Goal: Task Accomplishment & Management: Use online tool/utility

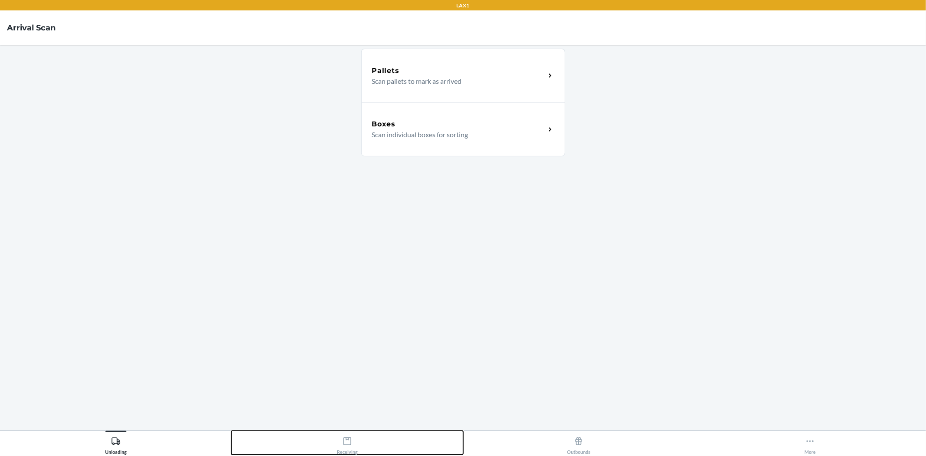
click at [357, 440] on div "Receiving" at bounding box center [347, 444] width 21 height 22
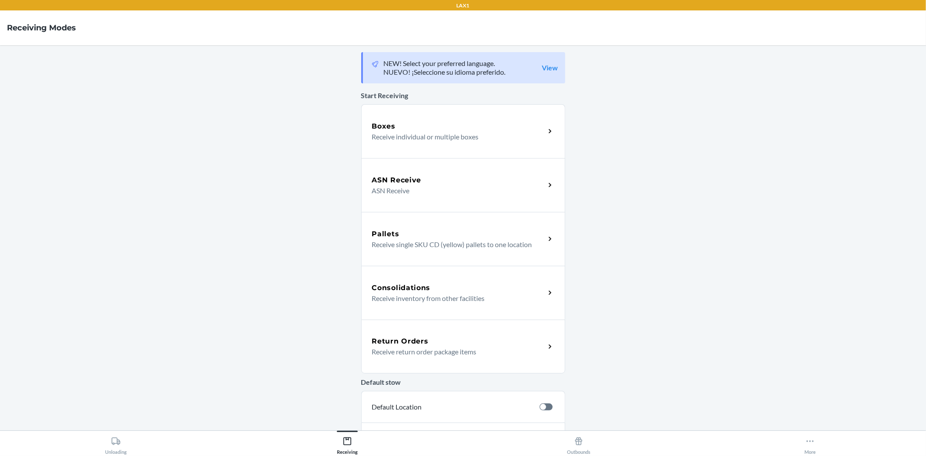
click at [419, 332] on div "Return Orders Receive return order package items" at bounding box center [463, 346] width 204 height 54
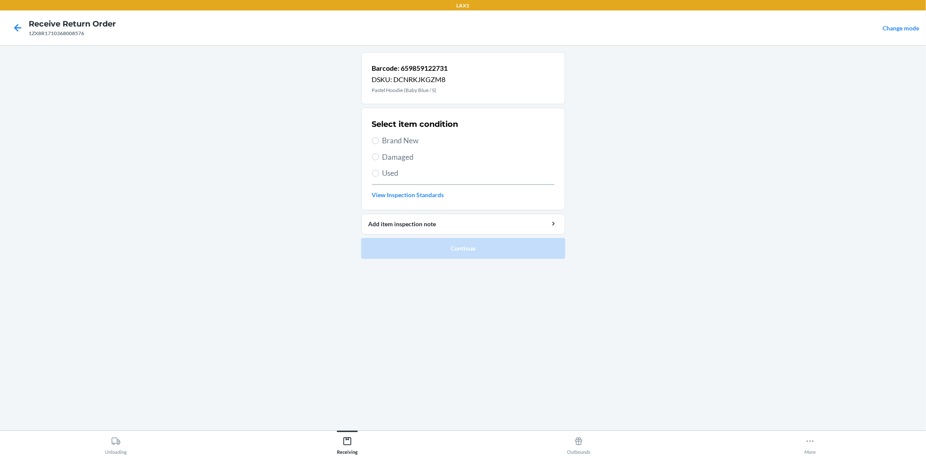
click at [392, 135] on span "Brand New" at bounding box center [468, 140] width 172 height 11
click at [379, 137] on input "Brand New" at bounding box center [375, 140] width 7 height 7
radio input "true"
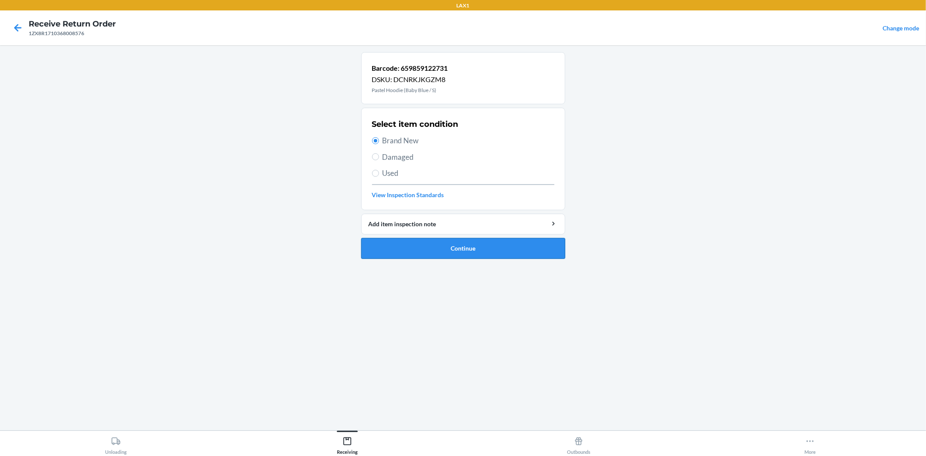
click at [462, 251] on button "Continue" at bounding box center [463, 248] width 204 height 21
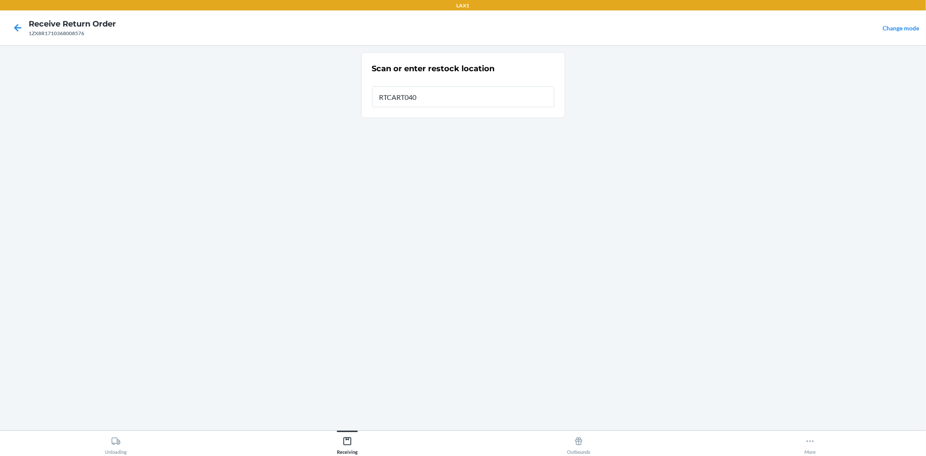
type input "RTCART040"
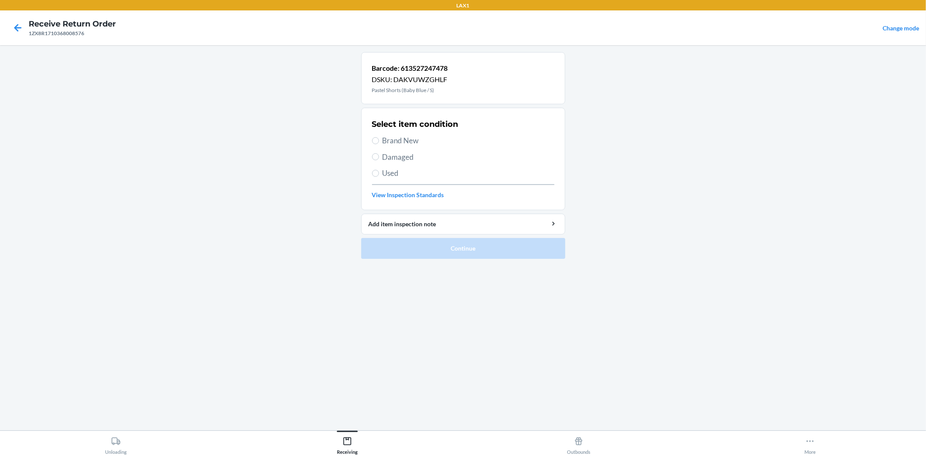
click at [395, 139] on span "Brand New" at bounding box center [468, 140] width 172 height 11
click at [379, 139] on input "Brand New" at bounding box center [375, 140] width 7 height 7
radio input "true"
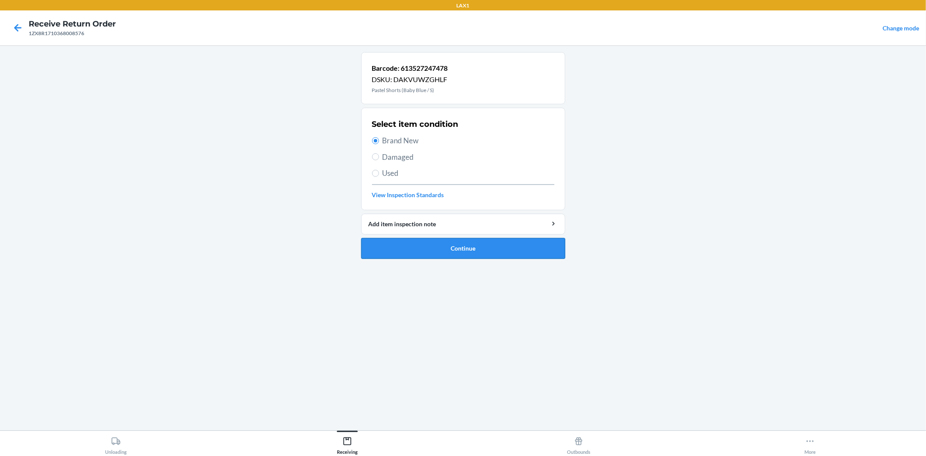
click at [444, 250] on button "Continue" at bounding box center [463, 248] width 204 height 21
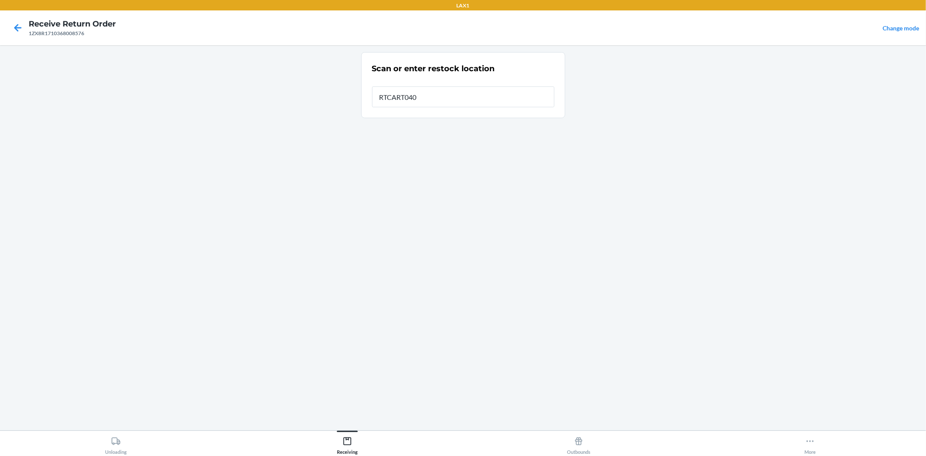
type input "RTCART040"
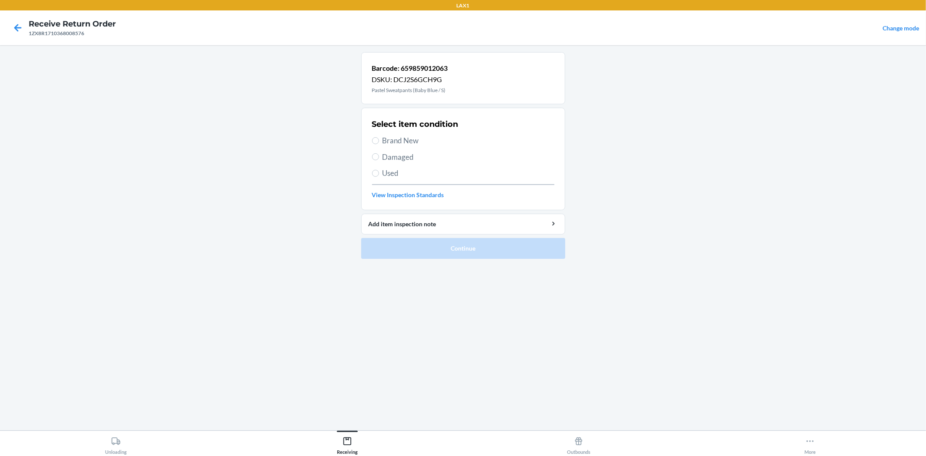
click at [413, 144] on span "Brand New" at bounding box center [468, 140] width 172 height 11
click at [379, 144] on input "Brand New" at bounding box center [375, 140] width 7 height 7
radio input "true"
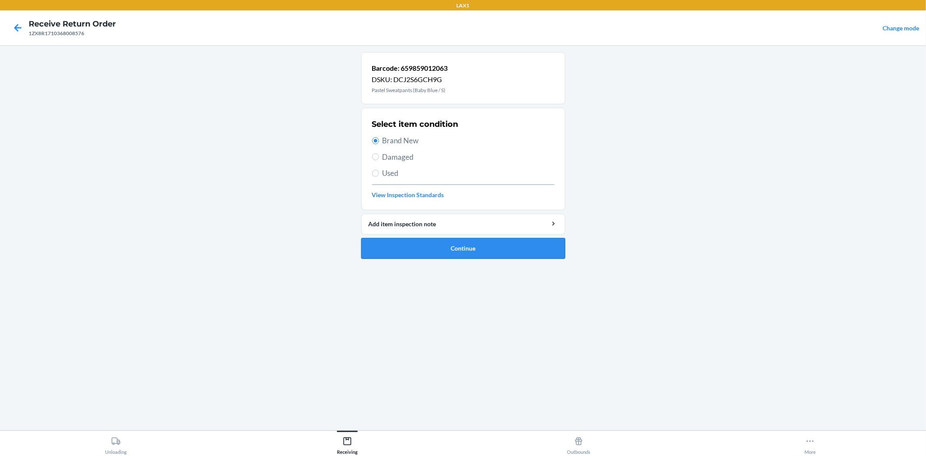
click at [441, 250] on button "Continue" at bounding box center [463, 248] width 204 height 21
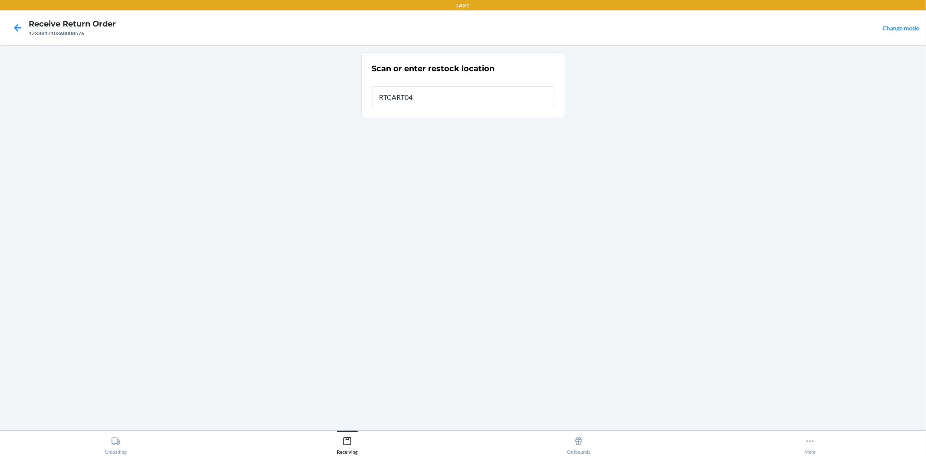
type input "RTCART040"
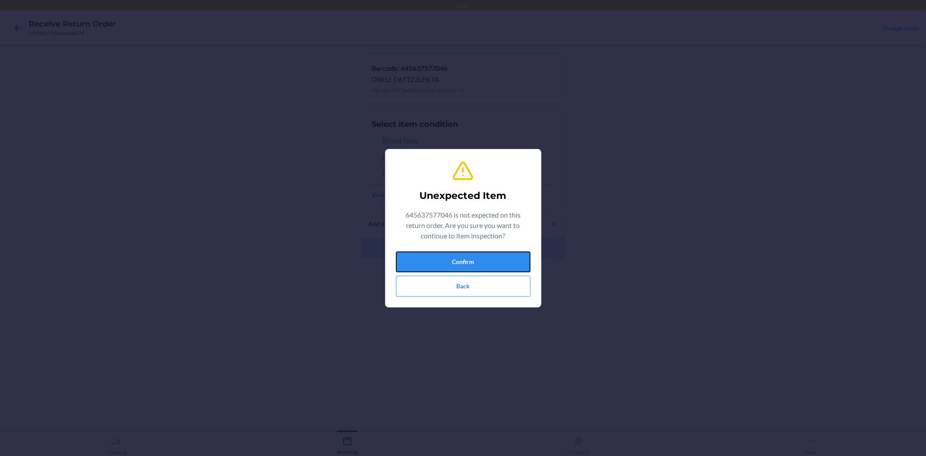
click at [485, 268] on button "Confirm" at bounding box center [463, 261] width 135 height 21
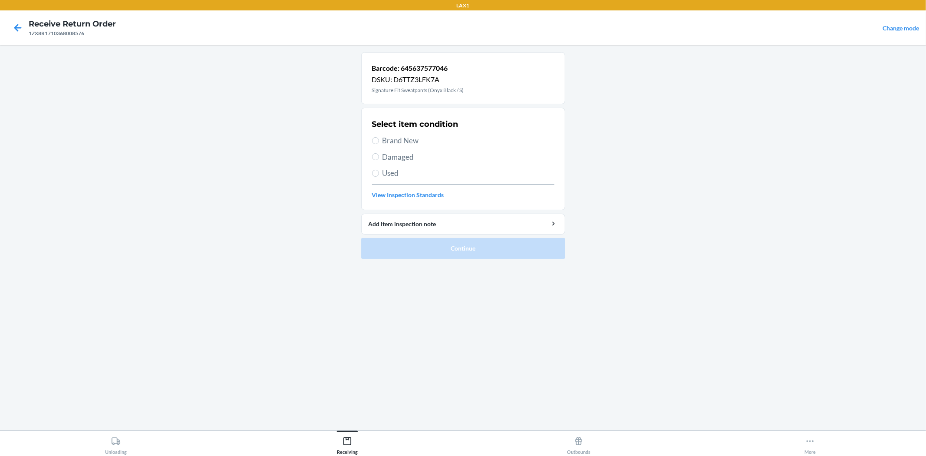
click at [416, 138] on span "Brand New" at bounding box center [468, 140] width 172 height 11
click at [379, 138] on input "Brand New" at bounding box center [375, 140] width 7 height 7
radio input "true"
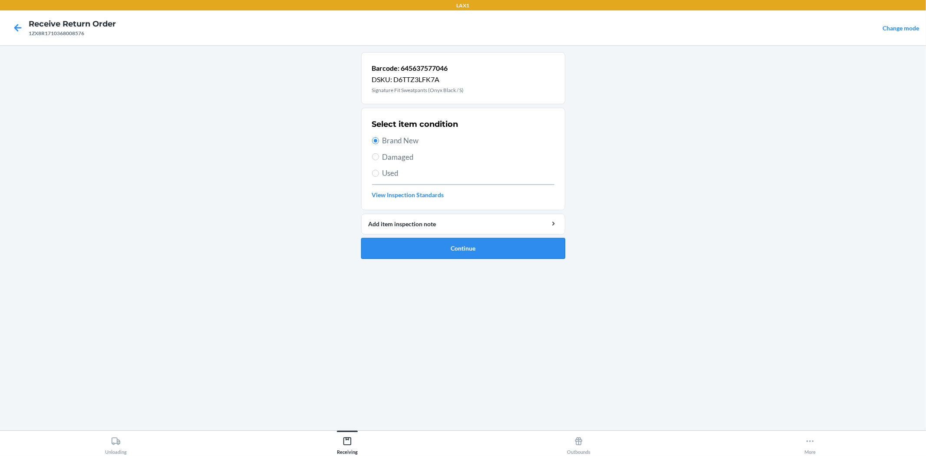
click at [443, 243] on button "Continue" at bounding box center [463, 248] width 204 height 21
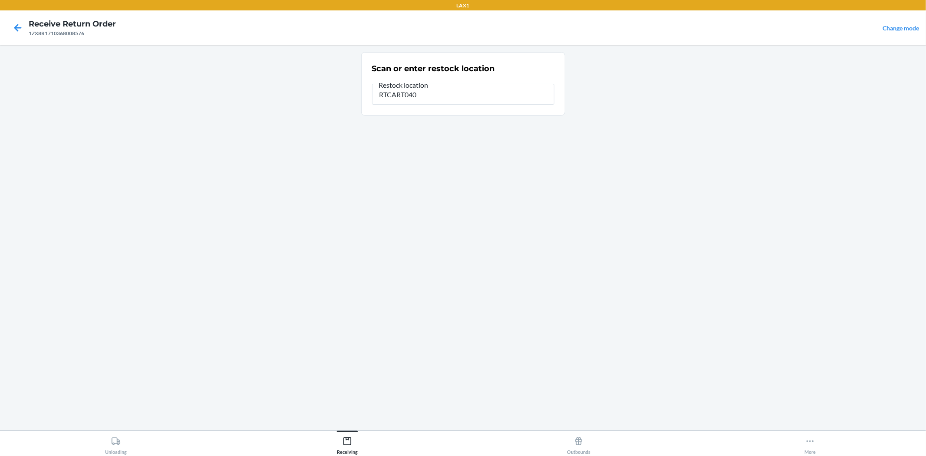
type input "RTCART040"
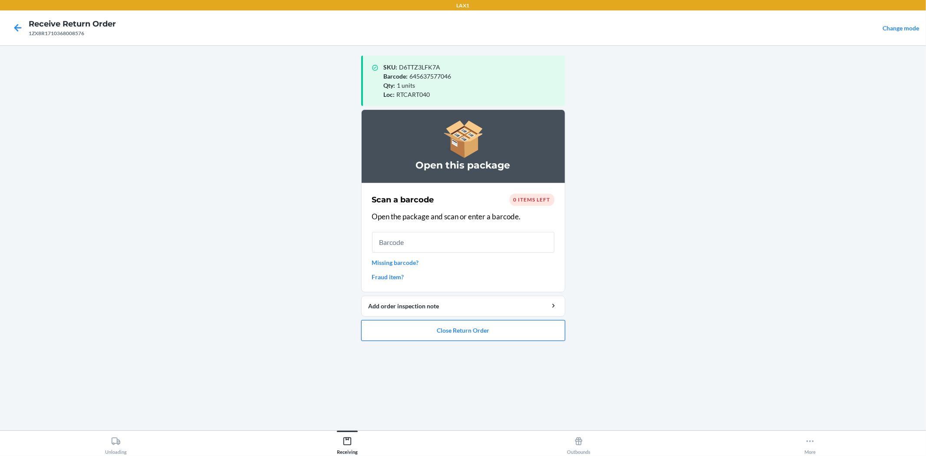
click at [476, 332] on button "Close Return Order" at bounding box center [463, 330] width 204 height 21
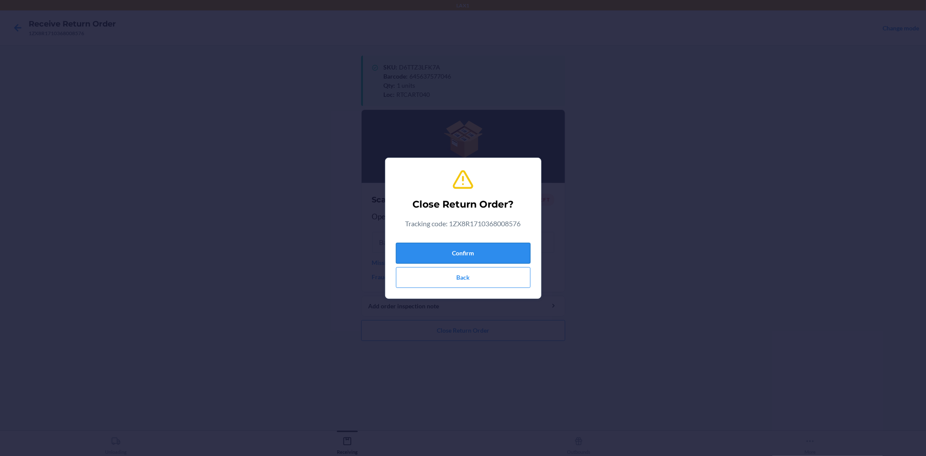
click at [465, 257] on button "Confirm" at bounding box center [463, 253] width 135 height 21
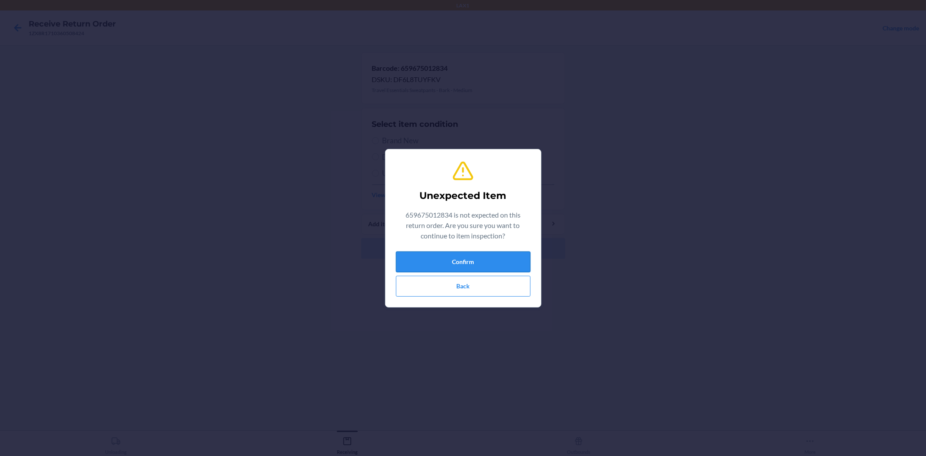
click at [448, 259] on button "Confirm" at bounding box center [463, 261] width 135 height 21
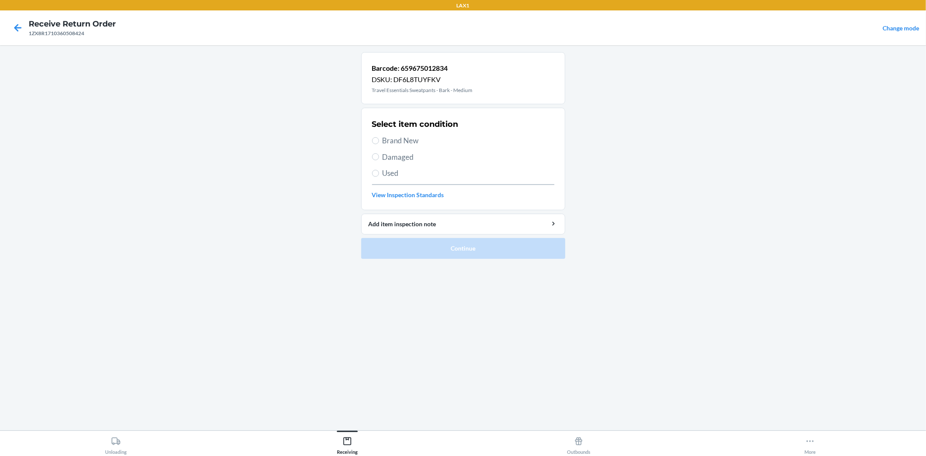
click at [402, 142] on span "Brand New" at bounding box center [468, 140] width 172 height 11
click at [379, 142] on input "Brand New" at bounding box center [375, 140] width 7 height 7
radio input "true"
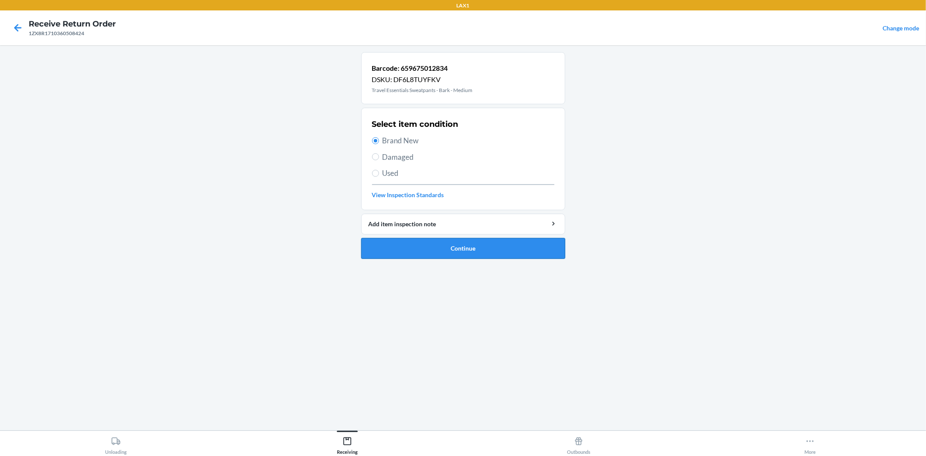
click at [450, 255] on button "Continue" at bounding box center [463, 248] width 204 height 21
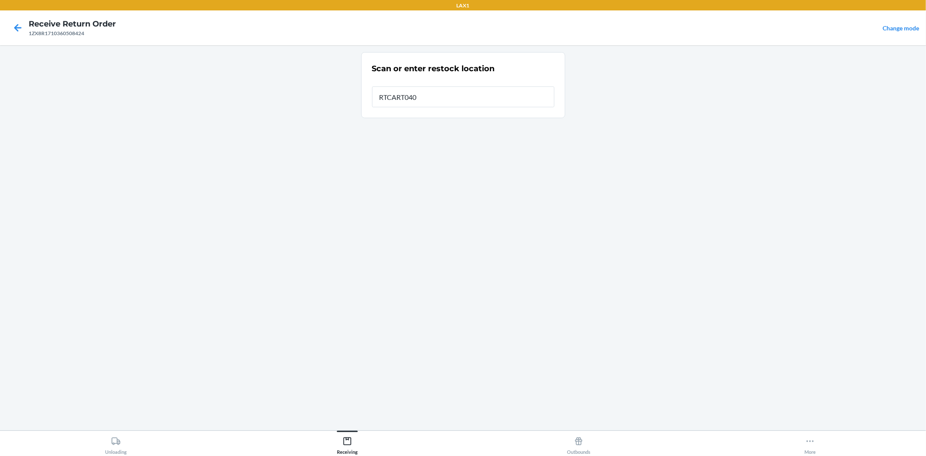
type input "RTCART040"
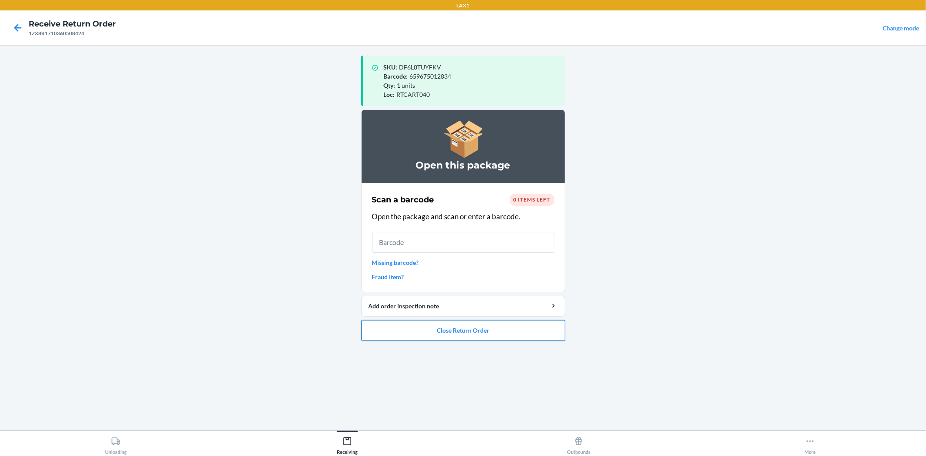
click at [441, 325] on button "Close Return Order" at bounding box center [463, 330] width 204 height 21
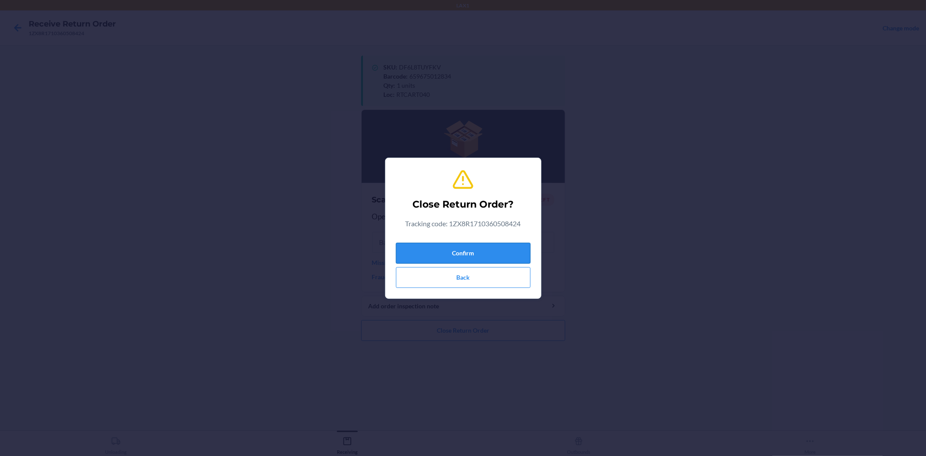
click at [441, 251] on button "Confirm" at bounding box center [463, 253] width 135 height 21
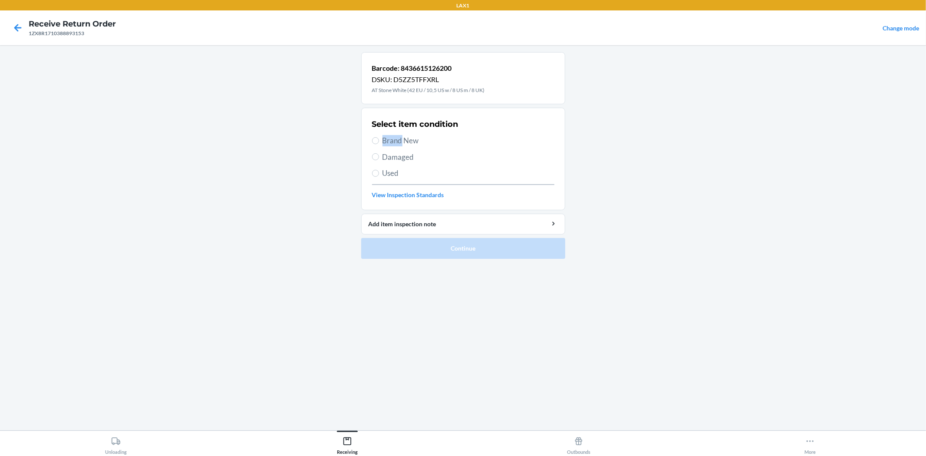
drag, startPoint x: 402, startPoint y: 139, endPoint x: 489, endPoint y: 128, distance: 88.0
click at [489, 128] on div "Select item condition Brand New Damaged Used View Inspection Standards" at bounding box center [463, 159] width 182 height 86
click at [490, 128] on div "Select item condition" at bounding box center [463, 123] width 182 height 11
drag, startPoint x: 505, startPoint y: 167, endPoint x: 477, endPoint y: 167, distance: 27.3
click at [504, 167] on div "Select item condition Brand New Damaged Used View Inspection Standards" at bounding box center [463, 159] width 182 height 86
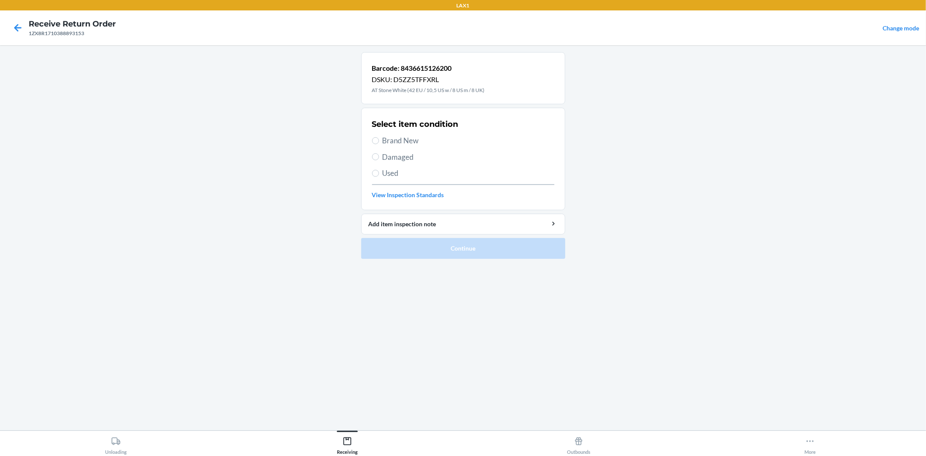
click at [383, 142] on span "Brand New" at bounding box center [468, 140] width 172 height 11
click at [379, 142] on input "Brand New" at bounding box center [375, 140] width 7 height 7
radio input "true"
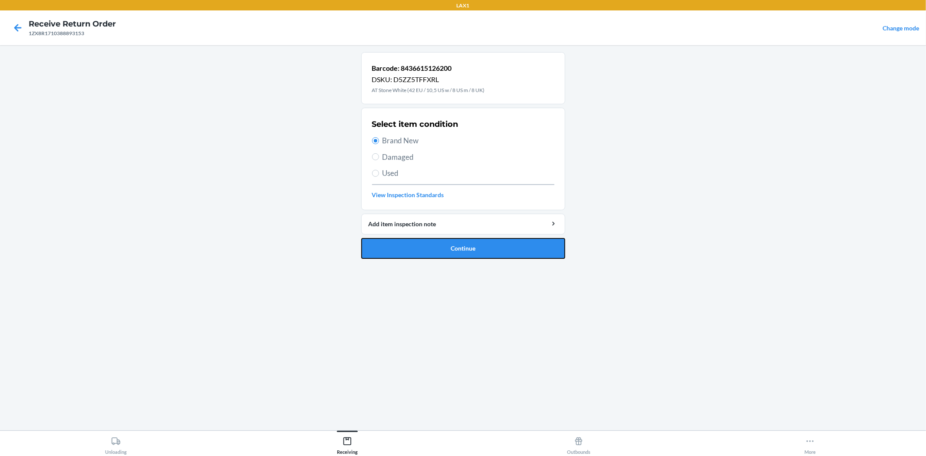
click at [446, 246] on button "Continue" at bounding box center [463, 248] width 204 height 21
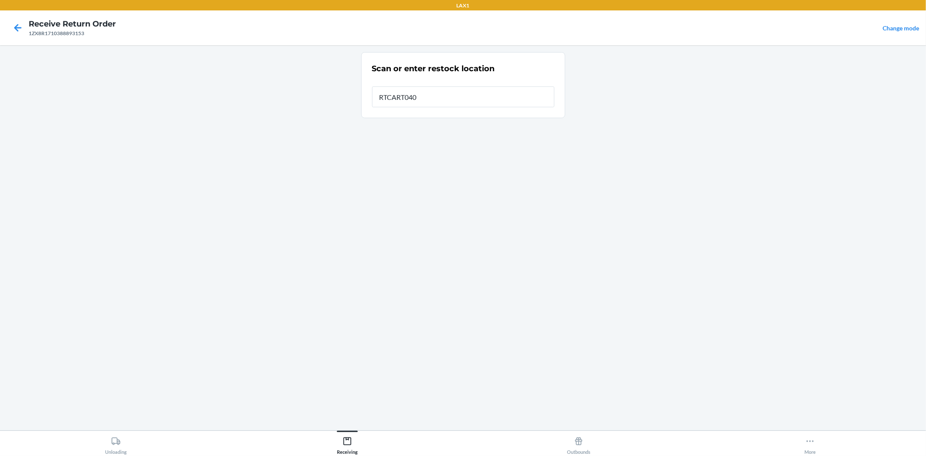
type input "RTCART040"
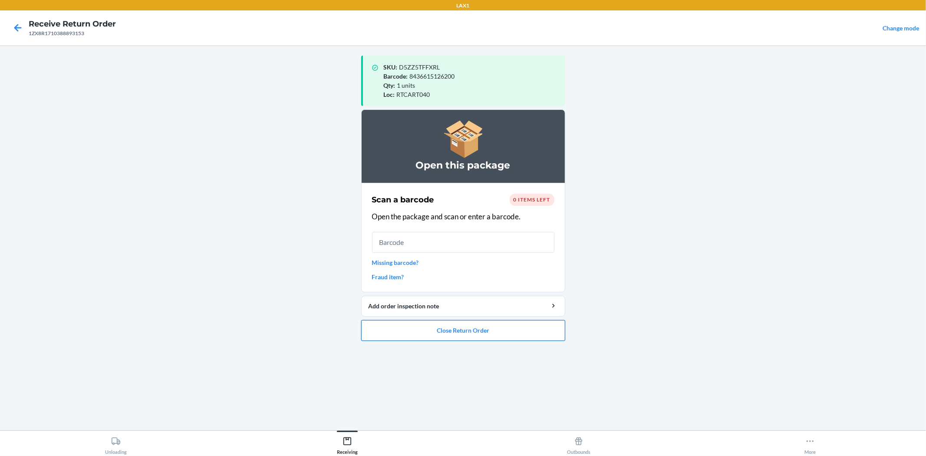
click at [462, 328] on button "Close Return Order" at bounding box center [463, 330] width 204 height 21
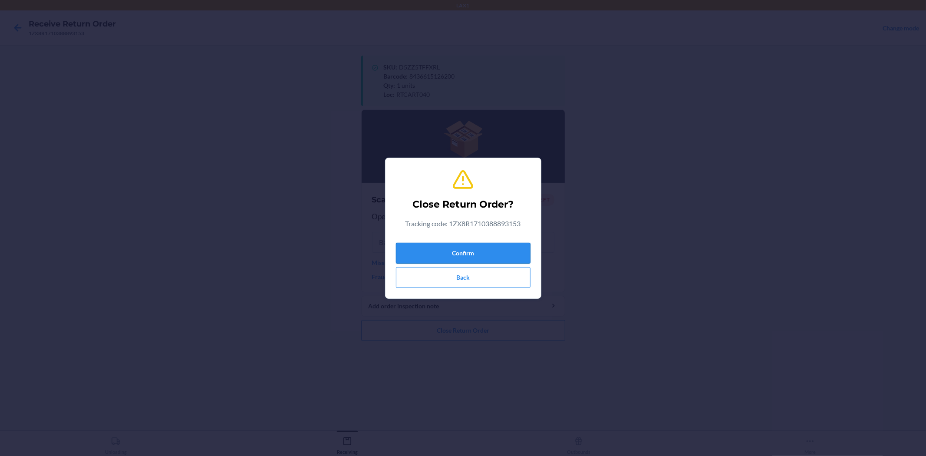
click at [462, 253] on button "Confirm" at bounding box center [463, 253] width 135 height 21
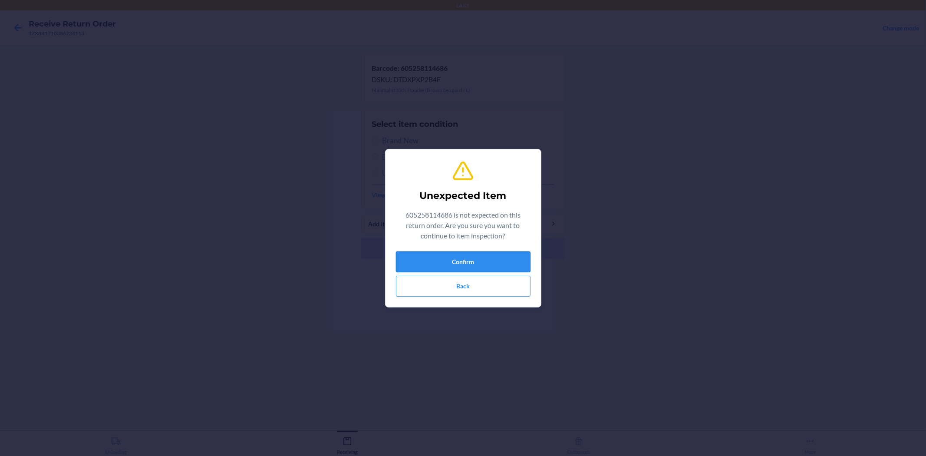
click at [449, 267] on button "Confirm" at bounding box center [463, 261] width 135 height 21
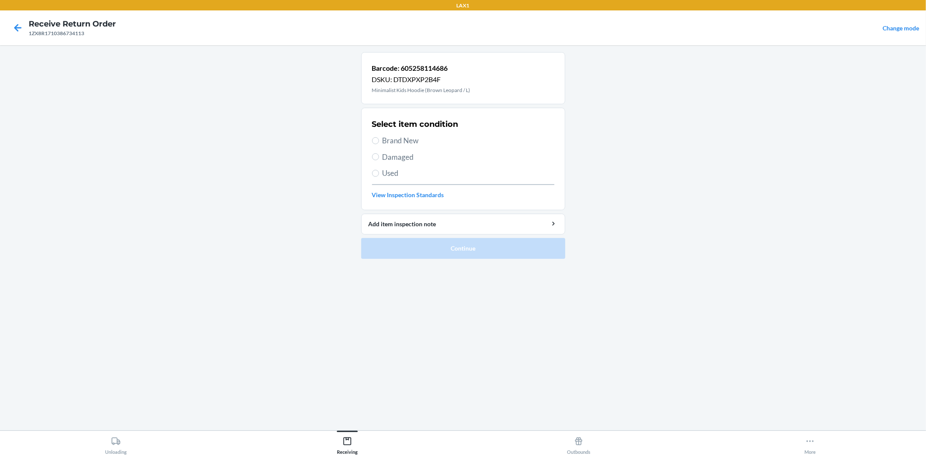
click at [398, 138] on span "Brand New" at bounding box center [468, 140] width 172 height 11
click at [379, 138] on input "Brand New" at bounding box center [375, 140] width 7 height 7
radio input "true"
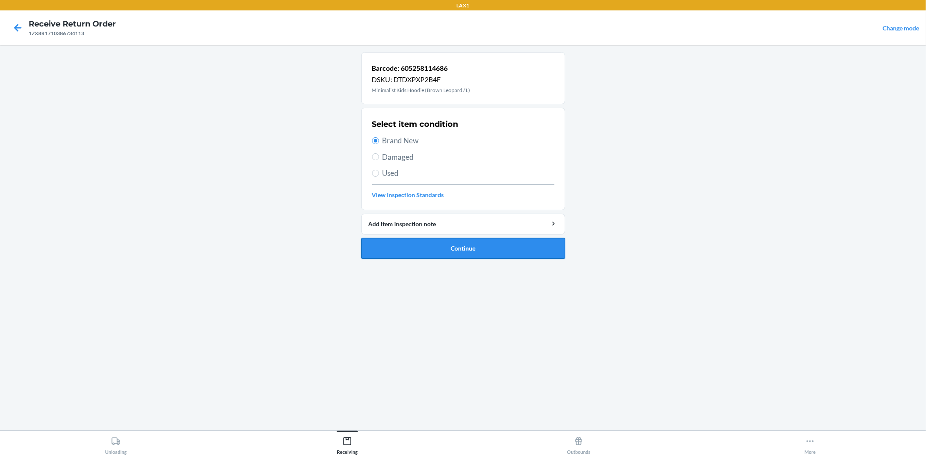
click at [442, 252] on button "Continue" at bounding box center [463, 248] width 204 height 21
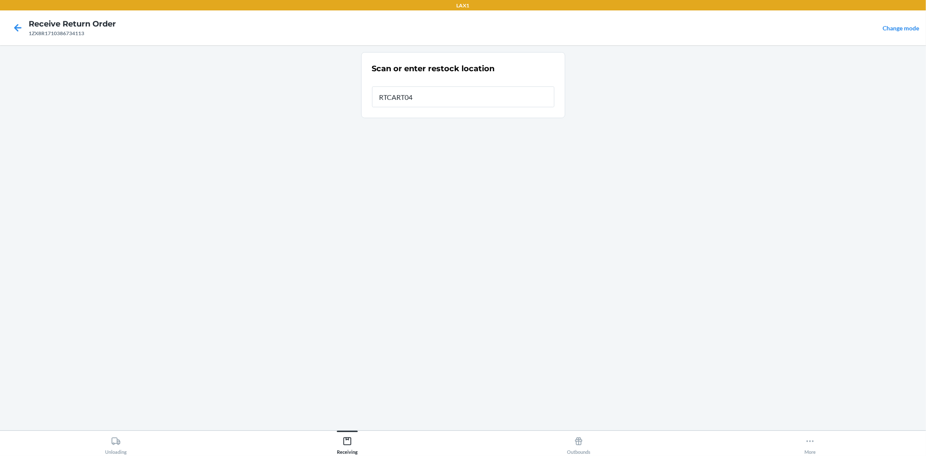
type input "RTCART040"
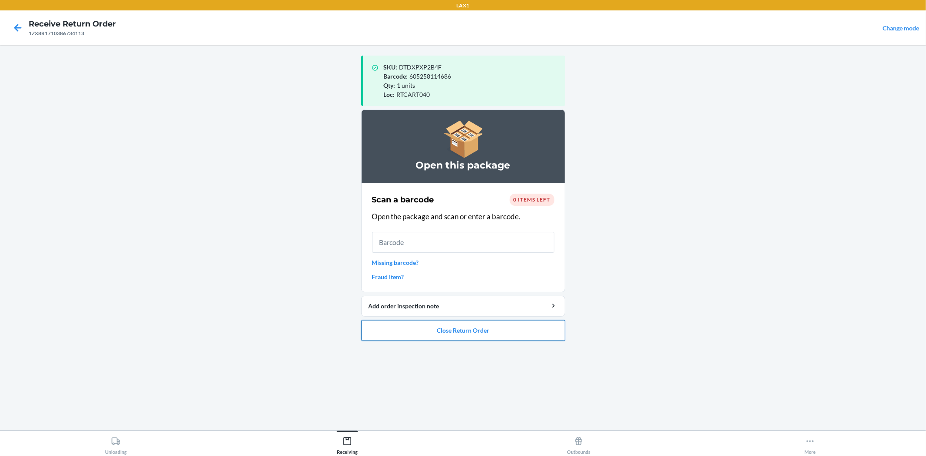
click at [463, 326] on button "Close Return Order" at bounding box center [463, 330] width 204 height 21
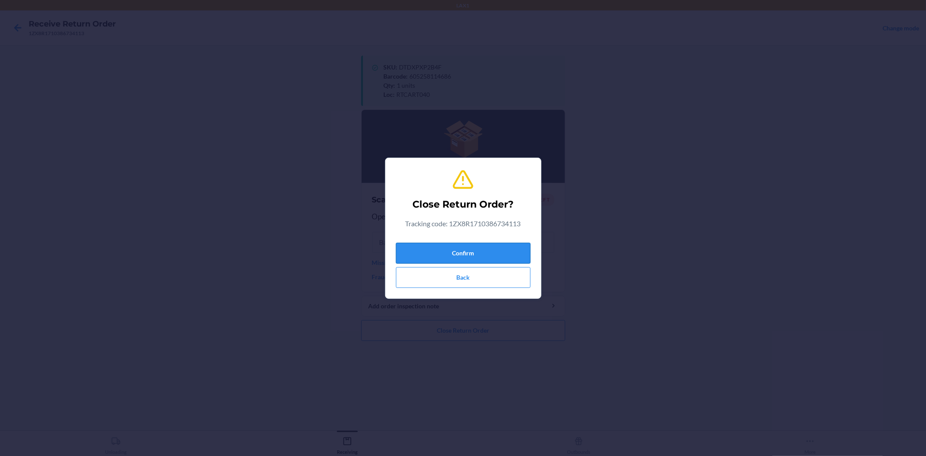
click at [440, 253] on button "Confirm" at bounding box center [463, 253] width 135 height 21
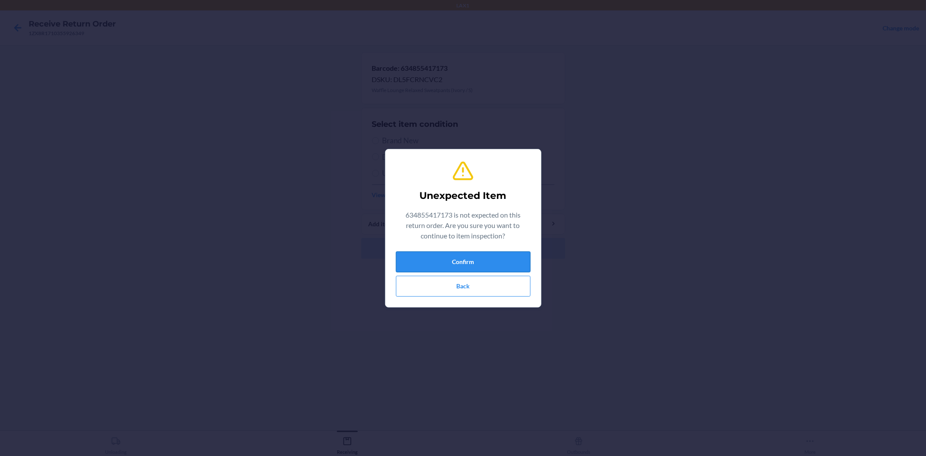
click at [464, 258] on button "Confirm" at bounding box center [463, 261] width 135 height 21
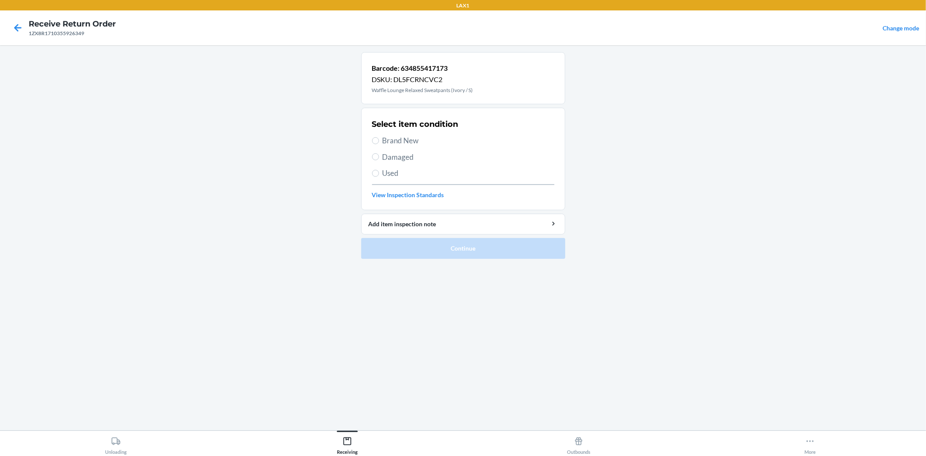
click at [395, 139] on span "Brand New" at bounding box center [468, 140] width 172 height 11
click at [379, 139] on input "Brand New" at bounding box center [375, 140] width 7 height 7
radio input "true"
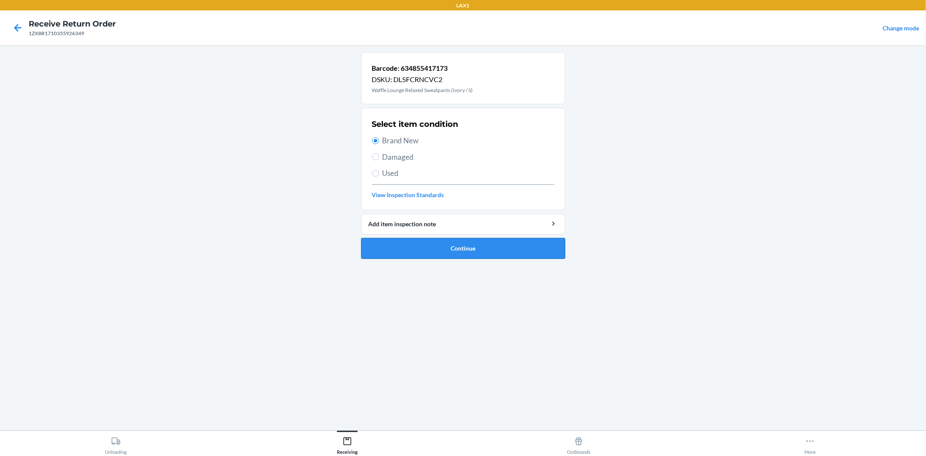
click at [467, 251] on button "Continue" at bounding box center [463, 248] width 204 height 21
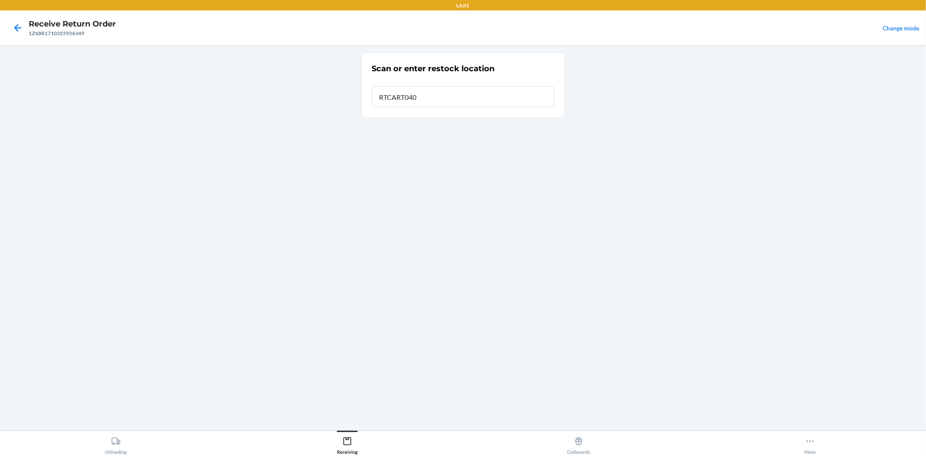
type input "RTCART040"
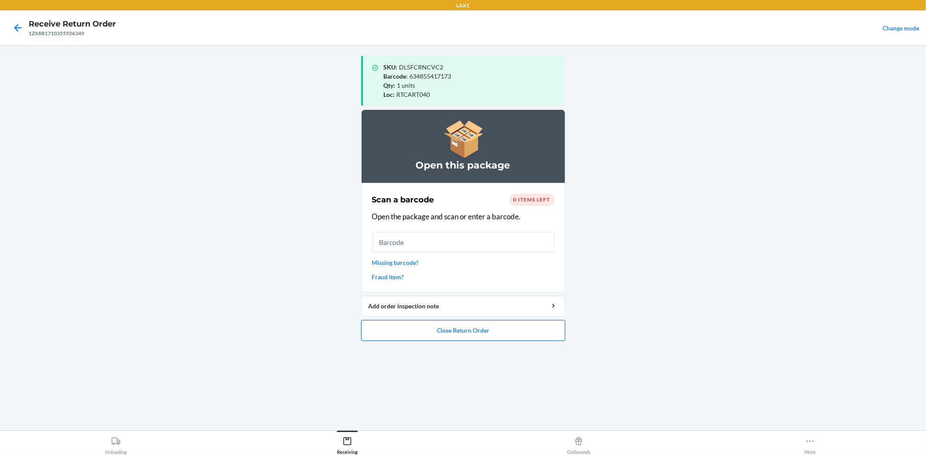
click at [456, 335] on button "Close Return Order" at bounding box center [463, 330] width 204 height 21
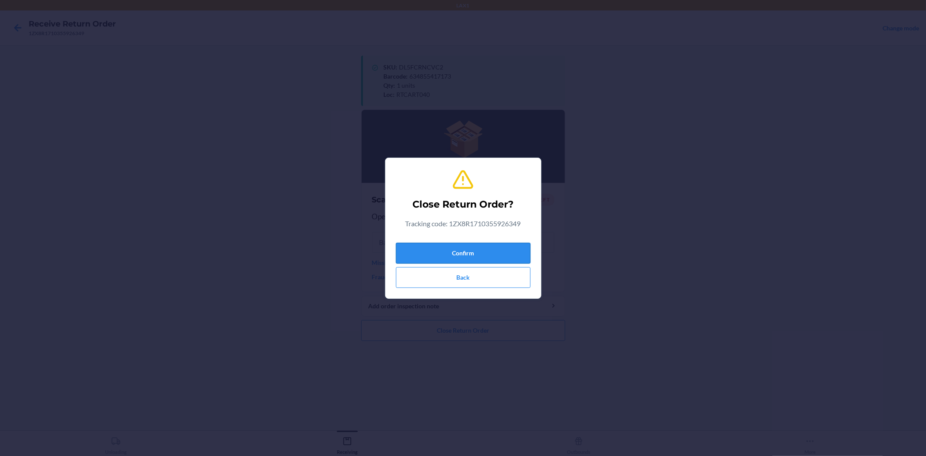
click at [486, 254] on button "Confirm" at bounding box center [463, 253] width 135 height 21
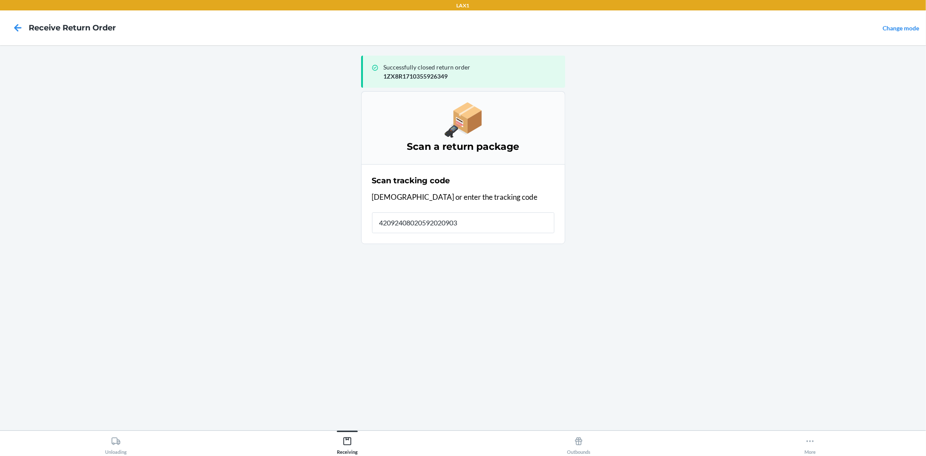
type input "420924080205920209037"
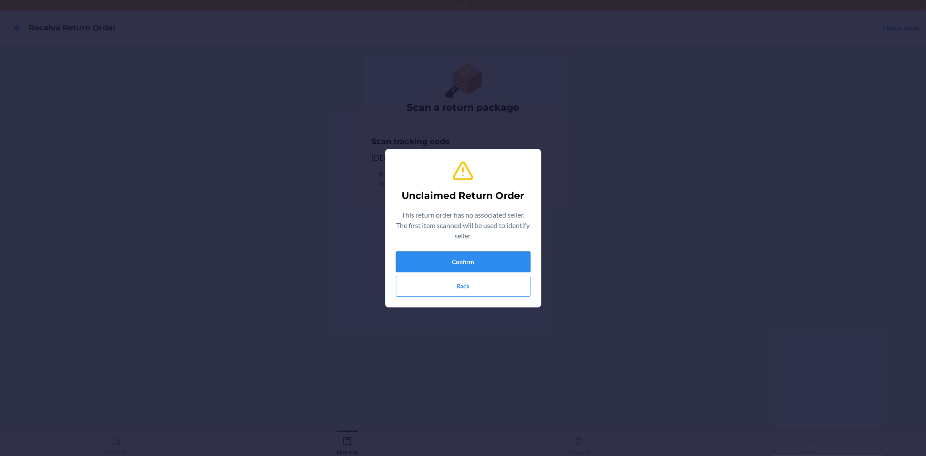
click at [477, 267] on button "Confirm" at bounding box center [463, 261] width 135 height 21
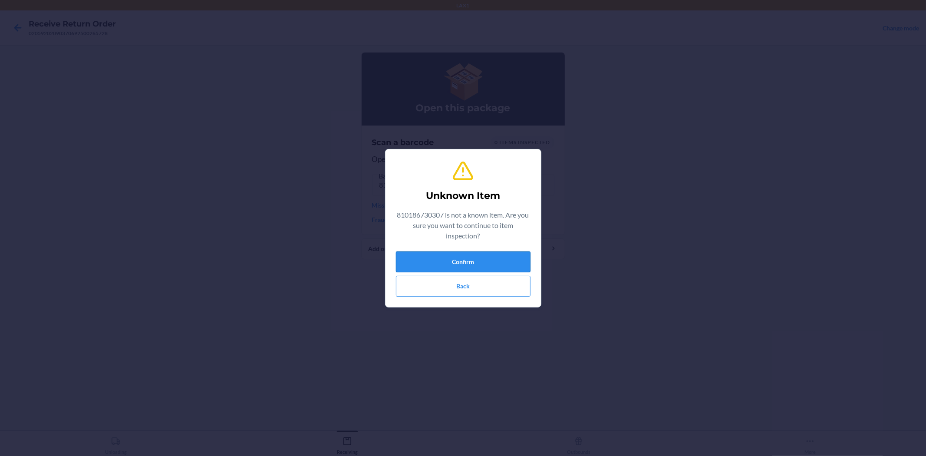
click at [470, 262] on button "Confirm" at bounding box center [463, 261] width 135 height 21
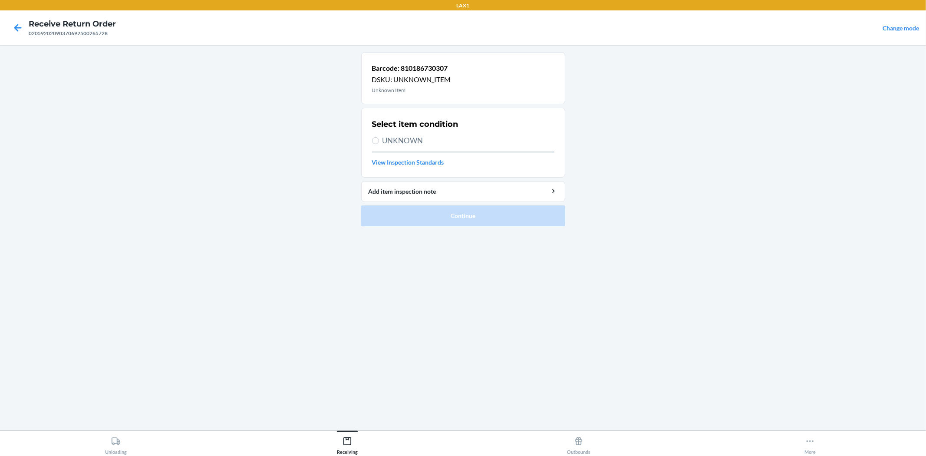
click at [392, 142] on span "UNKNOWN" at bounding box center [468, 140] width 172 height 11
click at [379, 142] on input "UNKNOWN" at bounding box center [375, 140] width 7 height 7
radio input "true"
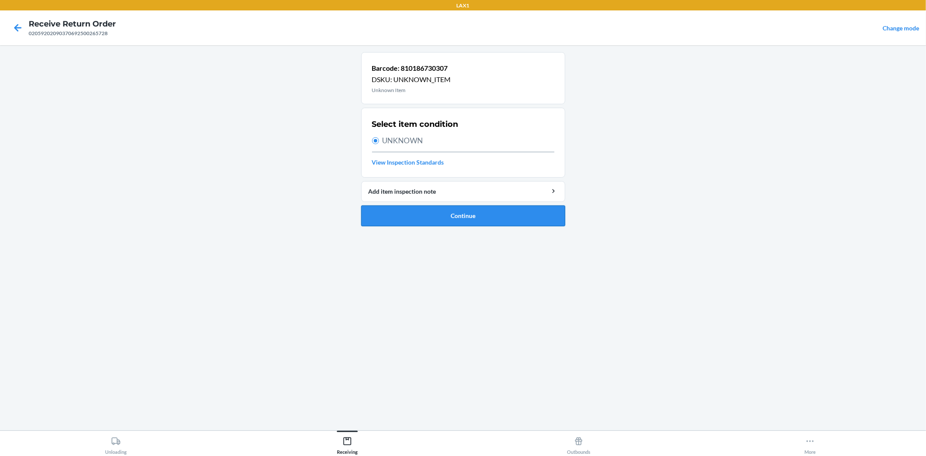
click at [450, 216] on button "Continue" at bounding box center [463, 215] width 204 height 21
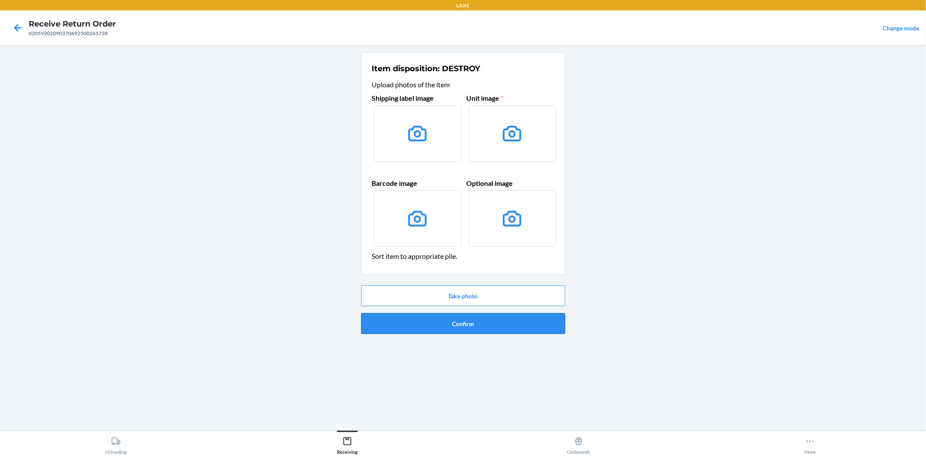
click at [443, 322] on button "Confirm" at bounding box center [463, 323] width 204 height 21
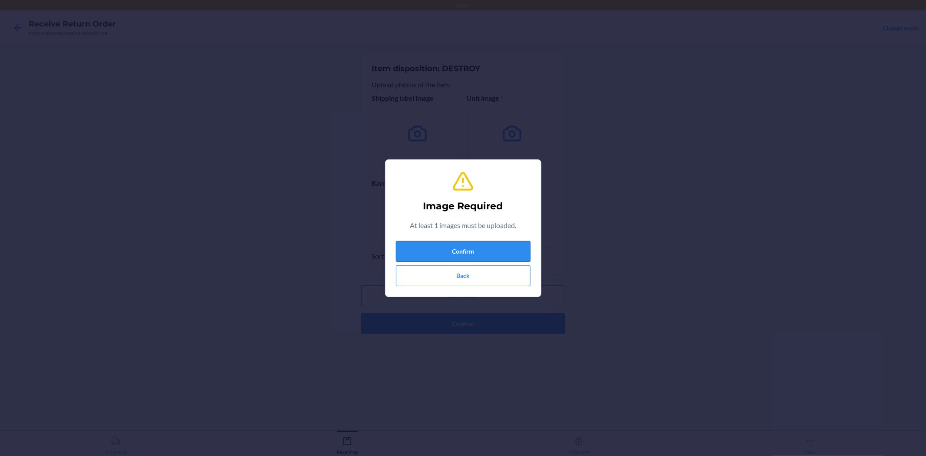
click at [483, 253] on button "Confirm" at bounding box center [463, 251] width 135 height 21
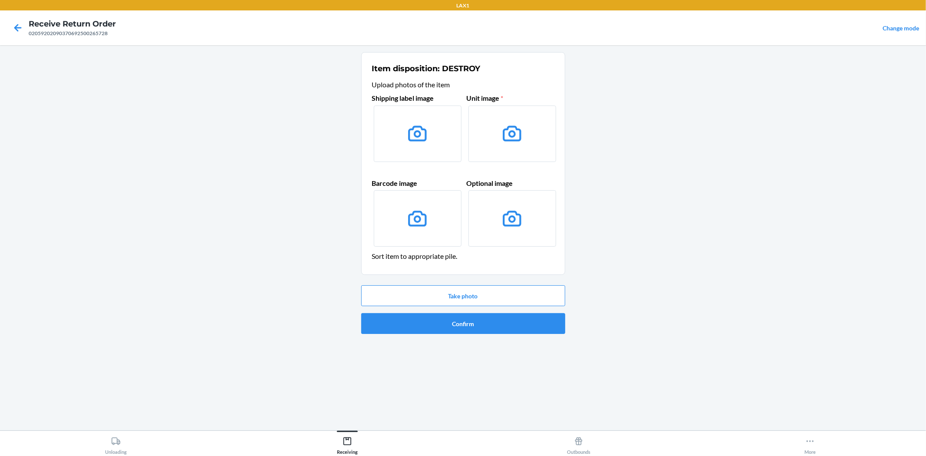
drag, startPoint x: 487, startPoint y: 211, endPoint x: 466, endPoint y: 376, distance: 166.2
click at [466, 371] on div "Item disposition: DESTROY Upload photos of the item Shipping label image Unit i…" at bounding box center [463, 237] width 204 height 371
click at [693, 279] on main "Item disposition: DESTROY Upload photos of the item Shipping label image Unit i…" at bounding box center [463, 237] width 926 height 385
click at [476, 293] on button "Take photo" at bounding box center [463, 295] width 204 height 21
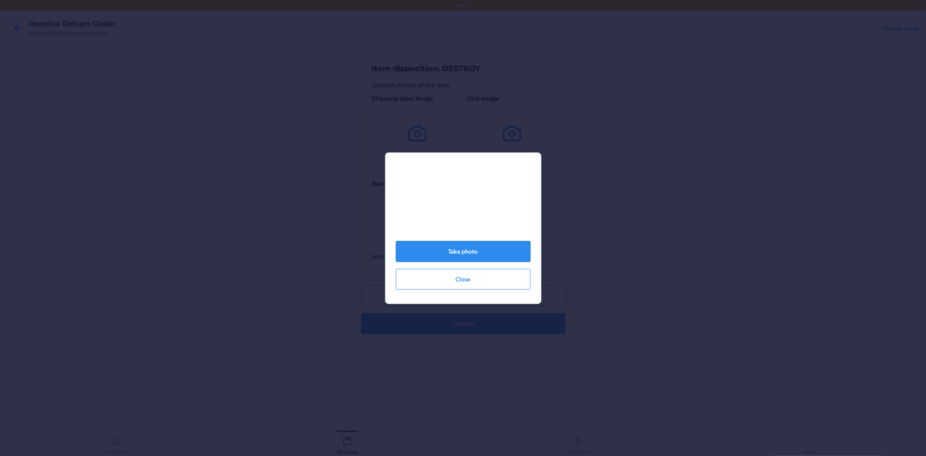
click at [467, 257] on button "Take photo" at bounding box center [463, 251] width 135 height 21
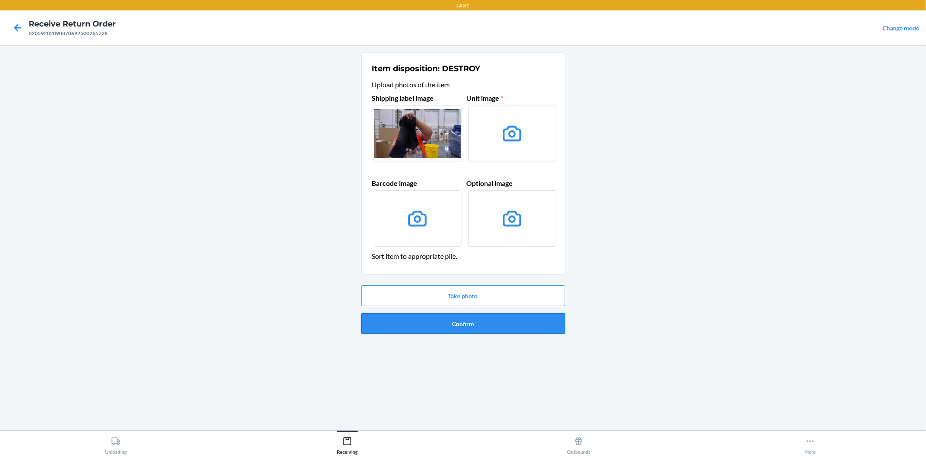
click at [459, 325] on button "Confirm" at bounding box center [463, 323] width 204 height 21
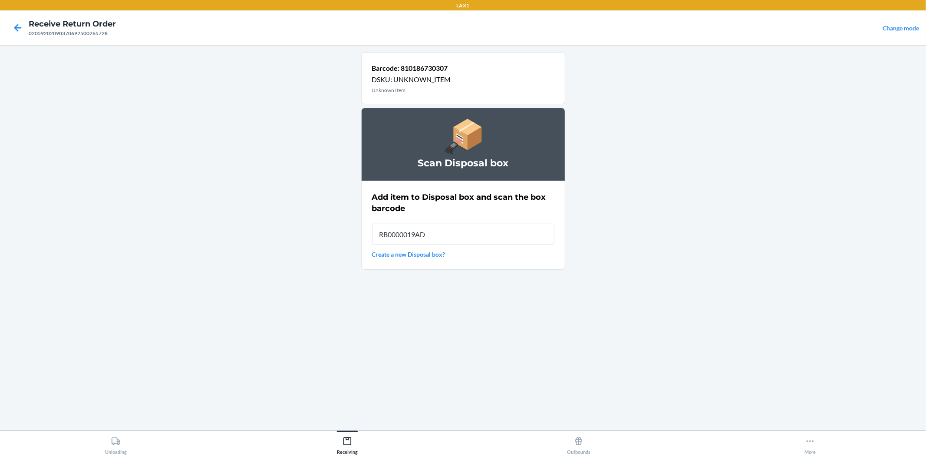
type input "RB0000019AD"
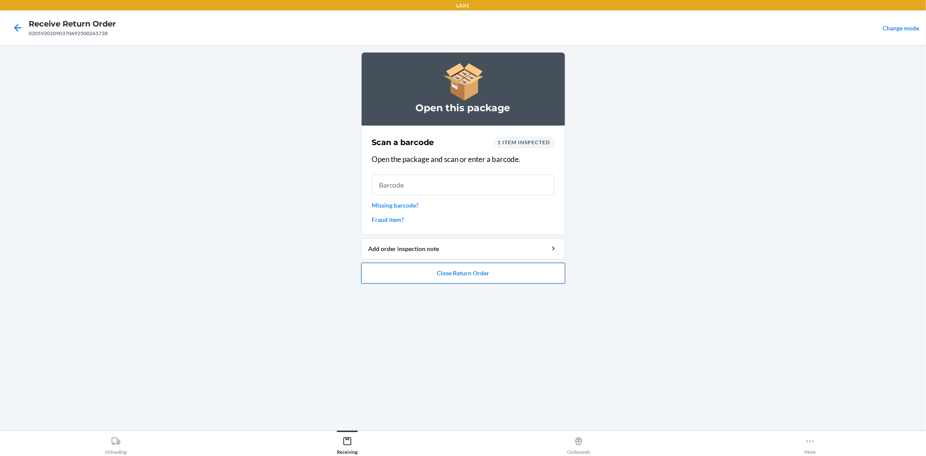
click at [453, 276] on button "Close Return Order" at bounding box center [463, 273] width 204 height 21
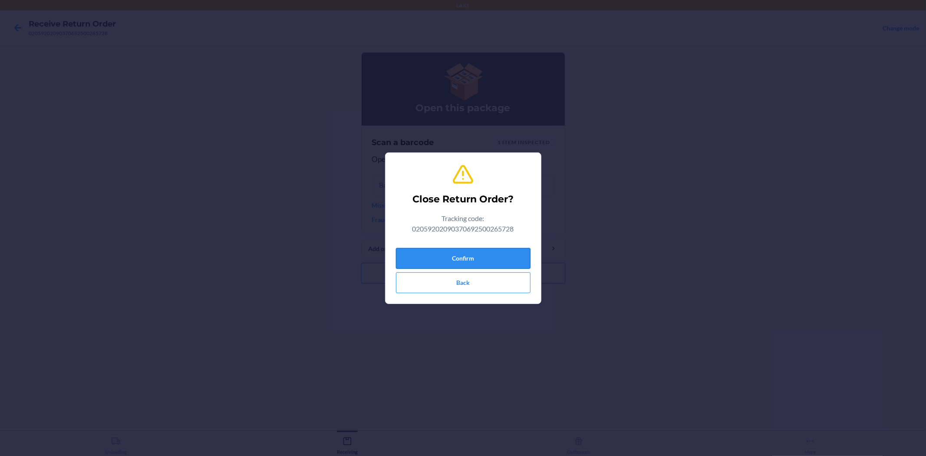
click at [462, 257] on button "Confirm" at bounding box center [463, 258] width 135 height 21
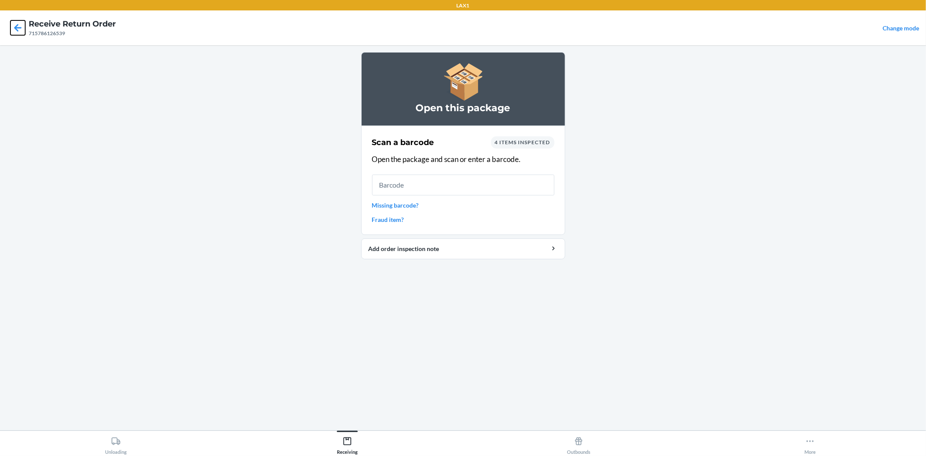
click at [16, 27] on icon at bounding box center [17, 27] width 7 height 7
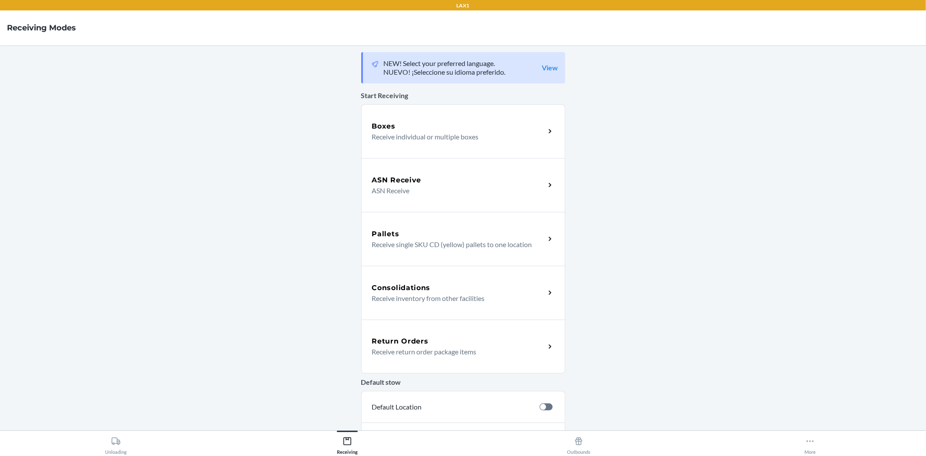
click at [423, 326] on div "Return Orders Receive return order package items" at bounding box center [463, 346] width 204 height 54
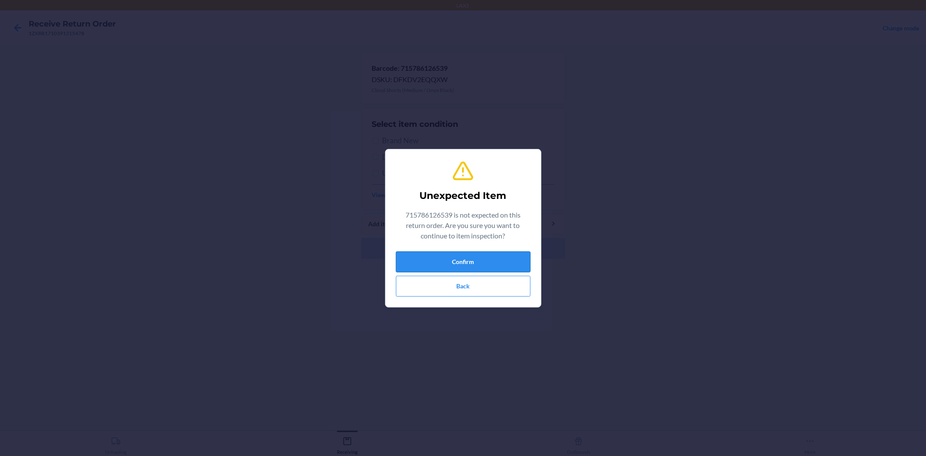
click at [478, 268] on button "Confirm" at bounding box center [463, 261] width 135 height 21
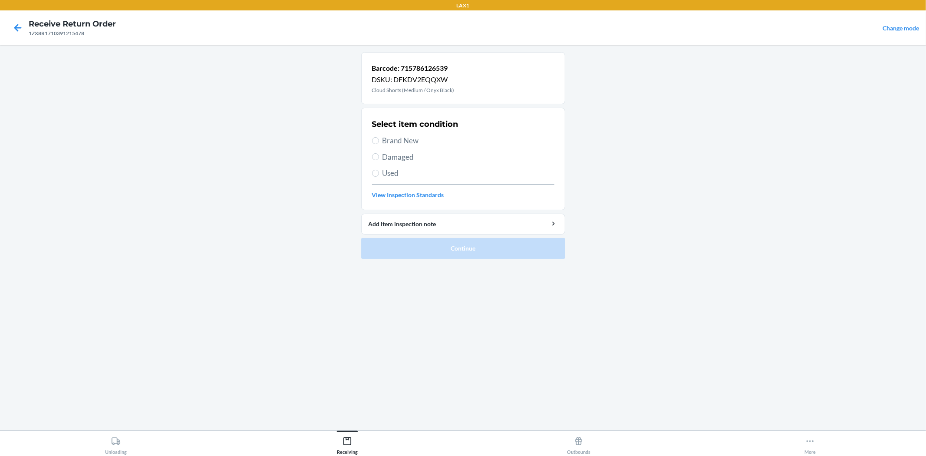
click at [420, 145] on span "Brand New" at bounding box center [468, 140] width 172 height 11
click at [379, 144] on input "Brand New" at bounding box center [375, 140] width 7 height 7
radio input "true"
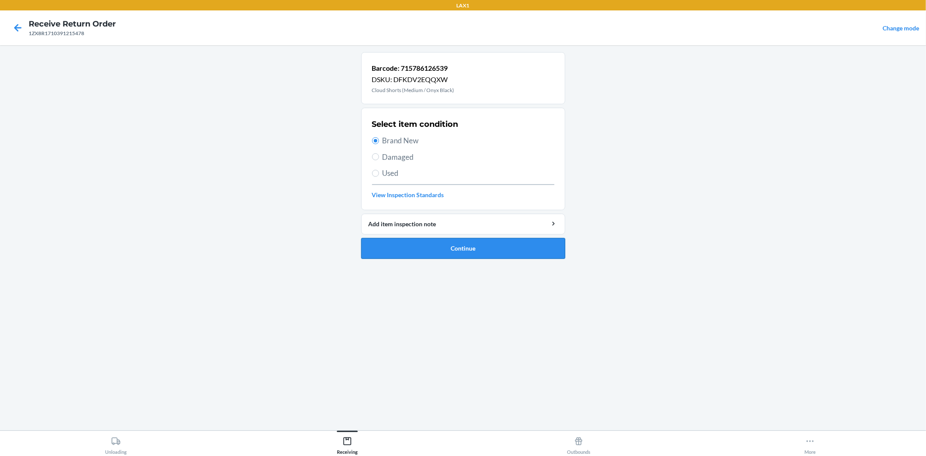
click at [468, 253] on button "Continue" at bounding box center [463, 248] width 204 height 21
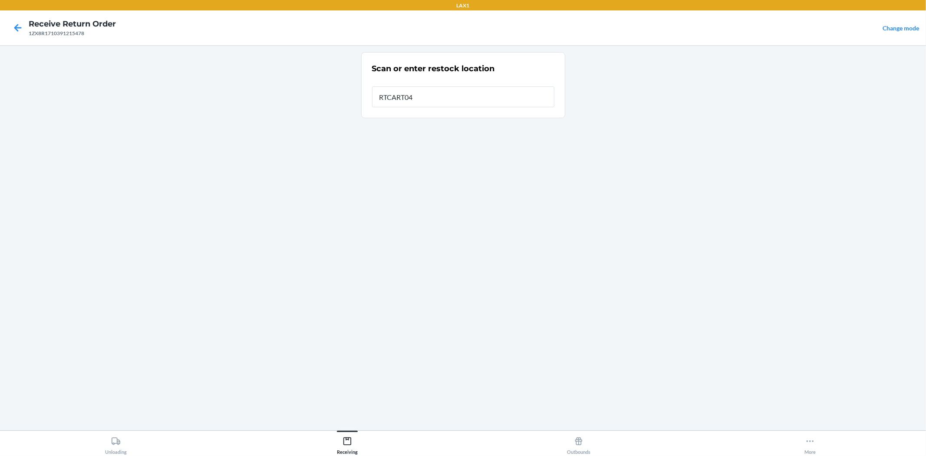
type input "RTCART040"
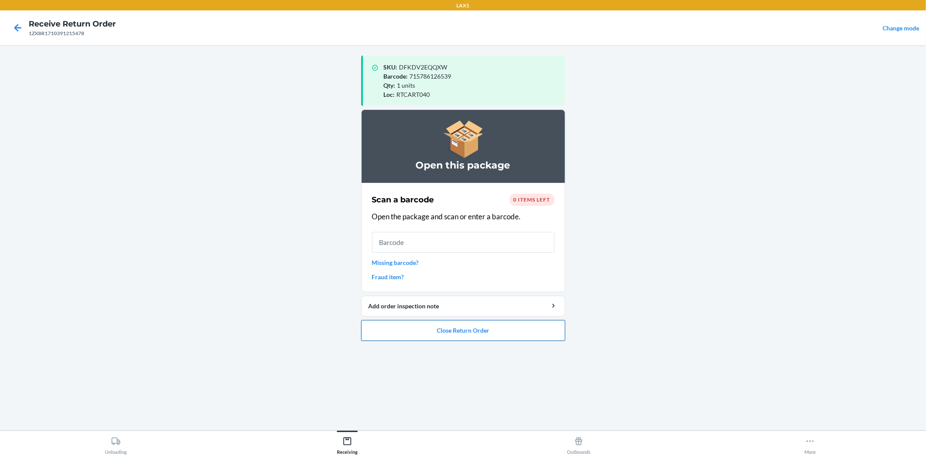
click at [481, 333] on button "Close Return Order" at bounding box center [463, 330] width 204 height 21
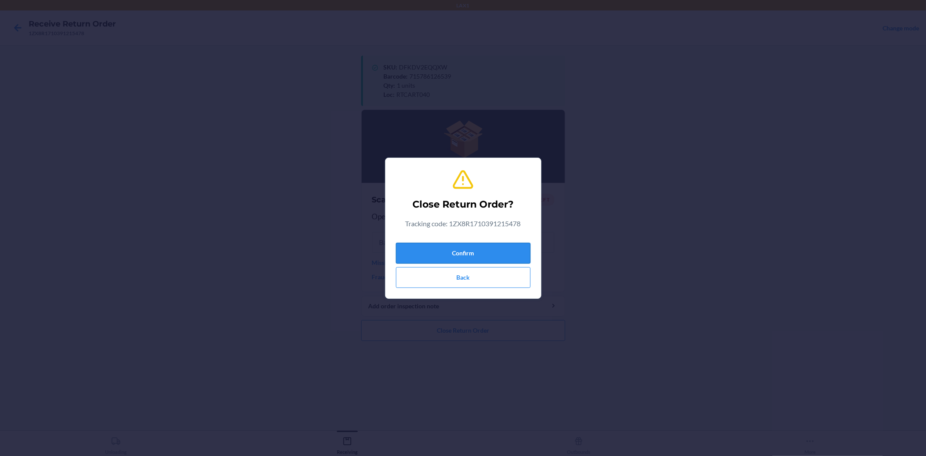
click at [475, 249] on button "Confirm" at bounding box center [463, 253] width 135 height 21
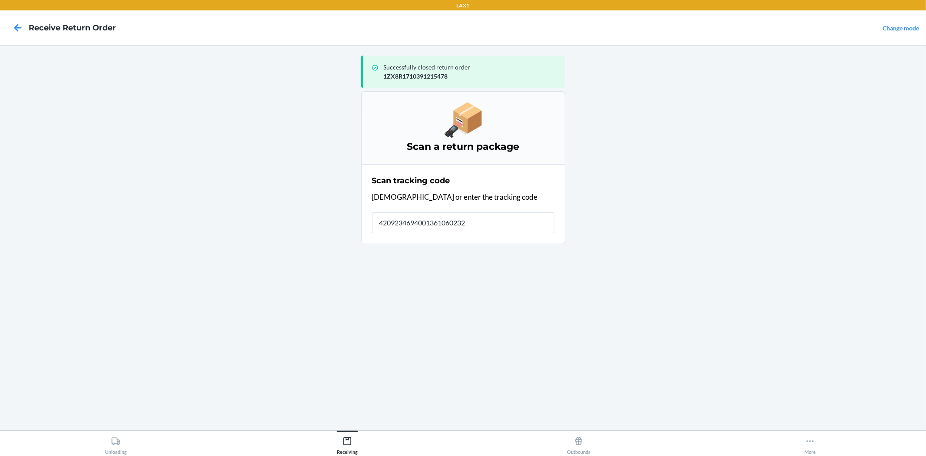
type input "42092346940013610602329"
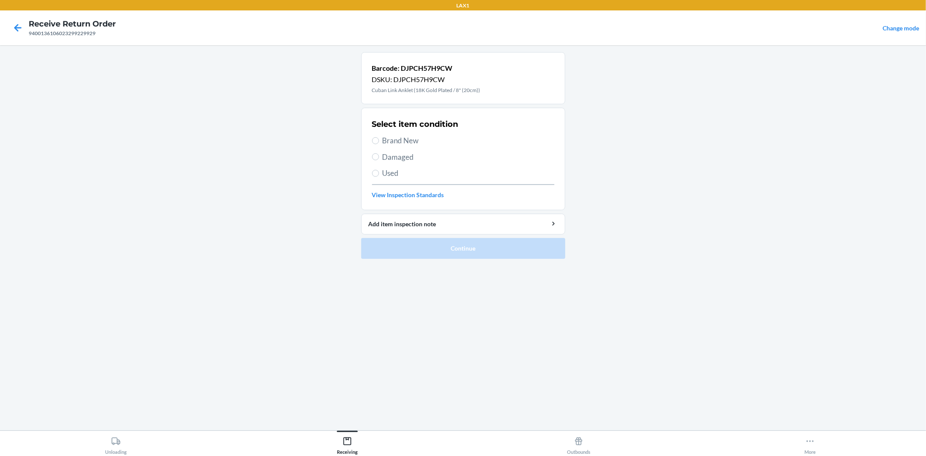
click at [404, 158] on span "Damaged" at bounding box center [468, 156] width 172 height 11
click at [379, 158] on input "Damaged" at bounding box center [375, 156] width 7 height 7
radio input "true"
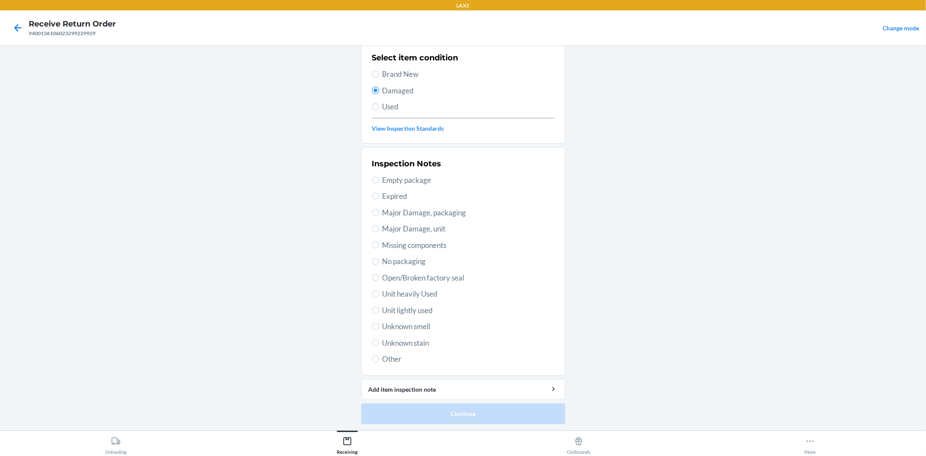
scroll to position [67, 0]
click at [449, 209] on span "Major Damage, packaging" at bounding box center [468, 212] width 172 height 11
click at [379, 209] on input "Major Damage, packaging" at bounding box center [375, 211] width 7 height 7
radio input "true"
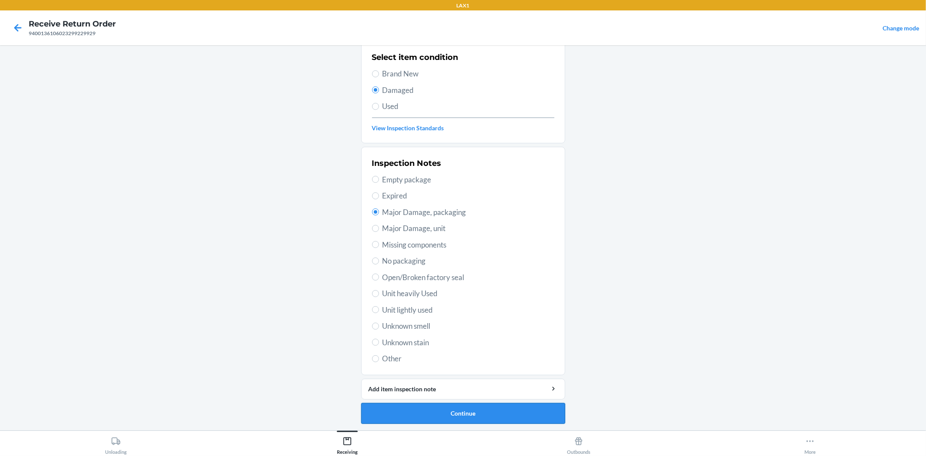
click at [470, 415] on button "Continue" at bounding box center [463, 413] width 204 height 21
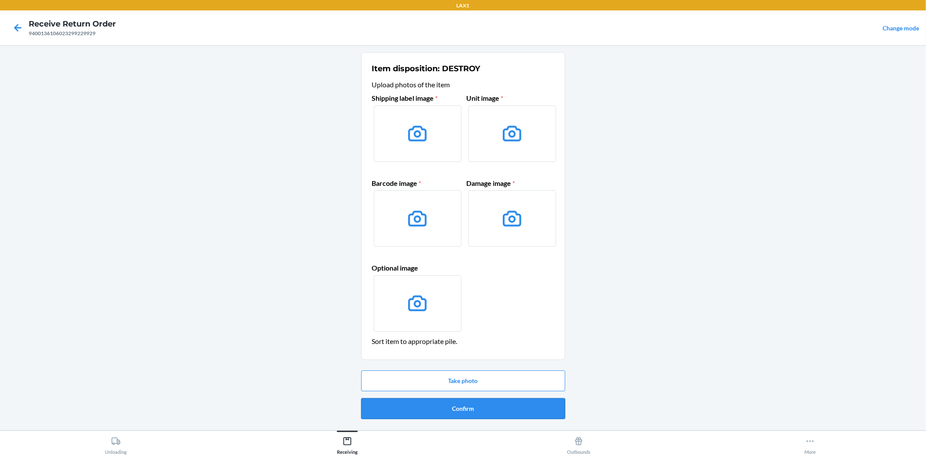
click at [456, 405] on button "Confirm" at bounding box center [463, 408] width 204 height 21
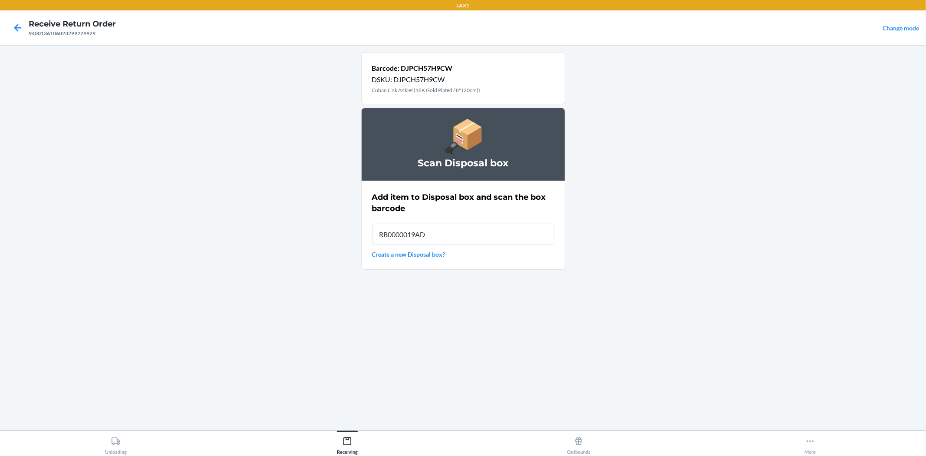
type input "RB0000019AD"
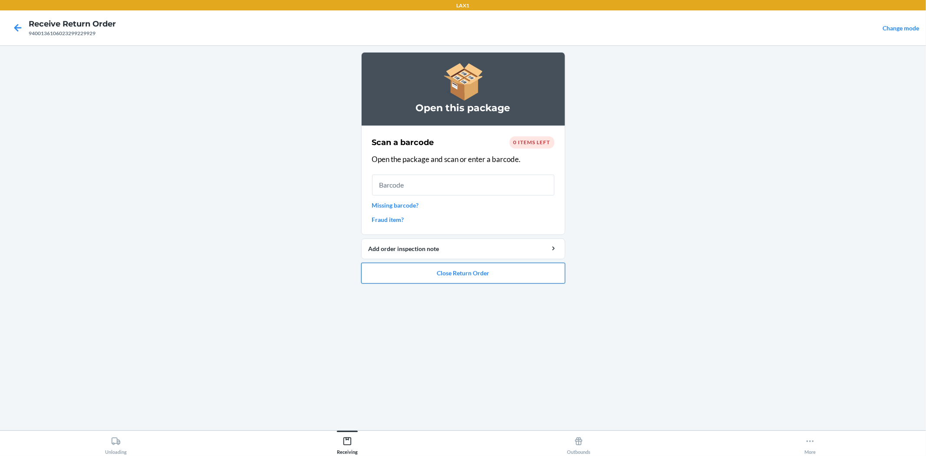
click at [446, 274] on button "Close Return Order" at bounding box center [463, 273] width 204 height 21
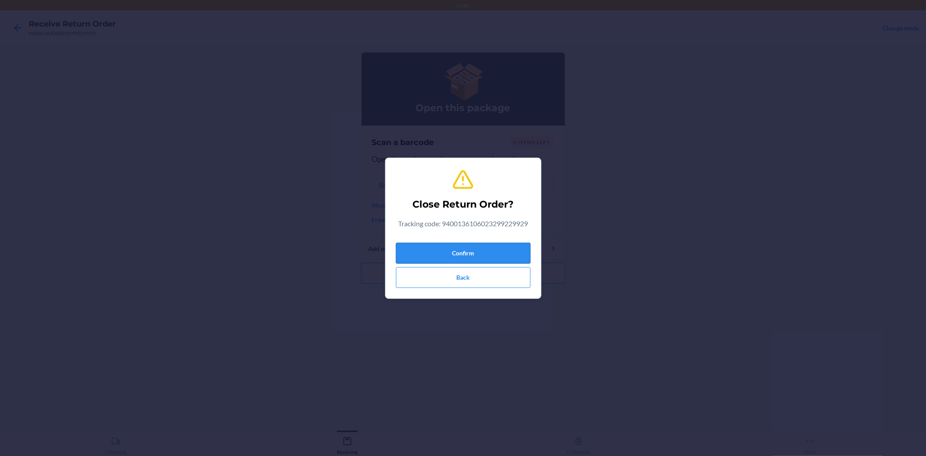
click at [487, 253] on button "Confirm" at bounding box center [463, 253] width 135 height 21
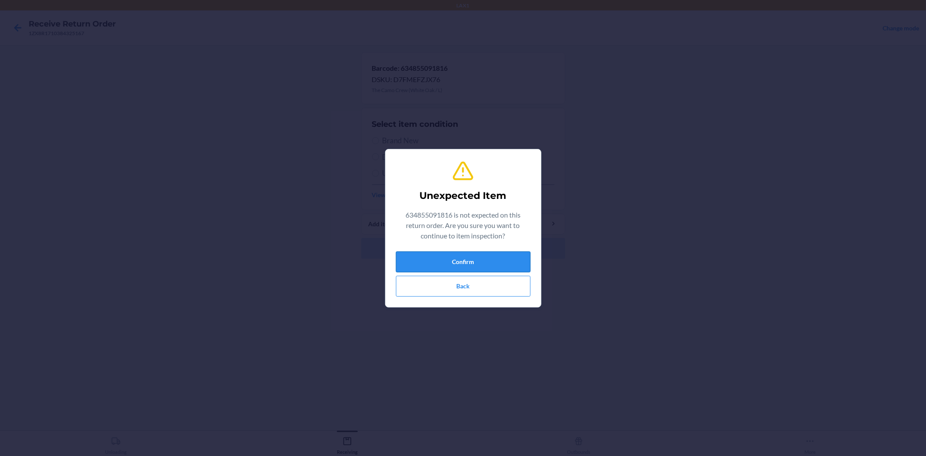
click at [437, 259] on button "Confirm" at bounding box center [463, 261] width 135 height 21
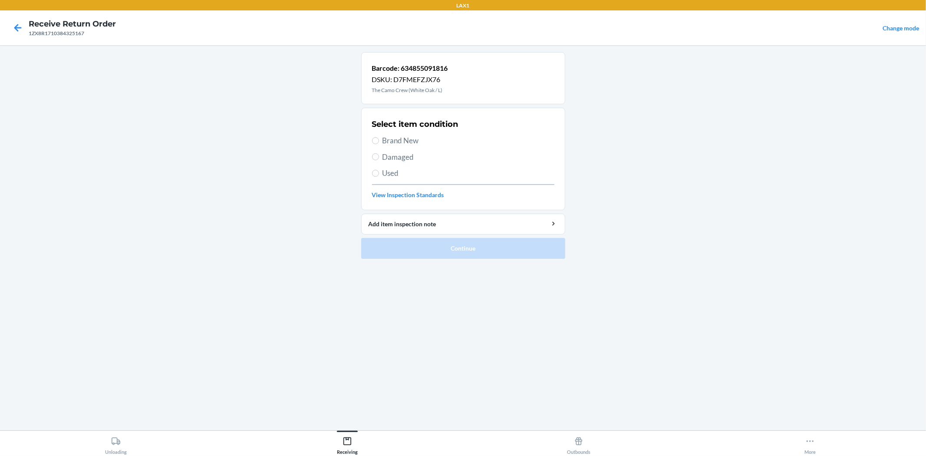
click at [415, 137] on span "Brand New" at bounding box center [468, 140] width 172 height 11
click at [379, 137] on input "Brand New" at bounding box center [375, 140] width 7 height 7
radio input "true"
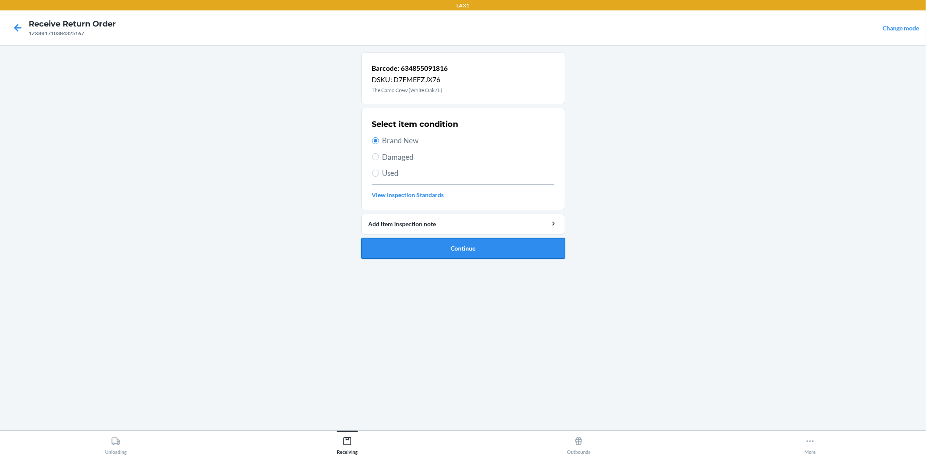
click at [482, 244] on button "Continue" at bounding box center [463, 248] width 204 height 21
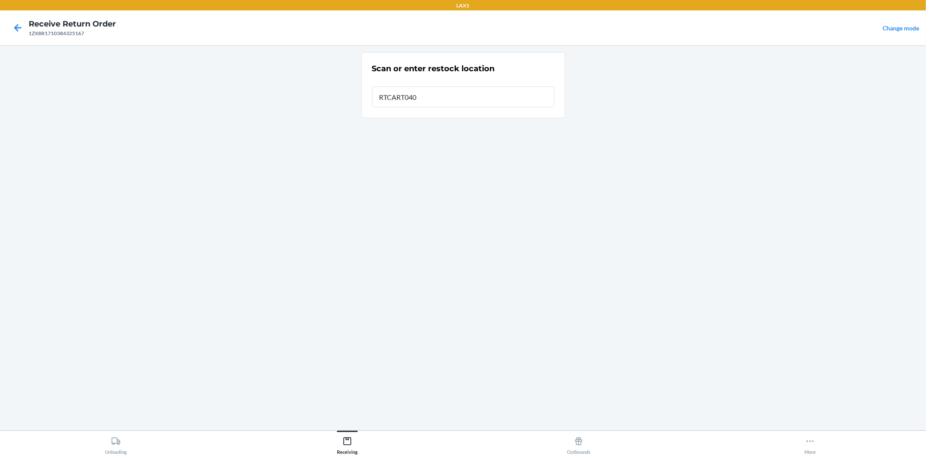
type input "RTCART040"
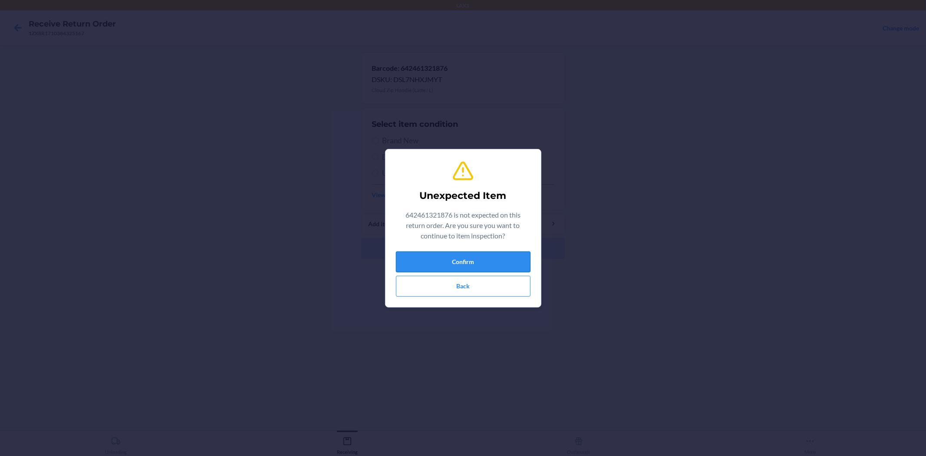
click at [471, 259] on button "Confirm" at bounding box center [463, 261] width 135 height 21
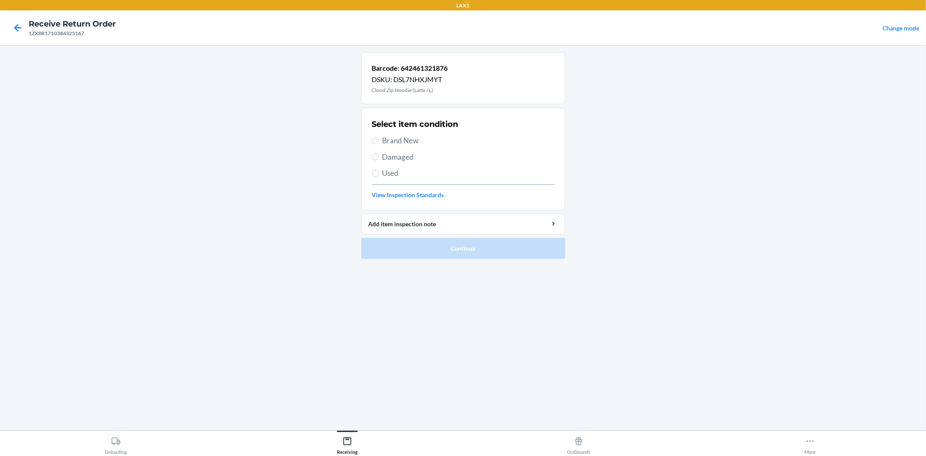
click at [395, 141] on span "Brand New" at bounding box center [468, 140] width 172 height 11
click at [379, 141] on input "Brand New" at bounding box center [375, 140] width 7 height 7
radio input "true"
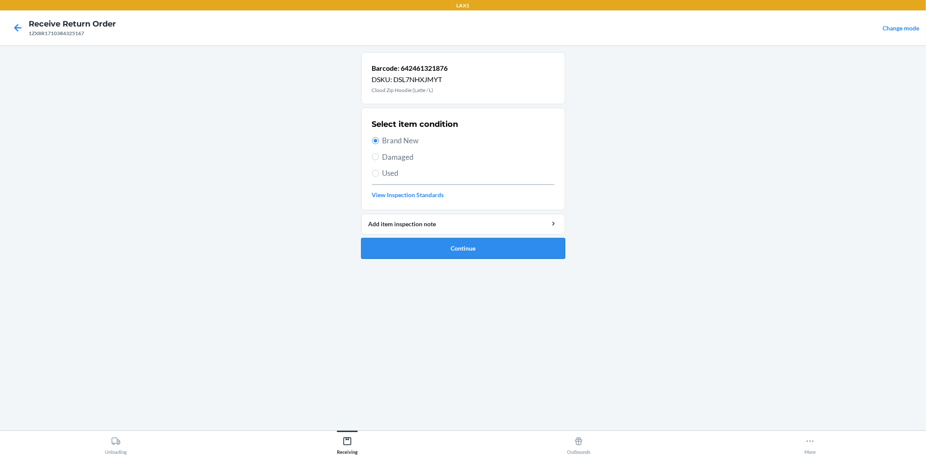
click at [450, 254] on button "Continue" at bounding box center [463, 248] width 204 height 21
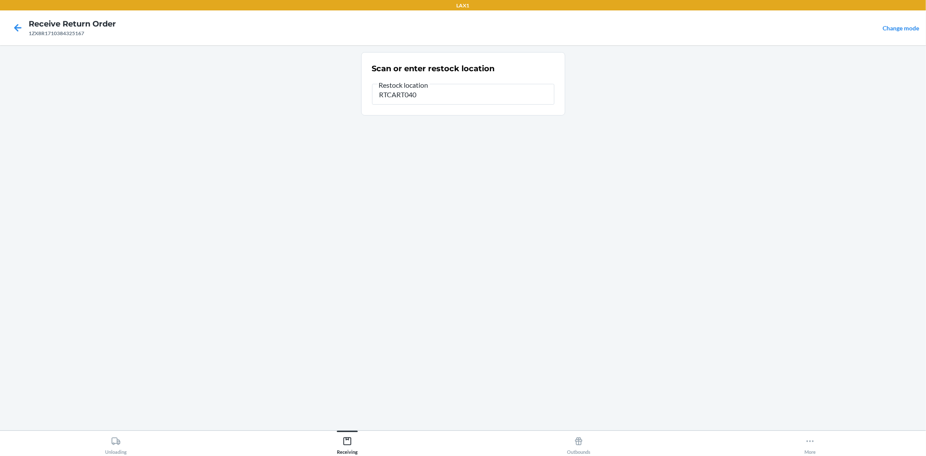
type input "RTCART040"
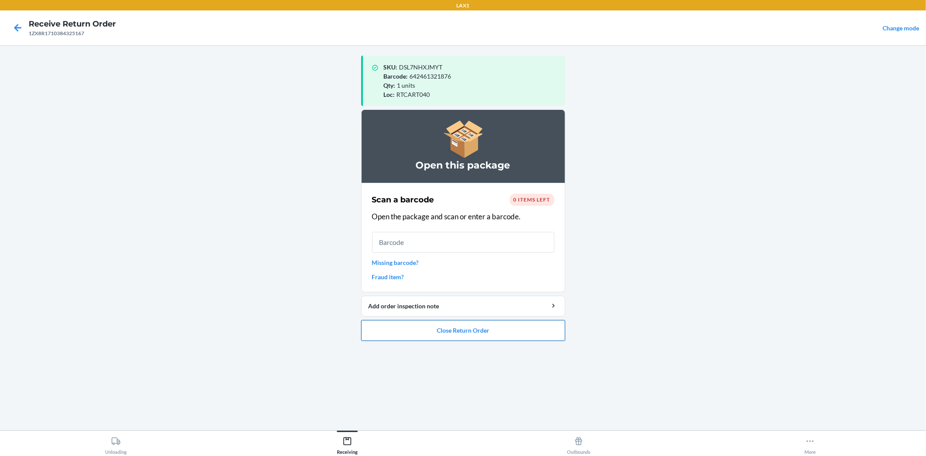
click at [451, 332] on button "Close Return Order" at bounding box center [463, 330] width 204 height 21
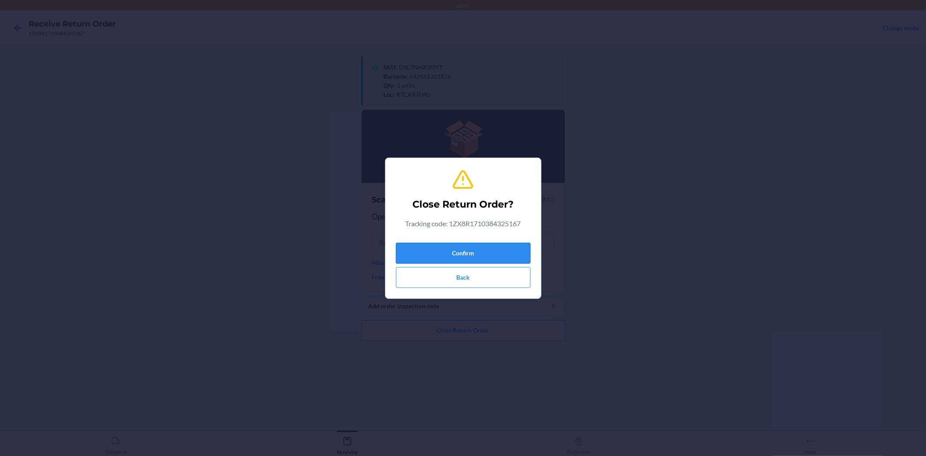
click at [485, 263] on button "Confirm" at bounding box center [463, 253] width 135 height 21
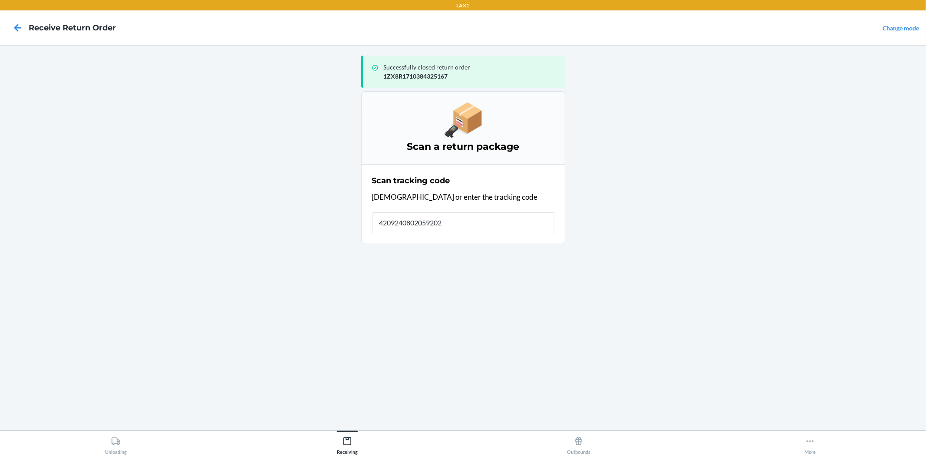
type input "42092408020592022"
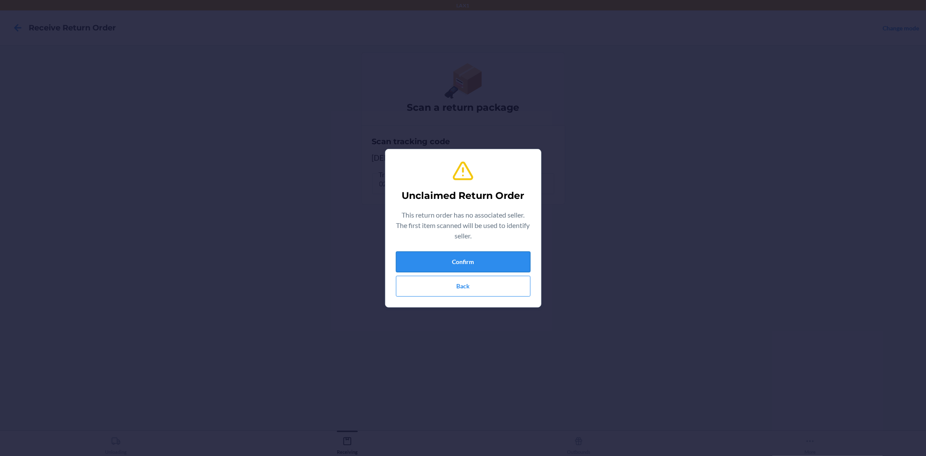
click at [467, 261] on button "Confirm" at bounding box center [463, 261] width 135 height 21
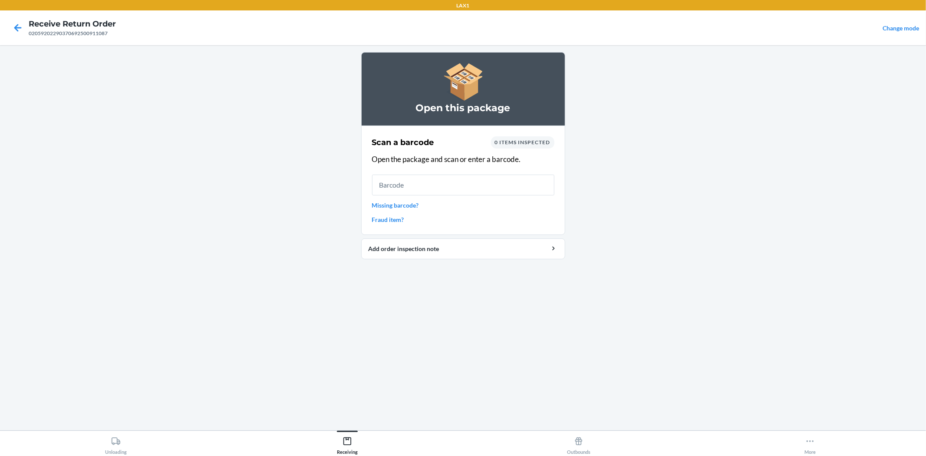
click at [352, 59] on main "Open this package Scan a barcode 0 items inspected Open the package and scan or…" at bounding box center [463, 237] width 926 height 385
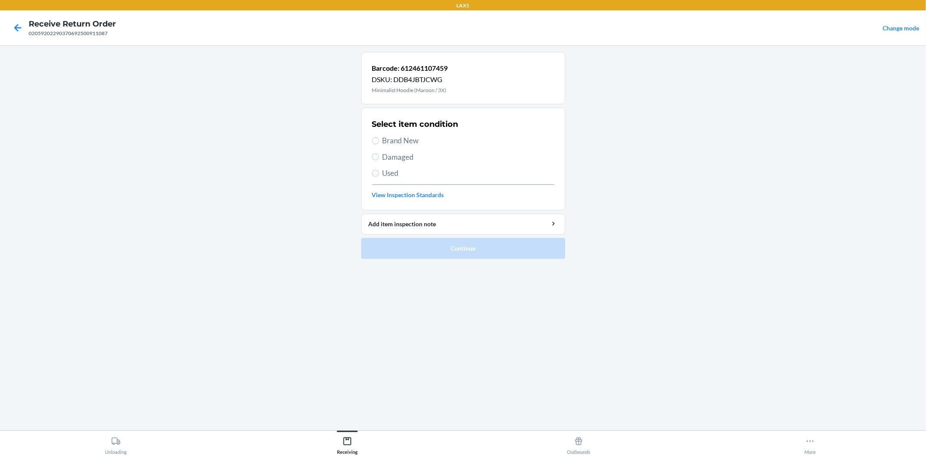
click at [402, 142] on span "Brand New" at bounding box center [468, 140] width 172 height 11
click at [379, 142] on input "Brand New" at bounding box center [375, 140] width 7 height 7
radio input "true"
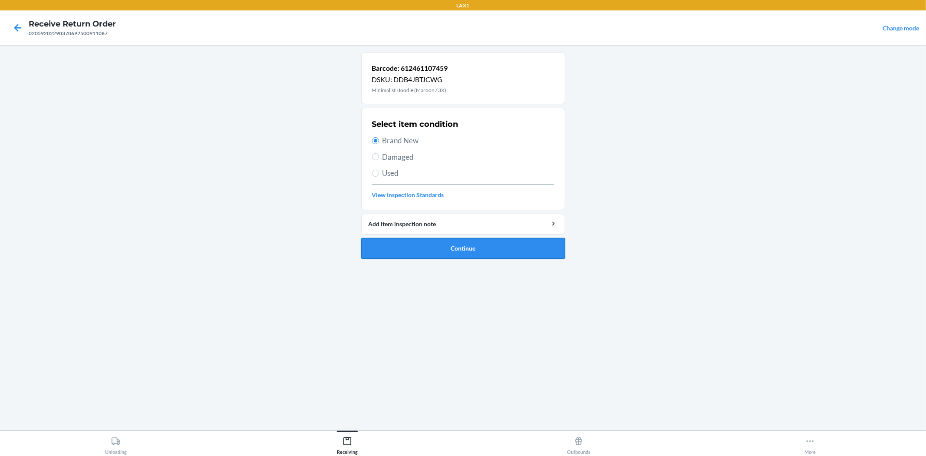
click at [466, 248] on button "Continue" at bounding box center [463, 248] width 204 height 21
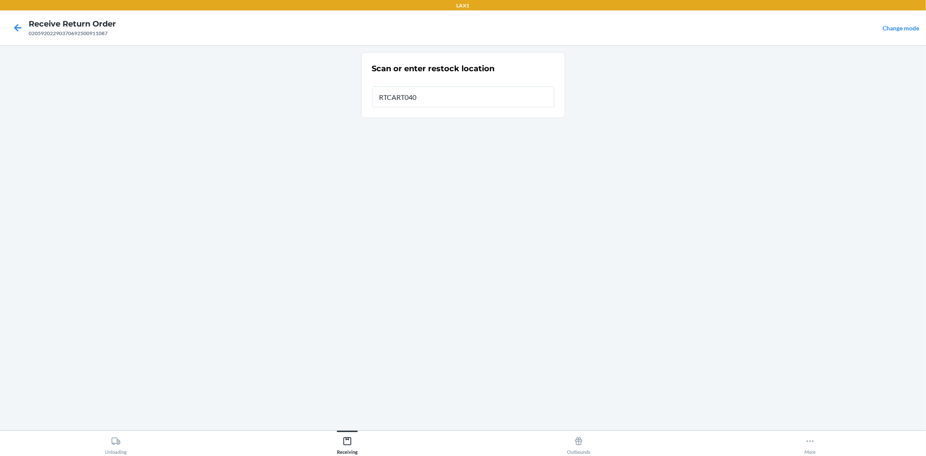
type input "RTCART040"
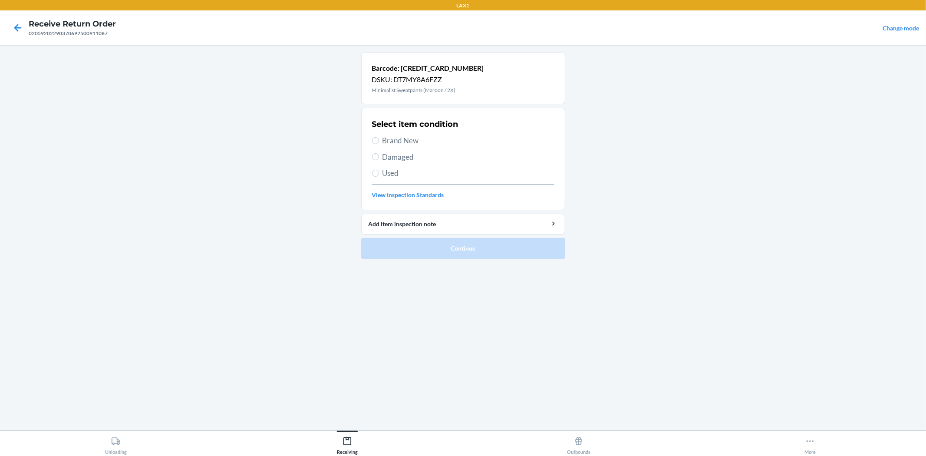
click at [427, 142] on span "Brand New" at bounding box center [468, 140] width 172 height 11
click at [379, 142] on input "Brand New" at bounding box center [375, 140] width 7 height 7
radio input "true"
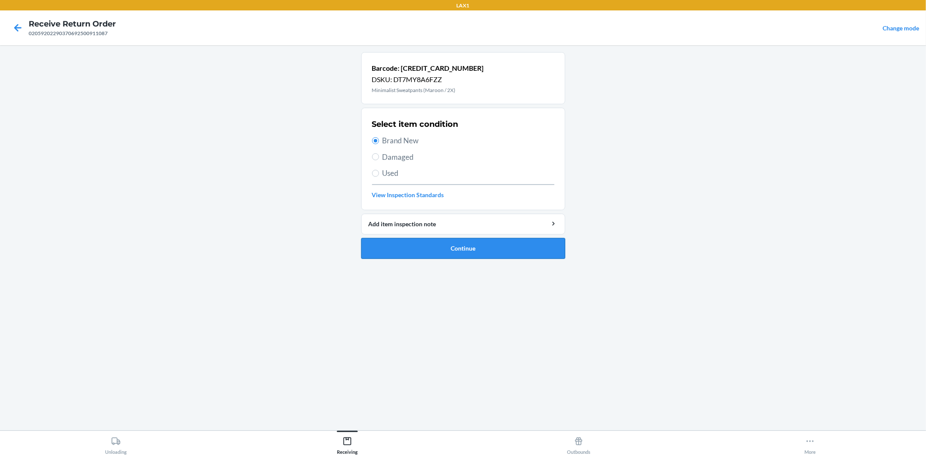
click at [469, 242] on button "Continue" at bounding box center [463, 248] width 204 height 21
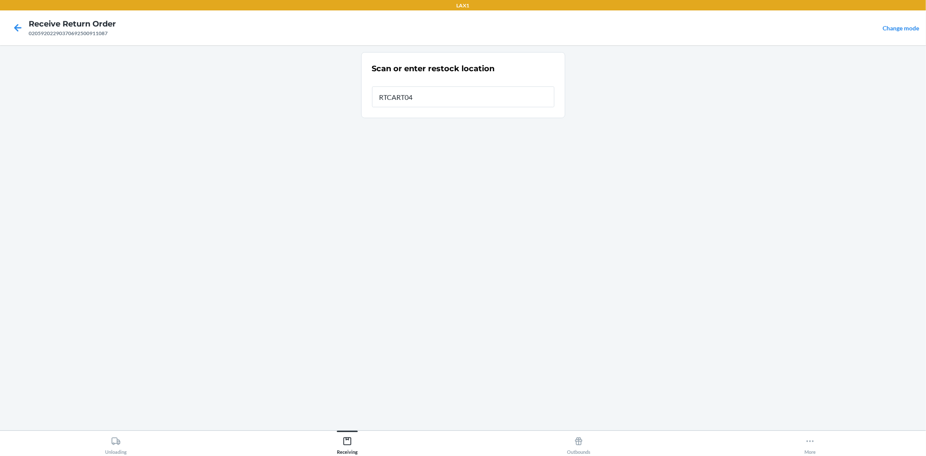
type input "RTCART040"
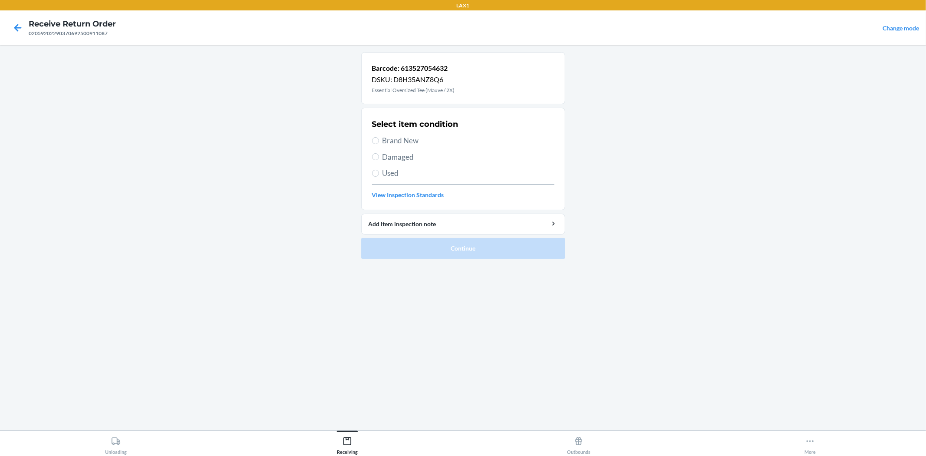
drag, startPoint x: 398, startPoint y: 130, endPoint x: 399, endPoint y: 137, distance: 6.6
click at [398, 136] on div "Select item condition Brand New Damaged Used View Inspection Standards" at bounding box center [463, 159] width 182 height 86
click at [463, 145] on span "Brand New" at bounding box center [468, 140] width 172 height 11
click at [379, 144] on input "Brand New" at bounding box center [375, 140] width 7 height 7
radio input "true"
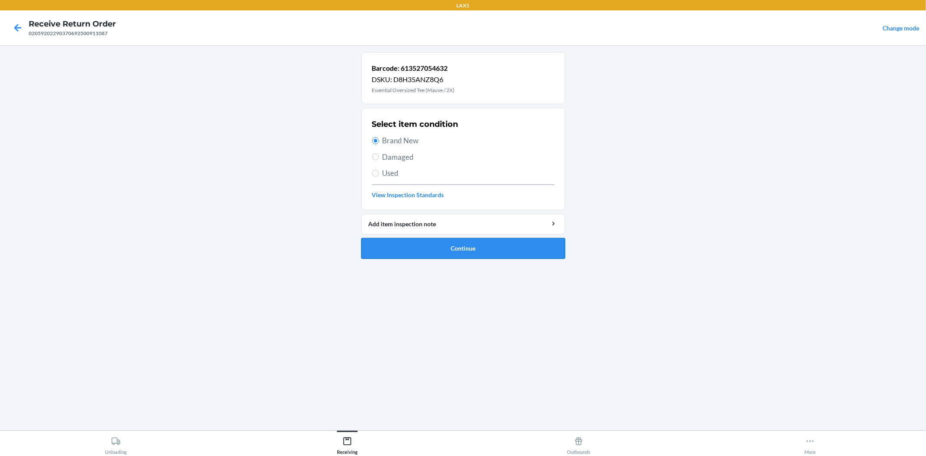
click at [446, 248] on button "Continue" at bounding box center [463, 248] width 204 height 21
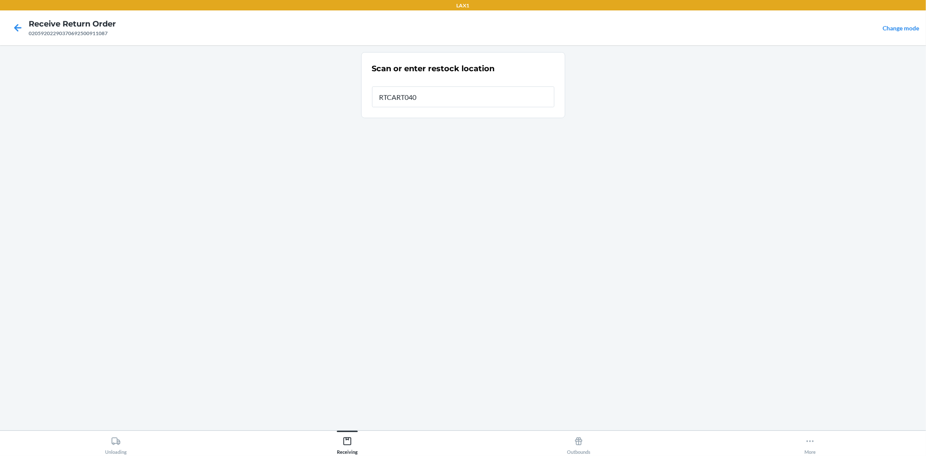
type input "RTCART040"
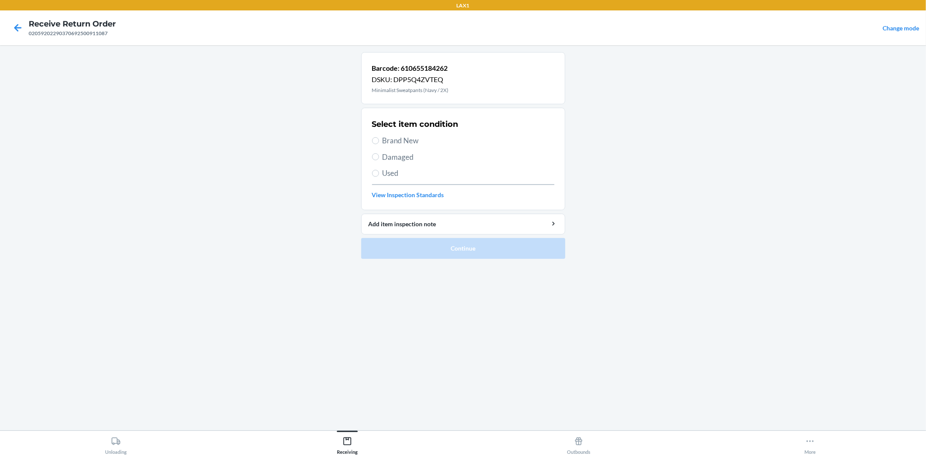
click at [408, 144] on span "Brand New" at bounding box center [468, 140] width 172 height 11
click at [379, 144] on input "Brand New" at bounding box center [375, 140] width 7 height 7
radio input "true"
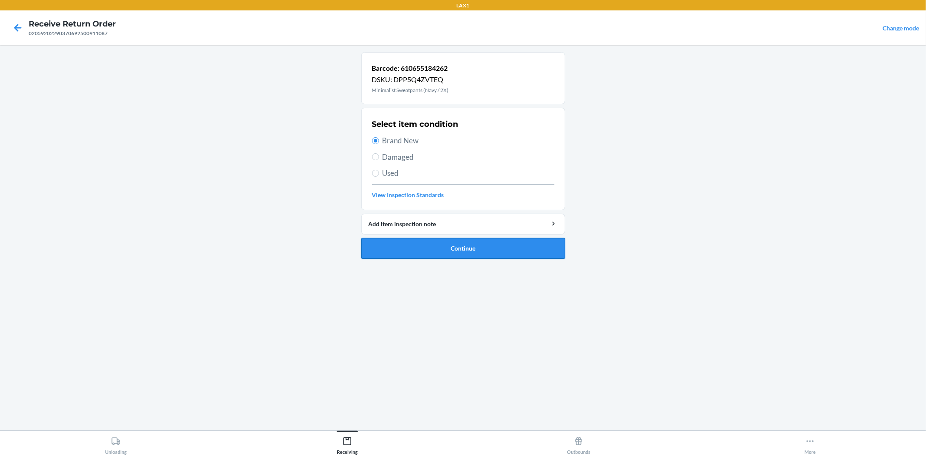
click at [454, 244] on button "Continue" at bounding box center [463, 248] width 204 height 21
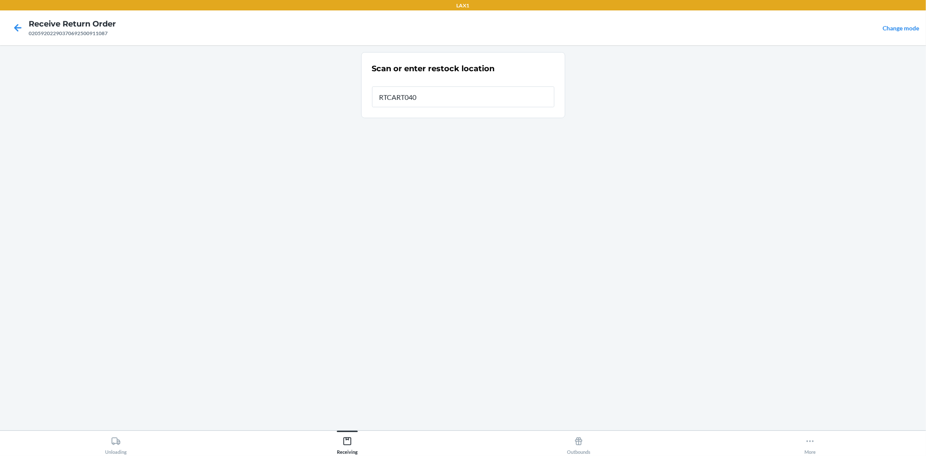
type input "RTCART040"
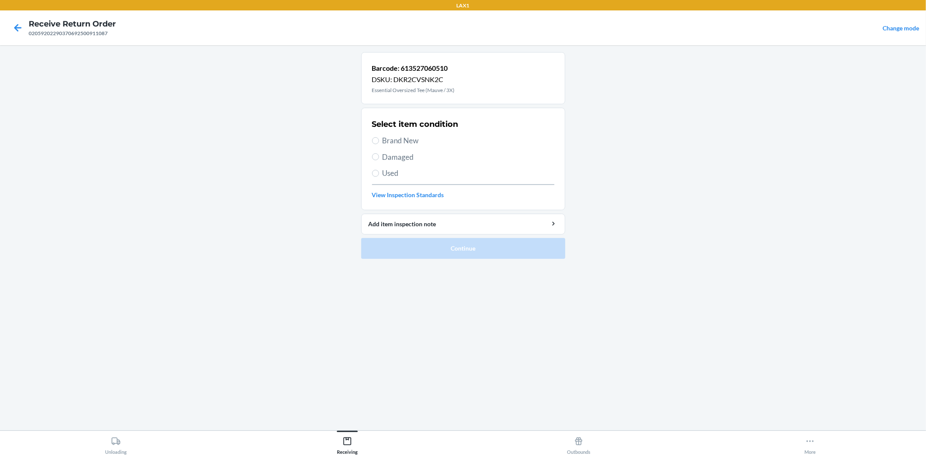
click at [408, 142] on span "Brand New" at bounding box center [468, 140] width 172 height 11
click at [379, 142] on input "Brand New" at bounding box center [375, 140] width 7 height 7
radio input "true"
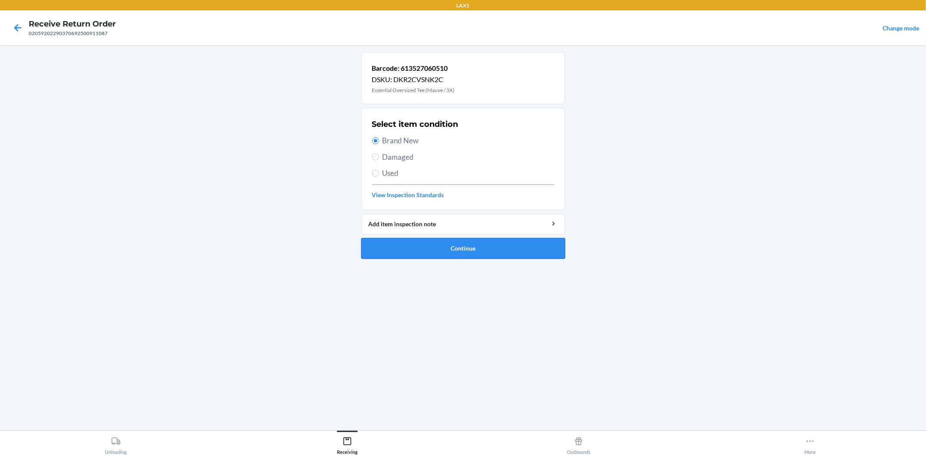
click at [448, 248] on button "Continue" at bounding box center [463, 248] width 204 height 21
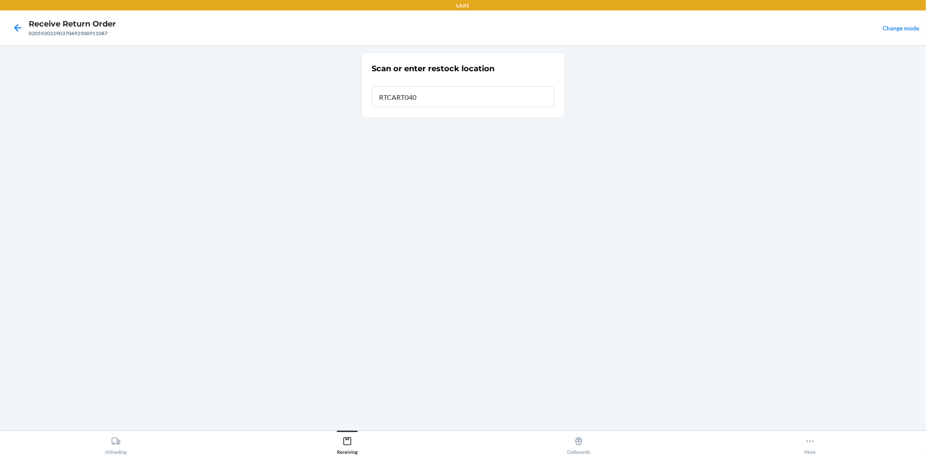
type input "RTCART040"
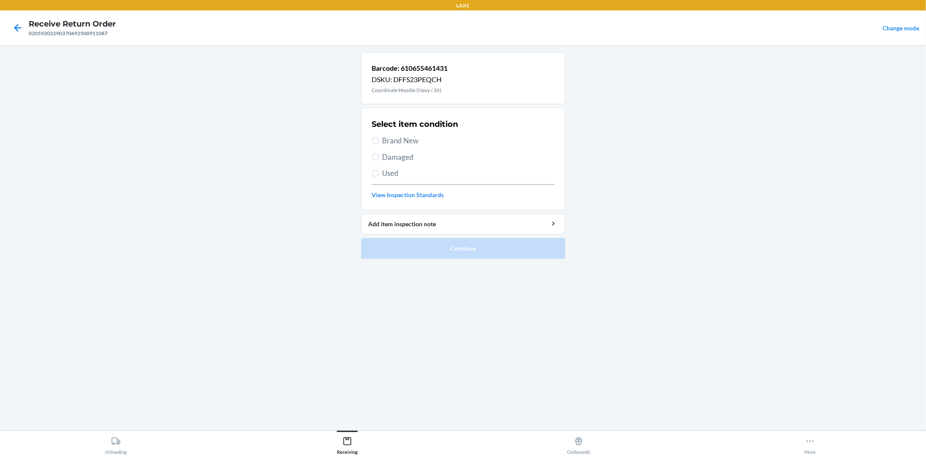
click at [395, 141] on span "Brand New" at bounding box center [468, 140] width 172 height 11
click at [379, 141] on input "Brand New" at bounding box center [375, 140] width 7 height 7
radio input "true"
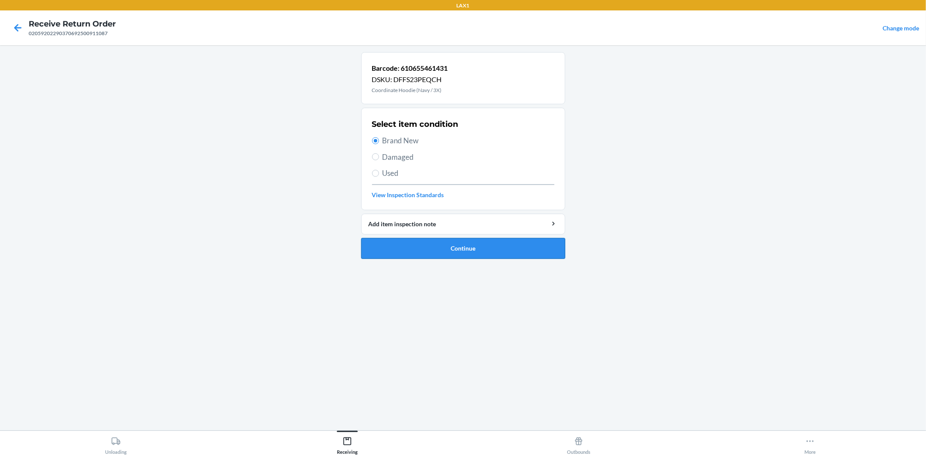
click at [466, 250] on button "Continue" at bounding box center [463, 248] width 204 height 21
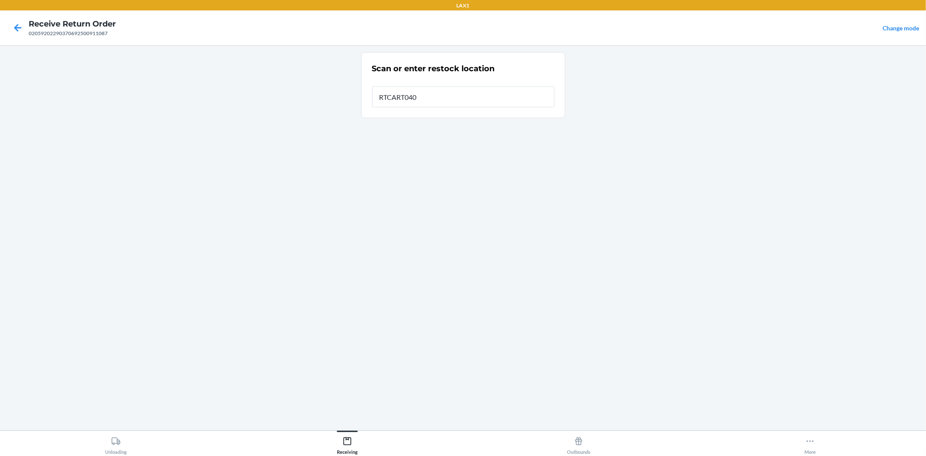
type input "RTCART040"
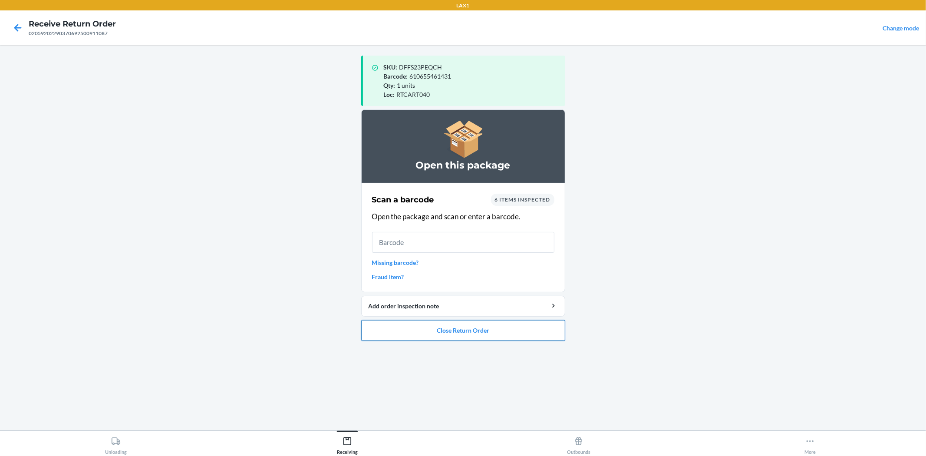
click at [470, 329] on button "Close Return Order" at bounding box center [463, 330] width 204 height 21
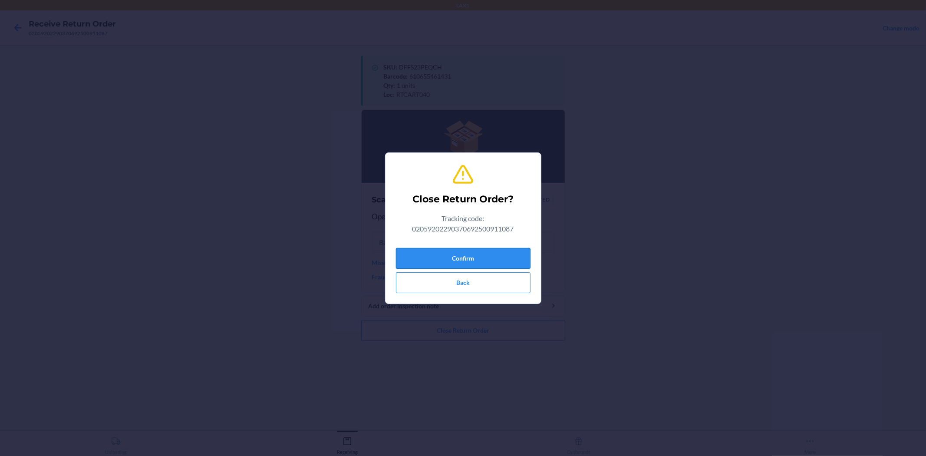
click at [474, 267] on button "Confirm" at bounding box center [463, 258] width 135 height 21
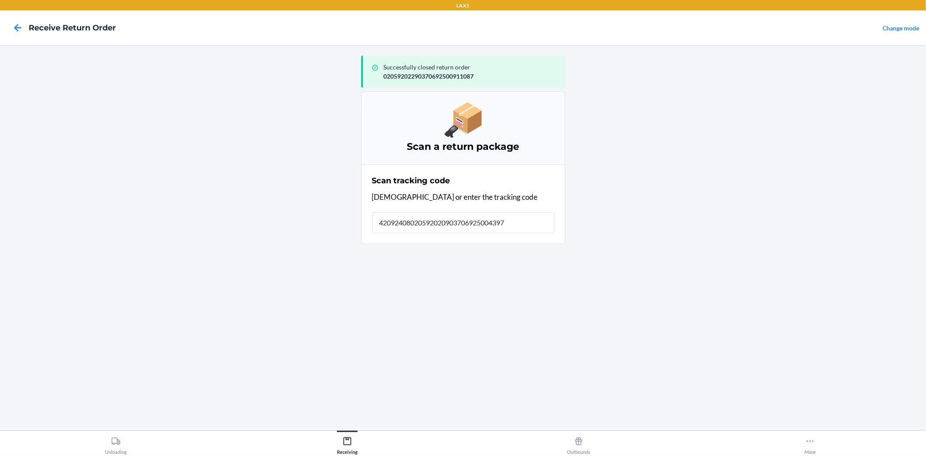
type input "420924080205920209037069250043975"
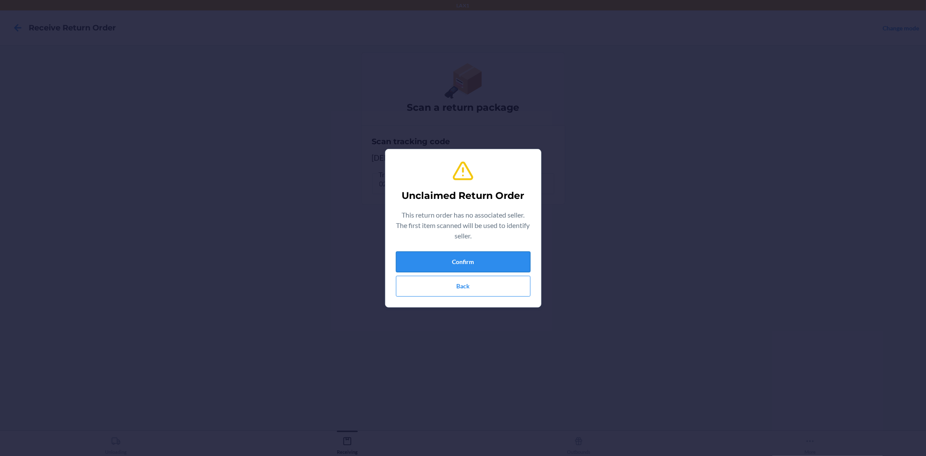
click at [467, 264] on button "Confirm" at bounding box center [463, 261] width 135 height 21
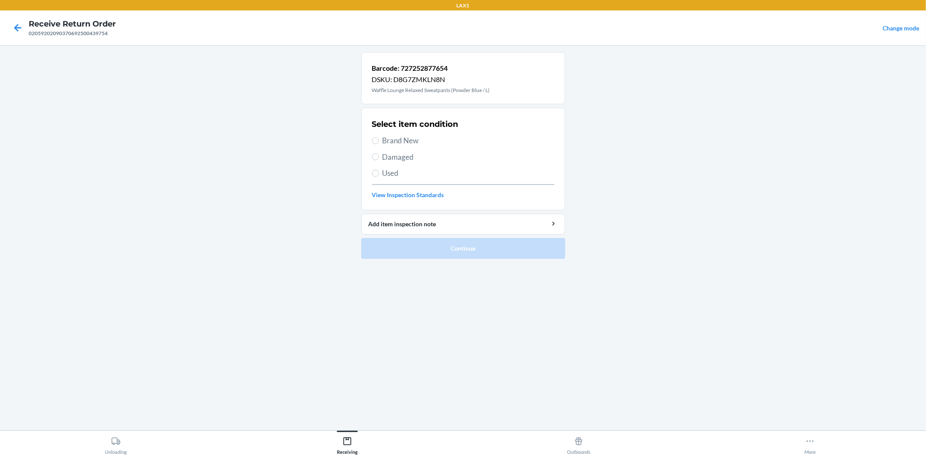
click at [397, 139] on span "Brand New" at bounding box center [468, 140] width 172 height 11
click at [379, 139] on input "Brand New" at bounding box center [375, 140] width 7 height 7
radio input "true"
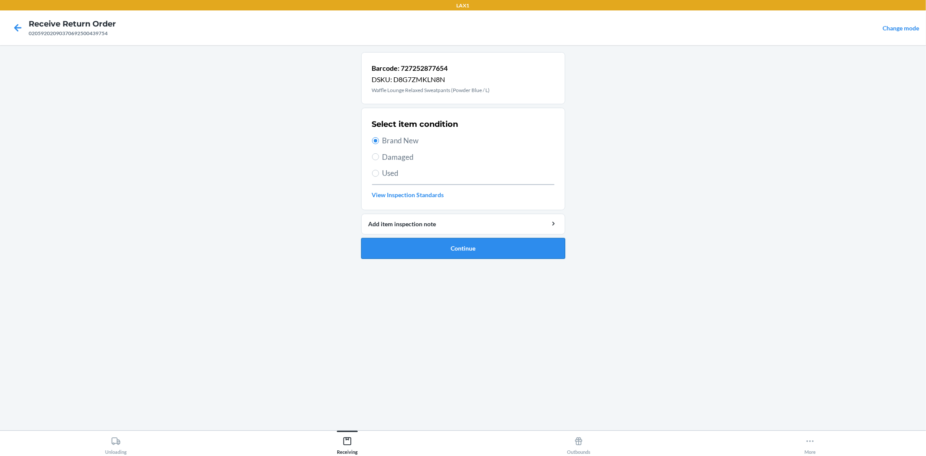
click at [472, 252] on button "Continue" at bounding box center [463, 248] width 204 height 21
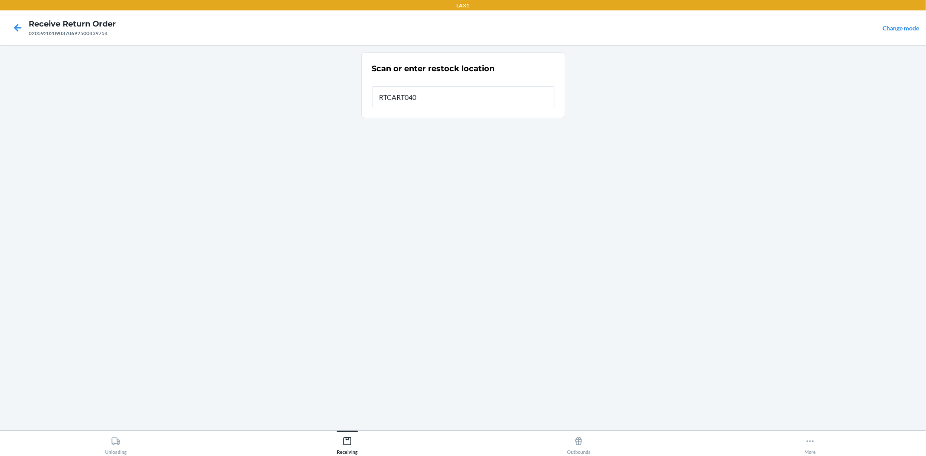
type input "RTCART040"
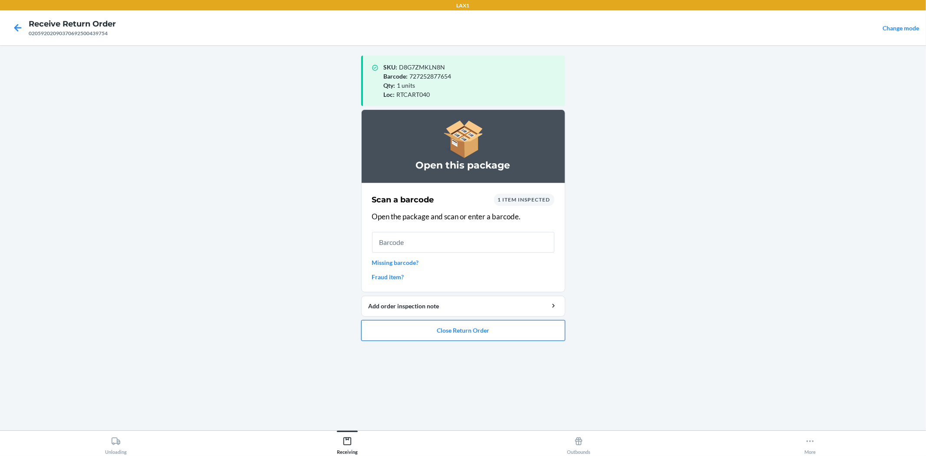
click at [448, 332] on button "Close Return Order" at bounding box center [463, 330] width 204 height 21
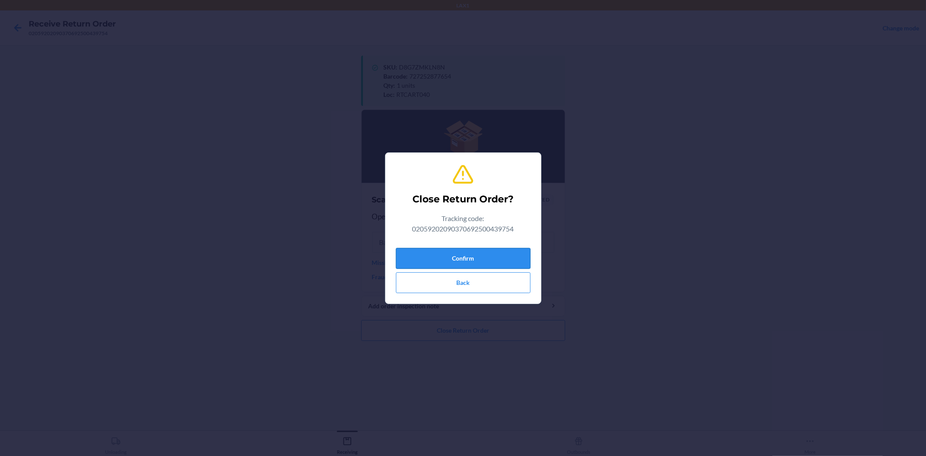
click at [467, 257] on button "Confirm" at bounding box center [463, 258] width 135 height 21
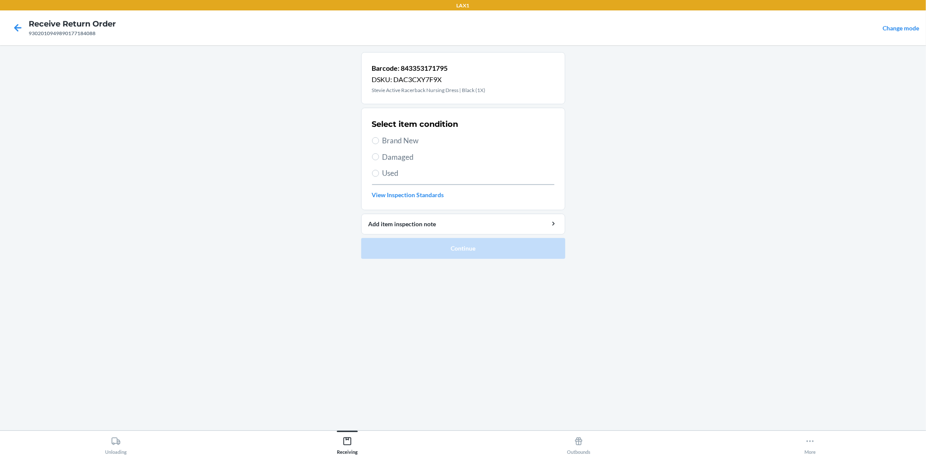
click at [408, 141] on span "Brand New" at bounding box center [468, 140] width 172 height 11
click at [379, 141] on input "Brand New" at bounding box center [375, 140] width 7 height 7
radio input "true"
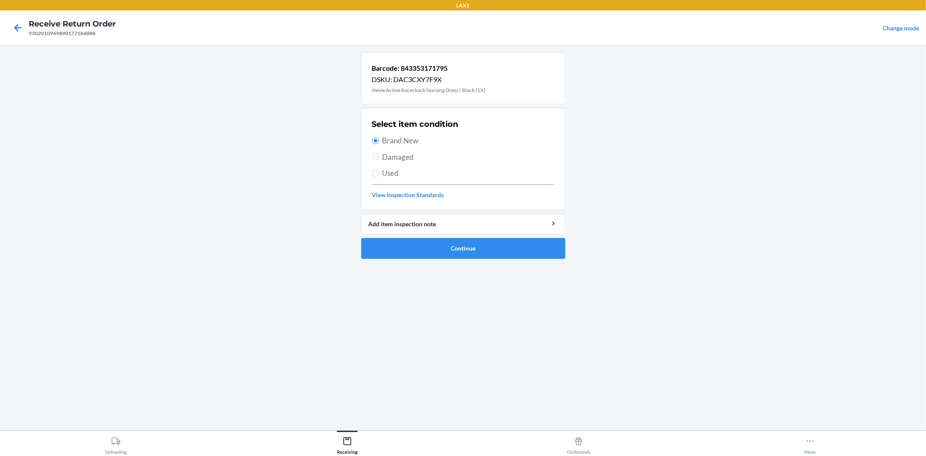
click at [393, 158] on span "Damaged" at bounding box center [468, 156] width 172 height 11
click at [379, 158] on input "Damaged" at bounding box center [375, 156] width 7 height 7
radio input "true"
radio input "false"
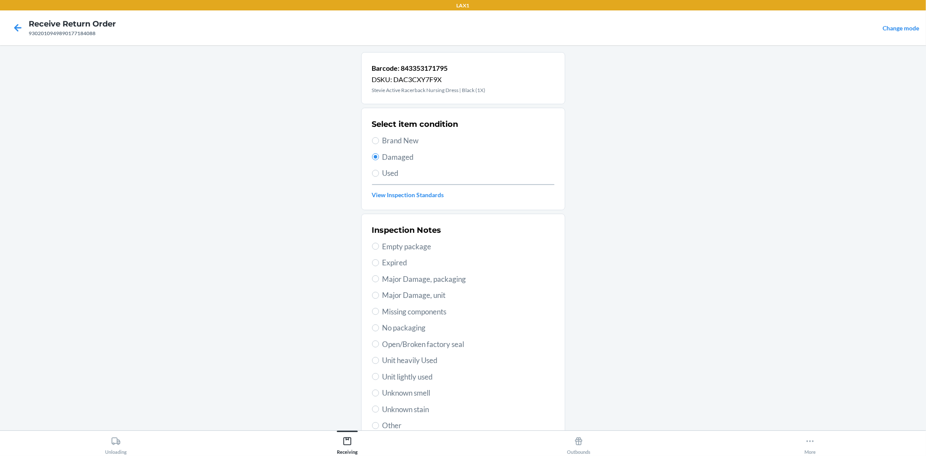
click at [410, 329] on span "No packaging" at bounding box center [468, 327] width 172 height 11
click at [379, 329] on input "No packaging" at bounding box center [375, 327] width 7 height 7
radio input "true"
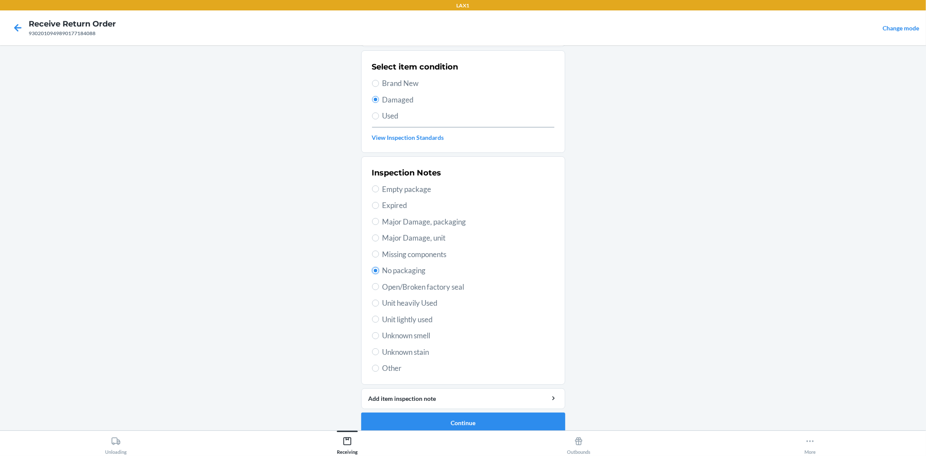
scroll to position [67, 0]
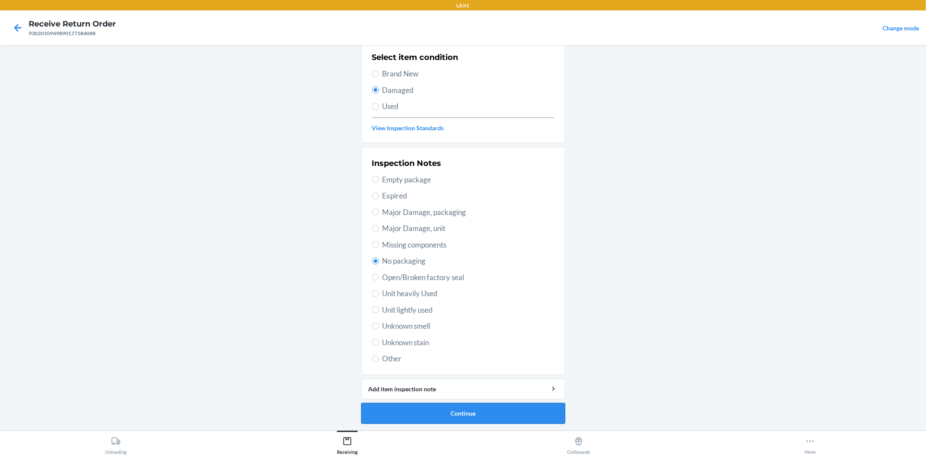
click at [480, 417] on button "Continue" at bounding box center [463, 413] width 204 height 21
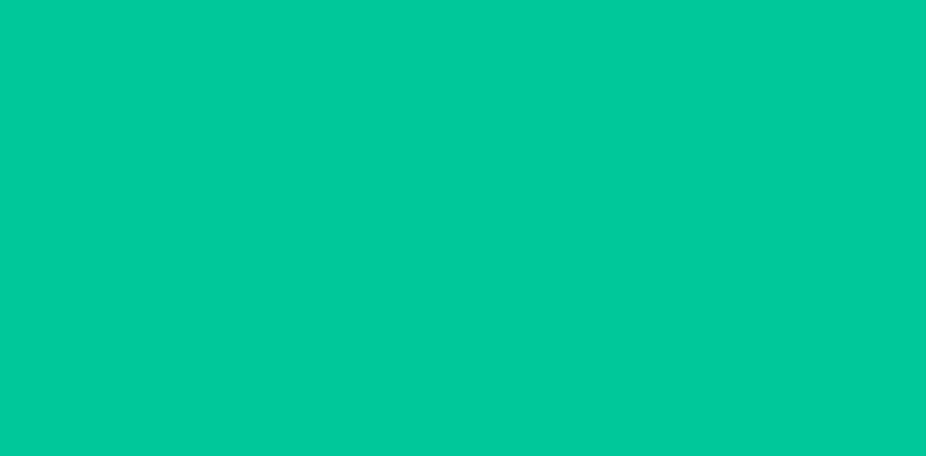
scroll to position [0, 0]
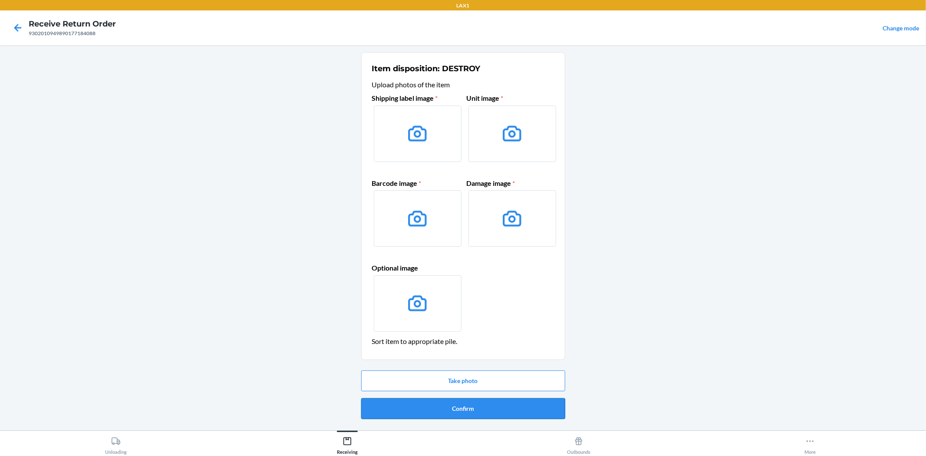
click at [480, 408] on button "Confirm" at bounding box center [463, 408] width 204 height 21
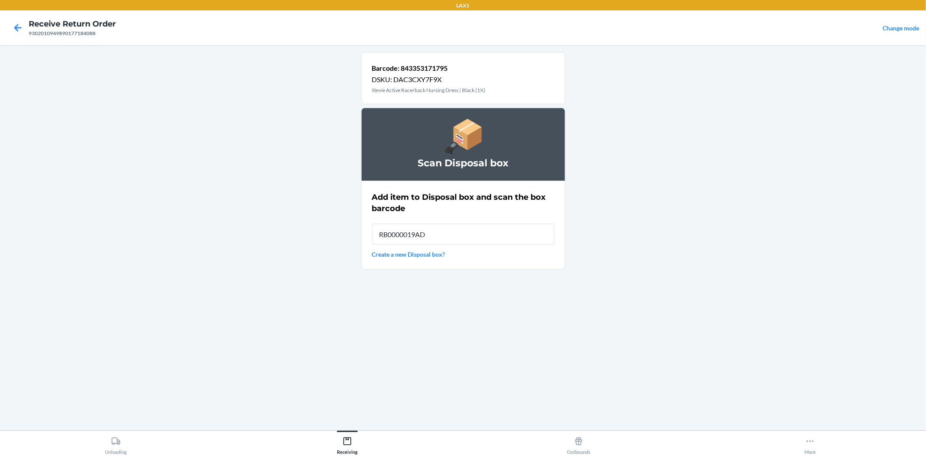
type input "RB0000019AD"
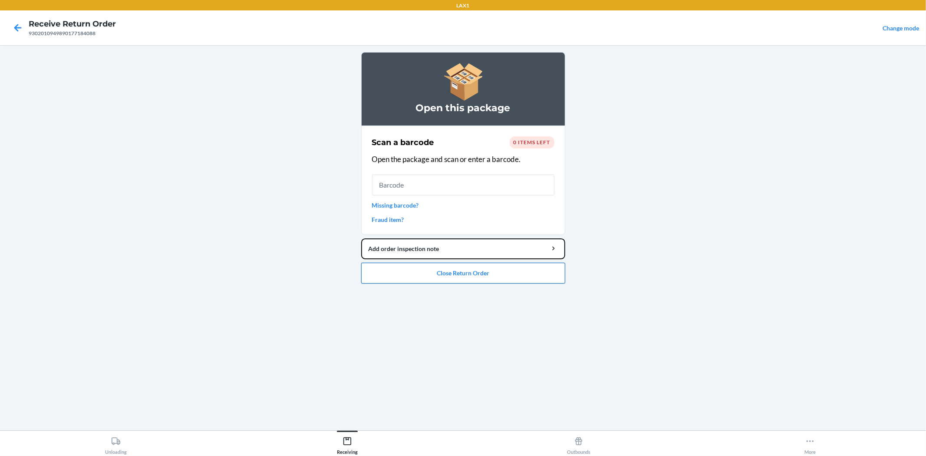
drag, startPoint x: 461, startPoint y: 257, endPoint x: 465, endPoint y: 270, distance: 14.0
click at [465, 270] on li "Open this package Scan a barcode 0 items left Open the package and scan or ente…" at bounding box center [463, 167] width 204 height 231
click at [754, 268] on main "Open this package Scan a barcode 0 items left Open the package and scan or ente…" at bounding box center [463, 237] width 926 height 385
click at [462, 276] on button "Close Return Order" at bounding box center [463, 273] width 204 height 21
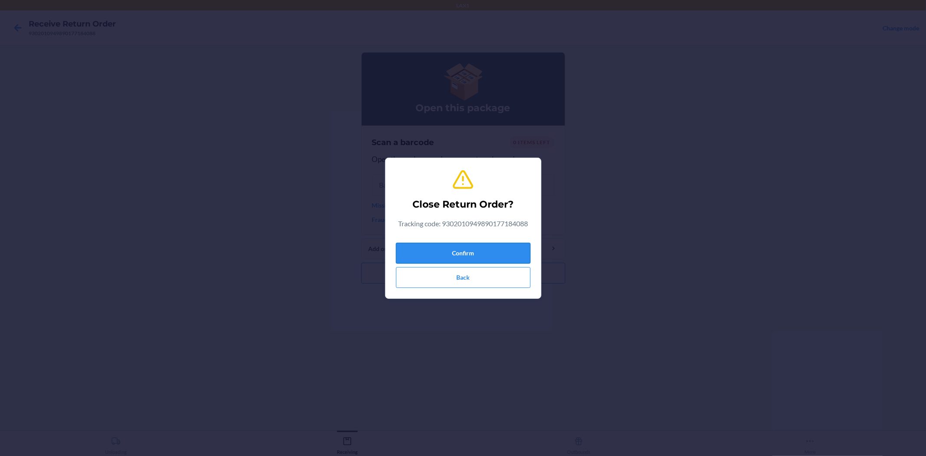
click at [462, 257] on button "Confirm" at bounding box center [463, 253] width 135 height 21
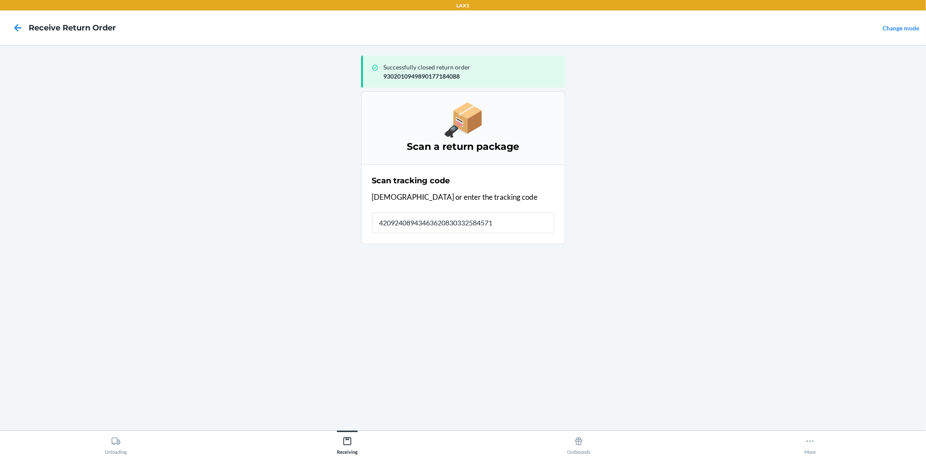
type input "420924089434636208303325845712"
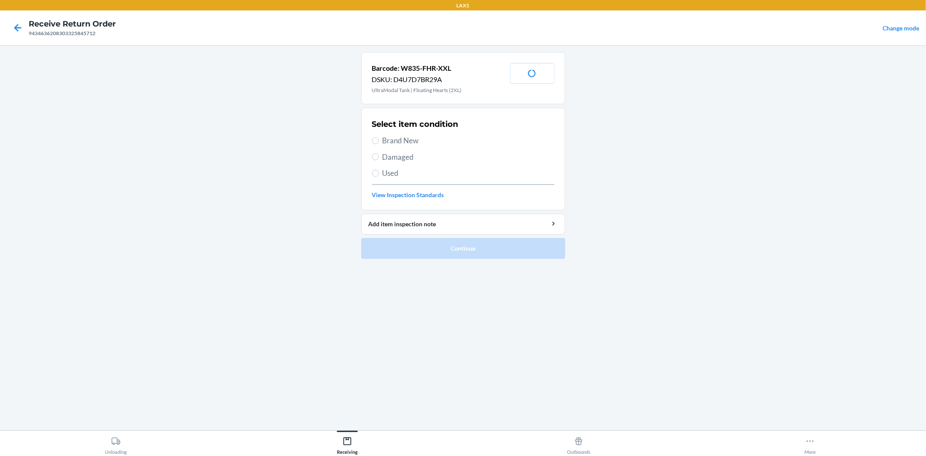
click at [409, 159] on span "Damaged" at bounding box center [468, 156] width 172 height 11
click at [379, 159] on input "Damaged" at bounding box center [375, 156] width 7 height 7
radio input "true"
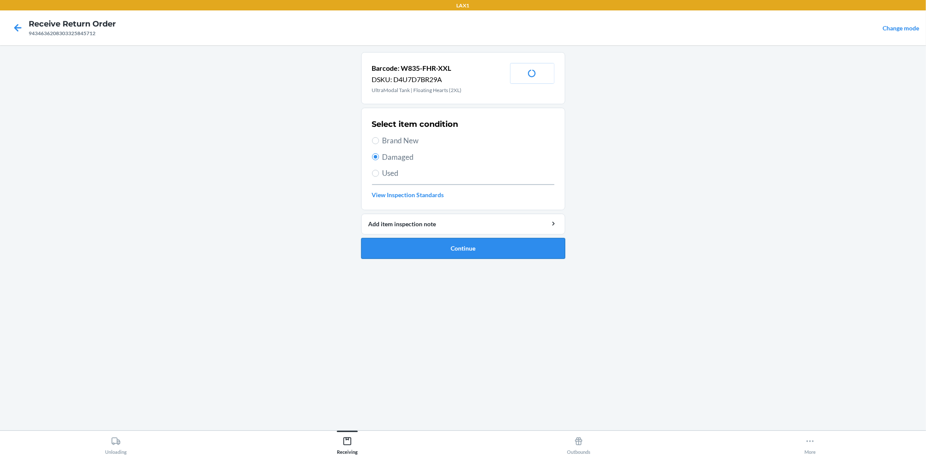
click at [484, 245] on button "Continue" at bounding box center [463, 248] width 204 height 21
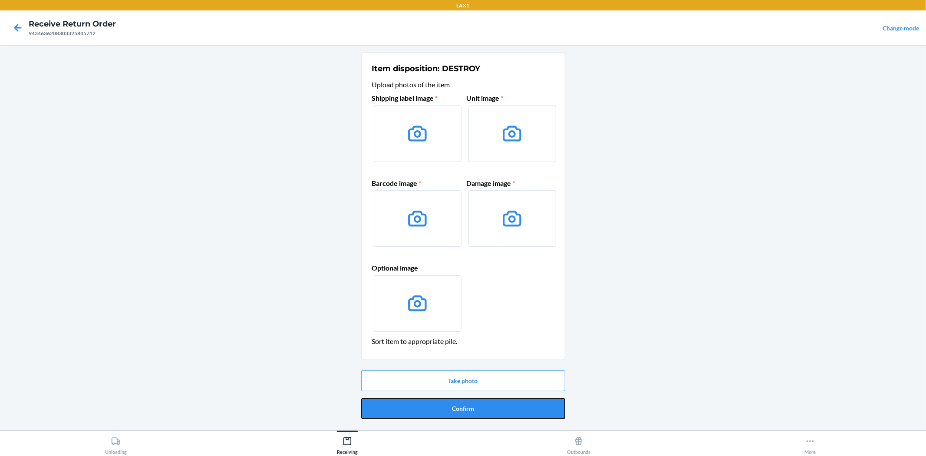
click at [472, 407] on button "Confirm" at bounding box center [463, 408] width 204 height 21
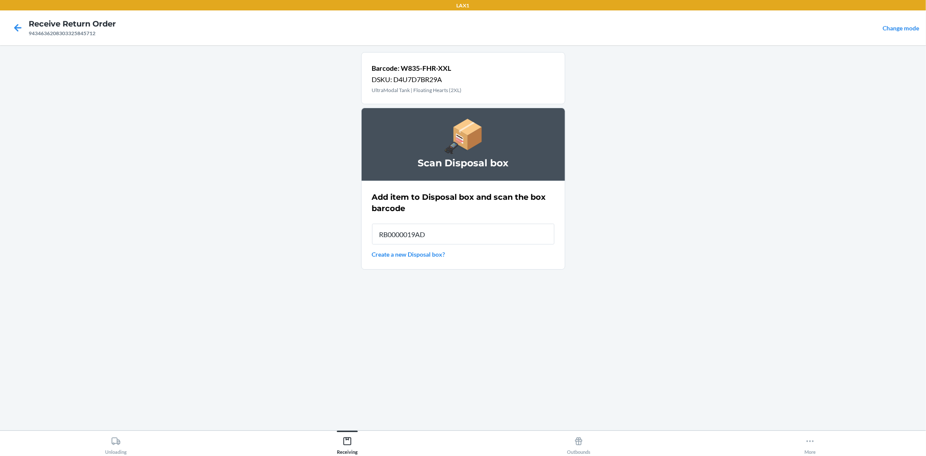
type input "RB0000019AD"
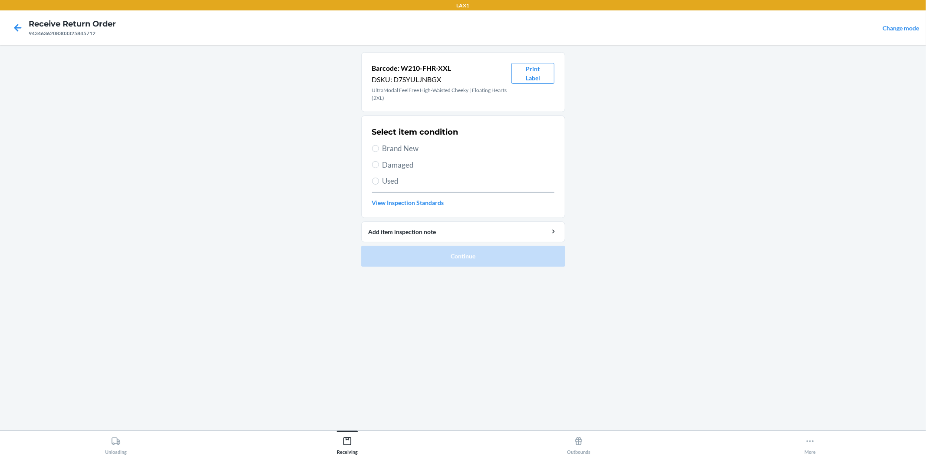
click at [407, 149] on span "Brand New" at bounding box center [468, 148] width 172 height 11
click at [379, 149] on input "Brand New" at bounding box center [375, 148] width 7 height 7
radio input "true"
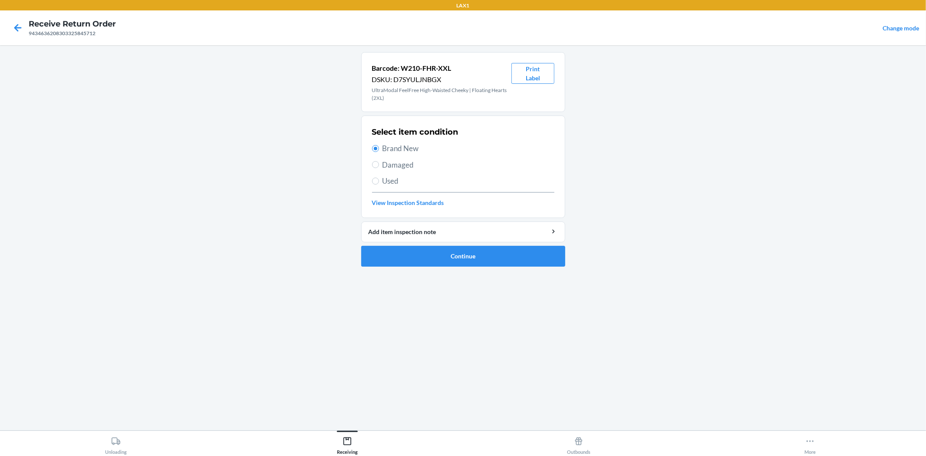
click at [477, 171] on div "Select item condition Brand New Damaged Used View Inspection Standards" at bounding box center [463, 167] width 182 height 86
click at [415, 167] on span "Damaged" at bounding box center [468, 164] width 172 height 11
click at [379, 167] on input "Damaged" at bounding box center [375, 164] width 7 height 7
radio input "true"
radio input "false"
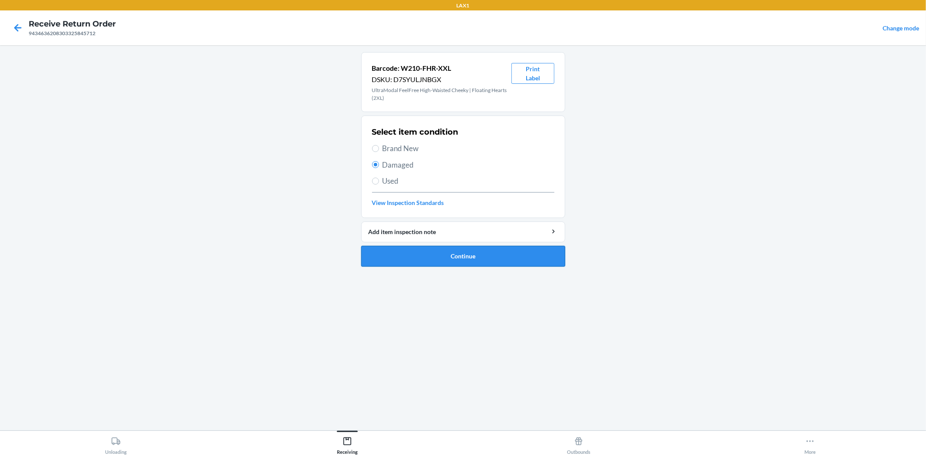
click at [480, 253] on button "Continue" at bounding box center [463, 256] width 204 height 21
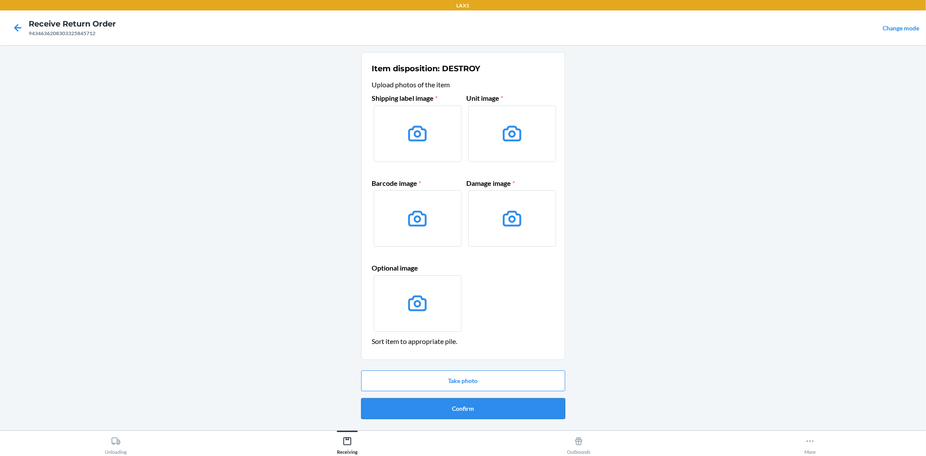
click at [466, 417] on button "Confirm" at bounding box center [463, 408] width 204 height 21
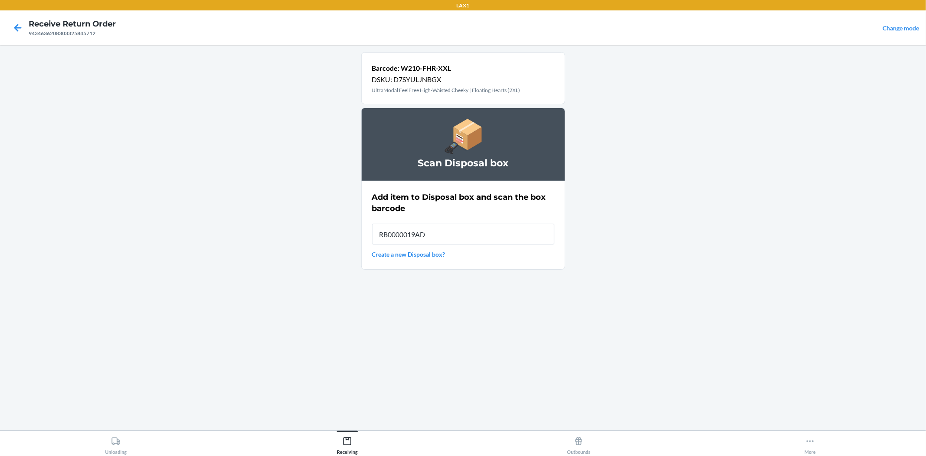
type input "RB0000019AD"
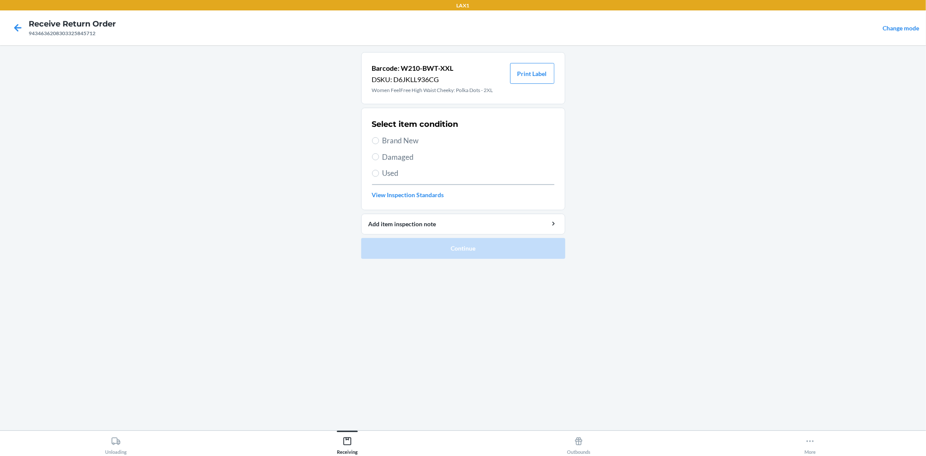
click at [408, 160] on span "Damaged" at bounding box center [468, 156] width 172 height 11
click at [379, 160] on input "Damaged" at bounding box center [375, 156] width 7 height 7
radio input "true"
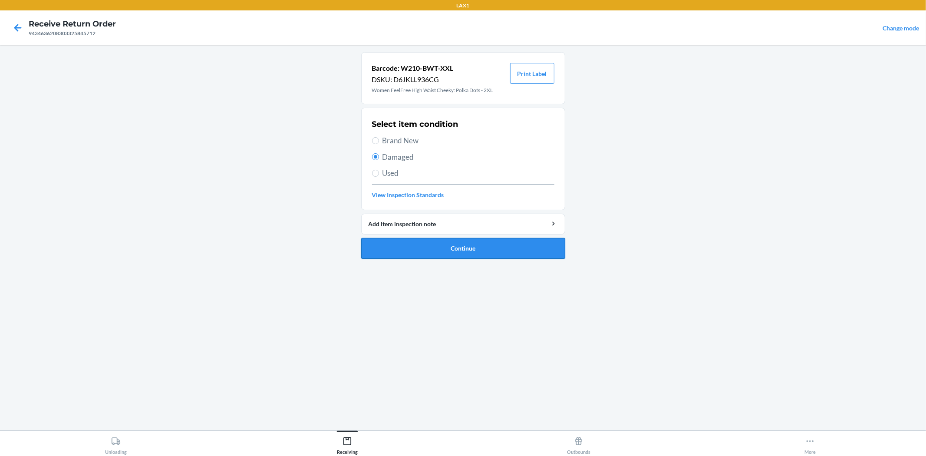
click at [446, 245] on button "Continue" at bounding box center [463, 248] width 204 height 21
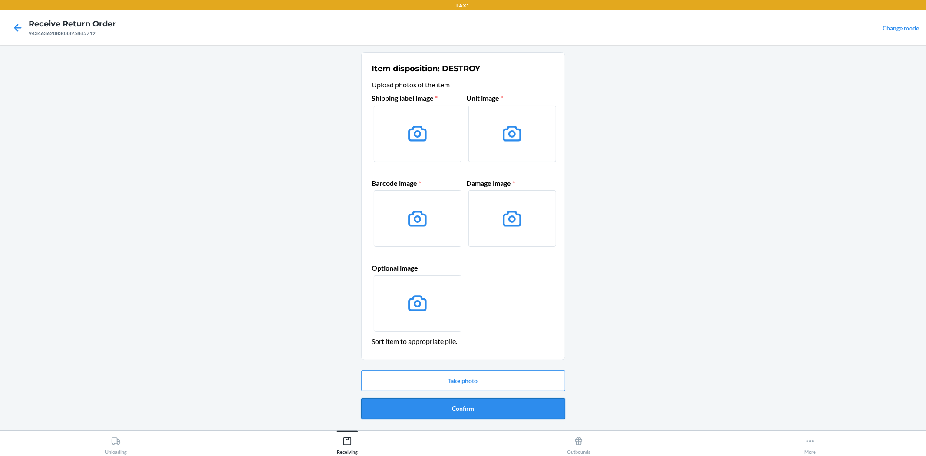
click at [458, 405] on button "Confirm" at bounding box center [463, 408] width 204 height 21
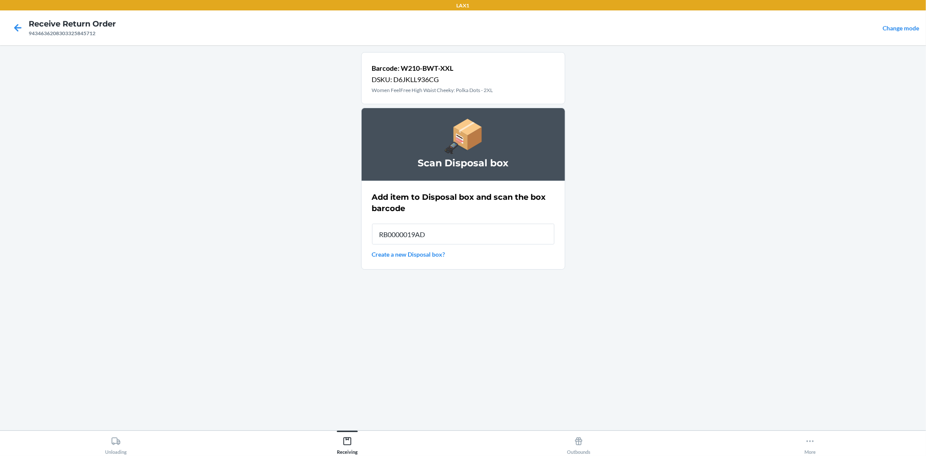
type input "RB0000019AD"
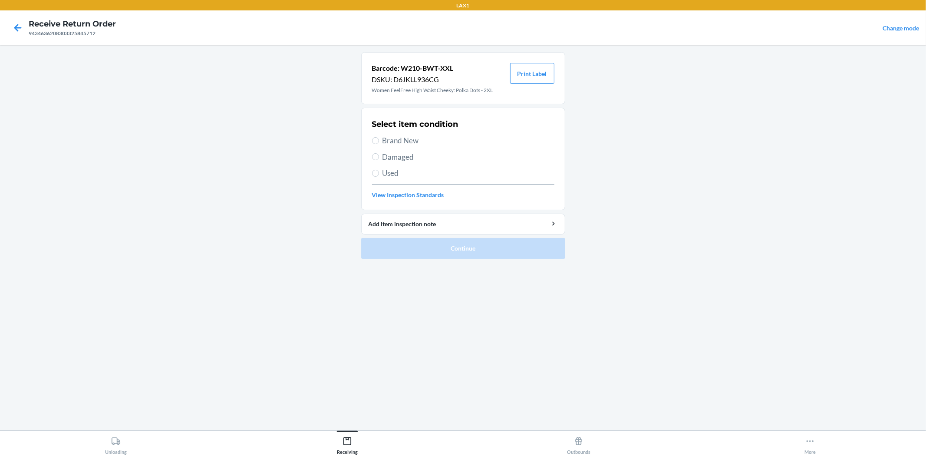
click at [385, 156] on span "Damaged" at bounding box center [468, 156] width 172 height 11
click at [379, 156] on input "Damaged" at bounding box center [375, 156] width 7 height 7
radio input "true"
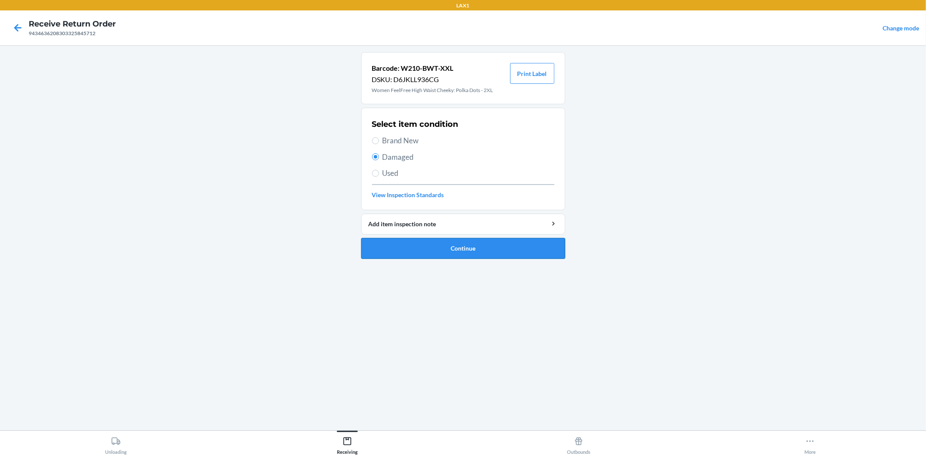
click at [480, 249] on button "Continue" at bounding box center [463, 248] width 204 height 21
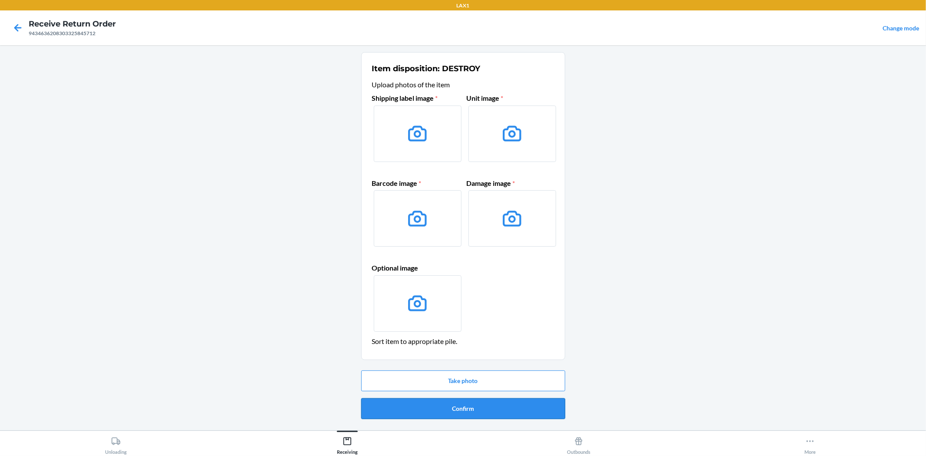
click at [452, 405] on button "Confirm" at bounding box center [463, 408] width 204 height 21
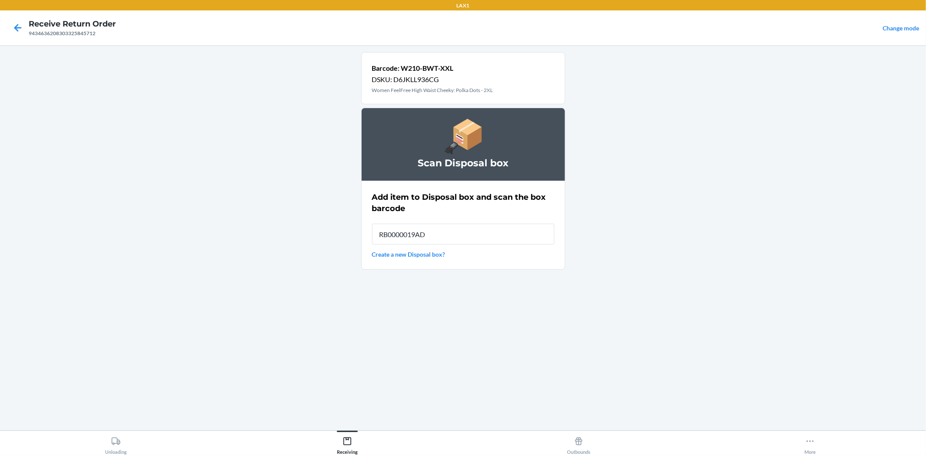
type input "RB0000019AD"
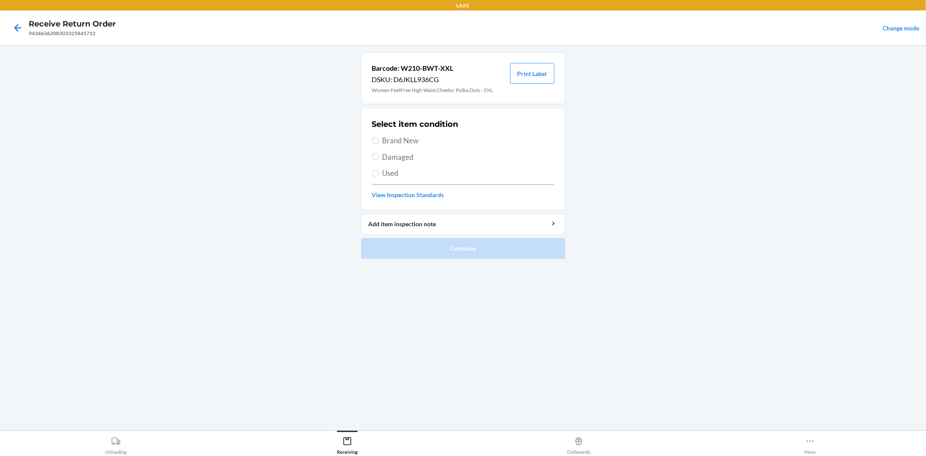
click at [403, 155] on span "Damaged" at bounding box center [468, 156] width 172 height 11
click at [379, 155] on input "Damaged" at bounding box center [375, 156] width 7 height 7
radio input "true"
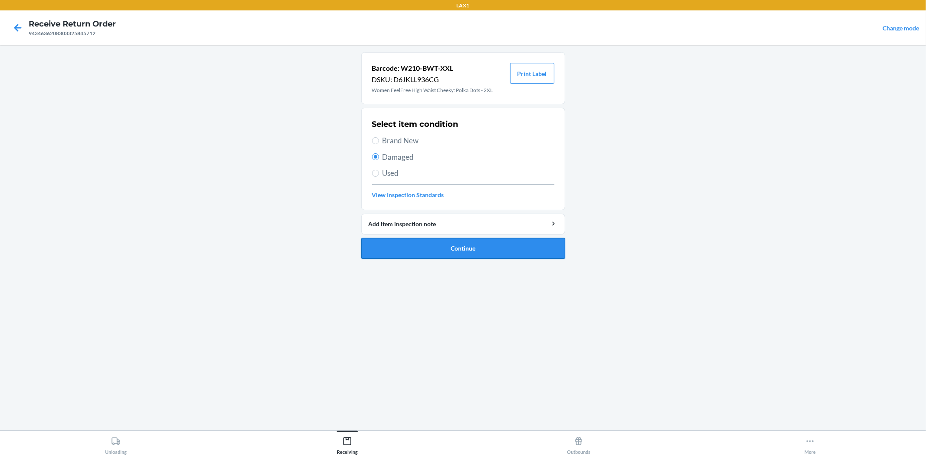
click at [452, 248] on button "Continue" at bounding box center [463, 248] width 204 height 21
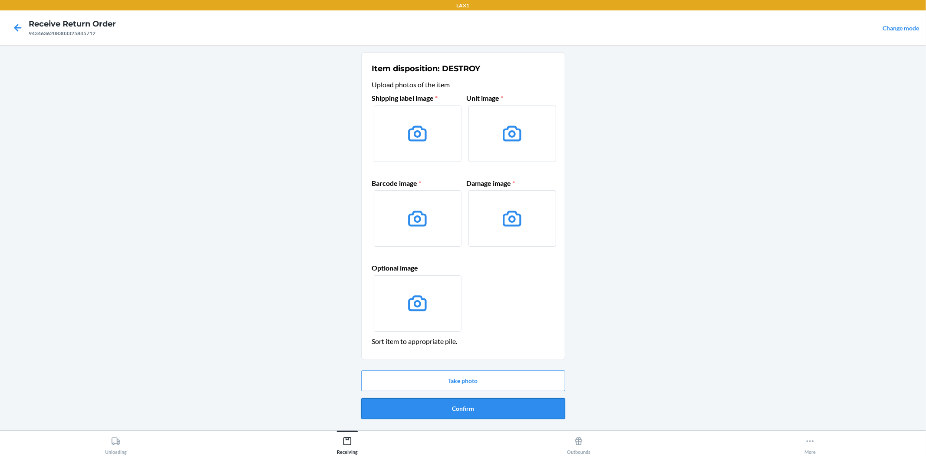
click at [460, 404] on button "Confirm" at bounding box center [463, 408] width 204 height 21
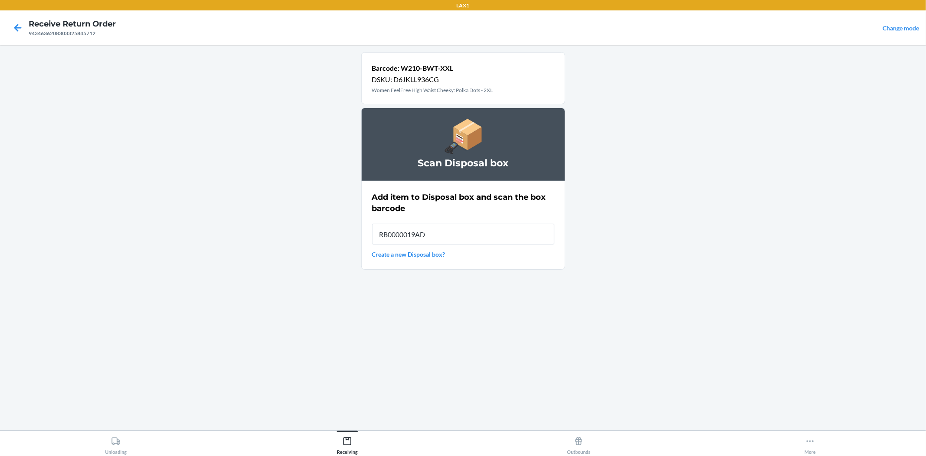
type input "RB0000019AD"
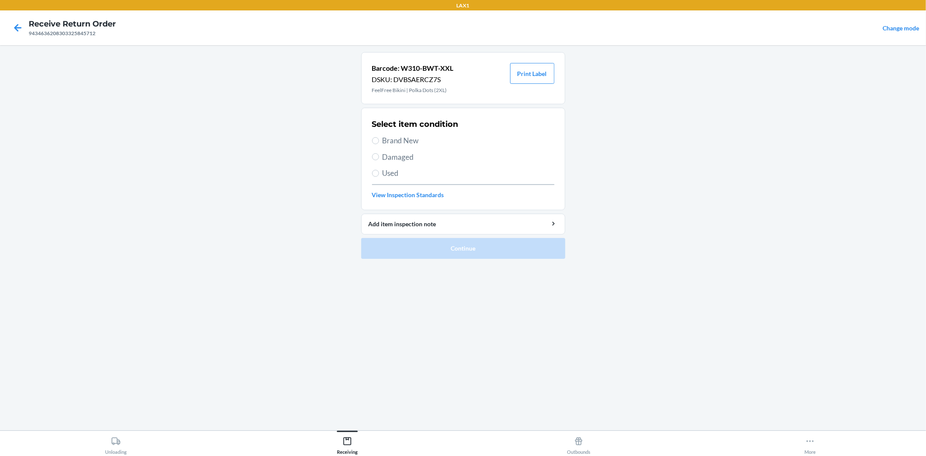
click at [402, 158] on span "Damaged" at bounding box center [468, 156] width 172 height 11
click at [379, 158] on input "Damaged" at bounding box center [375, 156] width 7 height 7
radio input "true"
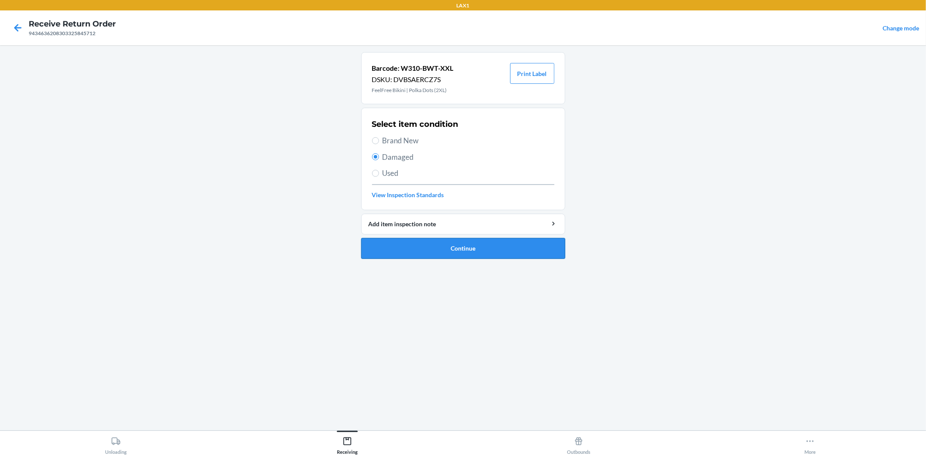
click at [449, 248] on button "Continue" at bounding box center [463, 248] width 204 height 21
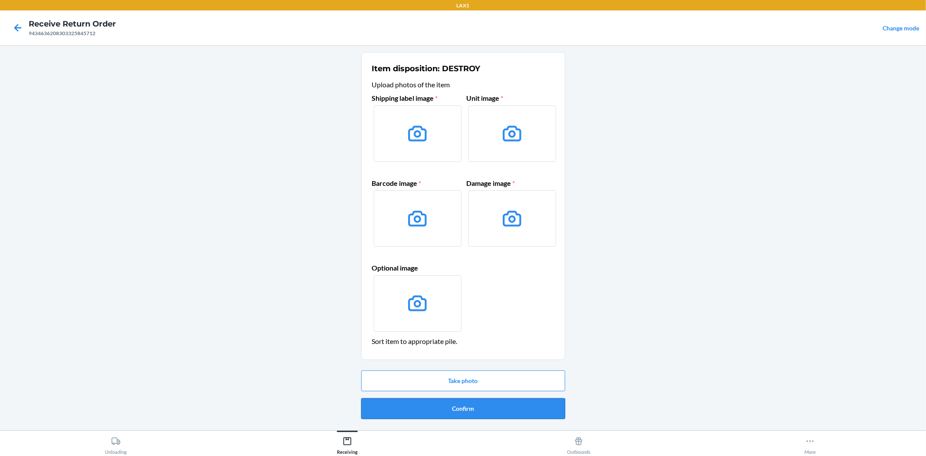
click at [469, 408] on button "Confirm" at bounding box center [463, 408] width 204 height 21
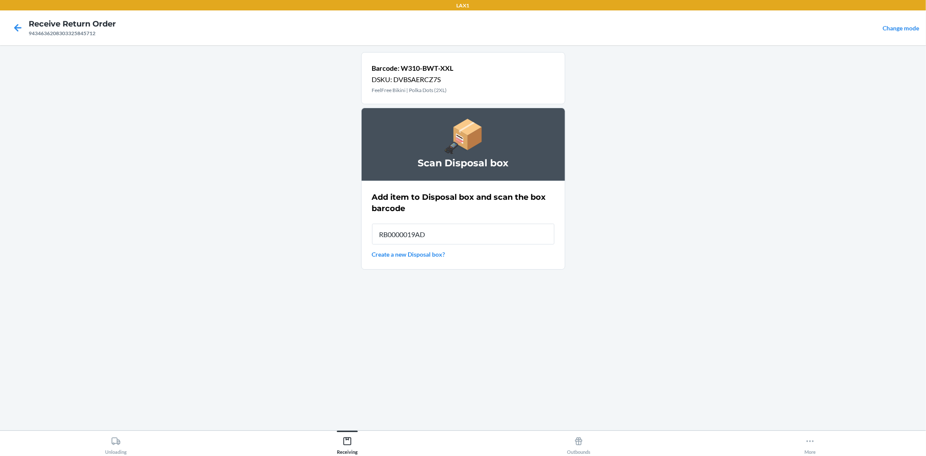
type input "RB0000019AD"
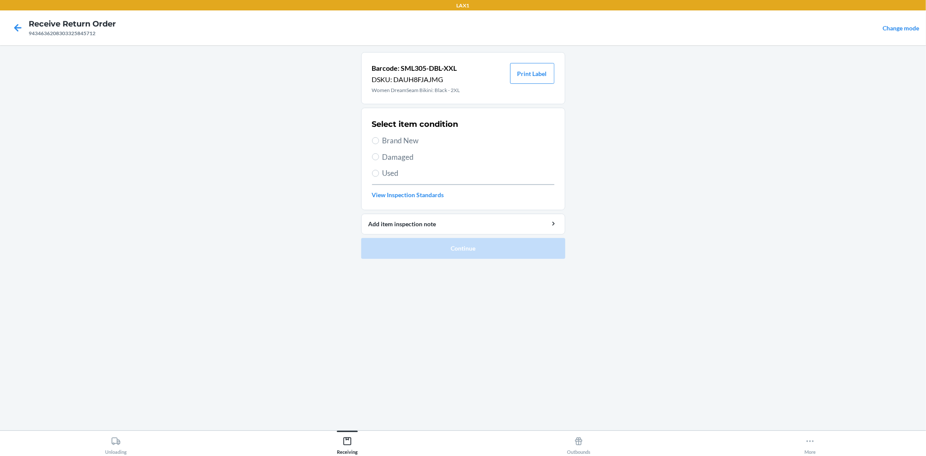
click at [413, 153] on span "Damaged" at bounding box center [468, 156] width 172 height 11
click at [379, 153] on input "Damaged" at bounding box center [375, 156] width 7 height 7
radio input "true"
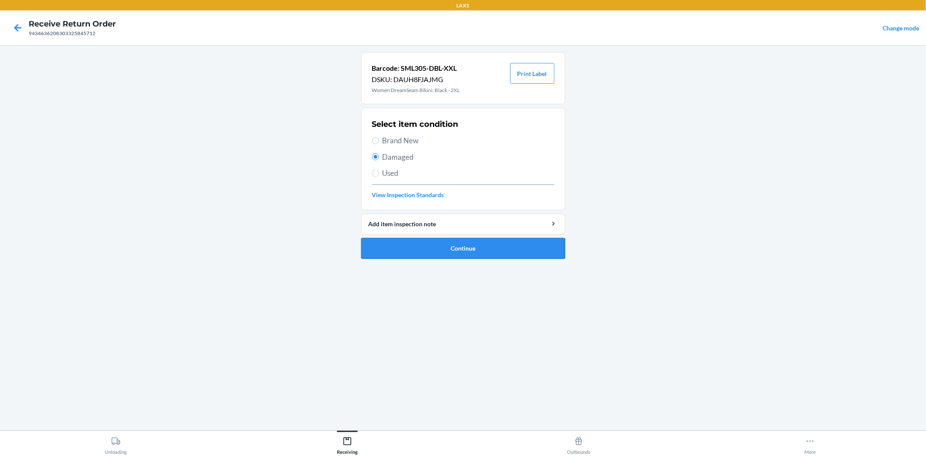
click at [437, 247] on button "Continue" at bounding box center [463, 248] width 204 height 21
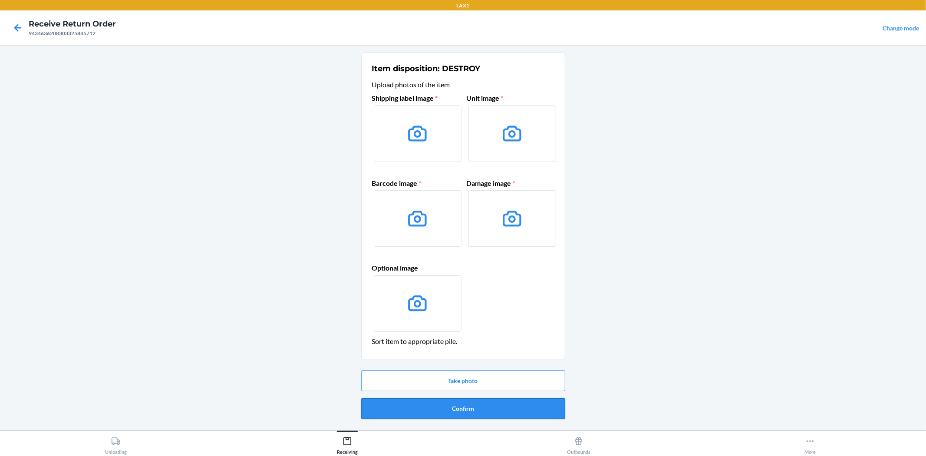
click at [457, 408] on button "Confirm" at bounding box center [463, 408] width 204 height 21
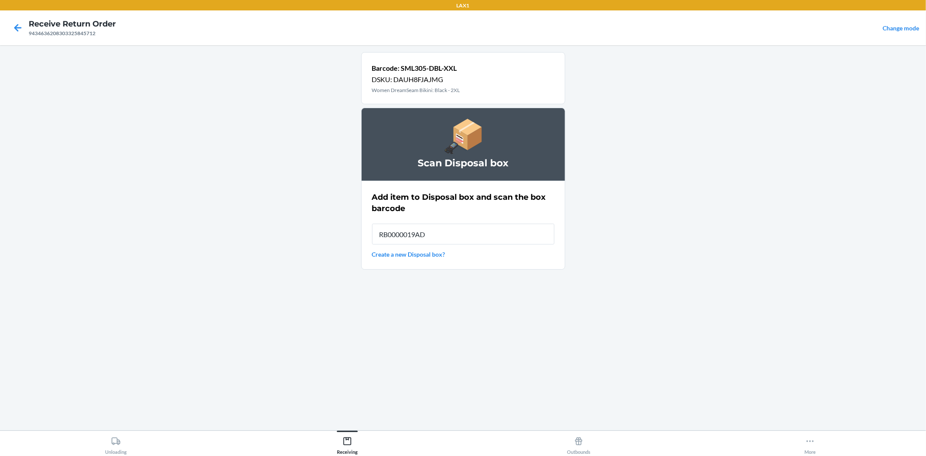
type input "RB0000019AD"
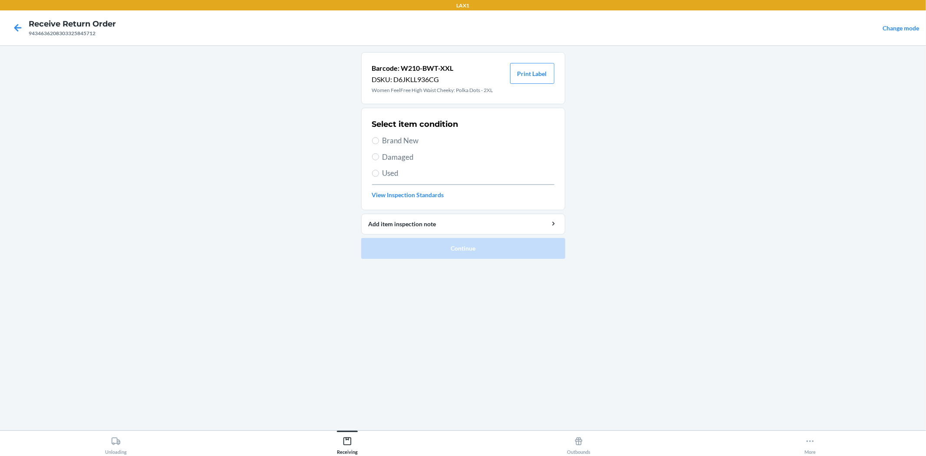
click at [398, 158] on span "Damaged" at bounding box center [468, 156] width 172 height 11
click at [379, 158] on input "Damaged" at bounding box center [375, 156] width 7 height 7
radio input "true"
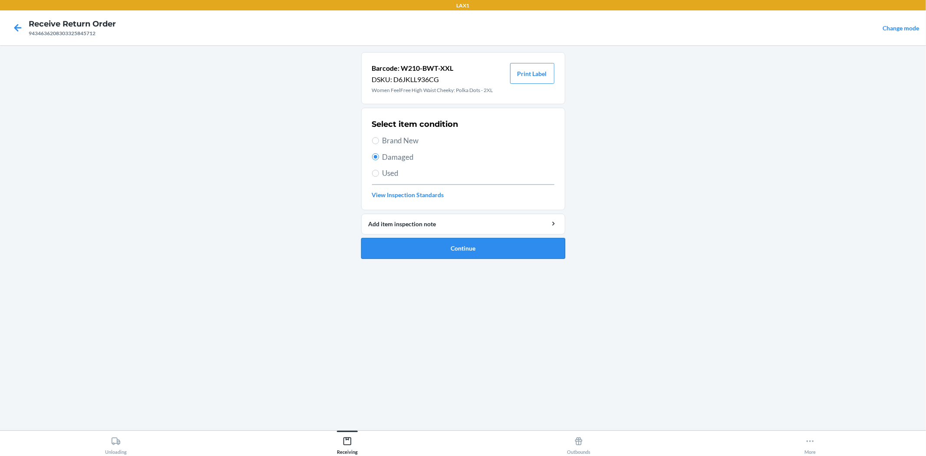
click at [438, 253] on button "Continue" at bounding box center [463, 248] width 204 height 21
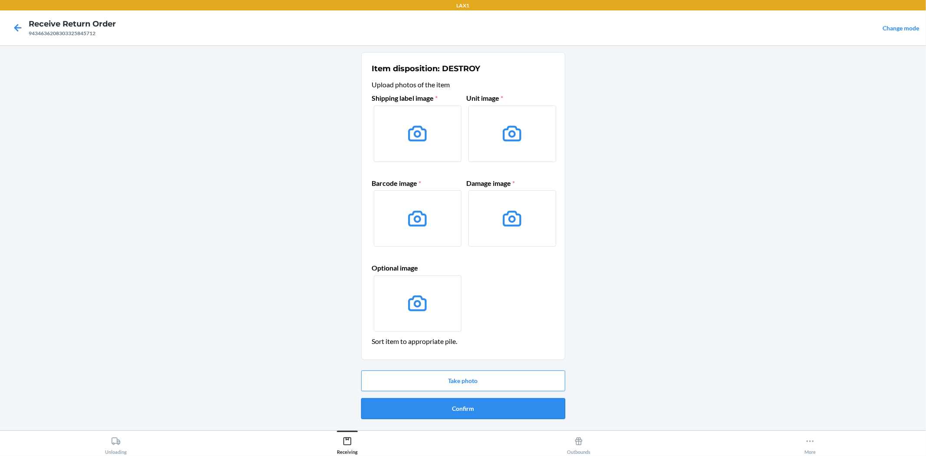
click at [467, 404] on button "Confirm" at bounding box center [463, 408] width 204 height 21
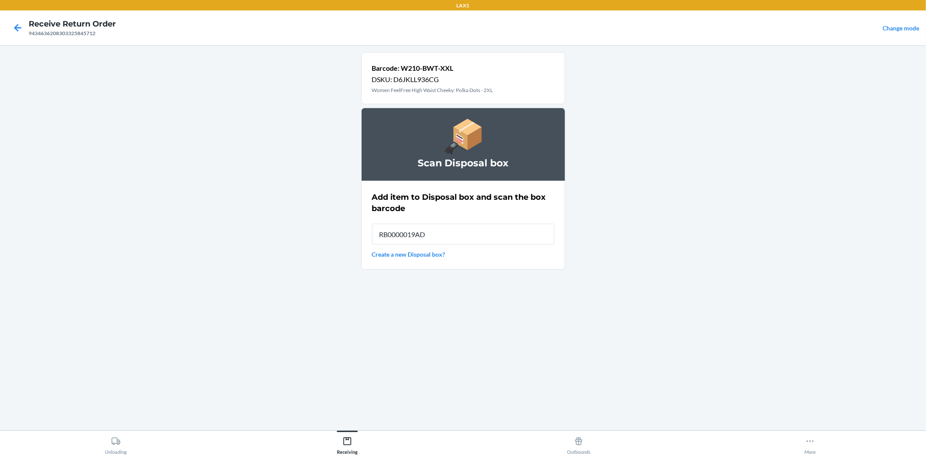
type input "RB0000019AD"
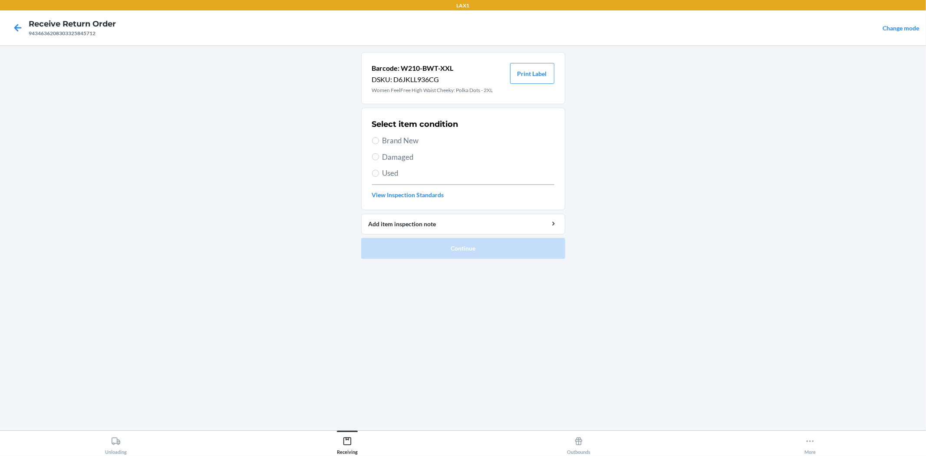
click at [409, 159] on span "Damaged" at bounding box center [468, 156] width 172 height 11
click at [379, 159] on input "Damaged" at bounding box center [375, 156] width 7 height 7
radio input "true"
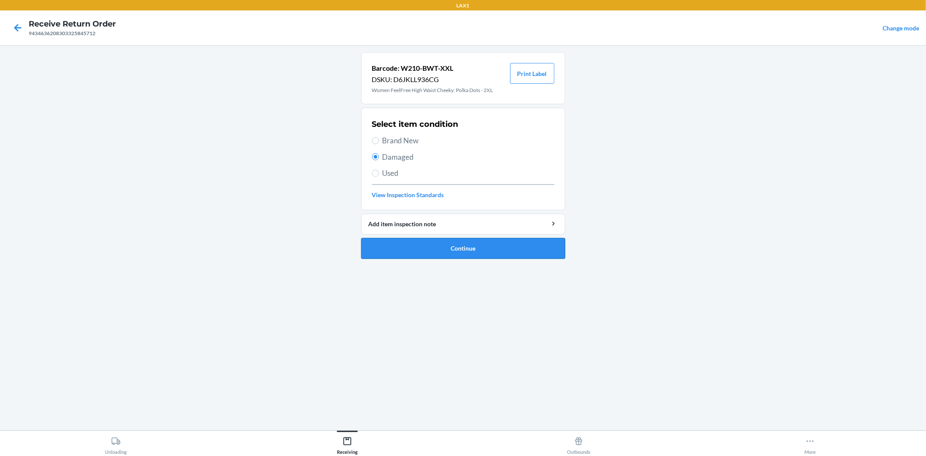
click at [444, 252] on button "Continue" at bounding box center [463, 248] width 204 height 21
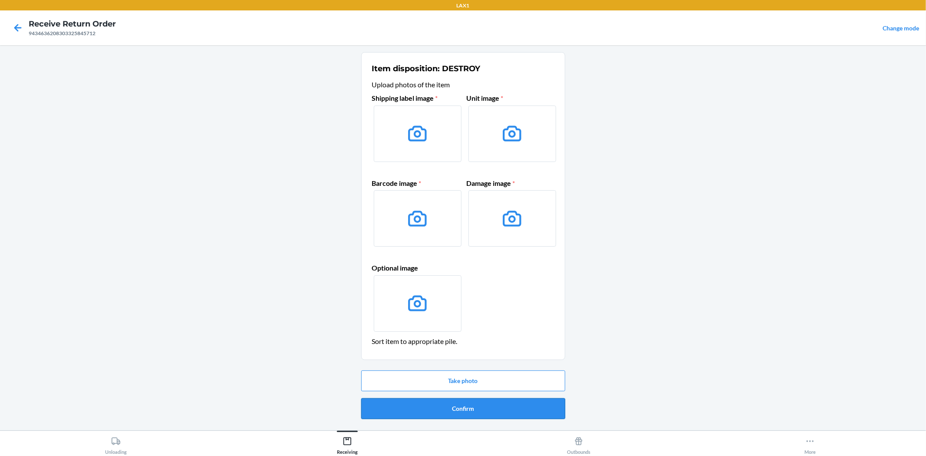
click at [476, 410] on button "Confirm" at bounding box center [463, 408] width 204 height 21
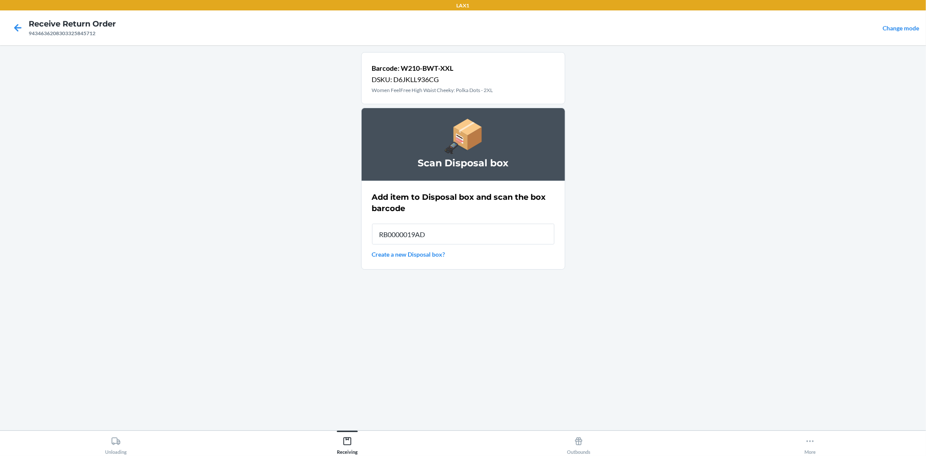
type input "RB0000019AD"
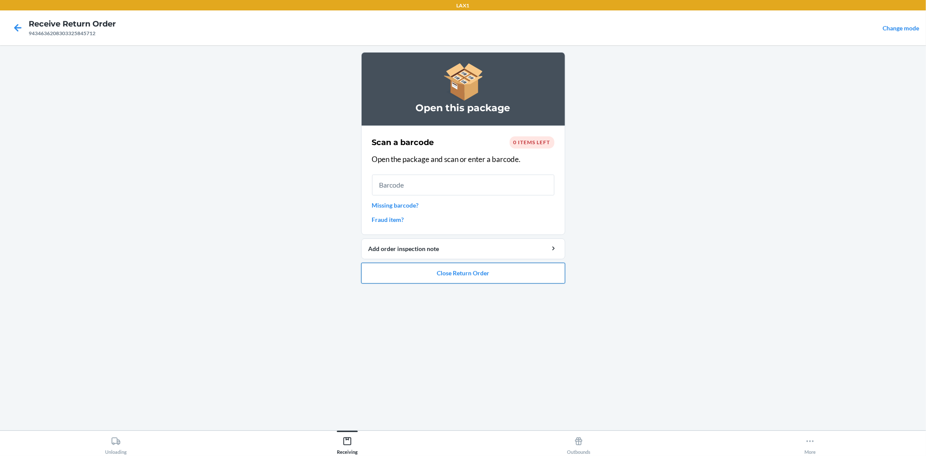
click at [469, 267] on button "Close Return Order" at bounding box center [463, 273] width 204 height 21
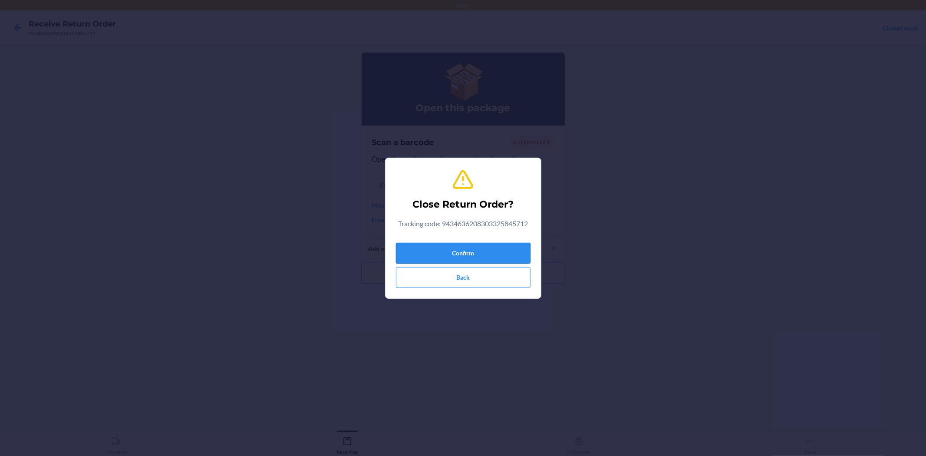
click at [459, 255] on button "Confirm" at bounding box center [463, 253] width 135 height 21
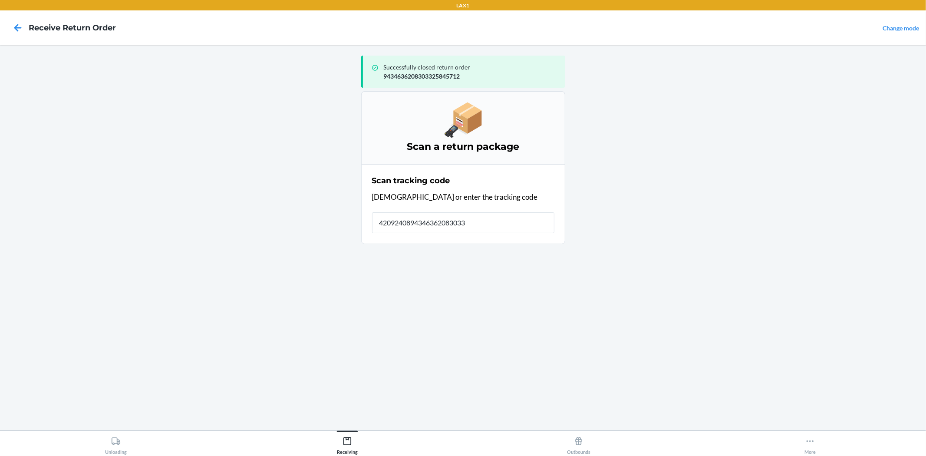
type input "42092408943463620830332"
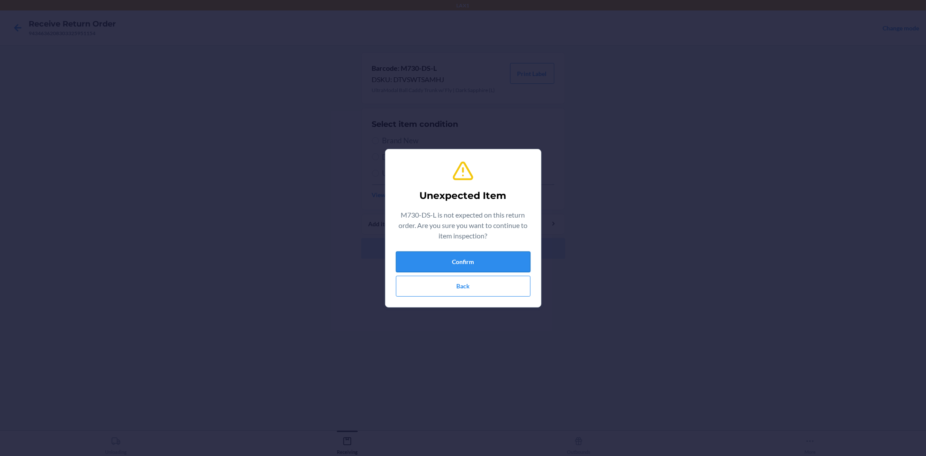
click at [477, 267] on button "Confirm" at bounding box center [463, 261] width 135 height 21
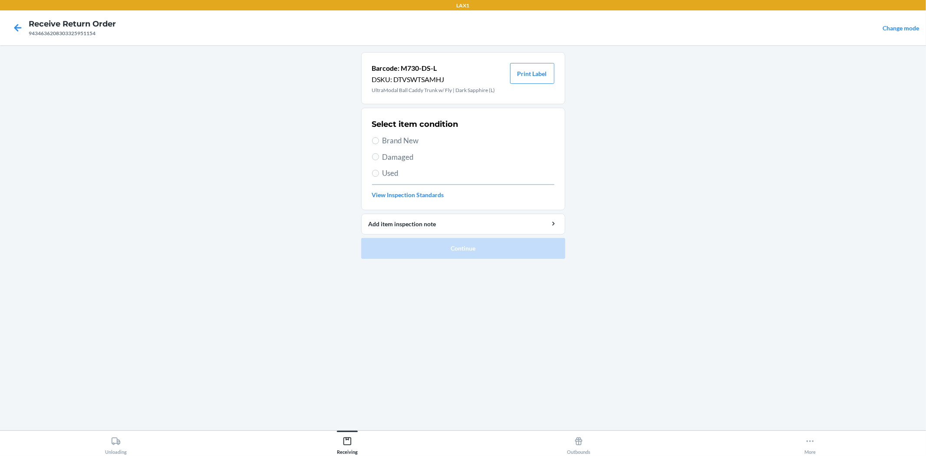
click at [400, 153] on span "Damaged" at bounding box center [468, 156] width 172 height 11
click at [379, 153] on input "Damaged" at bounding box center [375, 156] width 7 height 7
radio input "true"
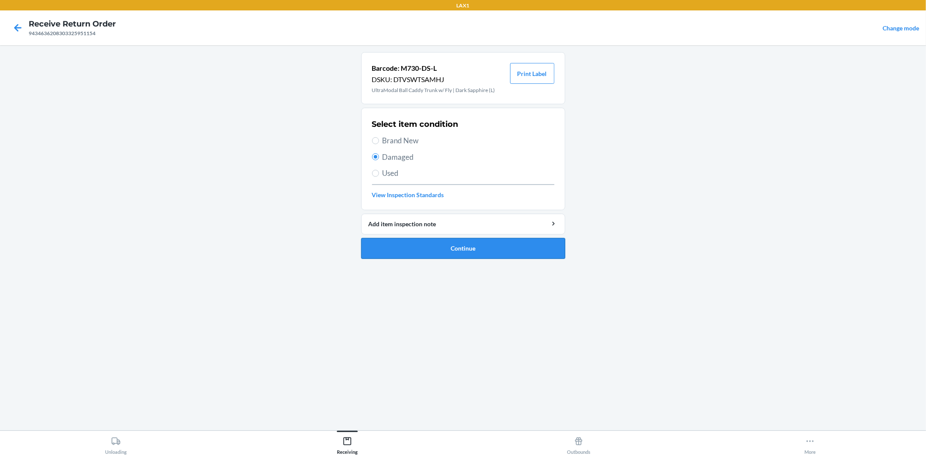
click at [464, 250] on button "Continue" at bounding box center [463, 248] width 204 height 21
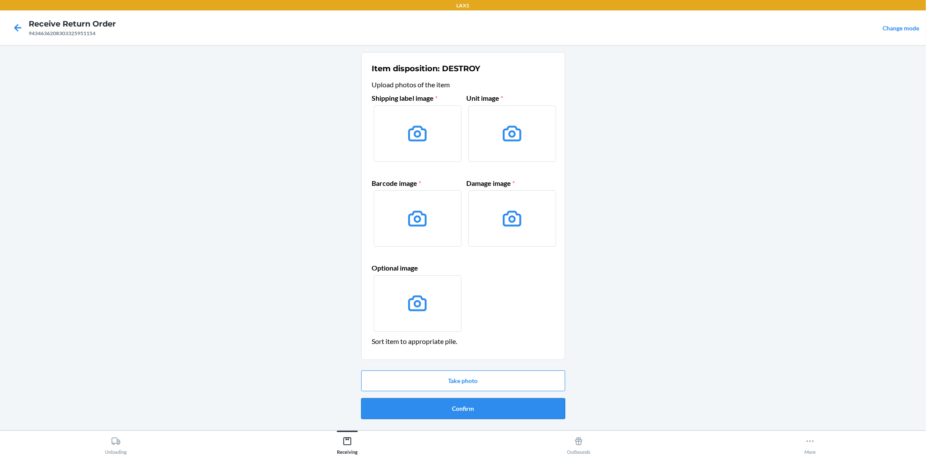
click at [472, 404] on button "Confirm" at bounding box center [463, 408] width 204 height 21
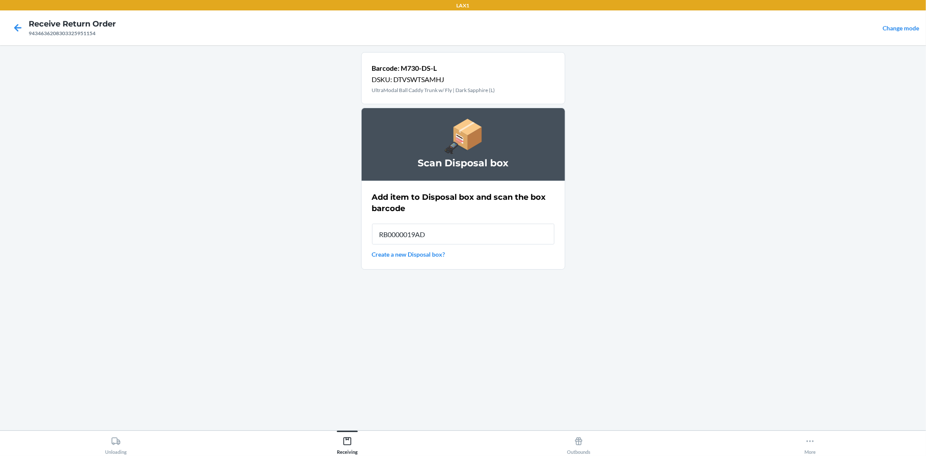
type input "RB0000019AD"
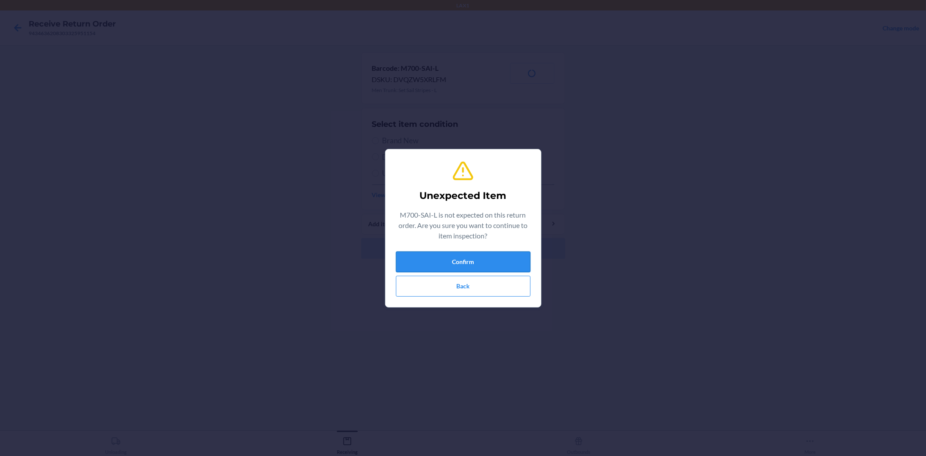
click at [459, 259] on button "Confirm" at bounding box center [463, 261] width 135 height 21
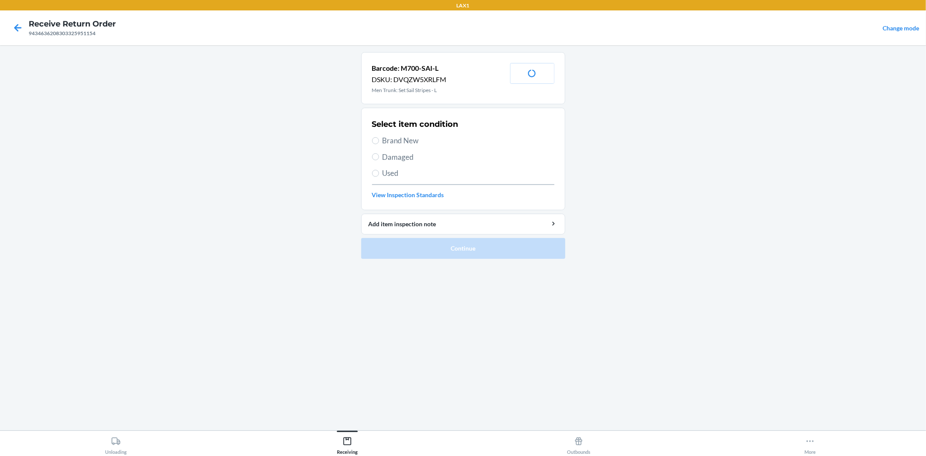
click at [399, 159] on span "Damaged" at bounding box center [468, 156] width 172 height 11
click at [379, 159] on input "Damaged" at bounding box center [375, 156] width 7 height 7
radio input "true"
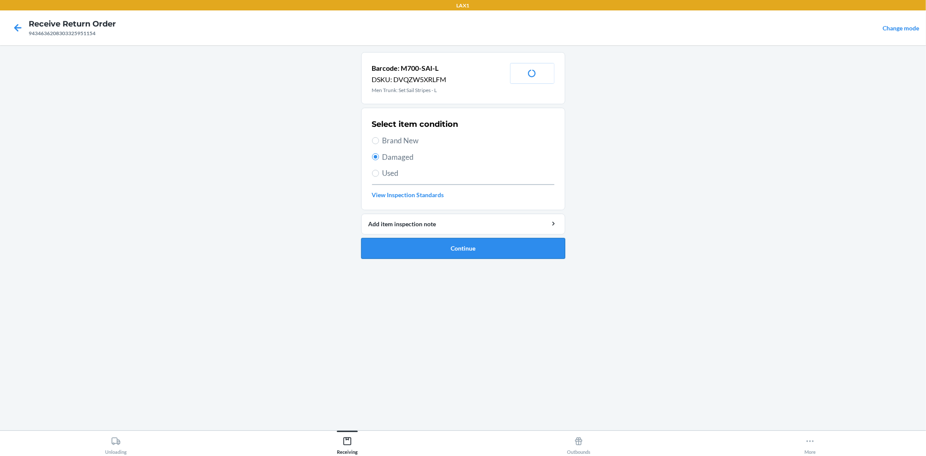
click at [454, 249] on button "Continue" at bounding box center [463, 248] width 204 height 21
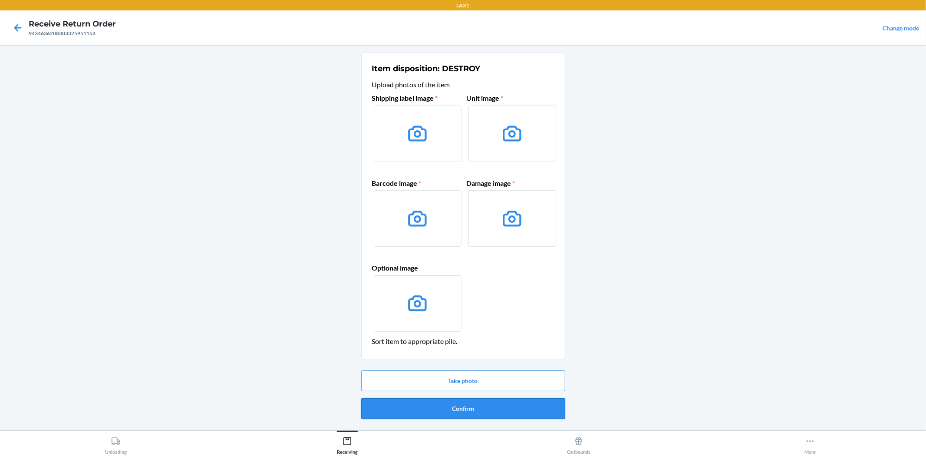
click at [484, 411] on button "Confirm" at bounding box center [463, 408] width 204 height 21
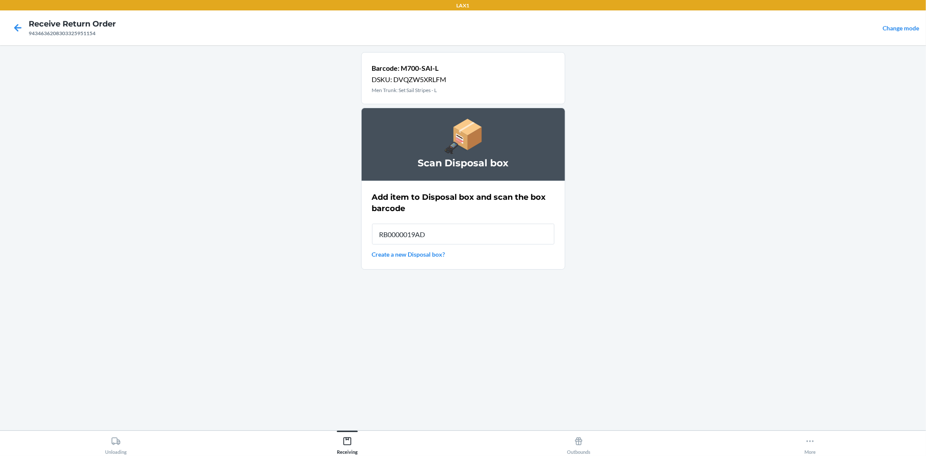
type input "RB0000019AD"
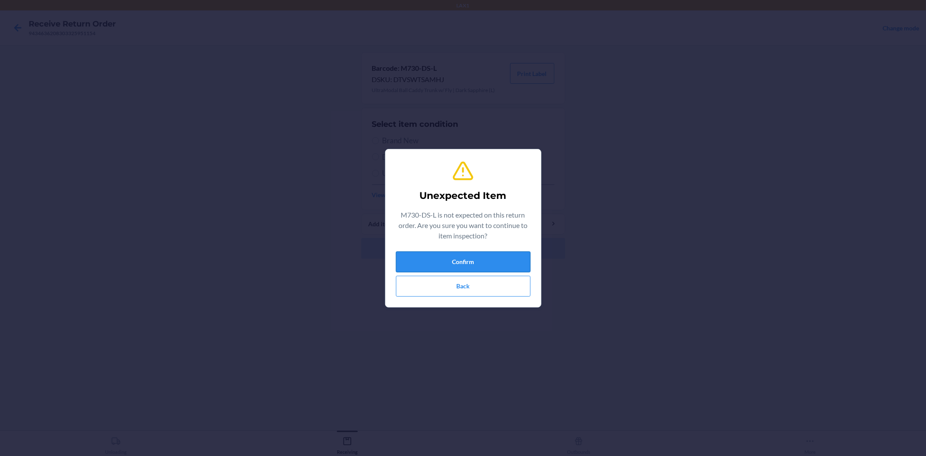
click at [472, 260] on button "Confirm" at bounding box center [463, 261] width 135 height 21
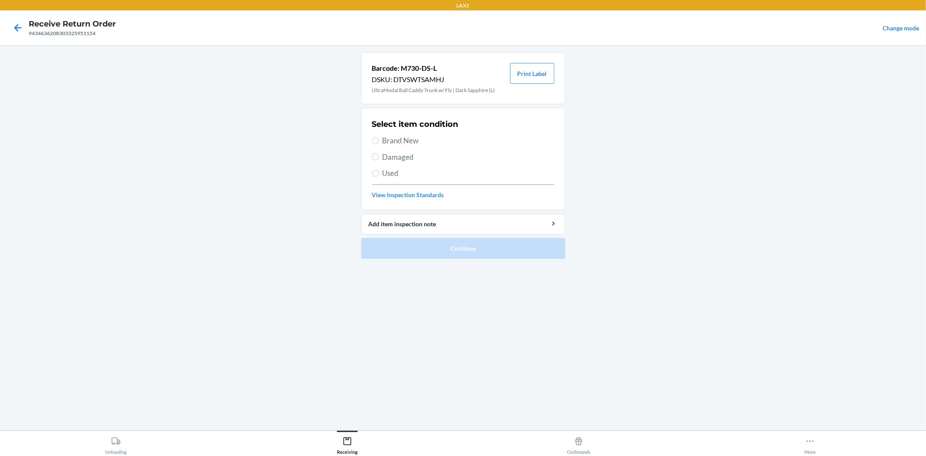
click at [417, 158] on span "Damaged" at bounding box center [468, 156] width 172 height 11
click at [379, 158] on input "Damaged" at bounding box center [375, 156] width 7 height 7
radio input "true"
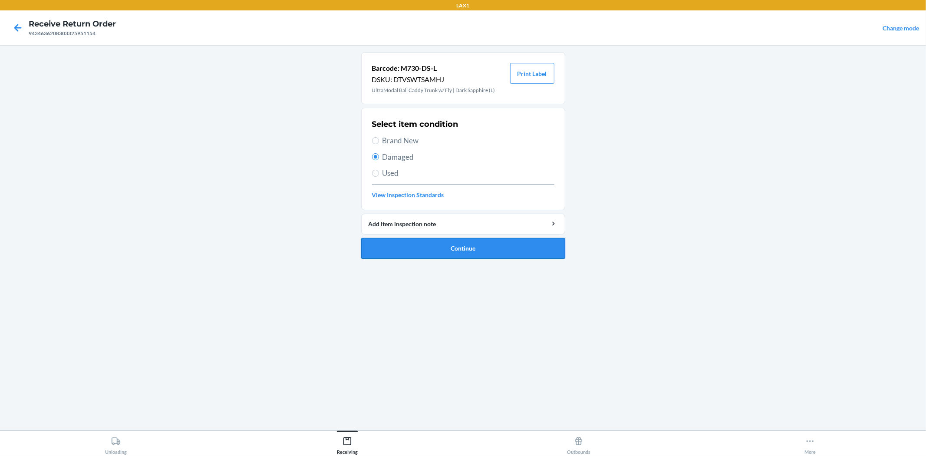
click at [435, 253] on button "Continue" at bounding box center [463, 248] width 204 height 21
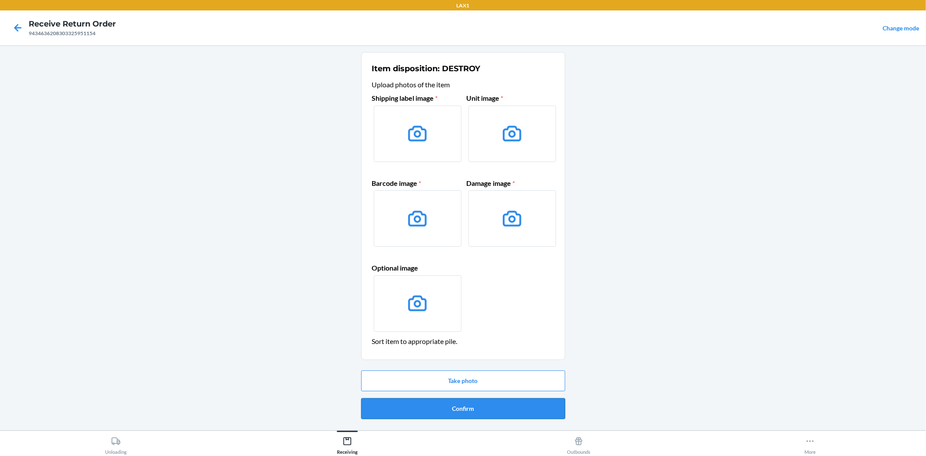
click at [450, 401] on button "Confirm" at bounding box center [463, 408] width 204 height 21
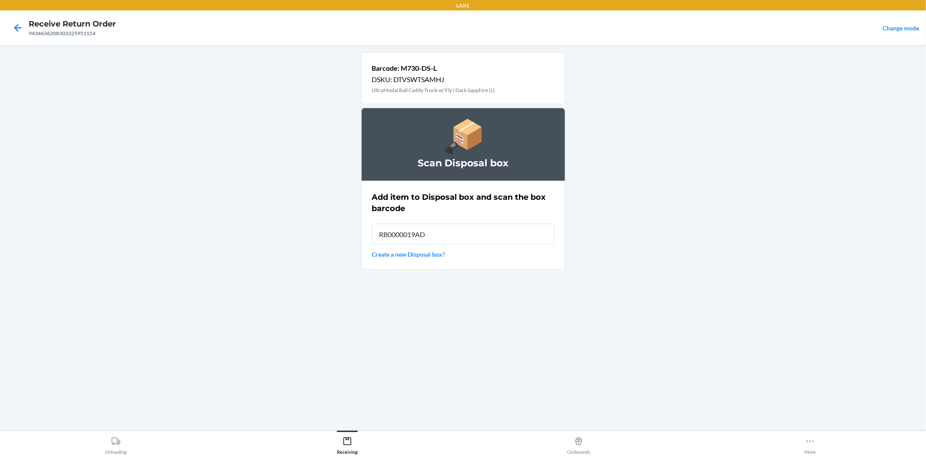
type input "RB0000019AD"
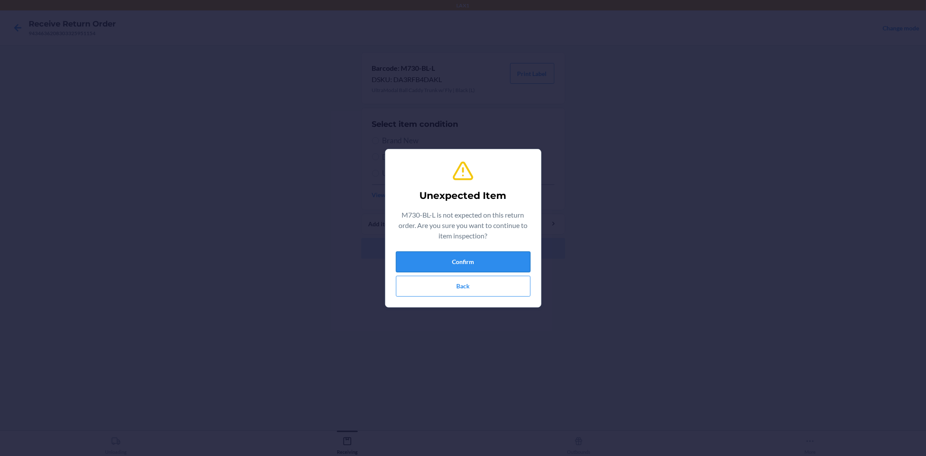
click at [454, 263] on button "Confirm" at bounding box center [463, 261] width 135 height 21
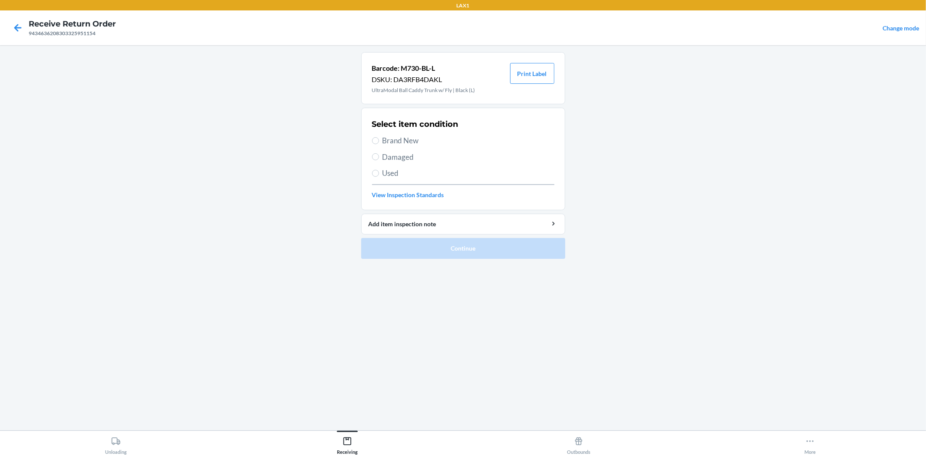
click at [409, 159] on span "Damaged" at bounding box center [468, 156] width 172 height 11
click at [379, 159] on input "Damaged" at bounding box center [375, 156] width 7 height 7
radio input "true"
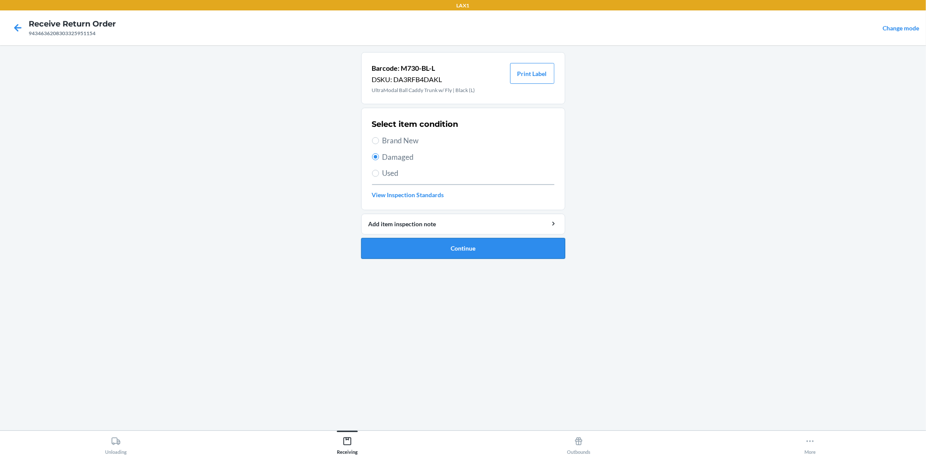
click at [476, 247] on button "Continue" at bounding box center [463, 248] width 204 height 21
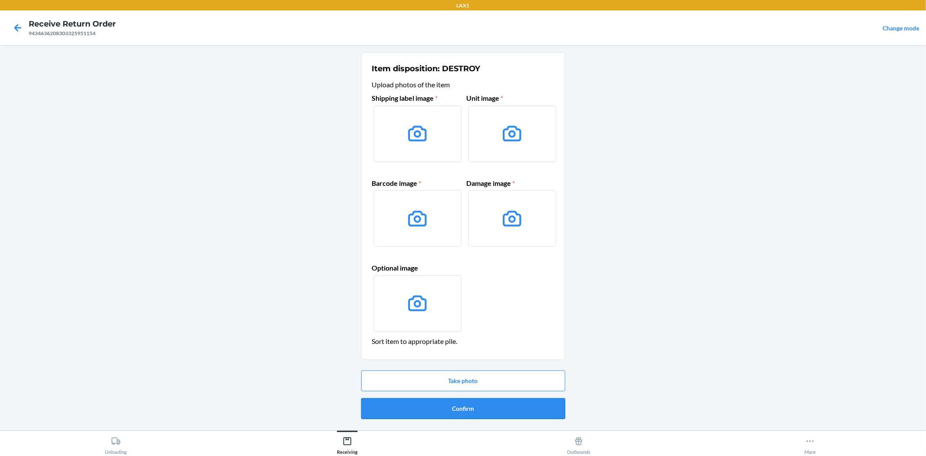
click at [466, 406] on button "Confirm" at bounding box center [463, 408] width 204 height 21
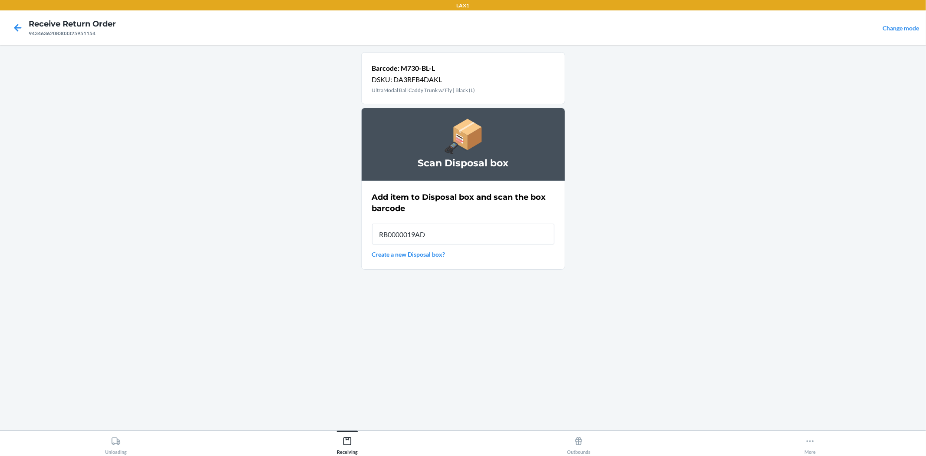
type input "RB0000019AD"
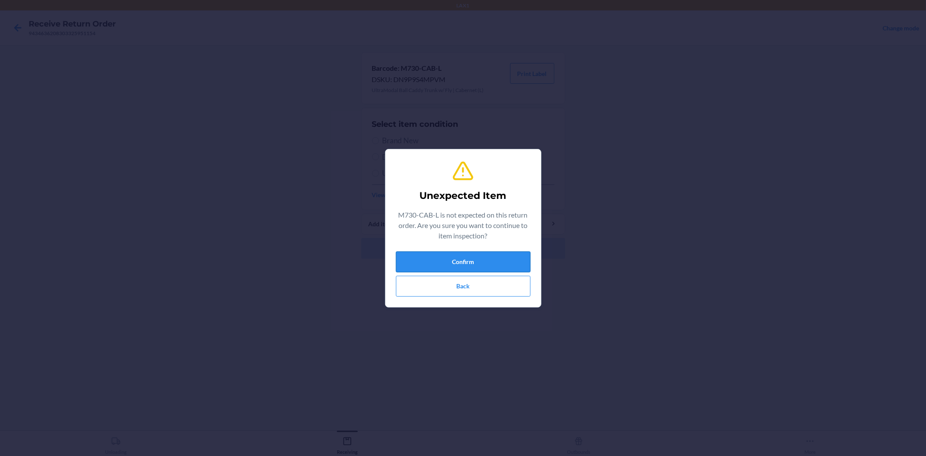
click at [439, 254] on button "Confirm" at bounding box center [463, 261] width 135 height 21
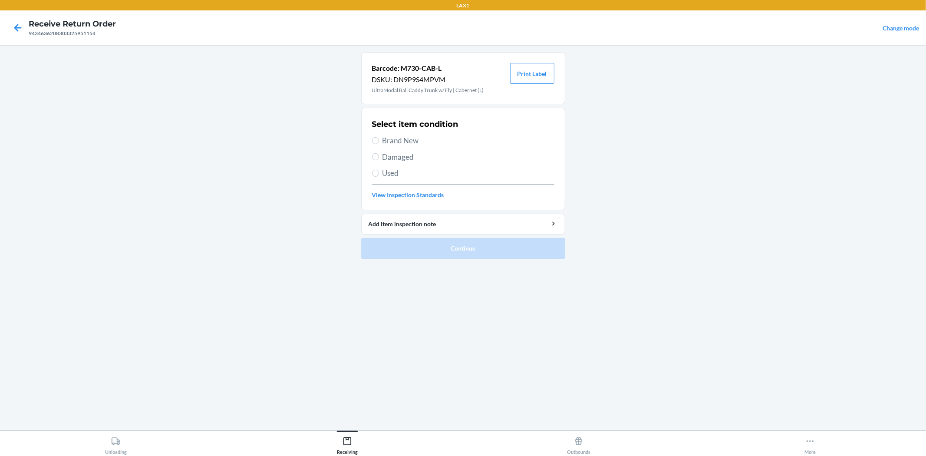
click at [409, 157] on span "Damaged" at bounding box center [468, 156] width 172 height 11
click at [379, 157] on input "Damaged" at bounding box center [375, 156] width 7 height 7
radio input "true"
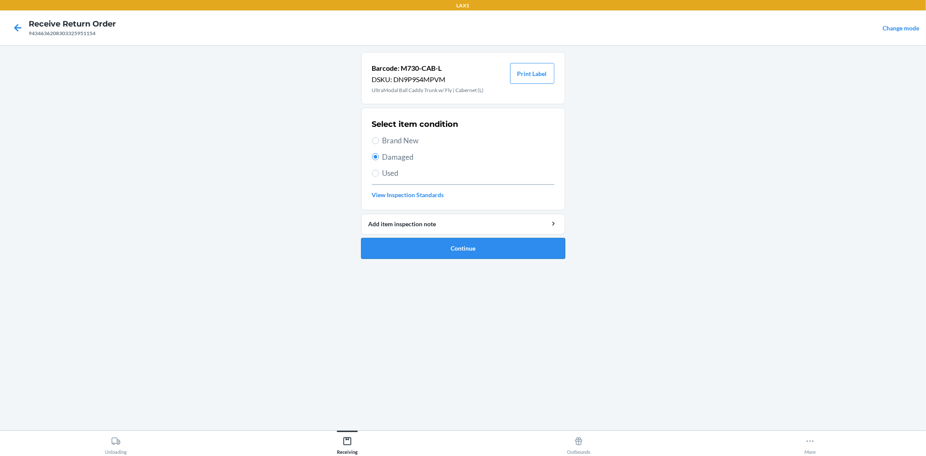
click at [471, 240] on button "Continue" at bounding box center [463, 248] width 204 height 21
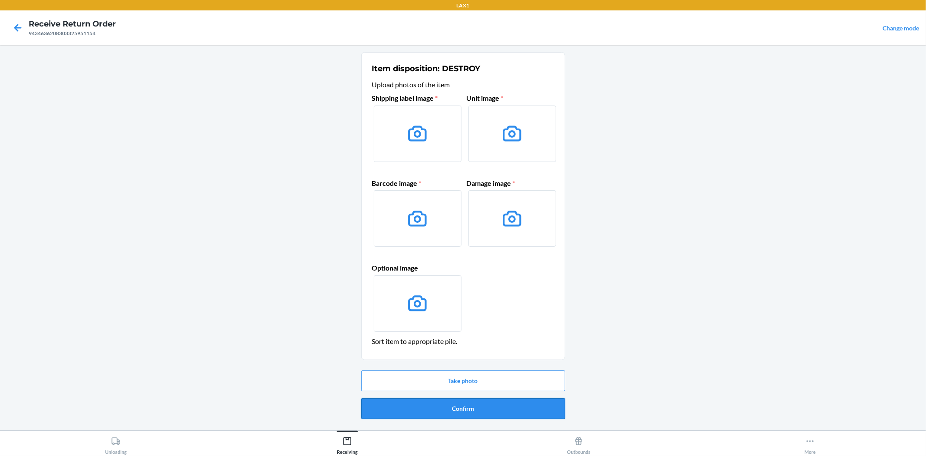
click at [472, 405] on button "Confirm" at bounding box center [463, 408] width 204 height 21
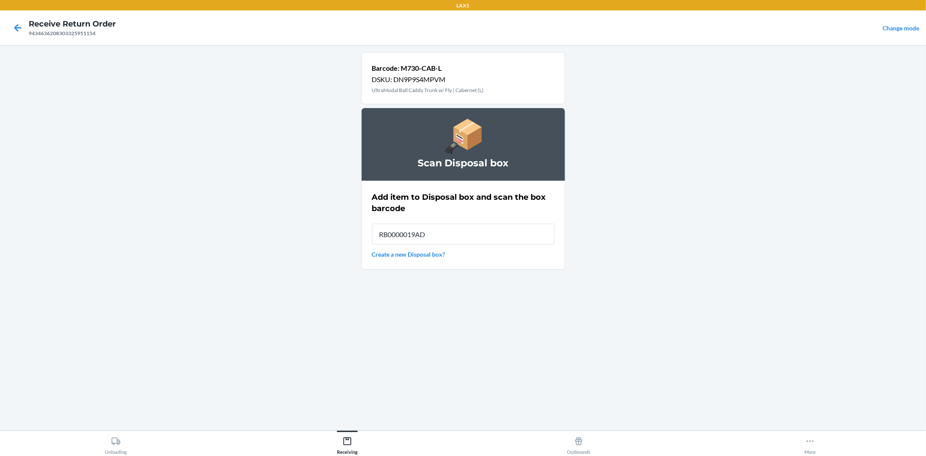
type input "RB0000019AD"
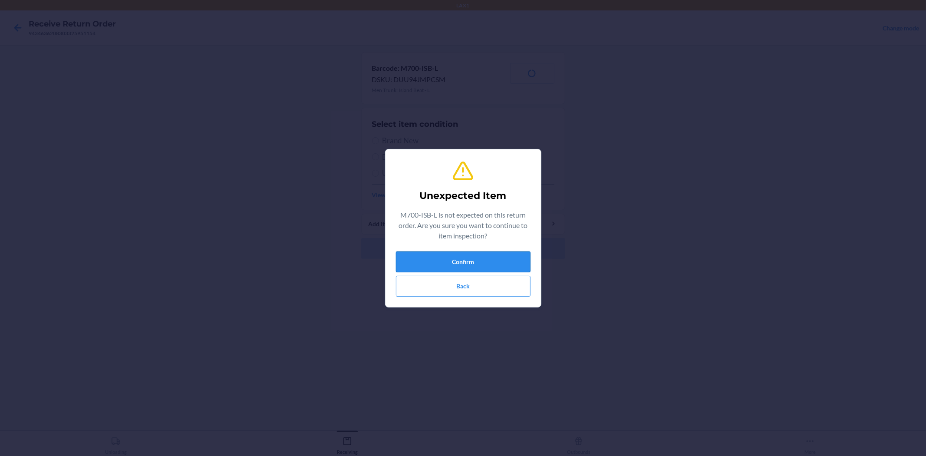
click at [469, 260] on button "Confirm" at bounding box center [463, 261] width 135 height 21
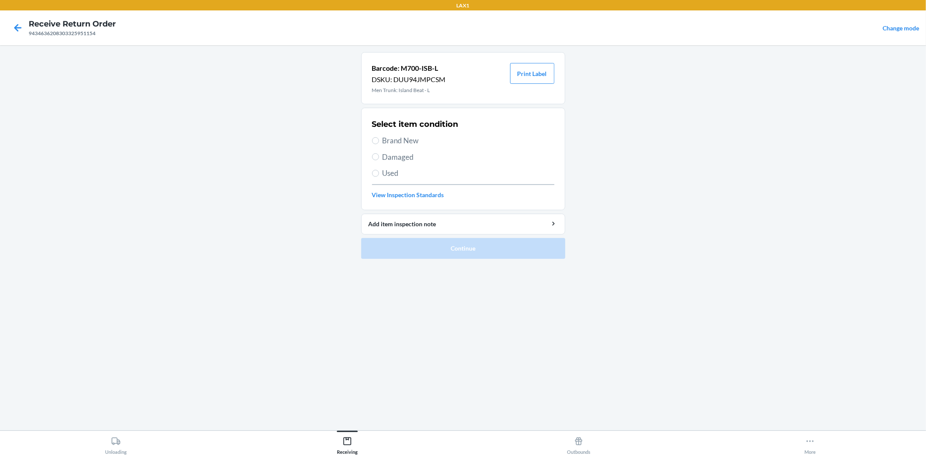
click at [409, 152] on span "Damaged" at bounding box center [468, 156] width 172 height 11
click at [379, 153] on input "Damaged" at bounding box center [375, 156] width 7 height 7
radio input "true"
click at [410, 155] on span "Damaged" at bounding box center [468, 156] width 172 height 11
click at [379, 155] on input "Damaged" at bounding box center [375, 156] width 7 height 7
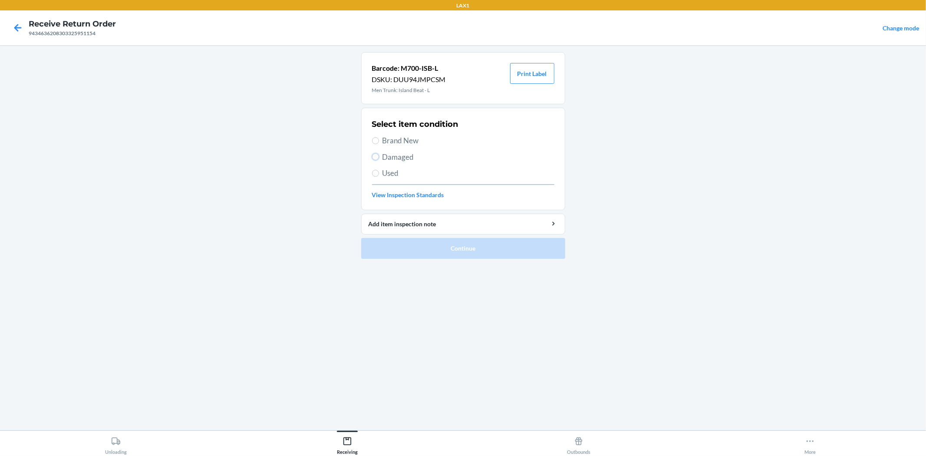
radio input "true"
click at [450, 249] on button "Continue" at bounding box center [463, 248] width 204 height 21
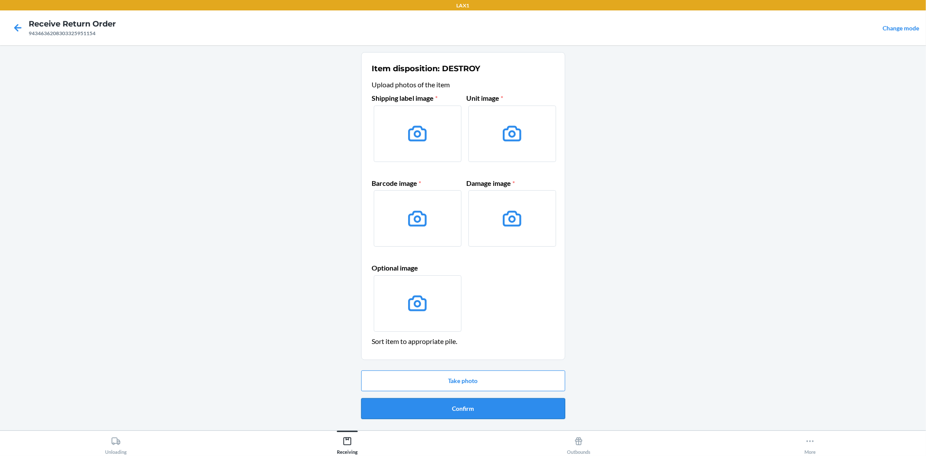
click at [495, 401] on button "Confirm" at bounding box center [463, 408] width 204 height 21
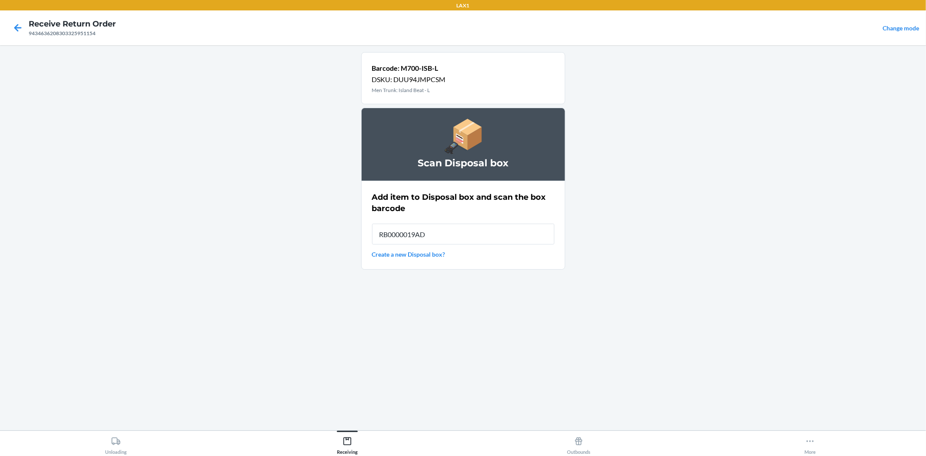
type input "RB0000019AD"
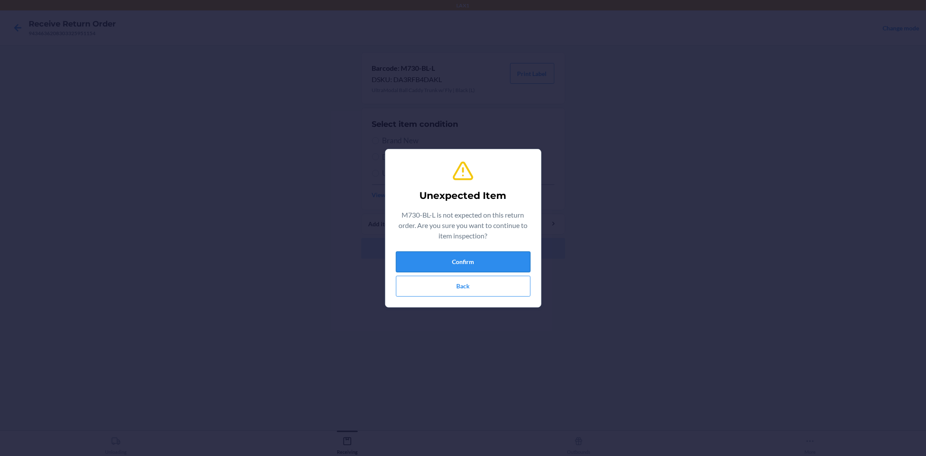
click at [477, 258] on button "Confirm" at bounding box center [463, 261] width 135 height 21
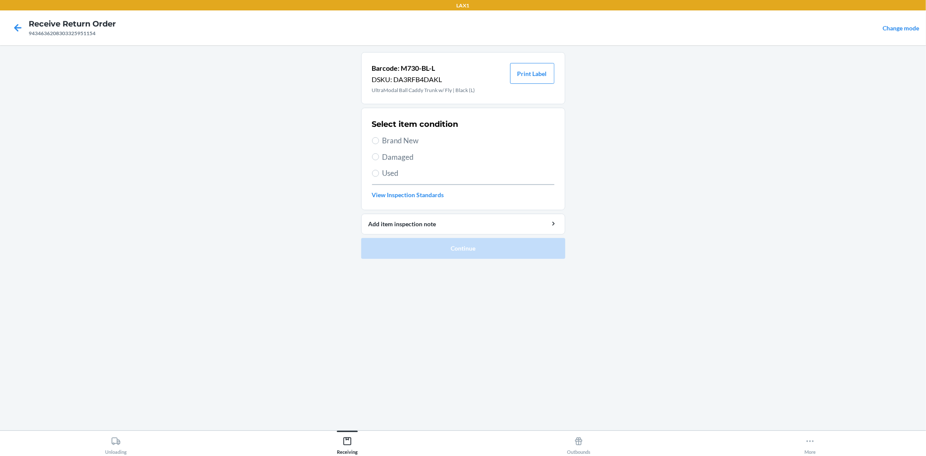
click at [396, 157] on span "Damaged" at bounding box center [468, 156] width 172 height 11
click at [379, 157] on input "Damaged" at bounding box center [375, 156] width 7 height 7
radio input "true"
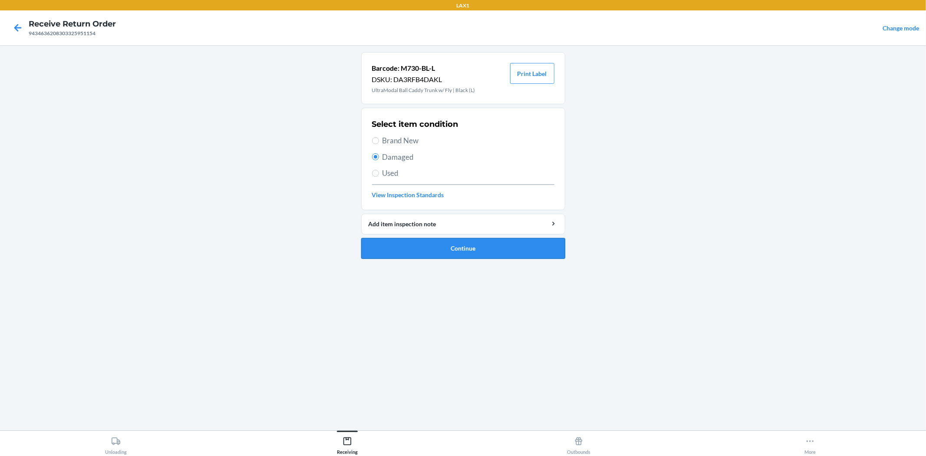
click at [468, 240] on button "Continue" at bounding box center [463, 248] width 204 height 21
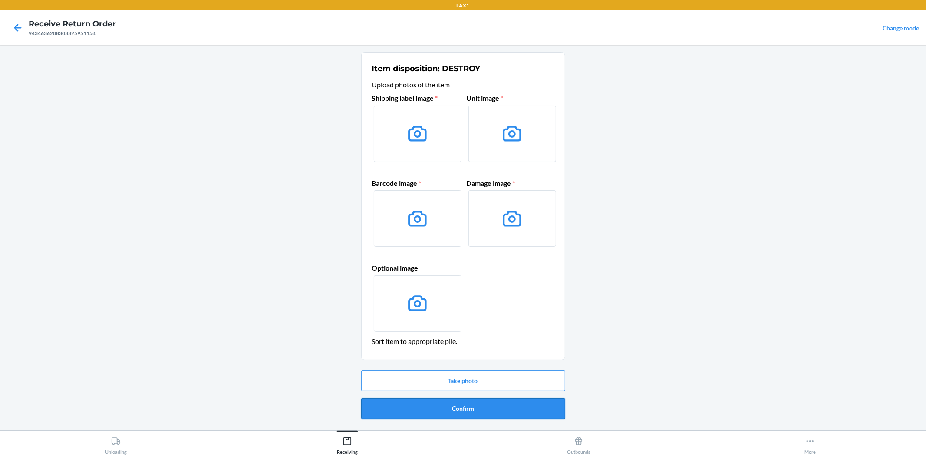
click at [456, 407] on button "Confirm" at bounding box center [463, 408] width 204 height 21
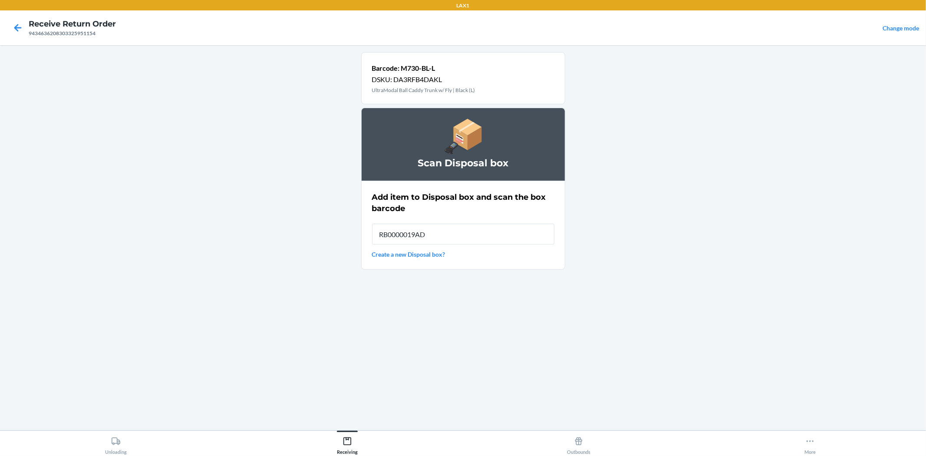
type input "RB0000019AD"
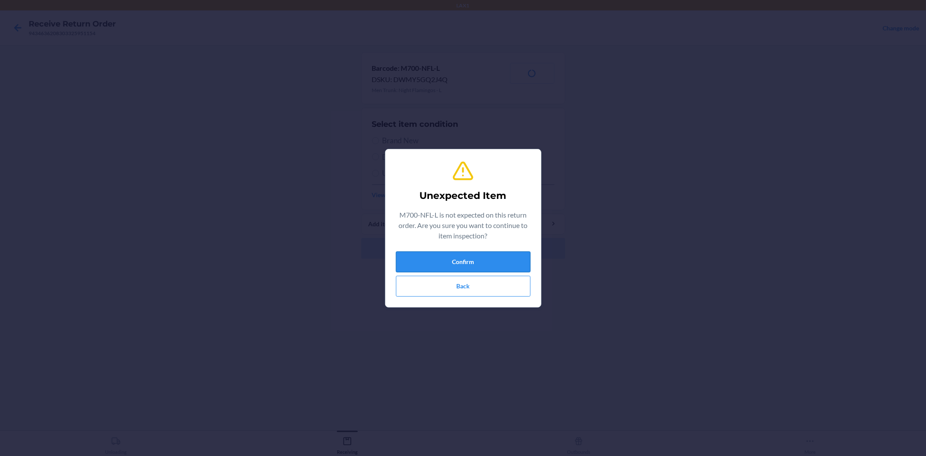
click at [435, 263] on button "Confirm" at bounding box center [463, 261] width 135 height 21
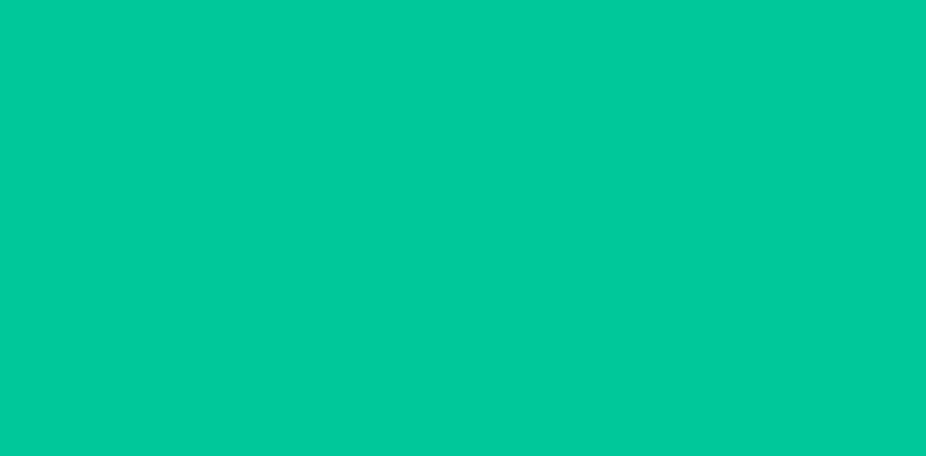
click at [402, 155] on span "Damaged" at bounding box center [468, 156] width 172 height 11
click at [379, 155] on input "Damaged" at bounding box center [375, 156] width 7 height 7
radio input "true"
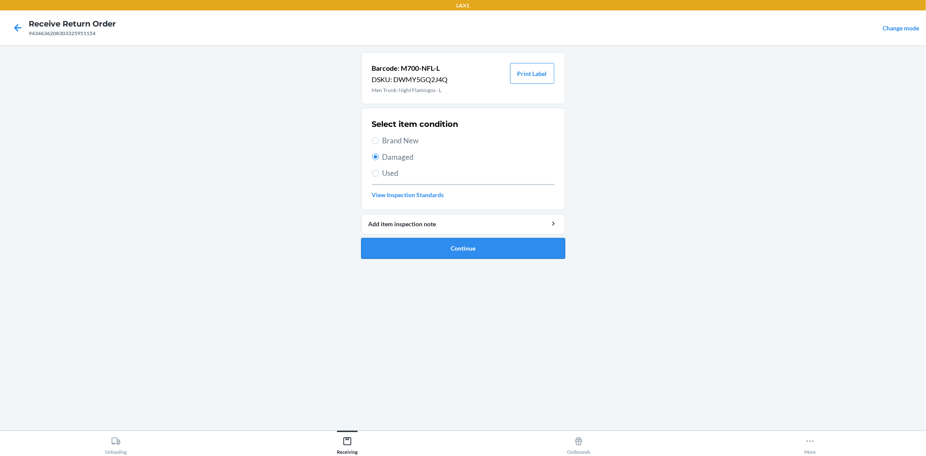
click at [444, 252] on button "Continue" at bounding box center [463, 248] width 204 height 21
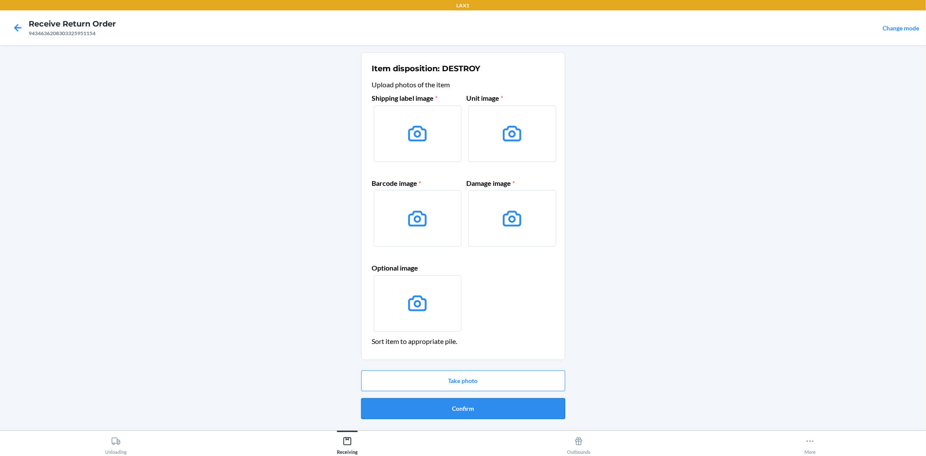
click at [477, 408] on button "Confirm" at bounding box center [463, 408] width 204 height 21
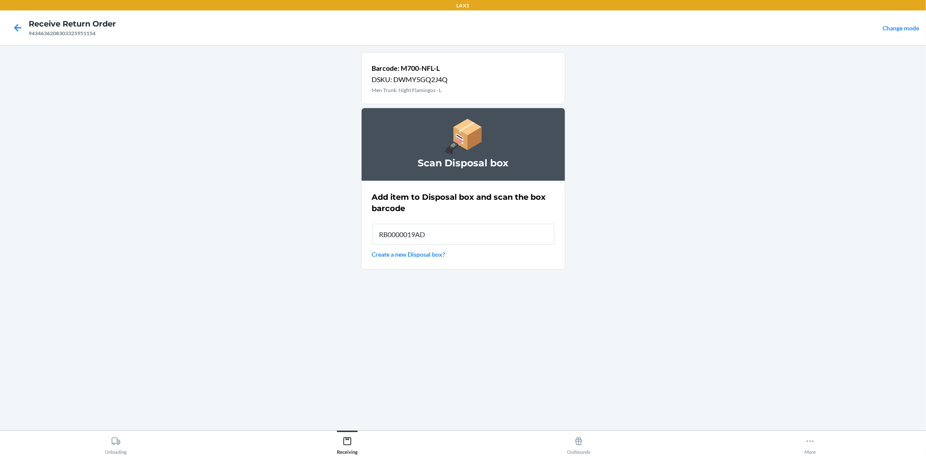
type input "RB0000019AD"
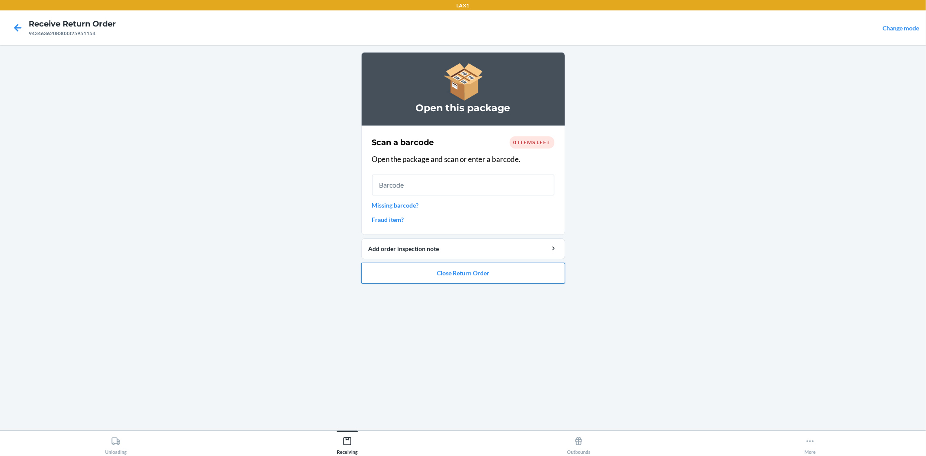
click at [466, 283] on button "Close Return Order" at bounding box center [463, 273] width 204 height 21
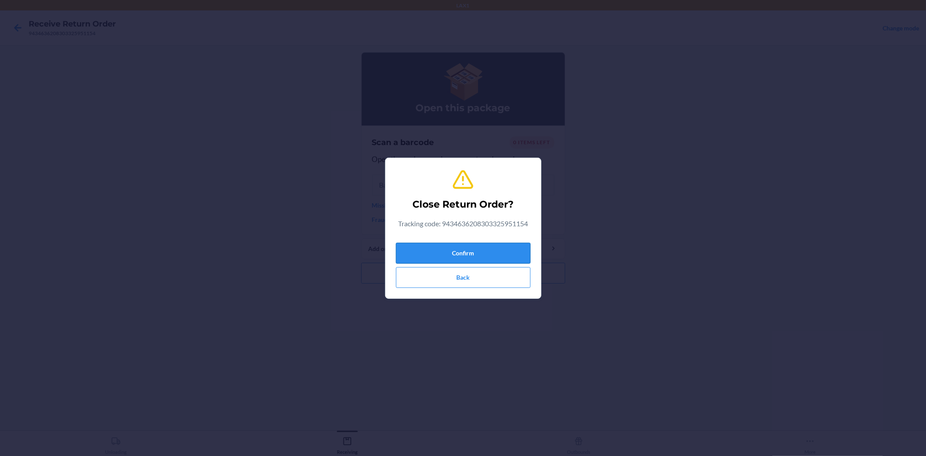
click at [461, 253] on button "Confirm" at bounding box center [463, 253] width 135 height 21
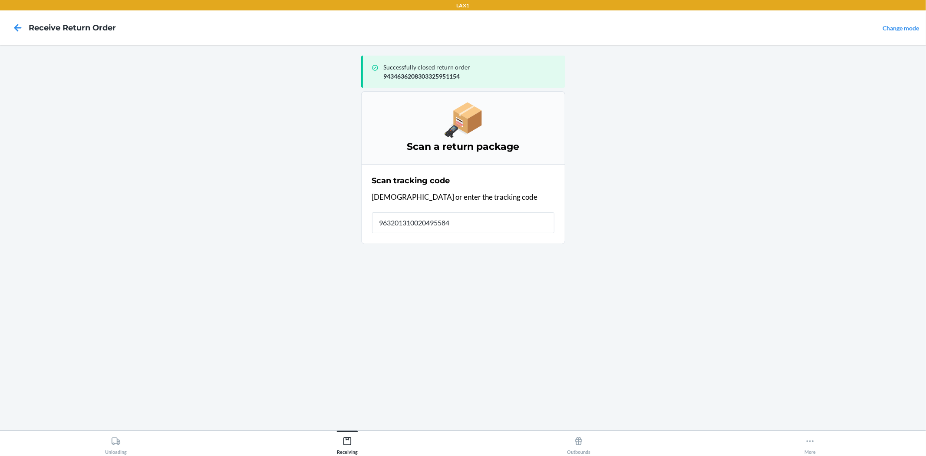
type input "9632013100204955848"
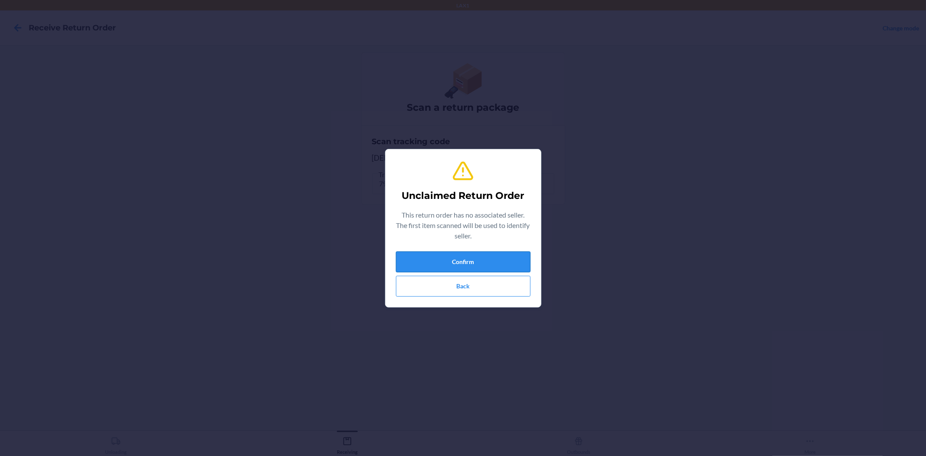
click at [478, 259] on button "Confirm" at bounding box center [463, 261] width 135 height 21
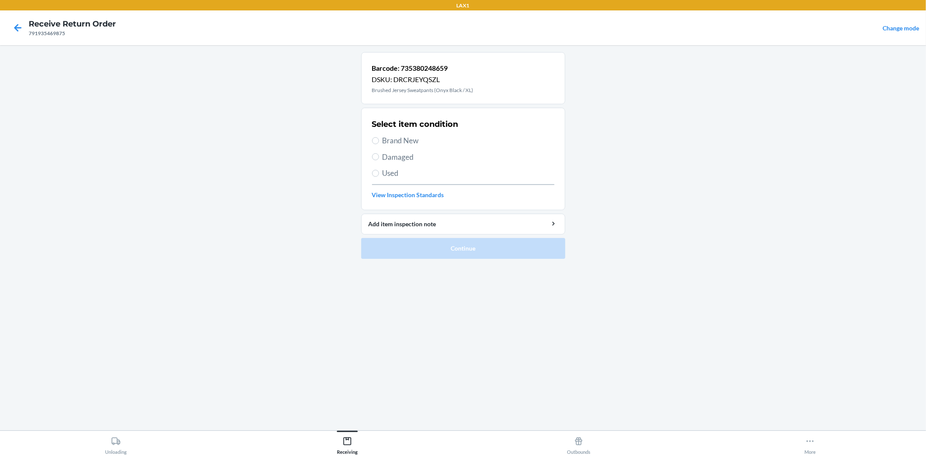
click at [405, 160] on span "Damaged" at bounding box center [468, 156] width 172 height 11
click at [379, 160] on input "Damaged" at bounding box center [375, 156] width 7 height 7
radio input "true"
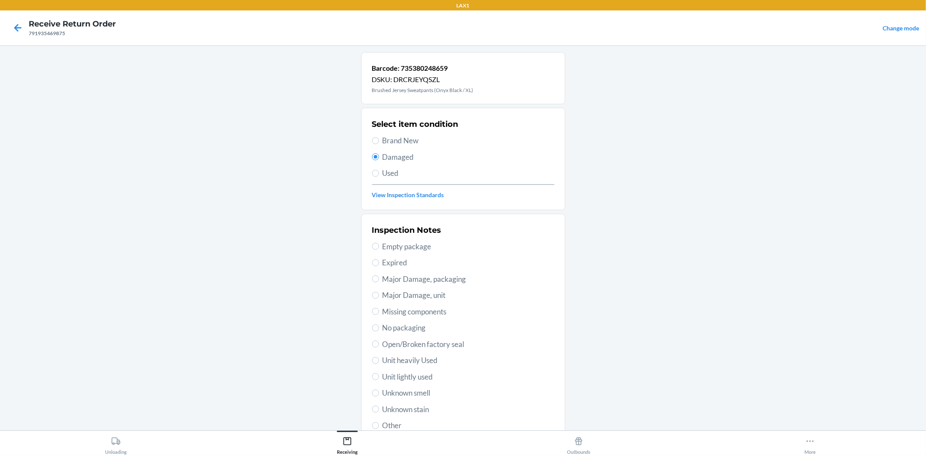
click at [393, 137] on span "Brand New" at bounding box center [468, 140] width 172 height 11
click at [379, 137] on input "Brand New" at bounding box center [375, 140] width 7 height 7
radio input "true"
radio input "false"
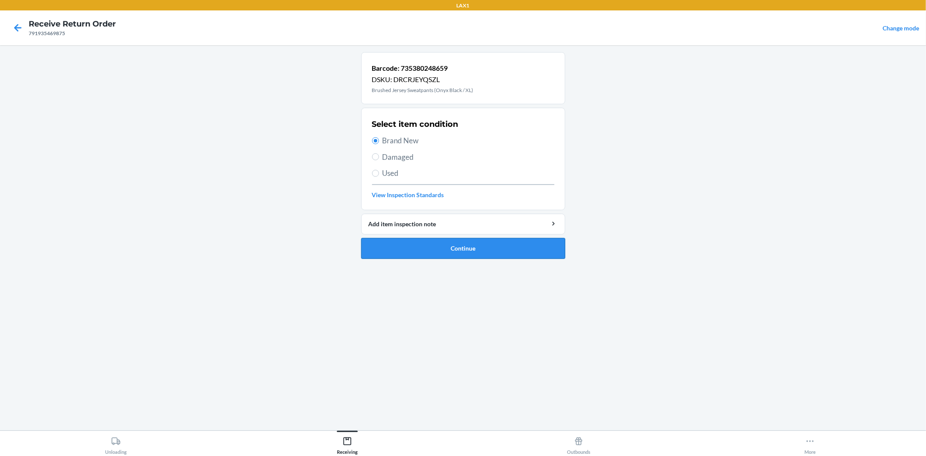
click at [443, 252] on button "Continue" at bounding box center [463, 248] width 204 height 21
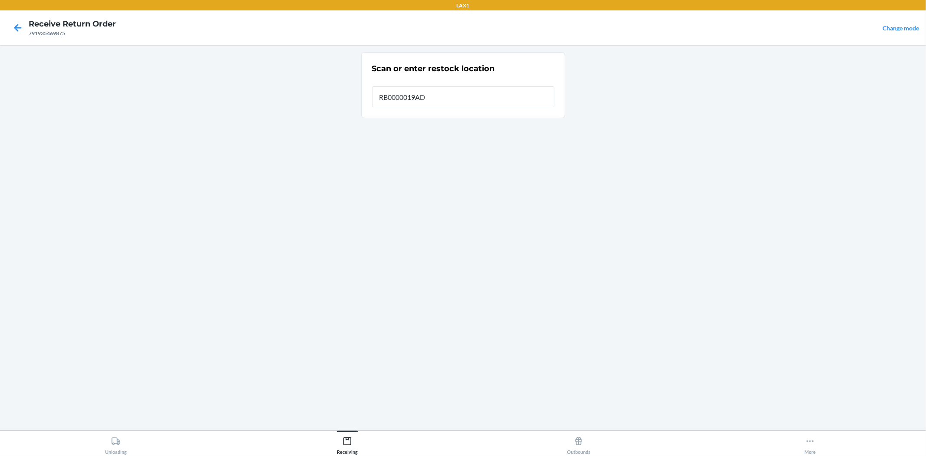
type input "RB0000019AD"
drag, startPoint x: 440, startPoint y: 96, endPoint x: 296, endPoint y: 67, distance: 146.2
click at [316, 98] on main "Scan or enter restock location Restock location RB0000019AD This warehouse loca…" at bounding box center [463, 237] width 926 height 385
type input "RTCART040"
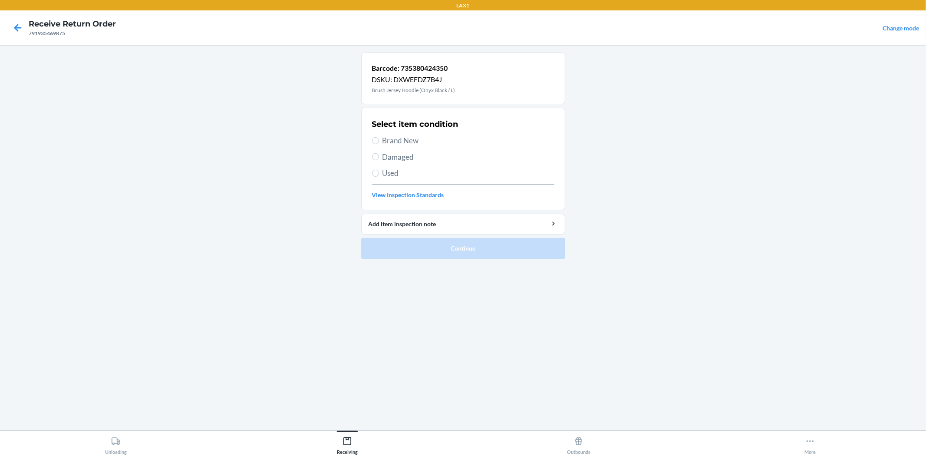
click at [392, 138] on span "Brand New" at bounding box center [468, 140] width 172 height 11
click at [379, 138] on input "Brand New" at bounding box center [375, 140] width 7 height 7
radio input "true"
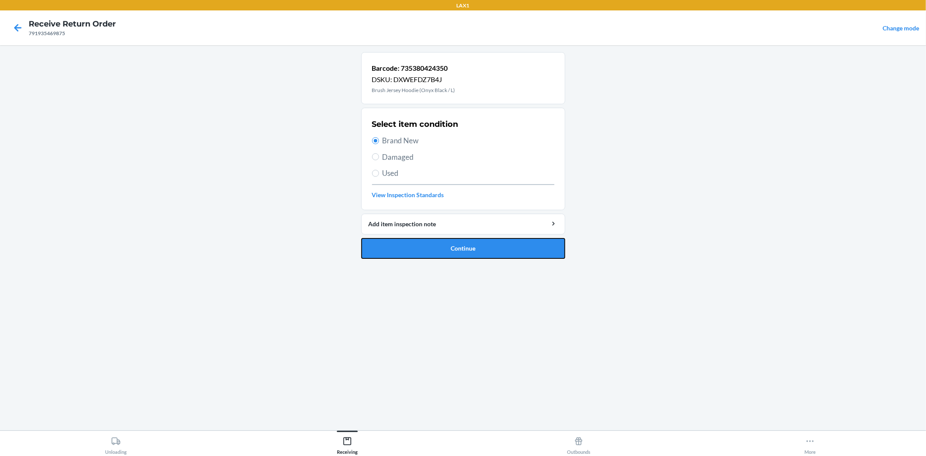
click at [459, 251] on button "Continue" at bounding box center [463, 248] width 204 height 21
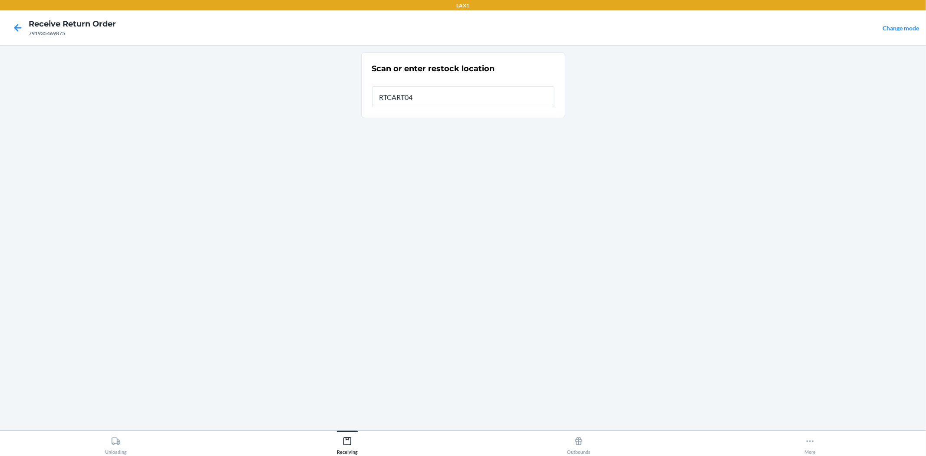
type input "RTCART040"
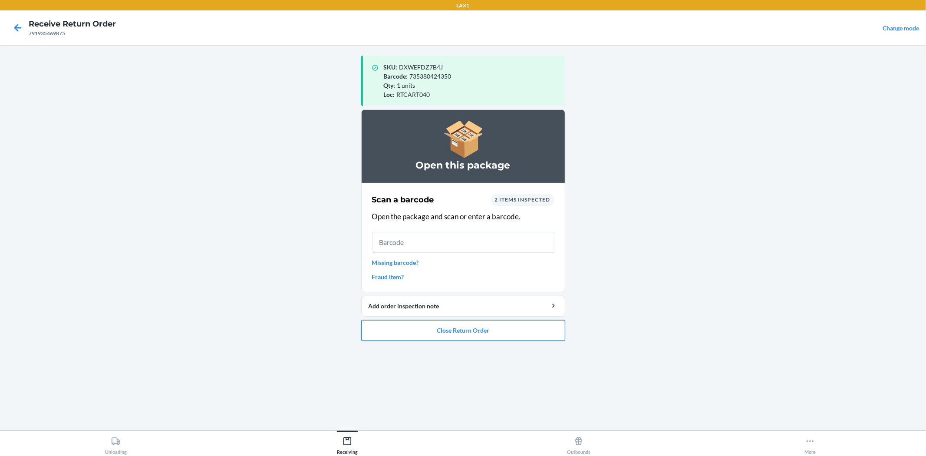
click at [460, 326] on button "Close Return Order" at bounding box center [463, 330] width 204 height 21
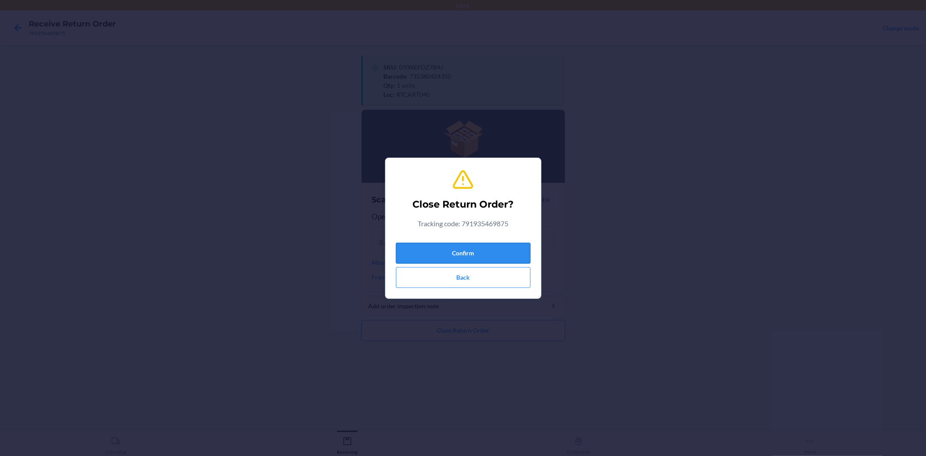
click at [467, 246] on button "Confirm" at bounding box center [463, 253] width 135 height 21
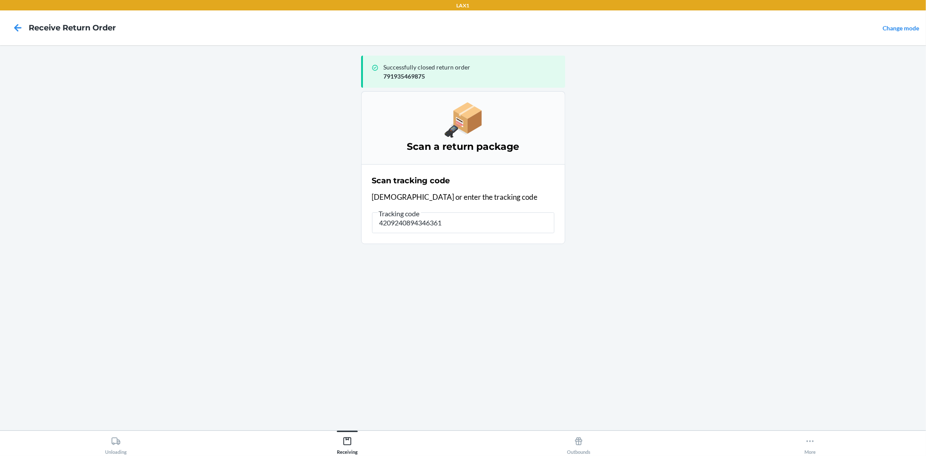
type input "42092408943463610"
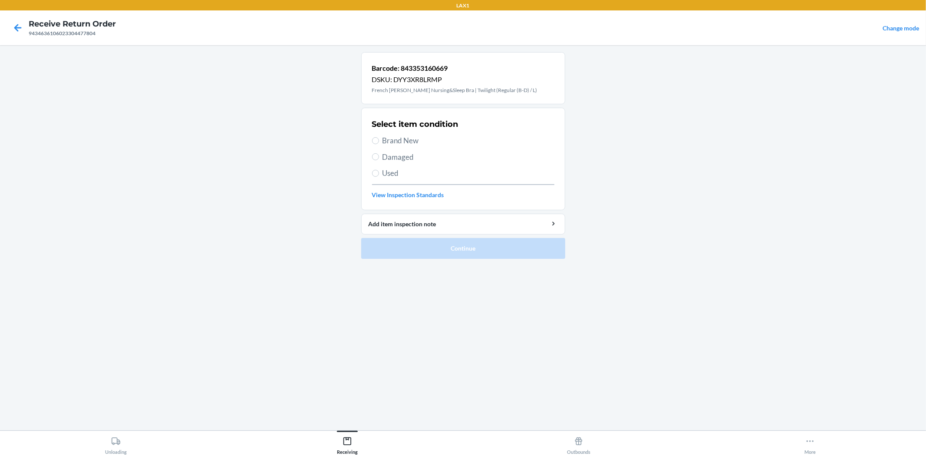
click at [406, 142] on span "Brand New" at bounding box center [468, 140] width 172 height 11
click at [379, 142] on input "Brand New" at bounding box center [375, 140] width 7 height 7
radio input "true"
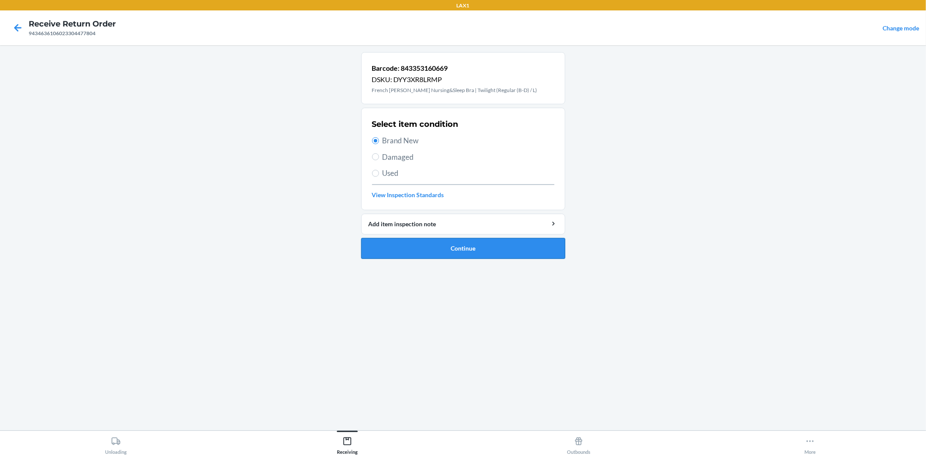
click at [475, 250] on button "Continue" at bounding box center [463, 248] width 204 height 21
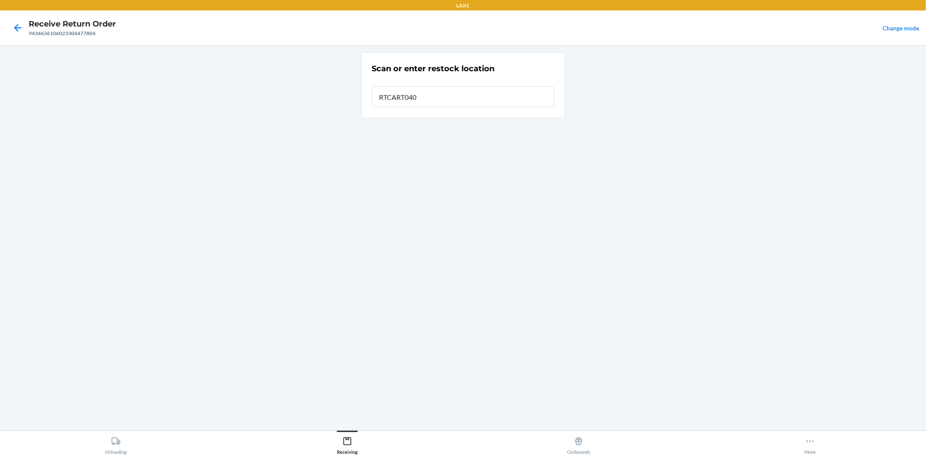
type input "RTCART040"
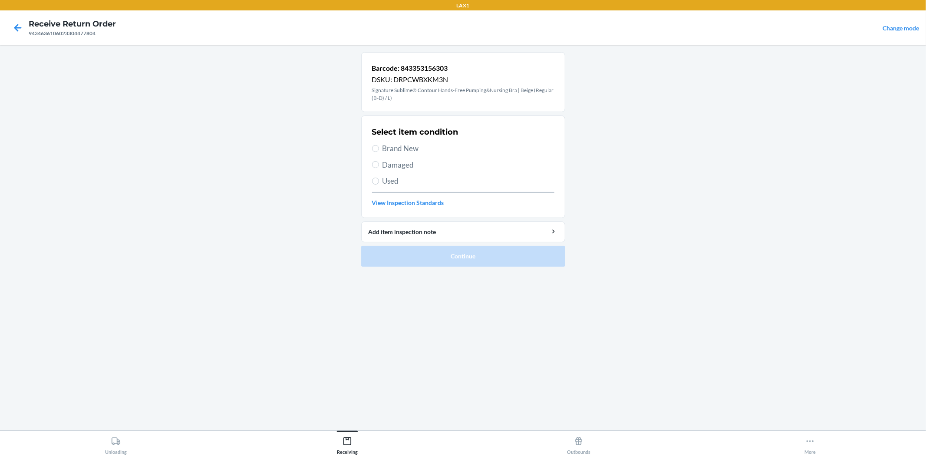
click at [384, 145] on span "Brand New" at bounding box center [468, 148] width 172 height 11
click at [379, 145] on input "Brand New" at bounding box center [375, 148] width 7 height 7
radio input "true"
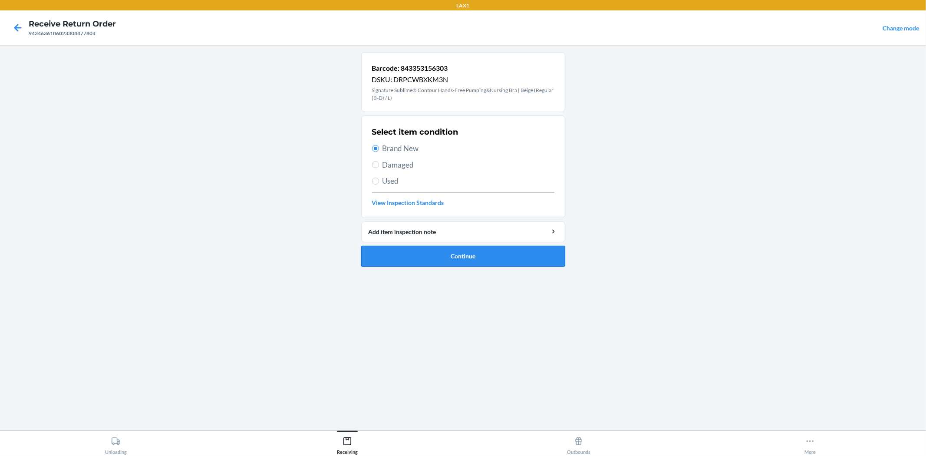
click at [447, 257] on button "Continue" at bounding box center [463, 256] width 204 height 21
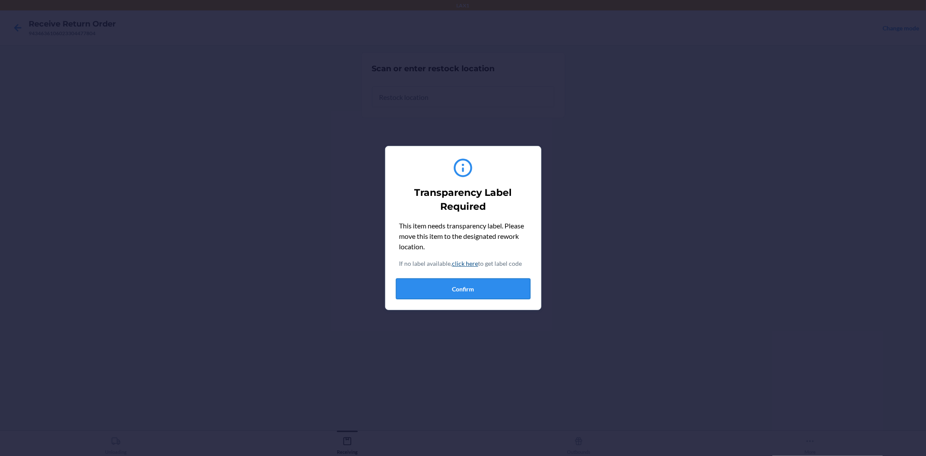
click at [477, 279] on button "Confirm" at bounding box center [463, 288] width 135 height 21
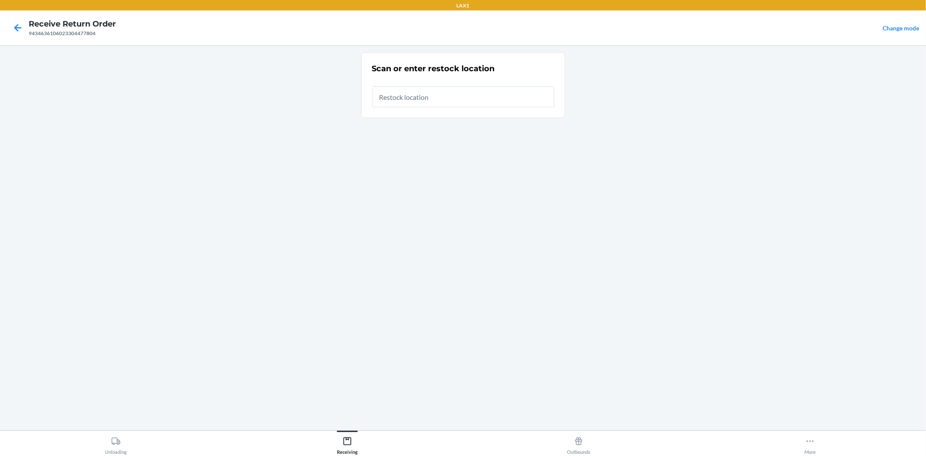
type input "RTCART040"
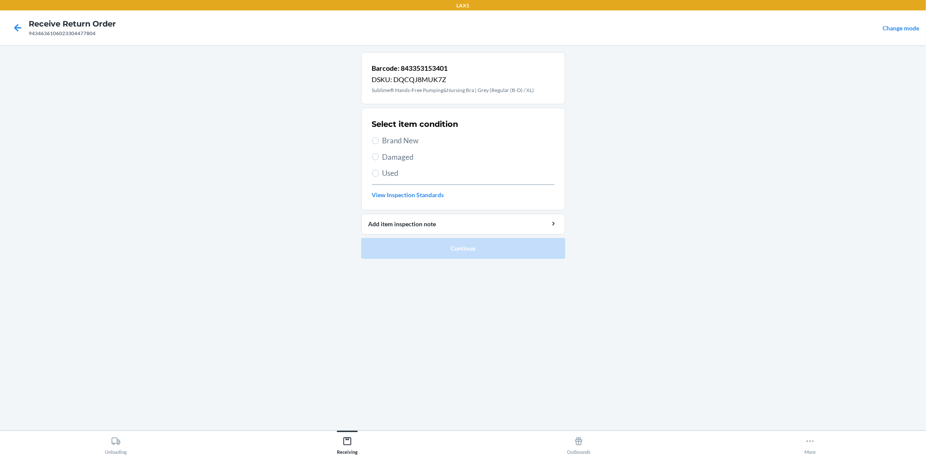
click at [418, 139] on span "Brand New" at bounding box center [468, 140] width 172 height 11
click at [379, 139] on input "Brand New" at bounding box center [375, 140] width 7 height 7
radio input "true"
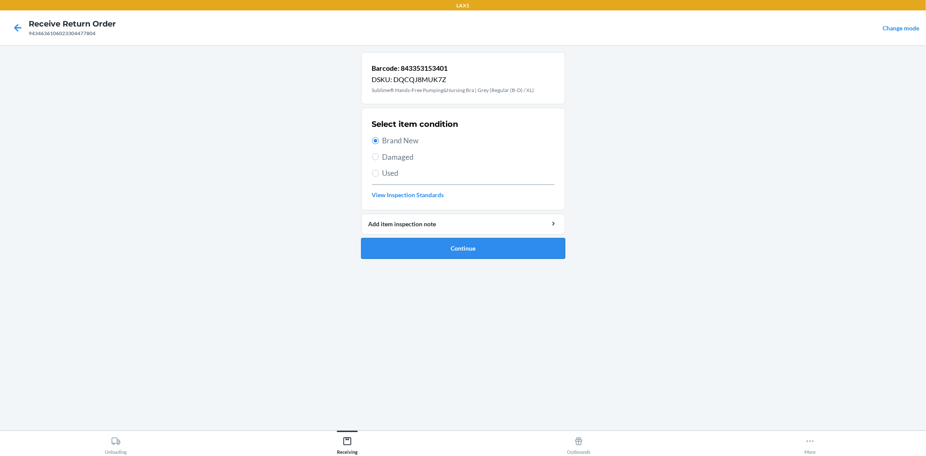
click at [448, 250] on button "Continue" at bounding box center [463, 248] width 204 height 21
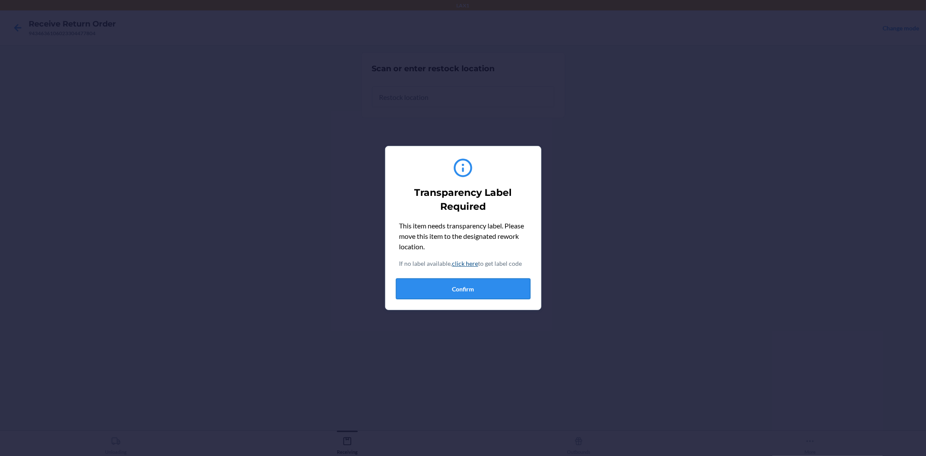
click at [470, 290] on button "Confirm" at bounding box center [463, 288] width 135 height 21
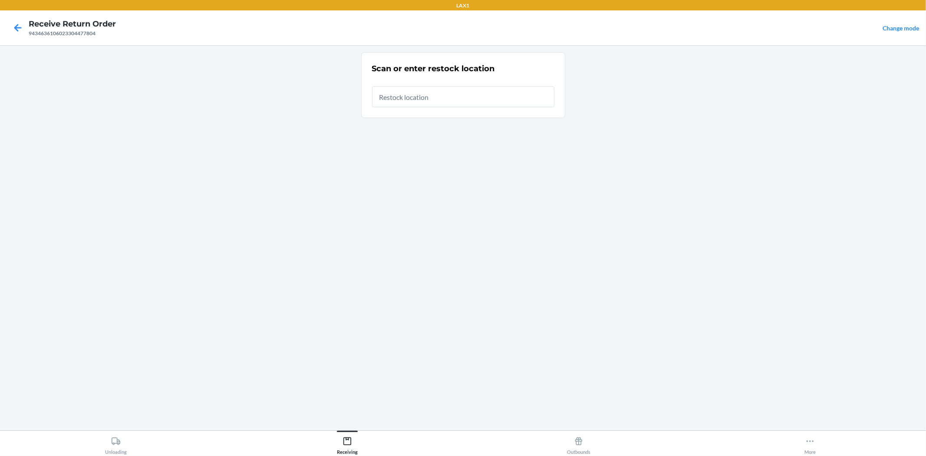
type input "RTCART040"
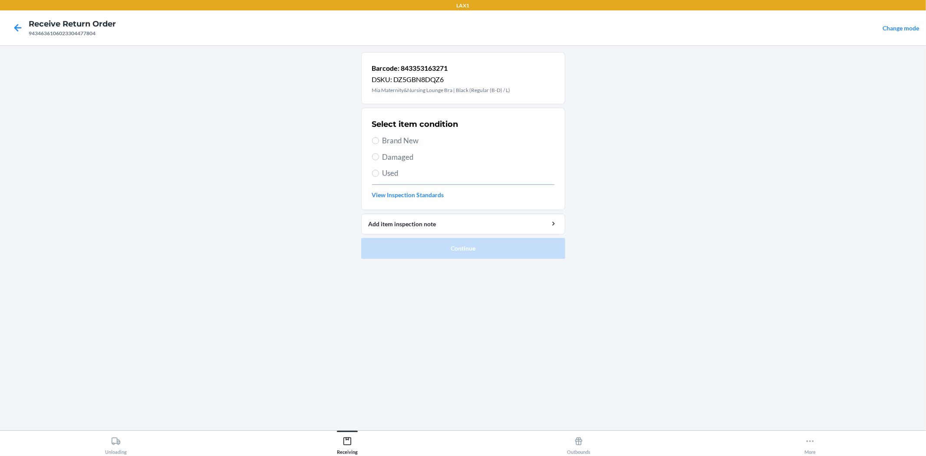
click at [414, 139] on span "Brand New" at bounding box center [468, 140] width 172 height 11
click at [379, 139] on input "Brand New" at bounding box center [375, 140] width 7 height 7
radio input "true"
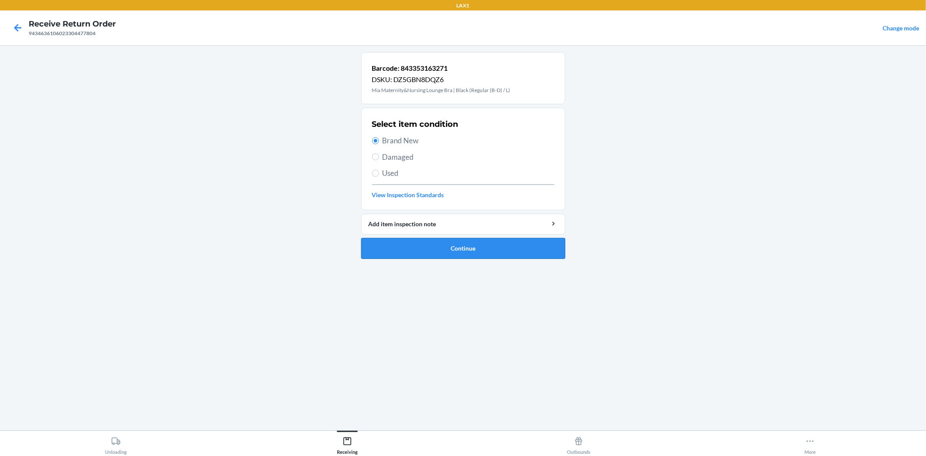
click at [454, 250] on button "Continue" at bounding box center [463, 248] width 204 height 21
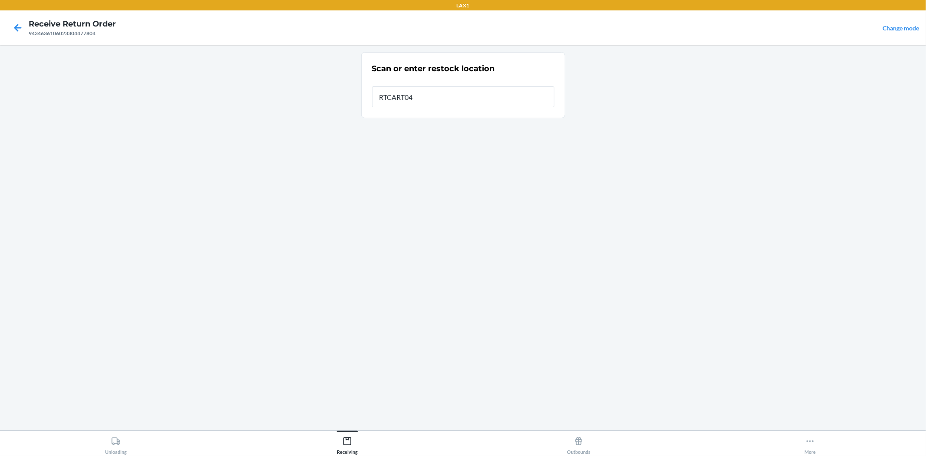
type input "RTCART040"
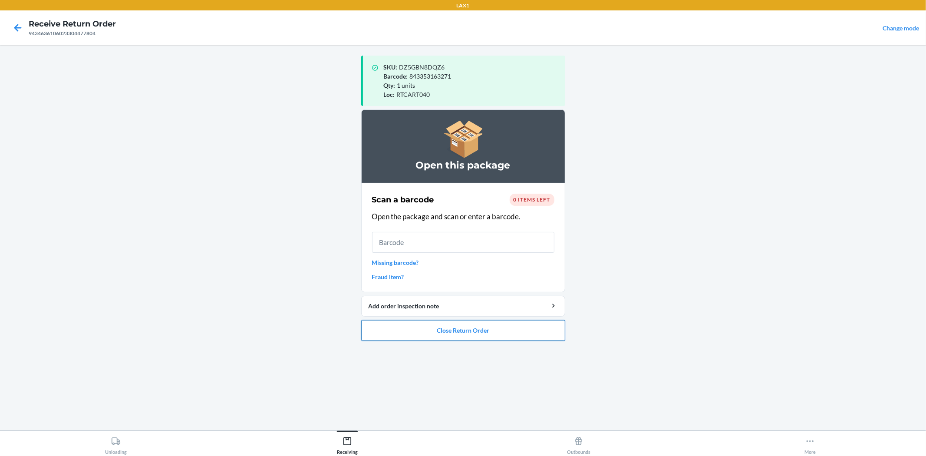
click at [462, 327] on button "Close Return Order" at bounding box center [463, 330] width 204 height 21
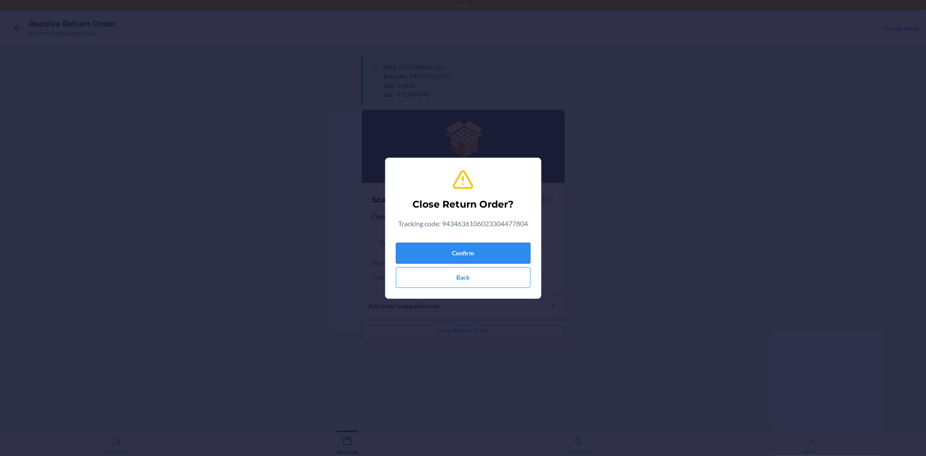
click at [466, 254] on button "Confirm" at bounding box center [463, 253] width 135 height 21
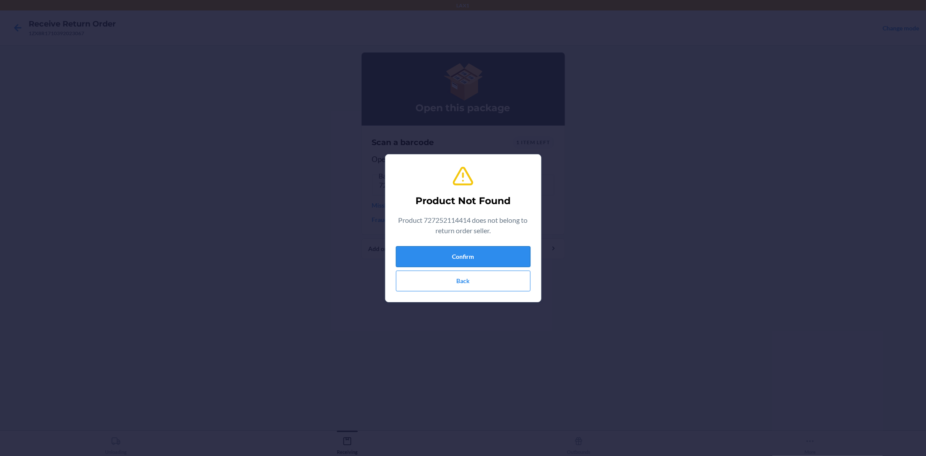
click at [471, 255] on button "Confirm" at bounding box center [463, 256] width 135 height 21
click at [470, 257] on button "Confirm" at bounding box center [463, 256] width 135 height 21
click at [462, 253] on button "Confirm" at bounding box center [463, 256] width 135 height 21
click at [459, 258] on button "Confirm" at bounding box center [463, 256] width 135 height 21
drag, startPoint x: 458, startPoint y: 252, endPoint x: 464, endPoint y: 253, distance: 5.4
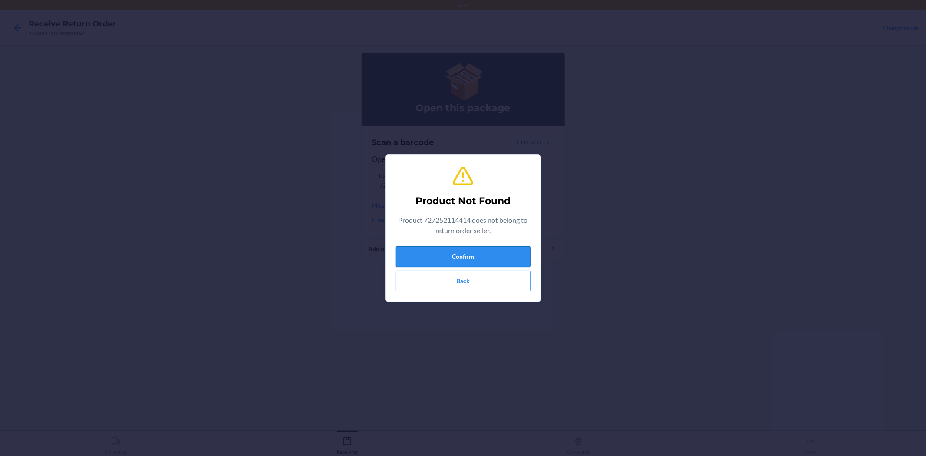
click at [461, 253] on button "Confirm" at bounding box center [463, 256] width 135 height 21
click at [459, 240] on div "Product Not Found Product 727252114414 does not belong to return order seller. …" at bounding box center [463, 227] width 135 height 133
click at [467, 263] on button "Confirm" at bounding box center [463, 256] width 135 height 21
click at [464, 291] on button "Back" at bounding box center [463, 280] width 135 height 21
click at [469, 257] on button "Confirm" at bounding box center [463, 256] width 135 height 21
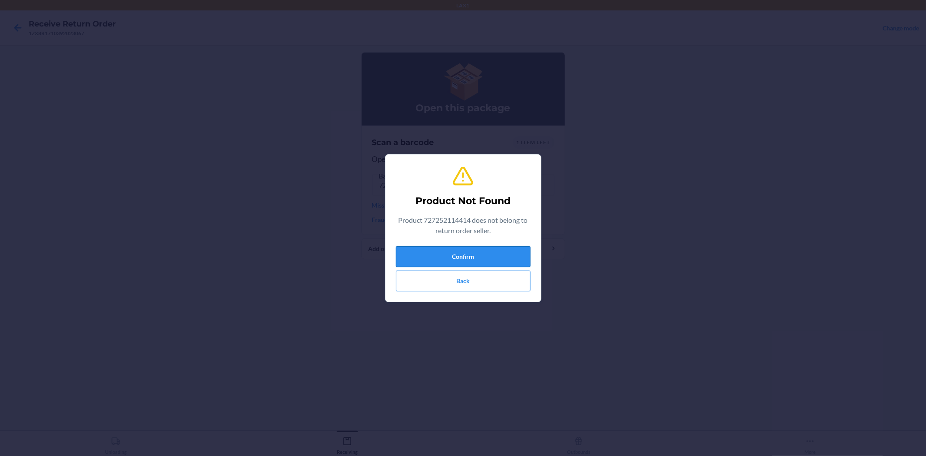
click at [469, 257] on button "Confirm" at bounding box center [463, 256] width 135 height 21
click at [474, 262] on button "Confirm" at bounding box center [463, 256] width 135 height 21
click at [484, 258] on button "Confirm" at bounding box center [463, 256] width 135 height 21
click at [508, 289] on button "Back" at bounding box center [463, 280] width 135 height 21
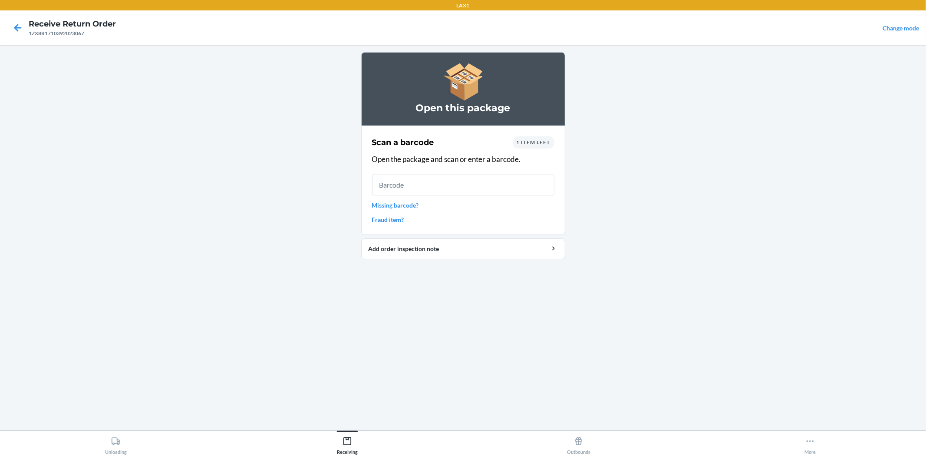
click at [537, 139] on div "1 item left" at bounding box center [534, 142] width 42 height 12
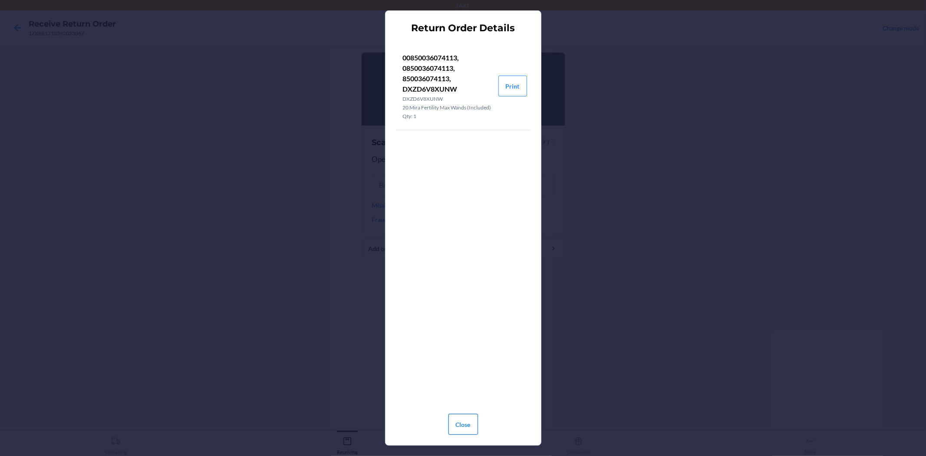
click at [467, 431] on button "Close" at bounding box center [463, 424] width 30 height 21
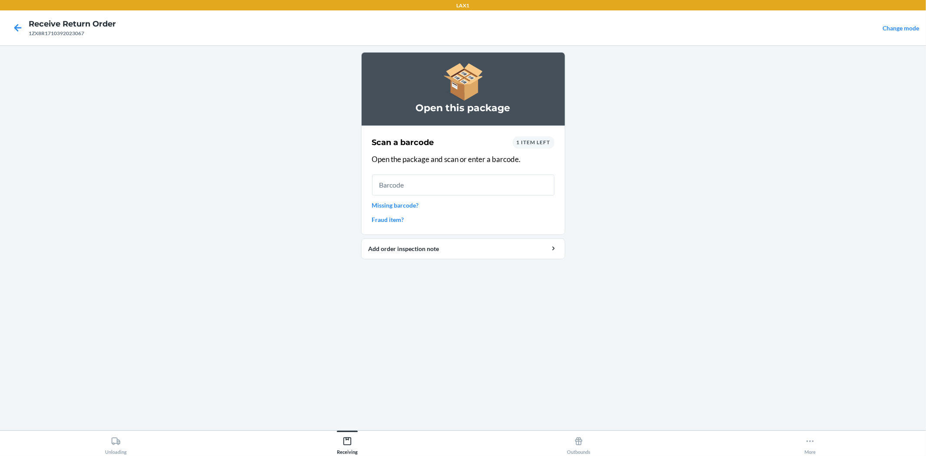
click at [406, 205] on link "Missing barcode?" at bounding box center [463, 205] width 182 height 9
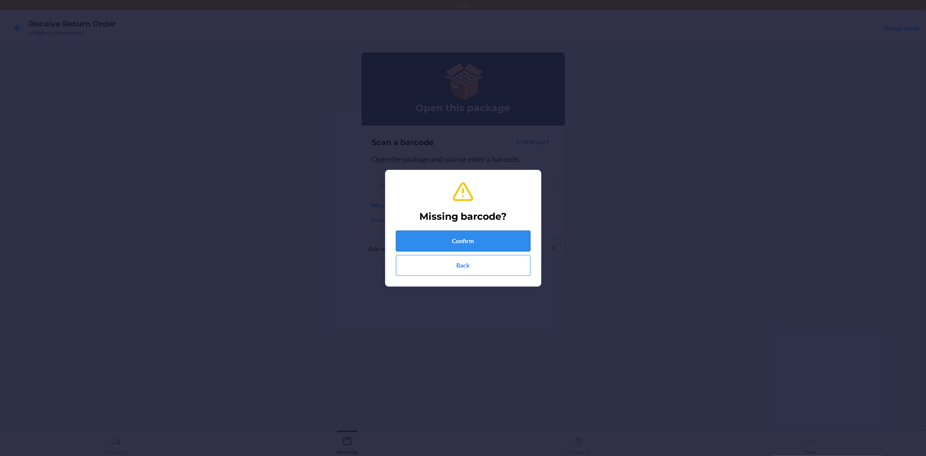
click at [496, 231] on button "Confirm" at bounding box center [463, 240] width 135 height 21
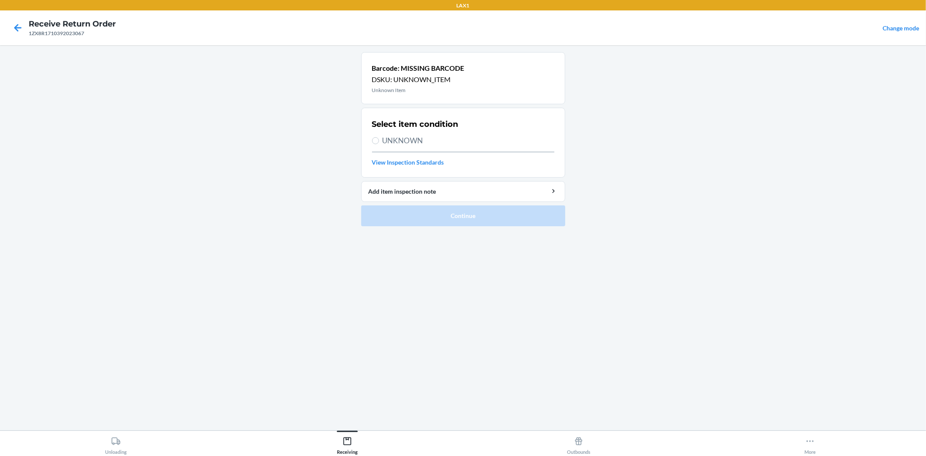
click at [396, 139] on span "UNKNOWN" at bounding box center [468, 140] width 172 height 11
click at [379, 139] on input "UNKNOWN" at bounding box center [375, 140] width 7 height 7
radio input "true"
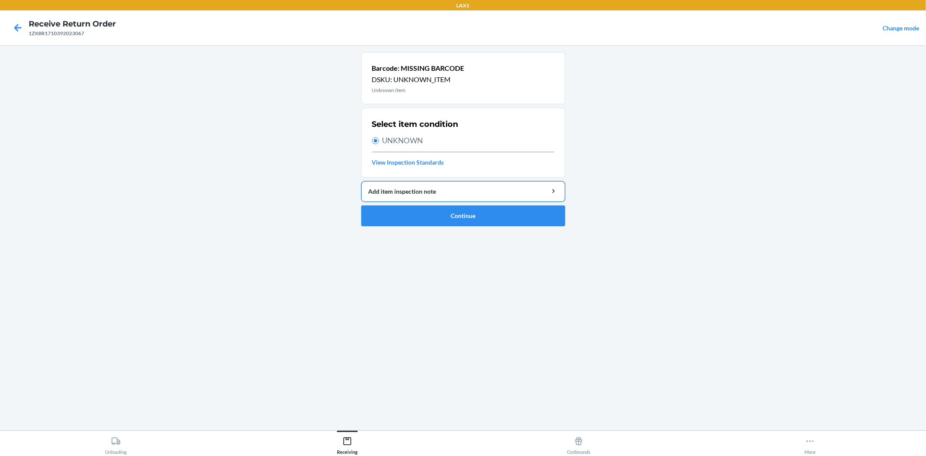
click at [422, 191] on div "Add item inspection note" at bounding box center [463, 191] width 189 height 9
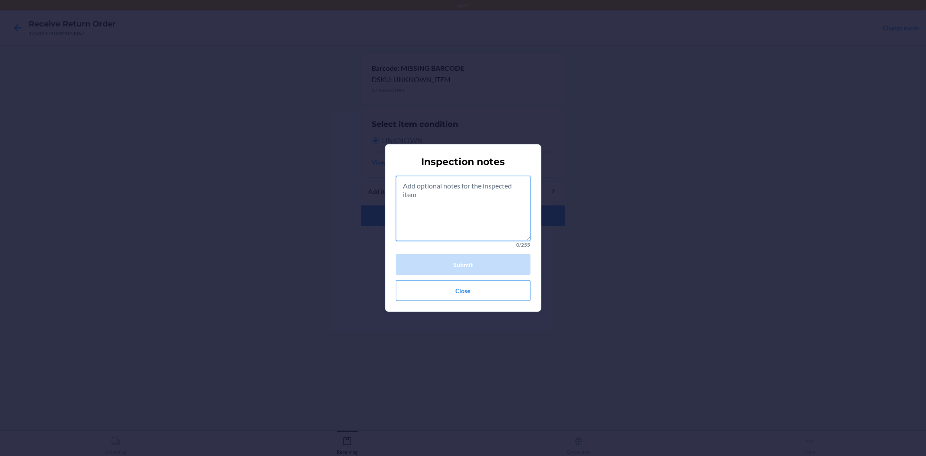
click at [431, 191] on textarea at bounding box center [463, 208] width 135 height 65
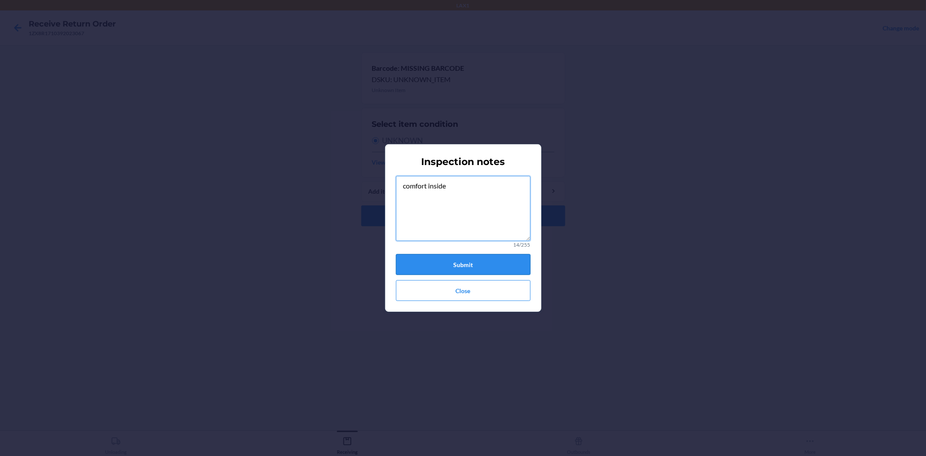
type textarea "comfort inside"
click at [494, 265] on button "Submit" at bounding box center [463, 264] width 135 height 21
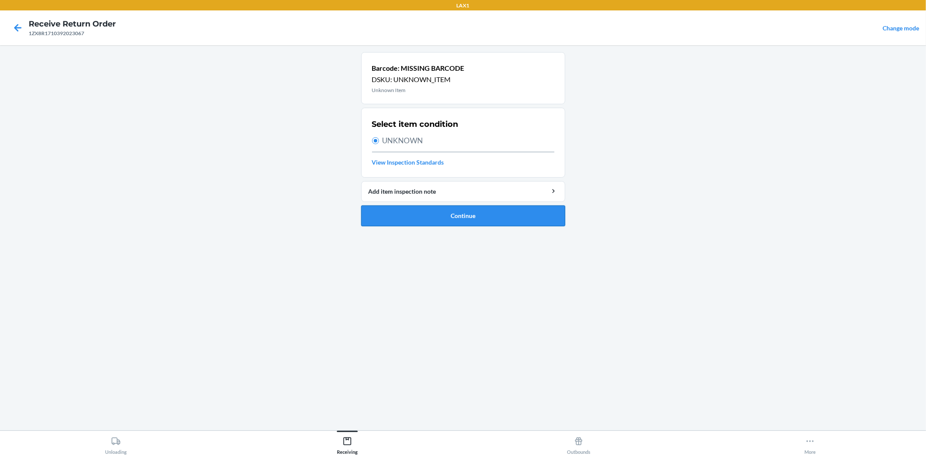
click at [466, 212] on button "Continue" at bounding box center [463, 215] width 204 height 21
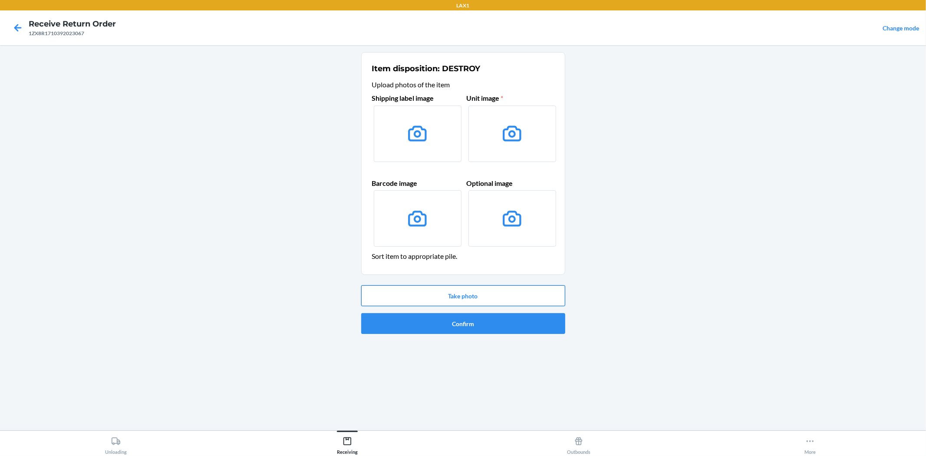
click at [474, 297] on button "Take photo" at bounding box center [463, 295] width 204 height 21
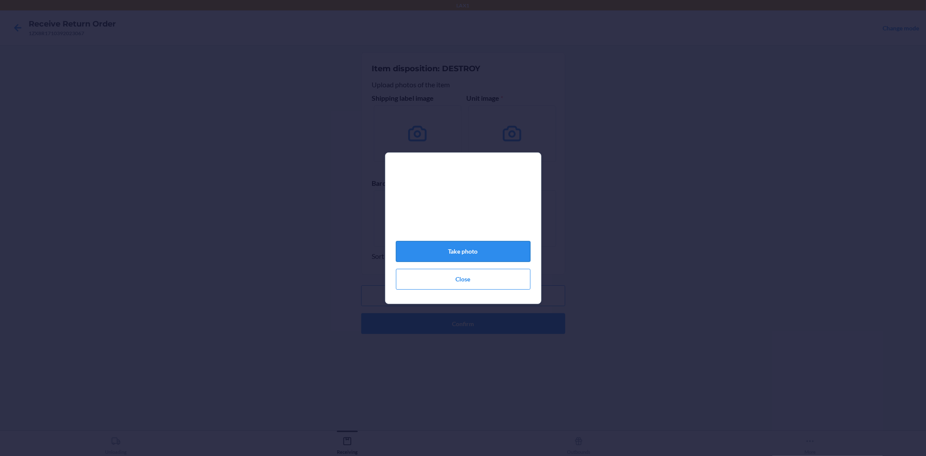
click at [474, 252] on button "Take photo" at bounding box center [463, 251] width 135 height 21
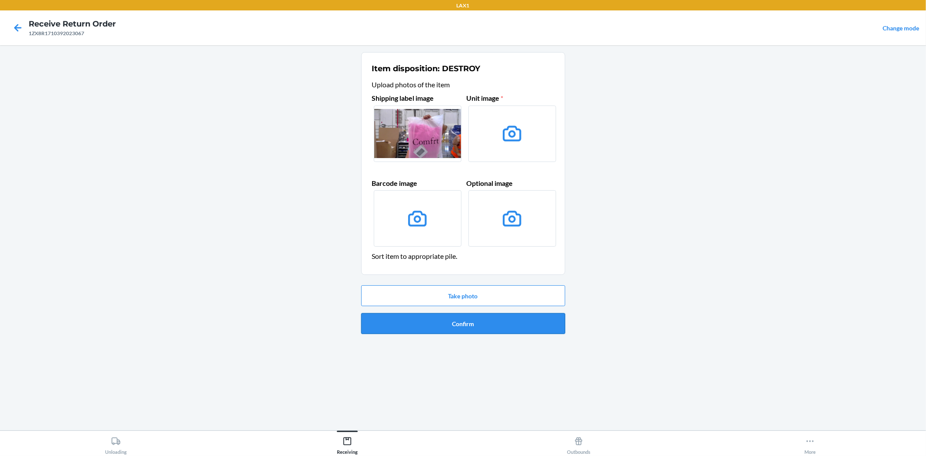
click at [467, 324] on button "Confirm" at bounding box center [463, 323] width 204 height 21
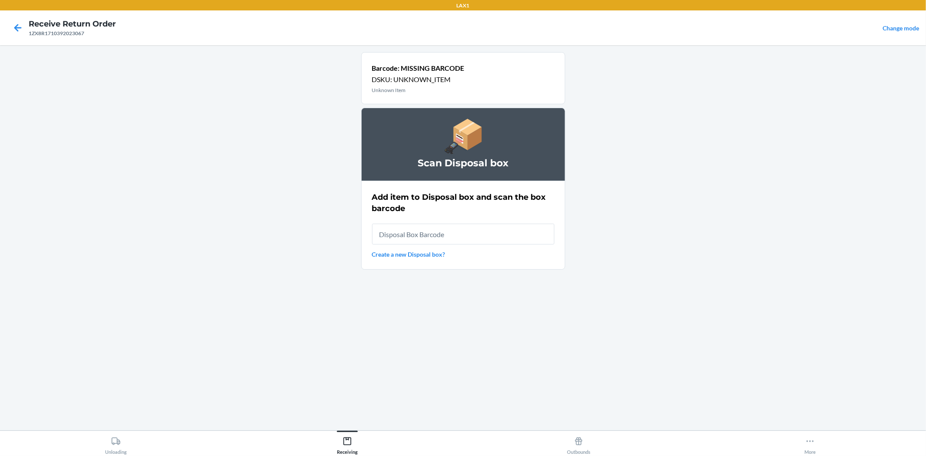
click at [448, 236] on input "text" at bounding box center [463, 234] width 182 height 21
type input "RB0000019AD"
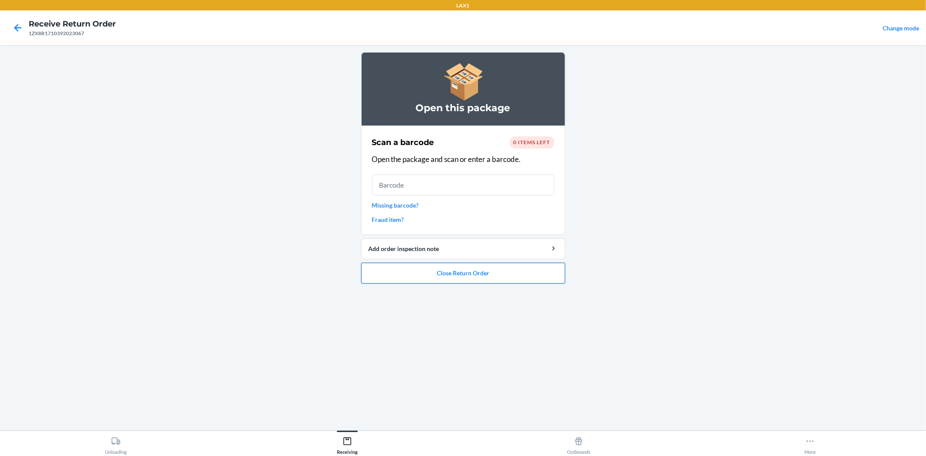
click at [455, 279] on button "Close Return Order" at bounding box center [463, 273] width 204 height 21
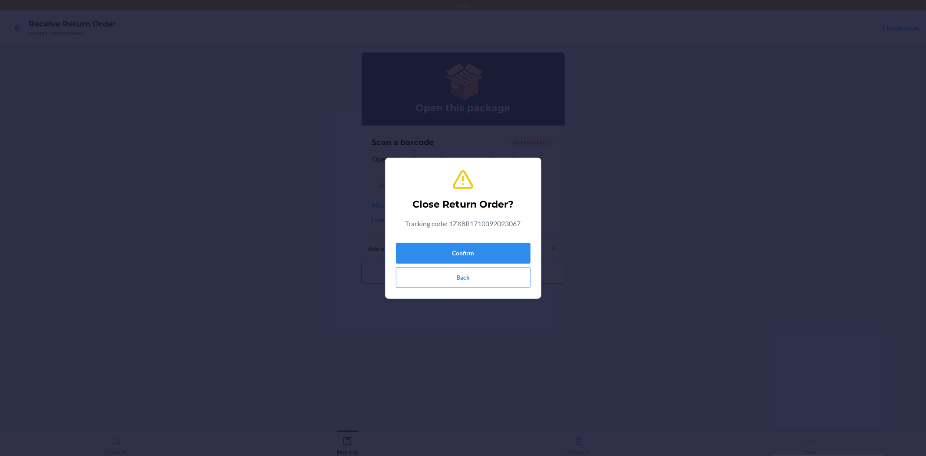
click at [457, 238] on div "Close Return Order? Tracking code: 1ZX8R1710392023067 Confirm Back" at bounding box center [463, 228] width 135 height 126
click at [457, 251] on button "Confirm" at bounding box center [463, 253] width 135 height 21
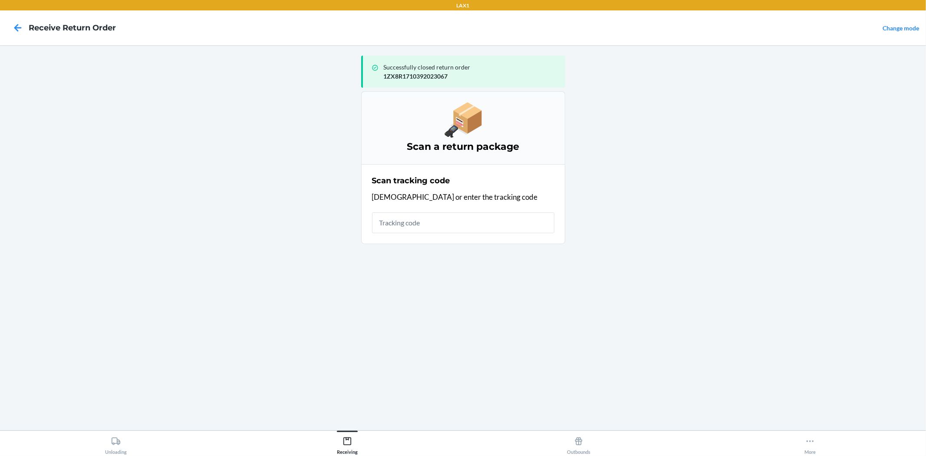
click at [479, 222] on input "text" at bounding box center [463, 222] width 182 height 21
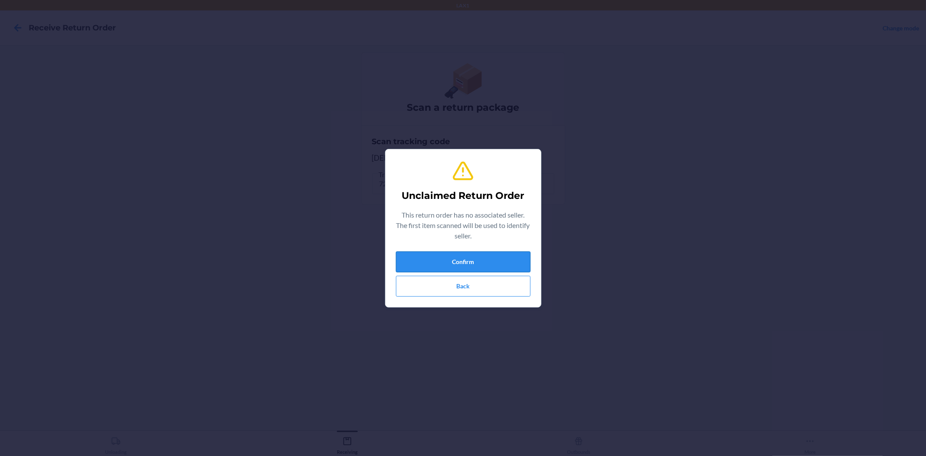
click at [451, 264] on button "Confirm" at bounding box center [463, 261] width 135 height 21
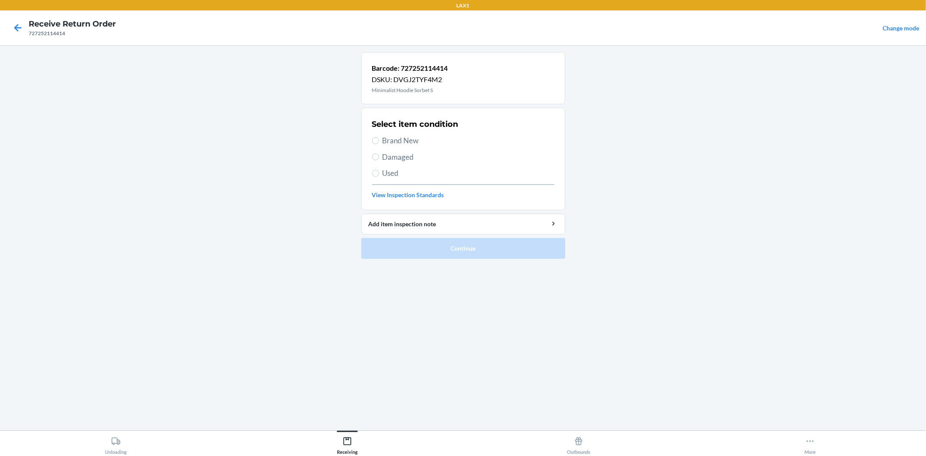
click at [402, 155] on span "Damaged" at bounding box center [468, 156] width 172 height 11
click at [379, 155] on input "Damaged" at bounding box center [375, 156] width 7 height 7
radio input "true"
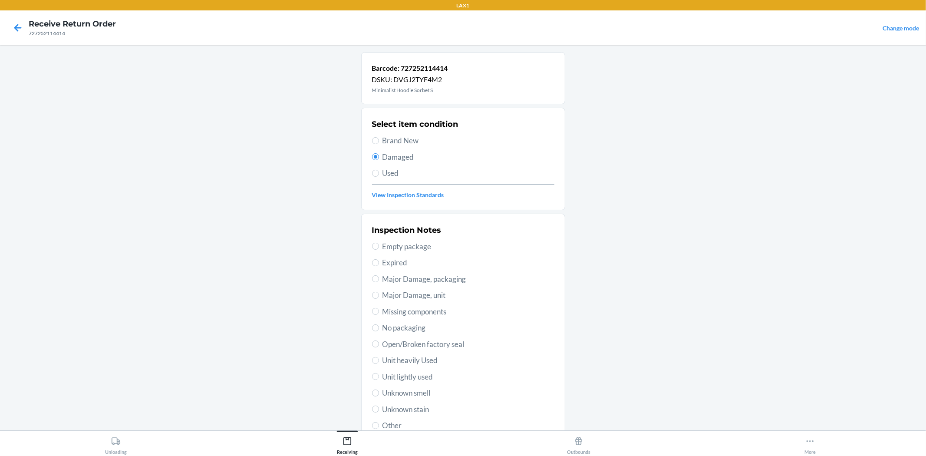
click at [413, 328] on span "No packaging" at bounding box center [468, 327] width 172 height 11
click at [379, 328] on input "No packaging" at bounding box center [375, 327] width 7 height 7
radio input "true"
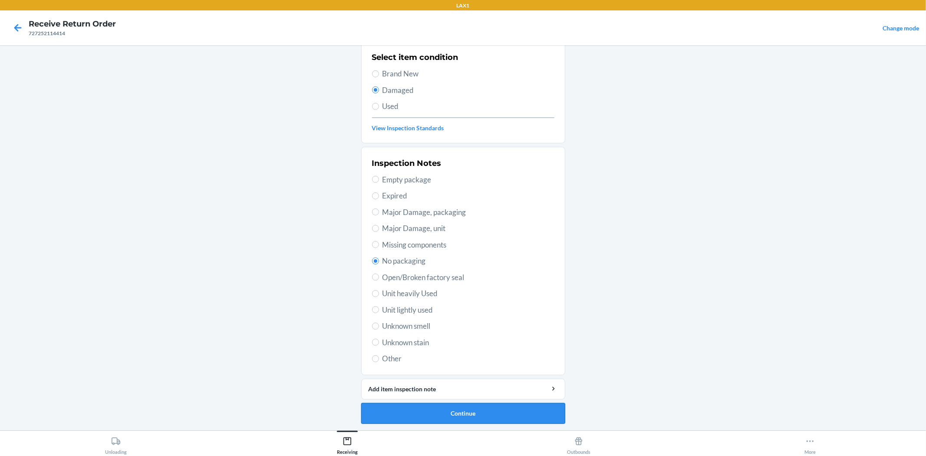
click at [462, 412] on button "Continue" at bounding box center [463, 413] width 204 height 21
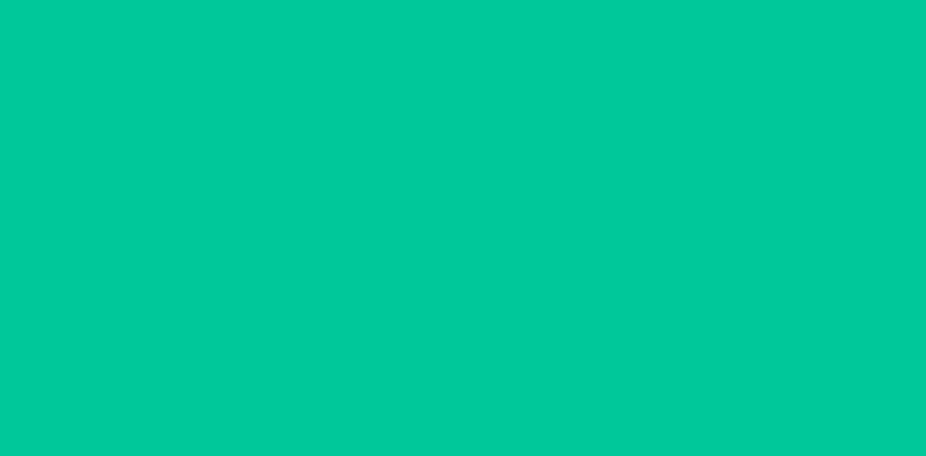
scroll to position [0, 0]
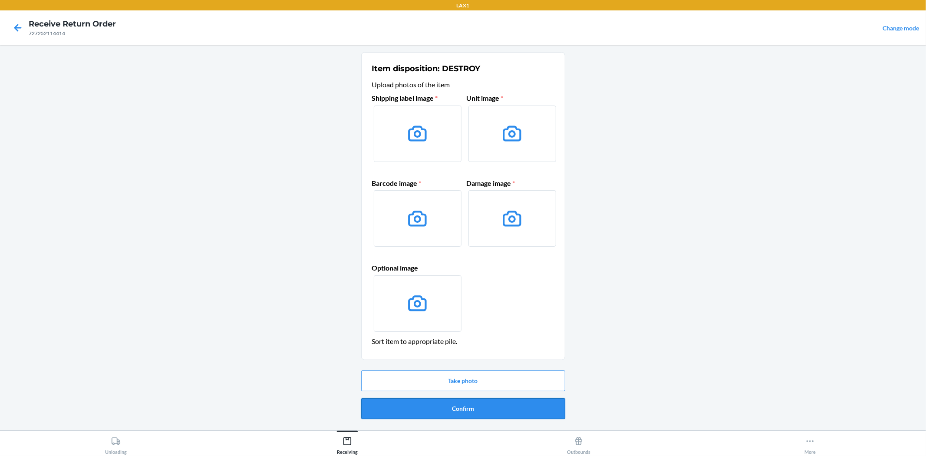
click at [457, 405] on button "Confirm" at bounding box center [463, 408] width 204 height 21
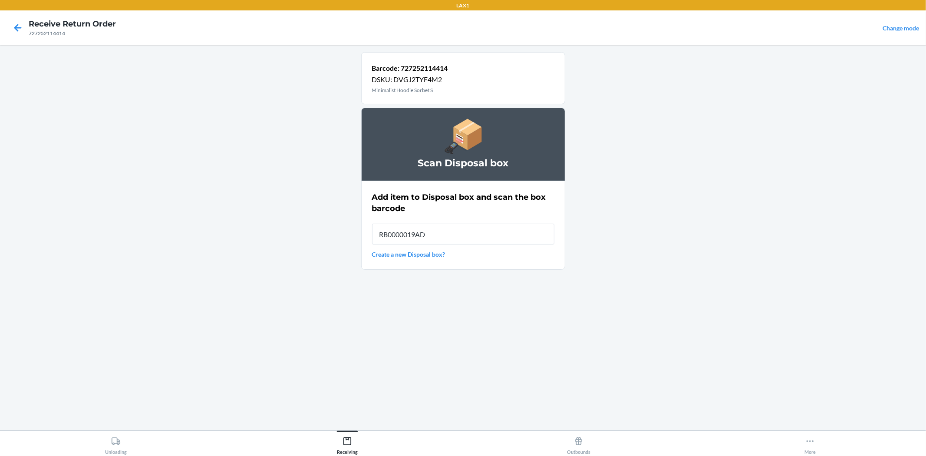
type input "RB0000019AD"
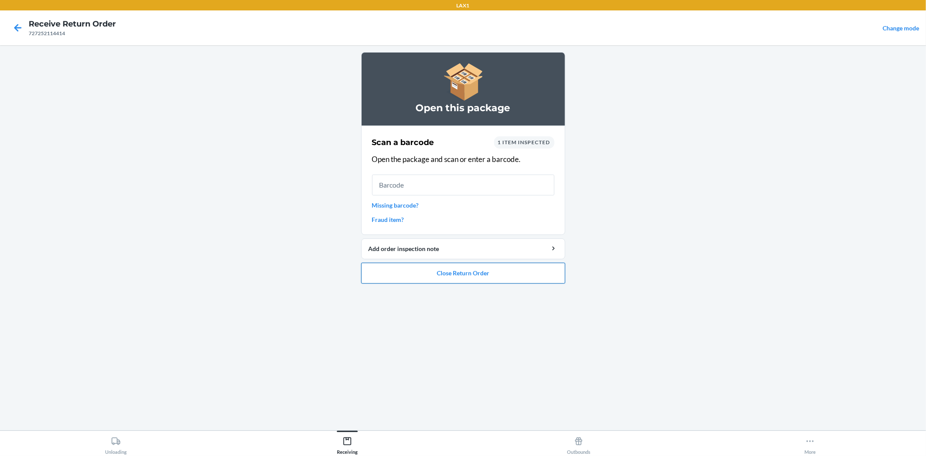
click at [448, 269] on button "Close Return Order" at bounding box center [463, 273] width 204 height 21
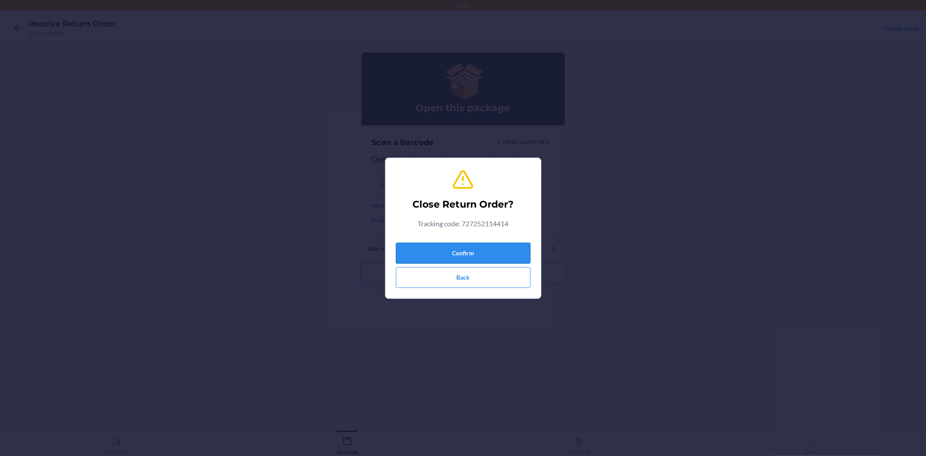
click at [463, 253] on button "Confirm" at bounding box center [463, 253] width 135 height 21
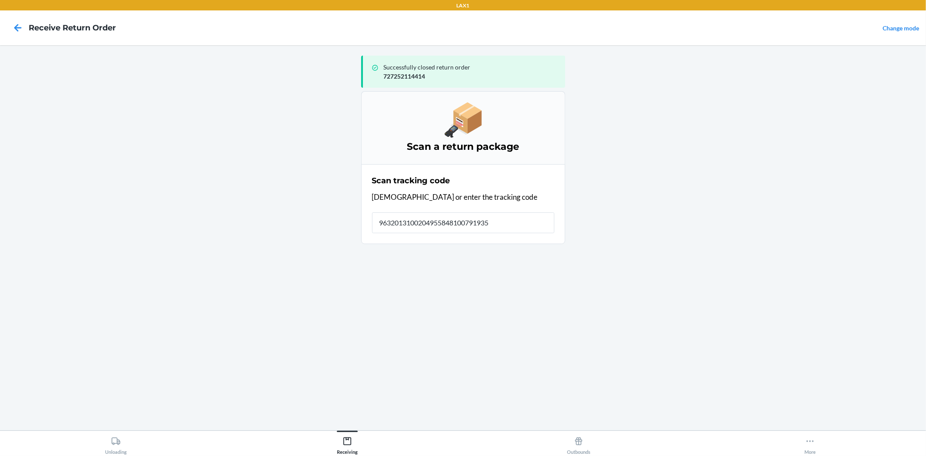
type input "96320131002049558481007919355"
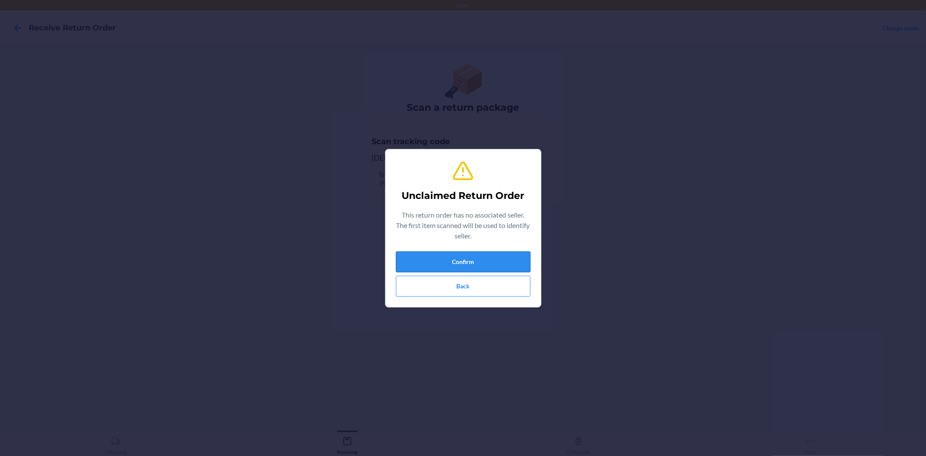
click at [431, 263] on button "Confirm" at bounding box center [463, 261] width 135 height 21
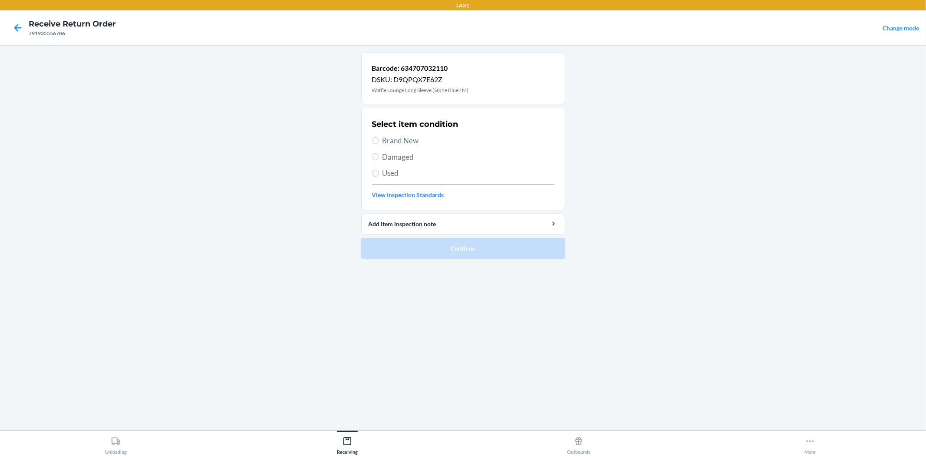
click at [400, 141] on span "Brand New" at bounding box center [468, 140] width 172 height 11
click at [379, 141] on input "Brand New" at bounding box center [375, 140] width 7 height 7
radio input "true"
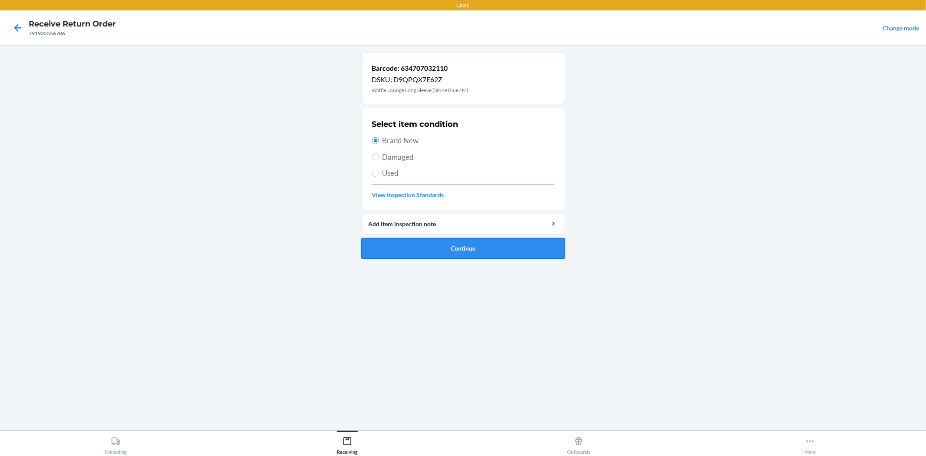
click at [428, 252] on button "Continue" at bounding box center [463, 248] width 204 height 21
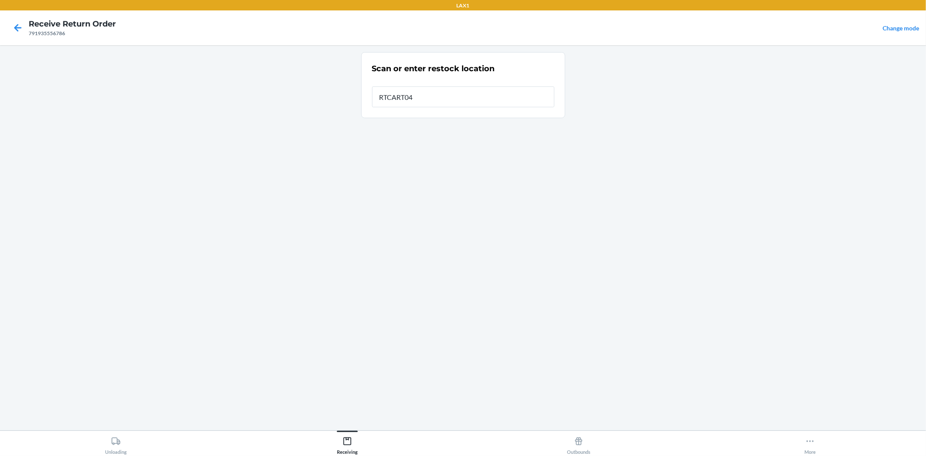
type input "RTCART040"
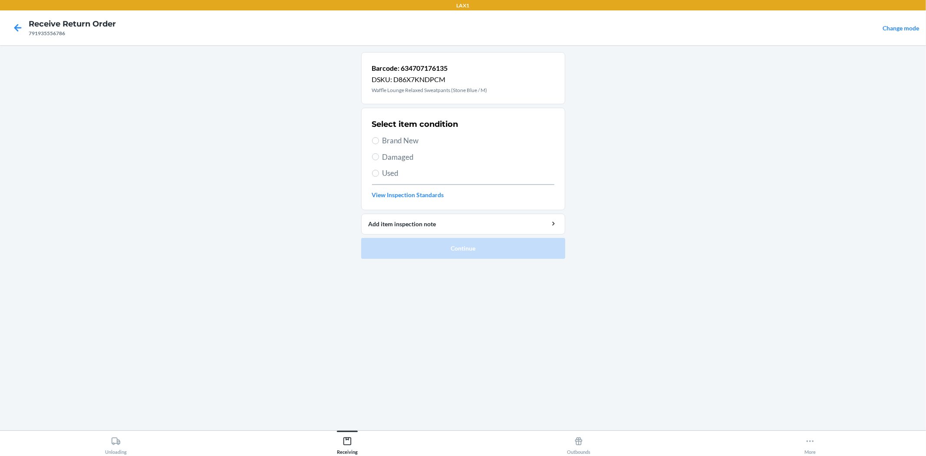
click at [396, 139] on span "Brand New" at bounding box center [468, 140] width 172 height 11
click at [379, 139] on input "Brand New" at bounding box center [375, 140] width 7 height 7
radio input "true"
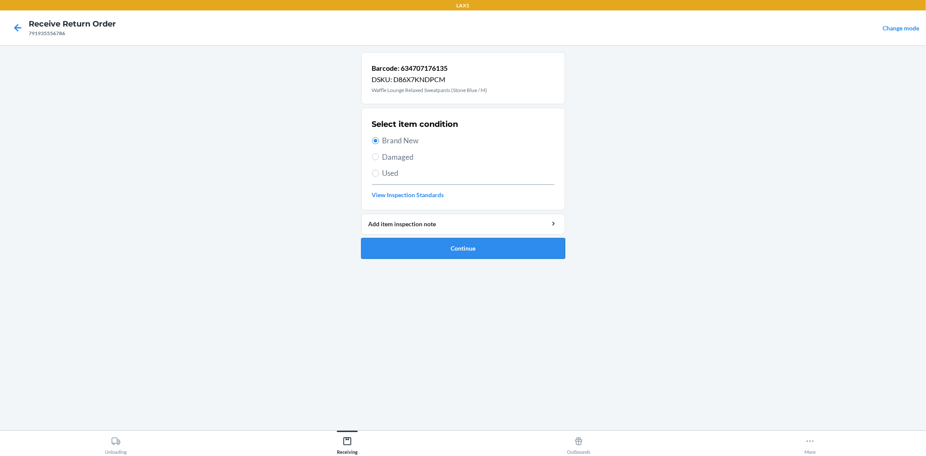
drag, startPoint x: 454, startPoint y: 250, endPoint x: 452, endPoint y: 246, distance: 5.2
click at [454, 249] on button "Continue" at bounding box center [463, 248] width 204 height 21
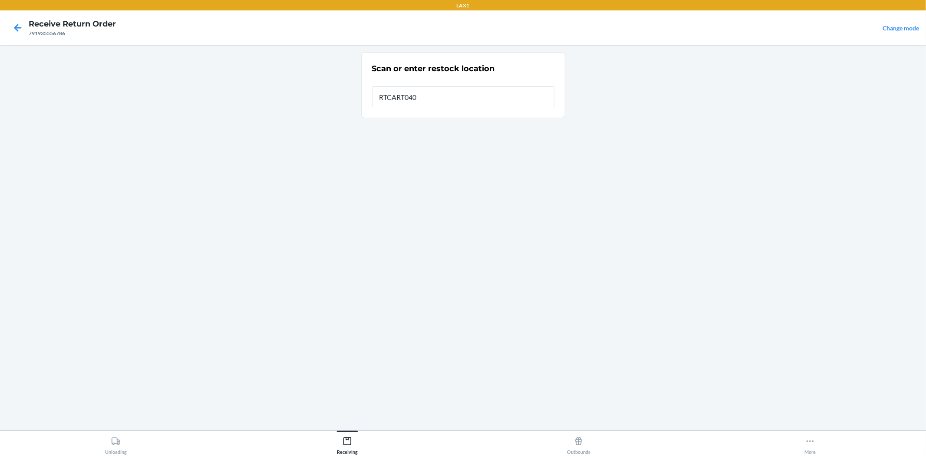
type input "RTCART040"
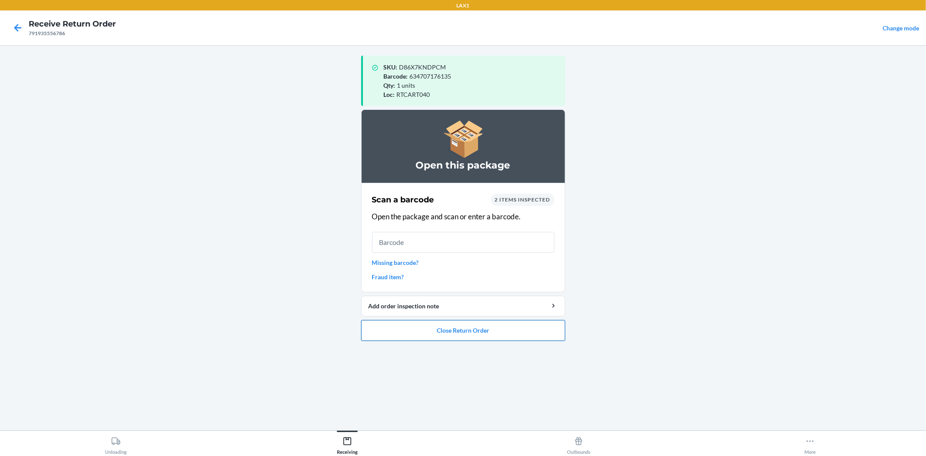
click at [477, 332] on button "Close Return Order" at bounding box center [463, 330] width 204 height 21
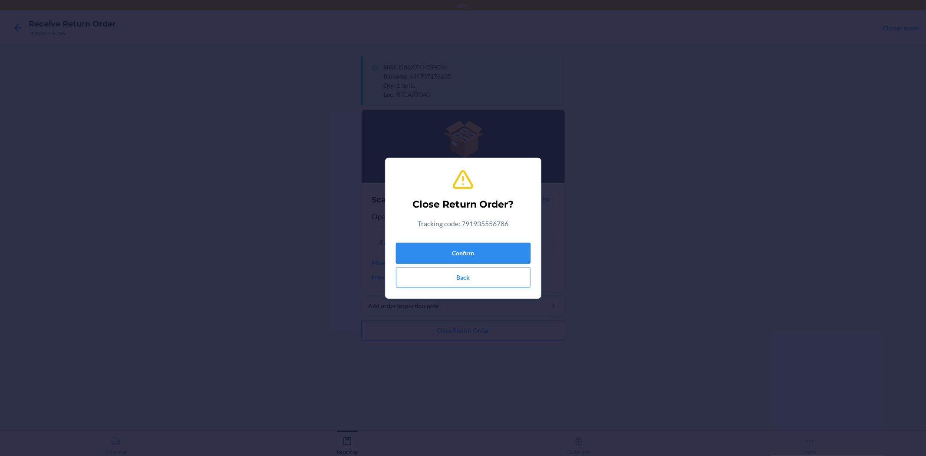
click at [458, 247] on button "Confirm" at bounding box center [463, 253] width 135 height 21
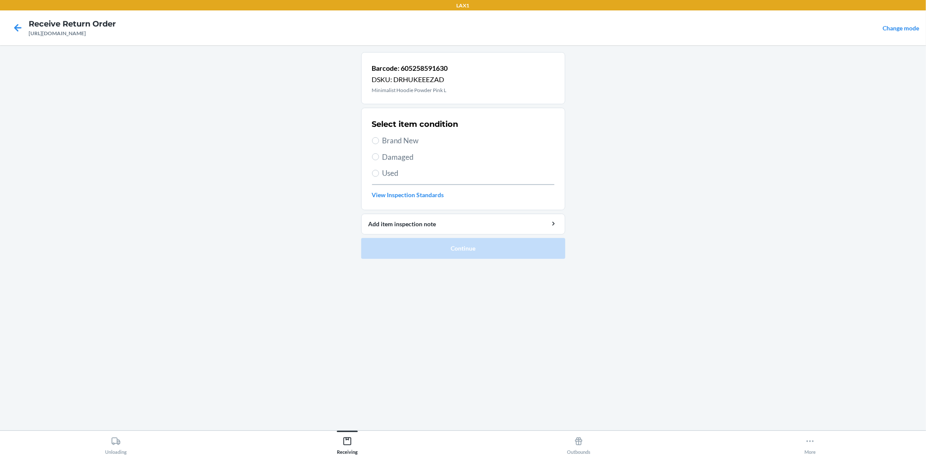
click at [412, 142] on span "Brand New" at bounding box center [468, 140] width 172 height 11
click at [379, 142] on input "Brand New" at bounding box center [375, 140] width 7 height 7
radio input "true"
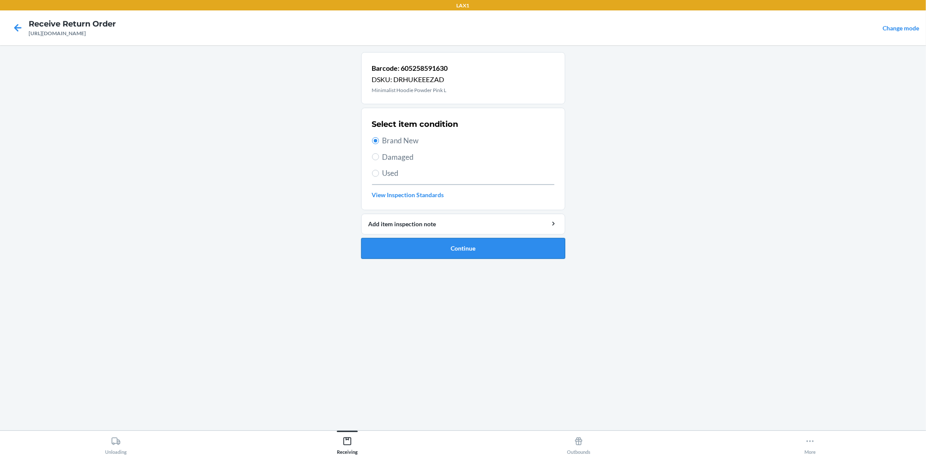
click at [461, 257] on button "Continue" at bounding box center [463, 248] width 204 height 21
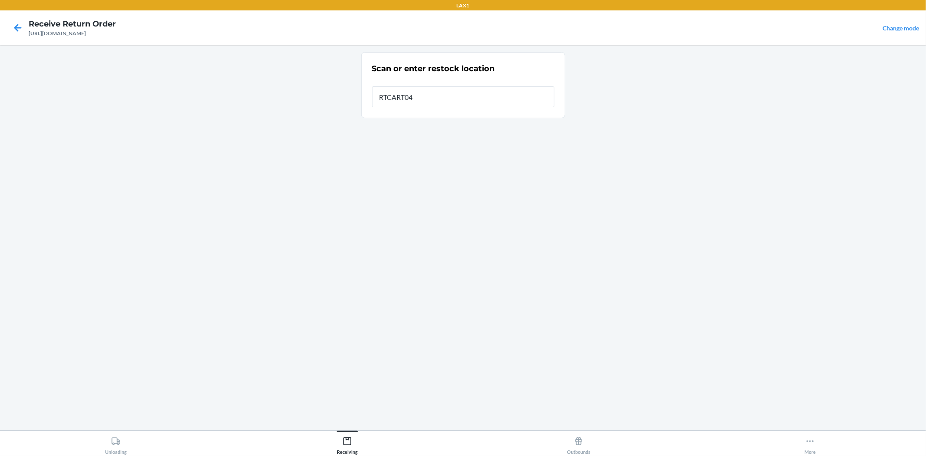
type input "RTCART040"
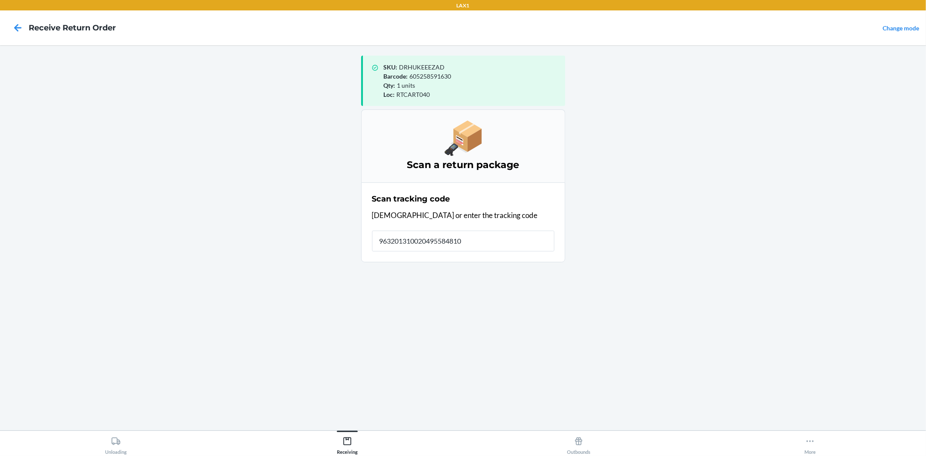
type input "9632013100204955848100"
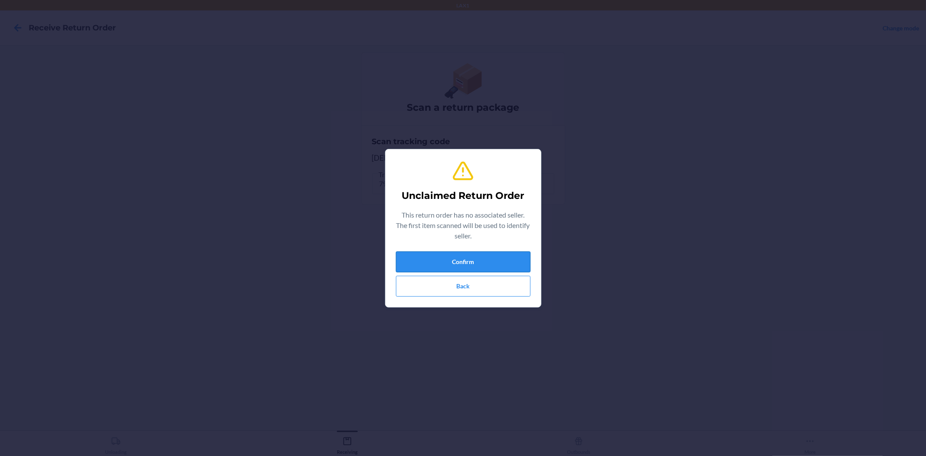
click at [478, 260] on button "Confirm" at bounding box center [463, 261] width 135 height 21
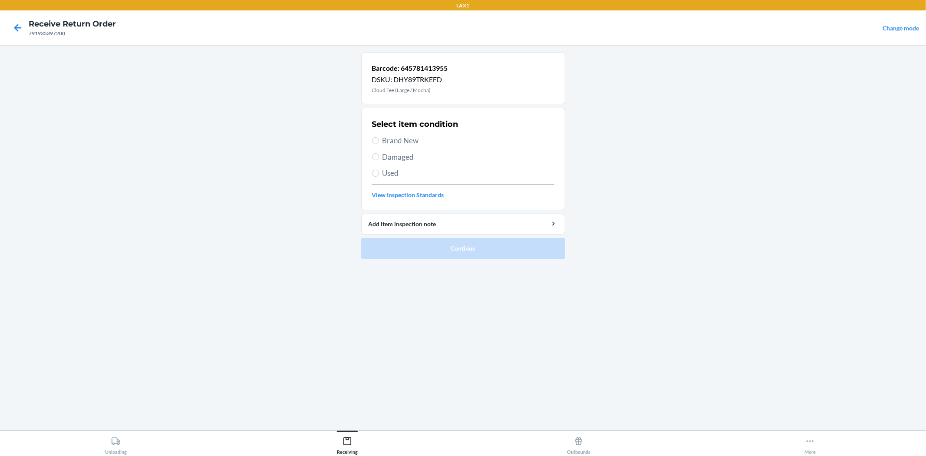
click at [372, 136] on label "Brand New" at bounding box center [463, 140] width 182 height 11
click at [372, 137] on input "Brand New" at bounding box center [375, 140] width 7 height 7
radio input "true"
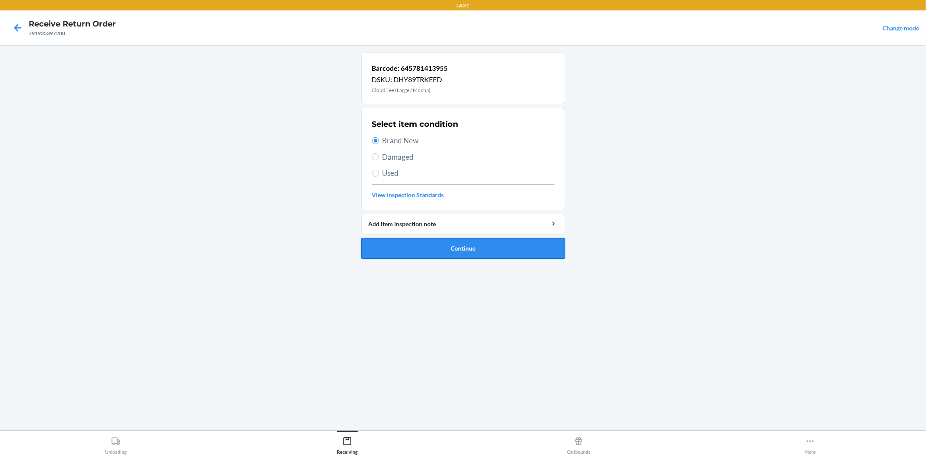
click at [477, 250] on button "Continue" at bounding box center [463, 248] width 204 height 21
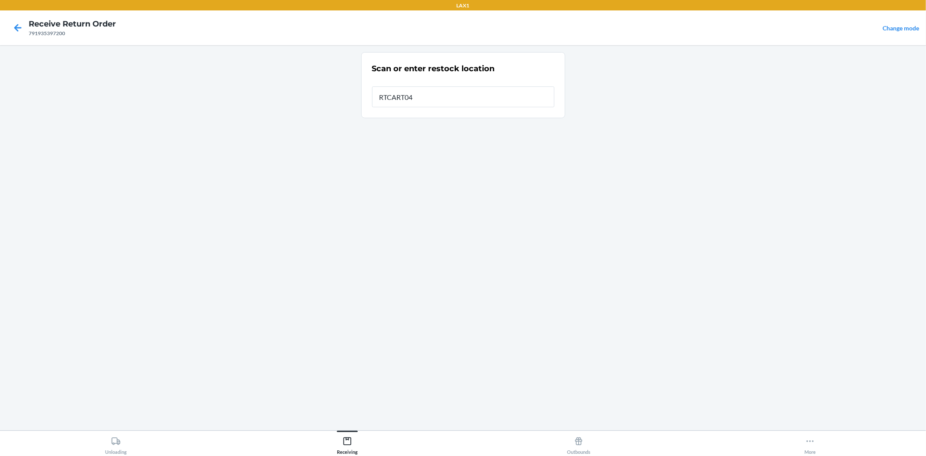
type input "RTCART040"
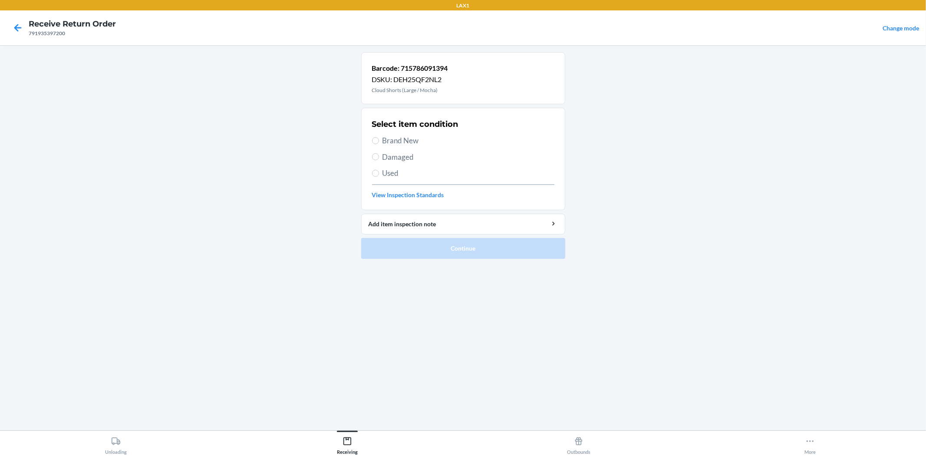
click at [396, 143] on span "Brand New" at bounding box center [468, 140] width 172 height 11
click at [379, 143] on input "Brand New" at bounding box center [375, 140] width 7 height 7
radio input "true"
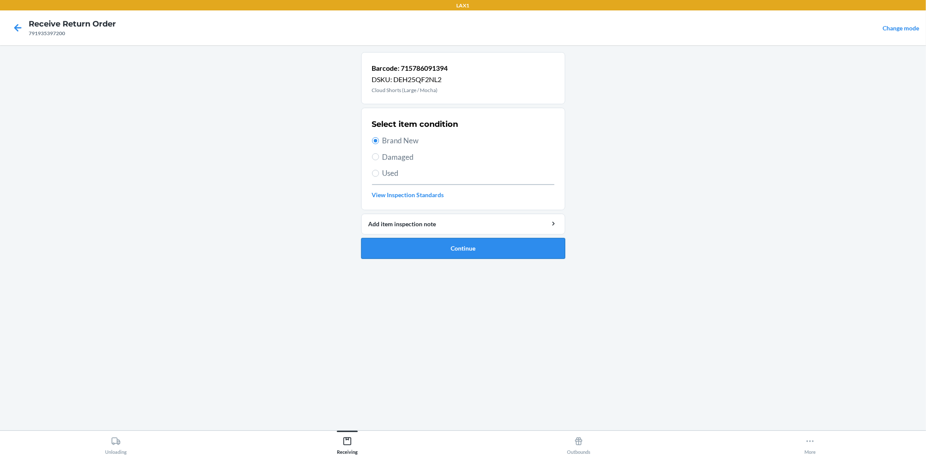
click at [463, 242] on button "Continue" at bounding box center [463, 248] width 204 height 21
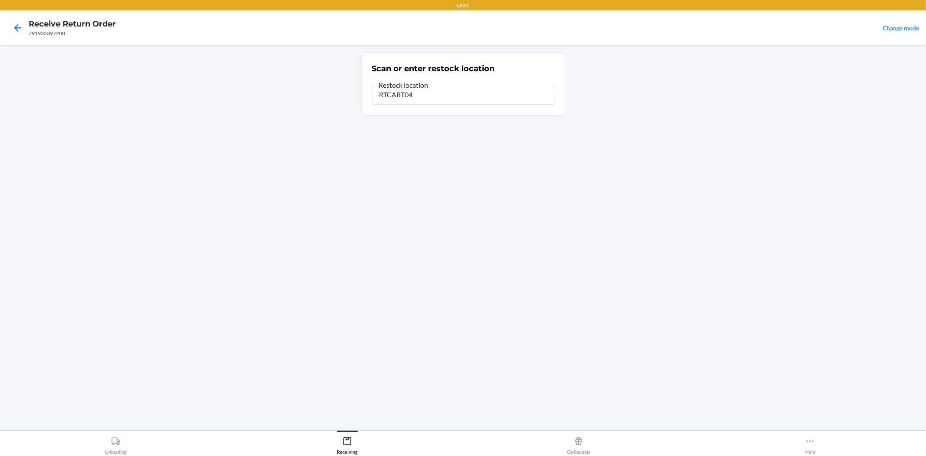
type input "RTCART040"
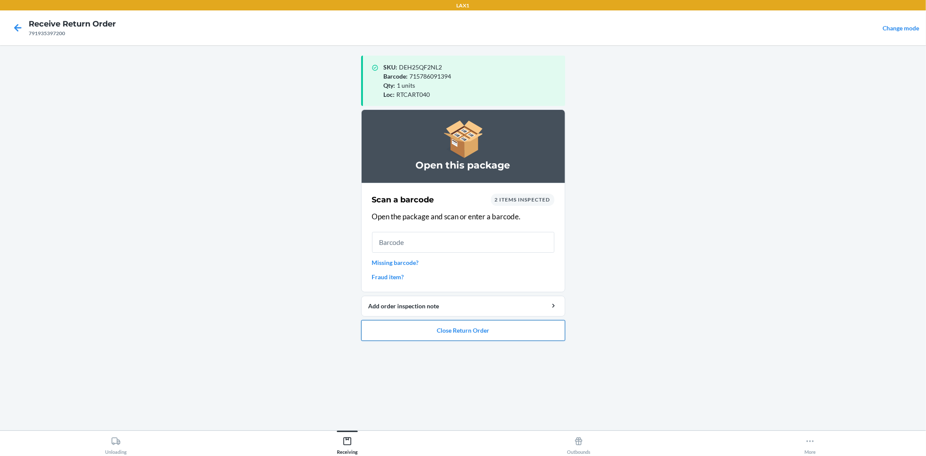
click at [476, 332] on button "Close Return Order" at bounding box center [463, 330] width 204 height 21
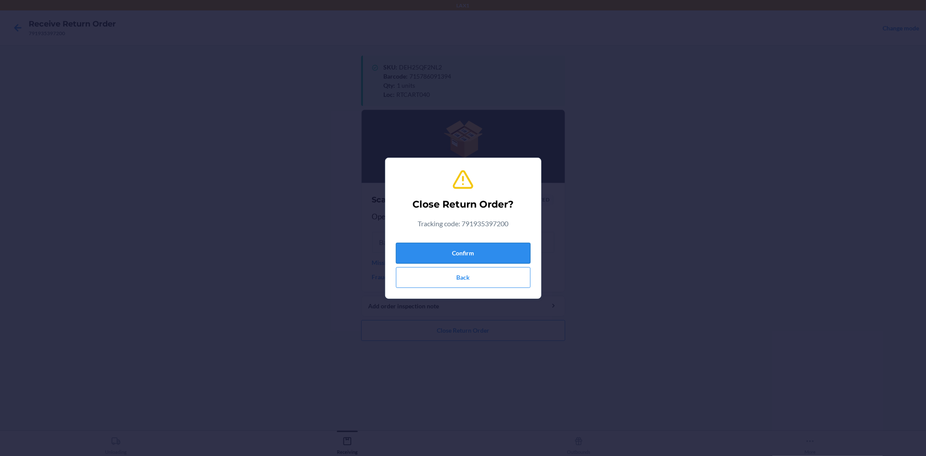
click at [476, 247] on button "Confirm" at bounding box center [463, 253] width 135 height 21
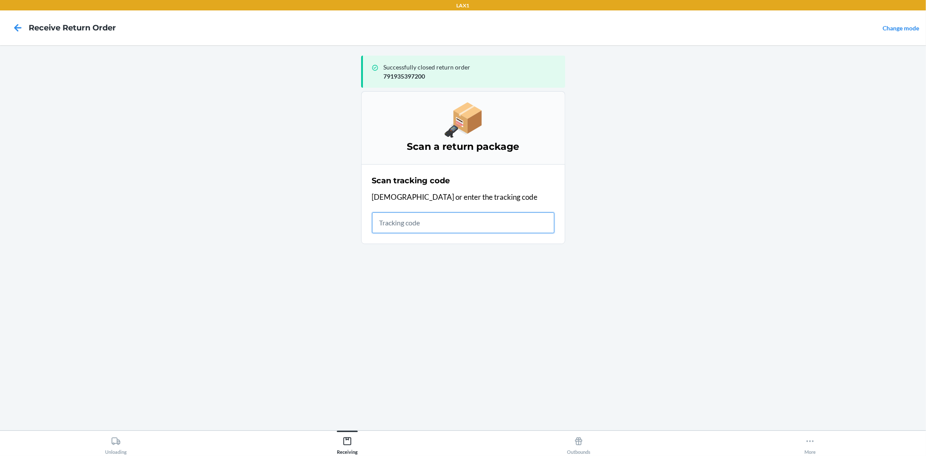
click at [419, 220] on input "text" at bounding box center [463, 222] width 182 height 21
type input "42092408020592022903706925011940"
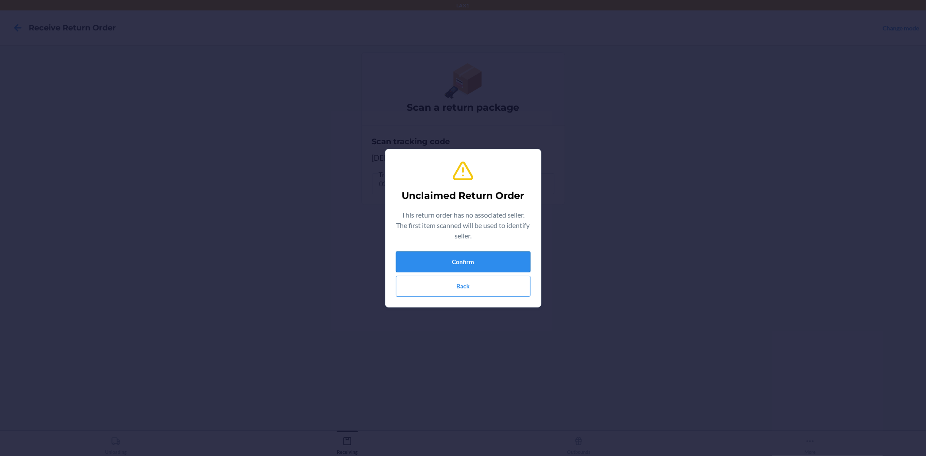
click at [478, 261] on button "Confirm" at bounding box center [463, 261] width 135 height 21
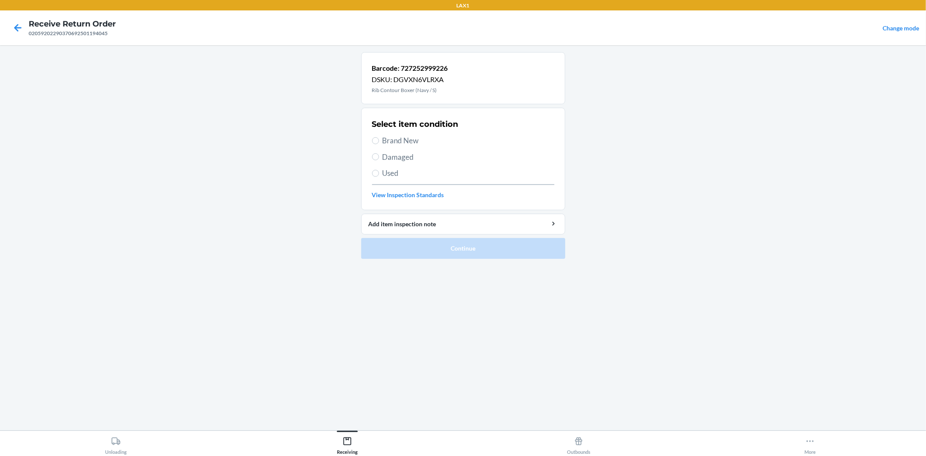
click at [408, 139] on span "Brand New" at bounding box center [468, 140] width 172 height 11
click at [379, 139] on input "Brand New" at bounding box center [375, 140] width 7 height 7
radio input "true"
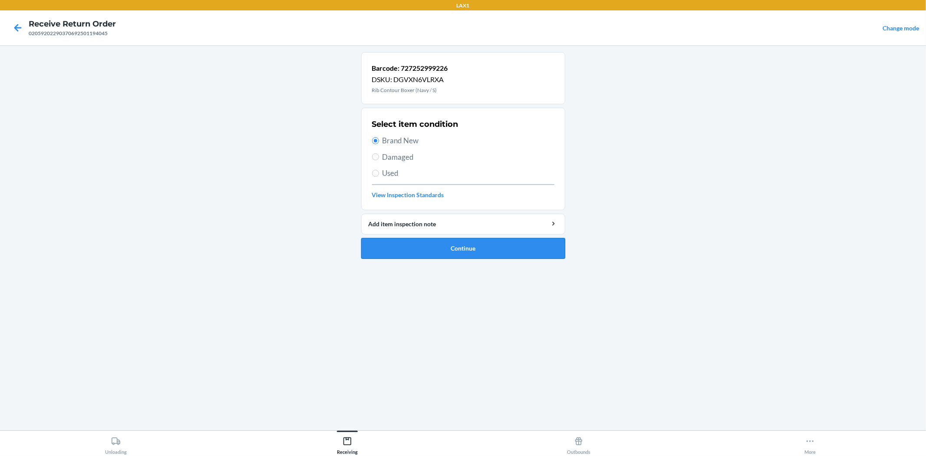
click at [461, 247] on button "Continue" at bounding box center [463, 248] width 204 height 21
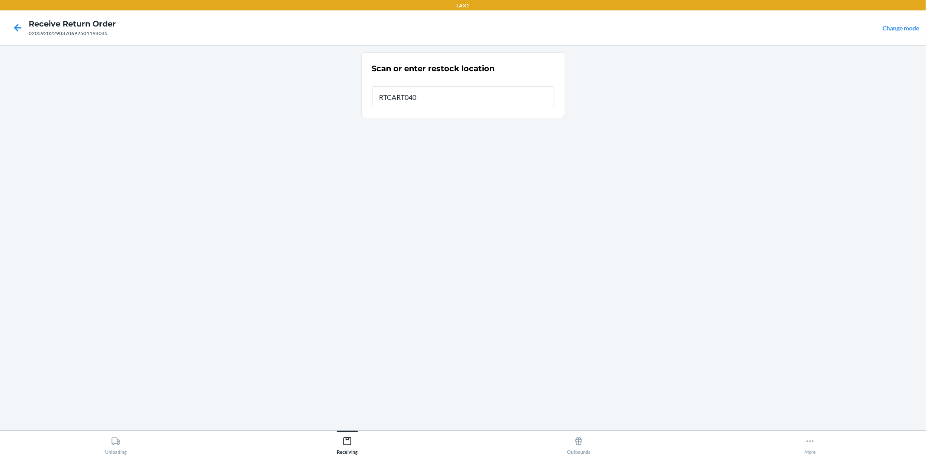
type input "RTCART040"
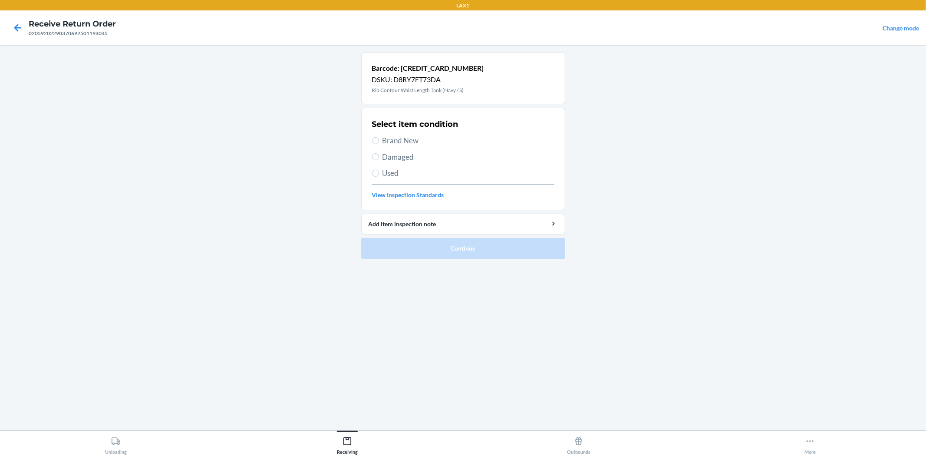
click at [392, 135] on div "Select item condition Brand New Damaged Used View Inspection Standards" at bounding box center [463, 159] width 182 height 86
click at [395, 143] on span "Brand New" at bounding box center [468, 140] width 172 height 11
click at [379, 143] on input "Brand New" at bounding box center [375, 140] width 7 height 7
radio input "true"
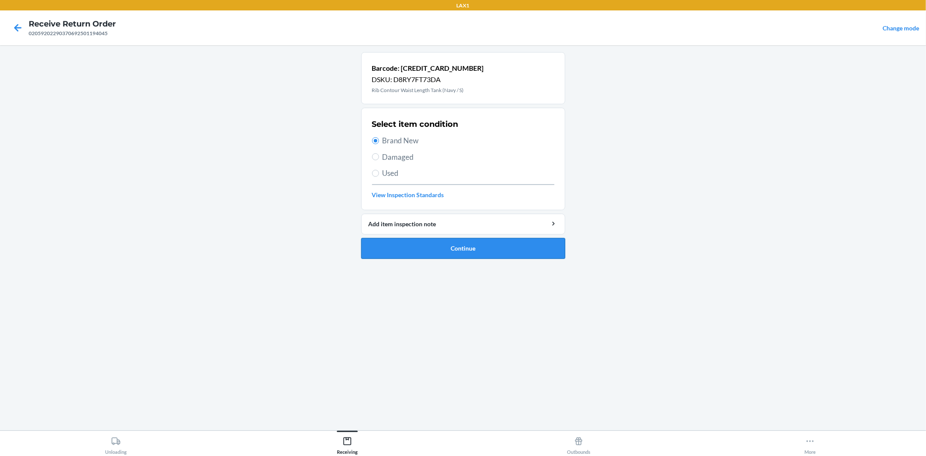
click at [457, 252] on button "Continue" at bounding box center [463, 248] width 204 height 21
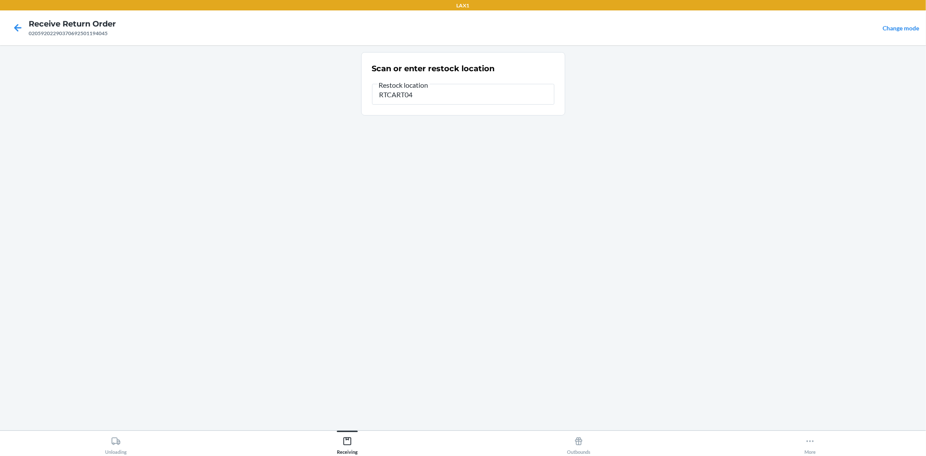
type input "RTCART040"
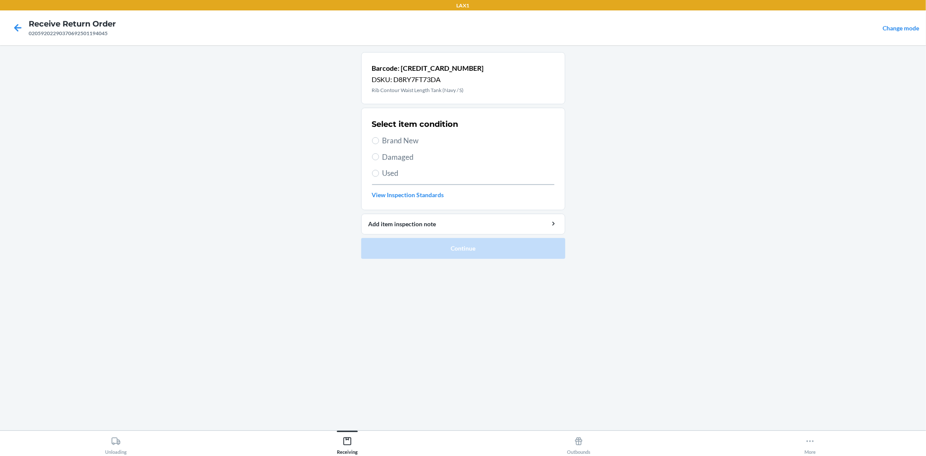
click at [395, 140] on span "Brand New" at bounding box center [468, 140] width 172 height 11
click at [379, 140] on input "Brand New" at bounding box center [375, 140] width 7 height 7
radio input "true"
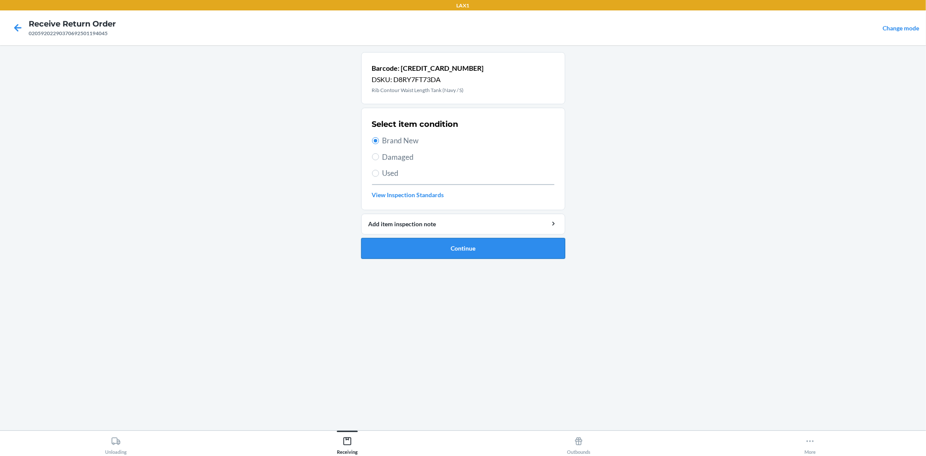
click at [470, 249] on button "Continue" at bounding box center [463, 248] width 204 height 21
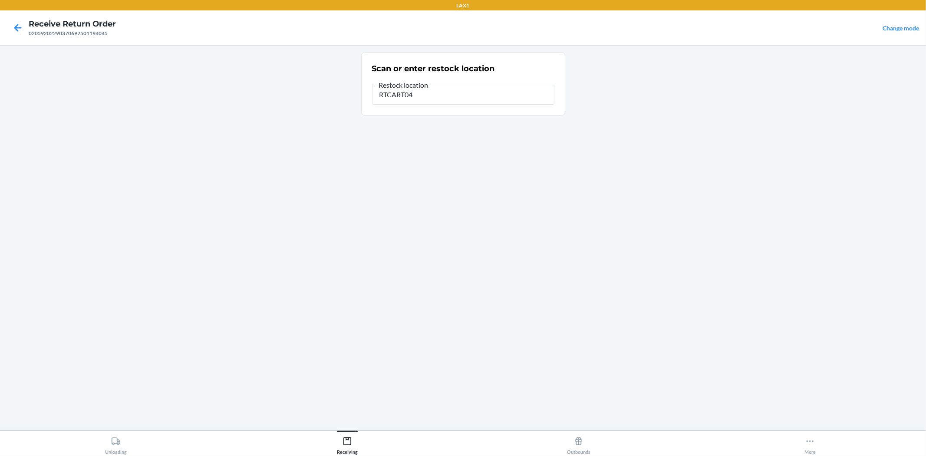
type input "RTCART040"
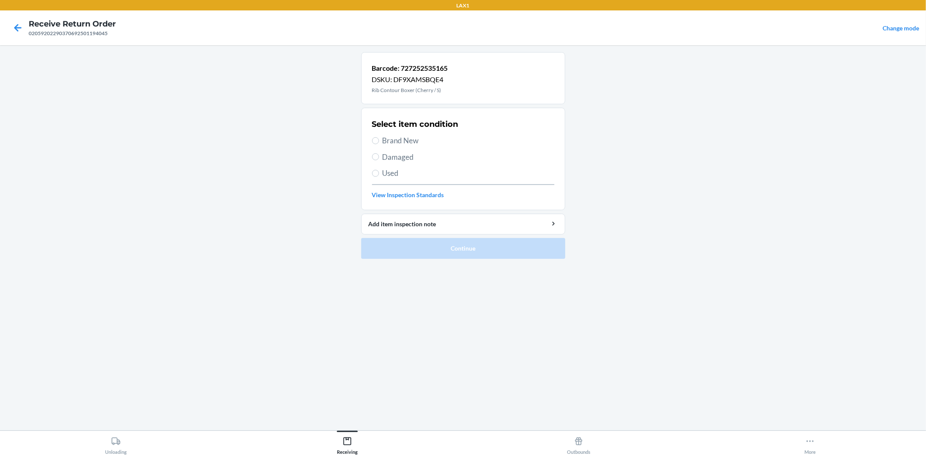
click at [405, 143] on span "Brand New" at bounding box center [468, 140] width 172 height 11
click at [379, 143] on input "Brand New" at bounding box center [375, 140] width 7 height 7
radio input "true"
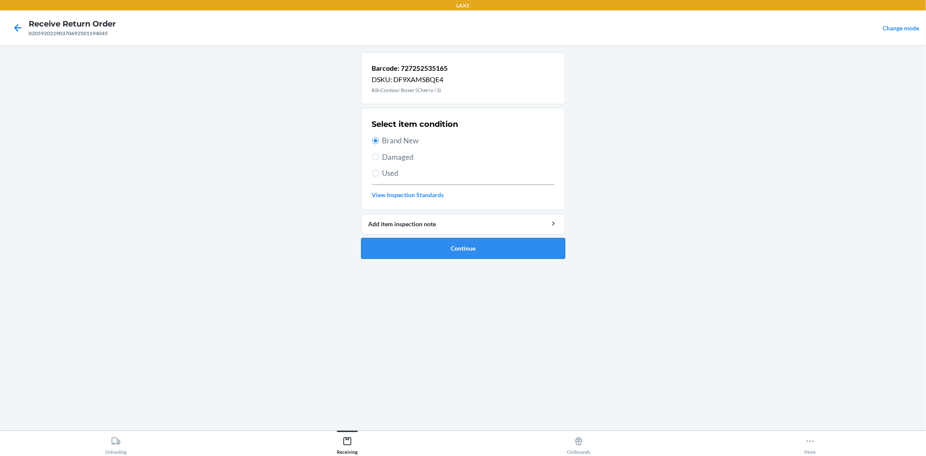
click at [459, 244] on button "Continue" at bounding box center [463, 248] width 204 height 21
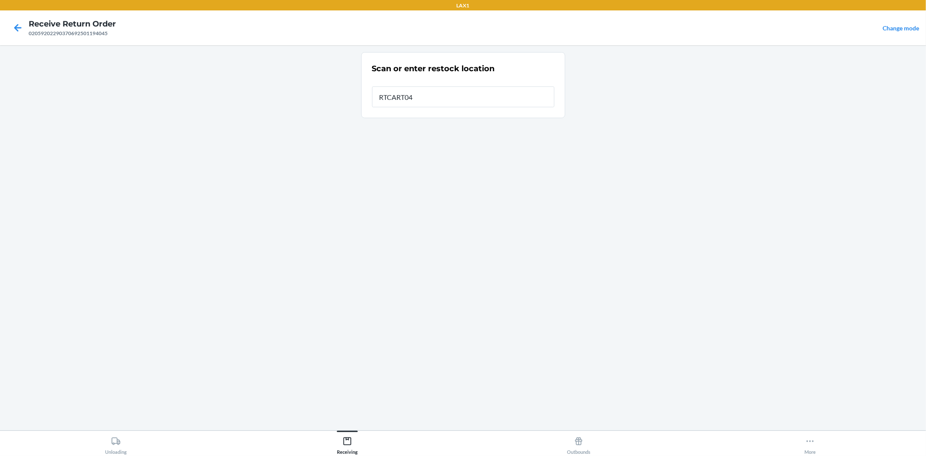
type input "RTCART040"
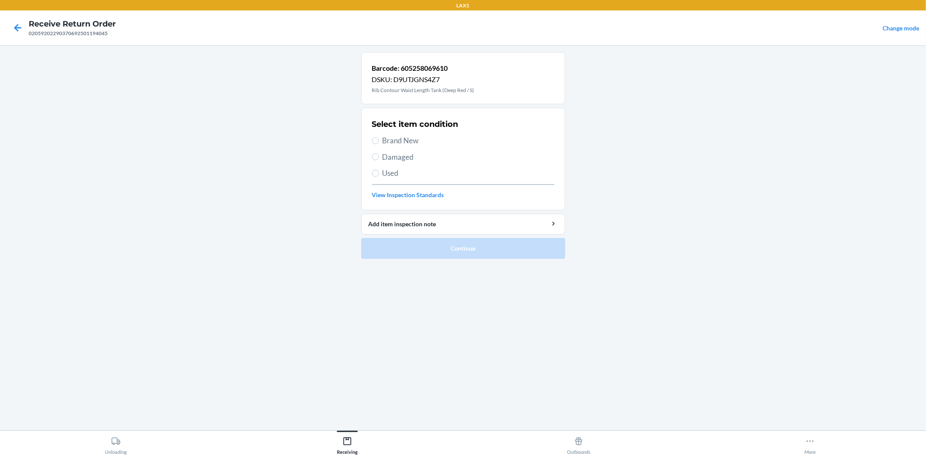
click at [399, 136] on span "Brand New" at bounding box center [468, 140] width 172 height 11
click at [379, 137] on input "Brand New" at bounding box center [375, 140] width 7 height 7
radio input "true"
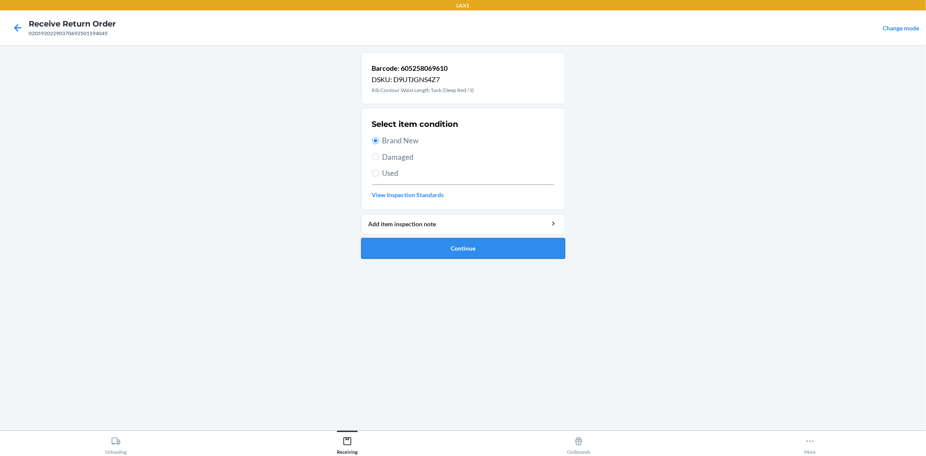
click at [442, 252] on button "Continue" at bounding box center [463, 248] width 204 height 21
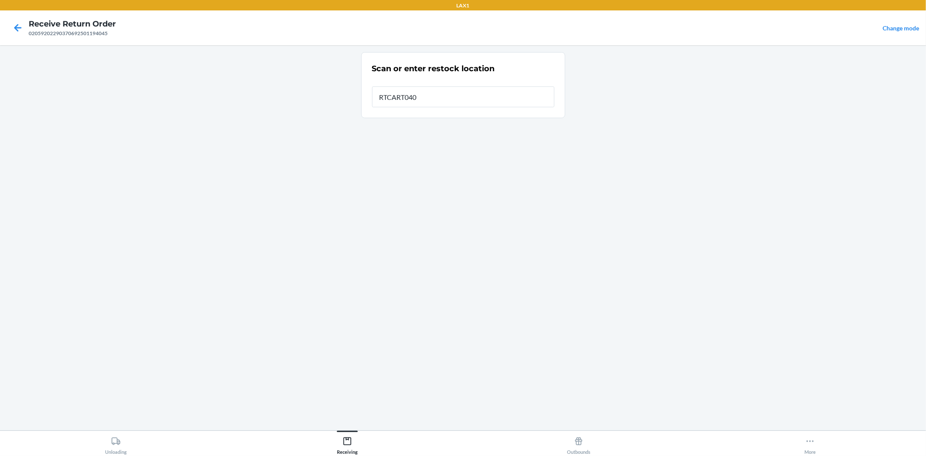
type input "RTCART040"
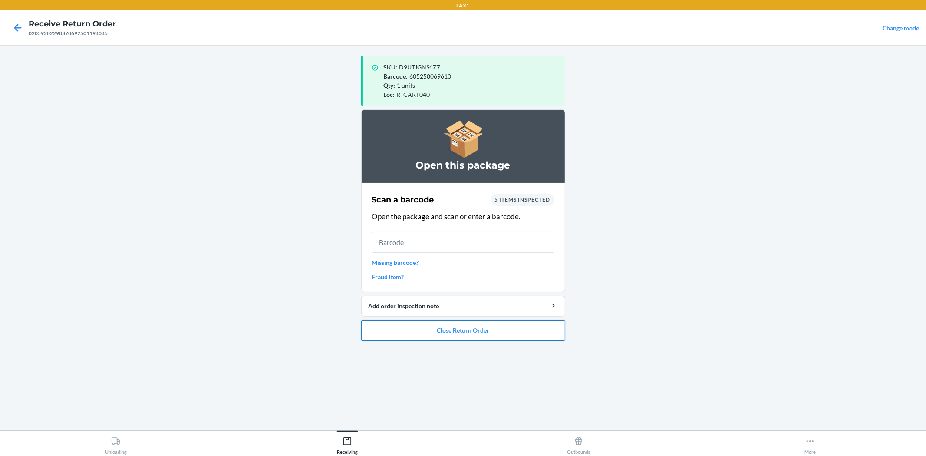
click at [471, 326] on button "Close Return Order" at bounding box center [463, 330] width 204 height 21
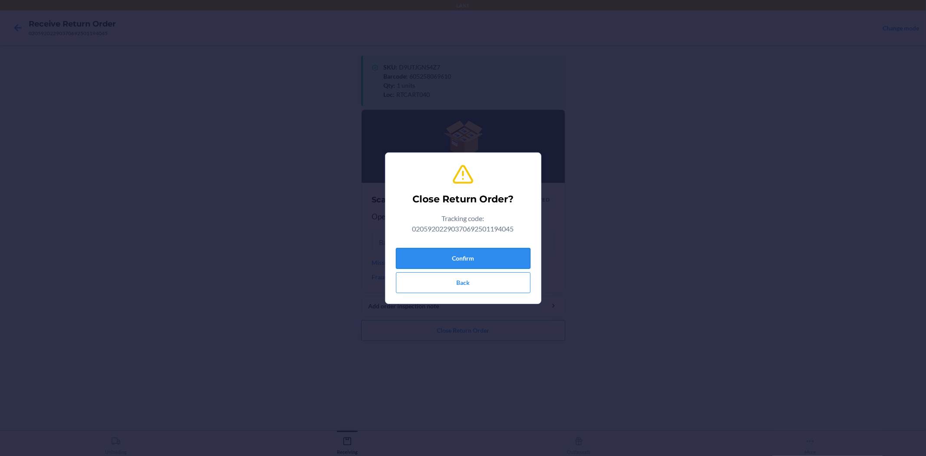
click at [471, 261] on button "Confirm" at bounding box center [463, 258] width 135 height 21
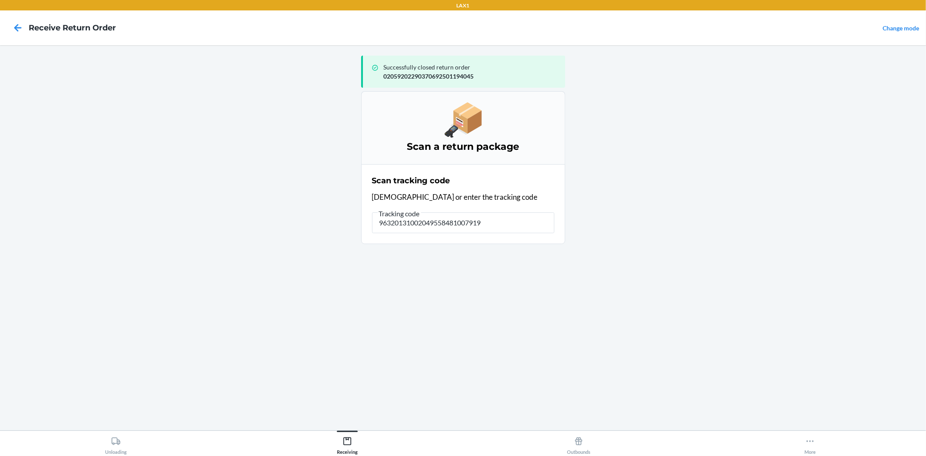
type input "963201310020495584810079193"
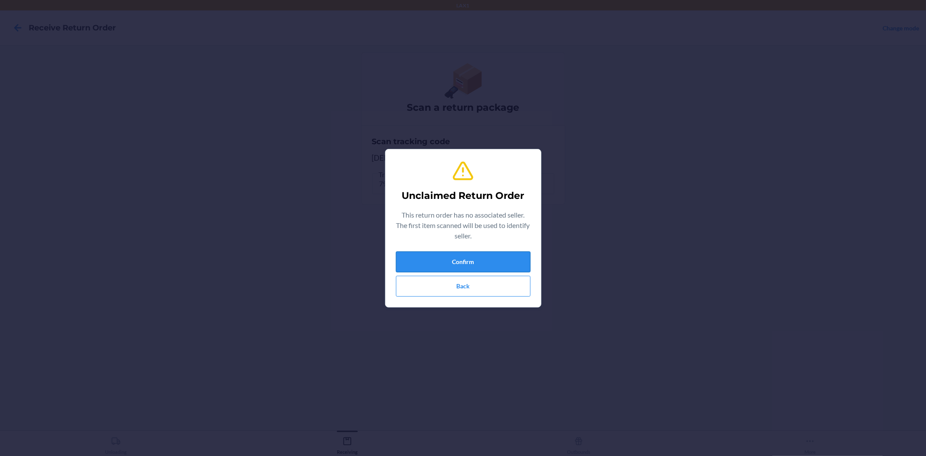
click at [487, 257] on button "Confirm" at bounding box center [463, 261] width 135 height 21
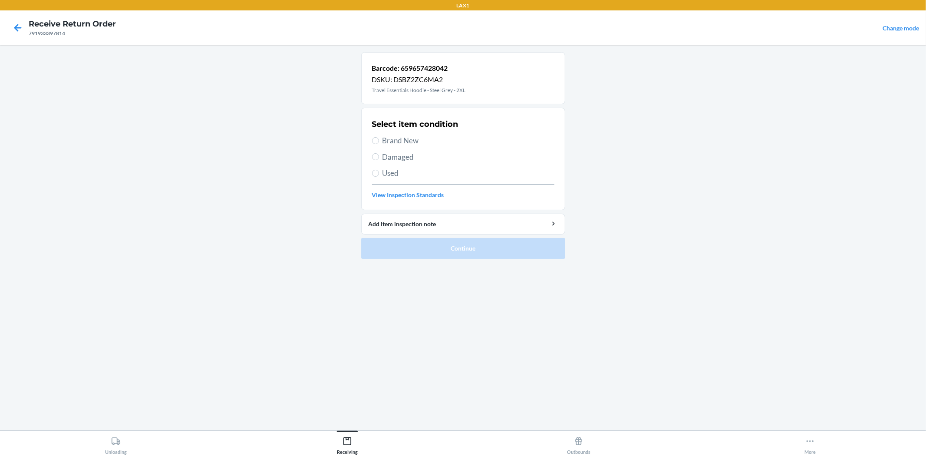
click at [407, 136] on span "Brand New" at bounding box center [468, 140] width 172 height 11
click at [379, 137] on input "Brand New" at bounding box center [375, 140] width 7 height 7
radio input "true"
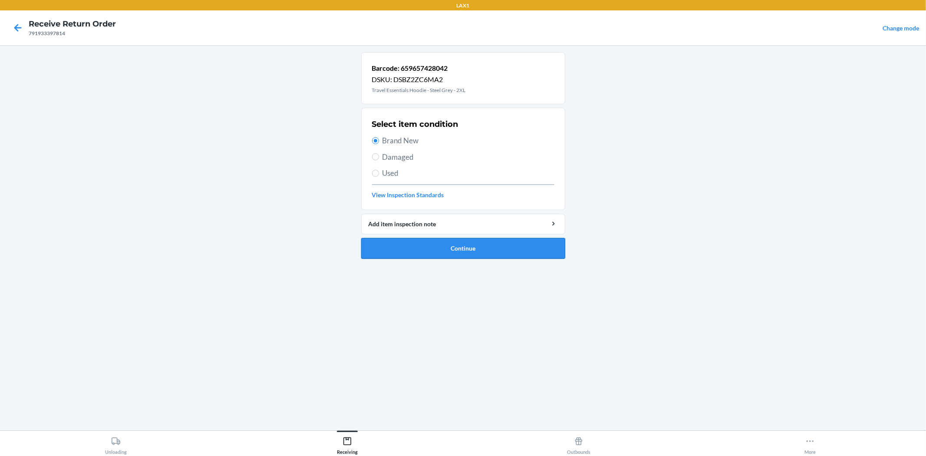
click at [453, 257] on button "Continue" at bounding box center [463, 248] width 204 height 21
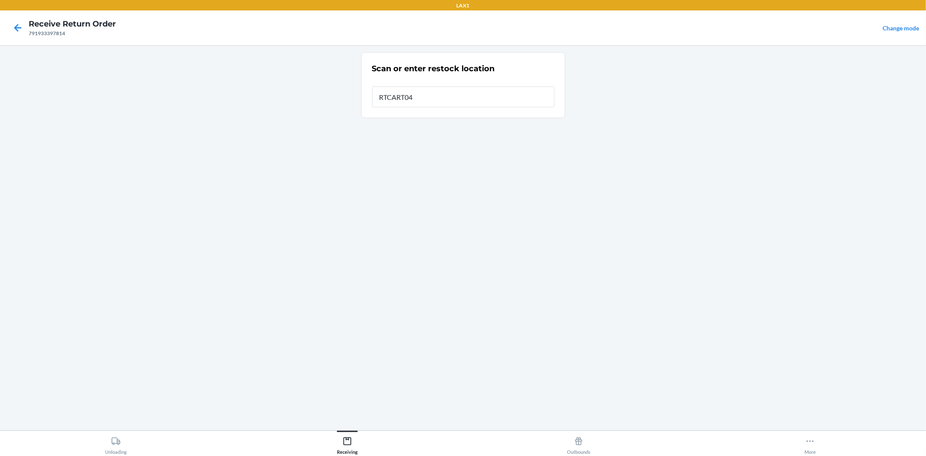
type input "RTCART040"
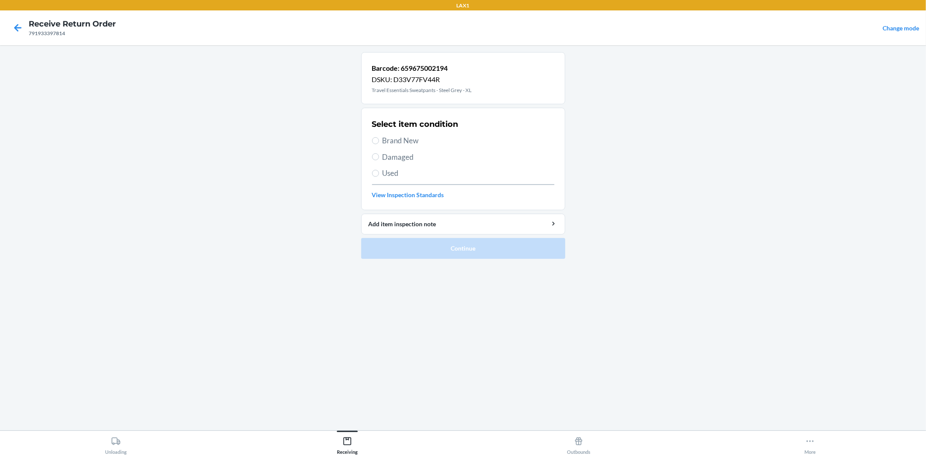
click at [405, 142] on span "Brand New" at bounding box center [468, 140] width 172 height 11
click at [379, 142] on input "Brand New" at bounding box center [375, 140] width 7 height 7
radio input "true"
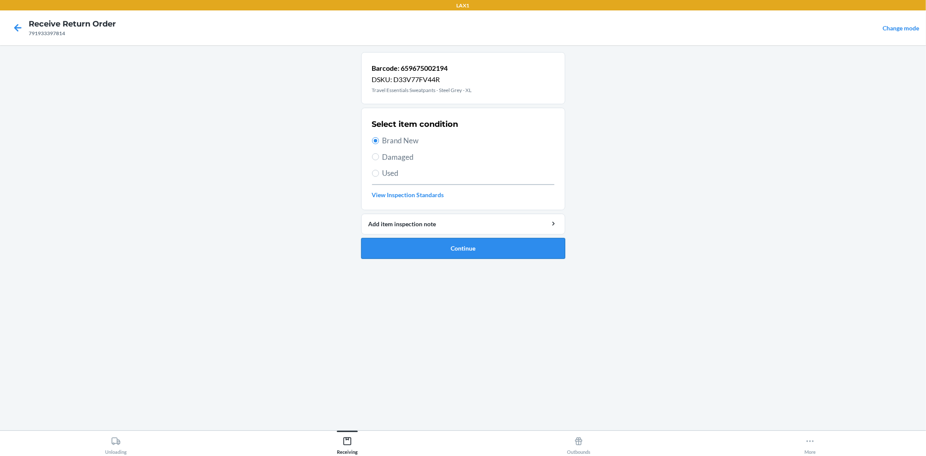
click at [454, 257] on button "Continue" at bounding box center [463, 248] width 204 height 21
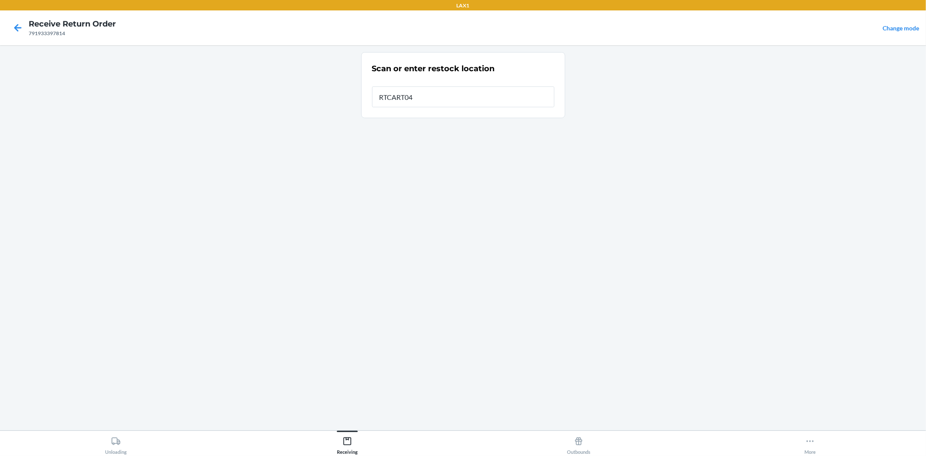
type input "RTCART040"
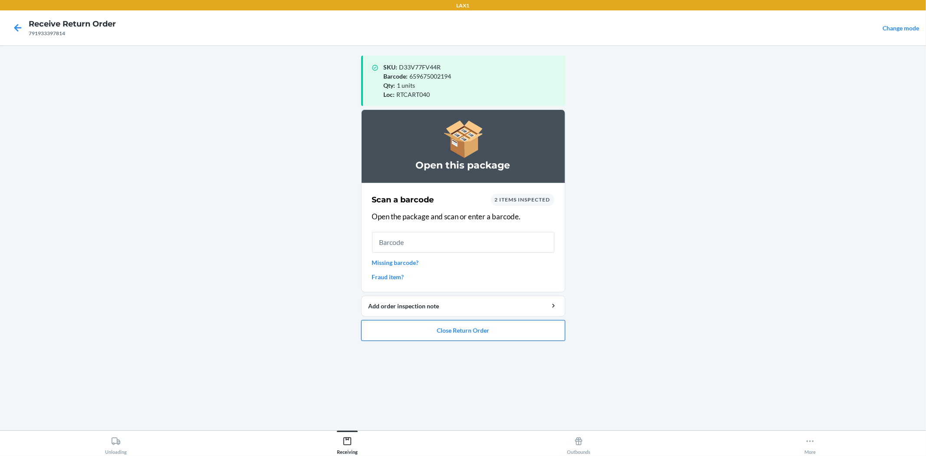
click at [440, 322] on button "Close Return Order" at bounding box center [463, 330] width 204 height 21
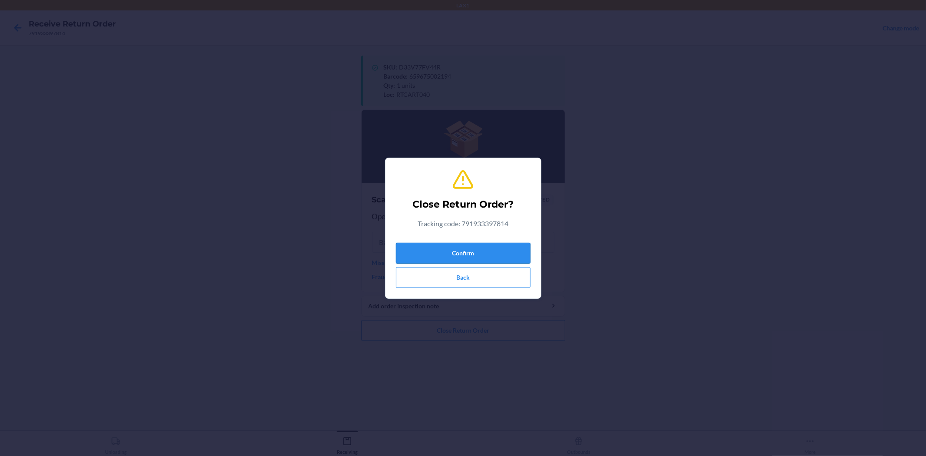
click at [470, 245] on button "Confirm" at bounding box center [463, 253] width 135 height 21
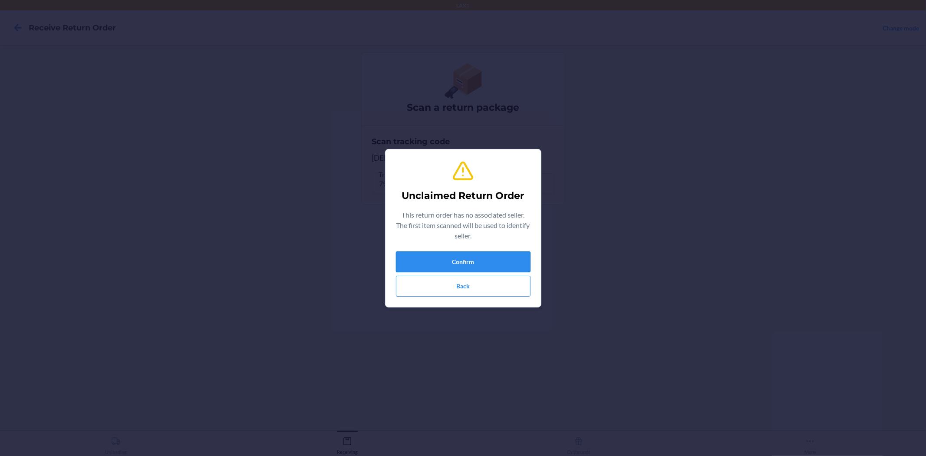
click at [460, 253] on button "Confirm" at bounding box center [463, 261] width 135 height 21
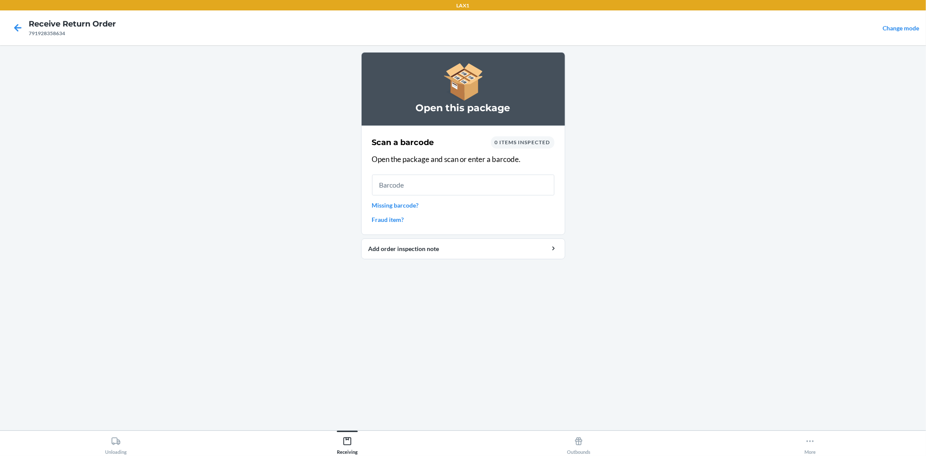
click at [411, 203] on link "Missing barcode?" at bounding box center [463, 205] width 182 height 9
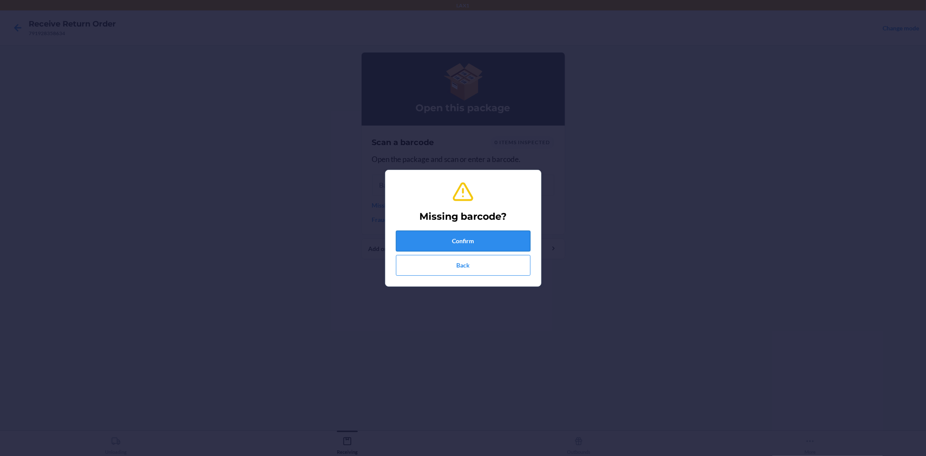
click at [445, 242] on button "Confirm" at bounding box center [463, 240] width 135 height 21
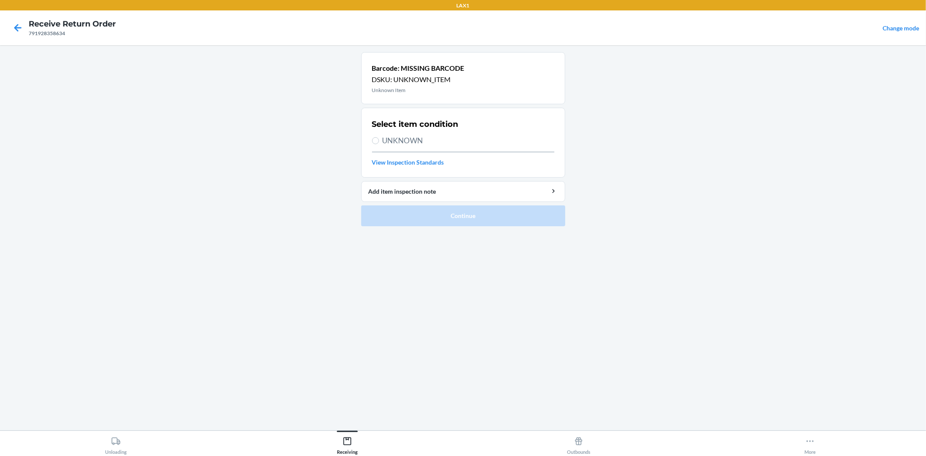
click at [409, 137] on span "UNKNOWN" at bounding box center [468, 140] width 172 height 11
click at [379, 137] on input "UNKNOWN" at bounding box center [375, 140] width 7 height 7
radio input "true"
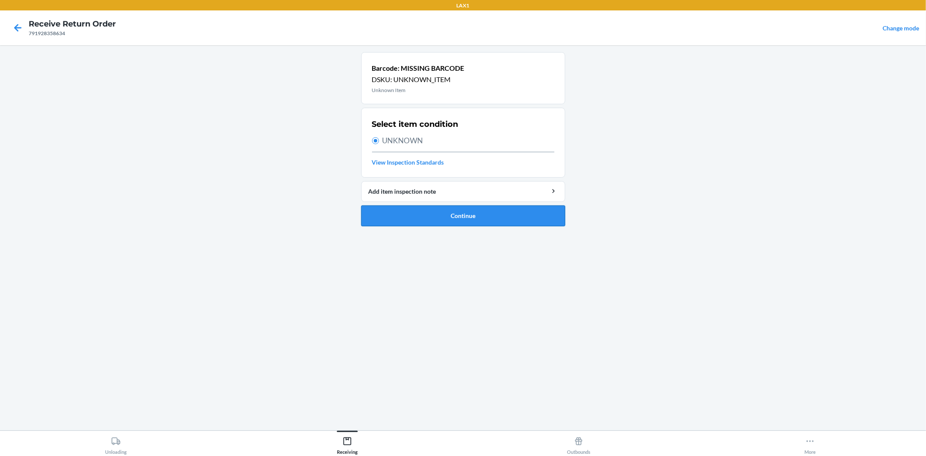
click at [479, 218] on button "Continue" at bounding box center [463, 215] width 204 height 21
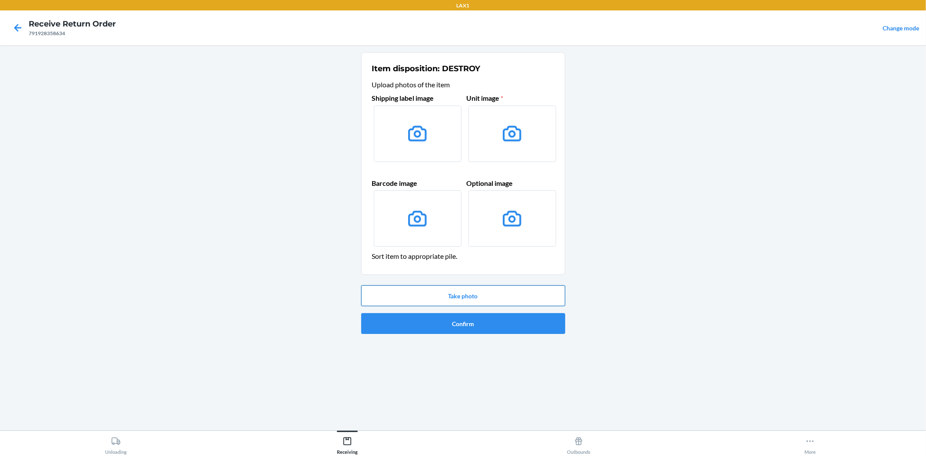
click at [470, 294] on button "Take photo" at bounding box center [463, 295] width 204 height 21
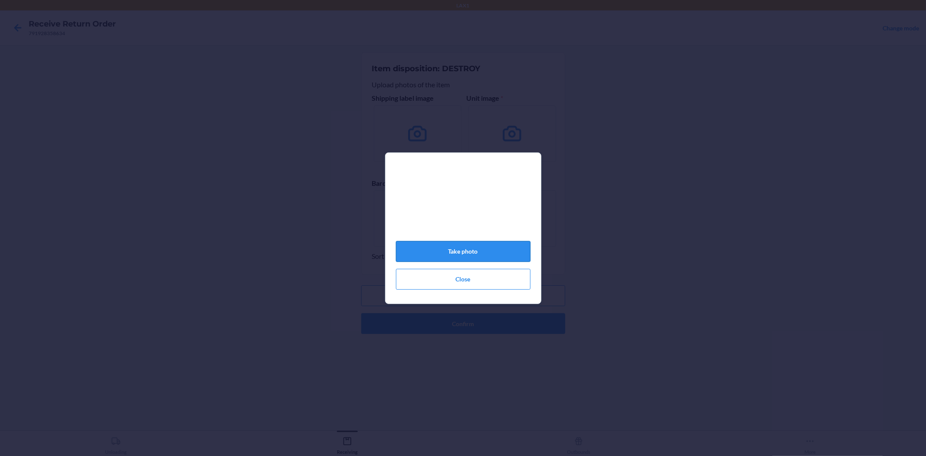
click at [466, 247] on button "Take photo" at bounding box center [463, 251] width 135 height 21
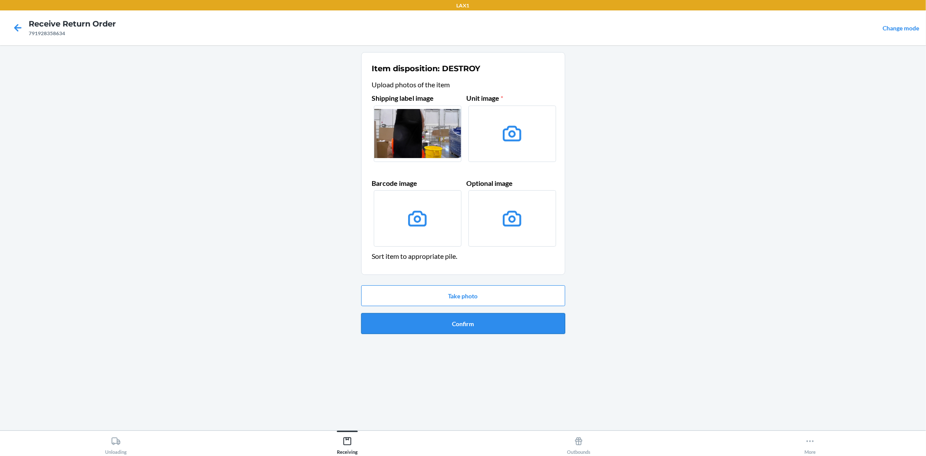
click at [472, 326] on button "Confirm" at bounding box center [463, 323] width 204 height 21
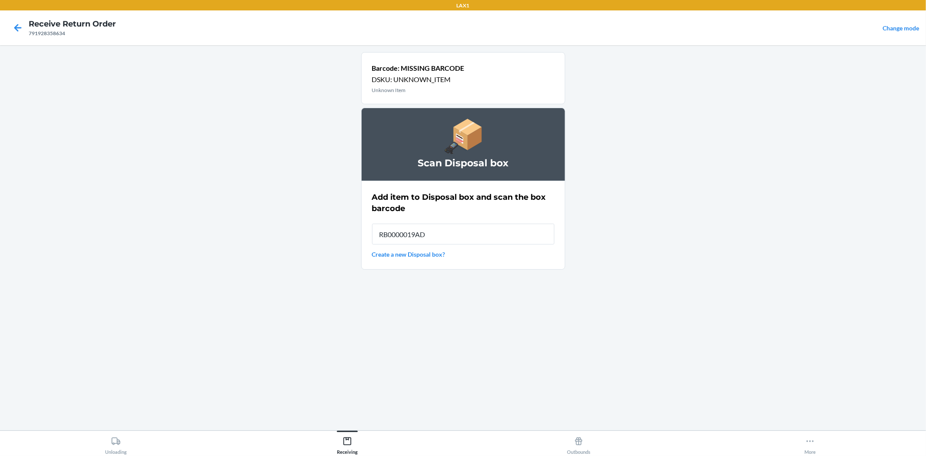
type input "RB0000019AD"
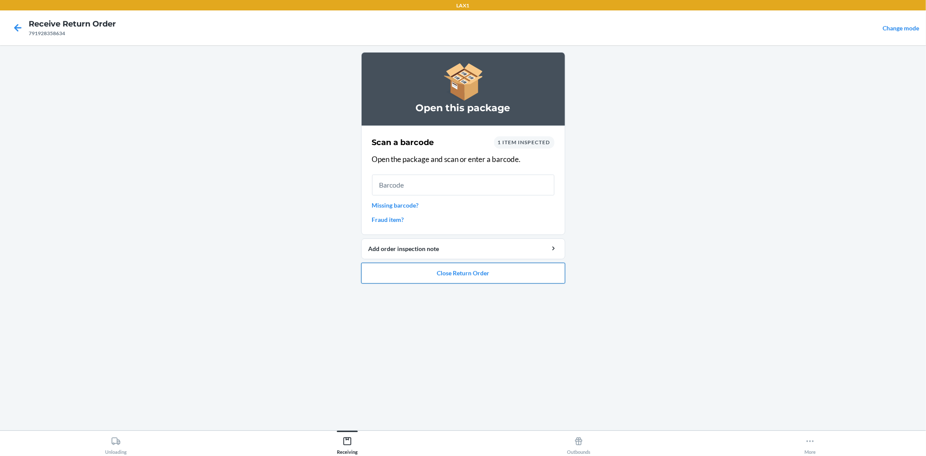
click at [452, 273] on button "Close Return Order" at bounding box center [463, 273] width 204 height 21
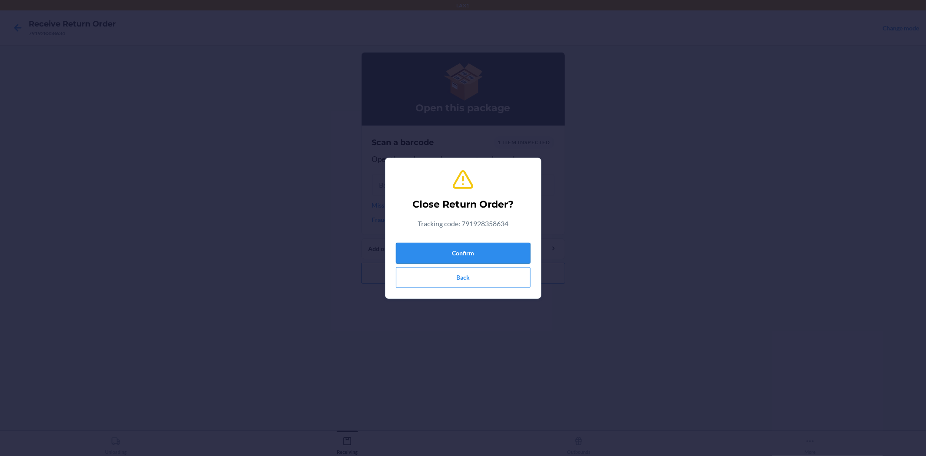
click at [463, 245] on button "Confirm" at bounding box center [463, 253] width 135 height 21
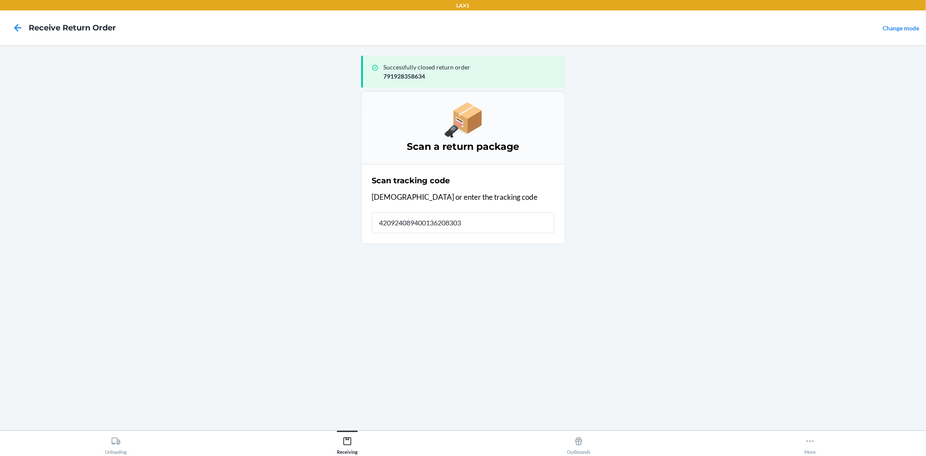
type input "4209240894001362083033"
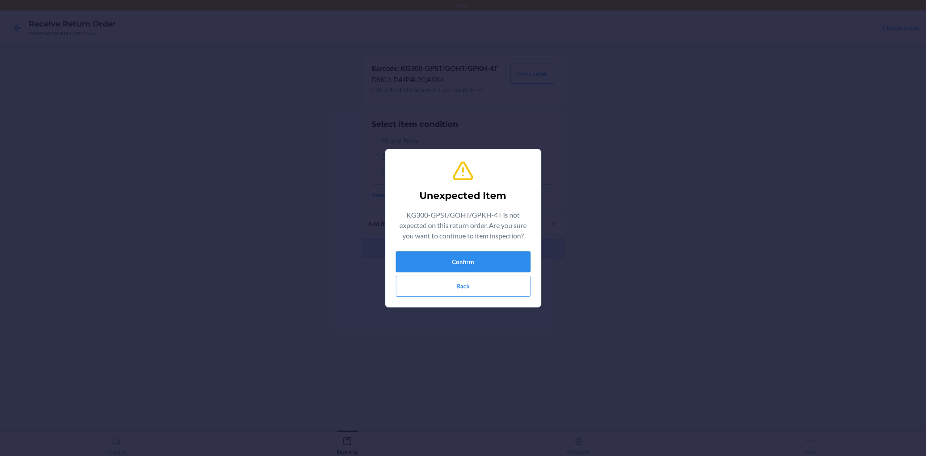
click at [484, 260] on button "Confirm" at bounding box center [463, 261] width 135 height 21
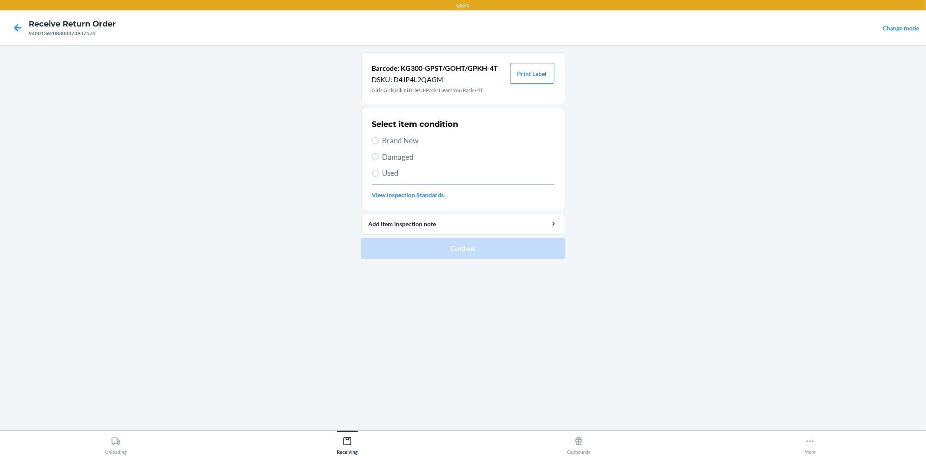
click at [407, 158] on span "Damaged" at bounding box center [468, 156] width 172 height 11
click at [379, 158] on input "Damaged" at bounding box center [375, 156] width 7 height 7
radio input "true"
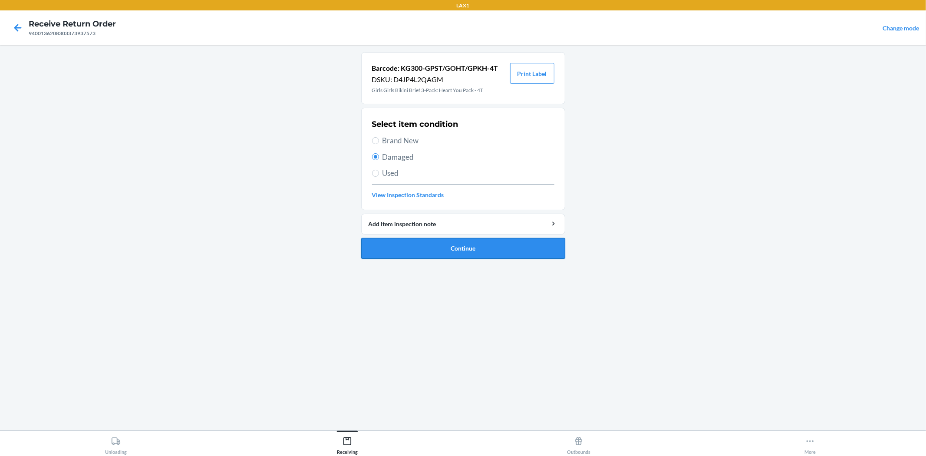
click at [447, 249] on button "Continue" at bounding box center [463, 248] width 204 height 21
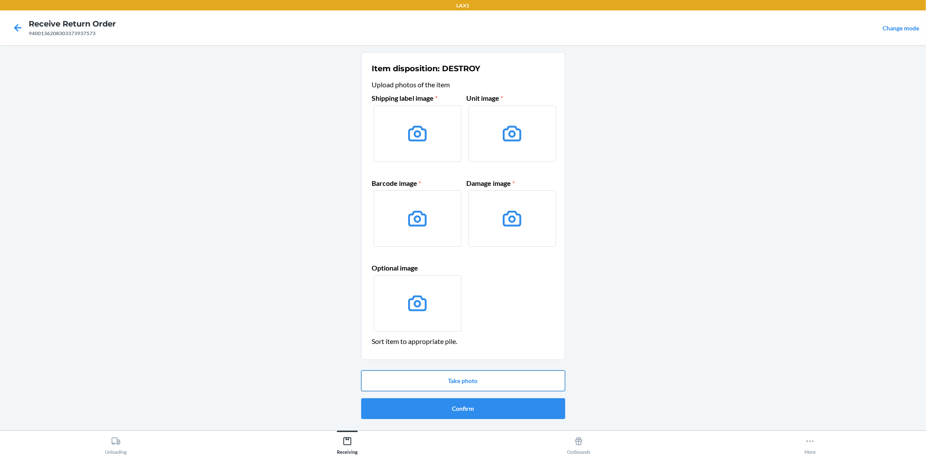
drag, startPoint x: 491, startPoint y: 379, endPoint x: 491, endPoint y: 374, distance: 5.2
click at [491, 374] on button "Take photo" at bounding box center [463, 380] width 204 height 21
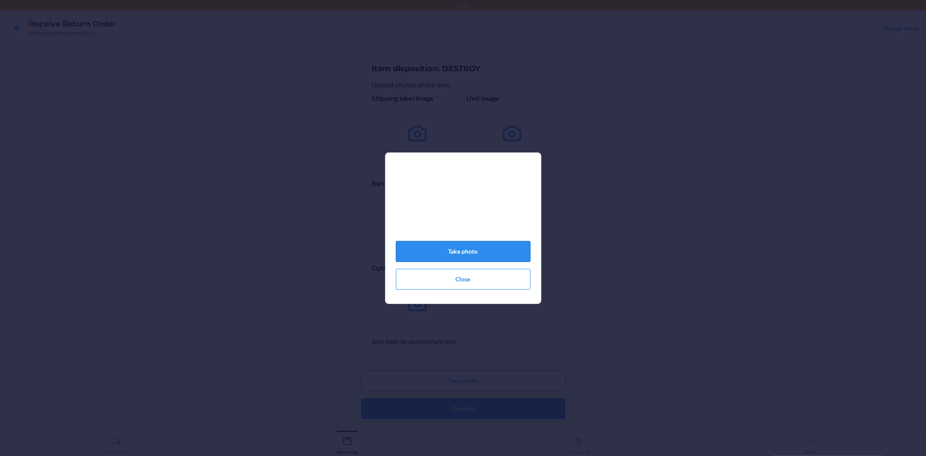
click at [467, 248] on button "Take photo" at bounding box center [463, 251] width 135 height 21
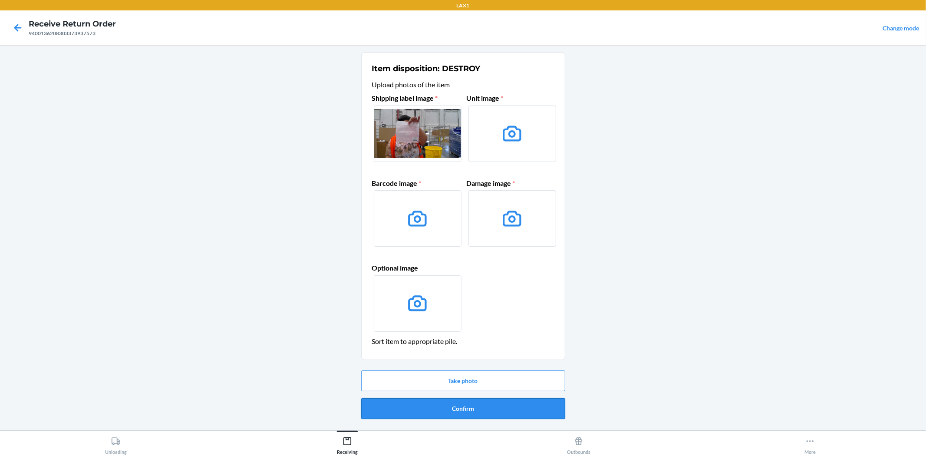
click at [461, 407] on button "Confirm" at bounding box center [463, 408] width 204 height 21
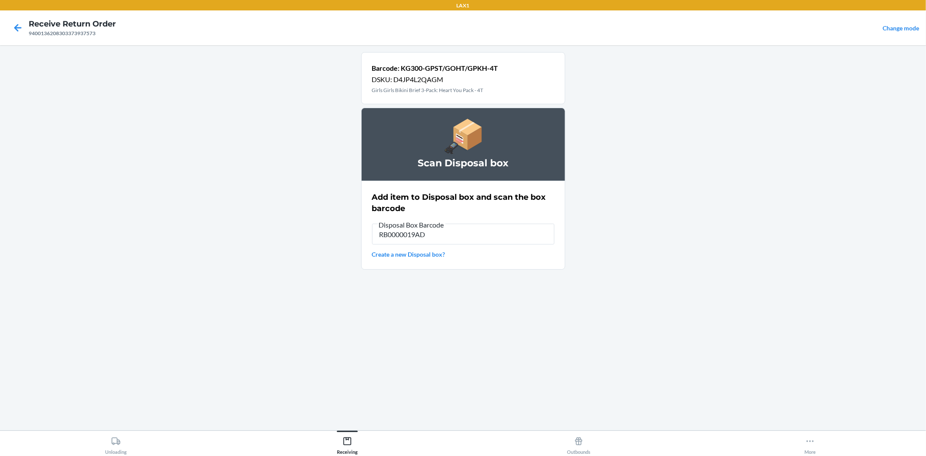
type input "RB0000019AD"
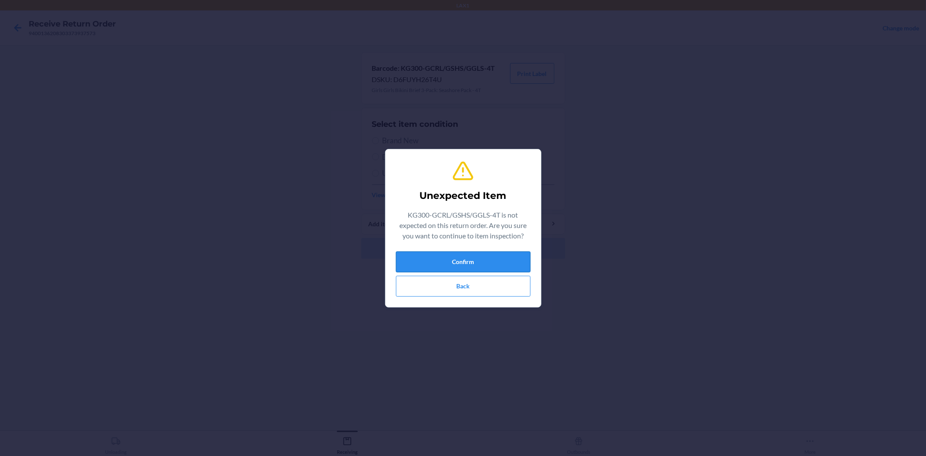
click at [448, 261] on button "Confirm" at bounding box center [463, 261] width 135 height 21
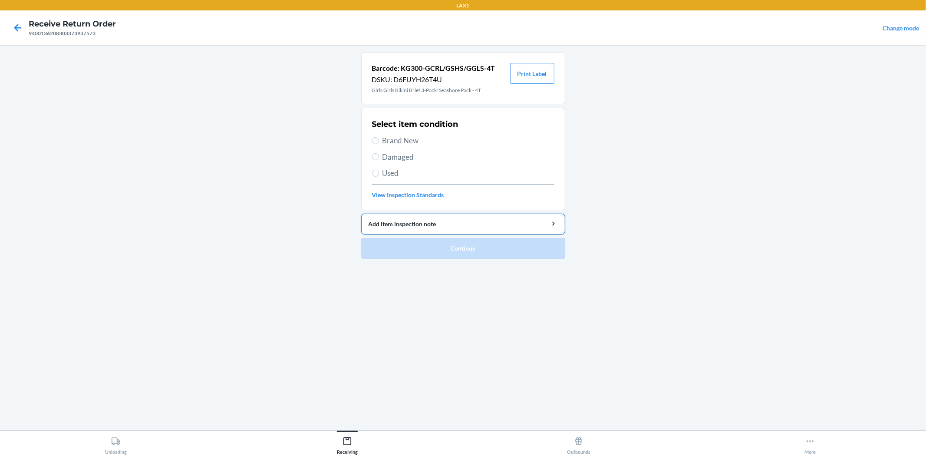
click at [414, 226] on div "Add item inspection note" at bounding box center [463, 223] width 189 height 9
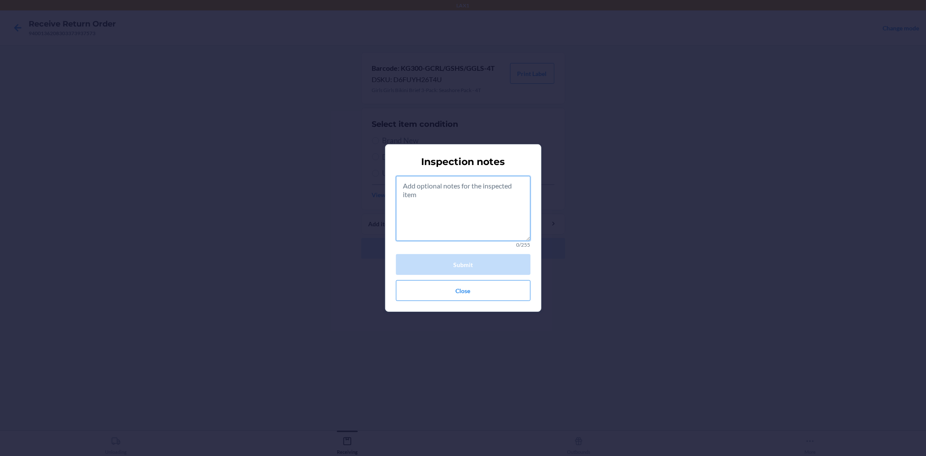
click at [423, 197] on textarea at bounding box center [463, 208] width 135 height 65
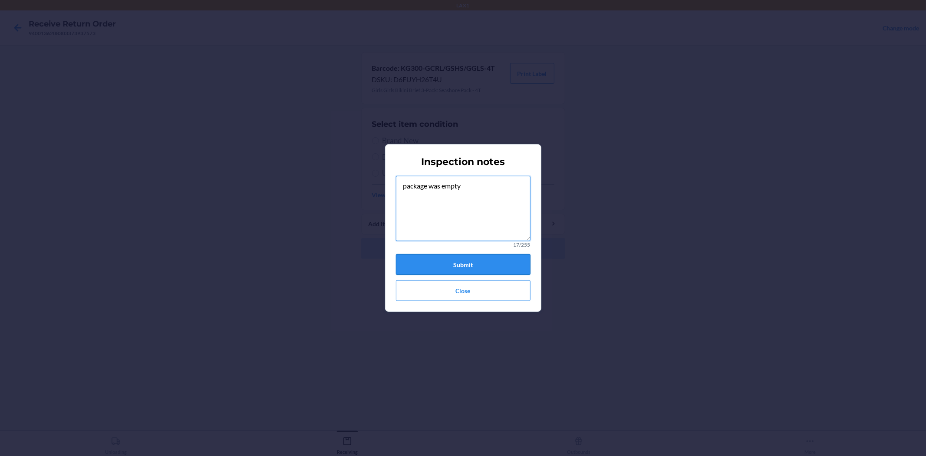
type textarea "package was empty"
click at [457, 266] on button "Submit" at bounding box center [463, 264] width 135 height 21
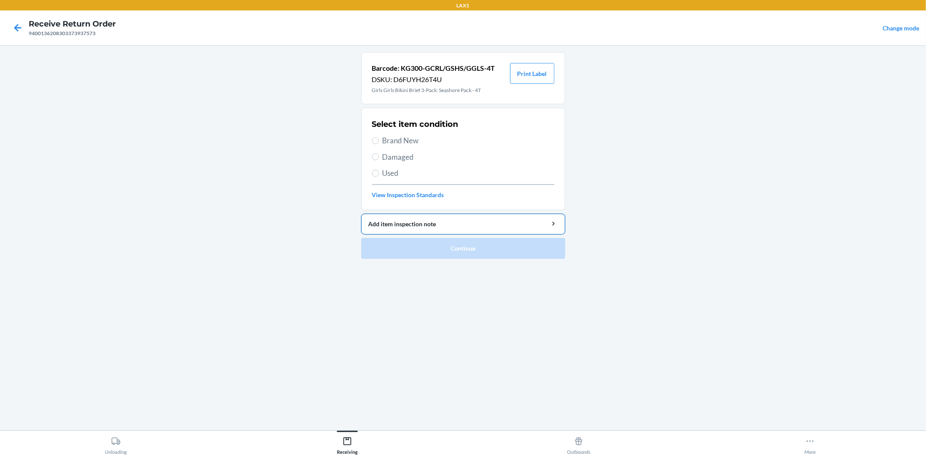
click at [483, 224] on div "Add item inspection note" at bounding box center [463, 223] width 189 height 9
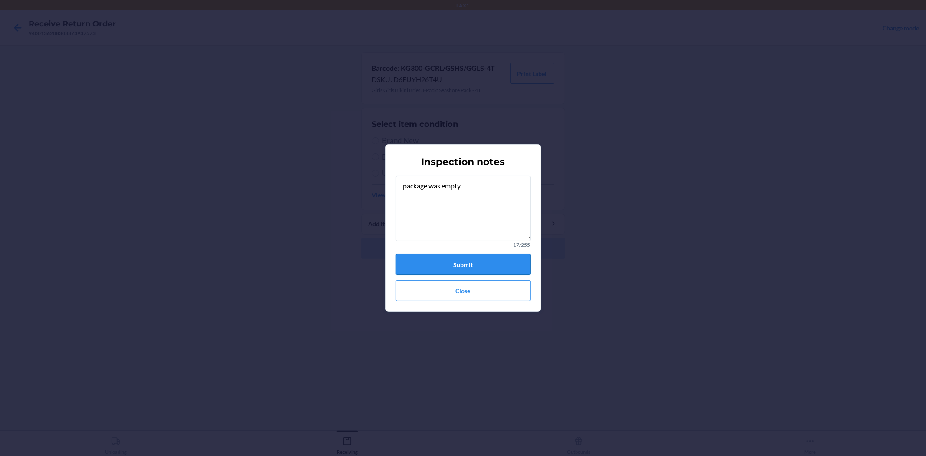
click at [444, 260] on button "Submit" at bounding box center [463, 264] width 135 height 21
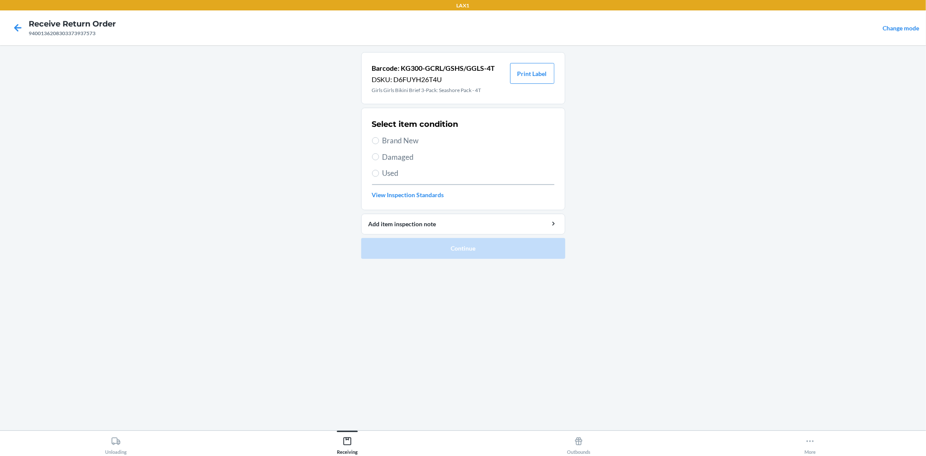
click at [397, 157] on span "Damaged" at bounding box center [468, 156] width 172 height 11
click at [379, 157] on input "Damaged" at bounding box center [375, 156] width 7 height 7
radio input "true"
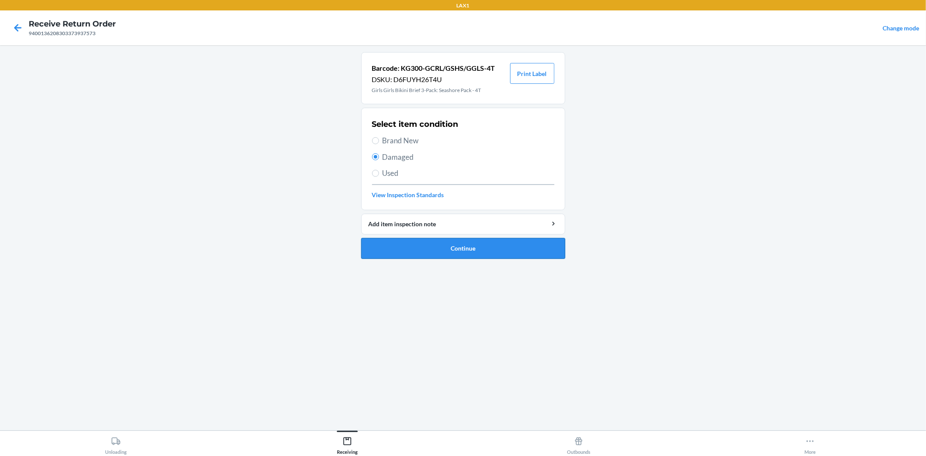
click at [452, 247] on button "Continue" at bounding box center [463, 248] width 204 height 21
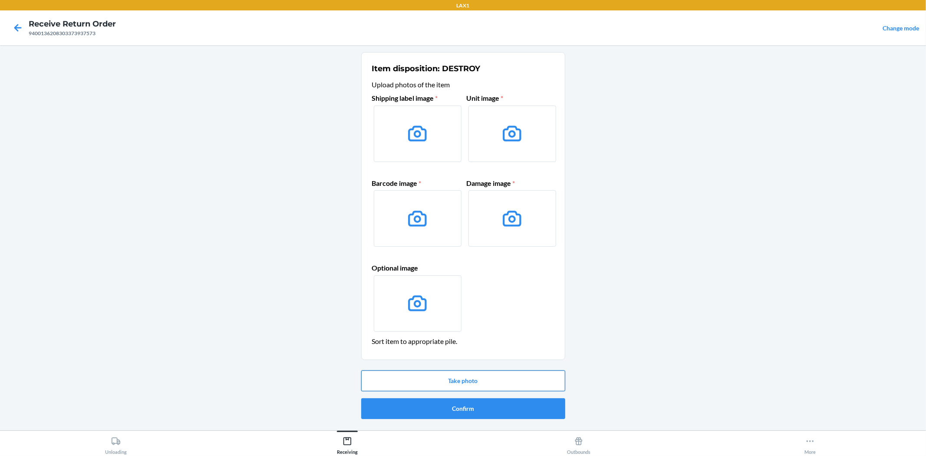
click at [475, 375] on button "Take photo" at bounding box center [463, 380] width 204 height 21
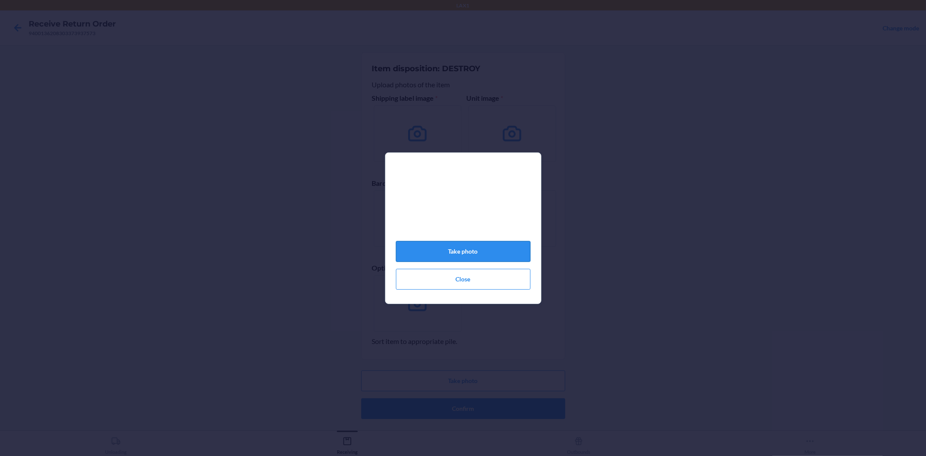
click at [468, 253] on button "Take photo" at bounding box center [463, 251] width 135 height 21
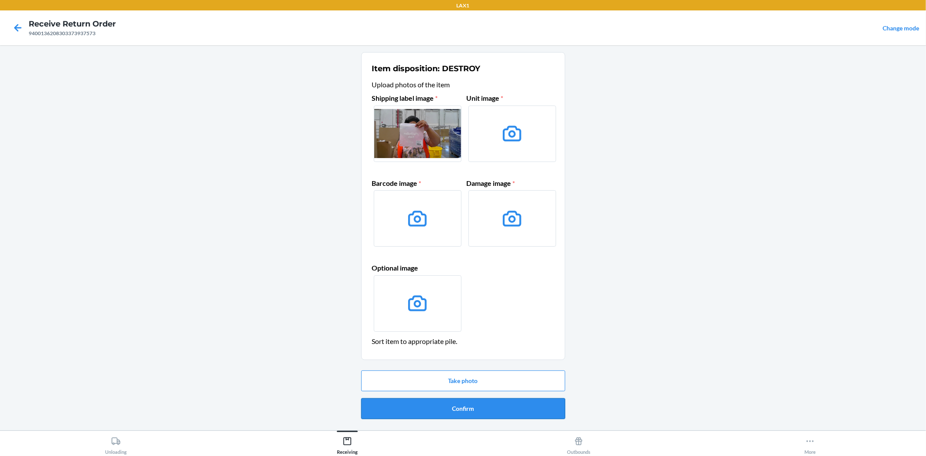
click at [462, 409] on button "Confirm" at bounding box center [463, 408] width 204 height 21
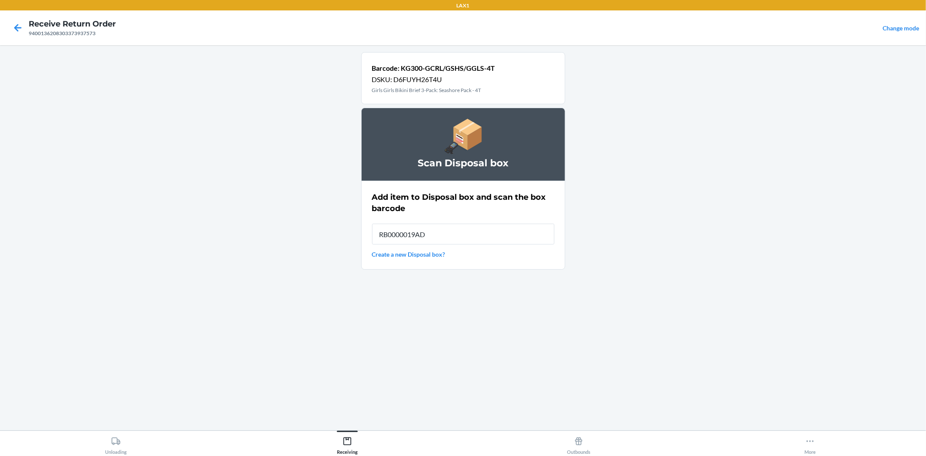
type input "RB0000019AD"
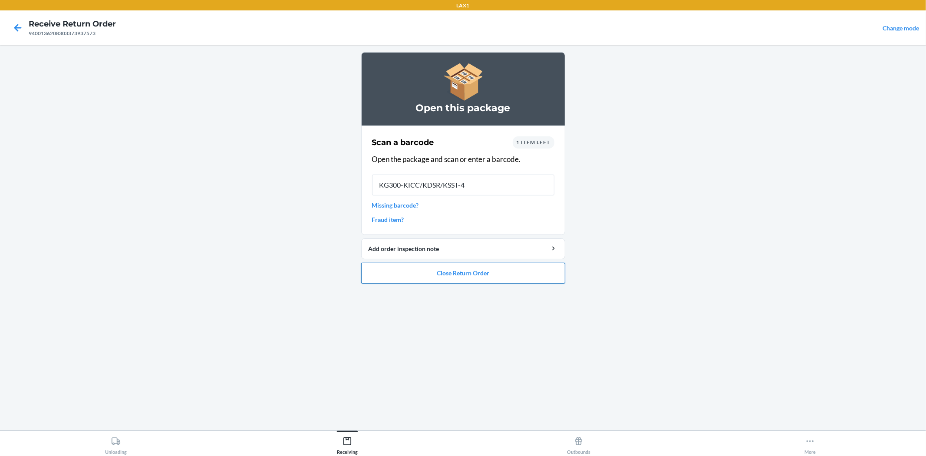
type input "KG300-KICC/KDSR/KSST-4T"
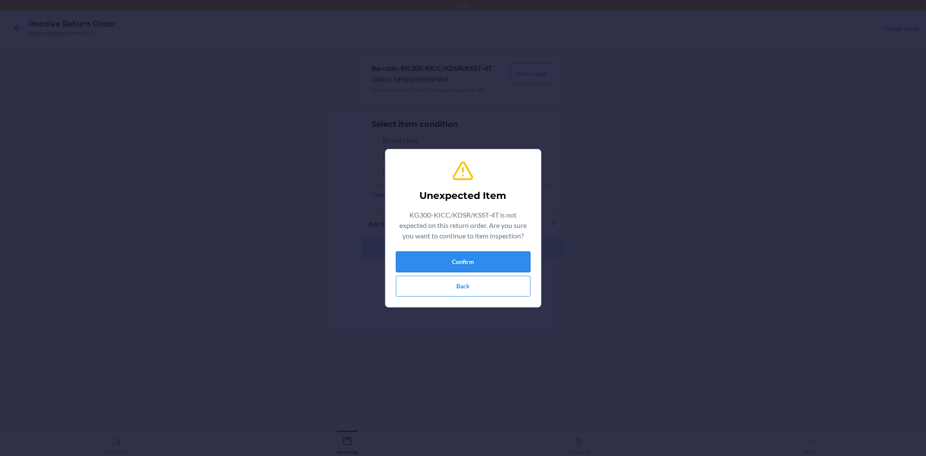
click at [463, 260] on button "Confirm" at bounding box center [463, 261] width 135 height 21
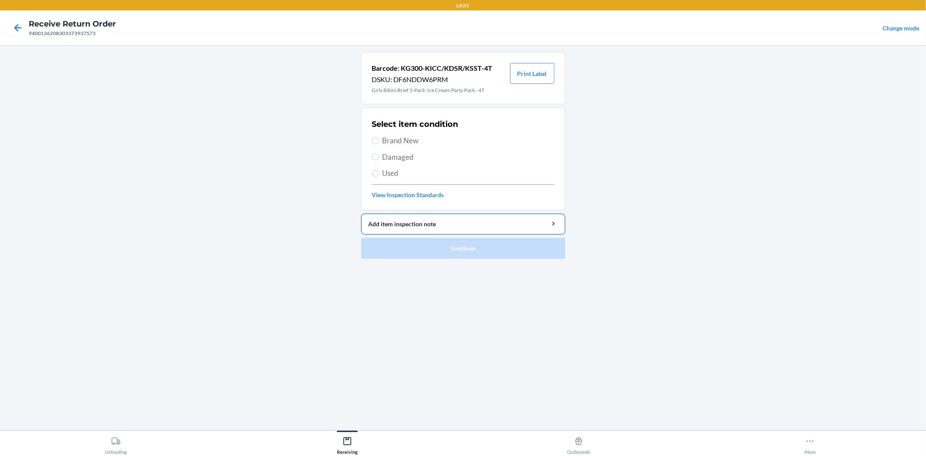
click at [443, 223] on div "Add item inspection note" at bounding box center [463, 223] width 189 height 9
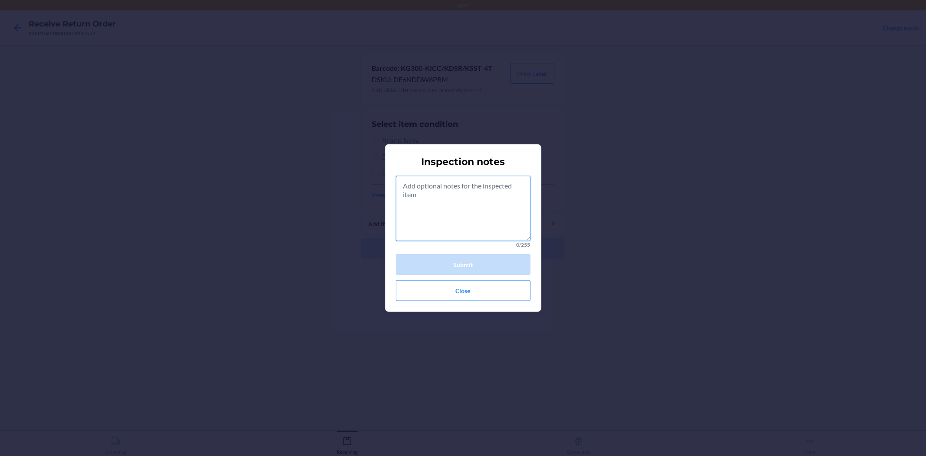
click at [441, 191] on textarea at bounding box center [463, 208] width 135 height 65
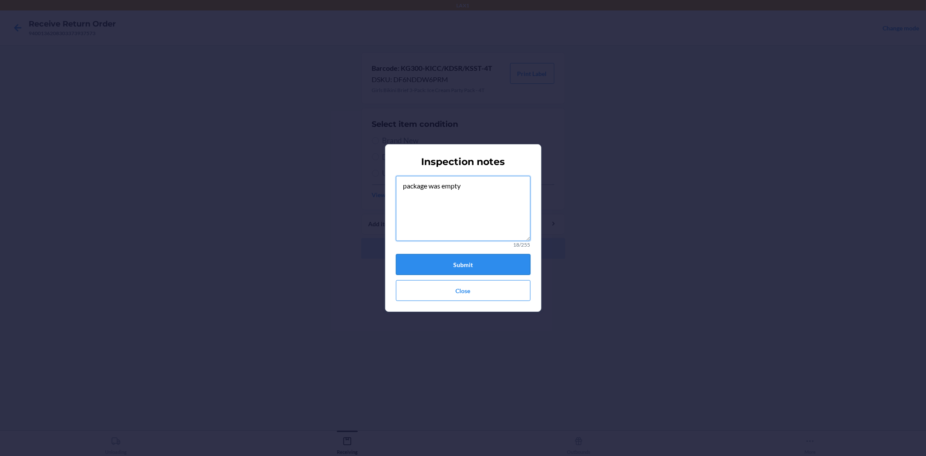
type textarea "package was empty"
click at [477, 258] on button "Submit" at bounding box center [463, 264] width 135 height 21
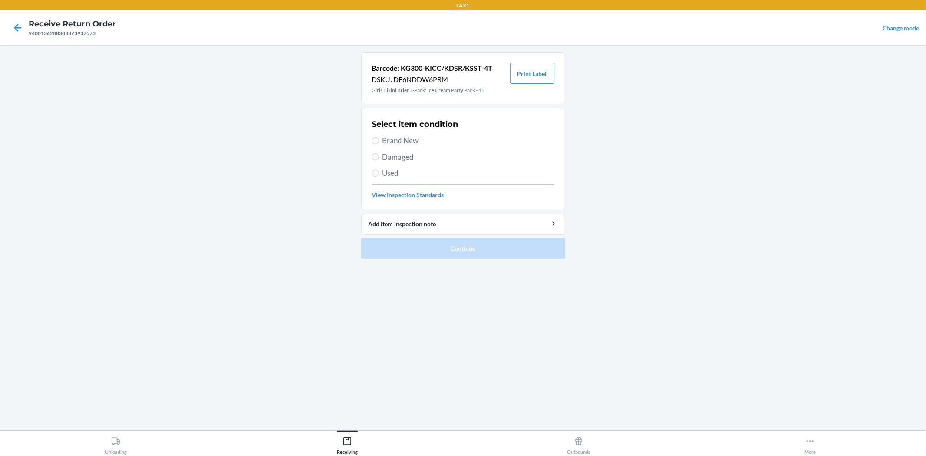
click at [413, 158] on span "Damaged" at bounding box center [468, 156] width 172 height 11
click at [379, 158] on input "Damaged" at bounding box center [375, 156] width 7 height 7
radio input "true"
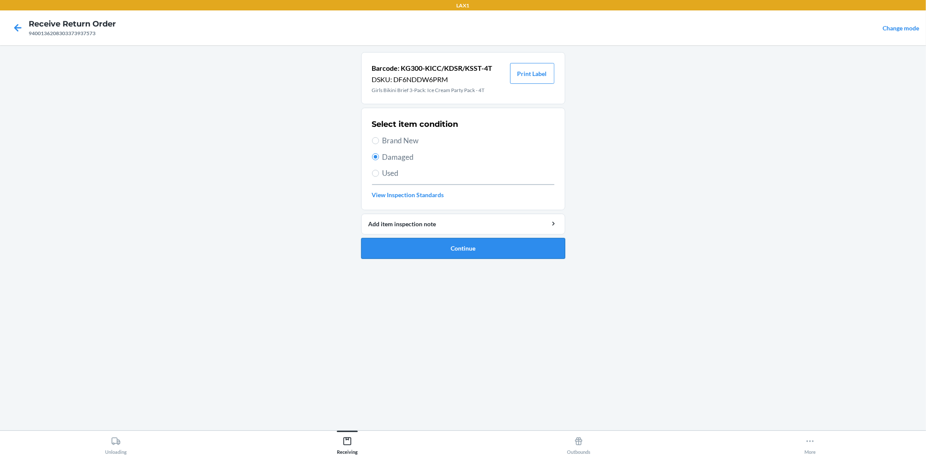
click at [471, 251] on button "Continue" at bounding box center [463, 248] width 204 height 21
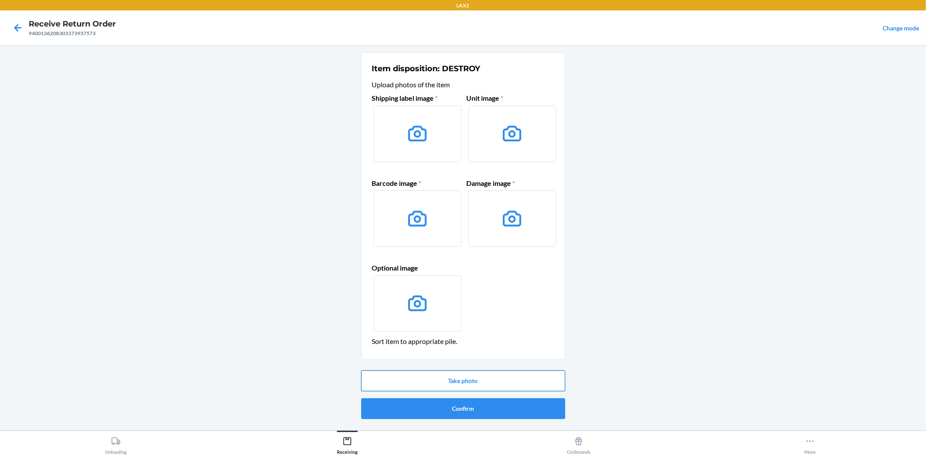
click at [478, 379] on button "Take photo" at bounding box center [463, 380] width 204 height 21
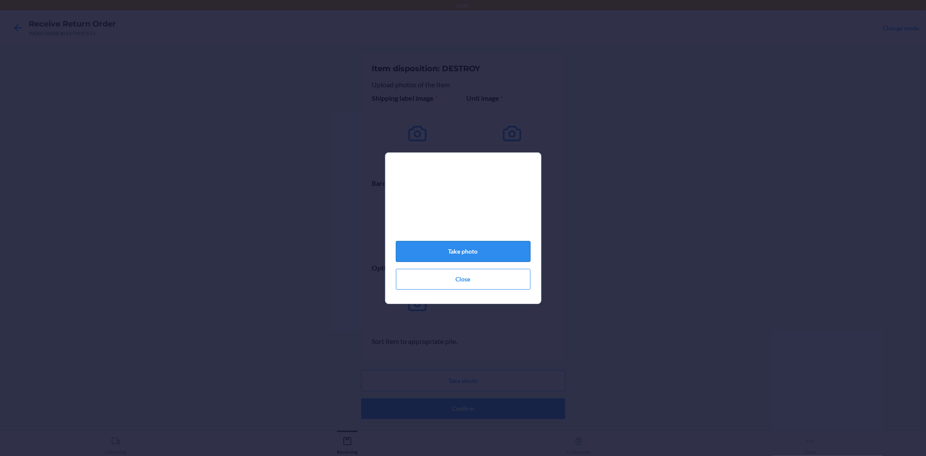
click at [483, 254] on button "Take photo" at bounding box center [463, 251] width 135 height 21
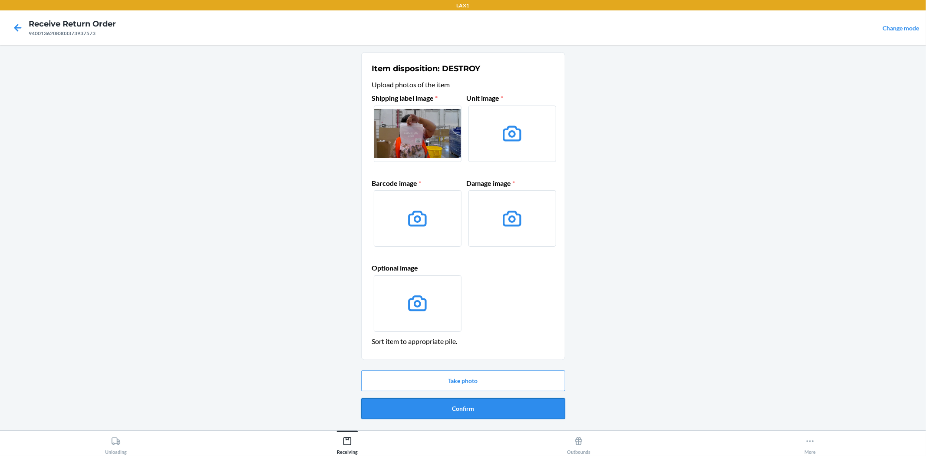
click at [446, 408] on button "Confirm" at bounding box center [463, 408] width 204 height 21
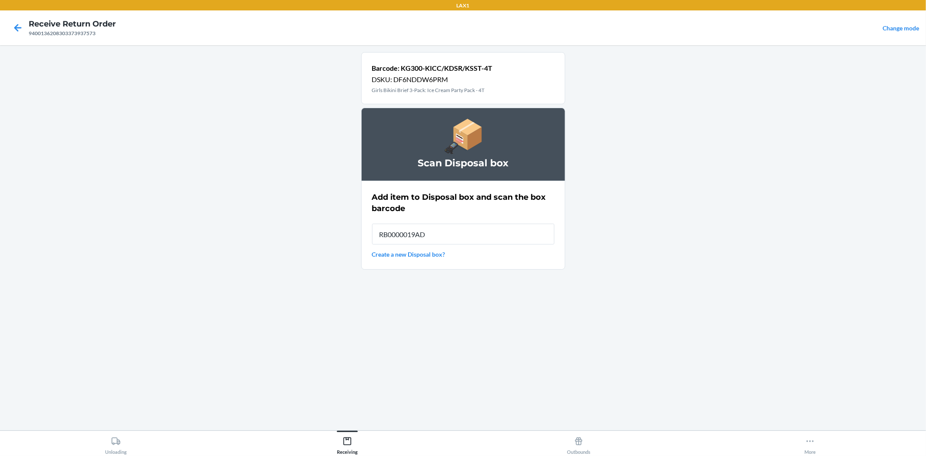
type input "RB0000019AD"
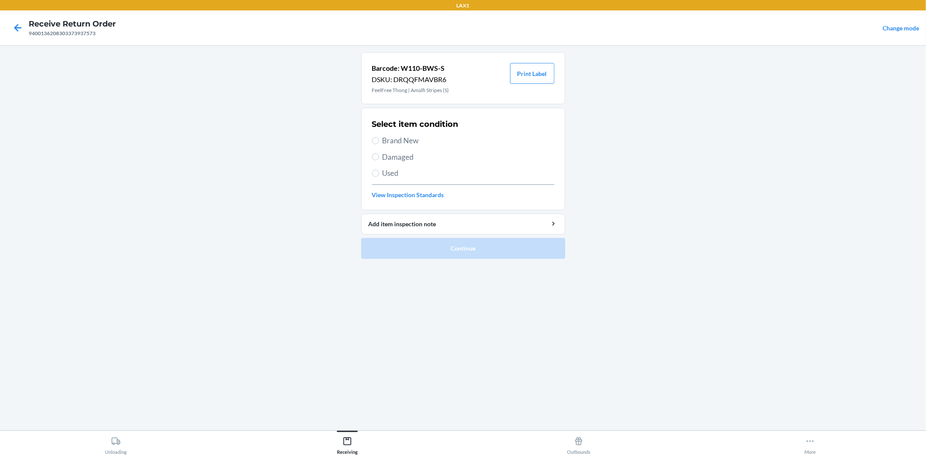
click at [400, 139] on span "Brand New" at bounding box center [468, 140] width 172 height 11
click at [379, 139] on input "Brand New" at bounding box center [375, 140] width 7 height 7
radio input "true"
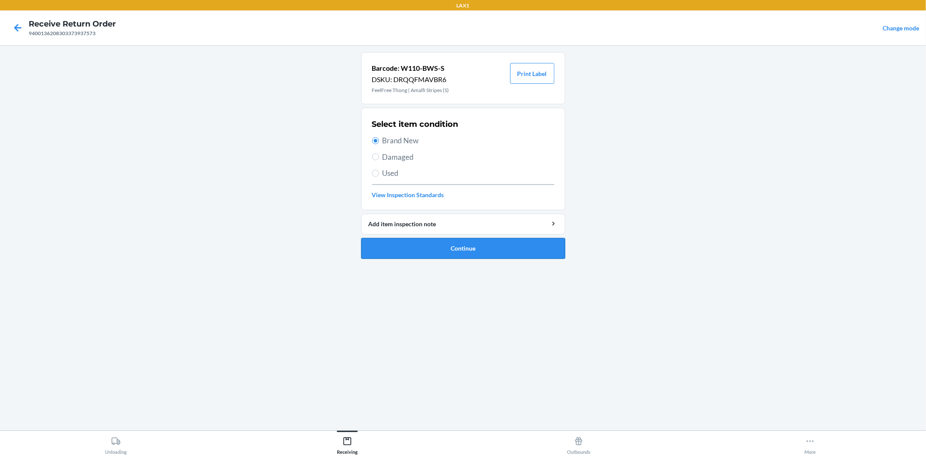
click at [440, 249] on button "Continue" at bounding box center [463, 248] width 204 height 21
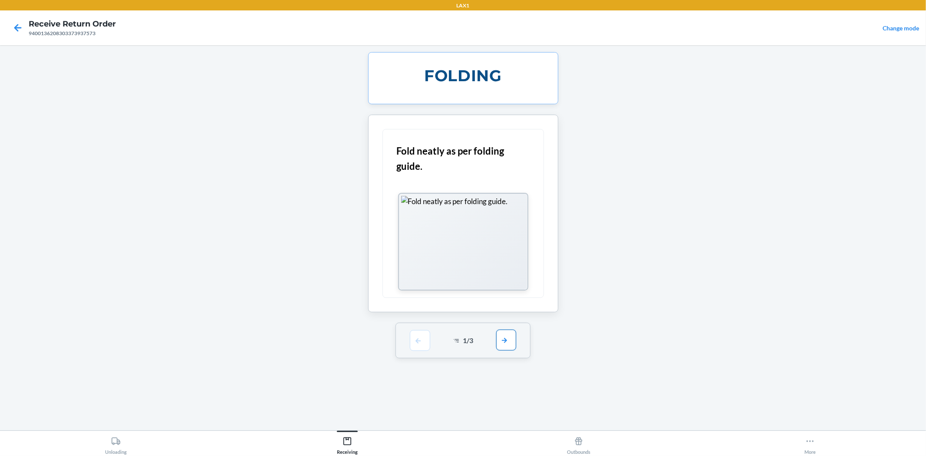
click at [504, 345] on button "button" at bounding box center [506, 339] width 20 height 21
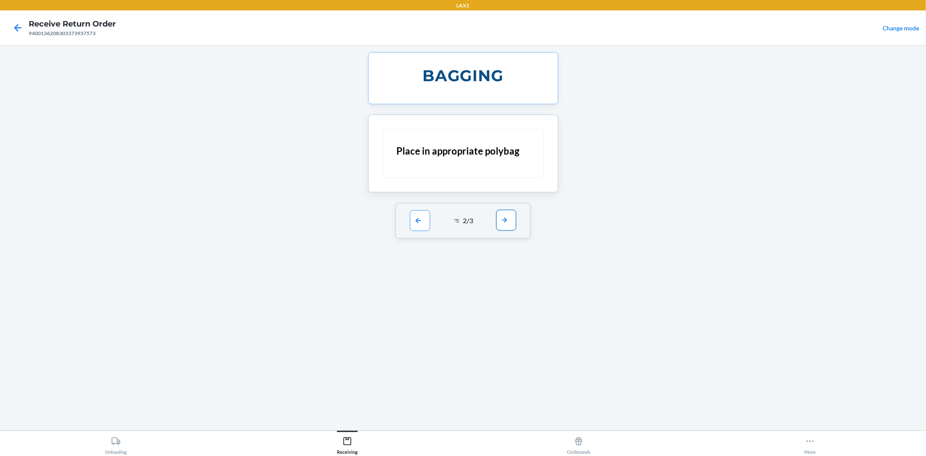
click at [507, 220] on button "button" at bounding box center [506, 220] width 20 height 21
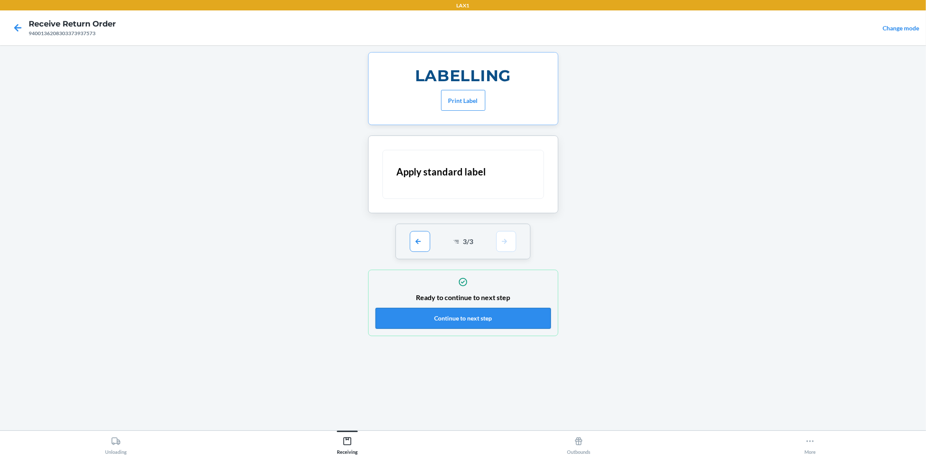
click at [485, 322] on button "Continue to next step" at bounding box center [462, 318] width 175 height 21
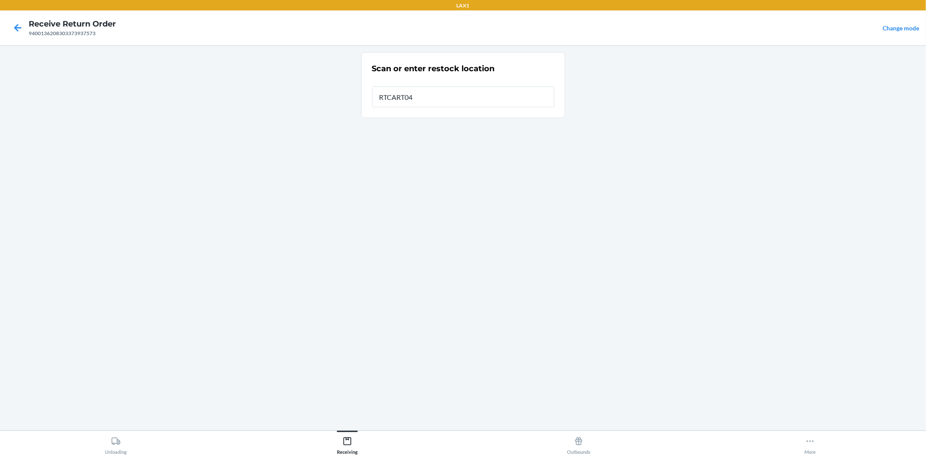
type input "RTCART040"
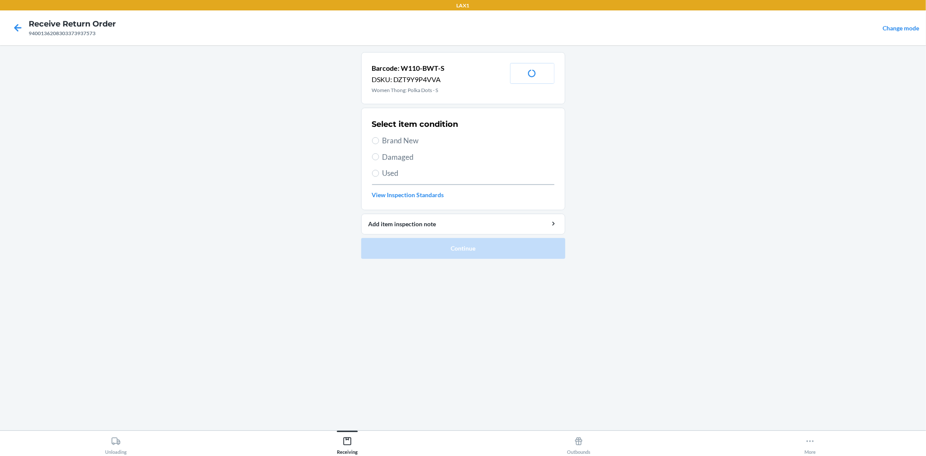
click at [422, 132] on div "Select item condition Brand New Damaged Used View Inspection Standards" at bounding box center [463, 159] width 182 height 86
click at [543, 178] on span "Used" at bounding box center [468, 173] width 172 height 11
click at [379, 177] on input "Used" at bounding box center [375, 173] width 7 height 7
radio input "true"
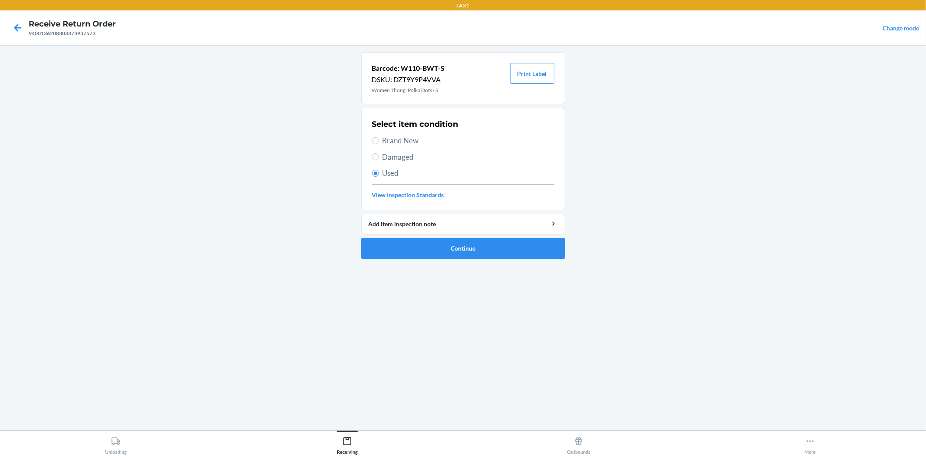
click at [395, 145] on span "Brand New" at bounding box center [468, 140] width 172 height 11
click at [379, 144] on input "Brand New" at bounding box center [375, 140] width 7 height 7
radio input "true"
radio input "false"
click at [464, 253] on button "Continue" at bounding box center [463, 248] width 204 height 21
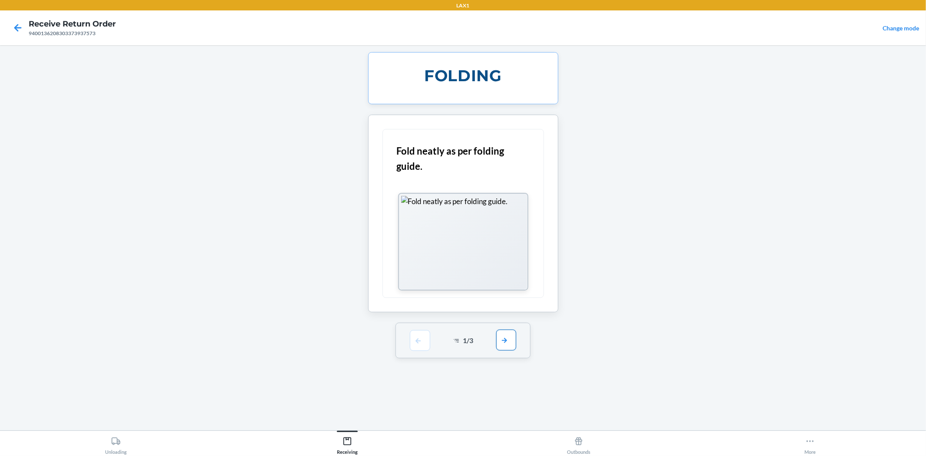
click at [505, 341] on button "button" at bounding box center [506, 339] width 20 height 21
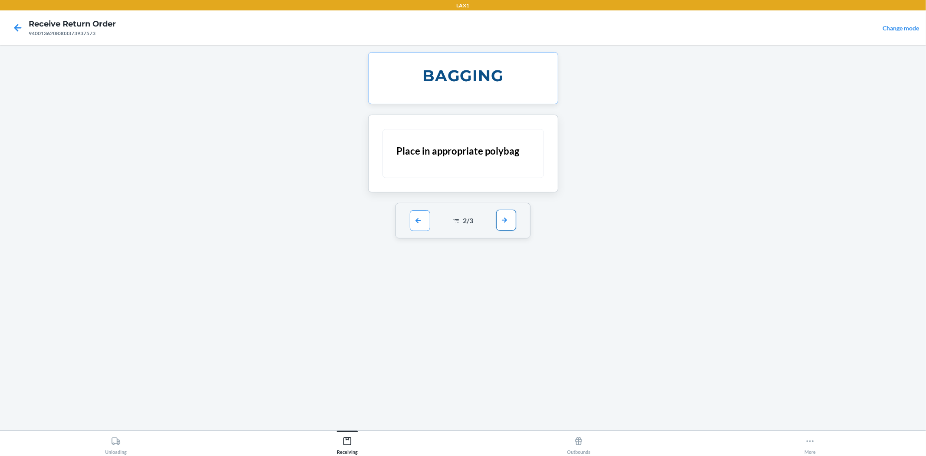
click at [504, 223] on button "button" at bounding box center [506, 220] width 20 height 21
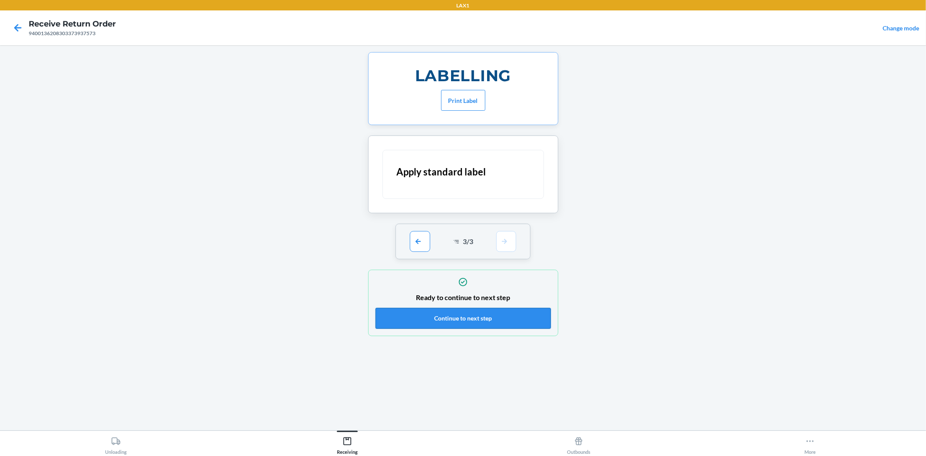
click at [467, 318] on button "Continue to next step" at bounding box center [462, 318] width 175 height 21
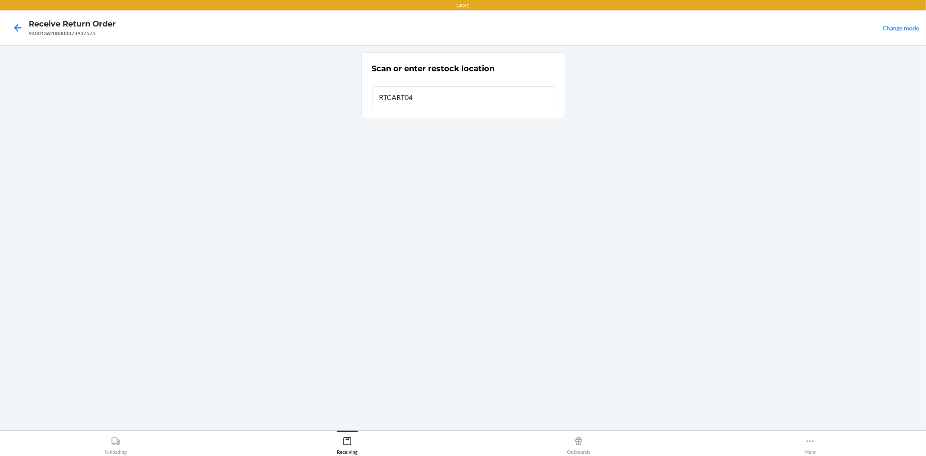
type input "RTCART040"
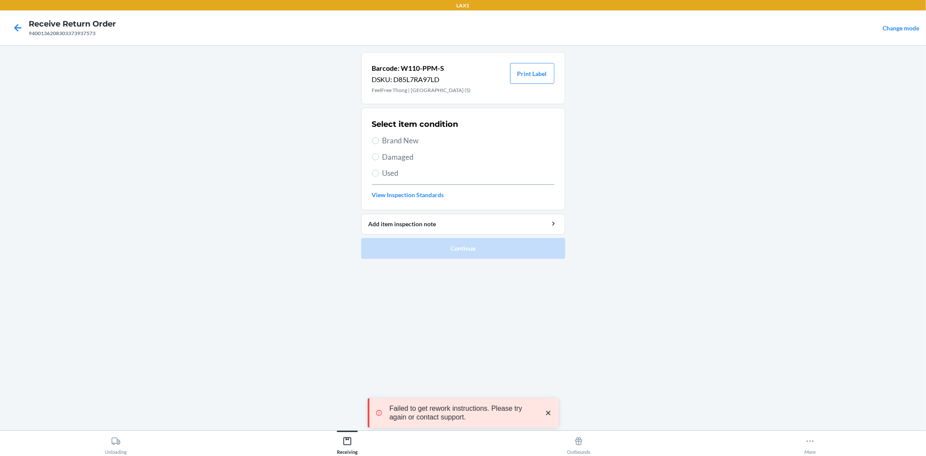
click at [413, 142] on span "Brand New" at bounding box center [468, 140] width 172 height 11
click at [379, 142] on input "Brand New" at bounding box center [375, 140] width 7 height 7
radio input "true"
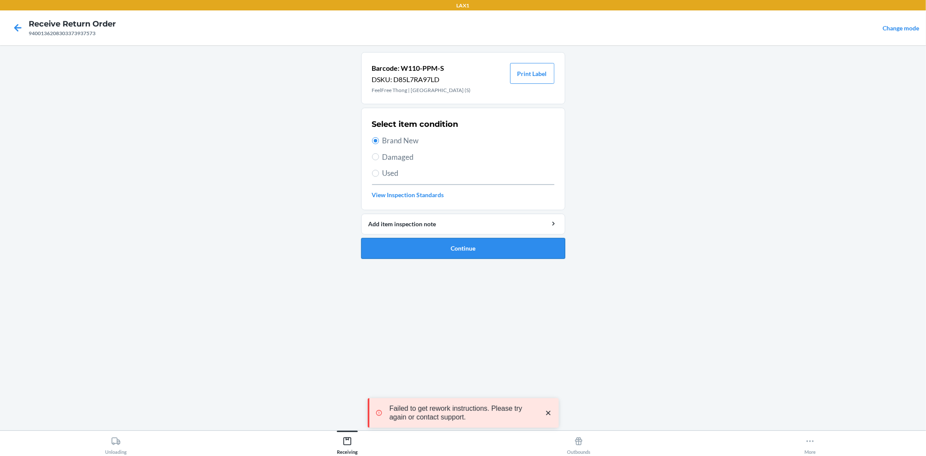
click at [453, 254] on button "Continue" at bounding box center [463, 248] width 204 height 21
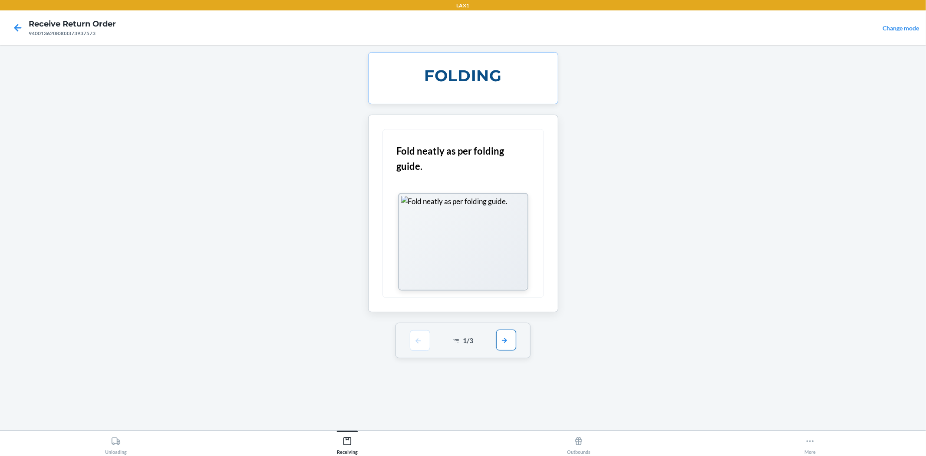
click at [513, 339] on button "button" at bounding box center [506, 339] width 20 height 21
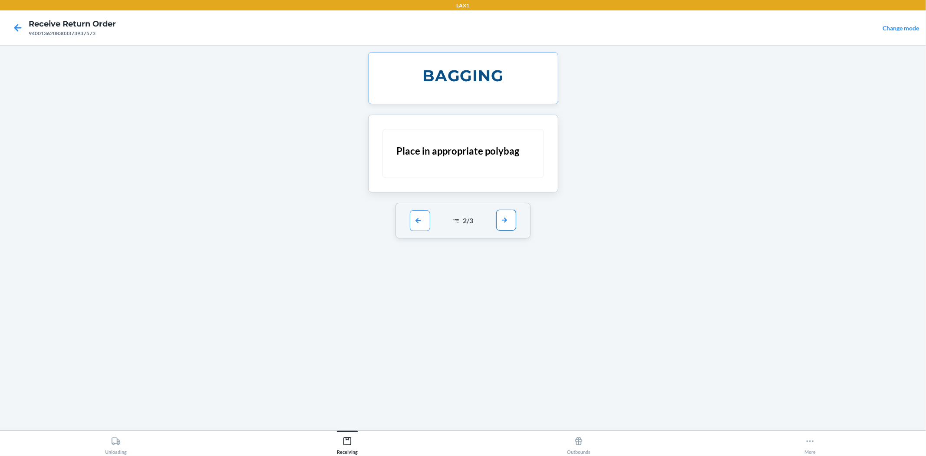
click at [504, 227] on button "button" at bounding box center [506, 220] width 20 height 21
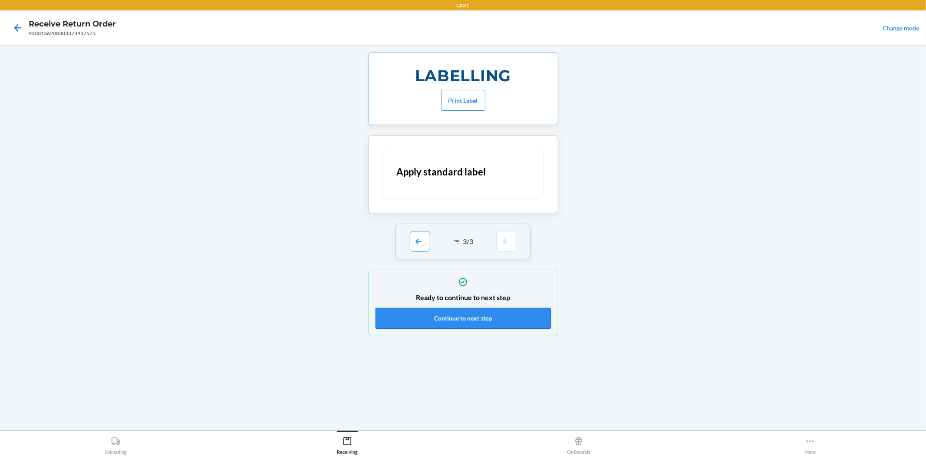
click at [465, 324] on button "Continue to next step" at bounding box center [462, 318] width 175 height 21
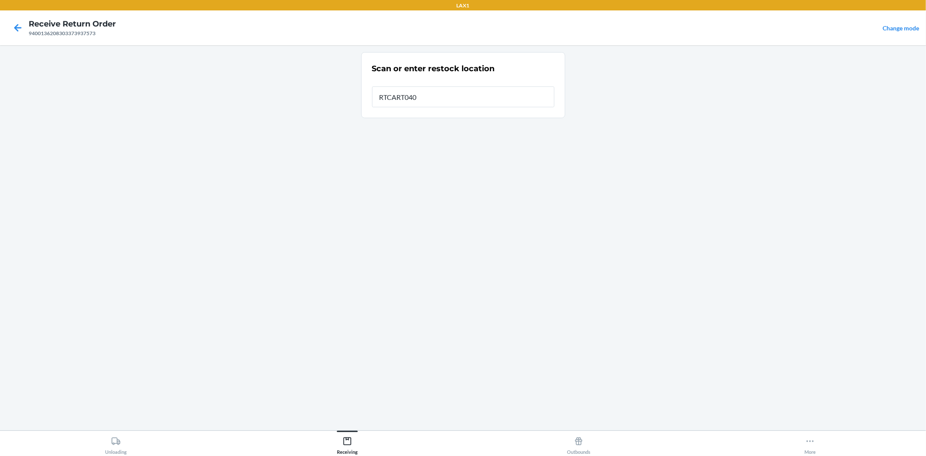
type input "RTCART040"
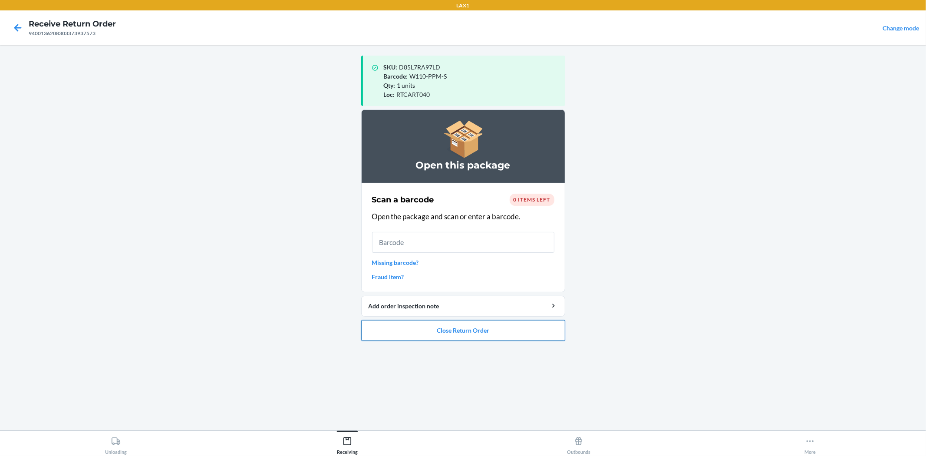
click at [445, 331] on button "Close Return Order" at bounding box center [463, 330] width 204 height 21
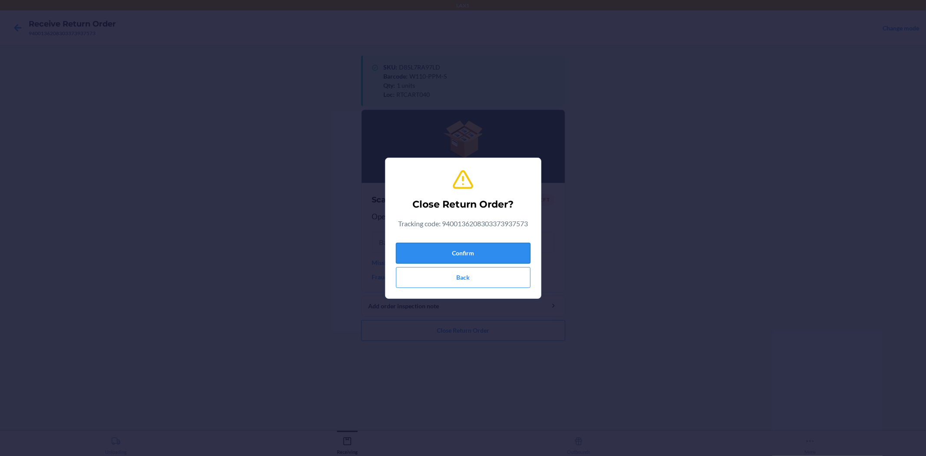
click at [470, 253] on button "Confirm" at bounding box center [463, 253] width 135 height 21
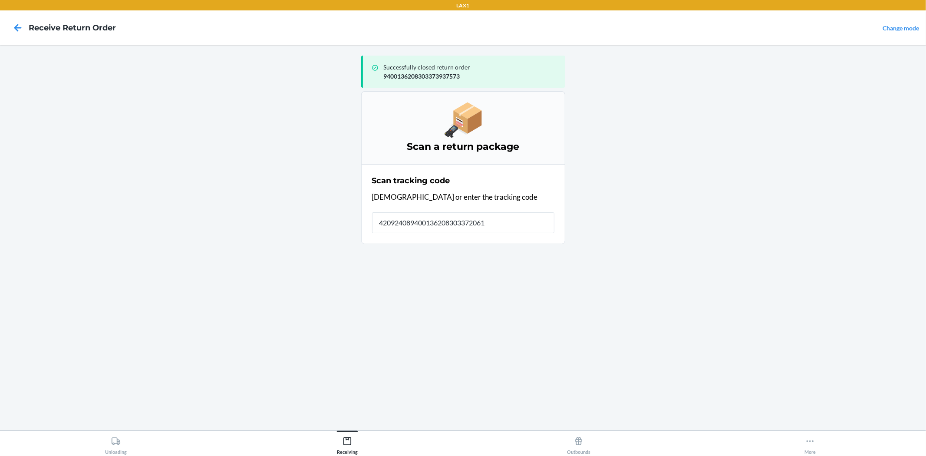
type input "4209240894001362083033720615"
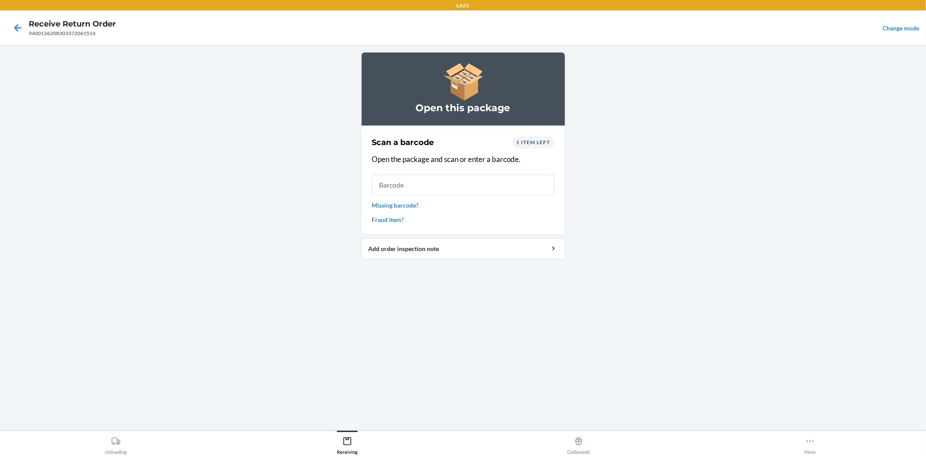
click at [406, 204] on link "Missing barcode?" at bounding box center [463, 205] width 182 height 9
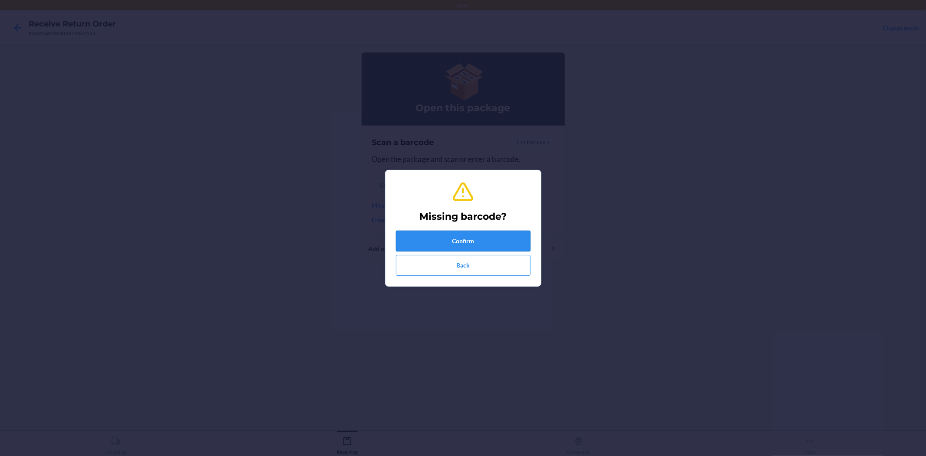
click at [458, 236] on button "Confirm" at bounding box center [463, 240] width 135 height 21
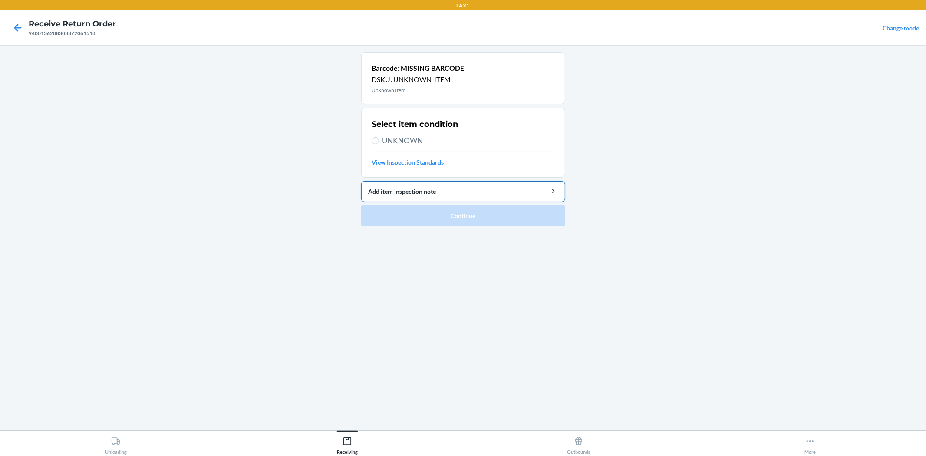
drag, startPoint x: 405, startPoint y: 139, endPoint x: 429, endPoint y: 185, distance: 51.6
click at [405, 140] on span "UNKNOWN" at bounding box center [468, 140] width 172 height 11
click at [379, 140] on input "UNKNOWN" at bounding box center [375, 140] width 7 height 7
radio input "true"
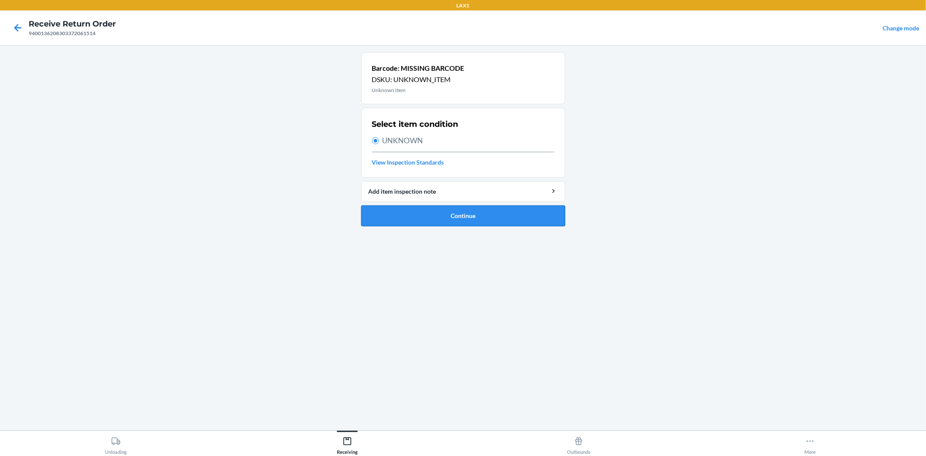
click at [440, 215] on button "Continue" at bounding box center [463, 215] width 204 height 21
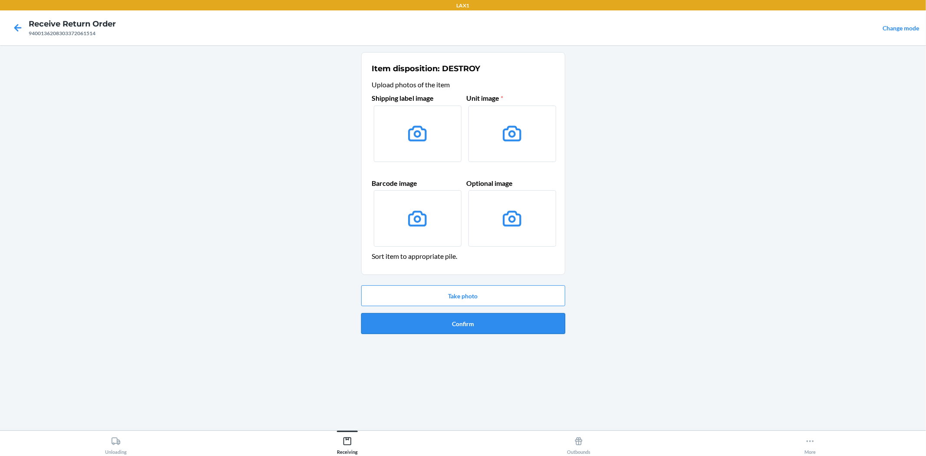
click at [464, 322] on button "Confirm" at bounding box center [463, 323] width 204 height 21
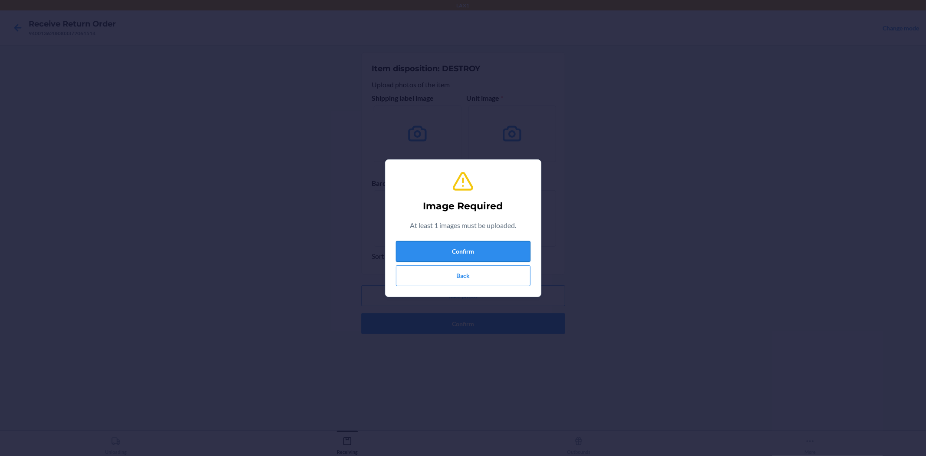
click at [461, 250] on button "Confirm" at bounding box center [463, 251] width 135 height 21
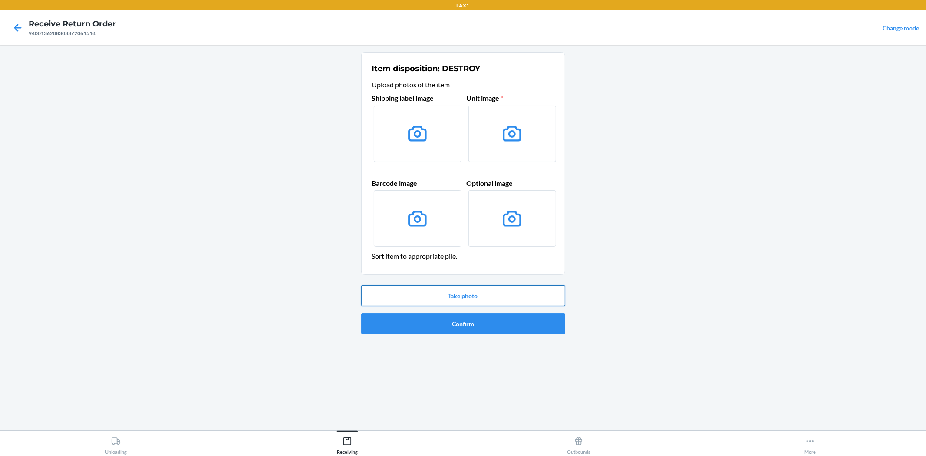
click at [461, 295] on button "Take photo" at bounding box center [463, 295] width 204 height 21
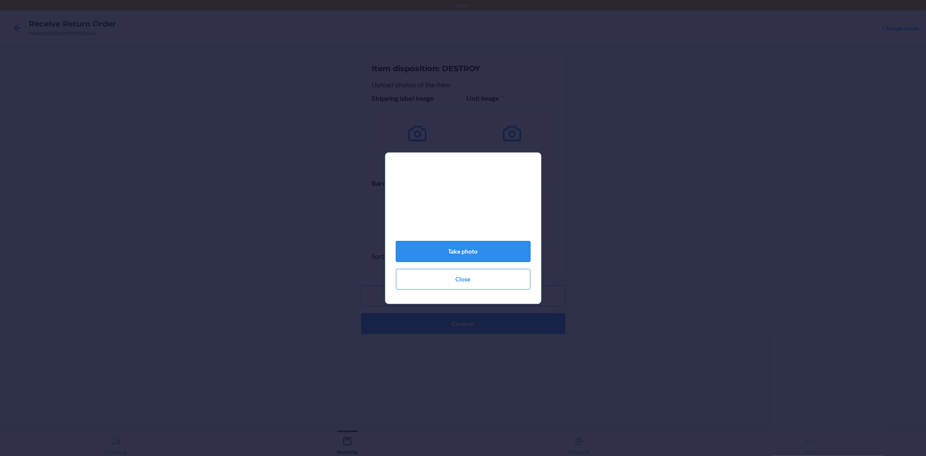
click at [464, 258] on button "Take photo" at bounding box center [463, 251] width 135 height 21
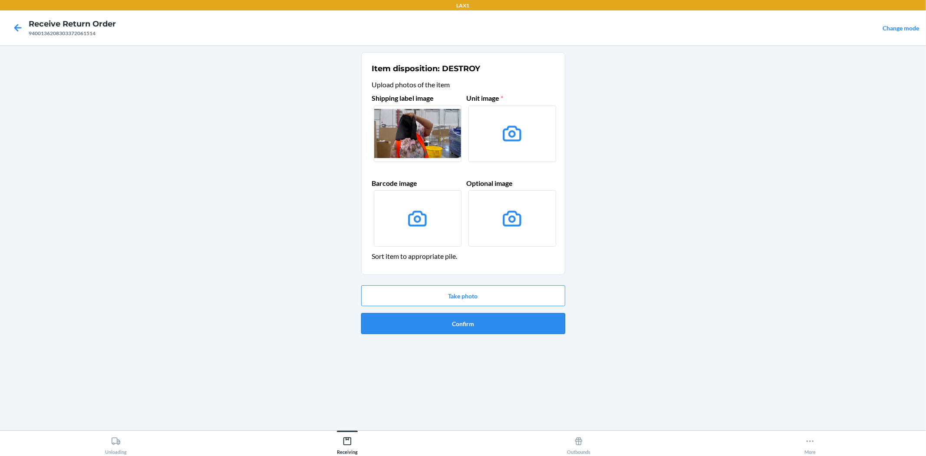
click at [463, 326] on button "Confirm" at bounding box center [463, 323] width 204 height 21
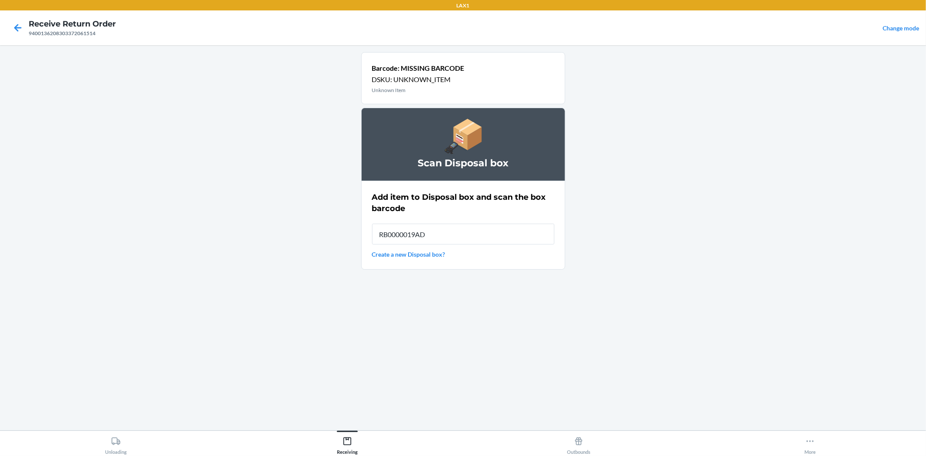
type input "RB0000019AD"
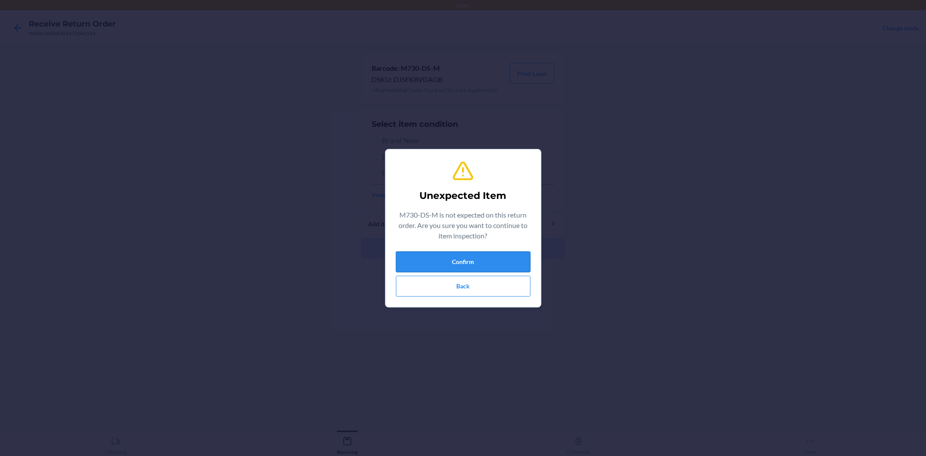
click at [474, 260] on button "Confirm" at bounding box center [463, 261] width 135 height 21
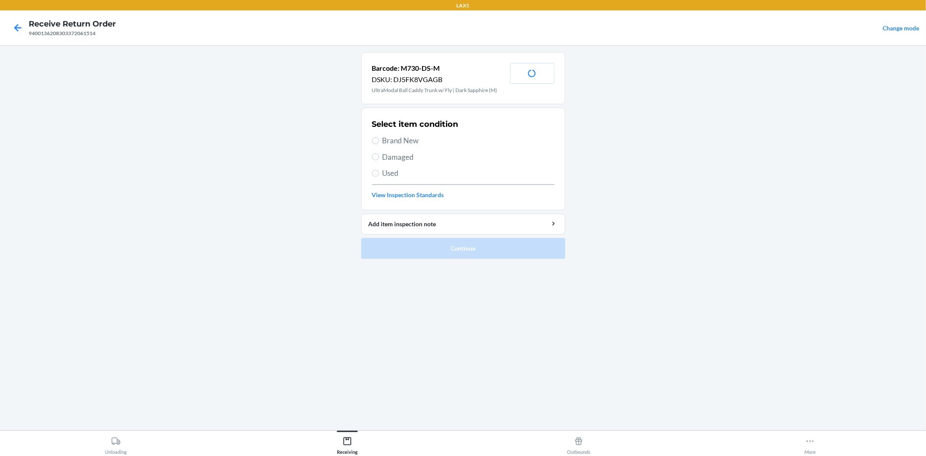
click at [407, 141] on span "Brand New" at bounding box center [468, 140] width 172 height 11
click at [379, 141] on input "Brand New" at bounding box center [375, 140] width 7 height 7
radio input "true"
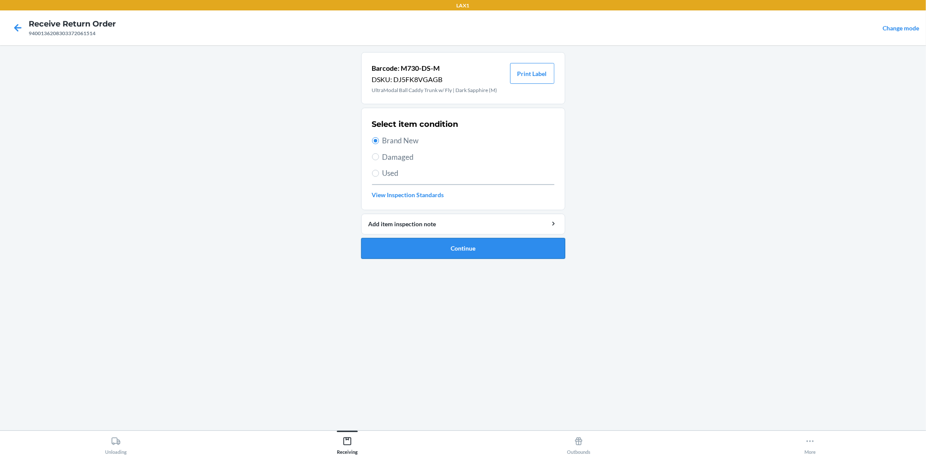
click at [474, 253] on button "Continue" at bounding box center [463, 248] width 204 height 21
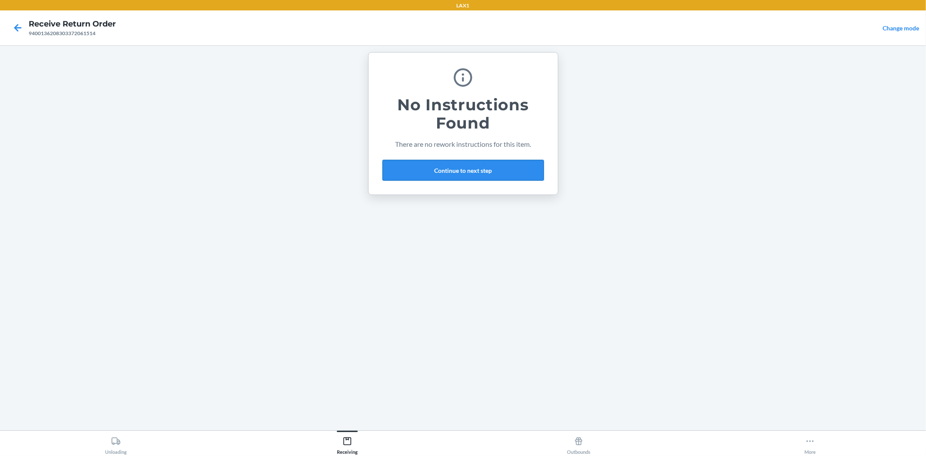
click at [417, 168] on button "Continue to next step" at bounding box center [462, 170] width 161 height 21
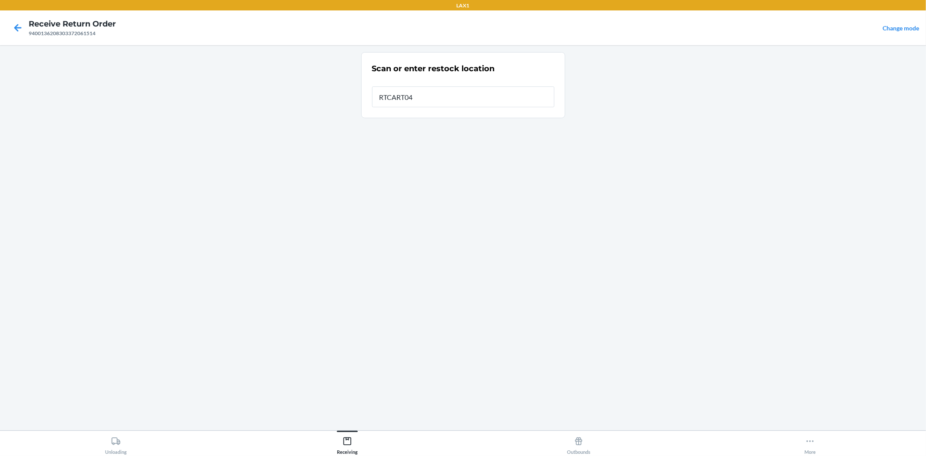
type input "RTCART040"
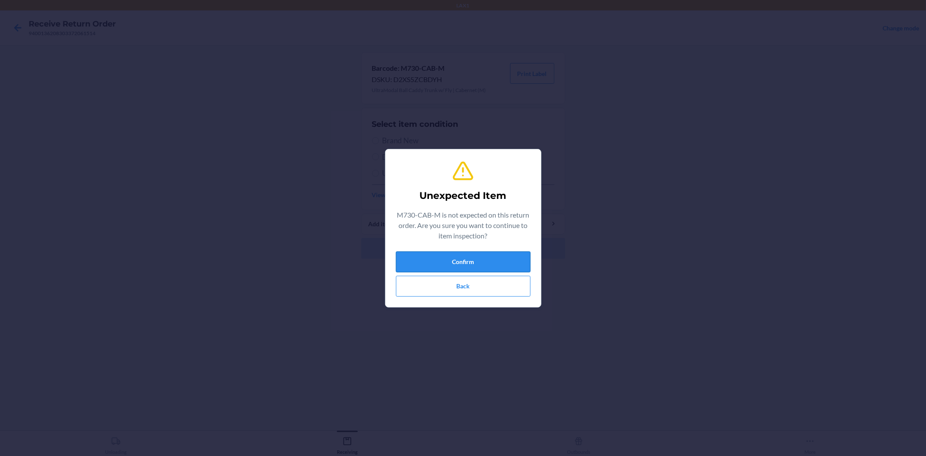
click at [459, 261] on button "Confirm" at bounding box center [463, 261] width 135 height 21
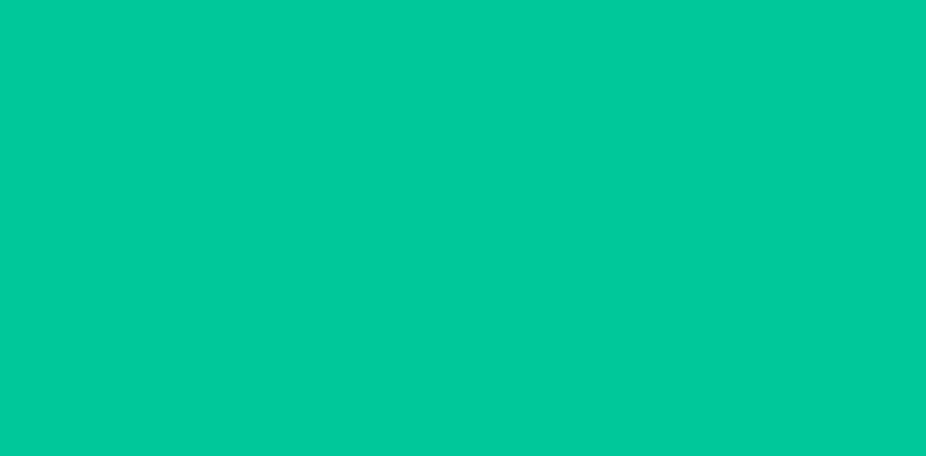
click at [400, 139] on span "Brand New" at bounding box center [468, 140] width 172 height 11
click at [379, 139] on input "Brand New" at bounding box center [375, 140] width 7 height 7
radio input "true"
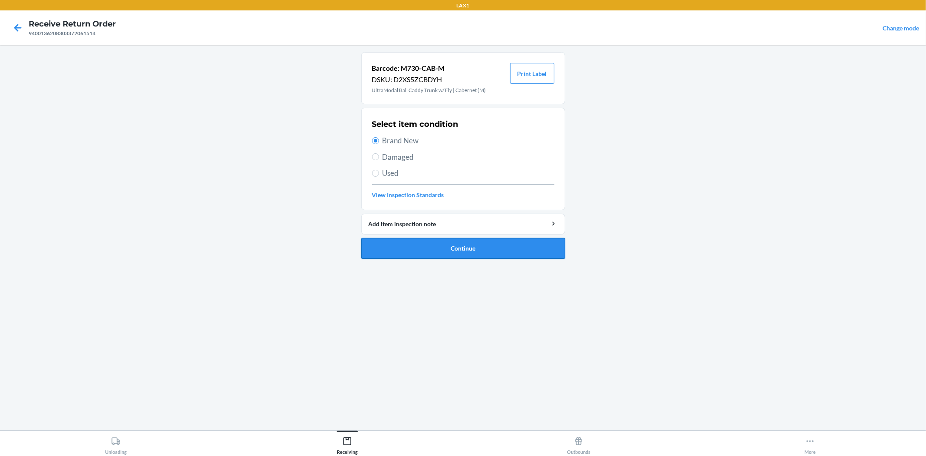
click at [457, 244] on button "Continue" at bounding box center [463, 248] width 204 height 21
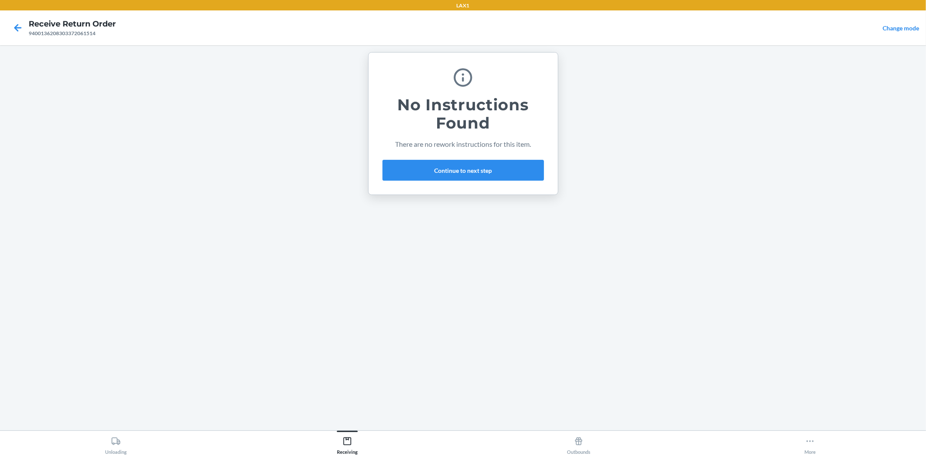
click at [481, 152] on div "No Instructions Found There are no rework instructions for this item. Continue …" at bounding box center [462, 123] width 161 height 121
click at [482, 172] on button "Continue to next step" at bounding box center [462, 170] width 161 height 21
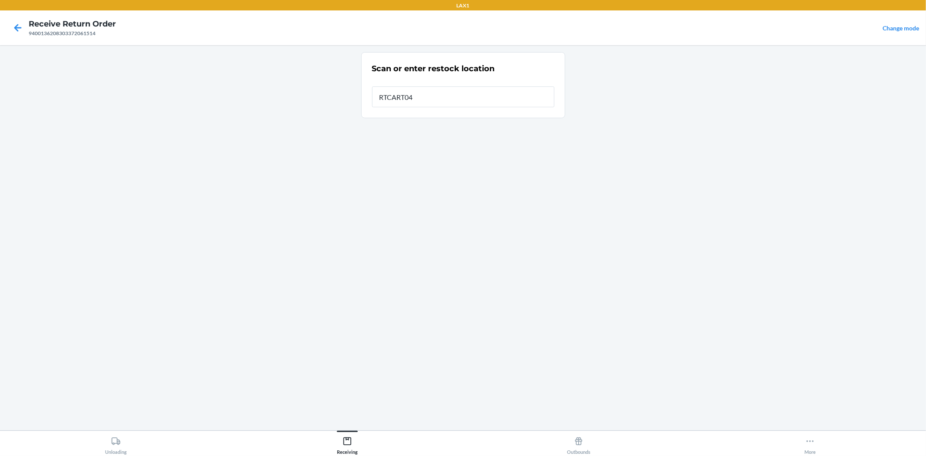
type input "RTCART040"
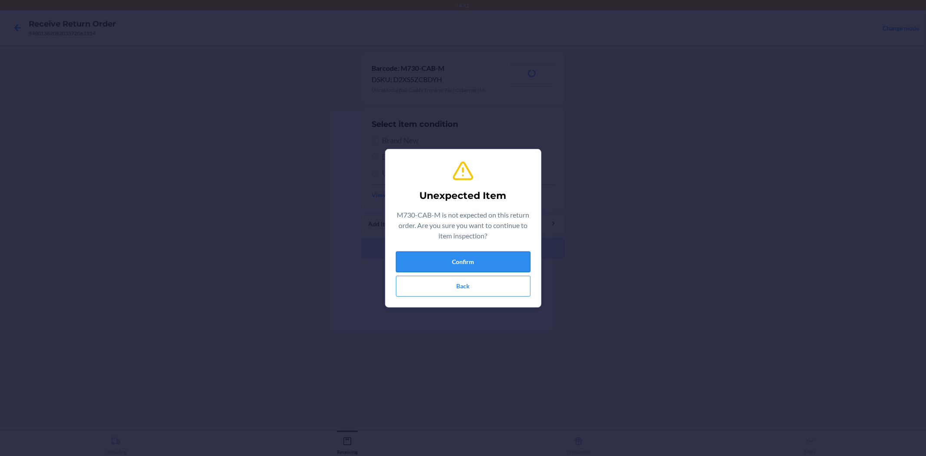
click at [441, 257] on button "Confirm" at bounding box center [463, 261] width 135 height 21
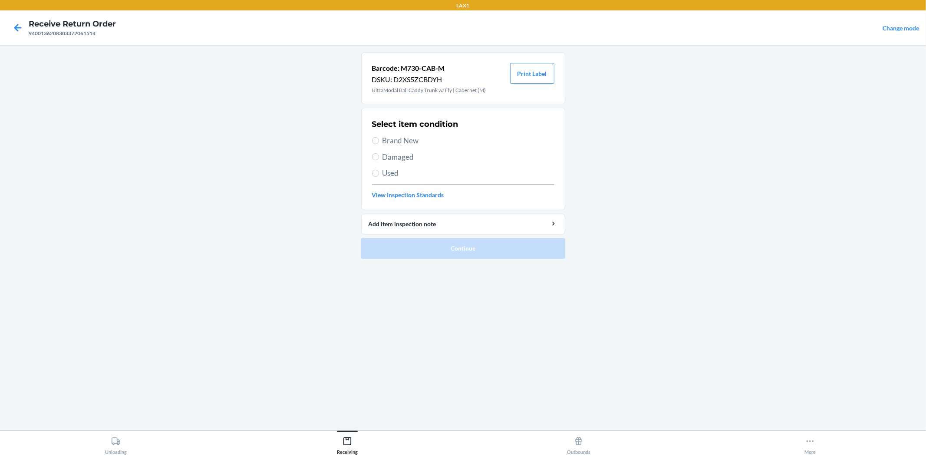
click at [408, 144] on span "Brand New" at bounding box center [468, 140] width 172 height 11
click at [379, 144] on input "Brand New" at bounding box center [375, 140] width 7 height 7
radio input "true"
click at [403, 136] on span "Brand New" at bounding box center [468, 140] width 172 height 11
click at [379, 137] on input "Brand New" at bounding box center [375, 140] width 7 height 7
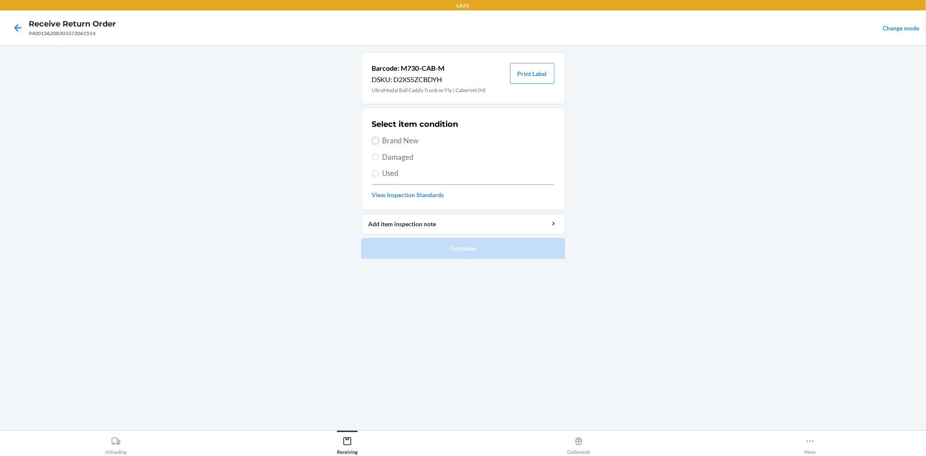
radio input "true"
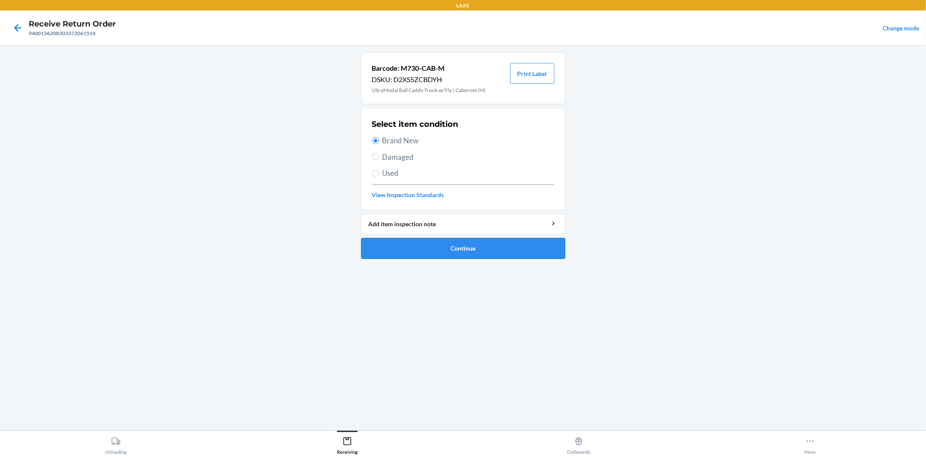
click at [441, 255] on button "Continue" at bounding box center [463, 248] width 204 height 21
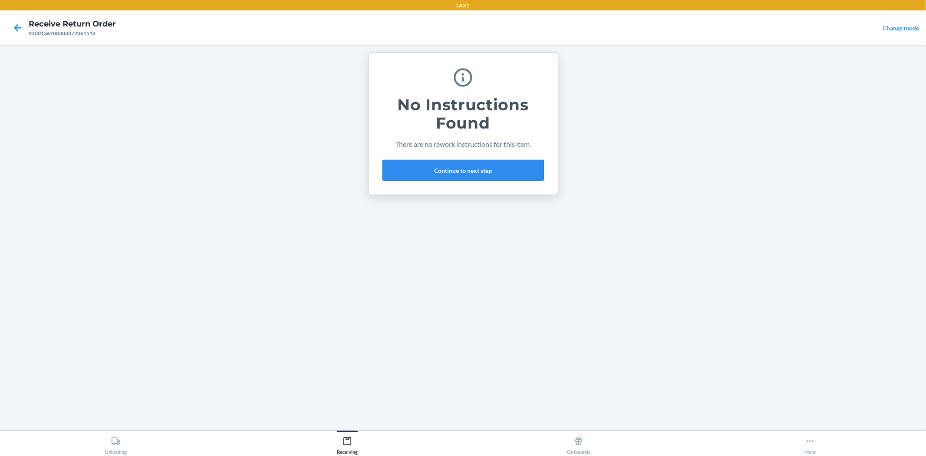
click at [477, 168] on button "Continue to next step" at bounding box center [462, 170] width 161 height 21
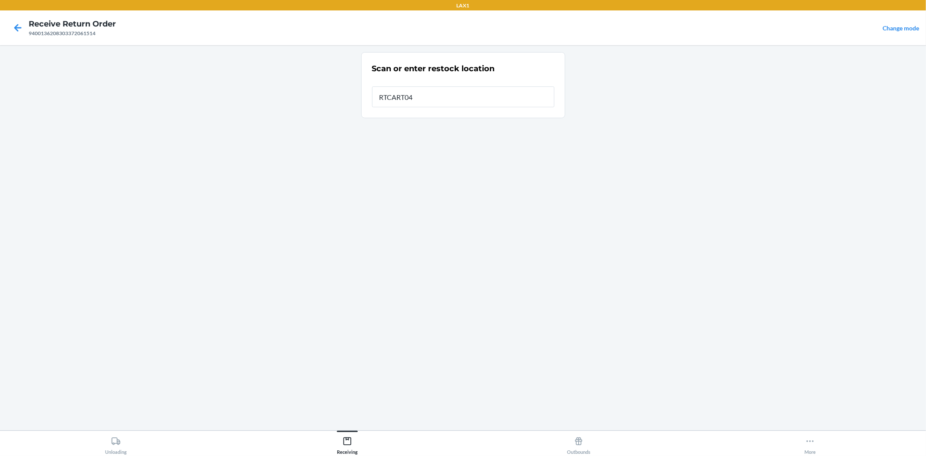
type input "RTCART040"
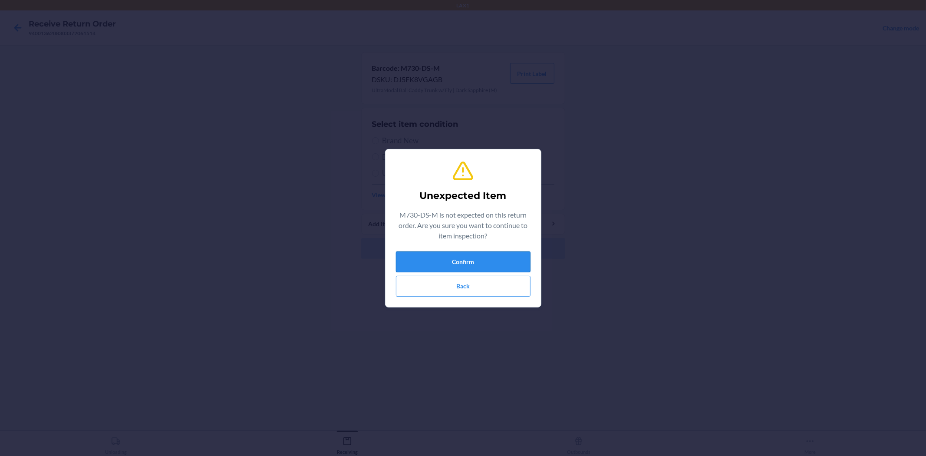
click at [463, 254] on button "Confirm" at bounding box center [463, 261] width 135 height 21
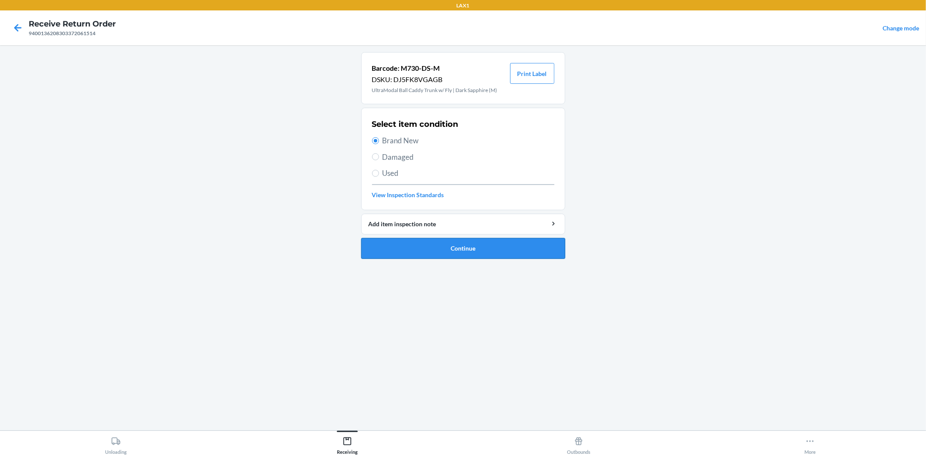
click at [458, 253] on button "Continue" at bounding box center [463, 248] width 204 height 21
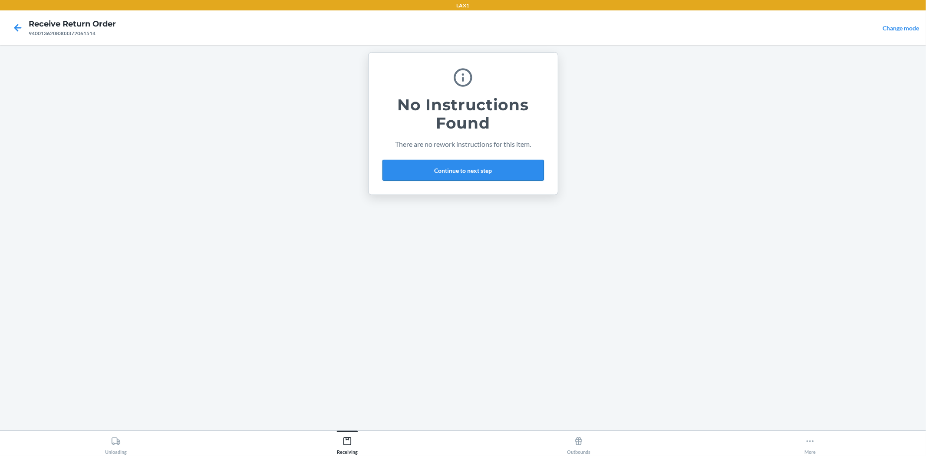
click at [465, 172] on button "Continue to next step" at bounding box center [462, 170] width 161 height 21
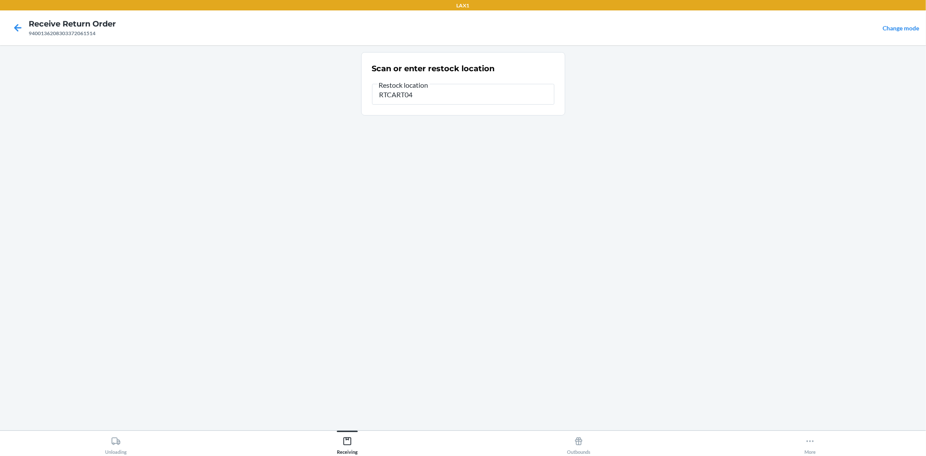
type input "RTCART040"
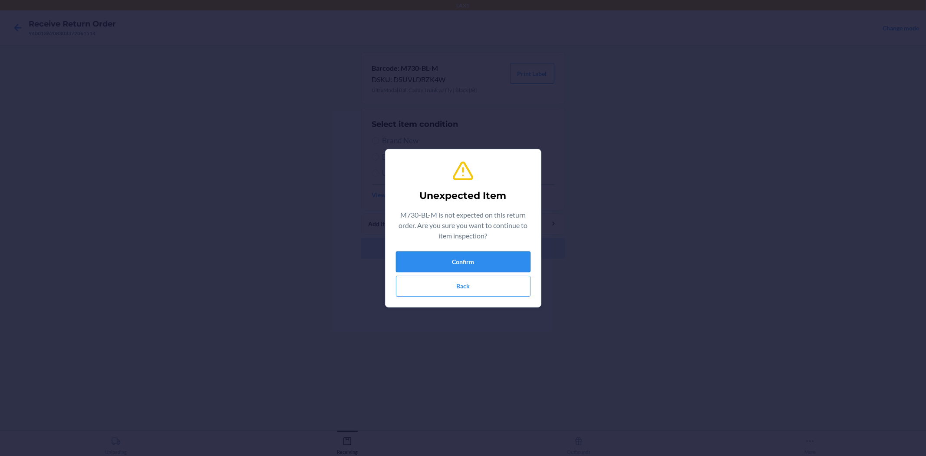
click at [464, 261] on button "Confirm" at bounding box center [463, 261] width 135 height 21
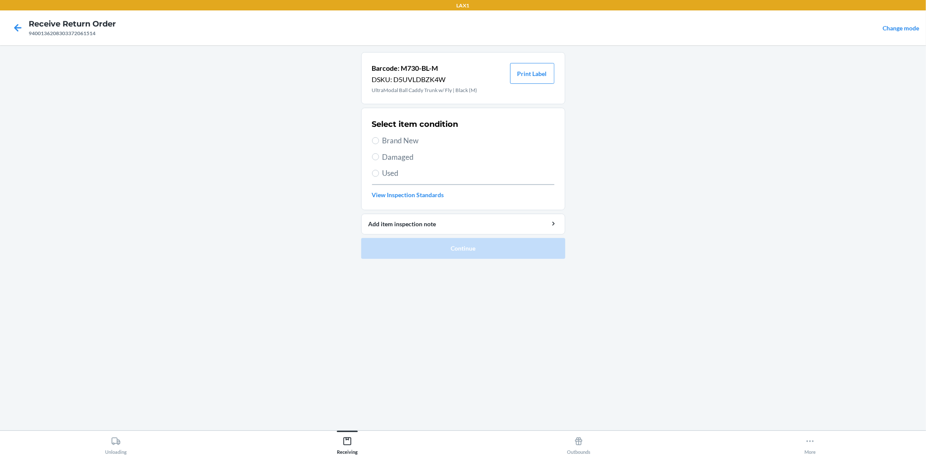
click at [413, 135] on span "Brand New" at bounding box center [468, 140] width 172 height 11
click at [379, 137] on input "Brand New" at bounding box center [375, 140] width 7 height 7
radio input "true"
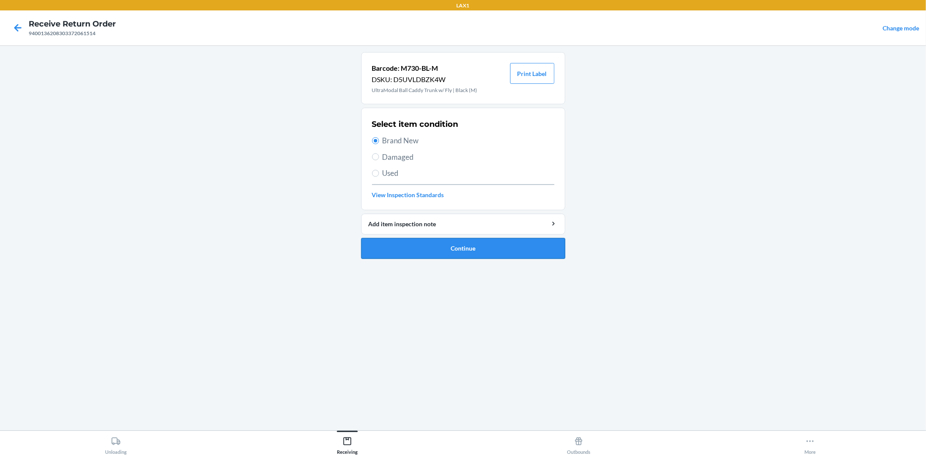
click at [431, 244] on button "Continue" at bounding box center [463, 248] width 204 height 21
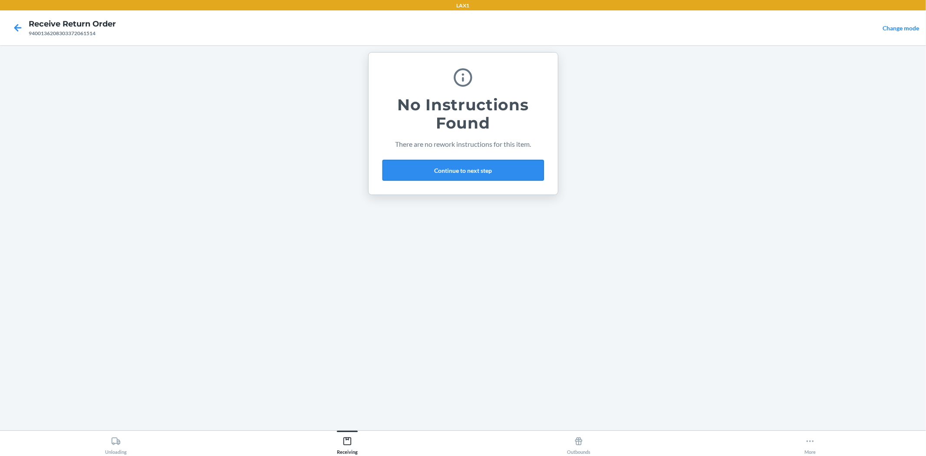
click at [462, 171] on button "Continue to next step" at bounding box center [462, 170] width 161 height 21
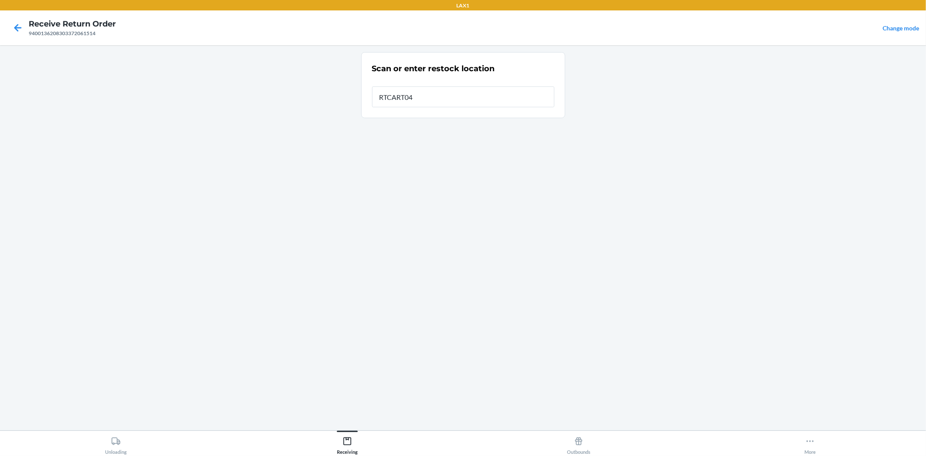
type input "RTCART040"
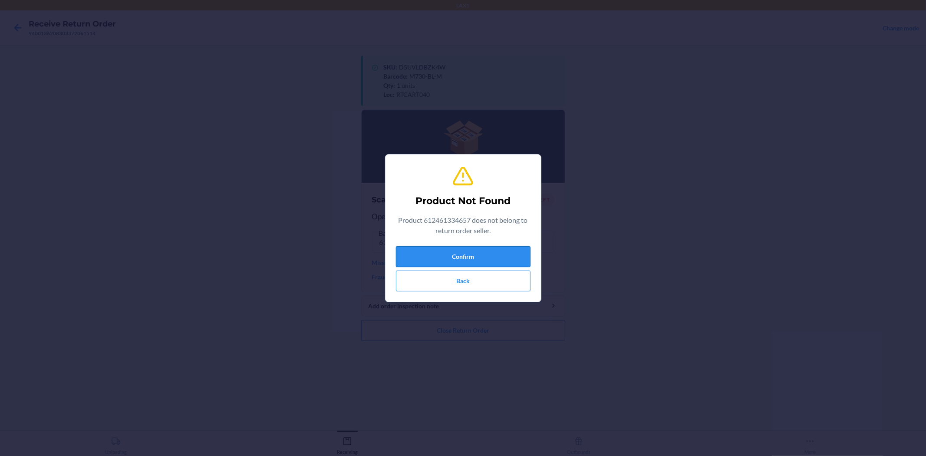
click at [474, 253] on button "Confirm" at bounding box center [463, 256] width 135 height 21
click at [467, 254] on button "Confirm" at bounding box center [463, 256] width 135 height 21
click at [450, 261] on button "Confirm" at bounding box center [463, 256] width 135 height 21
click at [463, 257] on button "Confirm" at bounding box center [463, 256] width 135 height 21
click at [461, 285] on button "Back" at bounding box center [463, 280] width 135 height 21
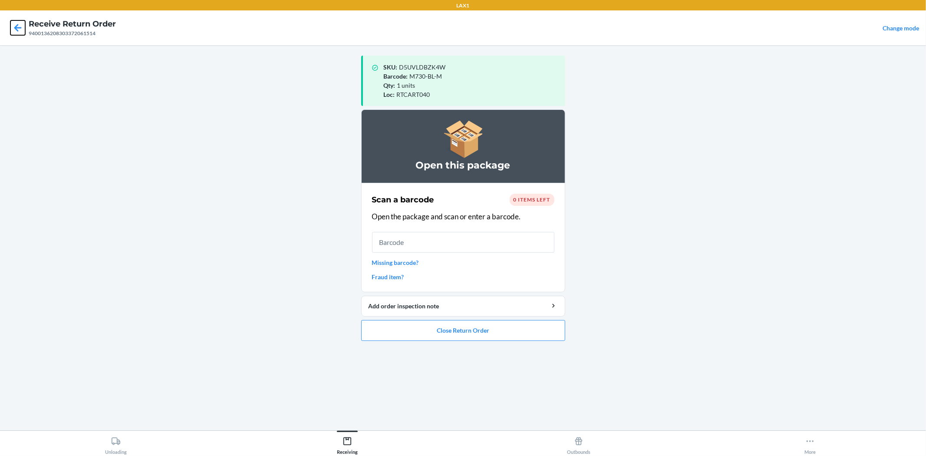
click at [16, 28] on icon at bounding box center [17, 27] width 7 height 7
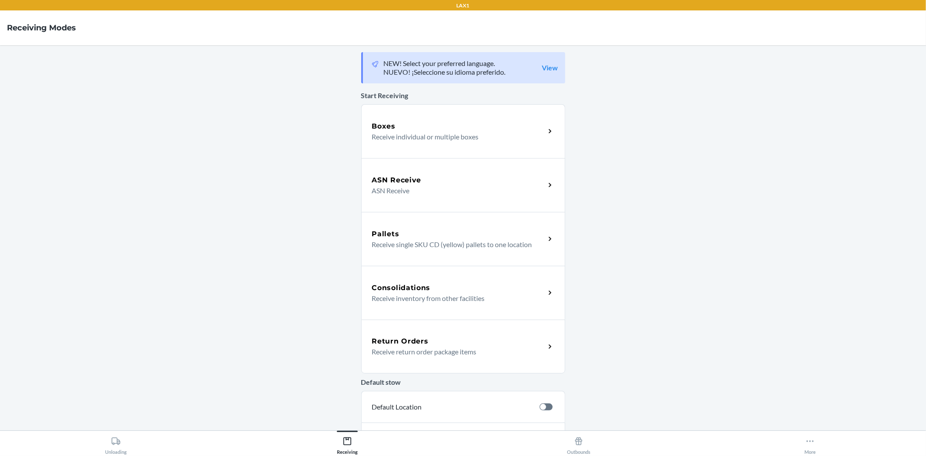
click at [442, 333] on div "Return Orders Receive return order package items" at bounding box center [463, 346] width 204 height 54
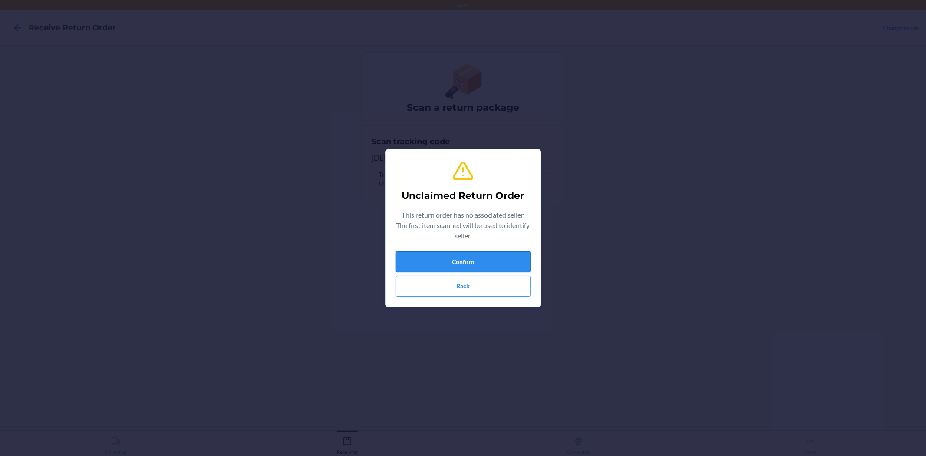
click at [448, 260] on button "Confirm" at bounding box center [463, 261] width 135 height 21
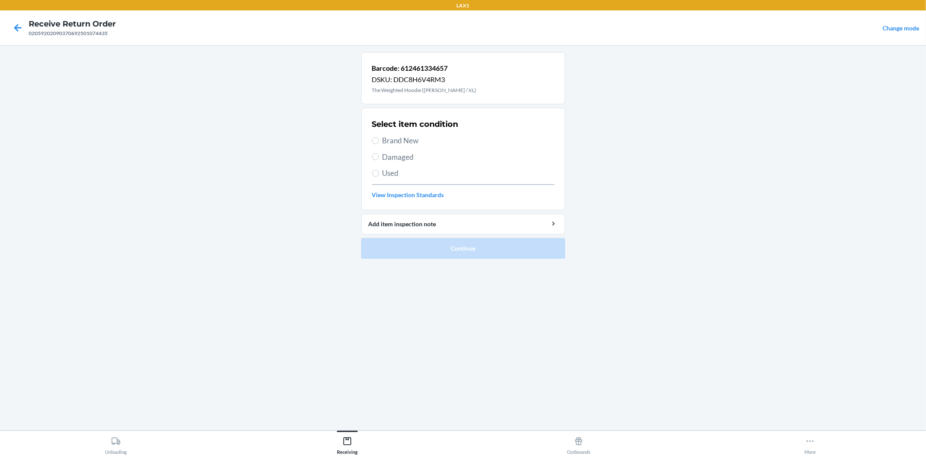
click at [398, 142] on span "Brand New" at bounding box center [468, 140] width 172 height 11
click at [379, 142] on input "Brand New" at bounding box center [375, 140] width 7 height 7
radio input "true"
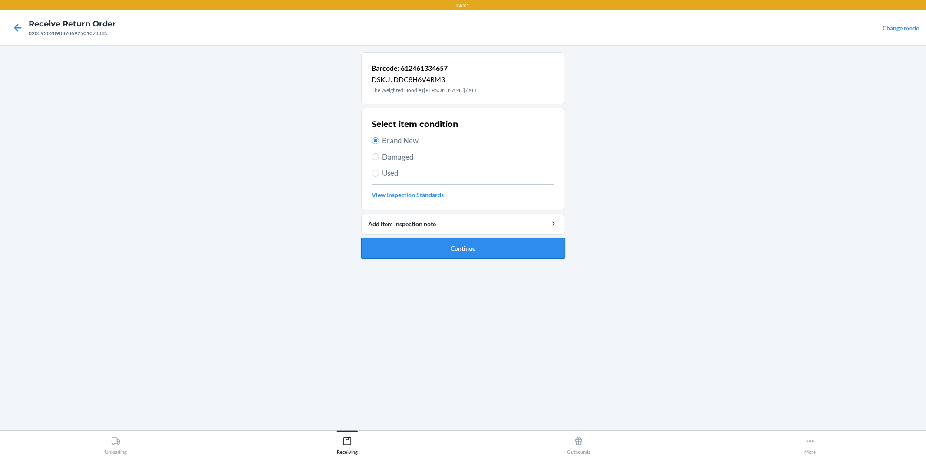
click at [450, 246] on button "Continue" at bounding box center [463, 248] width 204 height 21
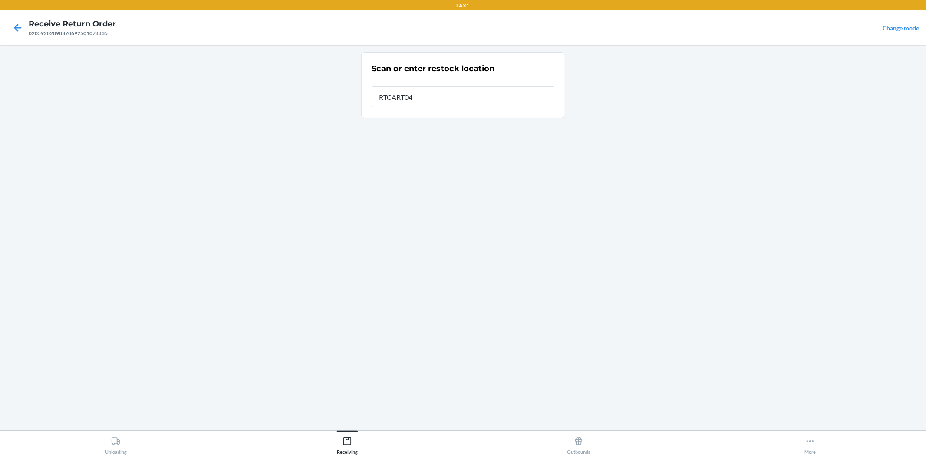
type input "RTCART040"
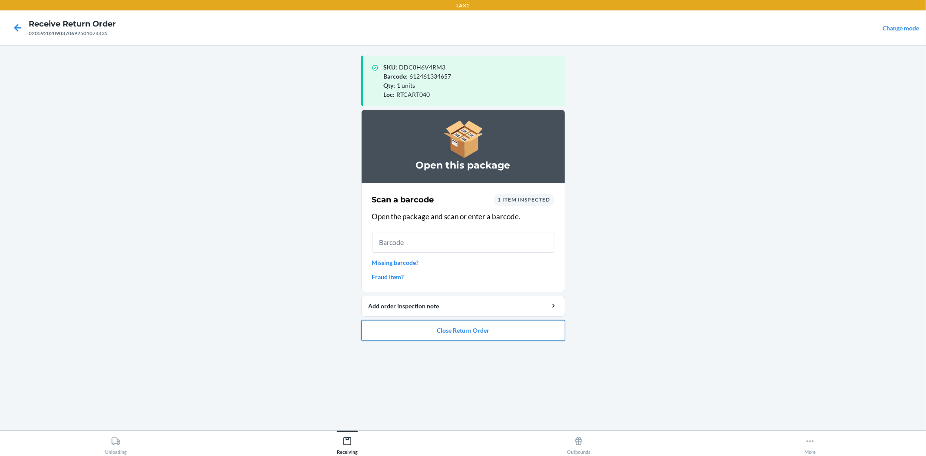
click at [448, 324] on button "Close Return Order" at bounding box center [463, 330] width 204 height 21
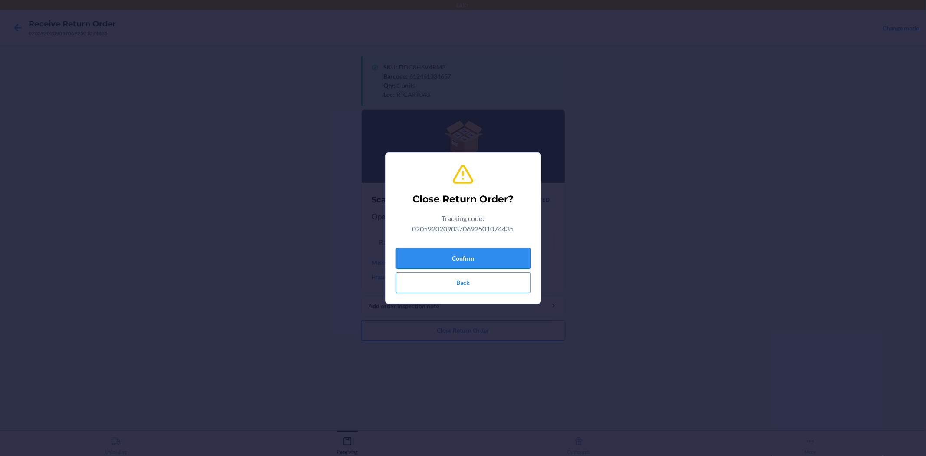
click at [456, 261] on button "Confirm" at bounding box center [463, 258] width 135 height 21
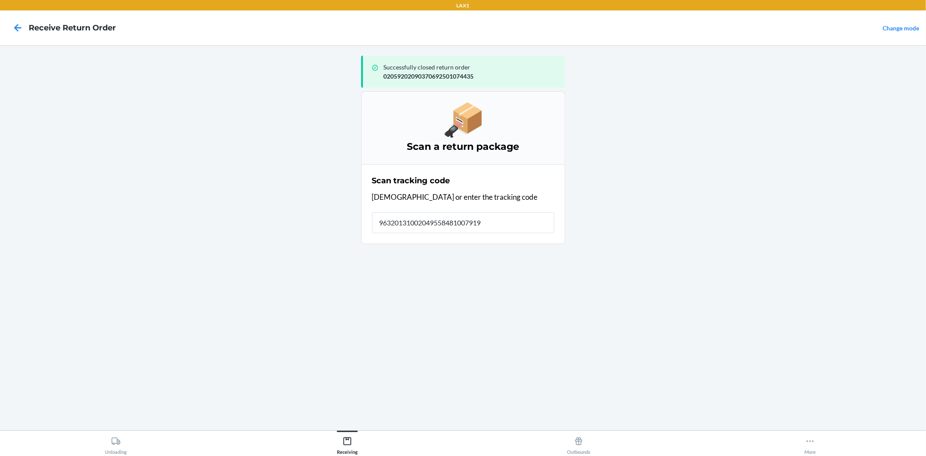
type input "963201310020495584810079193"
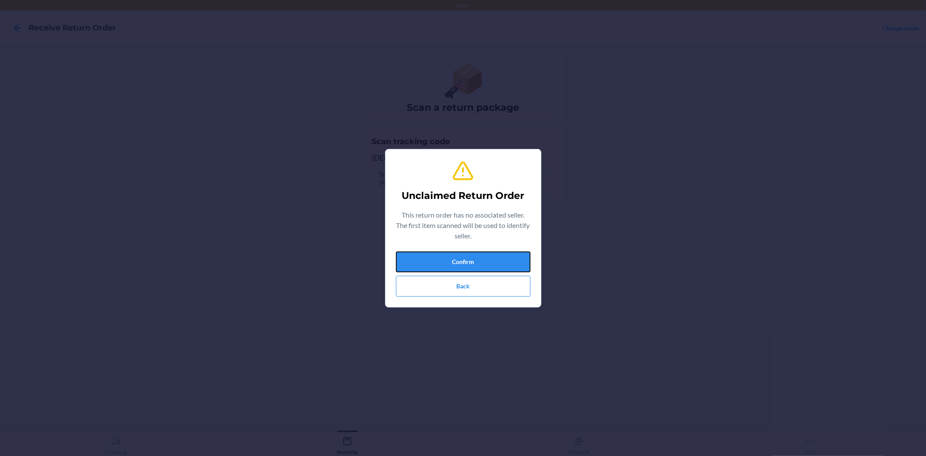
drag, startPoint x: 456, startPoint y: 260, endPoint x: 460, endPoint y: 207, distance: 53.1
click at [460, 221] on div "Unclaimed Return Order This return order has no associated seller. The first it…" at bounding box center [463, 228] width 135 height 144
click at [477, 264] on button "Confirm" at bounding box center [463, 261] width 135 height 21
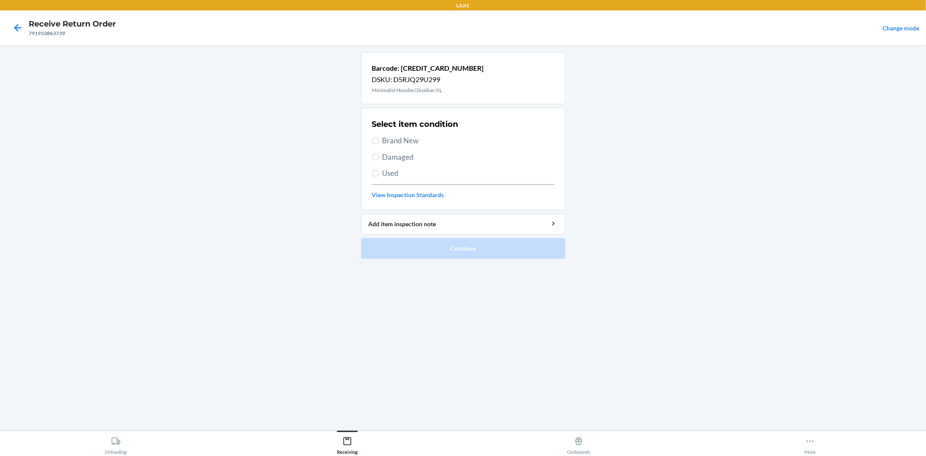
click at [403, 152] on span "Damaged" at bounding box center [468, 156] width 172 height 11
click at [379, 153] on input "Damaged" at bounding box center [375, 156] width 7 height 7
radio input "true"
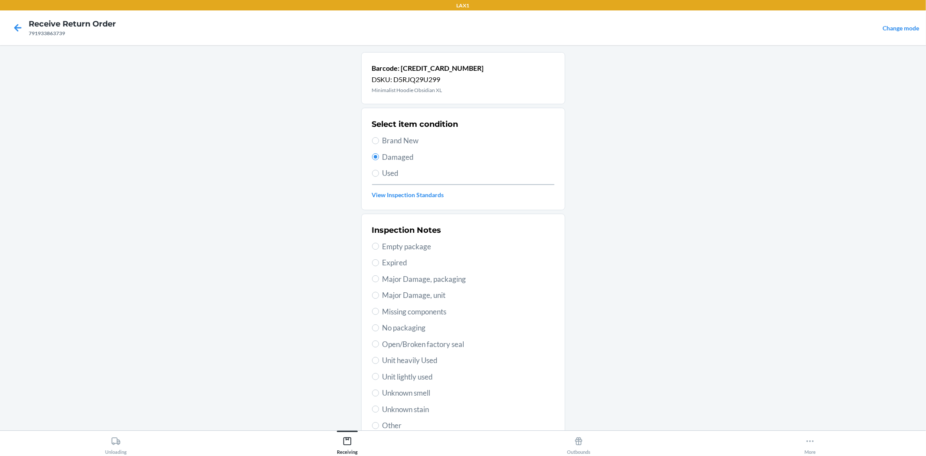
click at [413, 325] on span "No packaging" at bounding box center [468, 327] width 172 height 11
click at [379, 325] on input "No packaging" at bounding box center [375, 327] width 7 height 7
radio input "true"
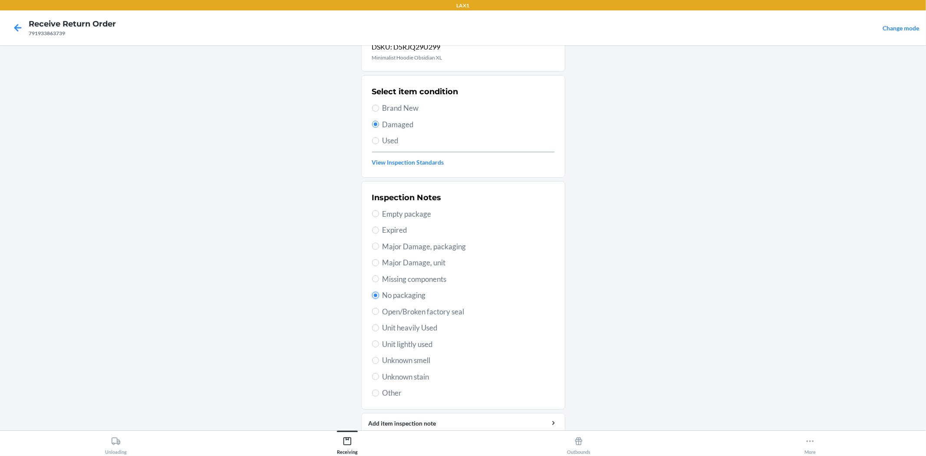
scroll to position [67, 0]
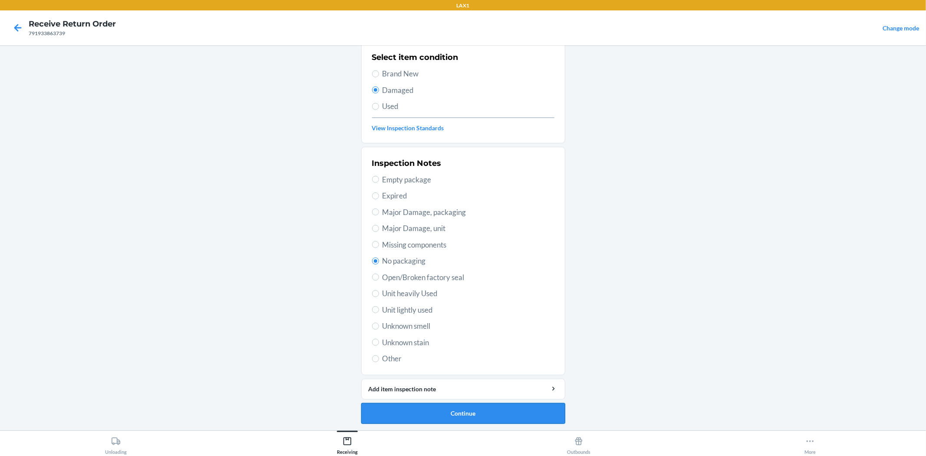
click at [494, 415] on button "Continue" at bounding box center [463, 413] width 204 height 21
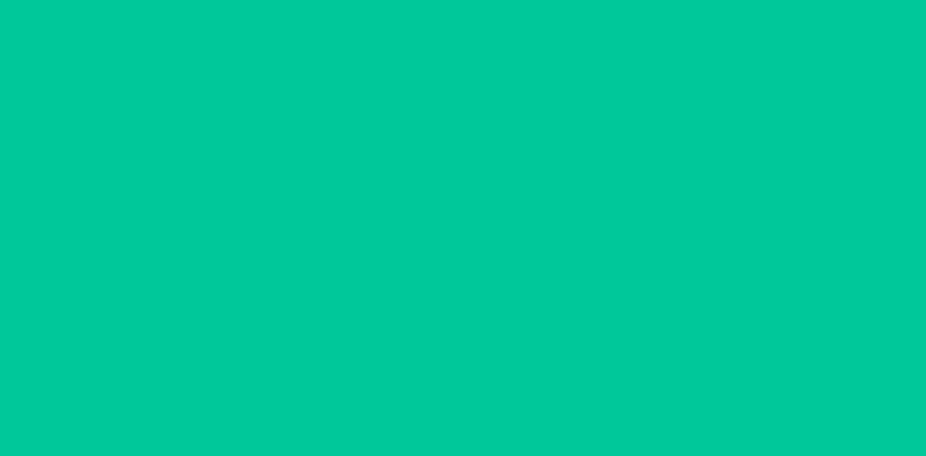
scroll to position [0, 0]
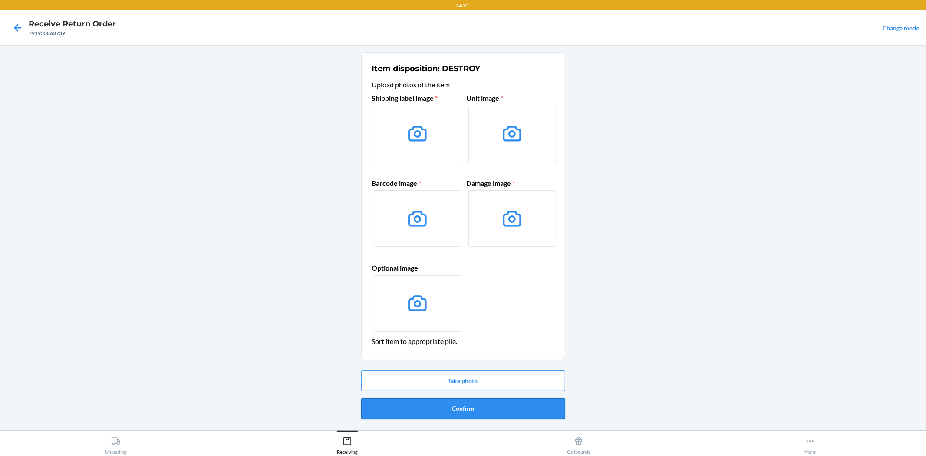
click at [495, 410] on button "Confirm" at bounding box center [463, 408] width 204 height 21
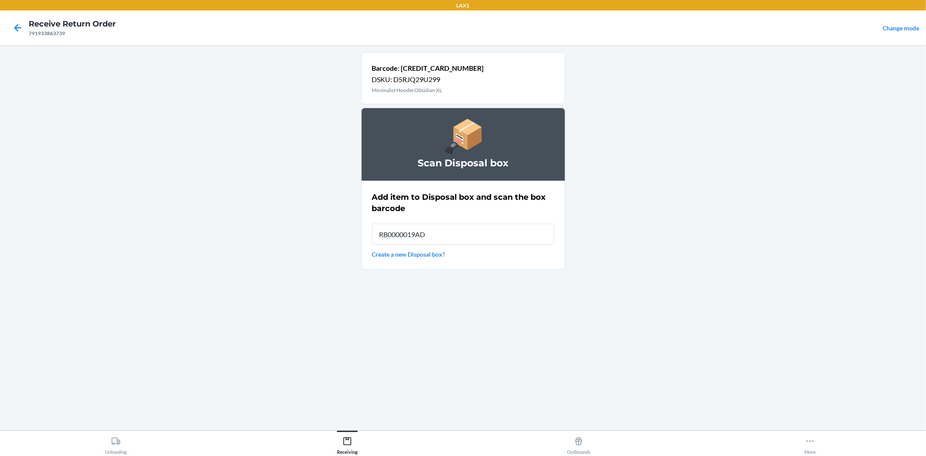
type input "RB0000019AD"
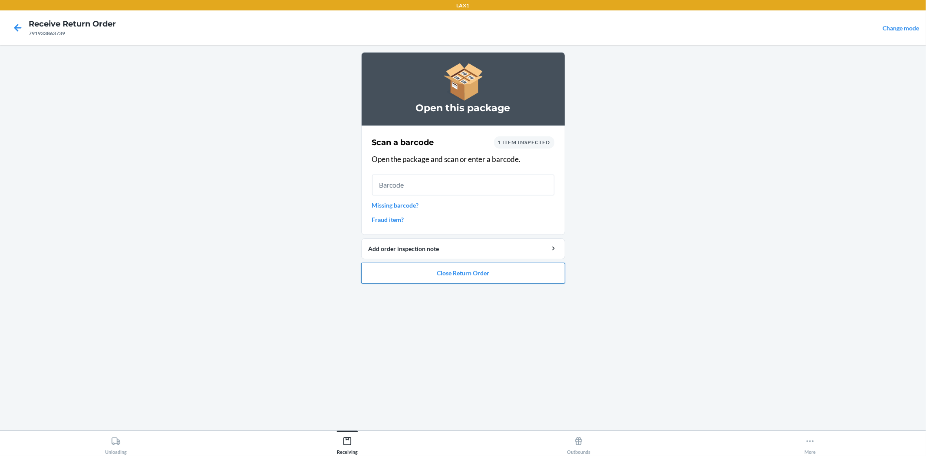
click at [450, 272] on button "Close Return Order" at bounding box center [463, 273] width 204 height 21
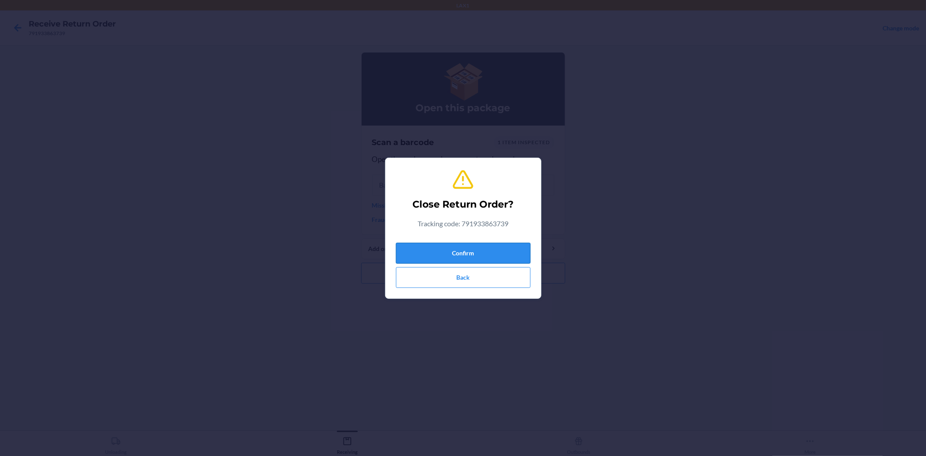
click at [459, 253] on button "Confirm" at bounding box center [463, 253] width 135 height 21
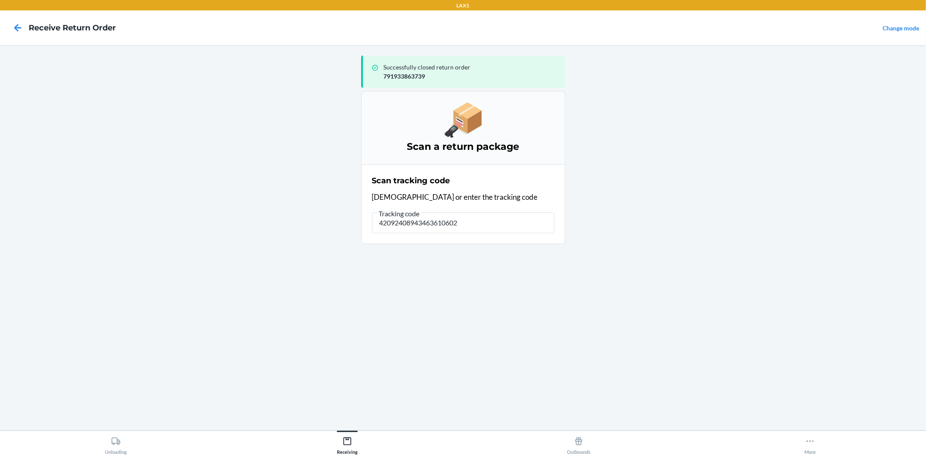
type input "420924089434636106023"
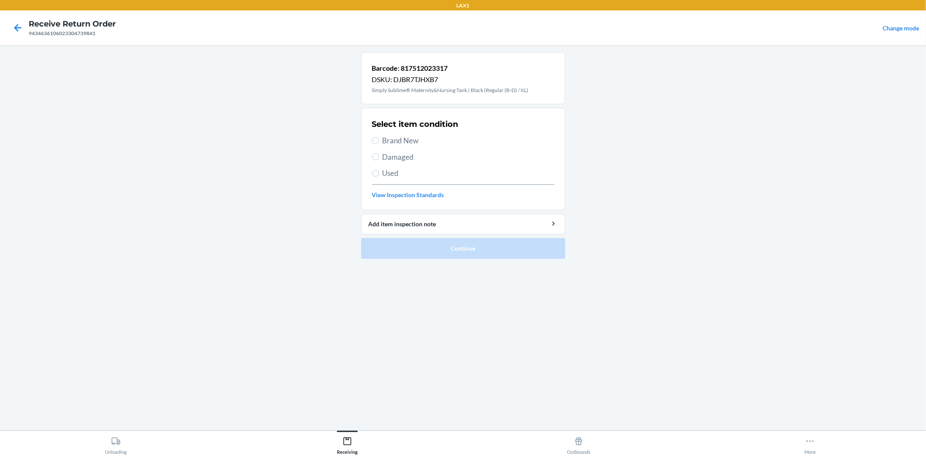
click at [392, 140] on span "Brand New" at bounding box center [468, 140] width 172 height 11
click at [379, 140] on input "Brand New" at bounding box center [375, 140] width 7 height 7
radio input "true"
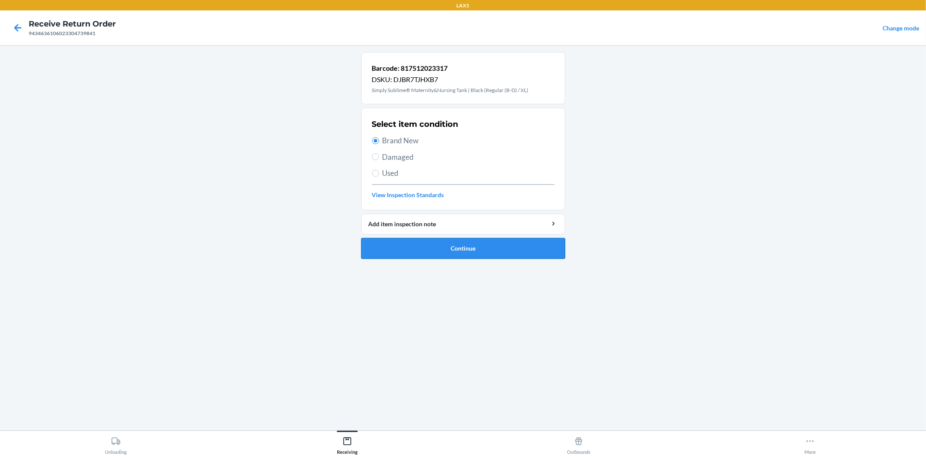
click at [478, 253] on button "Continue" at bounding box center [463, 248] width 204 height 21
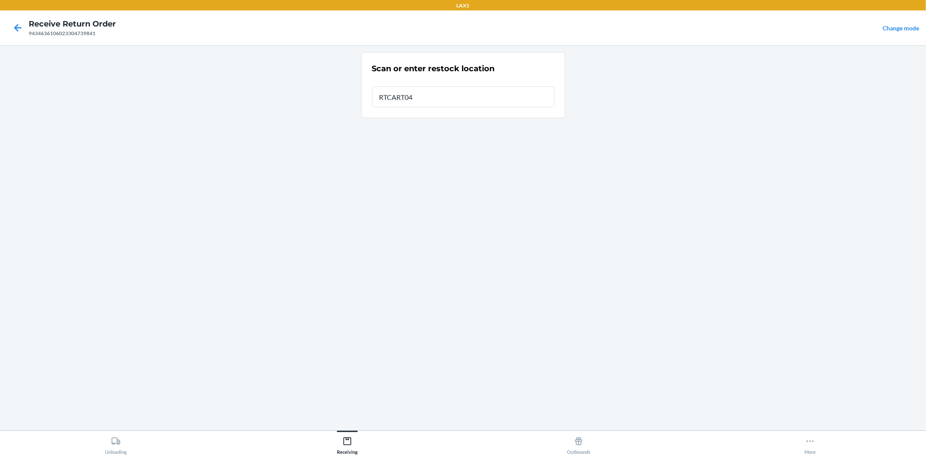
type input "RTCART040"
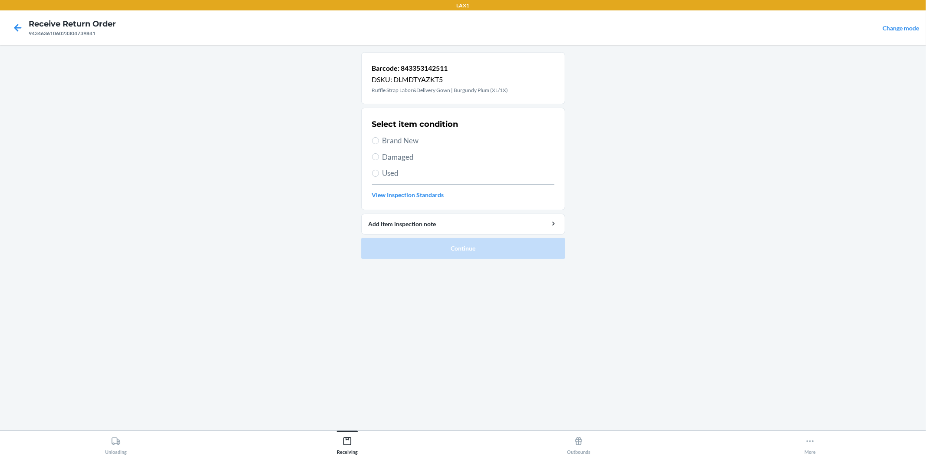
click at [408, 141] on span "Brand New" at bounding box center [468, 140] width 172 height 11
click at [379, 141] on input "Brand New" at bounding box center [375, 140] width 7 height 7
radio input "true"
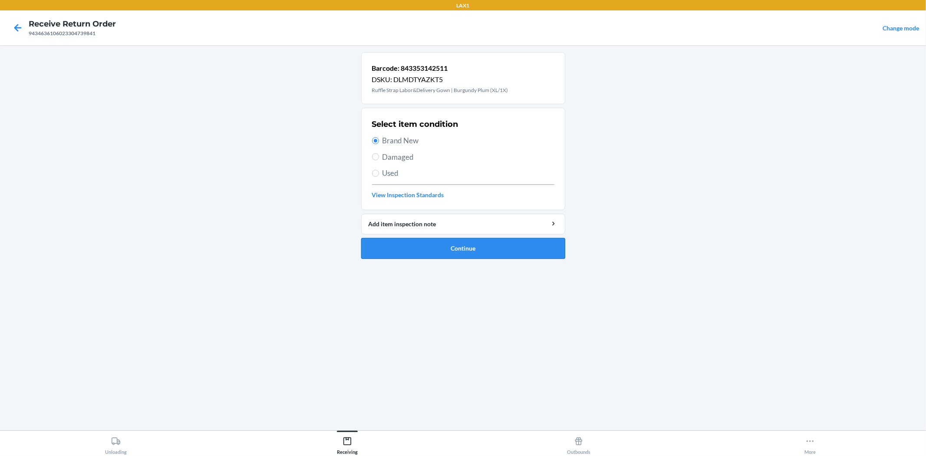
click at [471, 253] on button "Continue" at bounding box center [463, 248] width 204 height 21
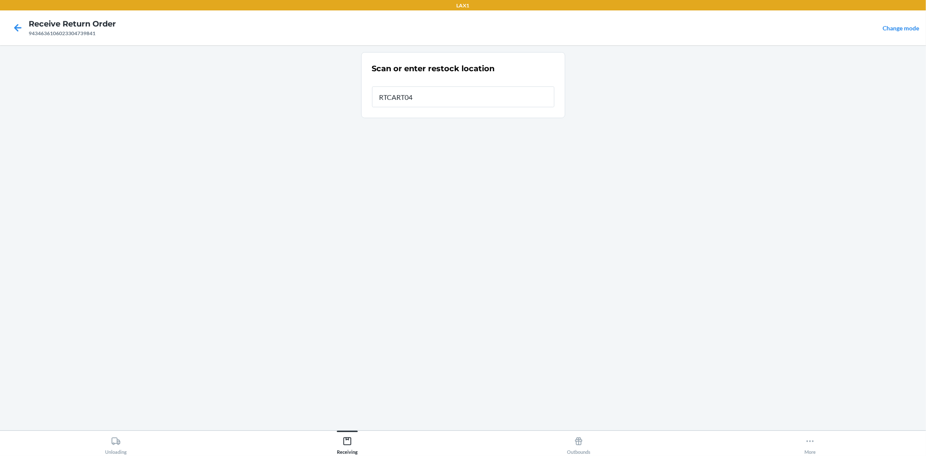
type input "RTCART040"
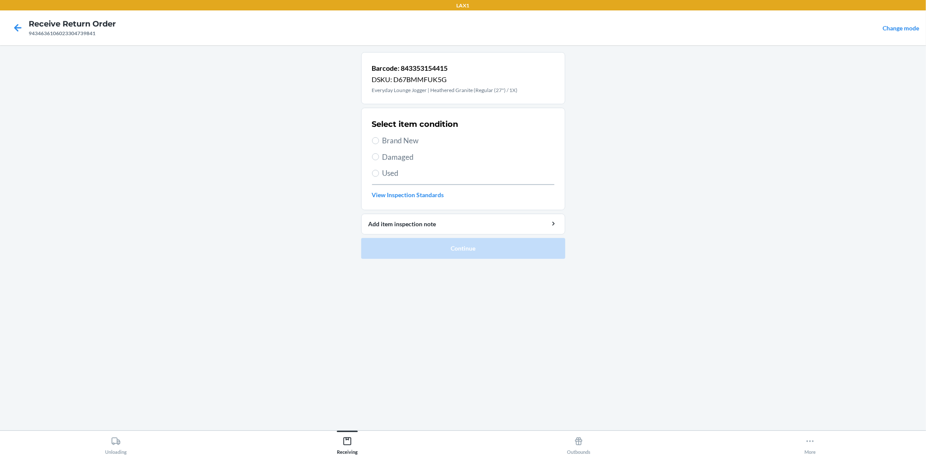
click at [389, 137] on span "Brand New" at bounding box center [468, 140] width 172 height 11
click at [379, 137] on input "Brand New" at bounding box center [375, 140] width 7 height 7
radio input "true"
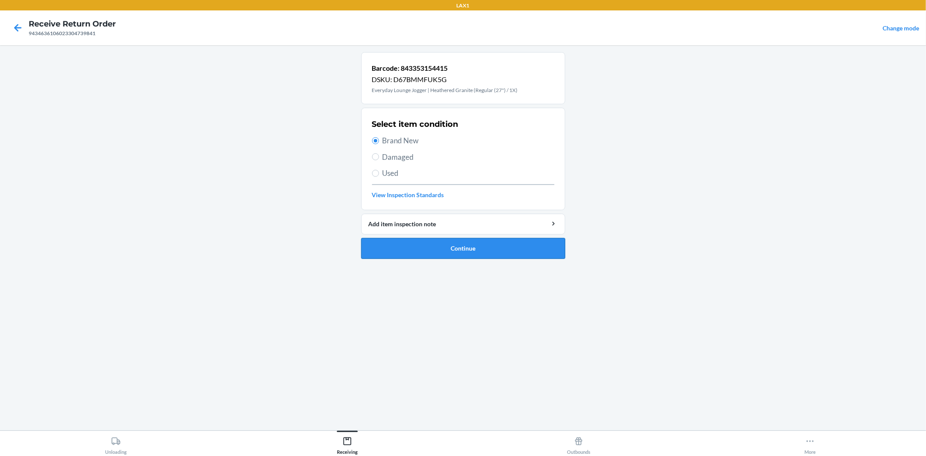
click at [457, 254] on button "Continue" at bounding box center [463, 248] width 204 height 21
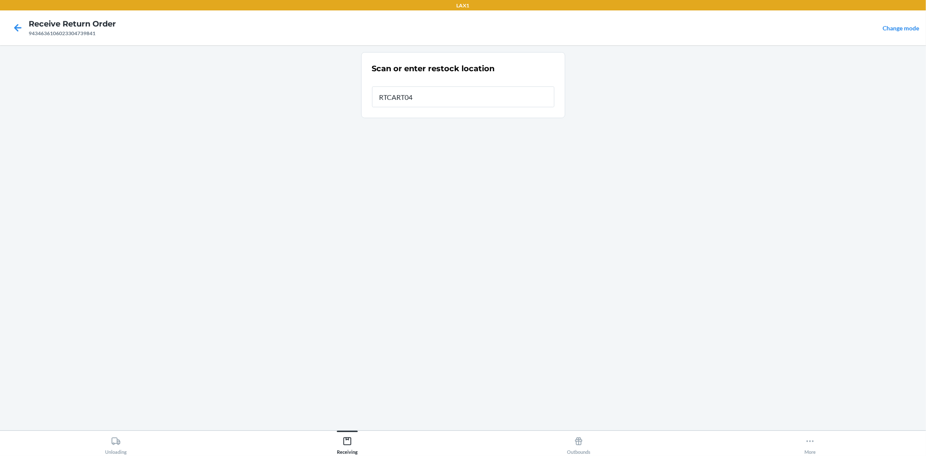
type input "RTCART040"
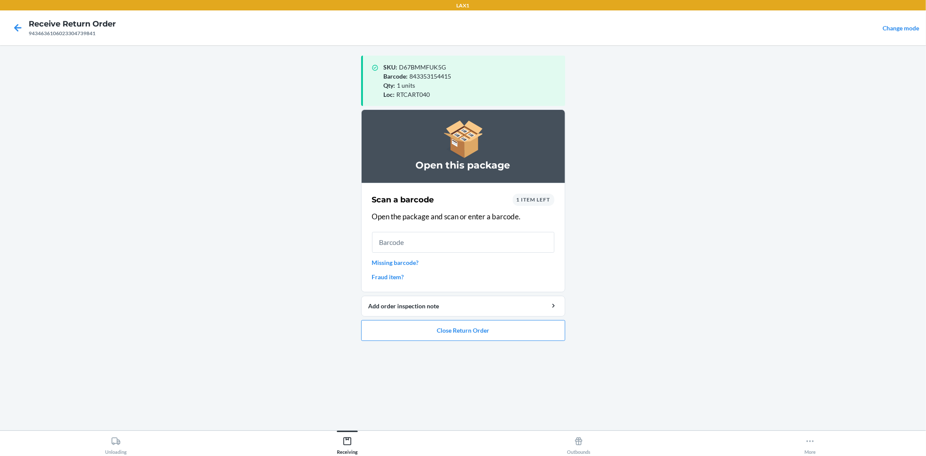
drag, startPoint x: 241, startPoint y: 390, endPoint x: 273, endPoint y: 120, distance: 271.8
click at [273, 120] on main "SKU : D67BMMFUK5G Barcode : 843353154415 Qty : 1 units Loc : RTCART040 Open thi…" at bounding box center [463, 237] width 926 height 385
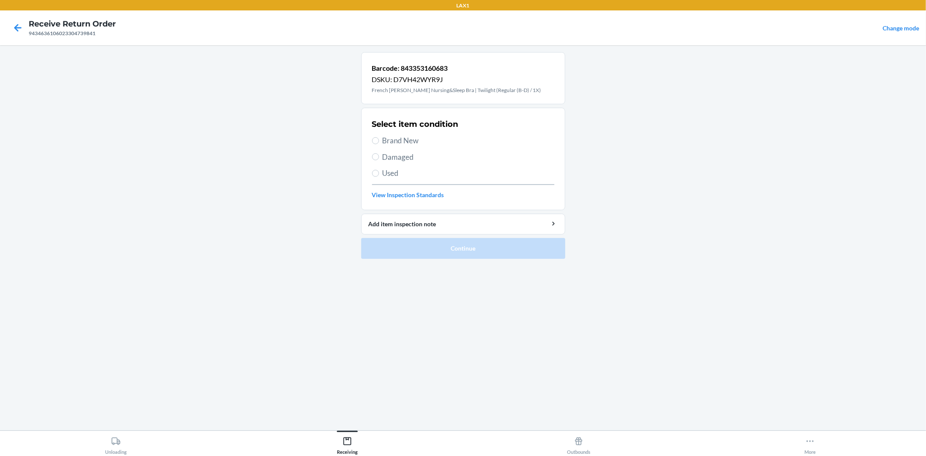
click at [411, 142] on span "Brand New" at bounding box center [468, 140] width 172 height 11
click at [379, 142] on input "Brand New" at bounding box center [375, 140] width 7 height 7
radio input "true"
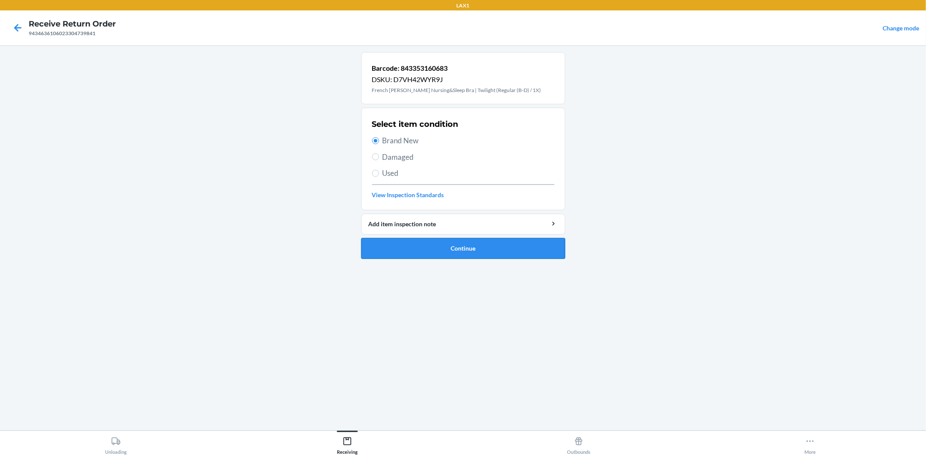
click at [457, 249] on button "Continue" at bounding box center [463, 248] width 204 height 21
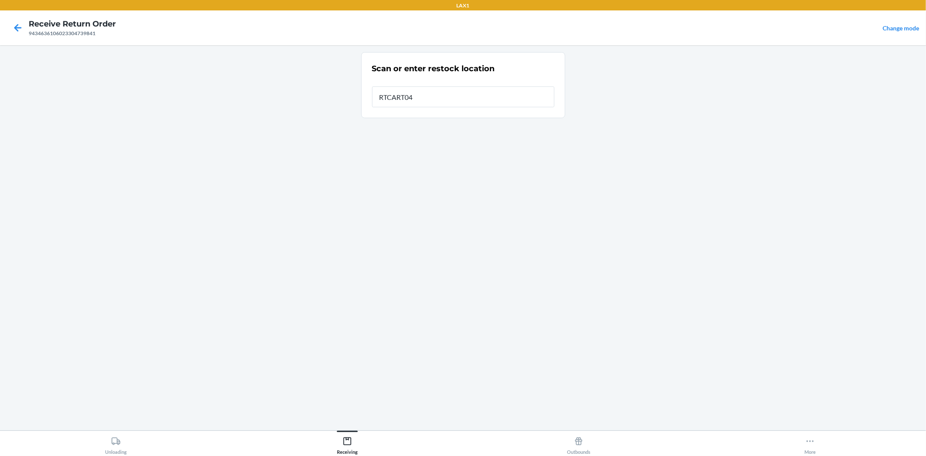
type input "RTCART040"
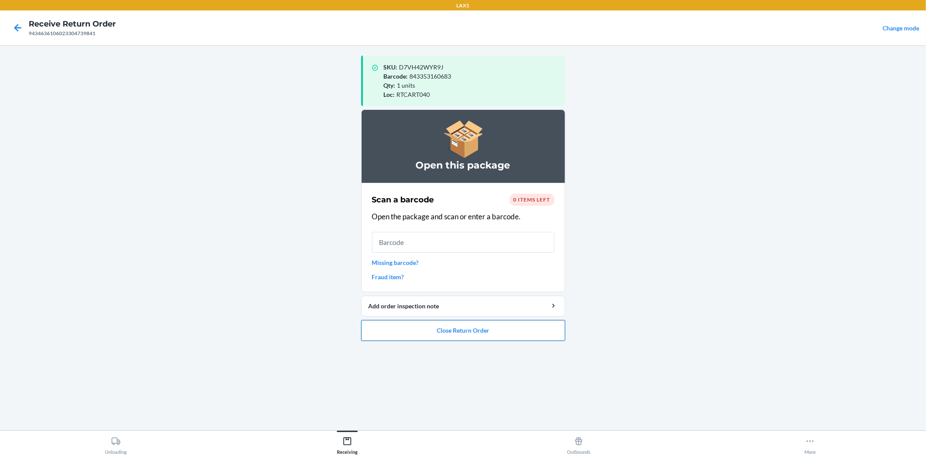
click at [465, 331] on button "Close Return Order" at bounding box center [463, 330] width 204 height 21
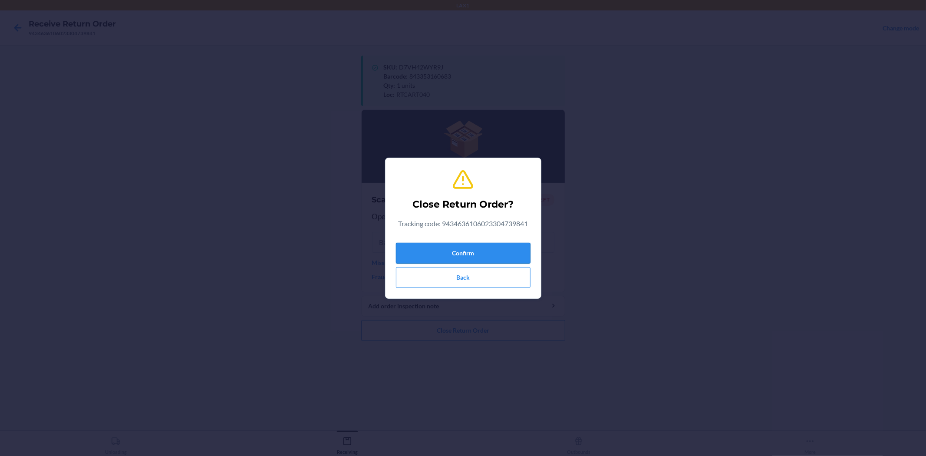
click at [482, 250] on button "Confirm" at bounding box center [463, 253] width 135 height 21
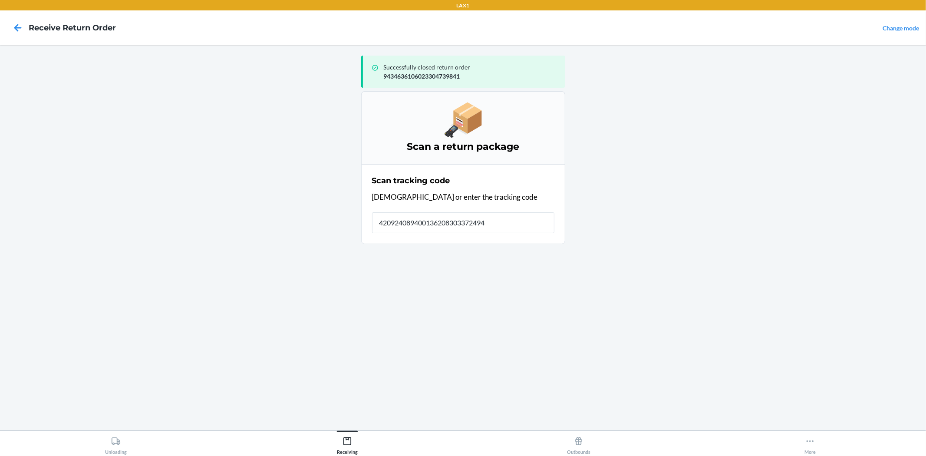
type input "4209240894001362083033724942"
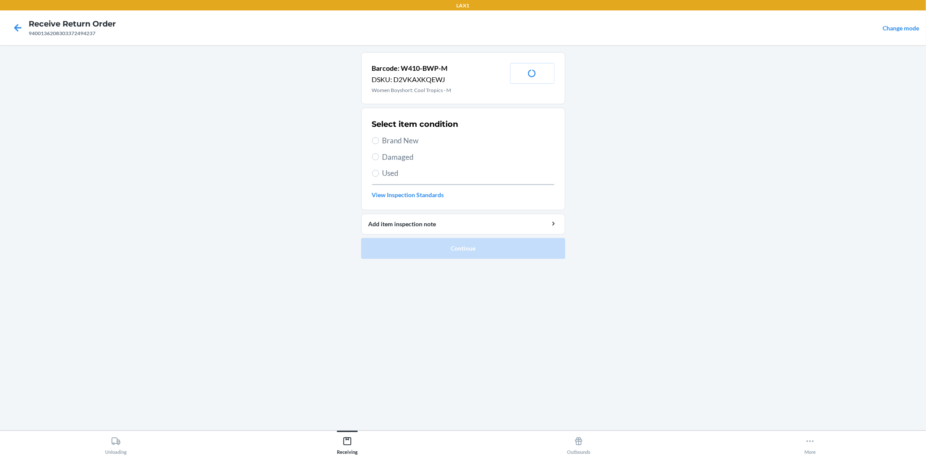
click at [404, 163] on div "Select item condition Brand New Damaged Used View Inspection Standards" at bounding box center [463, 159] width 182 height 86
click at [403, 156] on span "Damaged" at bounding box center [468, 156] width 172 height 11
click at [379, 156] on input "Damaged" at bounding box center [375, 156] width 7 height 7
radio input "true"
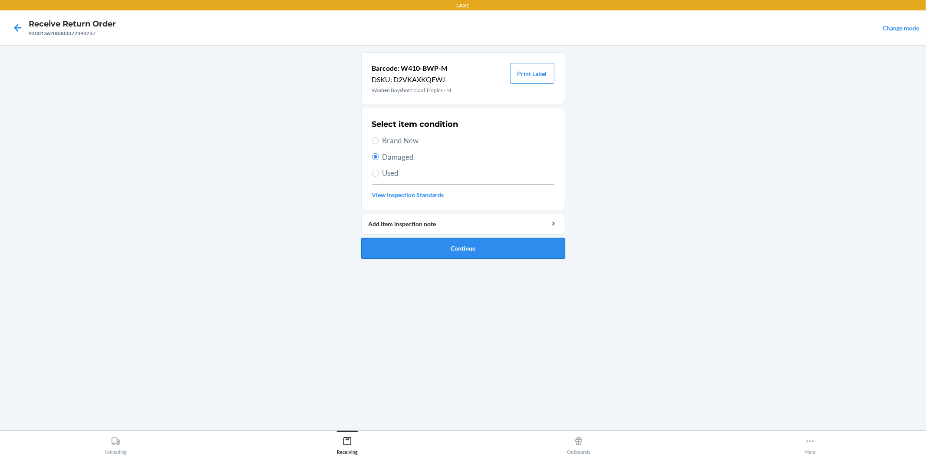
click at [433, 254] on button "Continue" at bounding box center [463, 248] width 204 height 21
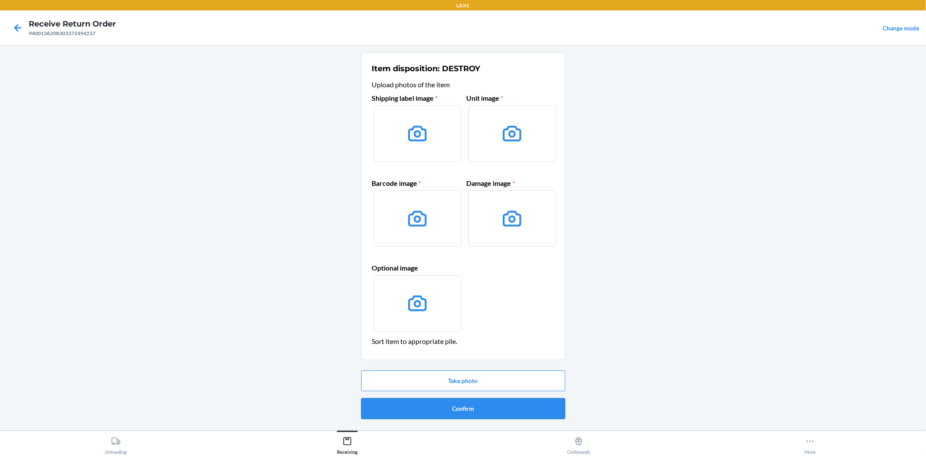
click at [459, 406] on button "Confirm" at bounding box center [463, 408] width 204 height 21
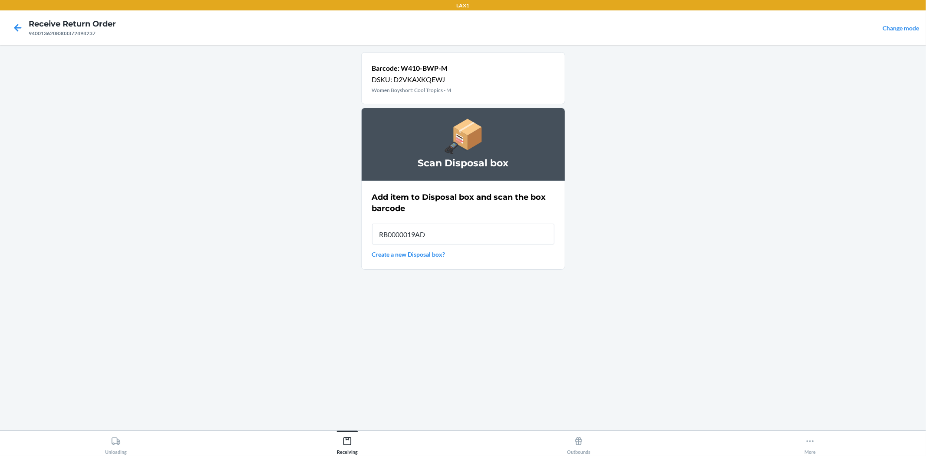
type input "RB0000019AD"
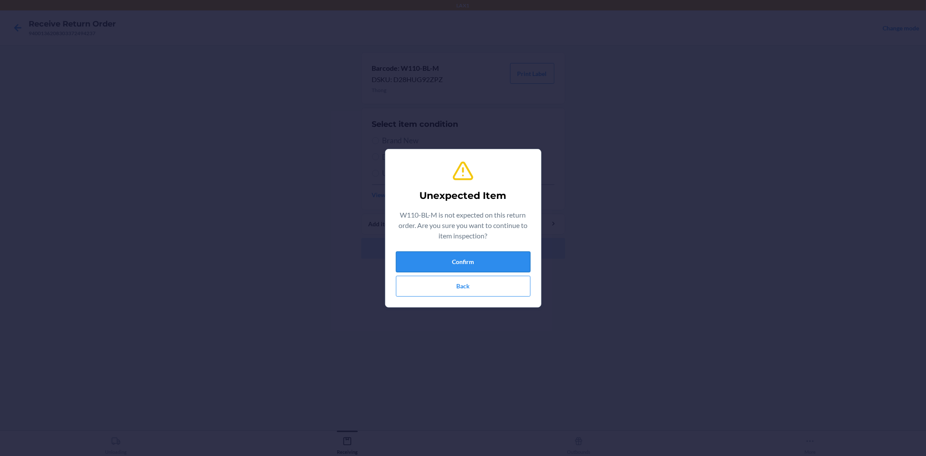
click at [460, 259] on button "Confirm" at bounding box center [463, 261] width 135 height 21
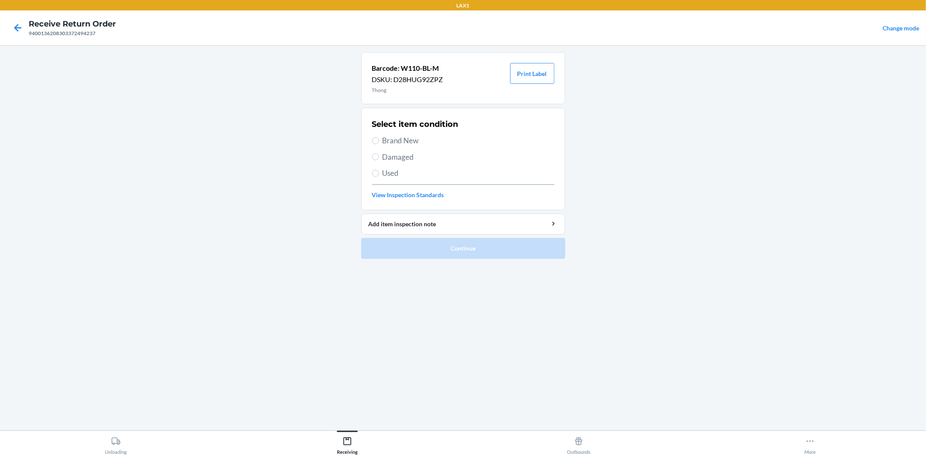
click at [389, 160] on span "Damaged" at bounding box center [468, 156] width 172 height 11
click at [379, 160] on input "Damaged" at bounding box center [375, 156] width 7 height 7
radio input "true"
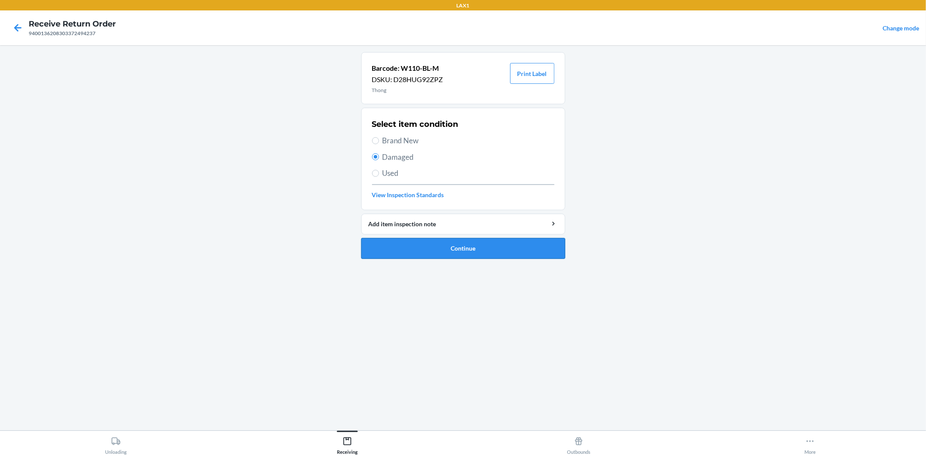
click at [417, 244] on button "Continue" at bounding box center [463, 248] width 204 height 21
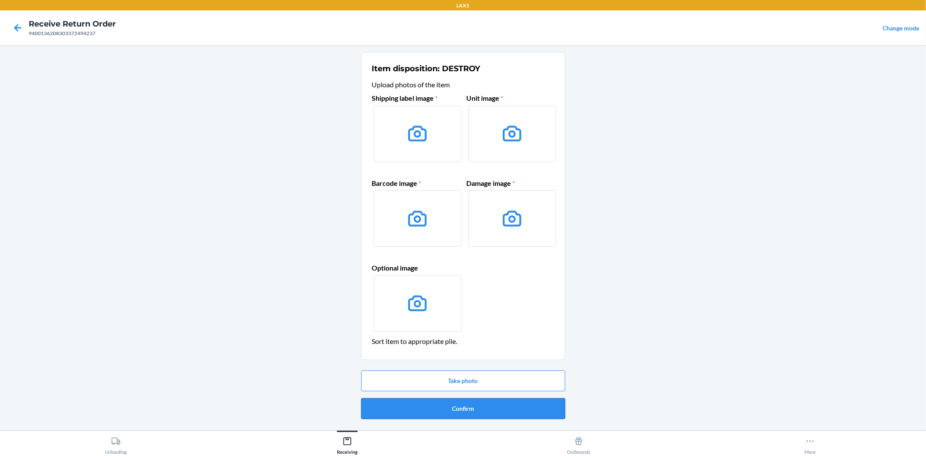
click at [441, 400] on button "Confirm" at bounding box center [463, 408] width 204 height 21
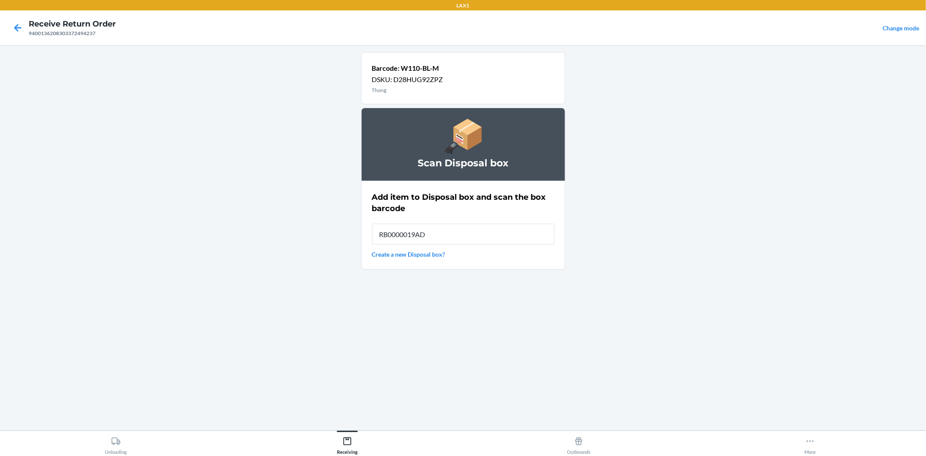
type input "RB0000019AD"
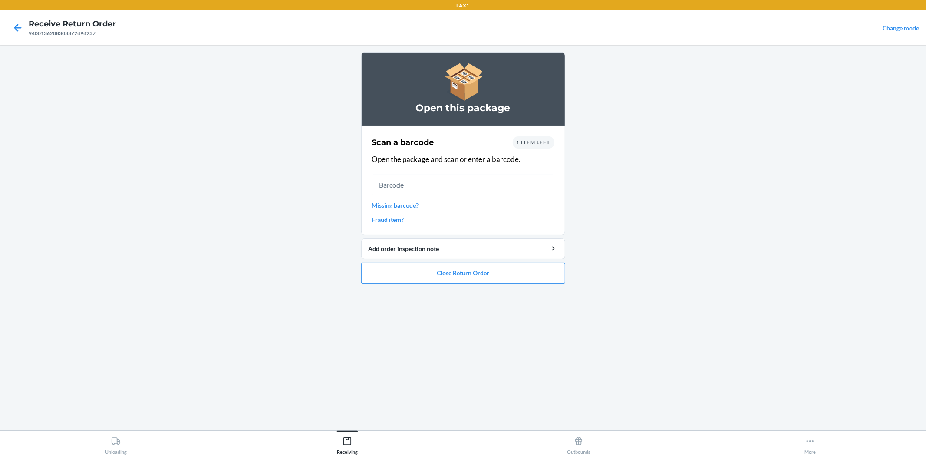
click at [414, 206] on link "Missing barcode?" at bounding box center [463, 205] width 182 height 9
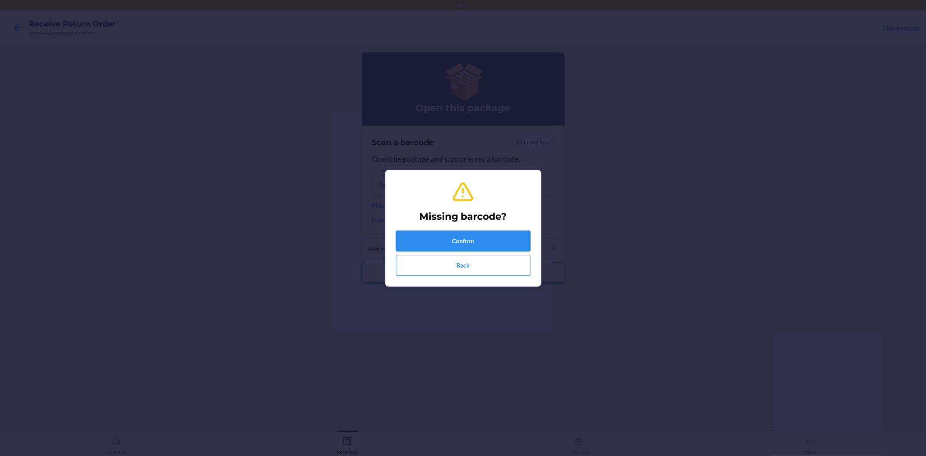
click at [459, 236] on button "Confirm" at bounding box center [463, 240] width 135 height 21
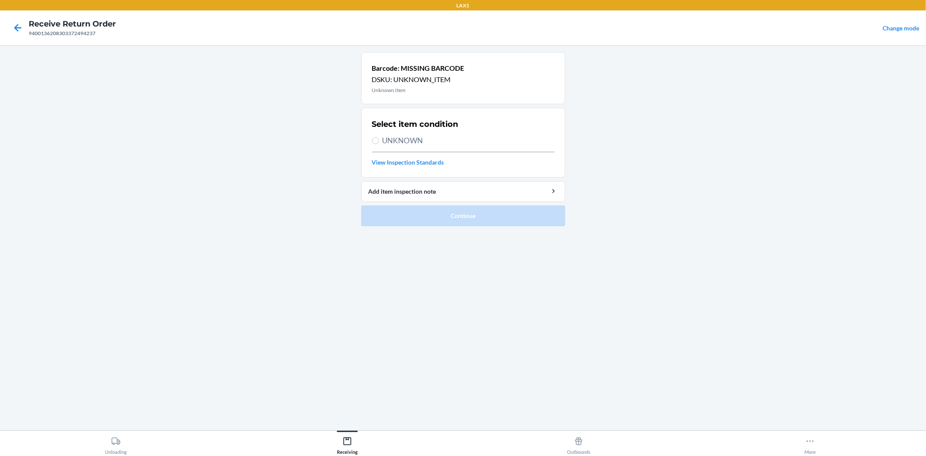
click at [415, 133] on div "Select item condition UNKNOWN View Inspection Standards" at bounding box center [463, 142] width 182 height 53
click at [406, 139] on span "UNKNOWN" at bounding box center [468, 140] width 172 height 11
click at [379, 139] on input "UNKNOWN" at bounding box center [375, 140] width 7 height 7
radio input "true"
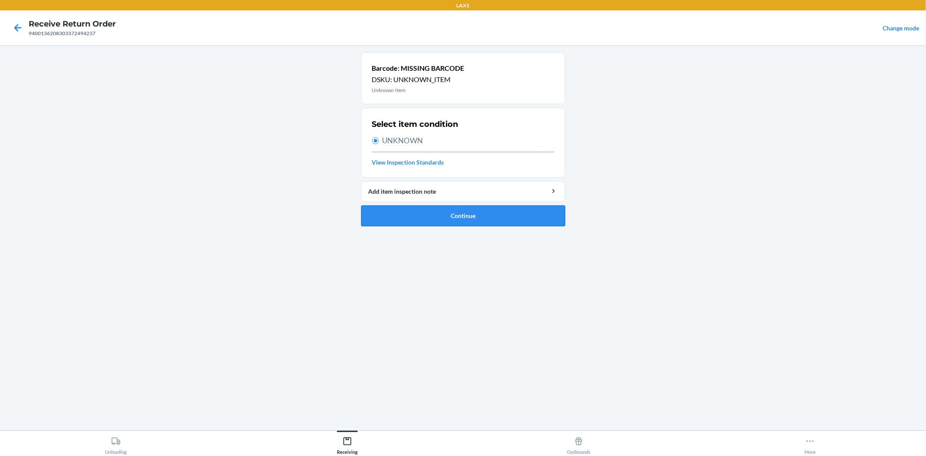
click at [424, 217] on button "Continue" at bounding box center [463, 215] width 204 height 21
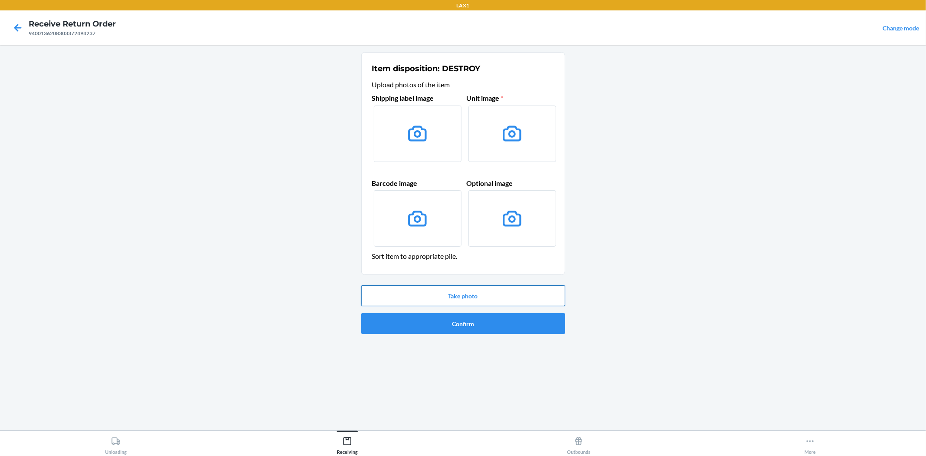
click at [462, 296] on button "Take photo" at bounding box center [463, 295] width 204 height 21
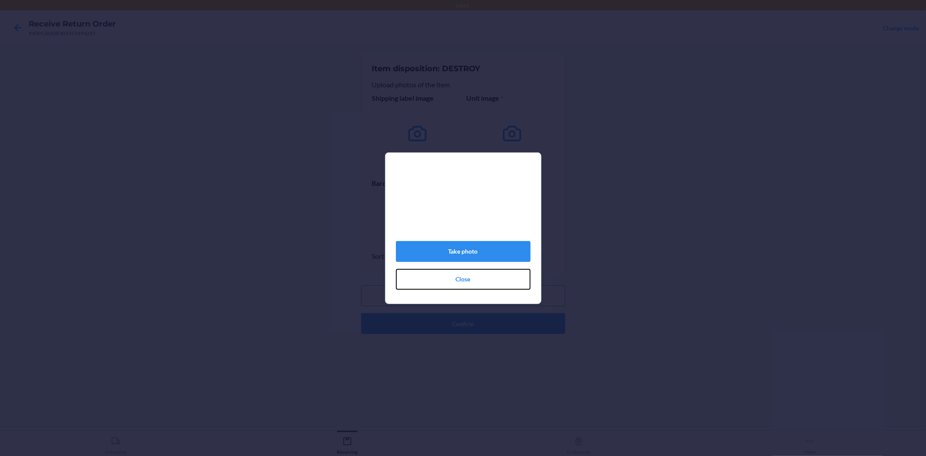
click at [480, 272] on div "Take photo Close" at bounding box center [463, 231] width 135 height 123
click at [463, 268] on div "Take photo Close" at bounding box center [463, 231] width 135 height 123
click at [462, 248] on button "Take photo" at bounding box center [463, 251] width 135 height 21
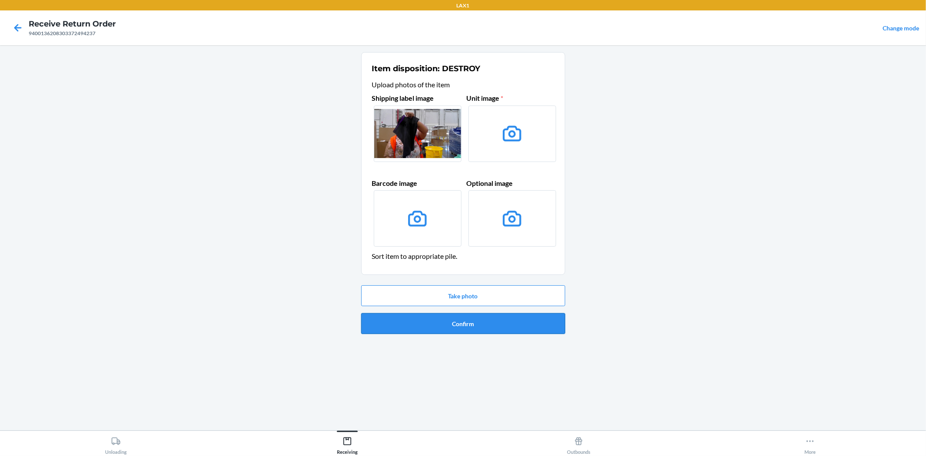
click at [471, 324] on button "Confirm" at bounding box center [463, 323] width 204 height 21
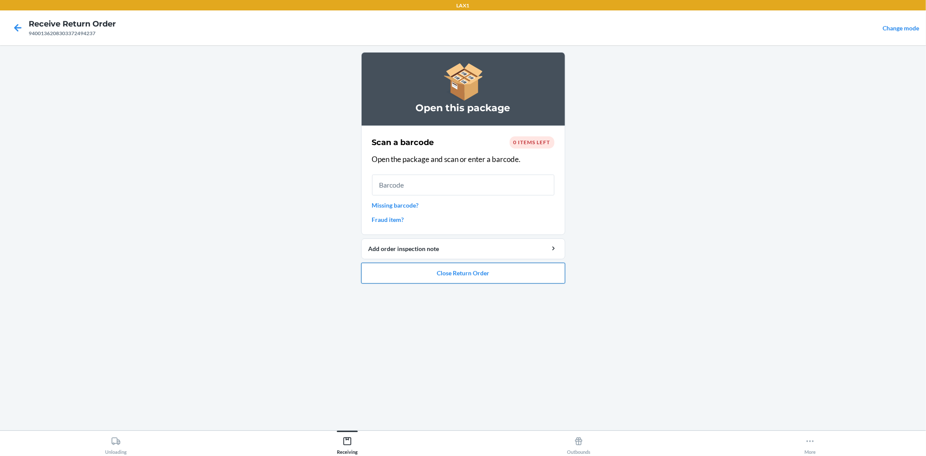
click at [444, 271] on button "Close Return Order" at bounding box center [463, 273] width 204 height 21
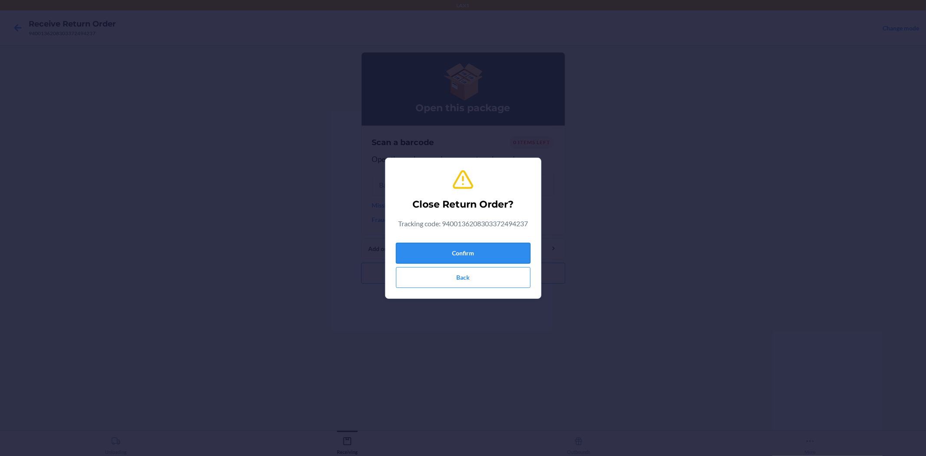
click at [453, 256] on button "Confirm" at bounding box center [463, 253] width 135 height 21
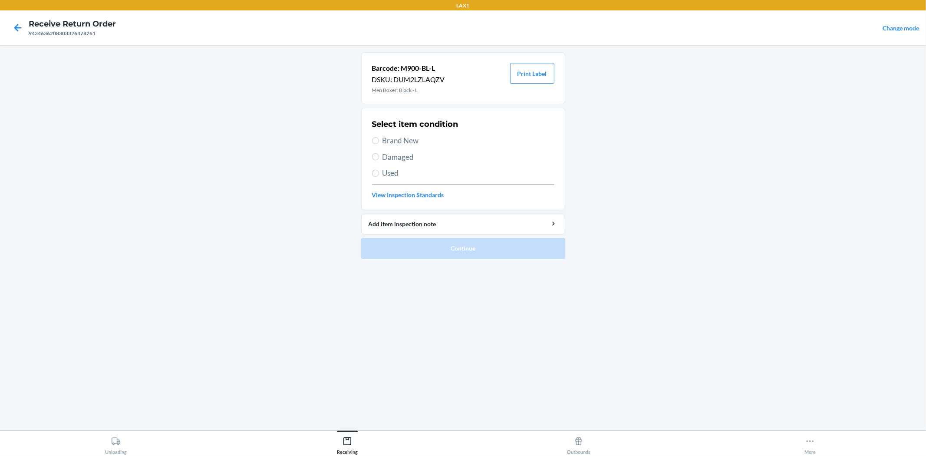
drag, startPoint x: 413, startPoint y: 139, endPoint x: 414, endPoint y: 151, distance: 12.2
click at [414, 140] on span "Brand New" at bounding box center [468, 140] width 172 height 11
click at [379, 140] on input "Brand New" at bounding box center [375, 140] width 7 height 7
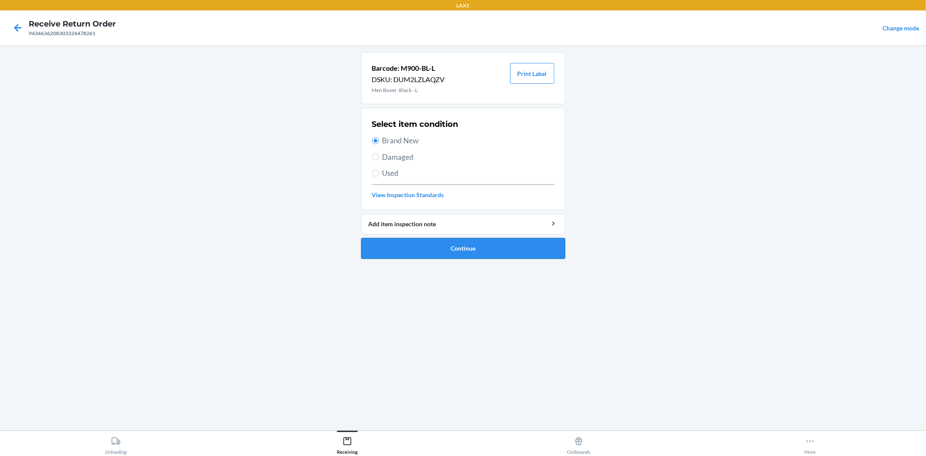
click at [421, 250] on button "Continue" at bounding box center [463, 248] width 204 height 21
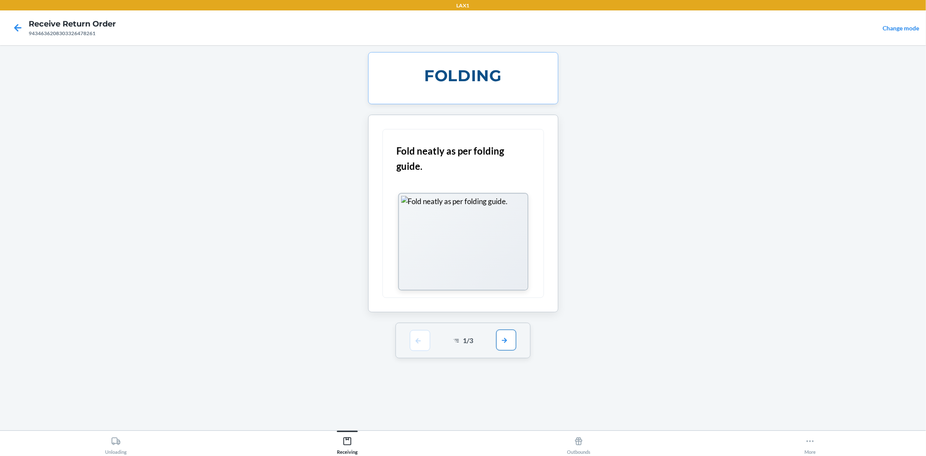
click at [500, 337] on button "button" at bounding box center [506, 339] width 20 height 21
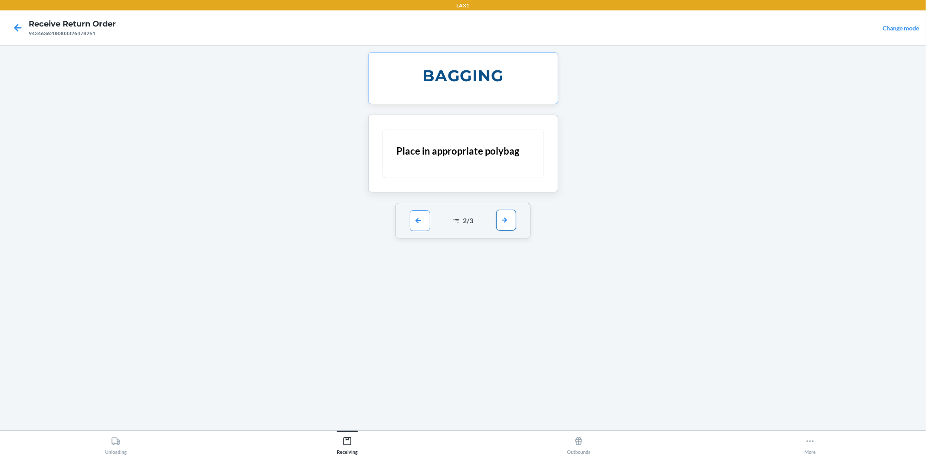
click at [511, 225] on button "button" at bounding box center [506, 220] width 20 height 21
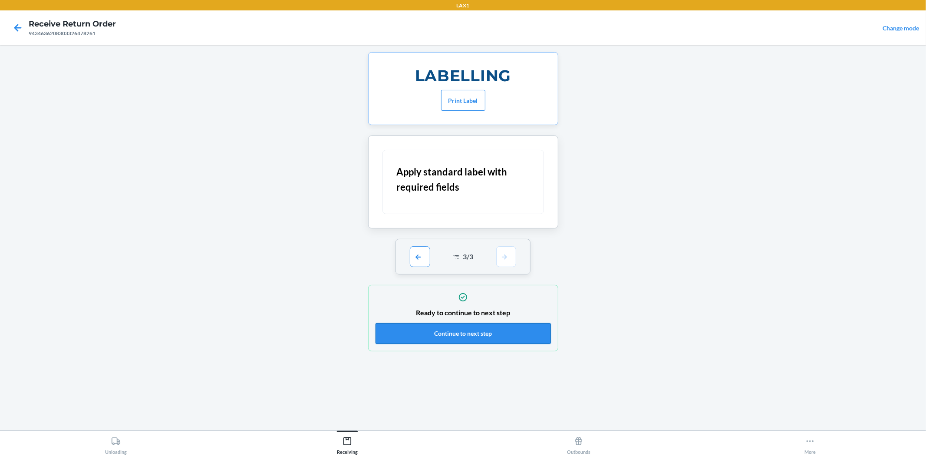
click at [496, 328] on button "Continue to next step" at bounding box center [462, 333] width 175 height 21
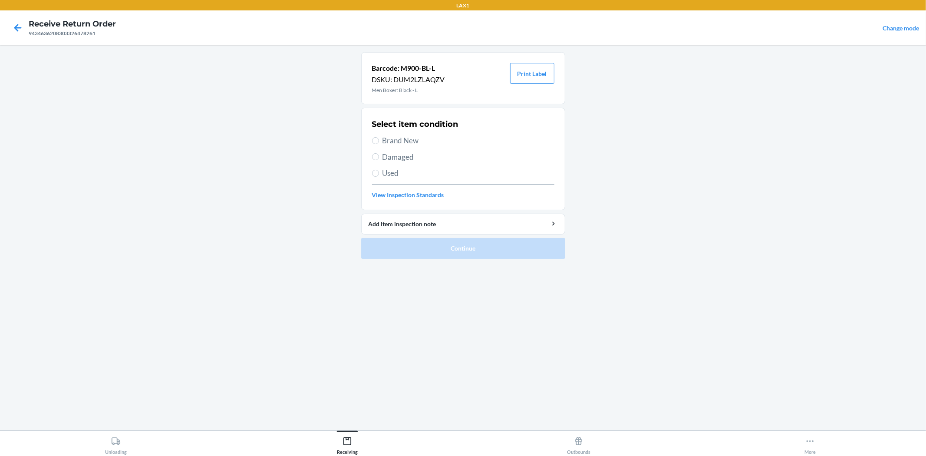
click at [401, 142] on span "Brand New" at bounding box center [468, 140] width 172 height 11
click at [379, 142] on input "Brand New" at bounding box center [375, 140] width 7 height 7
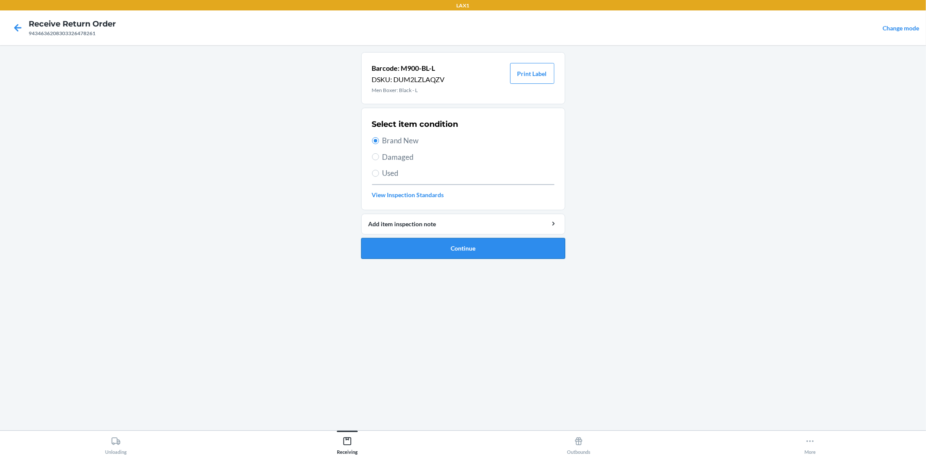
drag, startPoint x: 471, startPoint y: 250, endPoint x: 466, endPoint y: 243, distance: 8.8
click at [471, 248] on button "Continue" at bounding box center [463, 248] width 204 height 21
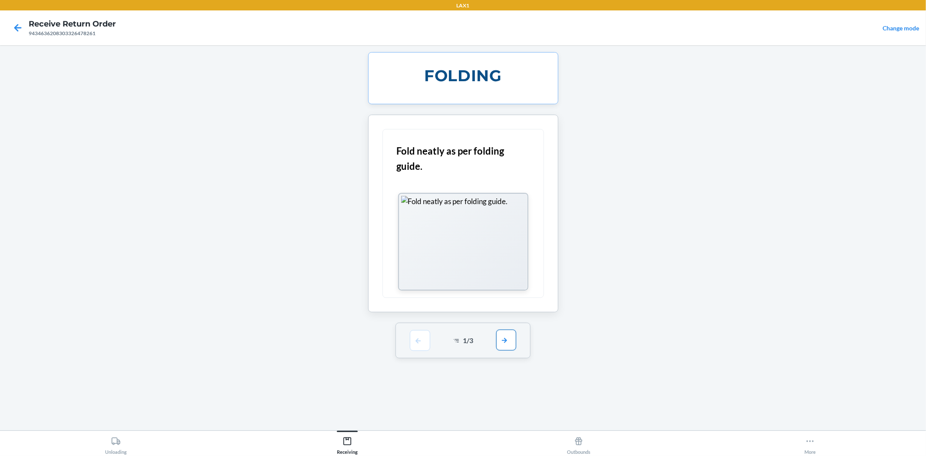
click at [507, 344] on button "button" at bounding box center [506, 339] width 20 height 21
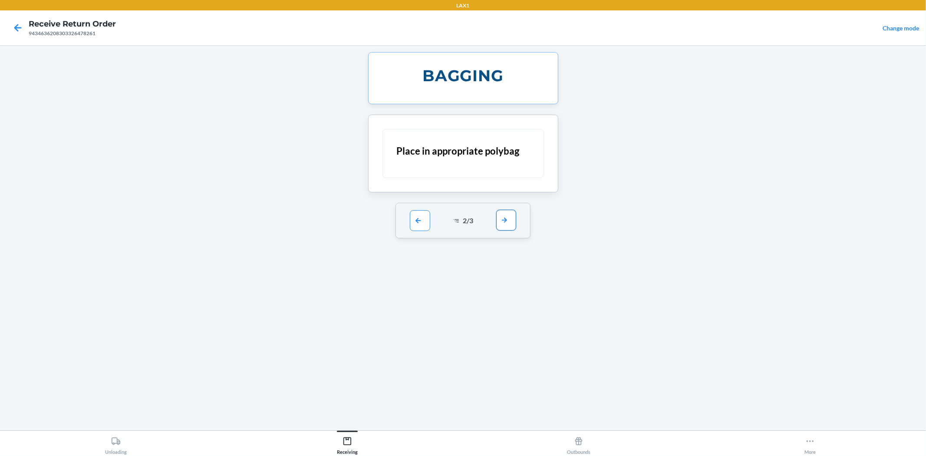
click at [507, 230] on button "button" at bounding box center [506, 220] width 20 height 21
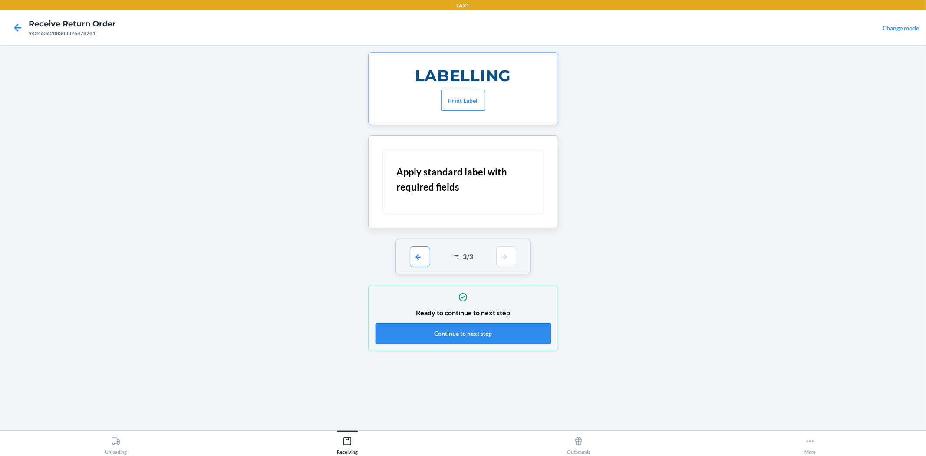
click at [480, 331] on button "Continue to next step" at bounding box center [462, 333] width 175 height 21
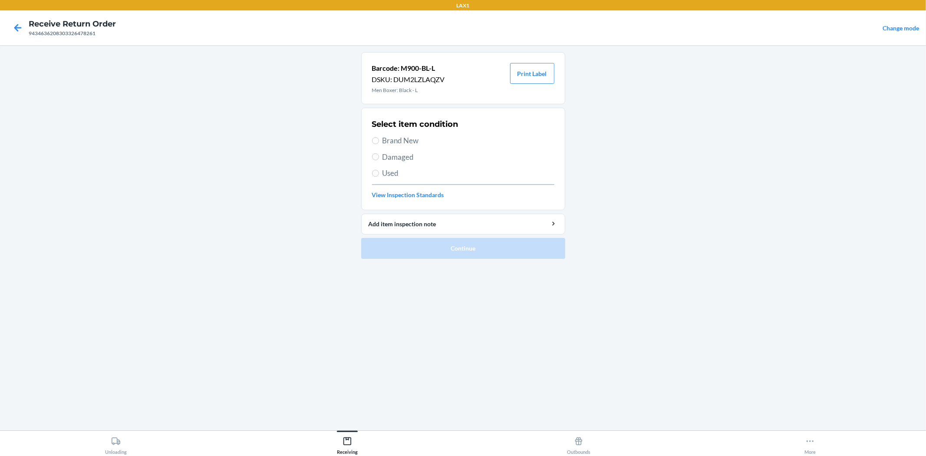
click at [398, 158] on span "Damaged" at bounding box center [468, 156] width 172 height 11
click at [379, 158] on input "Damaged" at bounding box center [375, 156] width 7 height 7
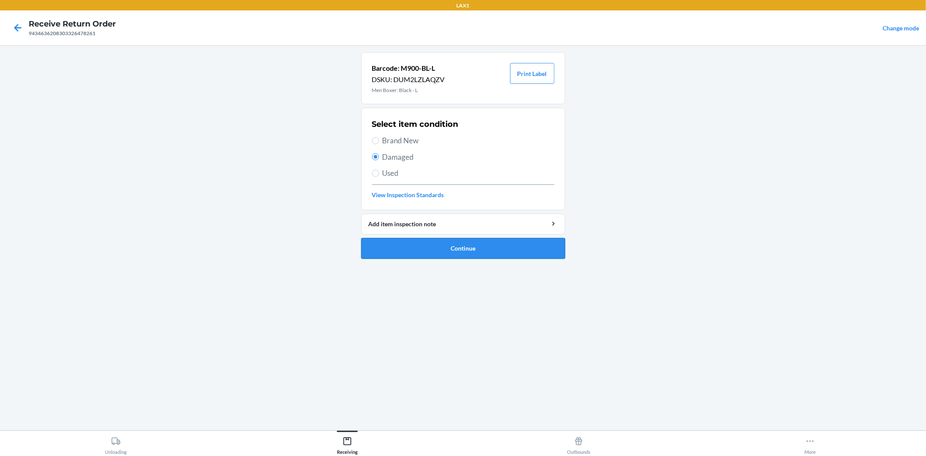
click at [469, 252] on button "Continue" at bounding box center [463, 248] width 204 height 21
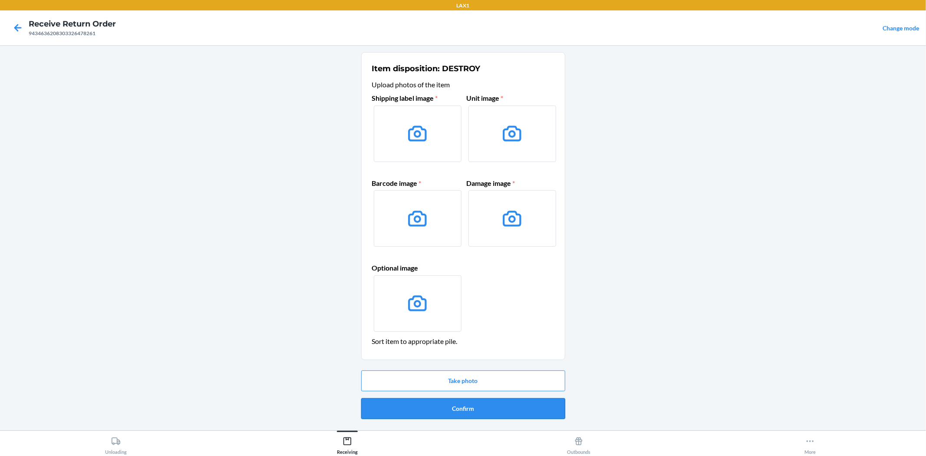
click at [443, 405] on button "Confirm" at bounding box center [463, 408] width 204 height 21
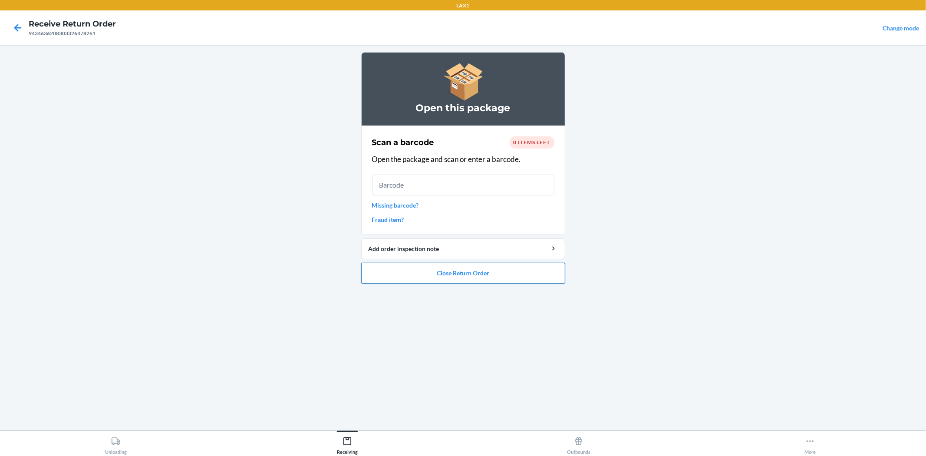
click at [441, 270] on button "Close Return Order" at bounding box center [463, 273] width 204 height 21
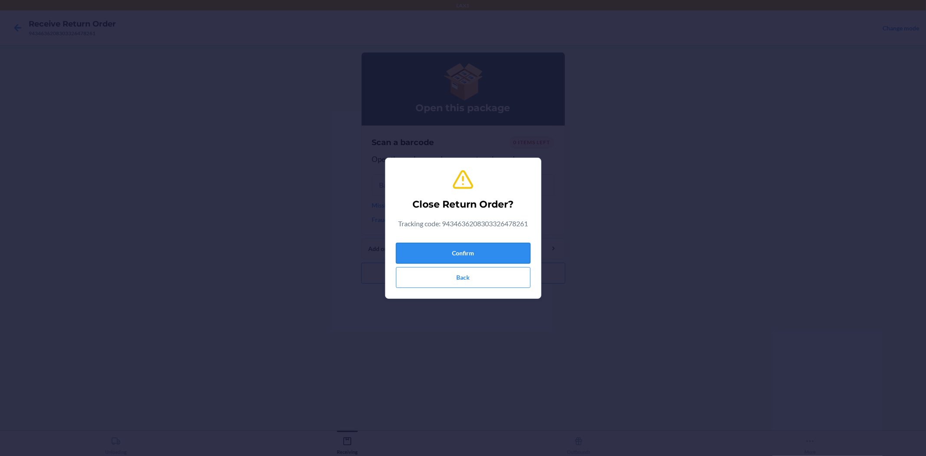
click at [452, 250] on button "Confirm" at bounding box center [463, 253] width 135 height 21
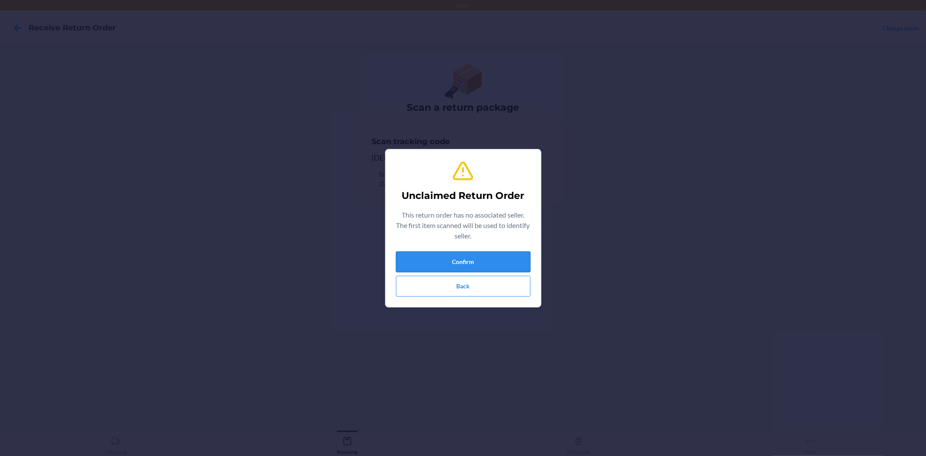
click at [465, 263] on button "Confirm" at bounding box center [463, 261] width 135 height 21
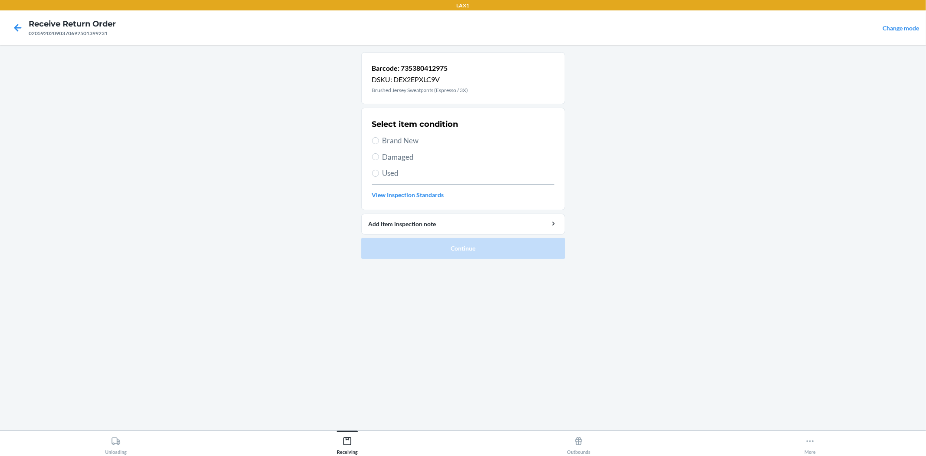
click at [394, 138] on span "Brand New" at bounding box center [468, 140] width 172 height 11
click at [379, 138] on input "Brand New" at bounding box center [375, 140] width 7 height 7
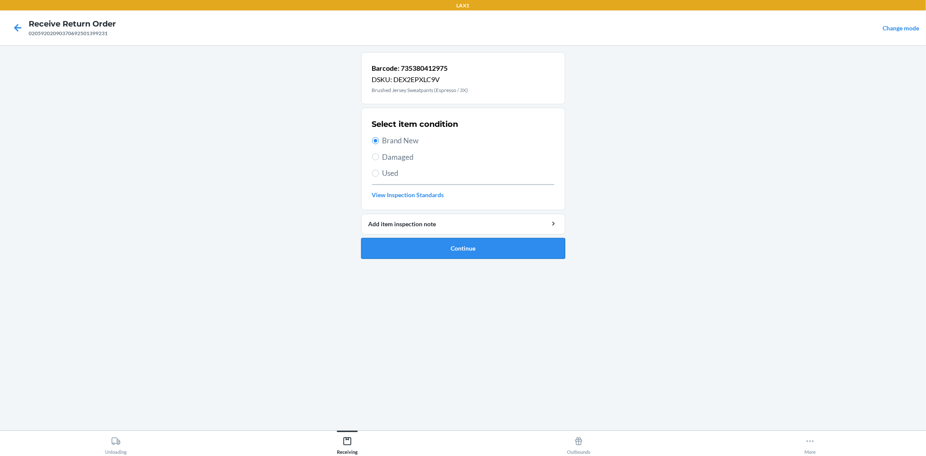
click at [448, 253] on button "Continue" at bounding box center [463, 248] width 204 height 21
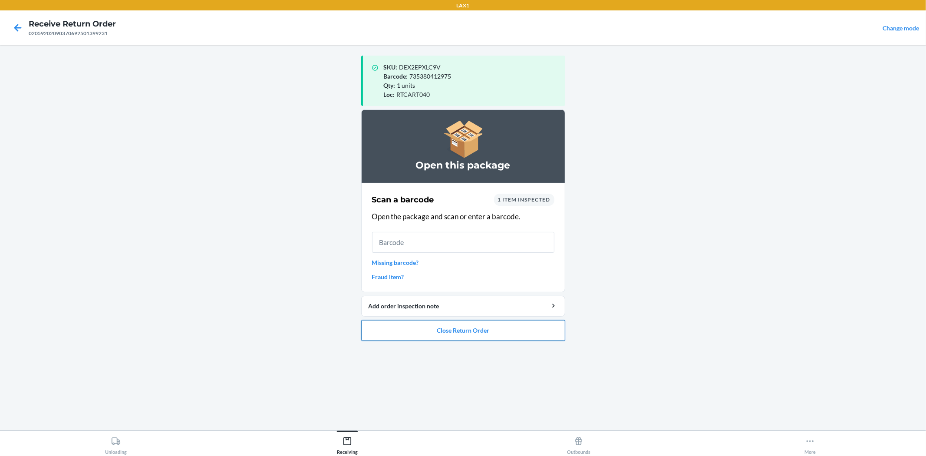
click at [459, 335] on button "Close Return Order" at bounding box center [463, 330] width 204 height 21
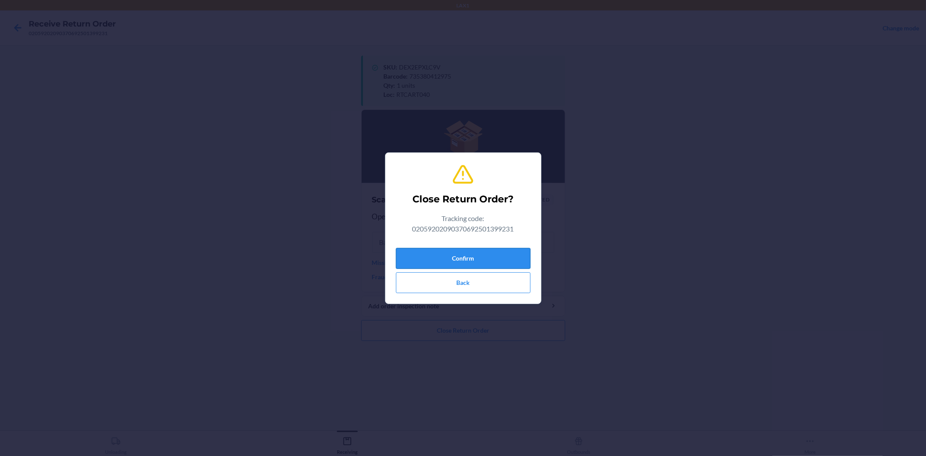
click at [474, 253] on button "Confirm" at bounding box center [463, 258] width 135 height 21
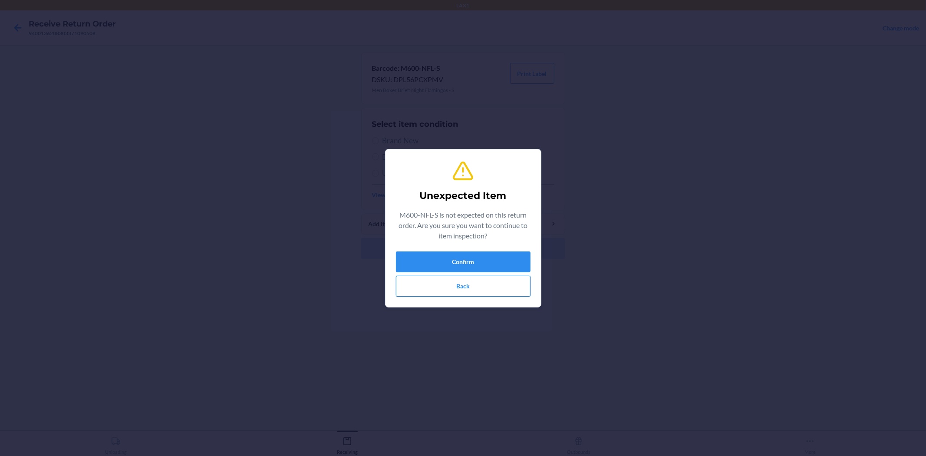
click at [463, 289] on button "Back" at bounding box center [463, 286] width 135 height 21
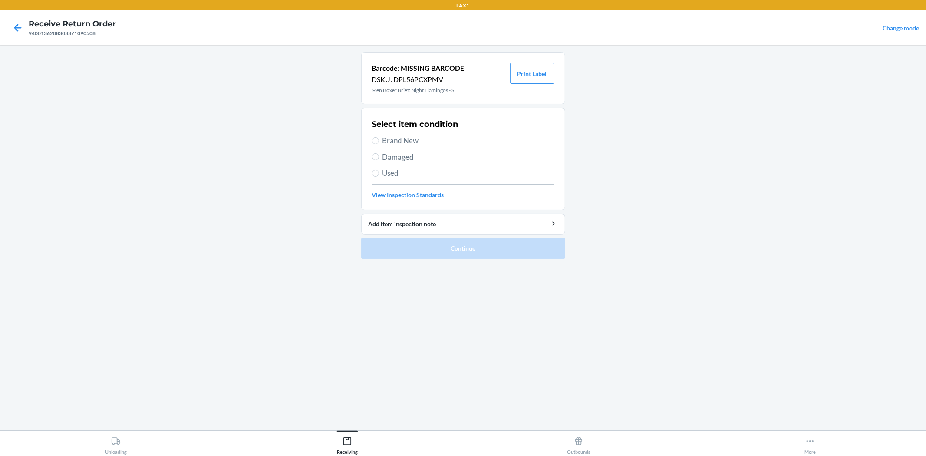
click at [409, 136] on span "Brand New" at bounding box center [468, 140] width 172 height 11
click at [379, 137] on input "Brand New" at bounding box center [375, 140] width 7 height 7
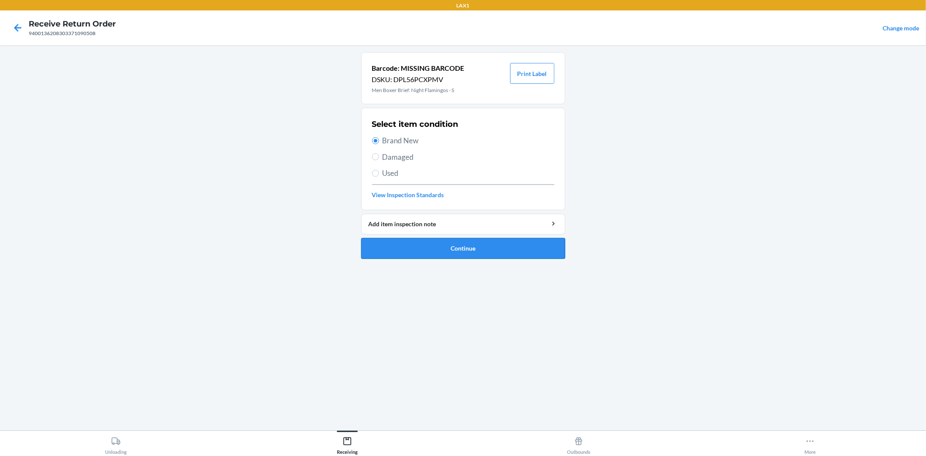
click at [453, 249] on button "Continue" at bounding box center [463, 248] width 204 height 21
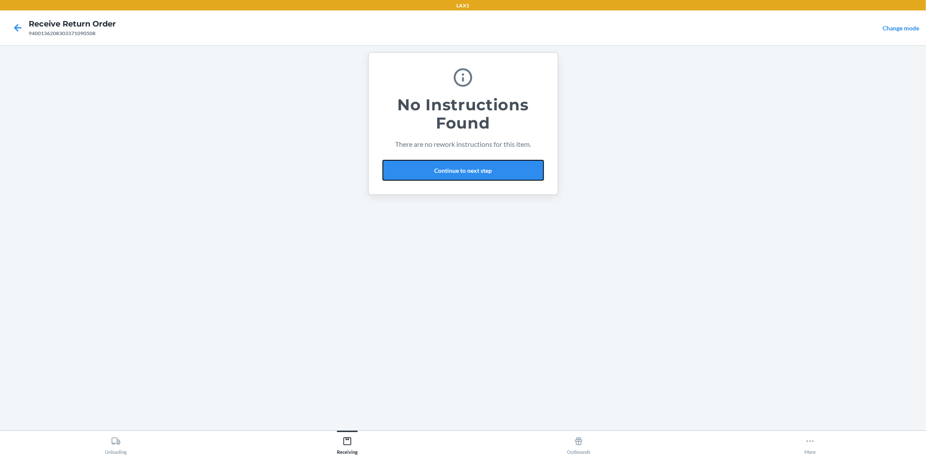
click at [428, 168] on button "Continue to next step" at bounding box center [462, 170] width 161 height 21
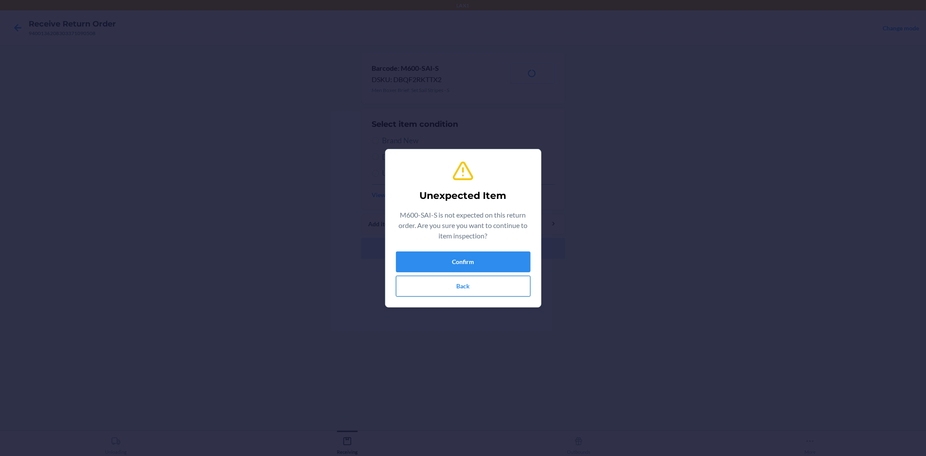
click at [461, 288] on button "Back" at bounding box center [463, 286] width 135 height 21
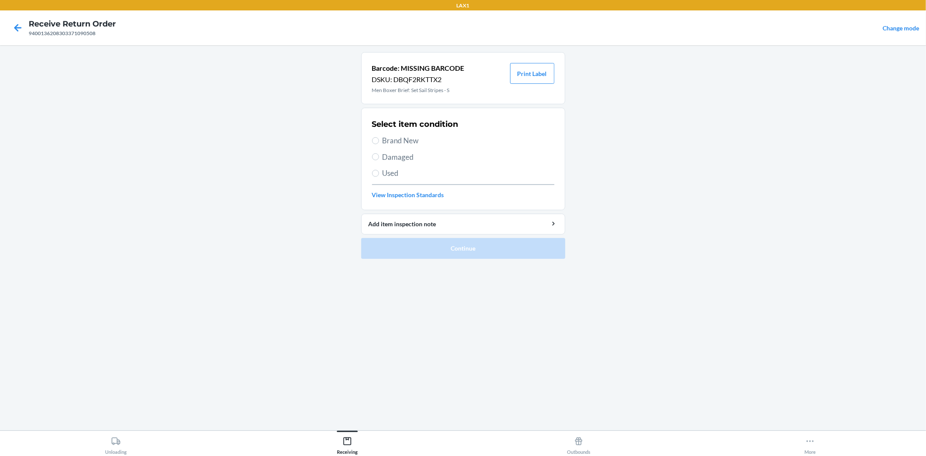
click at [401, 142] on span "Brand New" at bounding box center [468, 140] width 172 height 11
click at [379, 142] on input "Brand New" at bounding box center [375, 140] width 7 height 7
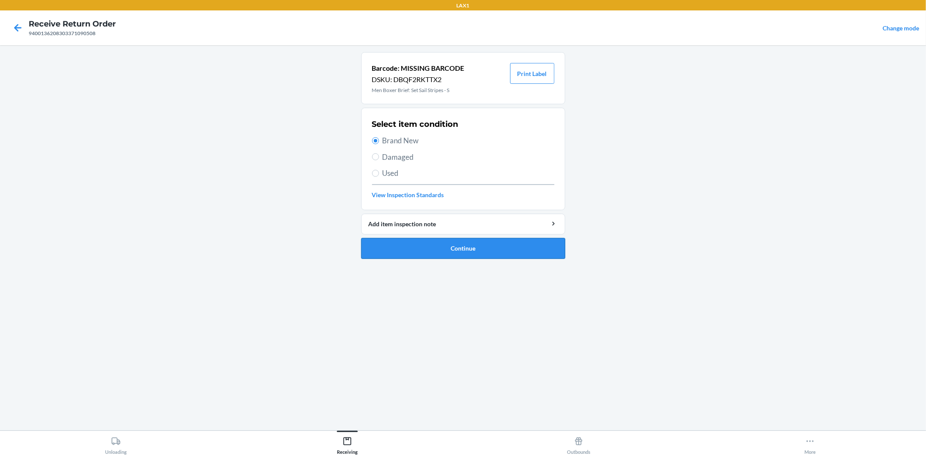
click at [461, 250] on button "Continue" at bounding box center [463, 248] width 204 height 21
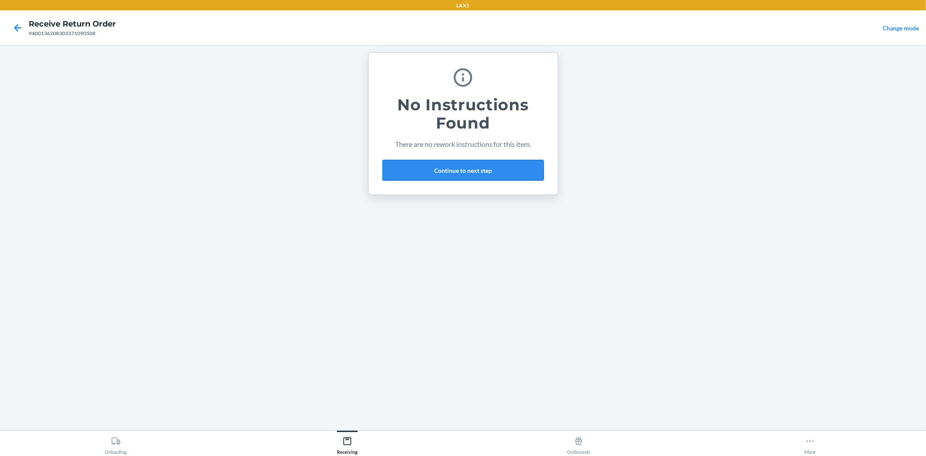
click at [481, 163] on button "Continue to next step" at bounding box center [462, 170] width 161 height 21
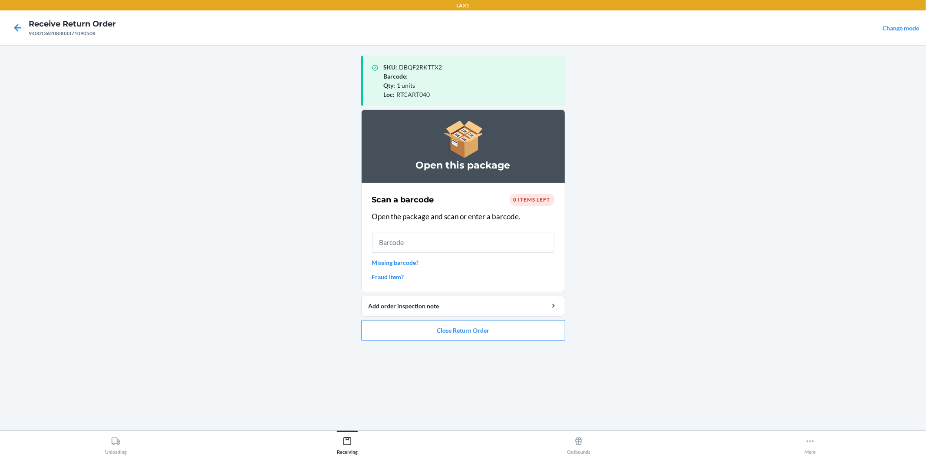
click at [401, 260] on link "Missing barcode?" at bounding box center [463, 262] width 182 height 9
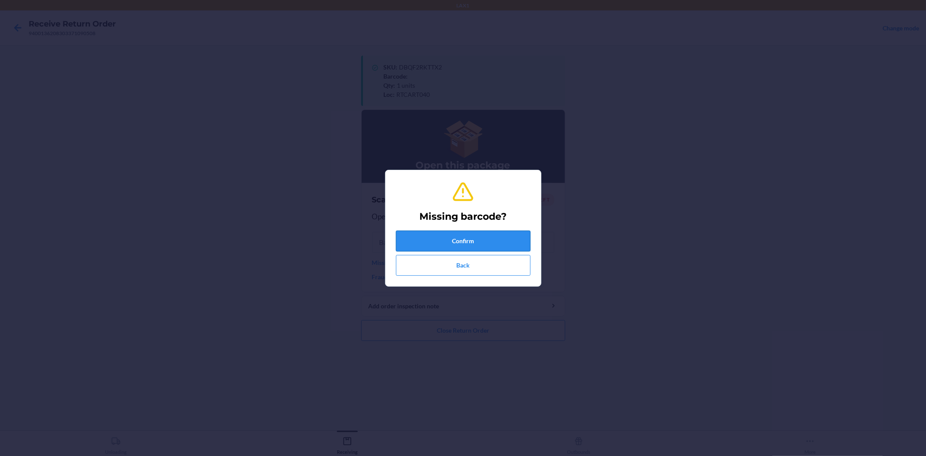
click at [434, 234] on button "Confirm" at bounding box center [463, 240] width 135 height 21
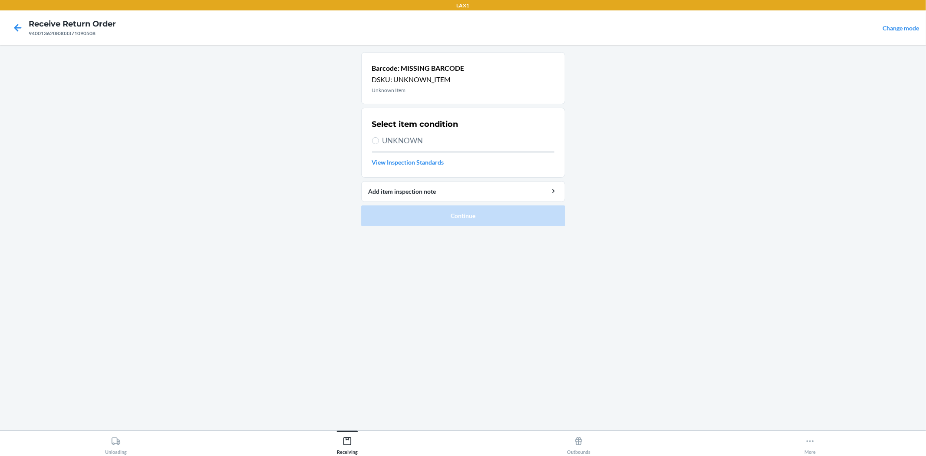
click at [401, 141] on span "UNKNOWN" at bounding box center [468, 140] width 172 height 11
click at [379, 141] on input "UNKNOWN" at bounding box center [375, 140] width 7 height 7
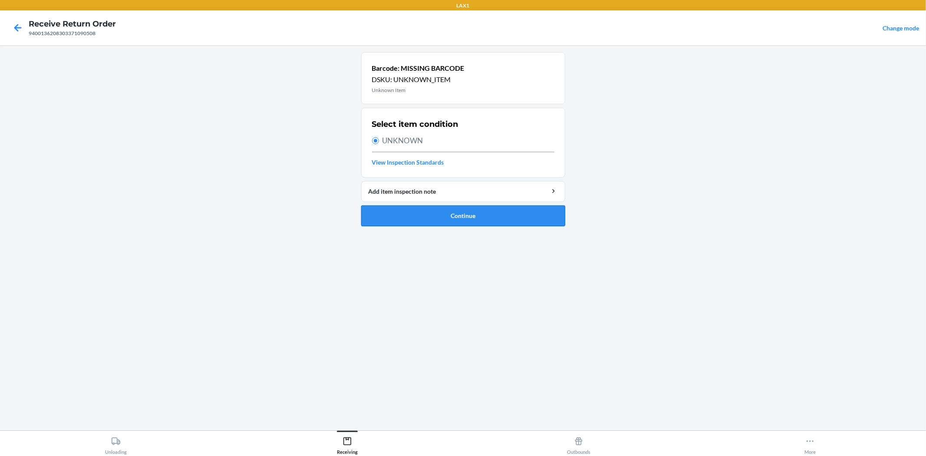
click at [436, 223] on button "Continue" at bounding box center [463, 215] width 204 height 21
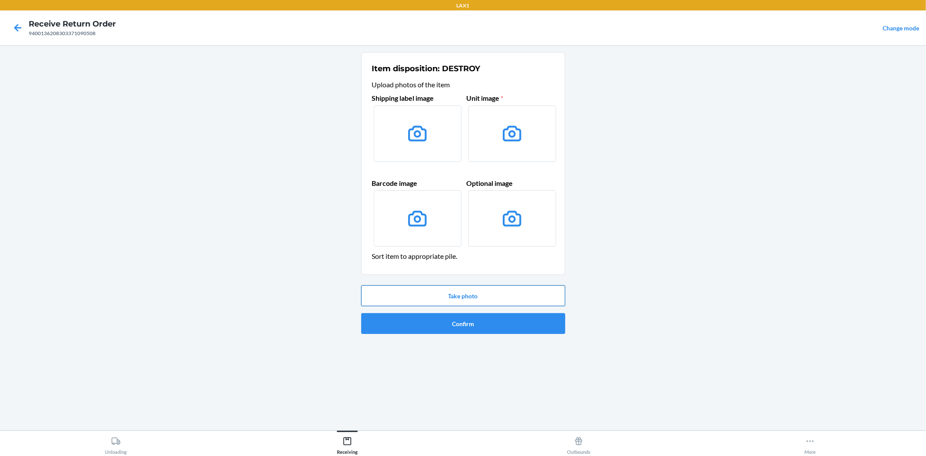
click at [465, 294] on button "Take photo" at bounding box center [463, 295] width 204 height 21
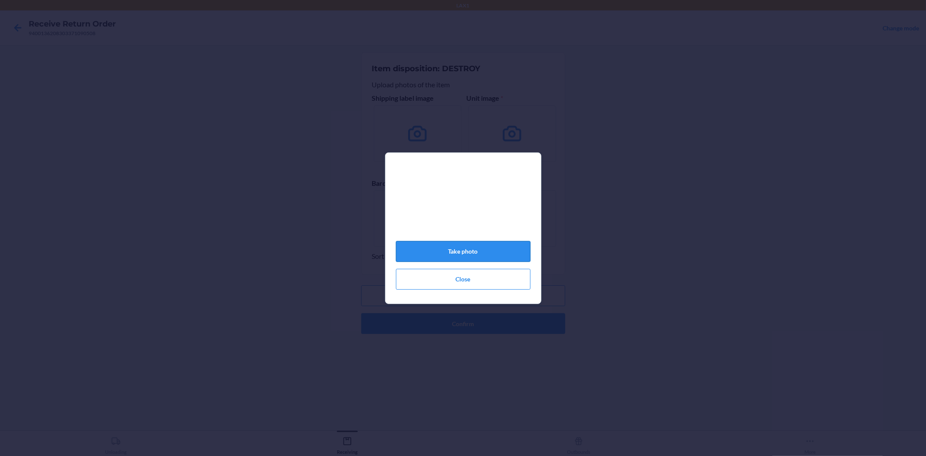
click at [465, 262] on button "Take photo" at bounding box center [463, 251] width 135 height 21
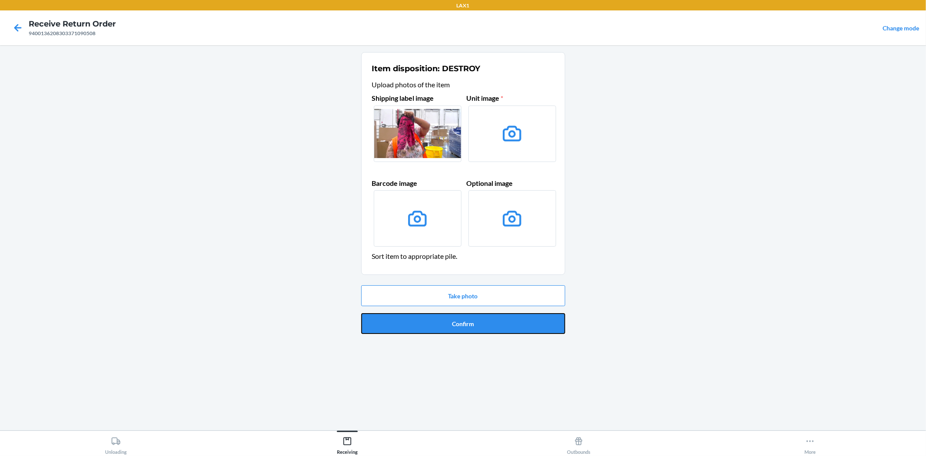
drag, startPoint x: 467, startPoint y: 328, endPoint x: 464, endPoint y: 323, distance: 5.2
click at [467, 327] on button "Confirm" at bounding box center [463, 323] width 204 height 21
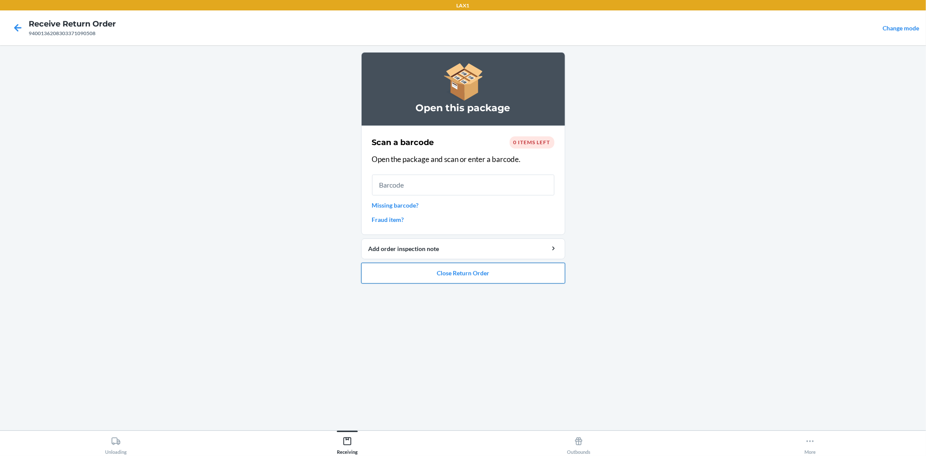
click at [472, 276] on button "Close Return Order" at bounding box center [463, 273] width 204 height 21
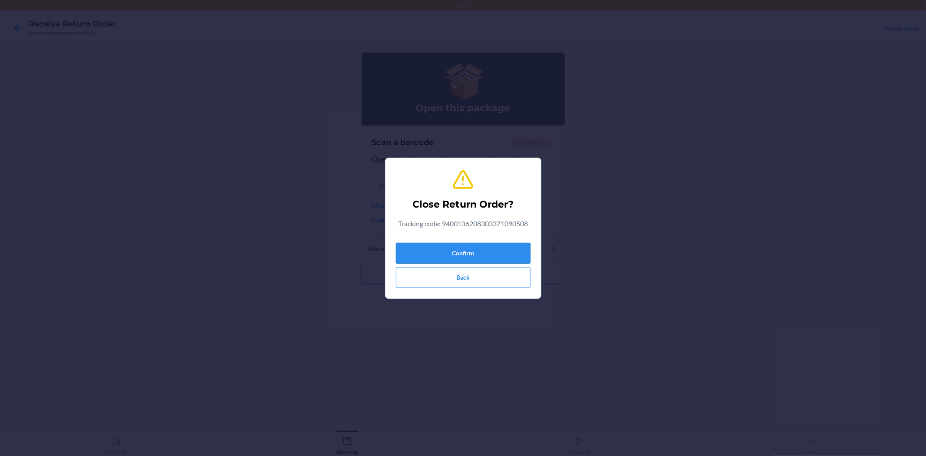
click at [465, 253] on button "Confirm" at bounding box center [463, 253] width 135 height 21
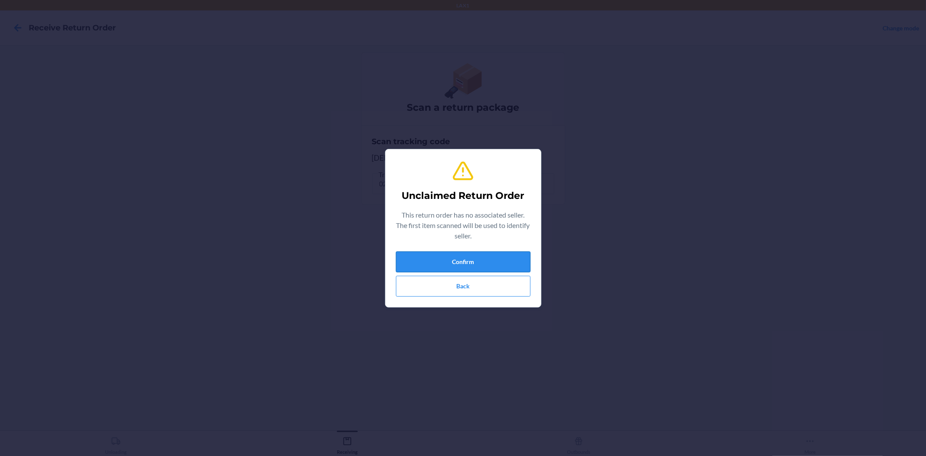
click at [461, 262] on button "Confirm" at bounding box center [463, 261] width 135 height 21
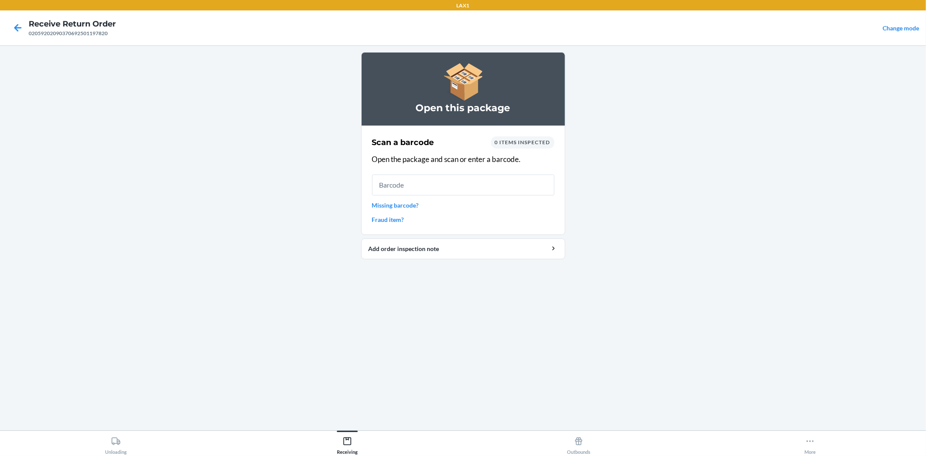
click at [409, 203] on link "Missing barcode?" at bounding box center [463, 205] width 182 height 9
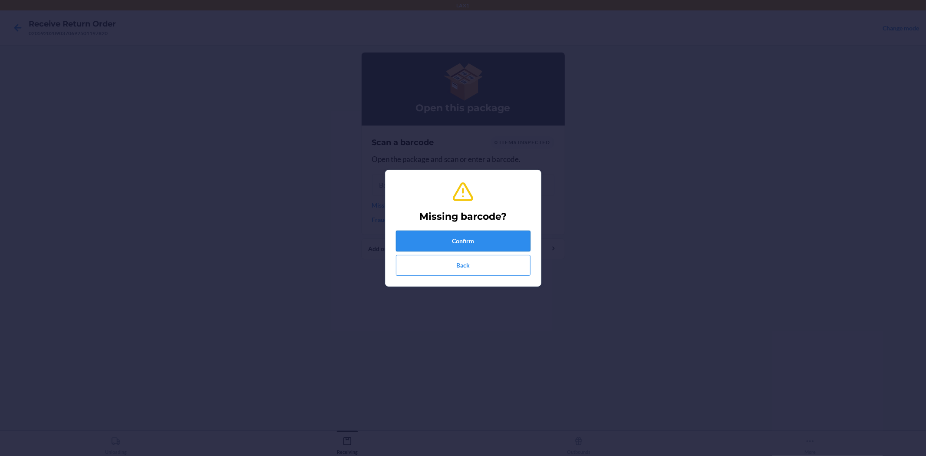
click at [427, 243] on button "Confirm" at bounding box center [463, 240] width 135 height 21
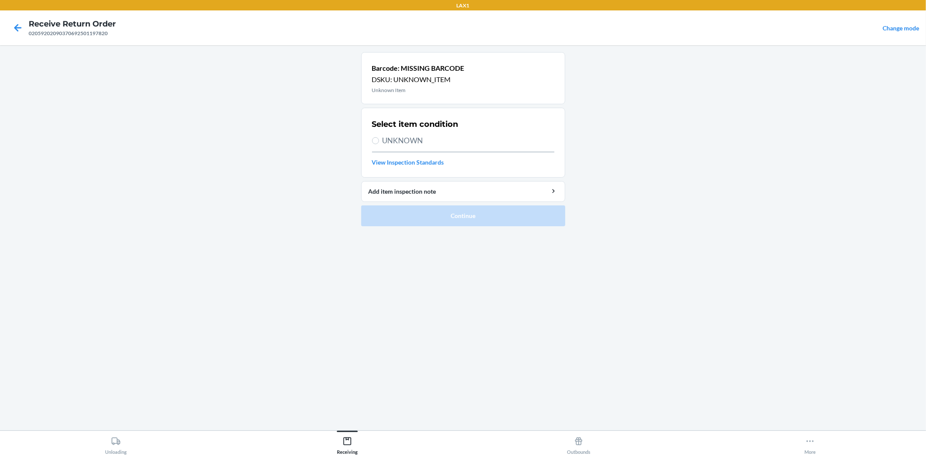
click at [416, 128] on h2 "Select item condition" at bounding box center [415, 123] width 86 height 11
click at [414, 141] on span "UNKNOWN" at bounding box center [468, 140] width 172 height 11
click at [379, 141] on input "UNKNOWN" at bounding box center [375, 140] width 7 height 7
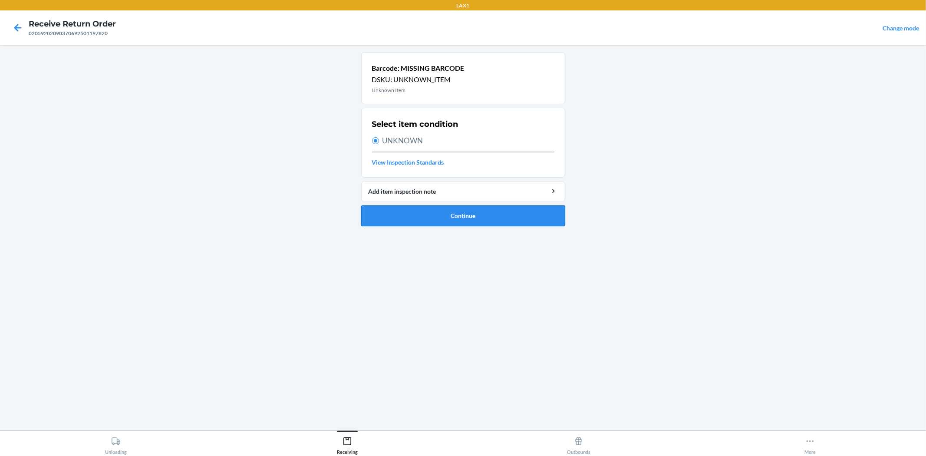
click at [454, 215] on button "Continue" at bounding box center [463, 215] width 204 height 21
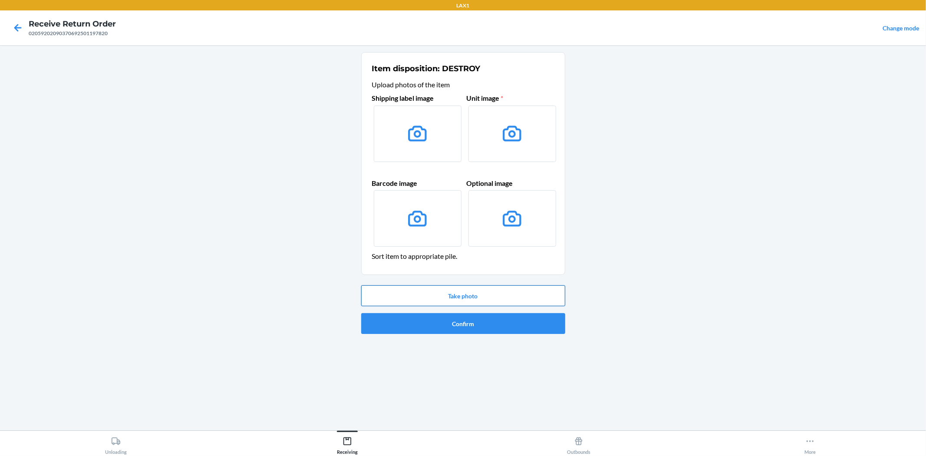
click at [474, 292] on button "Take photo" at bounding box center [463, 295] width 204 height 21
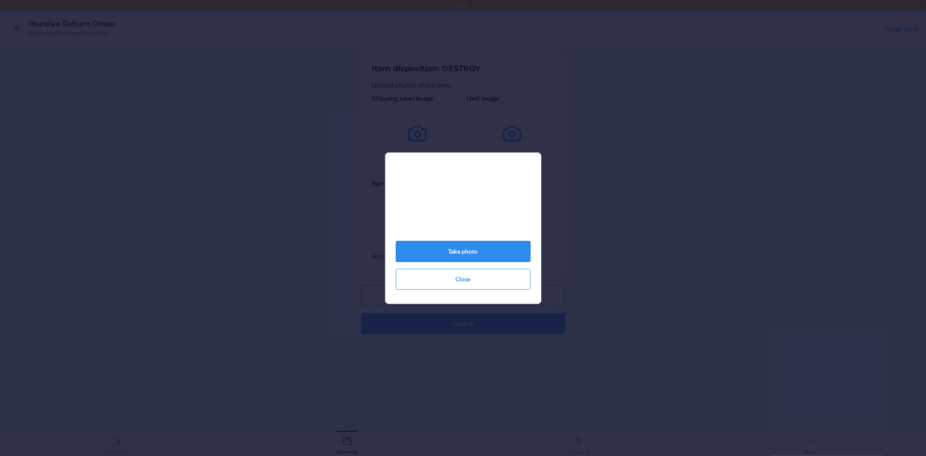
click at [454, 247] on button "Take photo" at bounding box center [463, 251] width 135 height 21
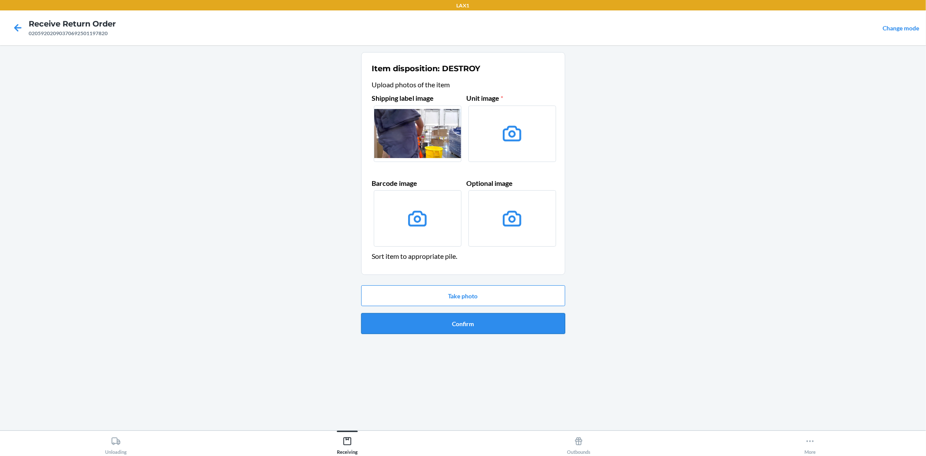
click at [456, 323] on button "Confirm" at bounding box center [463, 323] width 204 height 21
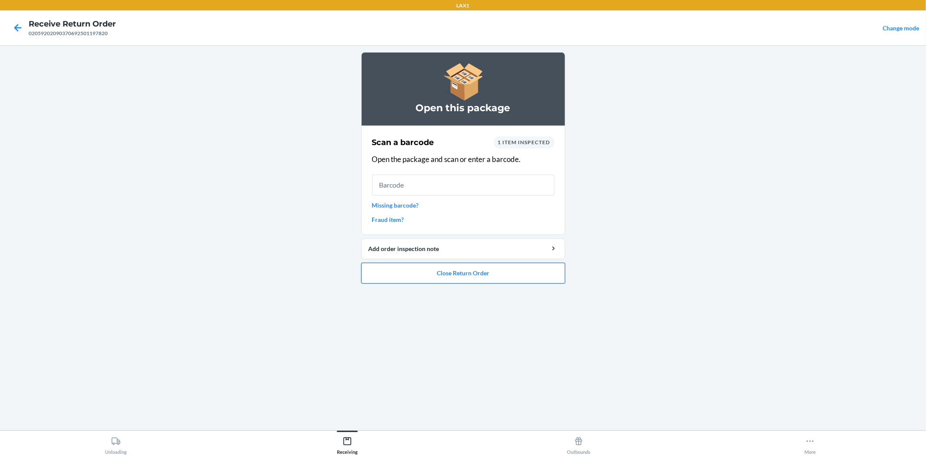
click at [448, 273] on button "Close Return Order" at bounding box center [463, 273] width 204 height 21
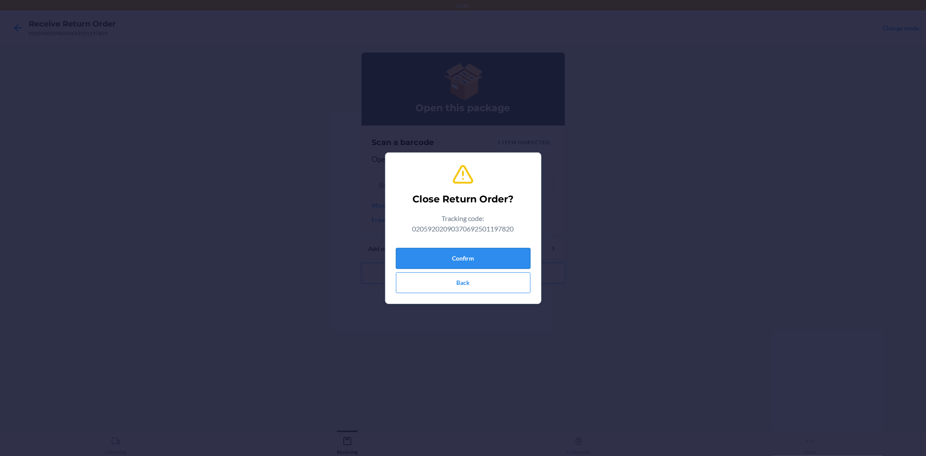
click at [436, 258] on button "Confirm" at bounding box center [463, 258] width 135 height 21
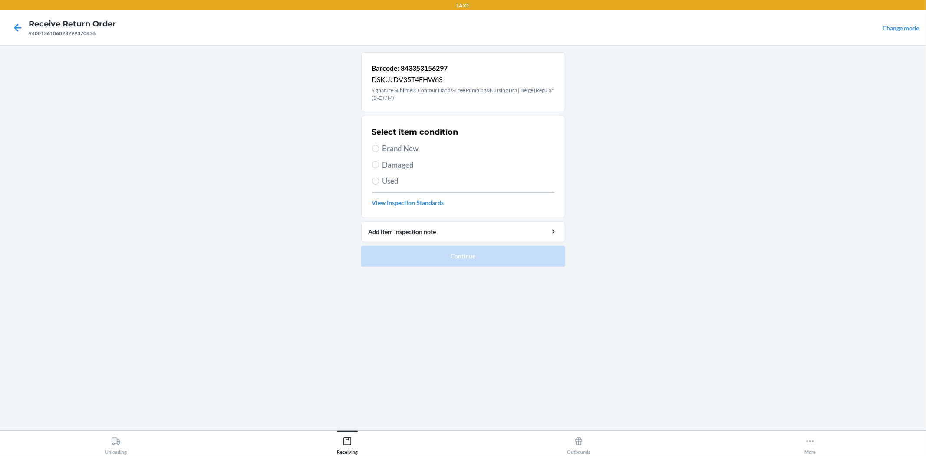
click at [409, 144] on span "Brand New" at bounding box center [468, 148] width 172 height 11
click at [379, 145] on input "Brand New" at bounding box center [375, 148] width 7 height 7
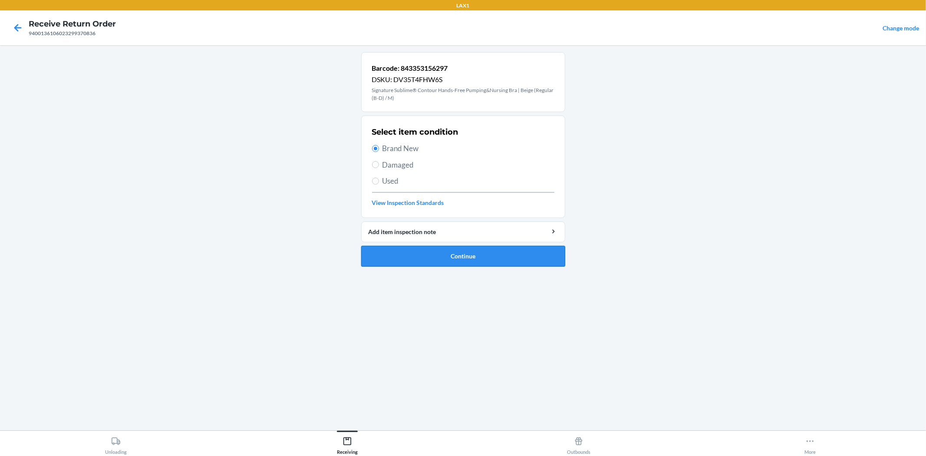
click at [461, 259] on button "Continue" at bounding box center [463, 256] width 204 height 21
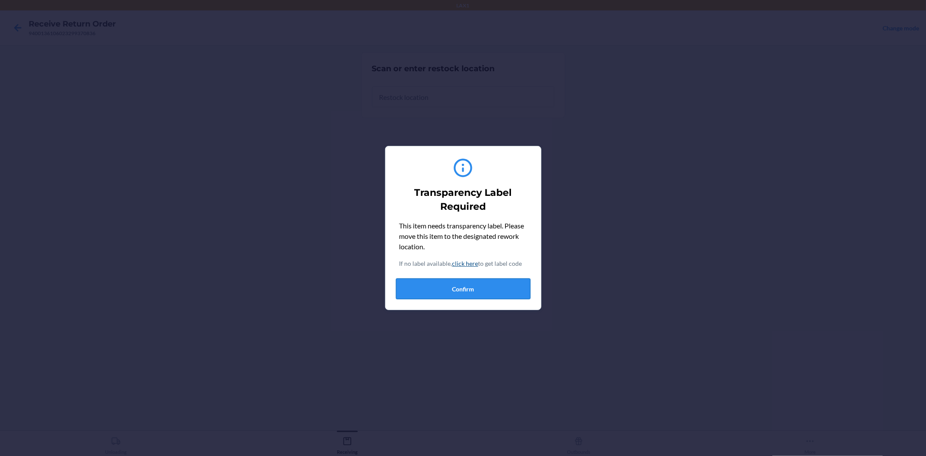
click at [477, 285] on button "Confirm" at bounding box center [463, 288] width 135 height 21
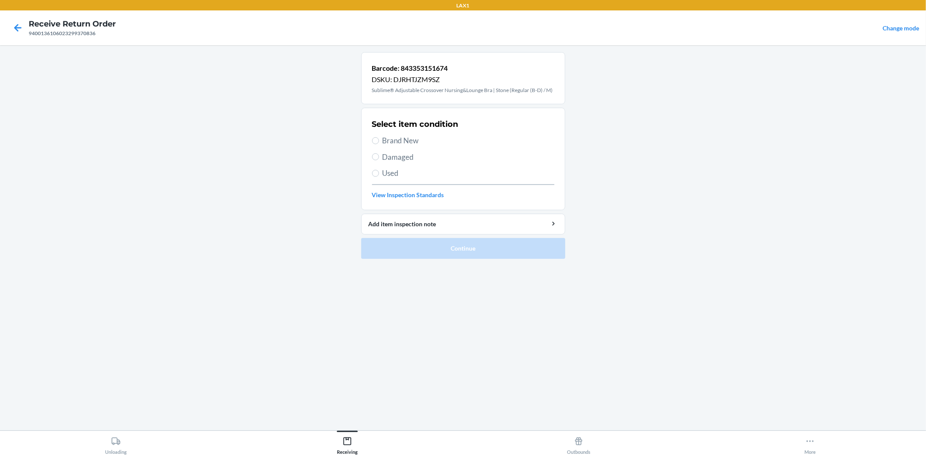
click at [410, 138] on span "Brand New" at bounding box center [468, 140] width 172 height 11
click at [379, 138] on input "Brand New" at bounding box center [375, 140] width 7 height 7
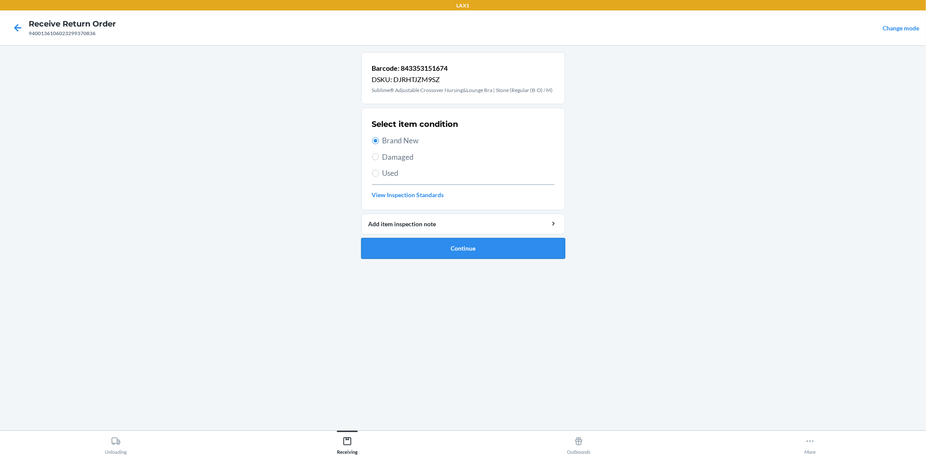
click at [462, 245] on button "Continue" at bounding box center [463, 248] width 204 height 21
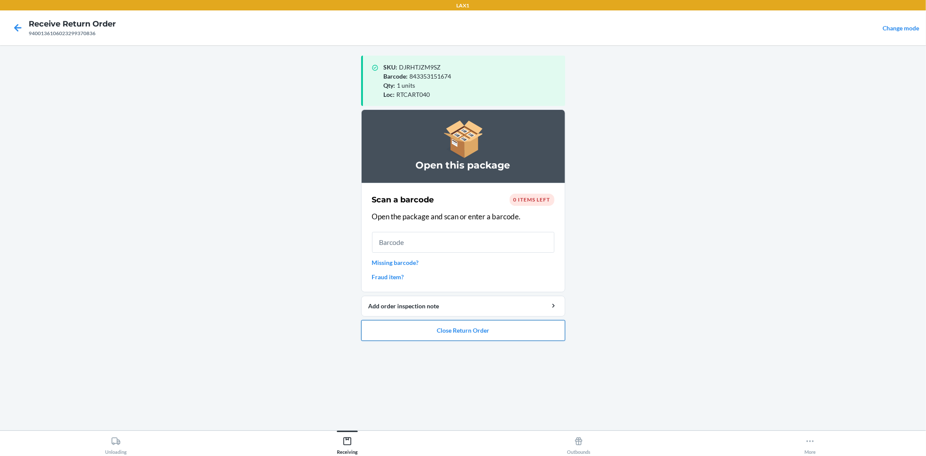
click at [481, 329] on button "Close Return Order" at bounding box center [463, 330] width 204 height 21
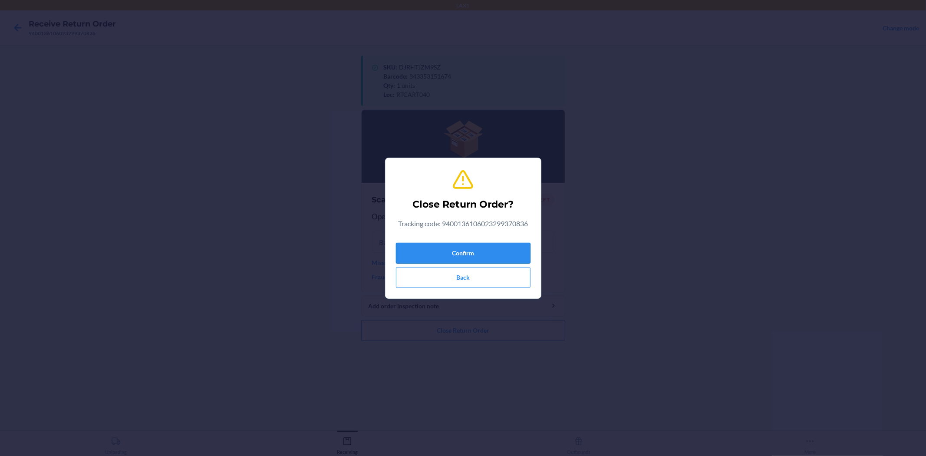
drag, startPoint x: 453, startPoint y: 237, endPoint x: 454, endPoint y: 249, distance: 12.2
click at [454, 249] on div "Close Return Order? Tracking code: 9400136106023299370836 Confirm Back" at bounding box center [463, 228] width 135 height 126
click at [454, 249] on button "Confirm" at bounding box center [463, 253] width 135 height 21
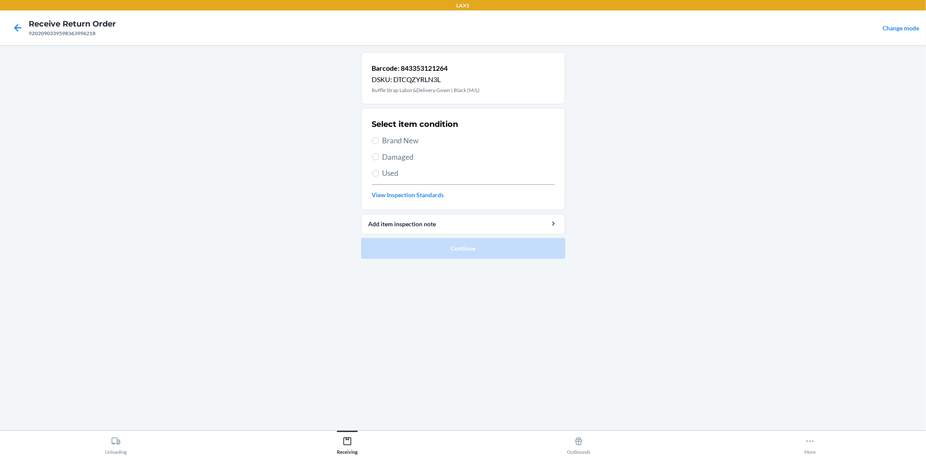
click at [387, 139] on span "Brand New" at bounding box center [468, 140] width 172 height 11
click at [379, 139] on input "Brand New" at bounding box center [375, 140] width 7 height 7
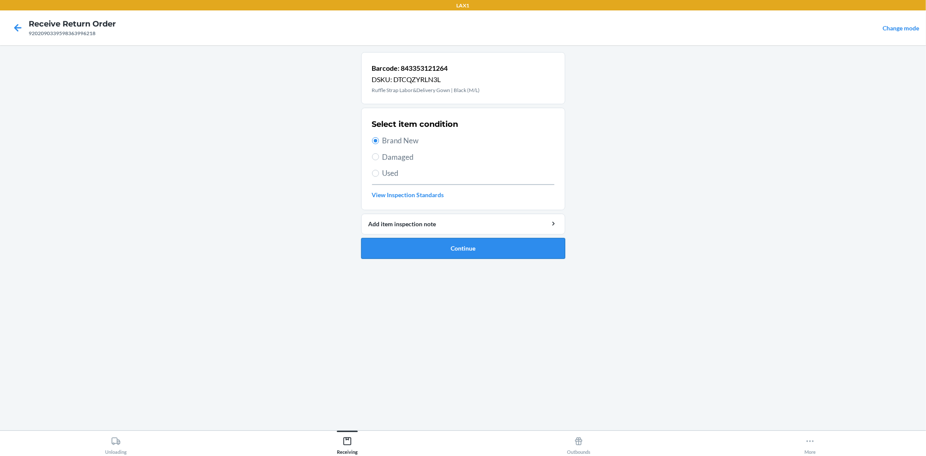
click at [447, 247] on button "Continue" at bounding box center [463, 248] width 204 height 21
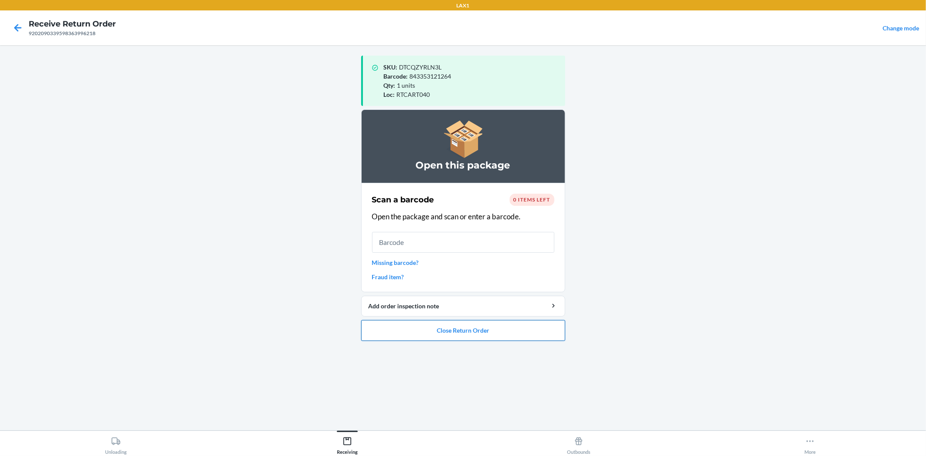
click at [466, 331] on button "Close Return Order" at bounding box center [463, 330] width 204 height 21
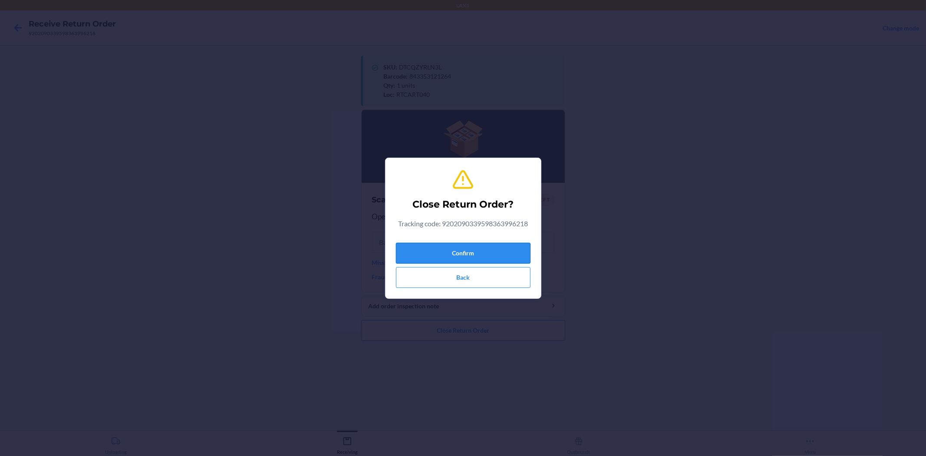
click at [461, 253] on button "Confirm" at bounding box center [463, 253] width 135 height 21
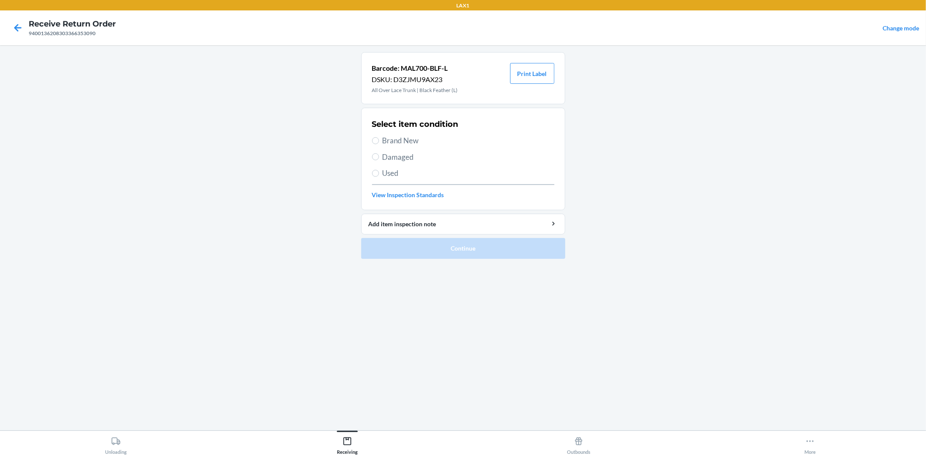
click at [401, 159] on span "Damaged" at bounding box center [468, 156] width 172 height 11
click at [379, 159] on input "Damaged" at bounding box center [375, 156] width 7 height 7
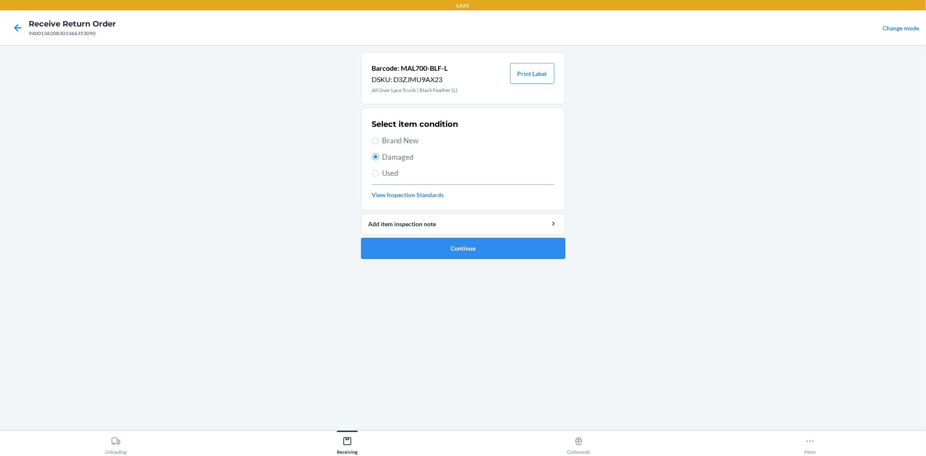
click at [458, 244] on button "Continue" at bounding box center [463, 248] width 204 height 21
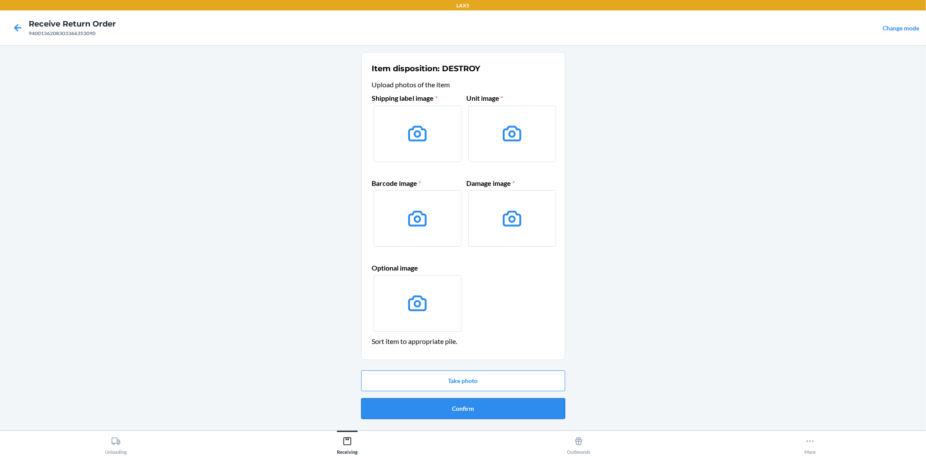
click at [477, 410] on button "Confirm" at bounding box center [463, 408] width 204 height 21
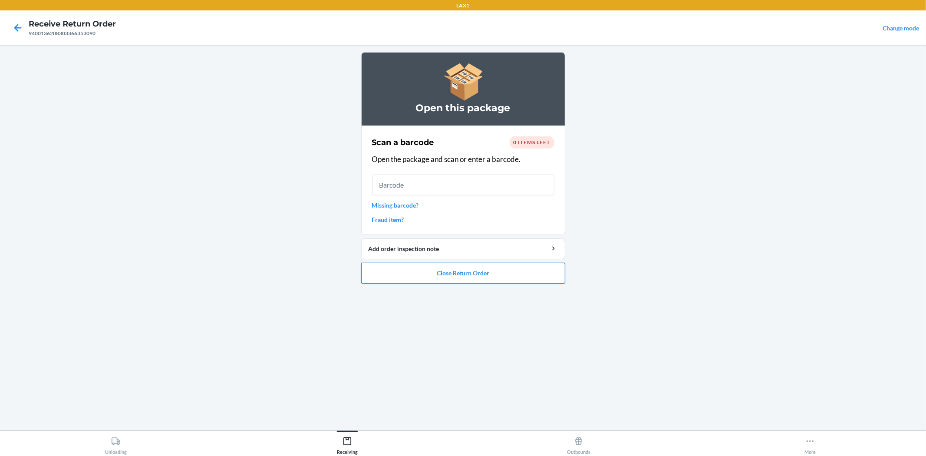
click at [443, 271] on button "Close Return Order" at bounding box center [463, 273] width 204 height 21
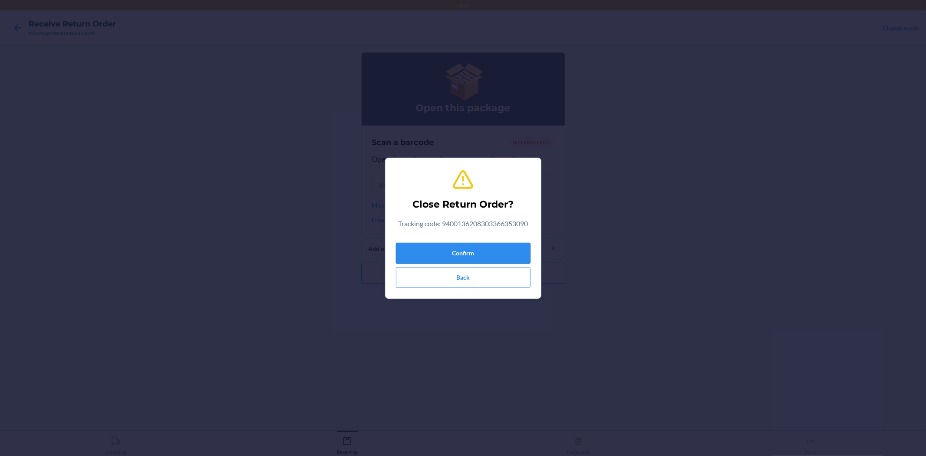
click at [442, 250] on button "Confirm" at bounding box center [463, 253] width 135 height 21
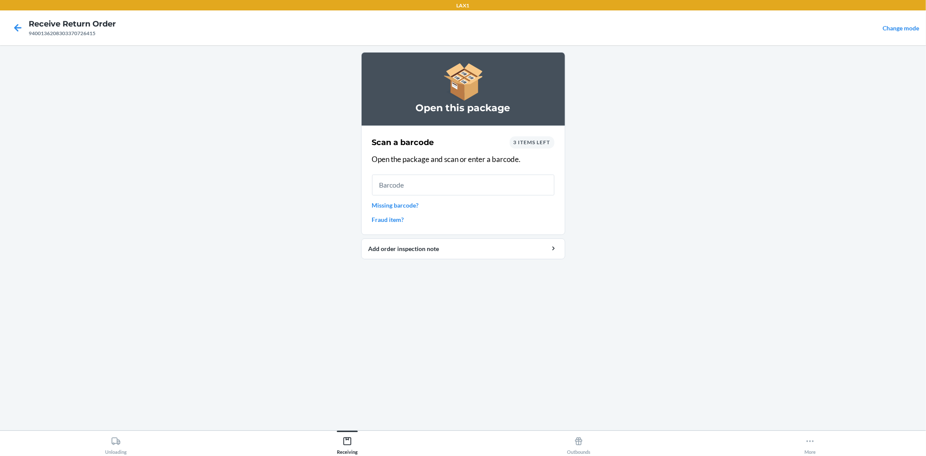
click at [395, 205] on link "Missing barcode?" at bounding box center [463, 205] width 182 height 9
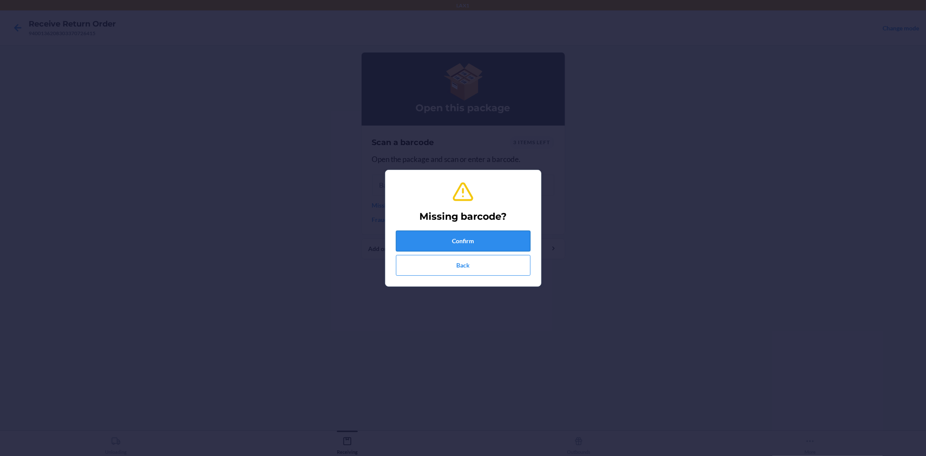
click at [454, 246] on button "Confirm" at bounding box center [463, 240] width 135 height 21
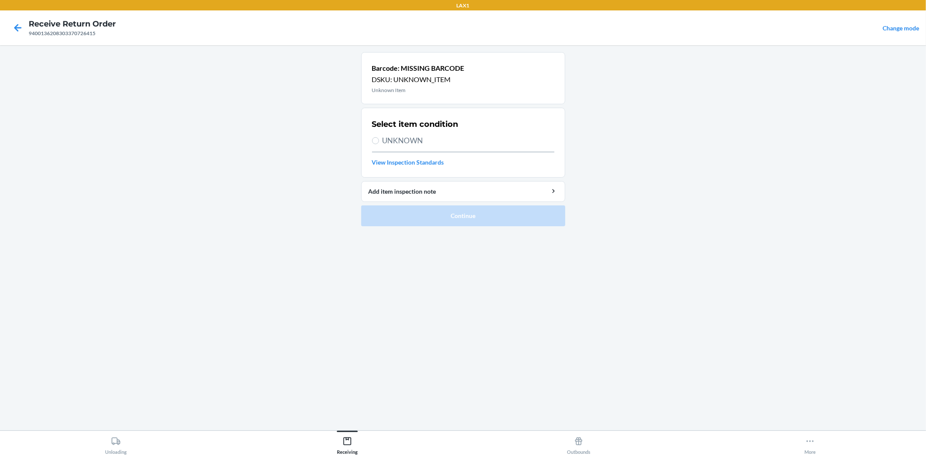
click at [393, 135] on span "UNKNOWN" at bounding box center [468, 140] width 172 height 11
click at [379, 137] on input "UNKNOWN" at bounding box center [375, 140] width 7 height 7
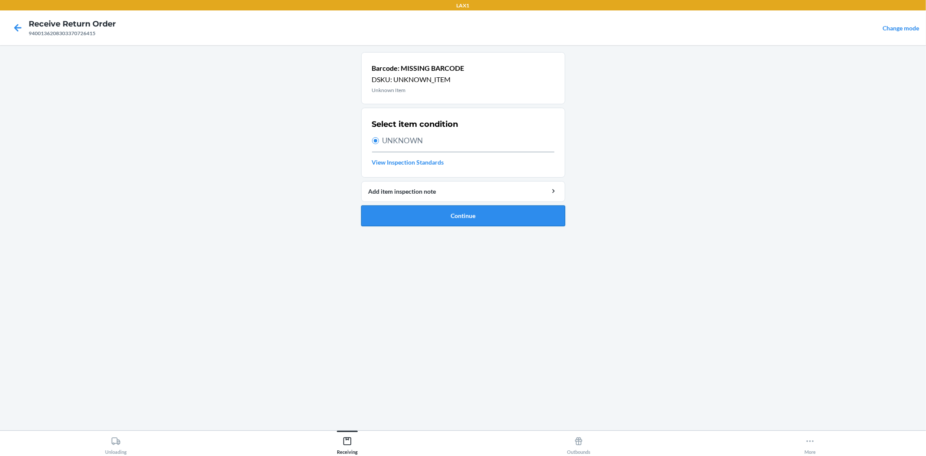
click at [450, 215] on button "Continue" at bounding box center [463, 215] width 204 height 21
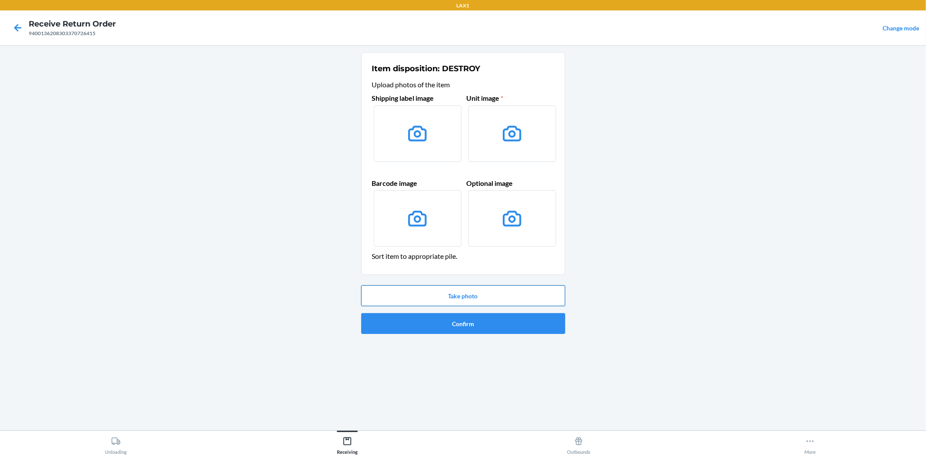
click at [471, 292] on button "Take photo" at bounding box center [463, 295] width 204 height 21
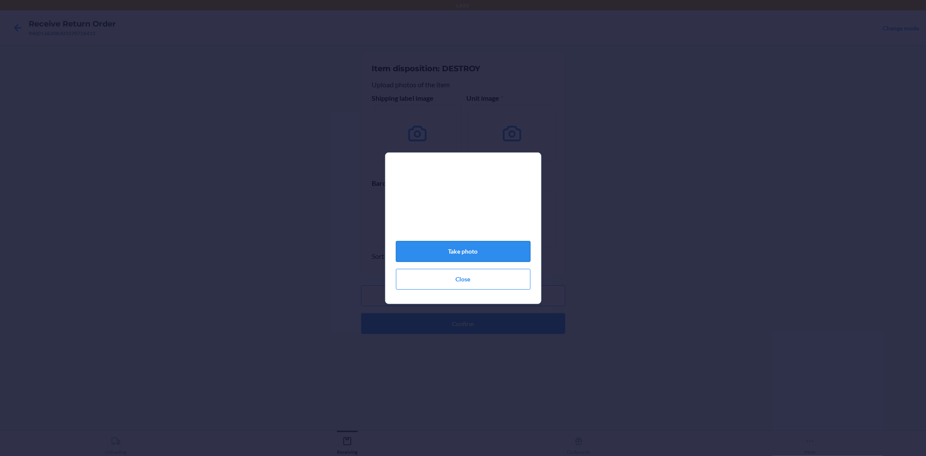
click at [469, 248] on button "Take photo" at bounding box center [463, 251] width 135 height 21
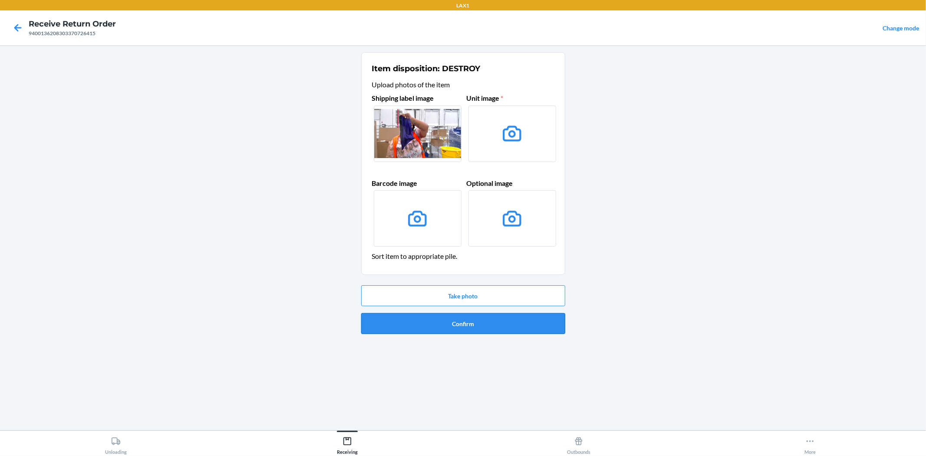
click at [455, 321] on button "Confirm" at bounding box center [463, 323] width 204 height 21
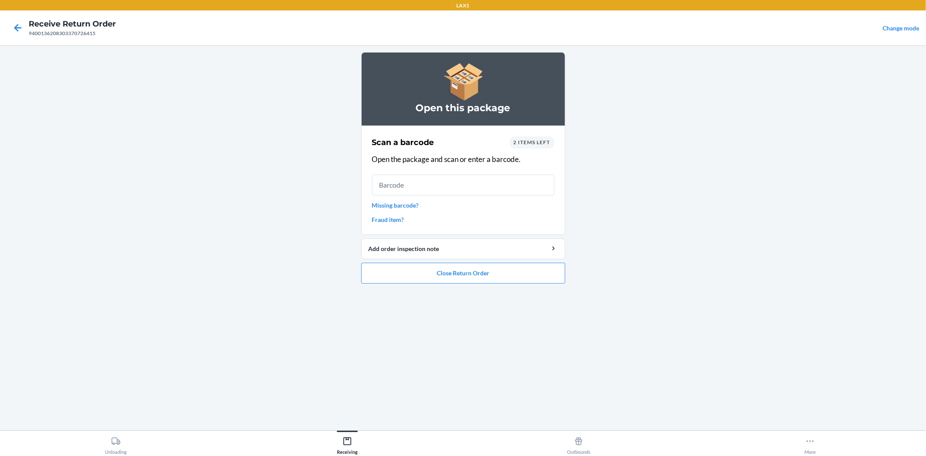
click at [400, 204] on link "Missing barcode?" at bounding box center [463, 205] width 182 height 9
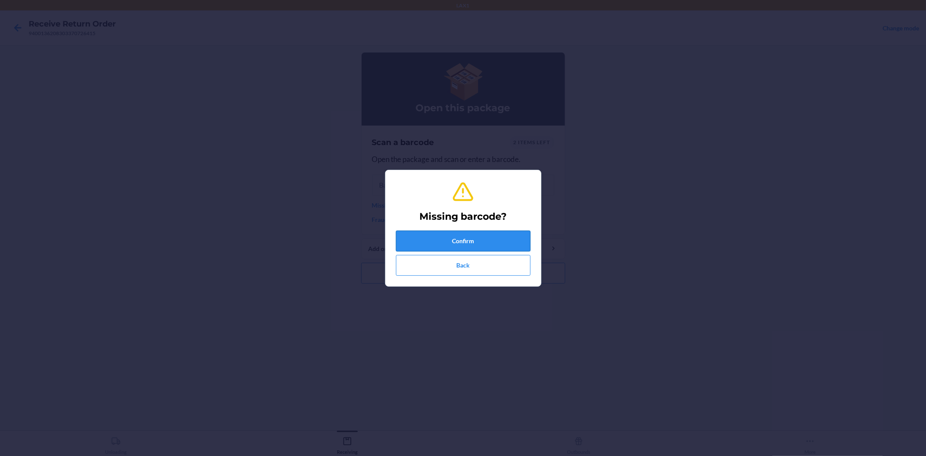
click at [449, 241] on button "Confirm" at bounding box center [463, 240] width 135 height 21
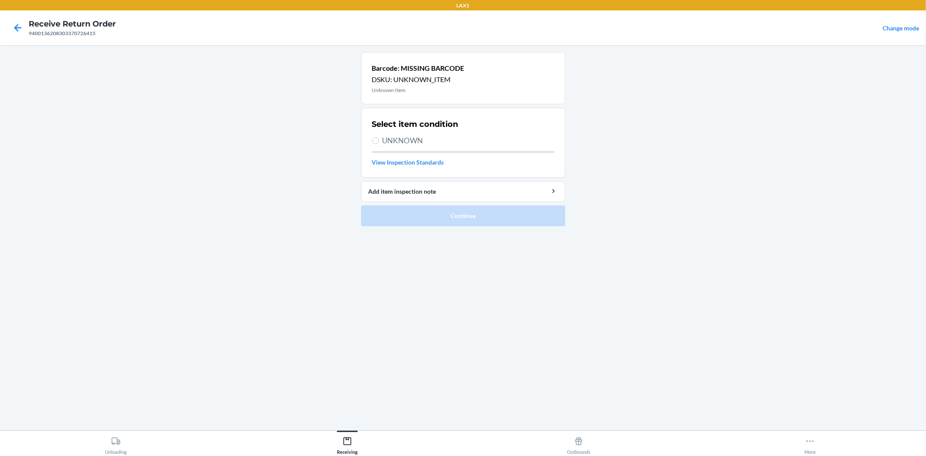
click at [403, 147] on div "Select item condition UNKNOWN View Inspection Standards" at bounding box center [463, 142] width 182 height 53
click at [405, 135] on span "UNKNOWN" at bounding box center [468, 140] width 172 height 11
click at [379, 137] on input "UNKNOWN" at bounding box center [375, 140] width 7 height 7
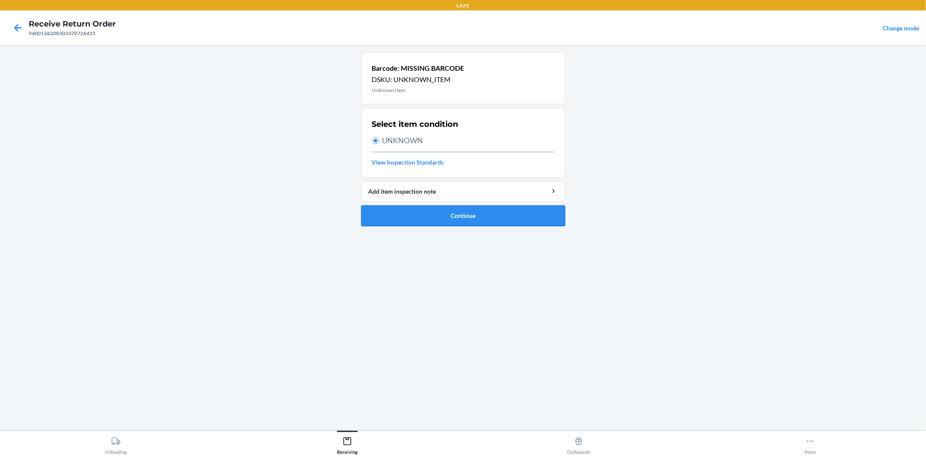
click at [457, 211] on button "Continue" at bounding box center [463, 215] width 204 height 21
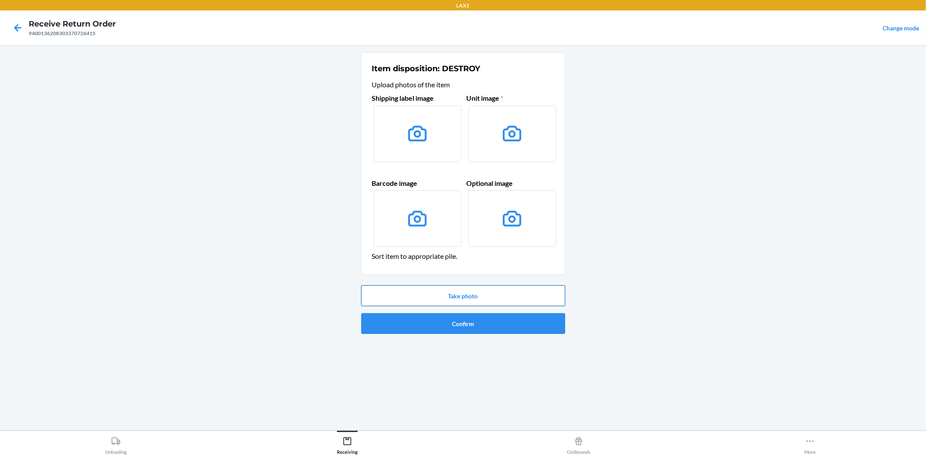
click at [465, 296] on button "Take photo" at bounding box center [463, 295] width 204 height 21
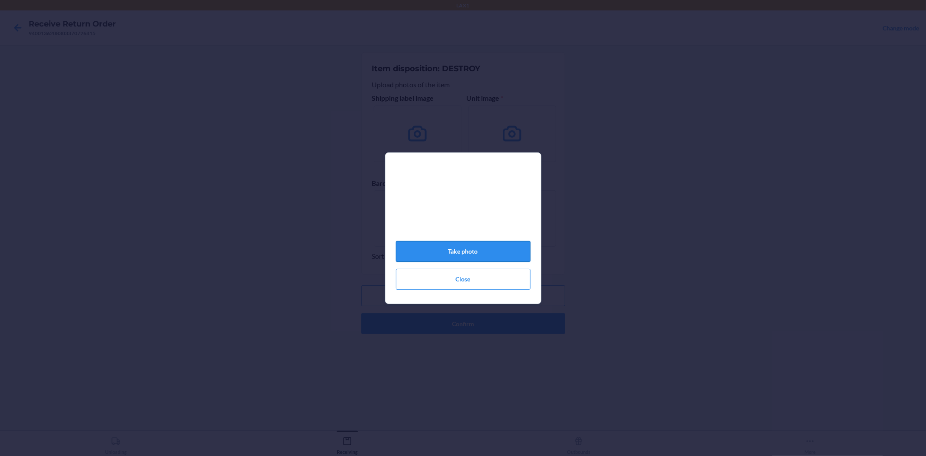
click at [461, 254] on button "Take photo" at bounding box center [463, 251] width 135 height 21
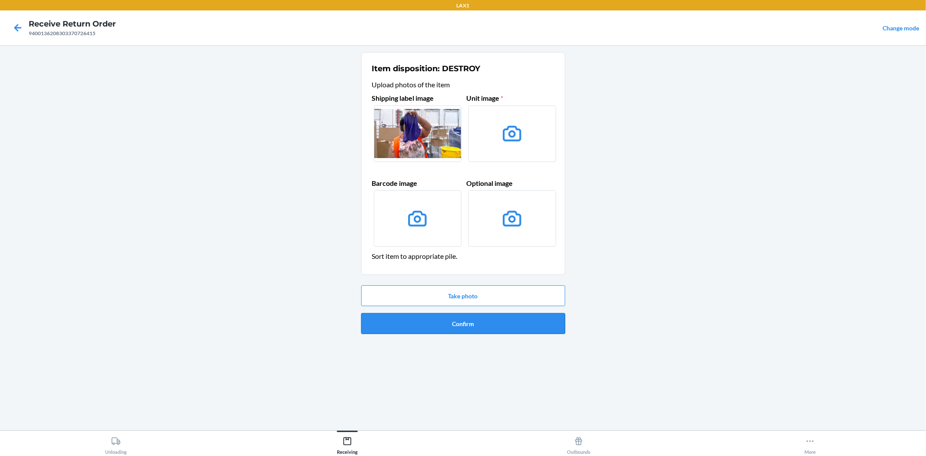
click at [445, 329] on button "Confirm" at bounding box center [463, 323] width 204 height 21
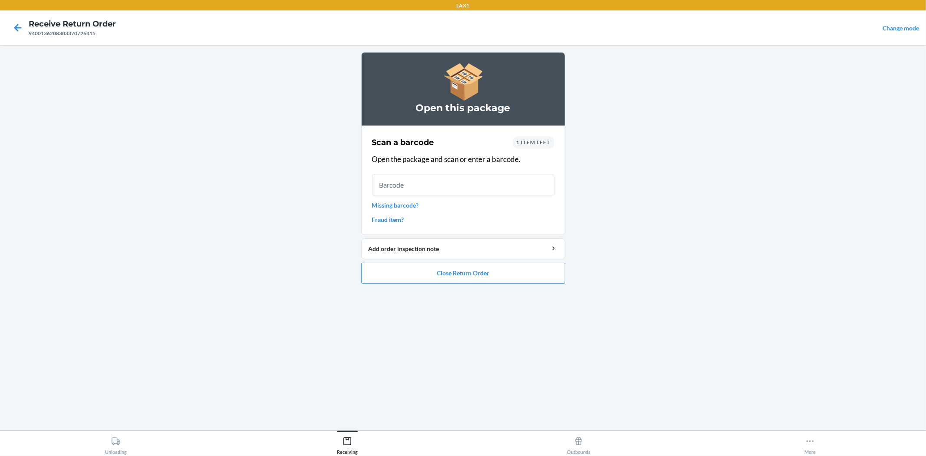
click at [395, 202] on link "Missing barcode?" at bounding box center [463, 205] width 182 height 9
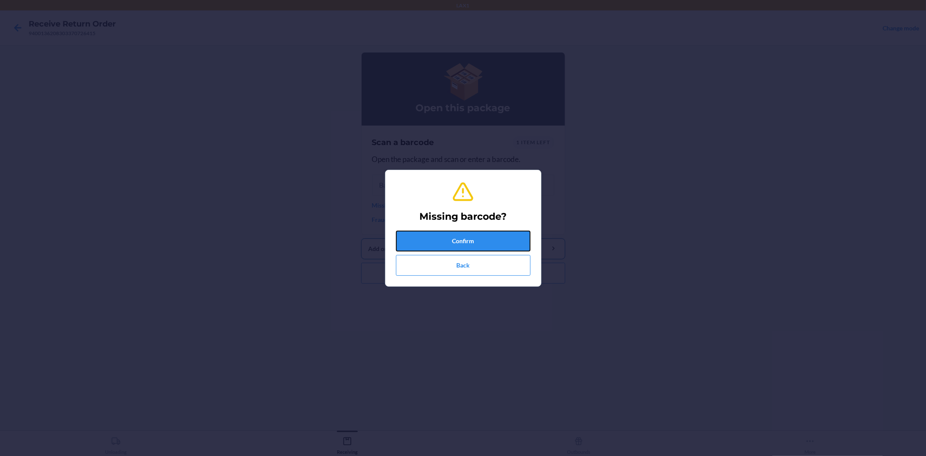
click at [459, 241] on button "Confirm" at bounding box center [463, 240] width 135 height 21
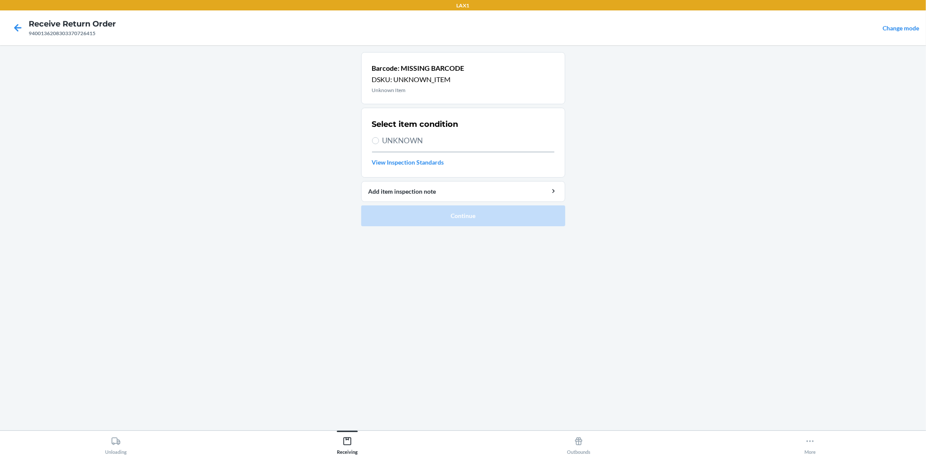
click at [404, 140] on span "UNKNOWN" at bounding box center [468, 140] width 172 height 11
click at [379, 140] on input "UNKNOWN" at bounding box center [375, 140] width 7 height 7
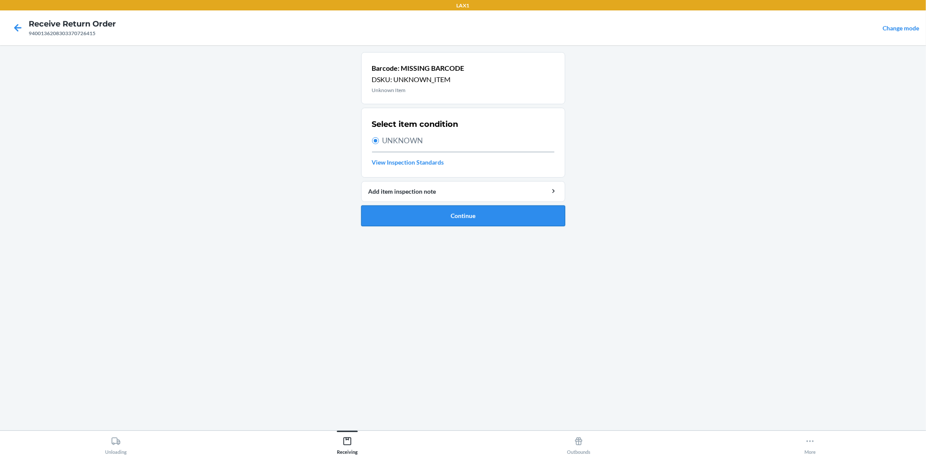
click at [437, 220] on button "Continue" at bounding box center [463, 215] width 204 height 21
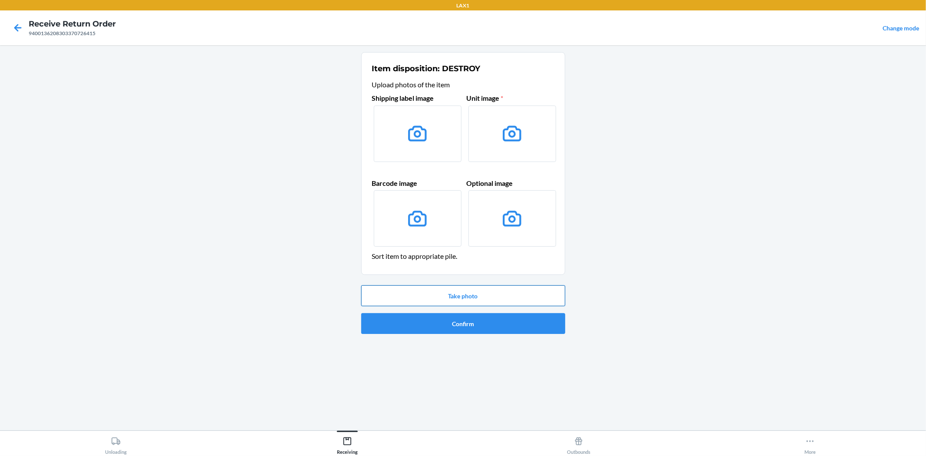
click at [480, 296] on button "Take photo" at bounding box center [463, 295] width 204 height 21
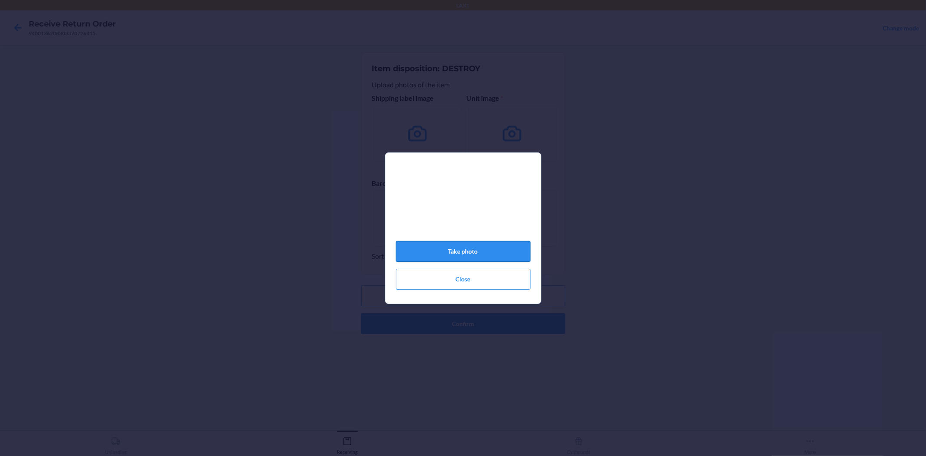
click at [480, 253] on button "Take photo" at bounding box center [463, 251] width 135 height 21
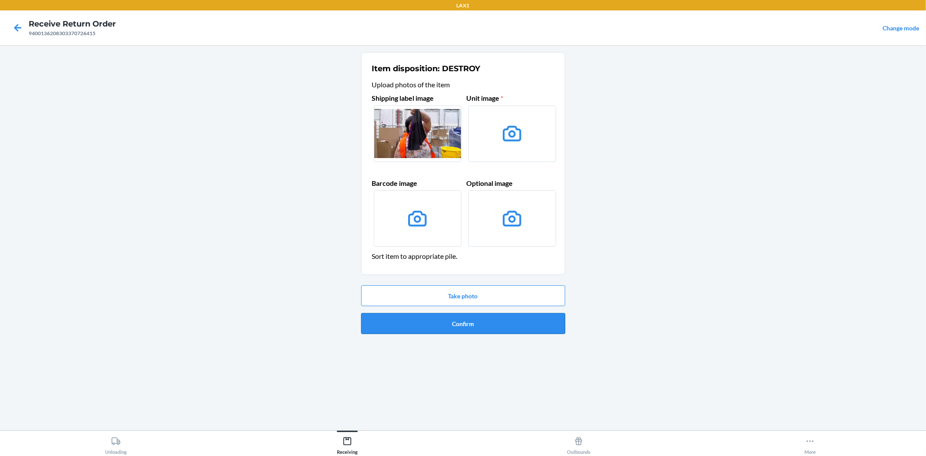
click at [469, 323] on button "Confirm" at bounding box center [463, 323] width 204 height 21
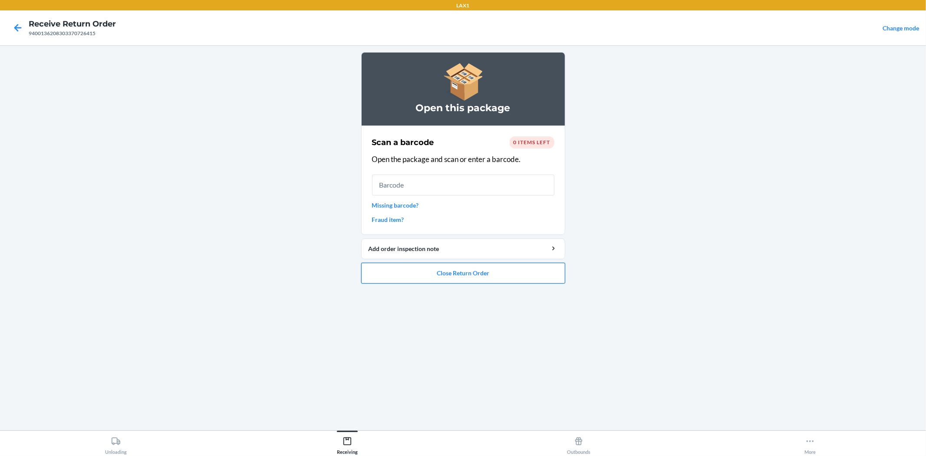
click at [464, 275] on button "Close Return Order" at bounding box center [463, 273] width 204 height 21
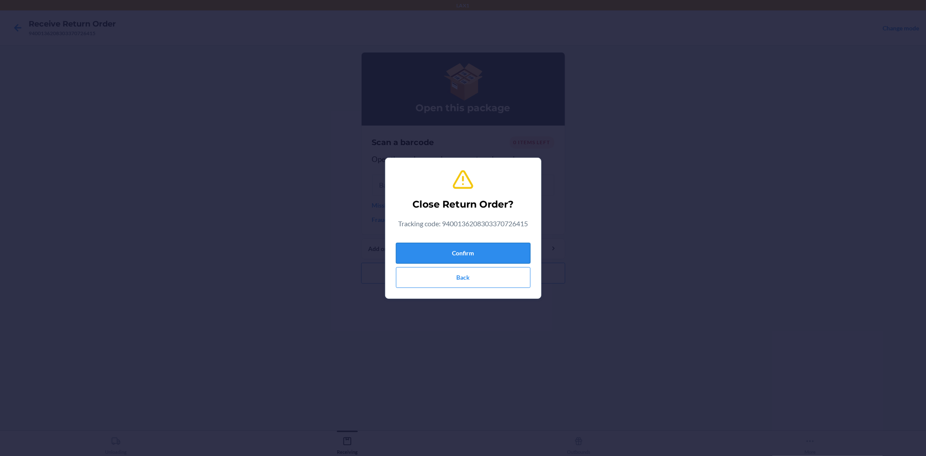
click at [453, 252] on button "Confirm" at bounding box center [463, 253] width 135 height 21
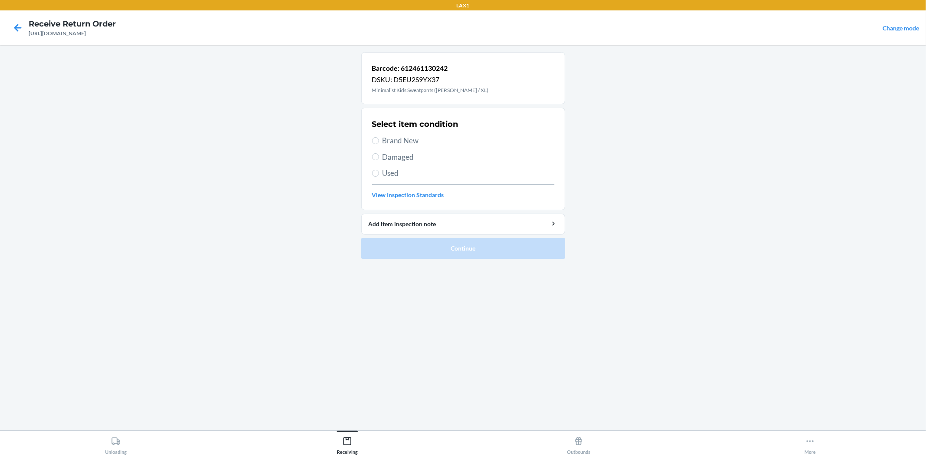
click at [405, 138] on span "Brand New" at bounding box center [468, 140] width 172 height 11
click at [379, 138] on input "Brand New" at bounding box center [375, 140] width 7 height 7
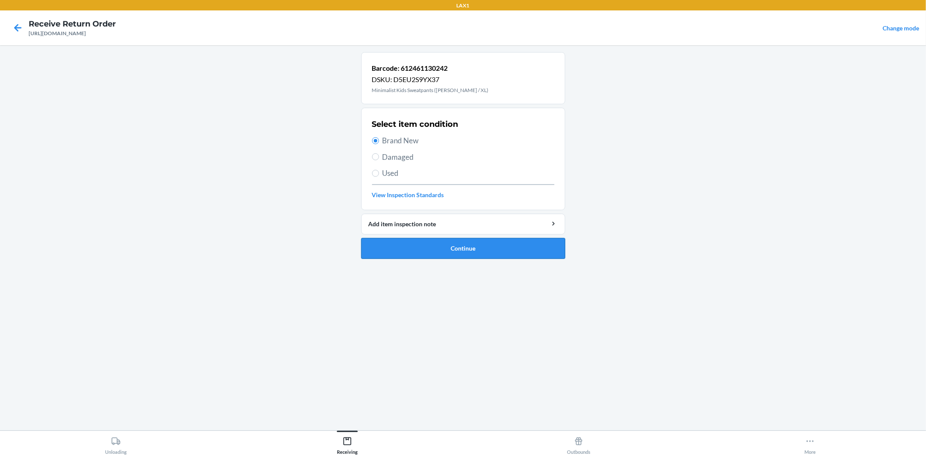
click at [473, 250] on button "Continue" at bounding box center [463, 248] width 204 height 21
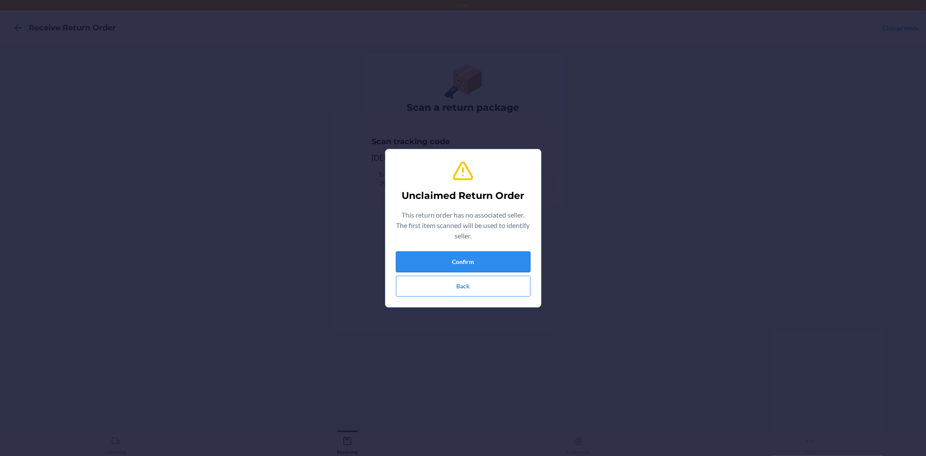
click at [463, 253] on button "Confirm" at bounding box center [463, 261] width 135 height 21
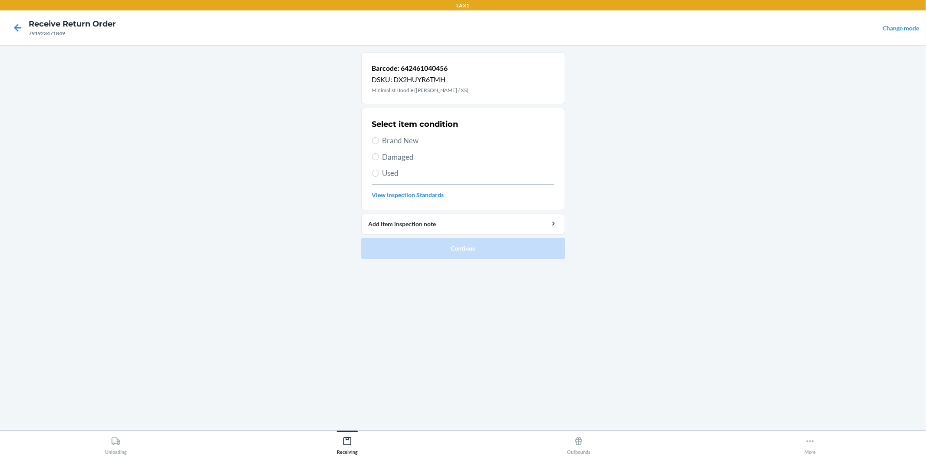
click at [404, 154] on span "Damaged" at bounding box center [468, 156] width 172 height 11
click at [379, 154] on input "Damaged" at bounding box center [375, 156] width 7 height 7
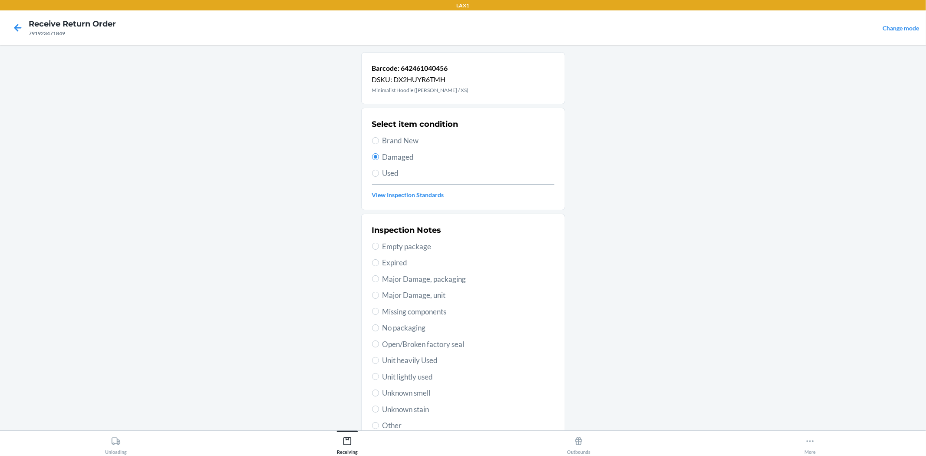
click at [421, 323] on span "No packaging" at bounding box center [468, 327] width 172 height 11
click at [379, 324] on input "No packaging" at bounding box center [375, 327] width 7 height 7
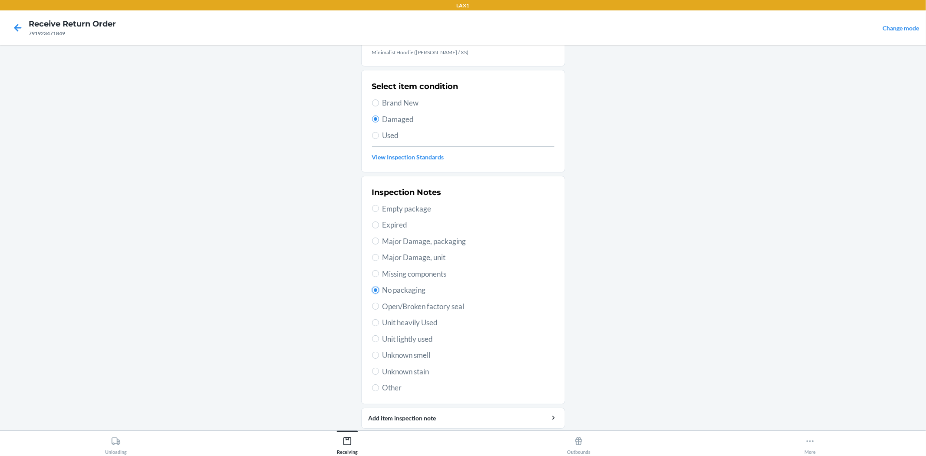
scroll to position [67, 0]
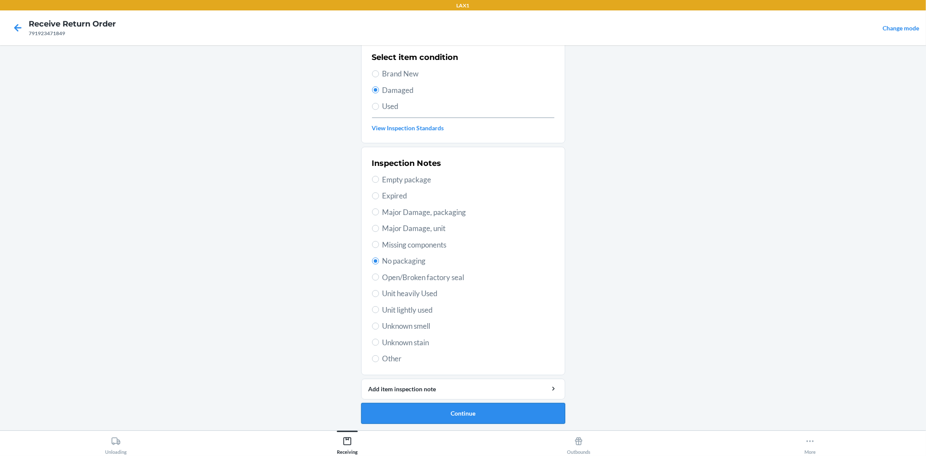
click at [517, 411] on button "Continue" at bounding box center [463, 413] width 204 height 21
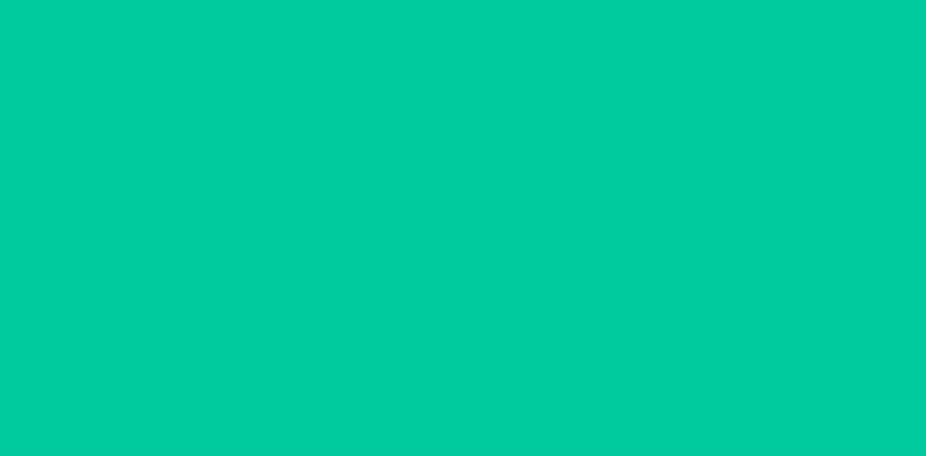
scroll to position [0, 0]
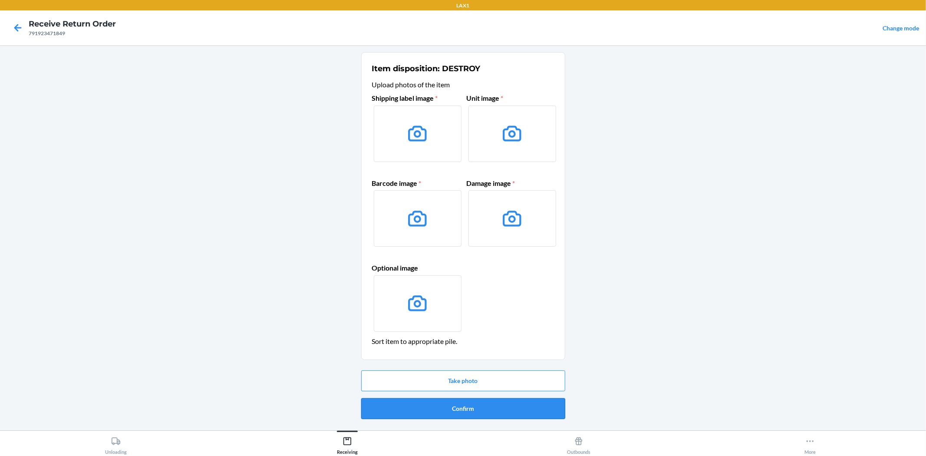
click at [480, 411] on button "Confirm" at bounding box center [463, 408] width 204 height 21
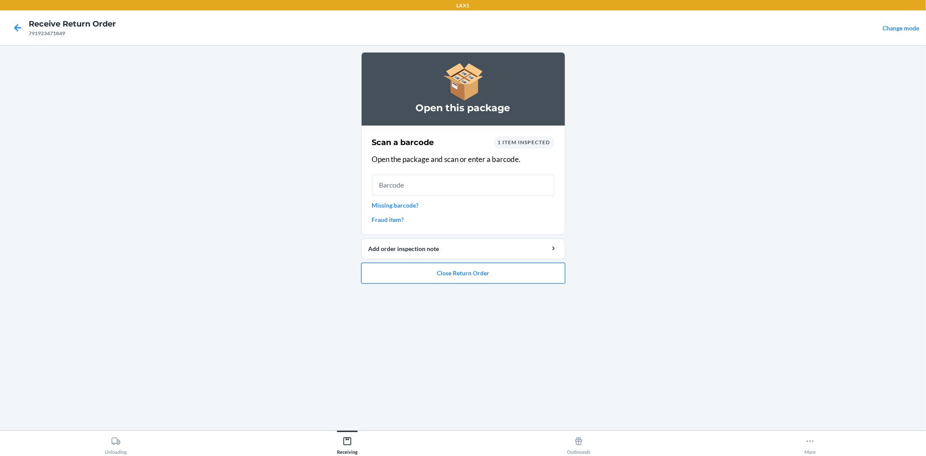
click at [484, 270] on button "Close Return Order" at bounding box center [463, 273] width 204 height 21
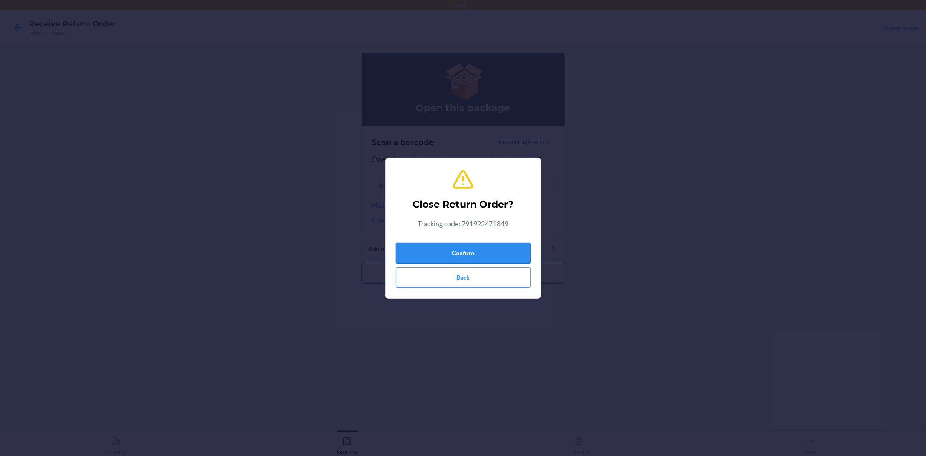
click at [478, 255] on button "Confirm" at bounding box center [463, 253] width 135 height 21
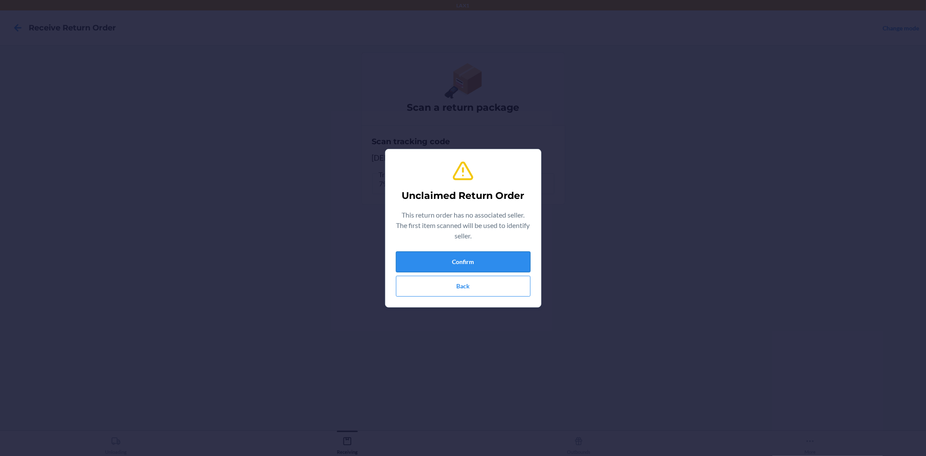
click at [480, 266] on button "Confirm" at bounding box center [463, 261] width 135 height 21
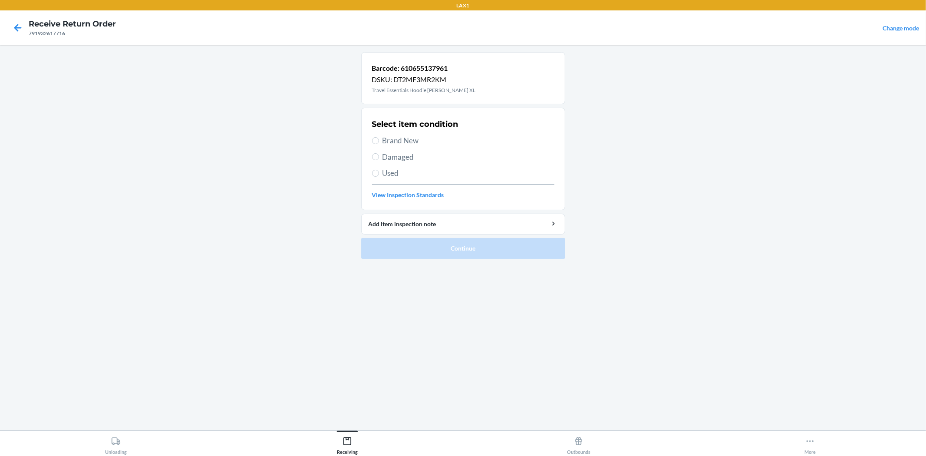
click at [408, 154] on span "Damaged" at bounding box center [468, 156] width 172 height 11
click at [379, 154] on input "Damaged" at bounding box center [375, 156] width 7 height 7
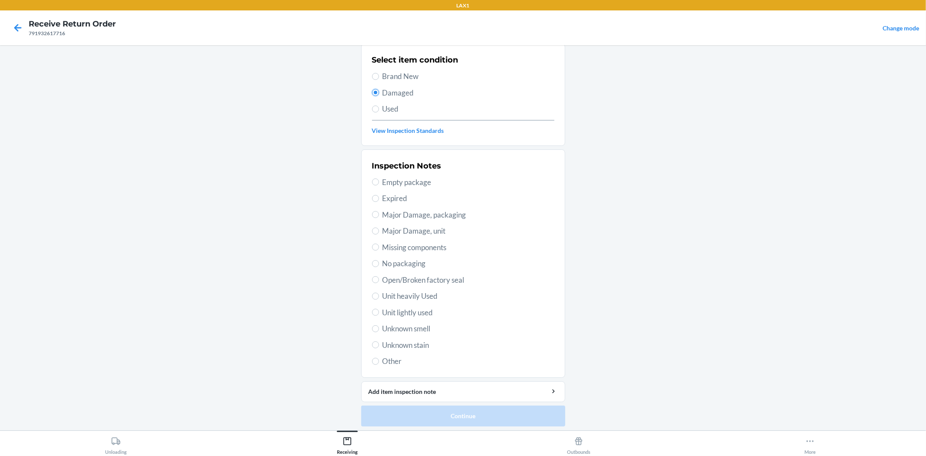
scroll to position [67, 0]
click at [401, 261] on span "No packaging" at bounding box center [468, 260] width 172 height 11
click at [379, 261] on input "No packaging" at bounding box center [375, 260] width 7 height 7
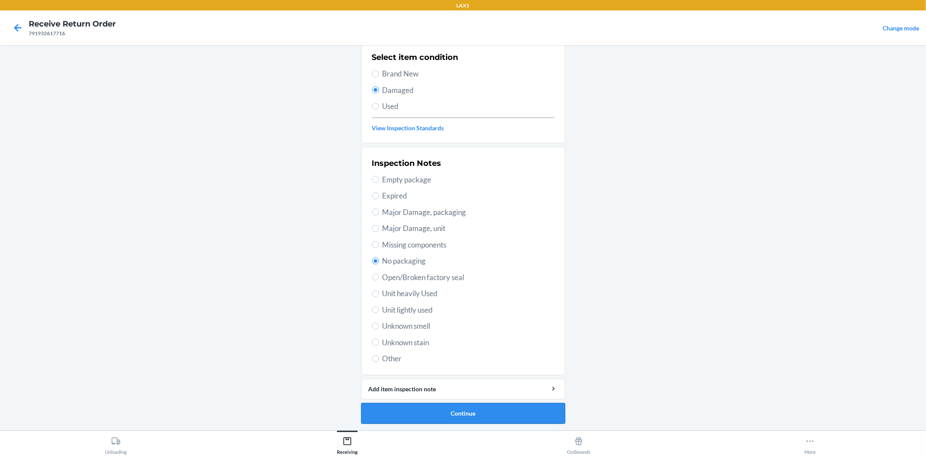
click at [465, 414] on button "Continue" at bounding box center [463, 413] width 204 height 21
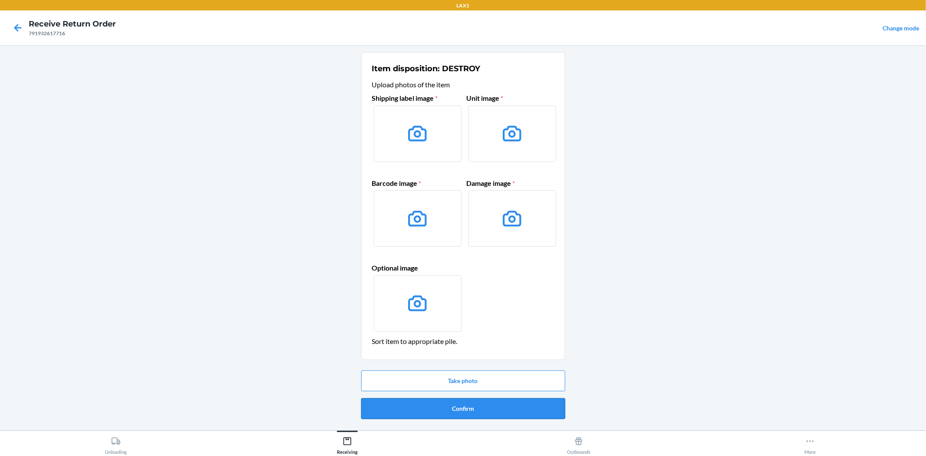
click at [472, 410] on button "Confirm" at bounding box center [463, 408] width 204 height 21
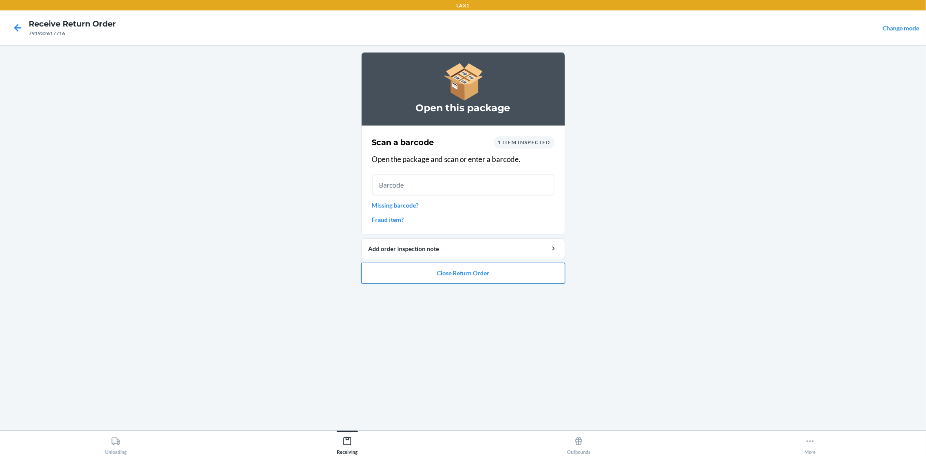
click at [452, 279] on button "Close Return Order" at bounding box center [463, 273] width 204 height 21
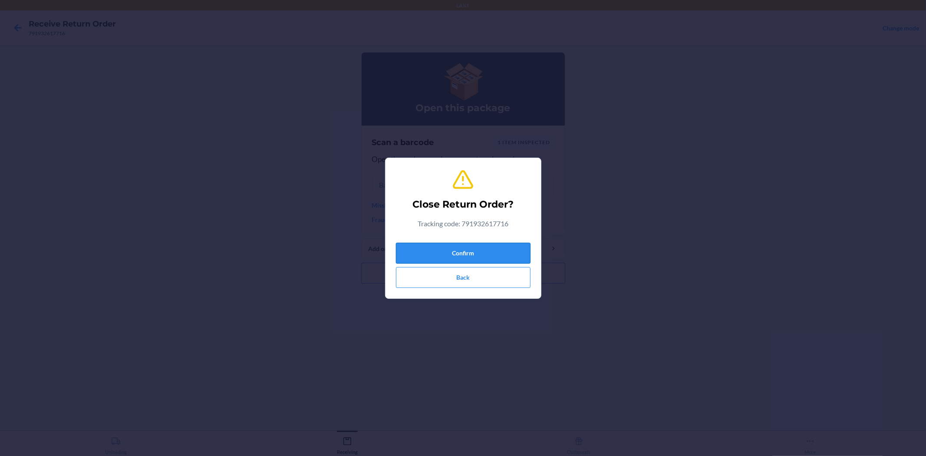
click at [444, 245] on button "Confirm" at bounding box center [463, 253] width 135 height 21
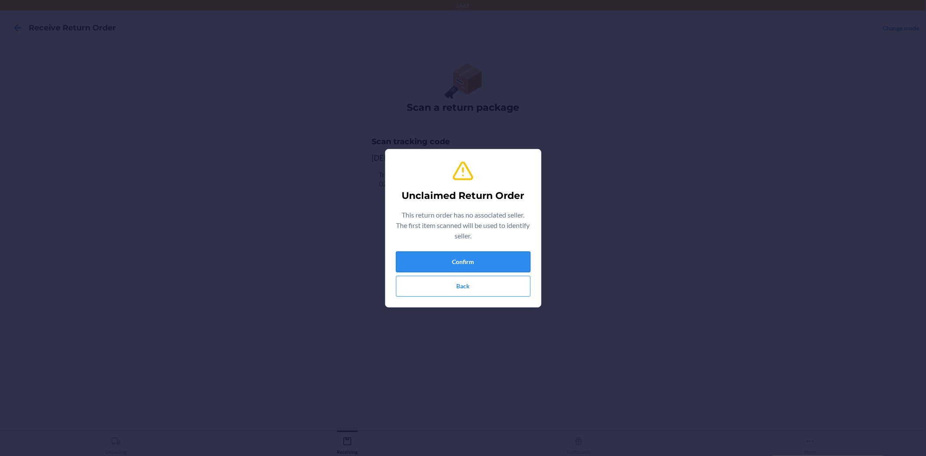
click at [453, 255] on button "Confirm" at bounding box center [463, 261] width 135 height 21
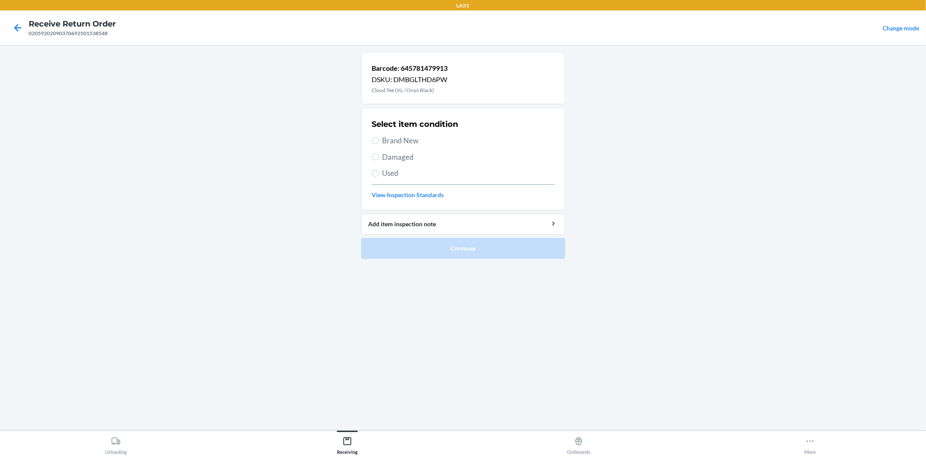
click at [392, 157] on span "Damaged" at bounding box center [468, 156] width 172 height 11
click at [379, 157] on input "Damaged" at bounding box center [375, 156] width 7 height 7
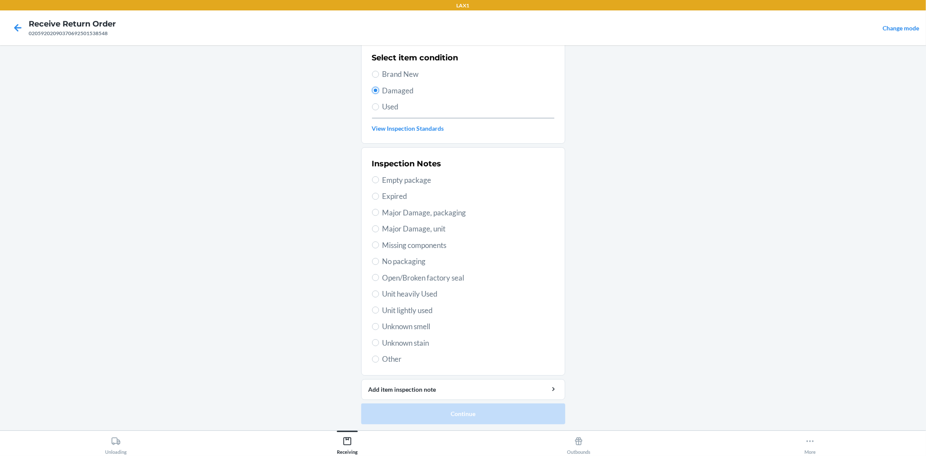
scroll to position [67, 0]
click at [415, 261] on span "No packaging" at bounding box center [468, 260] width 172 height 11
click at [379, 261] on input "No packaging" at bounding box center [375, 260] width 7 height 7
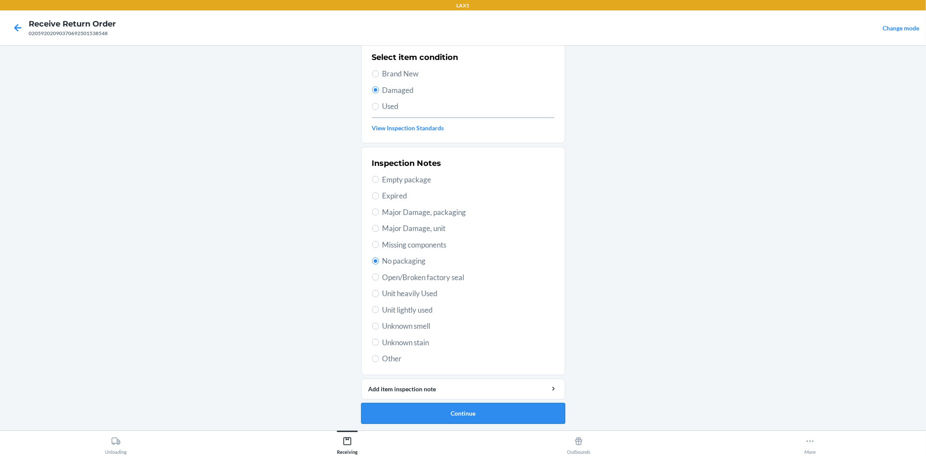
click at [466, 420] on button "Continue" at bounding box center [463, 413] width 204 height 21
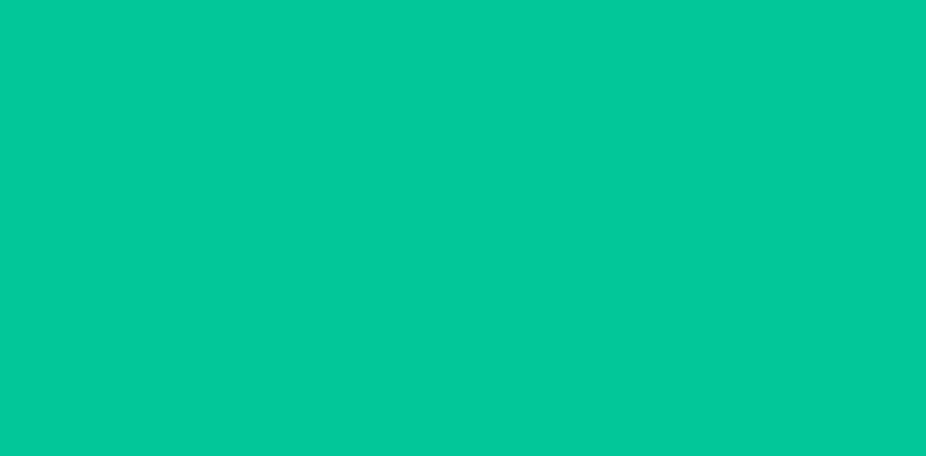
scroll to position [0, 0]
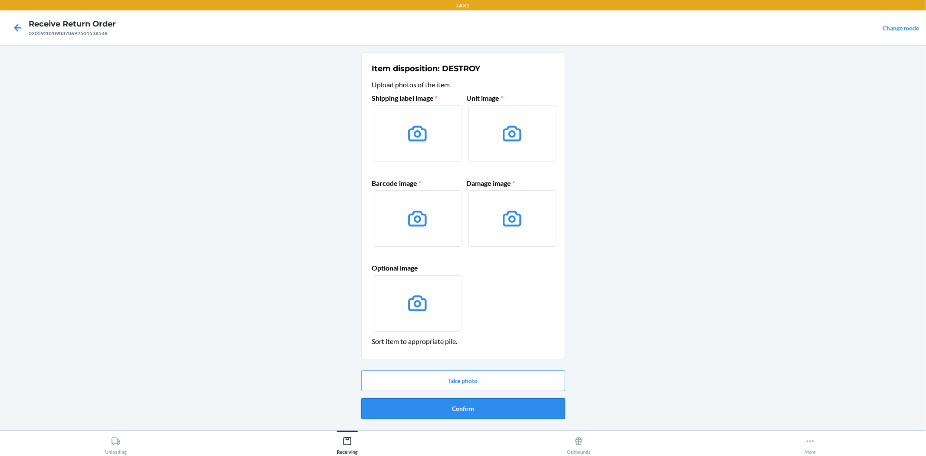
click at [459, 407] on button "Confirm" at bounding box center [463, 408] width 204 height 21
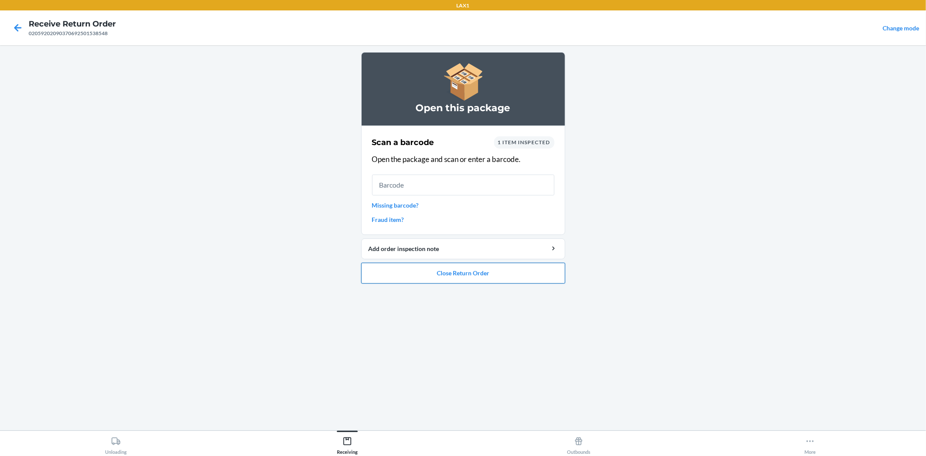
click at [478, 269] on button "Close Return Order" at bounding box center [463, 273] width 204 height 21
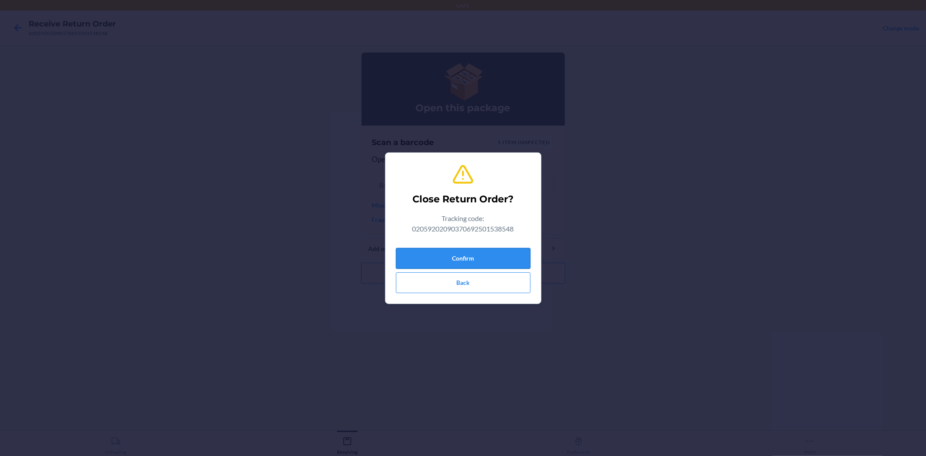
click at [467, 253] on button "Confirm" at bounding box center [463, 258] width 135 height 21
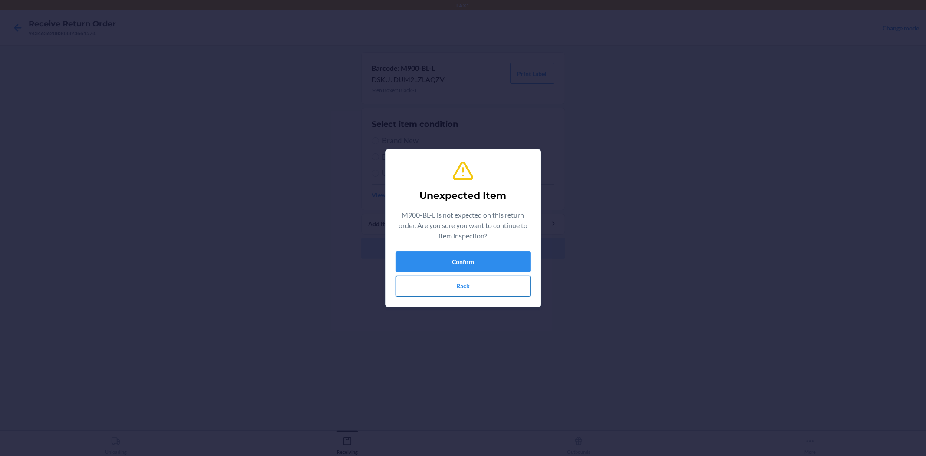
drag, startPoint x: 477, startPoint y: 283, endPoint x: 472, endPoint y: 240, distance: 44.2
click at [478, 283] on button "Back" at bounding box center [463, 286] width 135 height 21
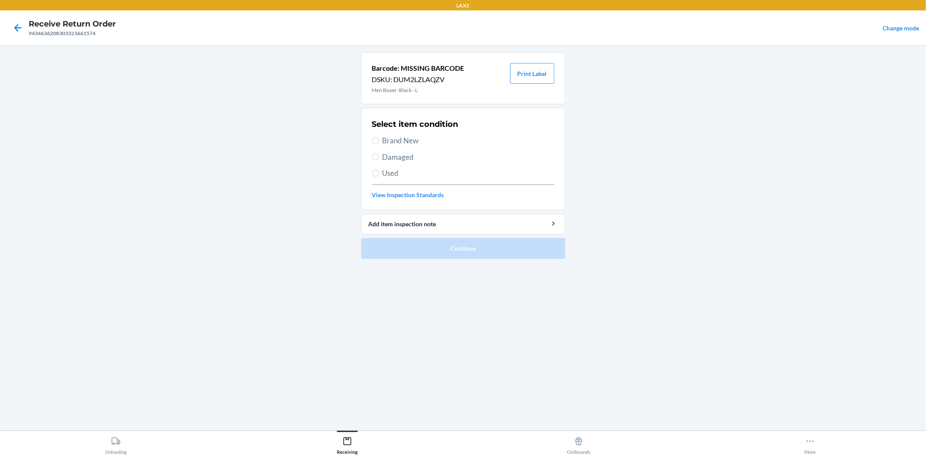
drag, startPoint x: 410, startPoint y: 153, endPoint x: 415, endPoint y: 164, distance: 11.9
click at [410, 154] on span "Damaged" at bounding box center [468, 156] width 172 height 11
click at [379, 154] on input "Damaged" at bounding box center [375, 156] width 7 height 7
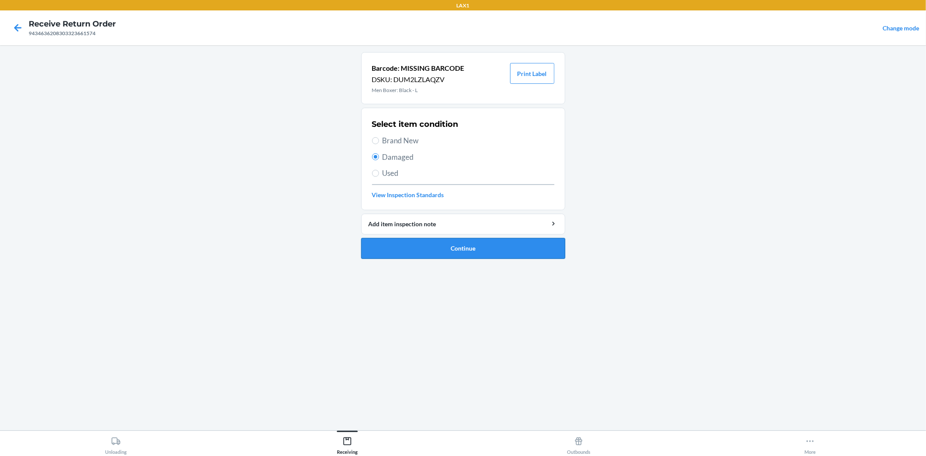
click at [453, 252] on button "Continue" at bounding box center [463, 248] width 204 height 21
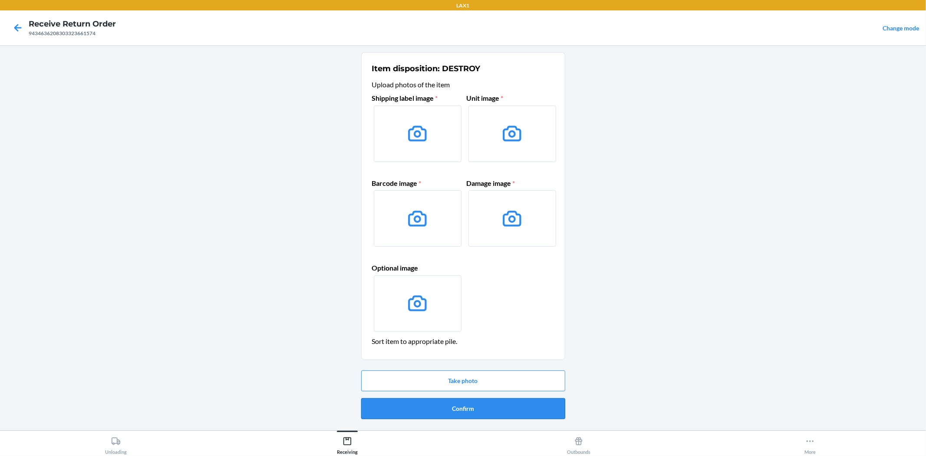
click at [485, 408] on button "Confirm" at bounding box center [463, 408] width 204 height 21
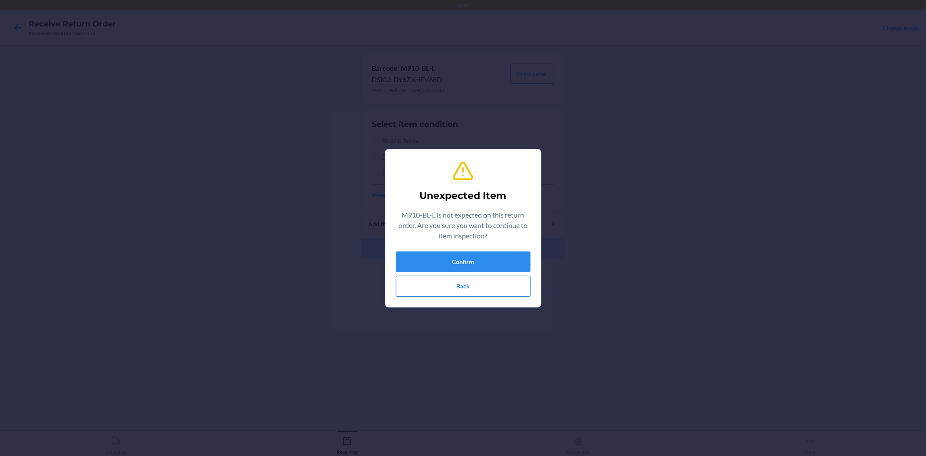
drag, startPoint x: 466, startPoint y: 295, endPoint x: 468, endPoint y: 288, distance: 7.3
click at [468, 288] on button "Back" at bounding box center [463, 286] width 135 height 21
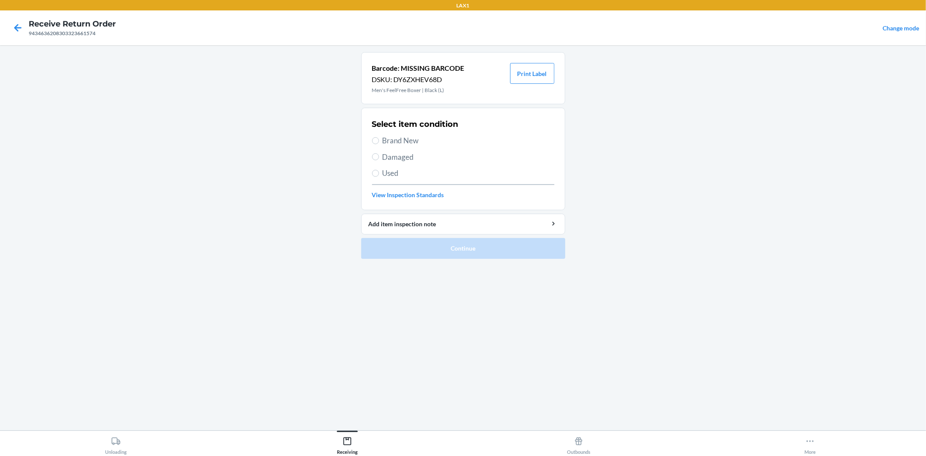
click at [411, 144] on span "Brand New" at bounding box center [468, 140] width 172 height 11
click at [379, 144] on input "Brand New" at bounding box center [375, 140] width 7 height 7
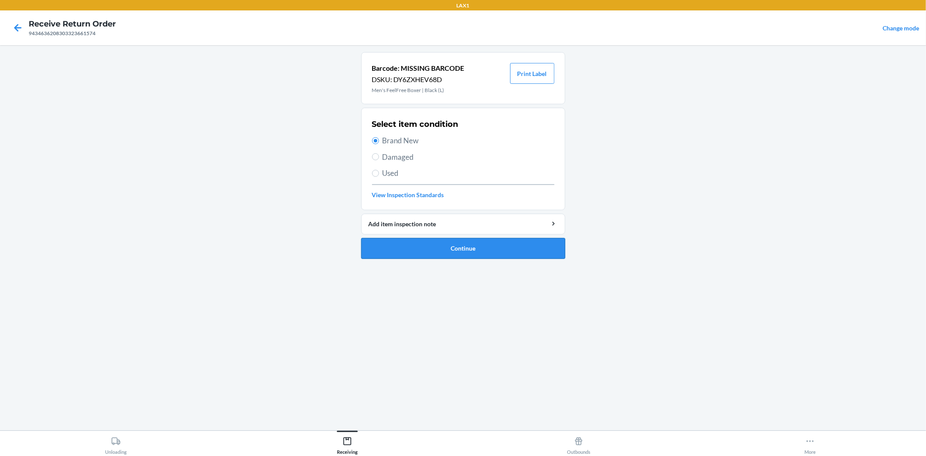
click at [465, 253] on button "Continue" at bounding box center [463, 248] width 204 height 21
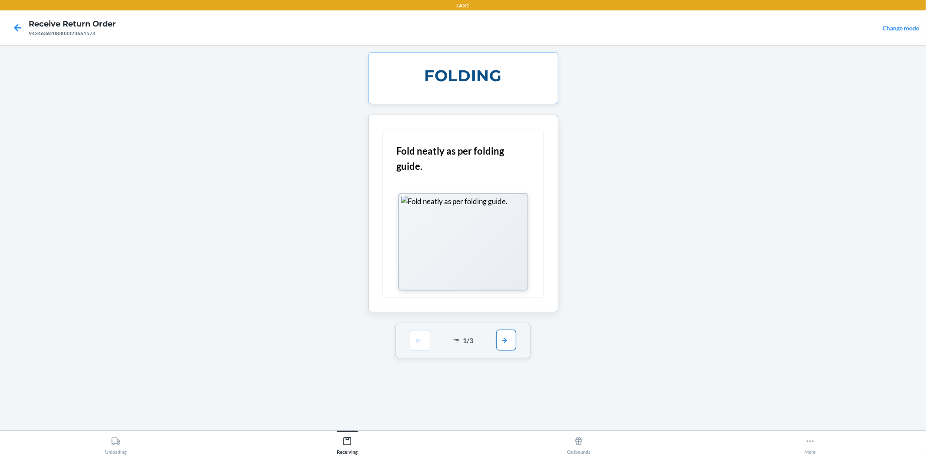
click at [510, 343] on button "button" at bounding box center [506, 339] width 20 height 21
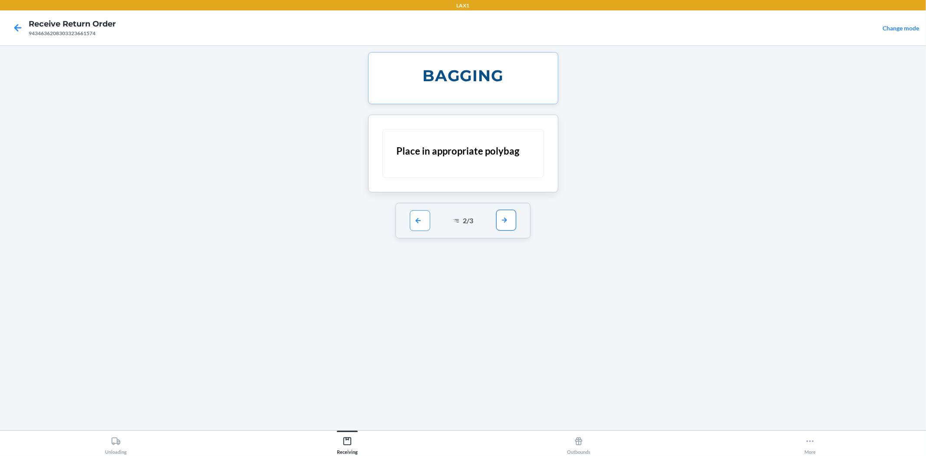
click at [501, 228] on button "button" at bounding box center [506, 220] width 20 height 21
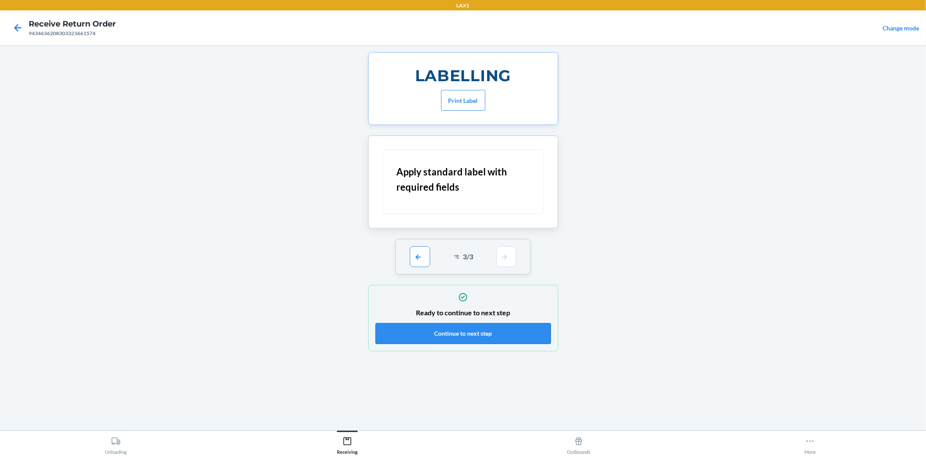
click at [485, 337] on button "Continue to next step" at bounding box center [462, 333] width 175 height 21
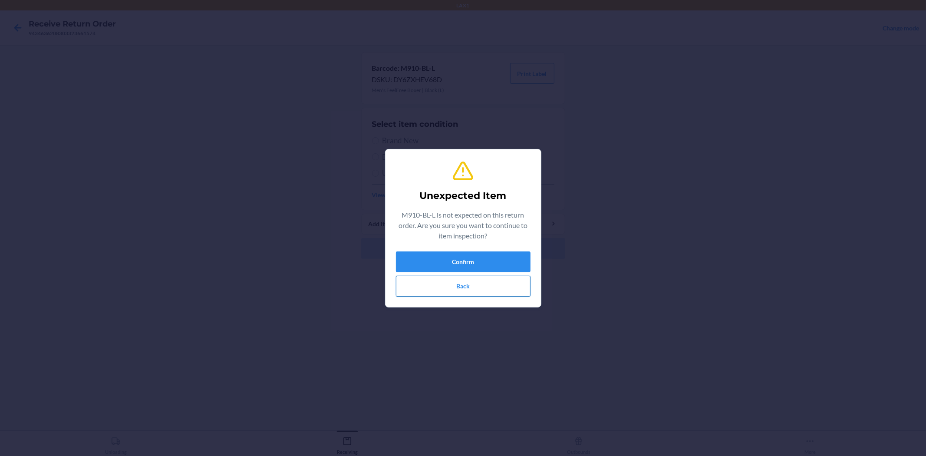
click at [492, 289] on button "Back" at bounding box center [463, 286] width 135 height 21
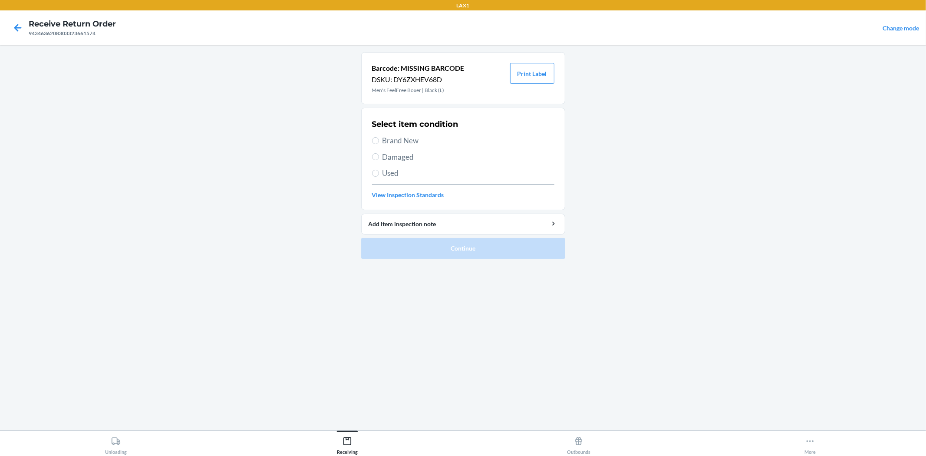
click at [415, 154] on span "Damaged" at bounding box center [468, 156] width 172 height 11
click at [379, 154] on input "Damaged" at bounding box center [375, 156] width 7 height 7
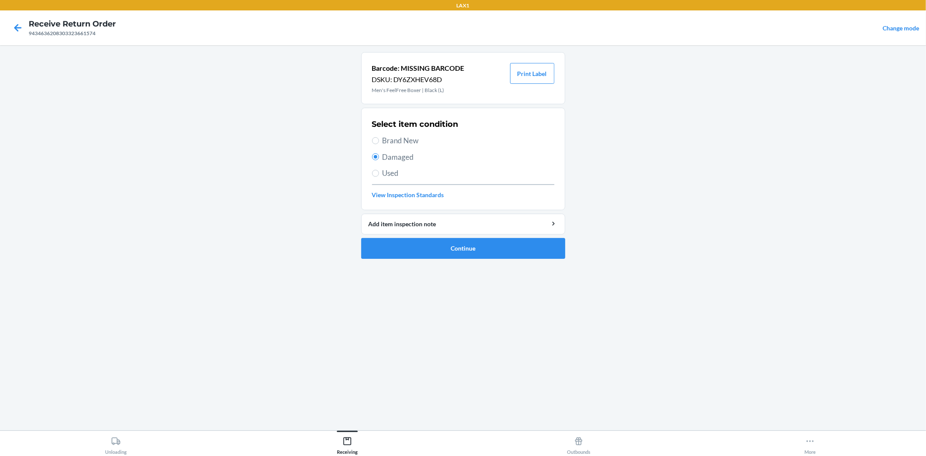
click at [417, 147] on div "Select item condition Brand New Damaged Used View Inspection Standards" at bounding box center [463, 159] width 182 height 86
click at [412, 144] on span "Brand New" at bounding box center [468, 140] width 172 height 11
click at [379, 144] on input "Brand New" at bounding box center [375, 140] width 7 height 7
click at [479, 253] on button "Continue" at bounding box center [463, 248] width 204 height 21
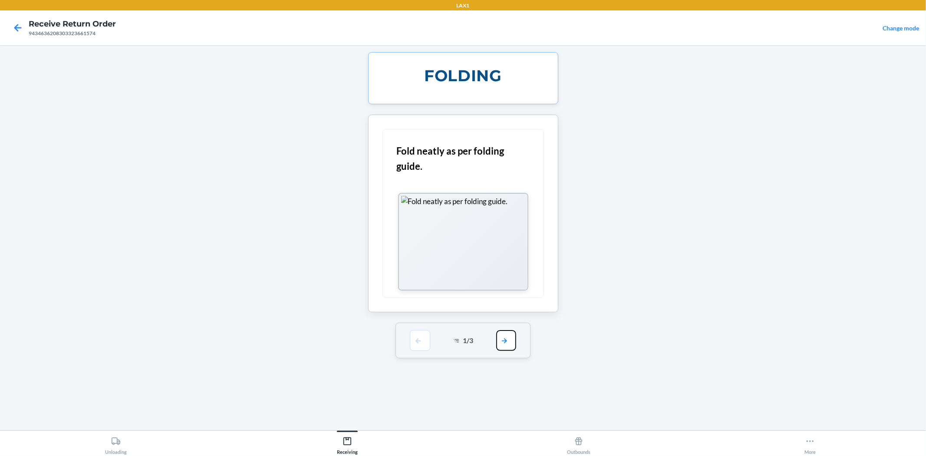
click at [506, 337] on button "button" at bounding box center [506, 340] width 20 height 21
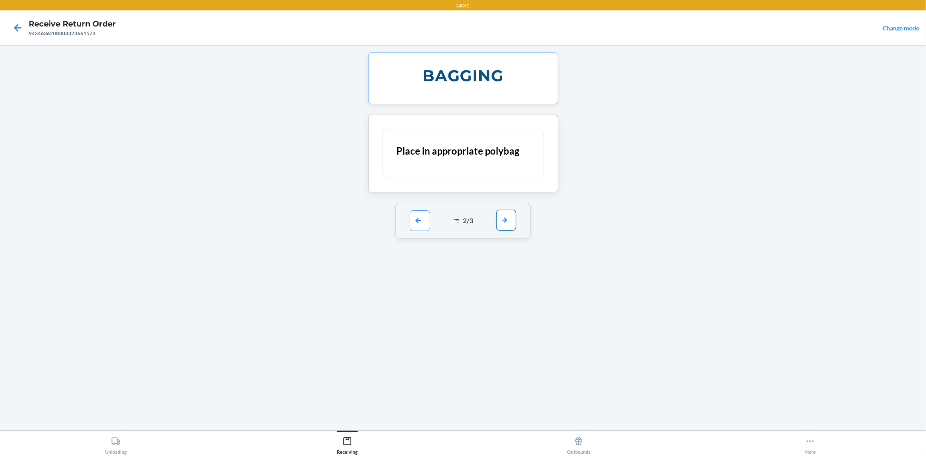
drag, startPoint x: 504, startPoint y: 229, endPoint x: 504, endPoint y: 224, distance: 4.8
click at [504, 224] on button "button" at bounding box center [506, 220] width 20 height 21
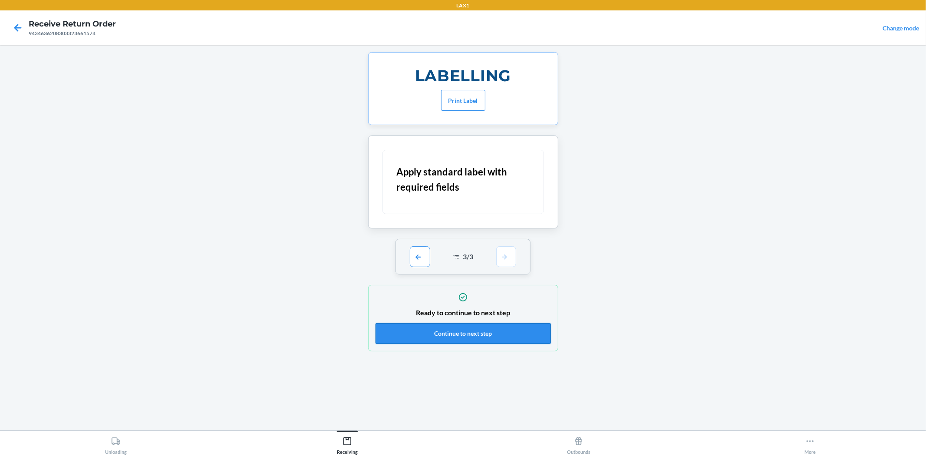
click at [513, 339] on button "Continue to next step" at bounding box center [462, 333] width 175 height 21
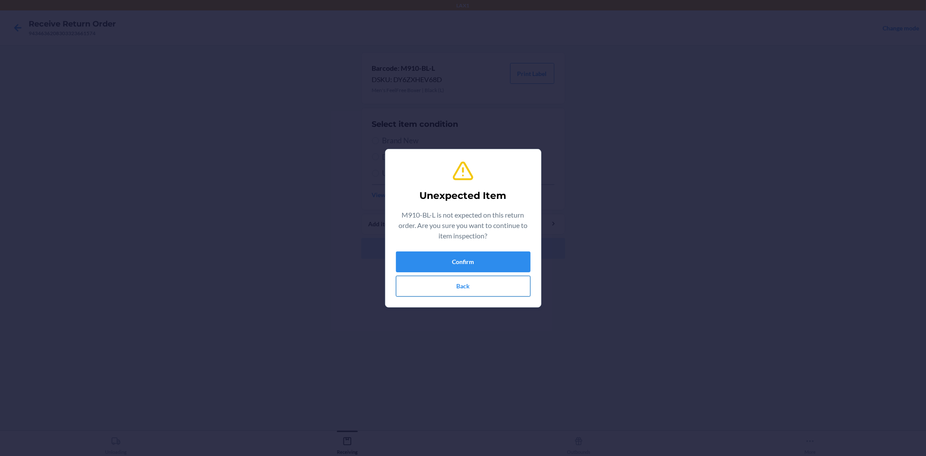
click at [475, 287] on button "Back" at bounding box center [463, 286] width 135 height 21
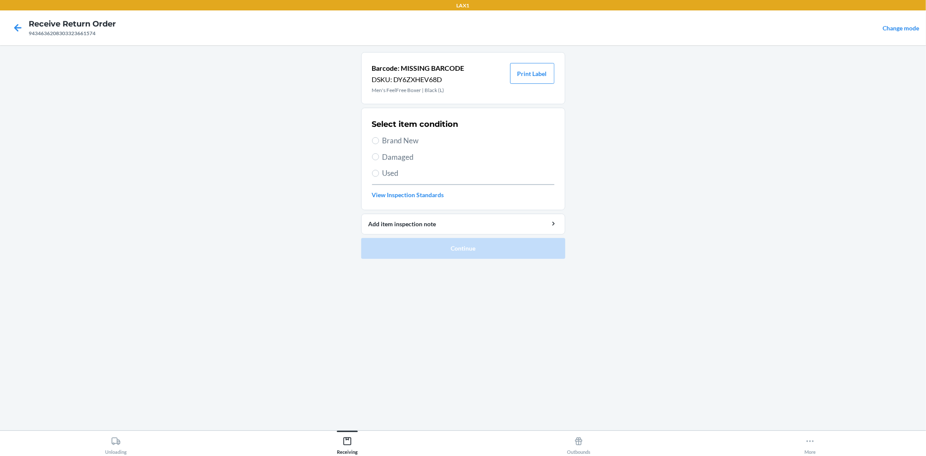
click at [382, 142] on span "Brand New" at bounding box center [468, 140] width 172 height 11
click at [379, 142] on input "Brand New" at bounding box center [375, 140] width 7 height 7
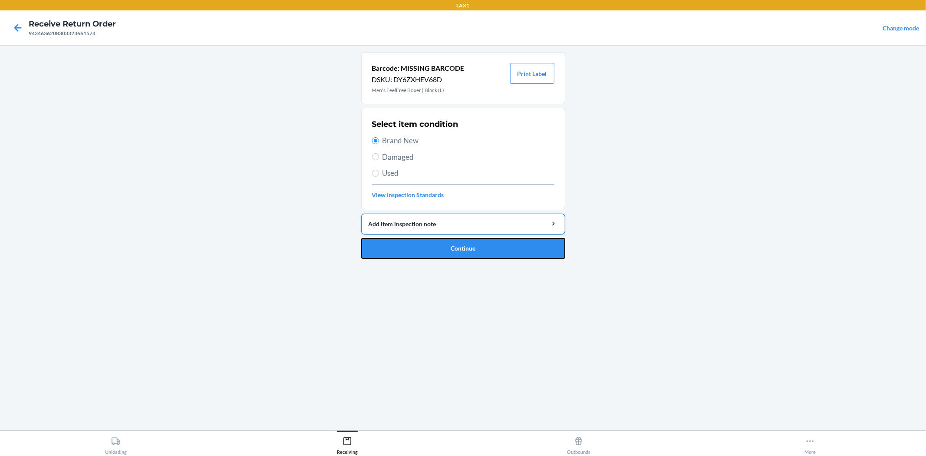
drag, startPoint x: 449, startPoint y: 247, endPoint x: 434, endPoint y: 230, distance: 22.8
click at [449, 245] on button "Continue" at bounding box center [463, 248] width 204 height 21
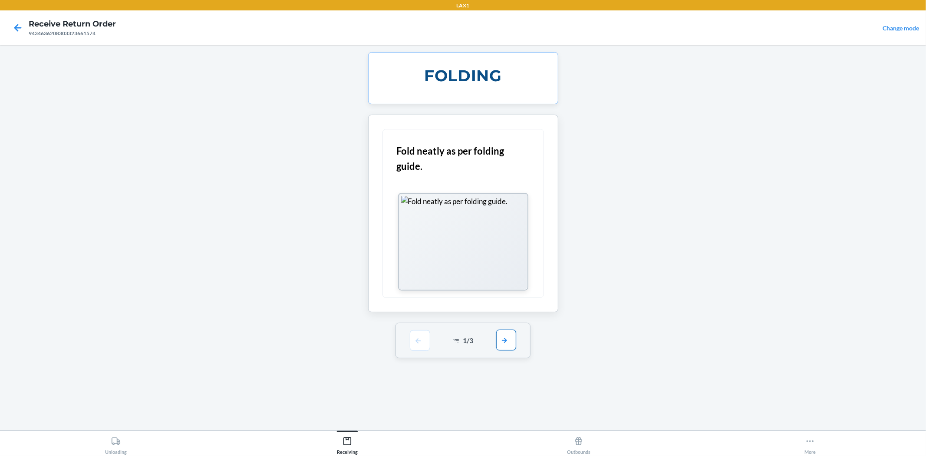
click at [507, 345] on button "button" at bounding box center [506, 339] width 20 height 21
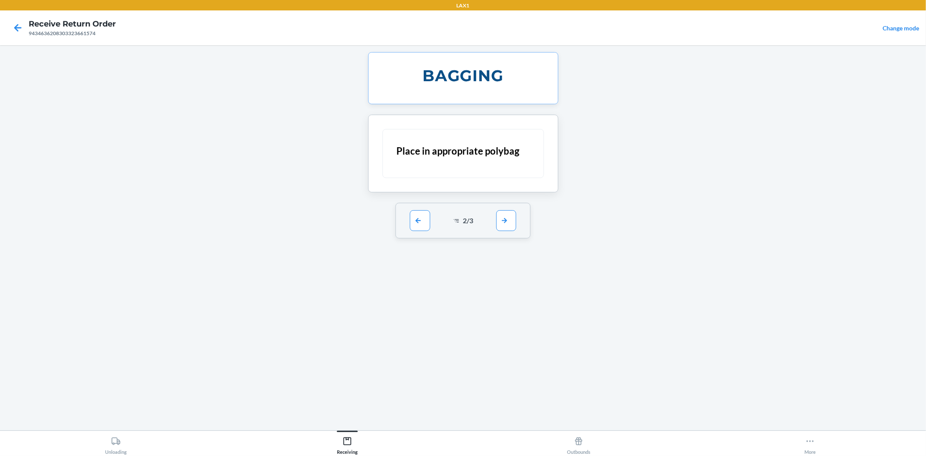
click at [518, 228] on div "2 / 3" at bounding box center [462, 221] width 135 height 36
click at [508, 223] on button "button" at bounding box center [506, 220] width 20 height 21
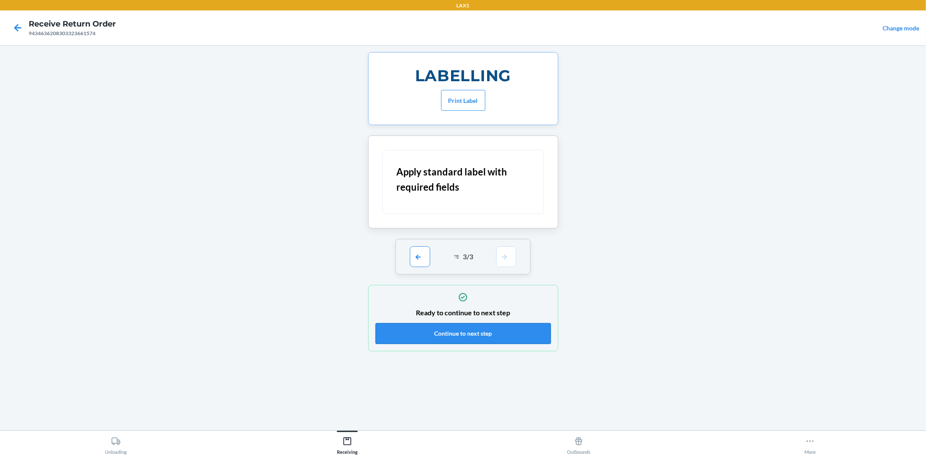
click at [483, 335] on button "Continue to next step" at bounding box center [462, 333] width 175 height 21
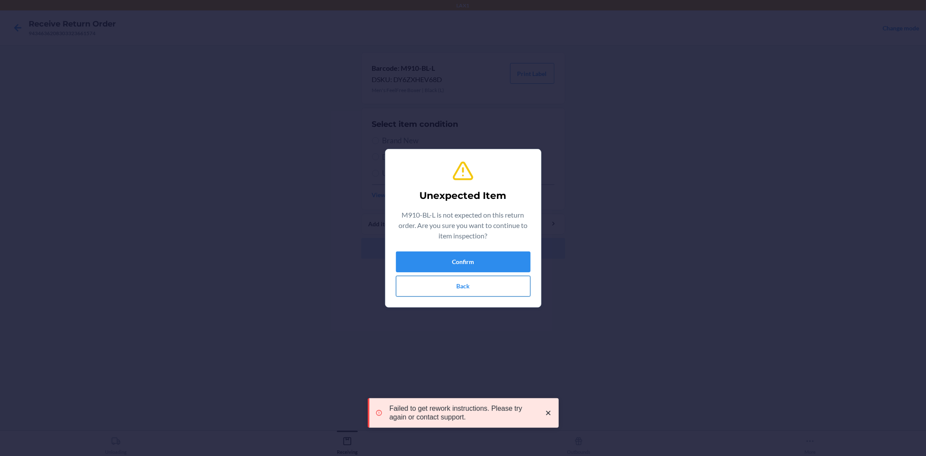
click at [478, 294] on button "Back" at bounding box center [463, 286] width 135 height 21
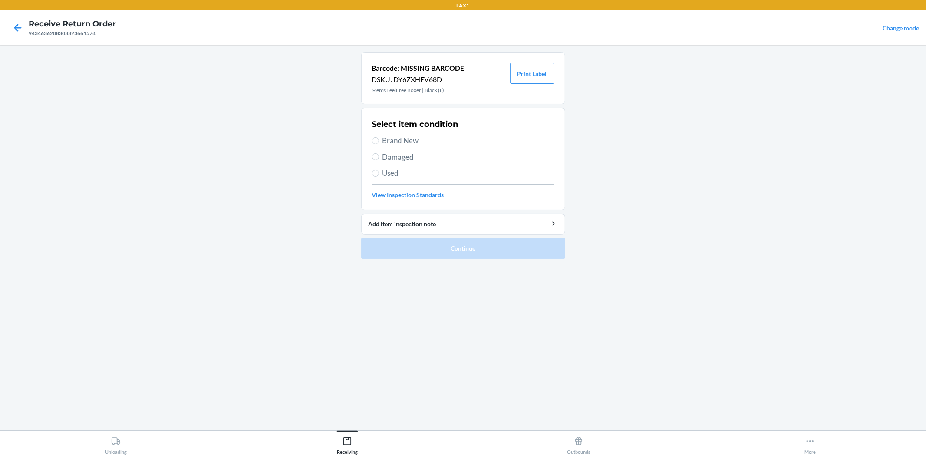
click at [407, 132] on div "Select item condition Brand New Damaged Used View Inspection Standards" at bounding box center [463, 159] width 182 height 86
click at [407, 141] on span "Brand New" at bounding box center [468, 140] width 172 height 11
click at [379, 141] on input "Brand New" at bounding box center [375, 140] width 7 height 7
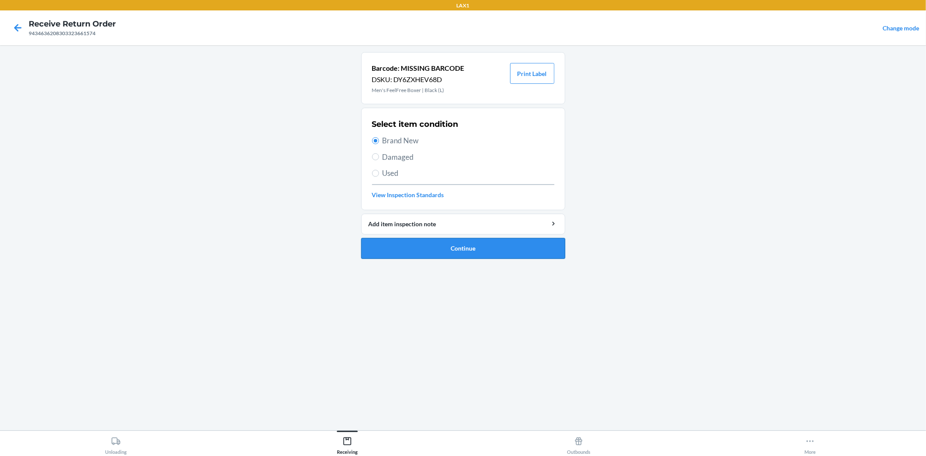
click at [465, 253] on button "Continue" at bounding box center [463, 248] width 204 height 21
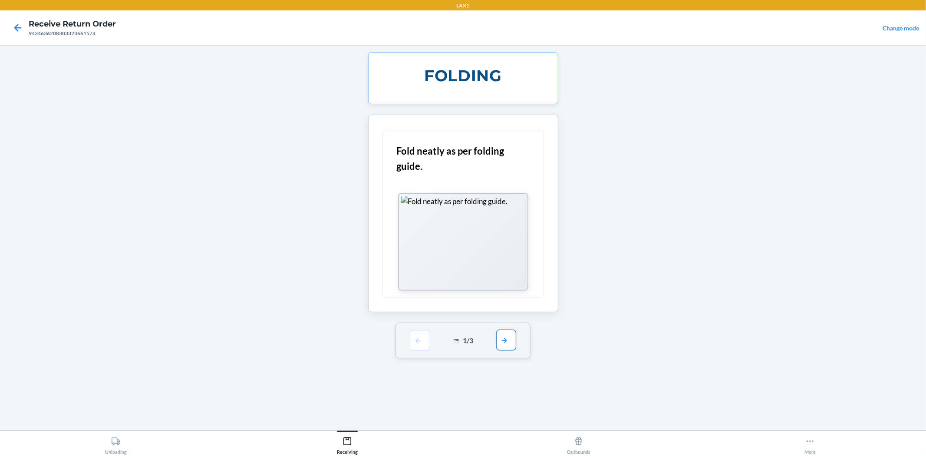
click at [510, 340] on button "button" at bounding box center [506, 339] width 20 height 21
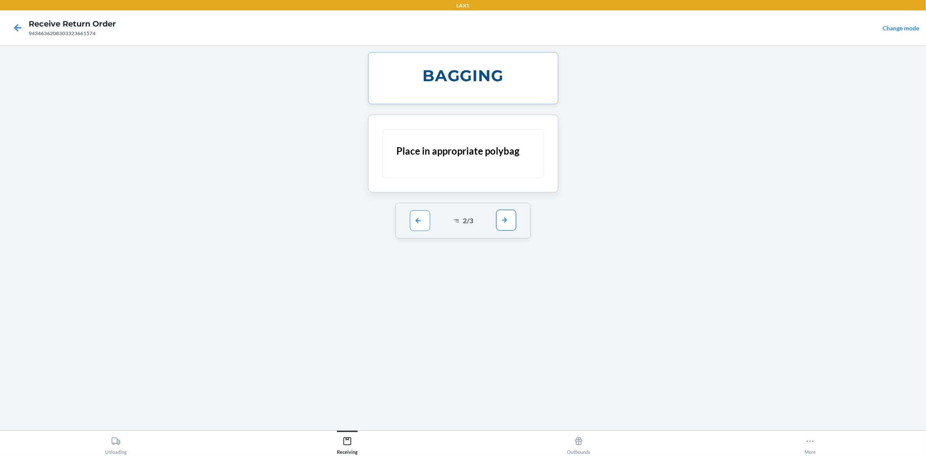
click at [504, 223] on button "button" at bounding box center [506, 220] width 20 height 21
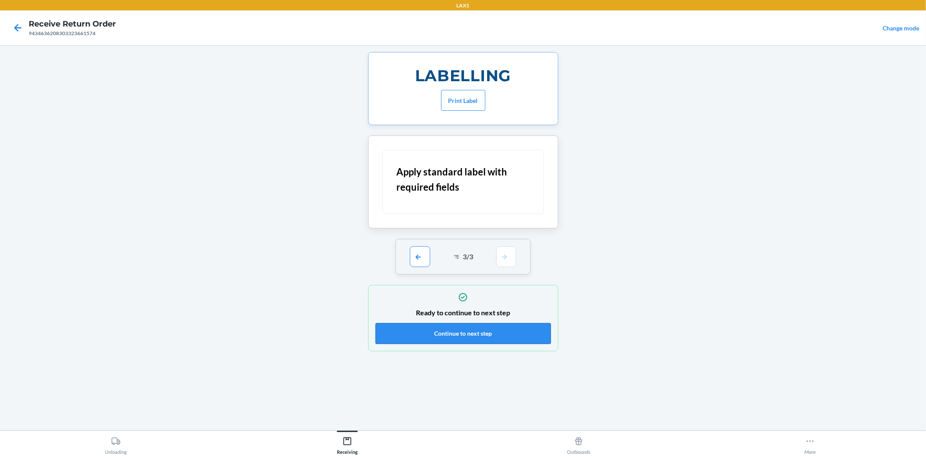
click at [456, 336] on button "Continue to next step" at bounding box center [462, 333] width 175 height 21
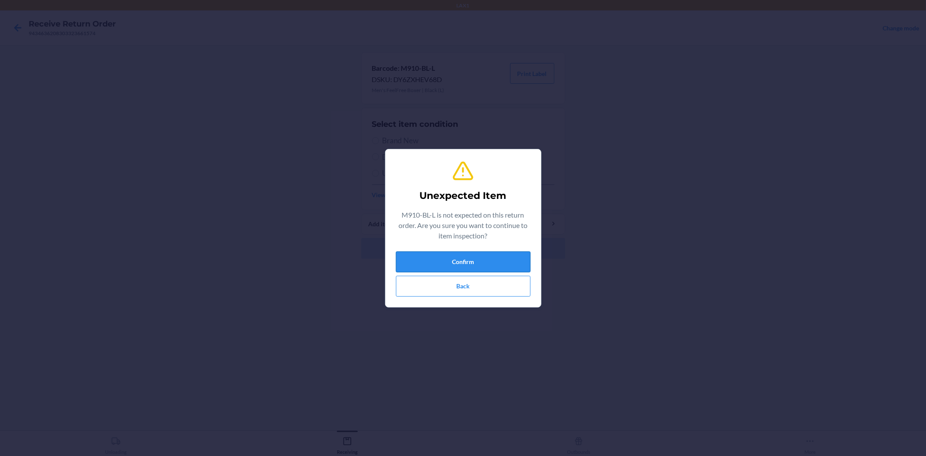
click at [485, 261] on button "Confirm" at bounding box center [463, 261] width 135 height 21
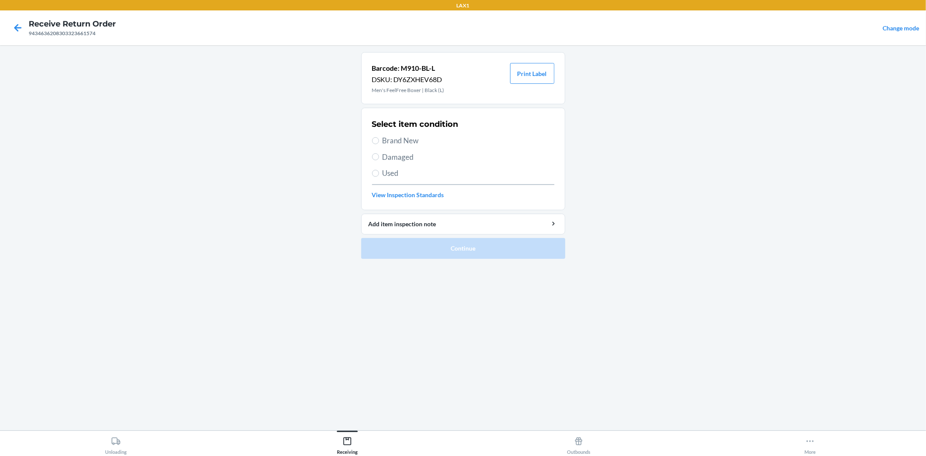
click at [405, 137] on span "Brand New" at bounding box center [468, 140] width 172 height 11
click at [379, 137] on input "Brand New" at bounding box center [375, 140] width 7 height 7
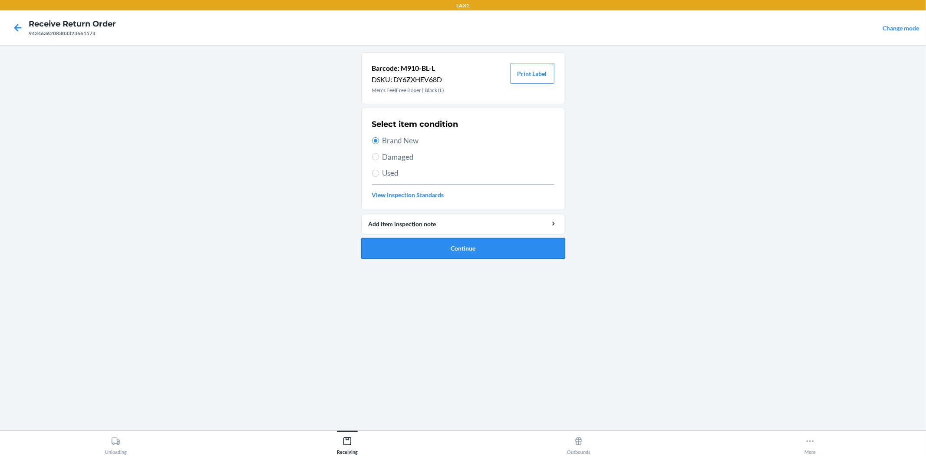
click at [452, 239] on button "Continue" at bounding box center [463, 248] width 204 height 21
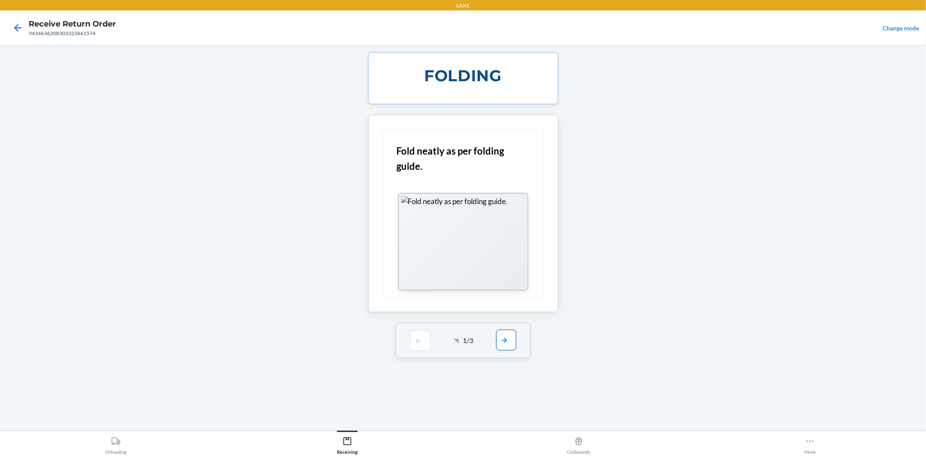
click at [512, 341] on button "button" at bounding box center [506, 339] width 20 height 21
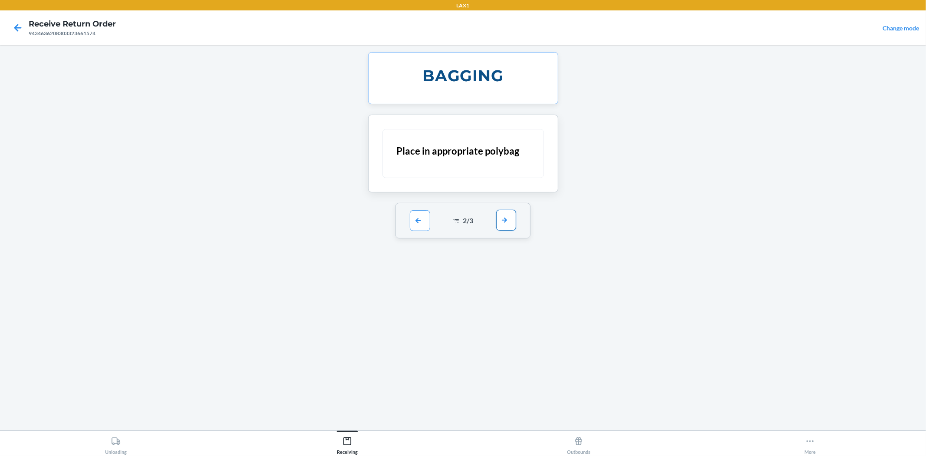
click at [507, 228] on button "button" at bounding box center [506, 220] width 20 height 21
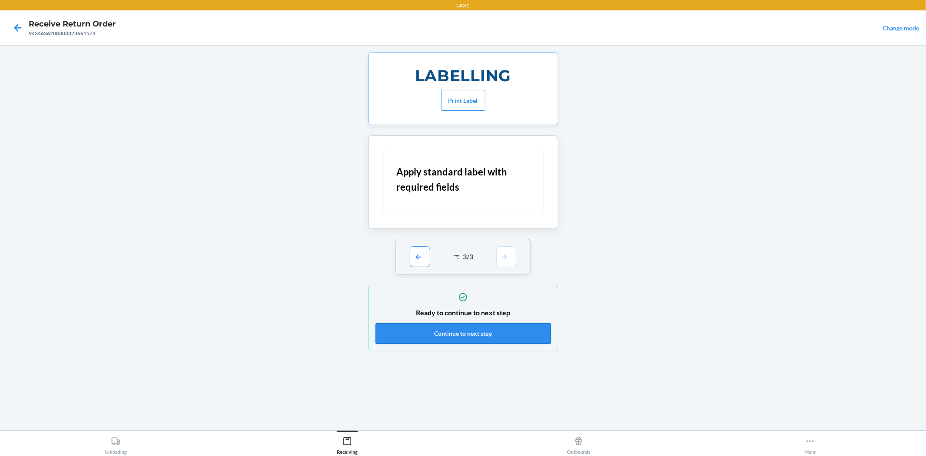
click at [512, 332] on button "Continue to next step" at bounding box center [462, 333] width 175 height 21
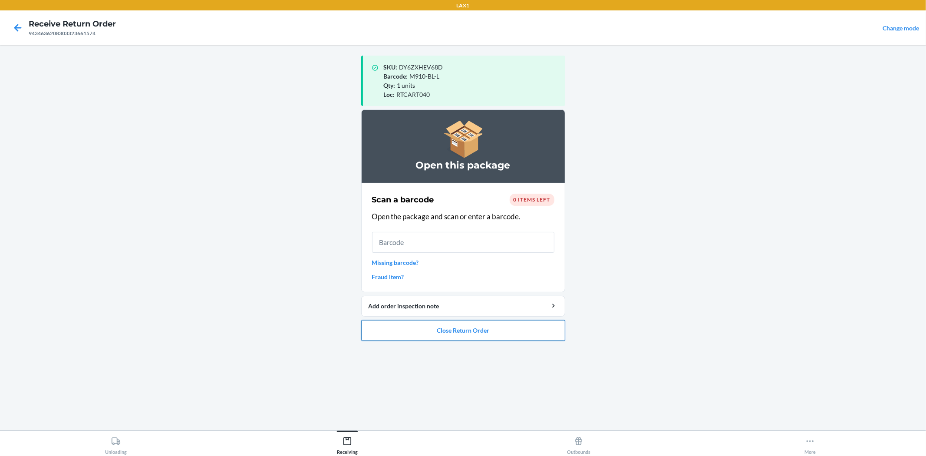
click at [483, 330] on button "Close Return Order" at bounding box center [463, 330] width 204 height 21
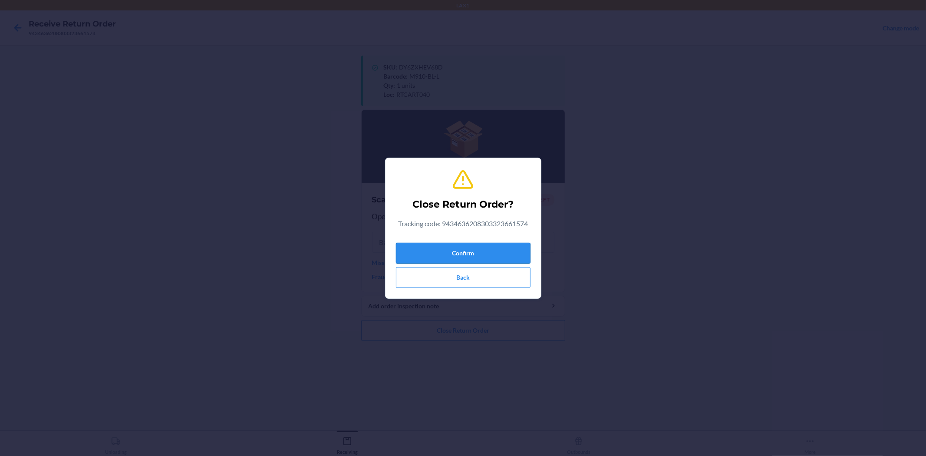
click at [483, 247] on button "Confirm" at bounding box center [463, 253] width 135 height 21
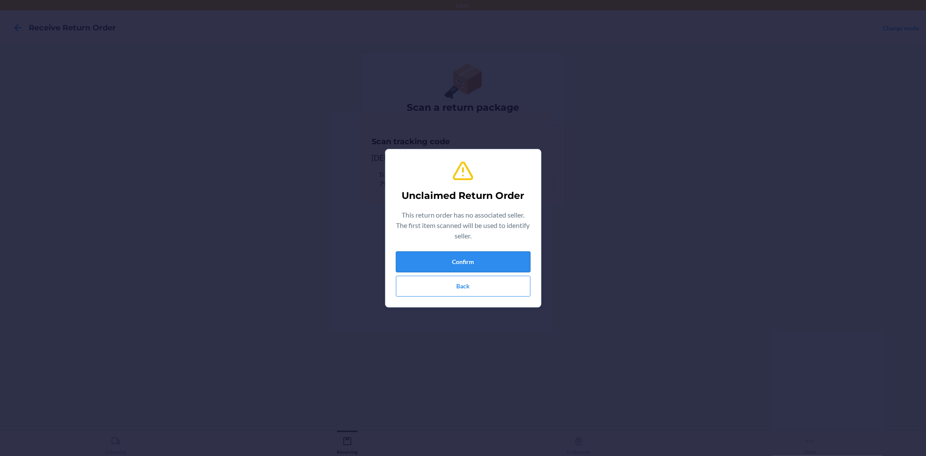
click at [465, 265] on button "Confirm" at bounding box center [463, 261] width 135 height 21
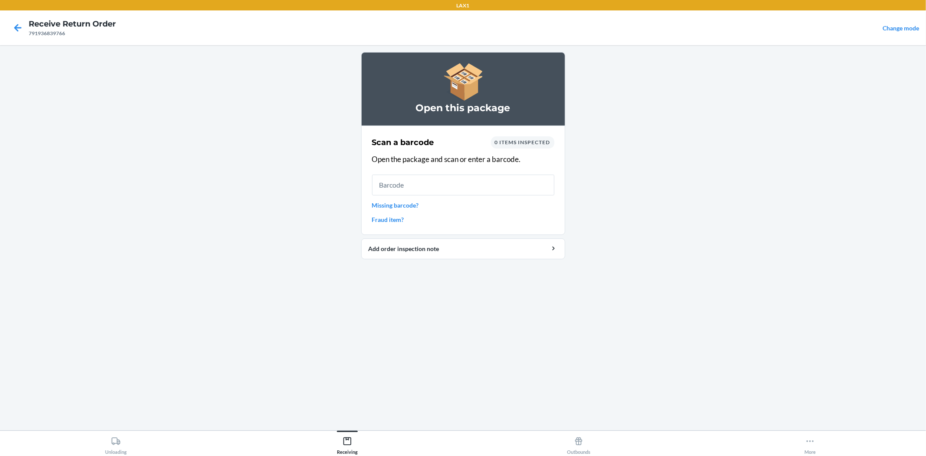
click at [411, 202] on link "Missing barcode?" at bounding box center [463, 205] width 182 height 9
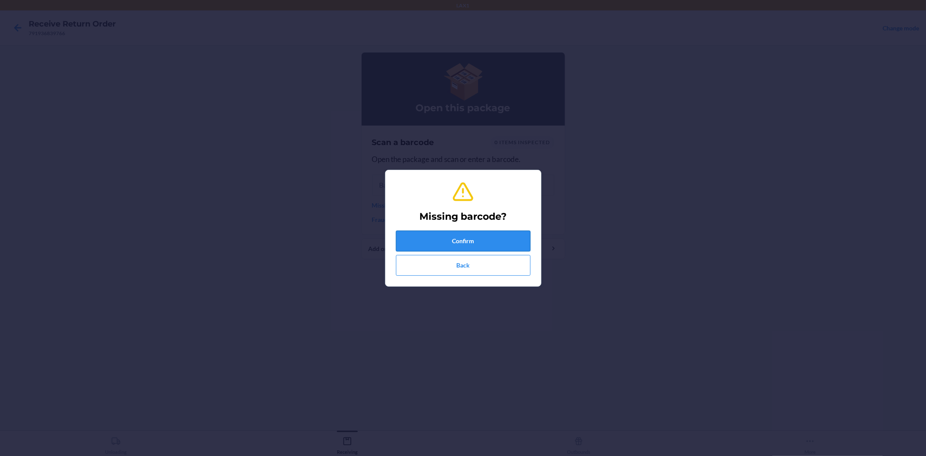
click at [480, 240] on button "Confirm" at bounding box center [463, 240] width 135 height 21
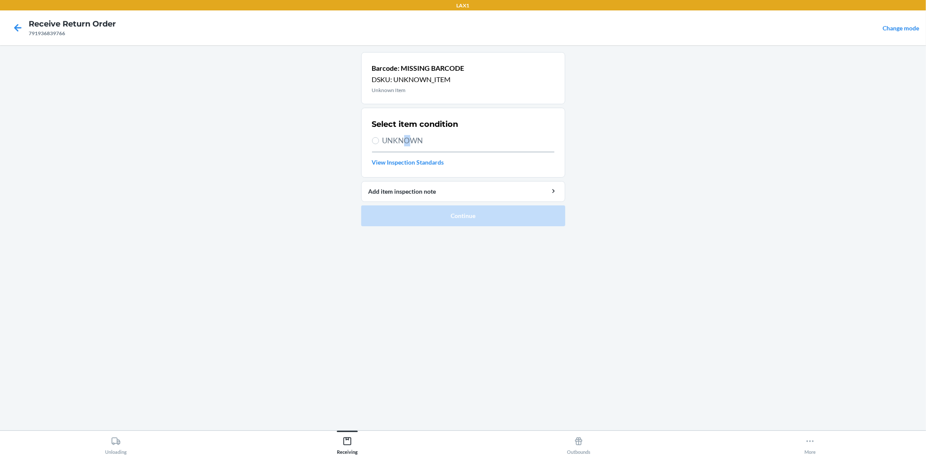
click at [405, 137] on span "UNKNOWN" at bounding box center [468, 140] width 172 height 11
click at [505, 136] on span "UNKNOWN" at bounding box center [468, 140] width 172 height 11
click at [379, 137] on input "UNKNOWN" at bounding box center [375, 140] width 7 height 7
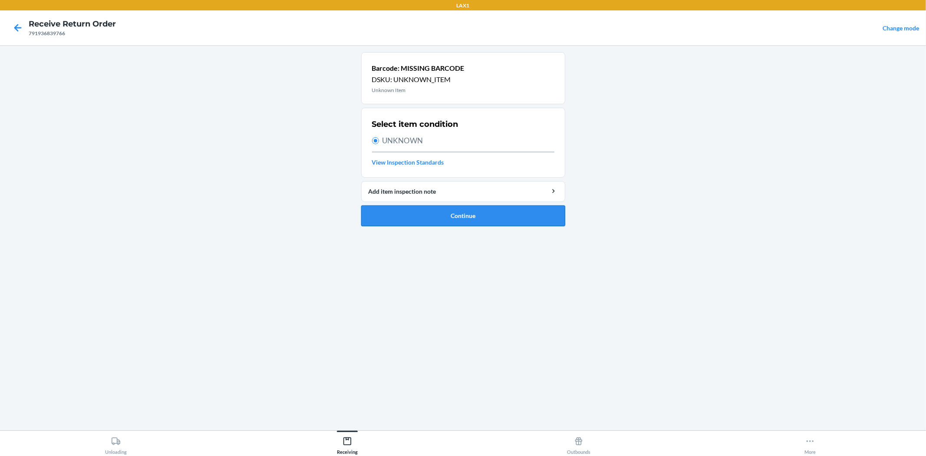
click at [463, 215] on button "Continue" at bounding box center [463, 215] width 204 height 21
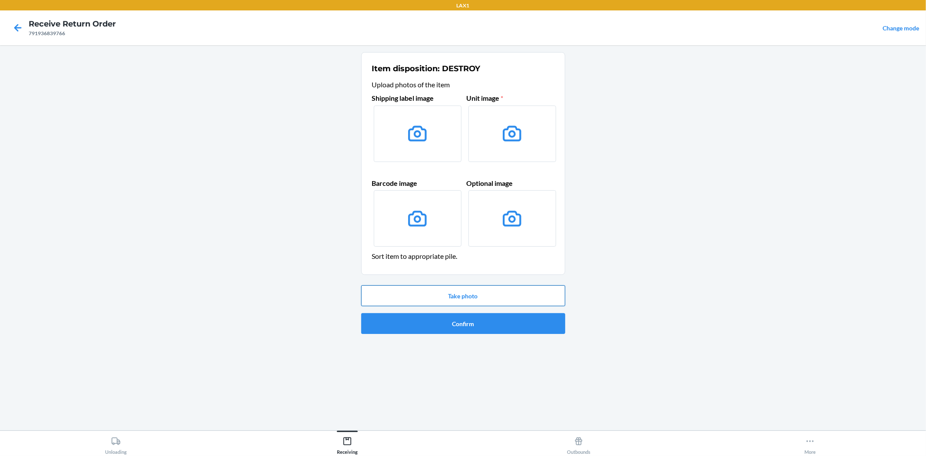
click at [487, 296] on button "Take photo" at bounding box center [463, 295] width 204 height 21
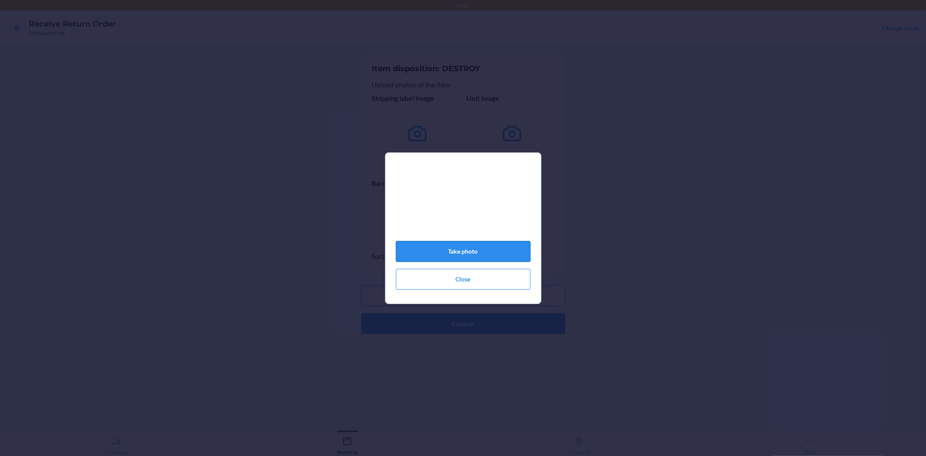
click at [450, 253] on button "Take photo" at bounding box center [463, 251] width 135 height 21
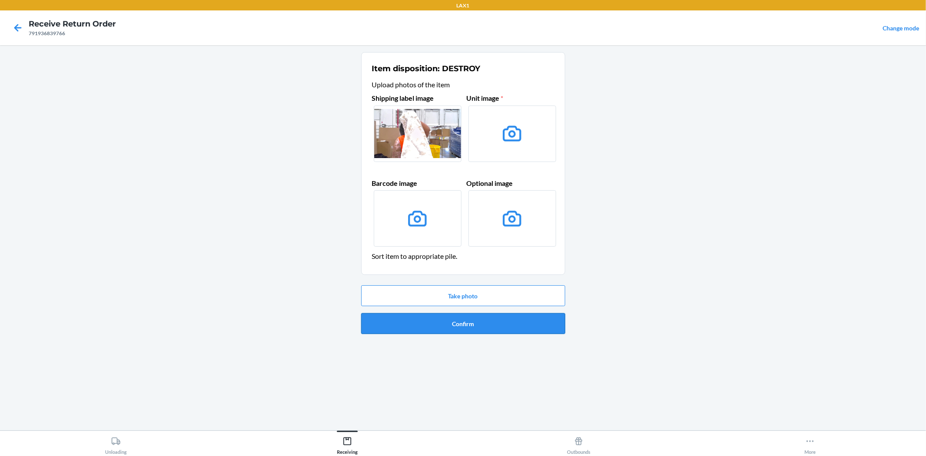
click at [442, 328] on button "Confirm" at bounding box center [463, 323] width 204 height 21
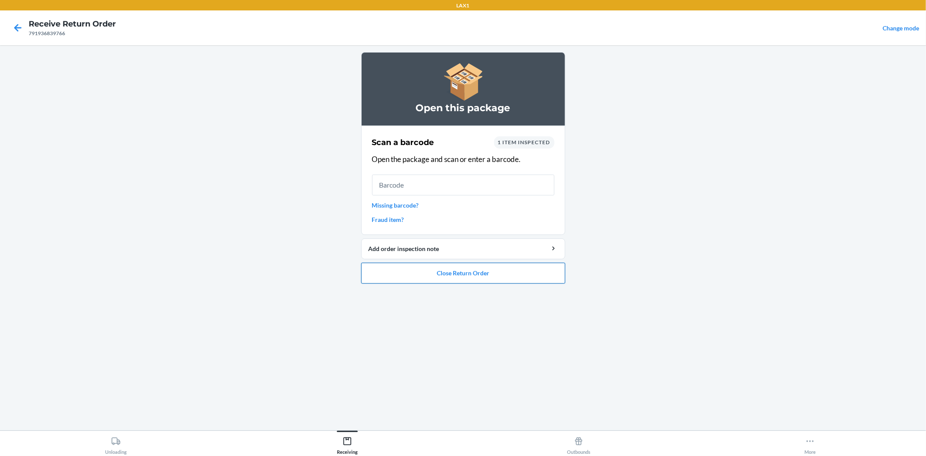
click at [469, 276] on button "Close Return Order" at bounding box center [463, 273] width 204 height 21
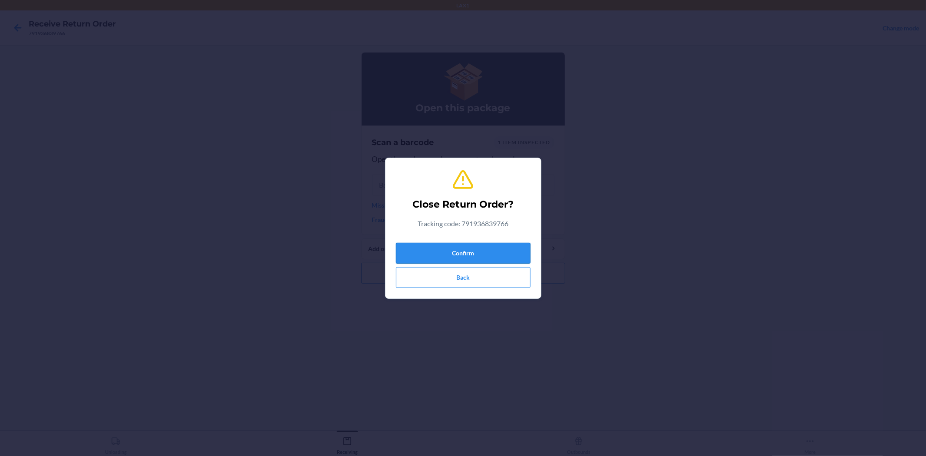
click at [483, 251] on button "Confirm" at bounding box center [463, 253] width 135 height 21
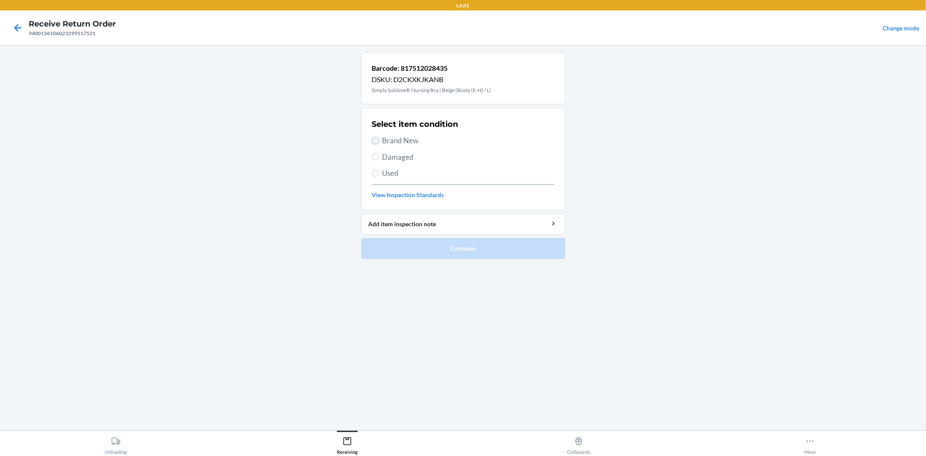
click at [378, 141] on input "Brand New" at bounding box center [375, 140] width 7 height 7
click at [432, 247] on button "Continue" at bounding box center [463, 248] width 204 height 21
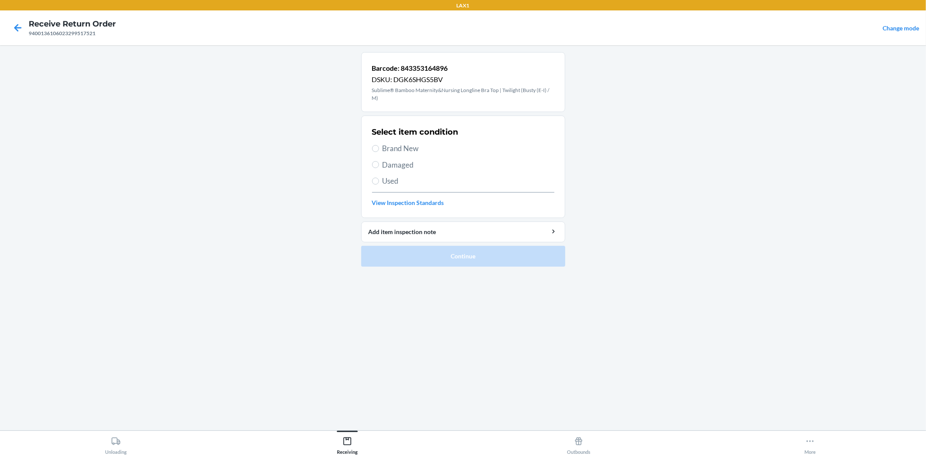
click at [410, 143] on span "Brand New" at bounding box center [468, 148] width 172 height 11
click at [379, 145] on input "Brand New" at bounding box center [375, 148] width 7 height 7
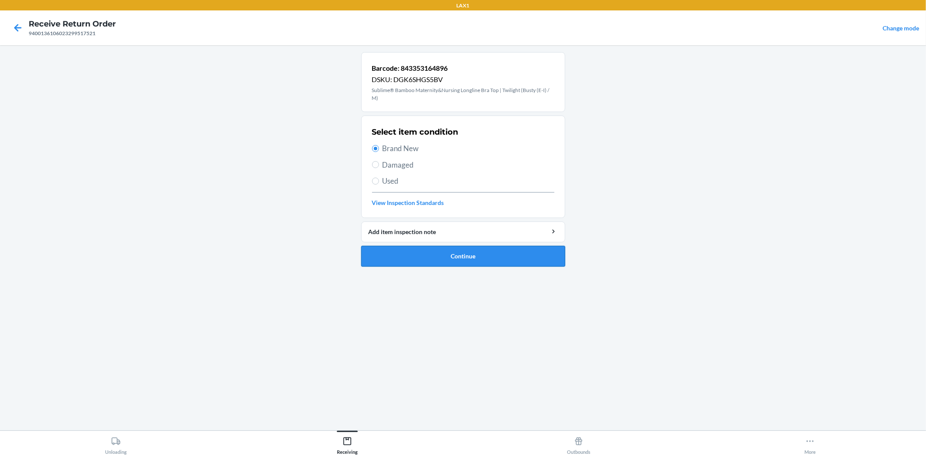
click at [429, 257] on button "Continue" at bounding box center [463, 256] width 204 height 21
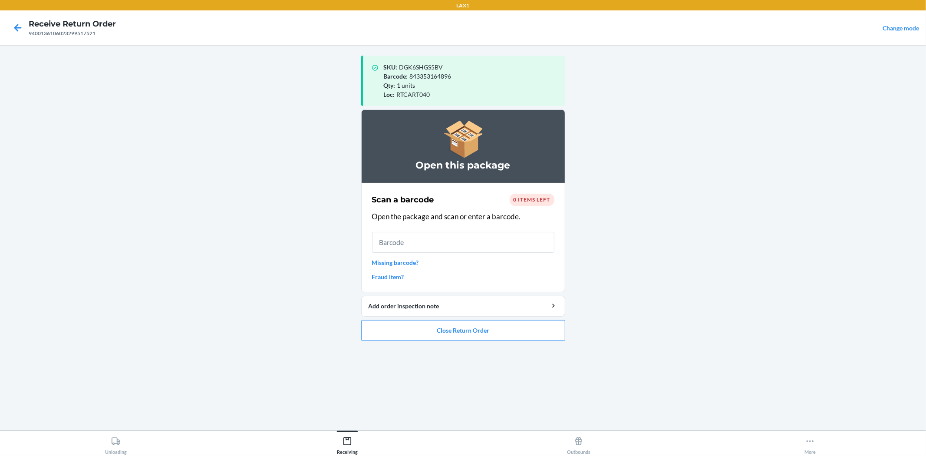
click at [456, 342] on ol "Open this package Scan a barcode 0 items left Open the package and scan or ente…" at bounding box center [463, 228] width 204 height 238
click at [464, 332] on button "Close Return Order" at bounding box center [463, 330] width 204 height 21
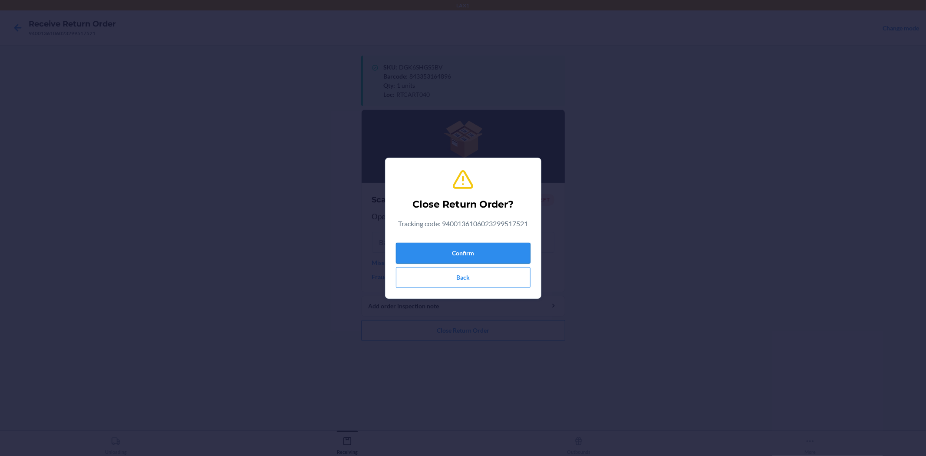
click at [474, 251] on button "Confirm" at bounding box center [463, 253] width 135 height 21
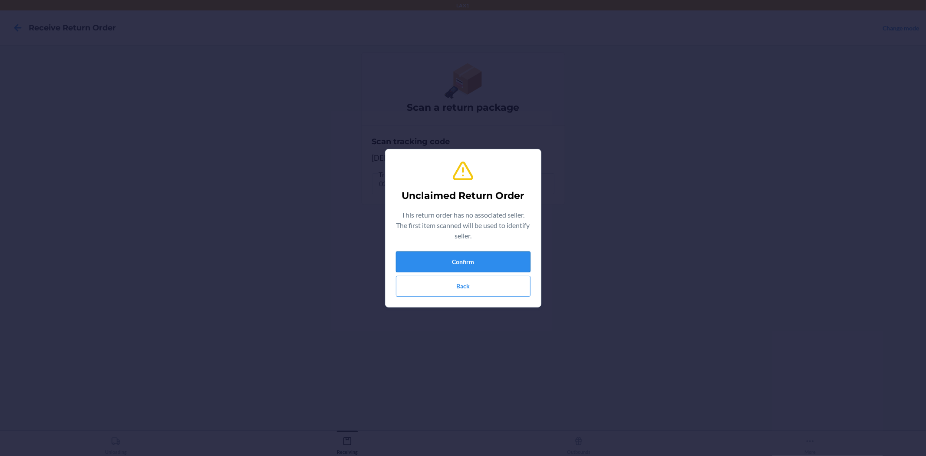
click at [457, 257] on button "Confirm" at bounding box center [463, 261] width 135 height 21
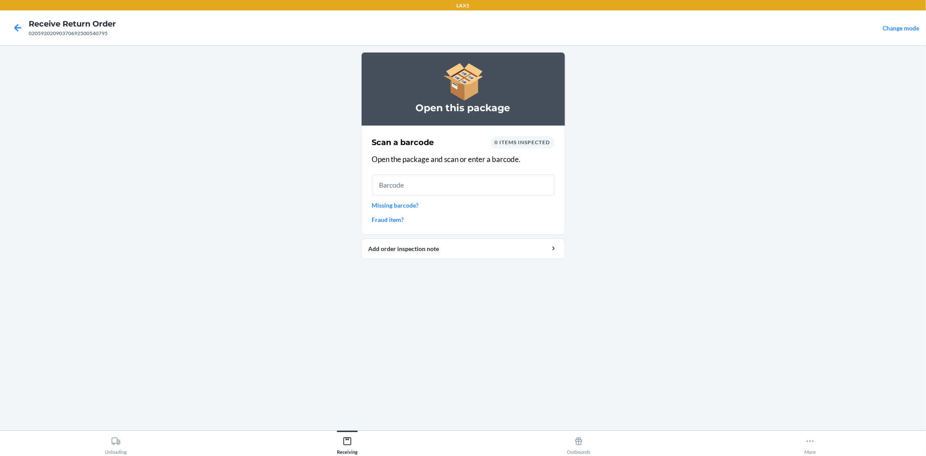
click at [409, 201] on link "Missing barcode?" at bounding box center [463, 205] width 182 height 9
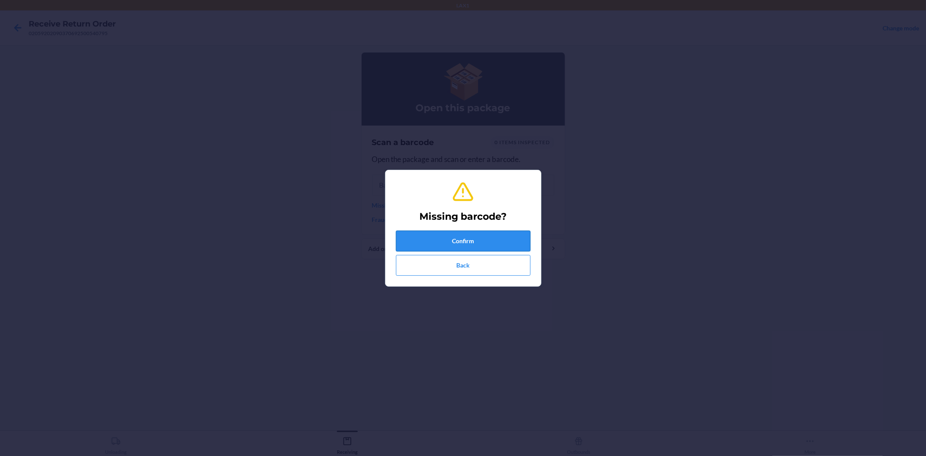
click at [500, 245] on button "Confirm" at bounding box center [463, 240] width 135 height 21
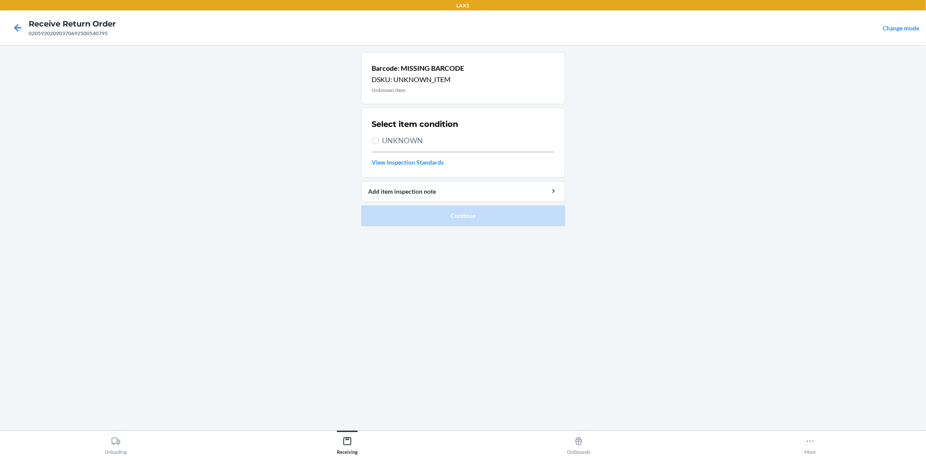
click at [400, 139] on span "UNKNOWN" at bounding box center [468, 140] width 172 height 11
click at [379, 139] on input "UNKNOWN" at bounding box center [375, 140] width 7 height 7
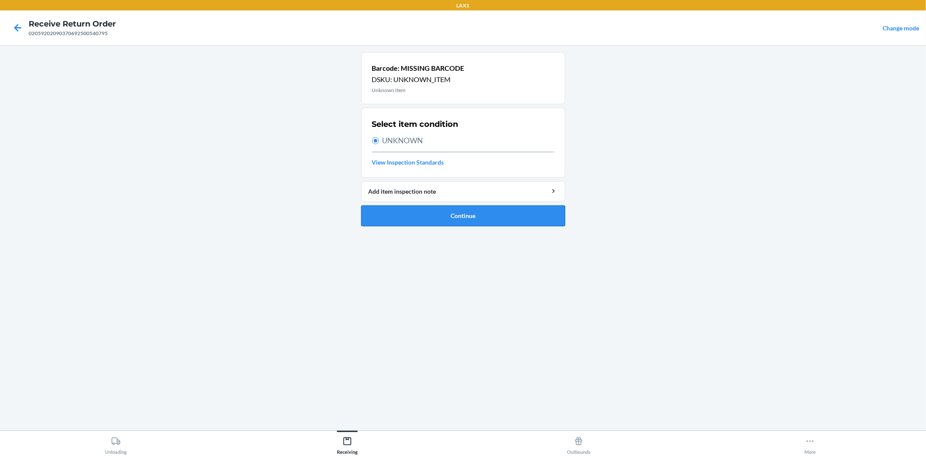
click at [478, 216] on button "Continue" at bounding box center [463, 215] width 204 height 21
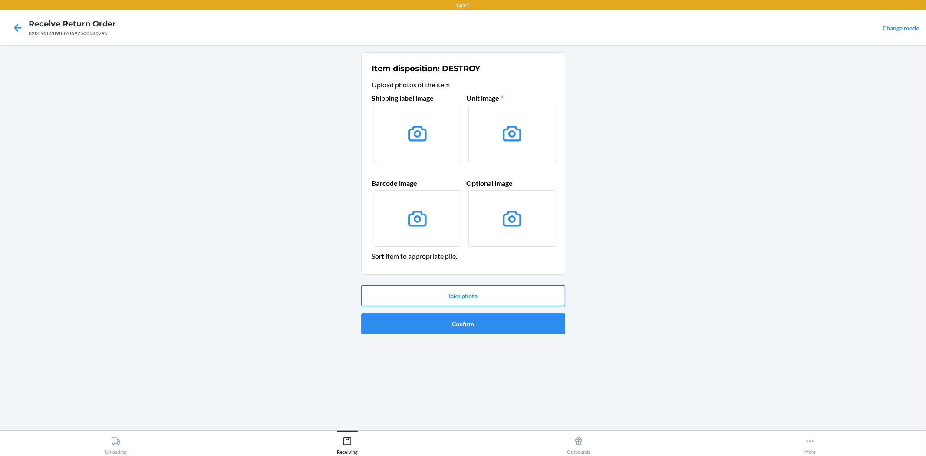
click at [471, 297] on button "Take photo" at bounding box center [463, 295] width 204 height 21
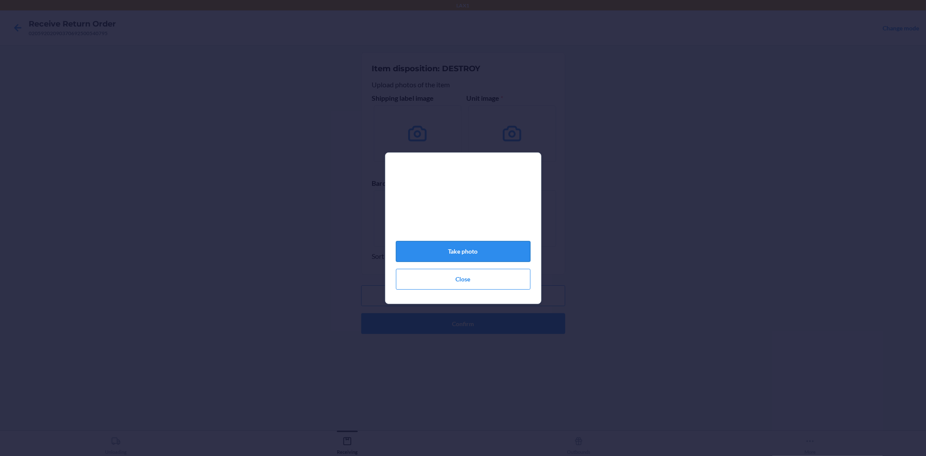
click at [479, 257] on button "Take photo" at bounding box center [463, 251] width 135 height 21
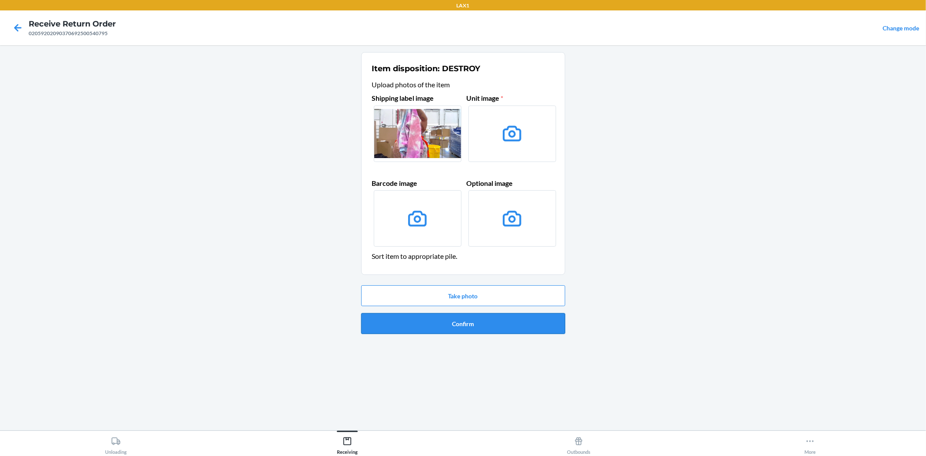
click at [456, 327] on button "Confirm" at bounding box center [463, 323] width 204 height 21
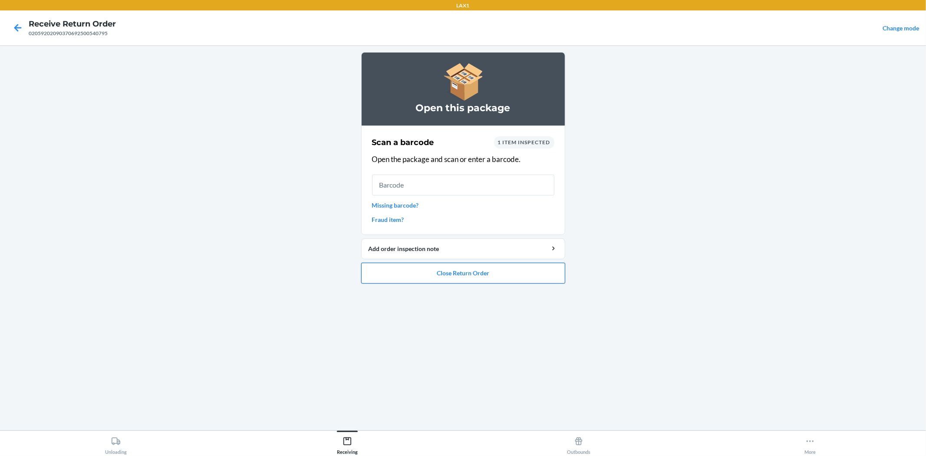
click at [461, 278] on button "Close Return Order" at bounding box center [463, 273] width 204 height 21
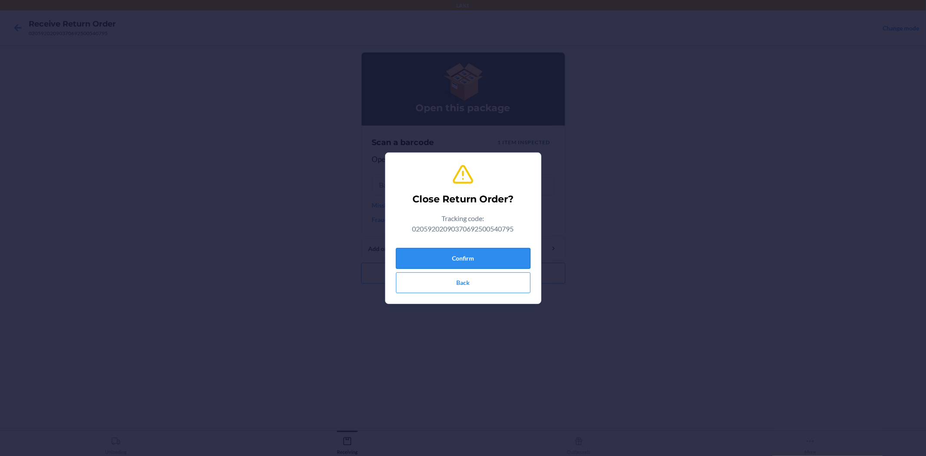
click at [469, 265] on button "Confirm" at bounding box center [463, 258] width 135 height 21
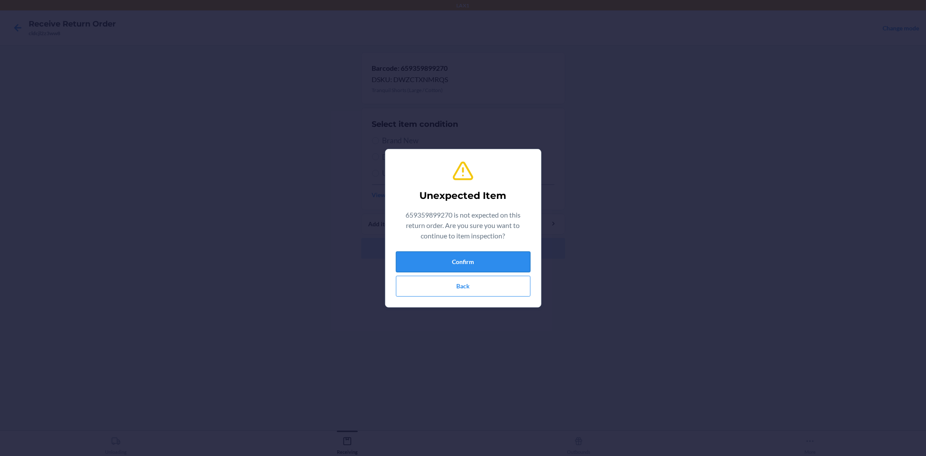
click at [483, 258] on button "Confirm" at bounding box center [463, 261] width 135 height 21
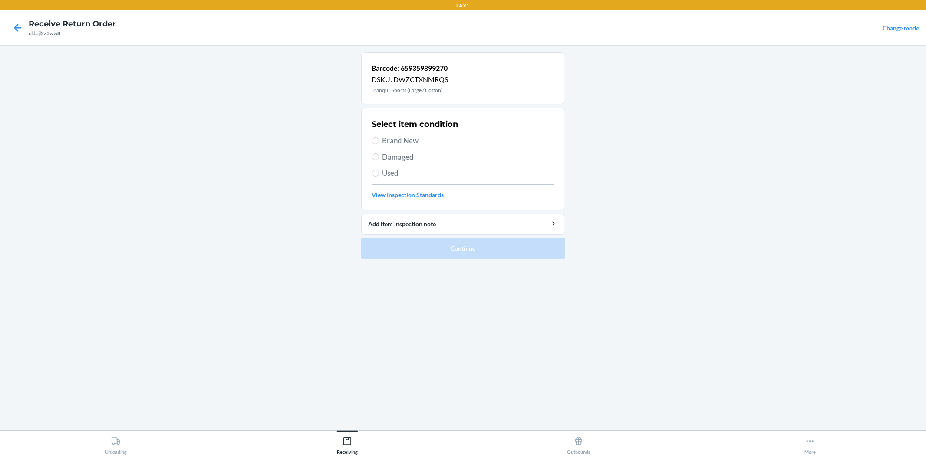
click at [394, 157] on span "Damaged" at bounding box center [468, 156] width 172 height 11
click at [379, 157] on input "Damaged" at bounding box center [375, 156] width 7 height 7
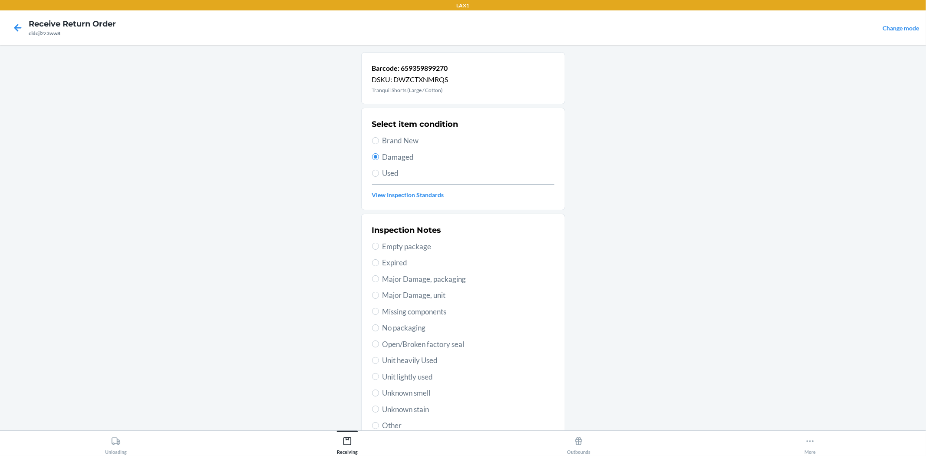
click at [406, 332] on span "No packaging" at bounding box center [468, 327] width 172 height 11
click at [379, 331] on input "No packaging" at bounding box center [375, 327] width 7 height 7
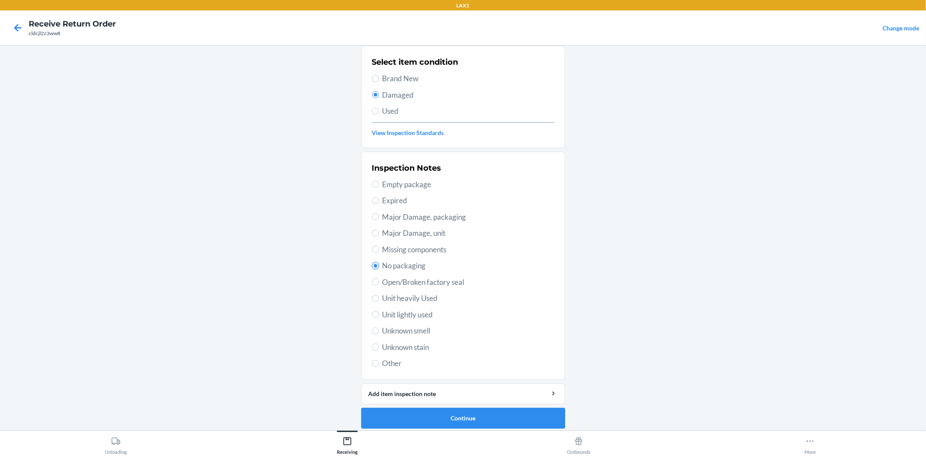
scroll to position [67, 0]
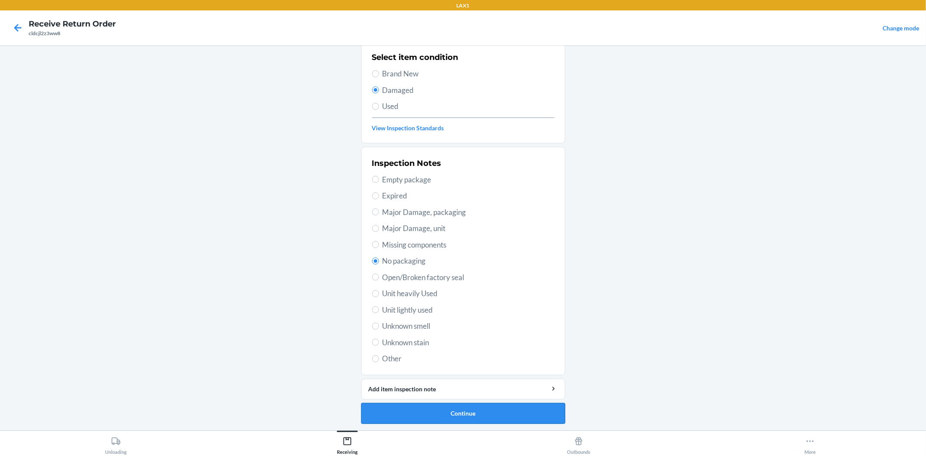
click at [475, 404] on button "Continue" at bounding box center [463, 413] width 204 height 21
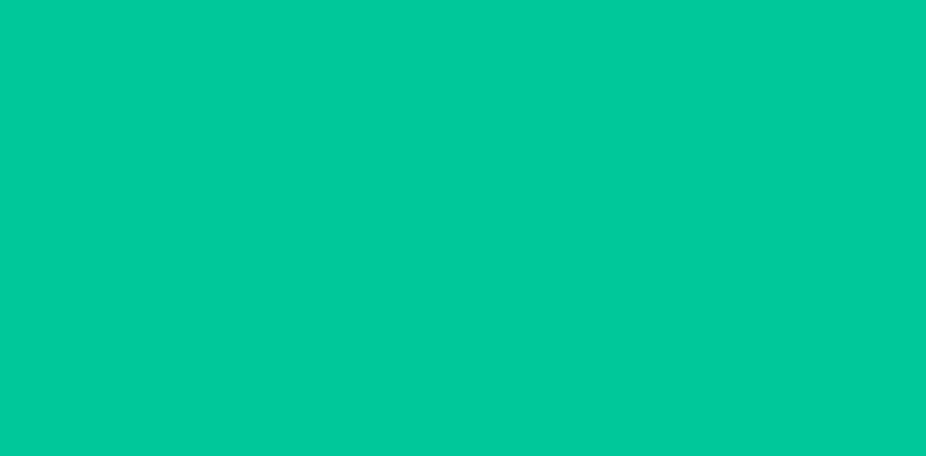
scroll to position [0, 0]
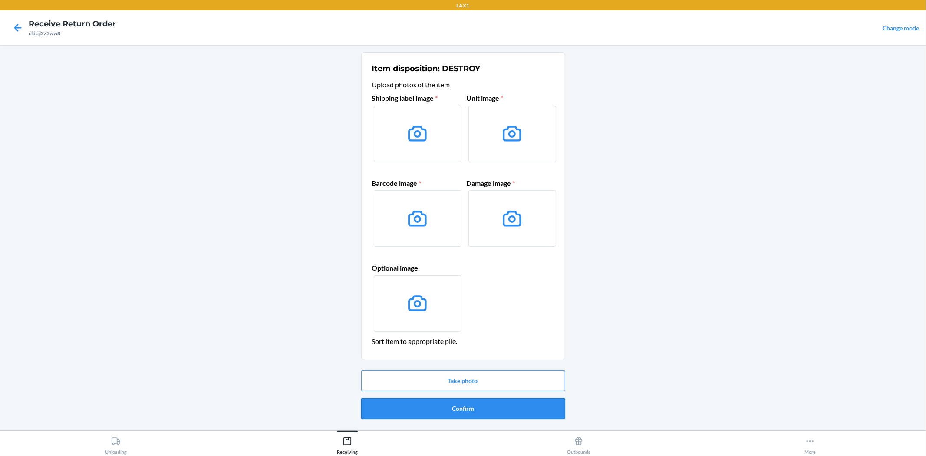
click at [473, 406] on button "Confirm" at bounding box center [463, 408] width 204 height 21
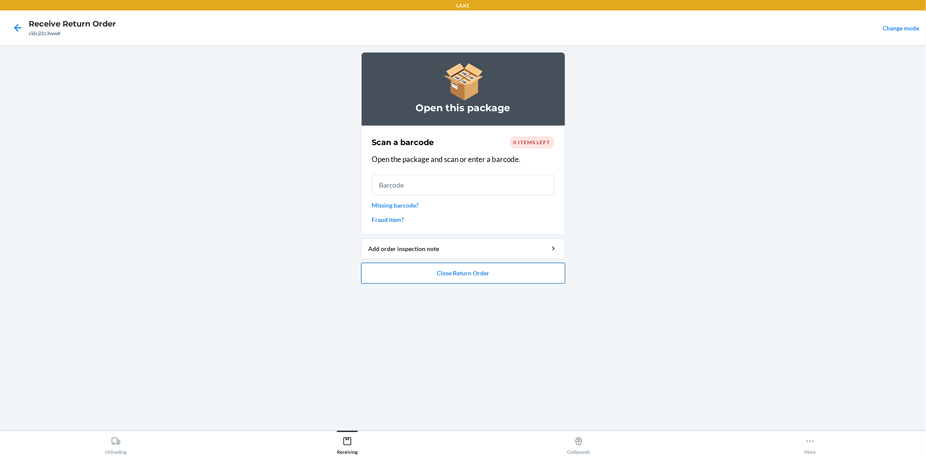
click at [457, 271] on button "Close Return Order" at bounding box center [463, 273] width 204 height 21
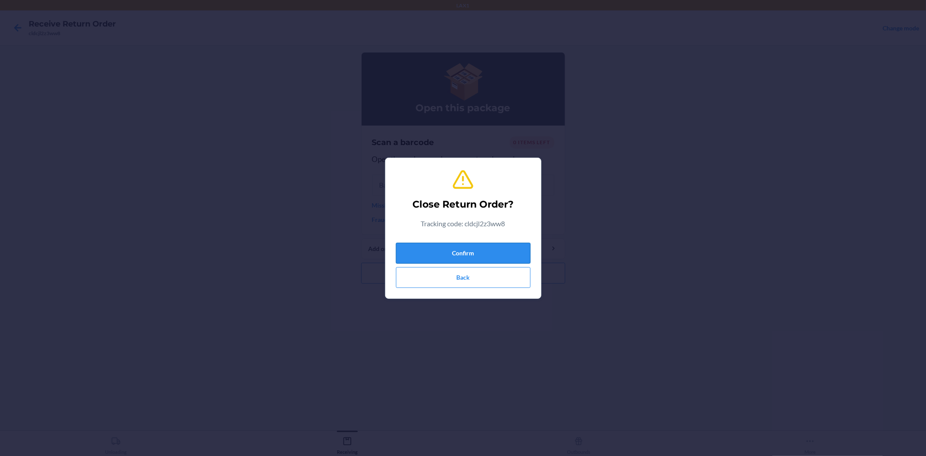
click at [474, 253] on button "Confirm" at bounding box center [463, 253] width 135 height 21
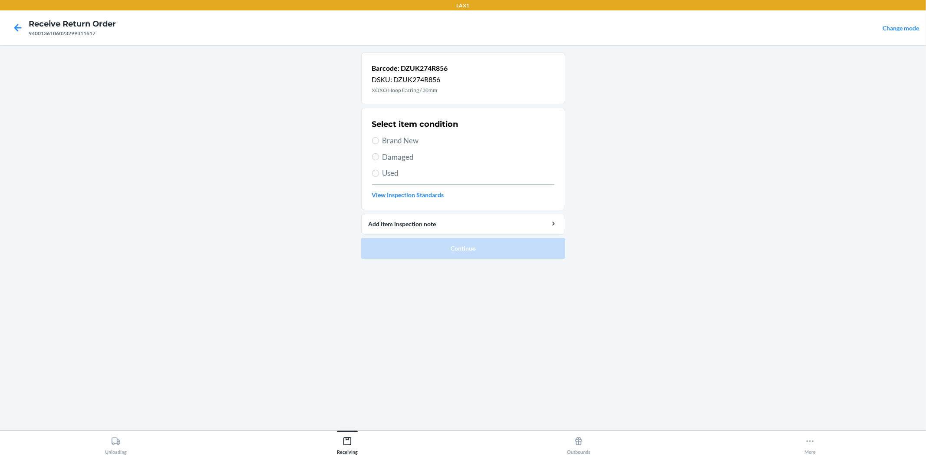
click at [392, 140] on span "Brand New" at bounding box center [468, 140] width 172 height 11
click at [379, 140] on input "Brand New" at bounding box center [375, 140] width 7 height 7
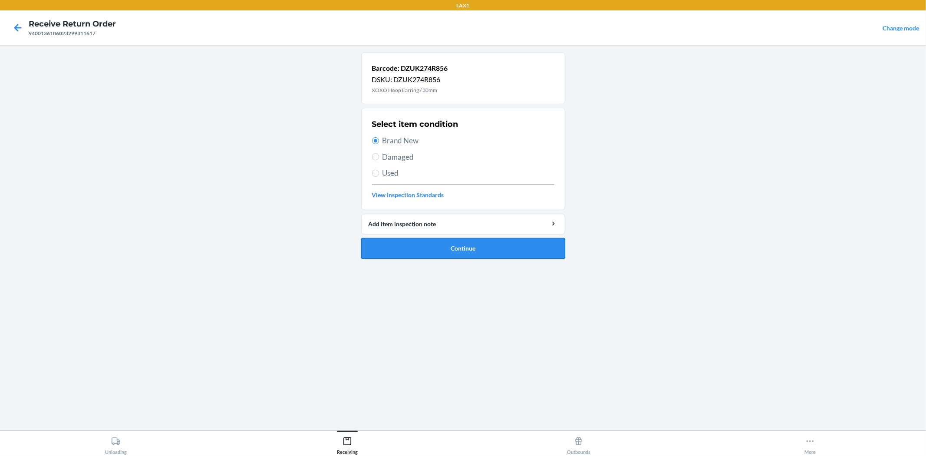
click at [424, 245] on button "Continue" at bounding box center [463, 248] width 204 height 21
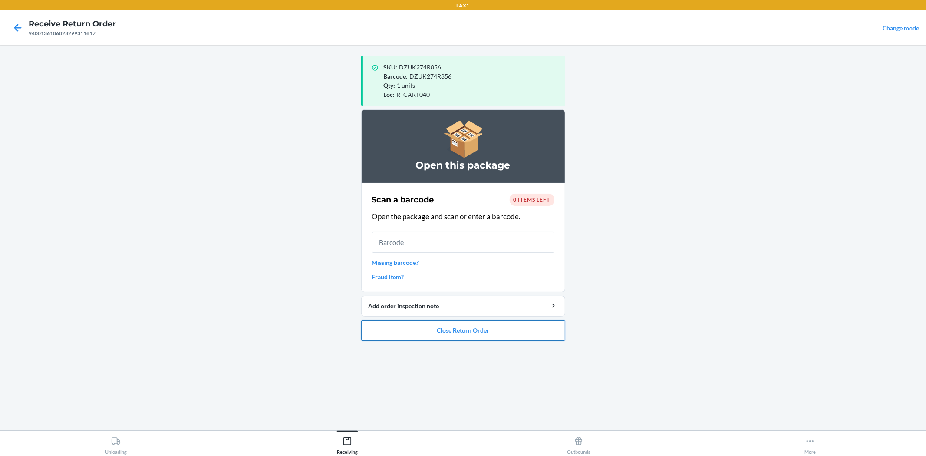
click at [463, 330] on button "Close Return Order" at bounding box center [463, 330] width 204 height 21
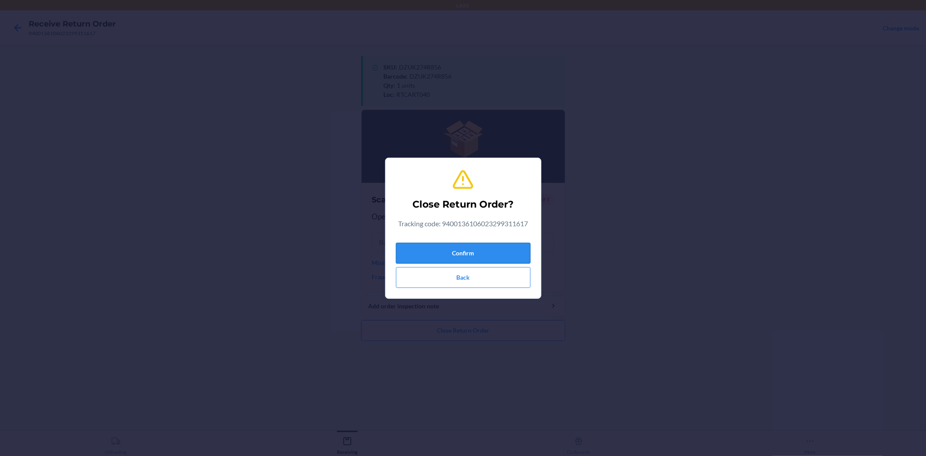
click at [462, 247] on button "Confirm" at bounding box center [463, 253] width 135 height 21
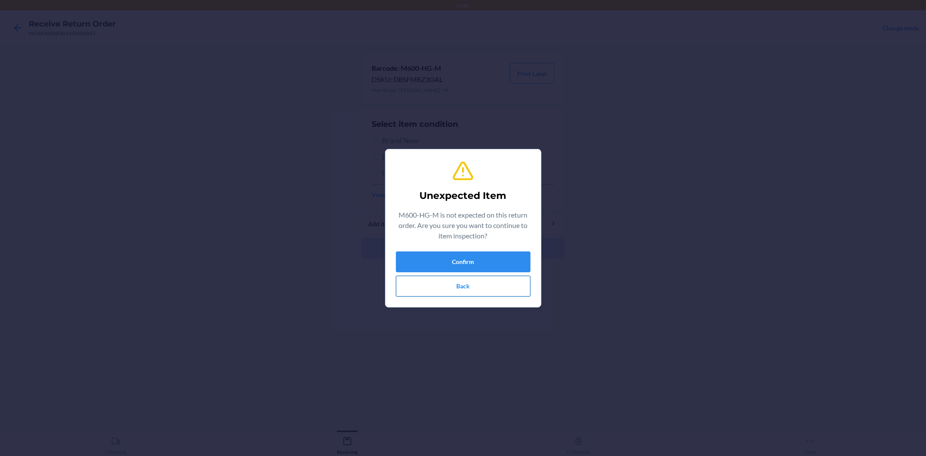
click at [455, 283] on button "Back" at bounding box center [463, 286] width 135 height 21
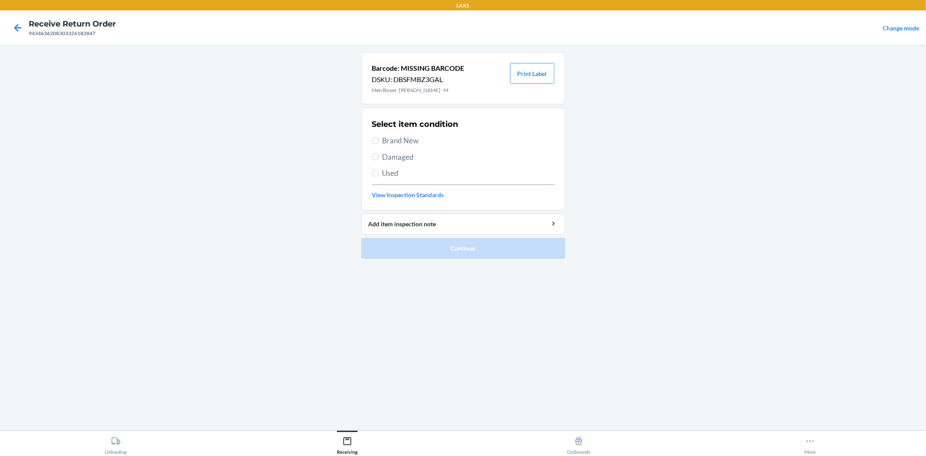
click at [398, 154] on span "Damaged" at bounding box center [468, 156] width 172 height 11
click at [379, 154] on input "Damaged" at bounding box center [375, 156] width 7 height 7
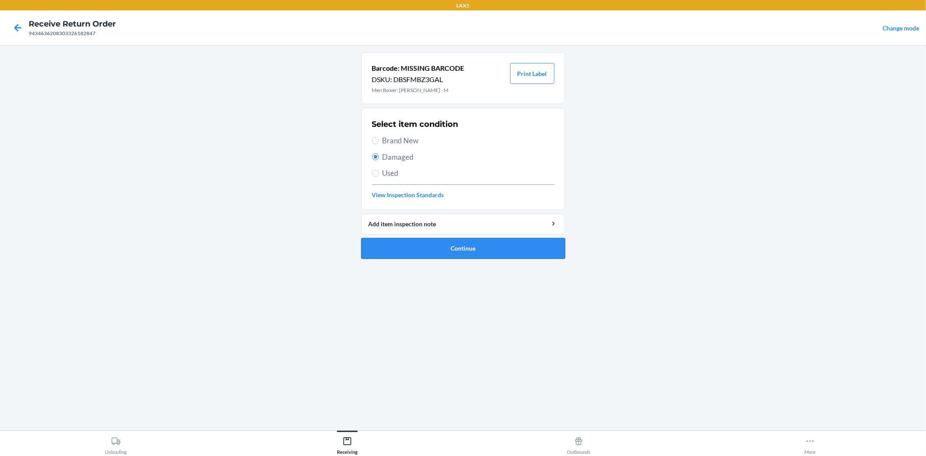
click at [431, 252] on button "Continue" at bounding box center [463, 248] width 204 height 21
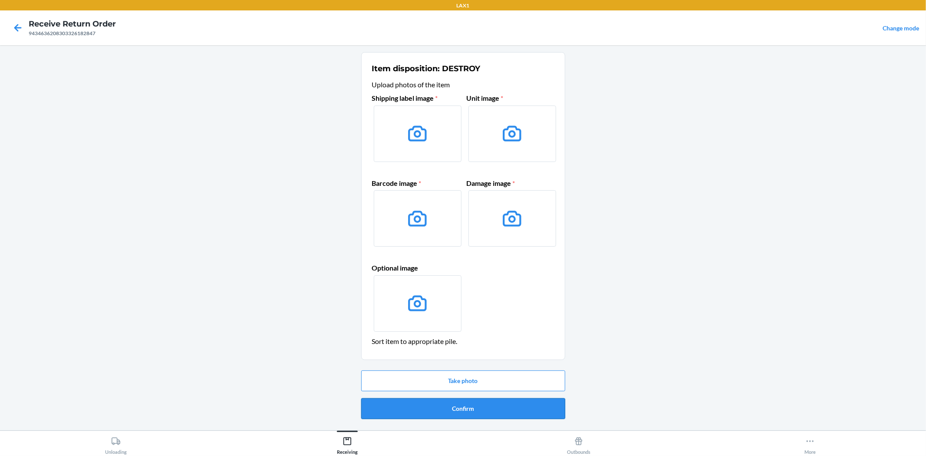
click at [459, 407] on button "Confirm" at bounding box center [463, 408] width 204 height 21
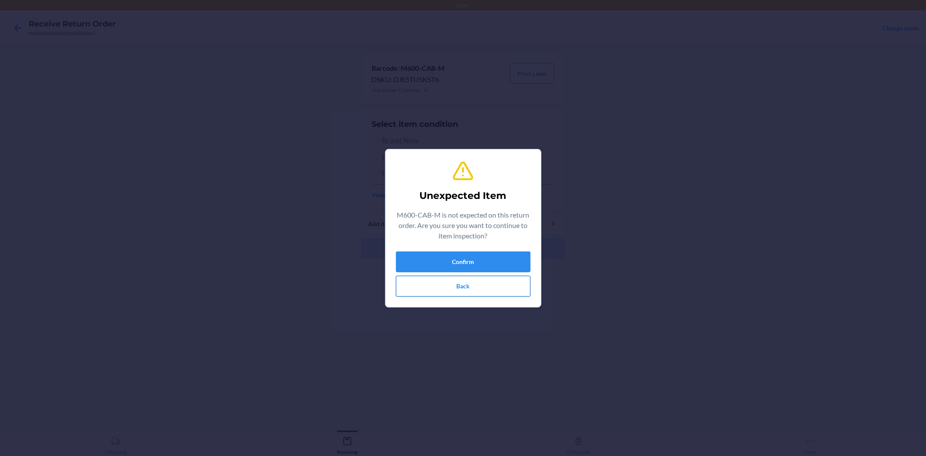
click at [459, 281] on button "Back" at bounding box center [463, 286] width 135 height 21
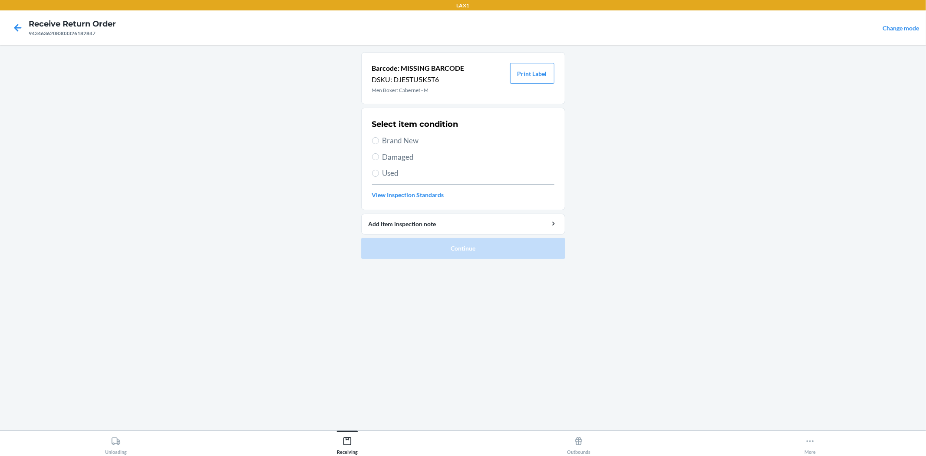
click at [402, 161] on span "Damaged" at bounding box center [468, 156] width 172 height 11
click at [379, 160] on input "Damaged" at bounding box center [375, 156] width 7 height 7
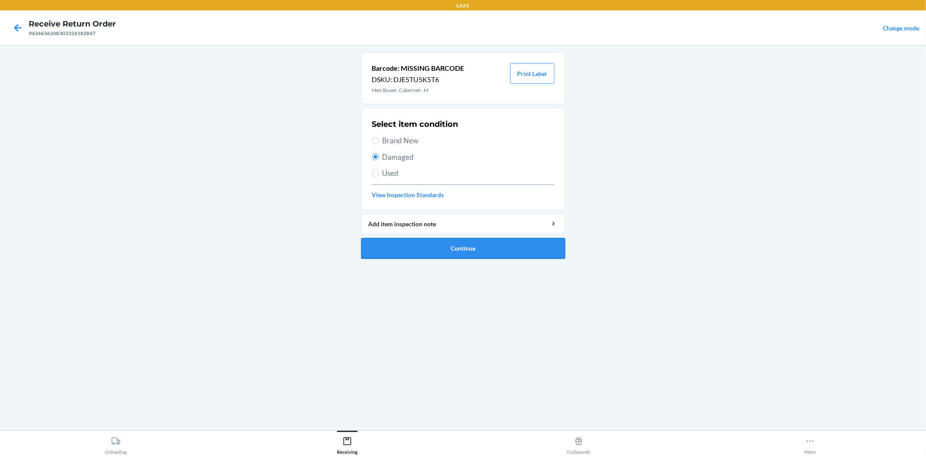
click at [461, 249] on button "Continue" at bounding box center [463, 248] width 204 height 21
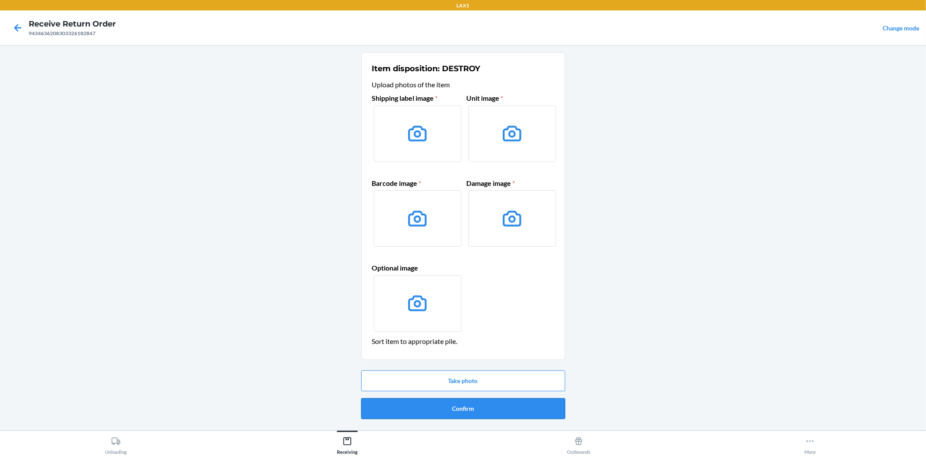
click at [470, 408] on button "Confirm" at bounding box center [463, 408] width 204 height 21
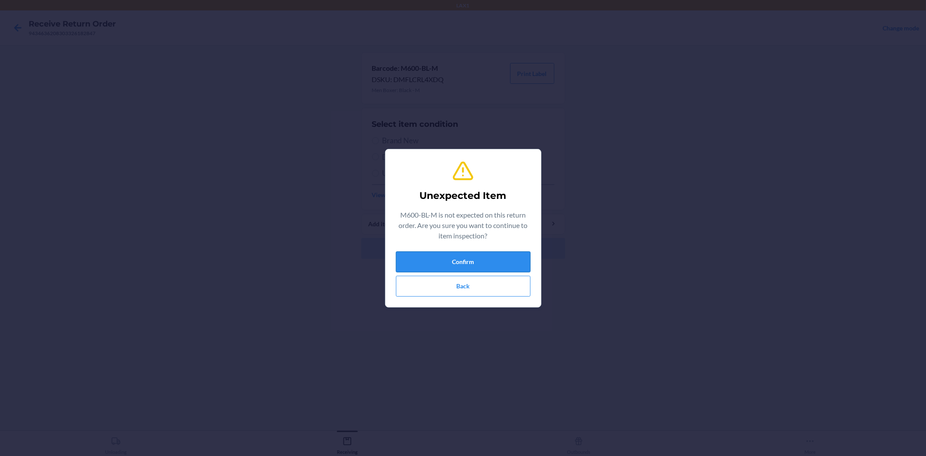
click at [477, 262] on button "Confirm" at bounding box center [463, 261] width 135 height 21
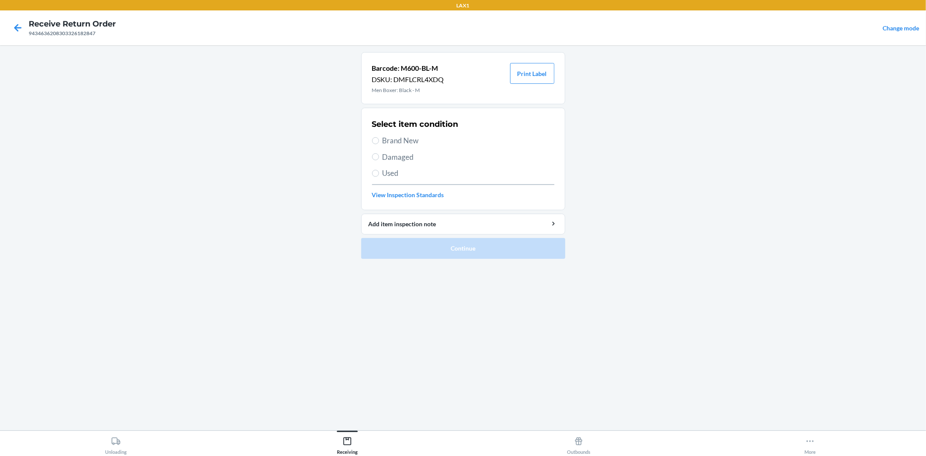
click at [397, 158] on span "Damaged" at bounding box center [468, 156] width 172 height 11
click at [379, 158] on input "Damaged" at bounding box center [375, 156] width 7 height 7
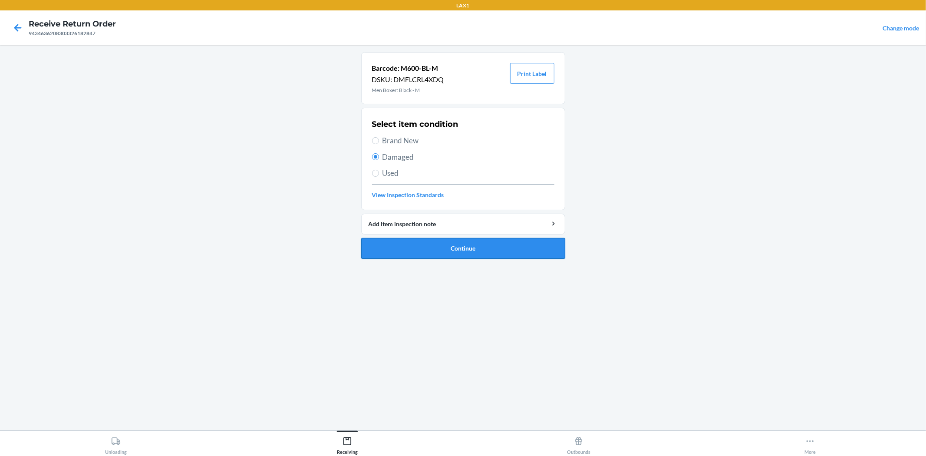
click at [447, 250] on button "Continue" at bounding box center [463, 248] width 204 height 21
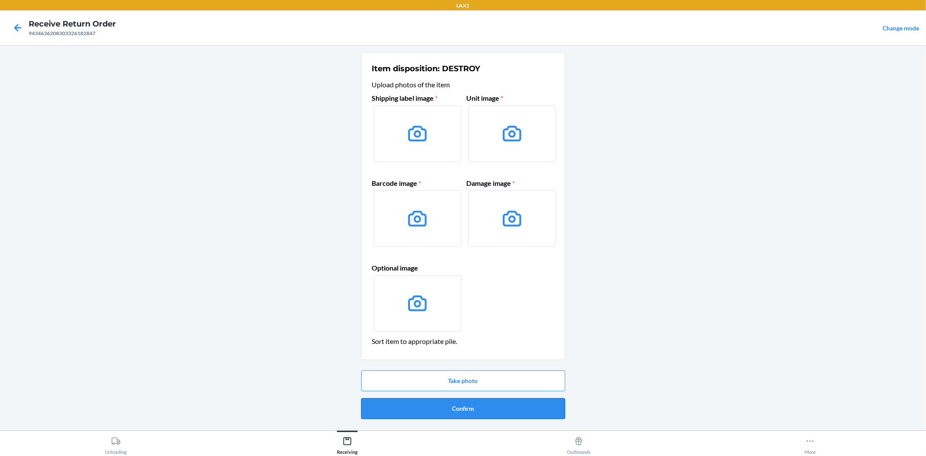
click at [482, 404] on button "Confirm" at bounding box center [463, 408] width 204 height 21
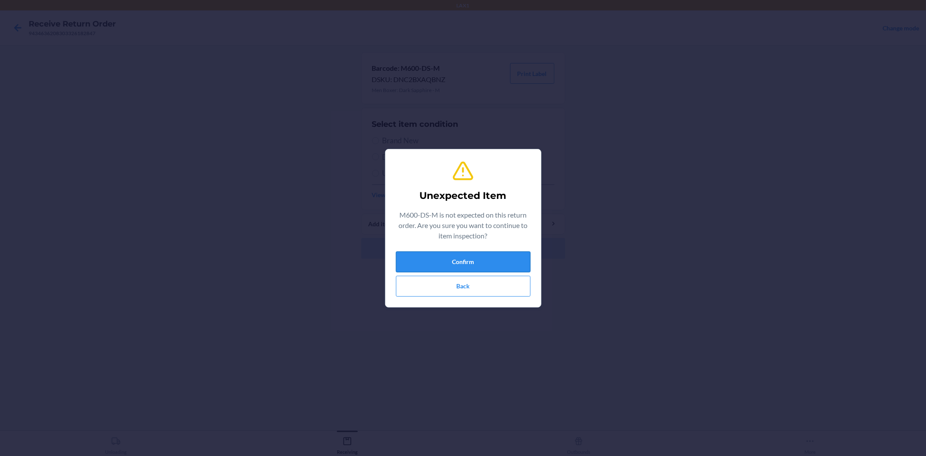
click at [489, 258] on button "Confirm" at bounding box center [463, 261] width 135 height 21
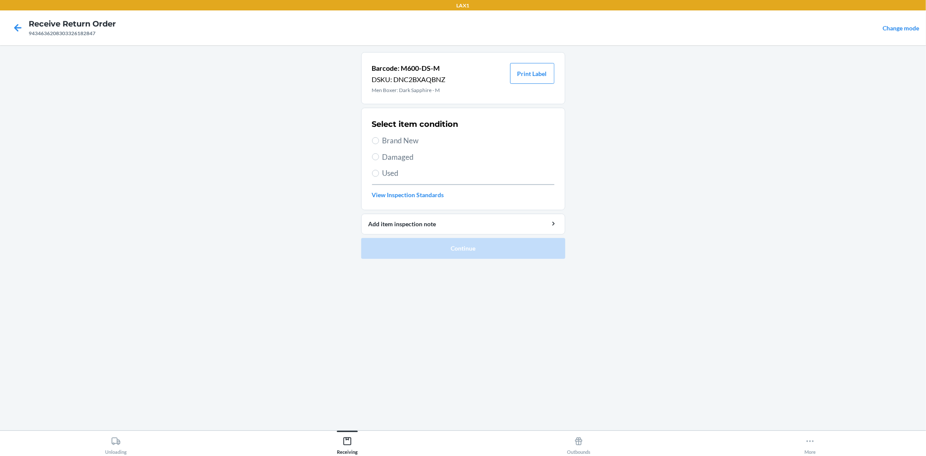
click at [408, 159] on span "Damaged" at bounding box center [468, 156] width 172 height 11
click at [379, 159] on input "Damaged" at bounding box center [375, 156] width 7 height 7
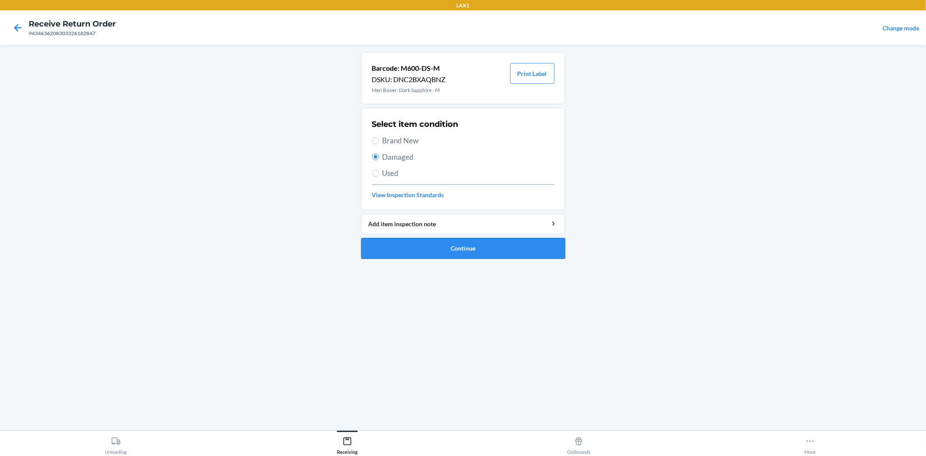
click at [457, 254] on button "Continue" at bounding box center [463, 248] width 204 height 21
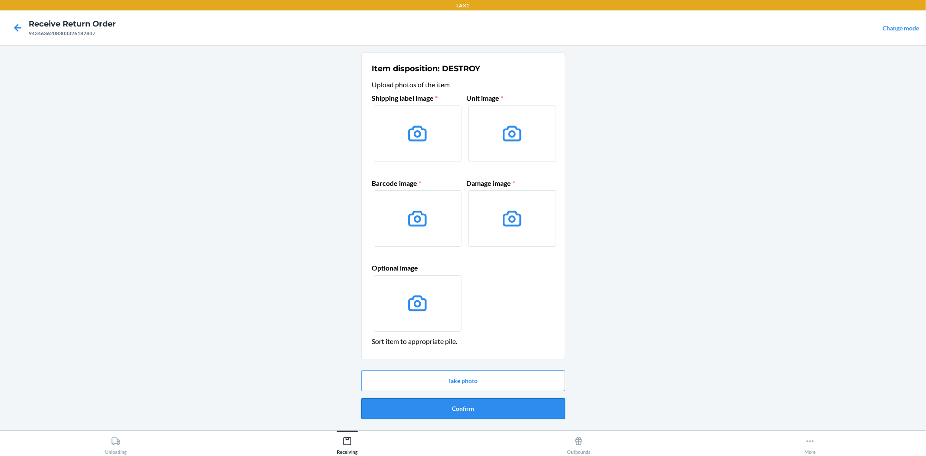
click at [511, 410] on button "Confirm" at bounding box center [463, 408] width 204 height 21
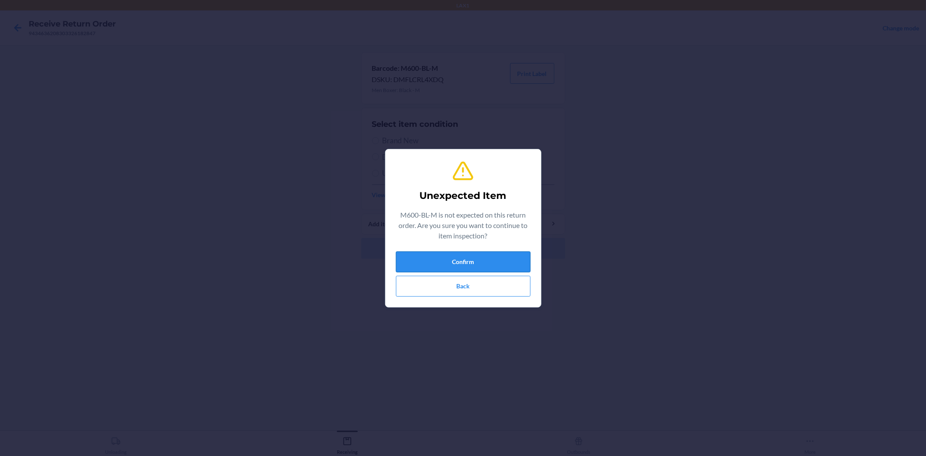
click at [483, 263] on button "Confirm" at bounding box center [463, 261] width 135 height 21
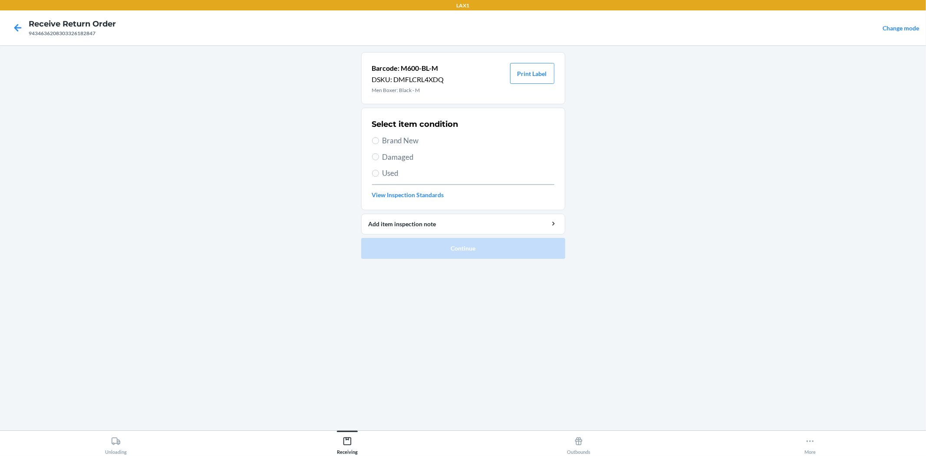
click at [398, 154] on span "Damaged" at bounding box center [468, 156] width 172 height 11
click at [379, 154] on input "Damaged" at bounding box center [375, 156] width 7 height 7
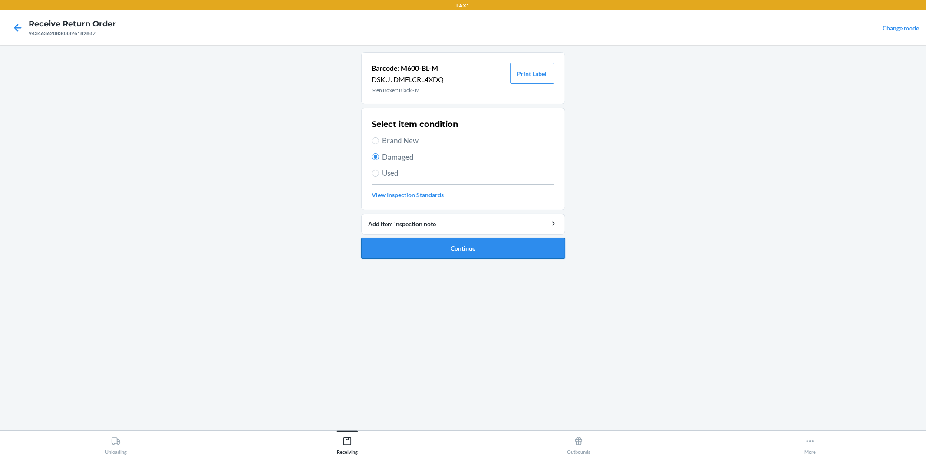
click at [443, 253] on button "Continue" at bounding box center [463, 248] width 204 height 21
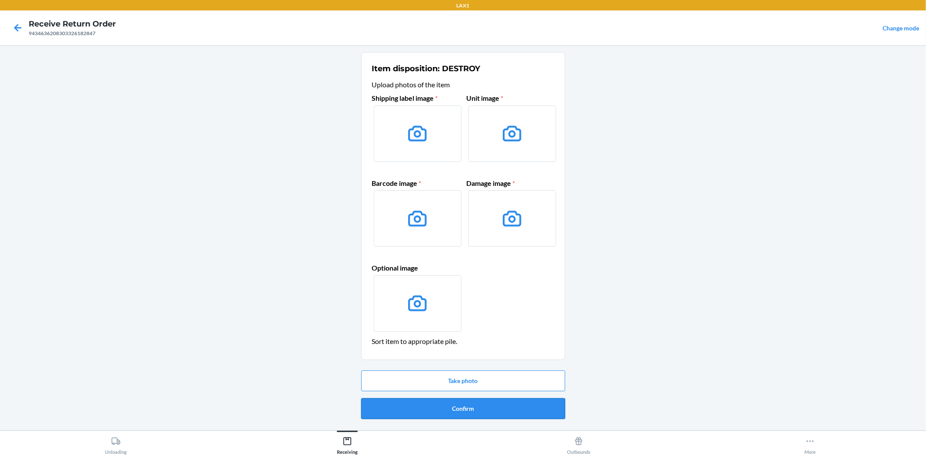
click at [464, 417] on button "Confirm" at bounding box center [463, 408] width 204 height 21
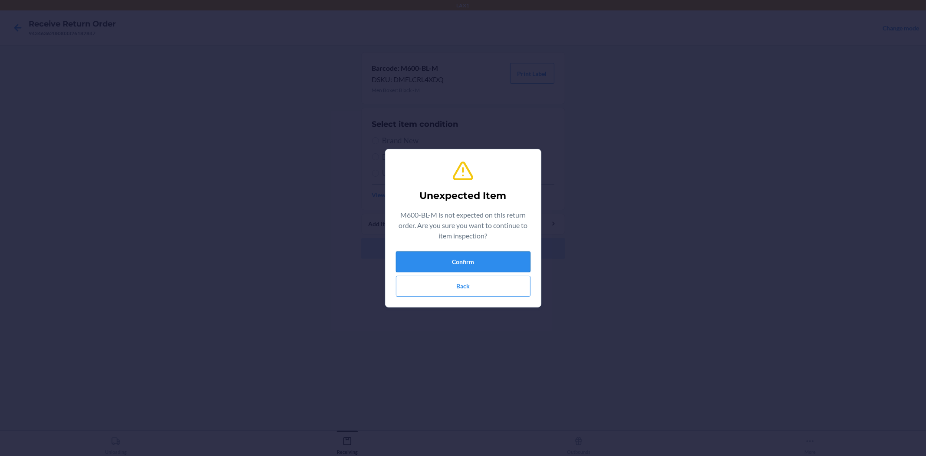
click at [461, 266] on button "Confirm" at bounding box center [463, 261] width 135 height 21
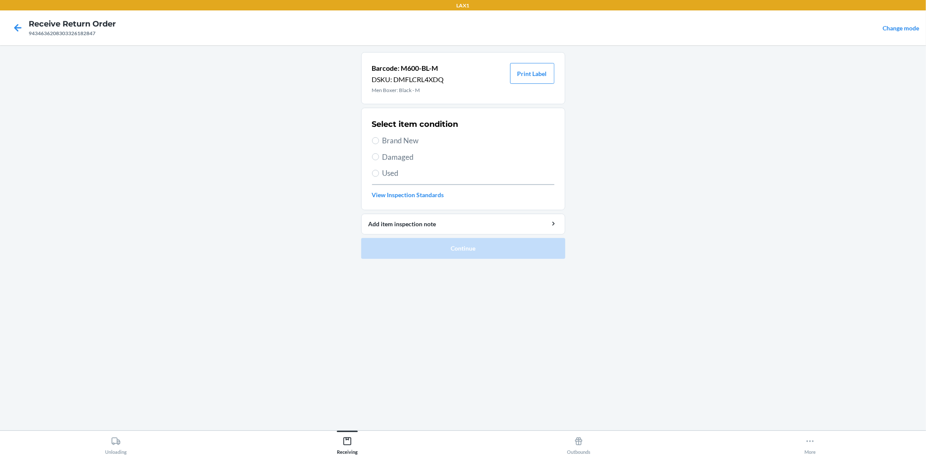
click at [408, 158] on span "Damaged" at bounding box center [468, 156] width 172 height 11
click at [379, 158] on input "Damaged" at bounding box center [375, 156] width 7 height 7
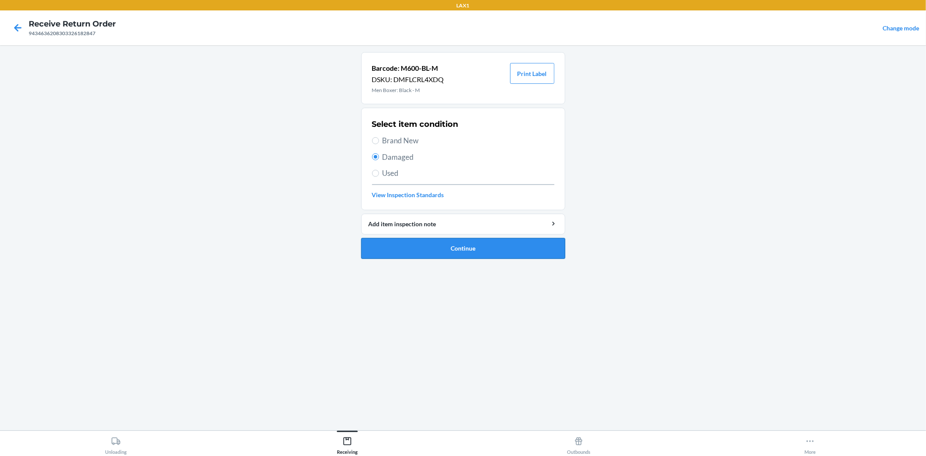
click at [446, 246] on button "Continue" at bounding box center [463, 248] width 204 height 21
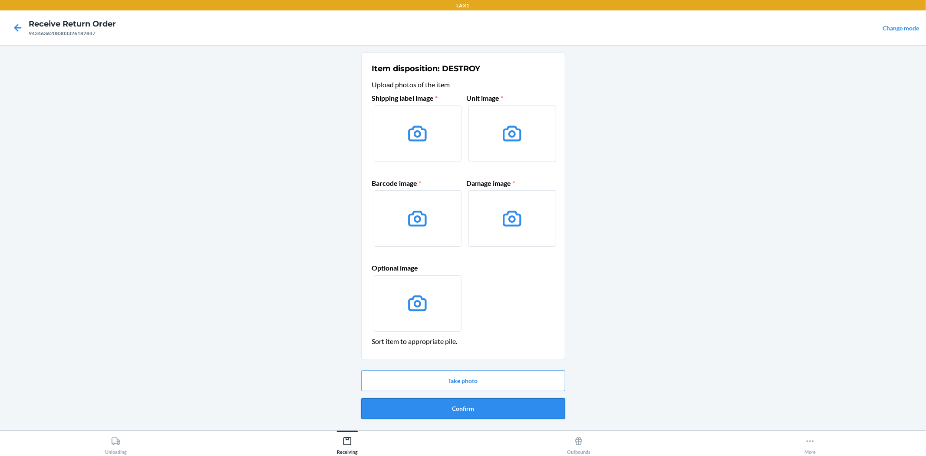
click at [459, 414] on button "Confirm" at bounding box center [463, 408] width 204 height 21
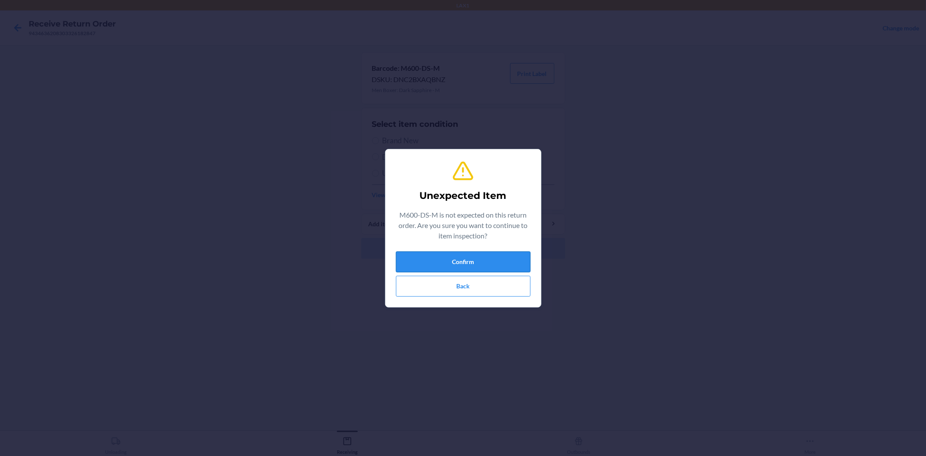
click at [431, 263] on button "Confirm" at bounding box center [463, 261] width 135 height 21
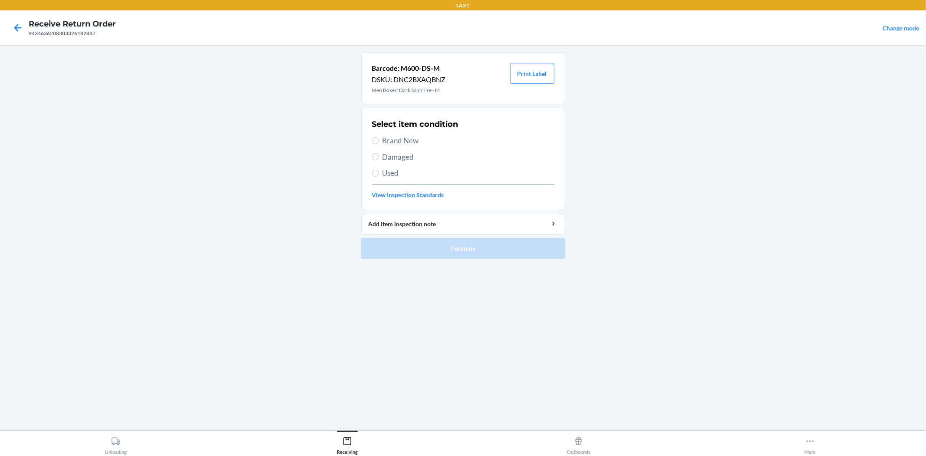
click at [398, 152] on span "Damaged" at bounding box center [468, 156] width 172 height 11
click at [379, 153] on input "Damaged" at bounding box center [375, 156] width 7 height 7
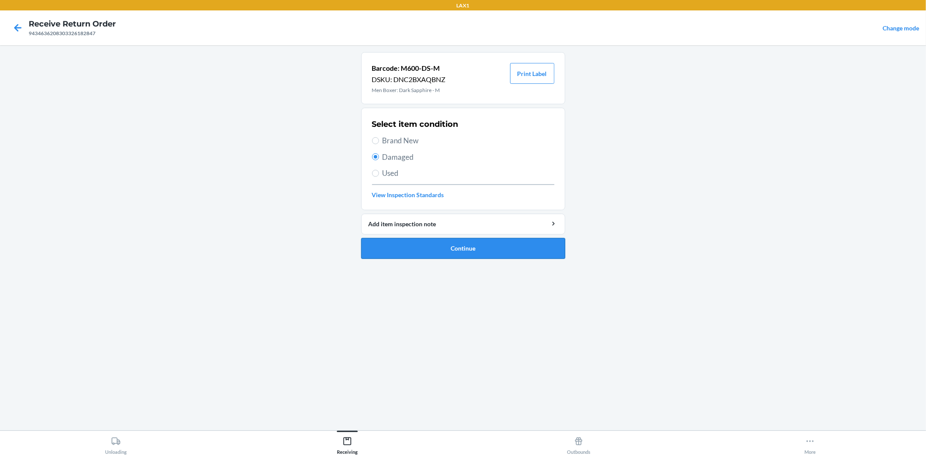
click at [443, 241] on button "Continue" at bounding box center [463, 248] width 204 height 21
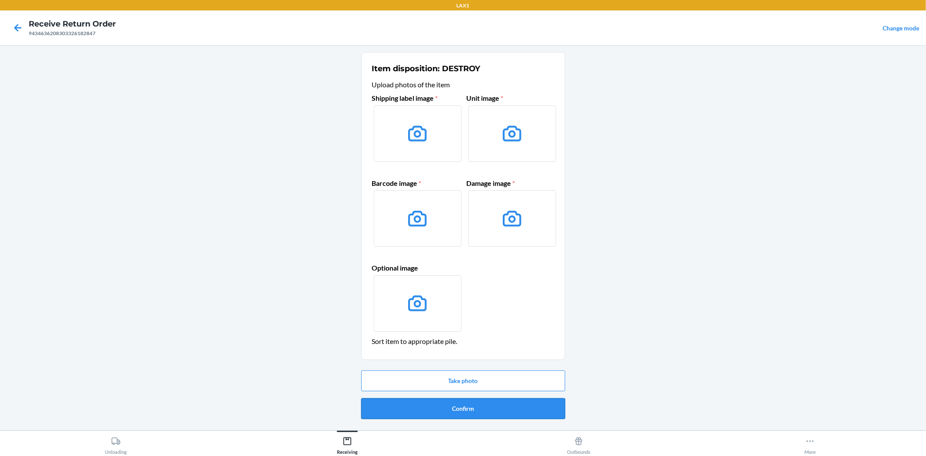
click at [445, 405] on button "Confirm" at bounding box center [463, 408] width 204 height 21
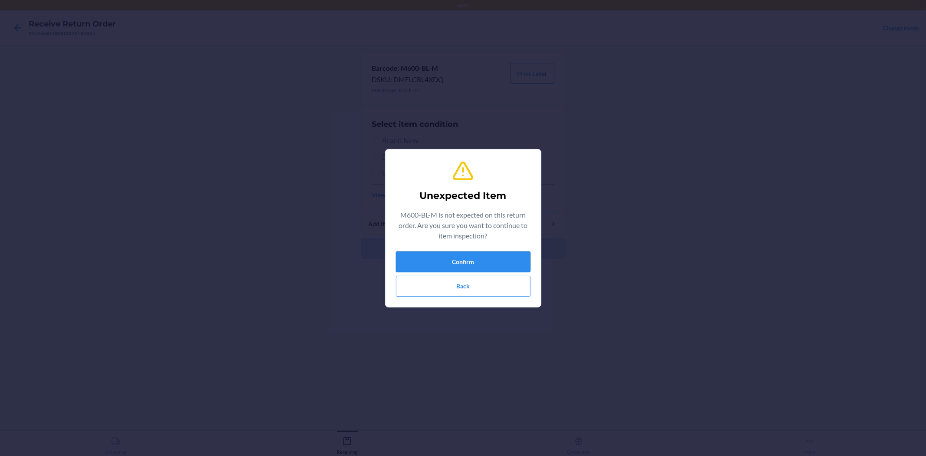
click at [445, 259] on button "Confirm" at bounding box center [463, 261] width 135 height 21
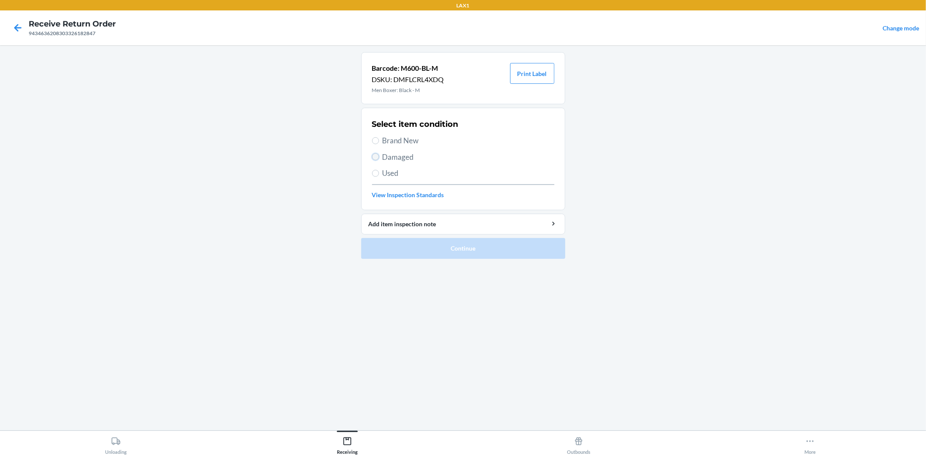
click at [378, 158] on input "Damaged" at bounding box center [375, 156] width 7 height 7
click at [446, 250] on button "Continue" at bounding box center [463, 248] width 204 height 21
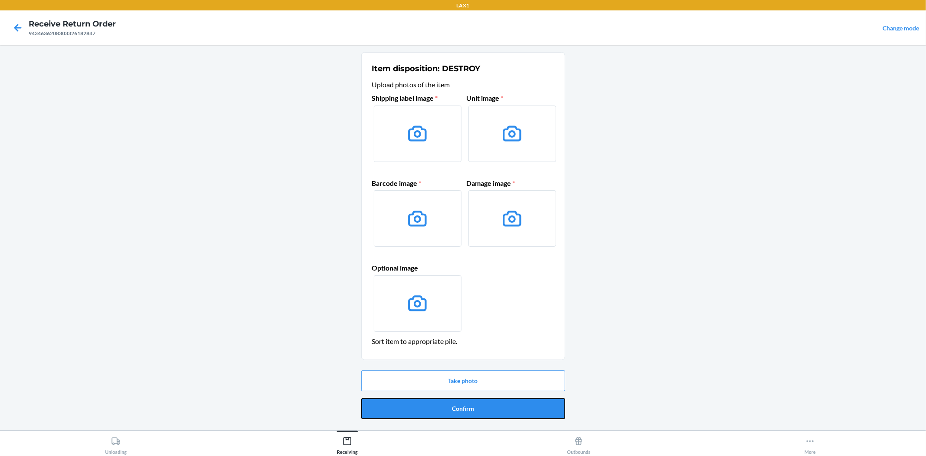
drag, startPoint x: 475, startPoint y: 411, endPoint x: 465, endPoint y: 408, distance: 10.6
click at [467, 409] on button "Confirm" at bounding box center [463, 408] width 204 height 21
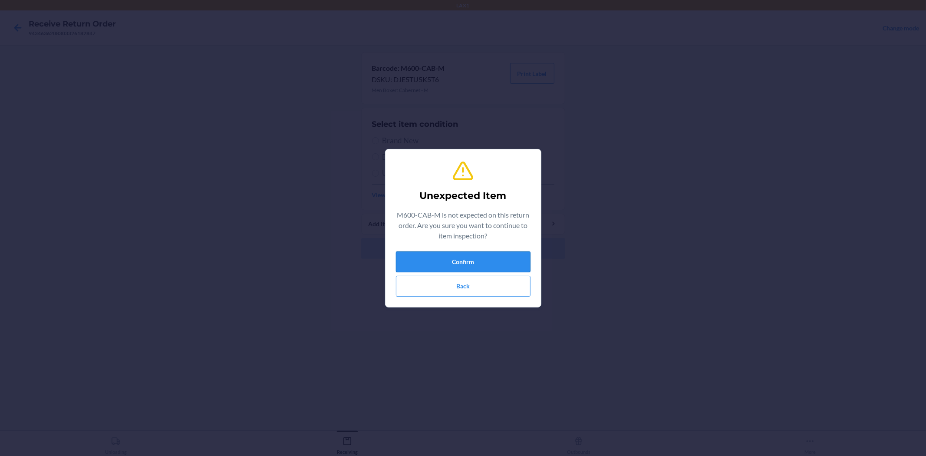
click at [452, 263] on button "Confirm" at bounding box center [463, 261] width 135 height 21
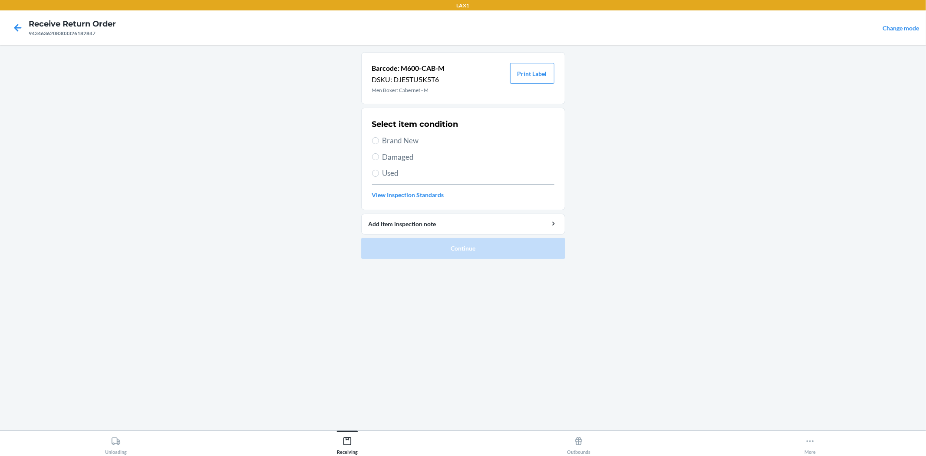
click at [405, 158] on span "Damaged" at bounding box center [468, 156] width 172 height 11
click at [379, 158] on input "Damaged" at bounding box center [375, 156] width 7 height 7
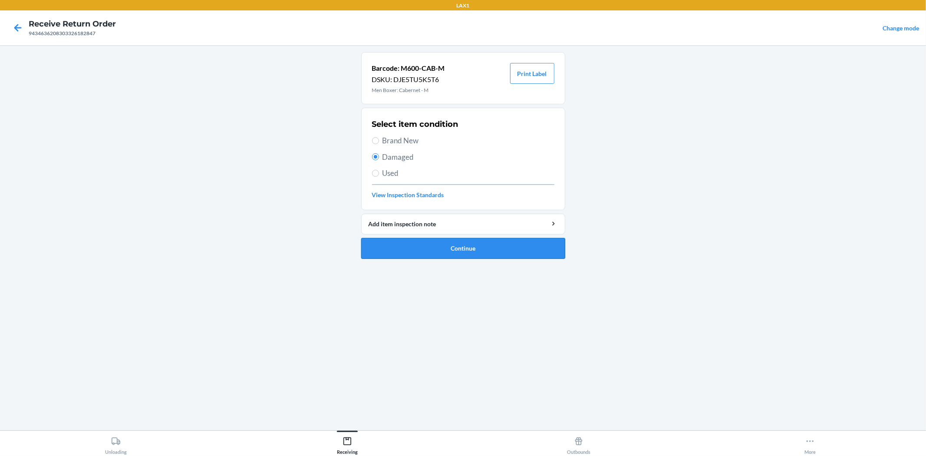
click at [450, 246] on button "Continue" at bounding box center [463, 248] width 204 height 21
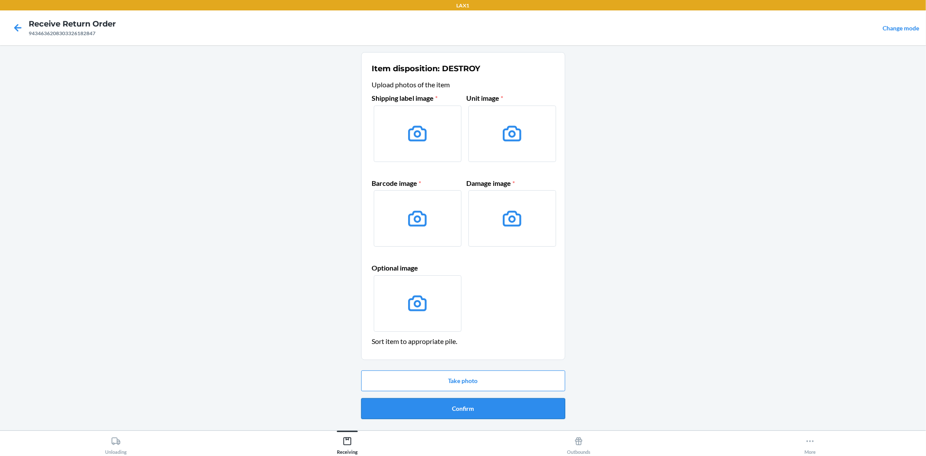
click at [468, 405] on button "Confirm" at bounding box center [463, 408] width 204 height 21
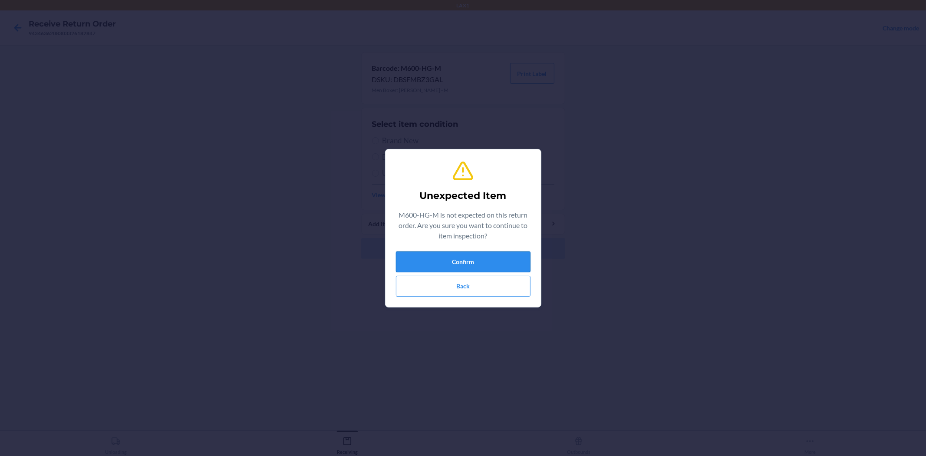
click at [465, 262] on button "Confirm" at bounding box center [463, 261] width 135 height 21
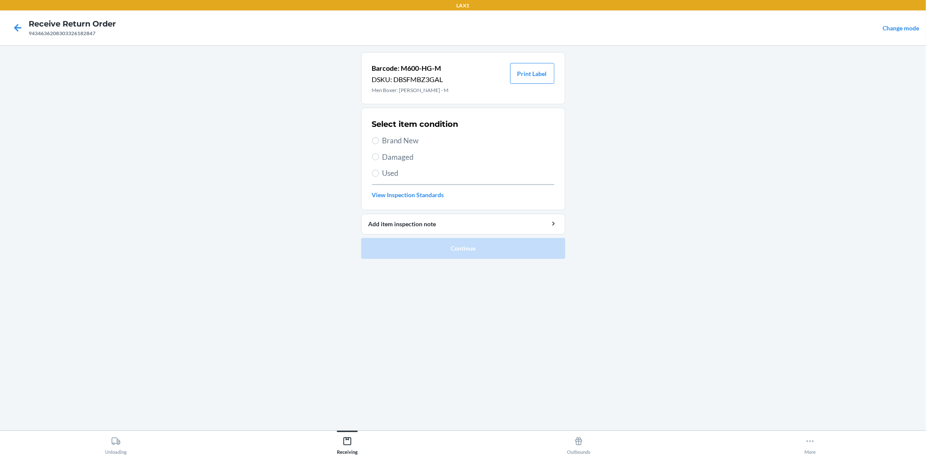
click at [400, 154] on span "Damaged" at bounding box center [468, 156] width 172 height 11
click at [379, 154] on input "Damaged" at bounding box center [375, 156] width 7 height 7
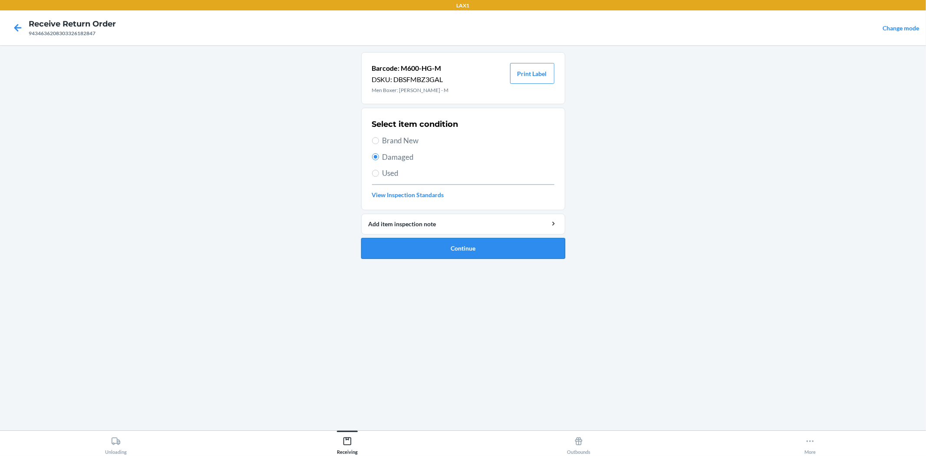
click at [445, 250] on button "Continue" at bounding box center [463, 248] width 204 height 21
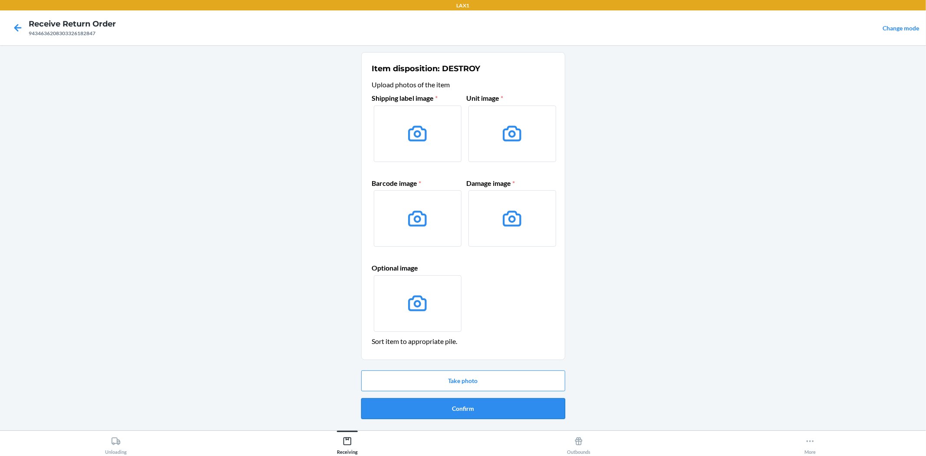
click at [473, 409] on button "Confirm" at bounding box center [463, 408] width 204 height 21
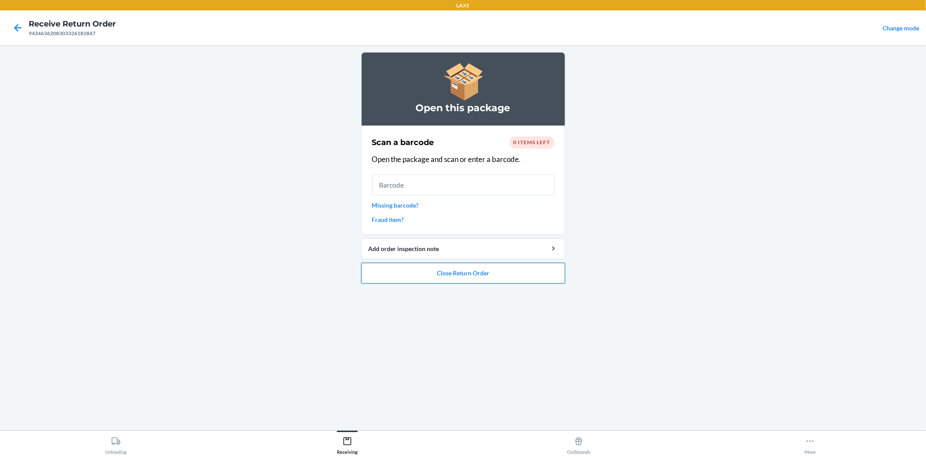
click at [456, 276] on button "Close Return Order" at bounding box center [463, 273] width 204 height 21
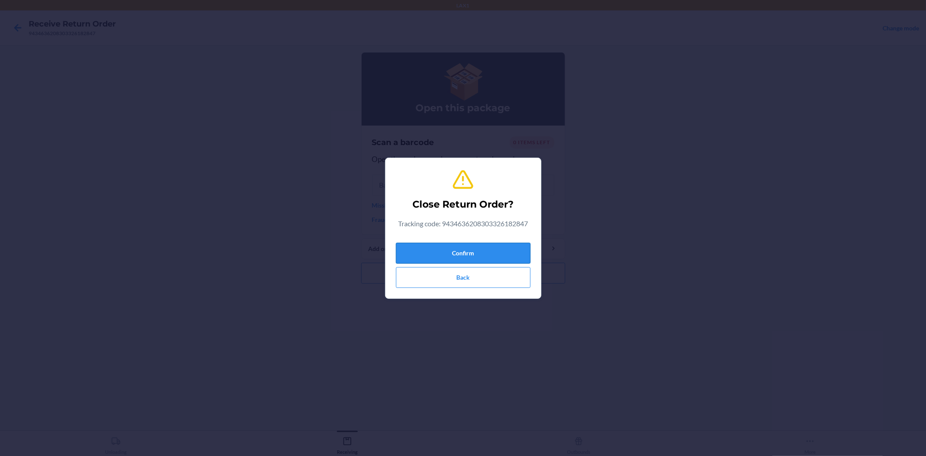
drag, startPoint x: 467, startPoint y: 252, endPoint x: 474, endPoint y: 244, distance: 10.5
click at [467, 252] on button "Confirm" at bounding box center [463, 253] width 135 height 21
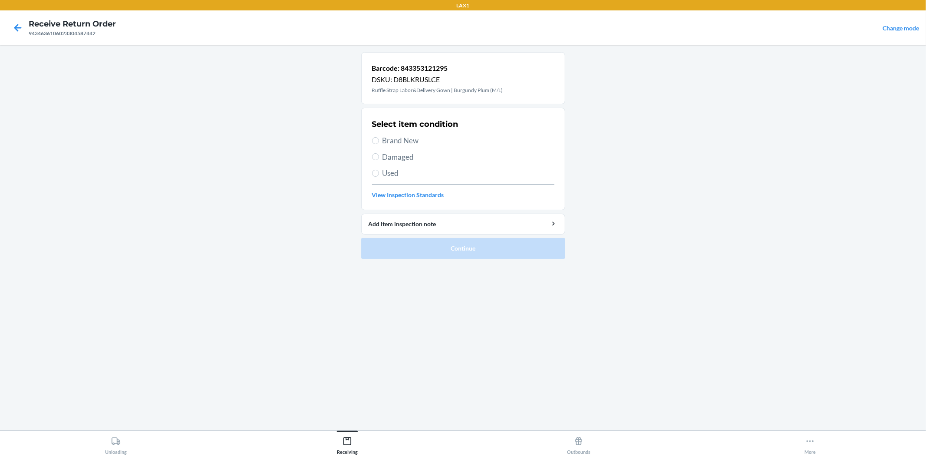
click at [403, 137] on span "Brand New" at bounding box center [468, 140] width 172 height 11
click at [379, 137] on input "Brand New" at bounding box center [375, 140] width 7 height 7
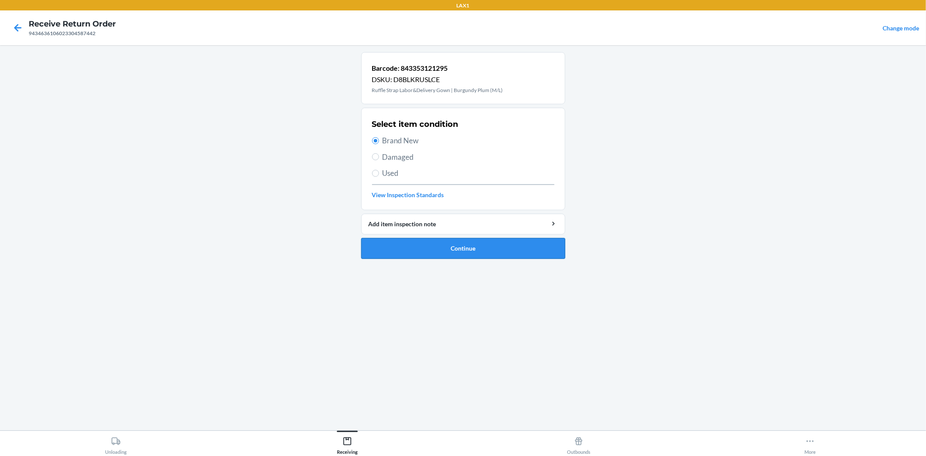
click at [461, 252] on button "Continue" at bounding box center [463, 248] width 204 height 21
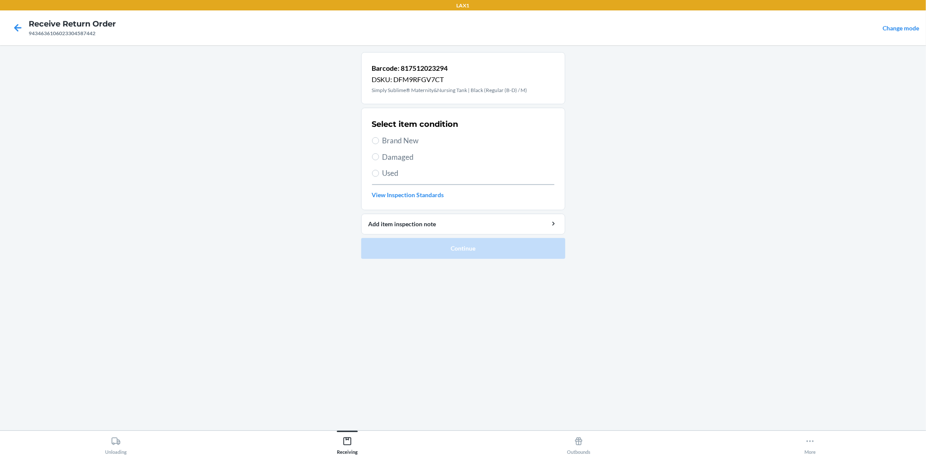
click at [407, 142] on span "Brand New" at bounding box center [468, 140] width 172 height 11
click at [379, 142] on input "Brand New" at bounding box center [375, 140] width 7 height 7
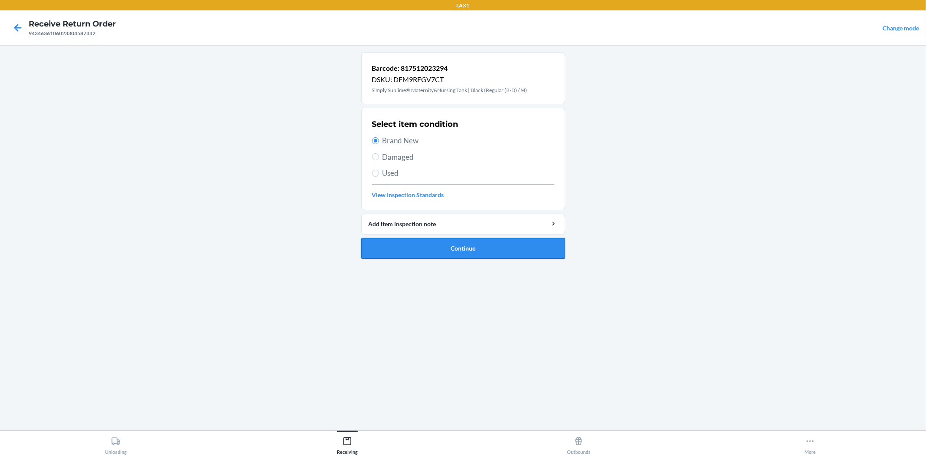
click at [487, 248] on button "Continue" at bounding box center [463, 248] width 204 height 21
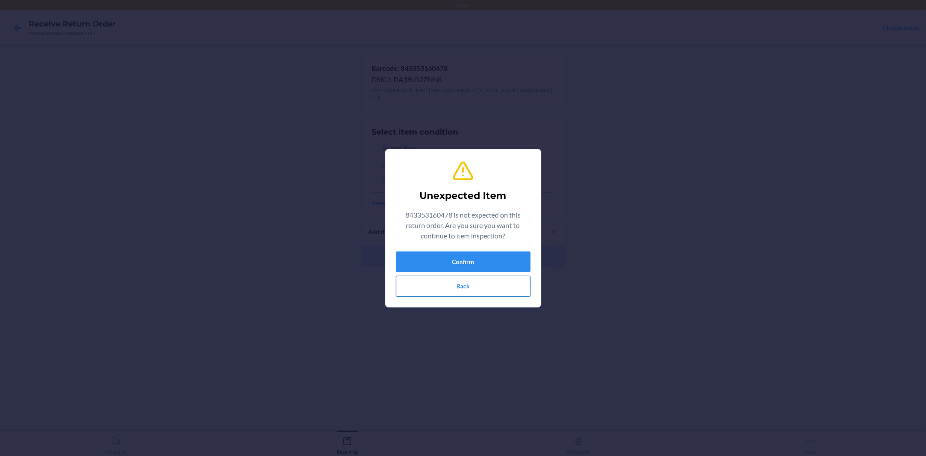
click at [472, 291] on button "Back" at bounding box center [463, 286] width 135 height 21
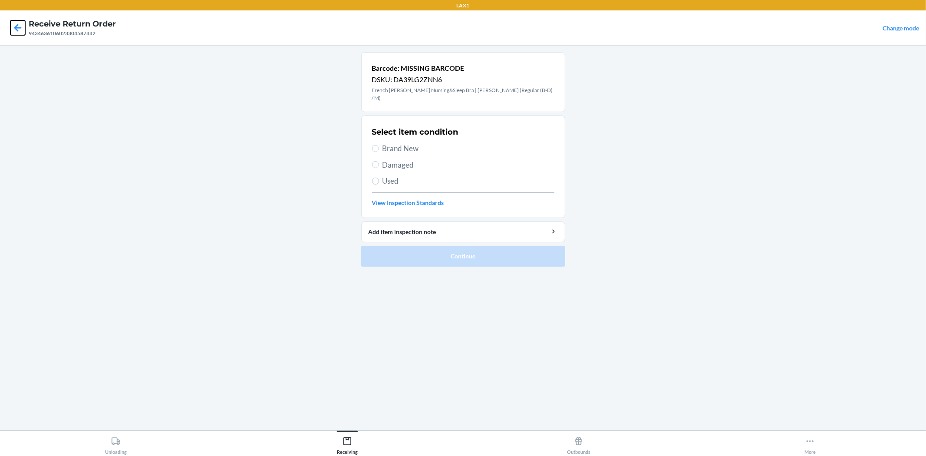
click at [21, 28] on icon at bounding box center [17, 27] width 15 height 15
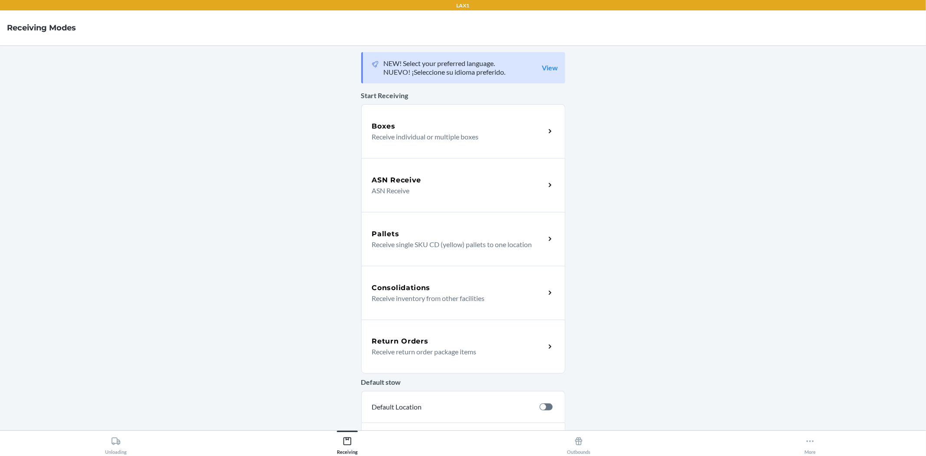
click at [428, 327] on div "Return Orders Receive return order package items" at bounding box center [463, 346] width 204 height 54
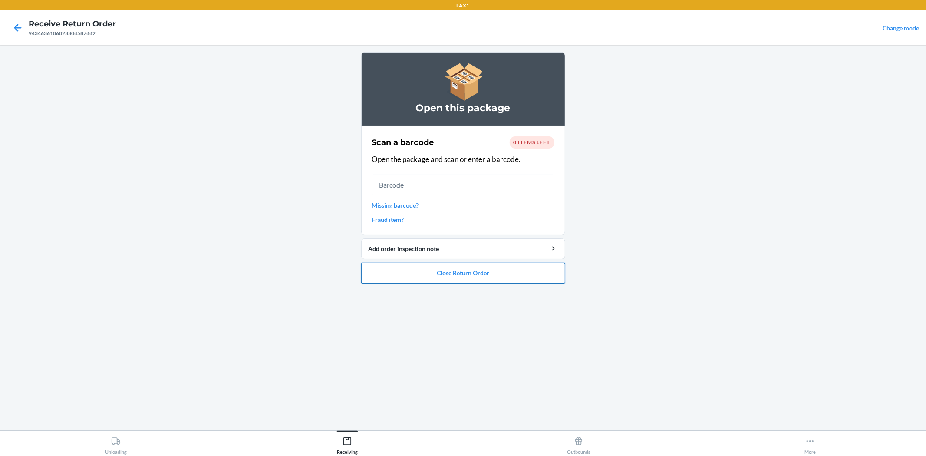
click at [489, 281] on button "Close Return Order" at bounding box center [463, 273] width 204 height 21
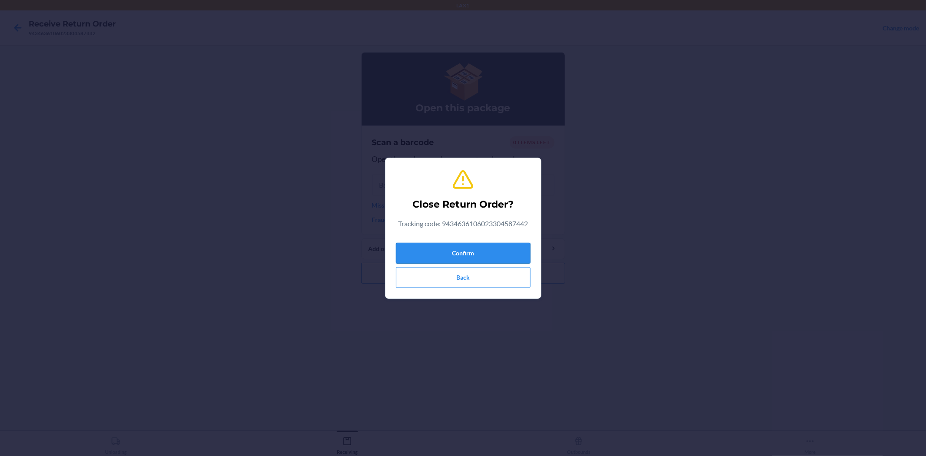
click at [473, 256] on button "Confirm" at bounding box center [463, 253] width 135 height 21
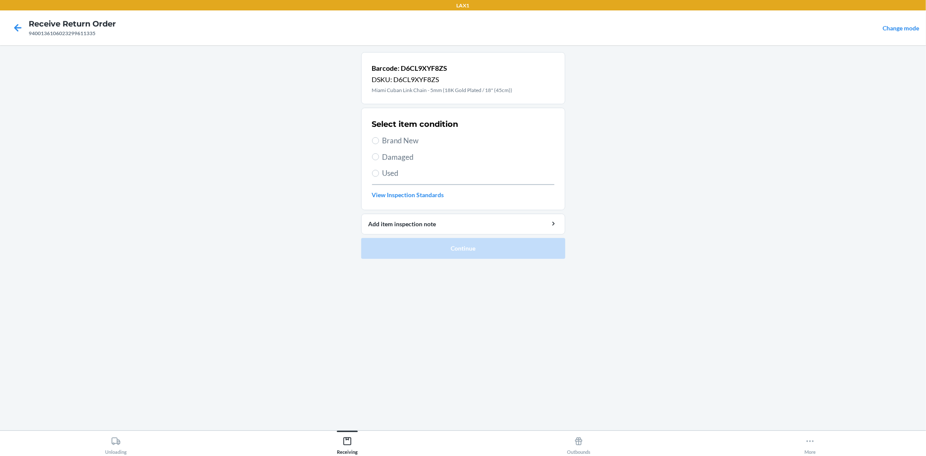
click at [411, 138] on span "Brand New" at bounding box center [468, 140] width 172 height 11
click at [379, 138] on input "Brand New" at bounding box center [375, 140] width 7 height 7
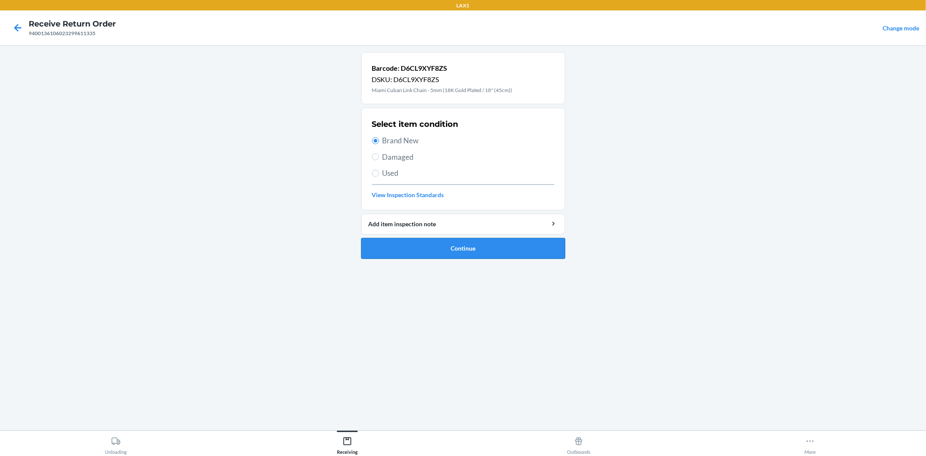
click at [443, 249] on button "Continue" at bounding box center [463, 248] width 204 height 21
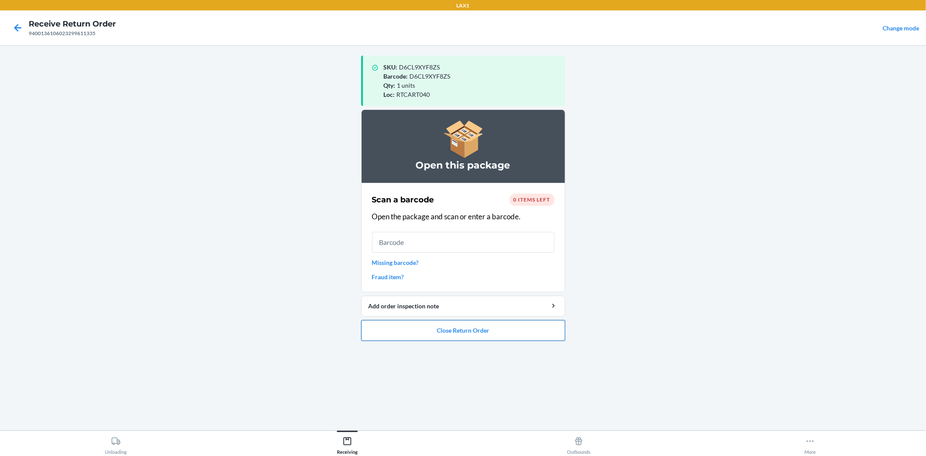
click at [444, 323] on button "Close Return Order" at bounding box center [463, 330] width 204 height 21
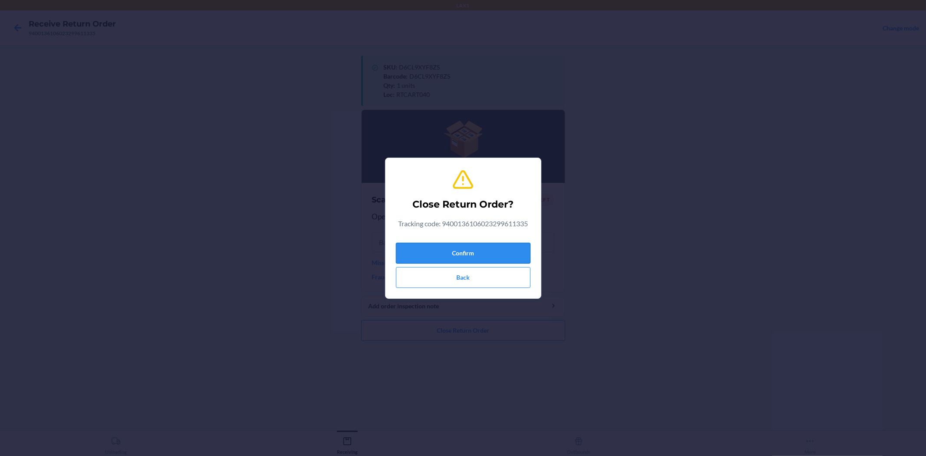
click at [474, 257] on button "Confirm" at bounding box center [463, 253] width 135 height 21
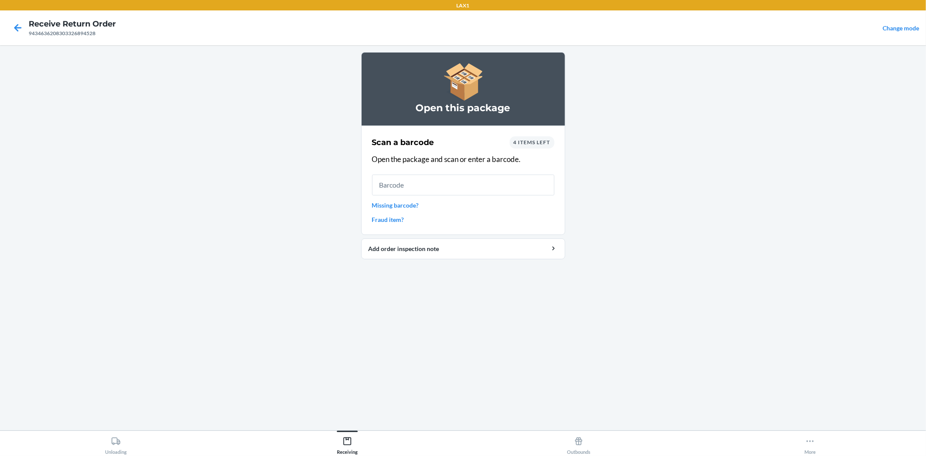
click at [410, 206] on link "Missing barcode?" at bounding box center [463, 205] width 182 height 9
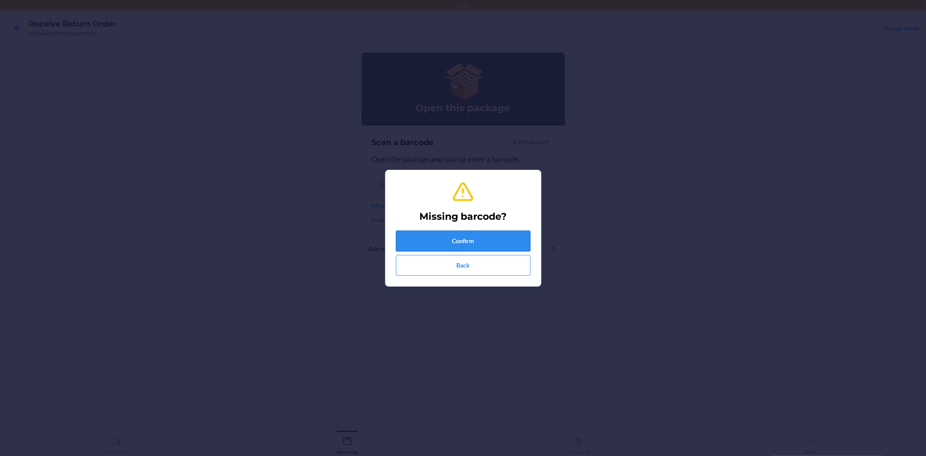
click at [454, 237] on button "Confirm" at bounding box center [463, 240] width 135 height 21
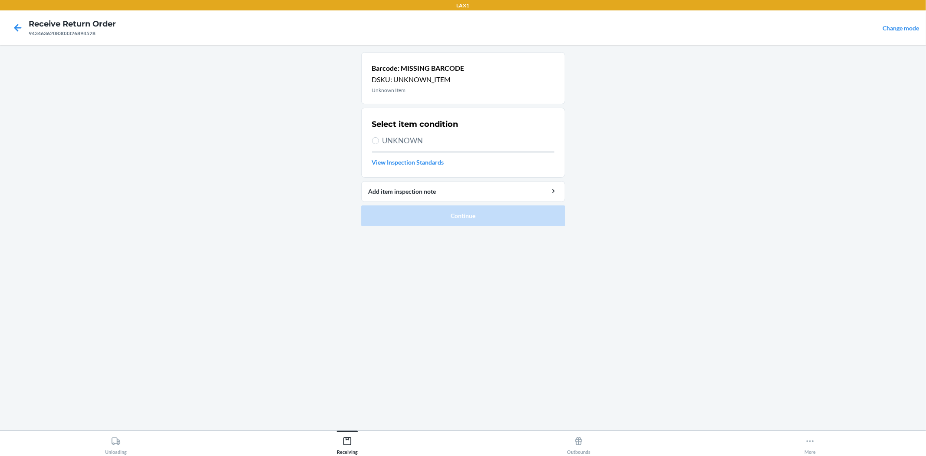
drag, startPoint x: 404, startPoint y: 147, endPoint x: 413, endPoint y: 133, distance: 16.9
click at [405, 144] on div "Select item condition UNKNOWN View Inspection Standards" at bounding box center [463, 142] width 182 height 53
click at [415, 133] on div "Select item condition UNKNOWN View Inspection Standards" at bounding box center [463, 142] width 182 height 53
click at [418, 136] on span "UNKNOWN" at bounding box center [468, 140] width 172 height 11
click at [379, 137] on input "UNKNOWN" at bounding box center [375, 140] width 7 height 7
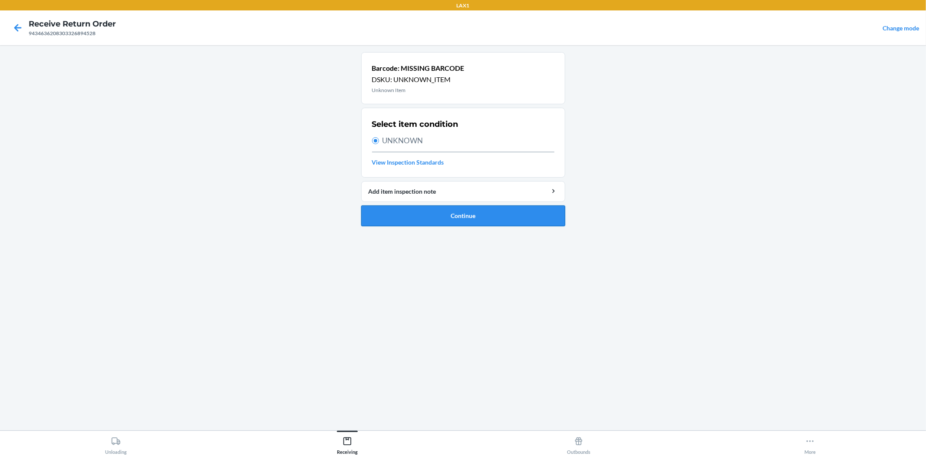
click at [467, 213] on button "Continue" at bounding box center [463, 215] width 204 height 21
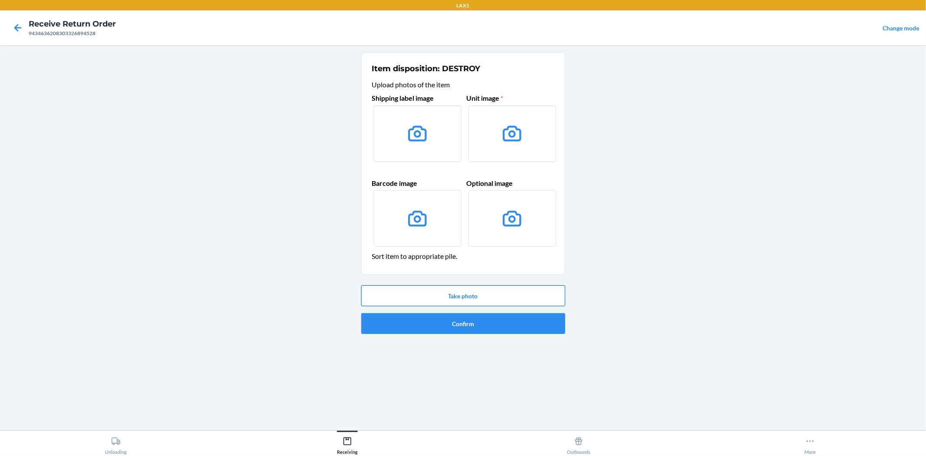
click at [449, 295] on button "Take photo" at bounding box center [463, 295] width 204 height 21
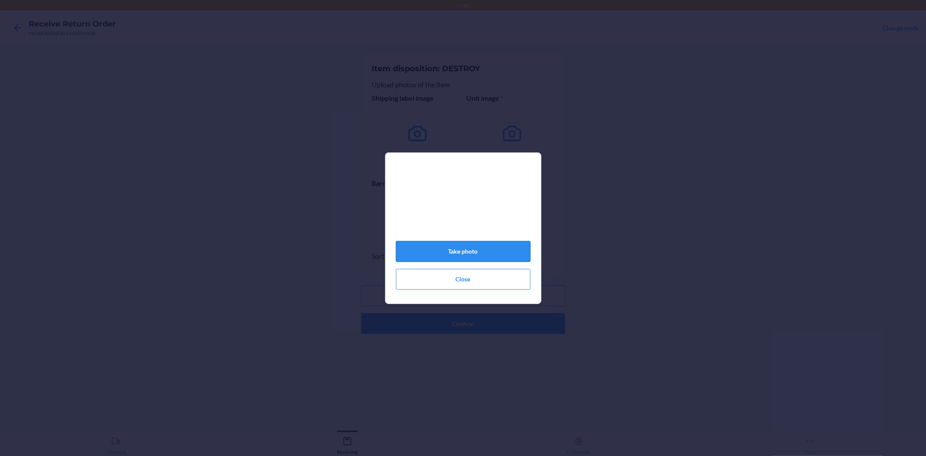
click at [469, 255] on button "Take photo" at bounding box center [463, 251] width 135 height 21
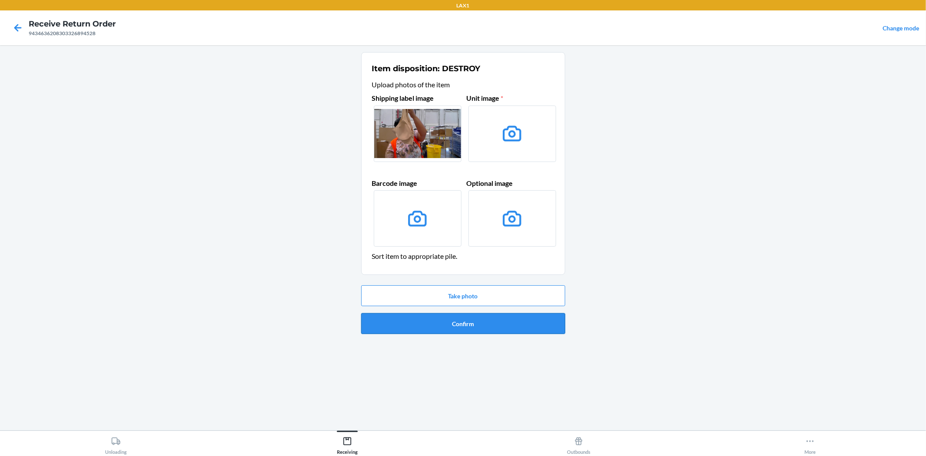
click at [478, 319] on button "Confirm" at bounding box center [463, 323] width 204 height 21
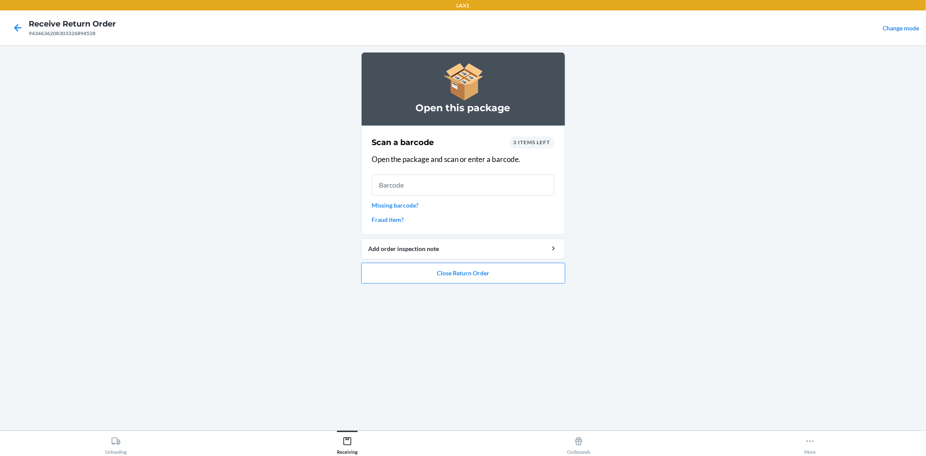
click at [401, 204] on link "Missing barcode?" at bounding box center [463, 205] width 182 height 9
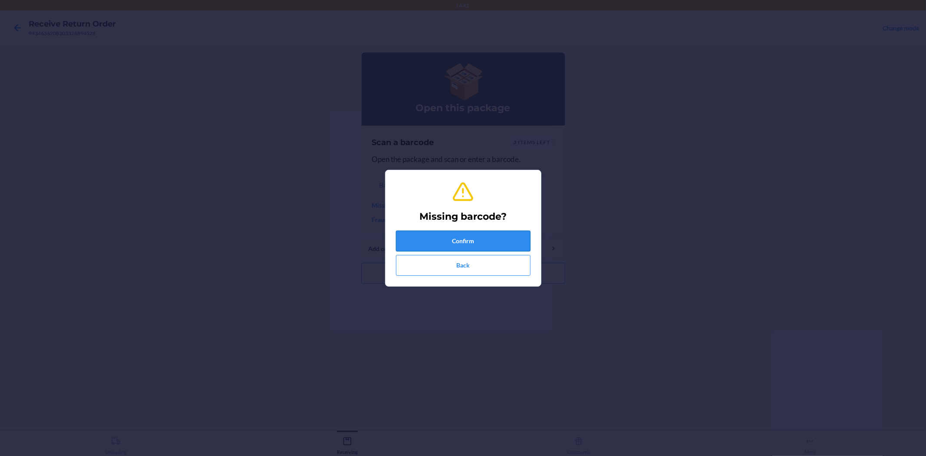
click at [448, 241] on button "Confirm" at bounding box center [463, 240] width 135 height 21
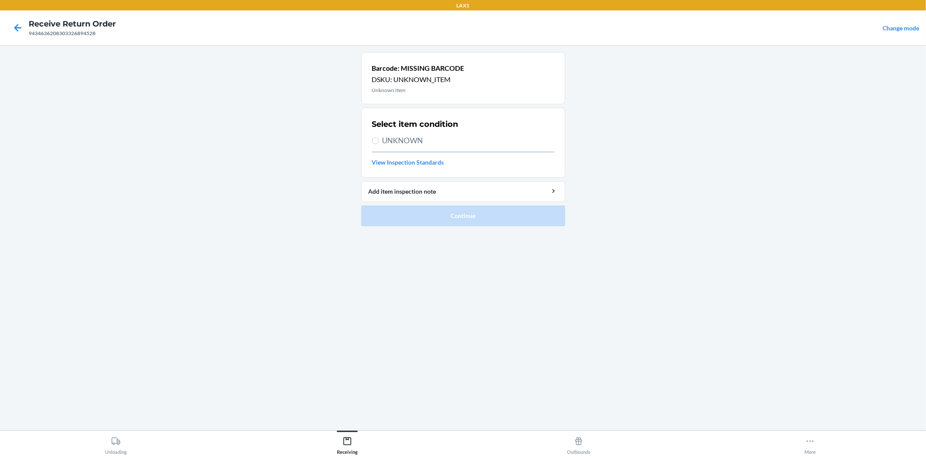
click at [411, 129] on h2 "Select item condition" at bounding box center [415, 123] width 86 height 11
click at [411, 144] on span "UNKNOWN" at bounding box center [468, 140] width 172 height 11
click at [379, 144] on input "UNKNOWN" at bounding box center [375, 140] width 7 height 7
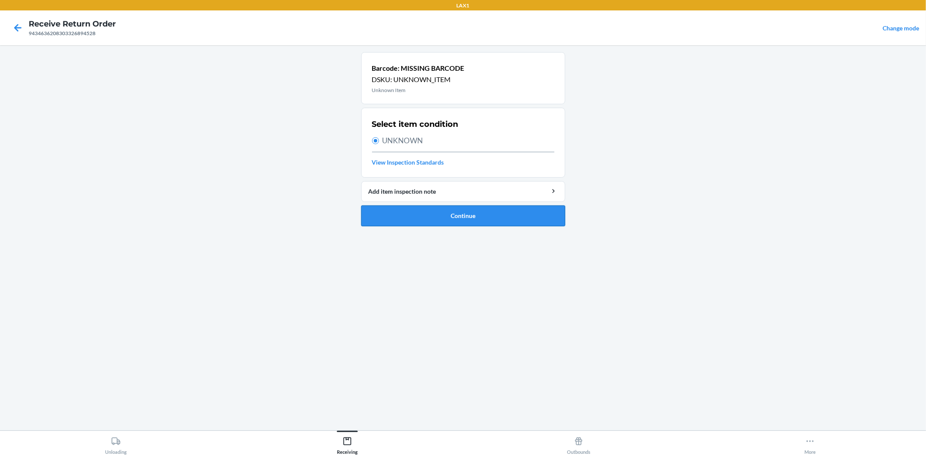
click at [471, 222] on button "Continue" at bounding box center [463, 215] width 204 height 21
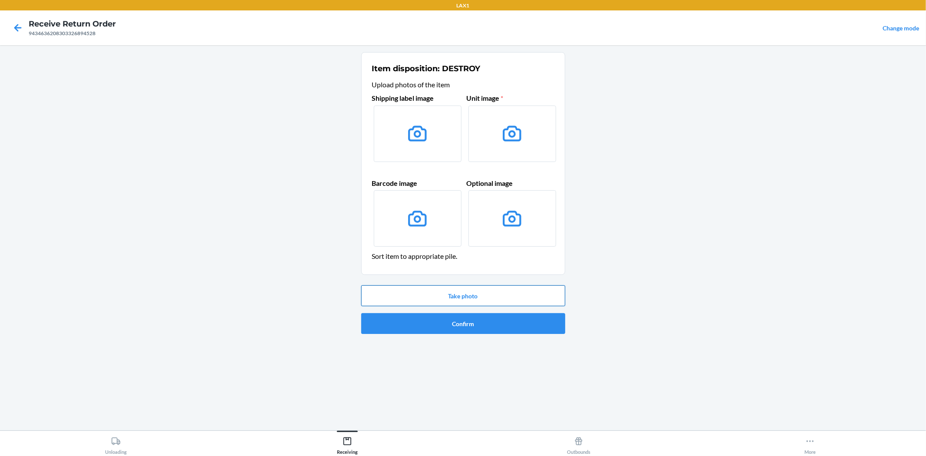
drag, startPoint x: 465, startPoint y: 301, endPoint x: 465, endPoint y: 295, distance: 5.6
click at [465, 300] on button "Take photo" at bounding box center [463, 295] width 204 height 21
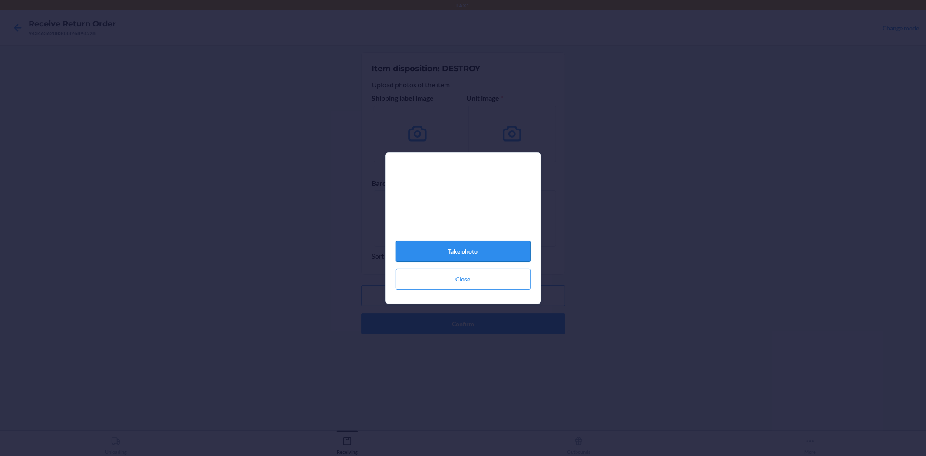
click at [447, 247] on button "Take photo" at bounding box center [463, 251] width 135 height 21
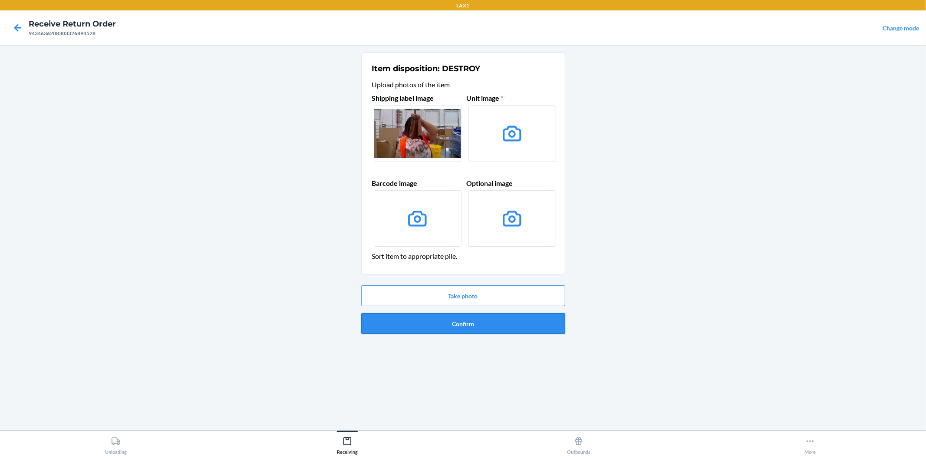
click at [475, 315] on button "Confirm" at bounding box center [463, 323] width 204 height 21
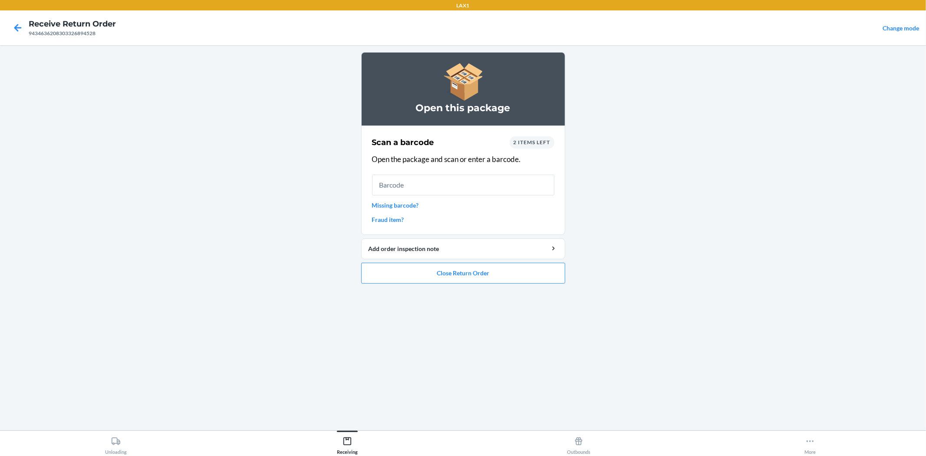
click at [403, 204] on link "Missing barcode?" at bounding box center [463, 205] width 182 height 9
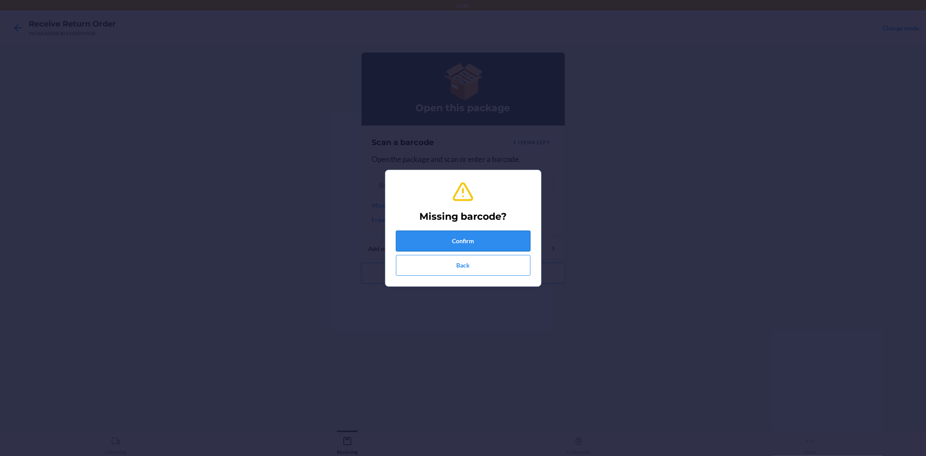
click at [457, 240] on button "Confirm" at bounding box center [463, 240] width 135 height 21
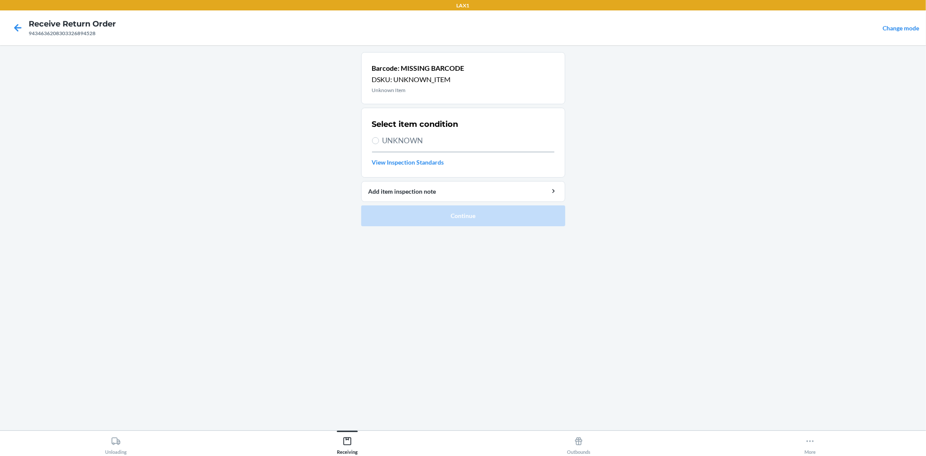
click at [417, 139] on span "UNKNOWN" at bounding box center [468, 140] width 172 height 11
click at [379, 139] on input "UNKNOWN" at bounding box center [375, 140] width 7 height 7
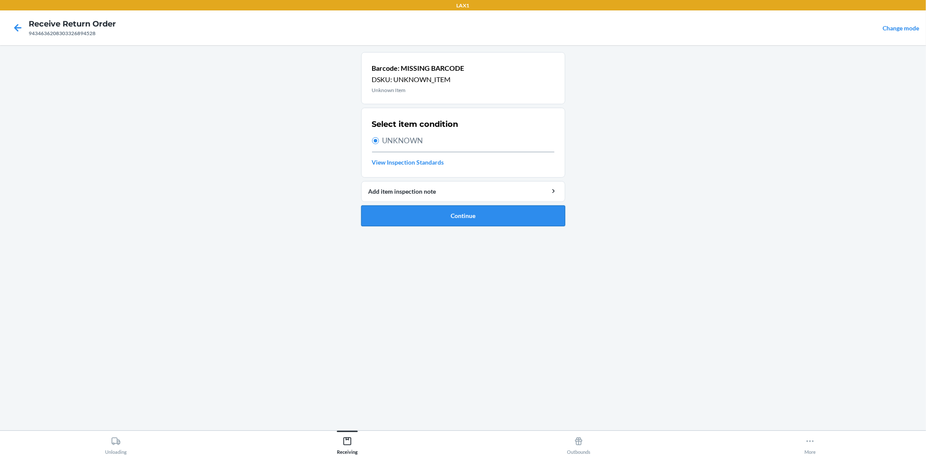
click at [452, 214] on button "Continue" at bounding box center [463, 215] width 204 height 21
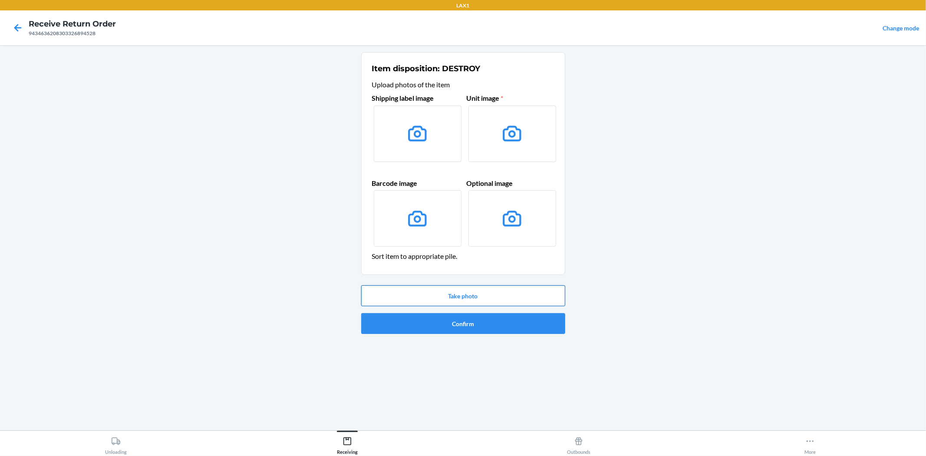
click at [464, 295] on button "Take photo" at bounding box center [463, 295] width 204 height 21
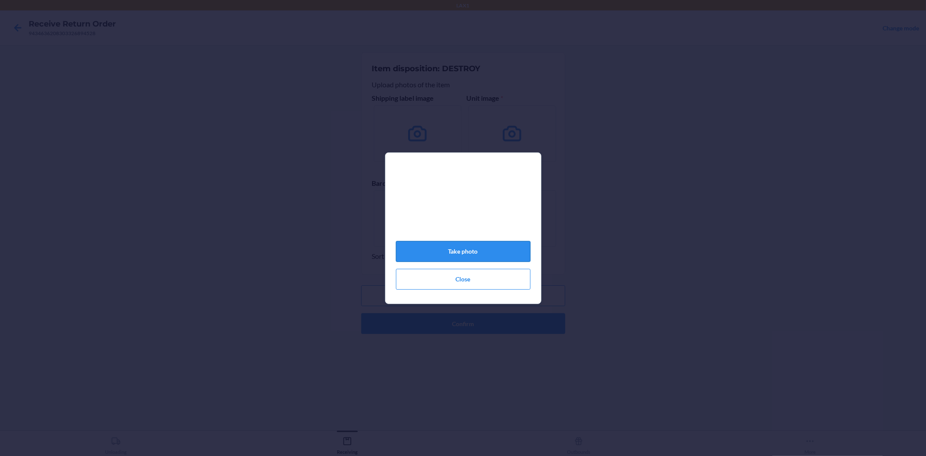
click at [464, 257] on button "Take photo" at bounding box center [463, 251] width 135 height 21
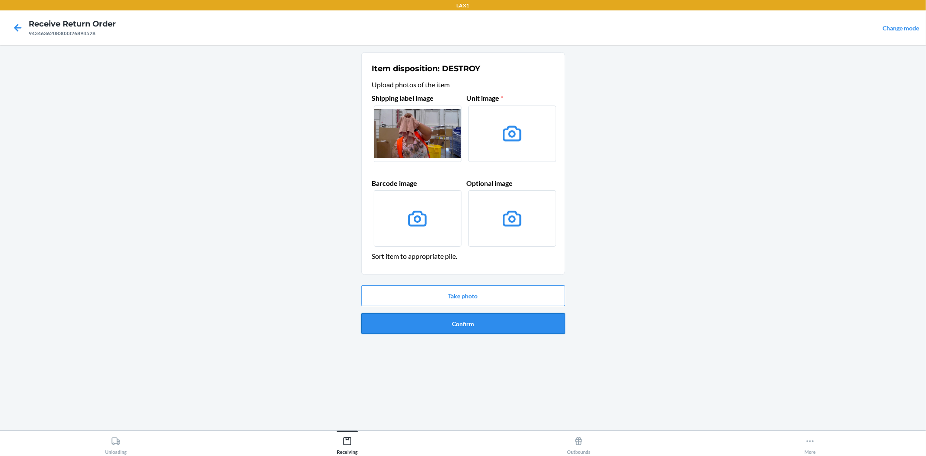
click at [447, 320] on button "Confirm" at bounding box center [463, 323] width 204 height 21
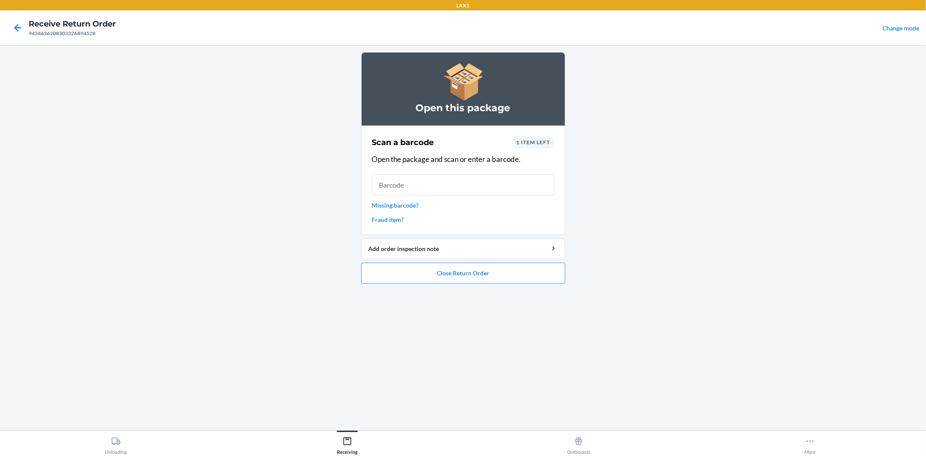
click at [406, 204] on link "Missing barcode?" at bounding box center [463, 205] width 182 height 9
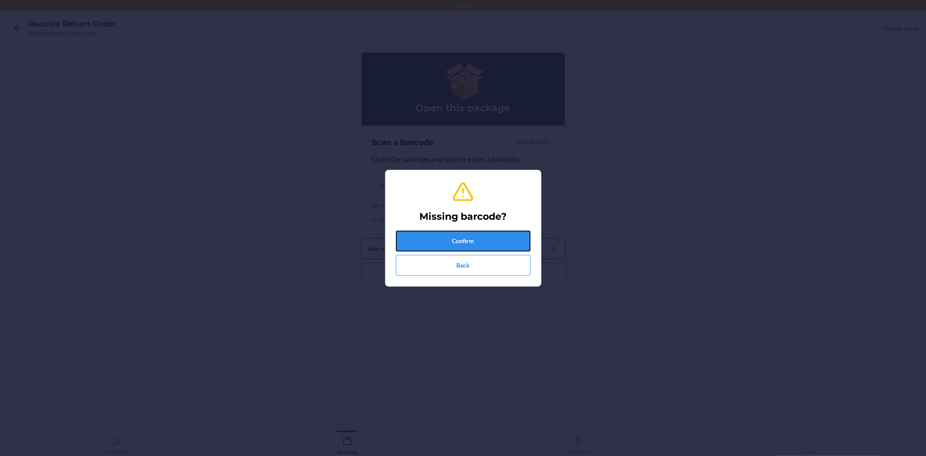
click at [504, 240] on button "Confirm" at bounding box center [463, 240] width 135 height 21
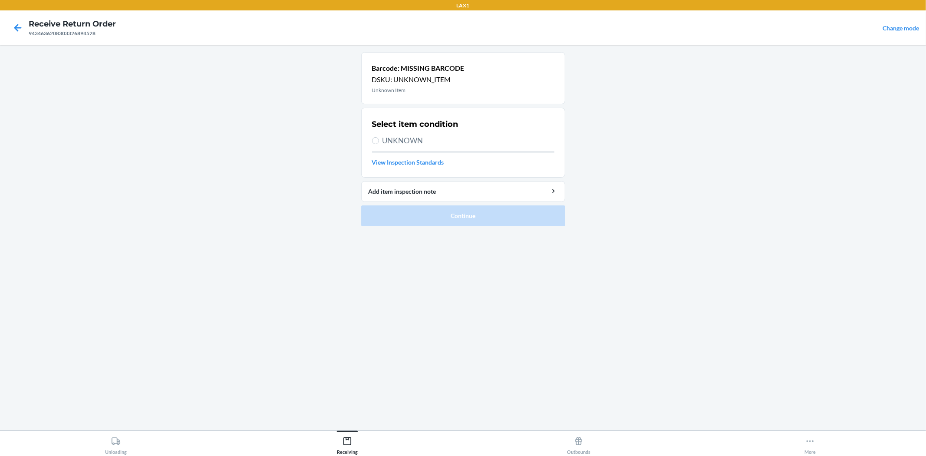
click at [409, 142] on span "UNKNOWN" at bounding box center [468, 140] width 172 height 11
click at [379, 142] on input "UNKNOWN" at bounding box center [375, 140] width 7 height 7
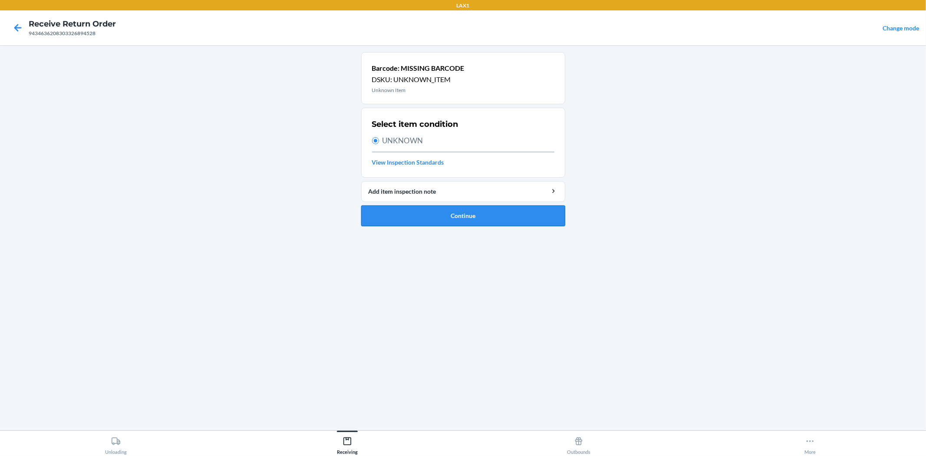
click at [476, 219] on button "Continue" at bounding box center [463, 215] width 204 height 21
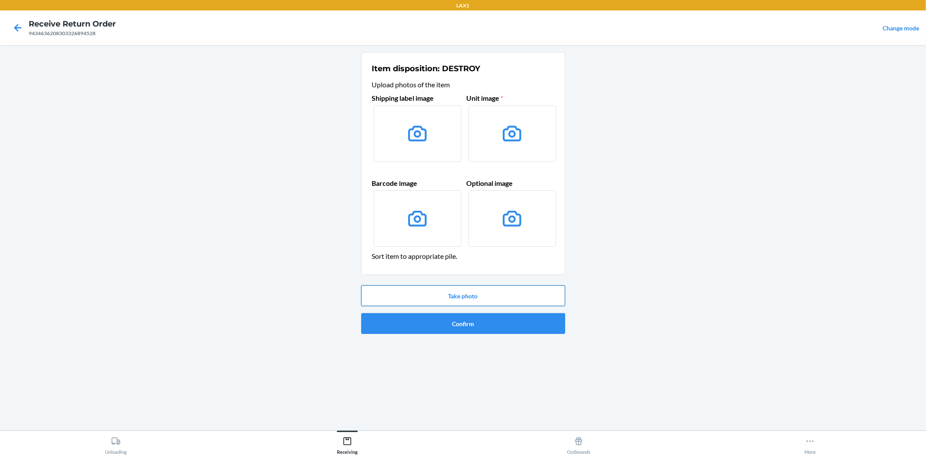
click at [478, 290] on button "Take photo" at bounding box center [463, 295] width 204 height 21
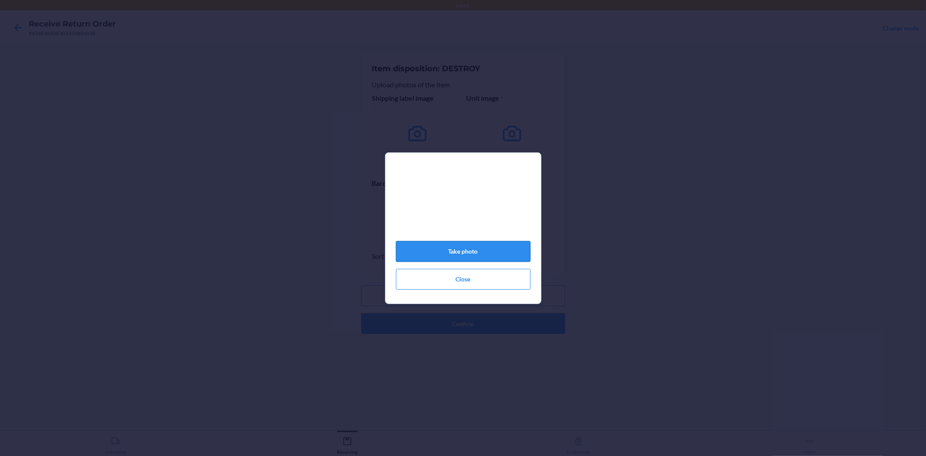
click at [455, 255] on button "Take photo" at bounding box center [463, 251] width 135 height 21
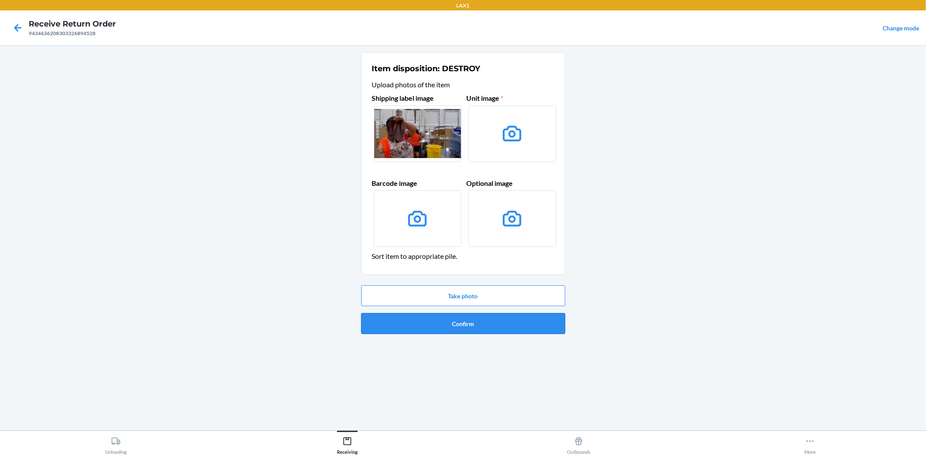
click at [457, 328] on button "Confirm" at bounding box center [463, 323] width 204 height 21
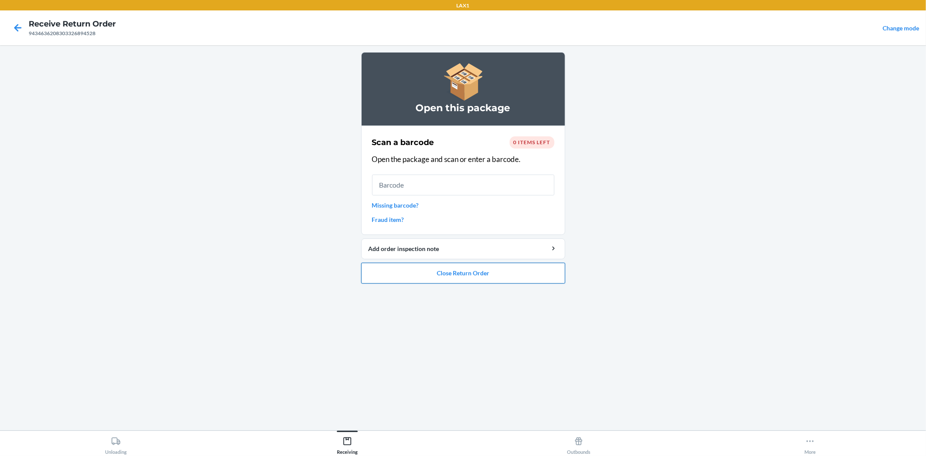
click at [471, 269] on button "Close Return Order" at bounding box center [463, 273] width 204 height 21
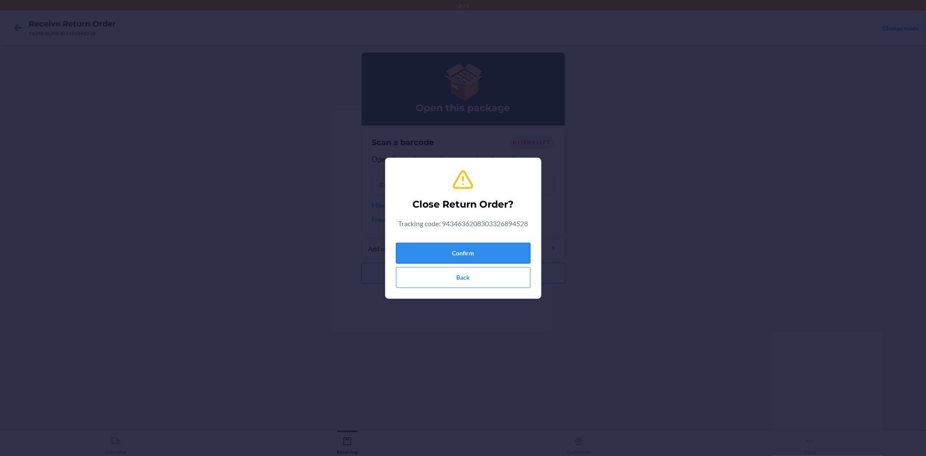
click at [461, 253] on button "Confirm" at bounding box center [463, 253] width 135 height 21
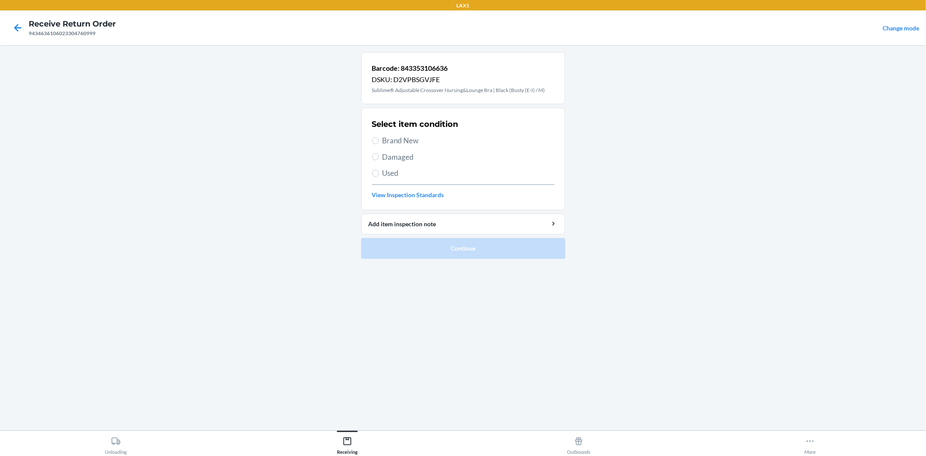
click at [400, 142] on span "Brand New" at bounding box center [468, 140] width 172 height 11
click at [379, 142] on input "Brand New" at bounding box center [375, 140] width 7 height 7
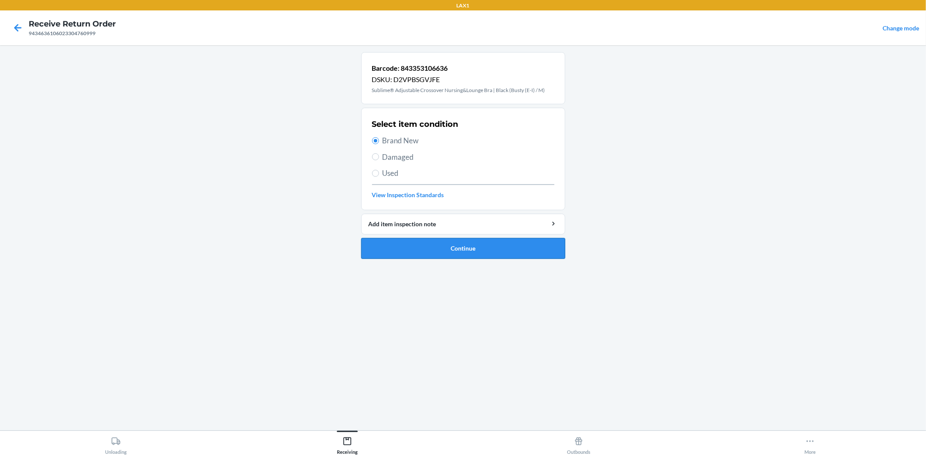
click at [450, 250] on button "Continue" at bounding box center [463, 248] width 204 height 21
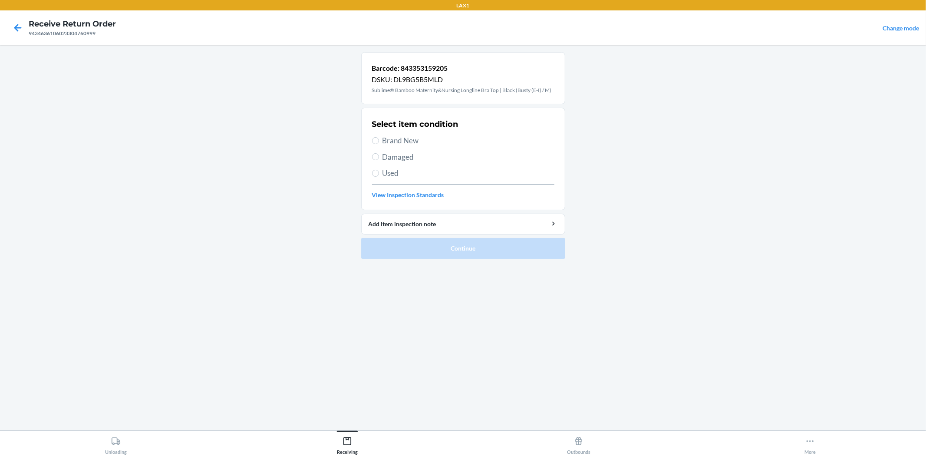
click at [408, 142] on span "Brand New" at bounding box center [468, 140] width 172 height 11
click at [379, 142] on input "Brand New" at bounding box center [375, 140] width 7 height 7
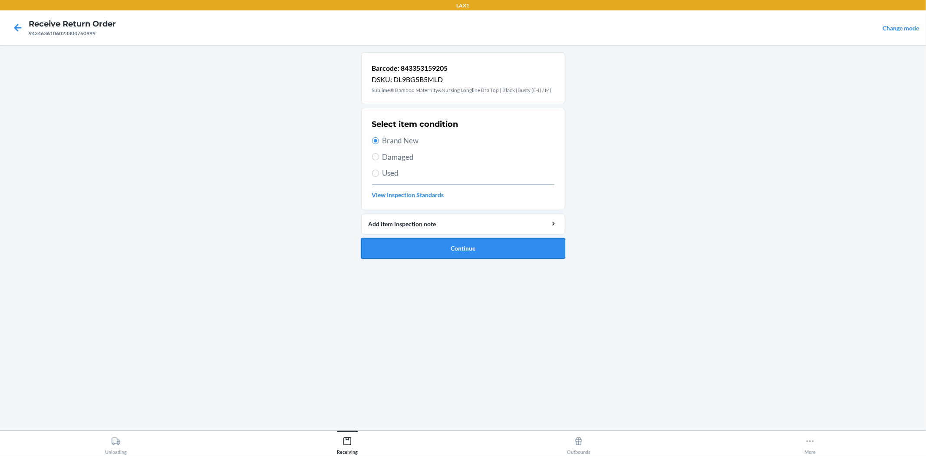
click at [444, 256] on button "Continue" at bounding box center [463, 248] width 204 height 21
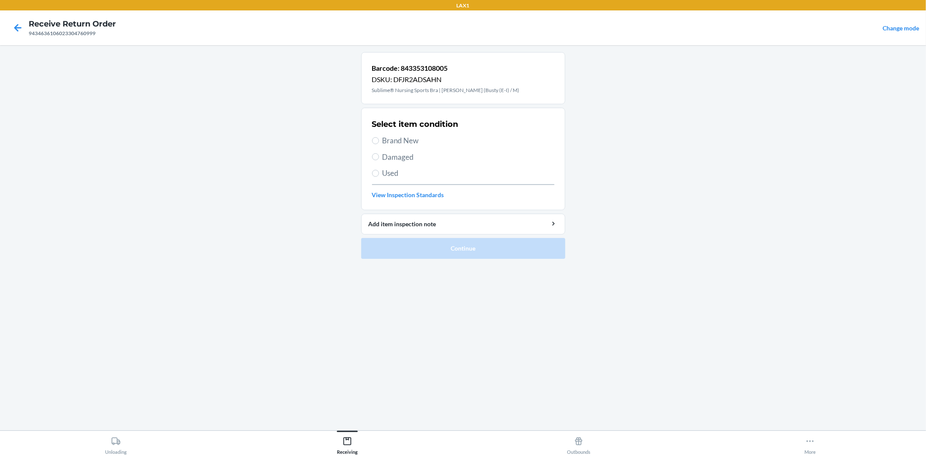
click at [395, 142] on span "Brand New" at bounding box center [468, 140] width 172 height 11
click at [379, 142] on input "Brand New" at bounding box center [375, 140] width 7 height 7
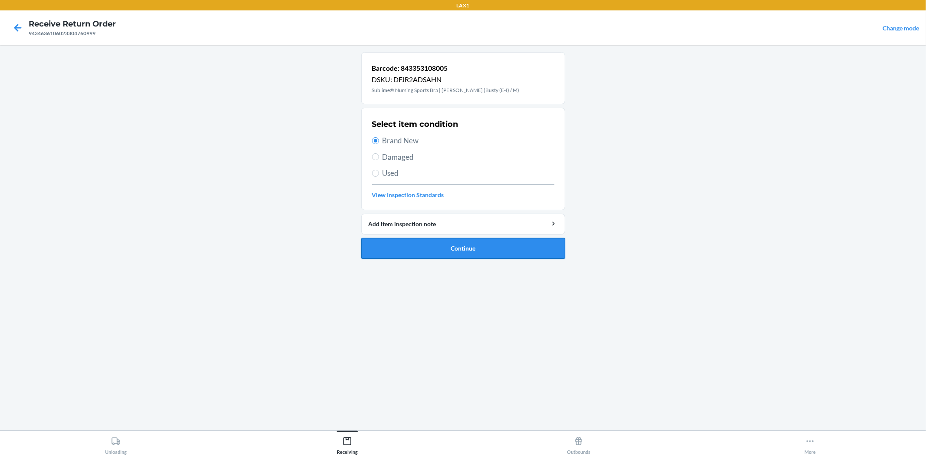
click at [444, 242] on button "Continue" at bounding box center [463, 248] width 204 height 21
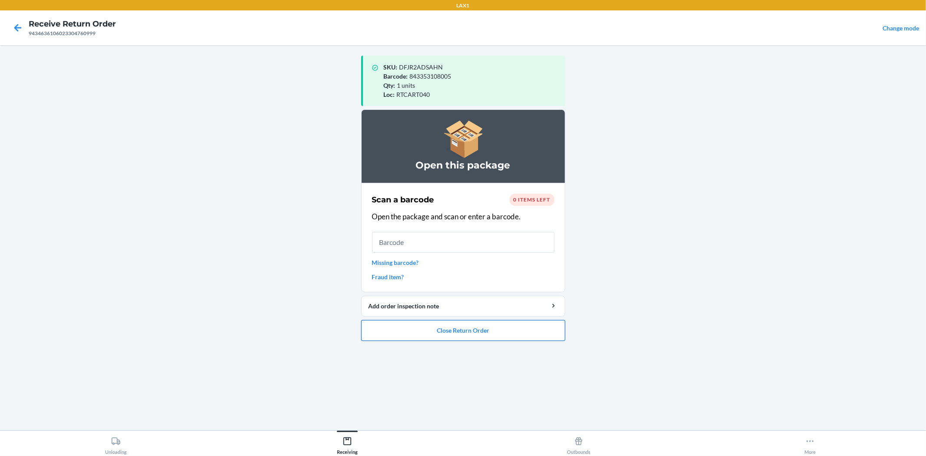
click at [449, 326] on button "Close Return Order" at bounding box center [463, 330] width 204 height 21
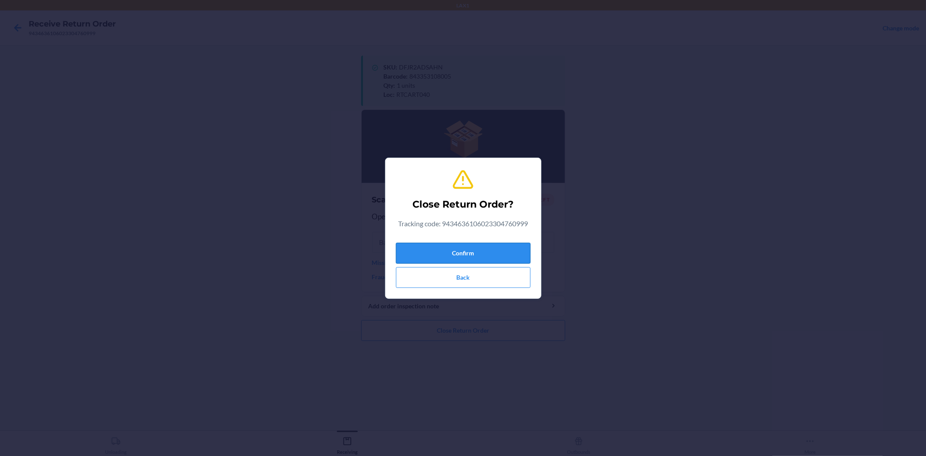
click at [465, 246] on button "Confirm" at bounding box center [463, 253] width 135 height 21
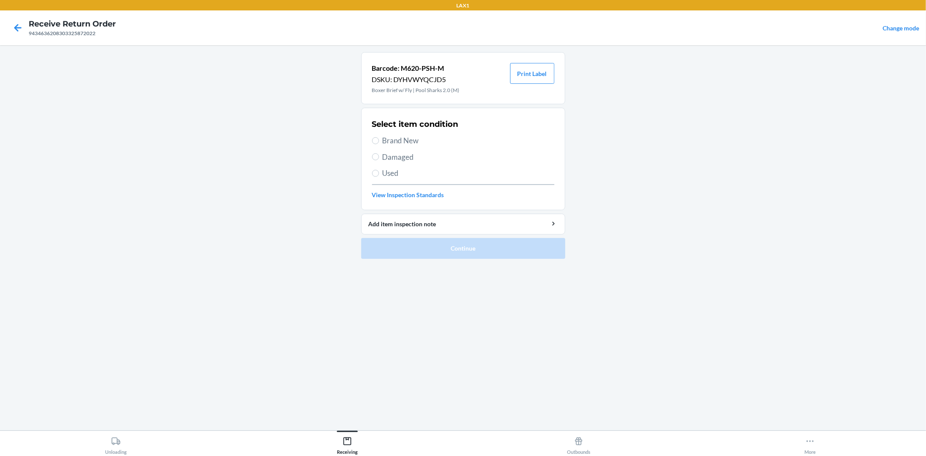
click at [392, 139] on span "Brand New" at bounding box center [468, 140] width 172 height 11
click at [379, 139] on input "Brand New" at bounding box center [375, 140] width 7 height 7
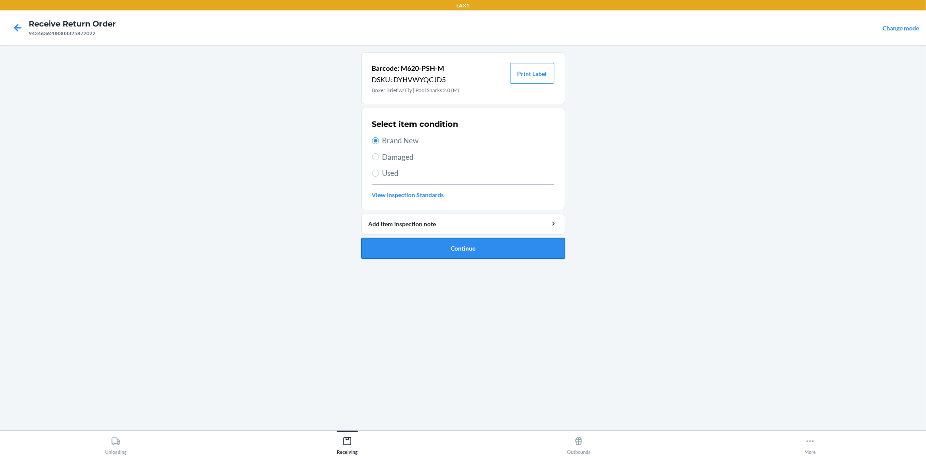
click at [487, 248] on button "Continue" at bounding box center [463, 248] width 204 height 21
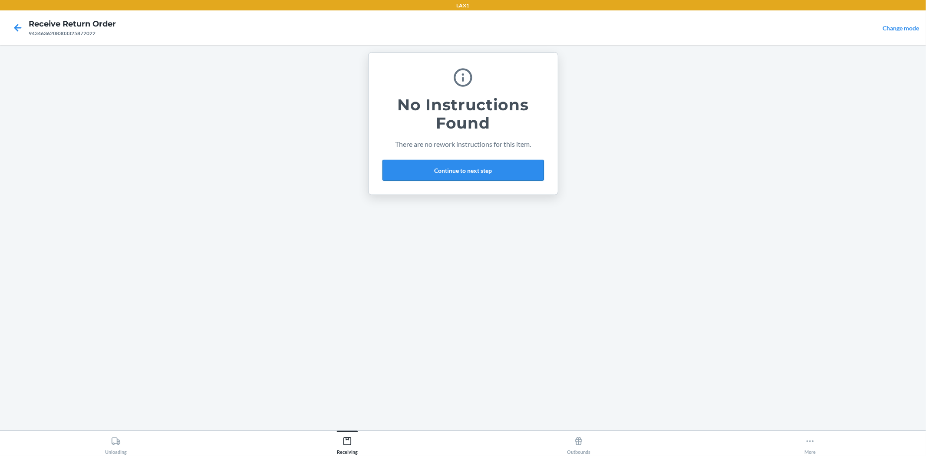
click at [471, 171] on button "Continue to next step" at bounding box center [462, 170] width 161 height 21
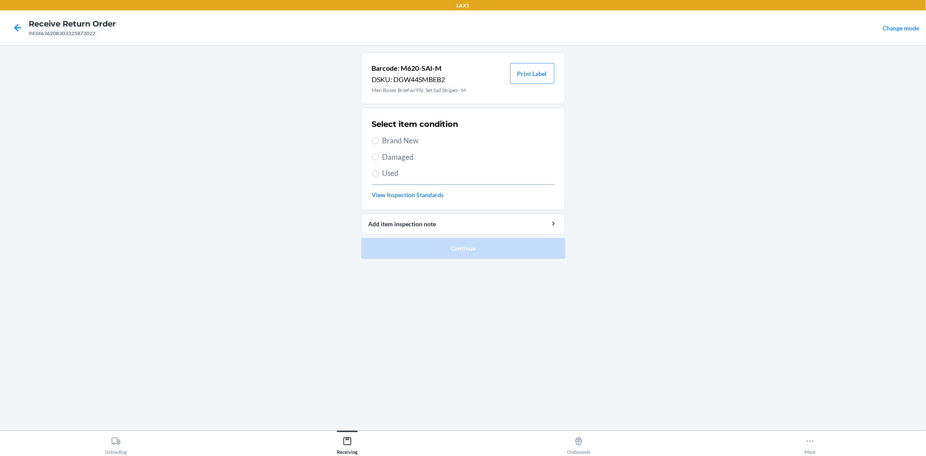
click at [412, 139] on span "Brand New" at bounding box center [468, 140] width 172 height 11
click at [379, 139] on input "Brand New" at bounding box center [375, 140] width 7 height 7
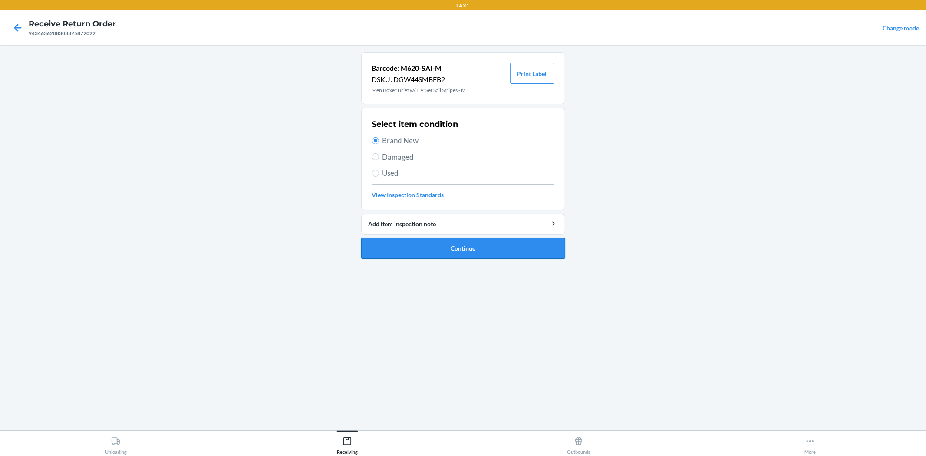
click at [450, 248] on button "Continue" at bounding box center [463, 248] width 204 height 21
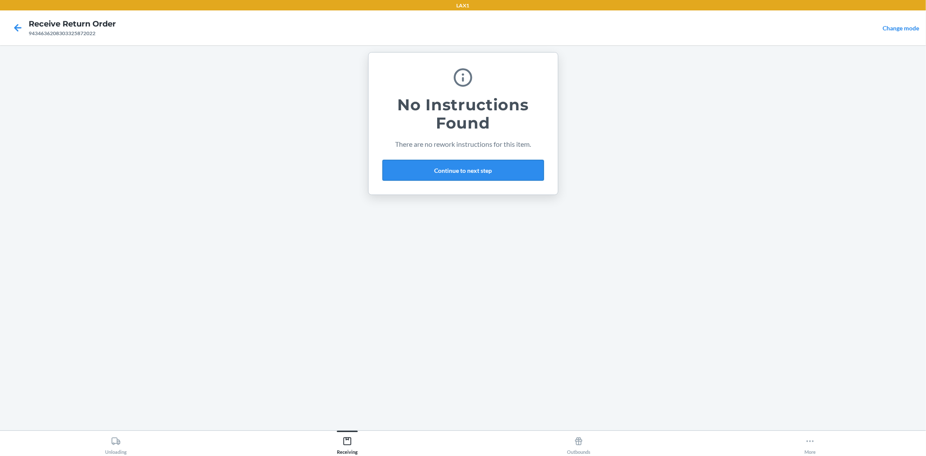
click at [469, 172] on button "Continue to next step" at bounding box center [462, 170] width 161 height 21
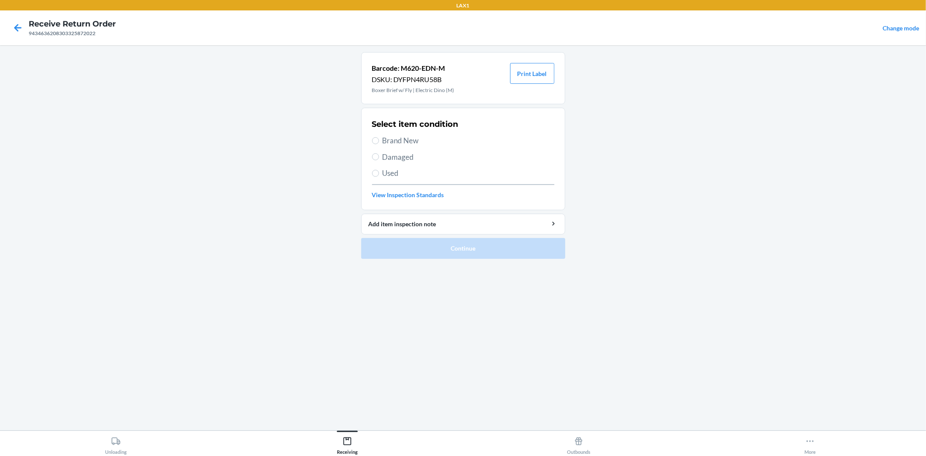
click at [406, 137] on span "Brand New" at bounding box center [468, 140] width 172 height 11
click at [379, 137] on input "Brand New" at bounding box center [375, 140] width 7 height 7
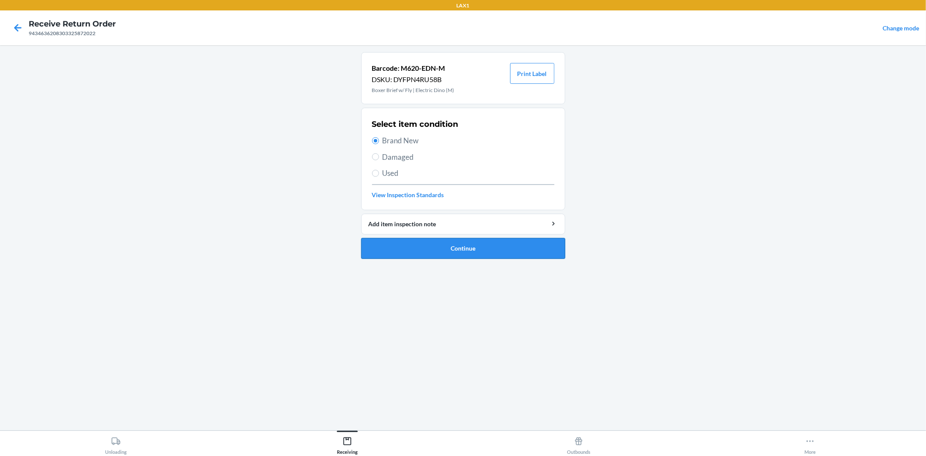
click at [445, 247] on button "Continue" at bounding box center [463, 248] width 204 height 21
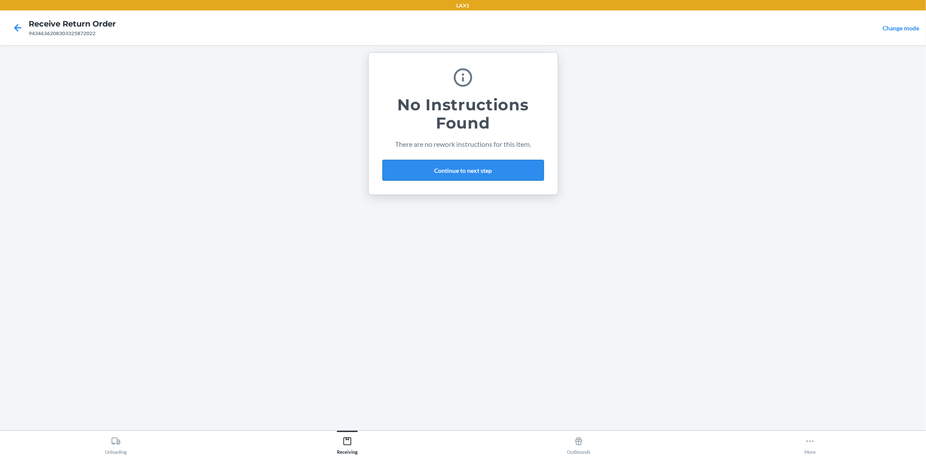
click at [454, 171] on button "Continue to next step" at bounding box center [462, 170] width 161 height 21
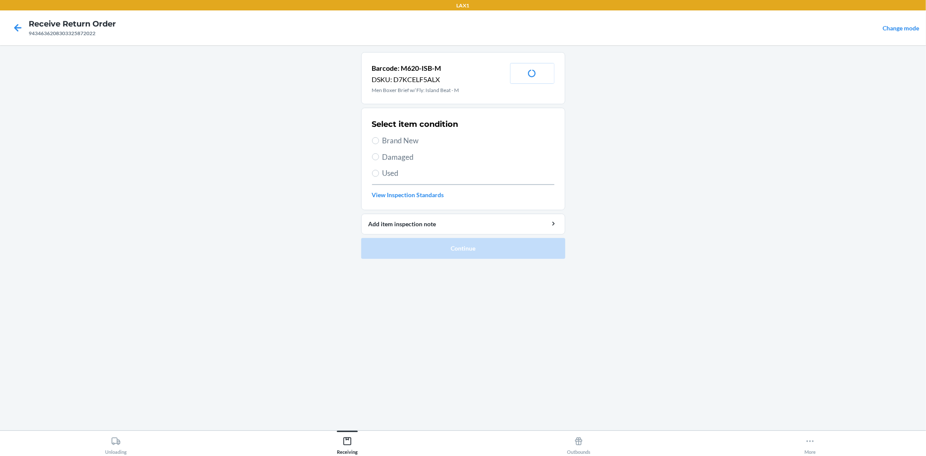
click at [394, 137] on span "Brand New" at bounding box center [468, 140] width 172 height 11
click at [379, 137] on input "Brand New" at bounding box center [375, 140] width 7 height 7
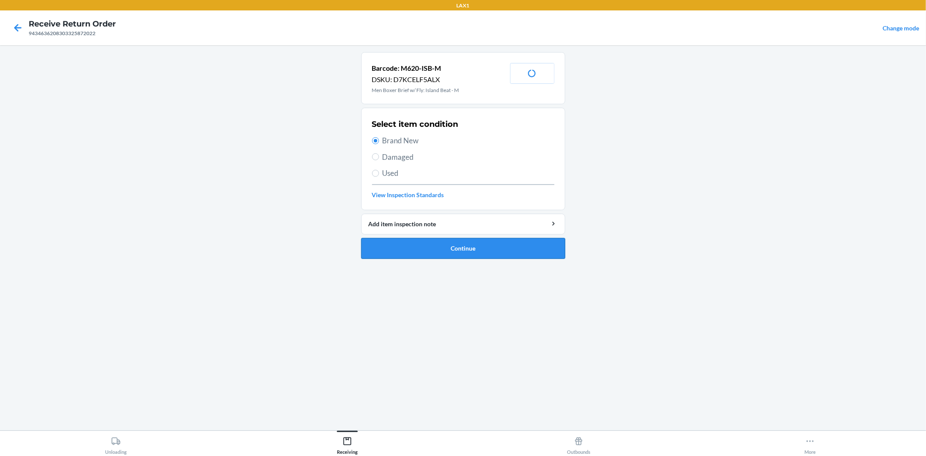
click at [446, 245] on button "Continue" at bounding box center [463, 248] width 204 height 21
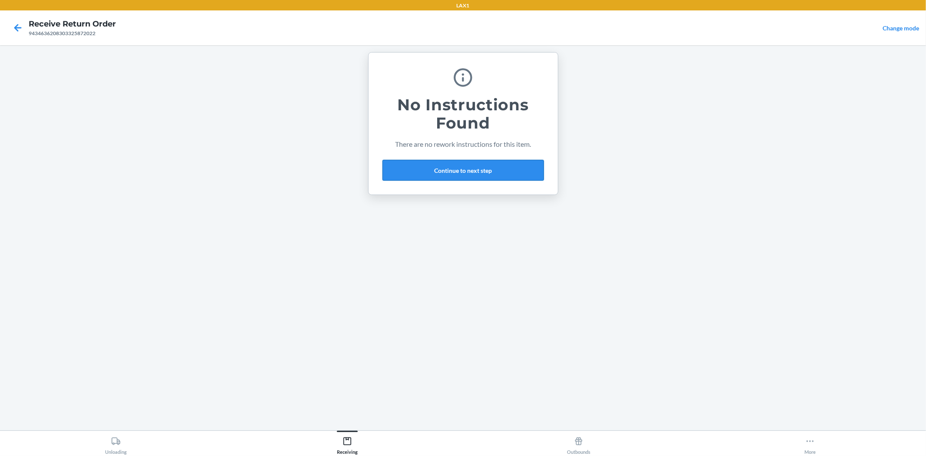
click at [441, 171] on button "Continue to next step" at bounding box center [462, 170] width 161 height 21
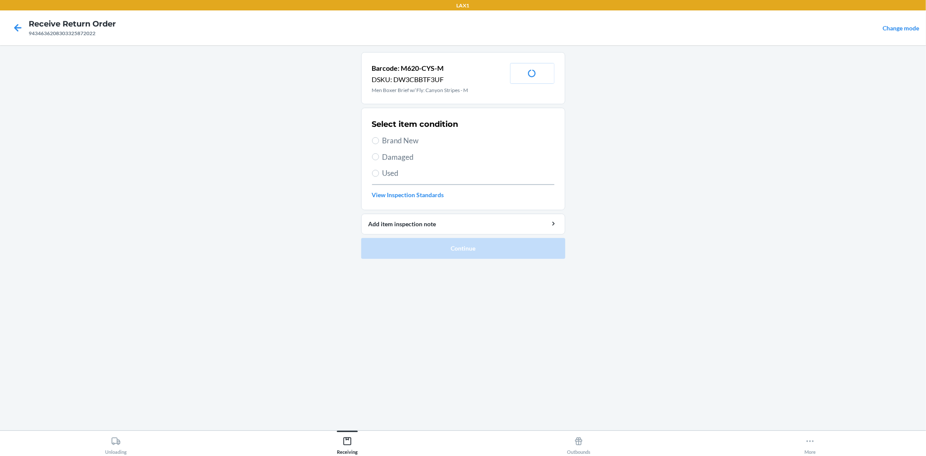
click at [388, 140] on span "Brand New" at bounding box center [468, 140] width 172 height 11
click at [379, 140] on input "Brand New" at bounding box center [375, 140] width 7 height 7
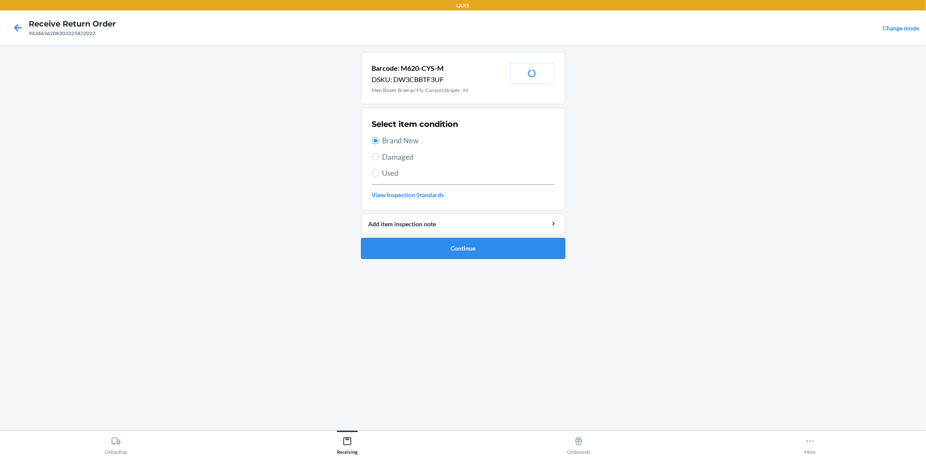
click at [448, 250] on button "Continue" at bounding box center [463, 248] width 204 height 21
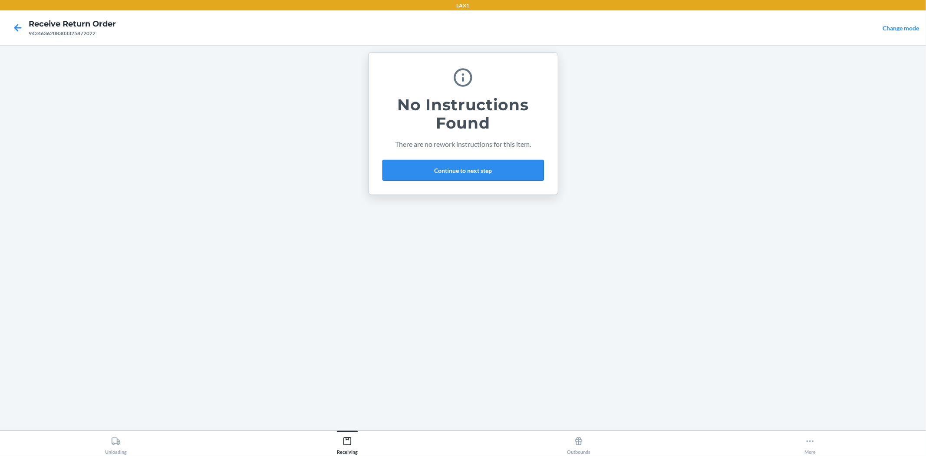
click at [450, 171] on button "Continue to next step" at bounding box center [462, 170] width 161 height 21
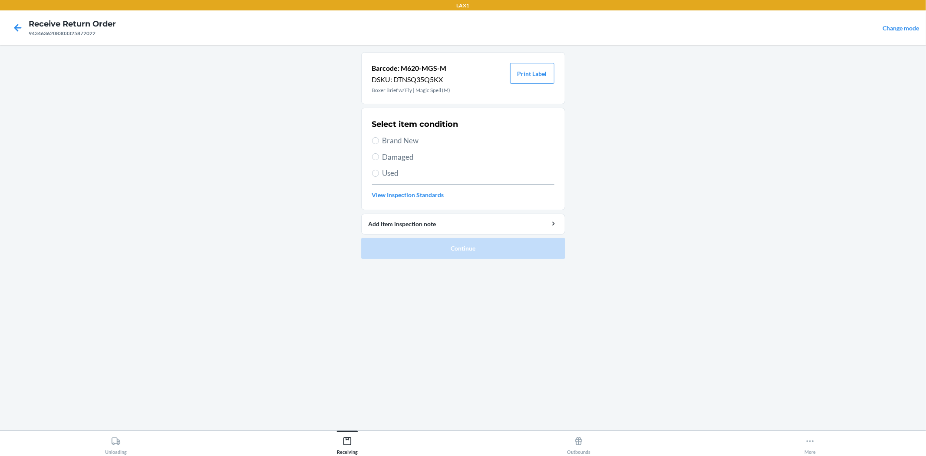
click at [384, 135] on div "Select item condition Brand New Damaged Used View Inspection Standards" at bounding box center [463, 159] width 182 height 86
click at [389, 139] on span "Brand New" at bounding box center [468, 140] width 172 height 11
click at [379, 139] on input "Brand New" at bounding box center [375, 140] width 7 height 7
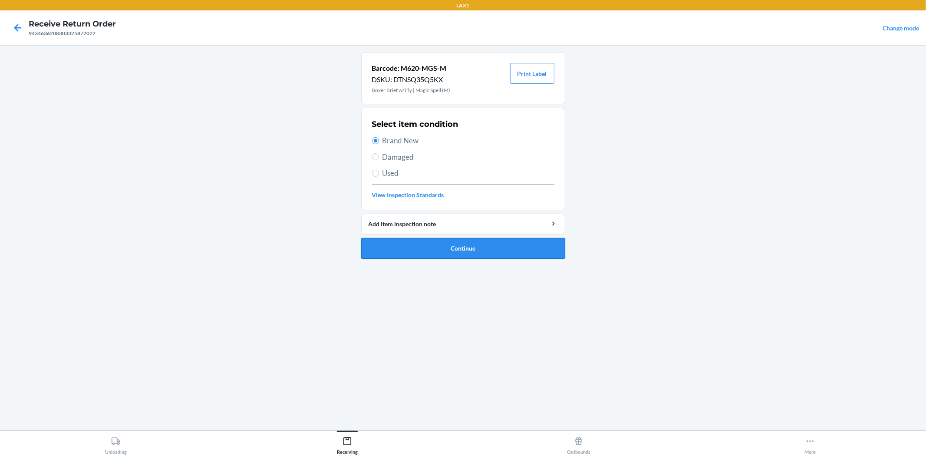
click at [413, 244] on button "Continue" at bounding box center [463, 248] width 204 height 21
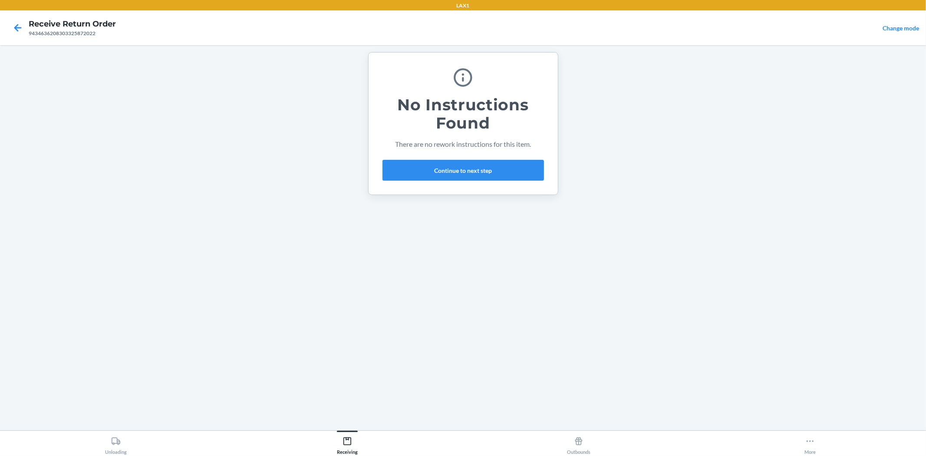
click at [428, 158] on div "No Instructions Found There are no rework instructions for this item. Continue …" at bounding box center [462, 123] width 161 height 121
click at [430, 174] on button "Continue to next step" at bounding box center [462, 170] width 161 height 21
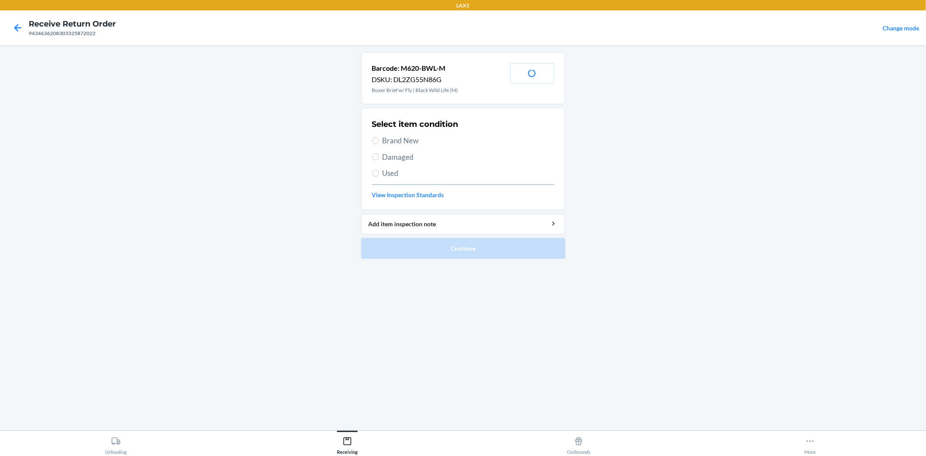
click at [389, 140] on span "Brand New" at bounding box center [468, 140] width 172 height 11
click at [379, 140] on input "Brand New" at bounding box center [375, 140] width 7 height 7
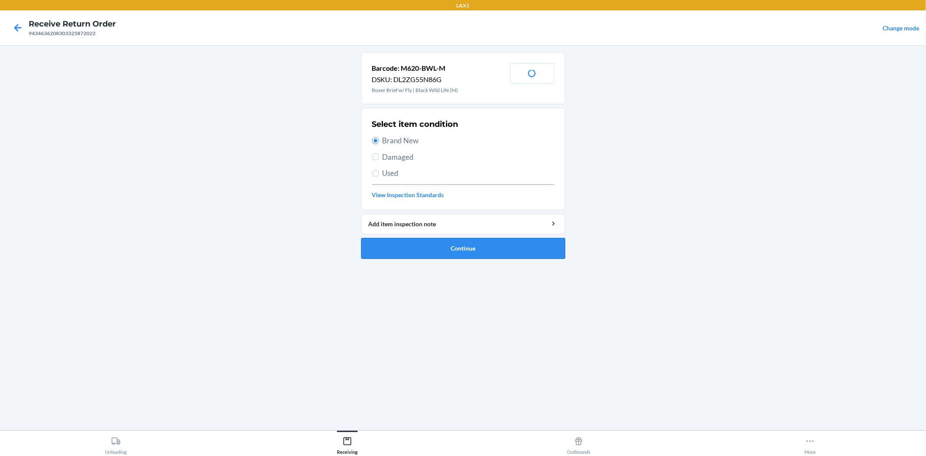
click at [458, 249] on button "Continue" at bounding box center [463, 248] width 204 height 21
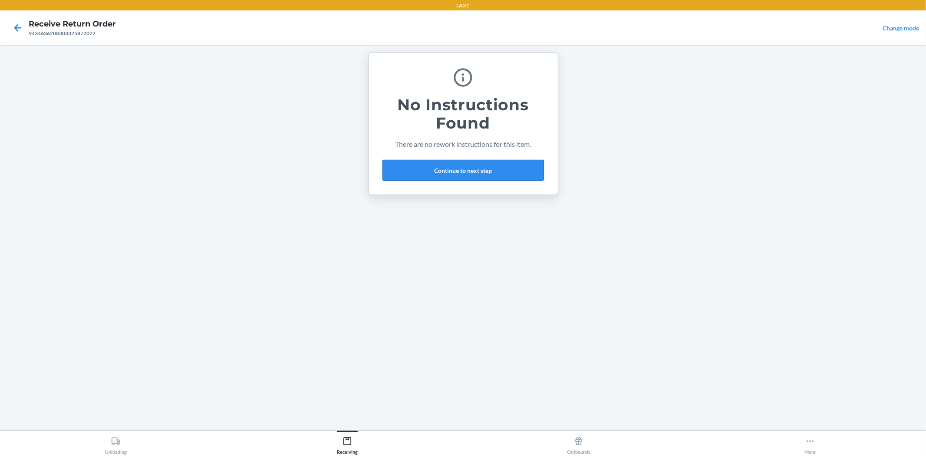
click at [448, 168] on button "Continue to next step" at bounding box center [462, 170] width 161 height 21
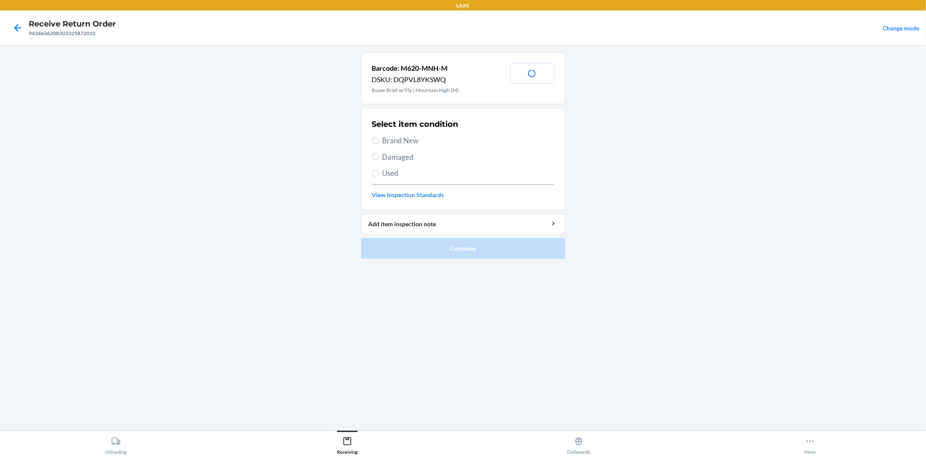
click at [405, 141] on span "Brand New" at bounding box center [468, 140] width 172 height 11
click at [379, 141] on input "Brand New" at bounding box center [375, 140] width 7 height 7
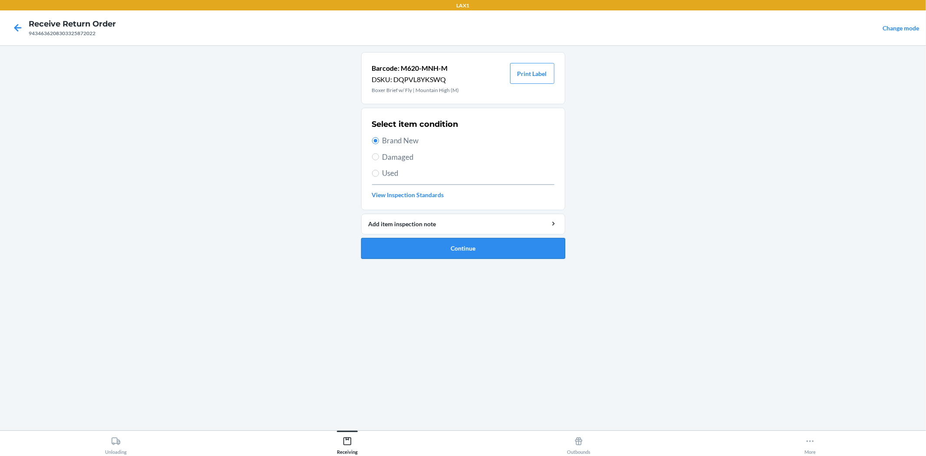
click at [459, 254] on button "Continue" at bounding box center [463, 248] width 204 height 21
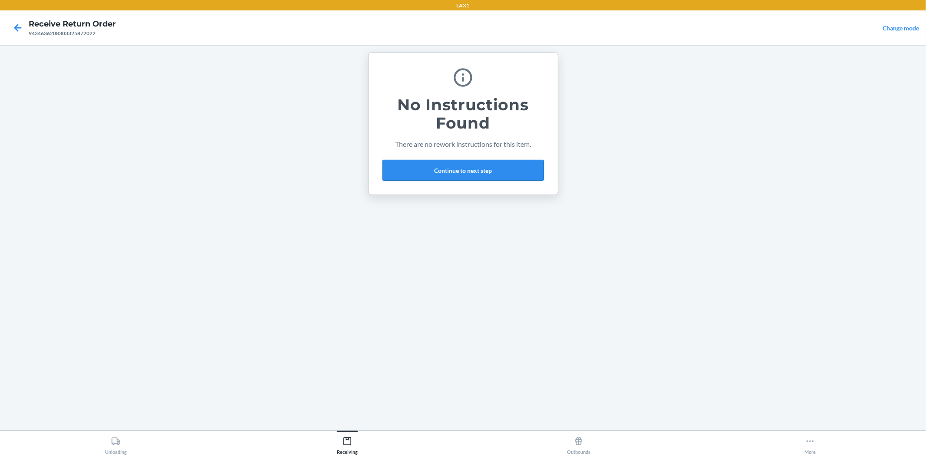
click at [462, 170] on button "Continue to next step" at bounding box center [462, 170] width 161 height 21
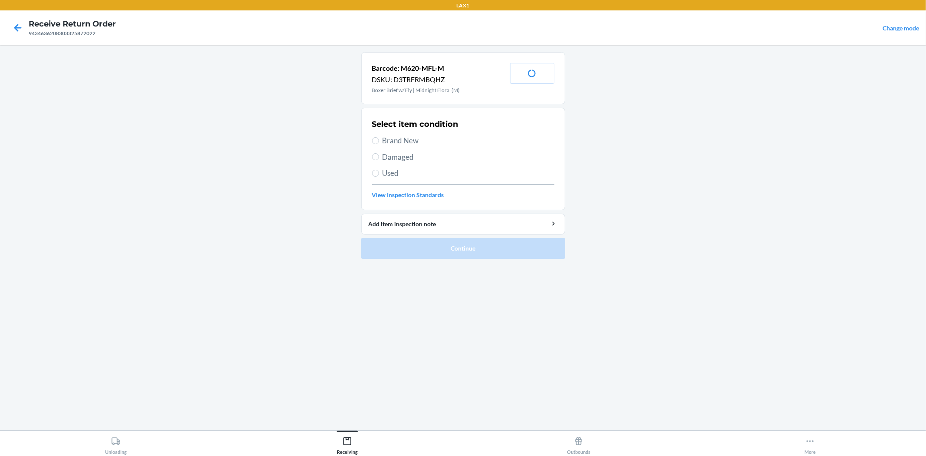
click at [409, 154] on span "Damaged" at bounding box center [468, 156] width 172 height 11
click at [379, 154] on input "Damaged" at bounding box center [375, 156] width 7 height 7
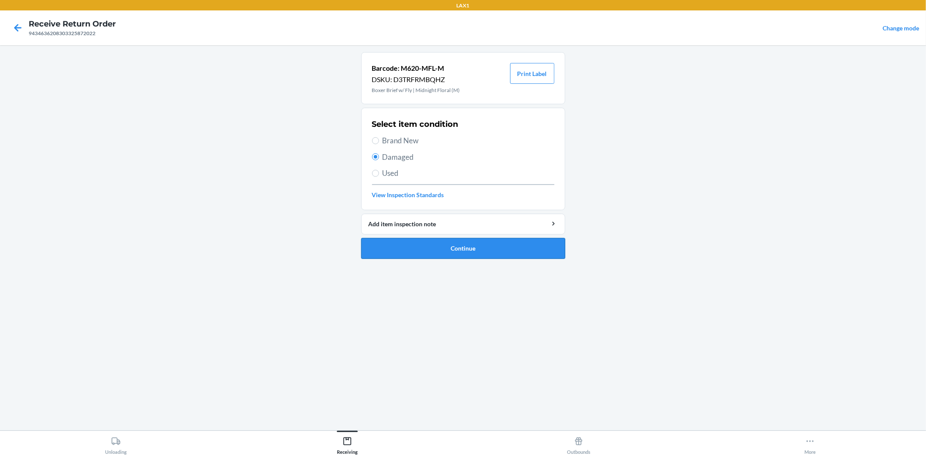
click at [435, 255] on button "Continue" at bounding box center [463, 248] width 204 height 21
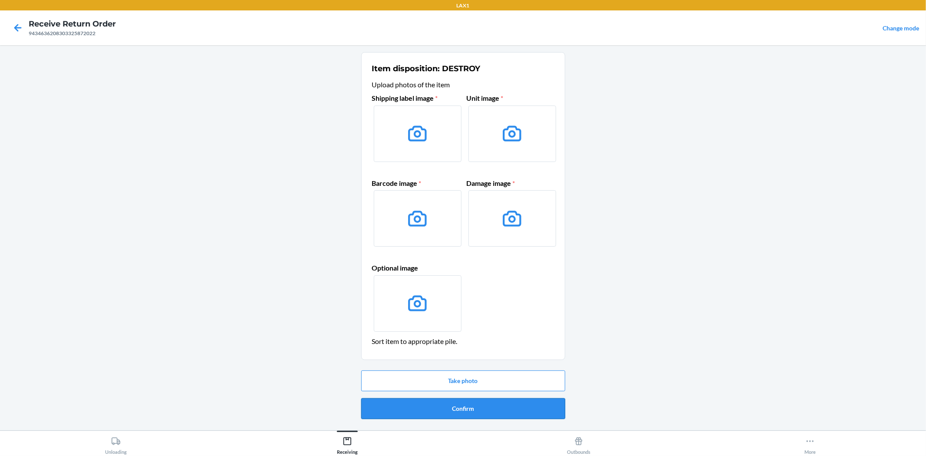
click at [446, 414] on button "Confirm" at bounding box center [463, 408] width 204 height 21
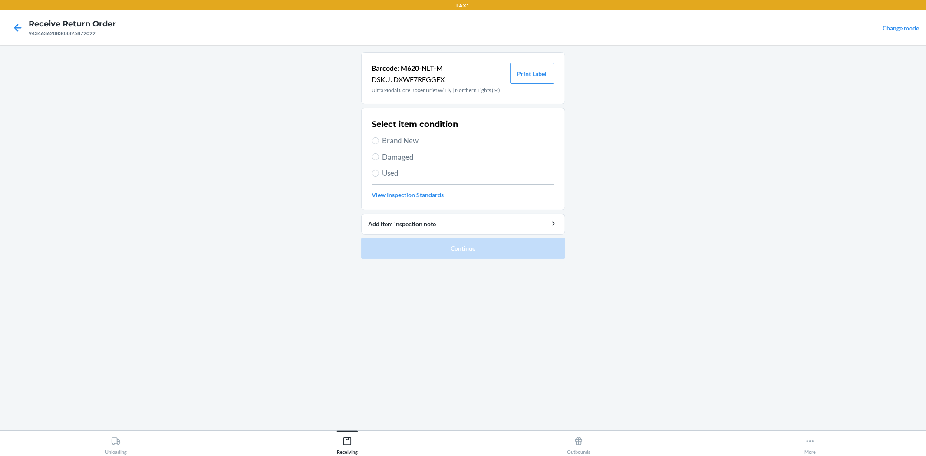
click at [396, 162] on span "Damaged" at bounding box center [468, 156] width 172 height 11
click at [379, 160] on input "Damaged" at bounding box center [375, 156] width 7 height 7
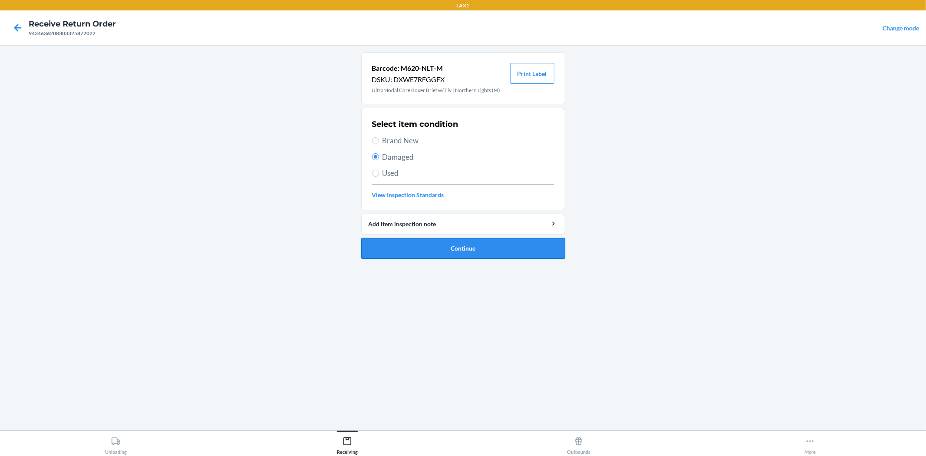
click at [450, 250] on button "Continue" at bounding box center [463, 248] width 204 height 21
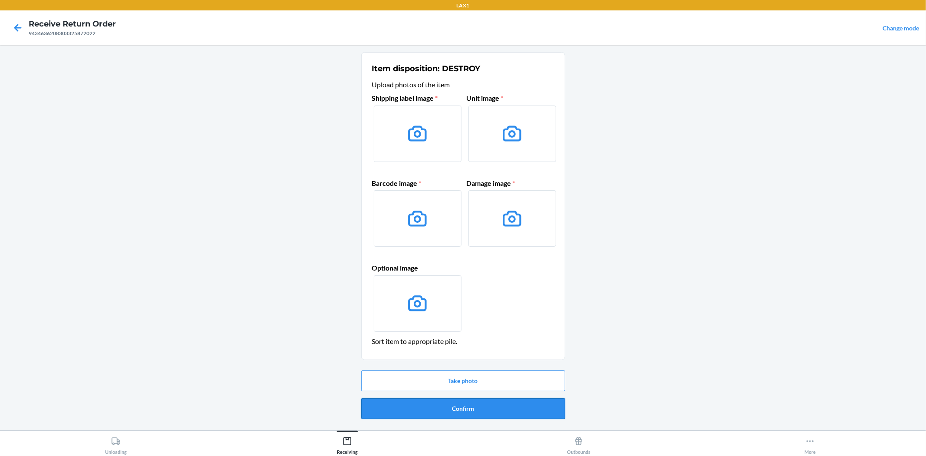
click at [443, 408] on button "Confirm" at bounding box center [463, 408] width 204 height 21
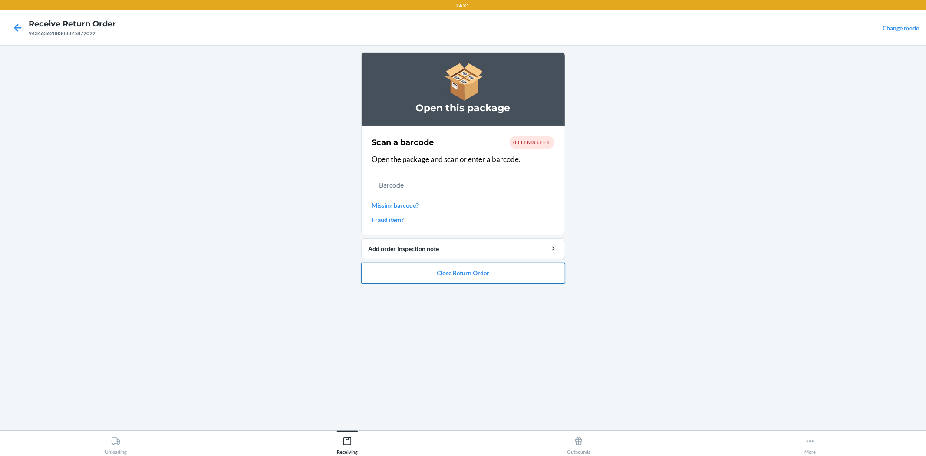
click at [474, 271] on button "Close Return Order" at bounding box center [463, 273] width 204 height 21
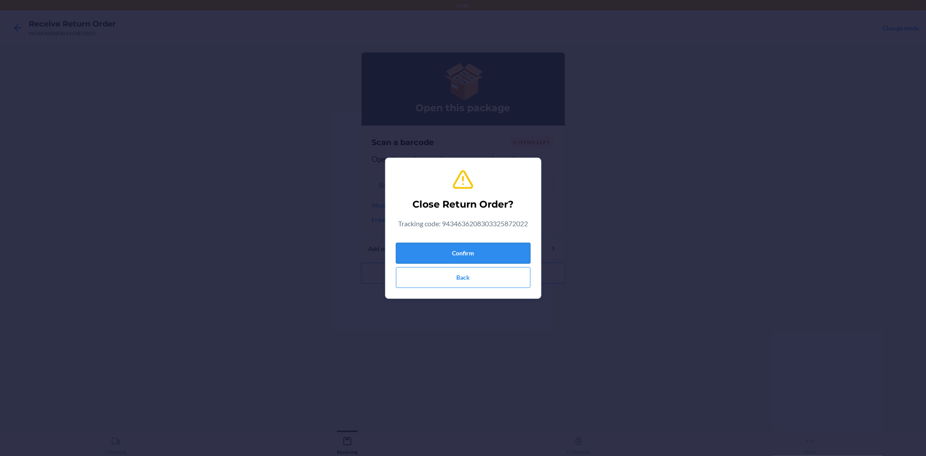
click at [456, 254] on button "Confirm" at bounding box center [463, 253] width 135 height 21
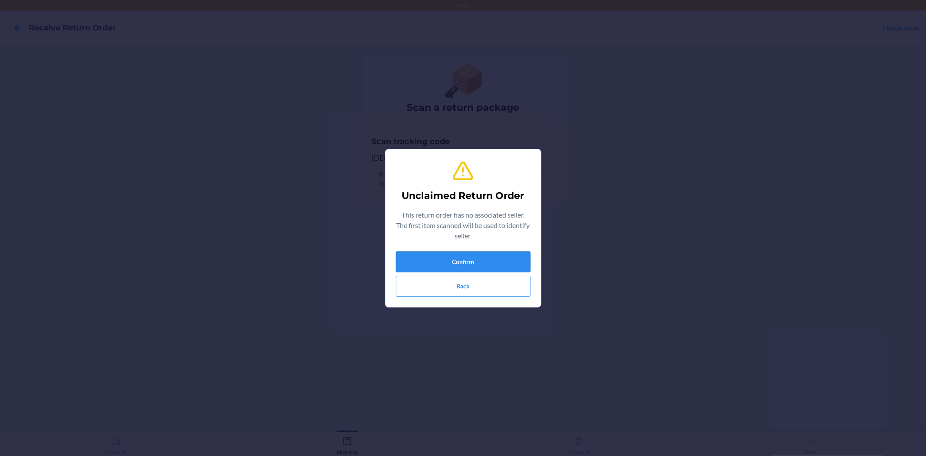
click at [452, 256] on button "Confirm" at bounding box center [463, 261] width 135 height 21
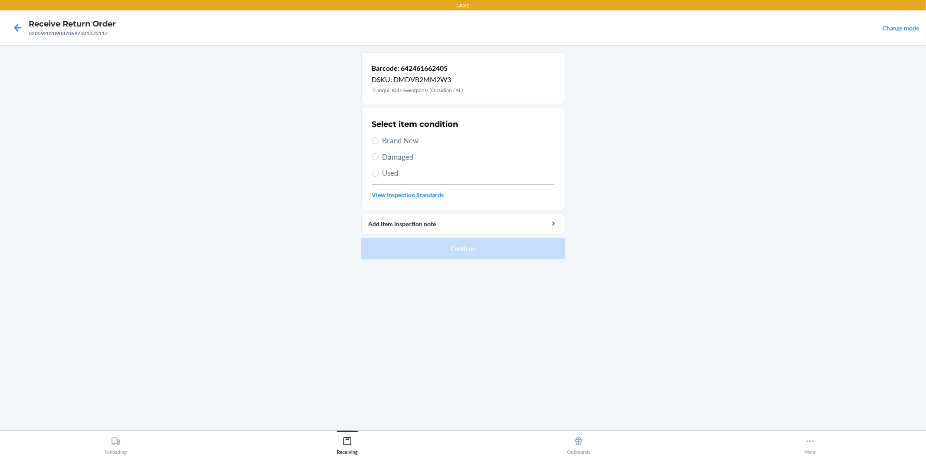
click at [410, 144] on span "Brand New" at bounding box center [468, 140] width 172 height 11
click at [379, 144] on input "Brand New" at bounding box center [375, 140] width 7 height 7
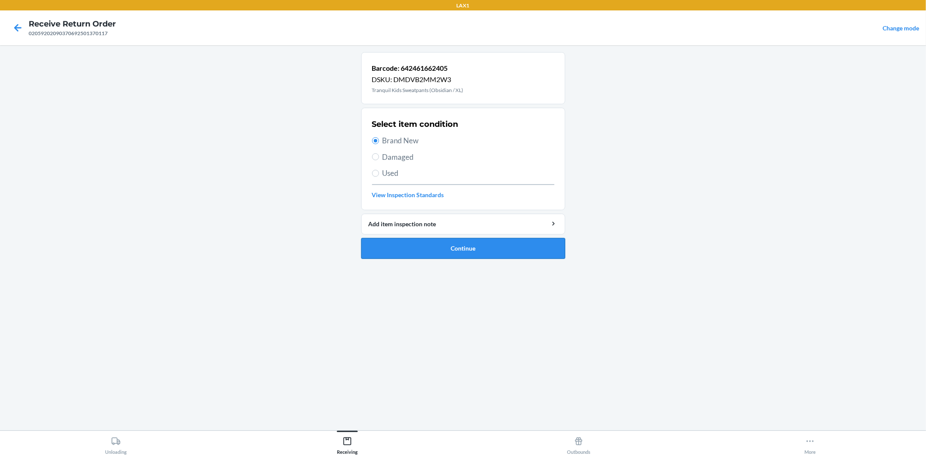
click at [467, 257] on button "Continue" at bounding box center [463, 248] width 204 height 21
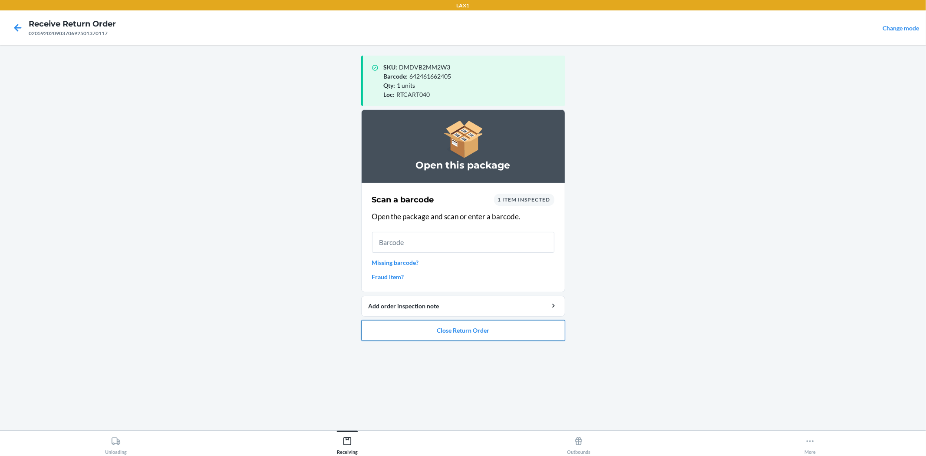
click at [457, 332] on button "Close Return Order" at bounding box center [463, 330] width 204 height 21
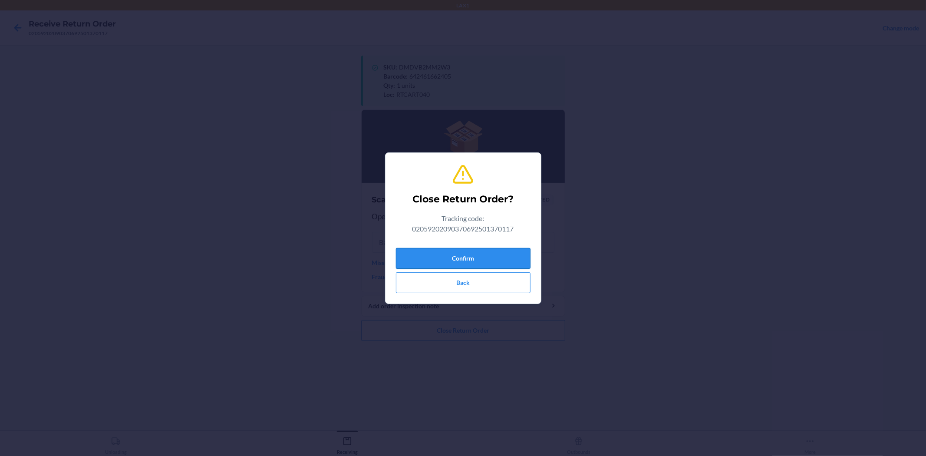
click at [471, 254] on button "Confirm" at bounding box center [463, 258] width 135 height 21
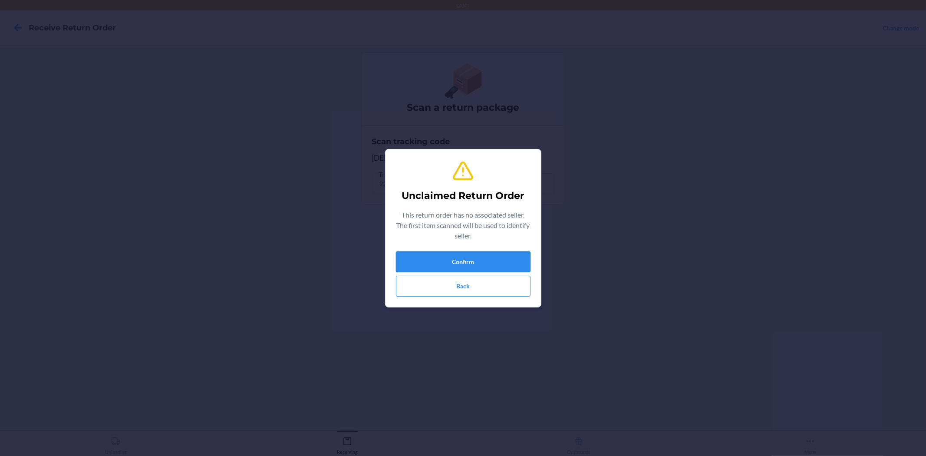
click at [465, 260] on button "Confirm" at bounding box center [463, 261] width 135 height 21
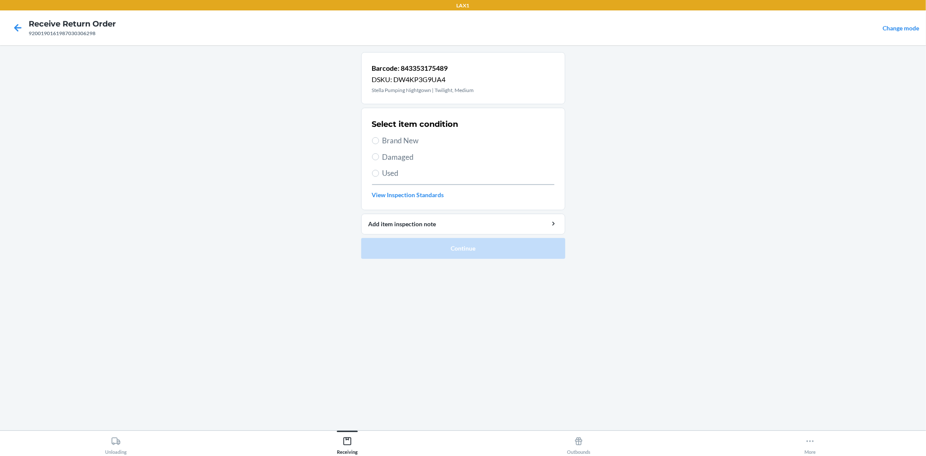
click at [385, 157] on span "Damaged" at bounding box center [468, 156] width 172 height 11
click at [379, 157] on input "Damaged" at bounding box center [375, 156] width 7 height 7
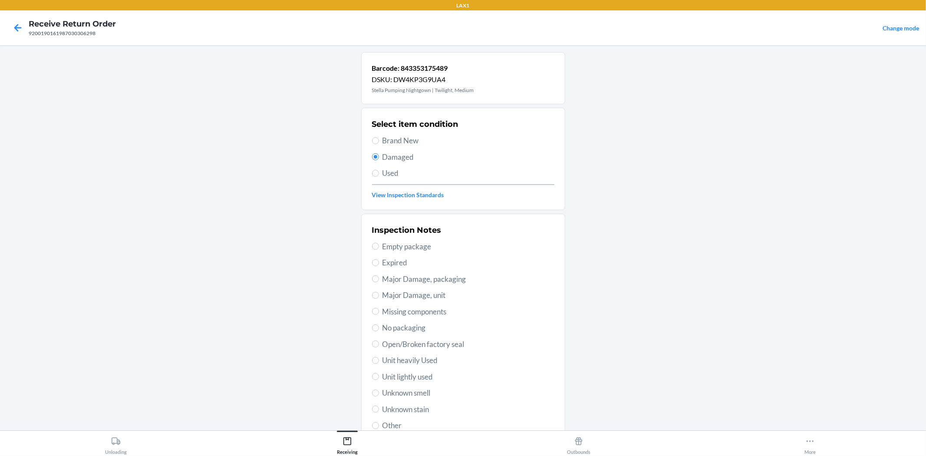
click at [414, 332] on span "No packaging" at bounding box center [468, 327] width 172 height 11
click at [379, 331] on input "No packaging" at bounding box center [375, 327] width 7 height 7
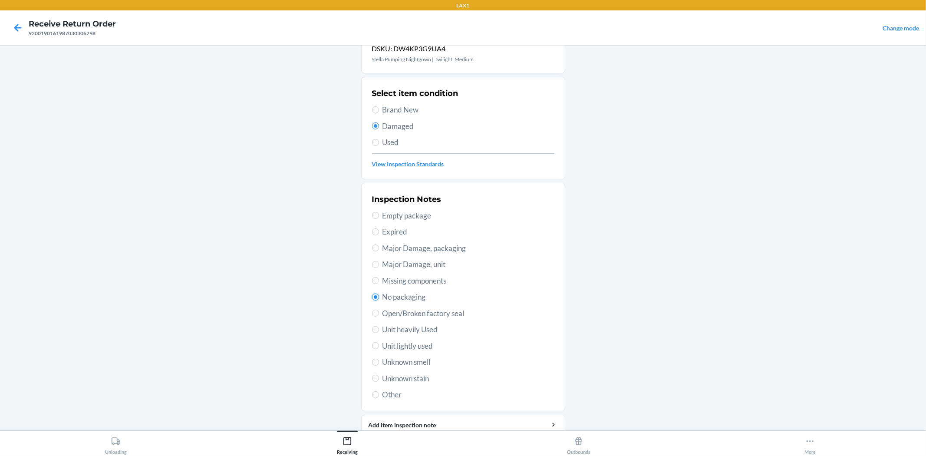
scroll to position [67, 0]
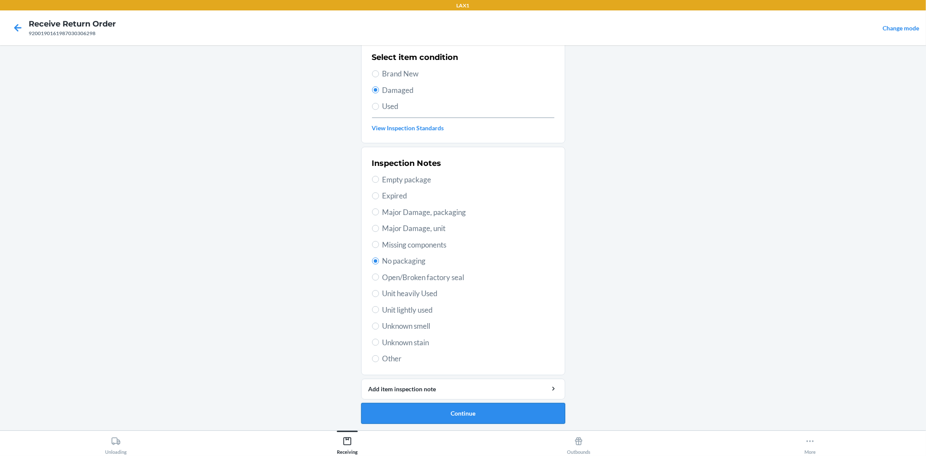
click at [468, 409] on button "Continue" at bounding box center [463, 413] width 204 height 21
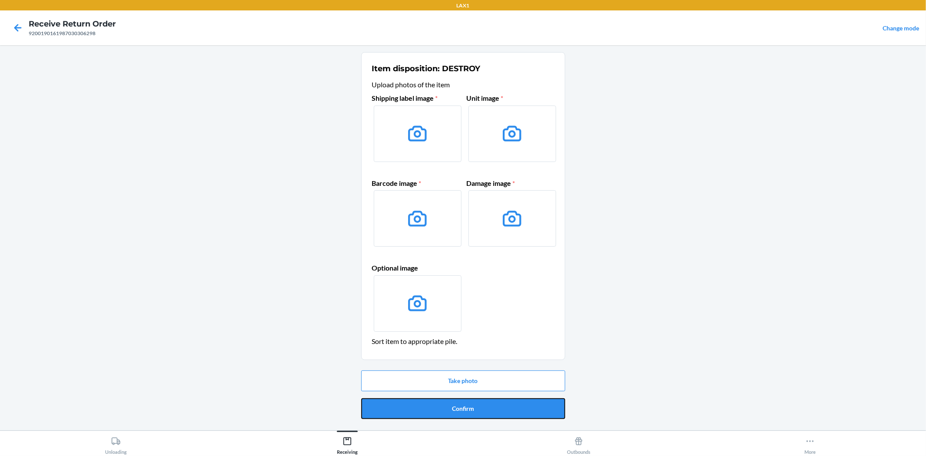
drag, startPoint x: 459, startPoint y: 415, endPoint x: 459, endPoint y: 410, distance: 4.8
click at [459, 413] on button "Confirm" at bounding box center [463, 408] width 204 height 21
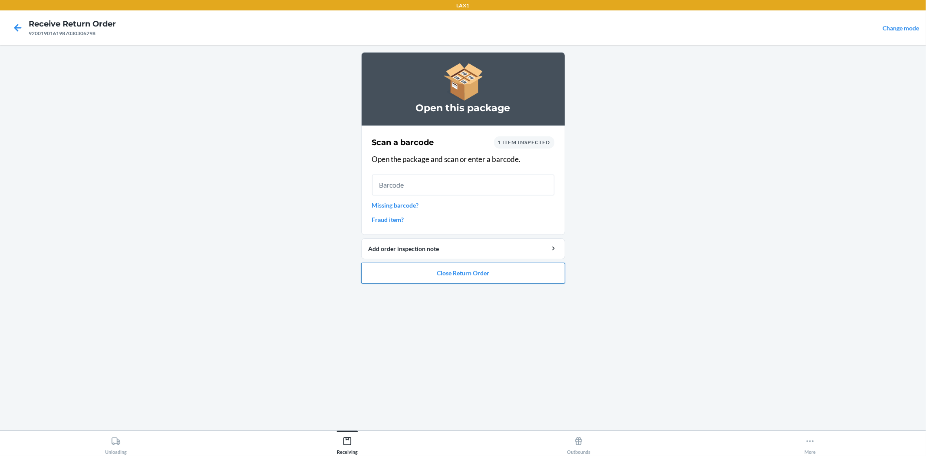
click at [444, 278] on button "Close Return Order" at bounding box center [463, 273] width 204 height 21
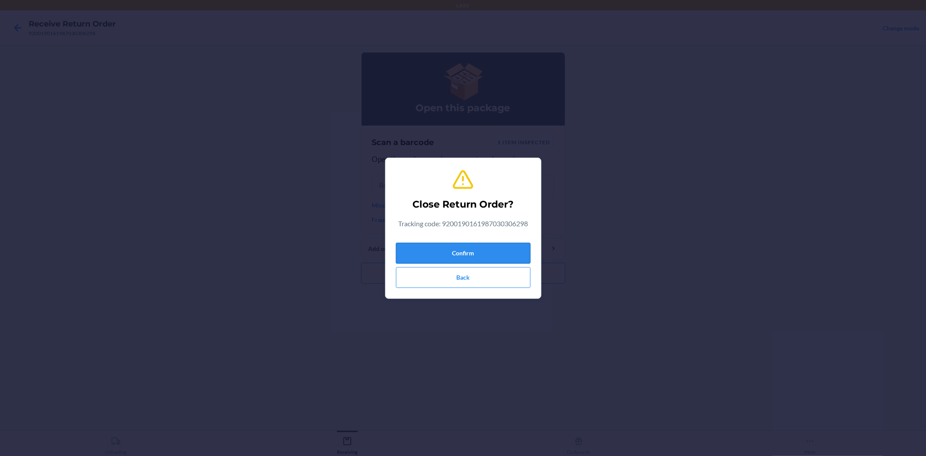
click at [456, 249] on button "Confirm" at bounding box center [463, 253] width 135 height 21
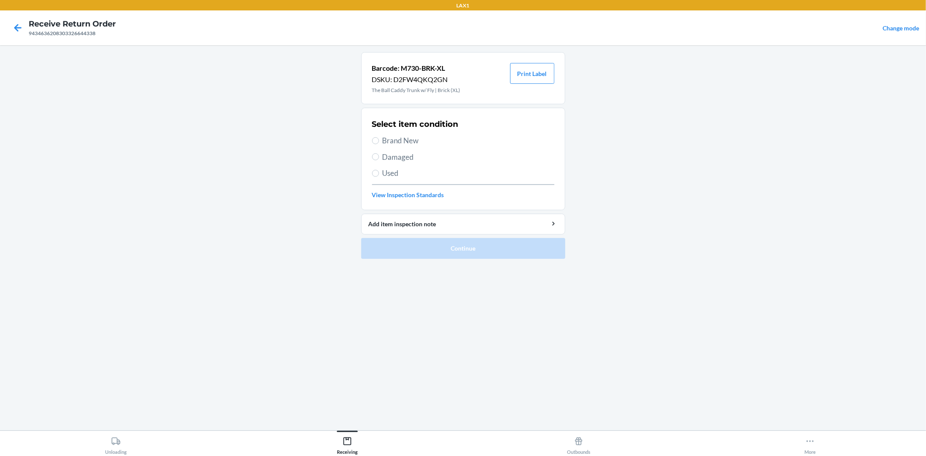
click at [387, 159] on span "Damaged" at bounding box center [468, 156] width 172 height 11
click at [379, 159] on input "Damaged" at bounding box center [375, 156] width 7 height 7
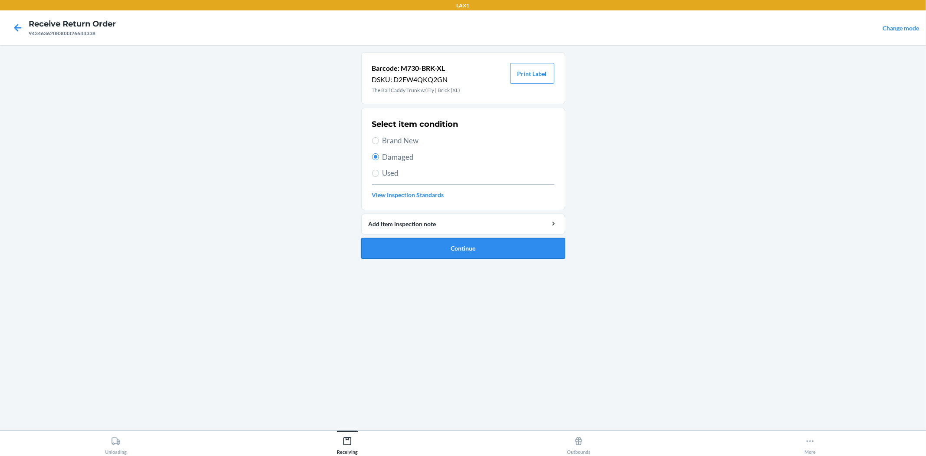
click at [430, 253] on button "Continue" at bounding box center [463, 248] width 204 height 21
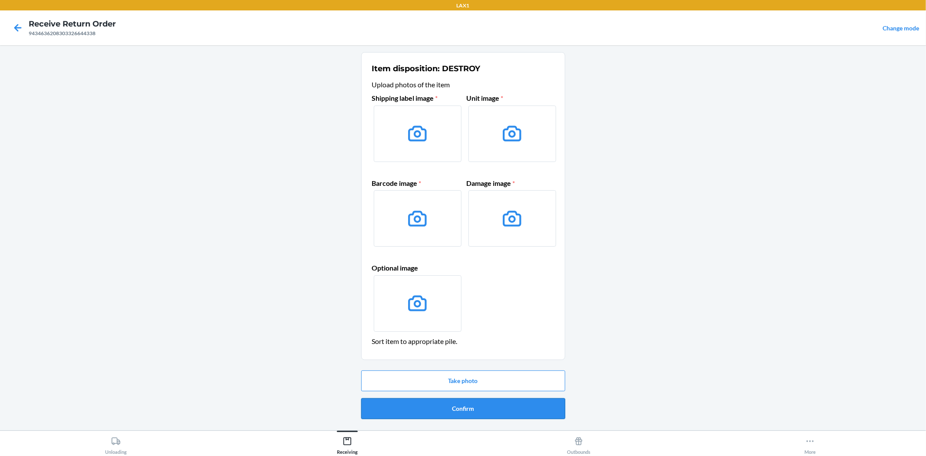
click at [487, 407] on button "Confirm" at bounding box center [463, 408] width 204 height 21
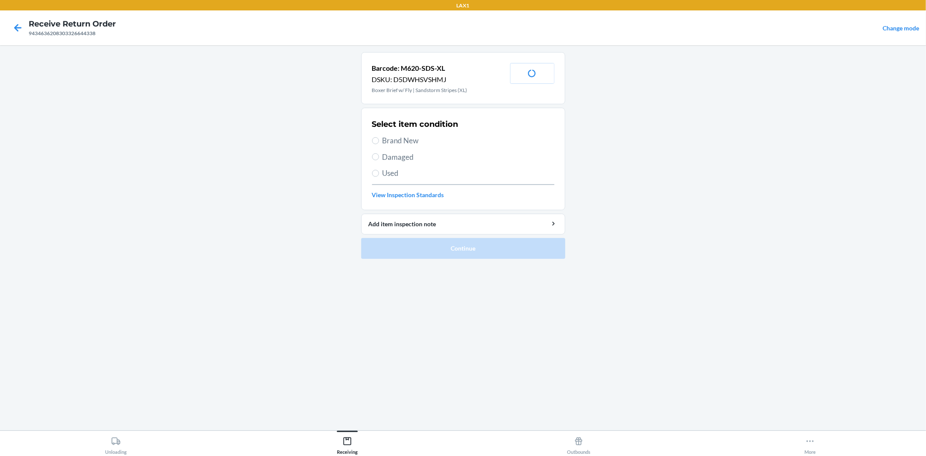
click at [400, 137] on span "Brand New" at bounding box center [468, 140] width 172 height 11
click at [379, 137] on input "Brand New" at bounding box center [375, 140] width 7 height 7
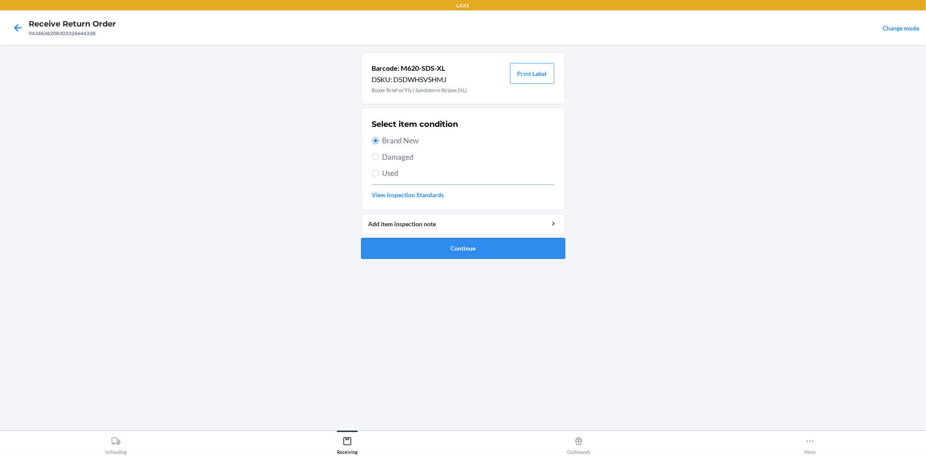
click at [463, 249] on button "Continue" at bounding box center [463, 248] width 204 height 21
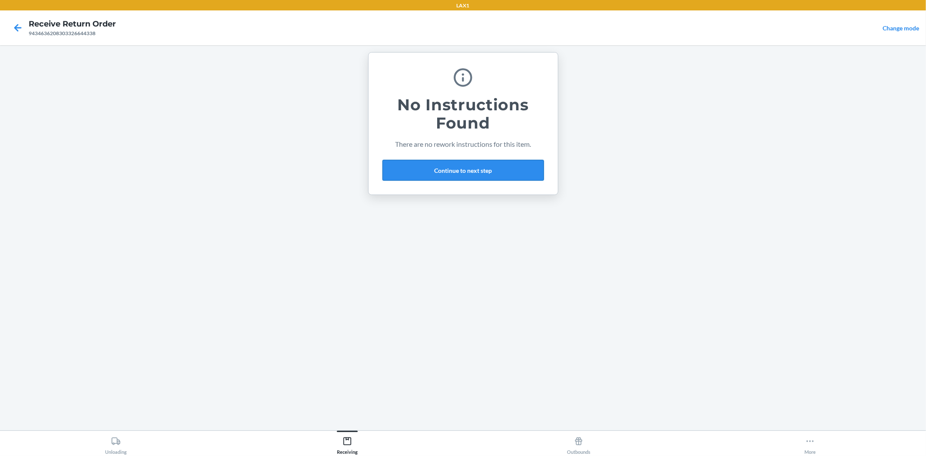
click at [459, 166] on button "Continue to next step" at bounding box center [462, 170] width 161 height 21
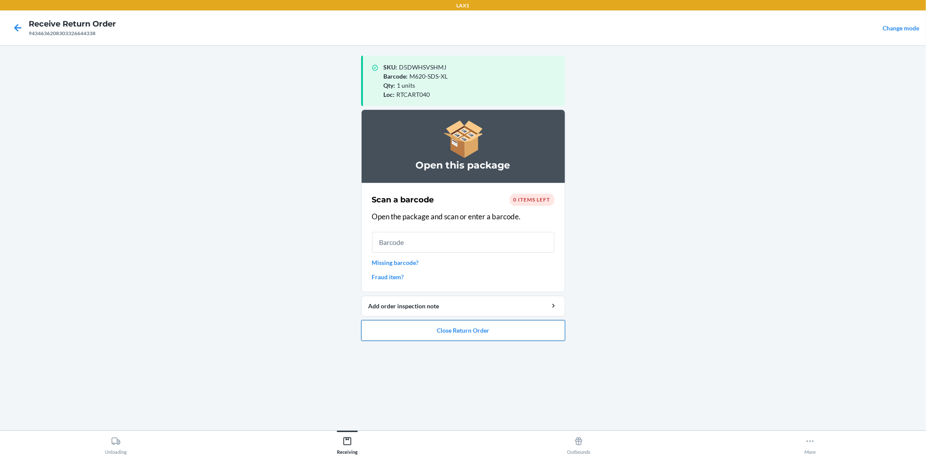
click at [482, 335] on button "Close Return Order" at bounding box center [463, 330] width 204 height 21
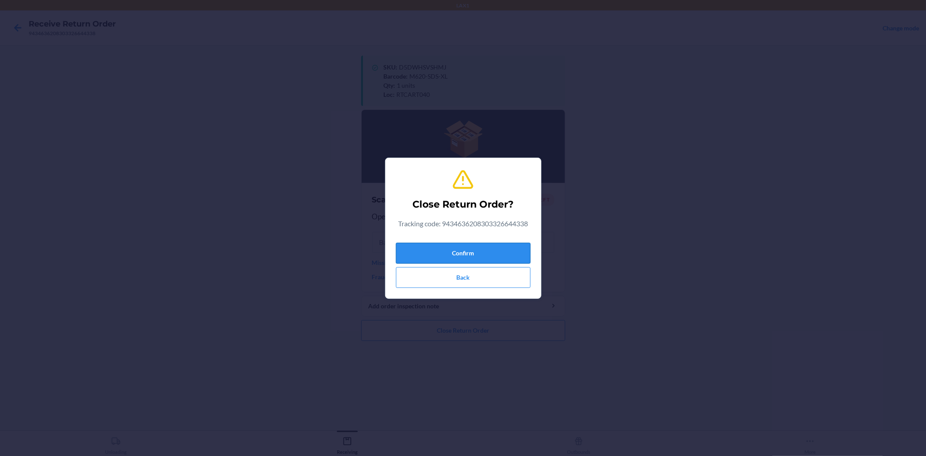
drag, startPoint x: 470, startPoint y: 255, endPoint x: 465, endPoint y: 247, distance: 8.8
click at [470, 254] on button "Confirm" at bounding box center [463, 253] width 135 height 21
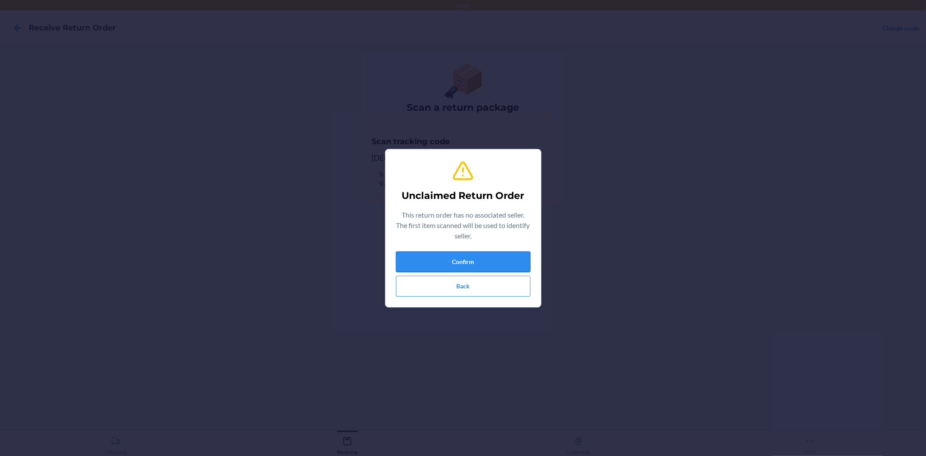
click at [431, 255] on button "Confirm" at bounding box center [463, 261] width 135 height 21
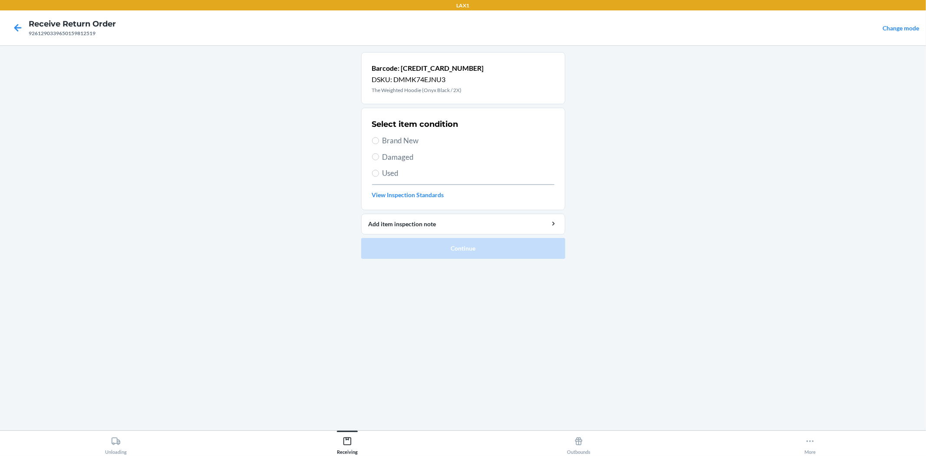
click at [388, 144] on span "Brand New" at bounding box center [468, 140] width 172 height 11
click at [379, 144] on input "Brand New" at bounding box center [375, 140] width 7 height 7
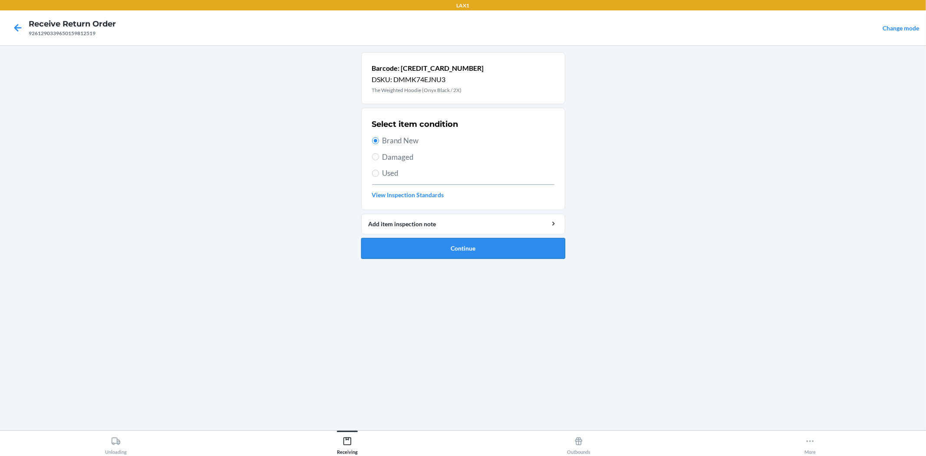
click at [471, 246] on button "Continue" at bounding box center [463, 248] width 204 height 21
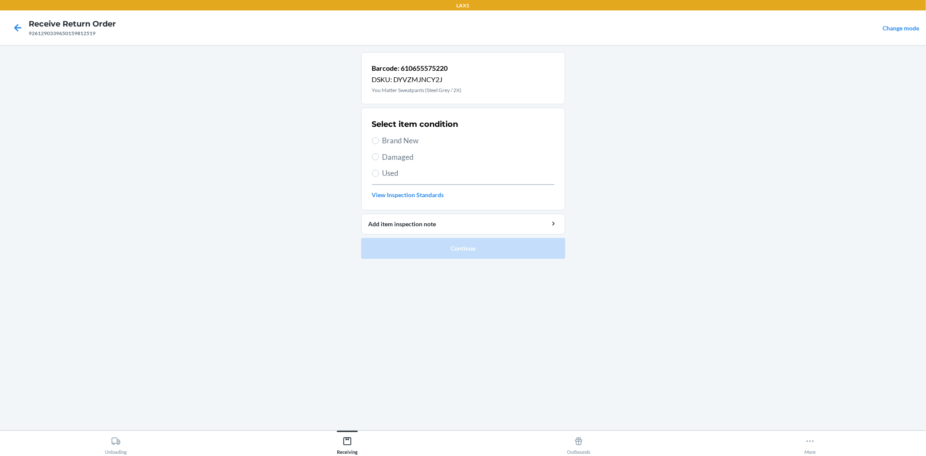
click at [396, 141] on span "Brand New" at bounding box center [468, 140] width 172 height 11
click at [379, 141] on input "Brand New" at bounding box center [375, 140] width 7 height 7
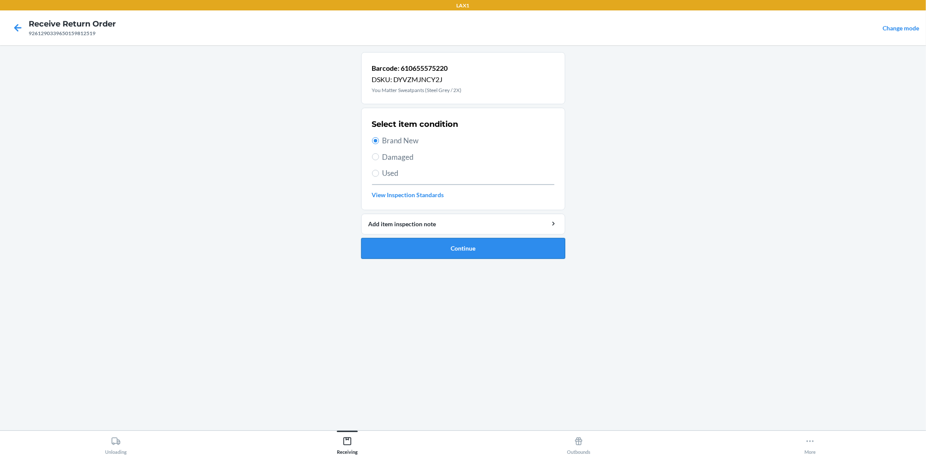
click at [471, 252] on button "Continue" at bounding box center [463, 248] width 204 height 21
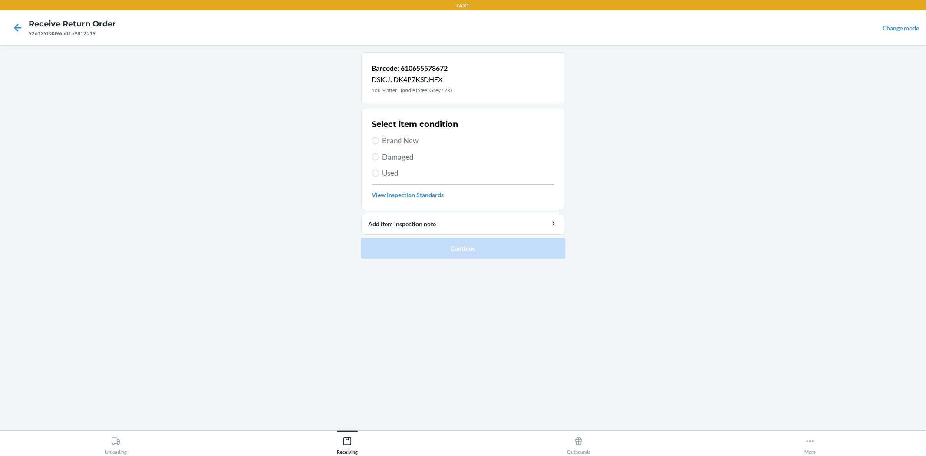
click at [393, 145] on span "Brand New" at bounding box center [468, 140] width 172 height 11
click at [379, 144] on input "Brand New" at bounding box center [375, 140] width 7 height 7
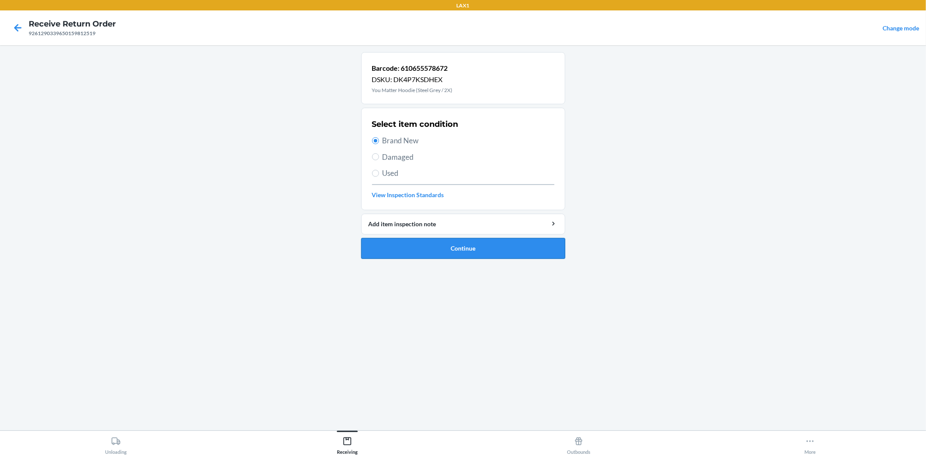
click at [461, 246] on button "Continue" at bounding box center [463, 248] width 204 height 21
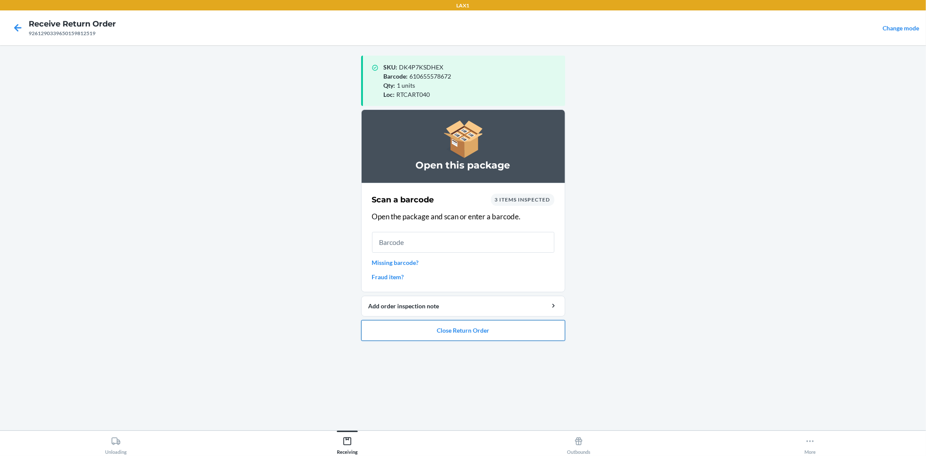
click at [448, 330] on button "Close Return Order" at bounding box center [463, 330] width 204 height 21
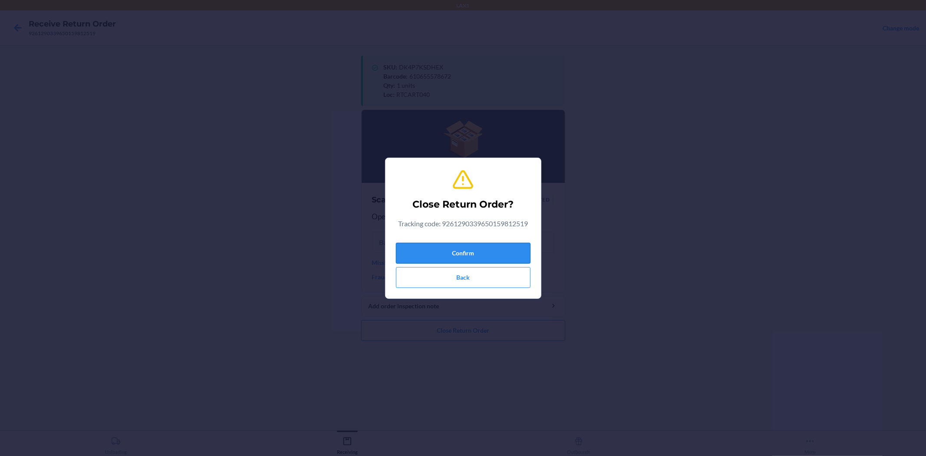
click at [460, 254] on button "Confirm" at bounding box center [463, 253] width 135 height 21
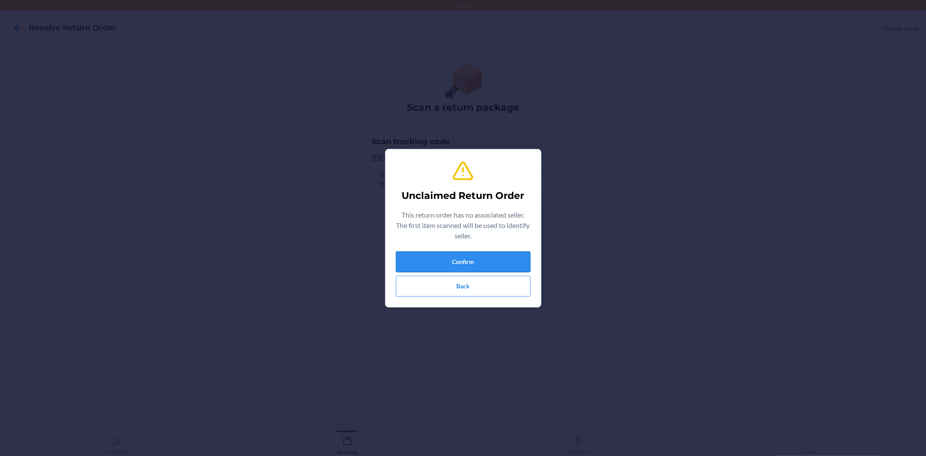
click at [464, 258] on button "Confirm" at bounding box center [463, 261] width 135 height 21
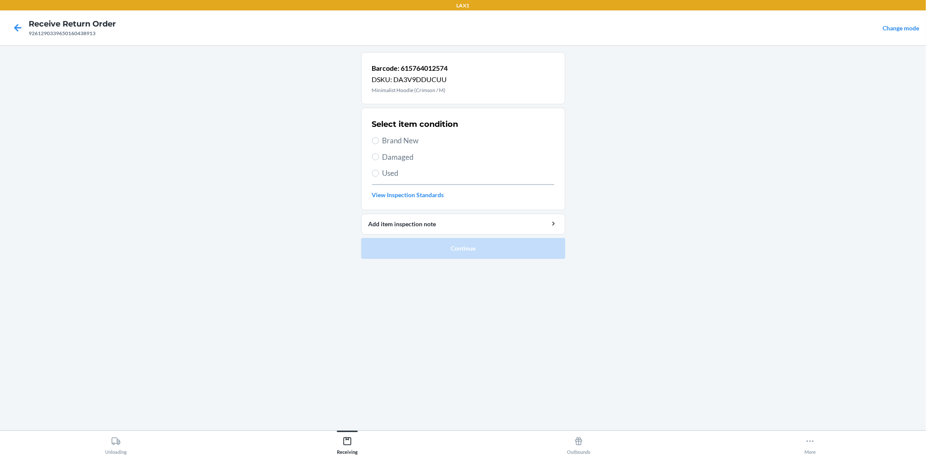
click at [401, 140] on span "Brand New" at bounding box center [468, 140] width 172 height 11
click at [379, 140] on input "Brand New" at bounding box center [375, 140] width 7 height 7
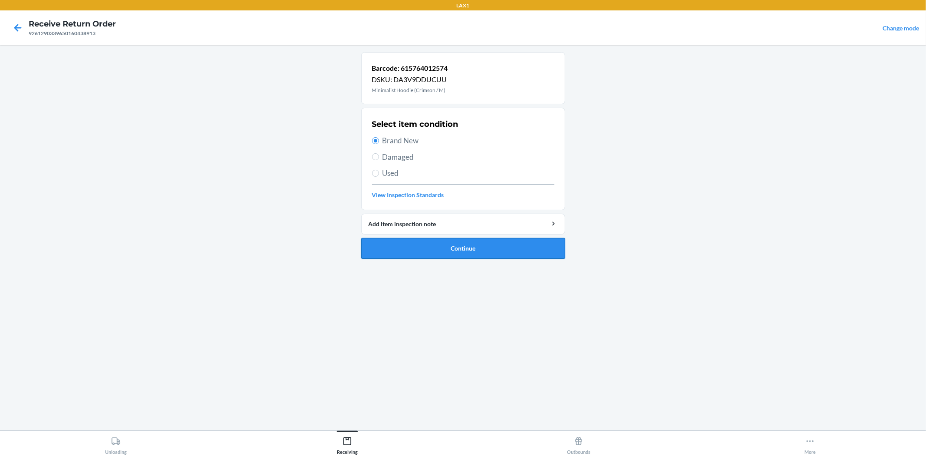
click at [461, 246] on button "Continue" at bounding box center [463, 248] width 204 height 21
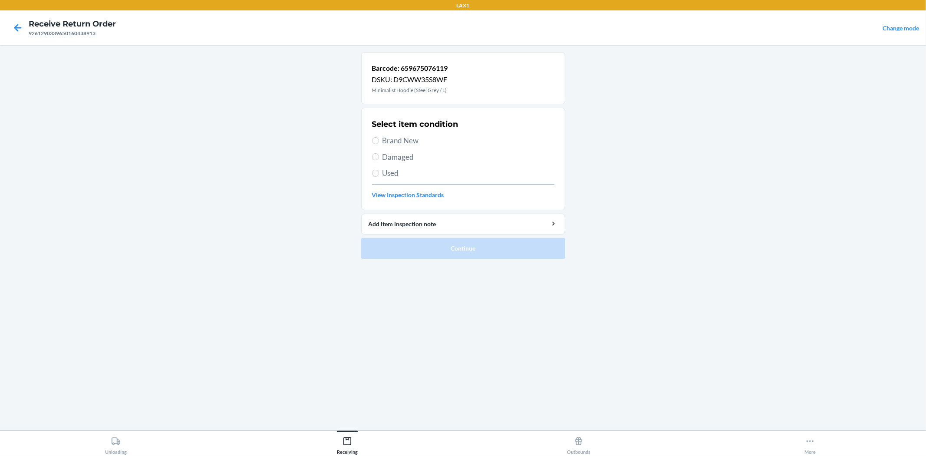
click at [404, 138] on span "Brand New" at bounding box center [468, 140] width 172 height 11
click at [379, 138] on input "Brand New" at bounding box center [375, 140] width 7 height 7
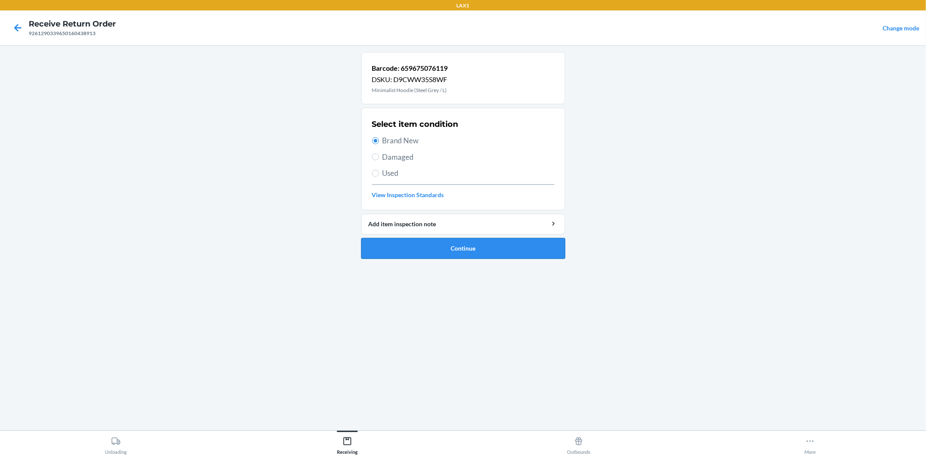
click at [465, 253] on button "Continue" at bounding box center [463, 248] width 204 height 21
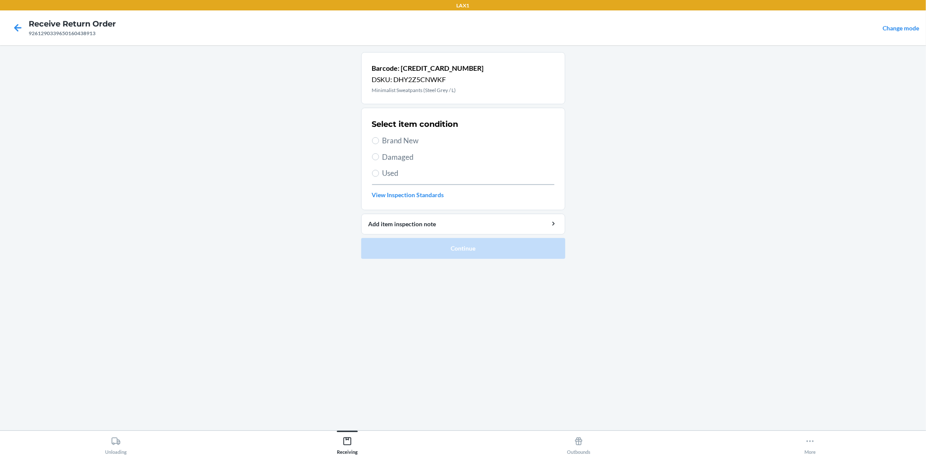
click at [411, 137] on span "Brand New" at bounding box center [468, 140] width 172 height 11
click at [379, 137] on input "Brand New" at bounding box center [375, 140] width 7 height 7
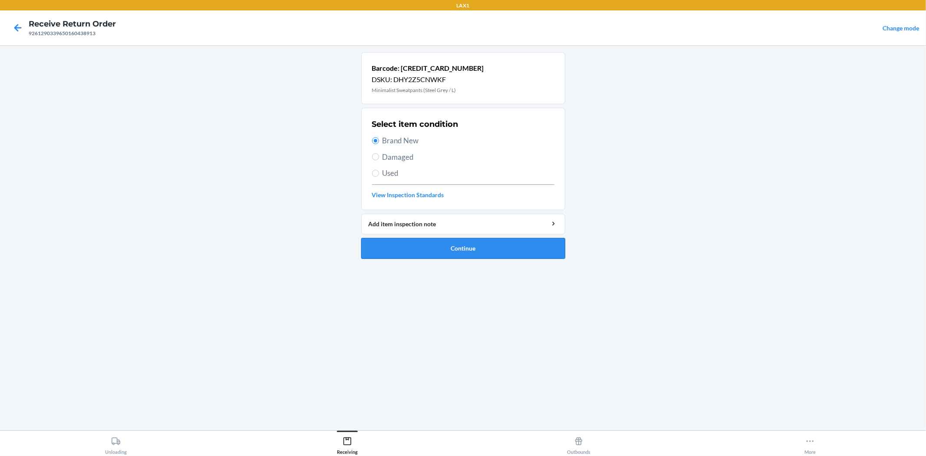
click at [485, 255] on button "Continue" at bounding box center [463, 248] width 204 height 21
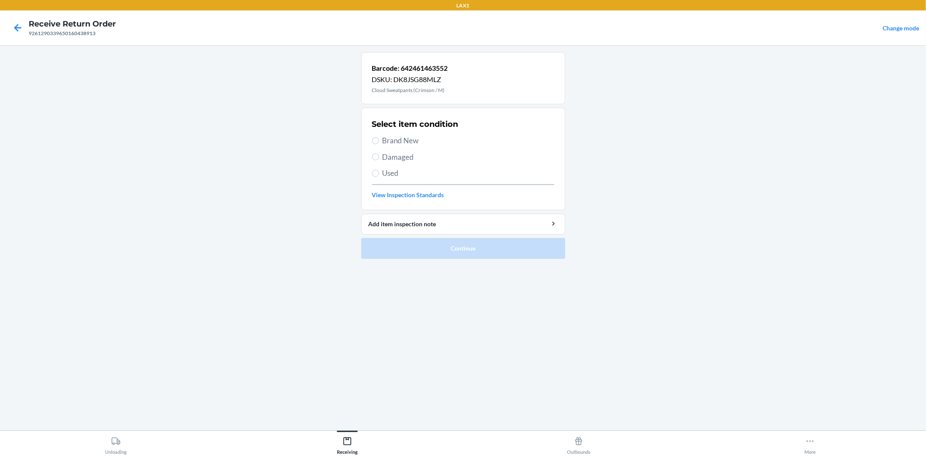
click at [385, 140] on span "Brand New" at bounding box center [468, 140] width 172 height 11
click at [379, 140] on input "Brand New" at bounding box center [375, 140] width 7 height 7
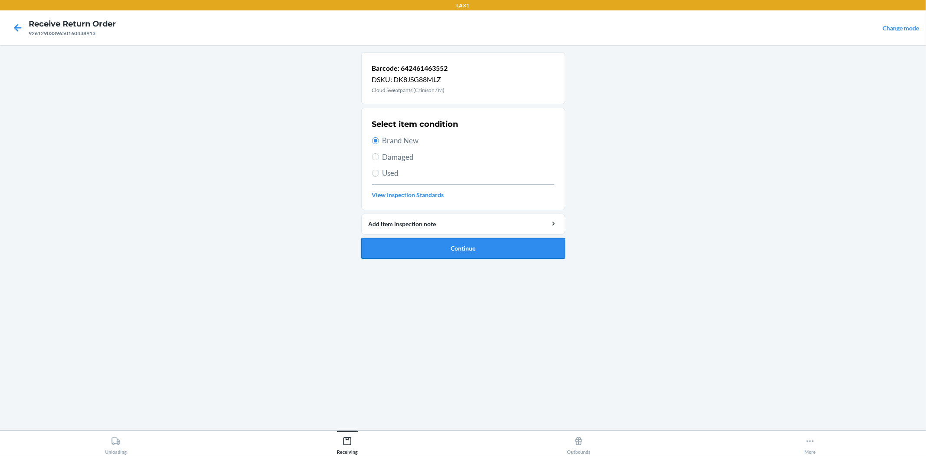
click at [439, 252] on button "Continue" at bounding box center [463, 248] width 204 height 21
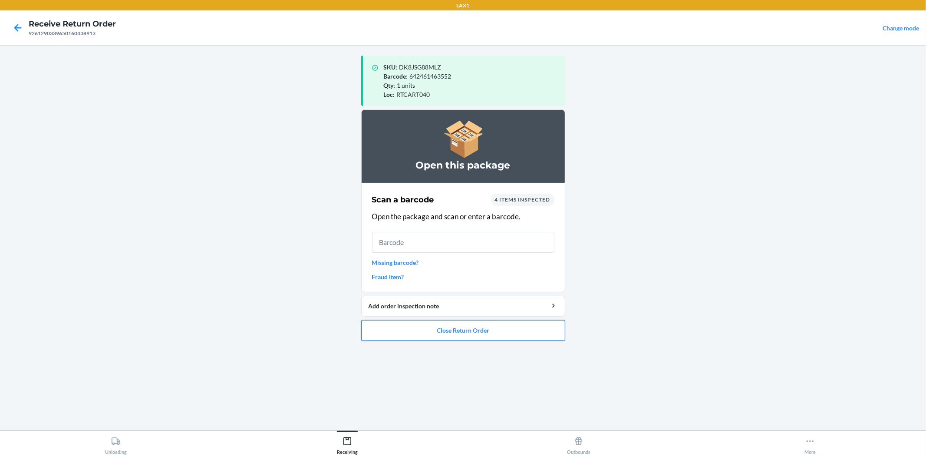
click at [457, 333] on button "Close Return Order" at bounding box center [463, 330] width 204 height 21
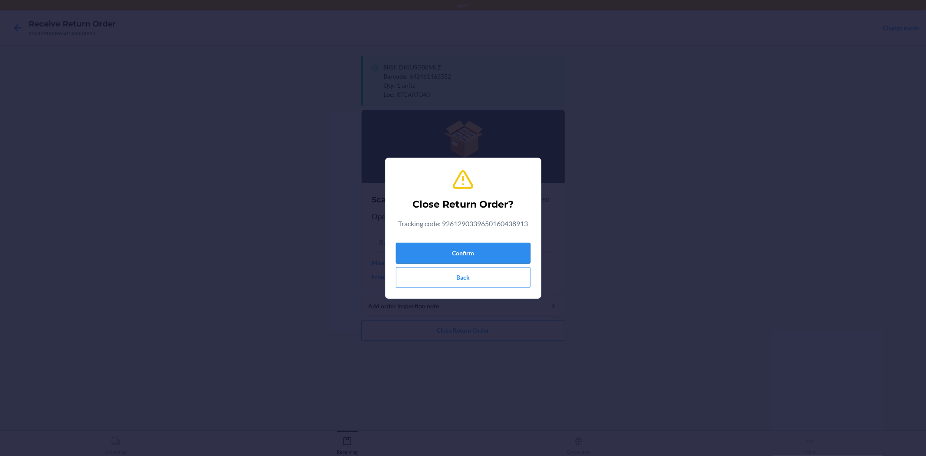
click at [470, 252] on button "Confirm" at bounding box center [463, 253] width 135 height 21
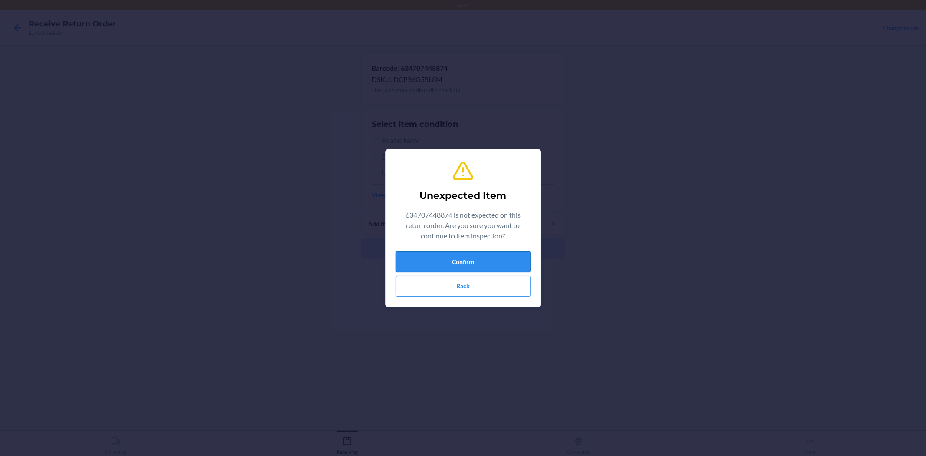
click at [464, 256] on button "Confirm" at bounding box center [463, 261] width 135 height 21
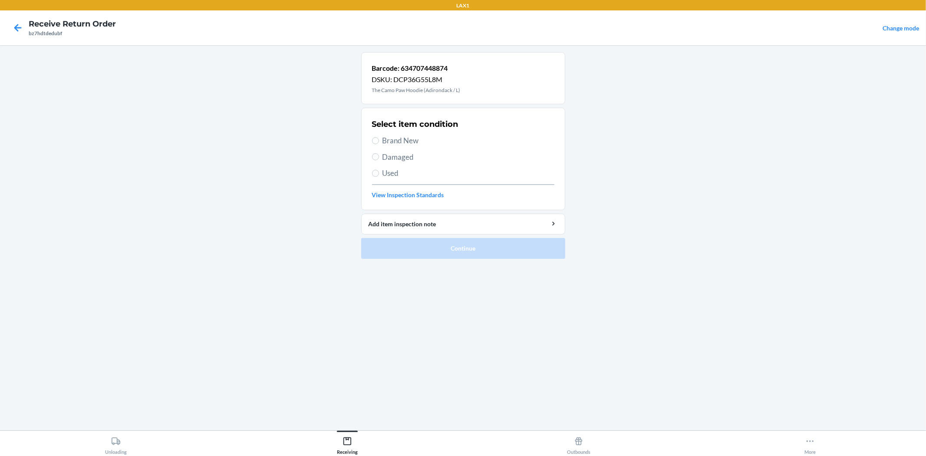
click at [402, 139] on span "Brand New" at bounding box center [468, 140] width 172 height 11
click at [379, 139] on input "Brand New" at bounding box center [375, 140] width 7 height 7
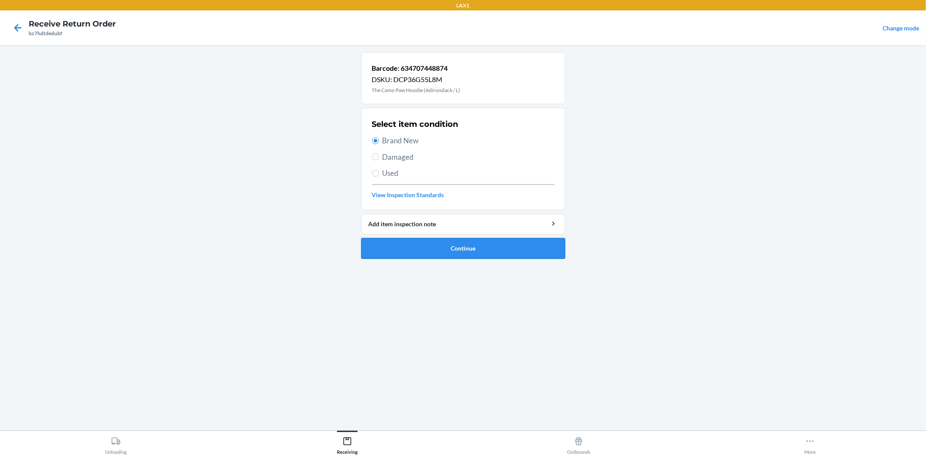
click at [459, 254] on button "Continue" at bounding box center [463, 248] width 204 height 21
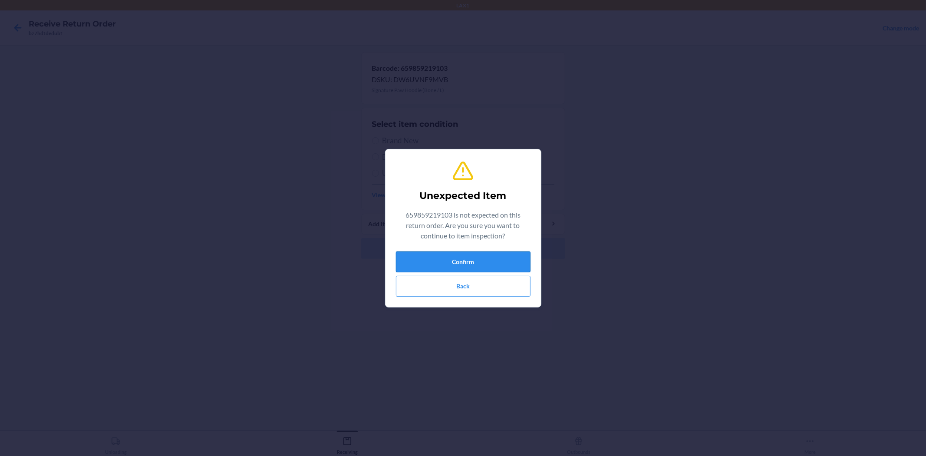
click at [459, 259] on button "Confirm" at bounding box center [463, 261] width 135 height 21
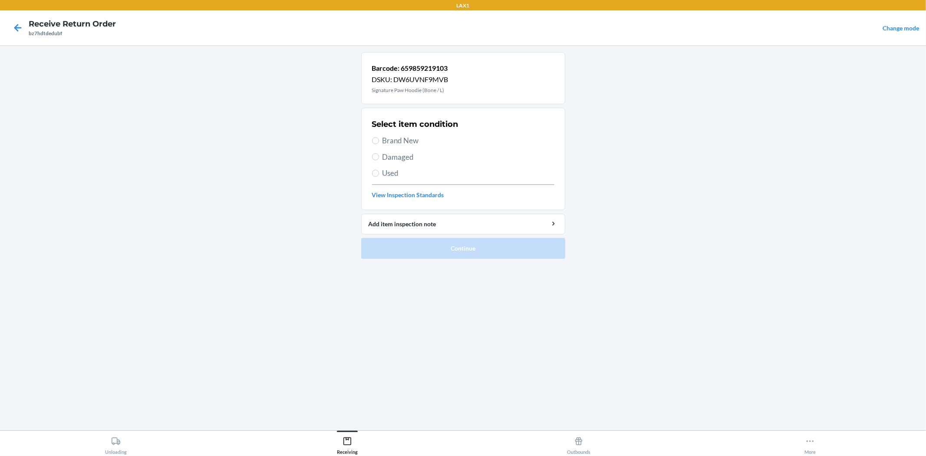
click at [414, 142] on span "Brand New" at bounding box center [468, 140] width 172 height 11
click at [379, 142] on input "Brand New" at bounding box center [375, 140] width 7 height 7
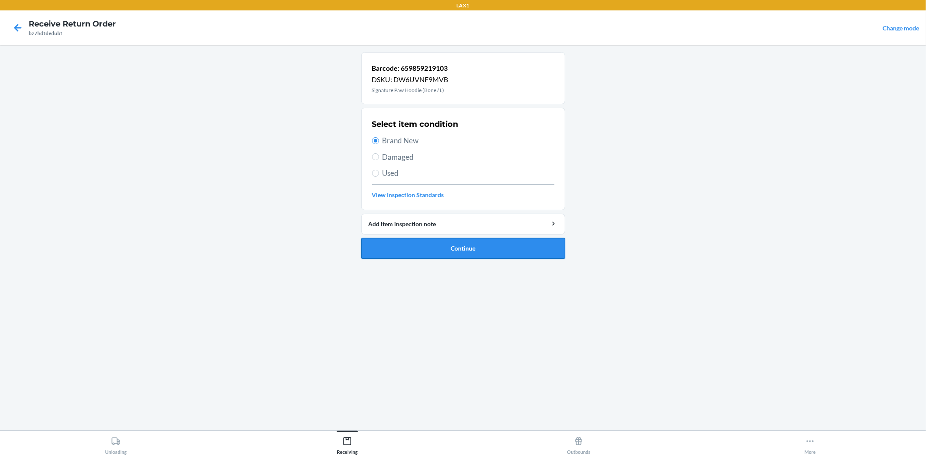
click at [451, 251] on button "Continue" at bounding box center [463, 248] width 204 height 21
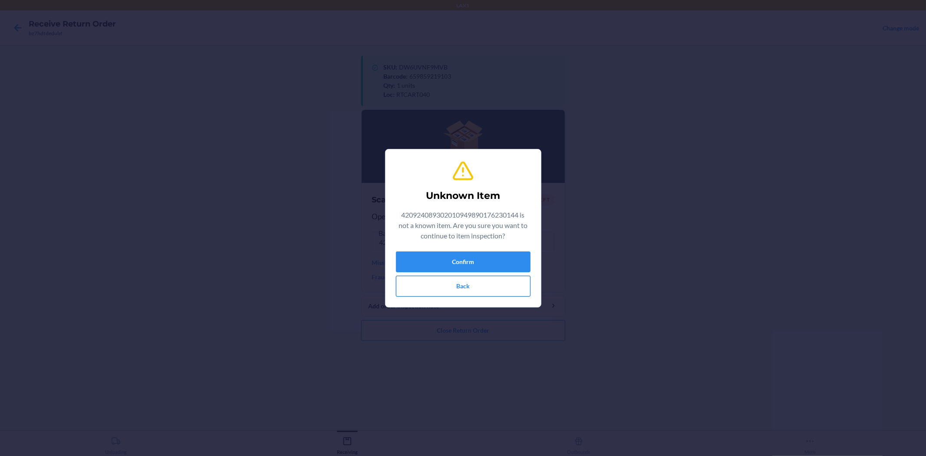
click at [444, 287] on button "Back" at bounding box center [463, 286] width 135 height 21
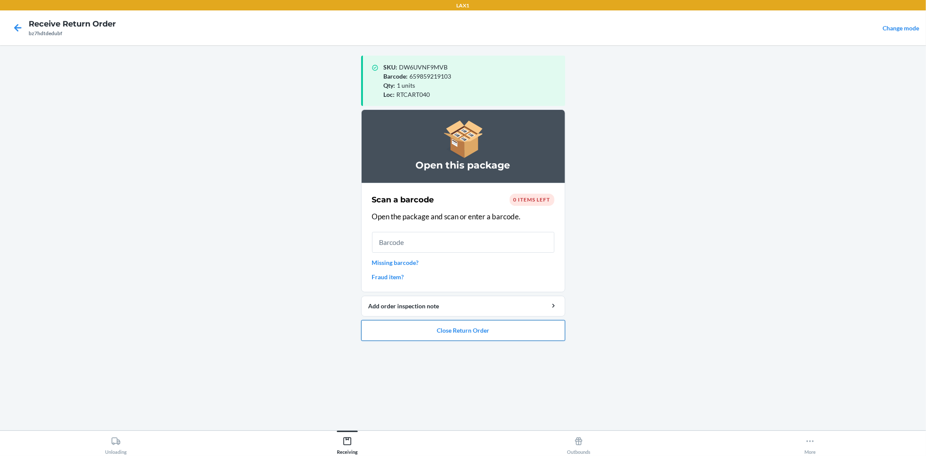
click at [449, 336] on button "Close Return Order" at bounding box center [463, 330] width 204 height 21
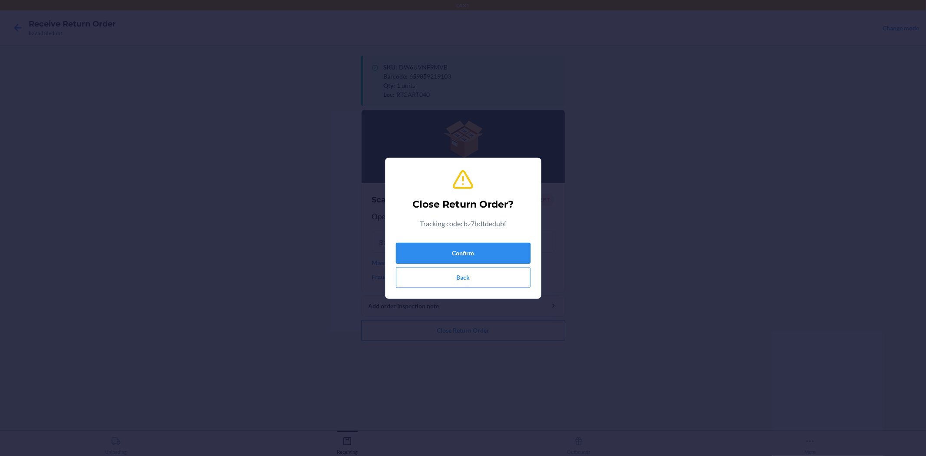
click at [461, 259] on button "Confirm" at bounding box center [463, 253] width 135 height 21
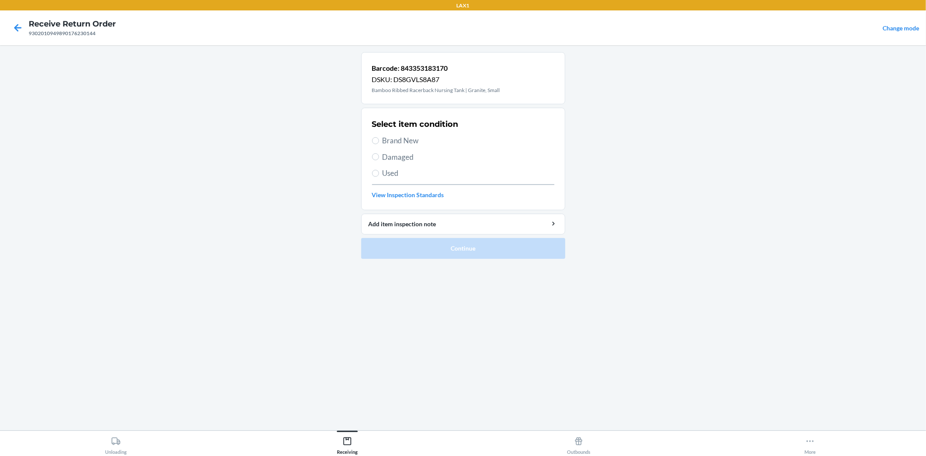
click at [404, 140] on span "Brand New" at bounding box center [468, 140] width 172 height 11
click at [379, 140] on input "Brand New" at bounding box center [375, 140] width 7 height 7
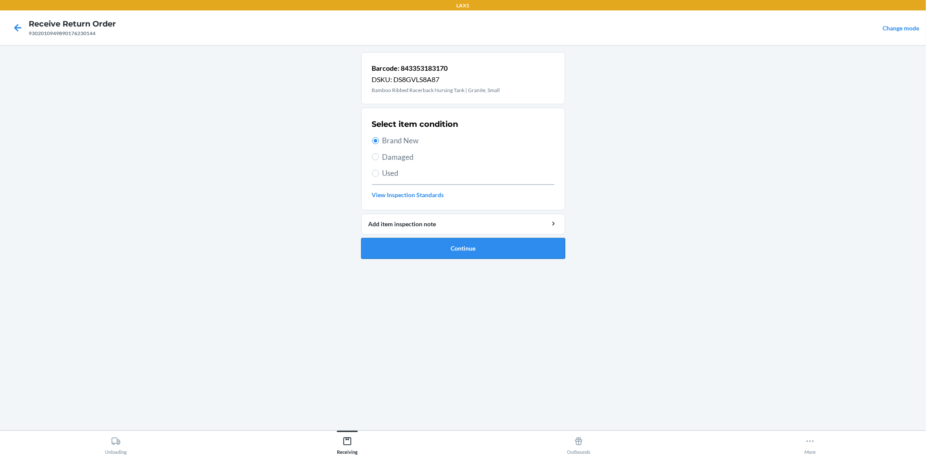
click at [402, 253] on button "Continue" at bounding box center [463, 248] width 204 height 21
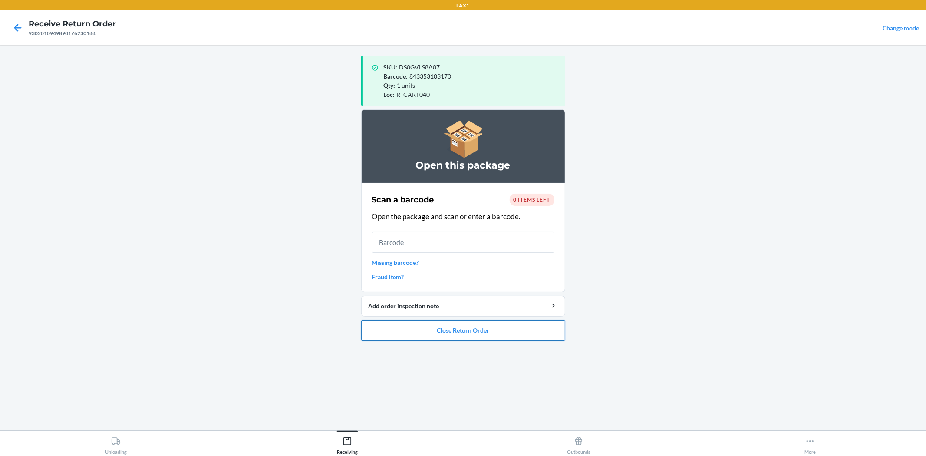
click at [452, 332] on button "Close Return Order" at bounding box center [463, 330] width 204 height 21
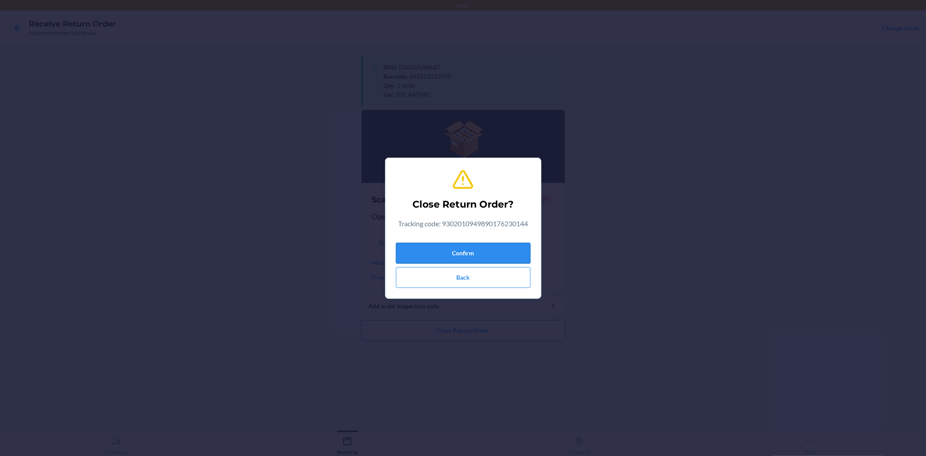
click at [445, 248] on button "Confirm" at bounding box center [463, 253] width 135 height 21
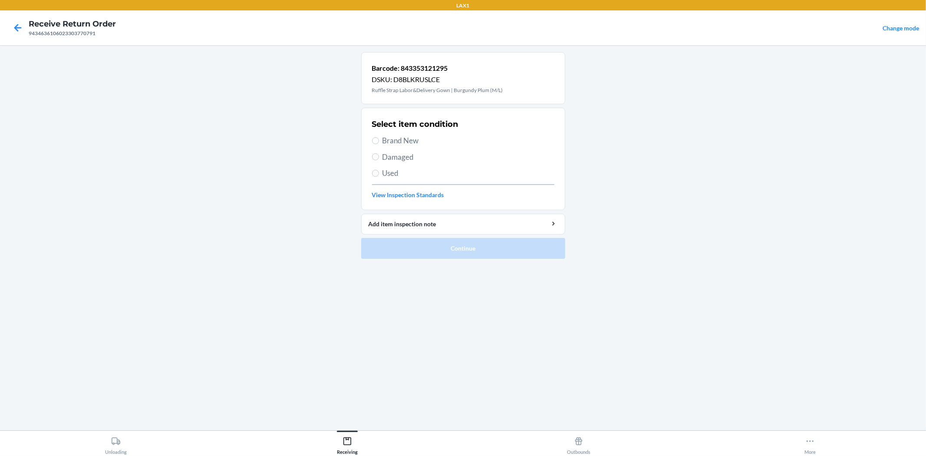
click at [396, 141] on span "Brand New" at bounding box center [468, 140] width 172 height 11
click at [379, 141] on input "Brand New" at bounding box center [375, 140] width 7 height 7
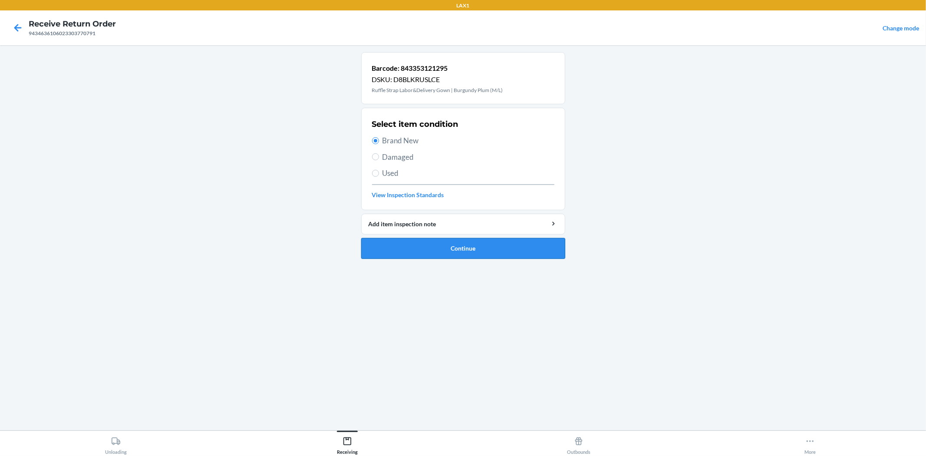
click at [434, 246] on button "Continue" at bounding box center [463, 248] width 204 height 21
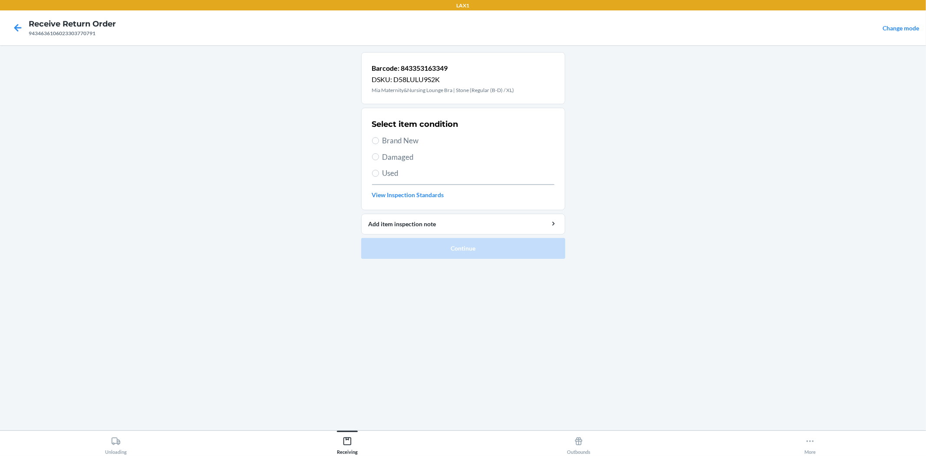
click at [405, 140] on span "Brand New" at bounding box center [468, 140] width 172 height 11
click at [379, 140] on input "Brand New" at bounding box center [375, 140] width 7 height 7
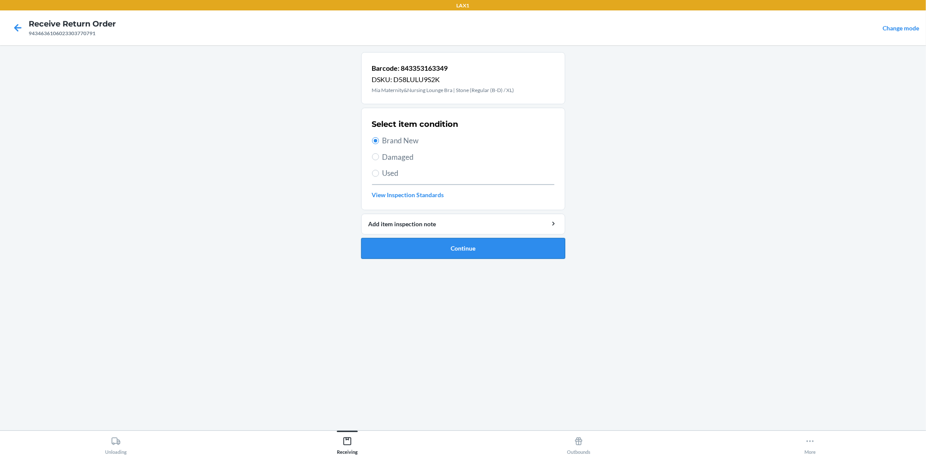
click at [463, 246] on button "Continue" at bounding box center [463, 248] width 204 height 21
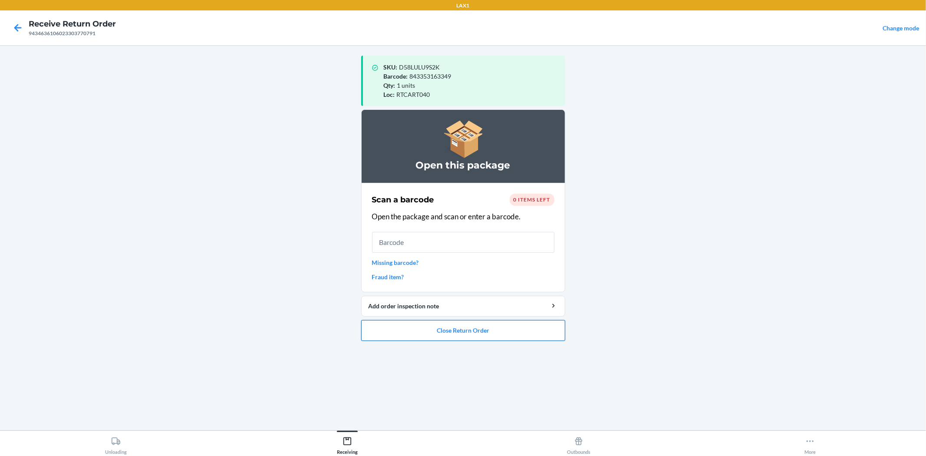
click at [461, 330] on button "Close Return Order" at bounding box center [463, 330] width 204 height 21
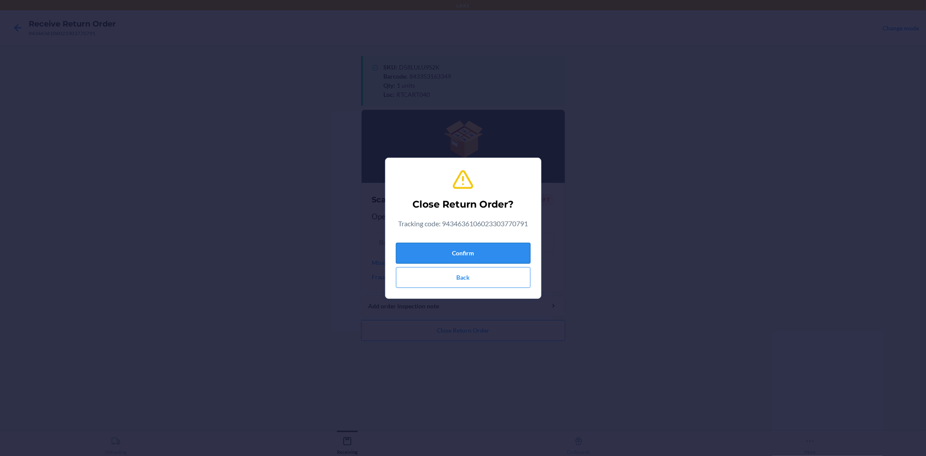
click at [452, 253] on button "Confirm" at bounding box center [463, 253] width 135 height 21
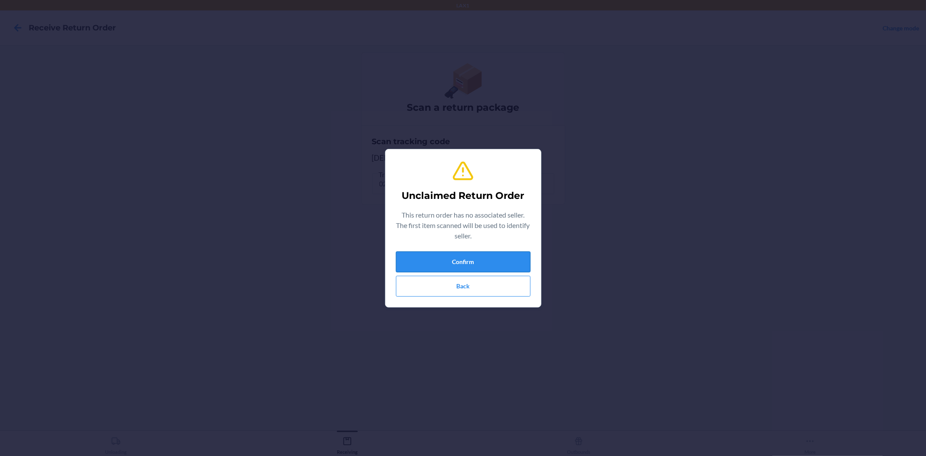
click at [456, 255] on button "Confirm" at bounding box center [463, 261] width 135 height 21
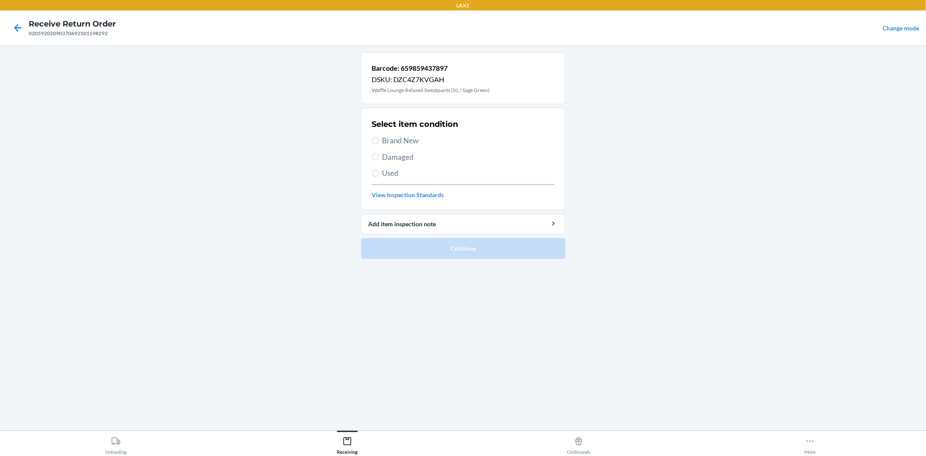
click at [404, 139] on span "Brand New" at bounding box center [468, 140] width 172 height 11
click at [379, 139] on input "Brand New" at bounding box center [375, 140] width 7 height 7
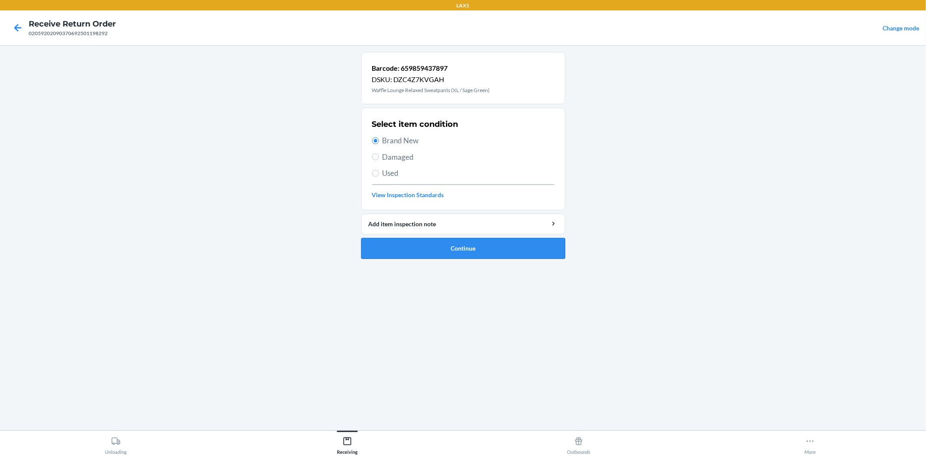
click at [448, 243] on button "Continue" at bounding box center [463, 248] width 204 height 21
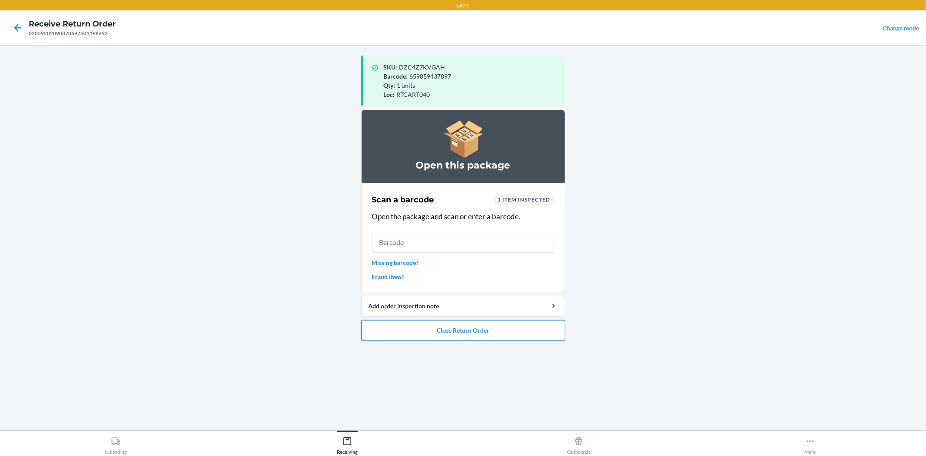
click at [472, 336] on button "Close Return Order" at bounding box center [463, 330] width 204 height 21
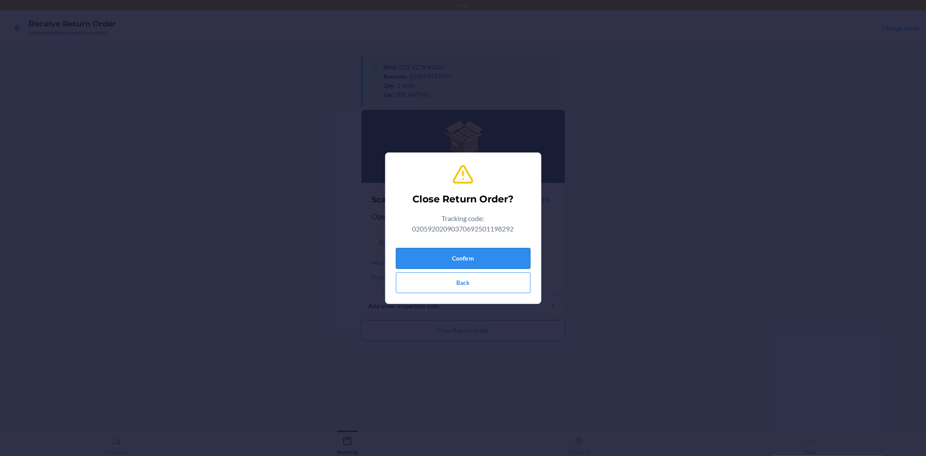
click at [452, 258] on button "Confirm" at bounding box center [463, 258] width 135 height 21
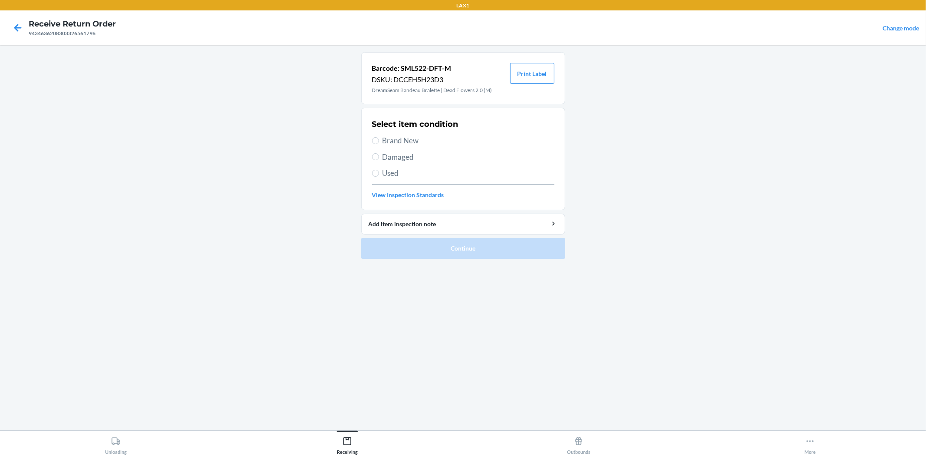
click at [405, 152] on span "Damaged" at bounding box center [468, 156] width 172 height 11
click at [379, 153] on input "Damaged" at bounding box center [375, 156] width 7 height 7
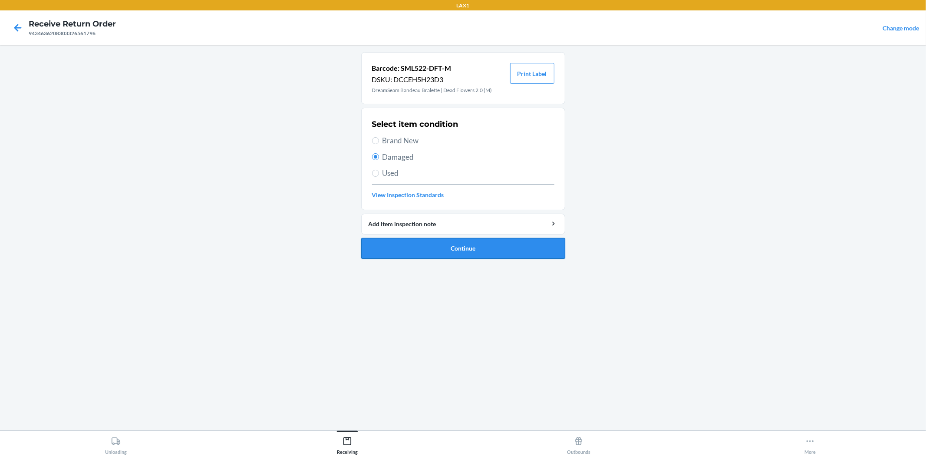
click at [457, 246] on button "Continue" at bounding box center [463, 248] width 204 height 21
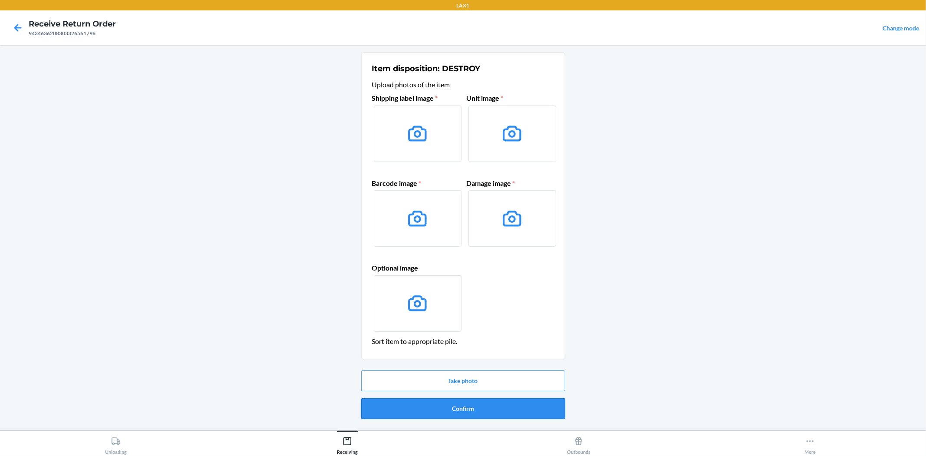
click at [474, 411] on button "Confirm" at bounding box center [463, 408] width 204 height 21
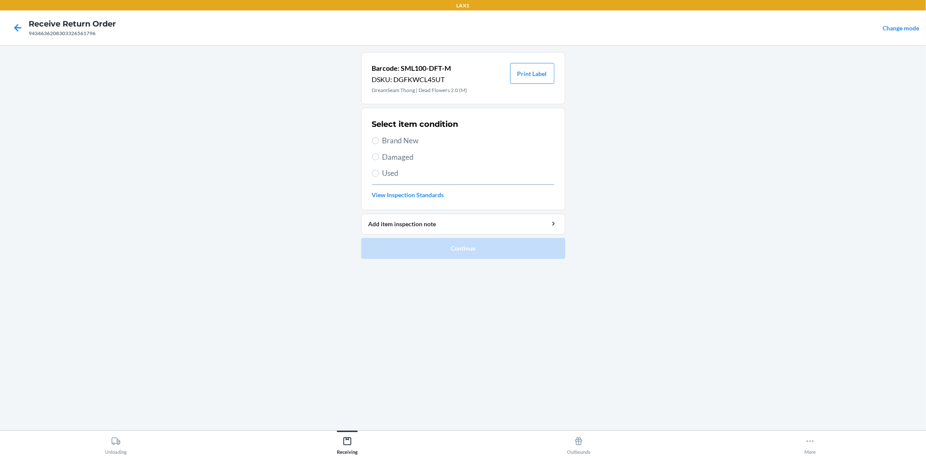
click at [408, 142] on span "Brand New" at bounding box center [468, 140] width 172 height 11
click at [379, 142] on input "Brand New" at bounding box center [375, 140] width 7 height 7
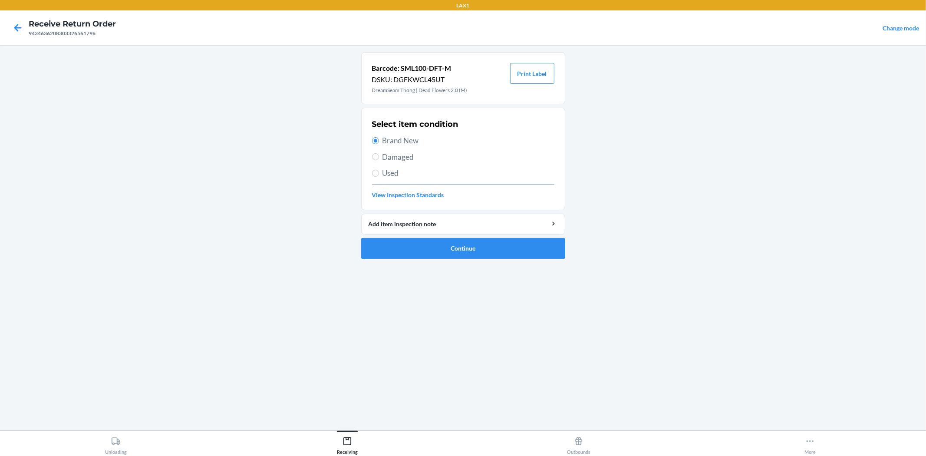
click at [400, 155] on span "Damaged" at bounding box center [468, 156] width 172 height 11
click at [379, 155] on input "Damaged" at bounding box center [375, 156] width 7 height 7
click at [444, 247] on button "Continue" at bounding box center [463, 248] width 204 height 21
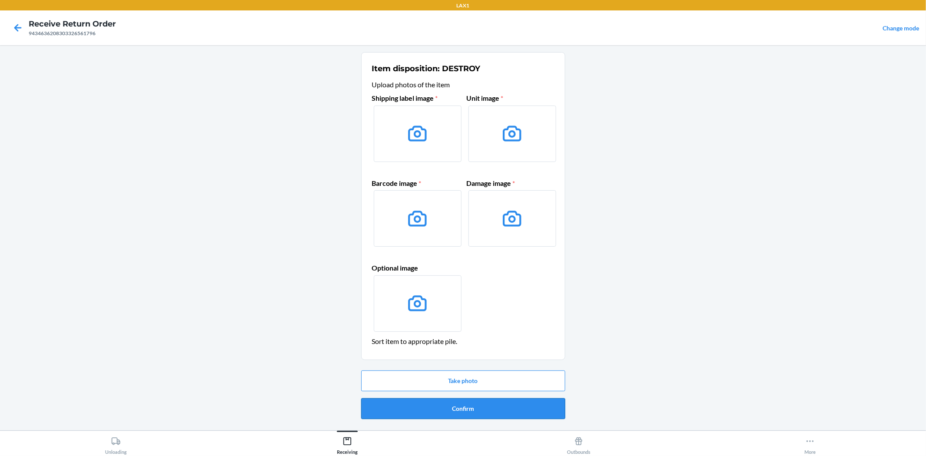
click at [438, 411] on button "Confirm" at bounding box center [463, 408] width 204 height 21
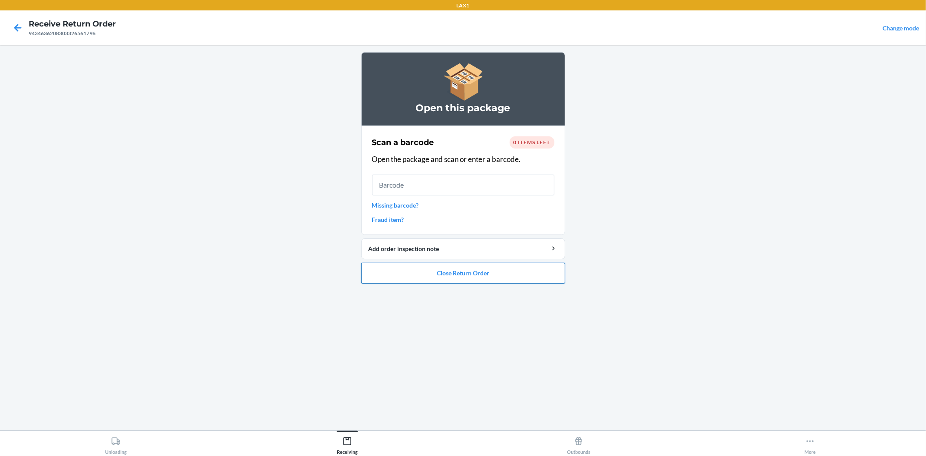
click at [462, 273] on button "Close Return Order" at bounding box center [463, 273] width 204 height 21
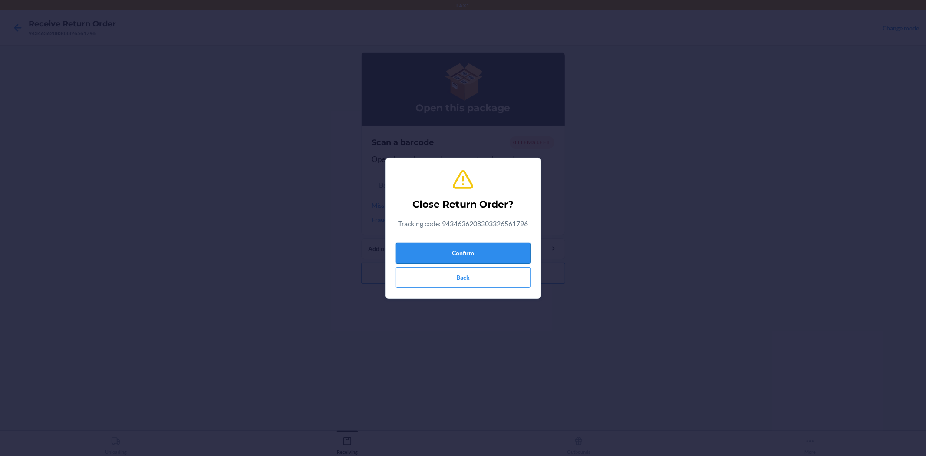
click at [461, 257] on button "Confirm" at bounding box center [463, 253] width 135 height 21
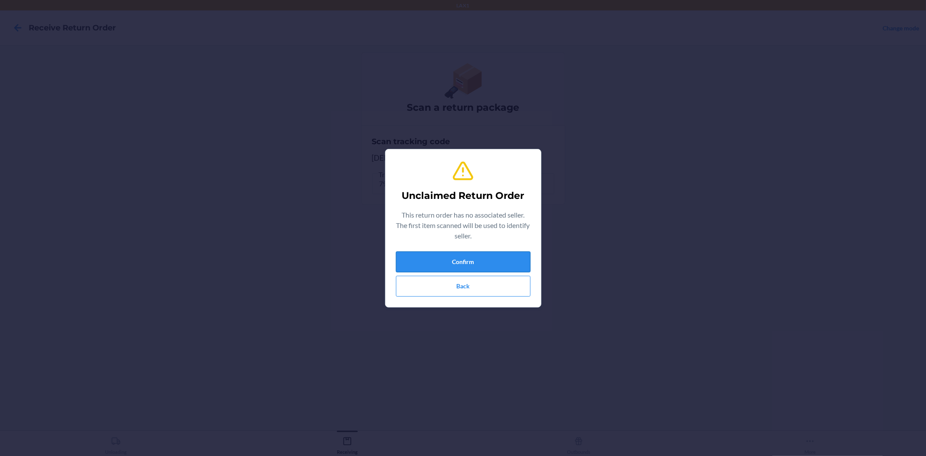
click at [470, 263] on button "Confirm" at bounding box center [463, 261] width 135 height 21
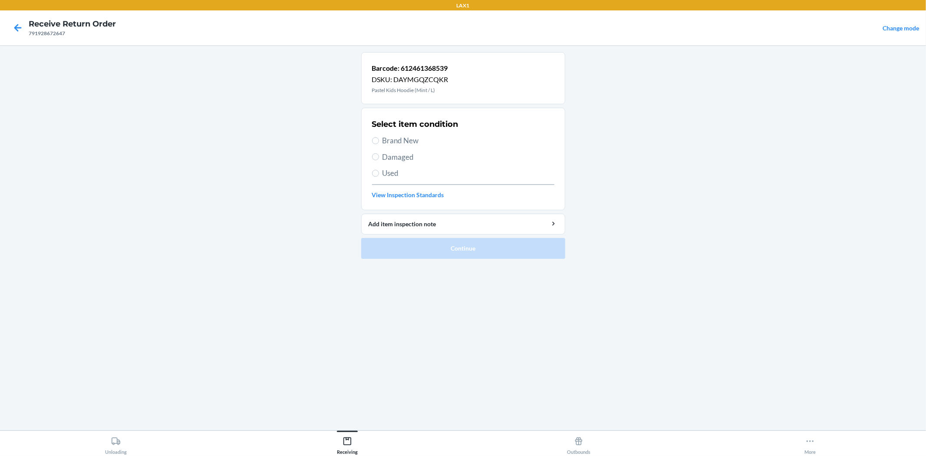
click at [395, 155] on span "Damaged" at bounding box center [468, 156] width 172 height 11
click at [379, 155] on input "Damaged" at bounding box center [375, 156] width 7 height 7
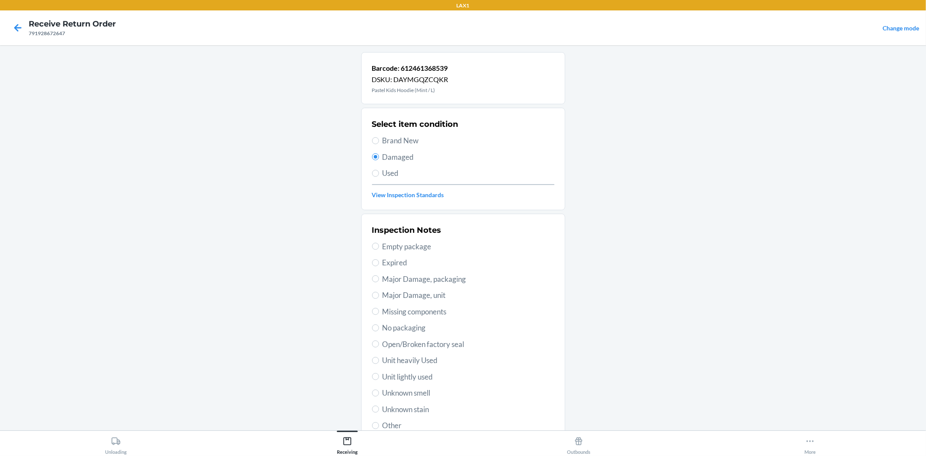
click at [411, 326] on span "No packaging" at bounding box center [468, 327] width 172 height 11
click at [379, 326] on input "No packaging" at bounding box center [375, 327] width 7 height 7
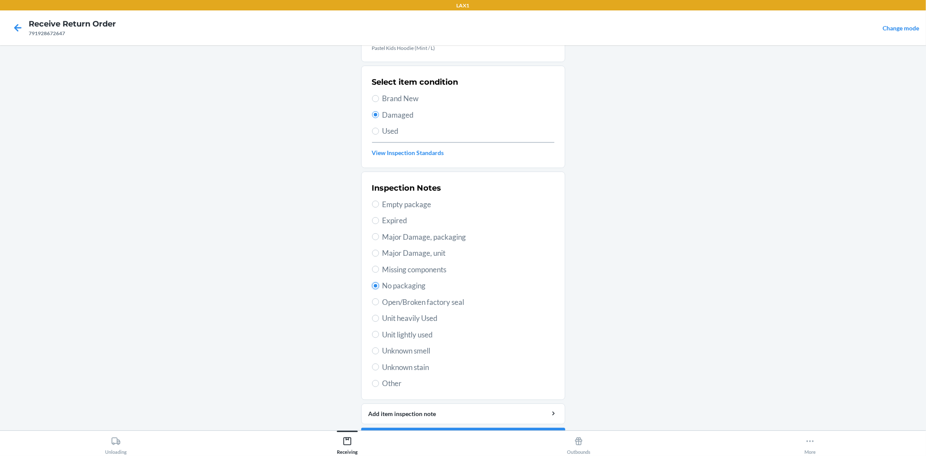
scroll to position [67, 0]
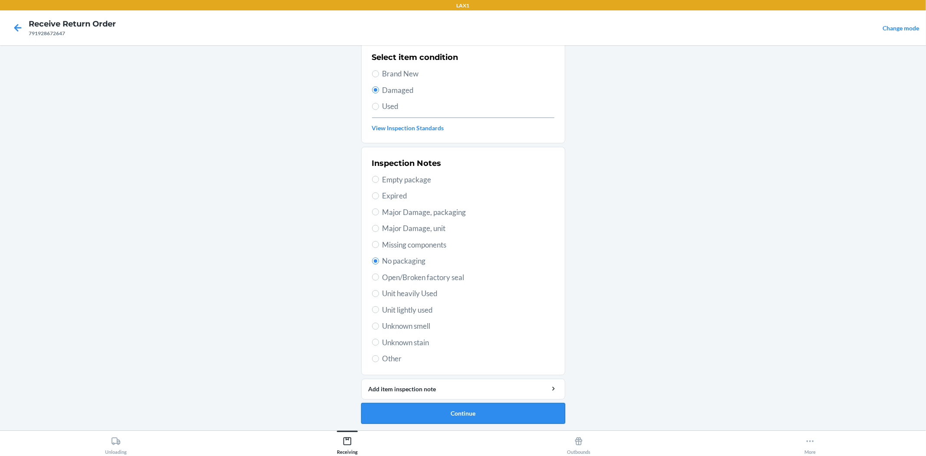
click at [463, 414] on button "Continue" at bounding box center [463, 413] width 204 height 21
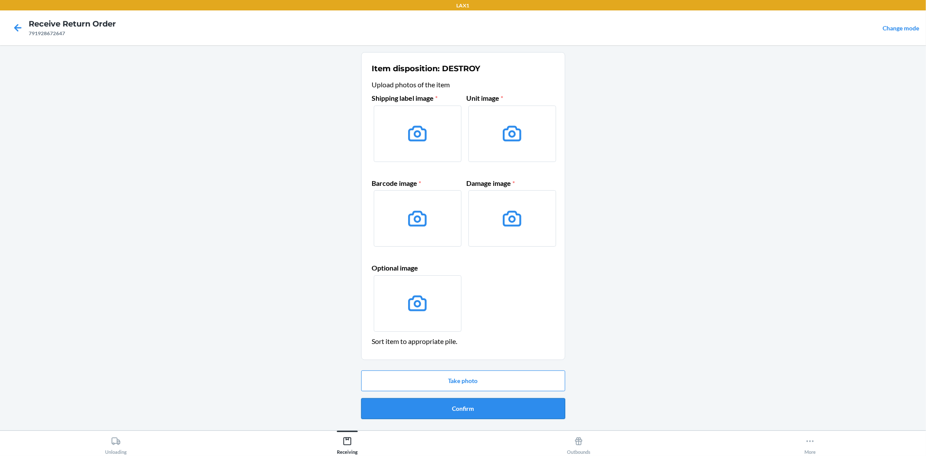
click at [462, 409] on button "Confirm" at bounding box center [463, 408] width 204 height 21
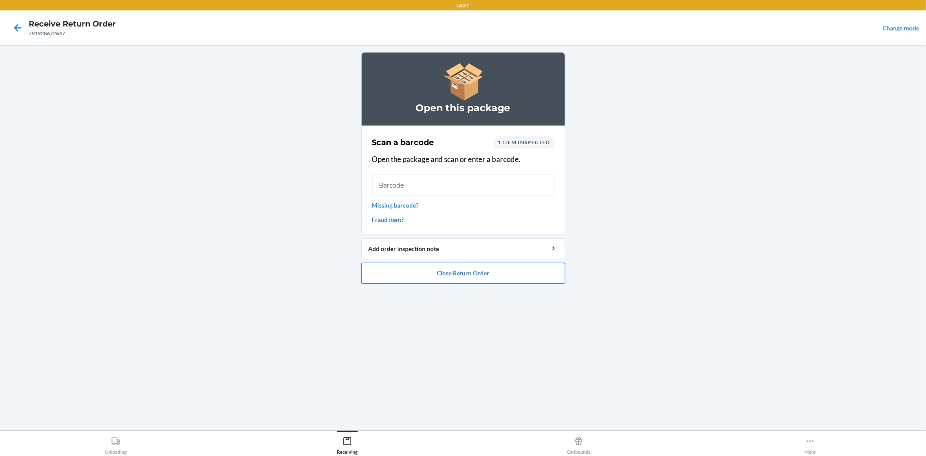
click at [474, 276] on button "Close Return Order" at bounding box center [463, 273] width 204 height 21
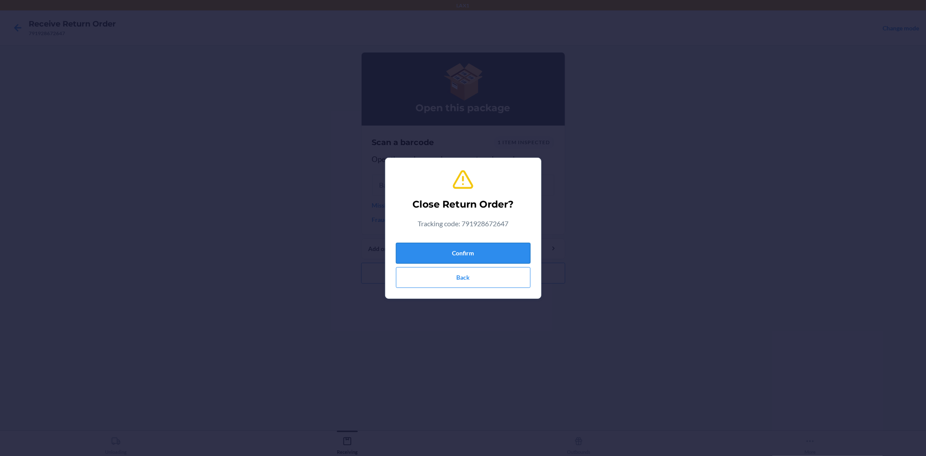
click at [467, 248] on button "Confirm" at bounding box center [463, 253] width 135 height 21
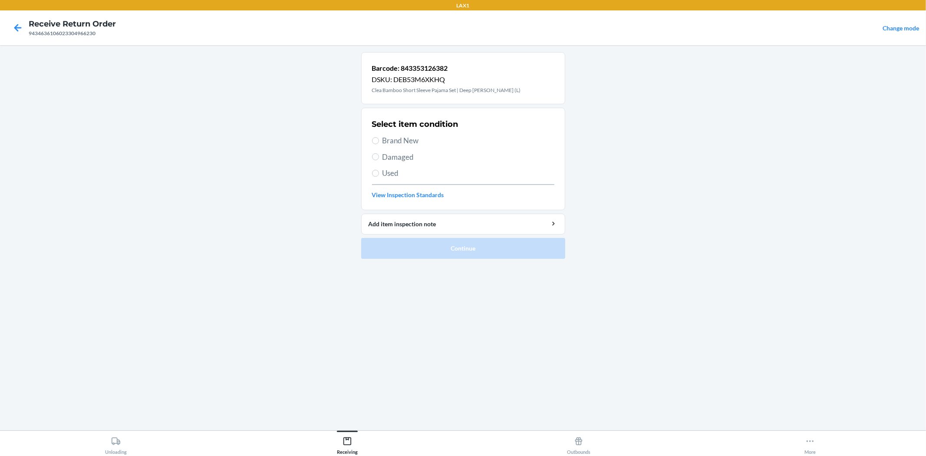
click at [406, 132] on div "Select item condition Brand New Damaged Used View Inspection Standards" at bounding box center [463, 159] width 182 height 86
click at [409, 142] on span "Brand New" at bounding box center [468, 140] width 172 height 11
click at [379, 142] on input "Brand New" at bounding box center [375, 140] width 7 height 7
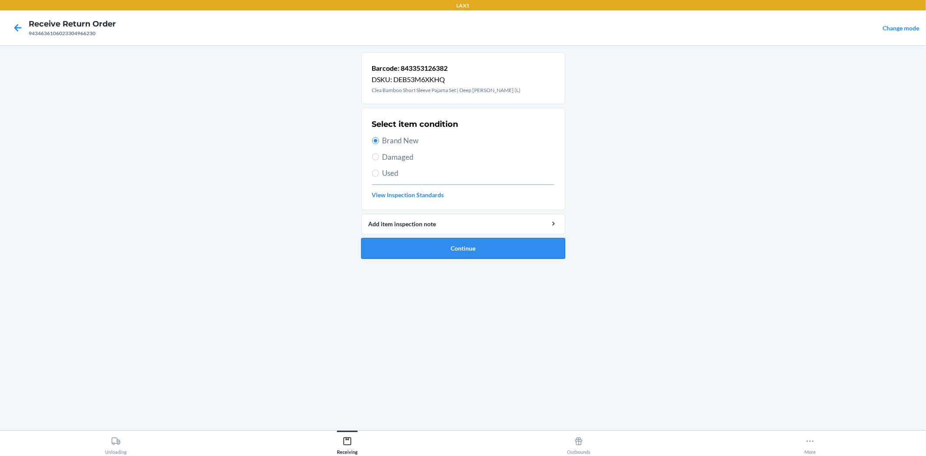
click at [459, 239] on button "Continue" at bounding box center [463, 248] width 204 height 21
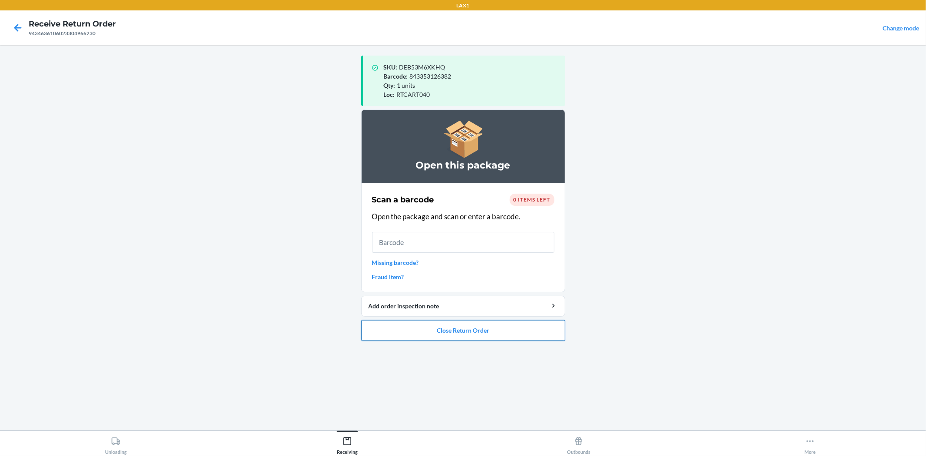
click at [445, 329] on button "Close Return Order" at bounding box center [463, 330] width 204 height 21
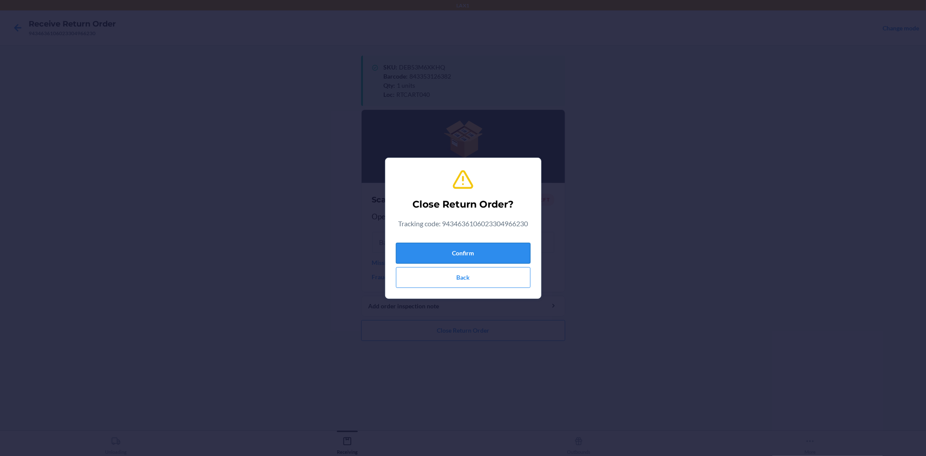
click at [477, 249] on button "Confirm" at bounding box center [463, 253] width 135 height 21
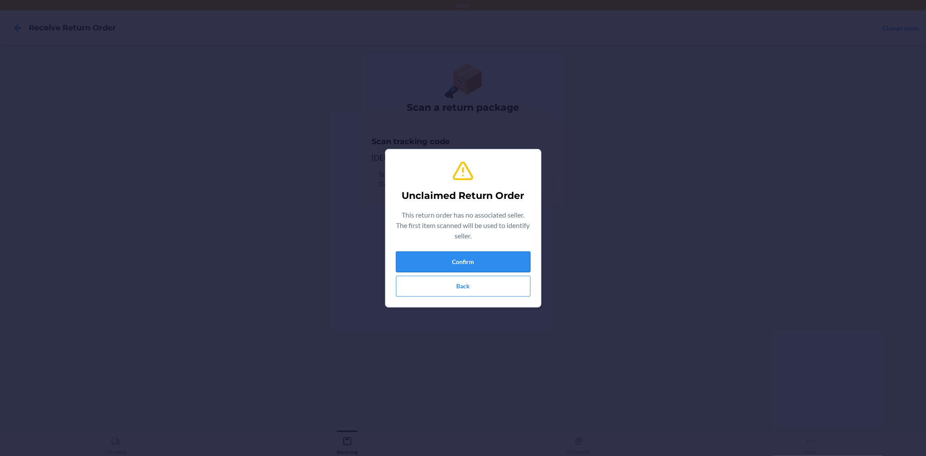
click at [446, 260] on button "Confirm" at bounding box center [463, 261] width 135 height 21
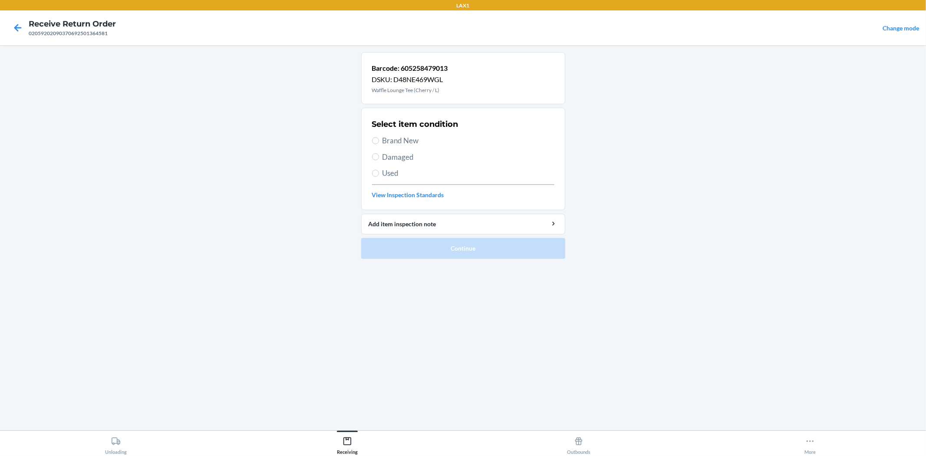
click at [380, 145] on label "Brand New" at bounding box center [463, 140] width 182 height 11
click at [379, 144] on input "Brand New" at bounding box center [375, 140] width 7 height 7
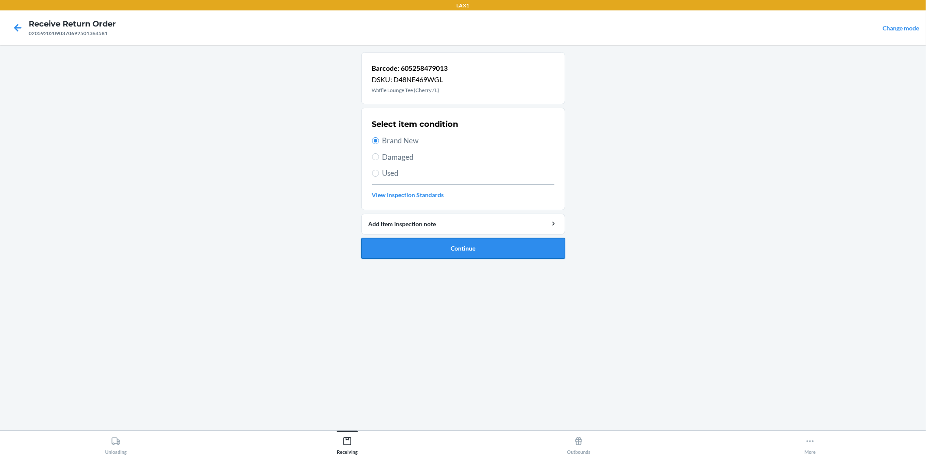
click at [443, 247] on button "Continue" at bounding box center [463, 248] width 204 height 21
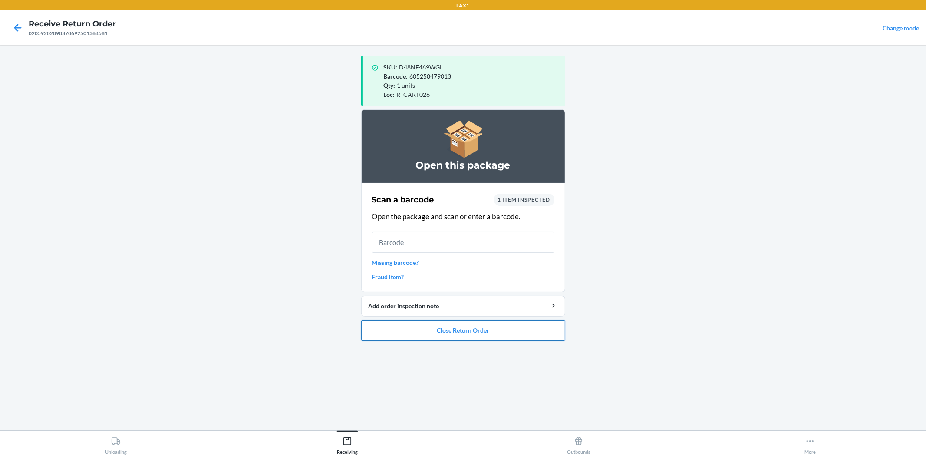
click at [444, 340] on button "Close Return Order" at bounding box center [463, 330] width 204 height 21
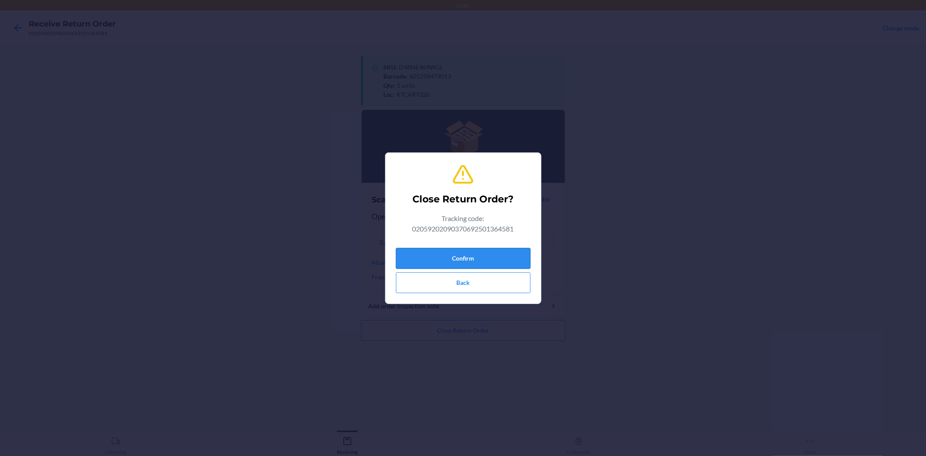
click at [461, 256] on button "Confirm" at bounding box center [463, 258] width 135 height 21
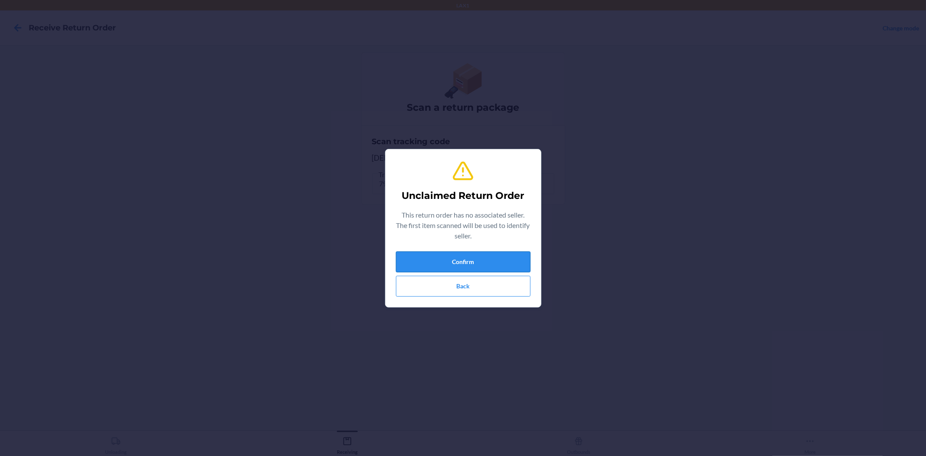
click at [457, 258] on button "Confirm" at bounding box center [463, 261] width 135 height 21
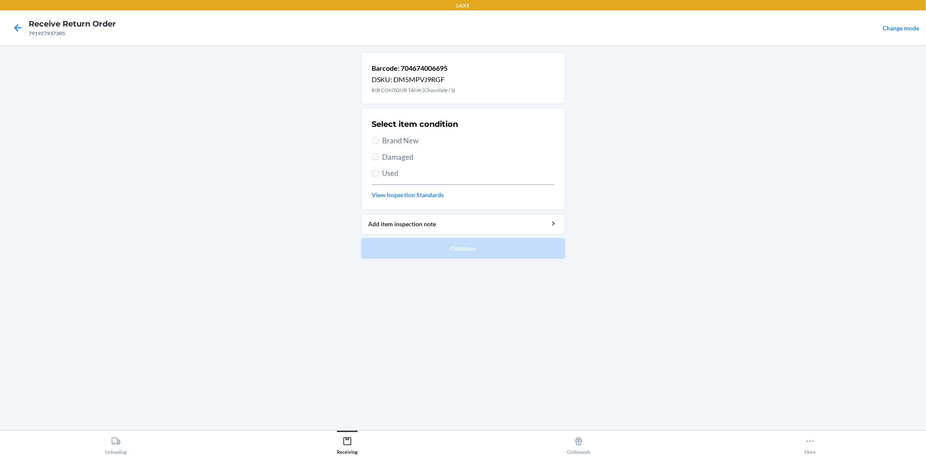
click at [411, 135] on span "Brand New" at bounding box center [468, 140] width 172 height 11
click at [379, 137] on input "Brand New" at bounding box center [375, 140] width 7 height 7
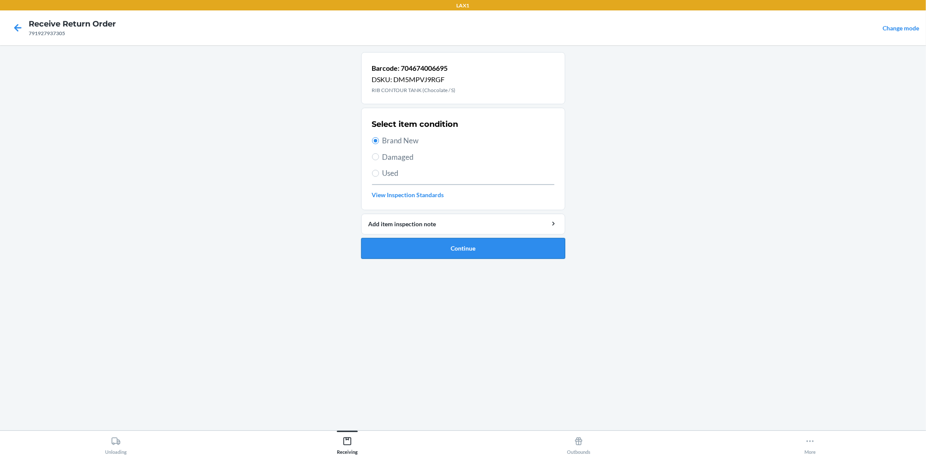
click at [517, 247] on button "Continue" at bounding box center [463, 248] width 204 height 21
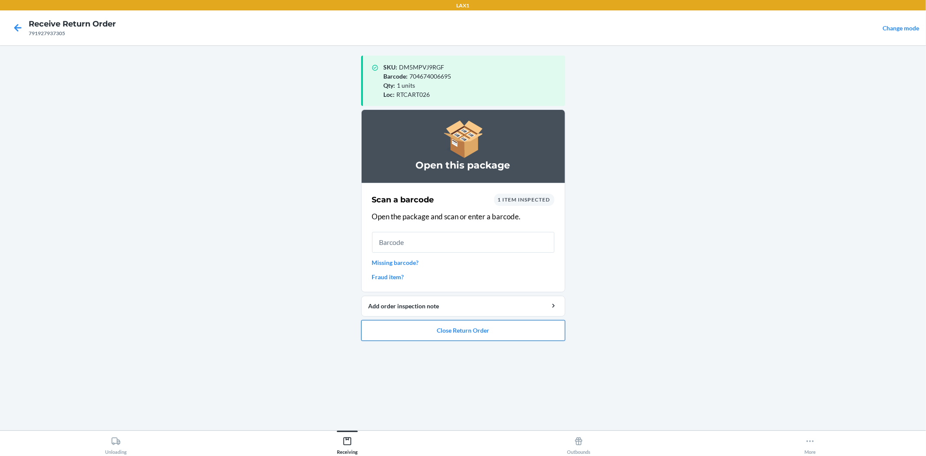
click at [454, 327] on button "Close Return Order" at bounding box center [463, 330] width 204 height 21
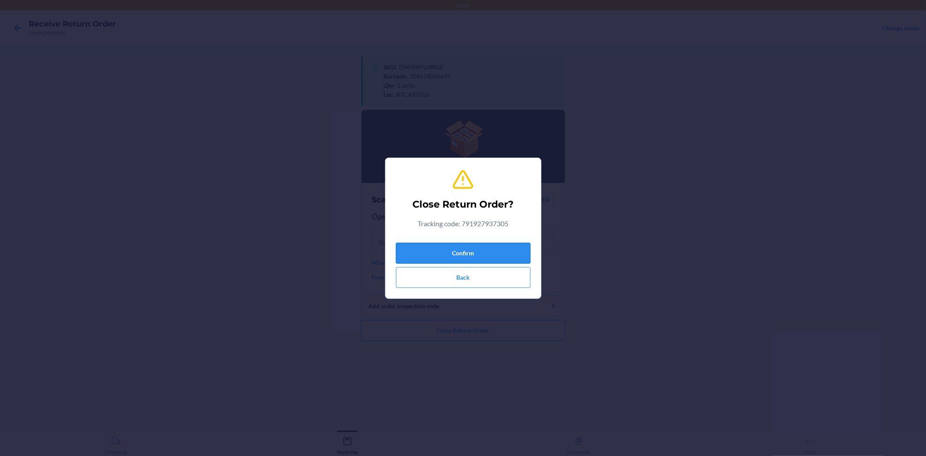
click at [465, 251] on button "Confirm" at bounding box center [463, 253] width 135 height 21
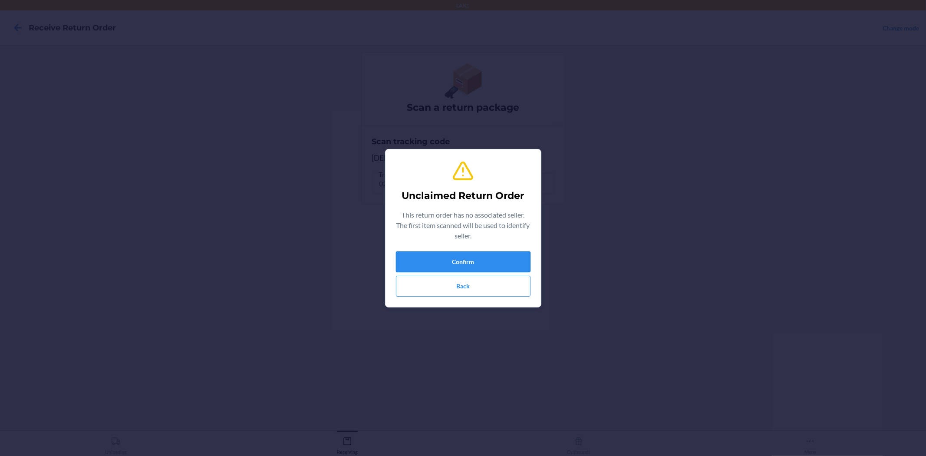
click at [486, 263] on button "Confirm" at bounding box center [463, 261] width 135 height 21
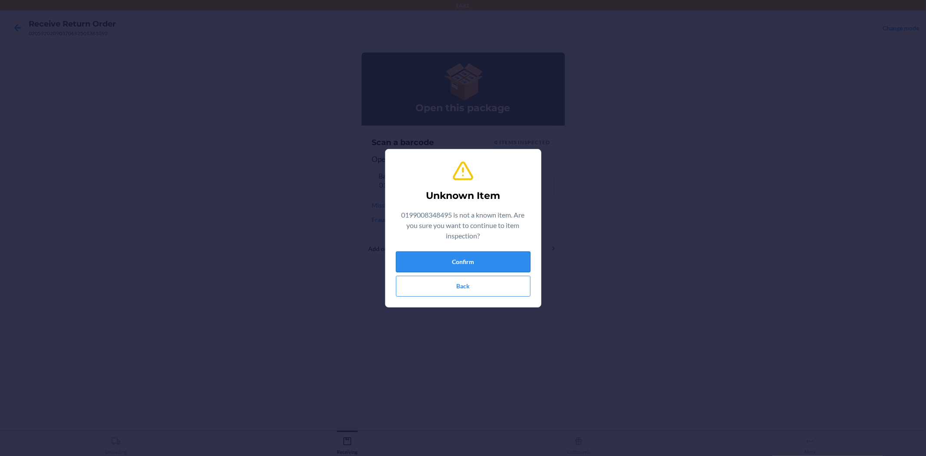
click at [472, 258] on button "Confirm" at bounding box center [463, 261] width 135 height 21
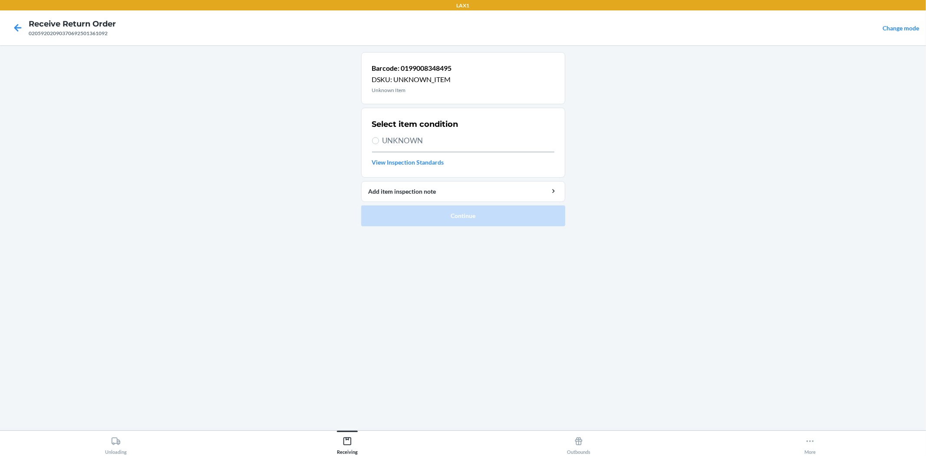
click at [392, 140] on span "UNKNOWN" at bounding box center [468, 140] width 172 height 11
click at [379, 140] on input "UNKNOWN" at bounding box center [375, 140] width 7 height 7
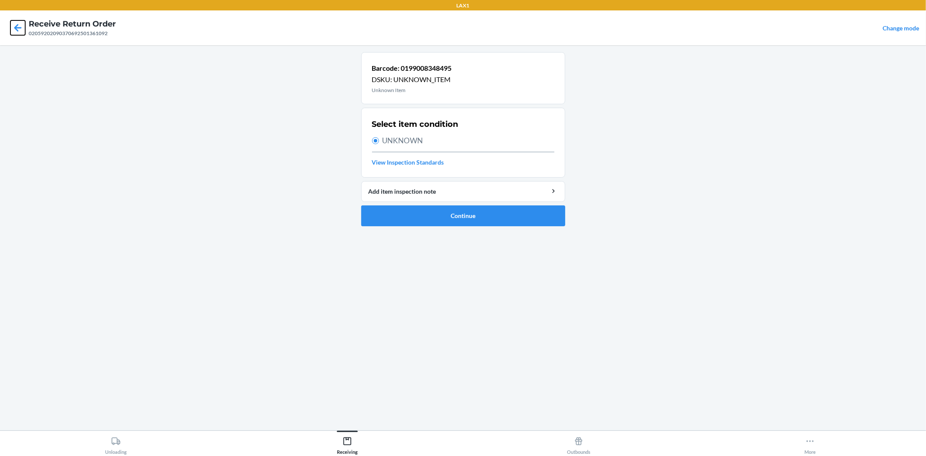
click at [16, 23] on icon at bounding box center [17, 27] width 15 height 15
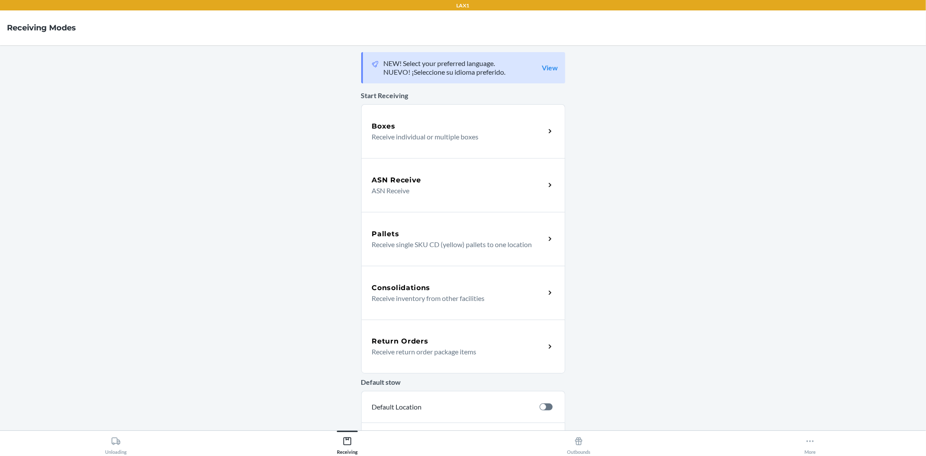
click at [483, 336] on div "Return Orders" at bounding box center [458, 341] width 173 height 10
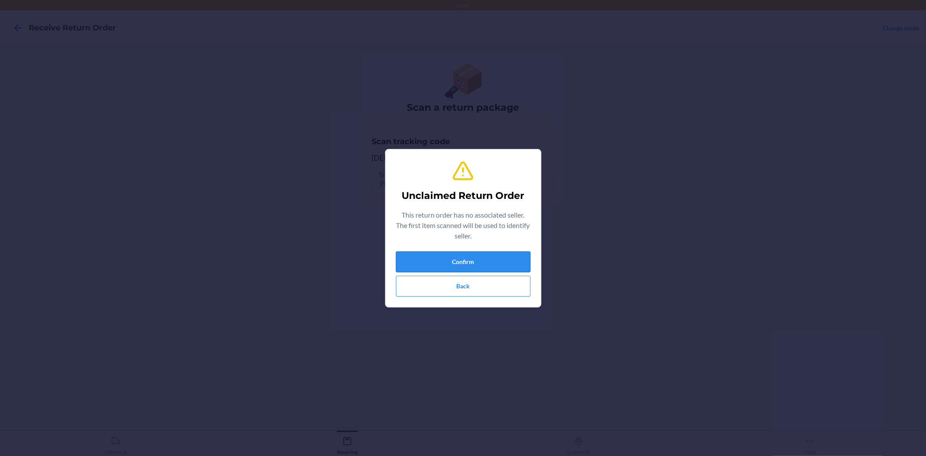
click at [488, 257] on button "Confirm" at bounding box center [463, 261] width 135 height 21
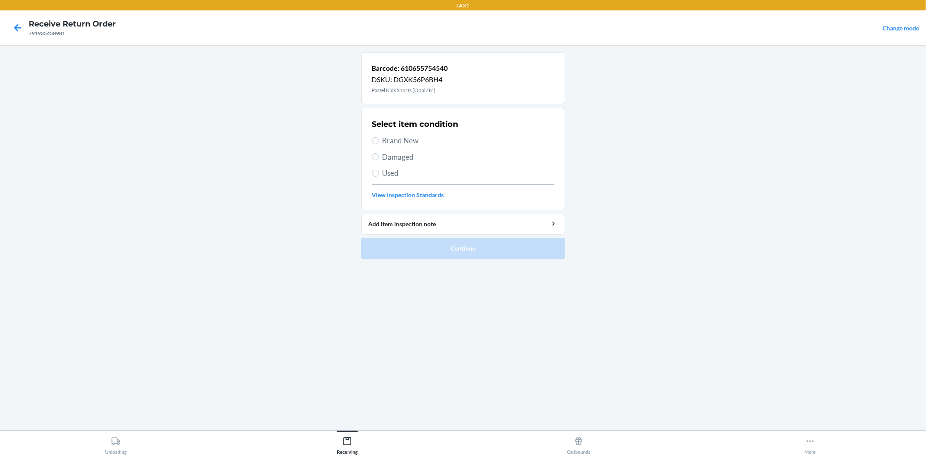
click at [402, 144] on span "Brand New" at bounding box center [468, 140] width 172 height 11
click at [379, 144] on input "Brand New" at bounding box center [375, 140] width 7 height 7
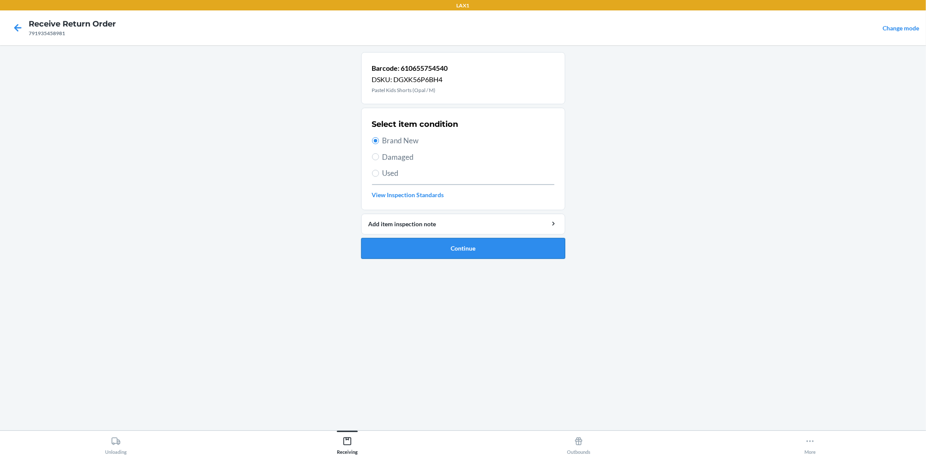
click at [432, 250] on button "Continue" at bounding box center [463, 248] width 204 height 21
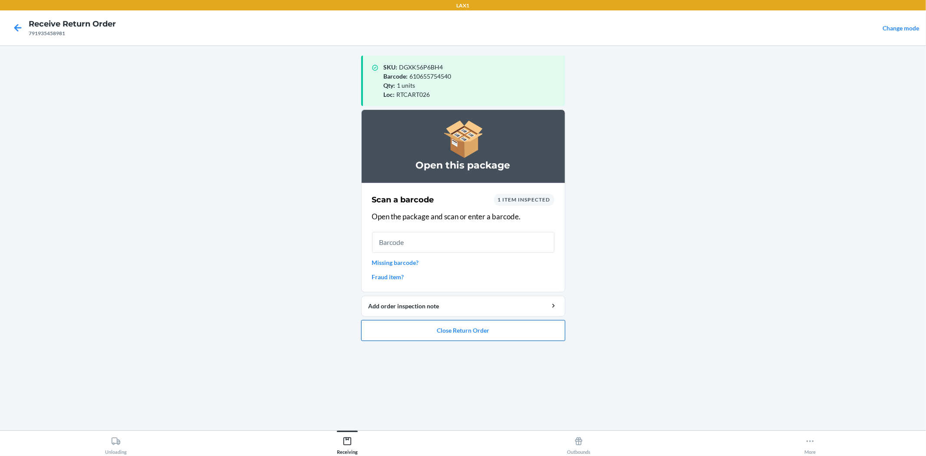
click at [453, 325] on button "Close Return Order" at bounding box center [463, 330] width 204 height 21
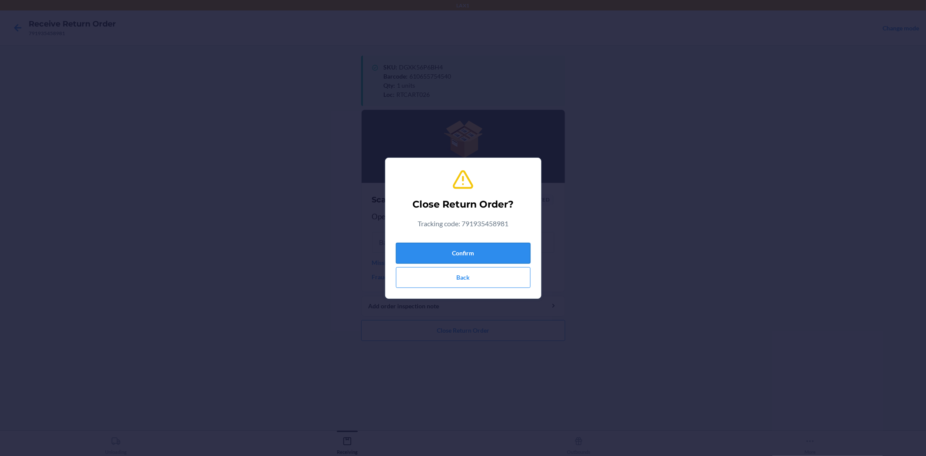
click at [461, 248] on button "Confirm" at bounding box center [463, 253] width 135 height 21
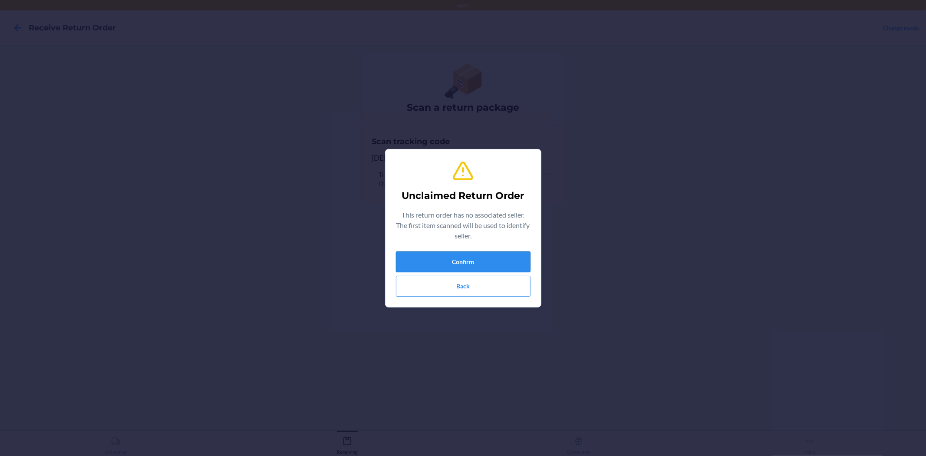
click at [482, 261] on button "Confirm" at bounding box center [463, 261] width 135 height 21
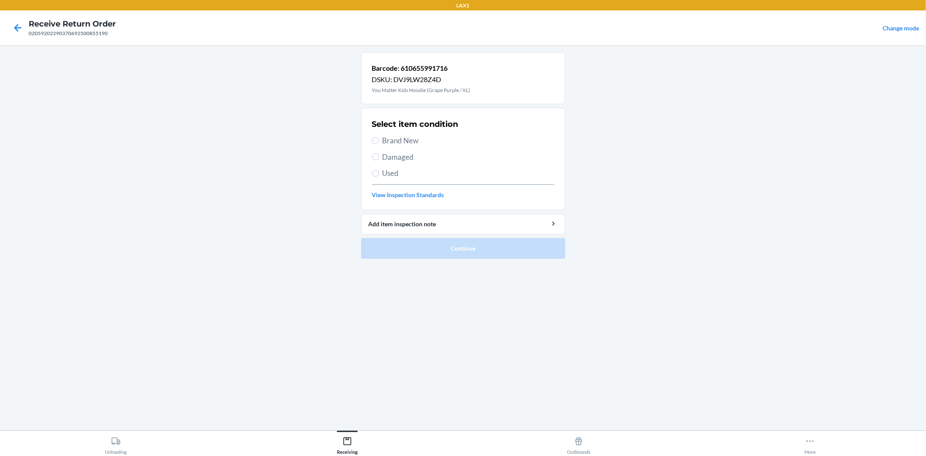
click at [411, 158] on span "Damaged" at bounding box center [468, 156] width 172 height 11
click at [379, 158] on input "Damaged" at bounding box center [375, 156] width 7 height 7
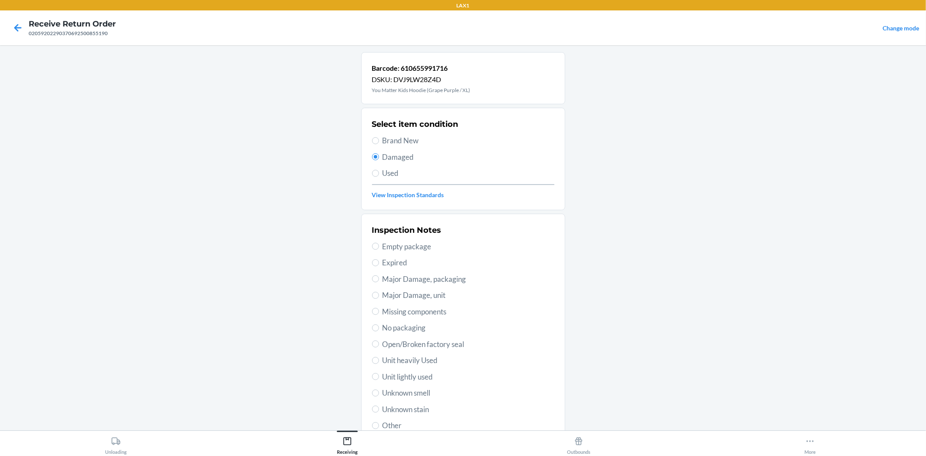
click at [398, 329] on span "No packaging" at bounding box center [468, 327] width 172 height 11
click at [379, 329] on input "No packaging" at bounding box center [375, 327] width 7 height 7
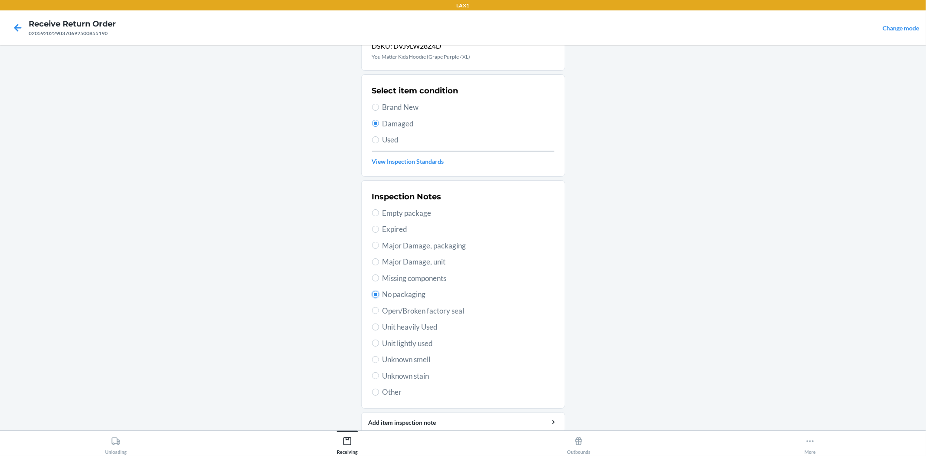
scroll to position [67, 0]
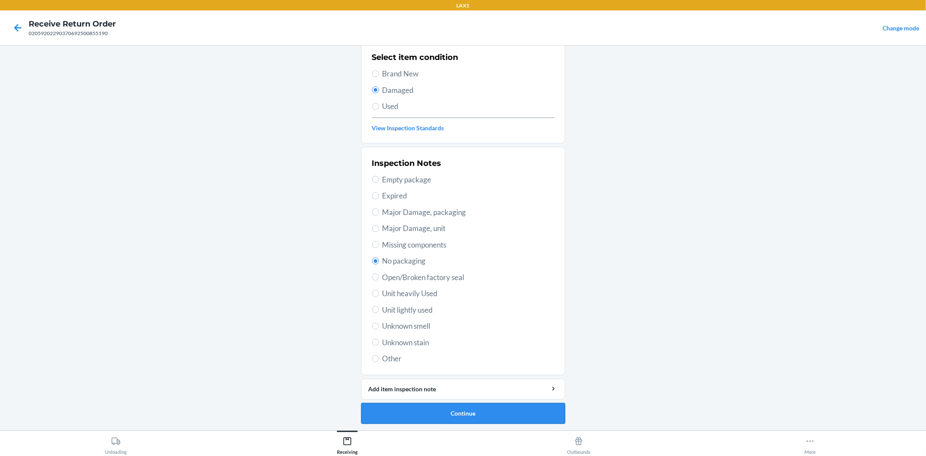
click at [475, 411] on button "Continue" at bounding box center [463, 413] width 204 height 21
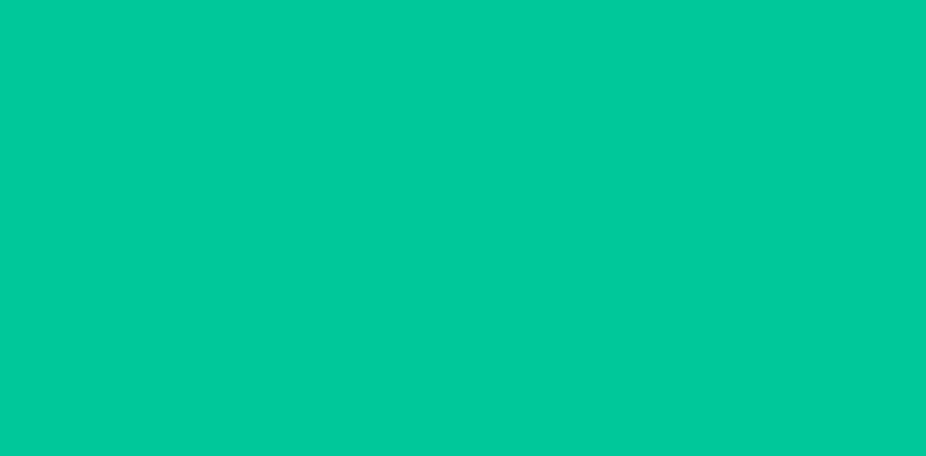
scroll to position [0, 0]
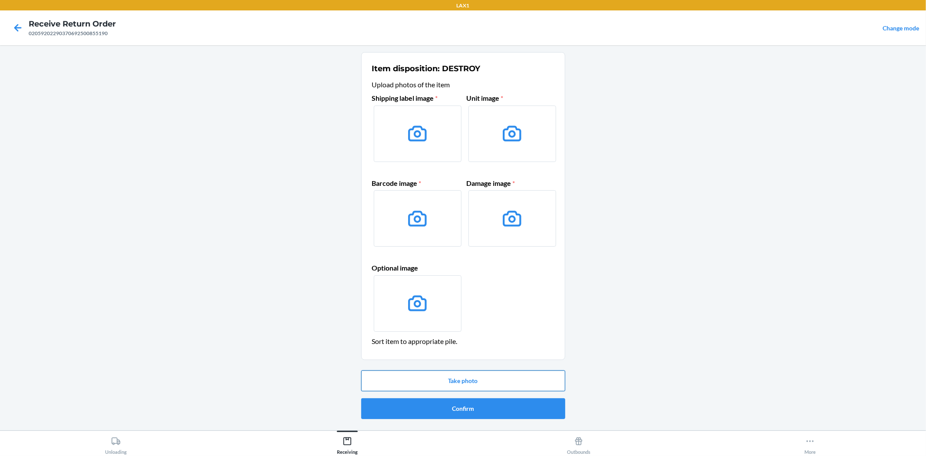
click at [459, 379] on button "Take photo" at bounding box center [463, 380] width 204 height 21
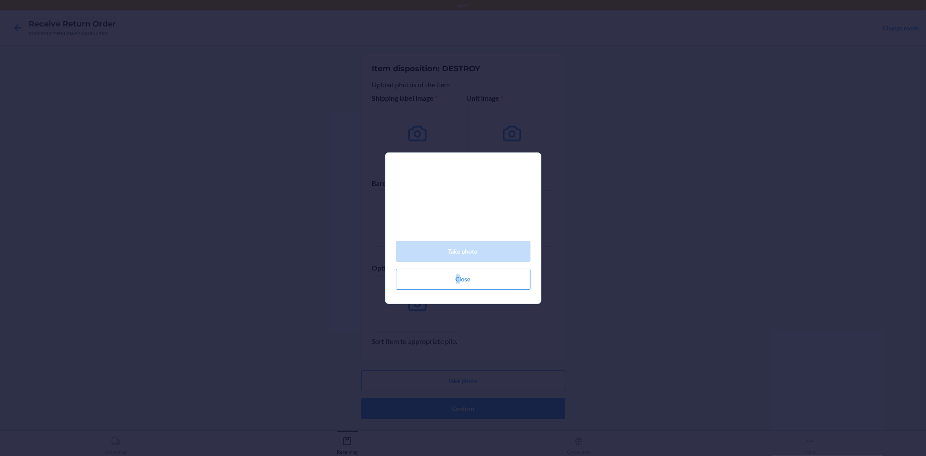
click at [885, 247] on div "Take photo Close" at bounding box center [463, 228] width 926 height 456
click at [594, 250] on div "Take photo Close" at bounding box center [463, 228] width 926 height 456
click at [448, 279] on button "Close" at bounding box center [463, 279] width 135 height 21
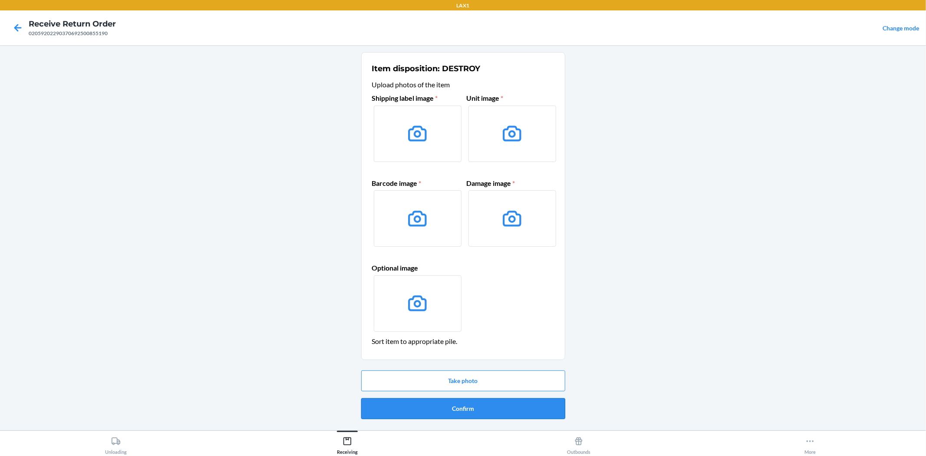
click at [484, 412] on button "Confirm" at bounding box center [463, 408] width 204 height 21
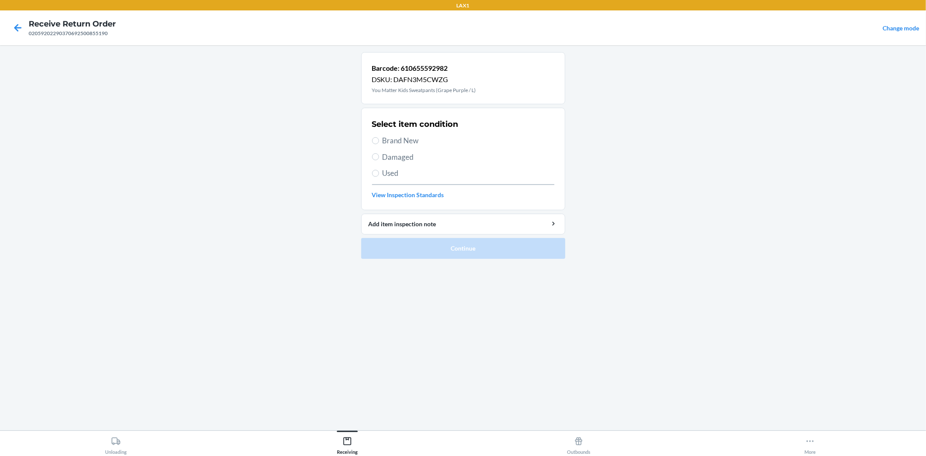
click at [401, 139] on span "Brand New" at bounding box center [468, 140] width 172 height 11
click at [379, 139] on input "Brand New" at bounding box center [375, 140] width 7 height 7
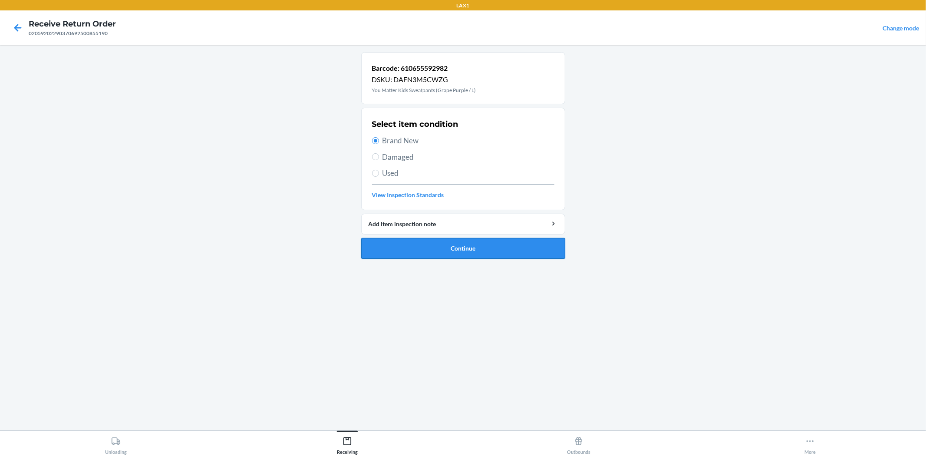
click at [456, 258] on button "Continue" at bounding box center [463, 248] width 204 height 21
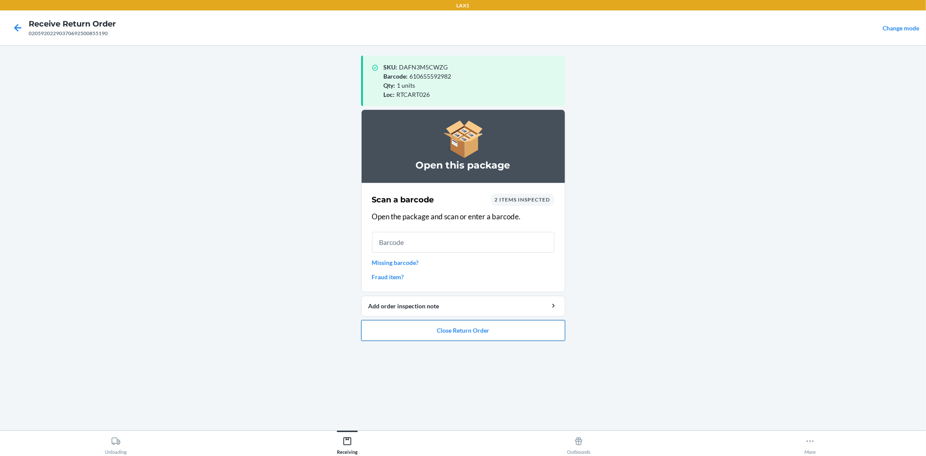
click at [444, 332] on button "Close Return Order" at bounding box center [463, 330] width 204 height 21
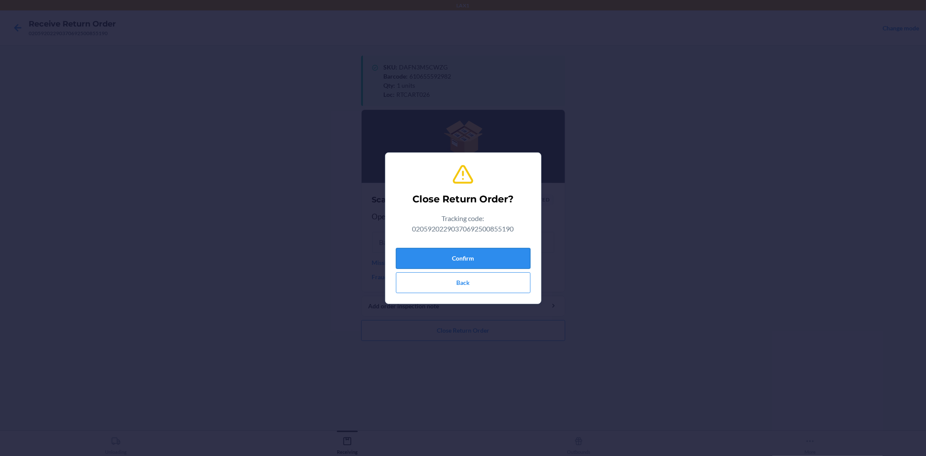
click at [460, 258] on button "Confirm" at bounding box center [463, 258] width 135 height 21
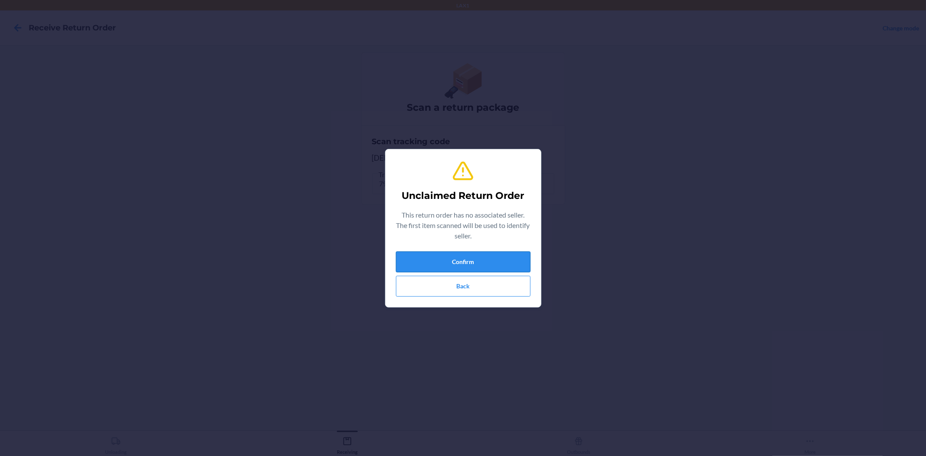
click at [463, 261] on button "Confirm" at bounding box center [463, 261] width 135 height 21
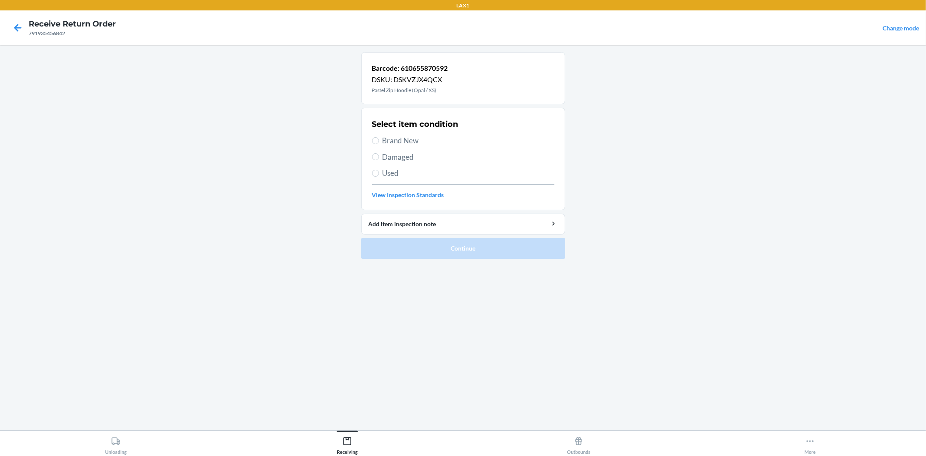
click at [410, 159] on span "Damaged" at bounding box center [468, 156] width 172 height 11
click at [379, 159] on input "Damaged" at bounding box center [375, 156] width 7 height 7
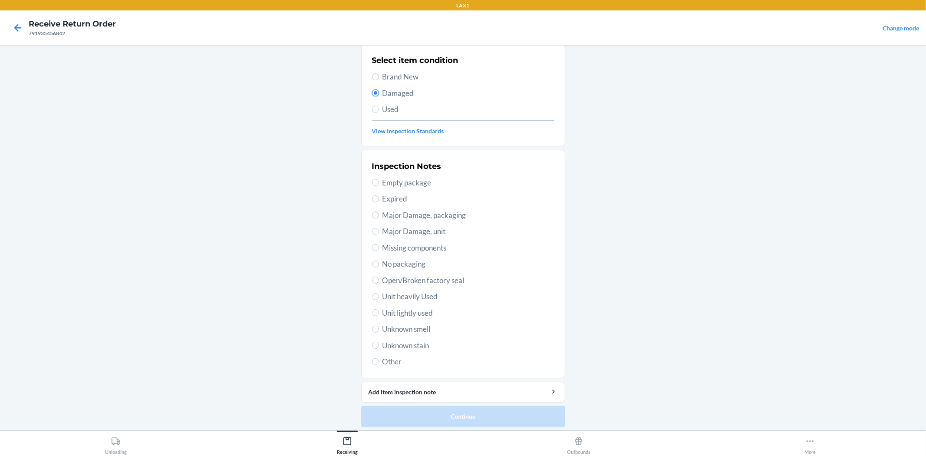
scroll to position [67, 0]
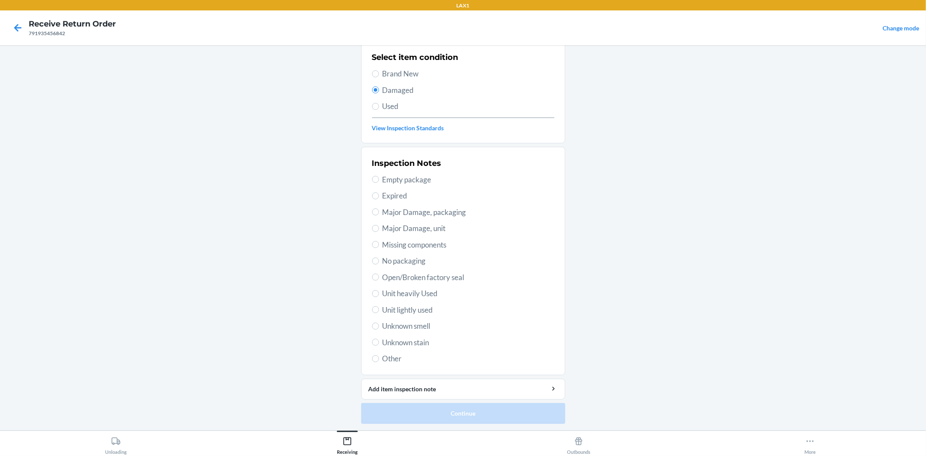
click at [398, 324] on span "Unknown smell" at bounding box center [468, 325] width 172 height 11
click at [379, 324] on input "Unknown smell" at bounding box center [375, 326] width 7 height 7
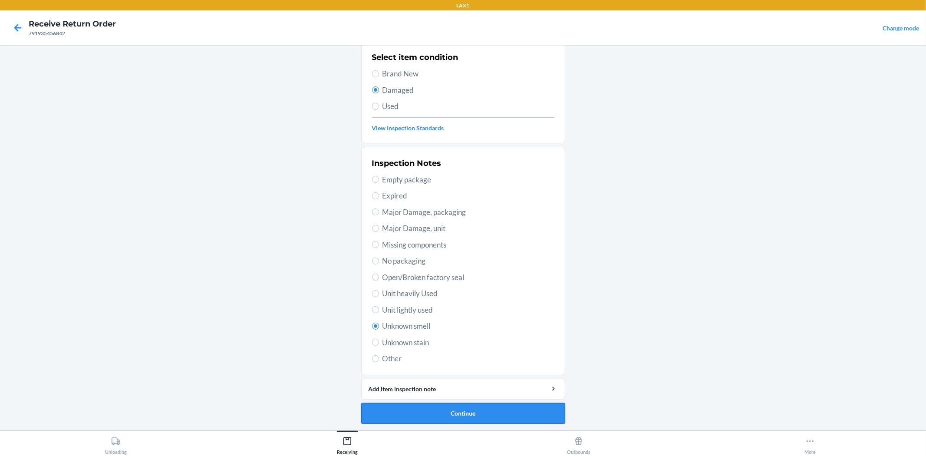
click at [434, 414] on button "Continue" at bounding box center [463, 413] width 204 height 21
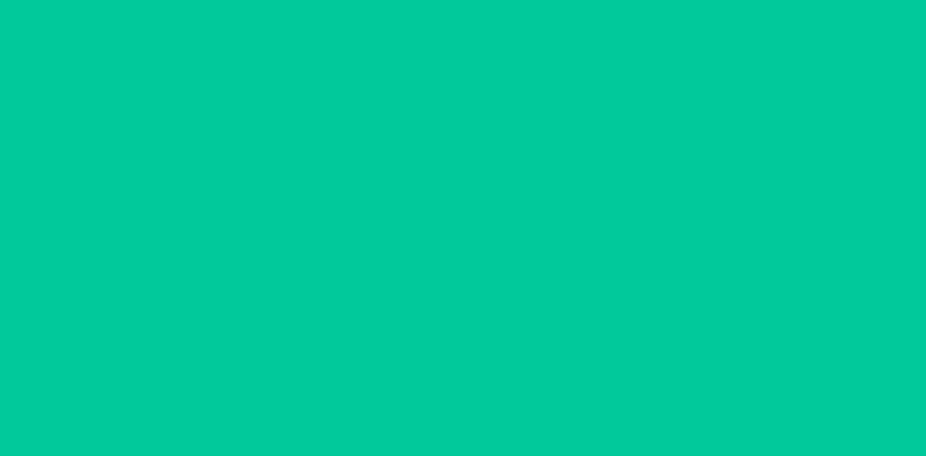
scroll to position [0, 0]
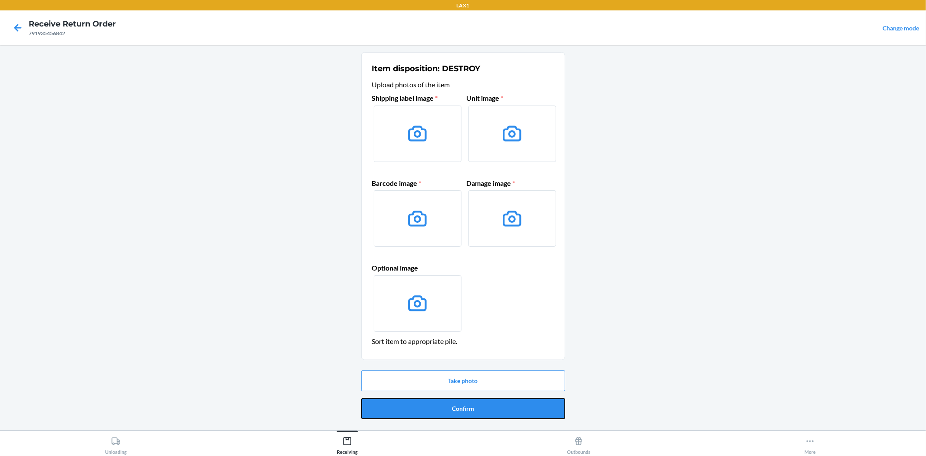
click at [441, 414] on button "Confirm" at bounding box center [463, 408] width 204 height 21
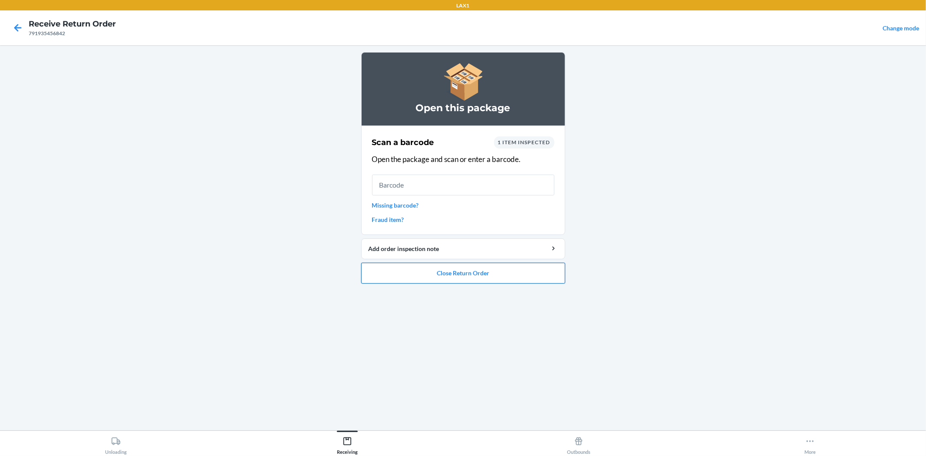
click at [480, 265] on button "Close Return Order" at bounding box center [463, 273] width 204 height 21
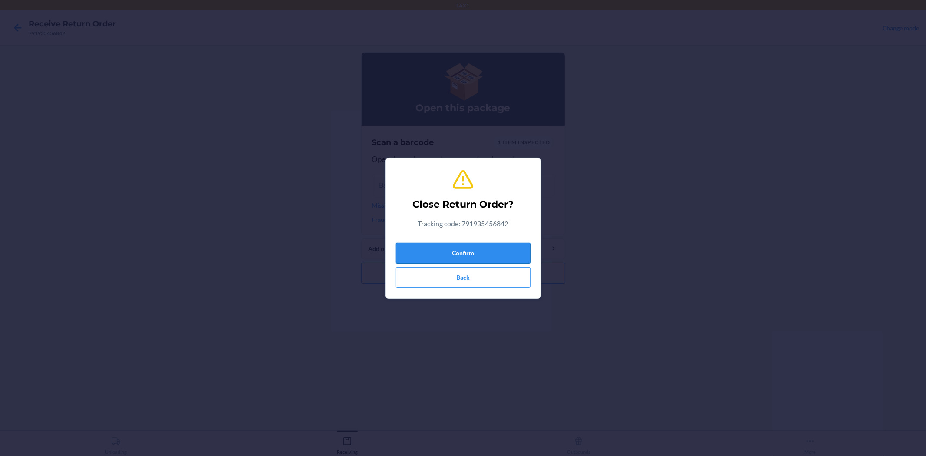
click at [471, 244] on button "Confirm" at bounding box center [463, 253] width 135 height 21
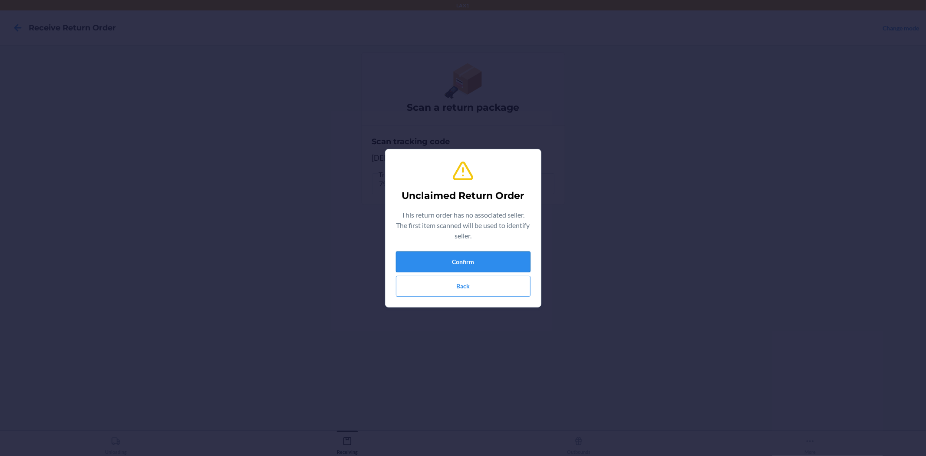
click at [469, 257] on button "Confirm" at bounding box center [463, 261] width 135 height 21
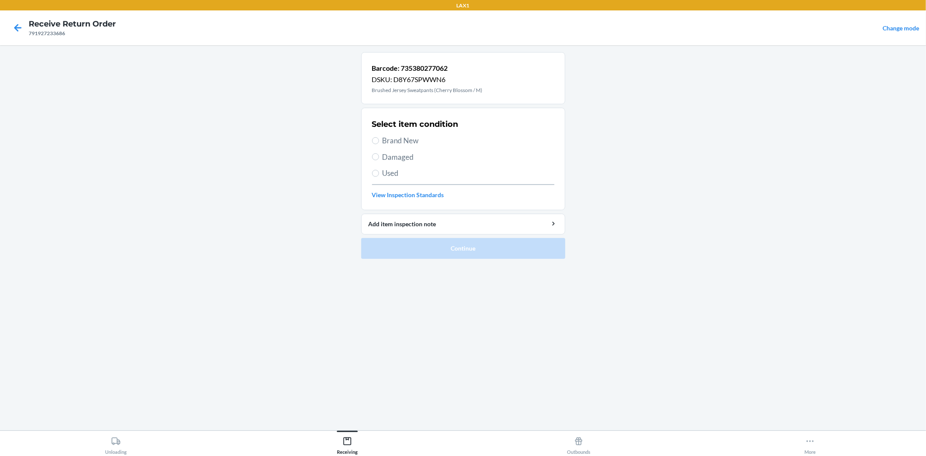
click at [389, 144] on span "Brand New" at bounding box center [468, 140] width 172 height 11
click at [379, 144] on input "Brand New" at bounding box center [375, 140] width 7 height 7
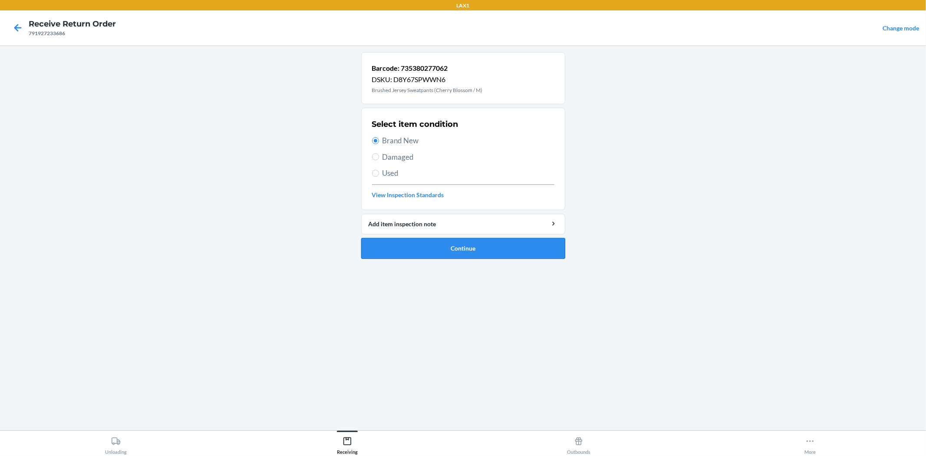
click at [448, 242] on button "Continue" at bounding box center [463, 248] width 204 height 21
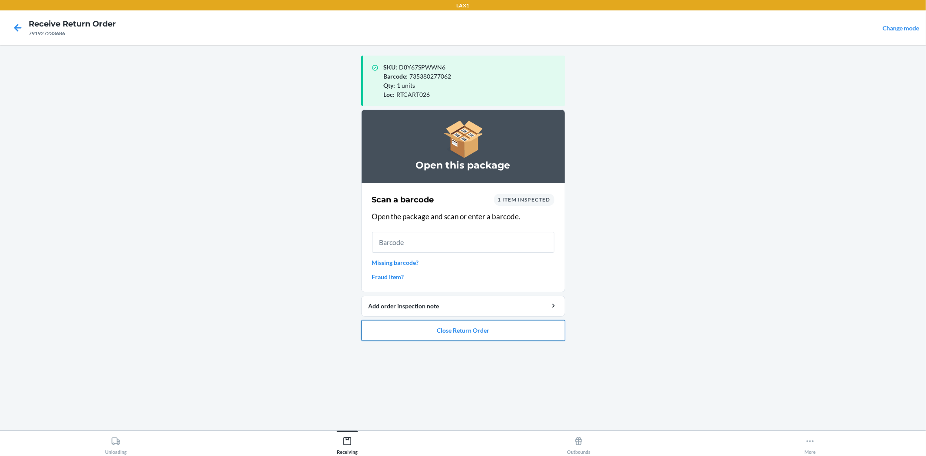
click at [467, 328] on button "Close Return Order" at bounding box center [463, 330] width 204 height 21
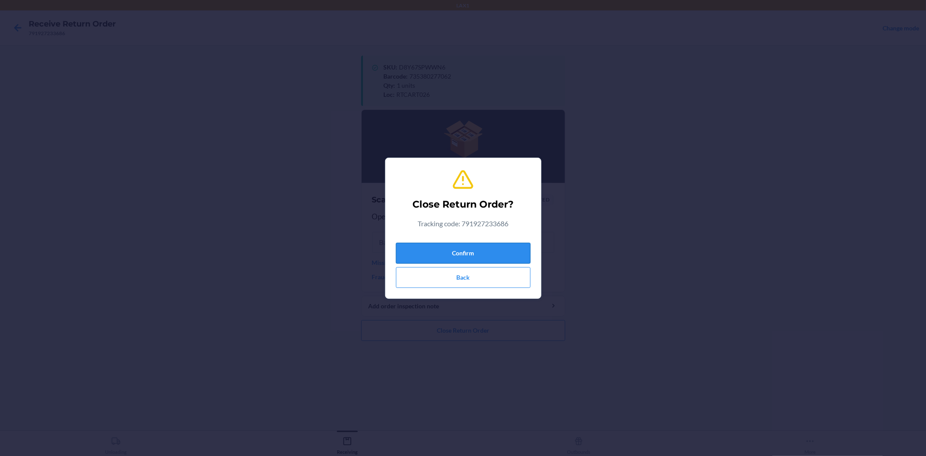
click at [462, 257] on button "Confirm" at bounding box center [463, 253] width 135 height 21
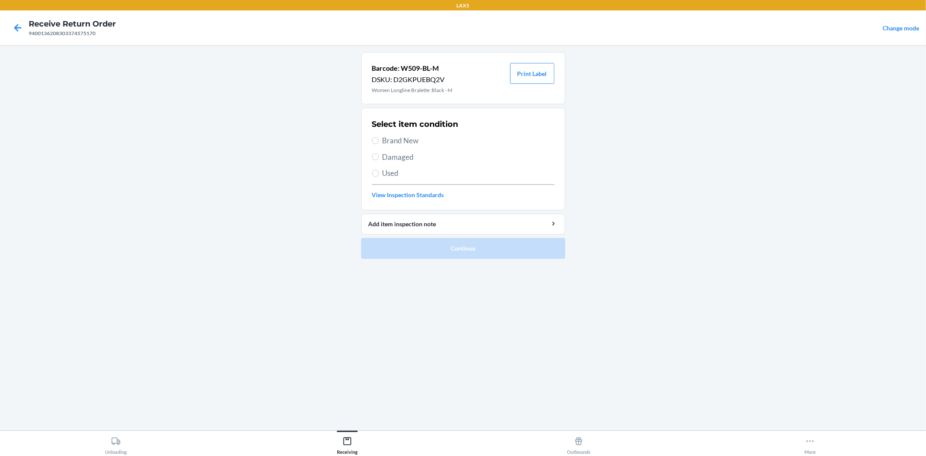
click at [404, 152] on span "Damaged" at bounding box center [468, 156] width 172 height 11
click at [379, 153] on input "Damaged" at bounding box center [375, 156] width 7 height 7
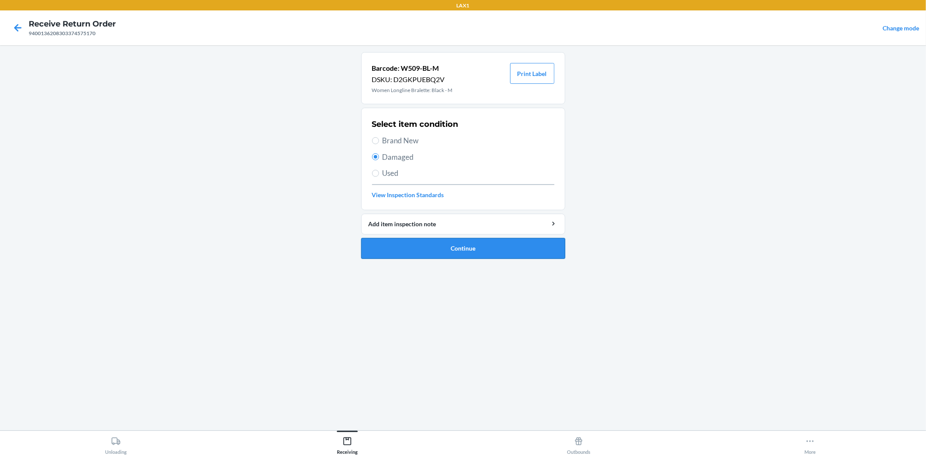
click at [477, 248] on button "Continue" at bounding box center [463, 248] width 204 height 21
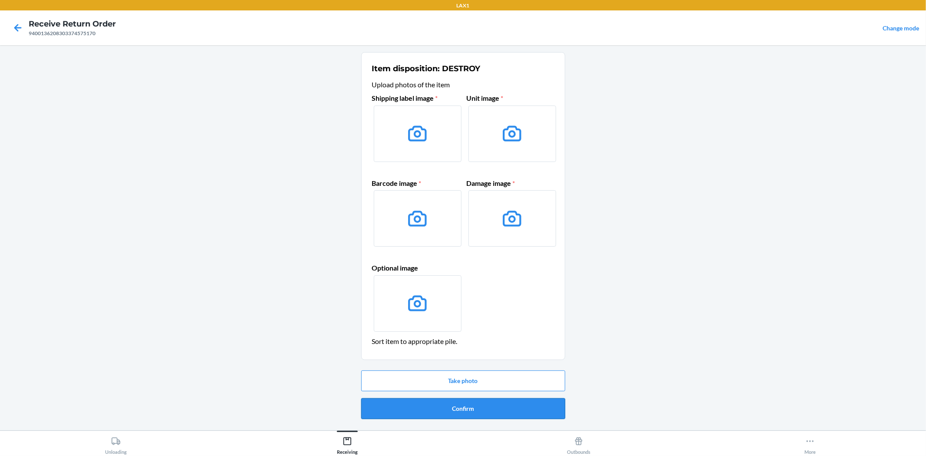
click at [470, 411] on button "Confirm" at bounding box center [463, 408] width 204 height 21
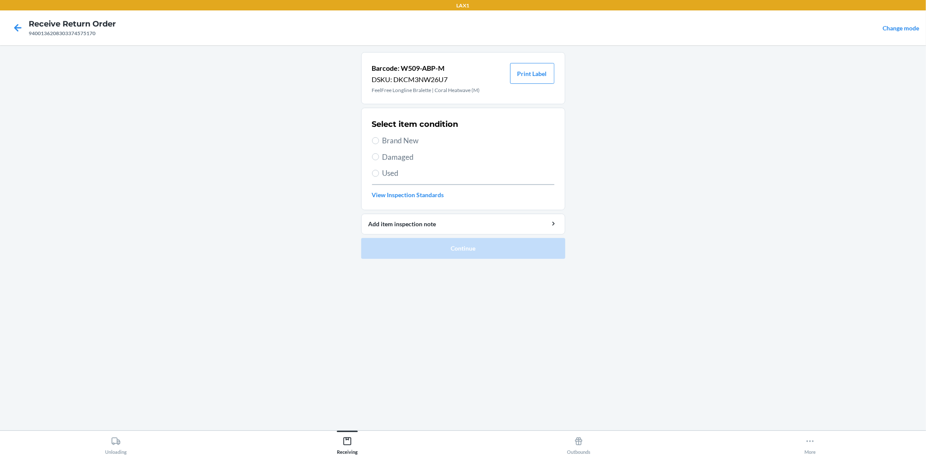
click at [398, 132] on div "Select item condition Brand New Damaged Used View Inspection Standards" at bounding box center [463, 159] width 182 height 86
click at [403, 141] on span "Brand New" at bounding box center [468, 140] width 172 height 11
click at [379, 141] on input "Brand New" at bounding box center [375, 140] width 7 height 7
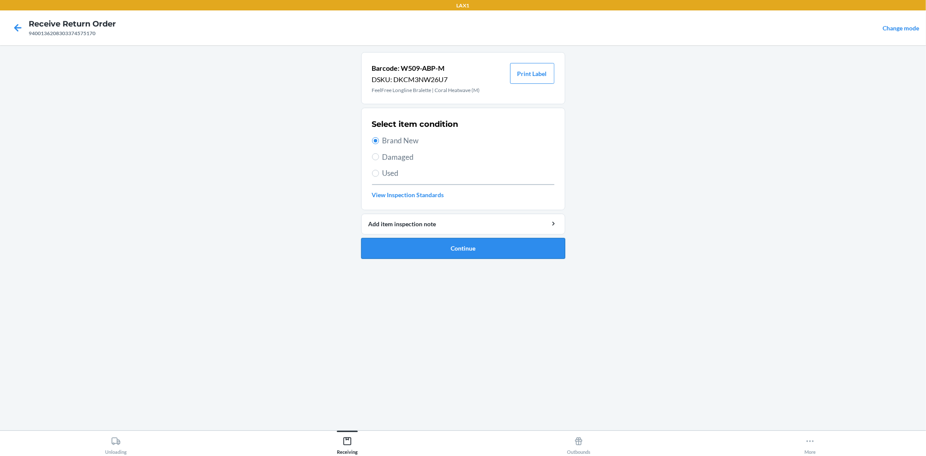
click at [433, 242] on button "Continue" at bounding box center [463, 248] width 204 height 21
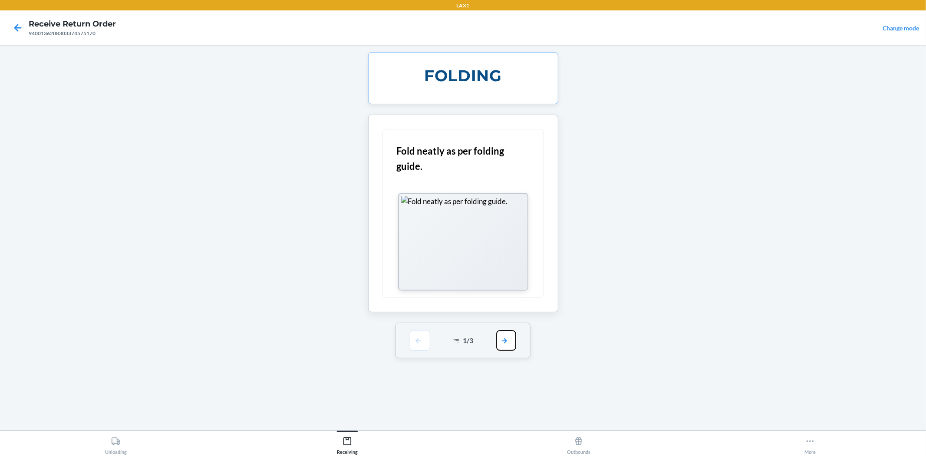
click at [504, 338] on button "button" at bounding box center [506, 340] width 20 height 21
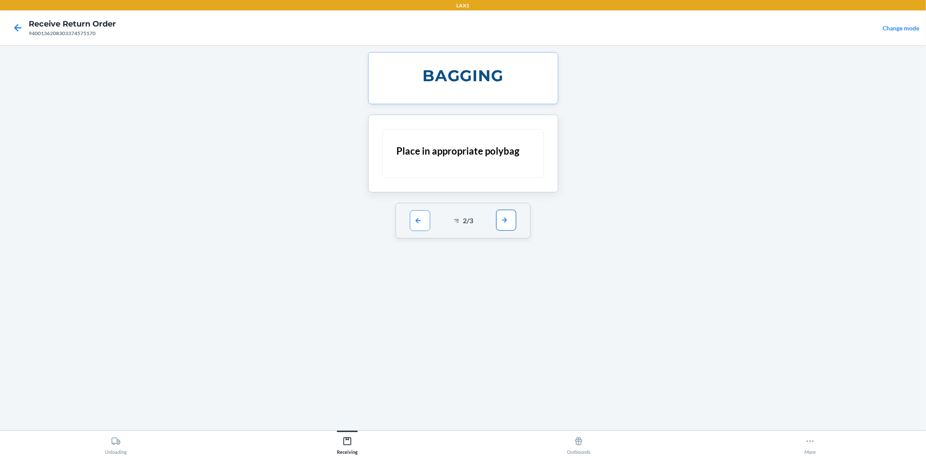
click at [501, 227] on button "button" at bounding box center [506, 220] width 20 height 21
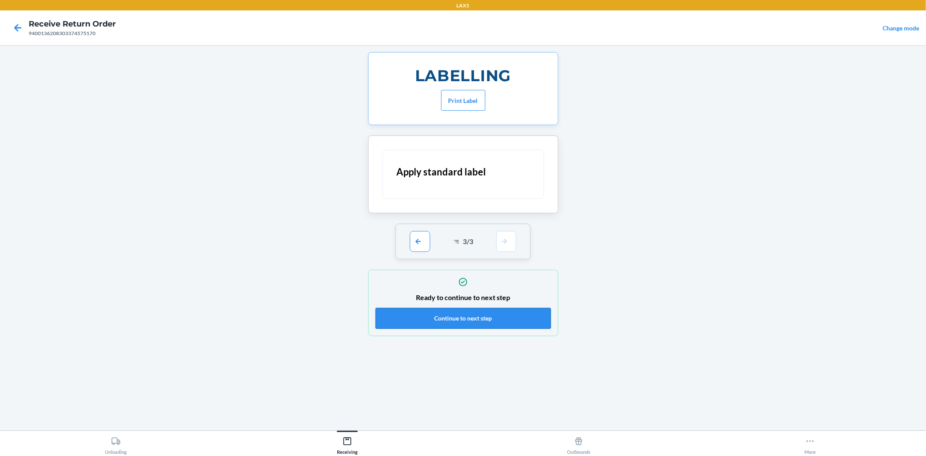
click at [485, 319] on button "Continue to next step" at bounding box center [462, 318] width 175 height 21
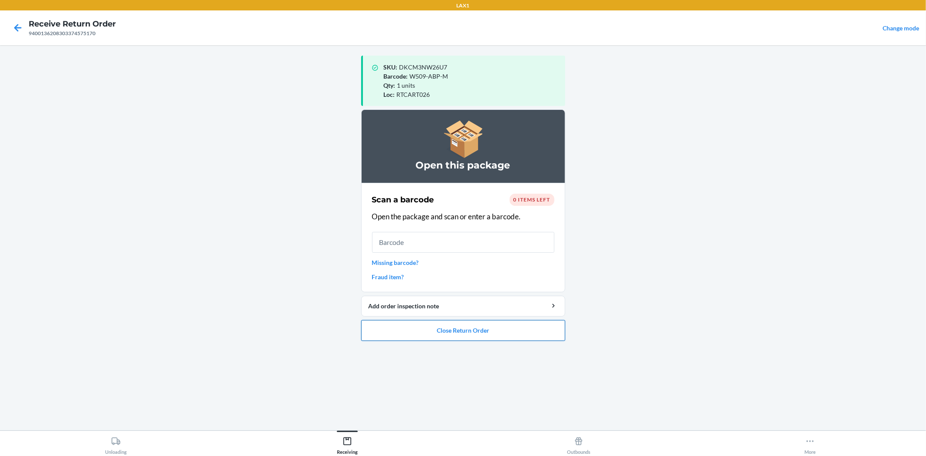
click at [436, 324] on button "Close Return Order" at bounding box center [463, 330] width 204 height 21
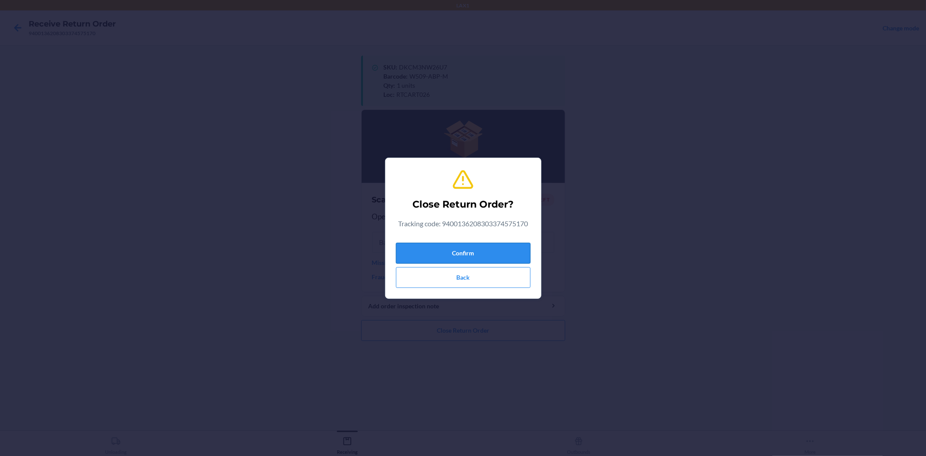
click at [465, 250] on button "Confirm" at bounding box center [463, 253] width 135 height 21
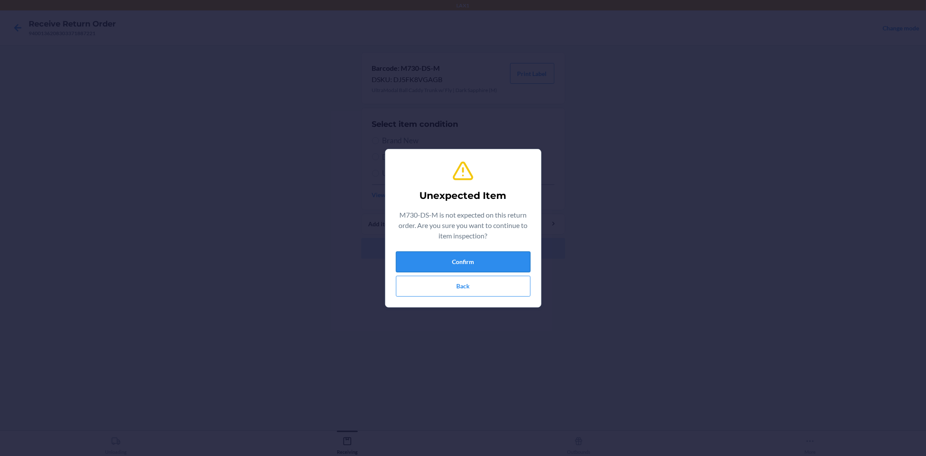
click at [451, 265] on button "Confirm" at bounding box center [463, 261] width 135 height 21
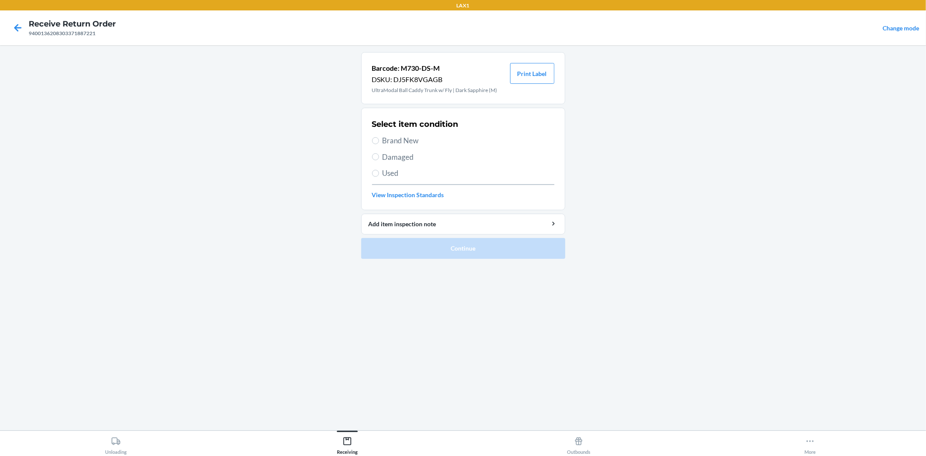
click at [407, 154] on span "Damaged" at bounding box center [468, 156] width 172 height 11
click at [379, 154] on input "Damaged" at bounding box center [375, 156] width 7 height 7
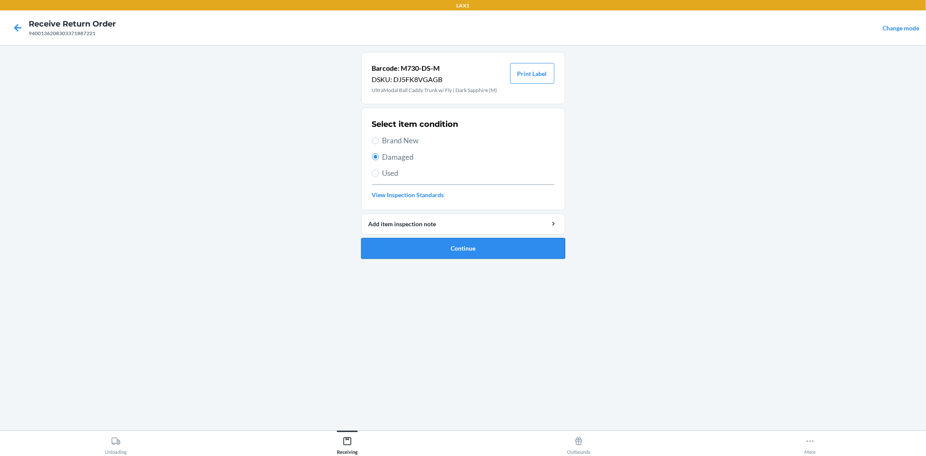
click at [451, 246] on button "Continue" at bounding box center [463, 248] width 204 height 21
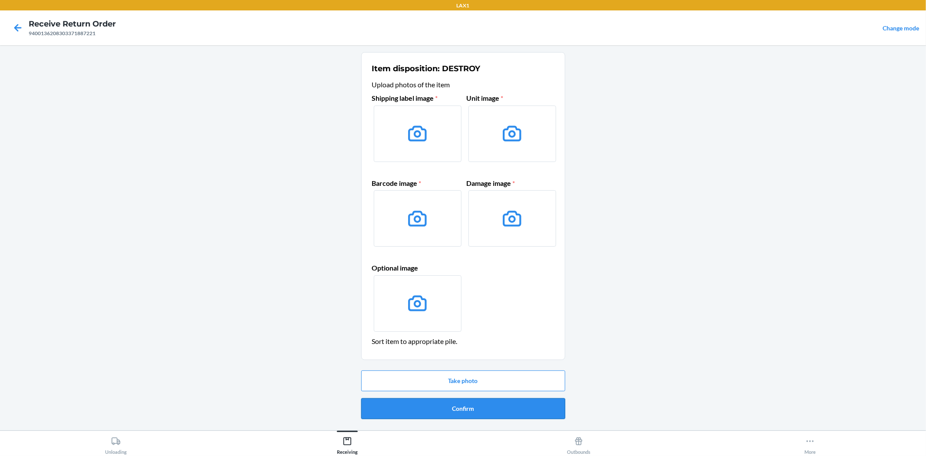
click at [461, 398] on button "Confirm" at bounding box center [463, 408] width 204 height 21
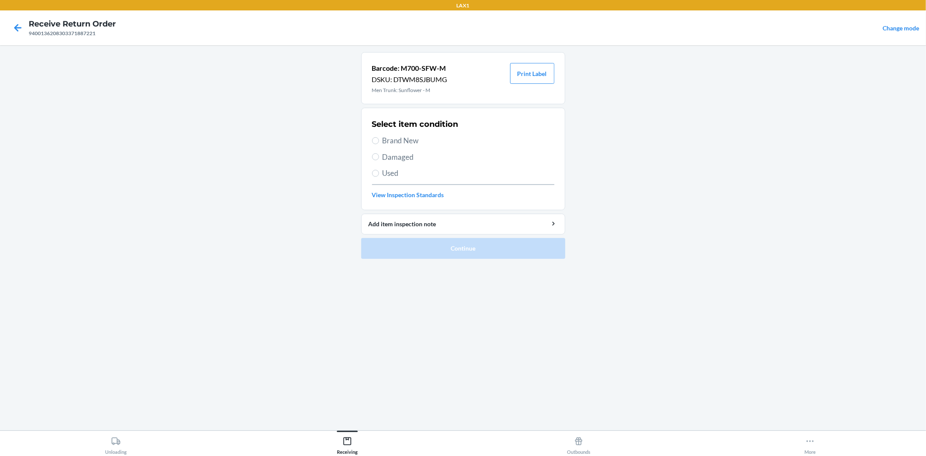
click at [394, 139] on span "Brand New" at bounding box center [468, 140] width 172 height 11
click at [379, 139] on input "Brand New" at bounding box center [375, 140] width 7 height 7
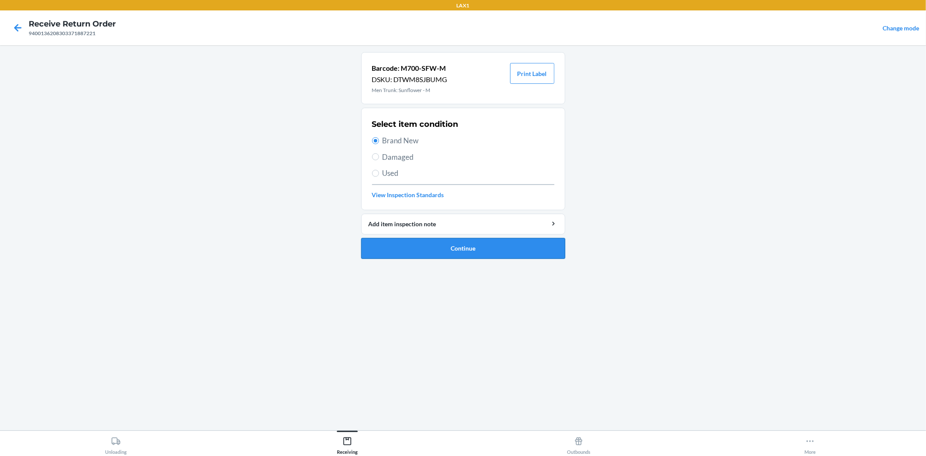
click at [474, 245] on button "Continue" at bounding box center [463, 248] width 204 height 21
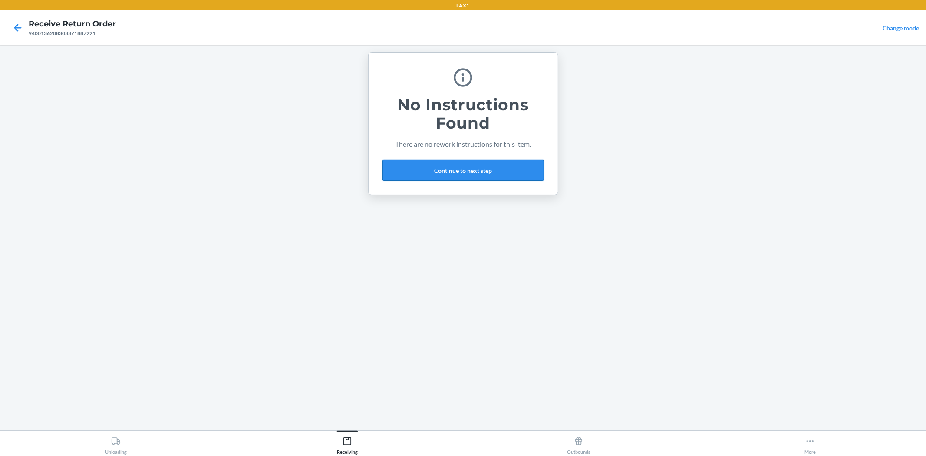
click at [471, 163] on button "Continue to next step" at bounding box center [462, 170] width 161 height 21
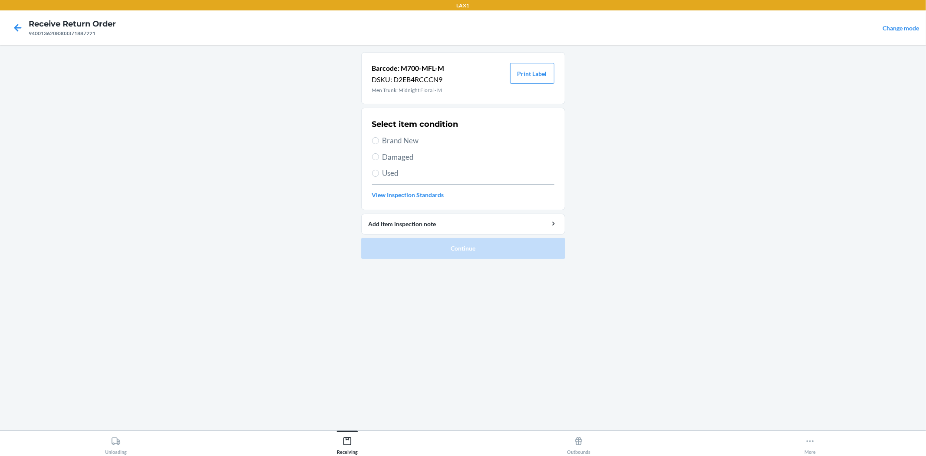
click at [404, 142] on span "Brand New" at bounding box center [468, 140] width 172 height 11
click at [379, 142] on input "Brand New" at bounding box center [375, 140] width 7 height 7
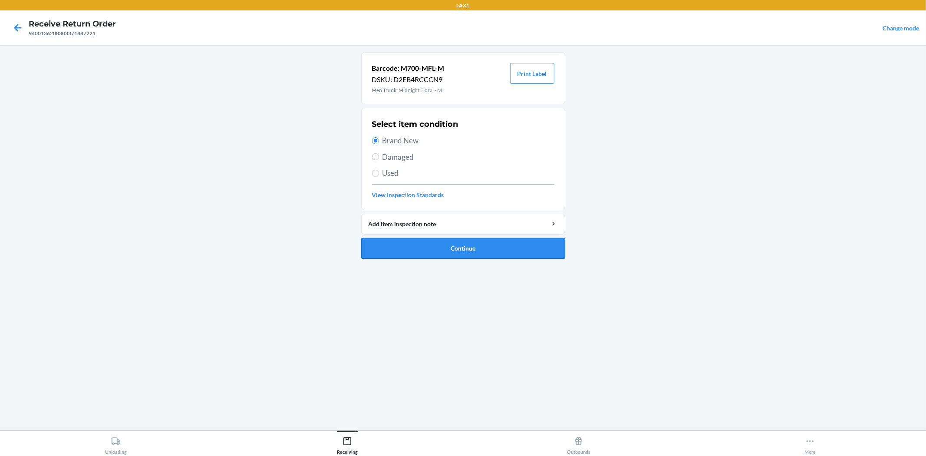
click at [452, 244] on button "Continue" at bounding box center [463, 248] width 204 height 21
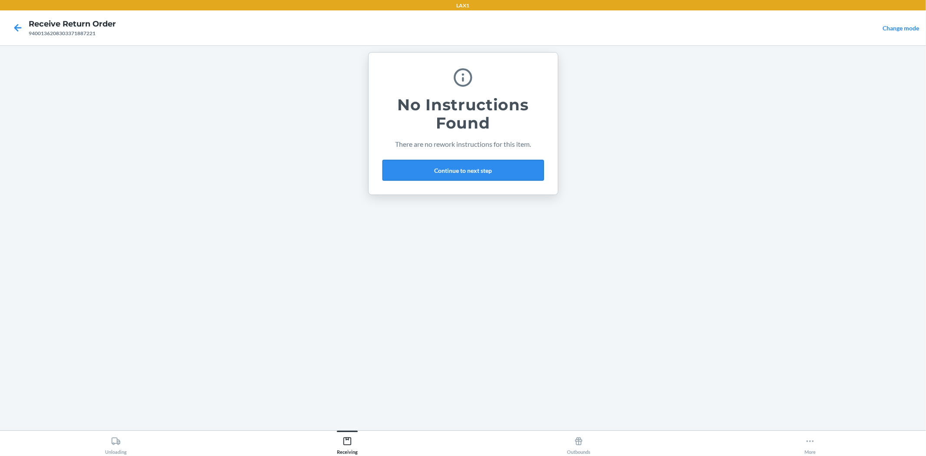
click at [451, 170] on button "Continue to next step" at bounding box center [462, 170] width 161 height 21
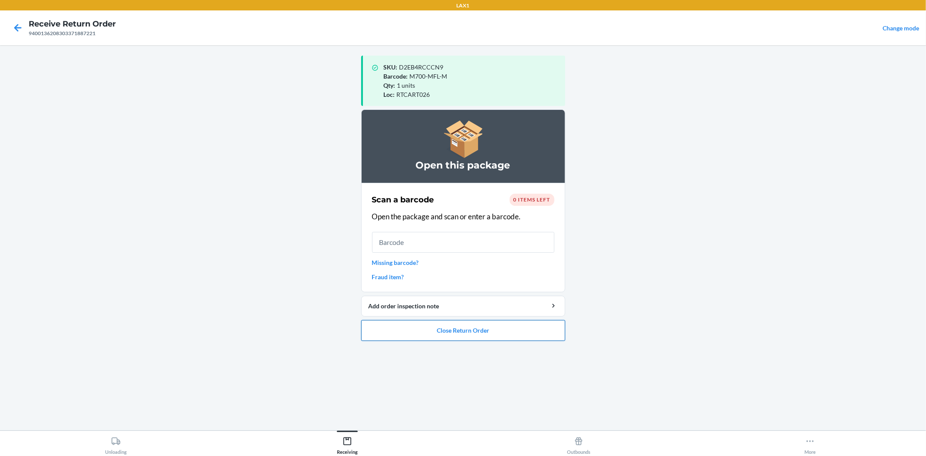
click at [465, 327] on button "Close Return Order" at bounding box center [463, 330] width 204 height 21
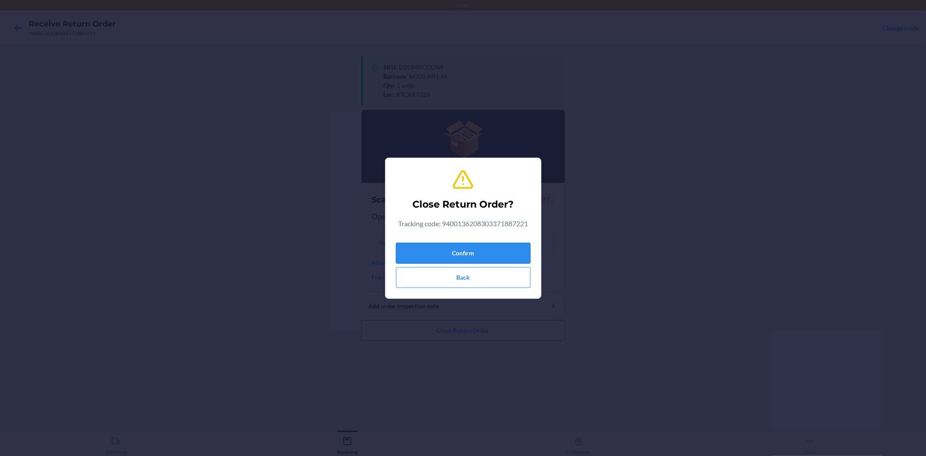
click at [472, 250] on button "Confirm" at bounding box center [463, 253] width 135 height 21
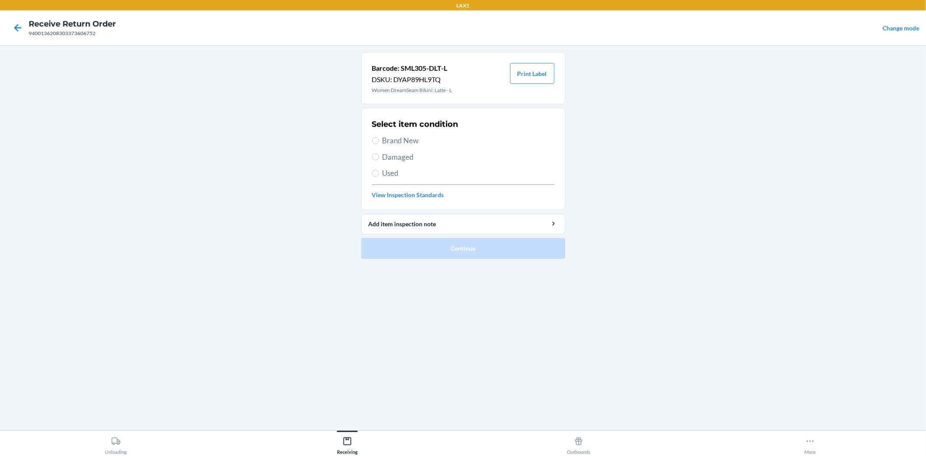
click at [407, 153] on span "Damaged" at bounding box center [468, 156] width 172 height 11
click at [379, 153] on input "Damaged" at bounding box center [375, 156] width 7 height 7
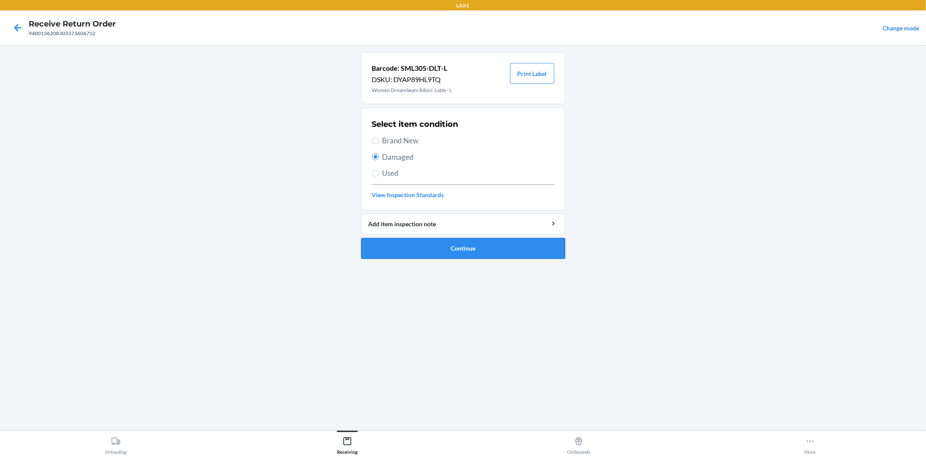
click at [426, 245] on button "Continue" at bounding box center [463, 248] width 204 height 21
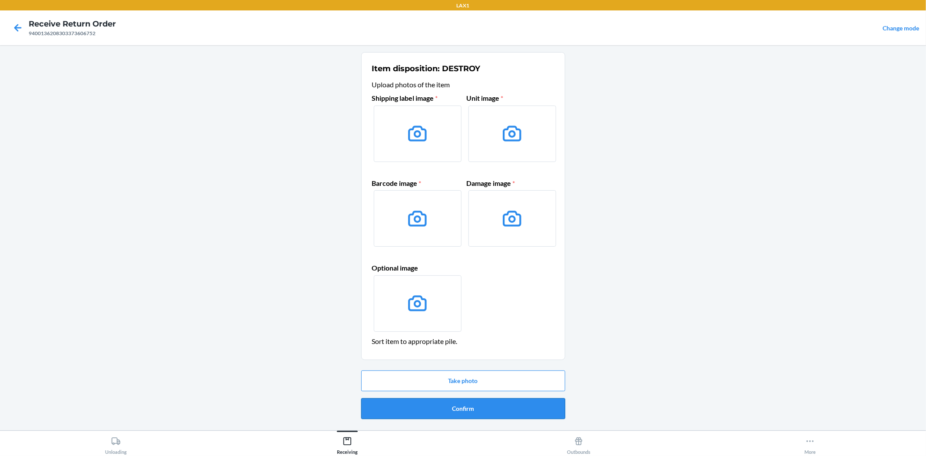
click at [477, 410] on button "Confirm" at bounding box center [463, 408] width 204 height 21
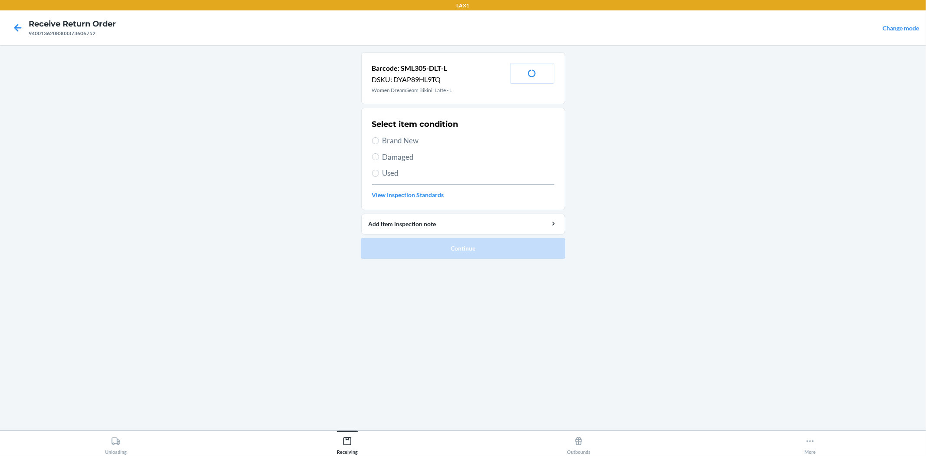
drag, startPoint x: 413, startPoint y: 138, endPoint x: 447, endPoint y: 305, distance: 170.6
click at [412, 139] on span "Brand New" at bounding box center [468, 140] width 172 height 11
click at [379, 139] on input "Brand New" at bounding box center [375, 140] width 7 height 7
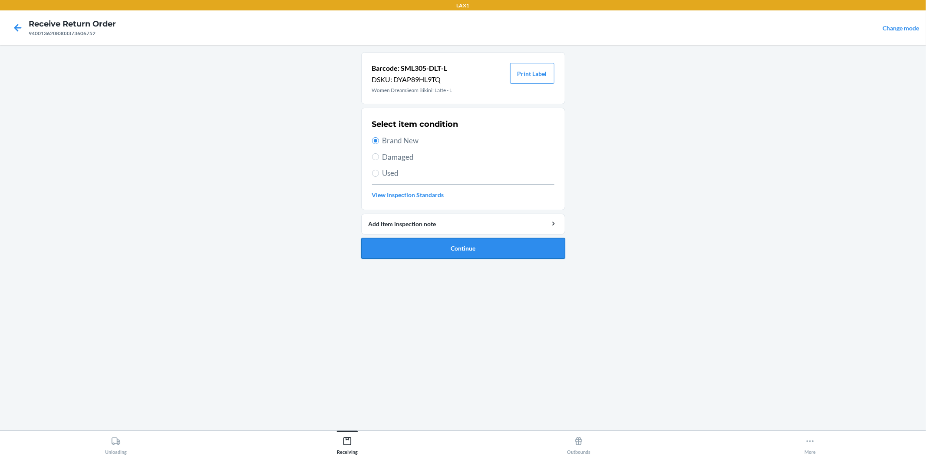
click at [441, 248] on button "Continue" at bounding box center [463, 248] width 204 height 21
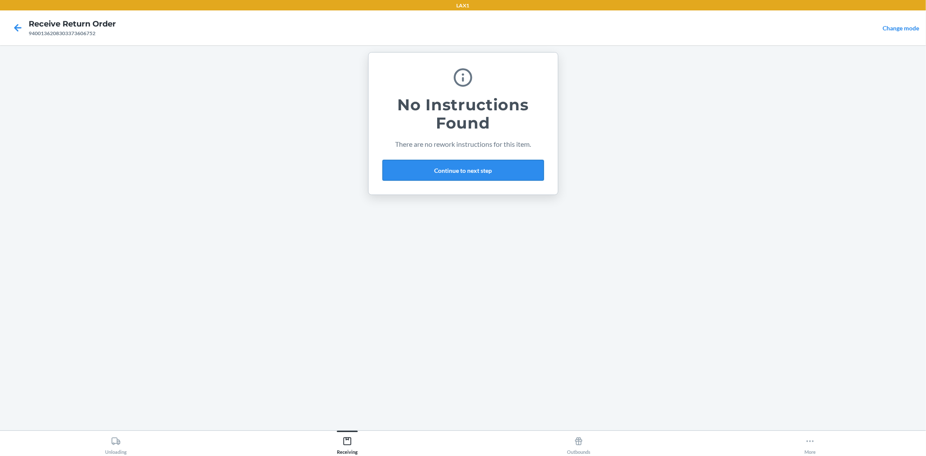
click at [442, 164] on button "Continue to next step" at bounding box center [462, 170] width 161 height 21
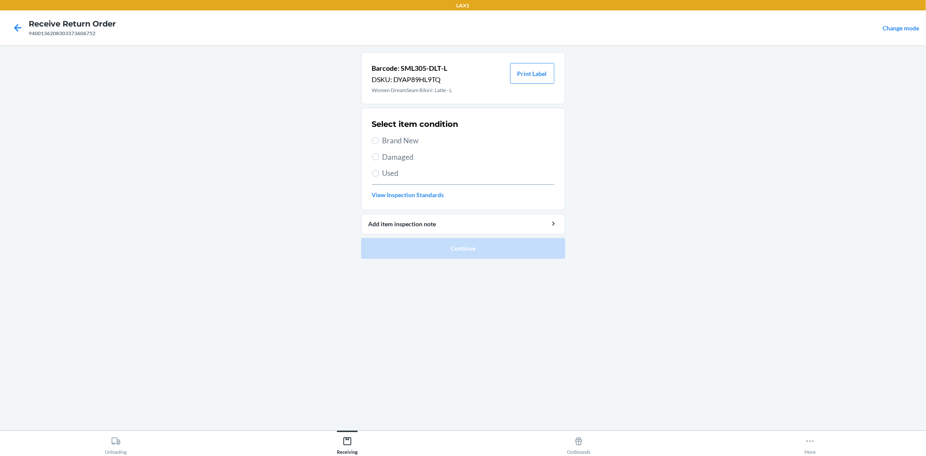
click at [400, 141] on span "Brand New" at bounding box center [468, 140] width 172 height 11
click at [379, 141] on input "Brand New" at bounding box center [375, 140] width 7 height 7
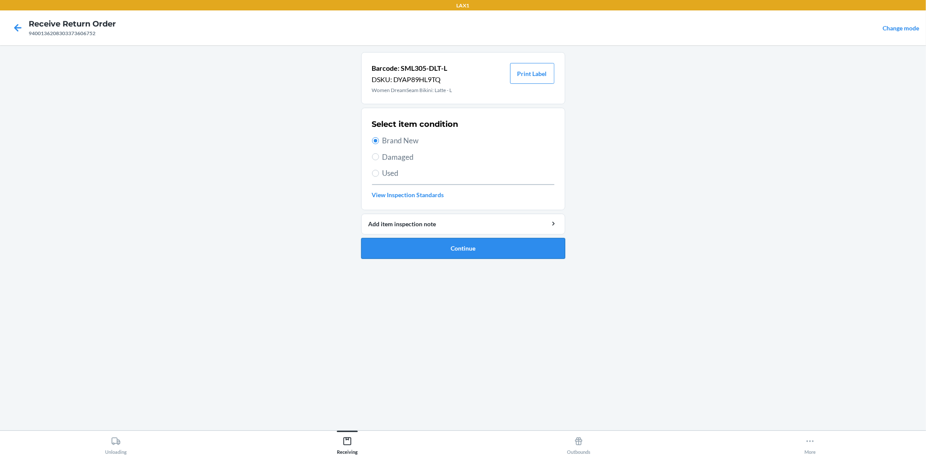
click at [481, 250] on button "Continue" at bounding box center [463, 248] width 204 height 21
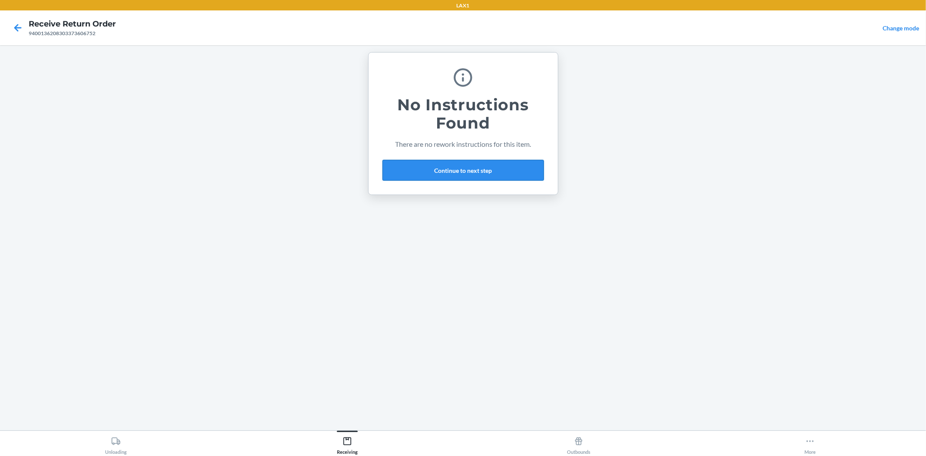
click at [461, 161] on button "Continue to next step" at bounding box center [462, 170] width 161 height 21
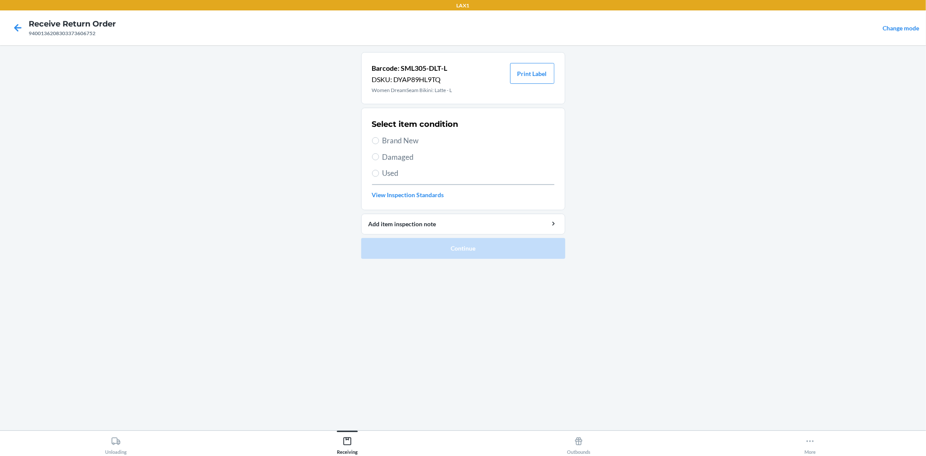
click at [395, 144] on span "Brand New" at bounding box center [468, 140] width 172 height 11
click at [379, 144] on input "Brand New" at bounding box center [375, 140] width 7 height 7
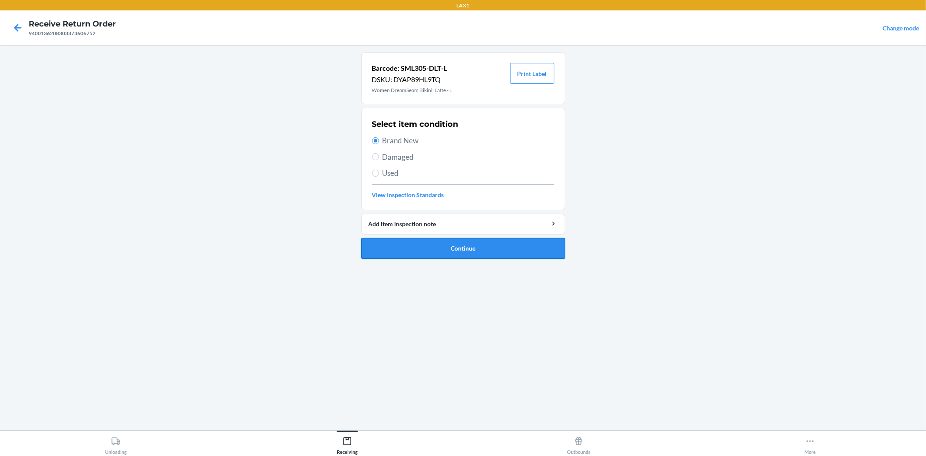
click at [452, 247] on button "Continue" at bounding box center [463, 248] width 204 height 21
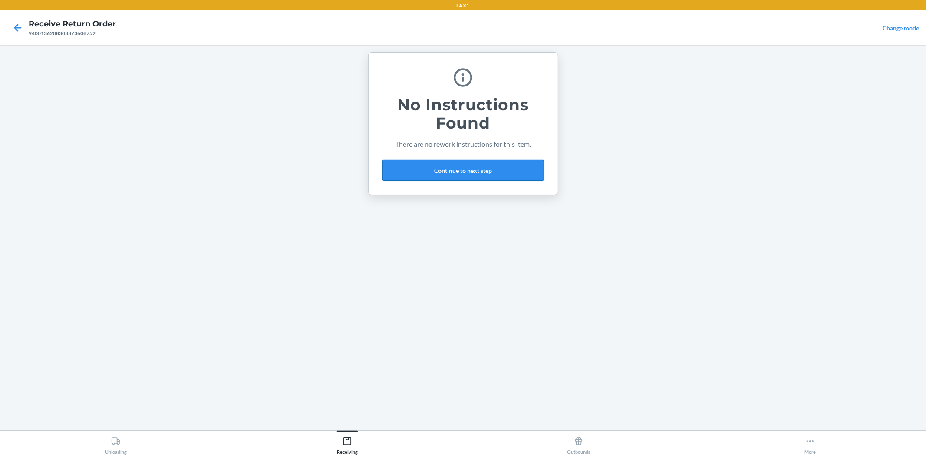
click at [430, 171] on button "Continue to next step" at bounding box center [462, 170] width 161 height 21
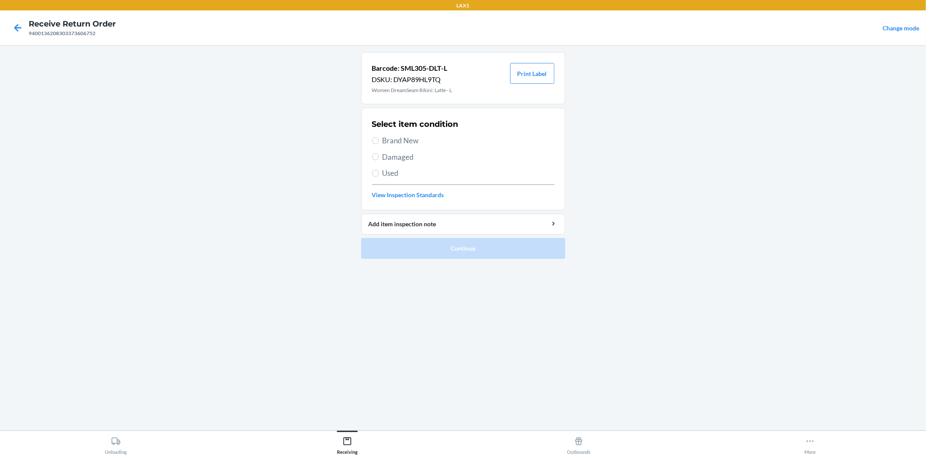
click at [403, 139] on span "Brand New" at bounding box center [468, 140] width 172 height 11
click at [379, 139] on input "Brand New" at bounding box center [375, 140] width 7 height 7
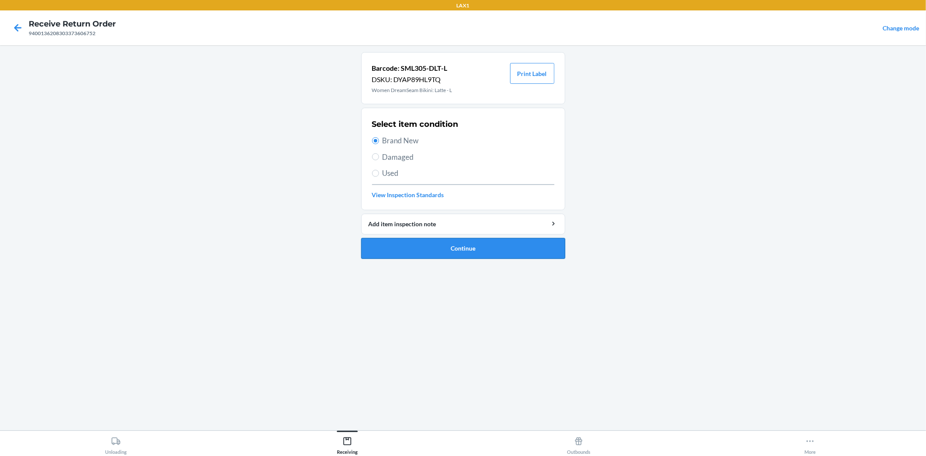
click at [449, 252] on button "Continue" at bounding box center [463, 248] width 204 height 21
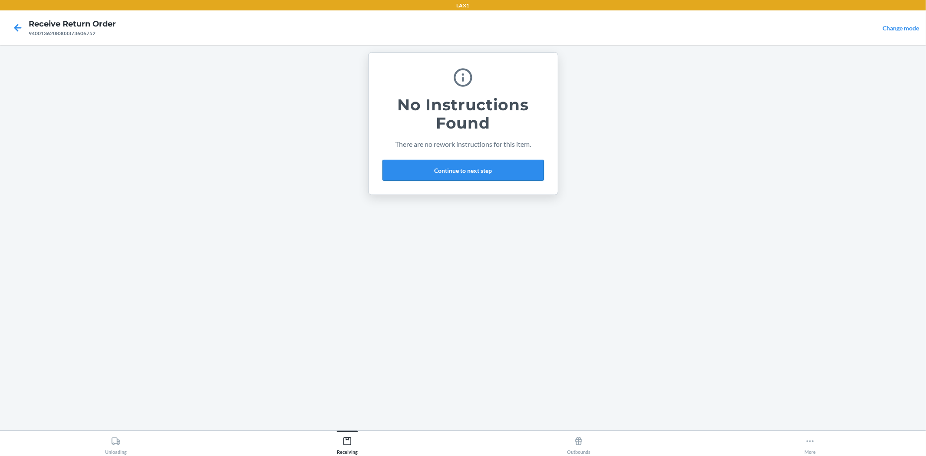
click at [458, 174] on button "Continue to next step" at bounding box center [462, 170] width 161 height 21
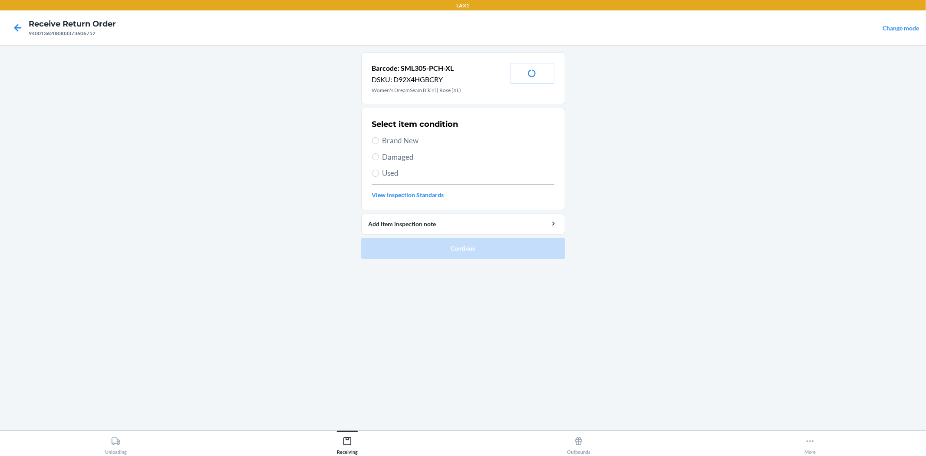
click at [398, 142] on span "Brand New" at bounding box center [468, 140] width 172 height 11
click at [379, 142] on input "Brand New" at bounding box center [375, 140] width 7 height 7
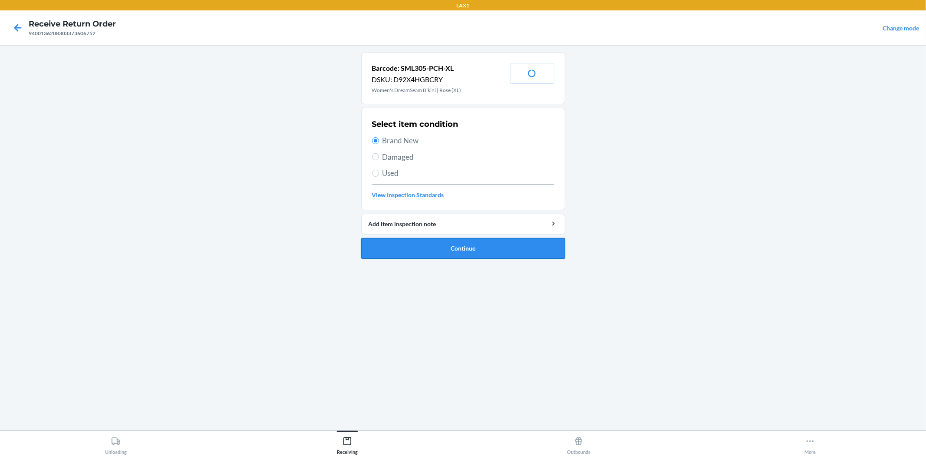
click at [464, 249] on button "Continue" at bounding box center [463, 248] width 204 height 21
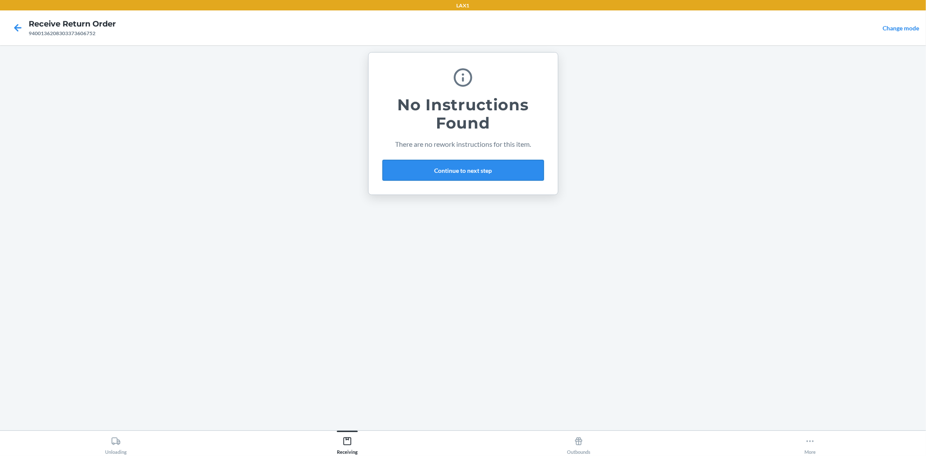
click at [429, 171] on button "Continue to next step" at bounding box center [462, 170] width 161 height 21
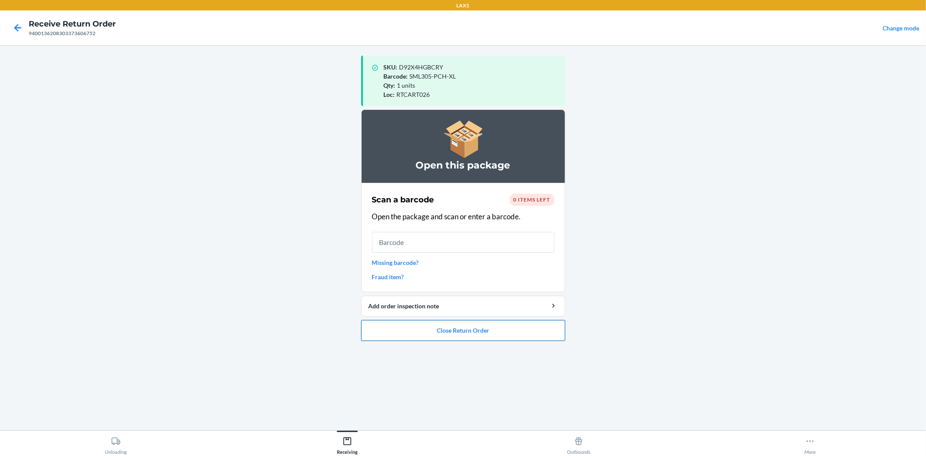
click at [445, 331] on button "Close Return Order" at bounding box center [463, 330] width 204 height 21
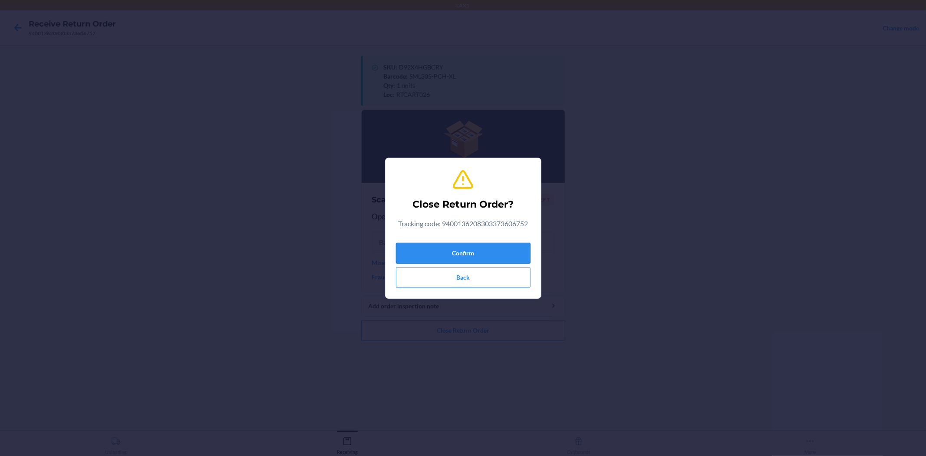
click at [472, 252] on button "Confirm" at bounding box center [463, 253] width 135 height 21
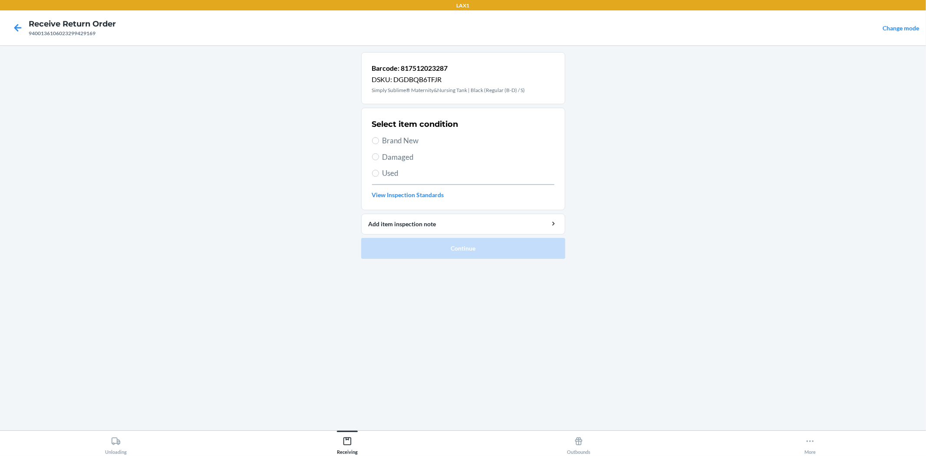
click at [398, 140] on span "Brand New" at bounding box center [468, 140] width 172 height 11
click at [379, 140] on input "Brand New" at bounding box center [375, 140] width 7 height 7
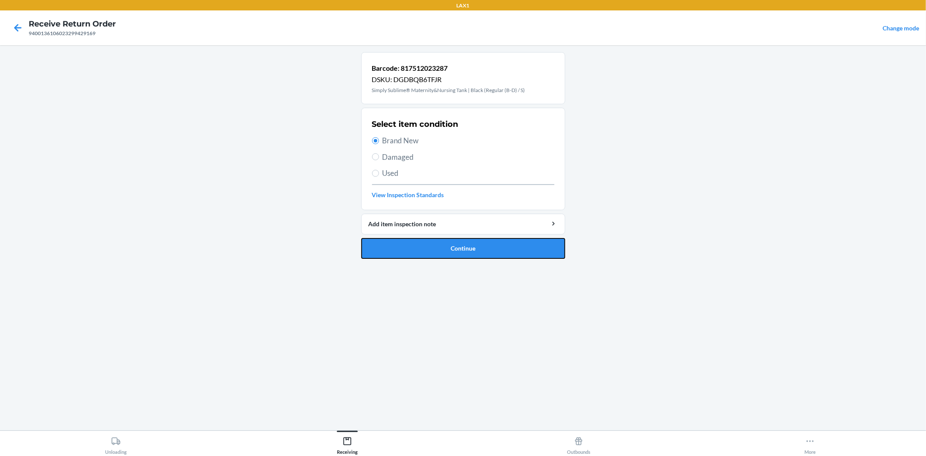
drag, startPoint x: 451, startPoint y: 247, endPoint x: 449, endPoint y: 242, distance: 5.8
click at [451, 246] on button "Continue" at bounding box center [463, 248] width 204 height 21
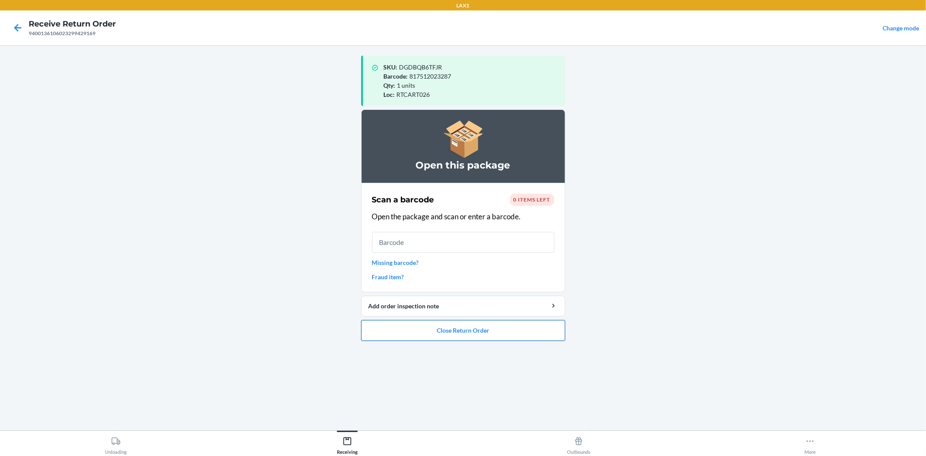
click at [472, 330] on button "Close Return Order" at bounding box center [463, 330] width 204 height 21
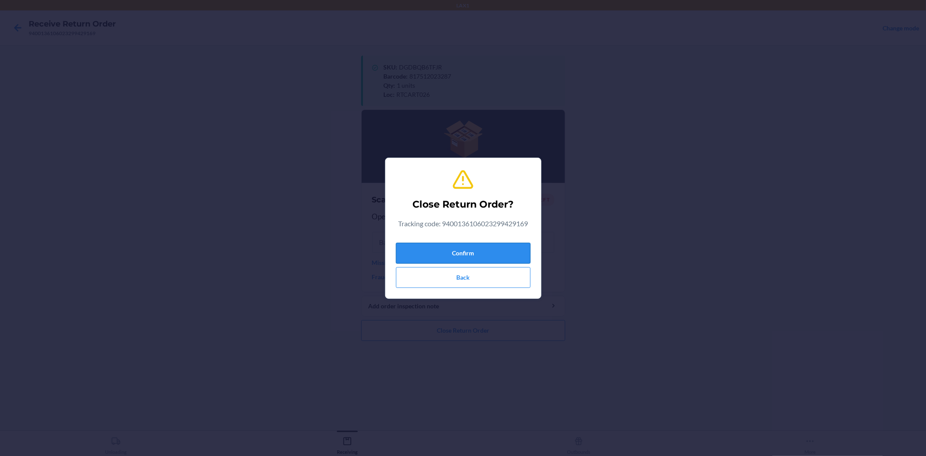
click at [439, 254] on button "Confirm" at bounding box center [463, 253] width 135 height 21
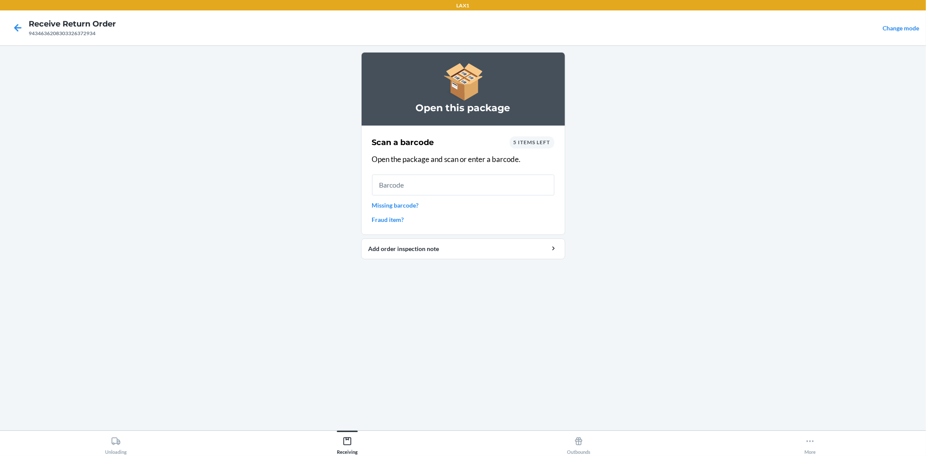
click at [378, 206] on link "Missing barcode?" at bounding box center [463, 205] width 182 height 9
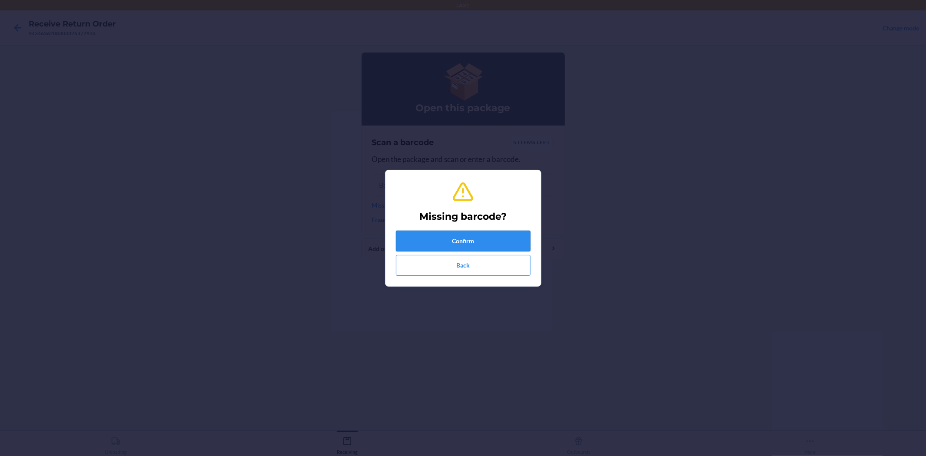
click at [490, 235] on button "Confirm" at bounding box center [463, 240] width 135 height 21
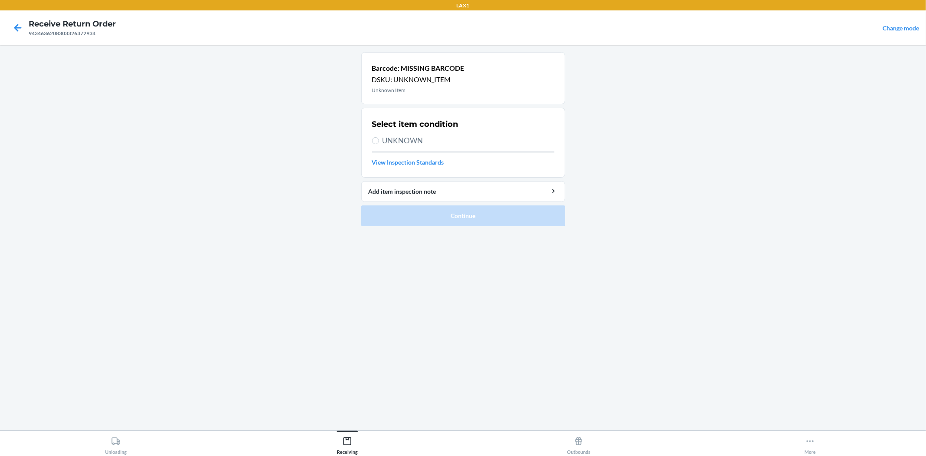
click at [425, 138] on span "UNKNOWN" at bounding box center [468, 140] width 172 height 11
click at [379, 138] on input "UNKNOWN" at bounding box center [375, 140] width 7 height 7
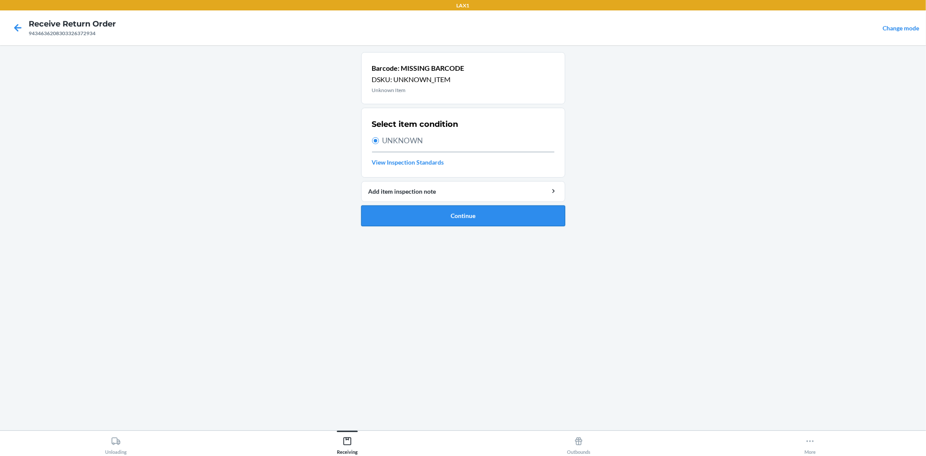
click at [458, 211] on button "Continue" at bounding box center [463, 215] width 204 height 21
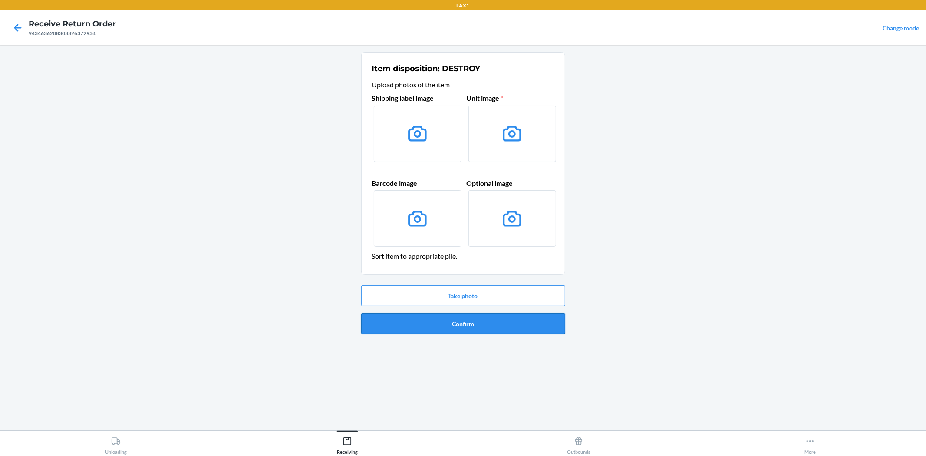
click at [461, 319] on button "Confirm" at bounding box center [463, 323] width 204 height 21
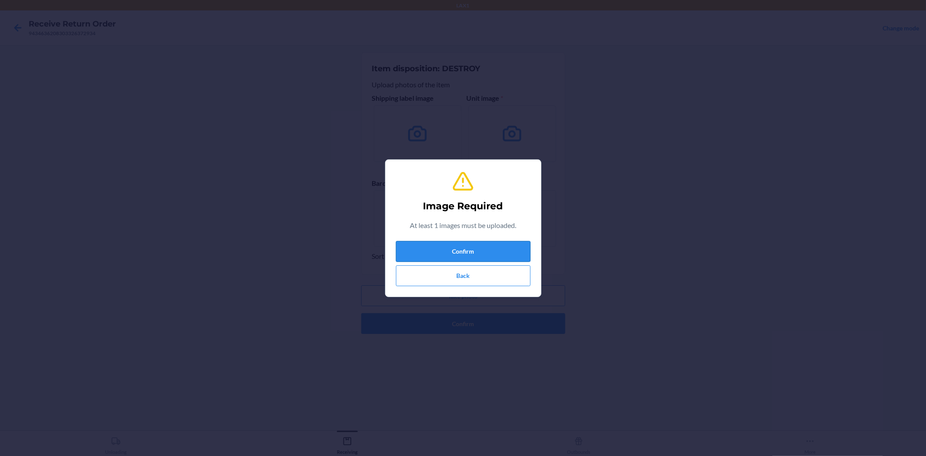
click at [448, 246] on button "Confirm" at bounding box center [463, 251] width 135 height 21
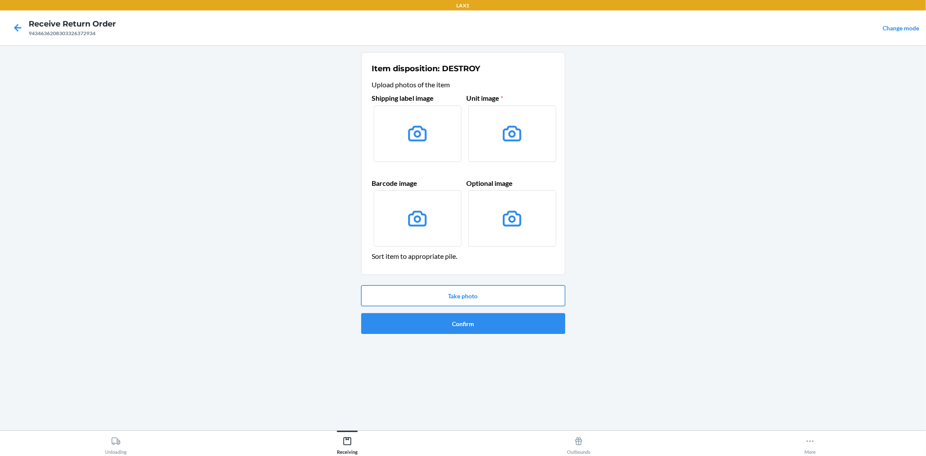
click at [470, 298] on button "Take photo" at bounding box center [463, 295] width 204 height 21
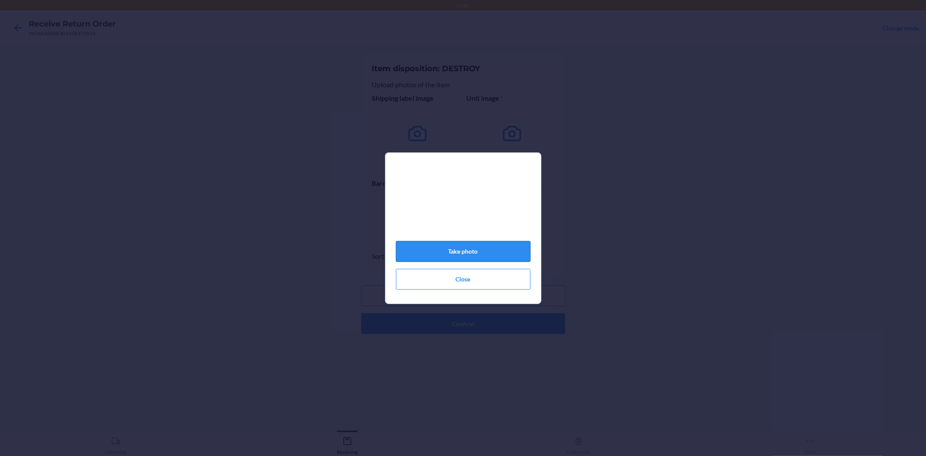
click at [474, 253] on button "Take photo" at bounding box center [463, 251] width 135 height 21
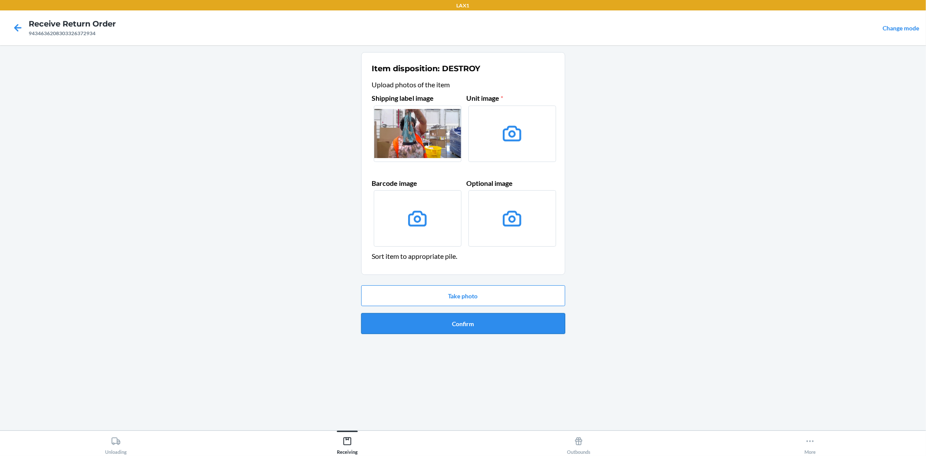
click at [453, 319] on button "Confirm" at bounding box center [463, 323] width 204 height 21
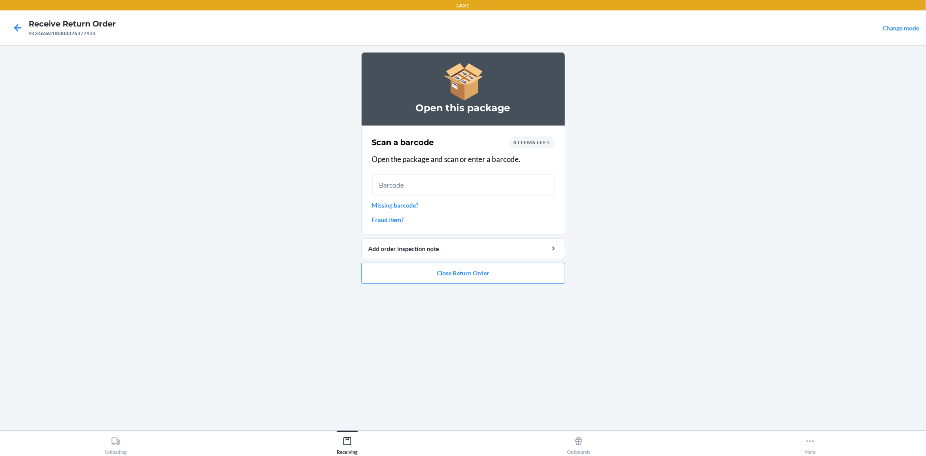
click at [409, 203] on link "Missing barcode?" at bounding box center [463, 205] width 182 height 9
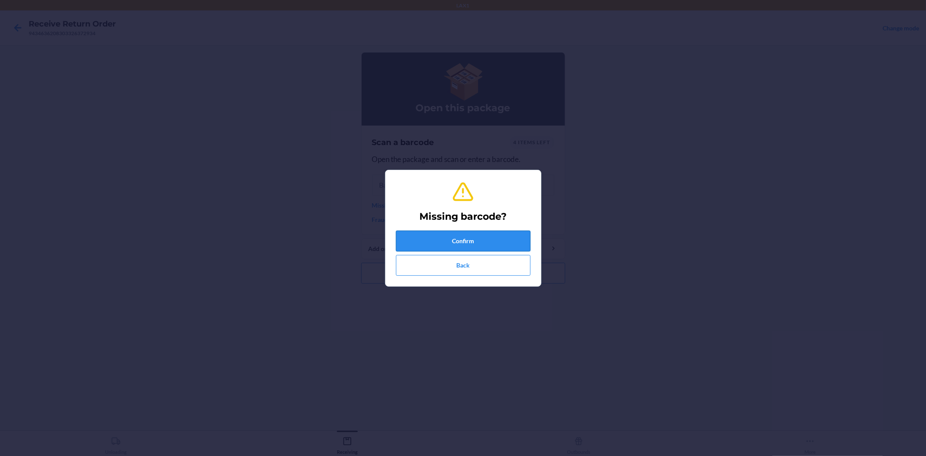
click at [457, 245] on button "Confirm" at bounding box center [463, 240] width 135 height 21
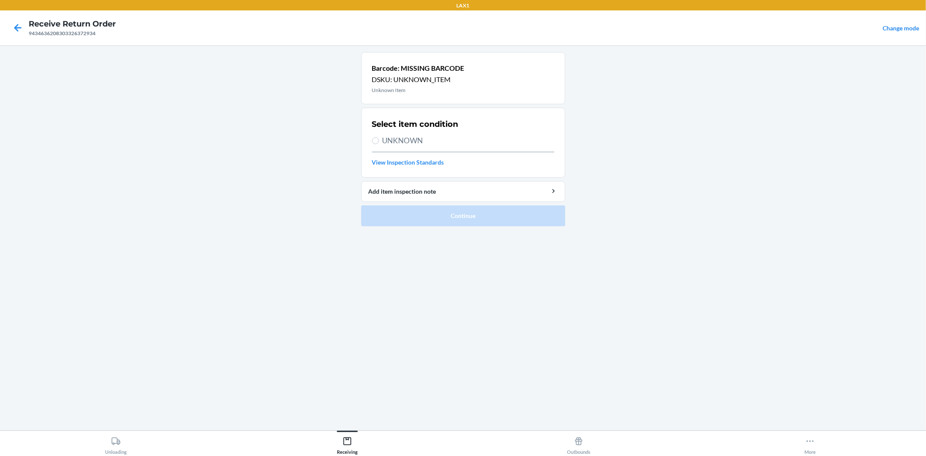
click at [397, 138] on span "UNKNOWN" at bounding box center [468, 140] width 172 height 11
click at [379, 138] on input "UNKNOWN" at bounding box center [375, 140] width 7 height 7
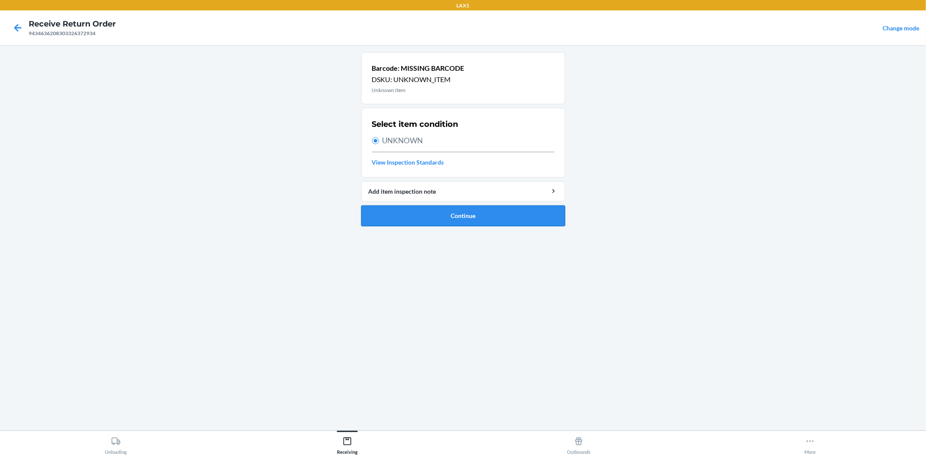
click at [448, 216] on button "Continue" at bounding box center [463, 215] width 204 height 21
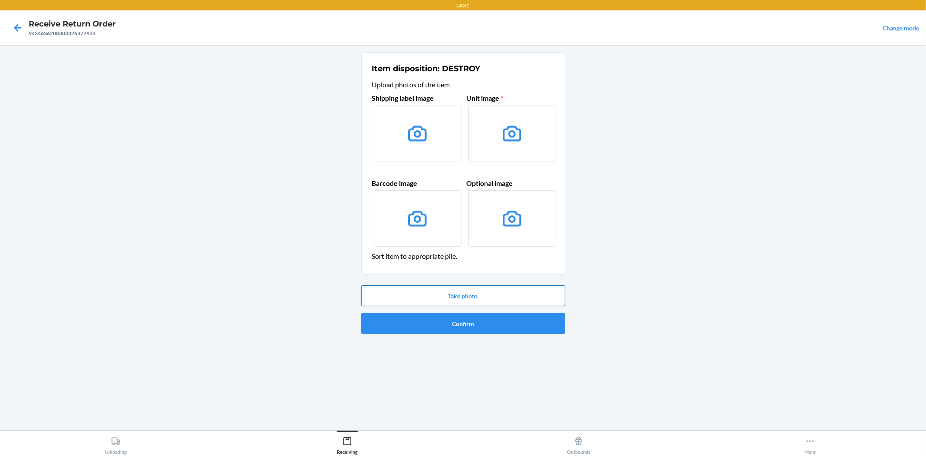
click at [471, 288] on button "Take photo" at bounding box center [463, 295] width 204 height 21
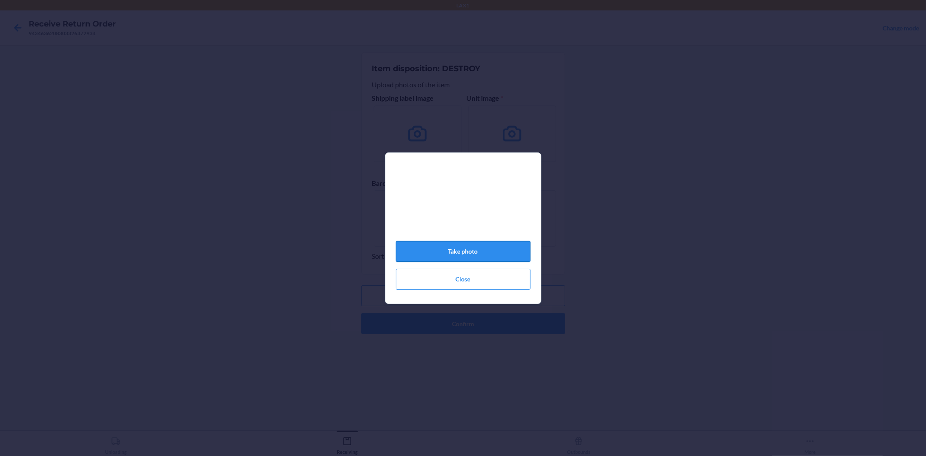
click at [468, 262] on button "Take photo" at bounding box center [463, 251] width 135 height 21
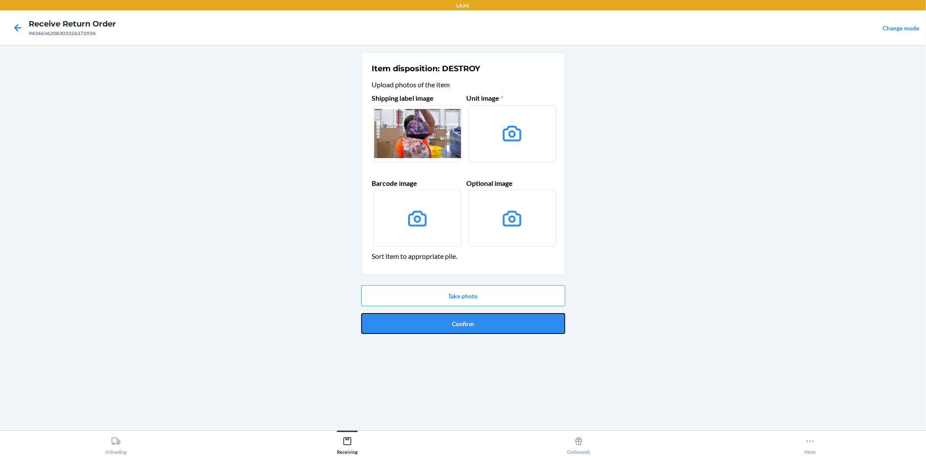
drag, startPoint x: 451, startPoint y: 325, endPoint x: 457, endPoint y: 327, distance: 6.2
click at [455, 327] on button "Confirm" at bounding box center [463, 323] width 204 height 21
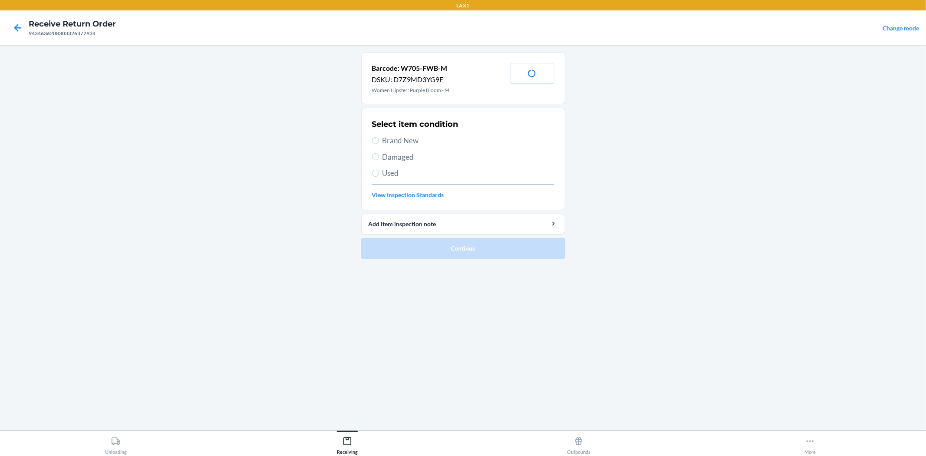
click at [406, 137] on span "Brand New" at bounding box center [468, 140] width 172 height 11
click at [379, 137] on input "Brand New" at bounding box center [375, 140] width 7 height 7
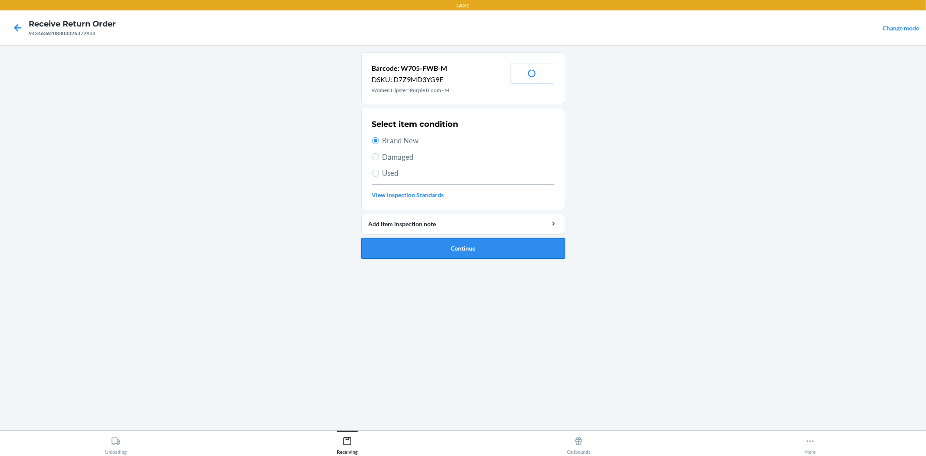
drag, startPoint x: 445, startPoint y: 248, endPoint x: 444, endPoint y: 244, distance: 4.9
click at [445, 247] on button "Continue" at bounding box center [463, 248] width 204 height 21
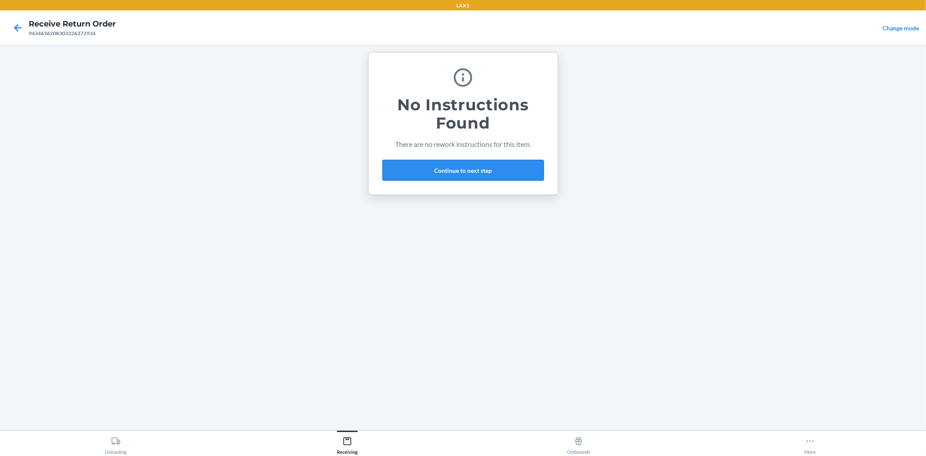
click at [435, 161] on button "Continue to next step" at bounding box center [462, 170] width 161 height 21
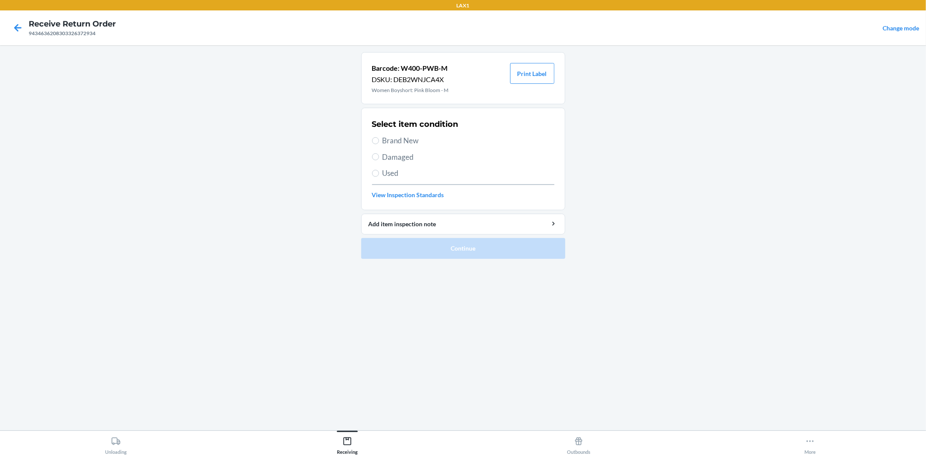
click at [411, 141] on span "Brand New" at bounding box center [468, 140] width 172 height 11
click at [379, 141] on input "Brand New" at bounding box center [375, 140] width 7 height 7
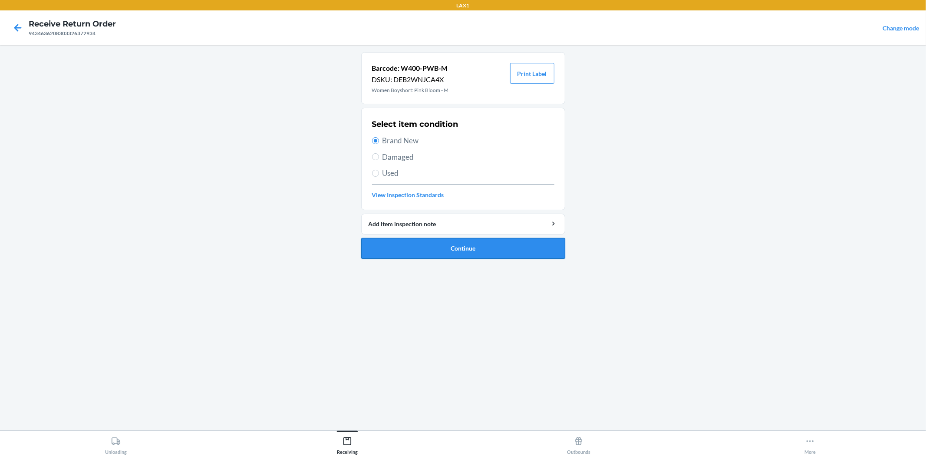
click at [440, 252] on button "Continue" at bounding box center [463, 248] width 204 height 21
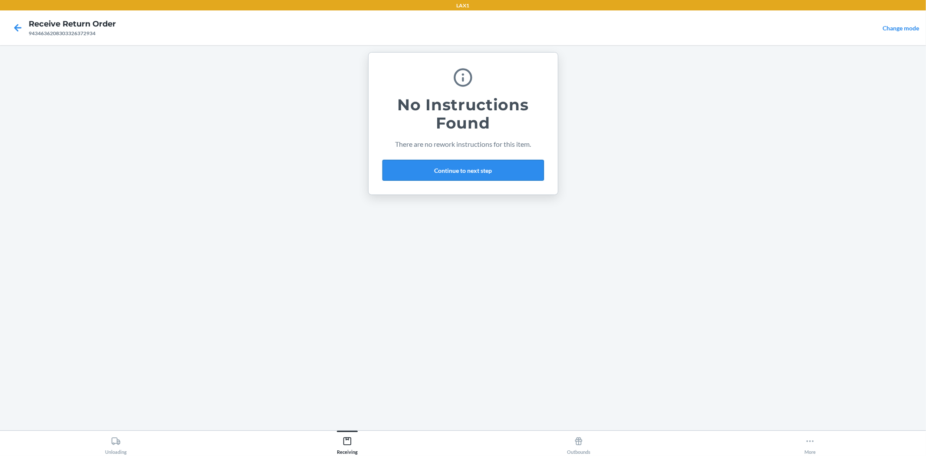
click at [471, 170] on button "Continue to next step" at bounding box center [462, 170] width 161 height 21
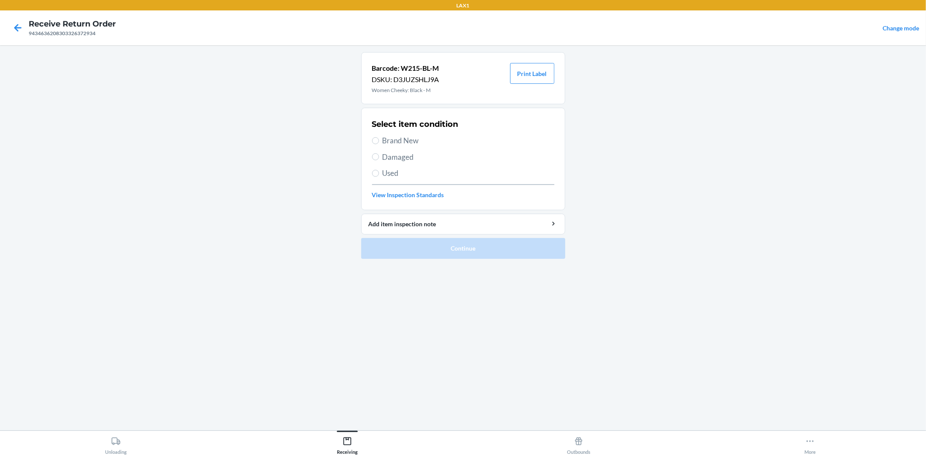
click at [401, 142] on span "Brand New" at bounding box center [468, 140] width 172 height 11
click at [379, 142] on input "Brand New" at bounding box center [375, 140] width 7 height 7
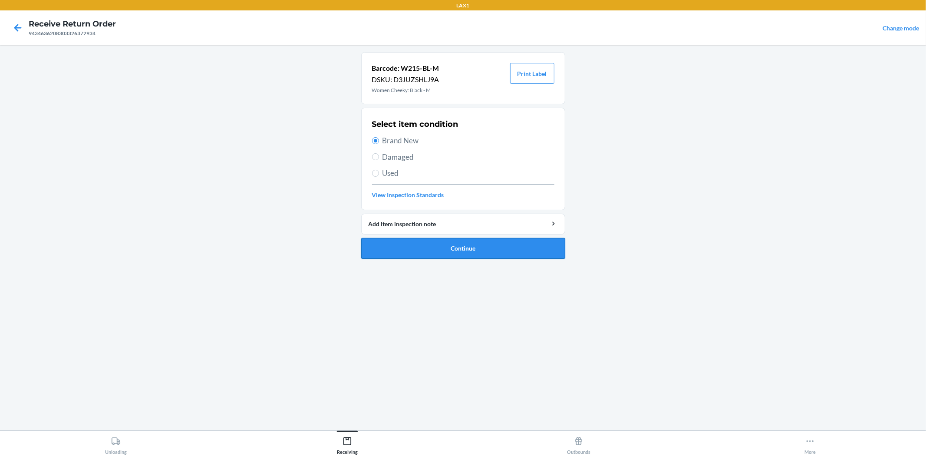
drag, startPoint x: 441, startPoint y: 234, endPoint x: 439, endPoint y: 249, distance: 14.4
click at [439, 249] on li "Barcode: W215-BL-M DSKU: D3JUZSHLJ9A Women Cheeky: Black - M Print Label Select…" at bounding box center [463, 155] width 204 height 207
click at [454, 247] on button "Continue" at bounding box center [463, 248] width 204 height 21
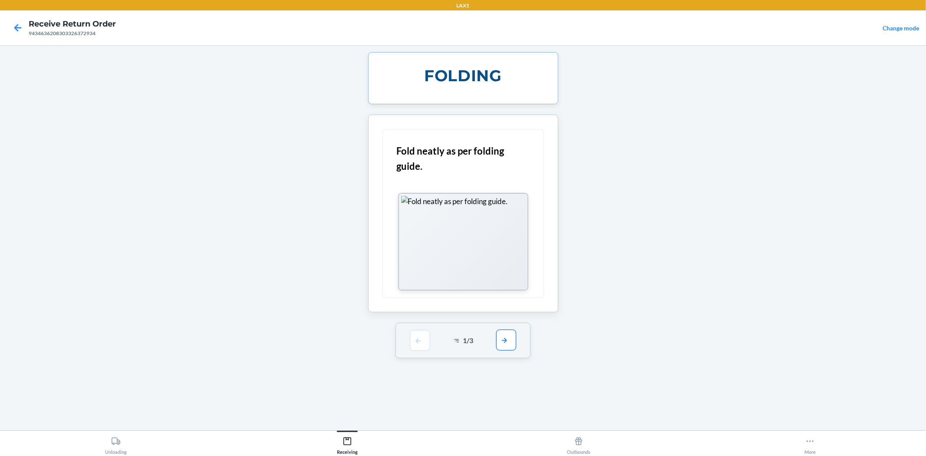
click at [503, 344] on button "button" at bounding box center [506, 339] width 20 height 21
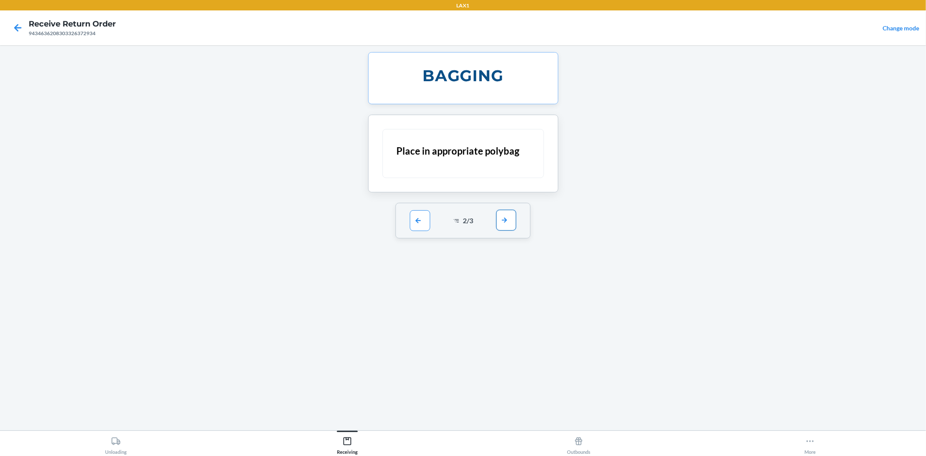
click at [500, 224] on button "button" at bounding box center [506, 220] width 20 height 21
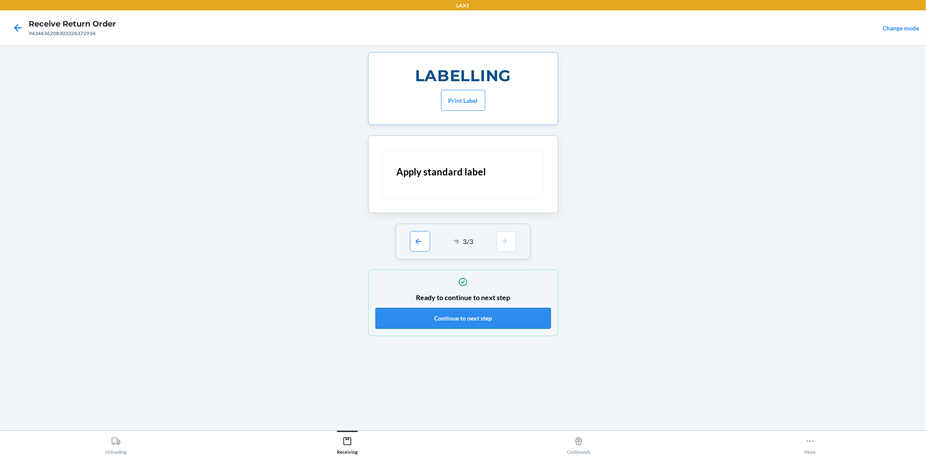
click at [459, 318] on button "Continue to next step" at bounding box center [462, 318] width 175 height 21
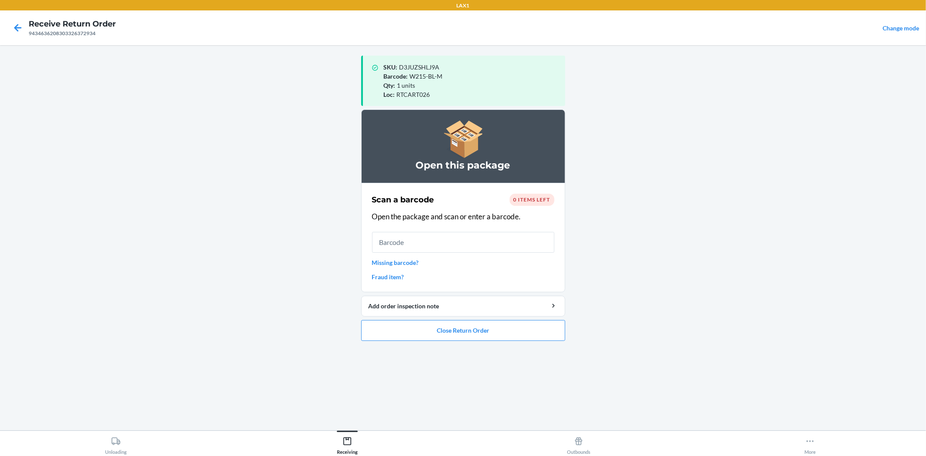
click at [409, 263] on link "Missing barcode?" at bounding box center [463, 262] width 182 height 9
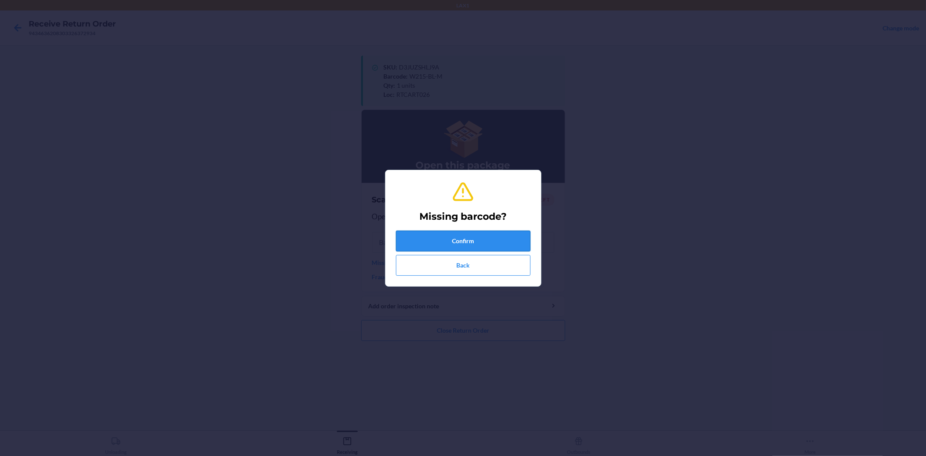
click at [437, 236] on button "Confirm" at bounding box center [463, 240] width 135 height 21
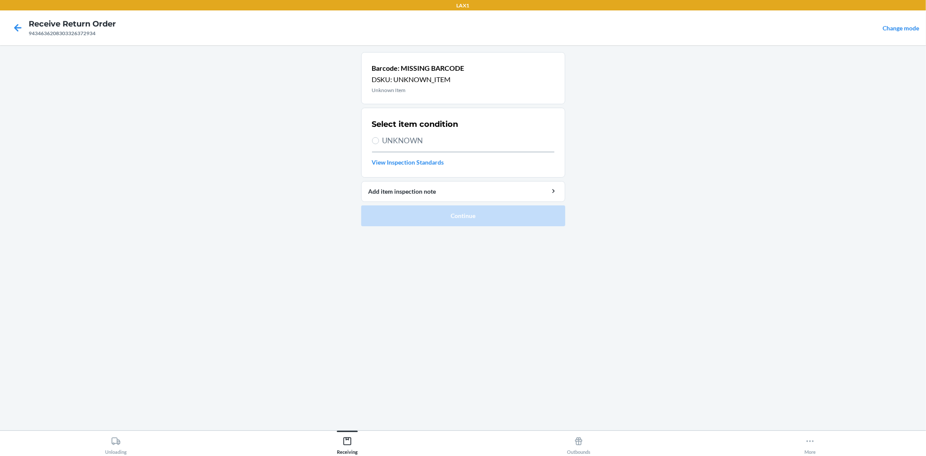
click at [408, 139] on span "UNKNOWN" at bounding box center [468, 140] width 172 height 11
click at [379, 139] on input "UNKNOWN" at bounding box center [375, 140] width 7 height 7
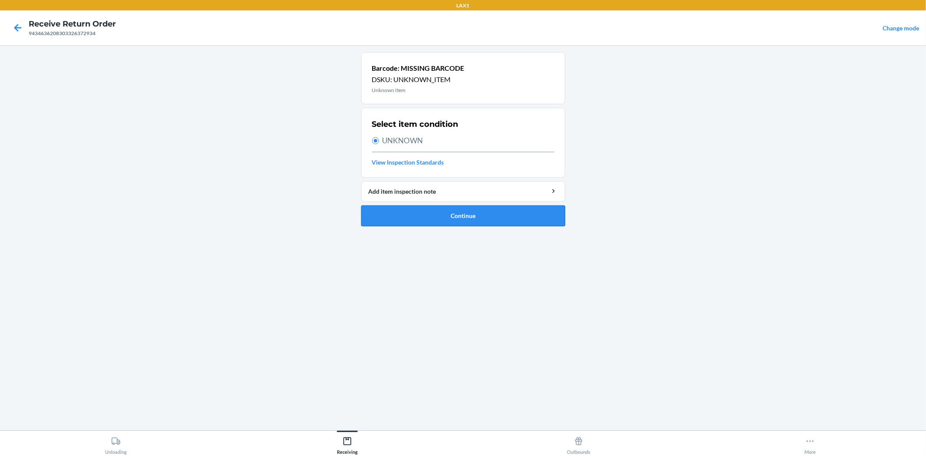
click at [453, 213] on button "Continue" at bounding box center [463, 215] width 204 height 21
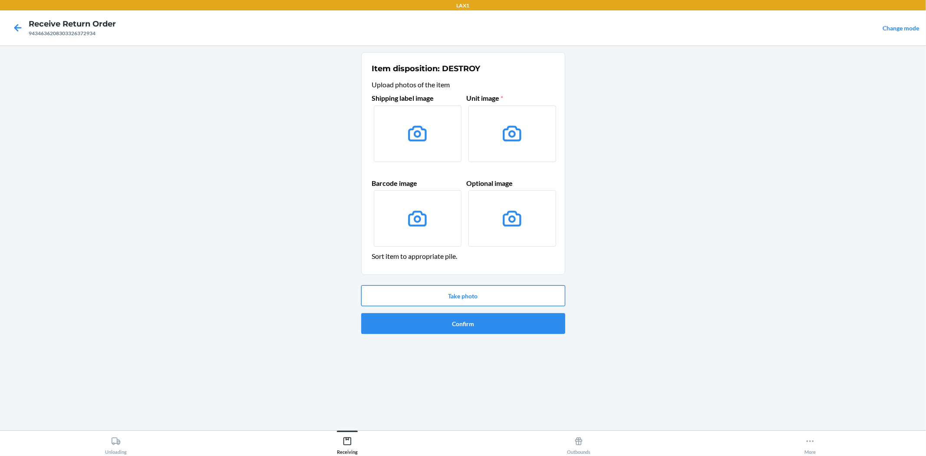
click at [467, 293] on button "Take photo" at bounding box center [463, 295] width 204 height 21
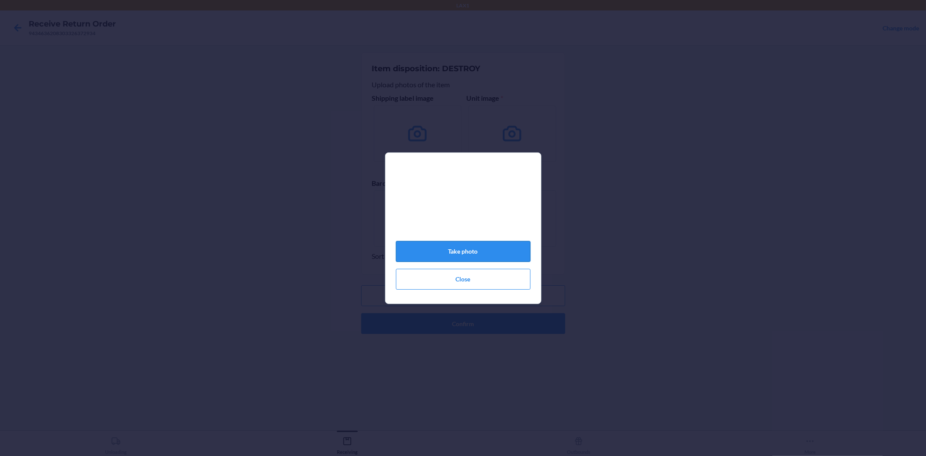
click at [460, 253] on button "Take photo" at bounding box center [463, 251] width 135 height 21
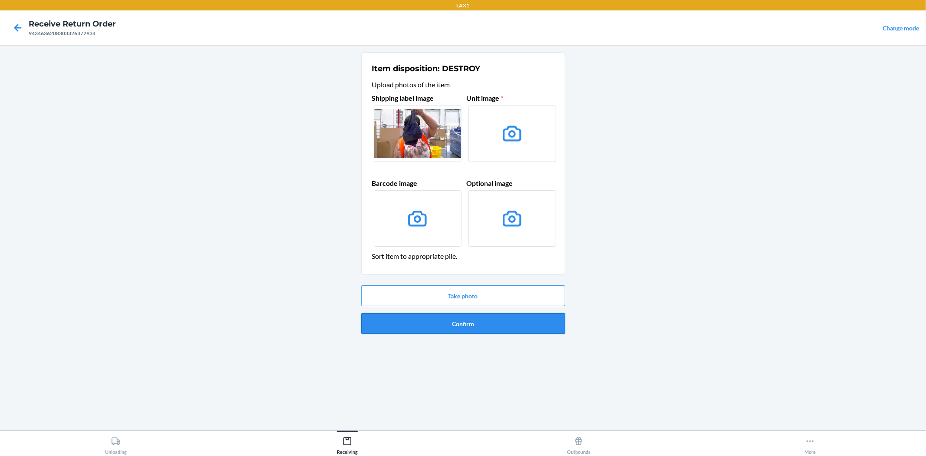
click at [457, 322] on button "Confirm" at bounding box center [463, 323] width 204 height 21
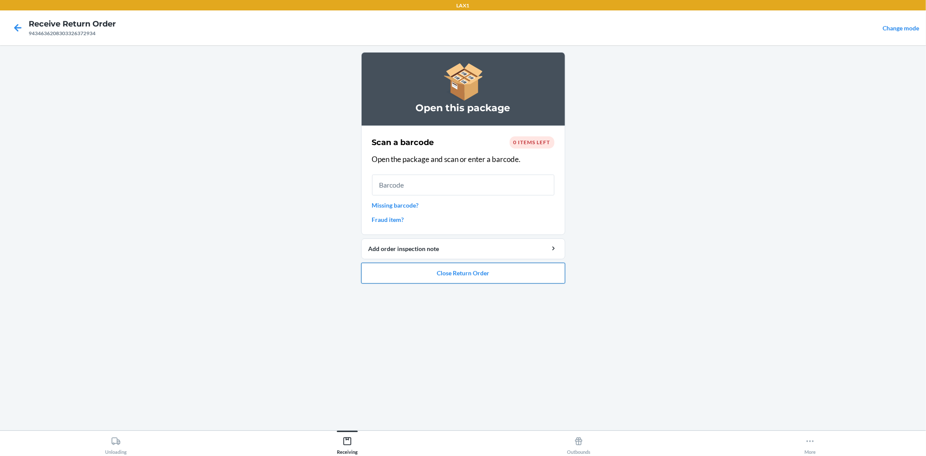
click at [459, 275] on button "Close Return Order" at bounding box center [463, 273] width 204 height 21
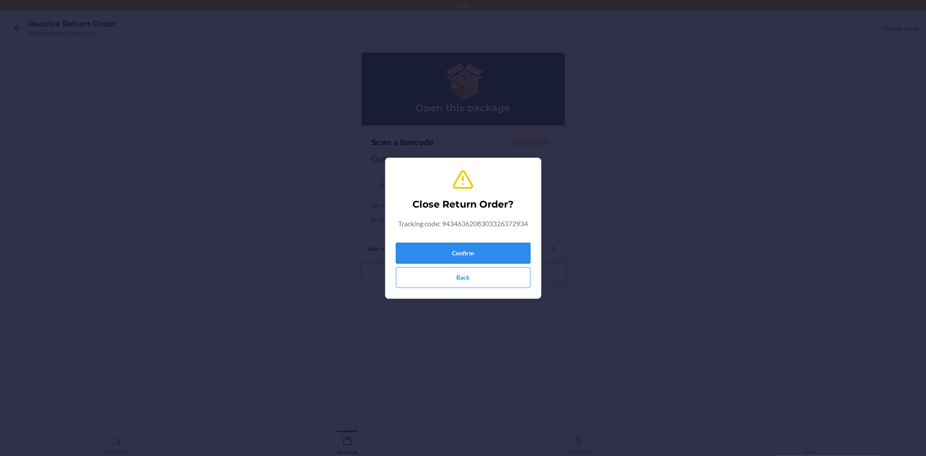
click at [459, 245] on button "Confirm" at bounding box center [463, 253] width 135 height 21
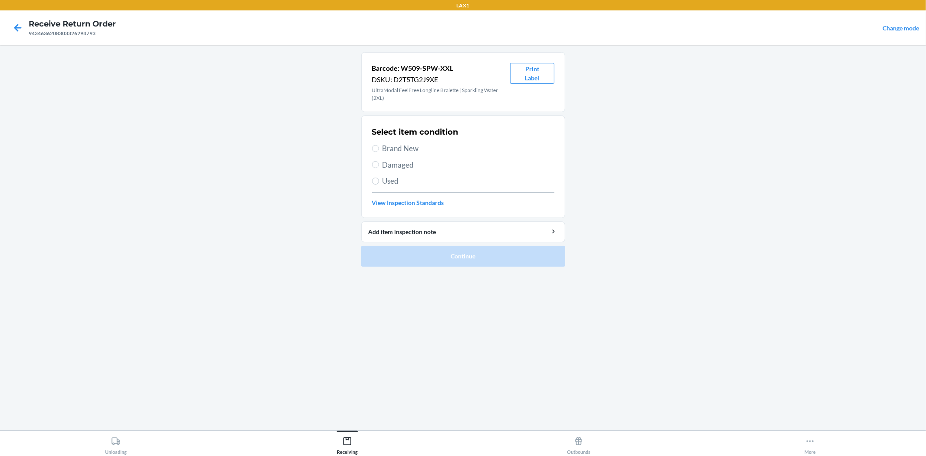
click at [408, 146] on span "Brand New" at bounding box center [468, 148] width 172 height 11
click at [379, 146] on input "Brand New" at bounding box center [375, 148] width 7 height 7
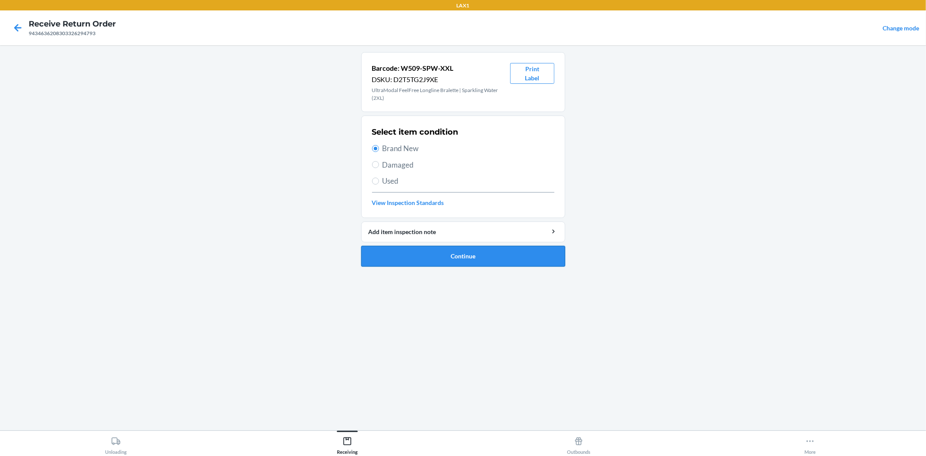
click at [458, 260] on button "Continue" at bounding box center [463, 256] width 204 height 21
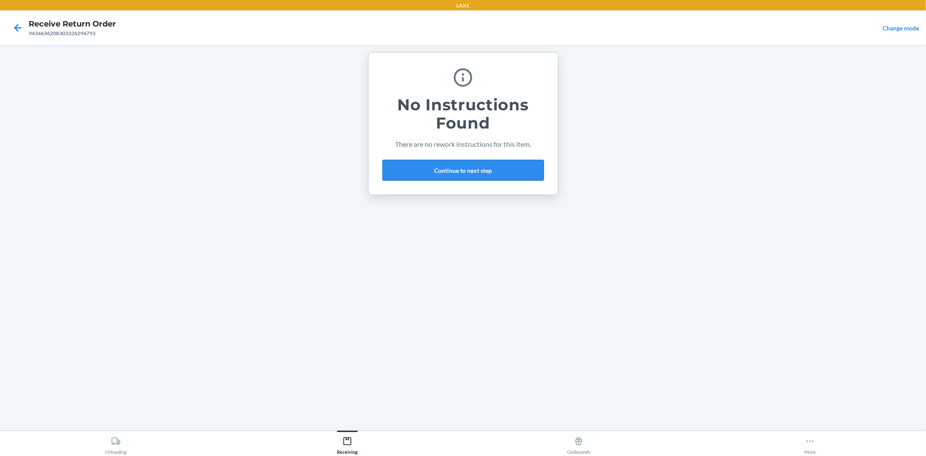
click at [476, 171] on button "Continue to next step" at bounding box center [462, 170] width 161 height 21
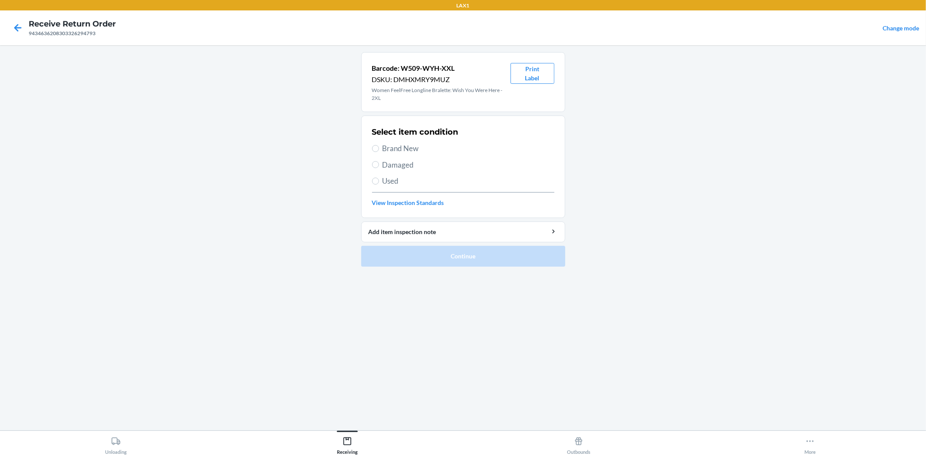
click at [392, 142] on div "Select item condition Brand New Damaged Used View Inspection Standards" at bounding box center [463, 167] width 182 height 86
click at [406, 149] on span "Brand New" at bounding box center [468, 148] width 172 height 11
click at [379, 149] on input "Brand New" at bounding box center [375, 148] width 7 height 7
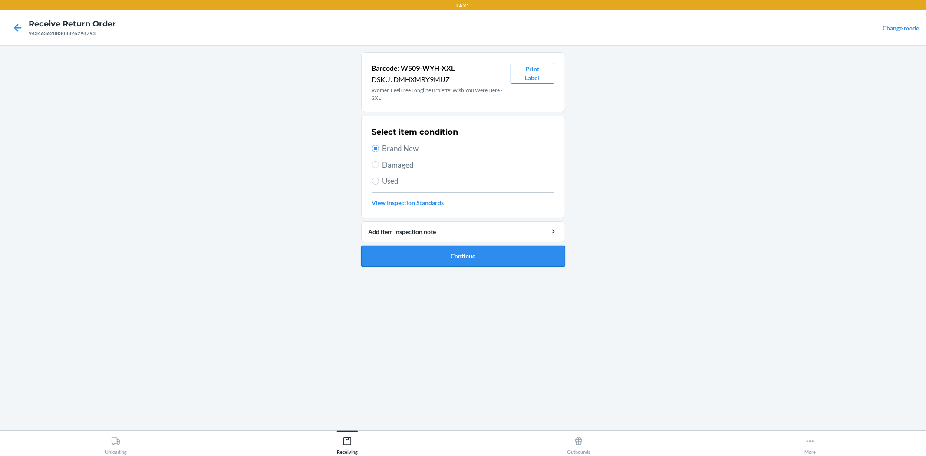
click at [433, 260] on button "Continue" at bounding box center [463, 256] width 204 height 21
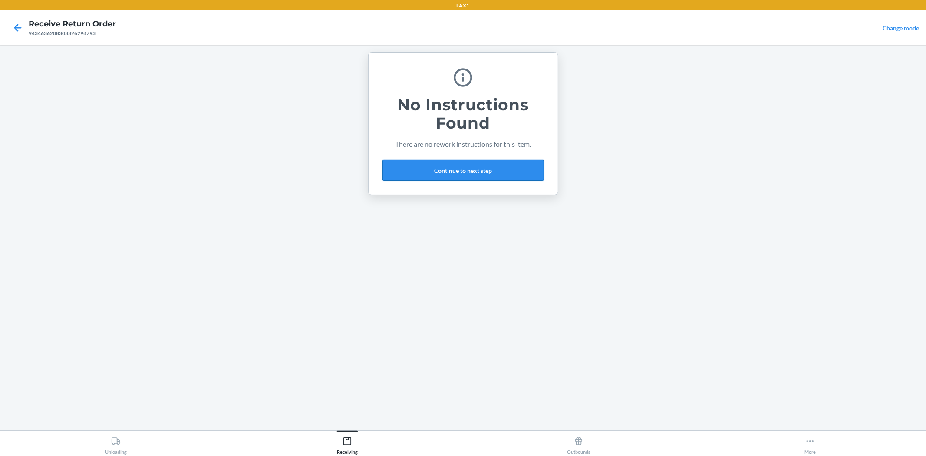
click at [448, 166] on button "Continue to next step" at bounding box center [462, 170] width 161 height 21
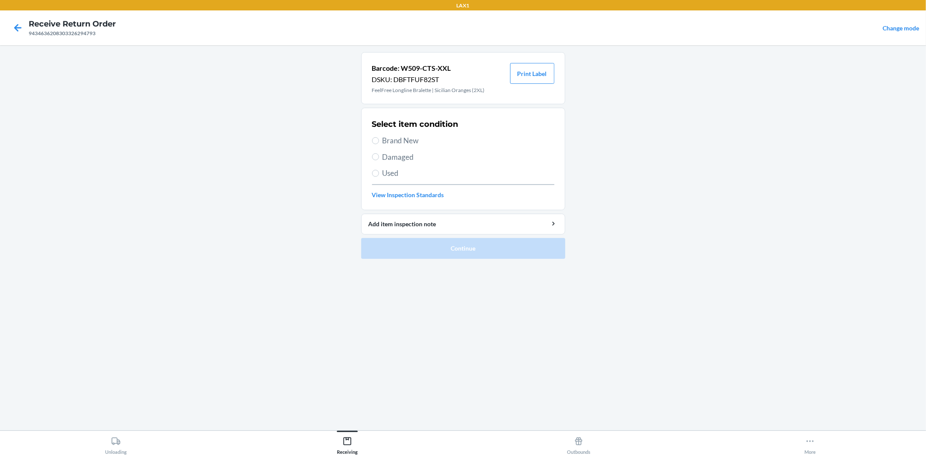
click at [402, 140] on span "Brand New" at bounding box center [468, 140] width 172 height 11
click at [379, 140] on input "Brand New" at bounding box center [375, 140] width 7 height 7
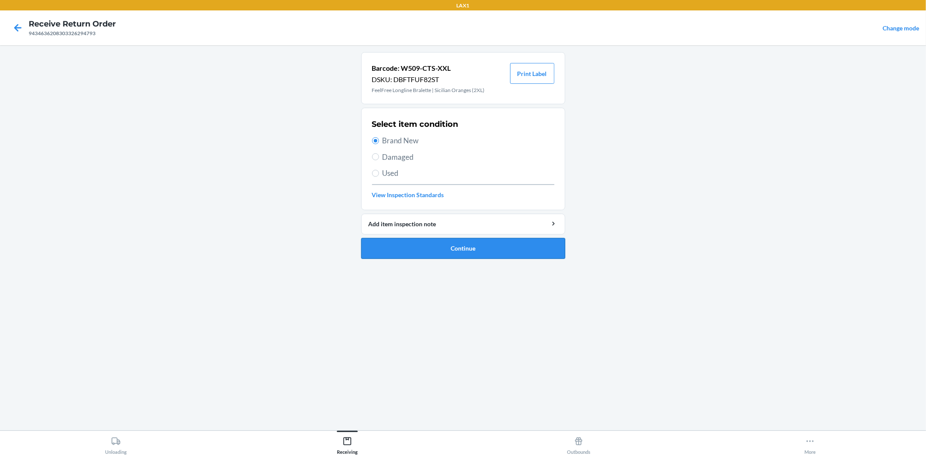
click at [435, 249] on button "Continue" at bounding box center [463, 248] width 204 height 21
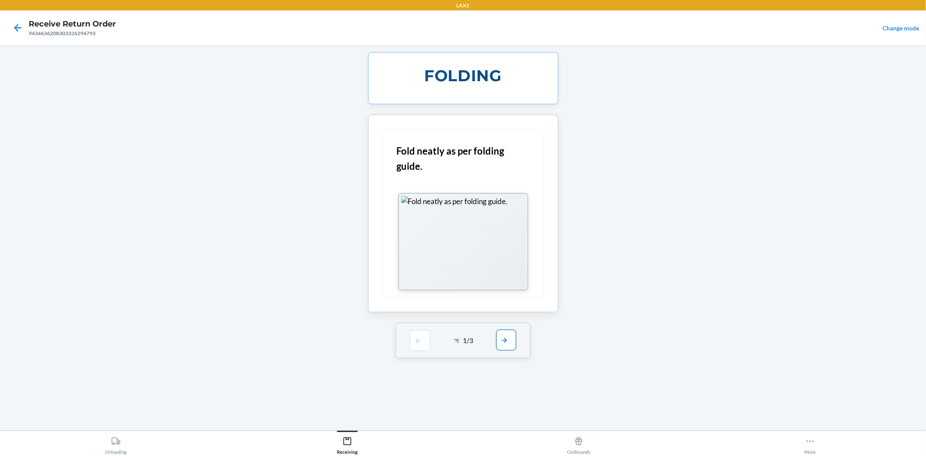
click at [513, 341] on button "button" at bounding box center [506, 339] width 20 height 21
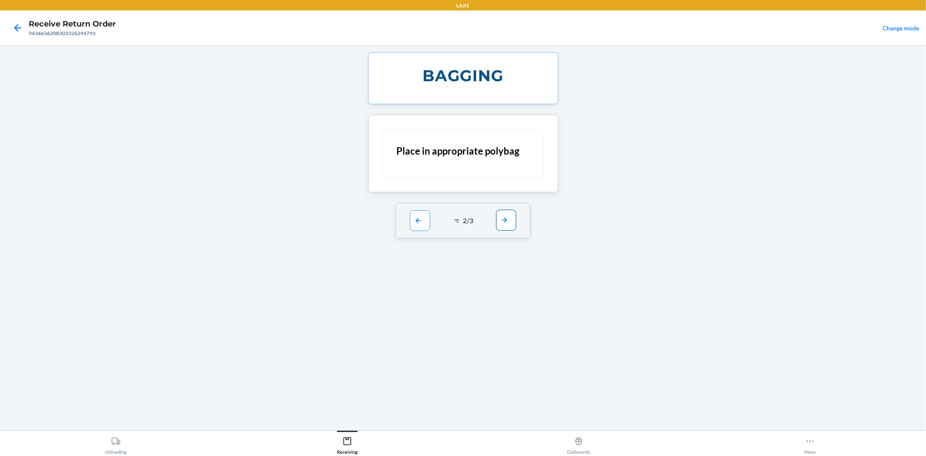
click at [510, 224] on button "button" at bounding box center [506, 220] width 20 height 21
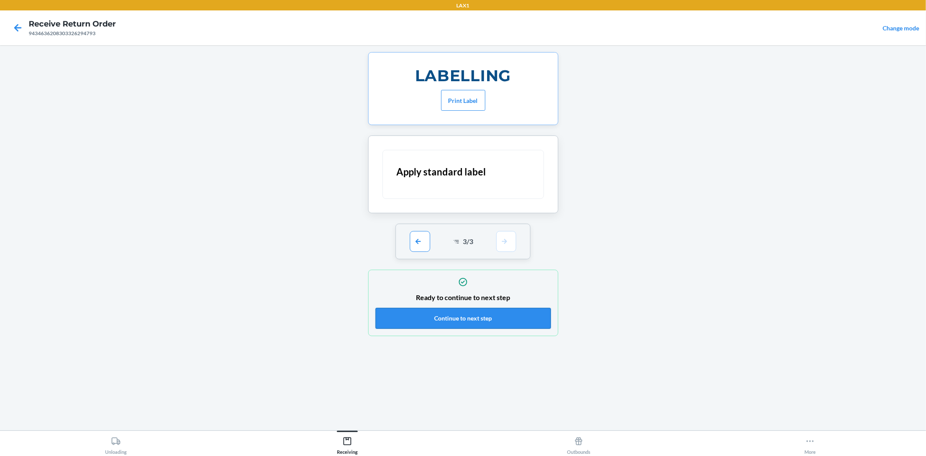
click at [465, 315] on button "Continue to next step" at bounding box center [462, 318] width 175 height 21
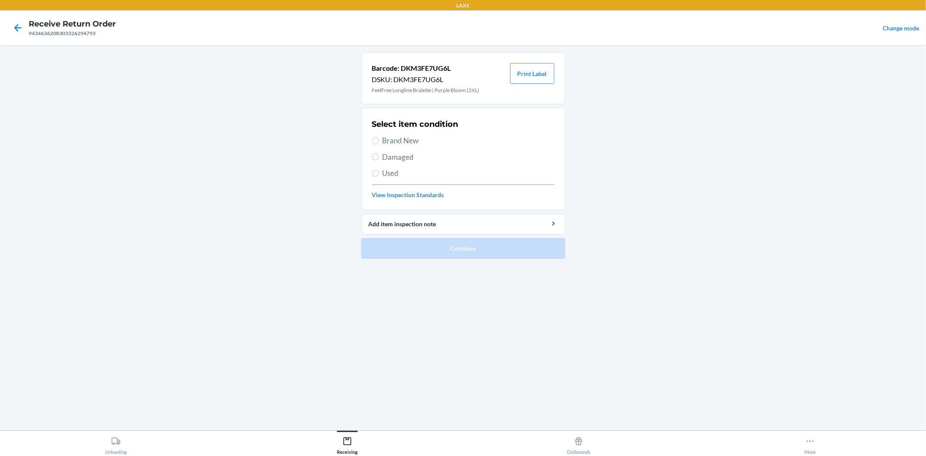
click at [393, 142] on span "Brand New" at bounding box center [468, 140] width 172 height 11
click at [379, 142] on input "Brand New" at bounding box center [375, 140] width 7 height 7
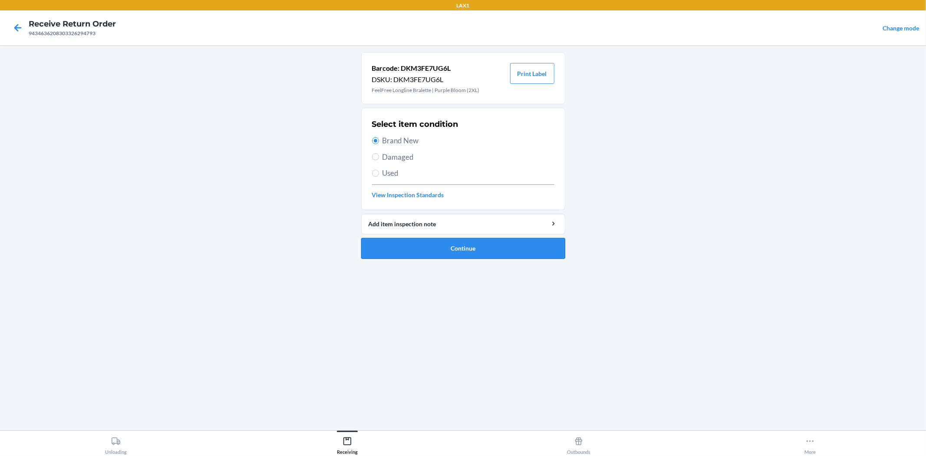
click at [437, 248] on button "Continue" at bounding box center [463, 248] width 204 height 21
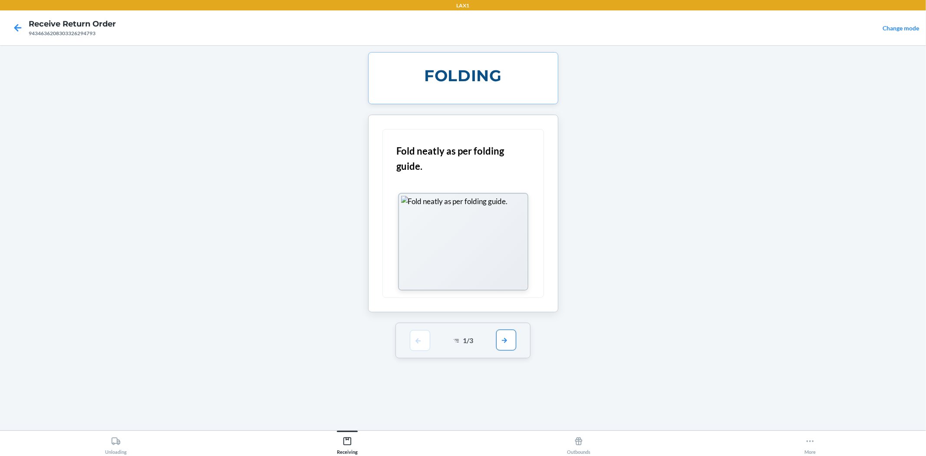
click at [502, 343] on button "button" at bounding box center [506, 339] width 20 height 21
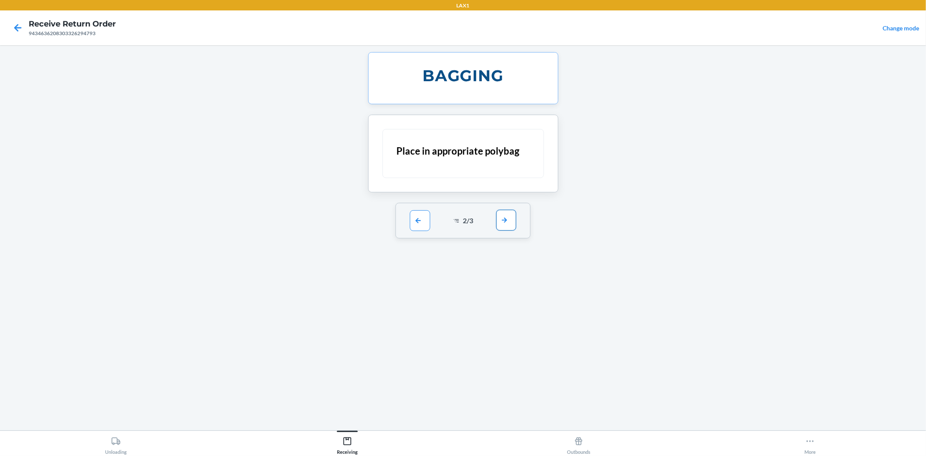
click at [498, 219] on button "button" at bounding box center [506, 220] width 20 height 21
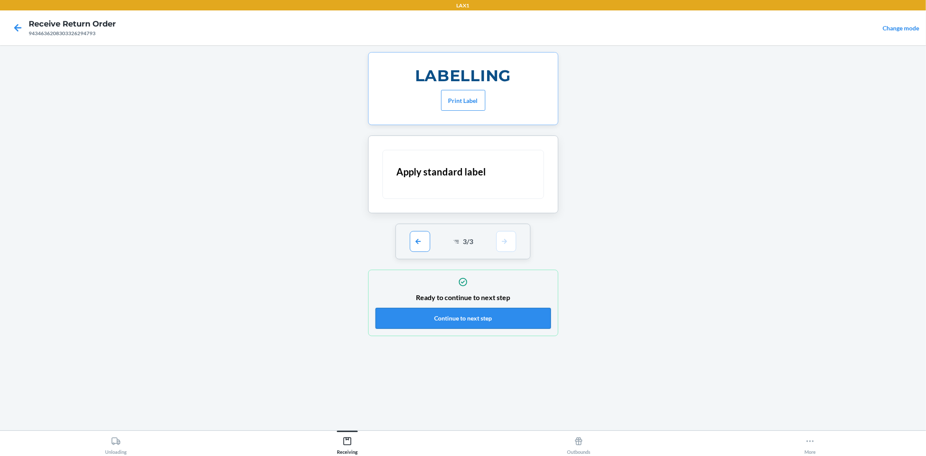
click at [461, 322] on button "Continue to next step" at bounding box center [462, 318] width 175 height 21
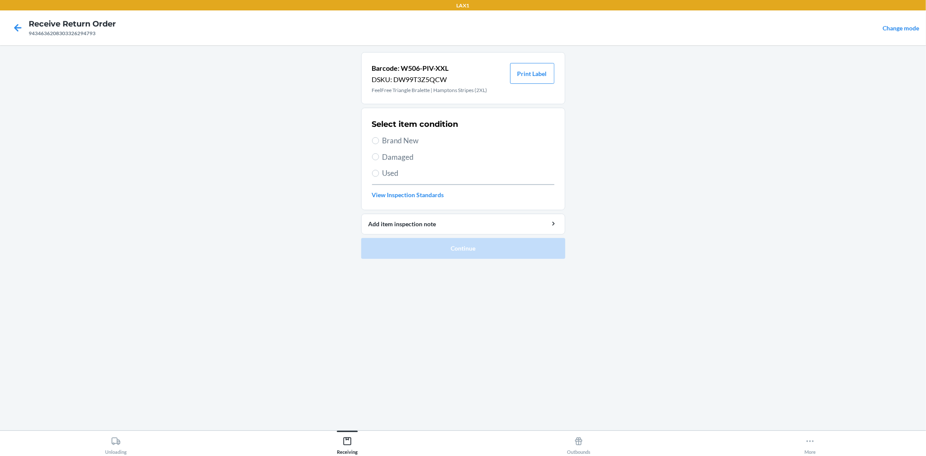
click at [405, 140] on span "Brand New" at bounding box center [468, 140] width 172 height 11
click at [379, 140] on input "Brand New" at bounding box center [375, 140] width 7 height 7
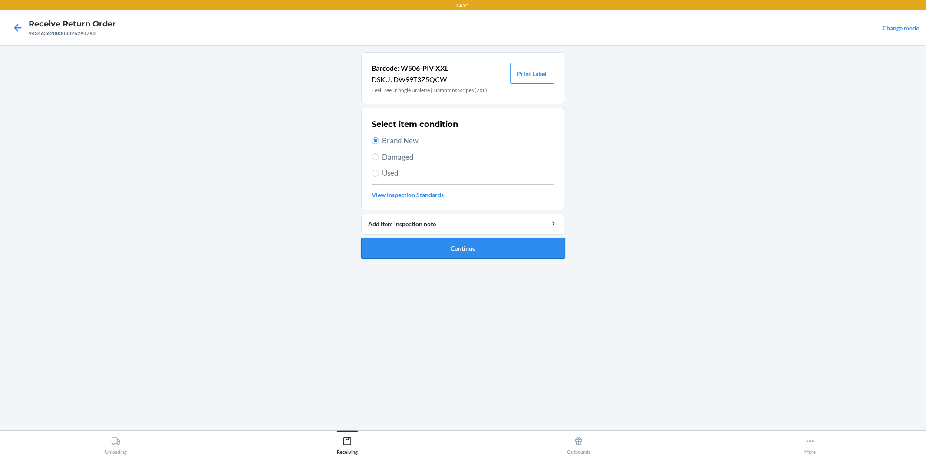
click at [457, 244] on button "Continue" at bounding box center [463, 248] width 204 height 21
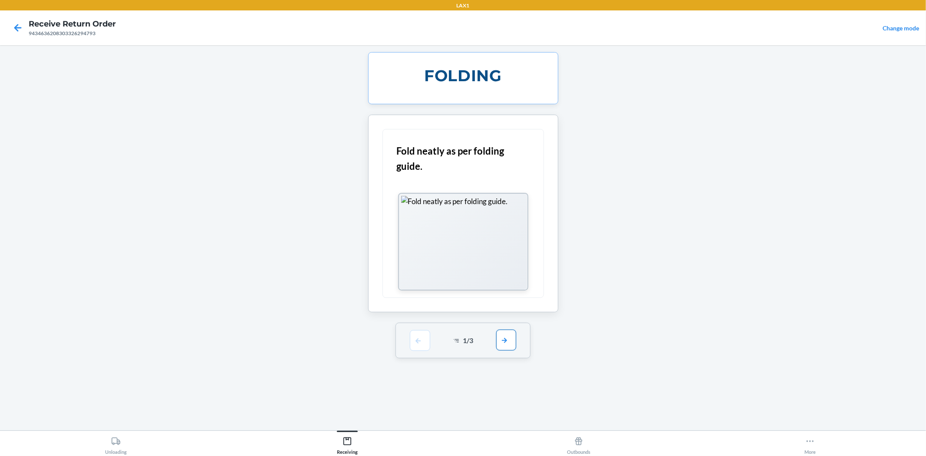
click at [507, 336] on button "button" at bounding box center [506, 339] width 20 height 21
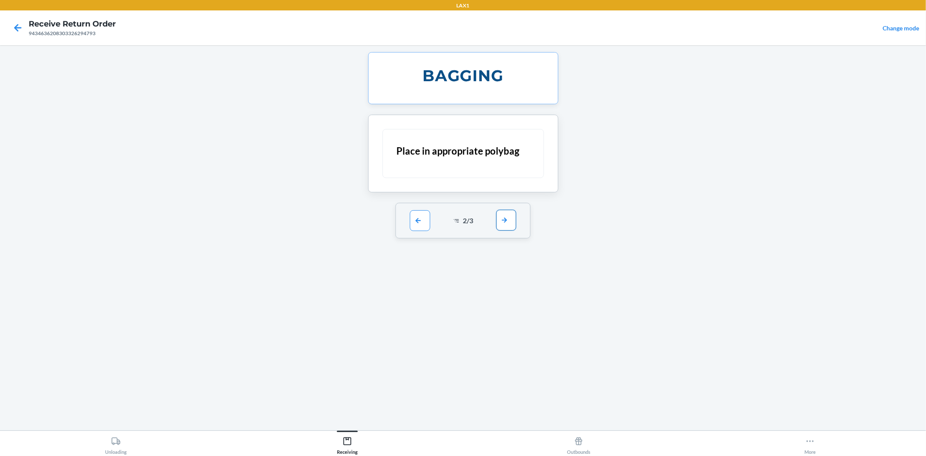
click at [508, 227] on button "button" at bounding box center [506, 220] width 20 height 21
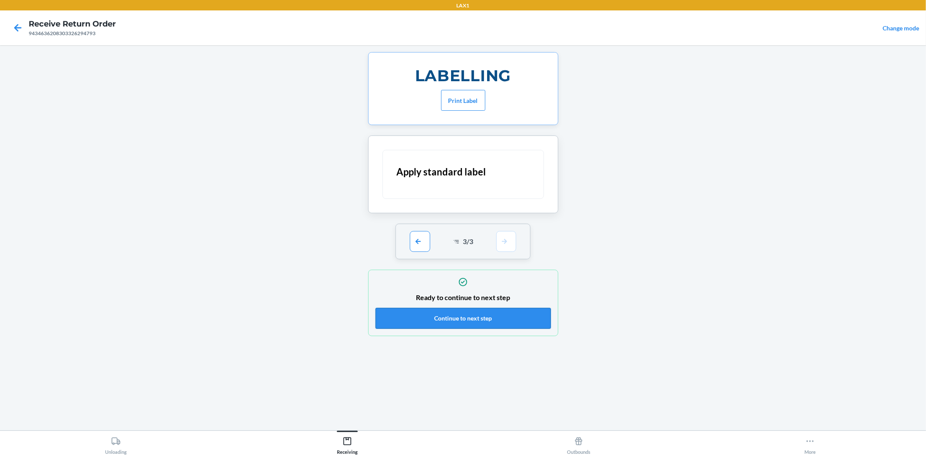
click at [480, 316] on button "Continue to next step" at bounding box center [462, 318] width 175 height 21
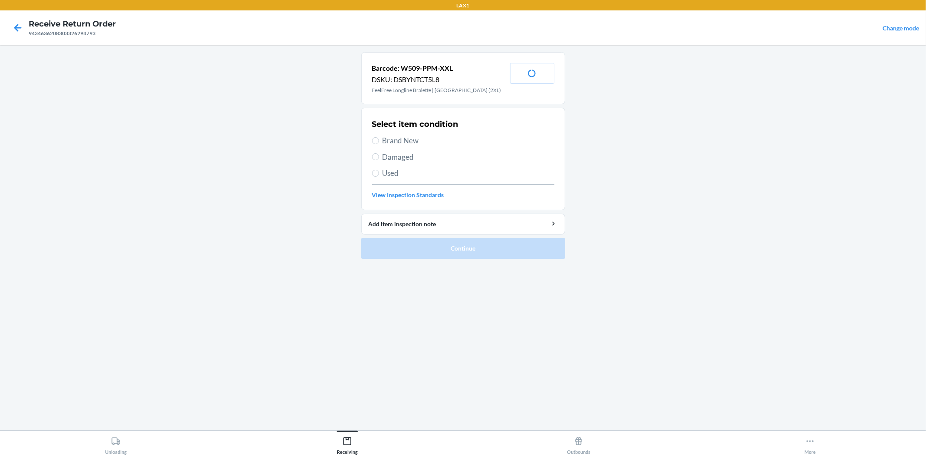
click at [398, 138] on span "Brand New" at bounding box center [468, 140] width 172 height 11
click at [379, 138] on input "Brand New" at bounding box center [375, 140] width 7 height 7
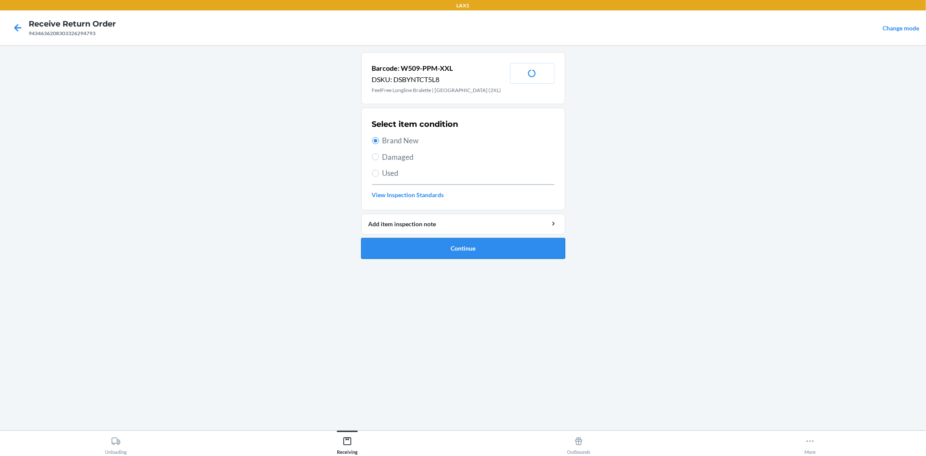
click at [441, 255] on button "Continue" at bounding box center [463, 248] width 204 height 21
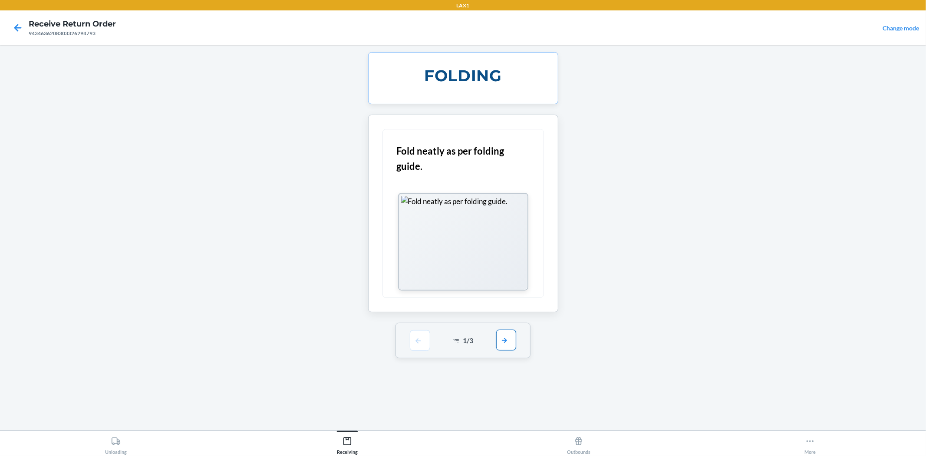
click at [509, 338] on button "button" at bounding box center [506, 339] width 20 height 21
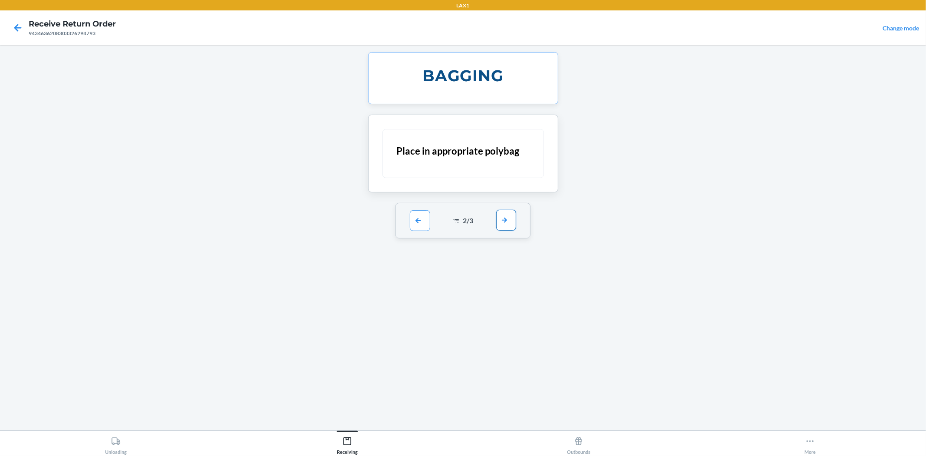
click at [514, 220] on button "button" at bounding box center [506, 220] width 20 height 21
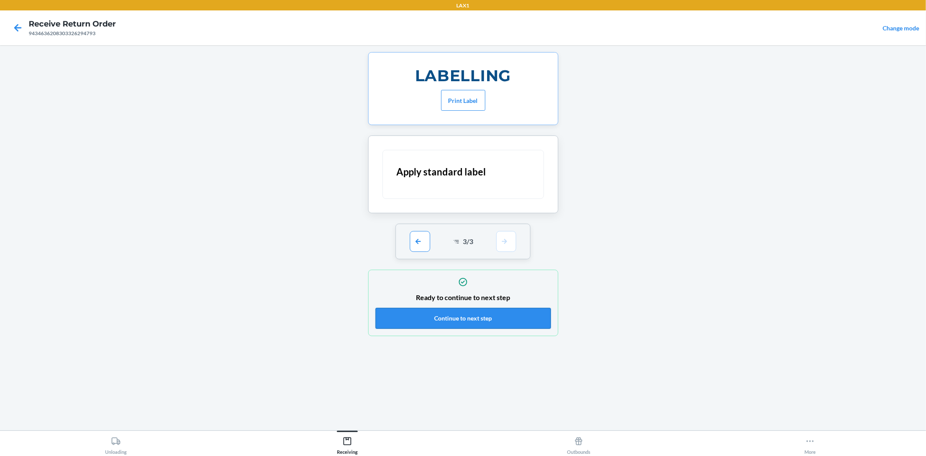
click at [480, 316] on button "Continue to next step" at bounding box center [462, 318] width 175 height 21
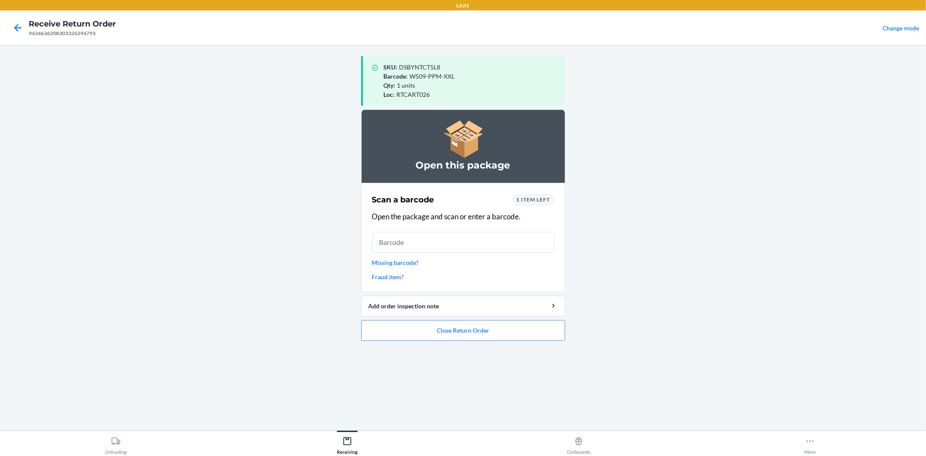
click at [391, 258] on link "Missing barcode?" at bounding box center [463, 262] width 182 height 9
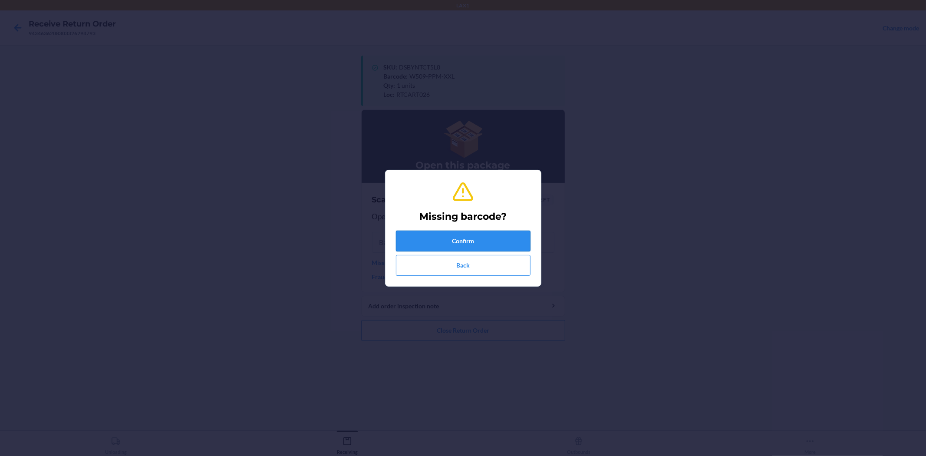
click at [464, 236] on button "Confirm" at bounding box center [463, 240] width 135 height 21
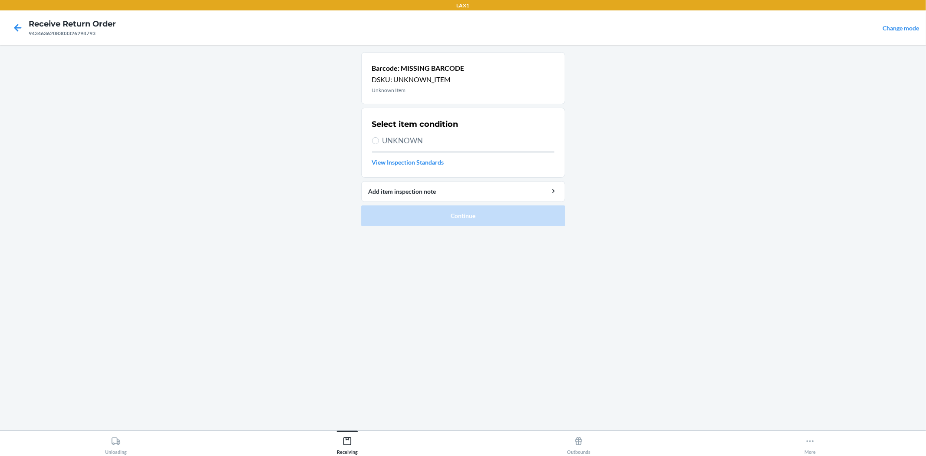
click at [418, 145] on span "UNKNOWN" at bounding box center [468, 140] width 172 height 11
click at [379, 144] on input "UNKNOWN" at bounding box center [375, 140] width 7 height 7
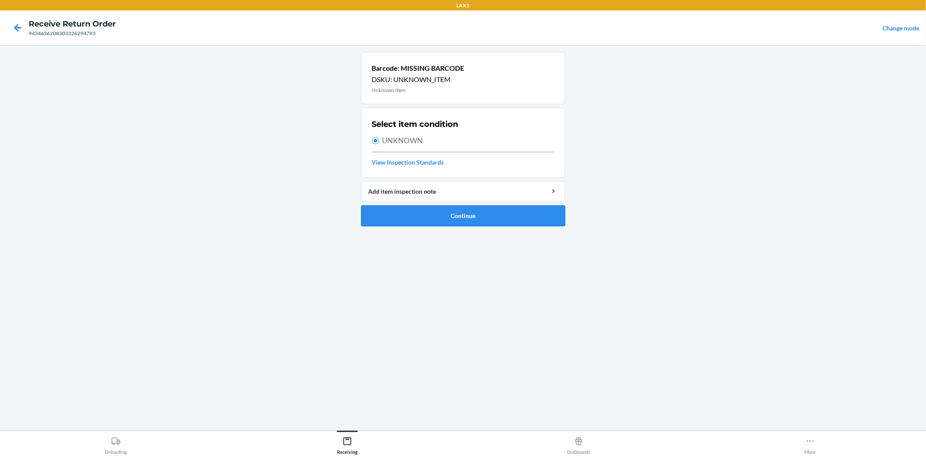
click at [449, 220] on button "Continue" at bounding box center [463, 215] width 204 height 21
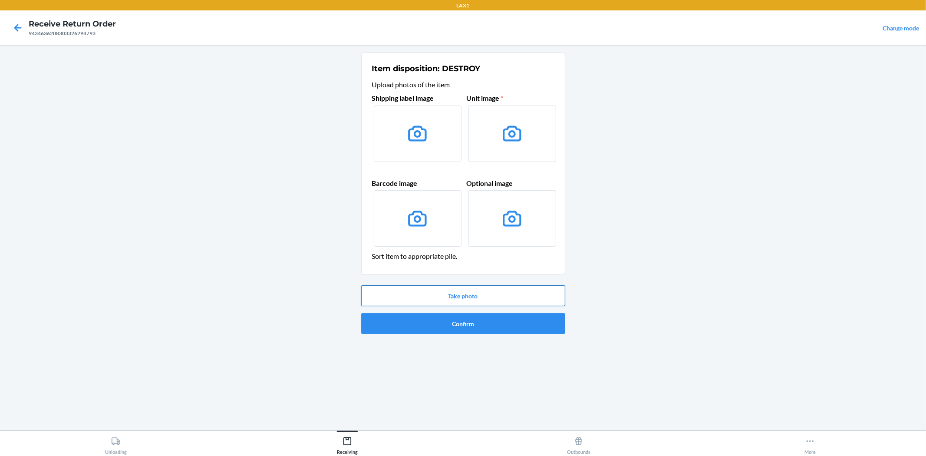
click at [465, 292] on button "Take photo" at bounding box center [463, 295] width 204 height 21
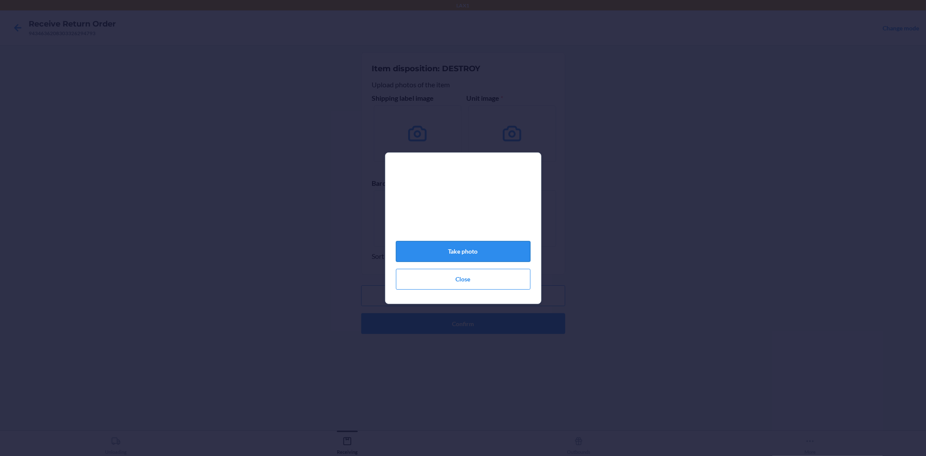
click at [465, 252] on button "Take photo" at bounding box center [463, 251] width 135 height 21
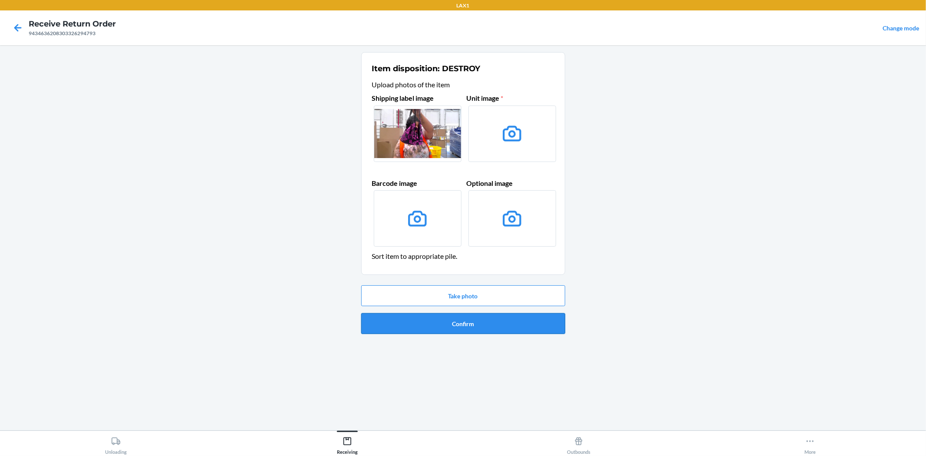
click at [471, 326] on button "Confirm" at bounding box center [463, 323] width 204 height 21
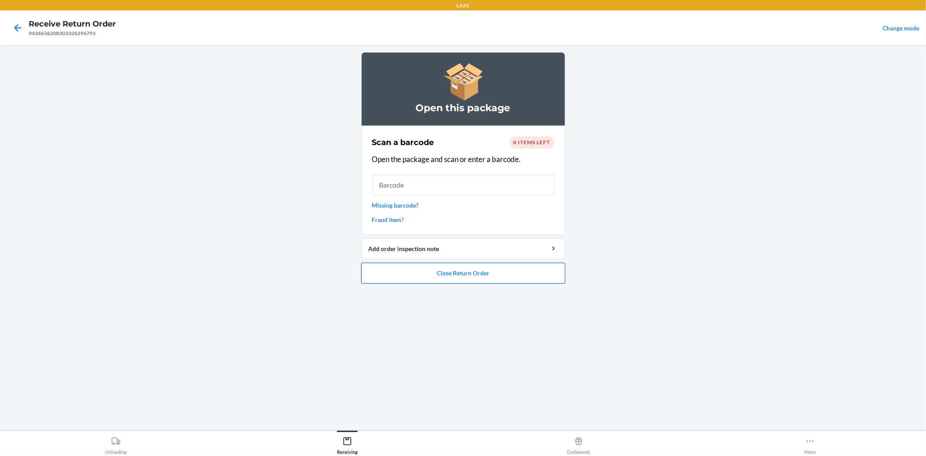
click at [475, 279] on button "Close Return Order" at bounding box center [463, 273] width 204 height 21
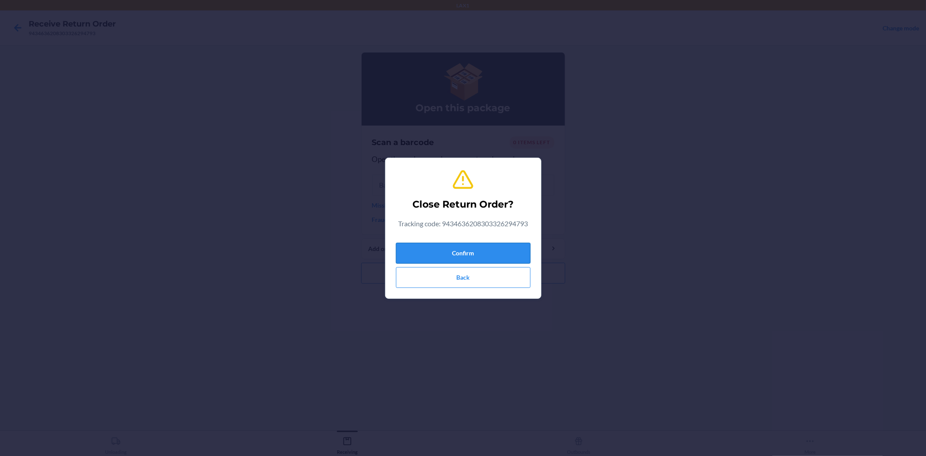
click at [484, 259] on button "Confirm" at bounding box center [463, 253] width 135 height 21
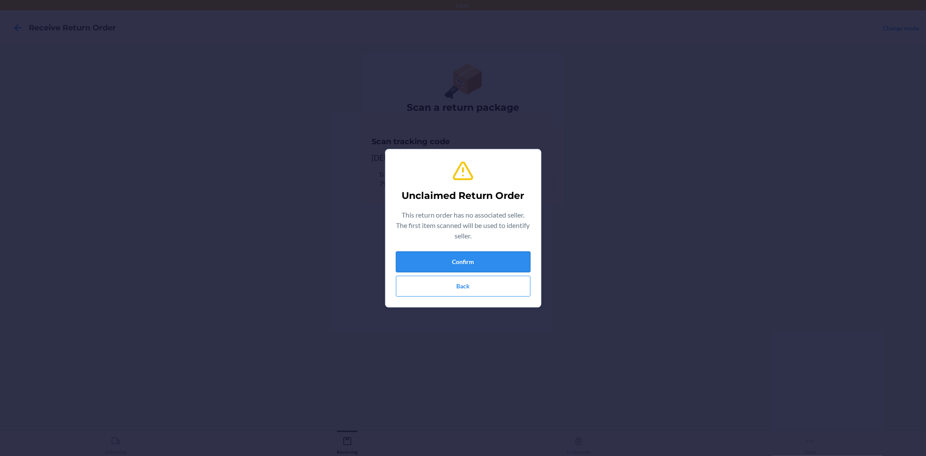
click at [467, 257] on button "Confirm" at bounding box center [463, 261] width 135 height 21
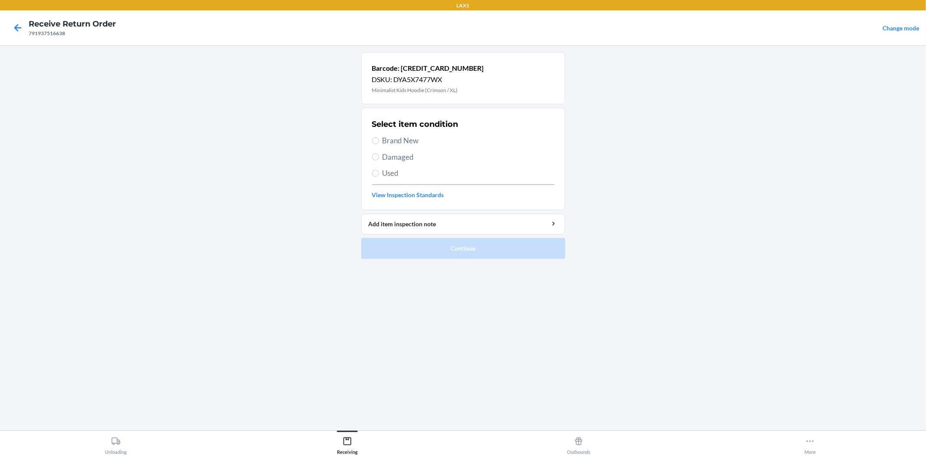
click at [400, 138] on span "Brand New" at bounding box center [468, 140] width 172 height 11
click at [379, 138] on input "Brand New" at bounding box center [375, 140] width 7 height 7
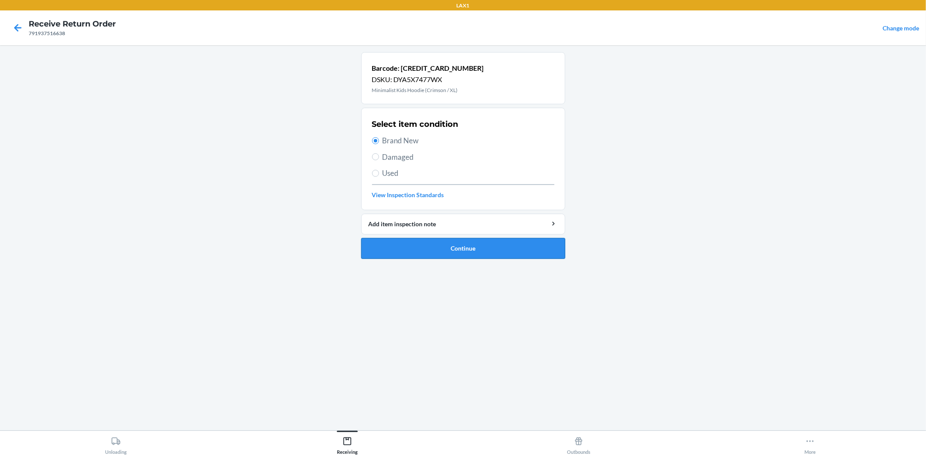
click at [478, 253] on button "Continue" at bounding box center [463, 248] width 204 height 21
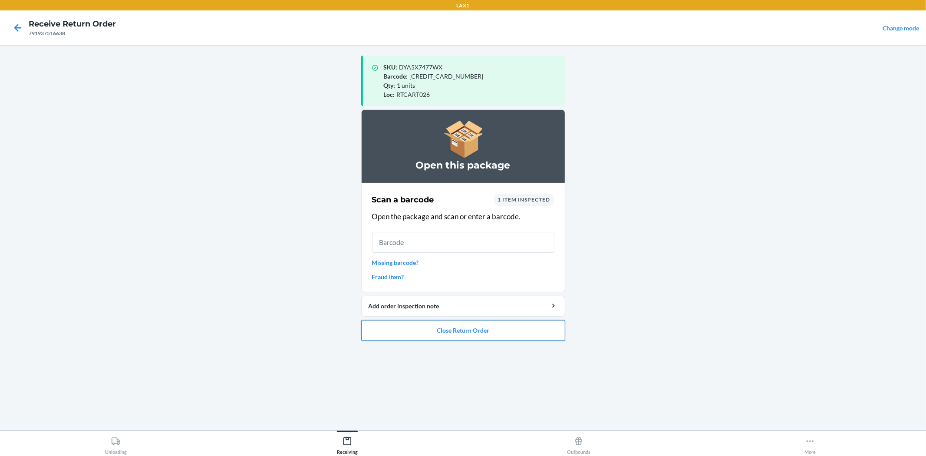
click at [477, 326] on button "Close Return Order" at bounding box center [463, 330] width 204 height 21
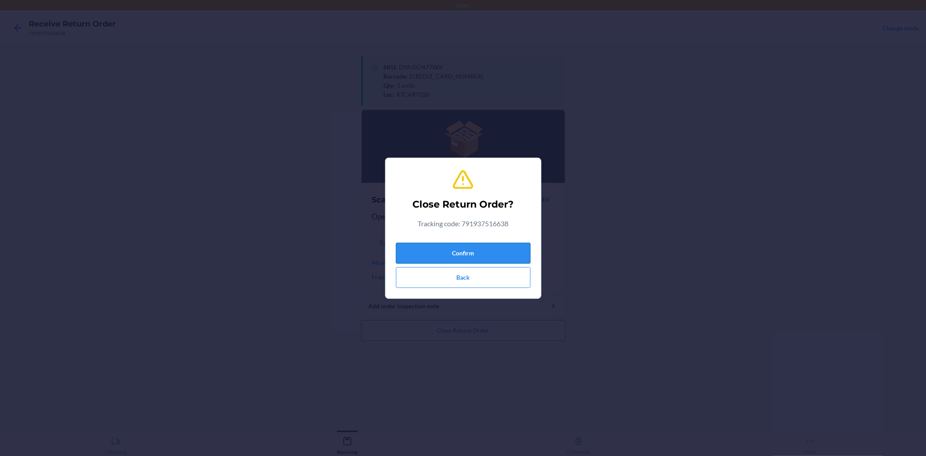
click at [475, 252] on button "Confirm" at bounding box center [463, 253] width 135 height 21
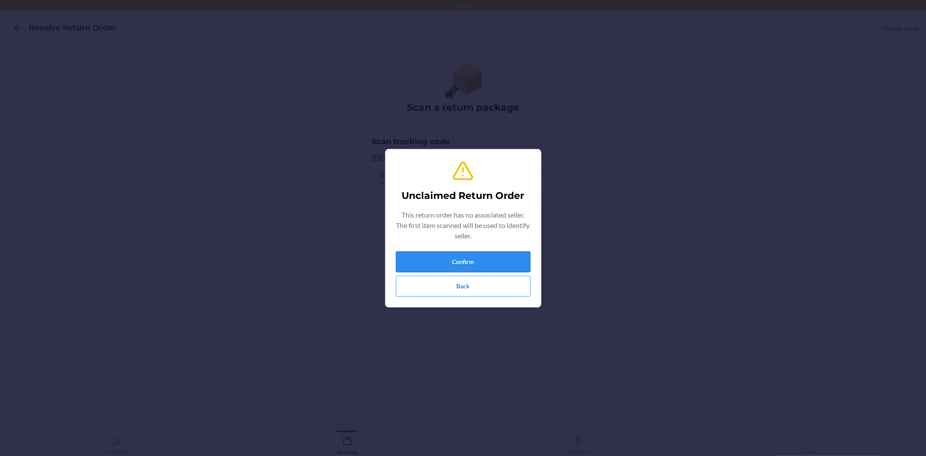
click at [447, 262] on button "Confirm" at bounding box center [463, 261] width 135 height 21
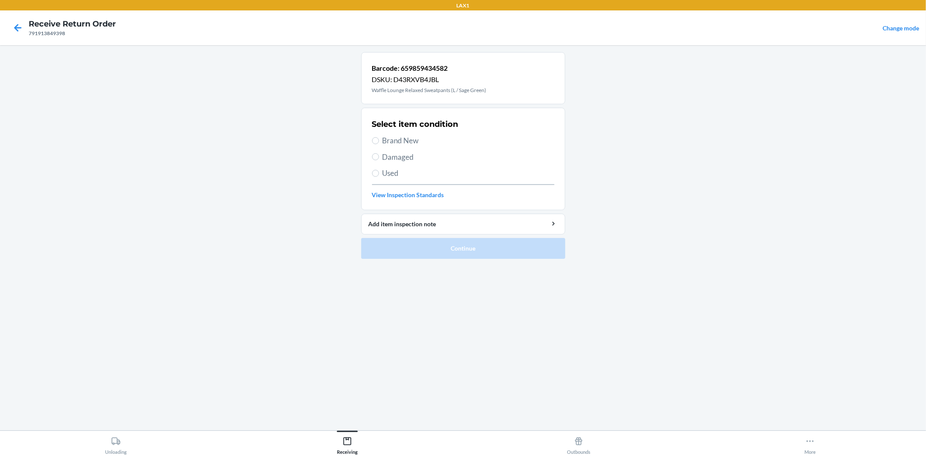
click at [392, 144] on span "Brand New" at bounding box center [468, 140] width 172 height 11
click at [379, 144] on input "Brand New" at bounding box center [375, 140] width 7 height 7
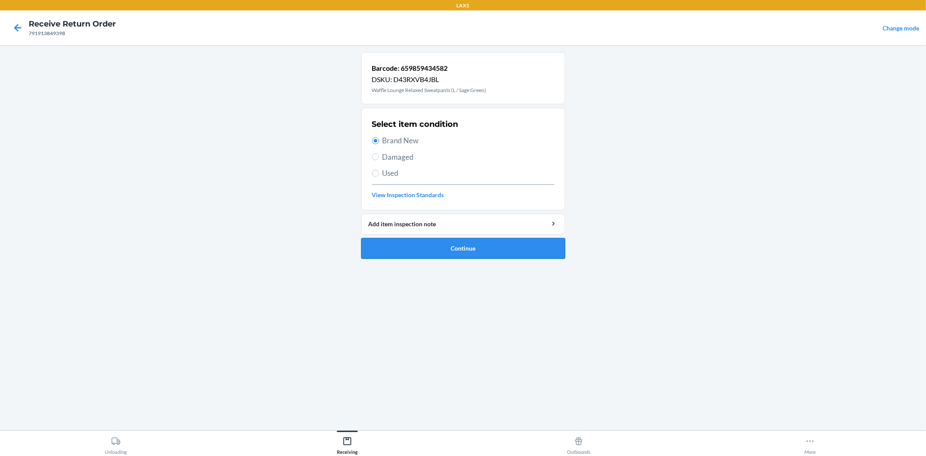
click at [454, 249] on button "Continue" at bounding box center [463, 248] width 204 height 21
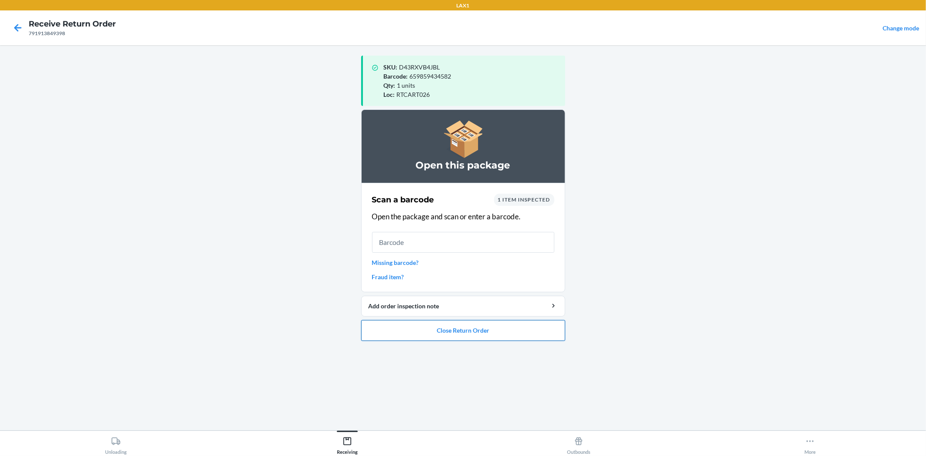
click at [466, 329] on button "Close Return Order" at bounding box center [463, 330] width 204 height 21
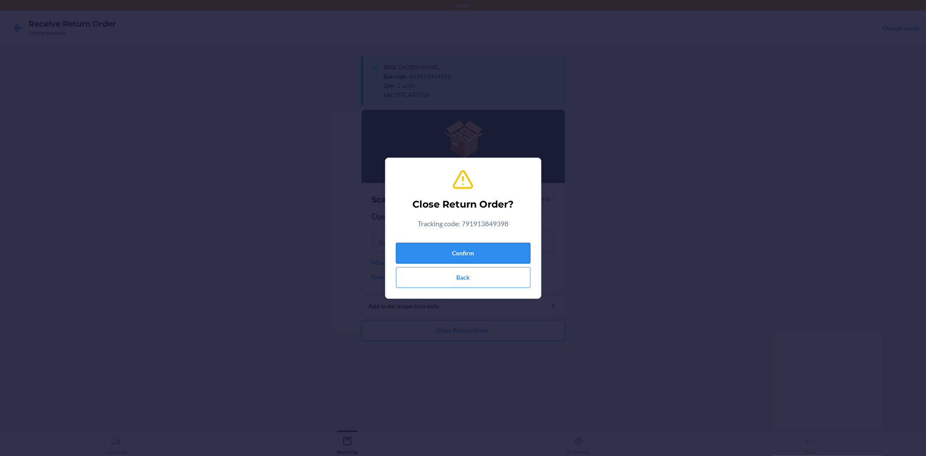
click at [456, 253] on button "Confirm" at bounding box center [463, 253] width 135 height 21
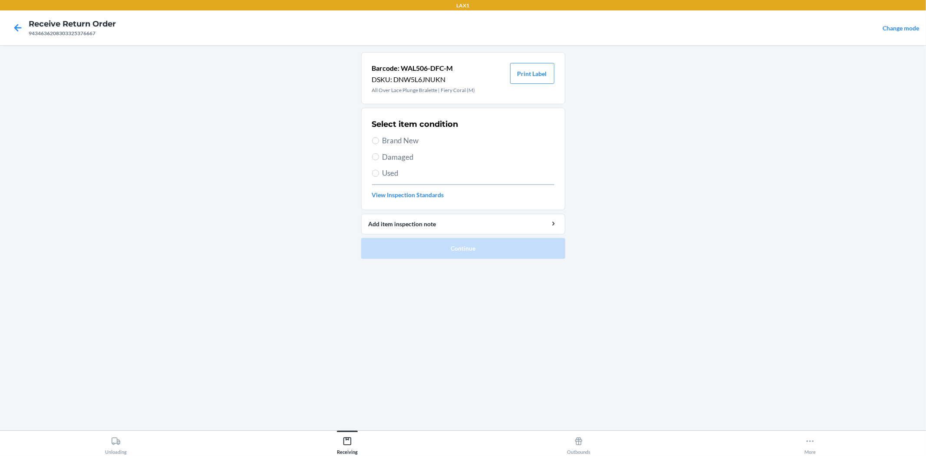
click at [393, 155] on span "Damaged" at bounding box center [468, 156] width 172 height 11
click at [379, 155] on input "Damaged" at bounding box center [375, 156] width 7 height 7
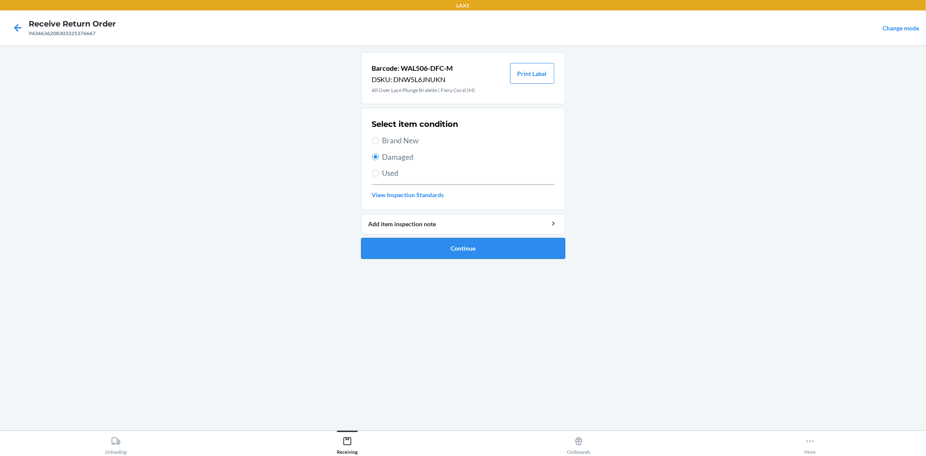
click at [436, 245] on button "Continue" at bounding box center [463, 248] width 204 height 21
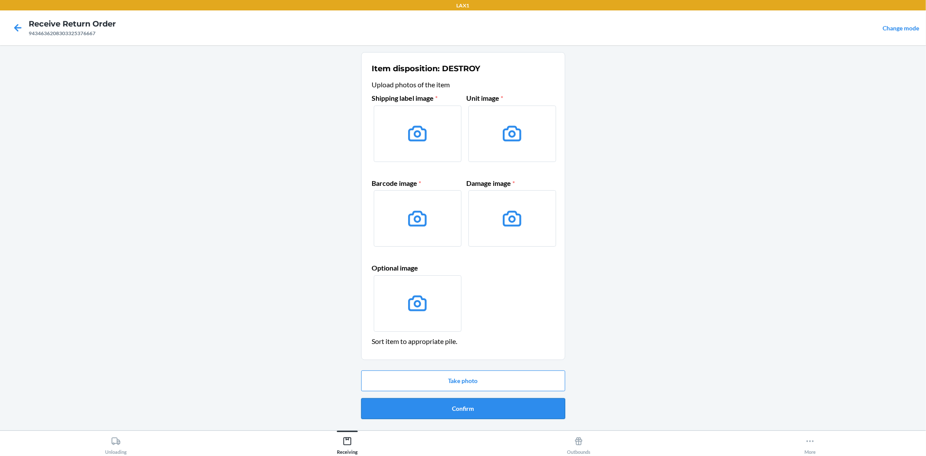
click at [458, 414] on button "Confirm" at bounding box center [463, 408] width 204 height 21
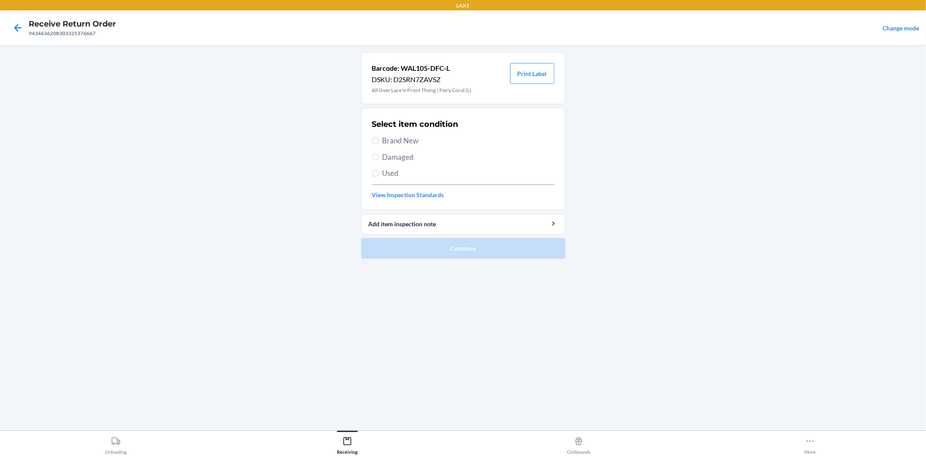
click at [397, 159] on div "Select item condition Brand New Damaged Used View Inspection Standards" at bounding box center [463, 159] width 182 height 86
click at [401, 157] on span "Damaged" at bounding box center [468, 156] width 172 height 11
click at [379, 157] on input "Damaged" at bounding box center [375, 156] width 7 height 7
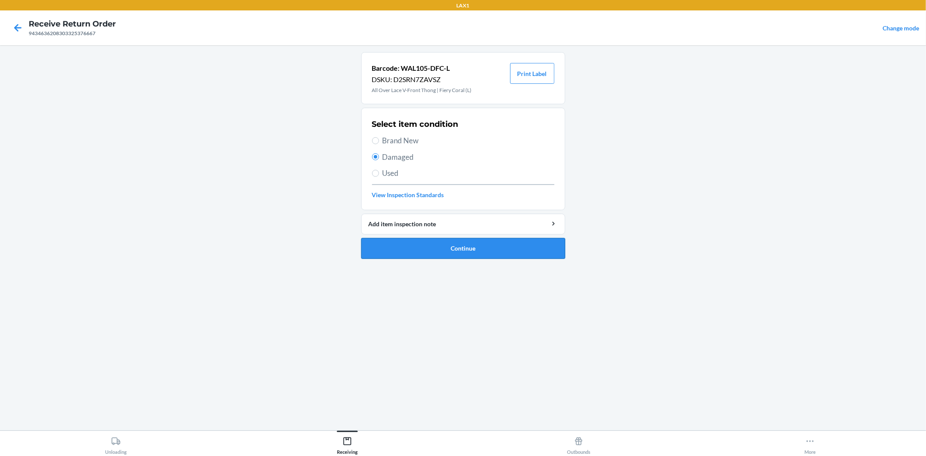
click at [459, 247] on button "Continue" at bounding box center [463, 248] width 204 height 21
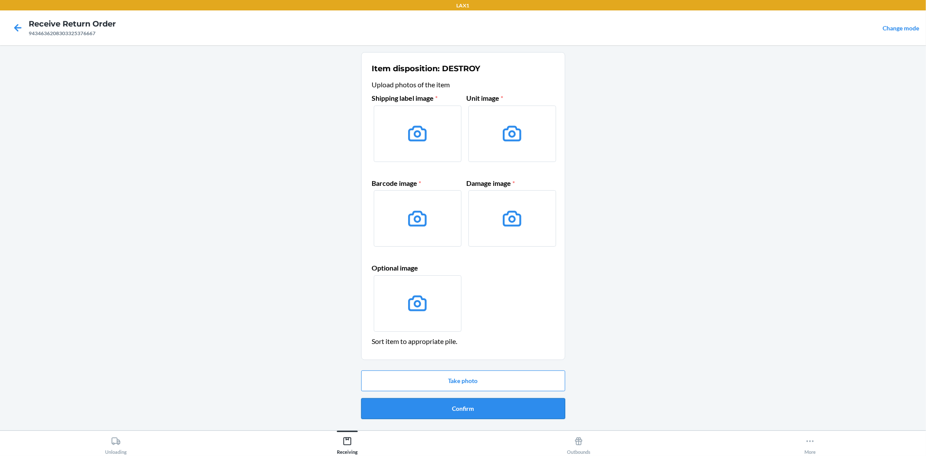
click at [464, 401] on button "Confirm" at bounding box center [463, 408] width 204 height 21
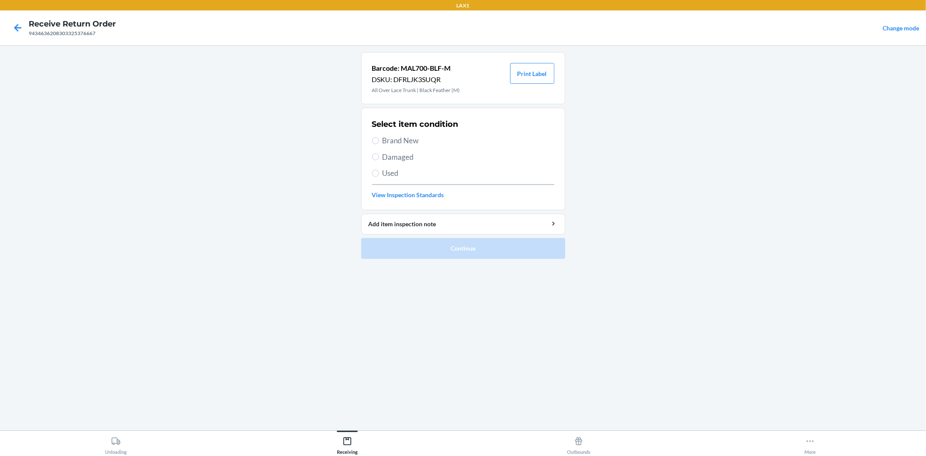
click at [393, 140] on span "Brand New" at bounding box center [468, 140] width 172 height 11
click at [379, 140] on input "Brand New" at bounding box center [375, 140] width 7 height 7
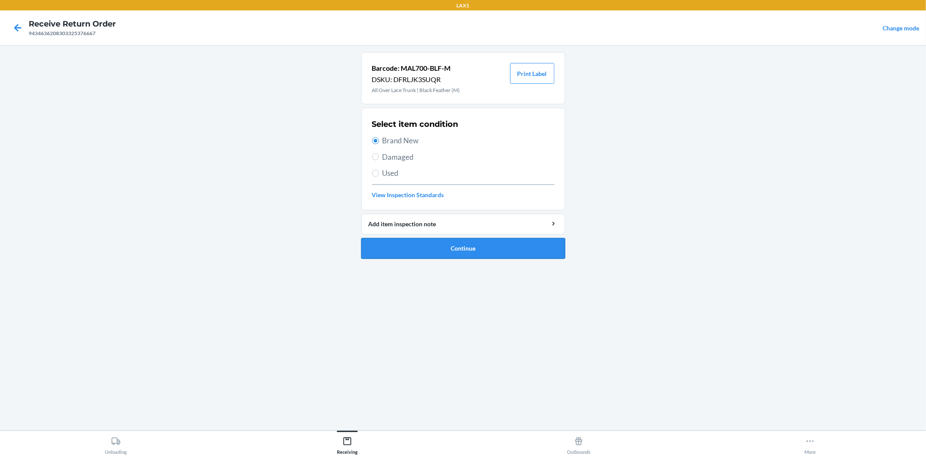
click at [454, 253] on button "Continue" at bounding box center [463, 248] width 204 height 21
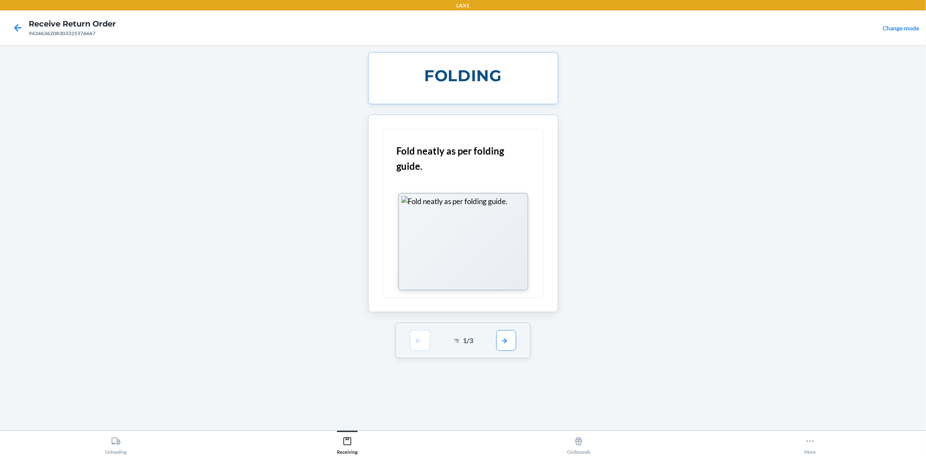
click at [510, 356] on div "1 / 3" at bounding box center [462, 341] width 135 height 36
click at [510, 343] on button "button" at bounding box center [506, 339] width 20 height 21
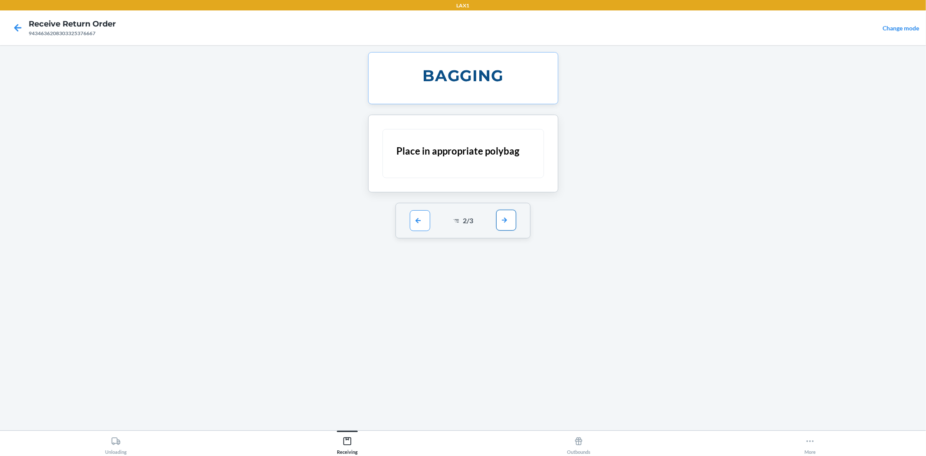
click at [504, 222] on button "button" at bounding box center [506, 220] width 20 height 21
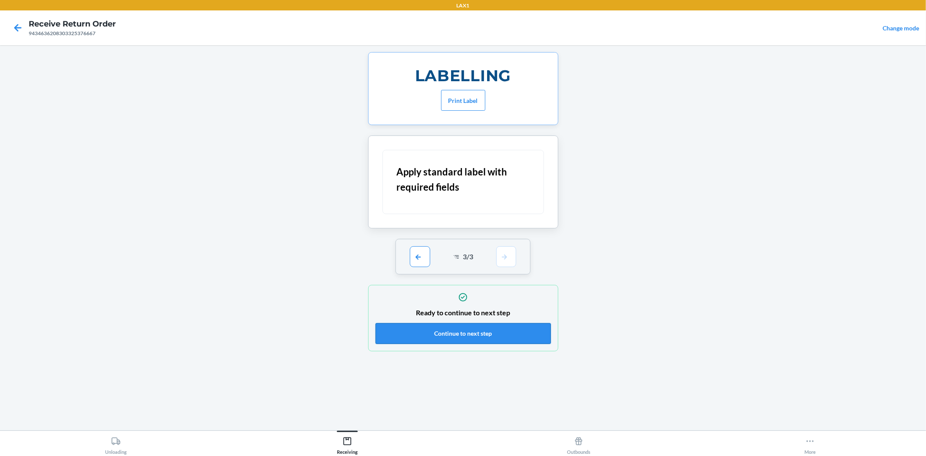
click at [487, 326] on button "Continue to next step" at bounding box center [462, 333] width 175 height 21
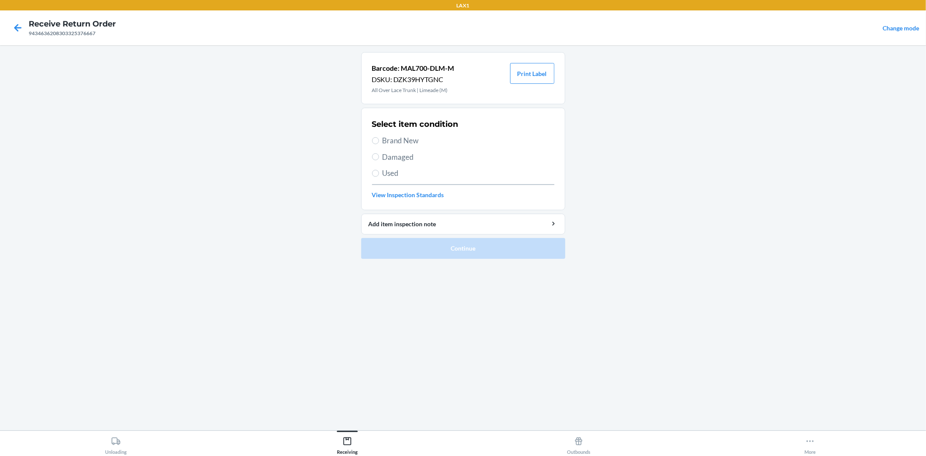
click at [418, 144] on span "Brand New" at bounding box center [468, 140] width 172 height 11
click at [379, 144] on input "Brand New" at bounding box center [375, 140] width 7 height 7
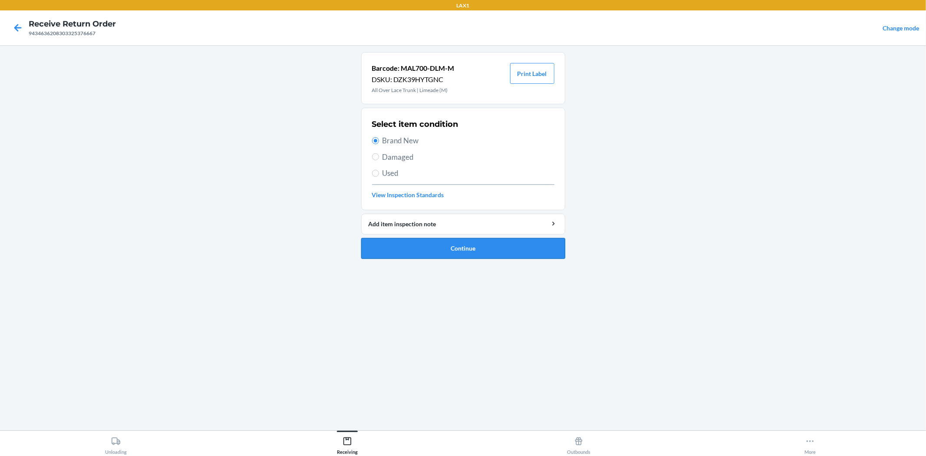
click at [479, 249] on button "Continue" at bounding box center [463, 248] width 204 height 21
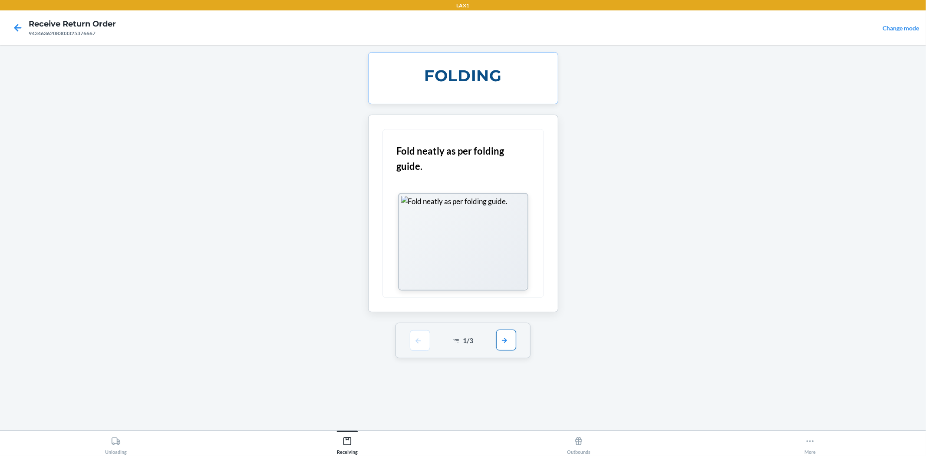
click at [504, 342] on button "button" at bounding box center [506, 339] width 20 height 21
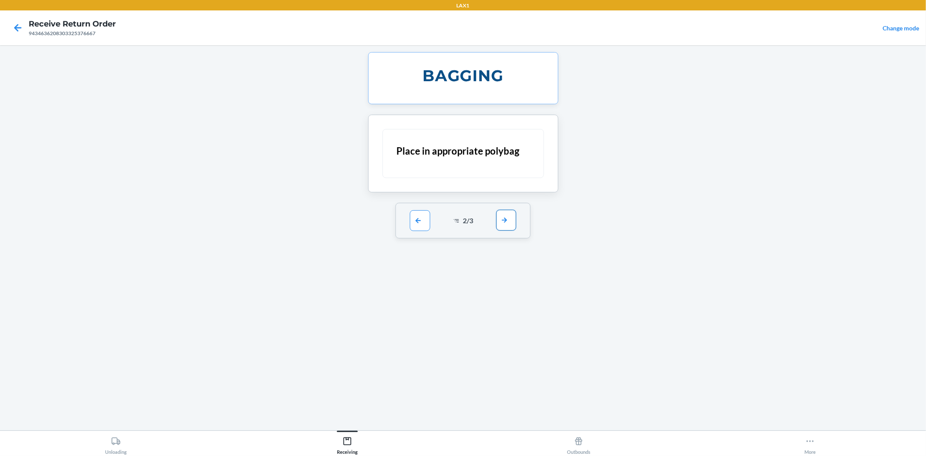
click at [501, 222] on button "button" at bounding box center [506, 220] width 20 height 21
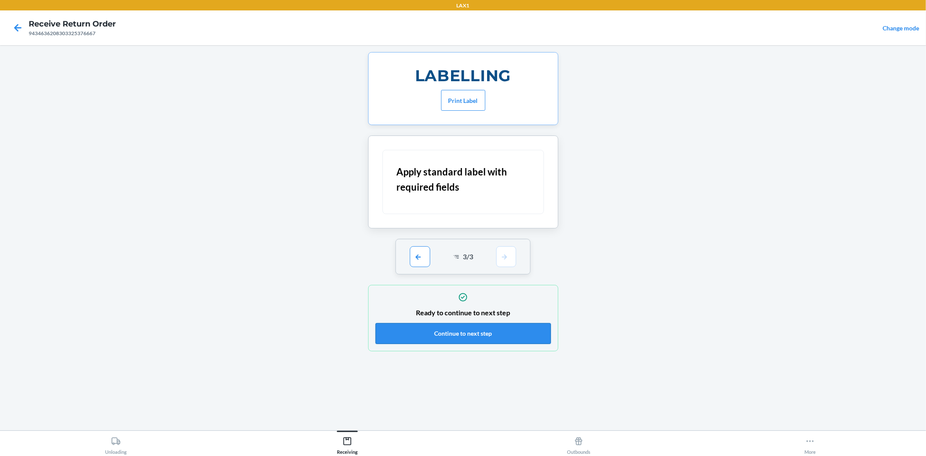
click at [482, 332] on button "Continue to next step" at bounding box center [462, 333] width 175 height 21
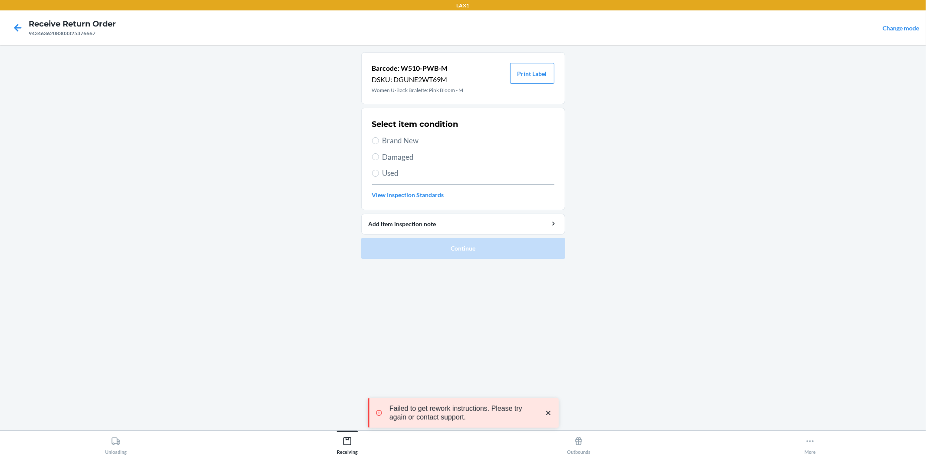
click at [390, 135] on span "Brand New" at bounding box center [468, 140] width 172 height 11
click at [379, 137] on input "Brand New" at bounding box center [375, 140] width 7 height 7
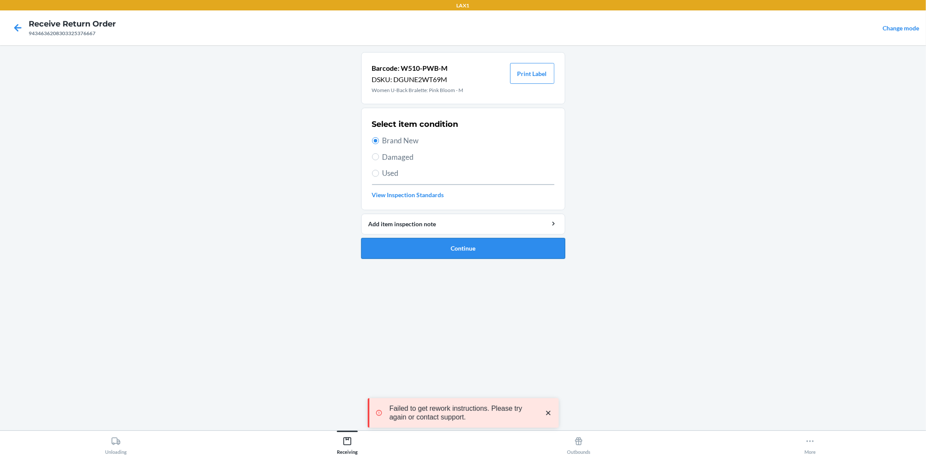
click at [462, 246] on button "Continue" at bounding box center [463, 248] width 204 height 21
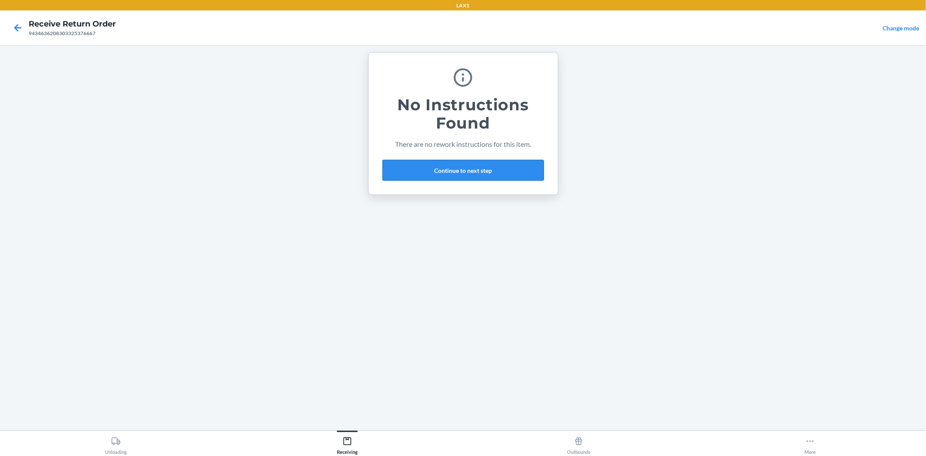
click at [477, 173] on button "Continue to next step" at bounding box center [462, 170] width 161 height 21
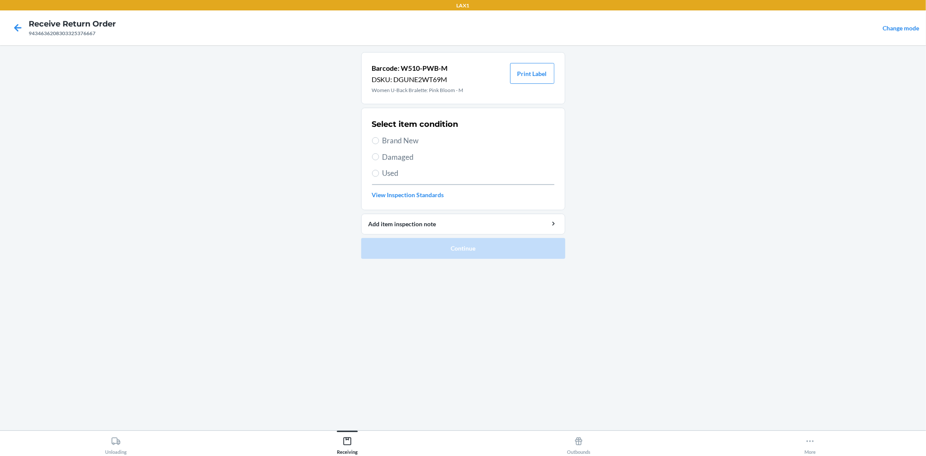
click at [368, 139] on section "Select item condition Brand New Damaged Used View Inspection Standards" at bounding box center [463, 159] width 204 height 102
click at [384, 142] on span "Brand New" at bounding box center [468, 140] width 172 height 11
click at [379, 142] on input "Brand New" at bounding box center [375, 140] width 7 height 7
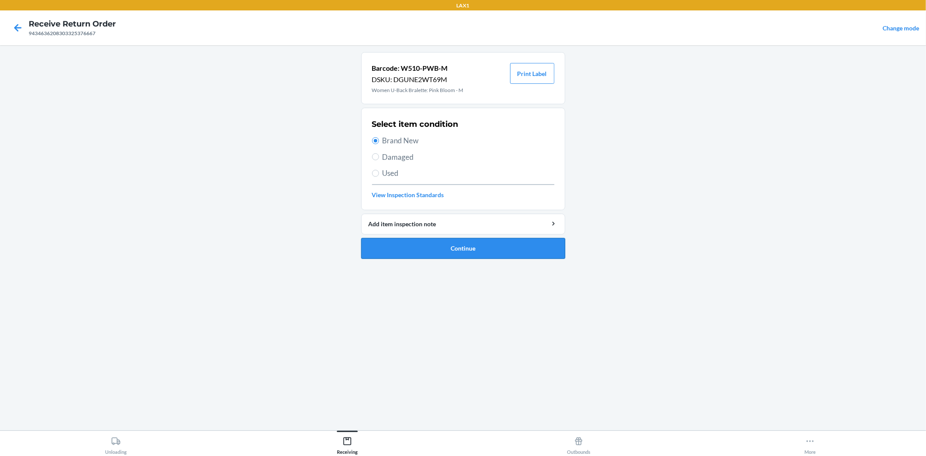
click at [433, 258] on button "Continue" at bounding box center [463, 248] width 204 height 21
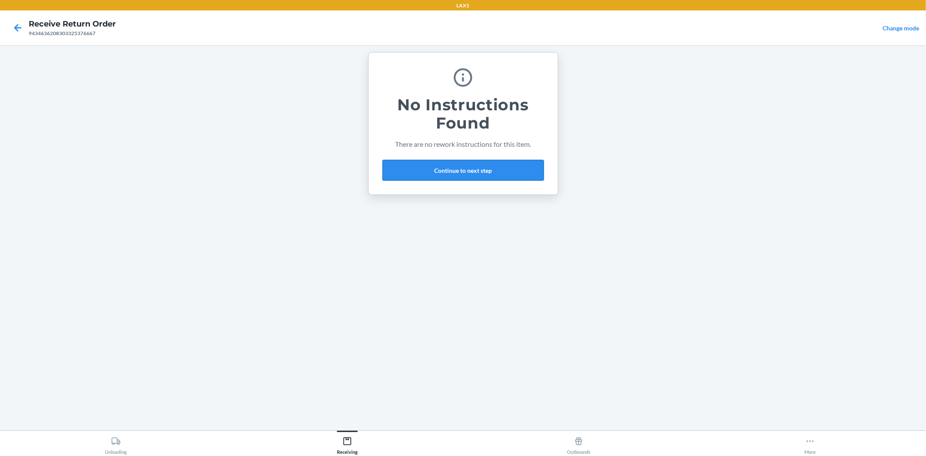
click at [474, 166] on button "Continue to next step" at bounding box center [462, 170] width 161 height 21
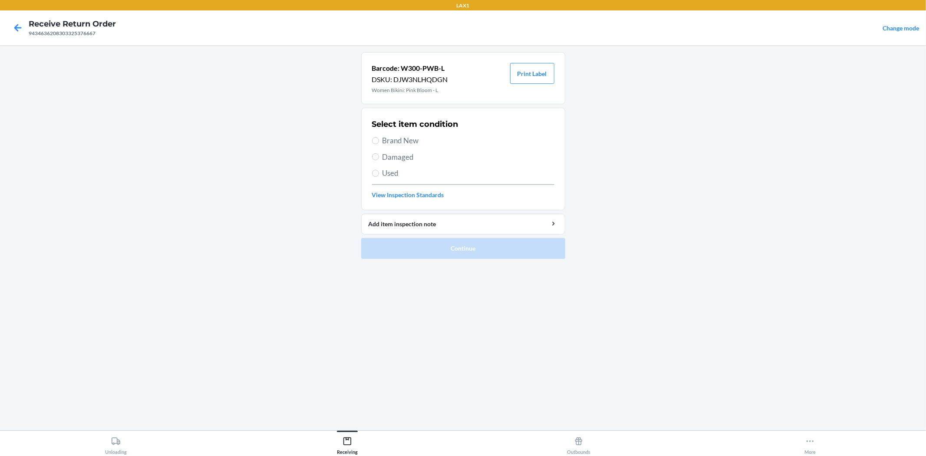
click at [411, 136] on span "Brand New" at bounding box center [468, 140] width 172 height 11
click at [379, 137] on input "Brand New" at bounding box center [375, 140] width 7 height 7
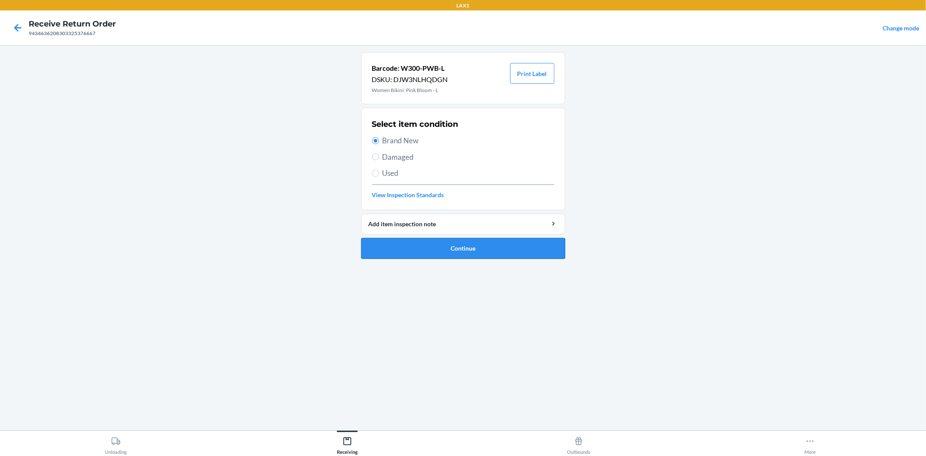
click at [455, 250] on button "Continue" at bounding box center [463, 248] width 204 height 21
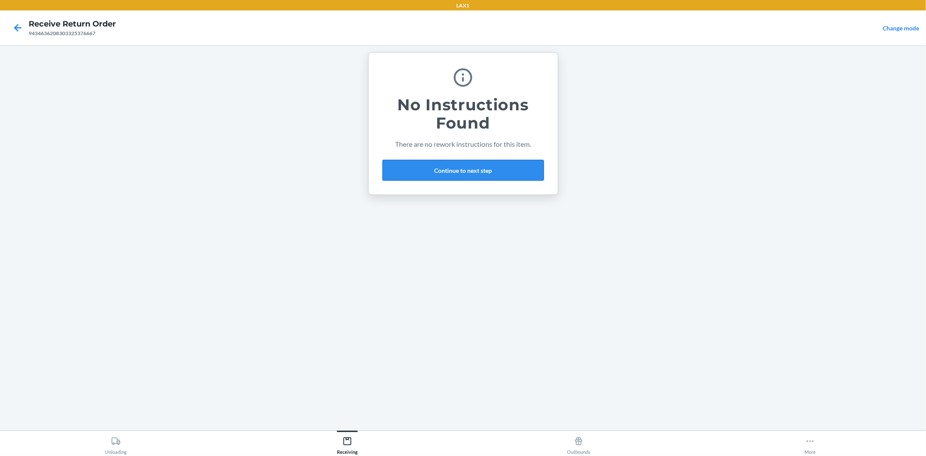
click at [474, 170] on button "Continue to next step" at bounding box center [462, 170] width 161 height 21
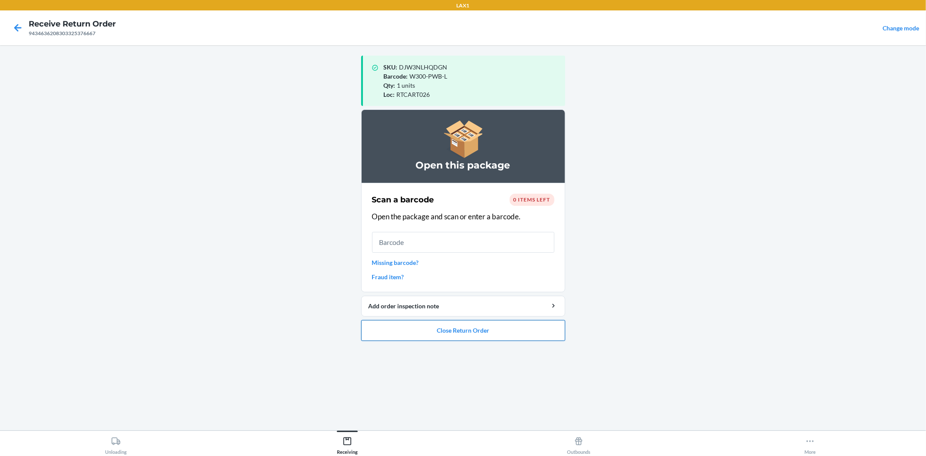
click at [462, 332] on button "Close Return Order" at bounding box center [463, 330] width 204 height 21
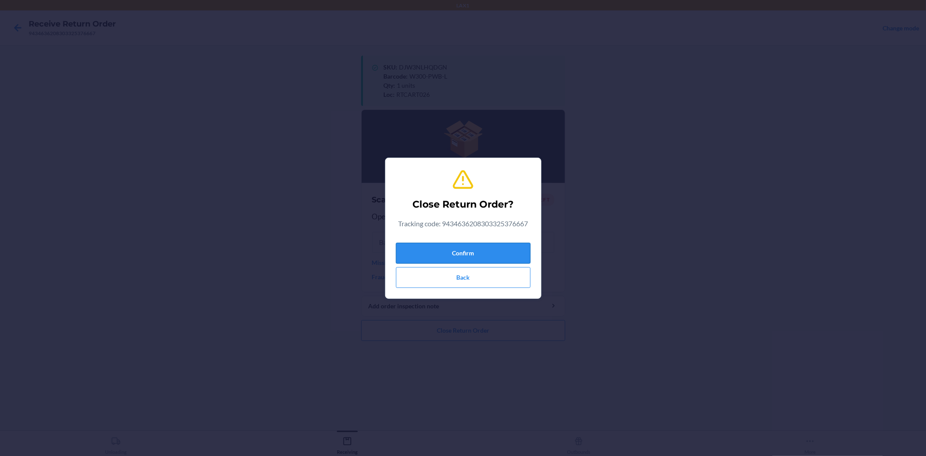
click at [476, 256] on button "Confirm" at bounding box center [463, 253] width 135 height 21
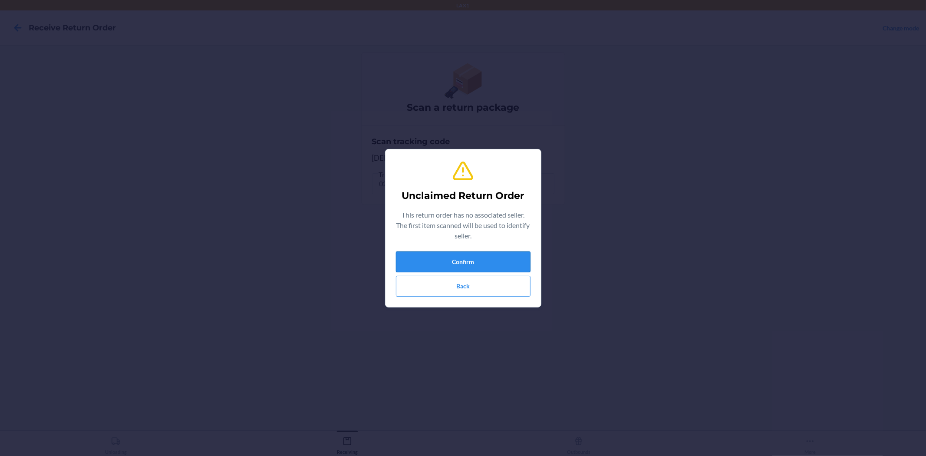
click at [454, 269] on button "Confirm" at bounding box center [463, 261] width 135 height 21
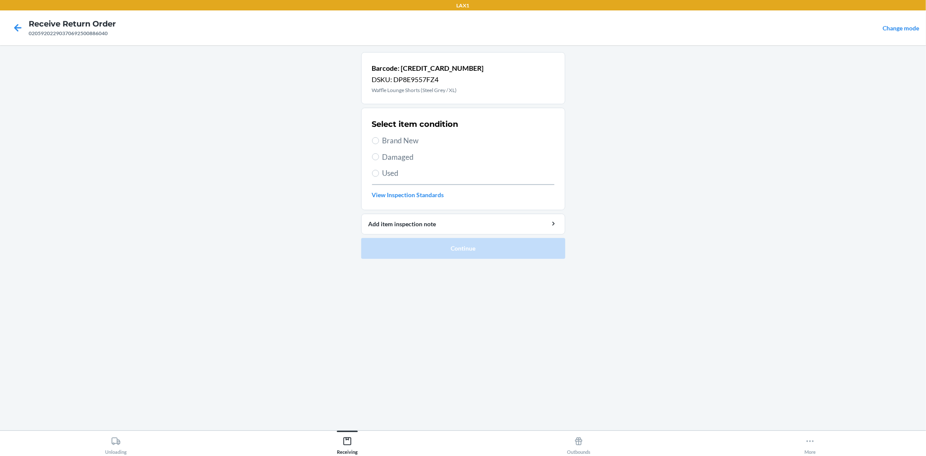
click at [406, 135] on span "Brand New" at bounding box center [468, 140] width 172 height 11
click at [379, 137] on input "Brand New" at bounding box center [375, 140] width 7 height 7
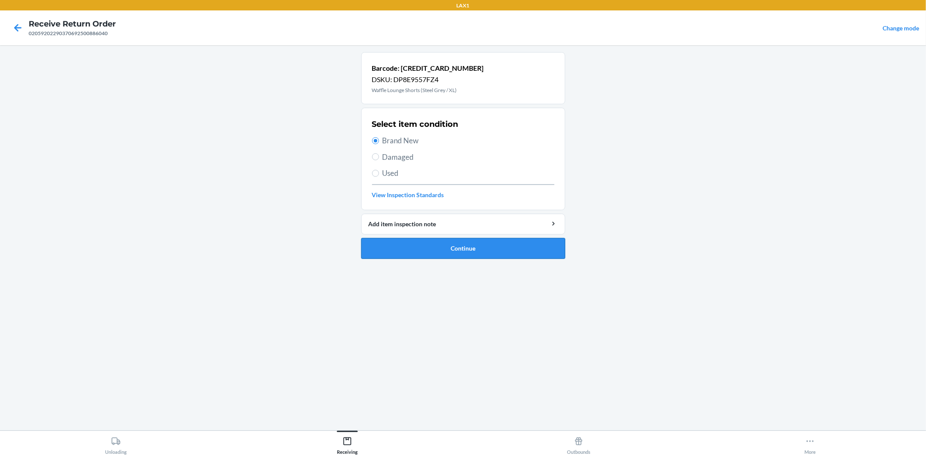
click at [456, 242] on button "Continue" at bounding box center [463, 248] width 204 height 21
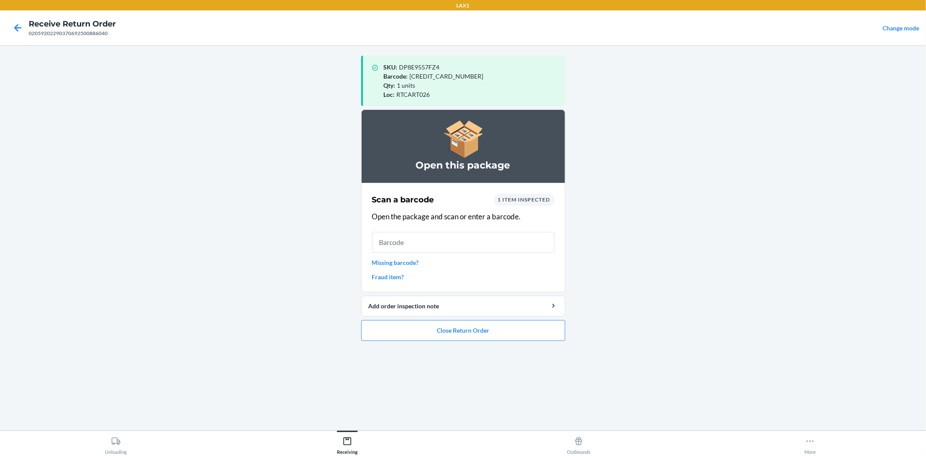
click at [392, 258] on link "Missing barcode?" at bounding box center [463, 262] width 182 height 9
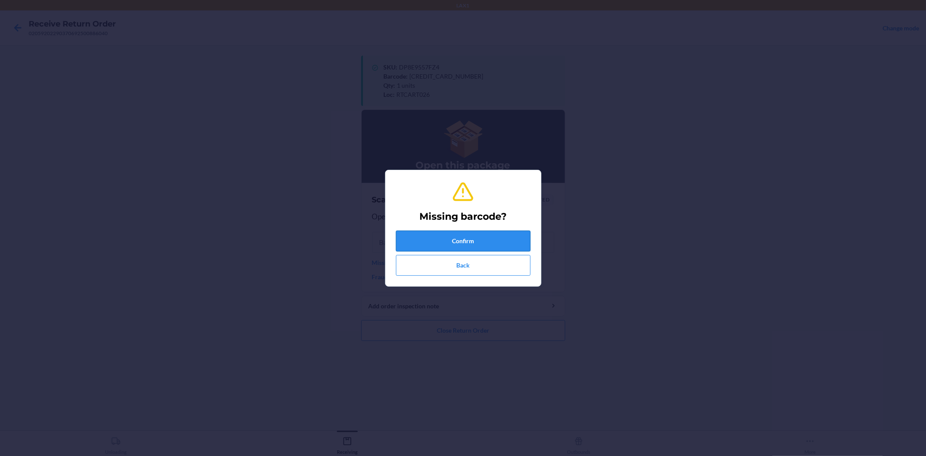
click at [417, 235] on button "Confirm" at bounding box center [463, 240] width 135 height 21
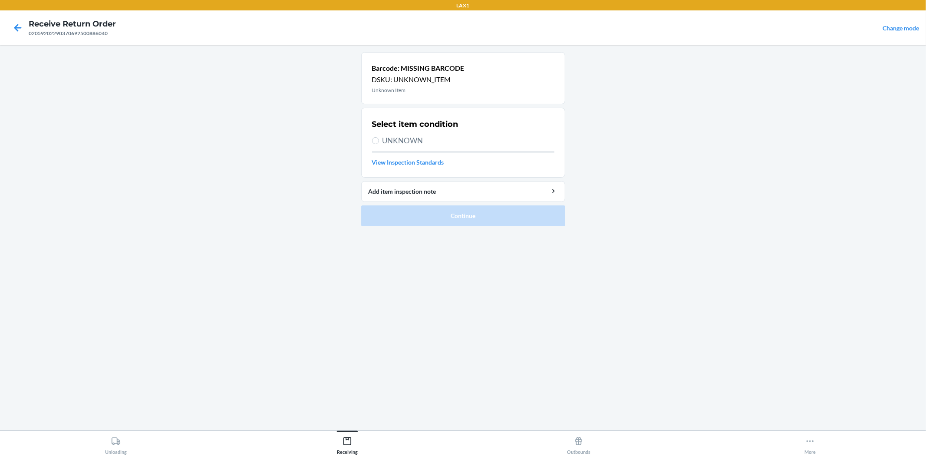
click at [391, 136] on span "UNKNOWN" at bounding box center [468, 140] width 172 height 11
click at [379, 137] on input "UNKNOWN" at bounding box center [375, 140] width 7 height 7
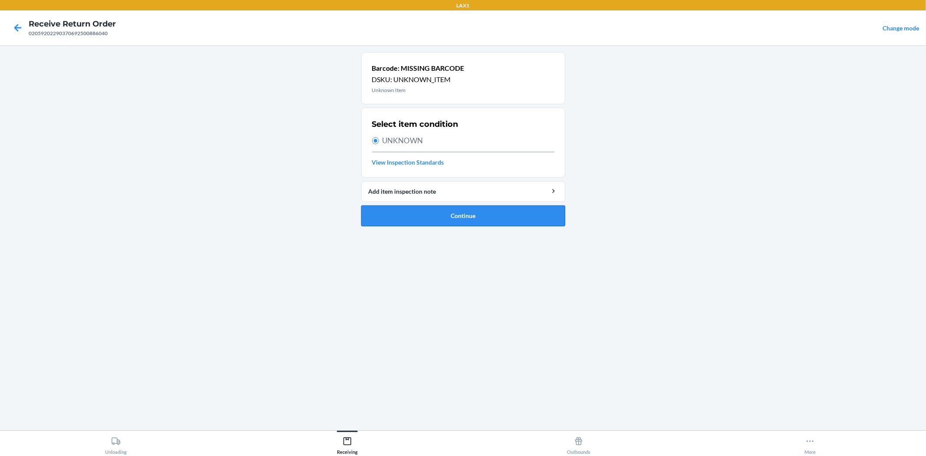
click at [461, 211] on button "Continue" at bounding box center [463, 215] width 204 height 21
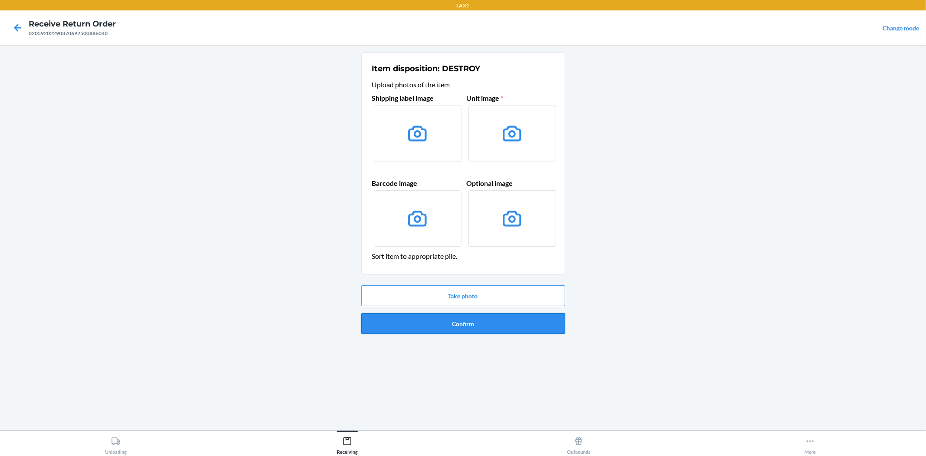
click at [464, 326] on button "Confirm" at bounding box center [463, 323] width 204 height 21
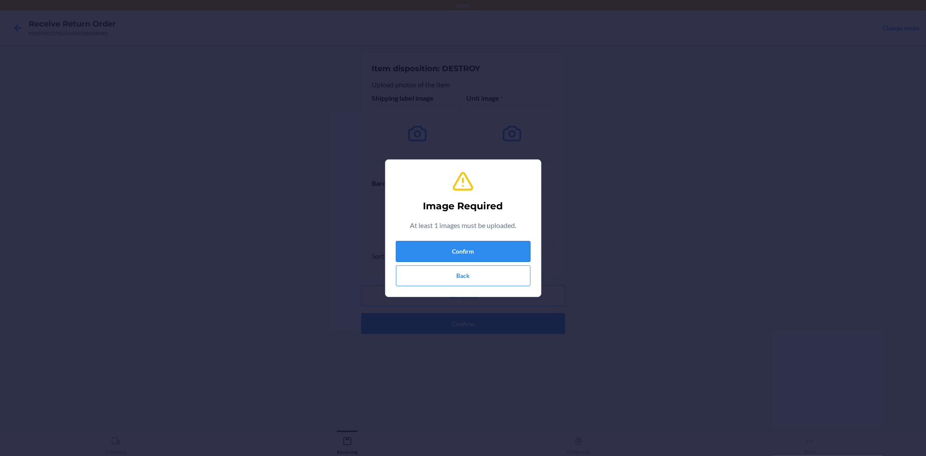
click at [450, 244] on button "Confirm" at bounding box center [463, 251] width 135 height 21
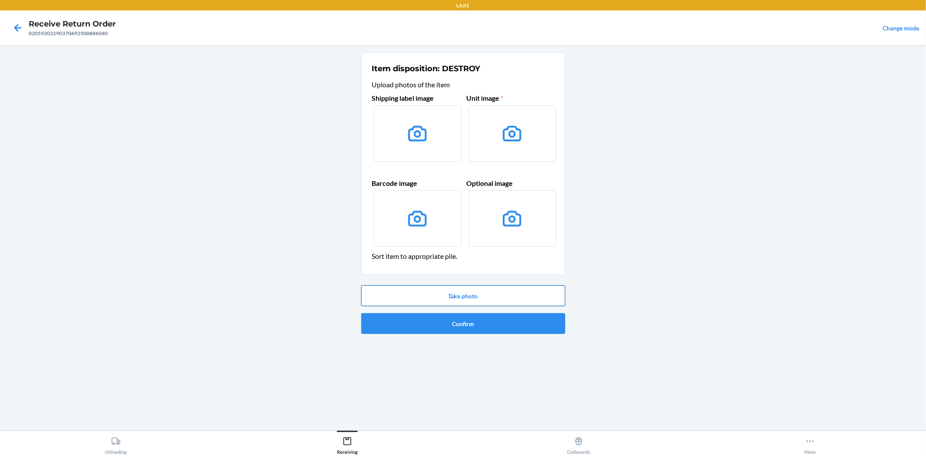
click at [463, 298] on button "Take photo" at bounding box center [463, 295] width 204 height 21
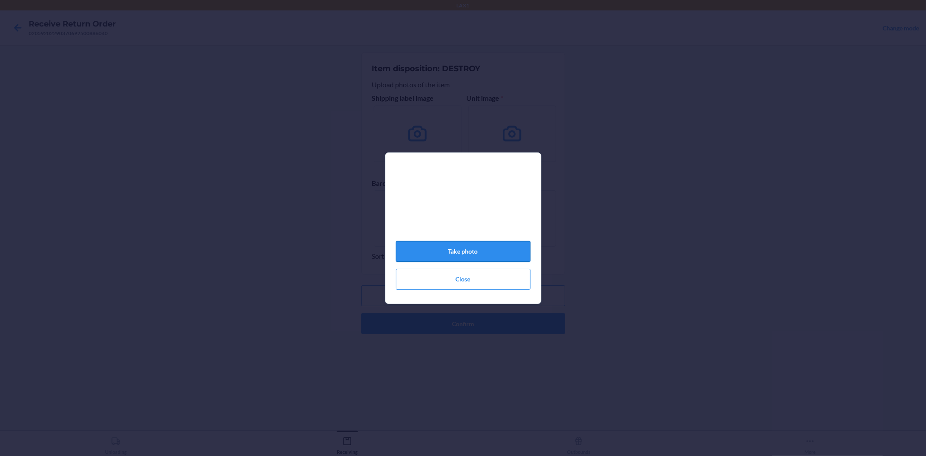
click at [468, 254] on button "Take photo" at bounding box center [463, 251] width 135 height 21
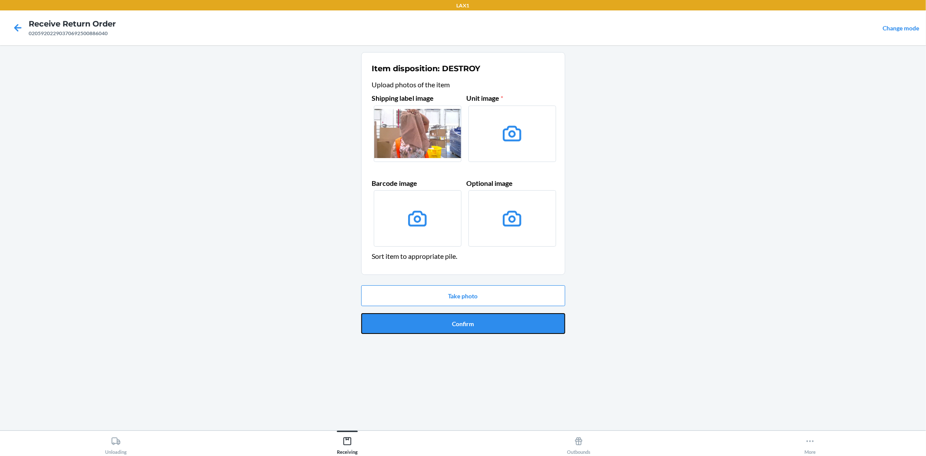
click at [464, 319] on button "Confirm" at bounding box center [463, 323] width 204 height 21
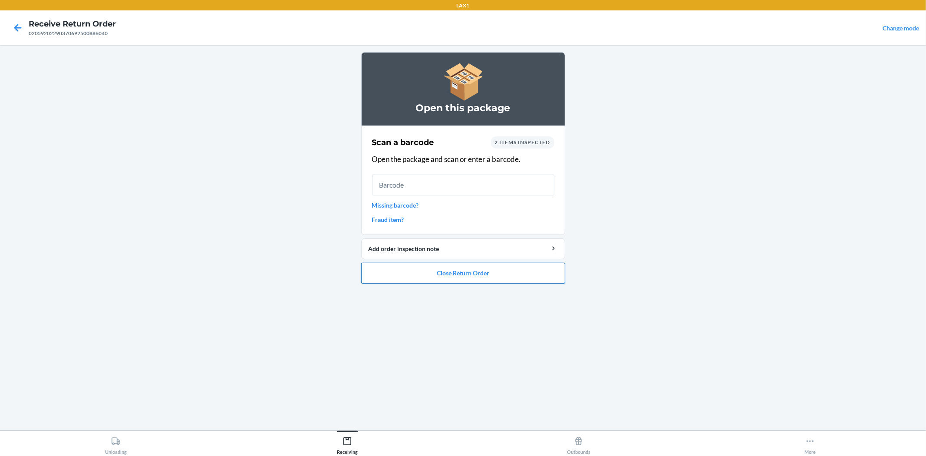
click at [463, 268] on button "Close Return Order" at bounding box center [463, 273] width 204 height 21
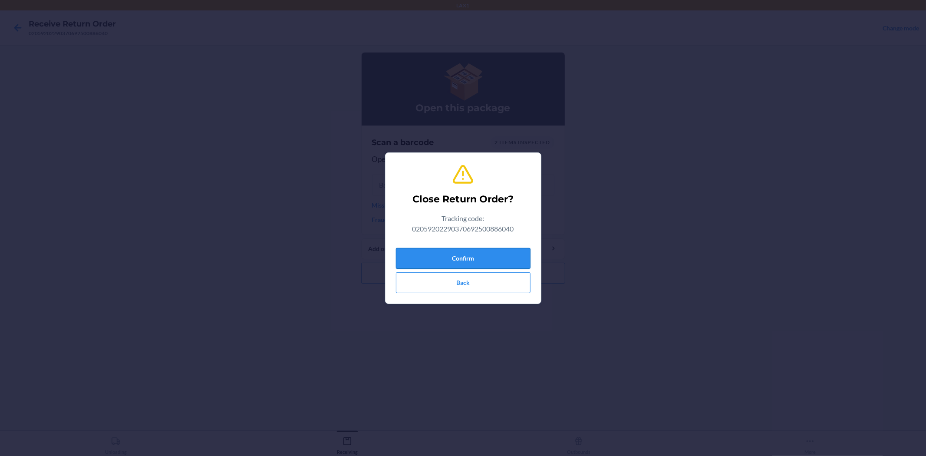
click at [464, 255] on button "Confirm" at bounding box center [463, 258] width 135 height 21
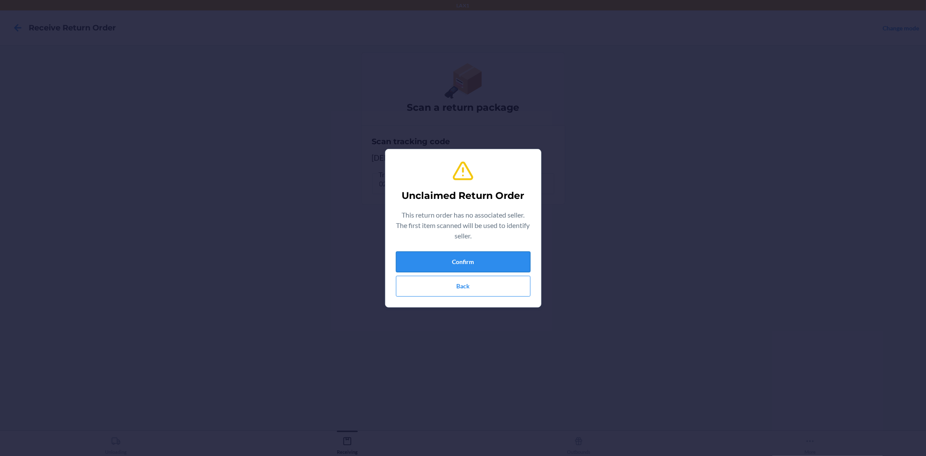
click at [453, 257] on button "Confirm" at bounding box center [463, 261] width 135 height 21
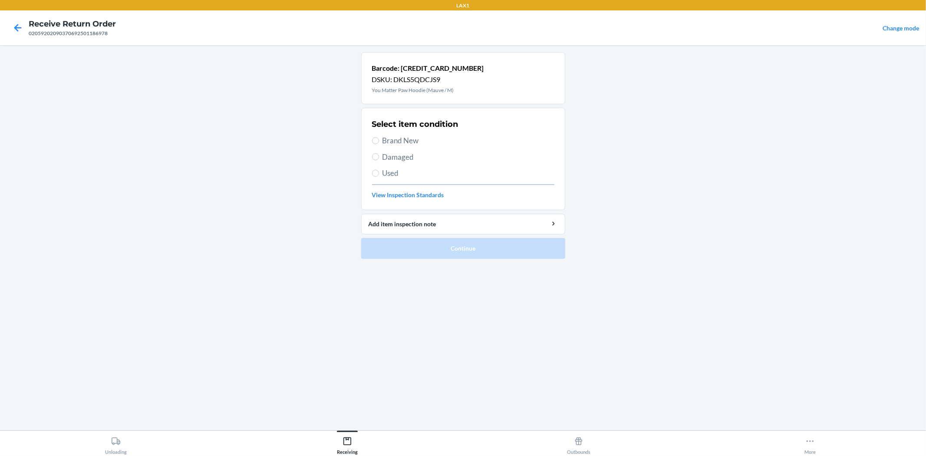
click at [415, 138] on span "Brand New" at bounding box center [468, 140] width 172 height 11
click at [379, 138] on input "Brand New" at bounding box center [375, 140] width 7 height 7
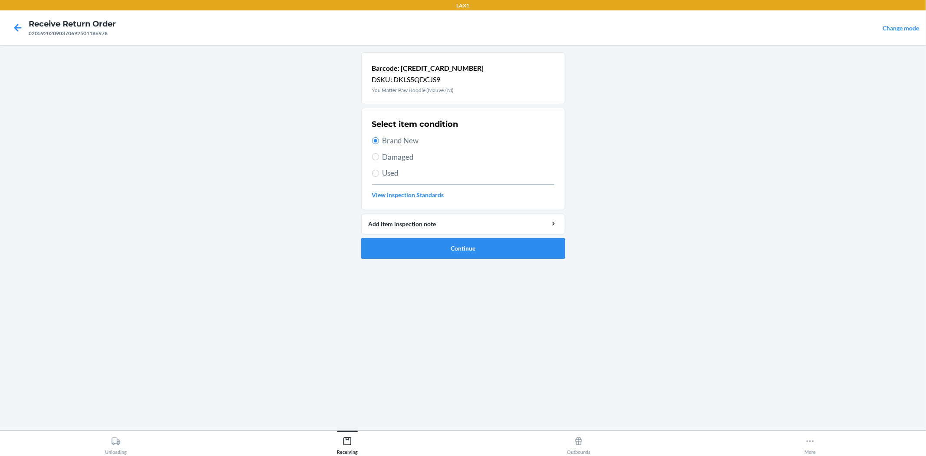
click at [454, 259] on ol "Barcode: [CREDIT_CARD_NUMBER] DSKU: DKLS5QDCJS9 You Matter Paw Hoodie (Mauve / …" at bounding box center [463, 159] width 204 height 214
click at [456, 248] on button "Continue" at bounding box center [463, 248] width 204 height 21
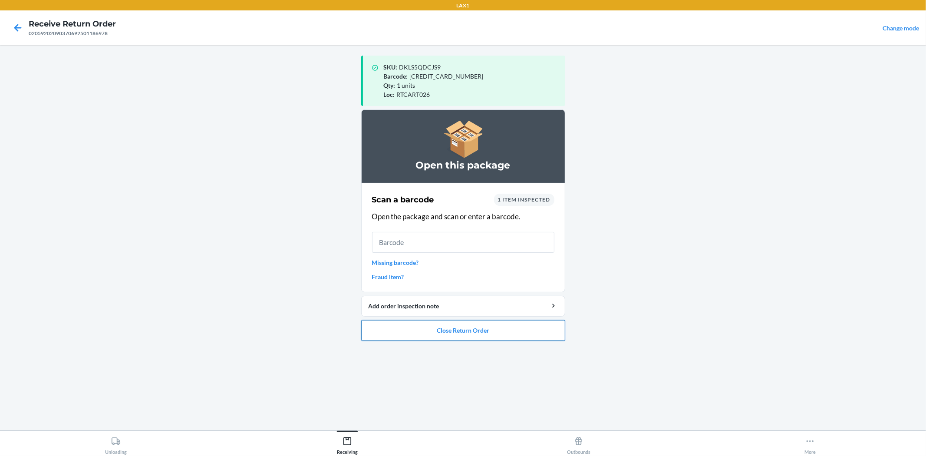
click at [462, 326] on button "Close Return Order" at bounding box center [463, 330] width 204 height 21
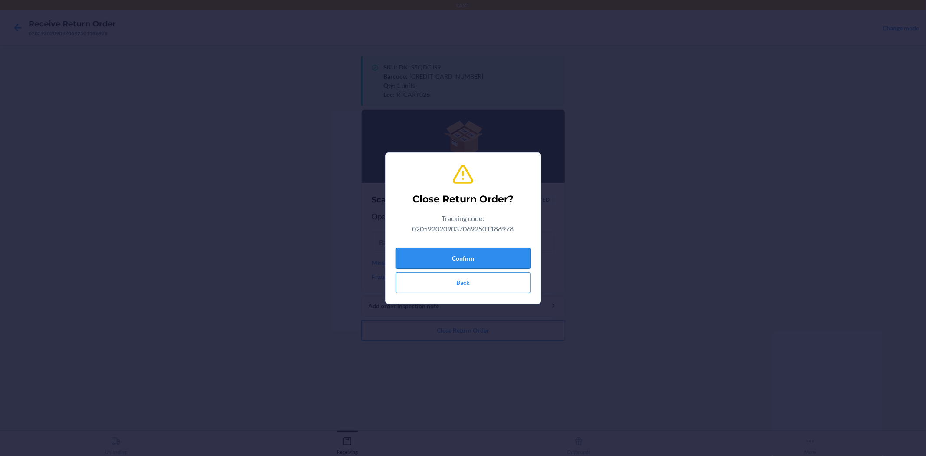
click at [472, 257] on button "Confirm" at bounding box center [463, 258] width 135 height 21
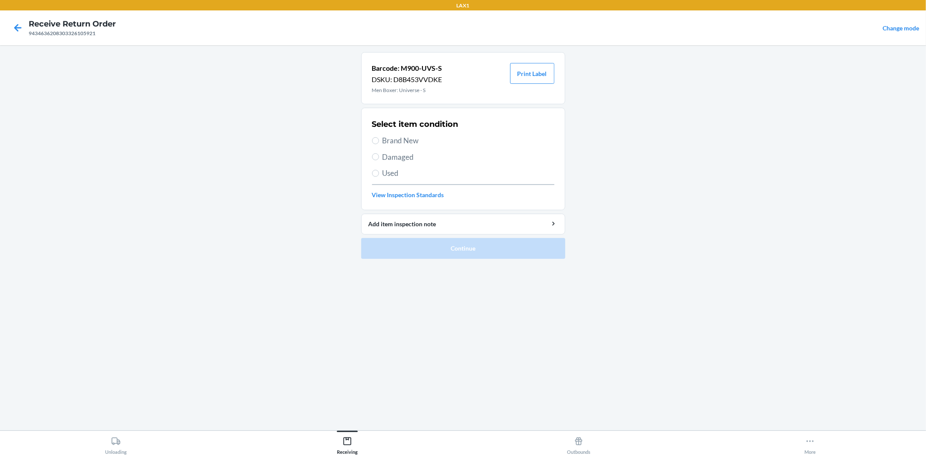
click at [391, 136] on span "Brand New" at bounding box center [468, 140] width 172 height 11
click at [379, 137] on input "Brand New" at bounding box center [375, 140] width 7 height 7
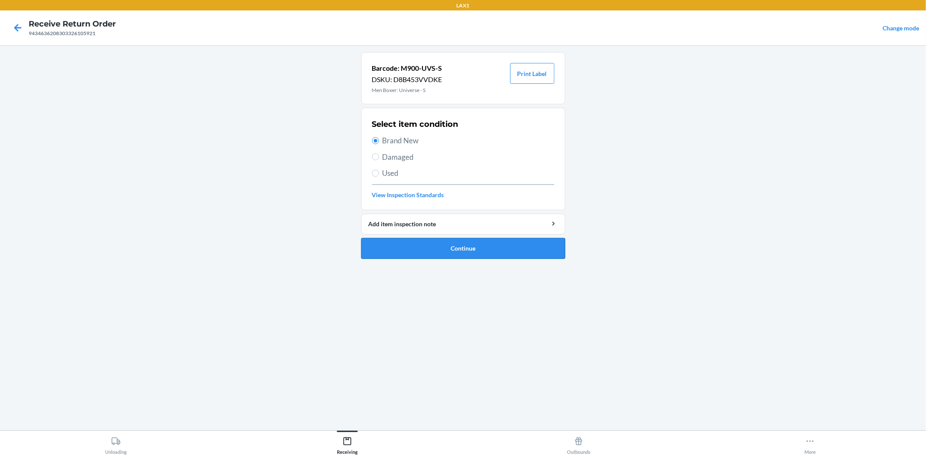
click at [421, 247] on button "Continue" at bounding box center [463, 248] width 204 height 21
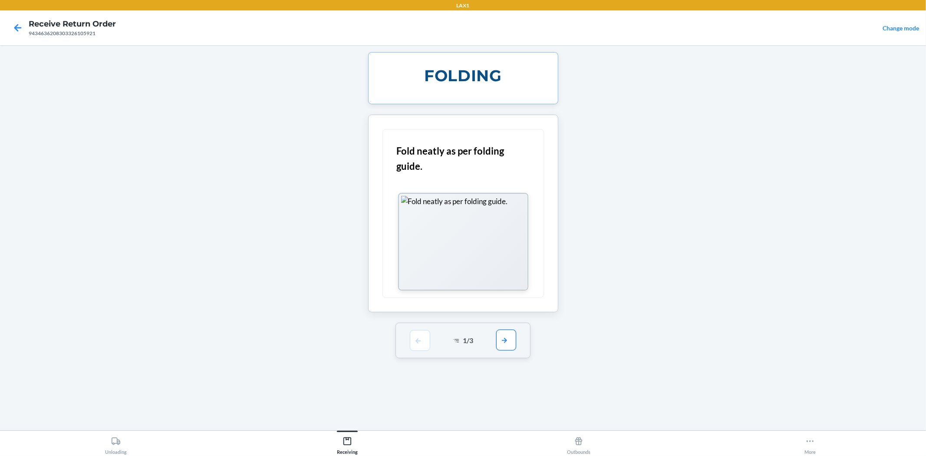
click at [508, 346] on button "button" at bounding box center [506, 339] width 20 height 21
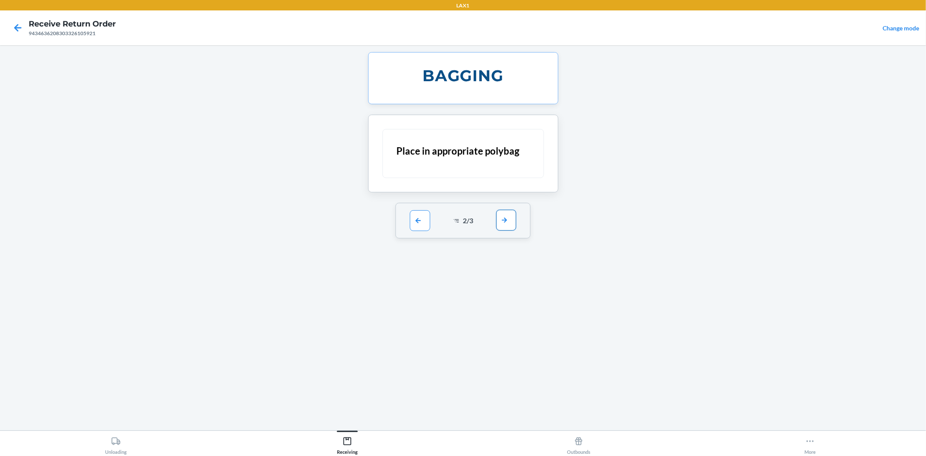
click at [502, 219] on button "button" at bounding box center [506, 220] width 20 height 21
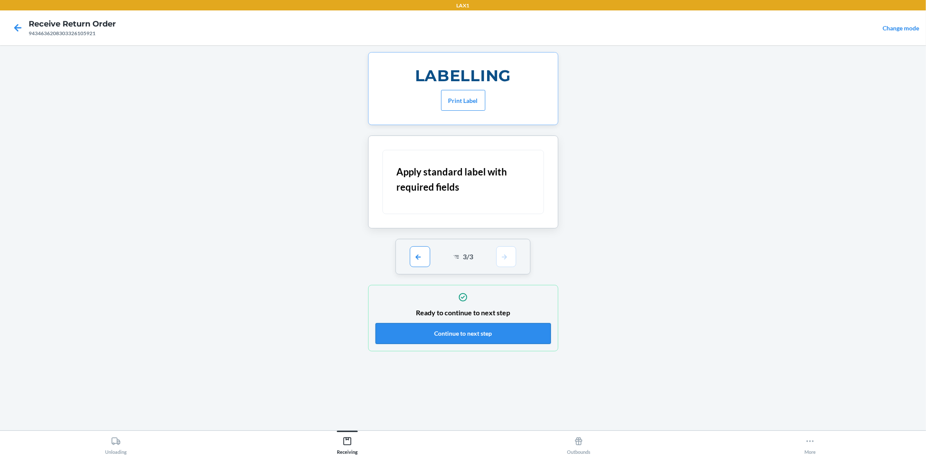
click at [460, 330] on button "Continue to next step" at bounding box center [462, 333] width 175 height 21
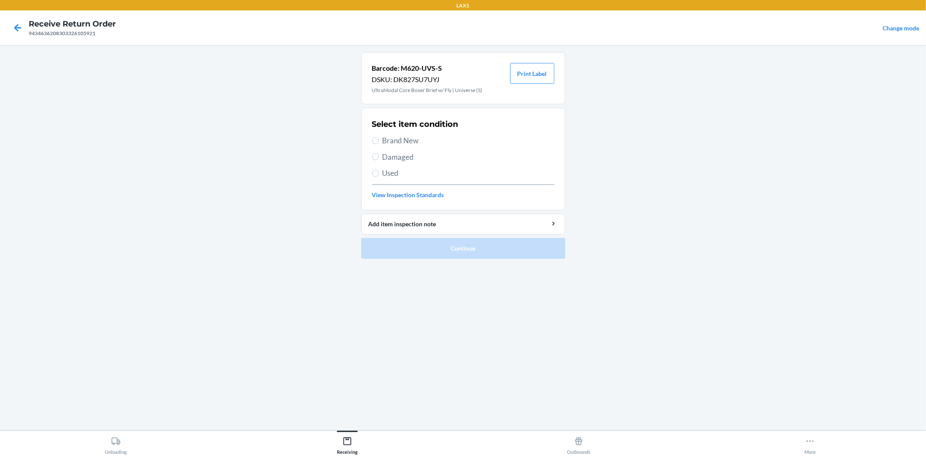
click at [392, 144] on span "Brand New" at bounding box center [468, 140] width 172 height 11
click at [379, 144] on input "Brand New" at bounding box center [375, 140] width 7 height 7
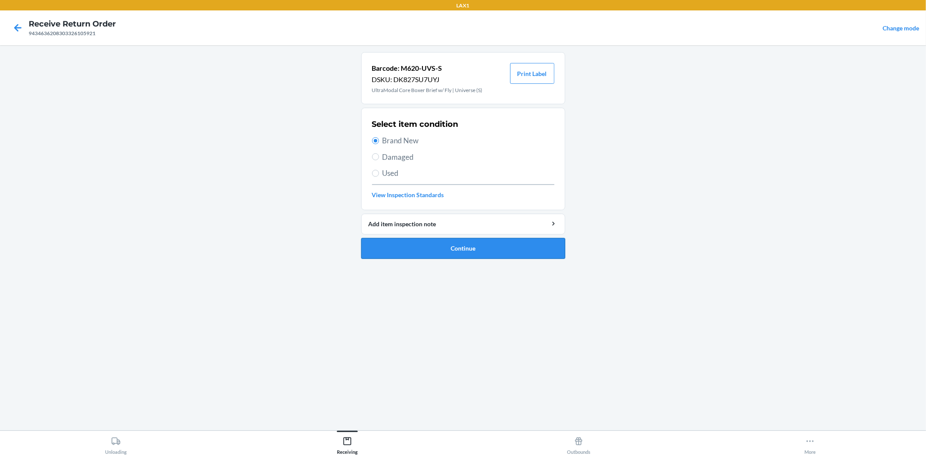
click at [474, 252] on button "Continue" at bounding box center [463, 248] width 204 height 21
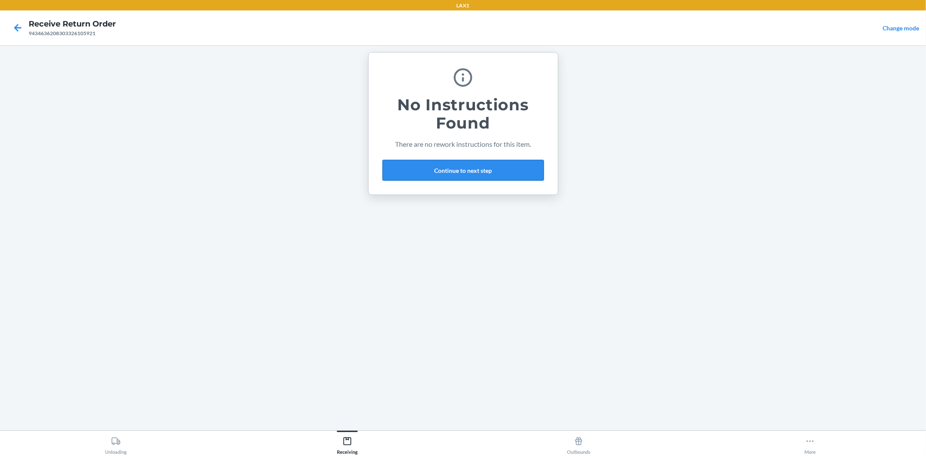
click at [462, 174] on button "Continue to next step" at bounding box center [462, 170] width 161 height 21
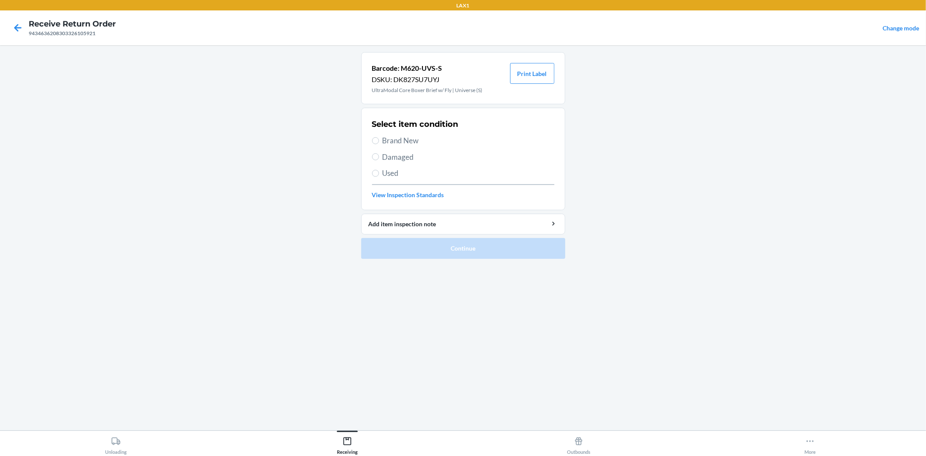
click at [409, 140] on span "Brand New" at bounding box center [468, 140] width 172 height 11
click at [379, 140] on input "Brand New" at bounding box center [375, 140] width 7 height 7
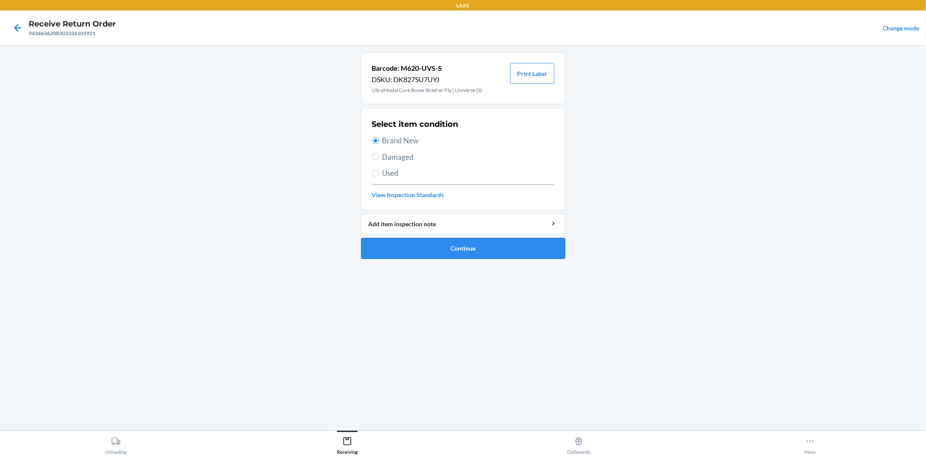
click at [465, 249] on button "Continue" at bounding box center [463, 248] width 204 height 21
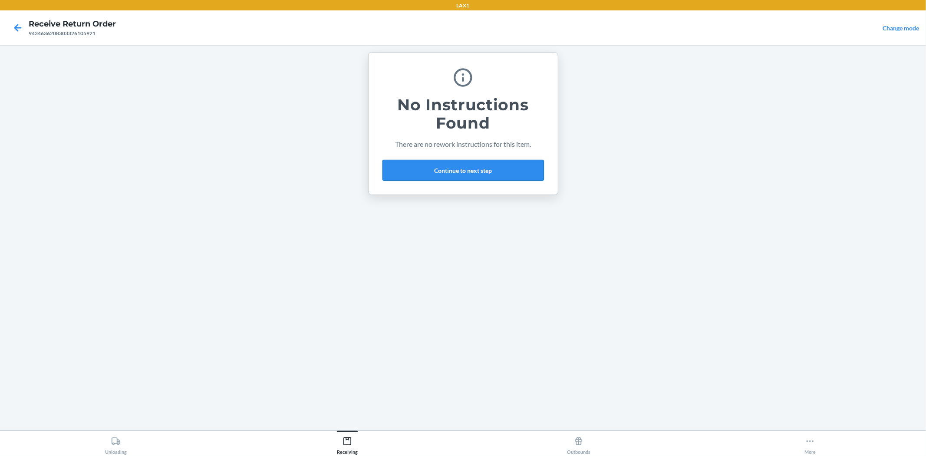
click at [439, 168] on button "Continue to next step" at bounding box center [462, 170] width 161 height 21
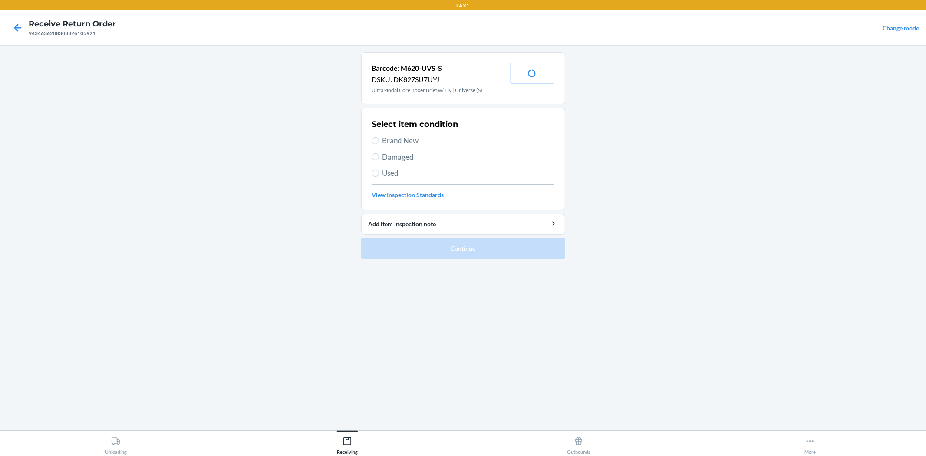
click at [418, 142] on span "Brand New" at bounding box center [468, 140] width 172 height 11
click at [379, 142] on input "Brand New" at bounding box center [375, 140] width 7 height 7
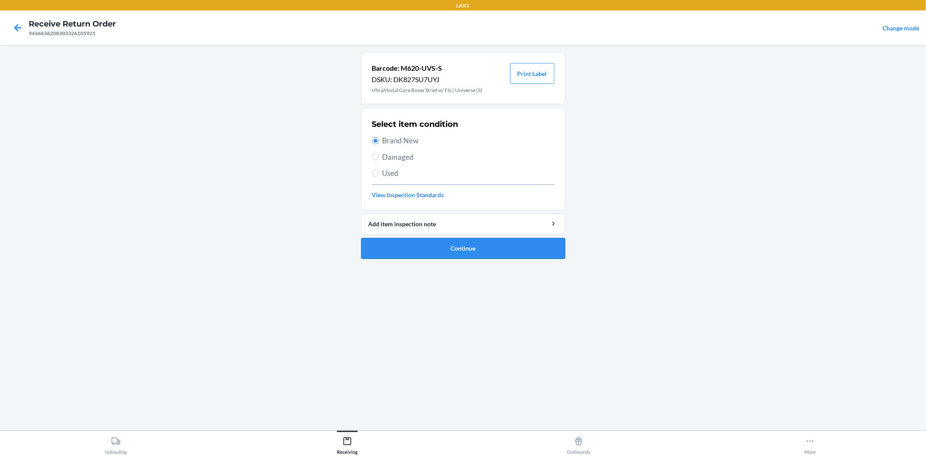
click at [448, 257] on button "Continue" at bounding box center [463, 248] width 204 height 21
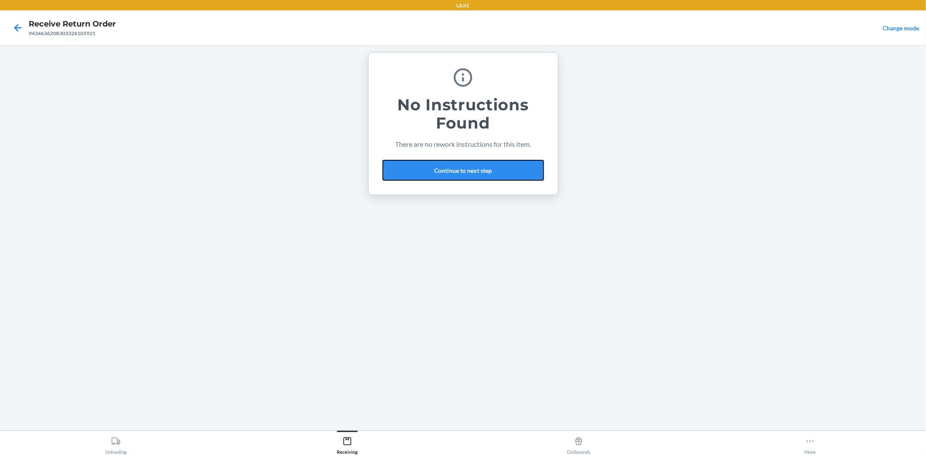
drag, startPoint x: 466, startPoint y: 163, endPoint x: 467, endPoint y: 157, distance: 6.1
click at [466, 160] on button "Continue to next step" at bounding box center [462, 170] width 161 height 21
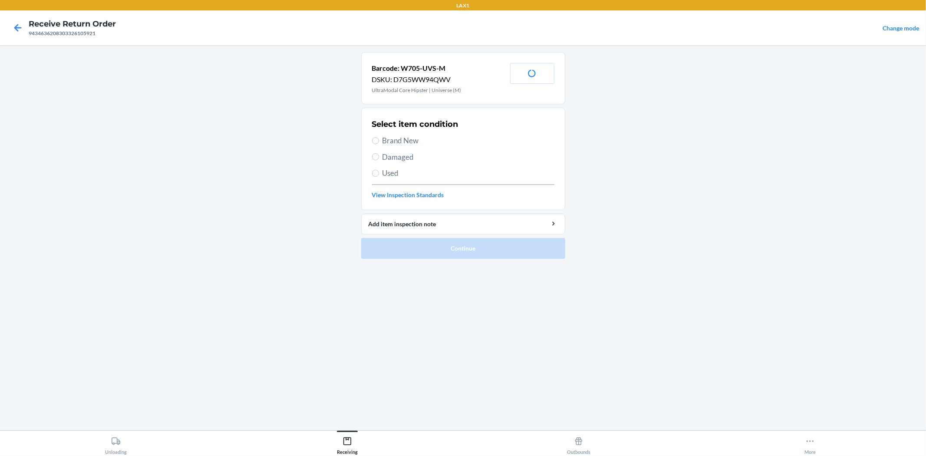
drag, startPoint x: 384, startPoint y: 139, endPoint x: 428, endPoint y: 185, distance: 63.9
click at [387, 142] on span "Brand New" at bounding box center [468, 140] width 172 height 11
drag, startPoint x: 484, startPoint y: 164, endPoint x: 356, endPoint y: 119, distance: 135.1
click at [484, 162] on div "Select item condition Brand New Damaged Used View Inspection Standards" at bounding box center [463, 159] width 182 height 86
click at [381, 139] on label "Brand New" at bounding box center [463, 140] width 182 height 11
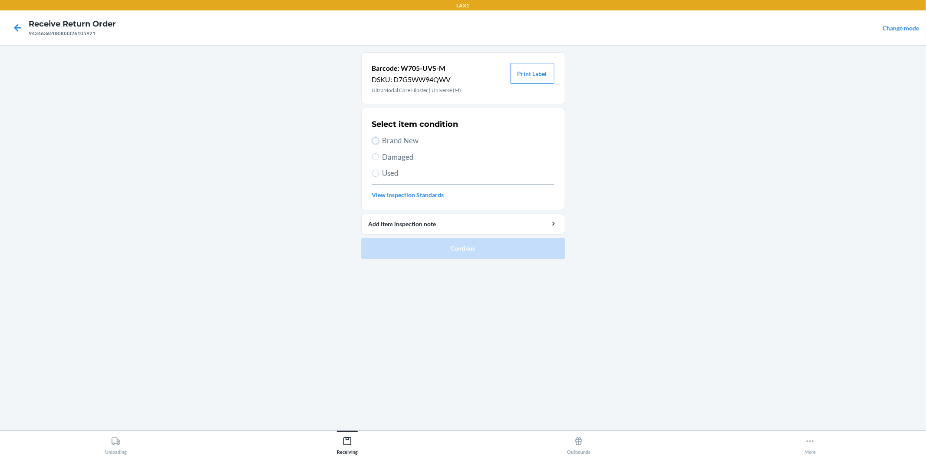
click at [379, 139] on input "Brand New" at bounding box center [375, 140] width 7 height 7
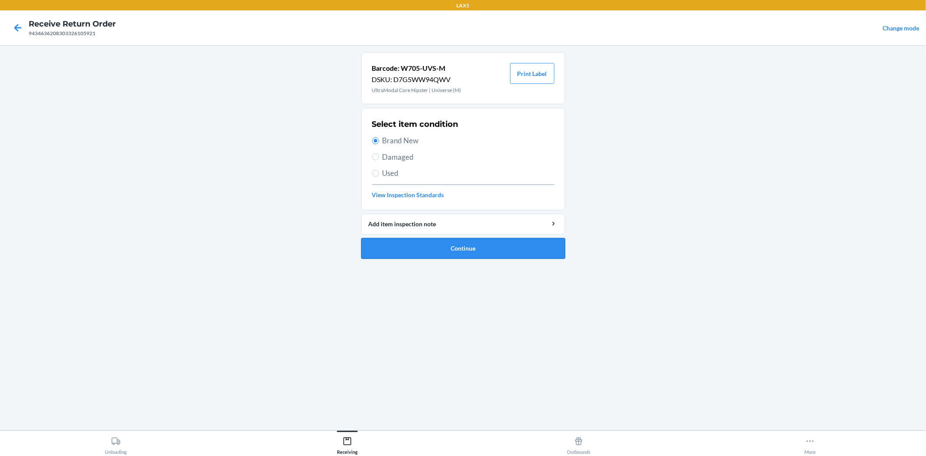
click at [416, 245] on button "Continue" at bounding box center [463, 248] width 204 height 21
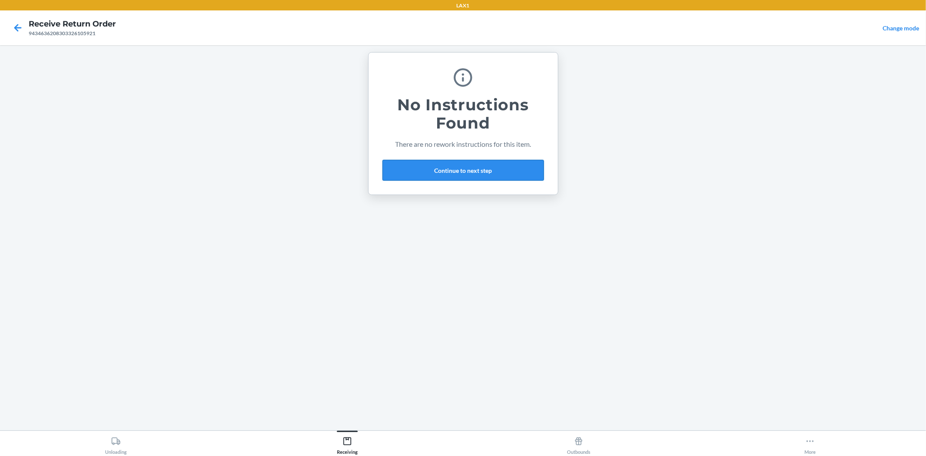
click at [456, 172] on button "Continue to next step" at bounding box center [462, 170] width 161 height 21
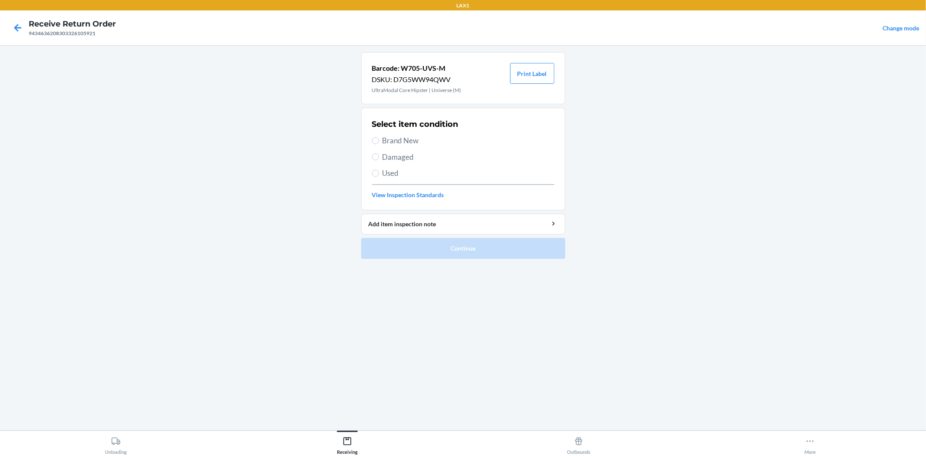
click at [402, 139] on span "Brand New" at bounding box center [468, 140] width 172 height 11
click at [379, 139] on input "Brand New" at bounding box center [375, 140] width 7 height 7
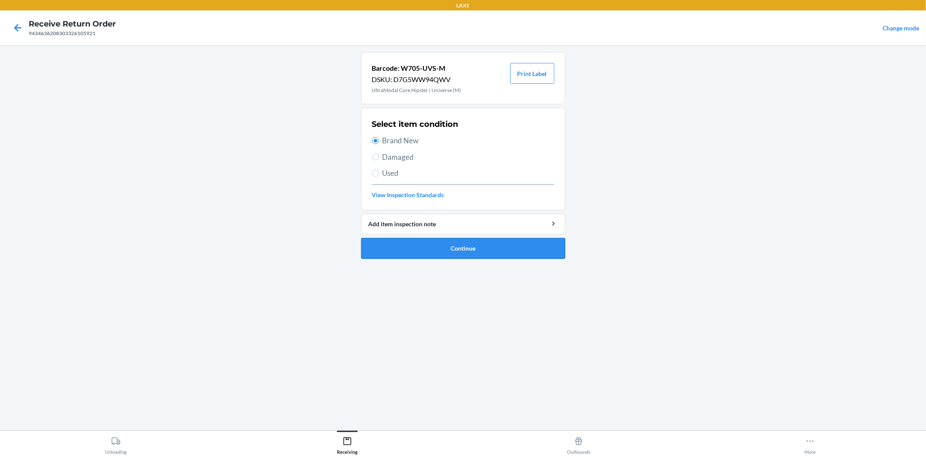
click at [417, 254] on button "Continue" at bounding box center [463, 248] width 204 height 21
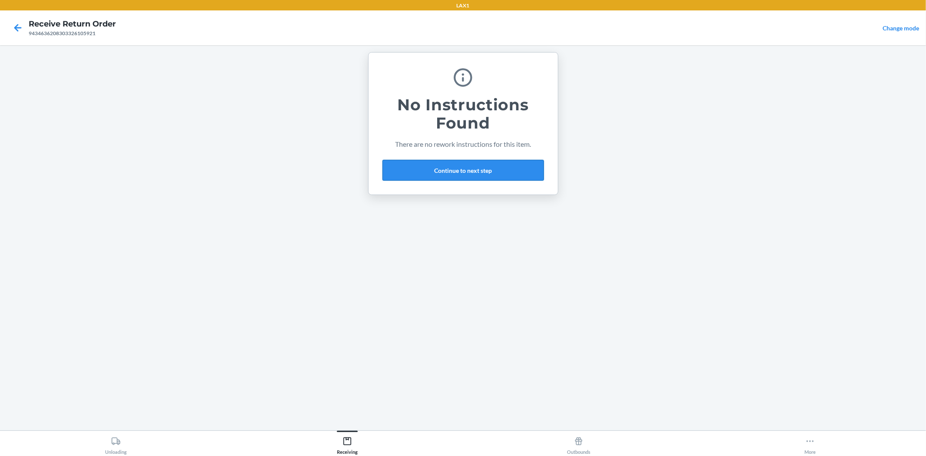
click at [467, 167] on button "Continue to next step" at bounding box center [462, 170] width 161 height 21
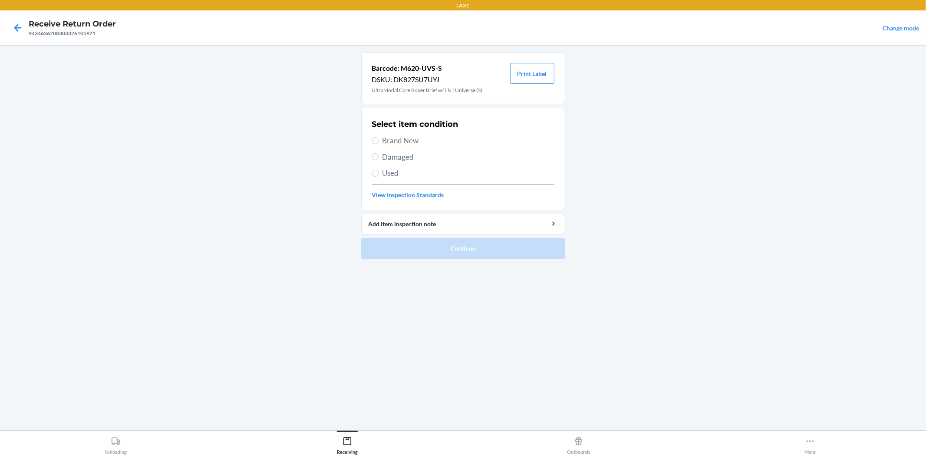
click at [395, 140] on span "Brand New" at bounding box center [468, 140] width 172 height 11
click at [379, 140] on input "Brand New" at bounding box center [375, 140] width 7 height 7
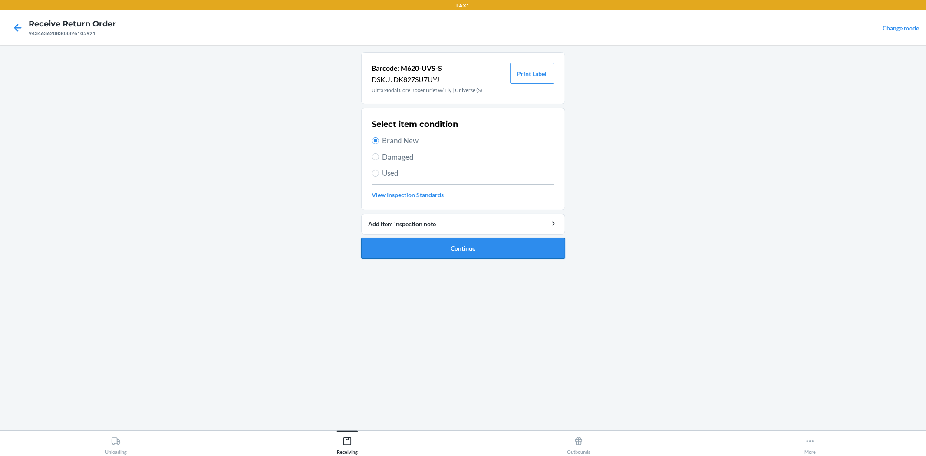
click at [444, 253] on button "Continue" at bounding box center [463, 248] width 204 height 21
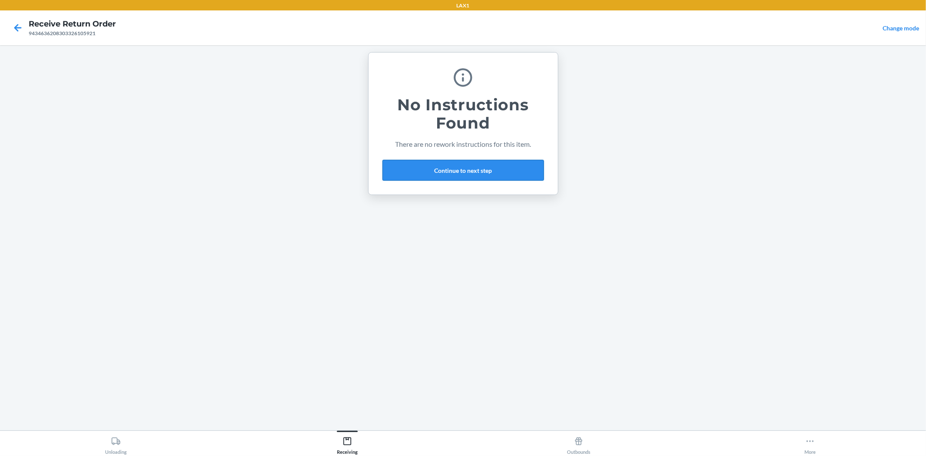
click at [449, 167] on button "Continue to next step" at bounding box center [462, 170] width 161 height 21
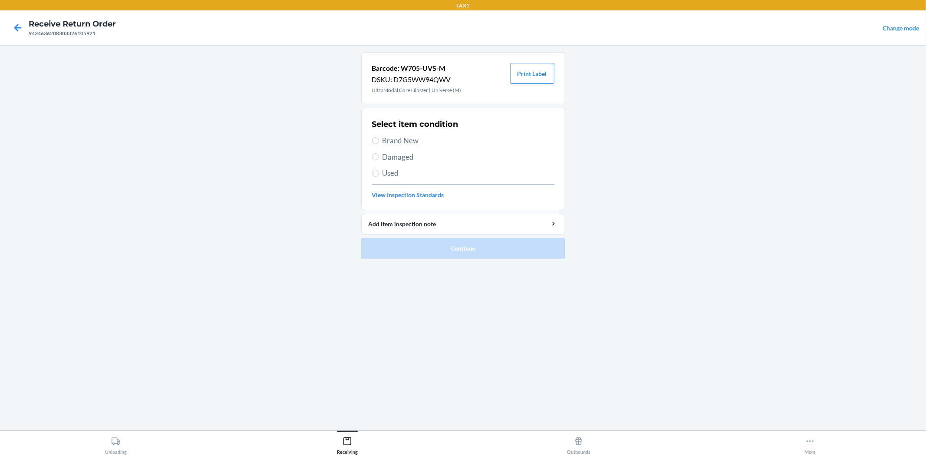
click at [410, 145] on span "Brand New" at bounding box center [468, 140] width 172 height 11
click at [379, 144] on input "Brand New" at bounding box center [375, 140] width 7 height 7
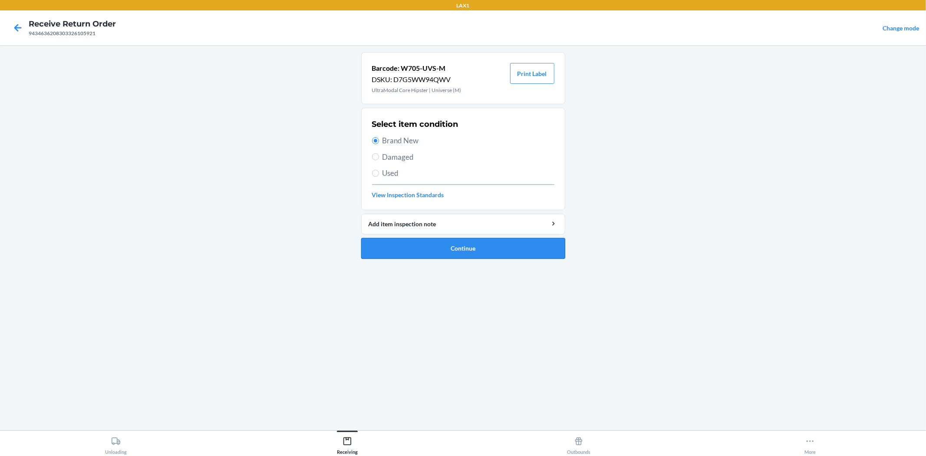
click at [443, 250] on button "Continue" at bounding box center [463, 248] width 204 height 21
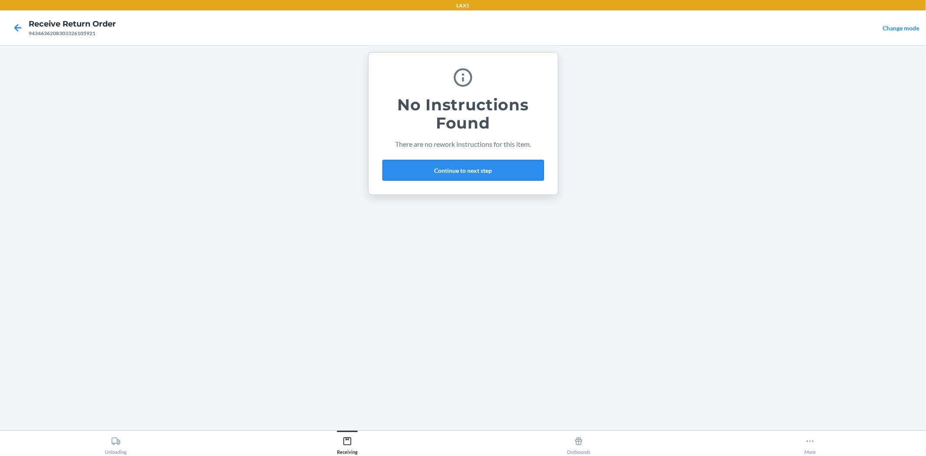
click at [457, 168] on button "Continue to next step" at bounding box center [462, 170] width 161 height 21
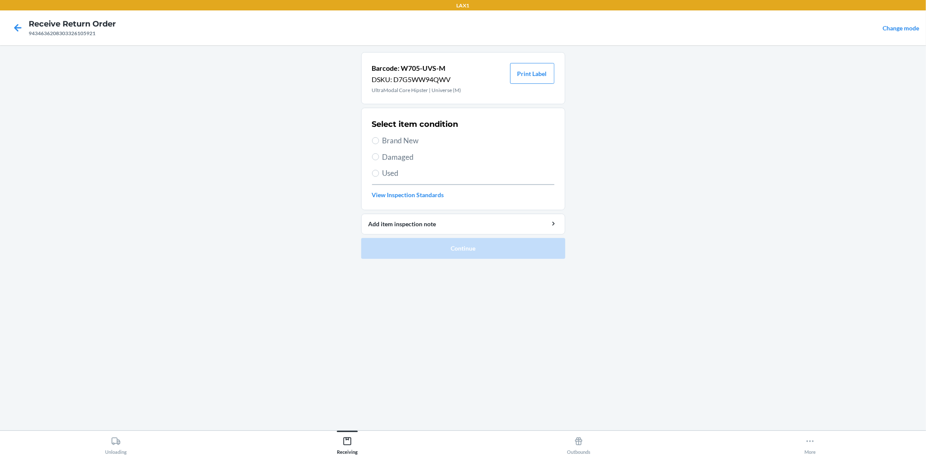
click at [394, 141] on span "Brand New" at bounding box center [468, 140] width 172 height 11
click at [379, 141] on input "Brand New" at bounding box center [375, 140] width 7 height 7
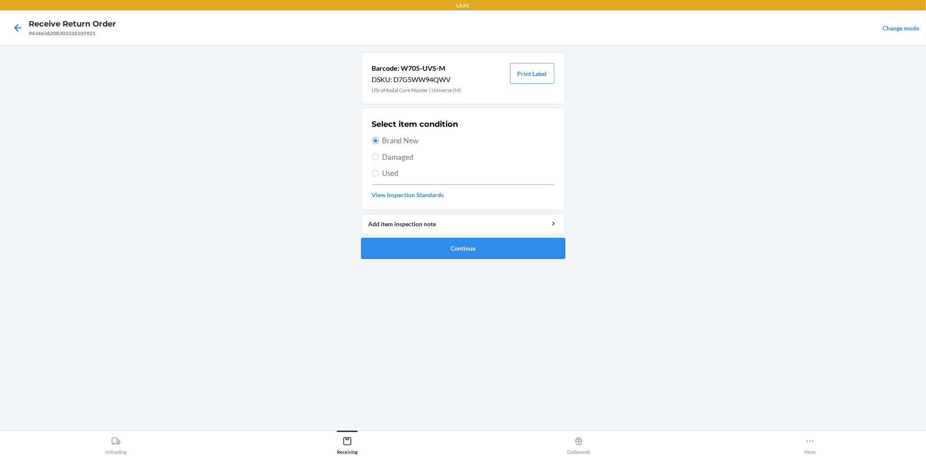
click at [447, 243] on button "Continue" at bounding box center [463, 248] width 204 height 21
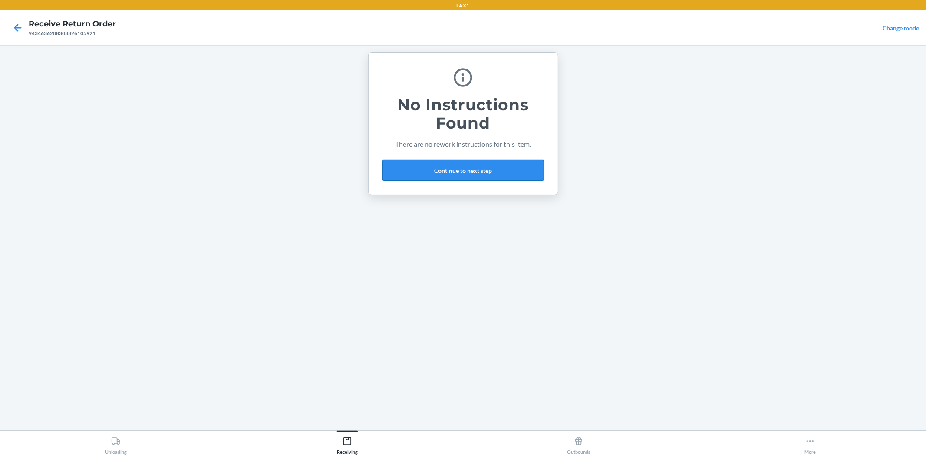
click at [442, 167] on button "Continue to next step" at bounding box center [462, 170] width 161 height 21
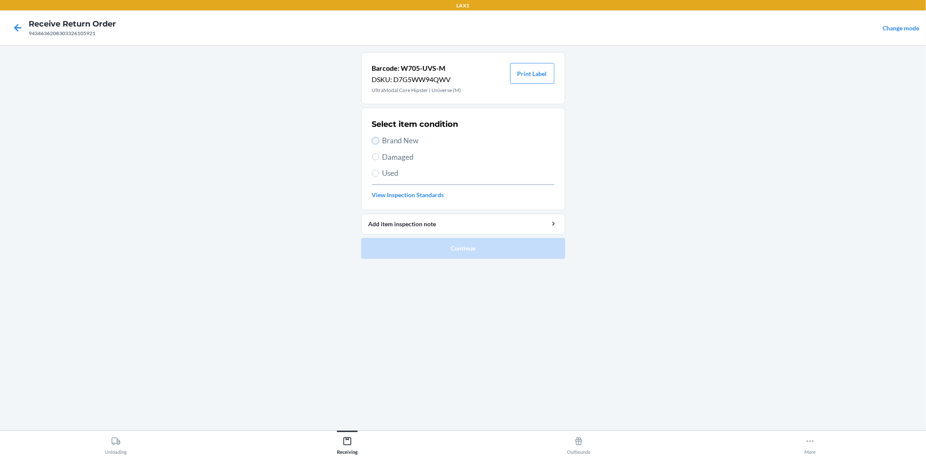
click at [375, 142] on input "Brand New" at bounding box center [375, 140] width 7 height 7
click at [489, 242] on button "Continue" at bounding box center [463, 248] width 204 height 21
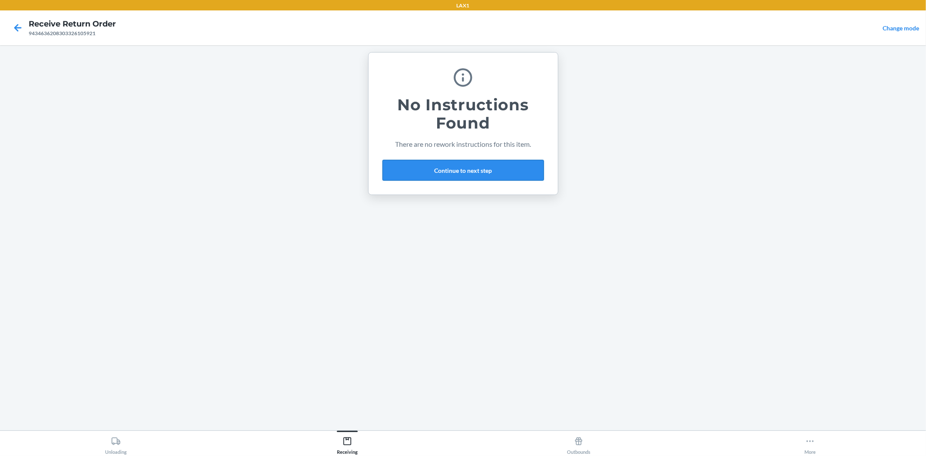
click at [464, 168] on button "Continue to next step" at bounding box center [462, 170] width 161 height 21
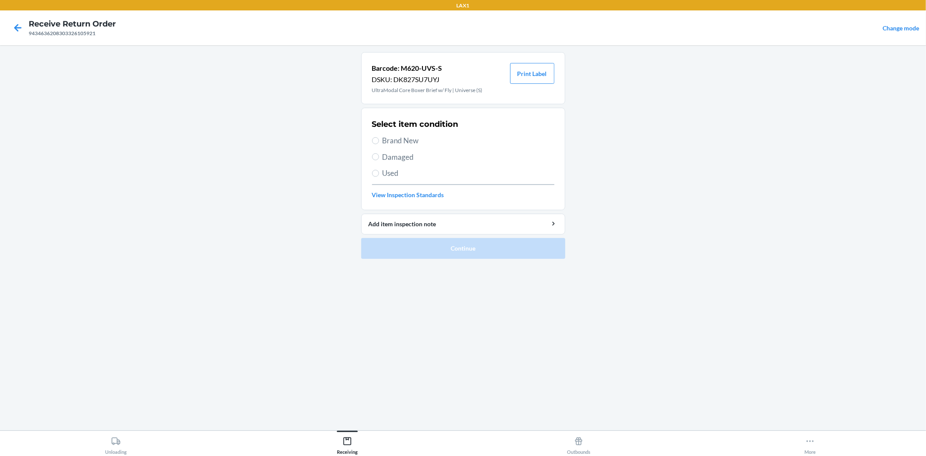
click at [411, 140] on span "Brand New" at bounding box center [468, 140] width 172 height 11
click at [379, 140] on input "Brand New" at bounding box center [375, 140] width 7 height 7
radio input "true"
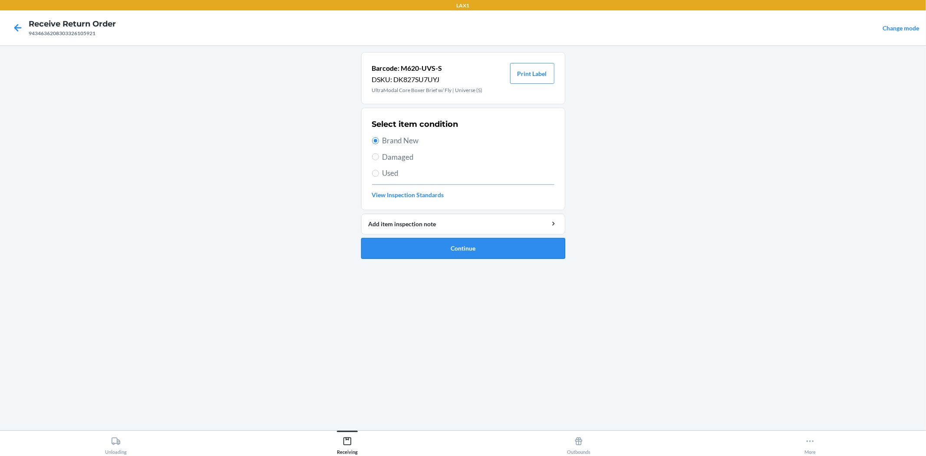
drag, startPoint x: 449, startPoint y: 247, endPoint x: 443, endPoint y: 244, distance: 7.0
click at [449, 247] on button "Continue" at bounding box center [463, 248] width 204 height 21
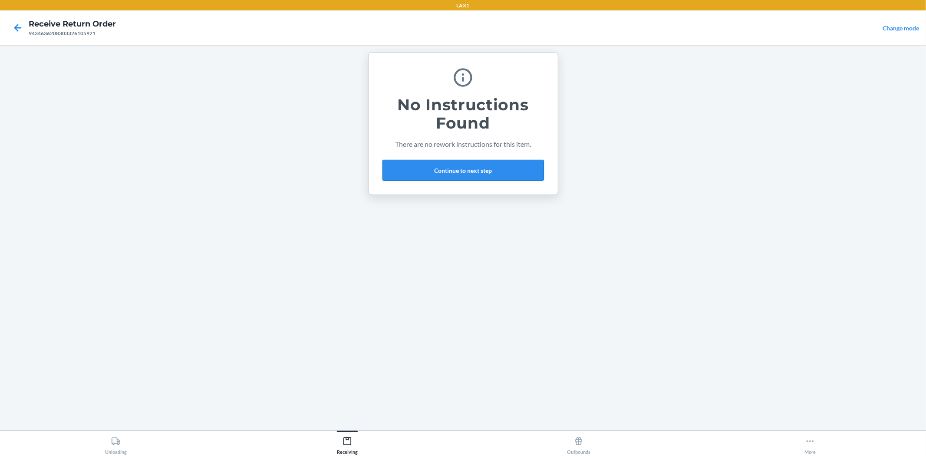
click at [474, 166] on button "Continue to next step" at bounding box center [462, 170] width 161 height 21
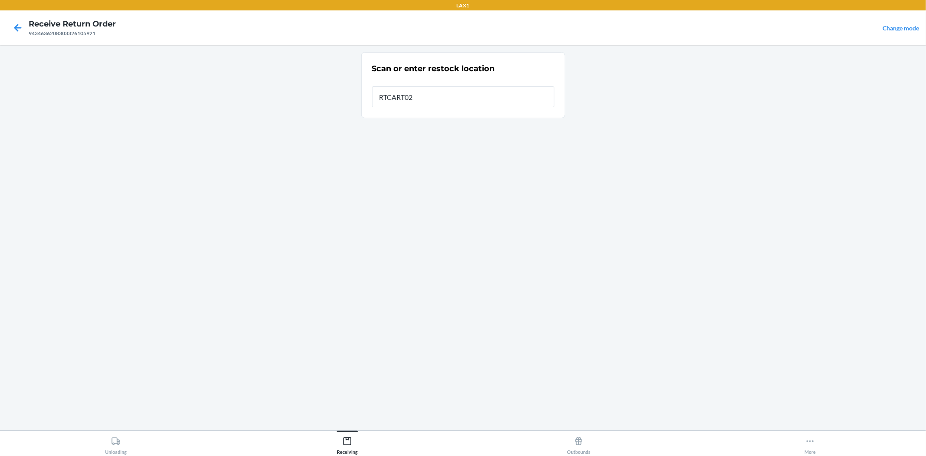
type input "RTCART026"
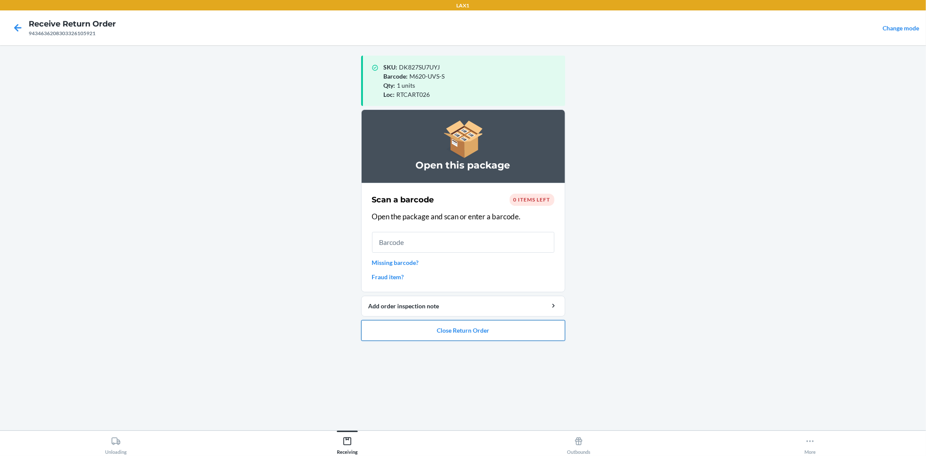
click at [471, 326] on button "Close Return Order" at bounding box center [463, 330] width 204 height 21
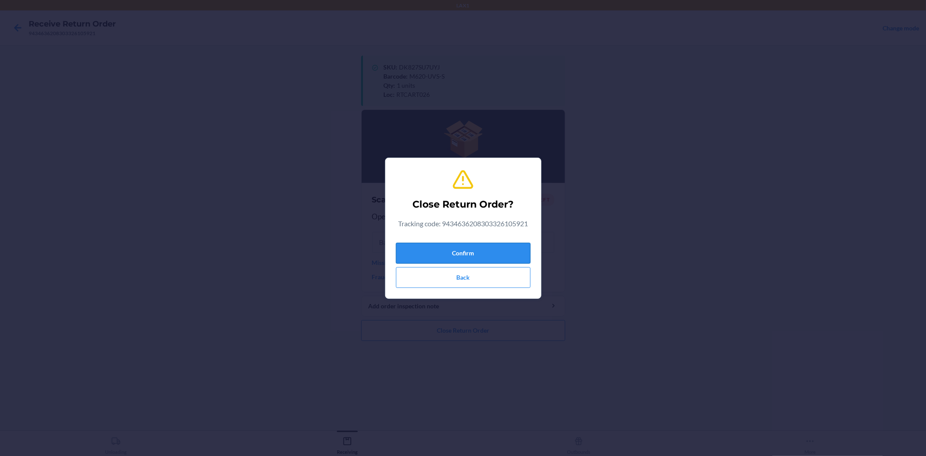
click at [479, 252] on button "Confirm" at bounding box center [463, 253] width 135 height 21
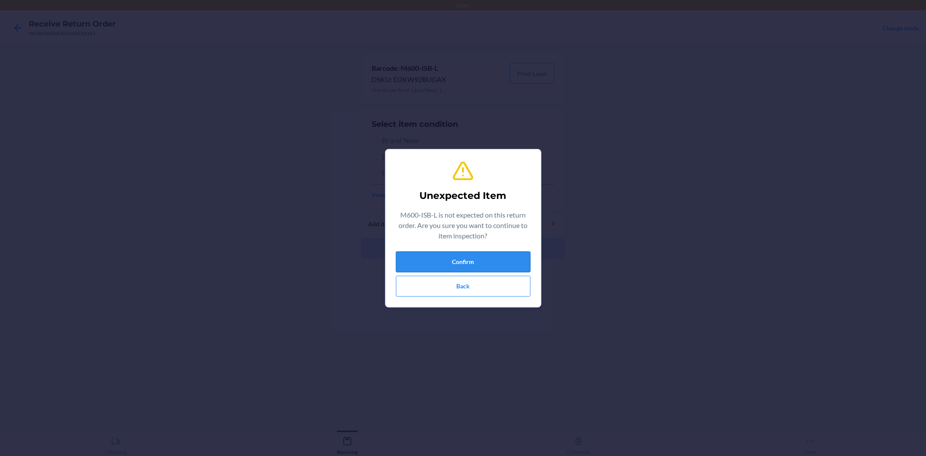
click at [475, 257] on button "Confirm" at bounding box center [463, 261] width 135 height 21
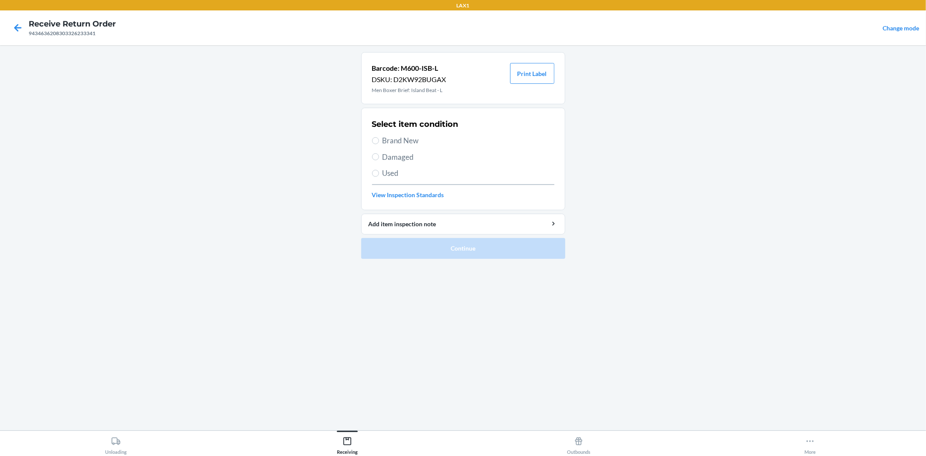
click at [392, 157] on span "Damaged" at bounding box center [468, 156] width 172 height 11
click at [379, 157] on input "Damaged" at bounding box center [375, 156] width 7 height 7
radio input "true"
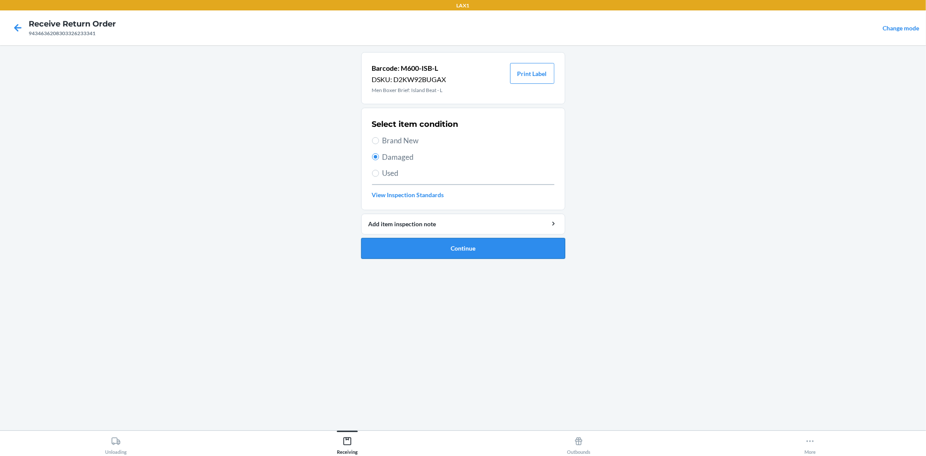
click at [441, 245] on button "Continue" at bounding box center [463, 248] width 204 height 21
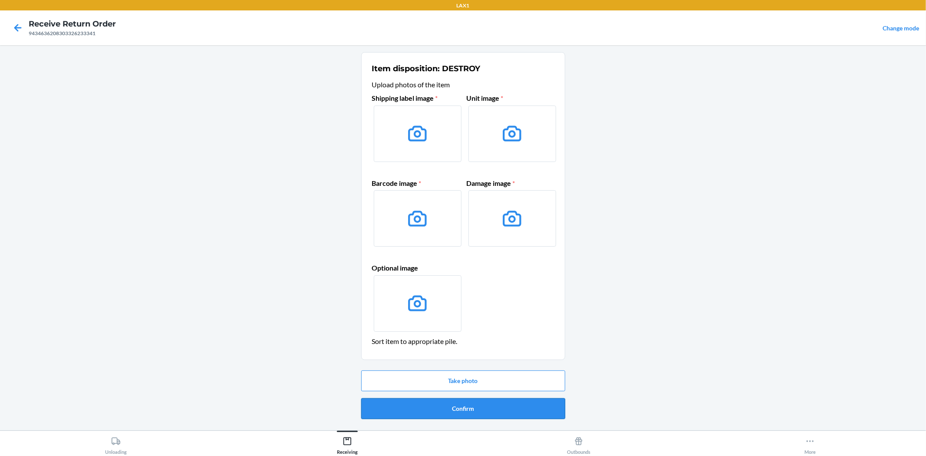
click at [463, 405] on button "Confirm" at bounding box center [463, 408] width 204 height 21
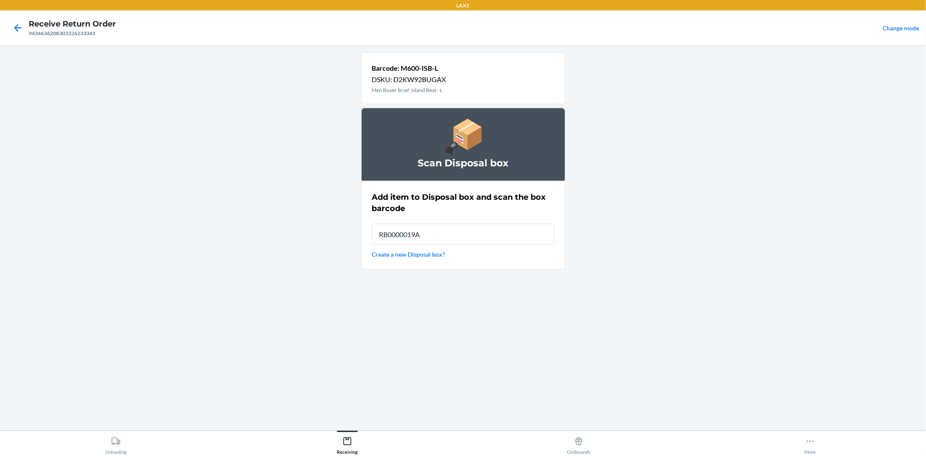
type input "RB0000019AD"
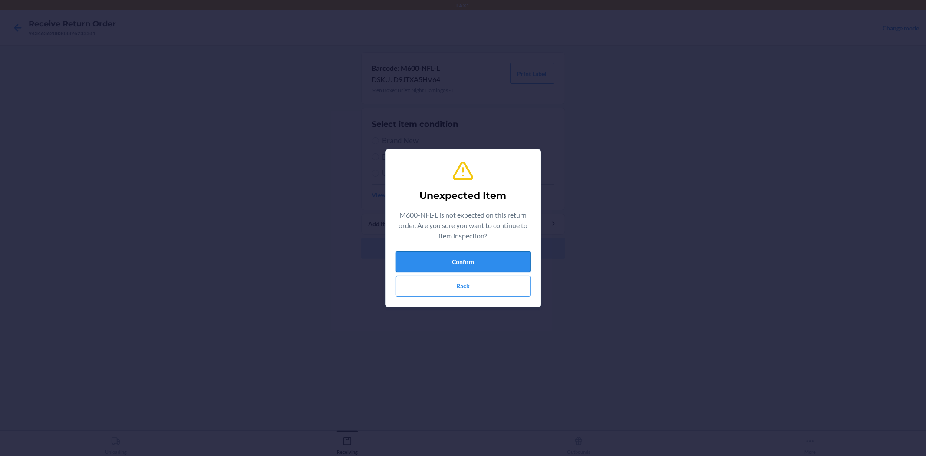
click at [479, 266] on button "Confirm" at bounding box center [463, 261] width 135 height 21
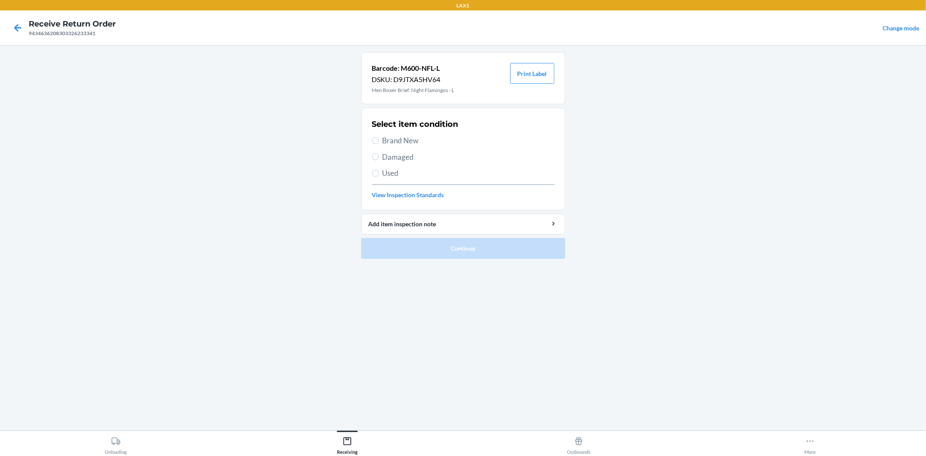
click at [406, 146] on span "Brand New" at bounding box center [468, 140] width 172 height 11
click at [379, 144] on input "Brand New" at bounding box center [375, 140] width 7 height 7
radio input "true"
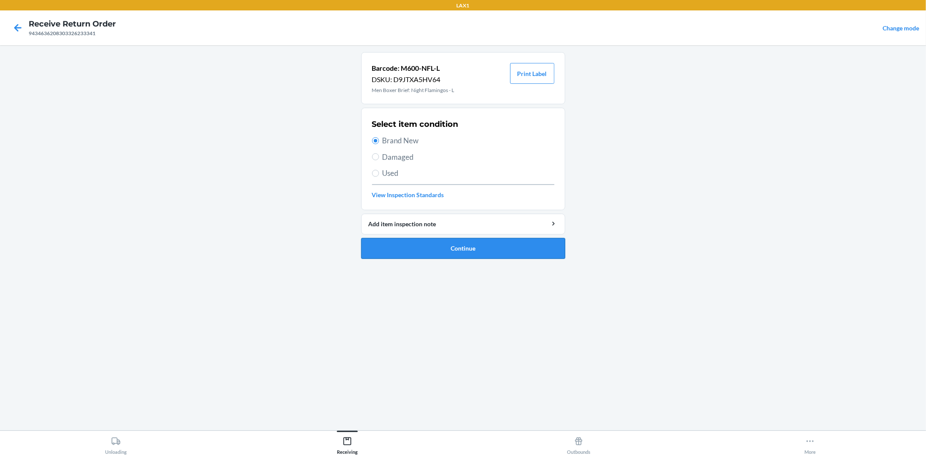
click at [453, 253] on button "Continue" at bounding box center [463, 248] width 204 height 21
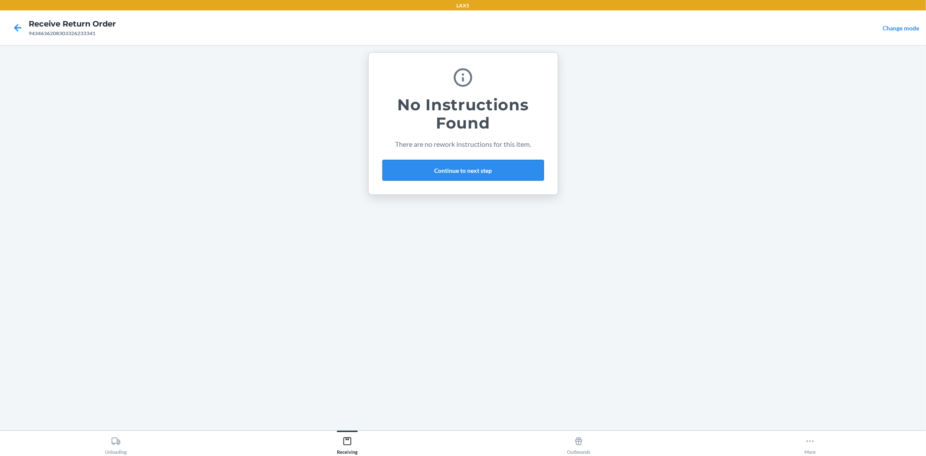
click at [472, 177] on button "Continue to next step" at bounding box center [462, 170] width 161 height 21
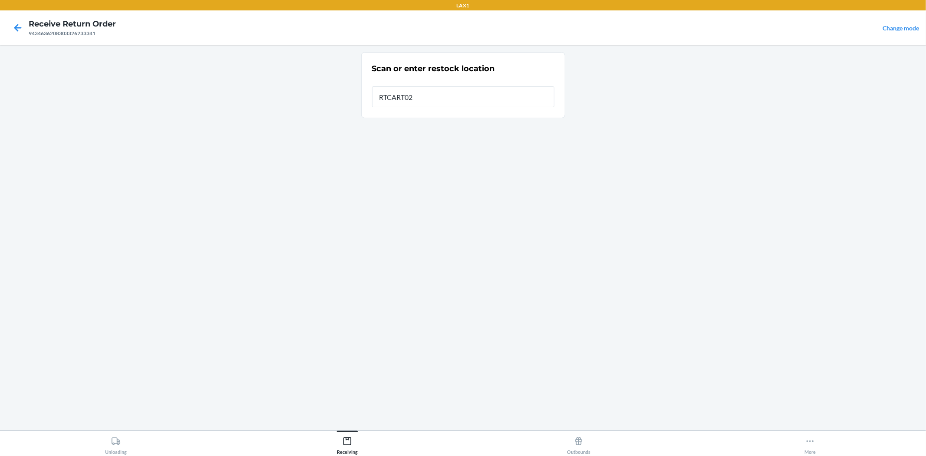
type input "RTCART026"
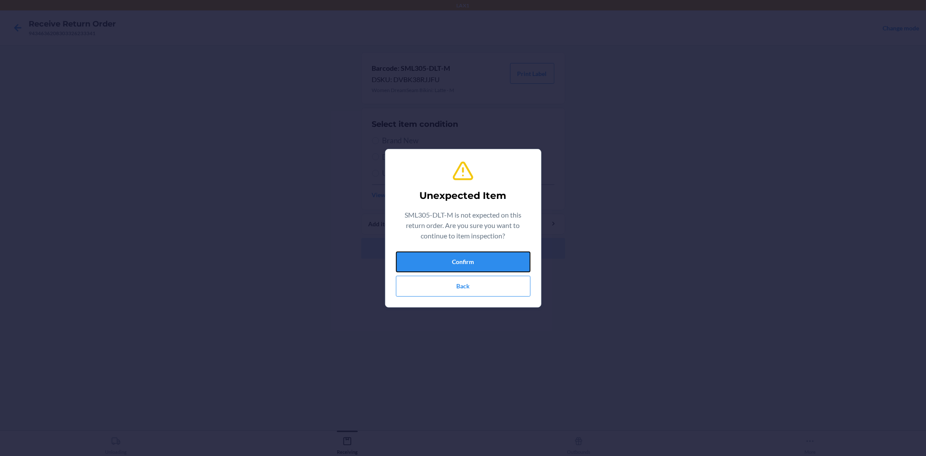
drag, startPoint x: 436, startPoint y: 265, endPoint x: 441, endPoint y: 260, distance: 7.4
click at [436, 265] on button "Confirm" at bounding box center [463, 261] width 135 height 21
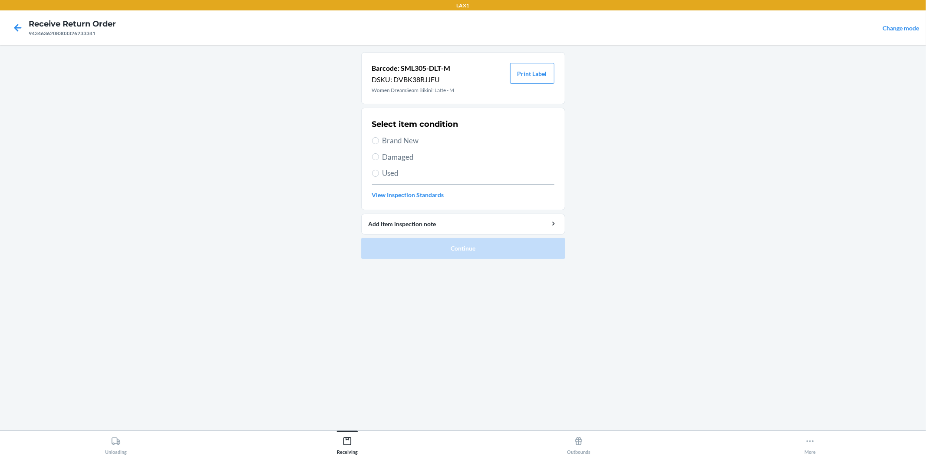
click at [402, 133] on div "Select item condition Brand New Damaged Used View Inspection Standards" at bounding box center [463, 159] width 182 height 86
click at [402, 135] on span "Brand New" at bounding box center [468, 140] width 172 height 11
click at [379, 137] on input "Brand New" at bounding box center [375, 140] width 7 height 7
radio input "true"
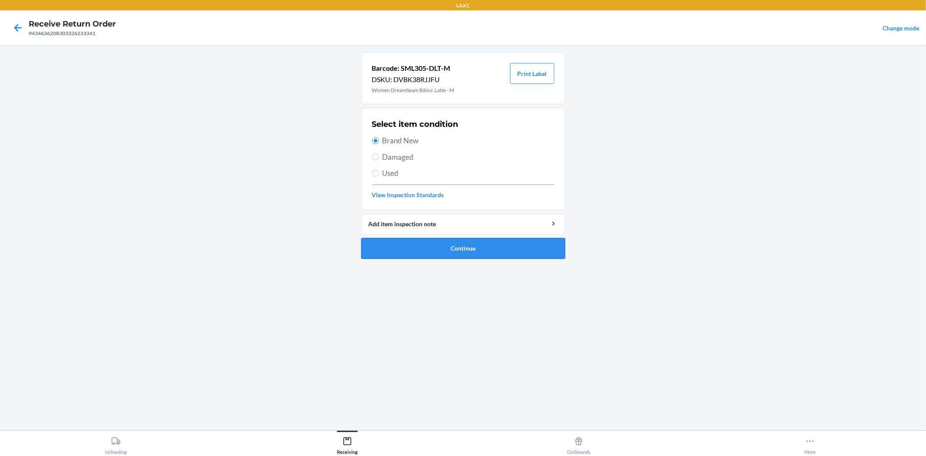
drag, startPoint x: 454, startPoint y: 252, endPoint x: 455, endPoint y: 246, distance: 6.6
click at [454, 251] on button "Continue" at bounding box center [463, 248] width 204 height 21
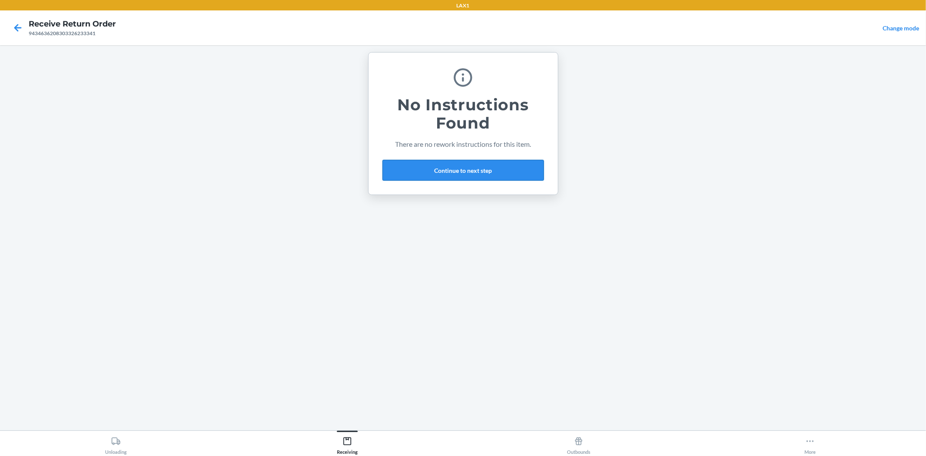
click at [450, 171] on button "Continue to next step" at bounding box center [462, 170] width 161 height 21
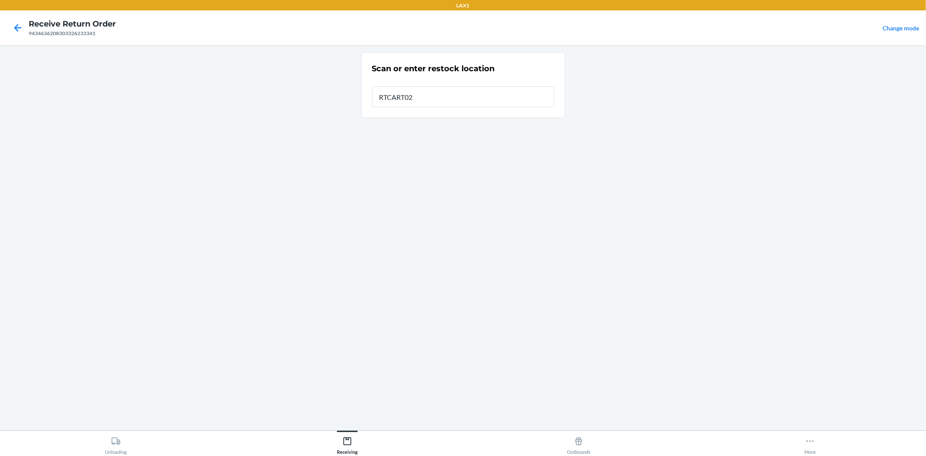
type input "RTCART026"
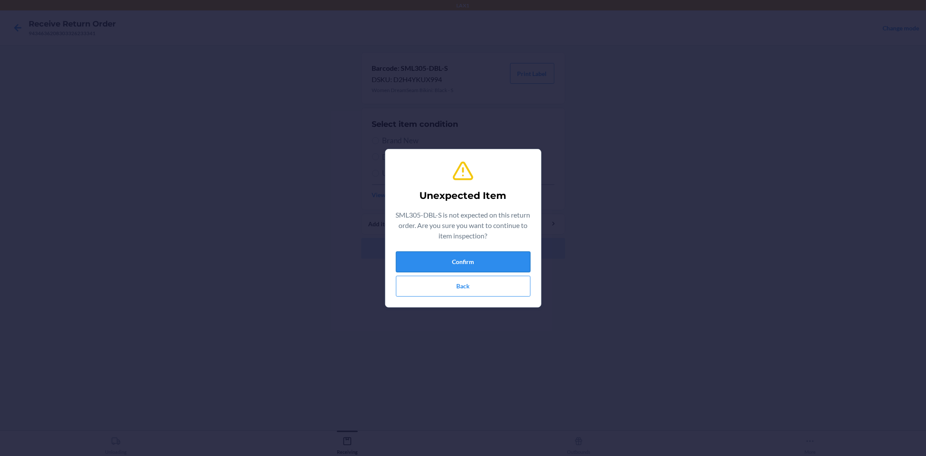
click at [456, 259] on button "Confirm" at bounding box center [463, 261] width 135 height 21
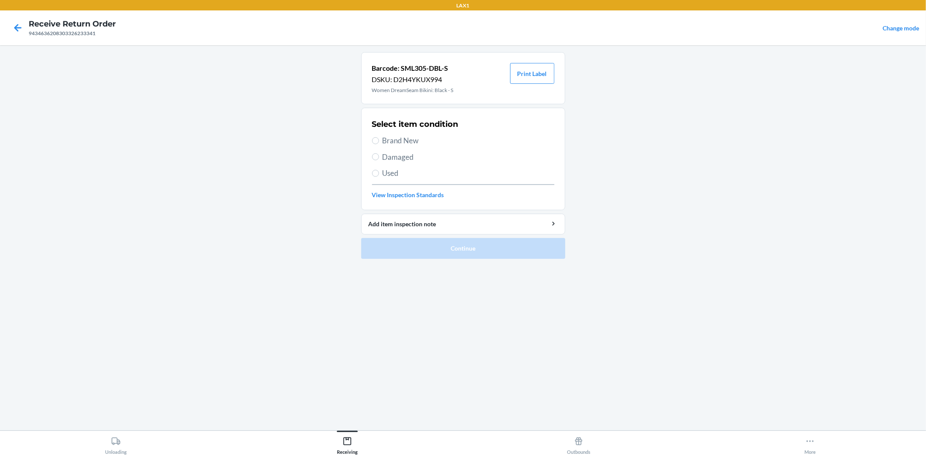
click at [431, 142] on span "Brand New" at bounding box center [468, 140] width 172 height 11
click at [379, 142] on input "Brand New" at bounding box center [375, 140] width 7 height 7
radio input "true"
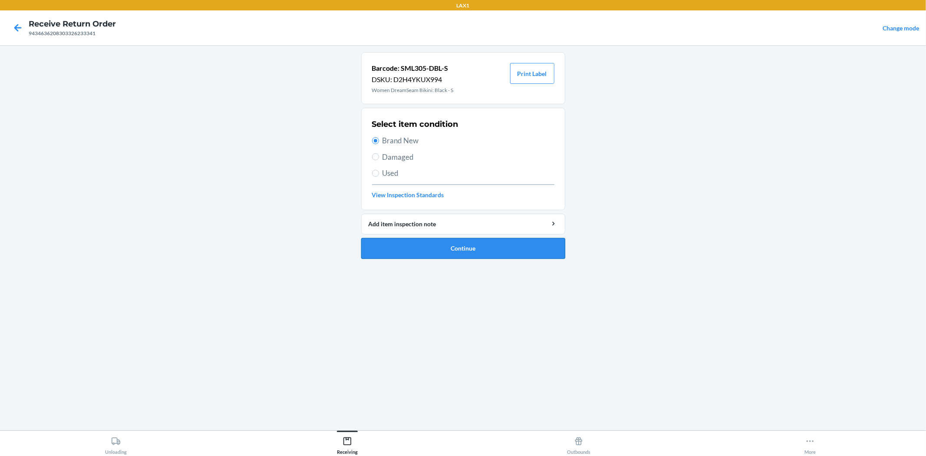
click at [443, 253] on button "Continue" at bounding box center [463, 248] width 204 height 21
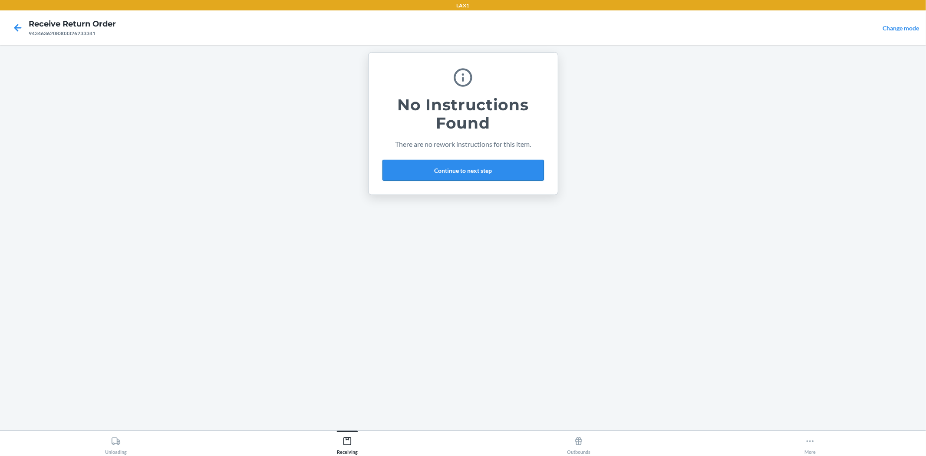
click at [457, 170] on button "Continue to next step" at bounding box center [462, 170] width 161 height 21
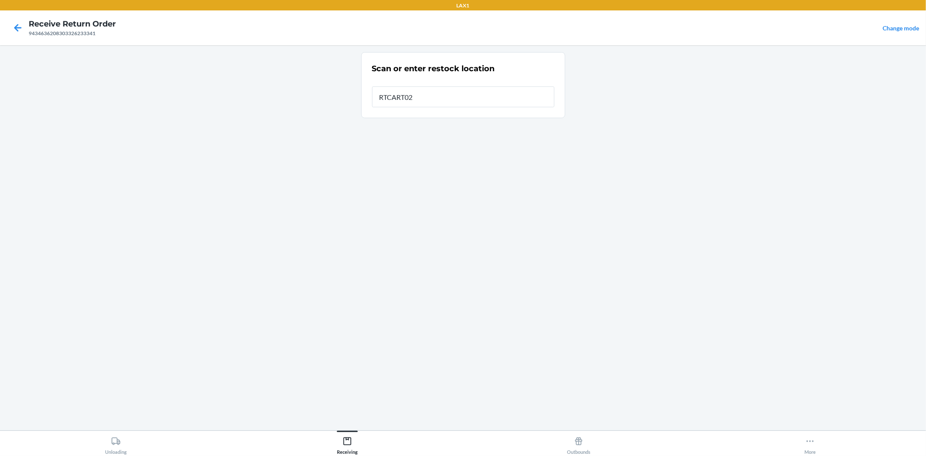
type input "RTCART026"
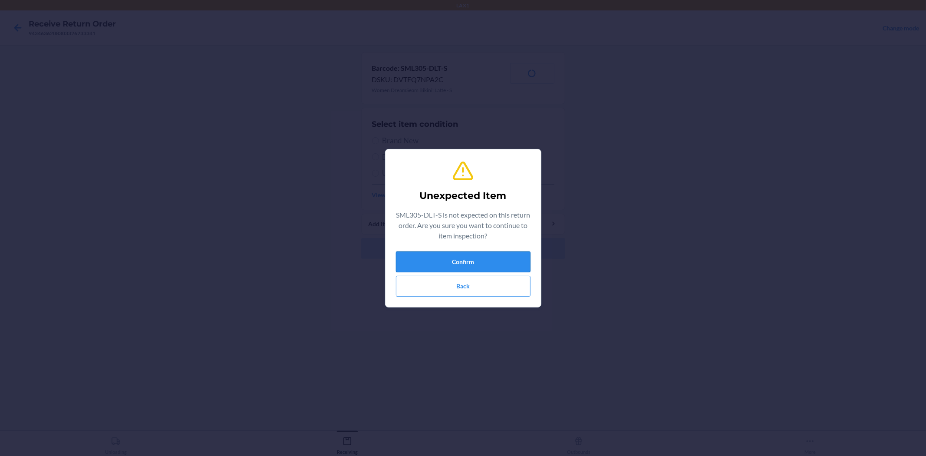
click at [464, 264] on button "Confirm" at bounding box center [463, 261] width 135 height 21
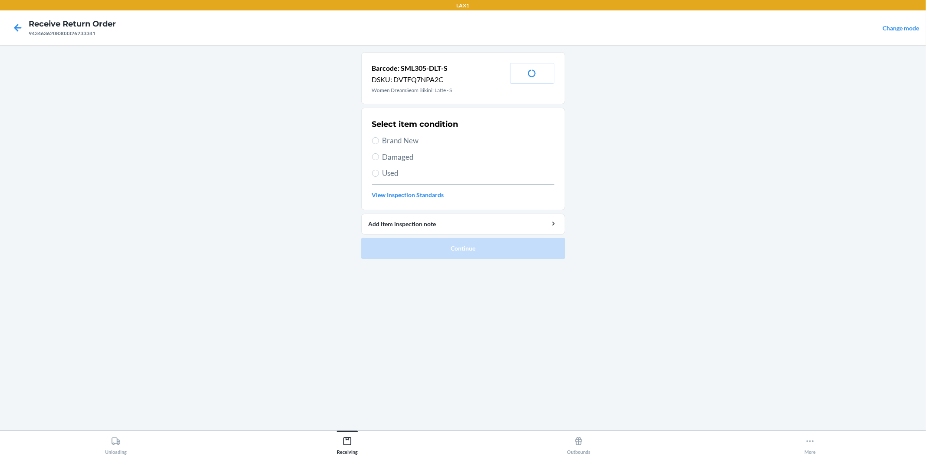
click at [390, 136] on span "Brand New" at bounding box center [468, 140] width 172 height 11
click at [379, 137] on input "Brand New" at bounding box center [375, 140] width 7 height 7
radio input "true"
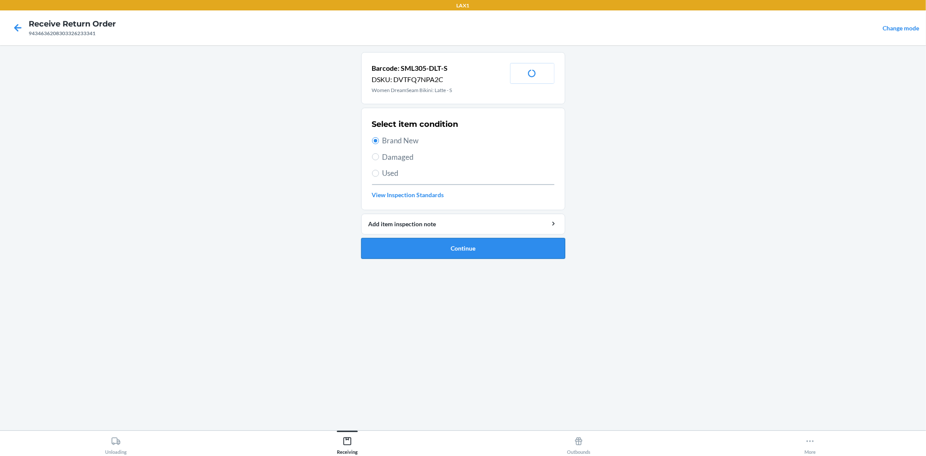
click at [453, 248] on button "Continue" at bounding box center [463, 248] width 204 height 21
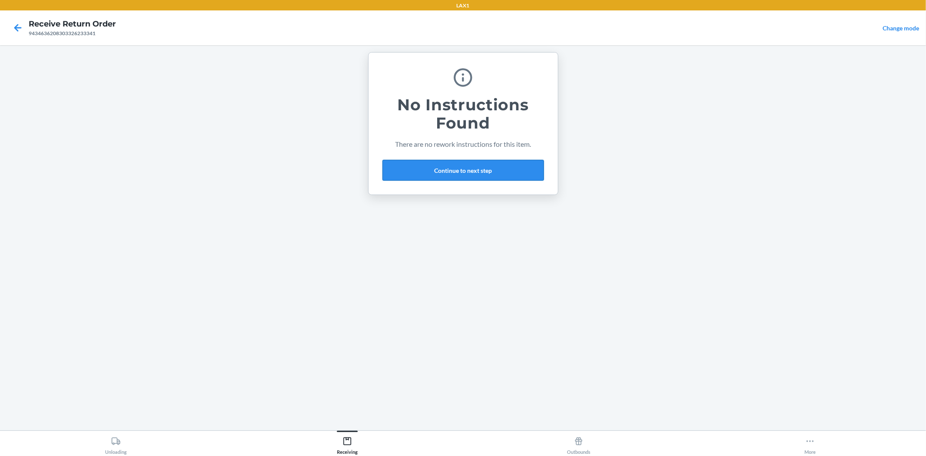
click at [456, 164] on button "Continue to next step" at bounding box center [462, 170] width 161 height 21
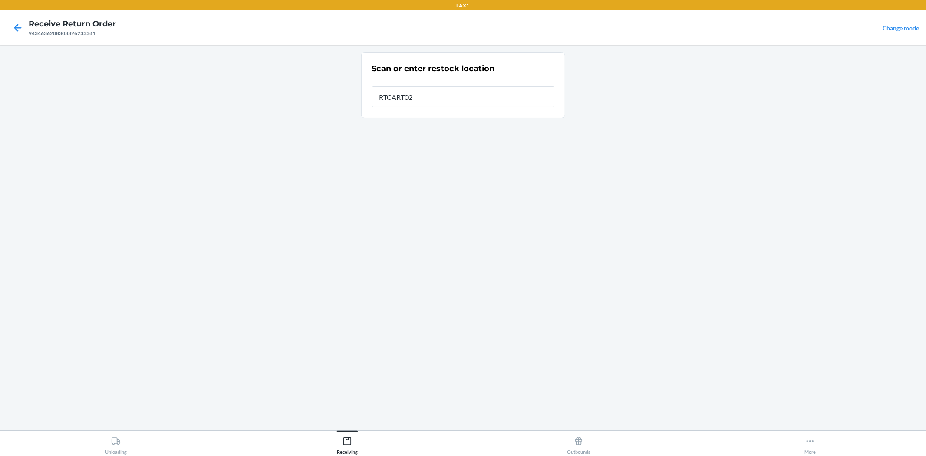
type input "RTCART026"
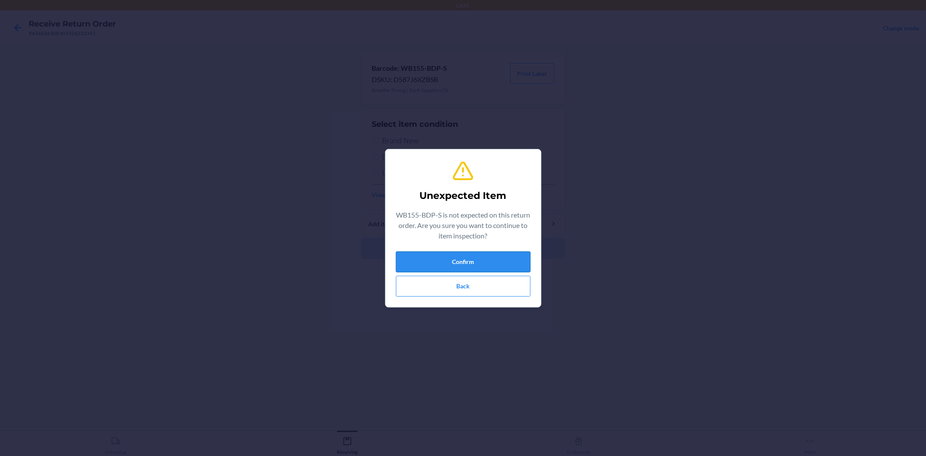
click at [446, 263] on button "Confirm" at bounding box center [463, 261] width 135 height 21
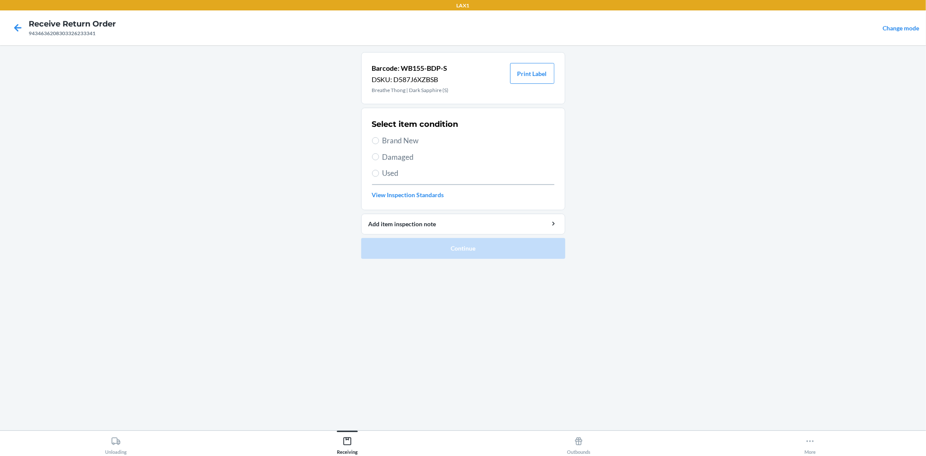
click at [395, 140] on span "Brand New" at bounding box center [468, 140] width 172 height 11
click at [379, 140] on input "Brand New" at bounding box center [375, 140] width 7 height 7
radio input "true"
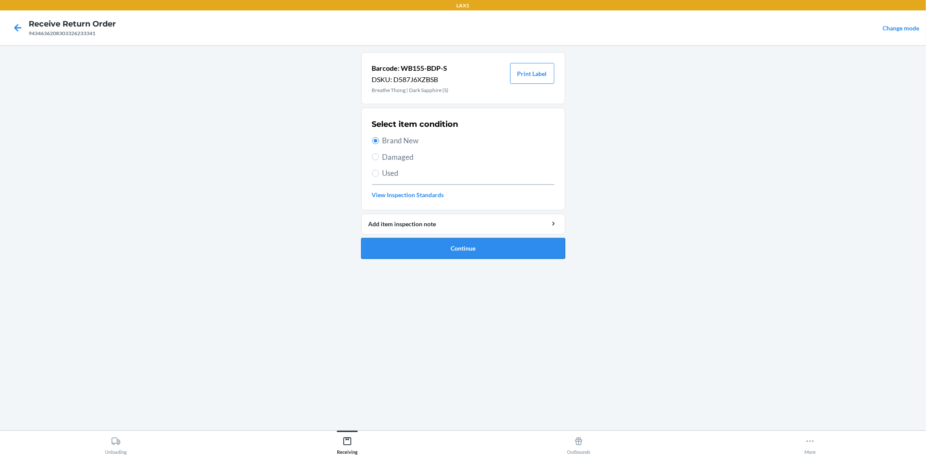
click at [458, 250] on button "Continue" at bounding box center [463, 248] width 204 height 21
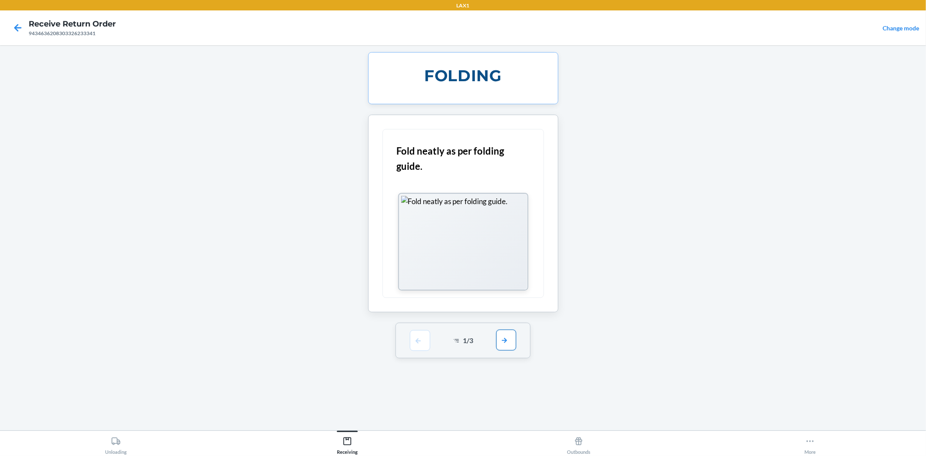
click at [514, 342] on button "button" at bounding box center [506, 339] width 20 height 21
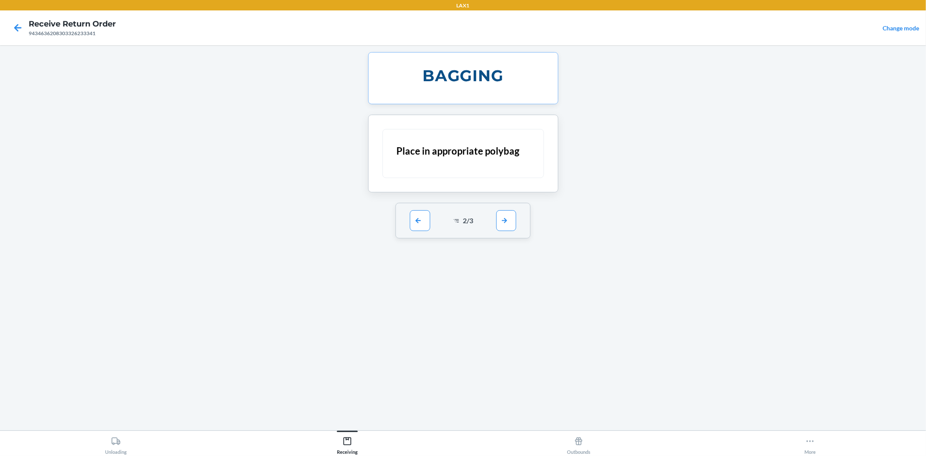
click at [507, 232] on div "2 / 3" at bounding box center [462, 221] width 135 height 36
click at [507, 227] on button "button" at bounding box center [506, 220] width 20 height 21
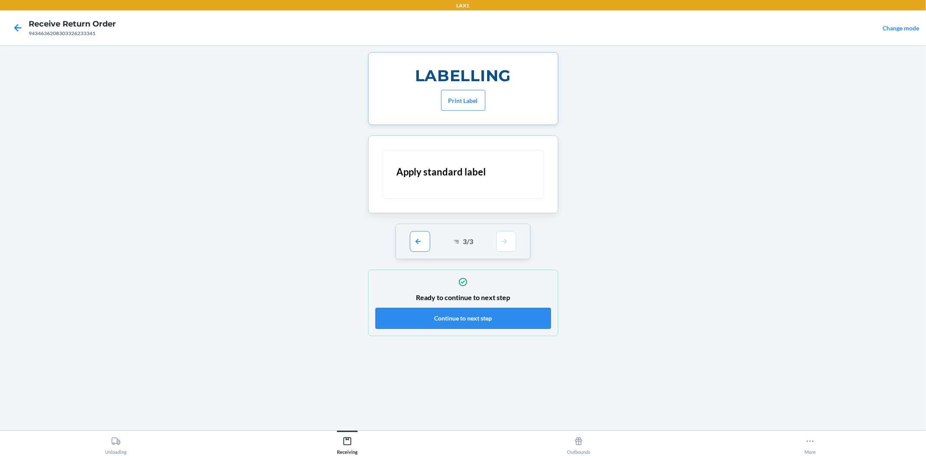
click at [484, 319] on button "Continue to next step" at bounding box center [462, 318] width 175 height 21
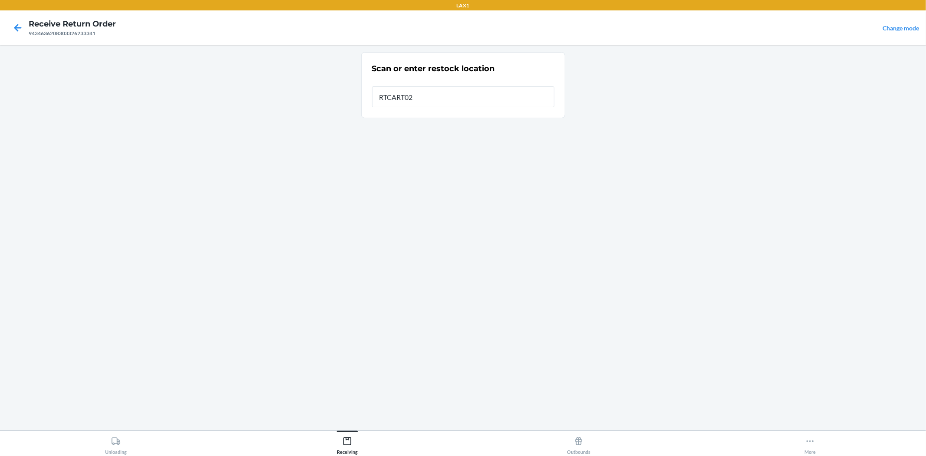
type input "RTCART026"
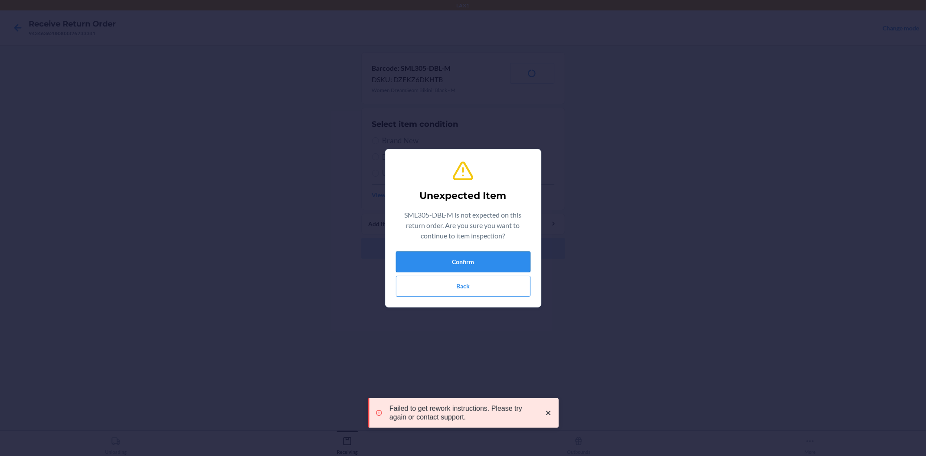
click at [500, 258] on button "Confirm" at bounding box center [463, 261] width 135 height 21
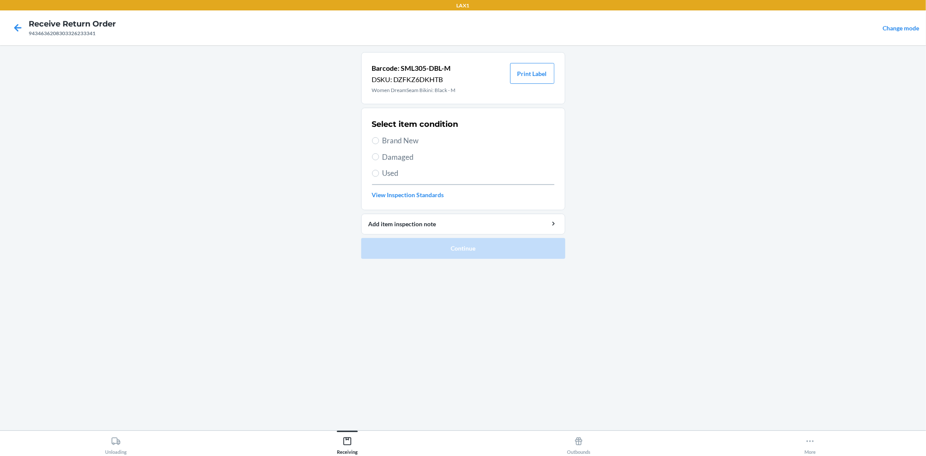
click at [418, 135] on span "Brand New" at bounding box center [468, 140] width 172 height 11
click at [379, 137] on input "Brand New" at bounding box center [375, 140] width 7 height 7
radio input "true"
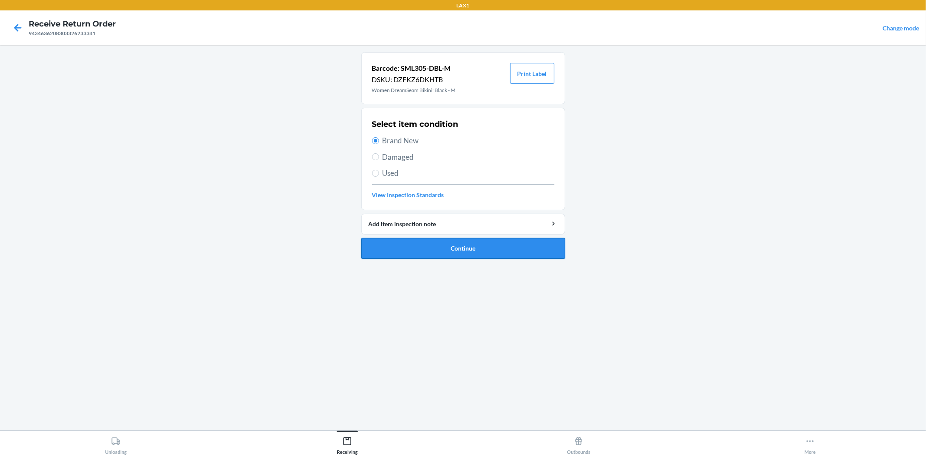
click at [459, 247] on button "Continue" at bounding box center [463, 248] width 204 height 21
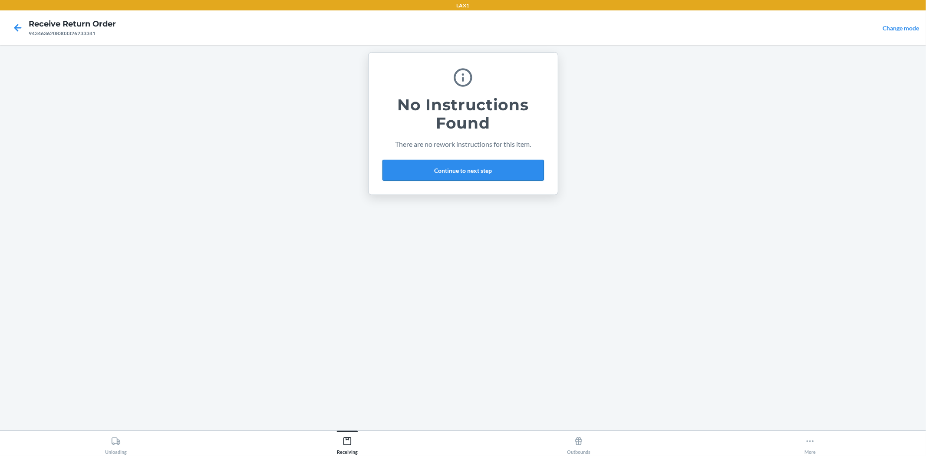
click at [454, 163] on button "Continue to next step" at bounding box center [462, 170] width 161 height 21
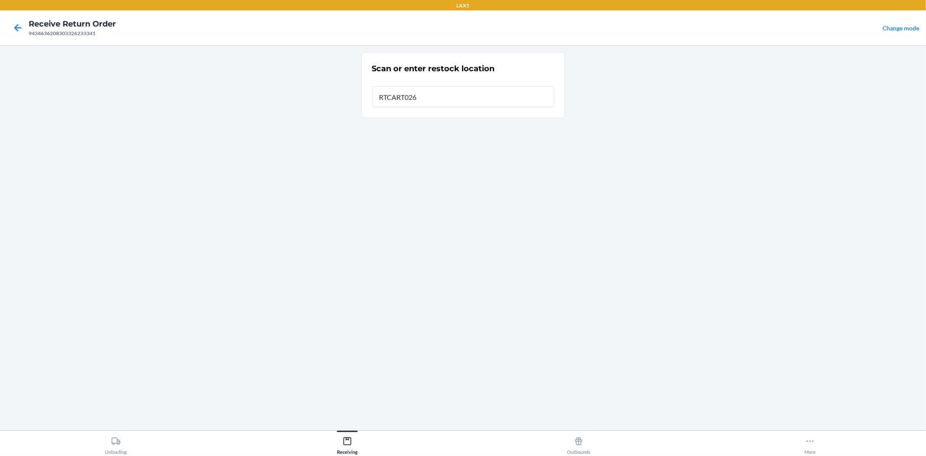
type input "RTCART026"
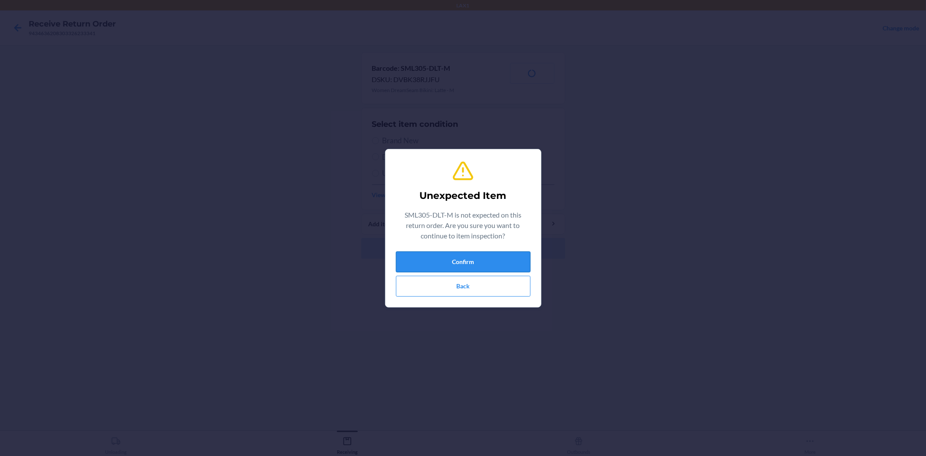
click at [480, 259] on button "Confirm" at bounding box center [463, 261] width 135 height 21
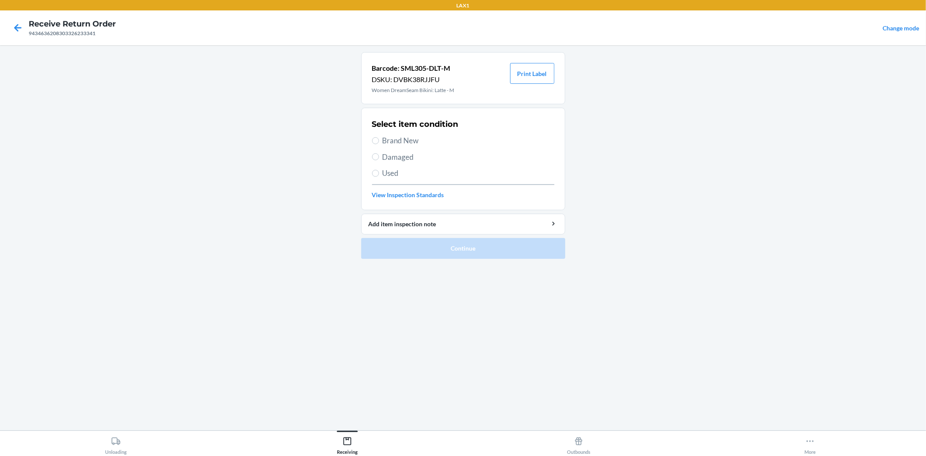
click at [398, 142] on span "Brand New" at bounding box center [468, 140] width 172 height 11
click at [379, 142] on input "Brand New" at bounding box center [375, 140] width 7 height 7
radio input "true"
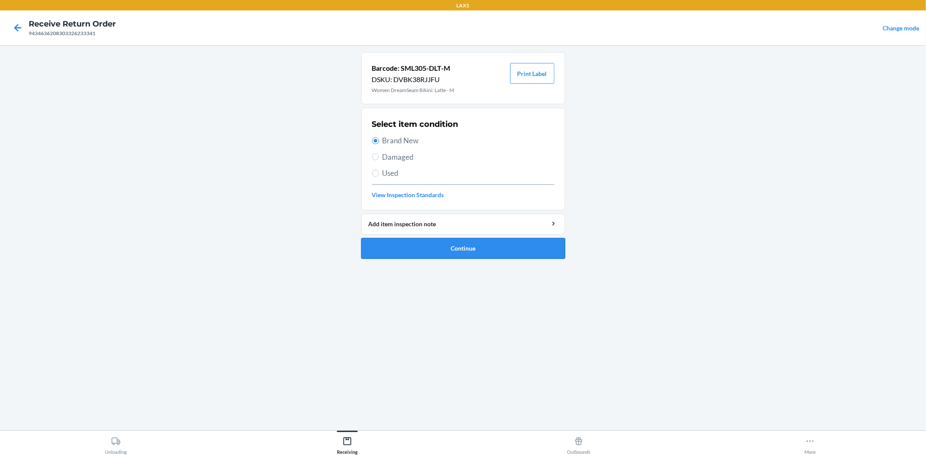
click at [449, 250] on button "Continue" at bounding box center [463, 248] width 204 height 21
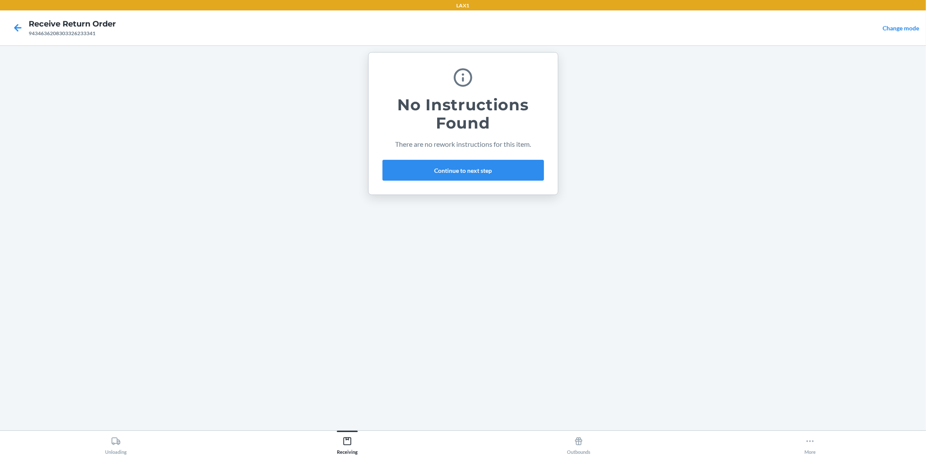
click at [471, 157] on div "No Instructions Found There are no rework instructions for this item. Continue …" at bounding box center [462, 123] width 161 height 121
click at [470, 169] on button "Continue to next step" at bounding box center [462, 170] width 161 height 21
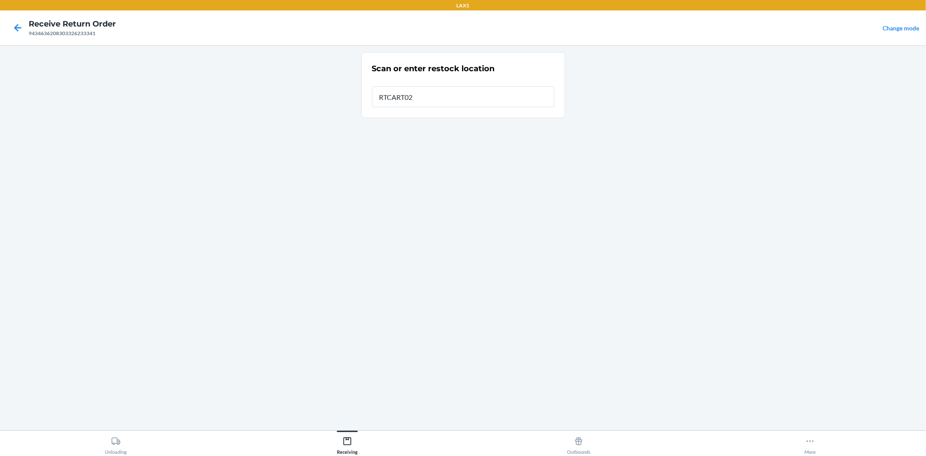
type input "RTCART026"
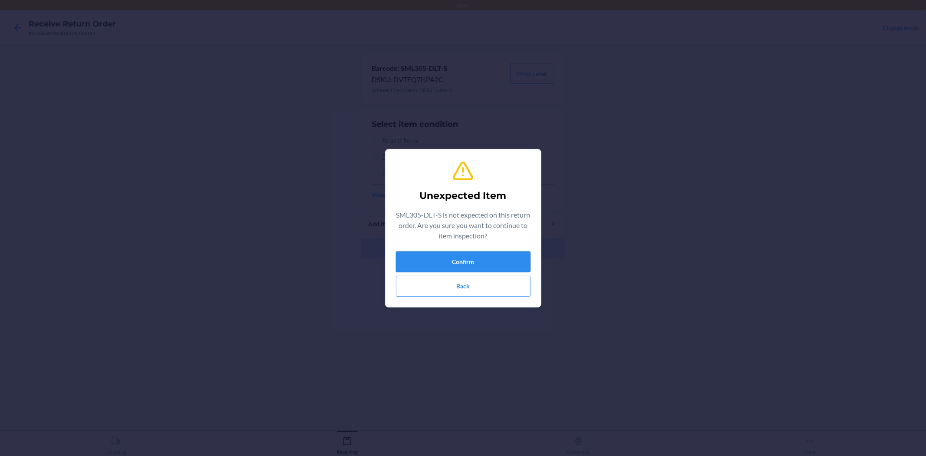
click at [502, 253] on button "Confirm" at bounding box center [463, 261] width 135 height 21
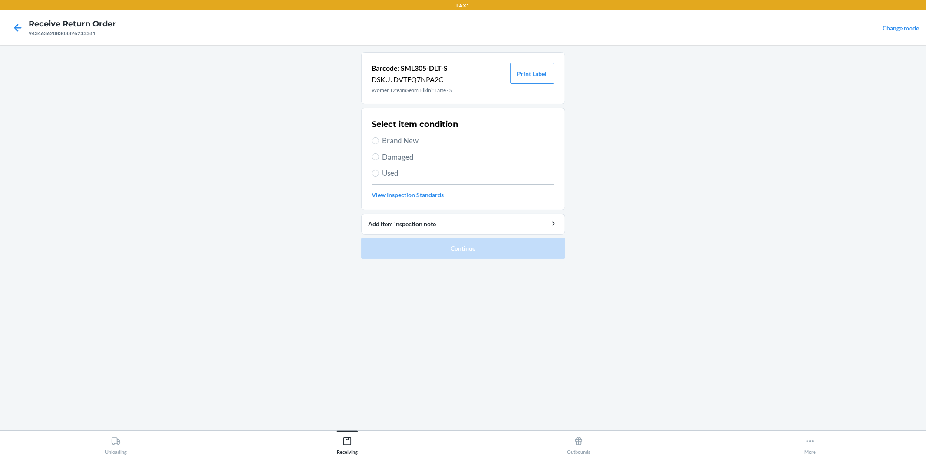
click at [422, 146] on span "Brand New" at bounding box center [468, 140] width 172 height 11
click at [379, 144] on input "Brand New" at bounding box center [375, 140] width 7 height 7
radio input "true"
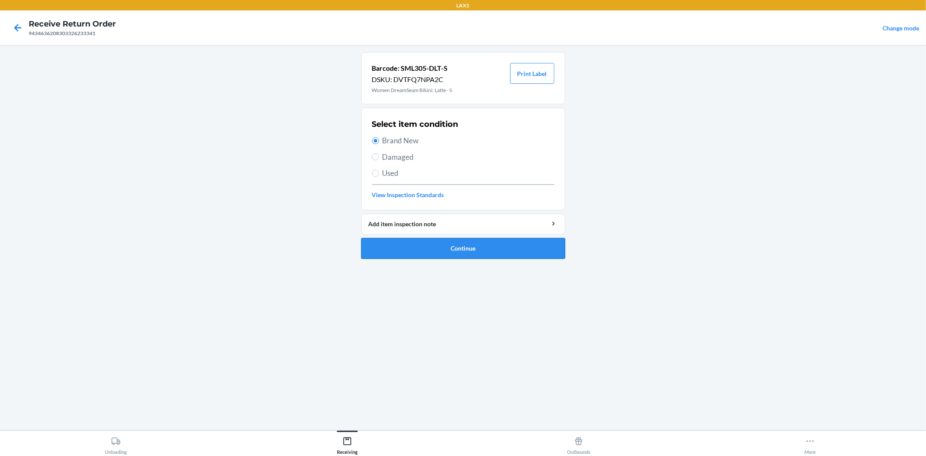
click at [461, 248] on button "Continue" at bounding box center [463, 248] width 204 height 21
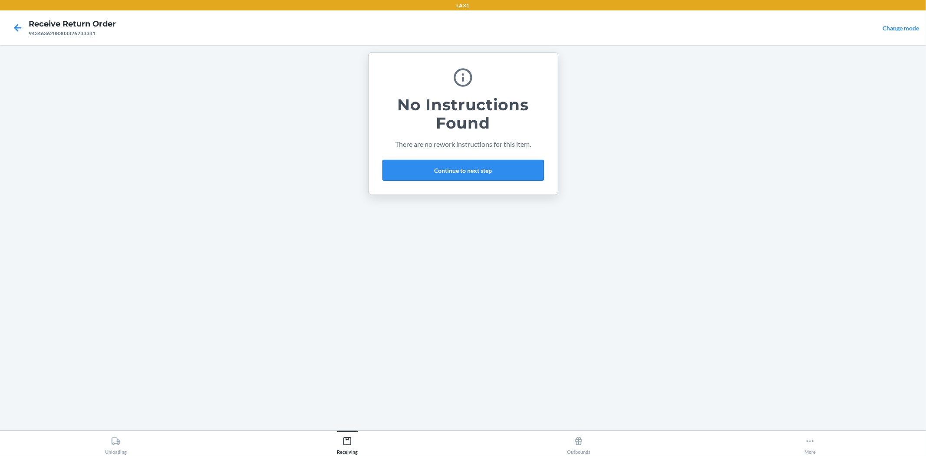
click at [464, 164] on button "Continue to next step" at bounding box center [462, 170] width 161 height 21
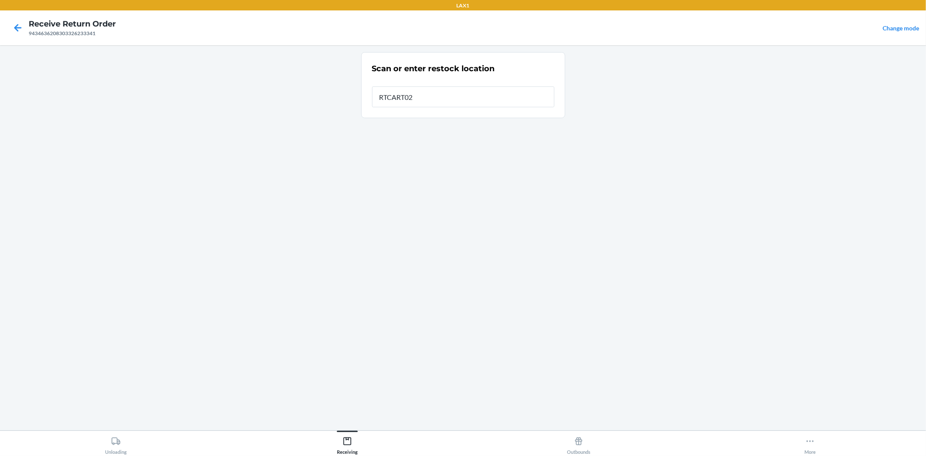
type input "RTCART026"
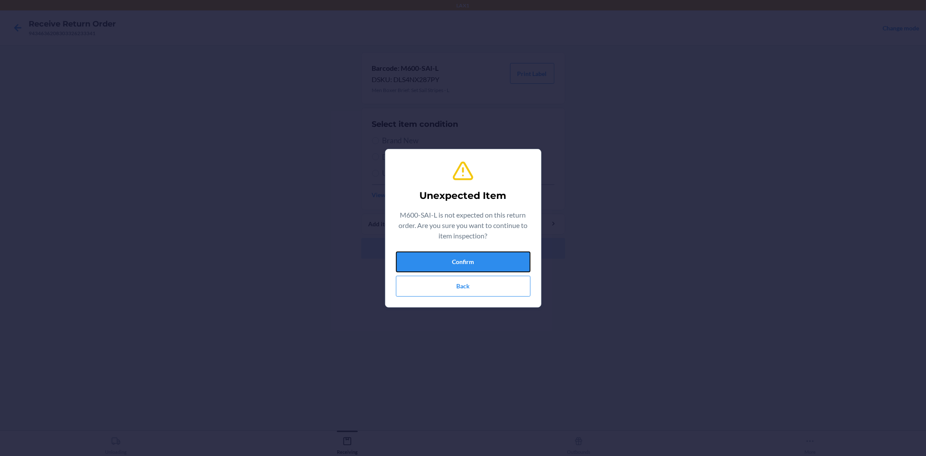
drag, startPoint x: 466, startPoint y: 262, endPoint x: 438, endPoint y: 203, distance: 65.2
click at [464, 260] on button "Confirm" at bounding box center [463, 261] width 135 height 21
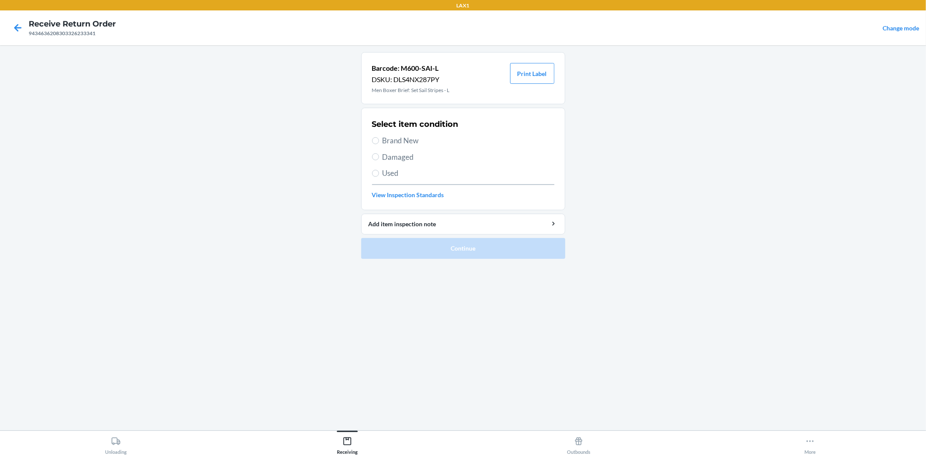
click at [408, 135] on span "Brand New" at bounding box center [468, 140] width 172 height 11
click at [379, 137] on input "Brand New" at bounding box center [375, 140] width 7 height 7
radio input "true"
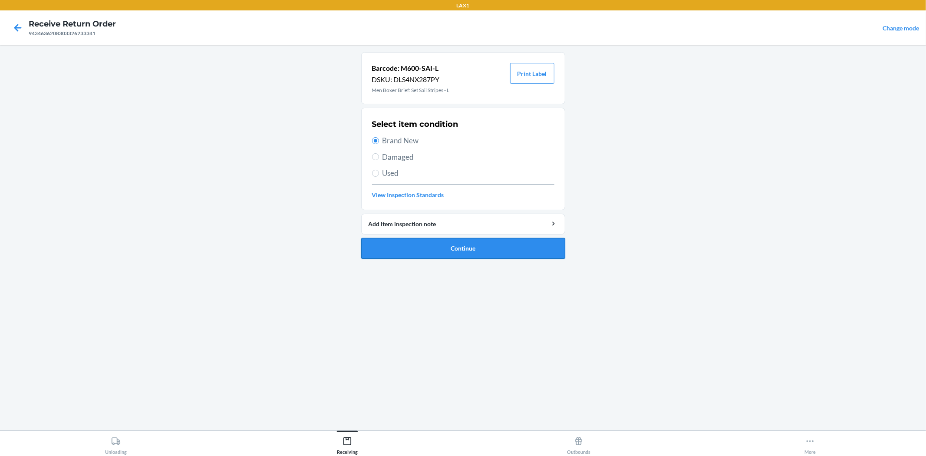
click at [440, 245] on button "Continue" at bounding box center [463, 248] width 204 height 21
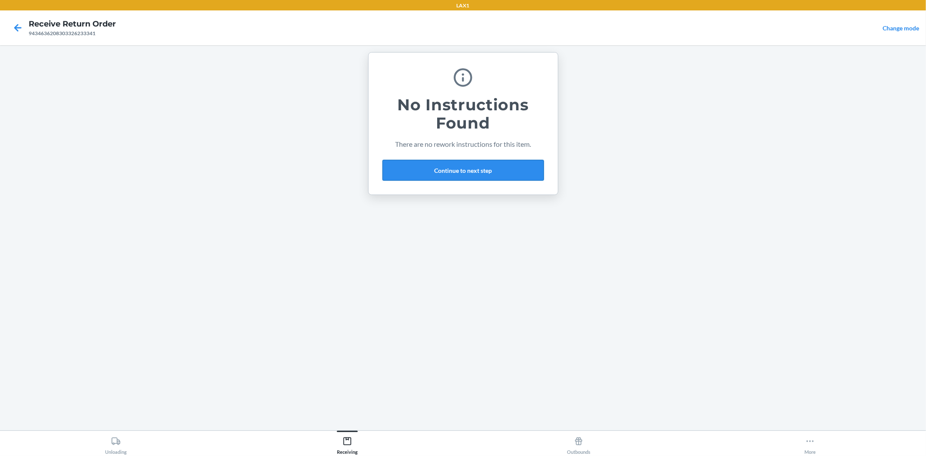
click at [446, 164] on button "Continue to next step" at bounding box center [462, 170] width 161 height 21
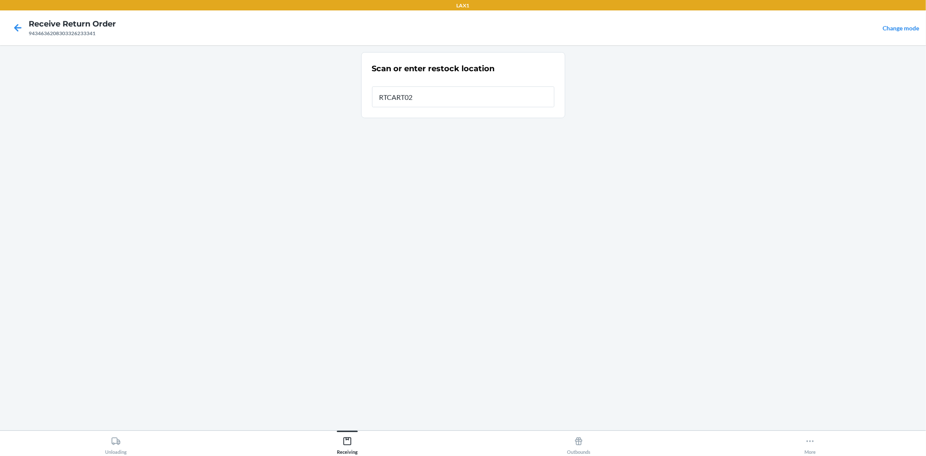
type input "RTCART026"
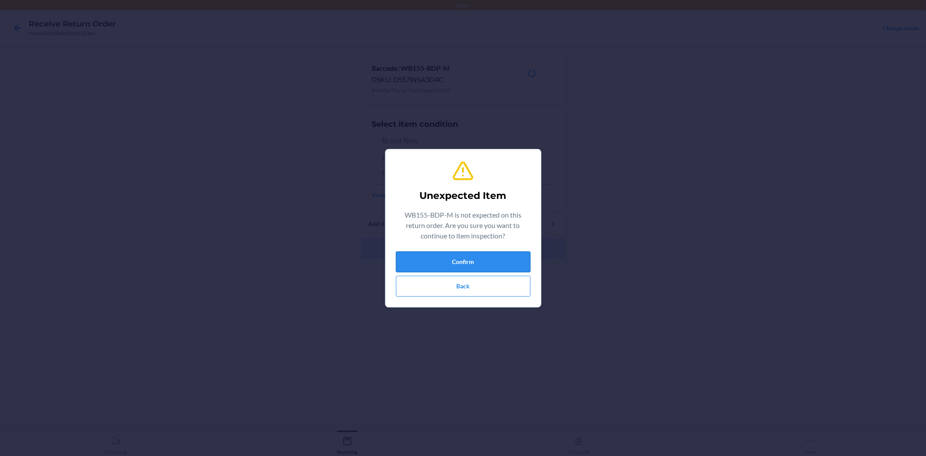
click at [443, 257] on button "Confirm" at bounding box center [463, 261] width 135 height 21
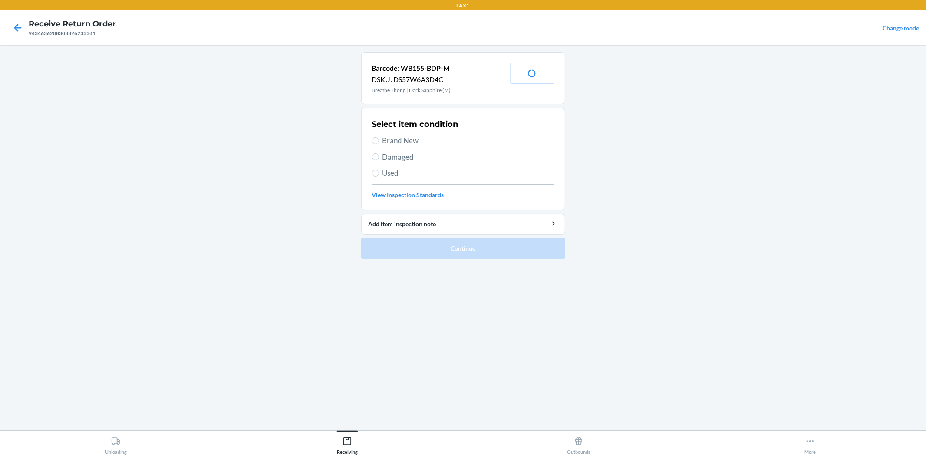
click at [408, 132] on div "Select item condition Brand New Damaged Used View Inspection Standards" at bounding box center [463, 159] width 182 height 86
click at [411, 137] on span "Brand New" at bounding box center [468, 140] width 172 height 11
click at [379, 137] on input "Brand New" at bounding box center [375, 140] width 7 height 7
radio input "true"
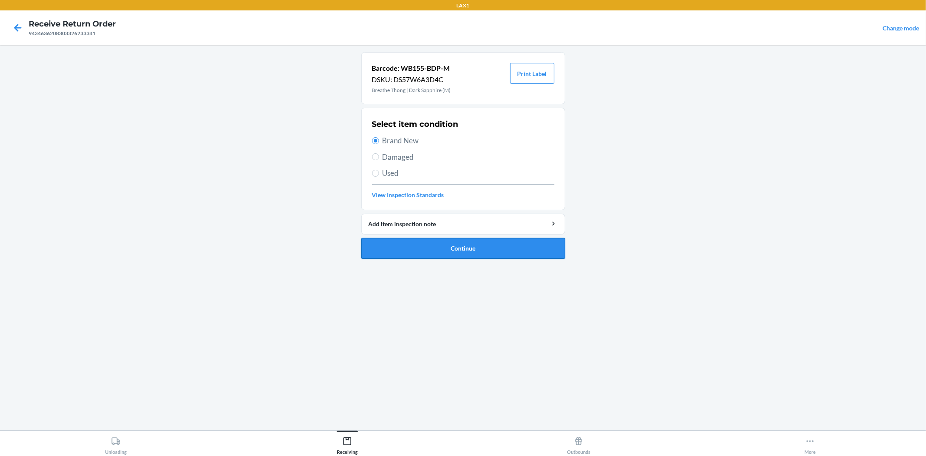
click at [462, 244] on button "Continue" at bounding box center [463, 248] width 204 height 21
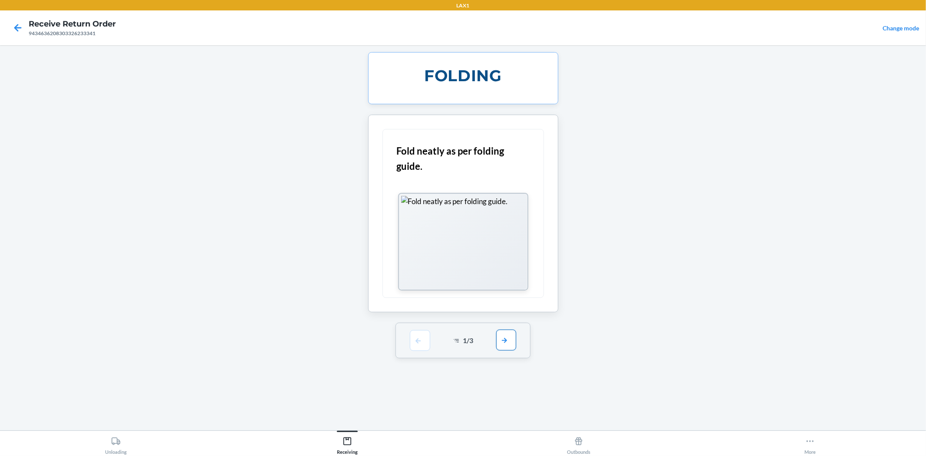
click at [503, 335] on button "button" at bounding box center [506, 339] width 20 height 21
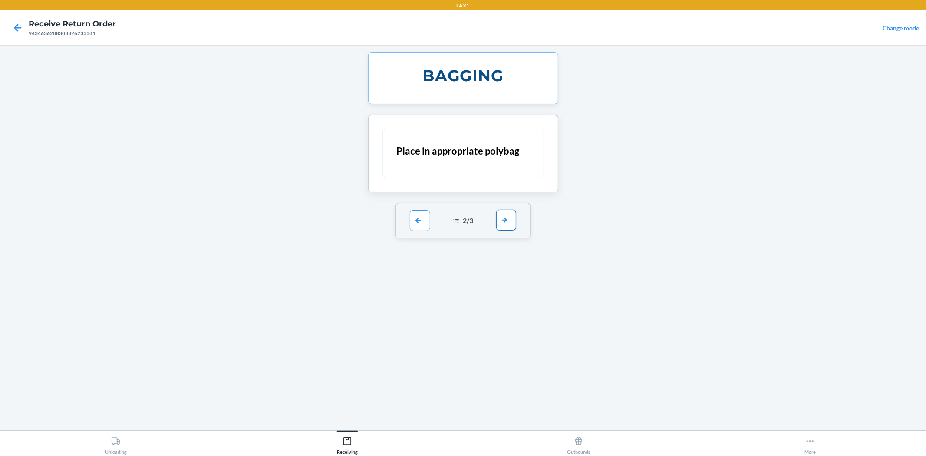
click at [504, 222] on button "button" at bounding box center [506, 220] width 20 height 21
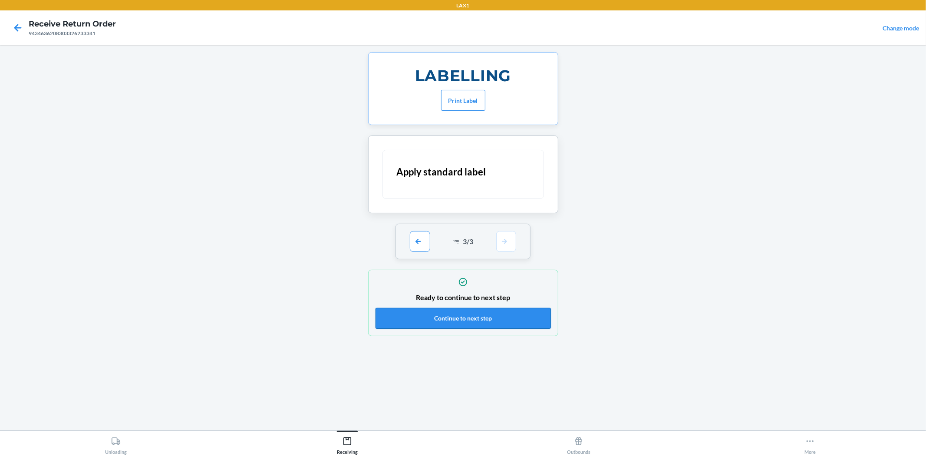
click at [493, 315] on button "Continue to next step" at bounding box center [462, 318] width 175 height 21
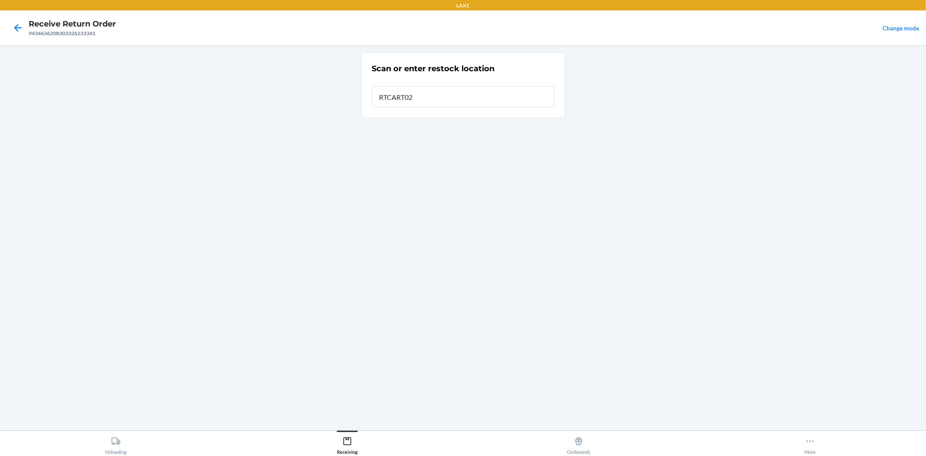
type input "RTCART026"
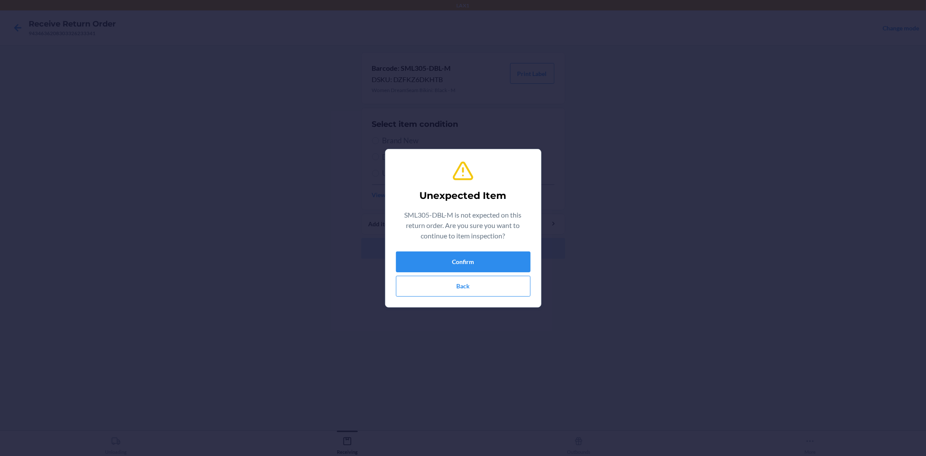
click at [382, 249] on div "Unexpected Item SML305-DBL-M is not expected on this return order. Are you sure…" at bounding box center [463, 228] width 926 height 456
click at [477, 255] on button "Confirm" at bounding box center [463, 261] width 135 height 21
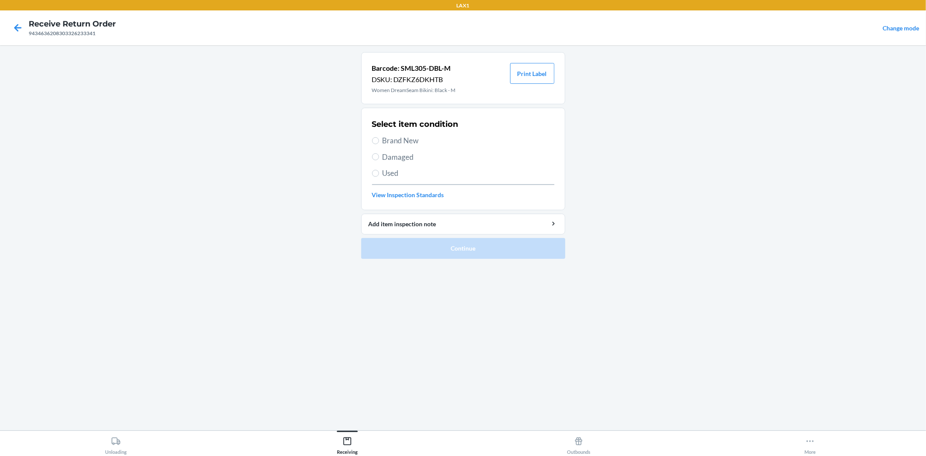
click at [405, 141] on span "Brand New" at bounding box center [468, 140] width 172 height 11
click at [379, 141] on input "Brand New" at bounding box center [375, 140] width 7 height 7
radio input "true"
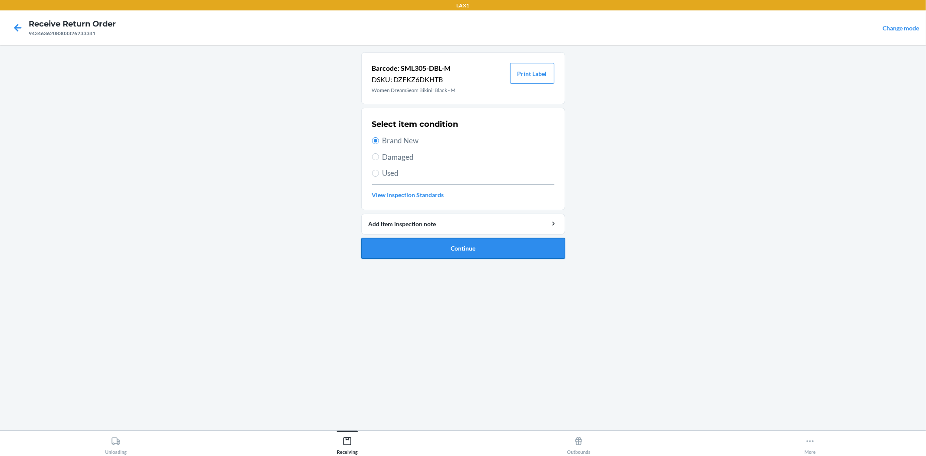
click at [465, 244] on button "Continue" at bounding box center [463, 248] width 204 height 21
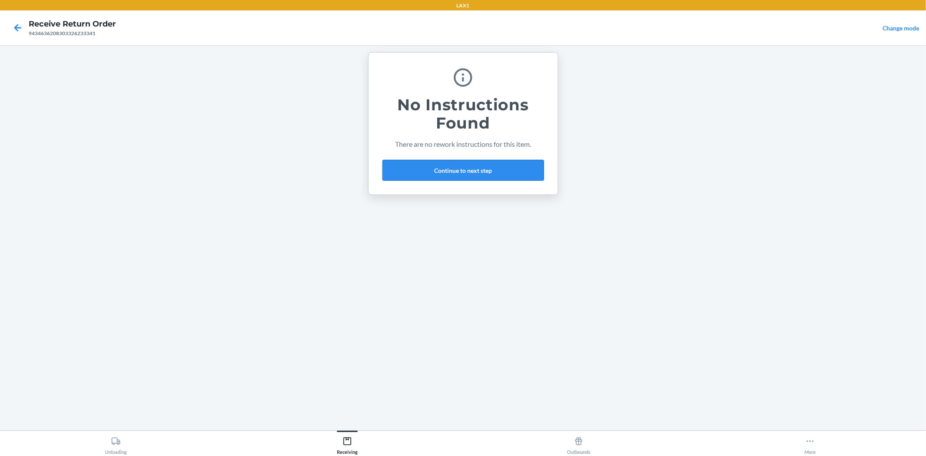
click at [476, 172] on button "Continue to next step" at bounding box center [462, 170] width 161 height 21
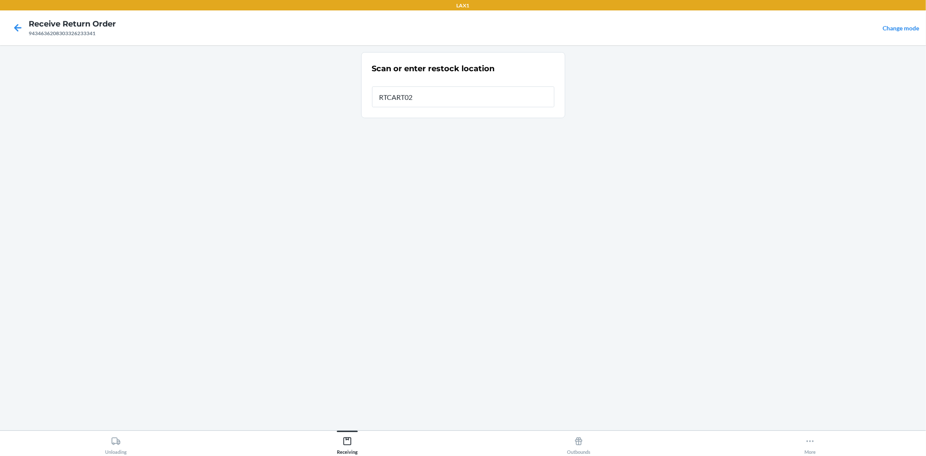
type input "RTCART026"
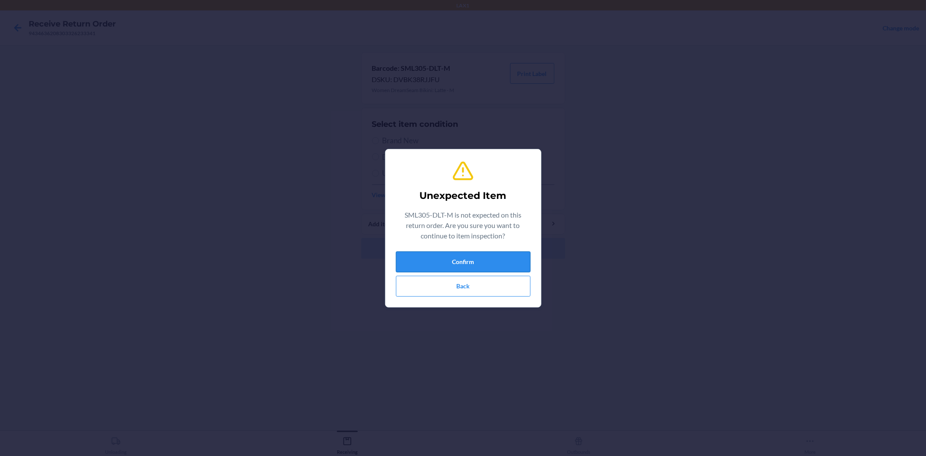
click at [472, 258] on button "Confirm" at bounding box center [463, 261] width 135 height 21
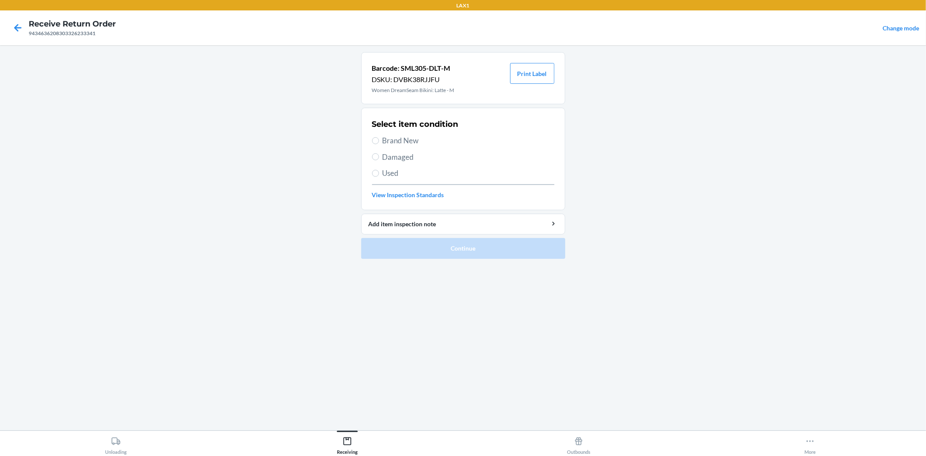
click at [408, 139] on span "Brand New" at bounding box center [468, 140] width 172 height 11
click at [379, 139] on input "Brand New" at bounding box center [375, 140] width 7 height 7
radio input "true"
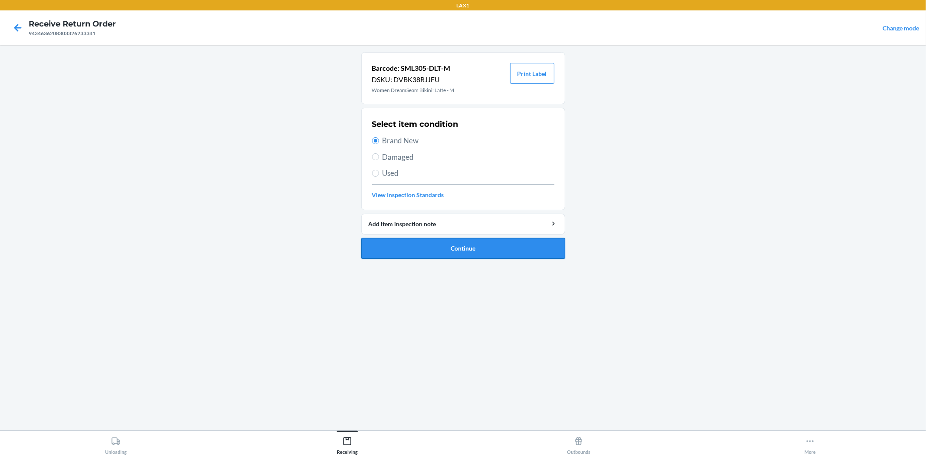
click at [451, 250] on button "Continue" at bounding box center [463, 248] width 204 height 21
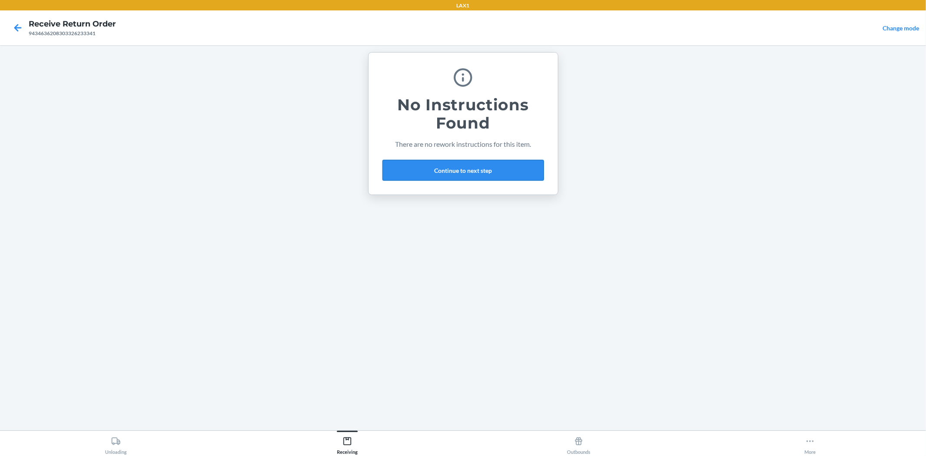
click at [454, 170] on button "Continue to next step" at bounding box center [462, 170] width 161 height 21
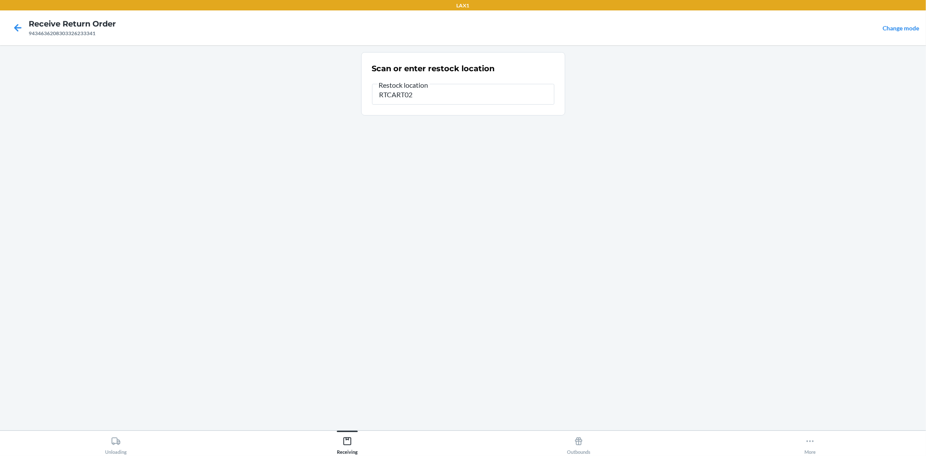
type input "RTCART026"
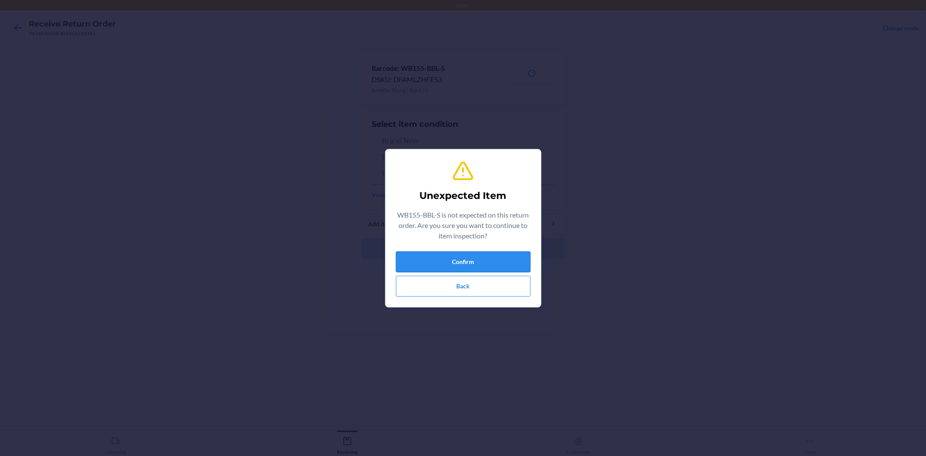
click at [458, 264] on button "Confirm" at bounding box center [463, 261] width 135 height 21
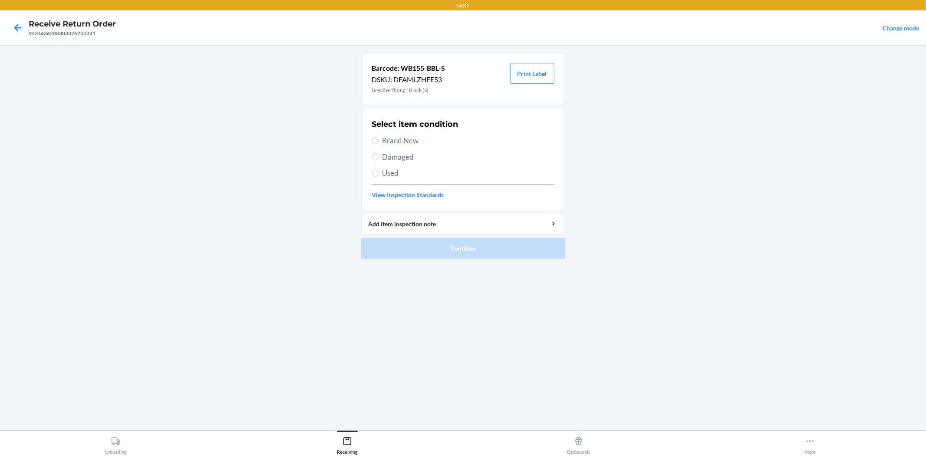
click at [397, 133] on div "Select item condition Brand New Damaged Used View Inspection Standards" at bounding box center [463, 159] width 182 height 86
click at [398, 141] on span "Brand New" at bounding box center [468, 140] width 172 height 11
click at [379, 141] on input "Brand New" at bounding box center [375, 140] width 7 height 7
radio input "true"
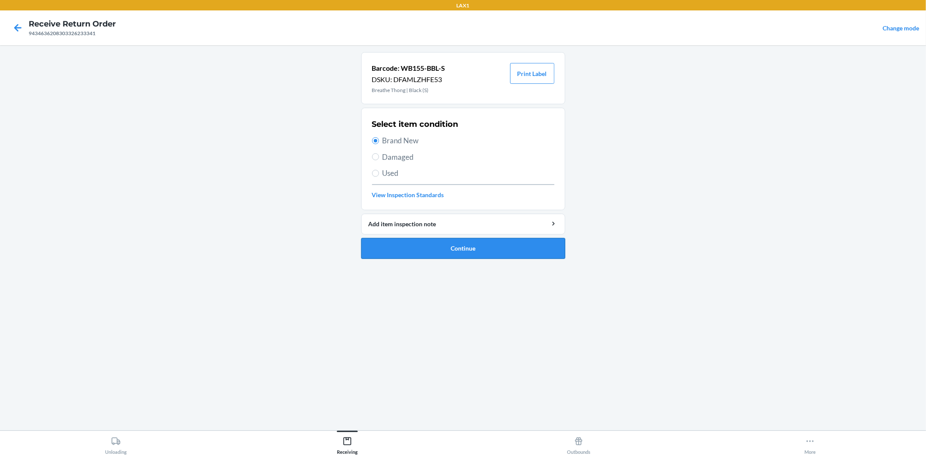
click at [449, 253] on button "Continue" at bounding box center [463, 248] width 204 height 21
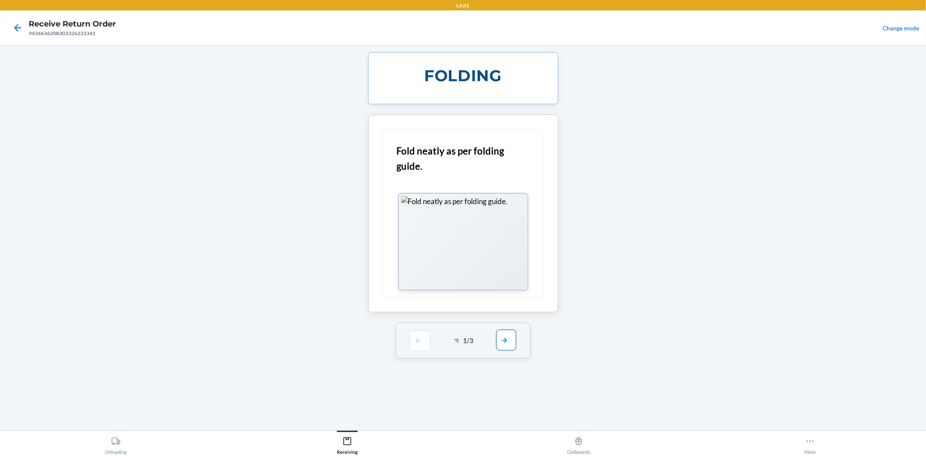
click at [513, 340] on button "button" at bounding box center [506, 339] width 20 height 21
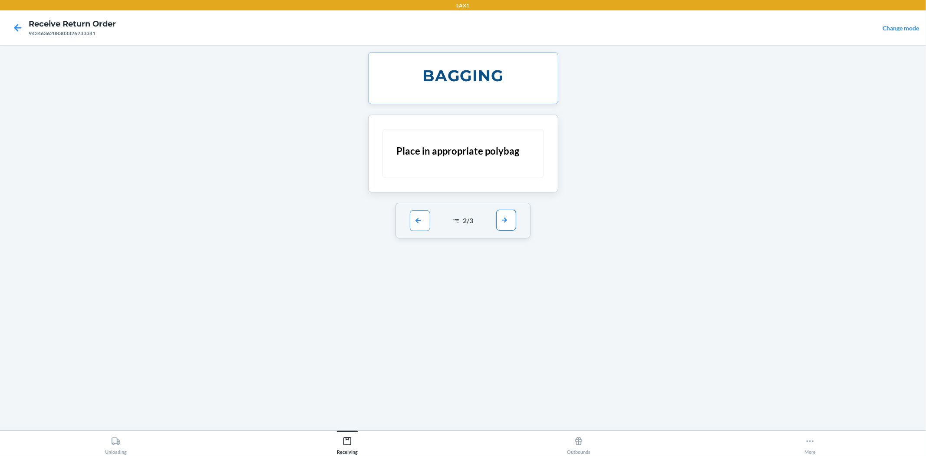
click at [505, 215] on button "button" at bounding box center [506, 220] width 20 height 21
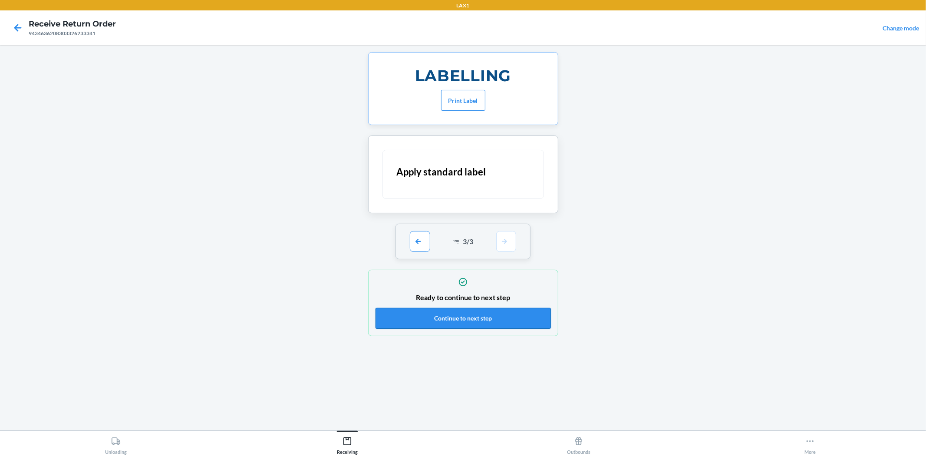
click at [485, 326] on button "Continue to next step" at bounding box center [462, 318] width 175 height 21
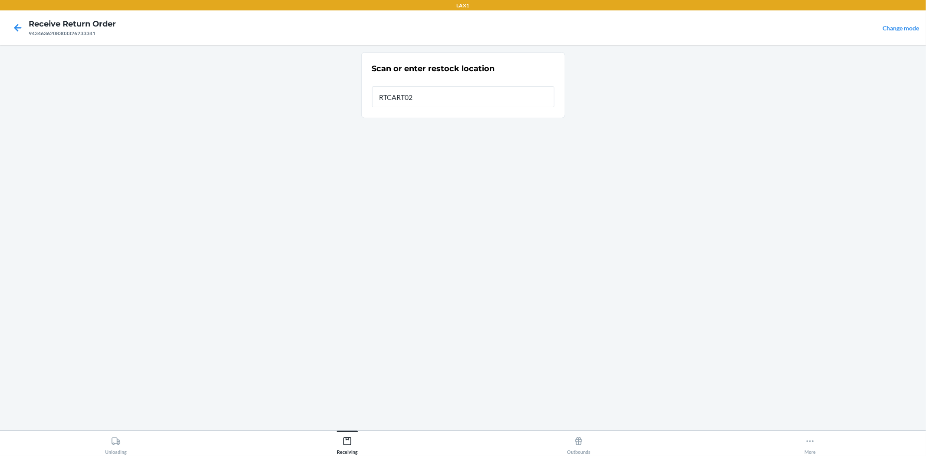
type input "RTCART026"
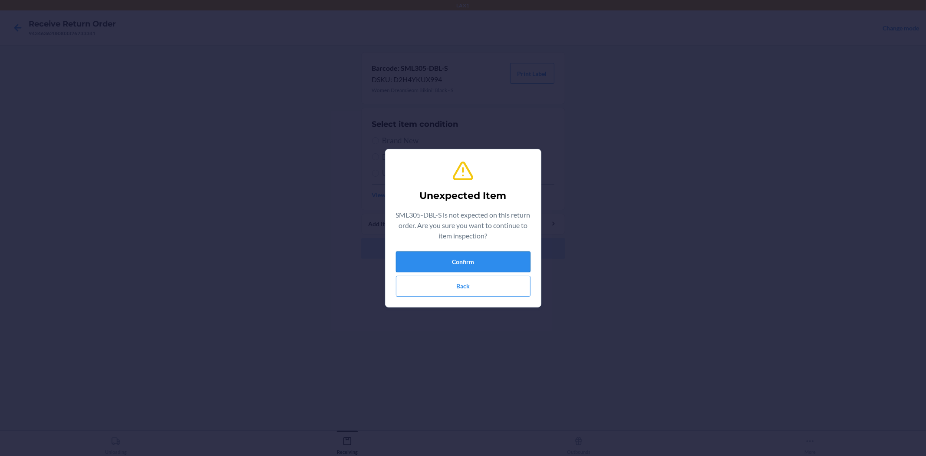
click at [462, 262] on button "Confirm" at bounding box center [463, 261] width 135 height 21
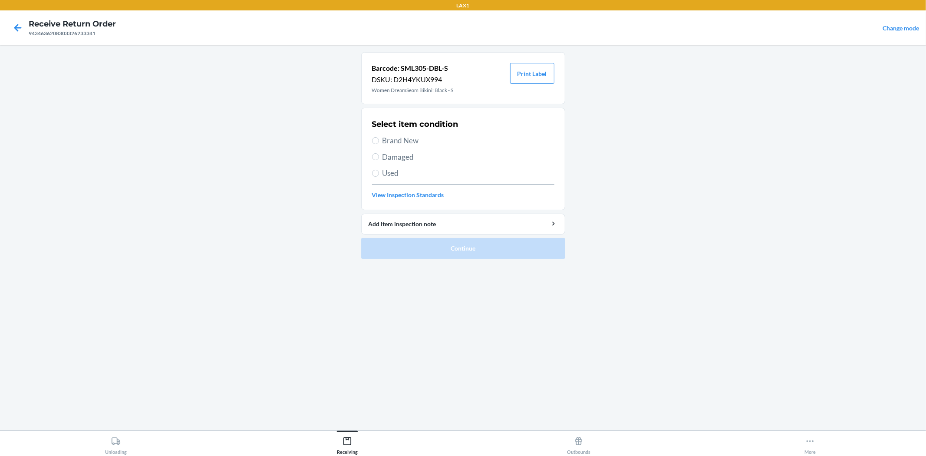
click at [390, 141] on span "Brand New" at bounding box center [468, 140] width 172 height 11
click at [379, 141] on input "Brand New" at bounding box center [375, 140] width 7 height 7
radio input "true"
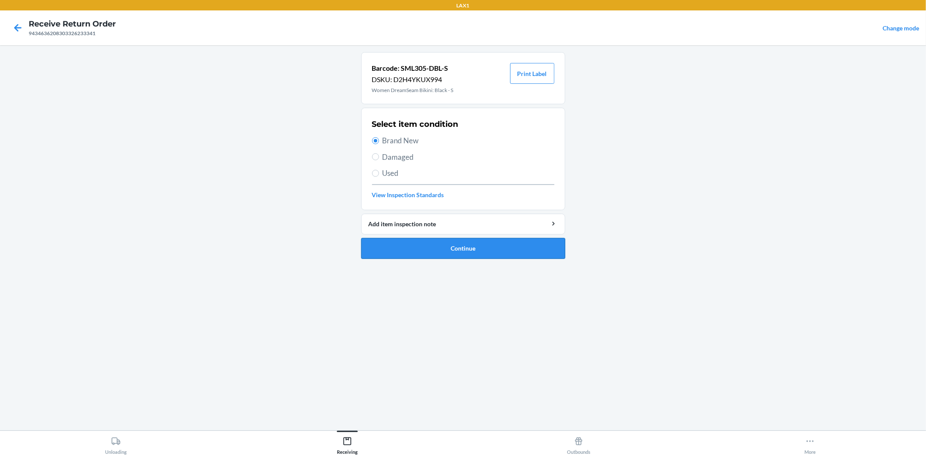
click at [439, 250] on button "Continue" at bounding box center [463, 248] width 204 height 21
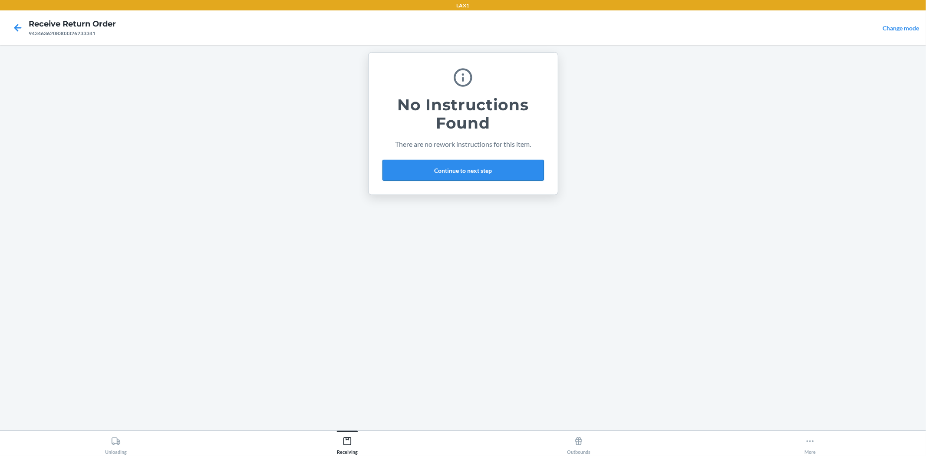
click at [469, 163] on button "Continue to next step" at bounding box center [462, 170] width 161 height 21
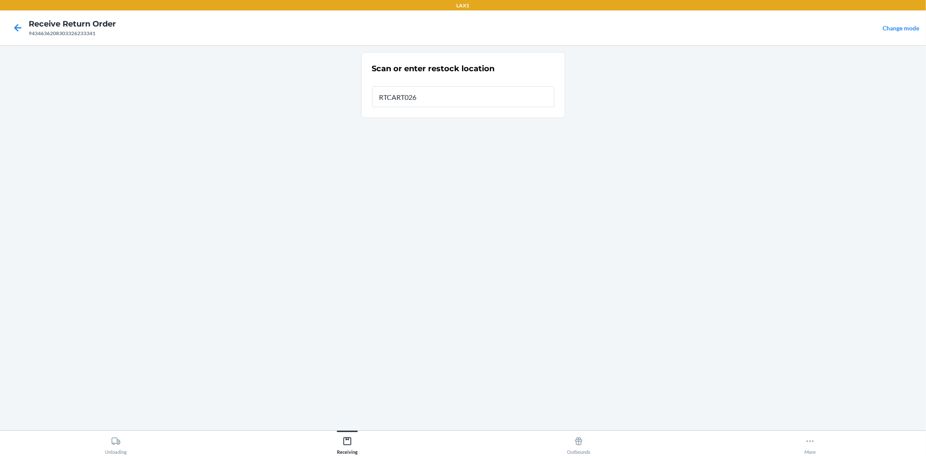
type input "RTCART026"
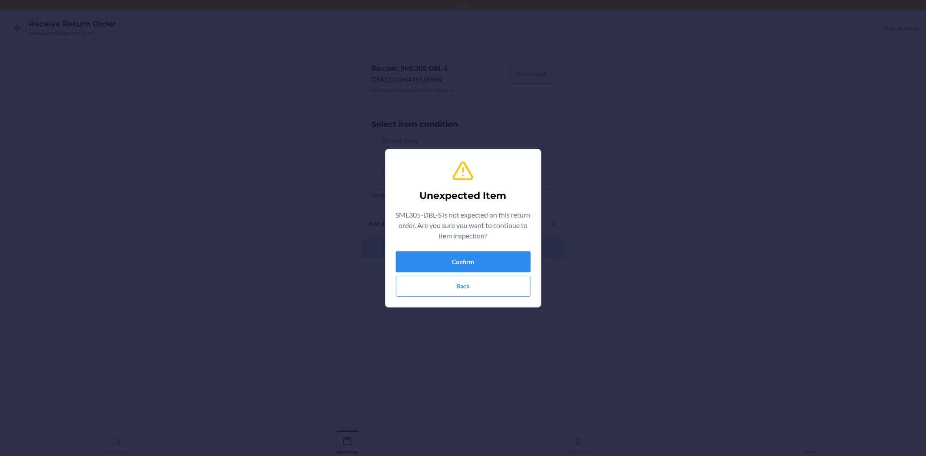
click at [451, 263] on button "Confirm" at bounding box center [463, 261] width 135 height 21
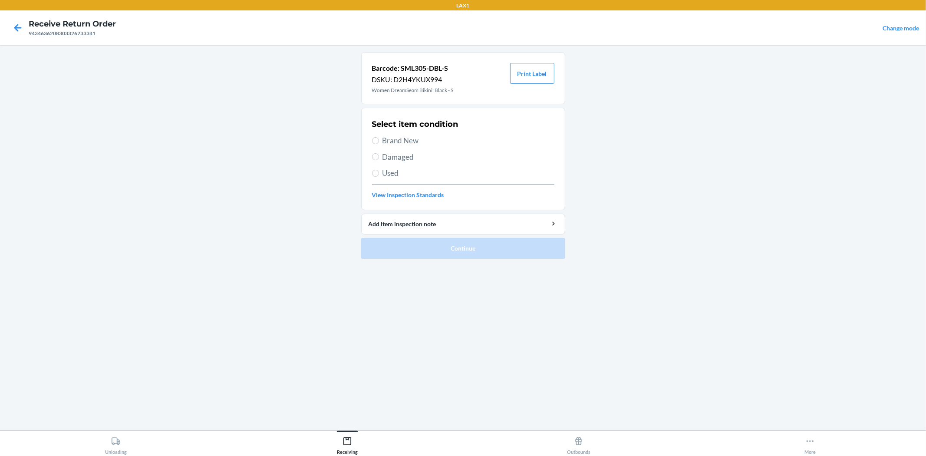
click at [397, 140] on span "Brand New" at bounding box center [468, 140] width 172 height 11
click at [379, 140] on input "Brand New" at bounding box center [375, 140] width 7 height 7
radio input "true"
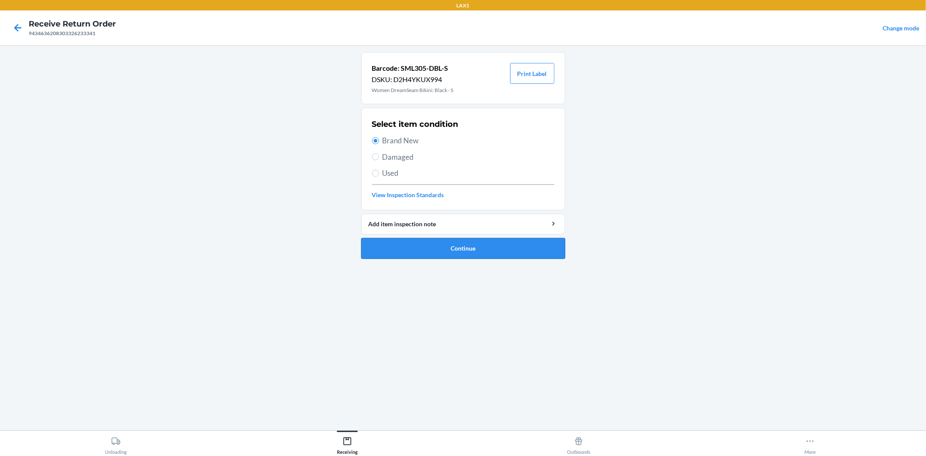
click at [457, 250] on button "Continue" at bounding box center [463, 248] width 204 height 21
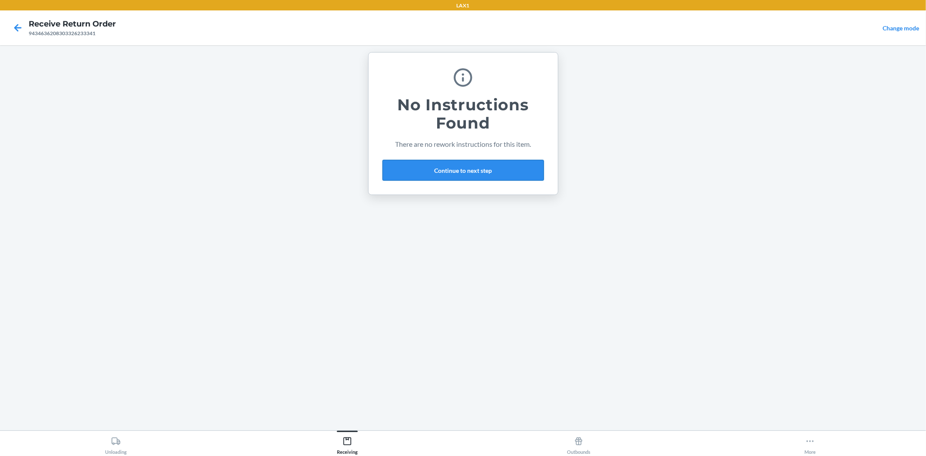
click at [444, 174] on button "Continue to next step" at bounding box center [462, 170] width 161 height 21
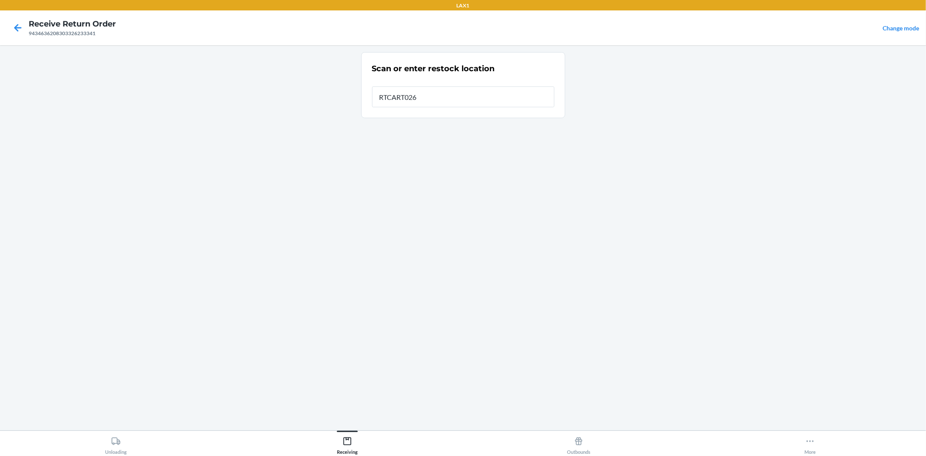
type input "RTCART026"
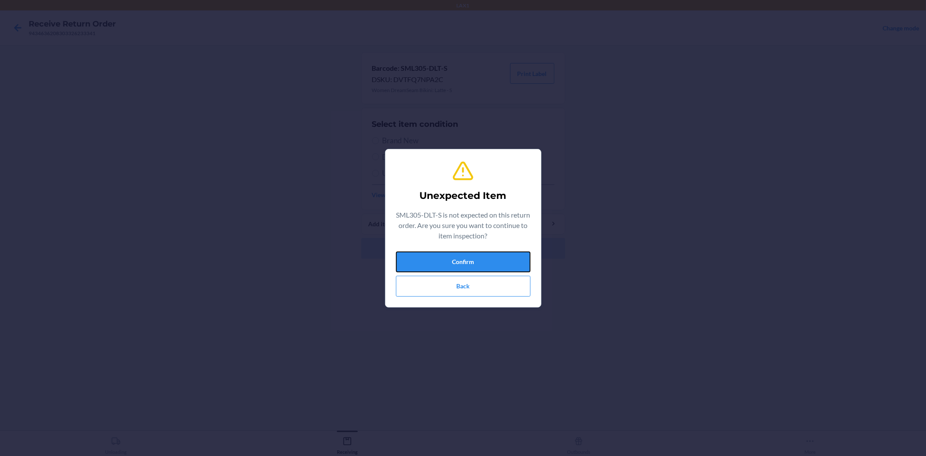
click at [452, 260] on button "Confirm" at bounding box center [463, 261] width 135 height 21
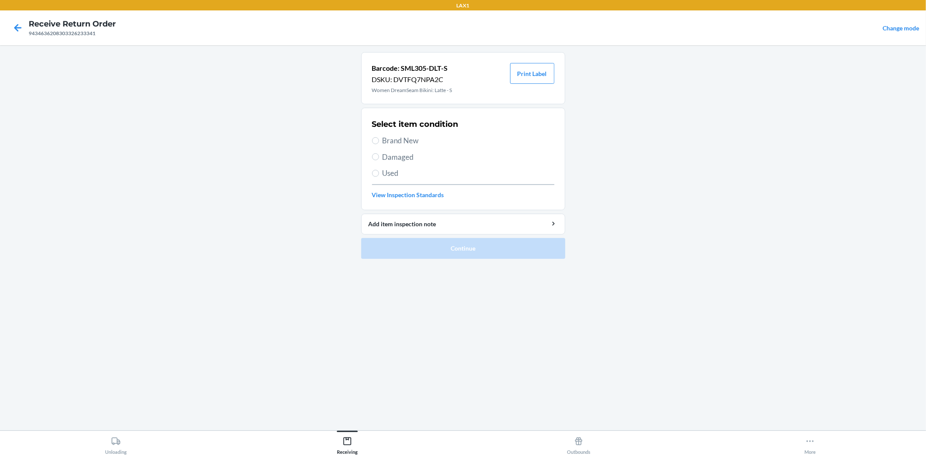
click at [413, 138] on span "Brand New" at bounding box center [468, 140] width 172 height 11
click at [379, 138] on input "Brand New" at bounding box center [375, 140] width 7 height 7
radio input "true"
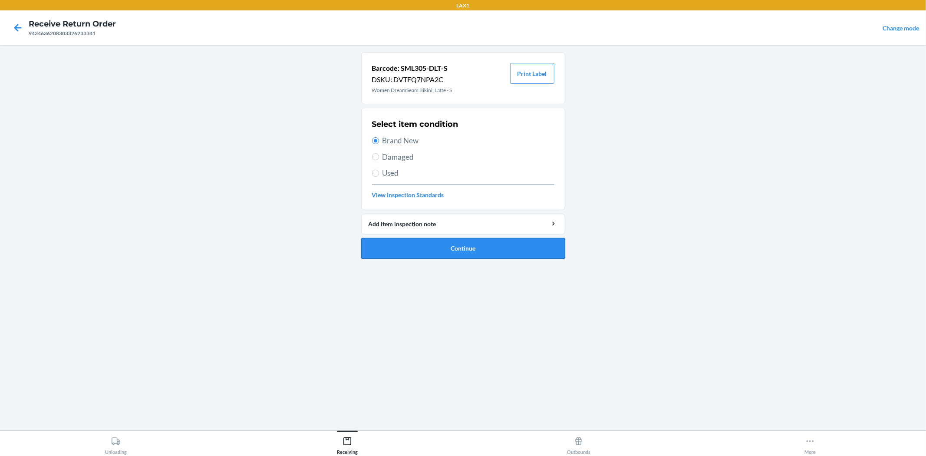
click at [432, 247] on button "Continue" at bounding box center [463, 248] width 204 height 21
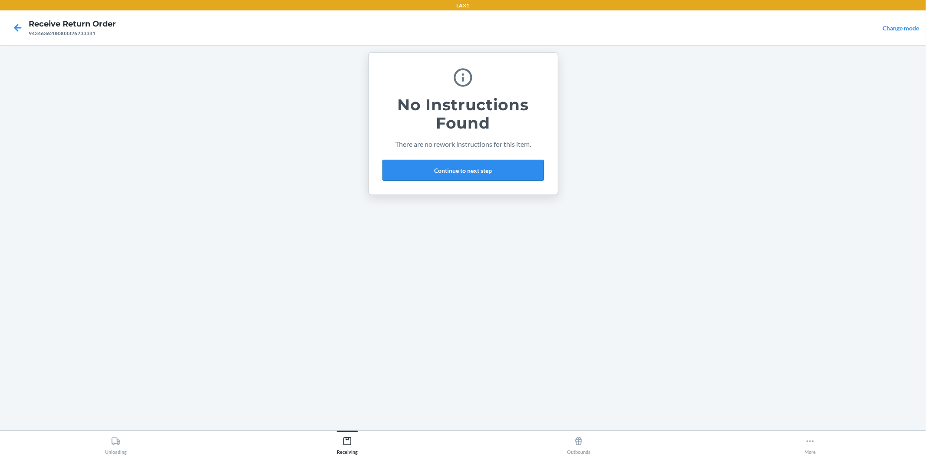
click at [471, 164] on button "Continue to next step" at bounding box center [462, 170] width 161 height 21
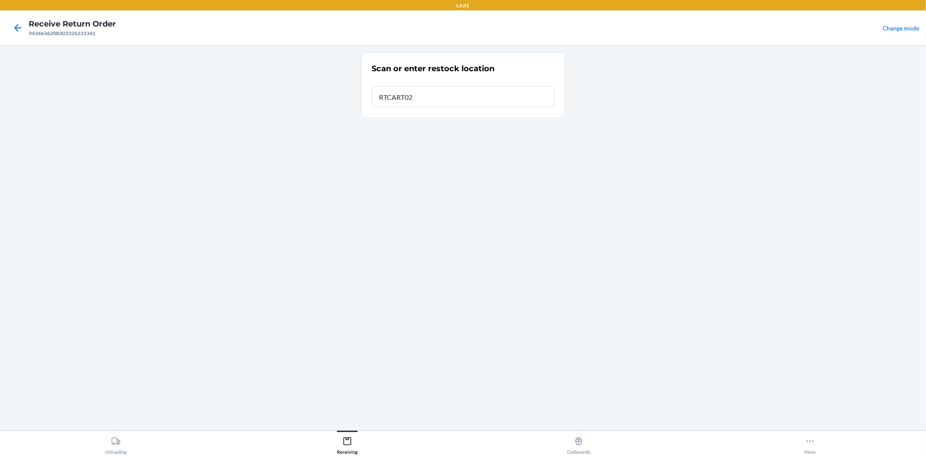
type input "RTCART026"
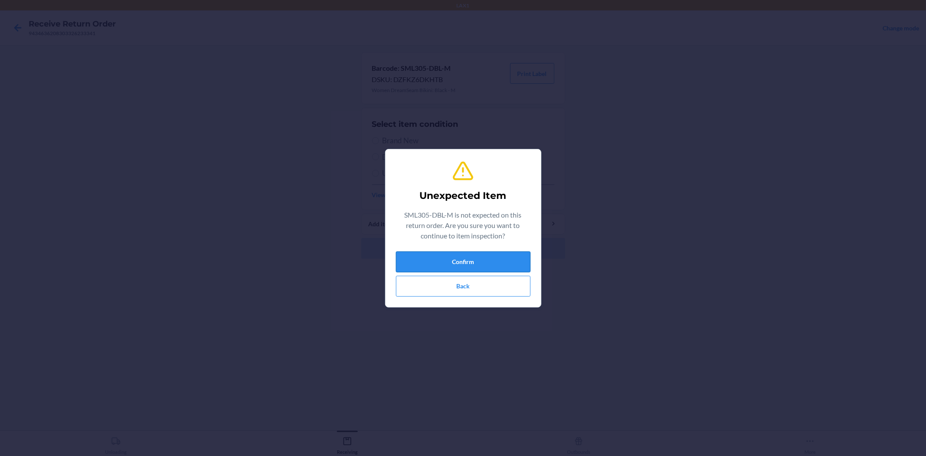
click at [434, 260] on button "Confirm" at bounding box center [463, 261] width 135 height 21
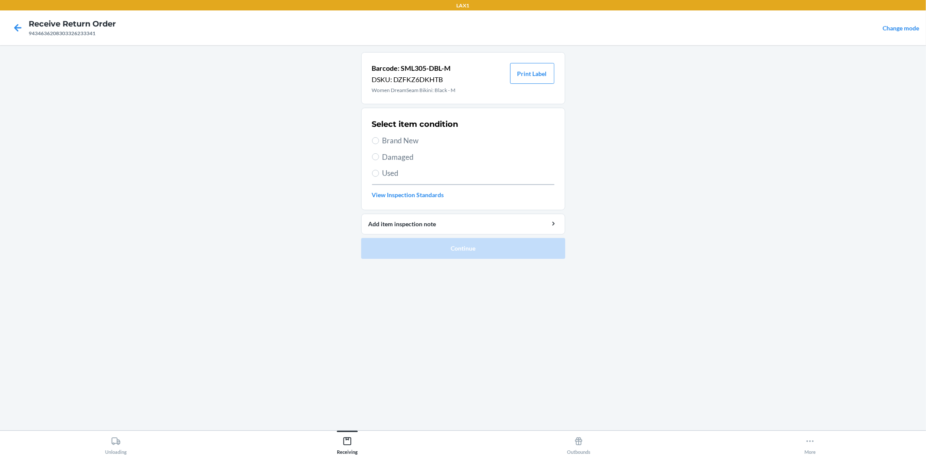
click at [388, 142] on span "Brand New" at bounding box center [468, 140] width 172 height 11
click at [379, 142] on input "Brand New" at bounding box center [375, 140] width 7 height 7
radio input "true"
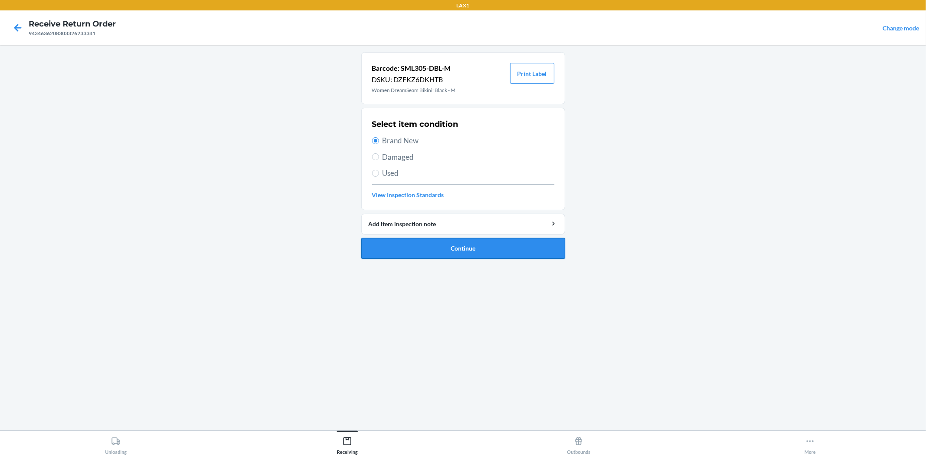
click at [433, 242] on button "Continue" at bounding box center [463, 248] width 204 height 21
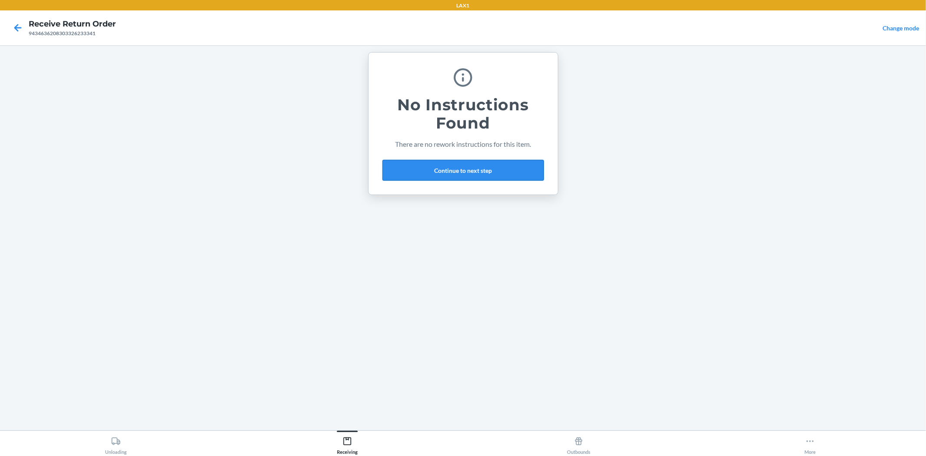
click at [440, 173] on button "Continue to next step" at bounding box center [462, 170] width 161 height 21
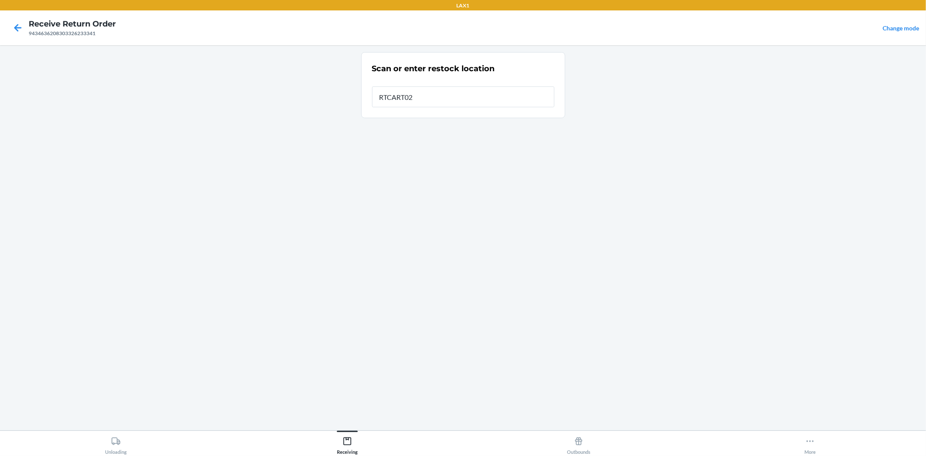
type input "RTCART026"
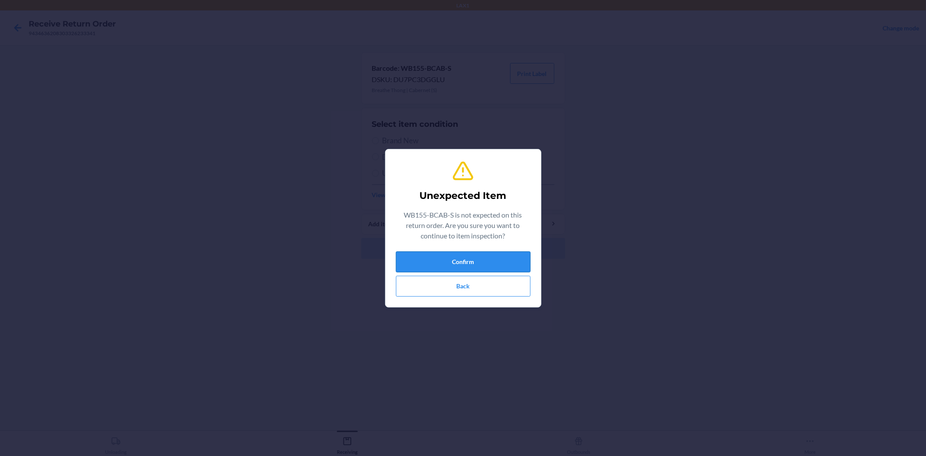
click at [457, 267] on button "Confirm" at bounding box center [463, 261] width 135 height 21
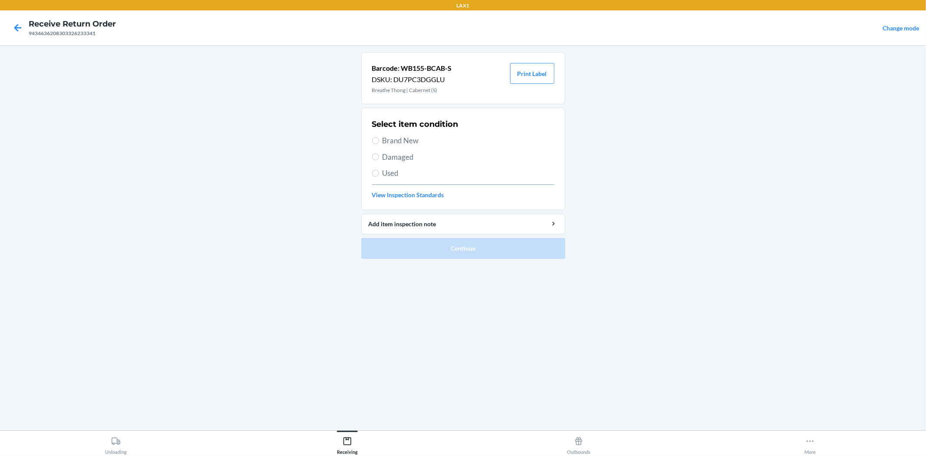
drag, startPoint x: 411, startPoint y: 136, endPoint x: 428, endPoint y: 175, distance: 42.2
click at [411, 137] on span "Brand New" at bounding box center [468, 140] width 172 height 11
click at [379, 137] on input "Brand New" at bounding box center [375, 140] width 7 height 7
radio input "true"
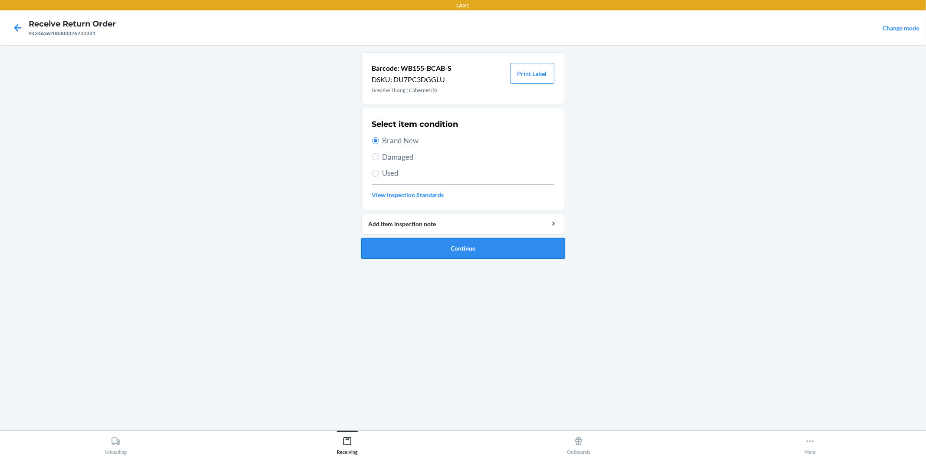
click at [454, 242] on button "Continue" at bounding box center [463, 248] width 204 height 21
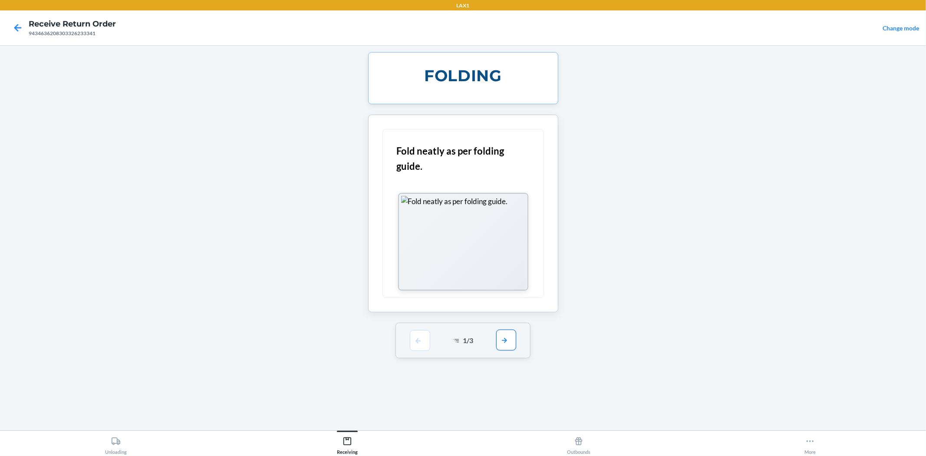
click at [500, 333] on button "button" at bounding box center [506, 339] width 20 height 21
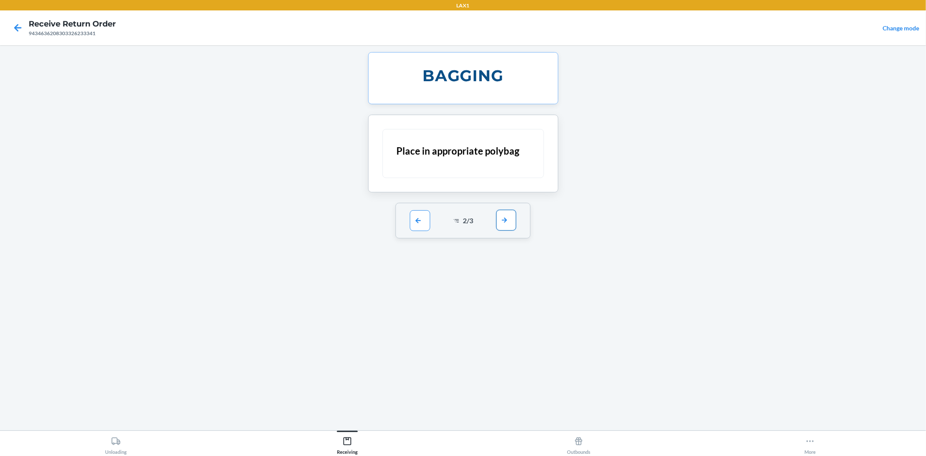
click at [507, 223] on button "button" at bounding box center [506, 220] width 20 height 21
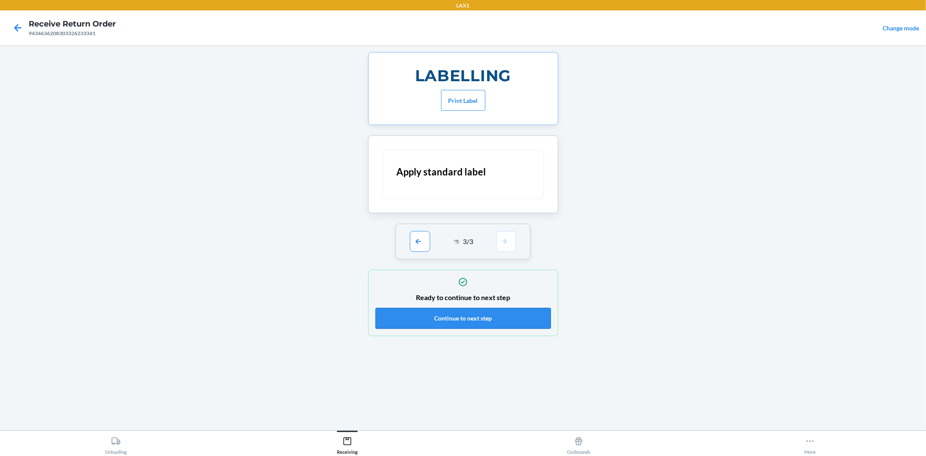
click at [506, 320] on button "Continue to next step" at bounding box center [462, 318] width 175 height 21
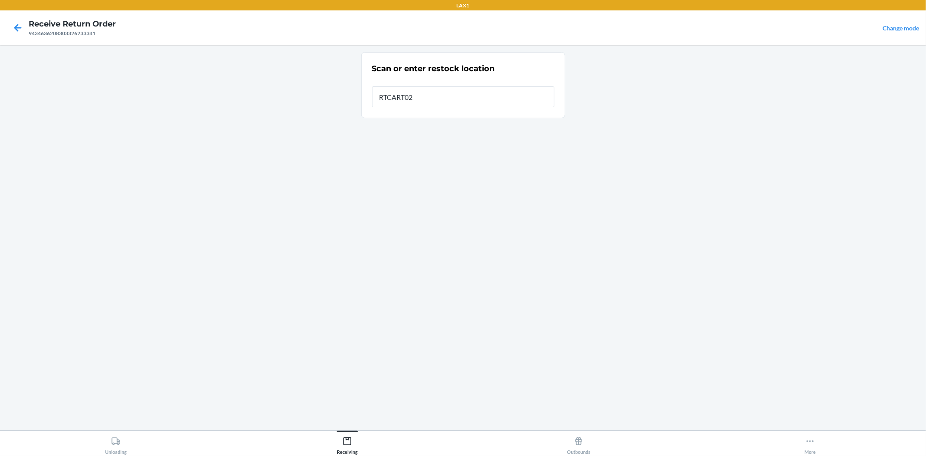
type input "RTCART026"
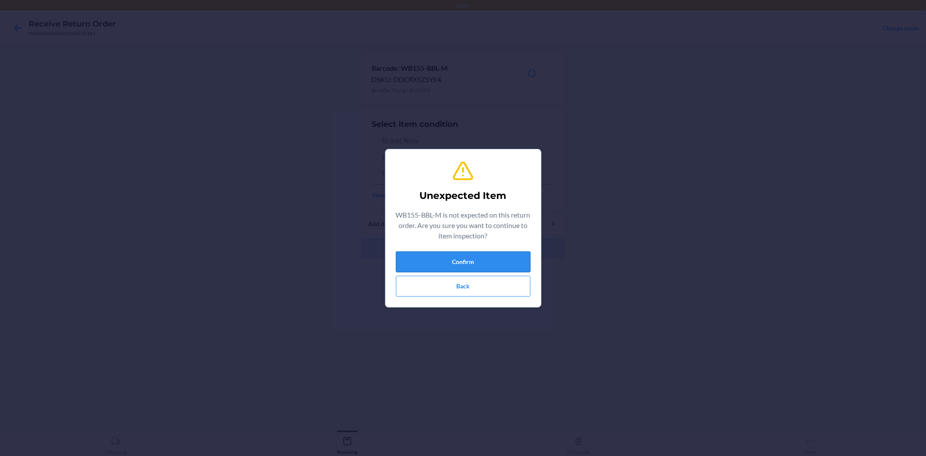
click at [464, 263] on button "Confirm" at bounding box center [463, 261] width 135 height 21
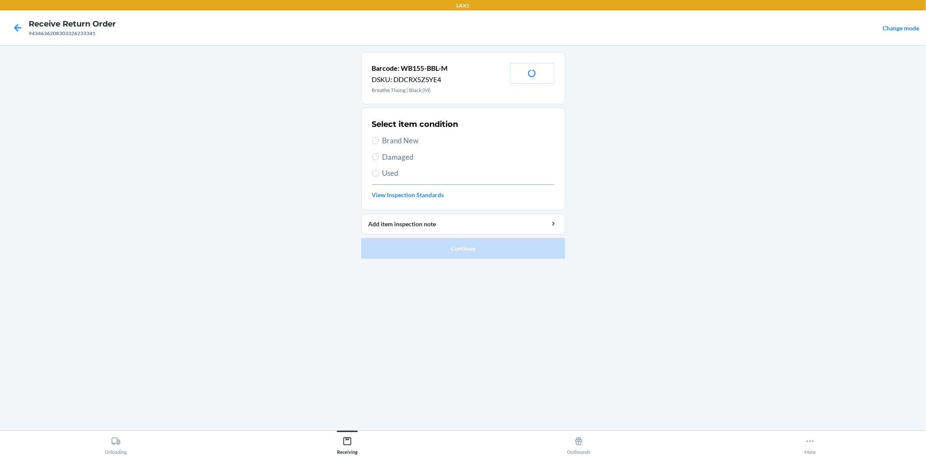
click at [393, 135] on span "Brand New" at bounding box center [468, 140] width 172 height 11
click at [379, 137] on input "Brand New" at bounding box center [375, 140] width 7 height 7
radio input "true"
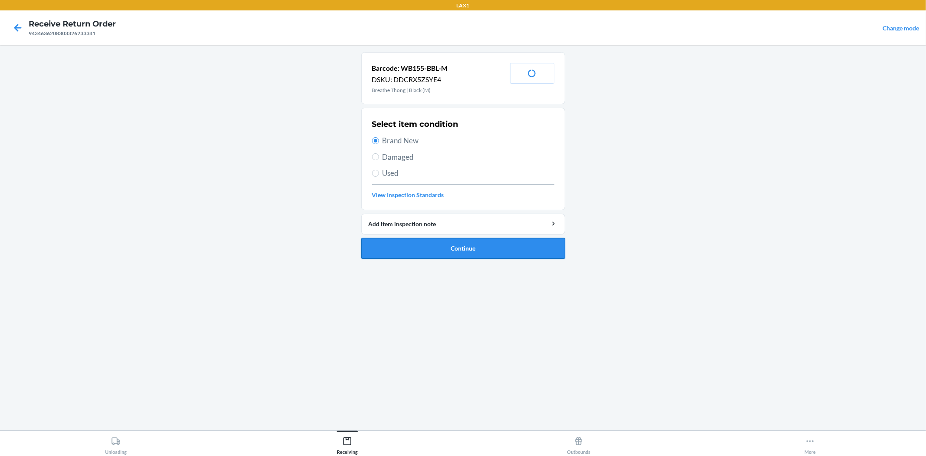
click at [441, 250] on button "Continue" at bounding box center [463, 248] width 204 height 21
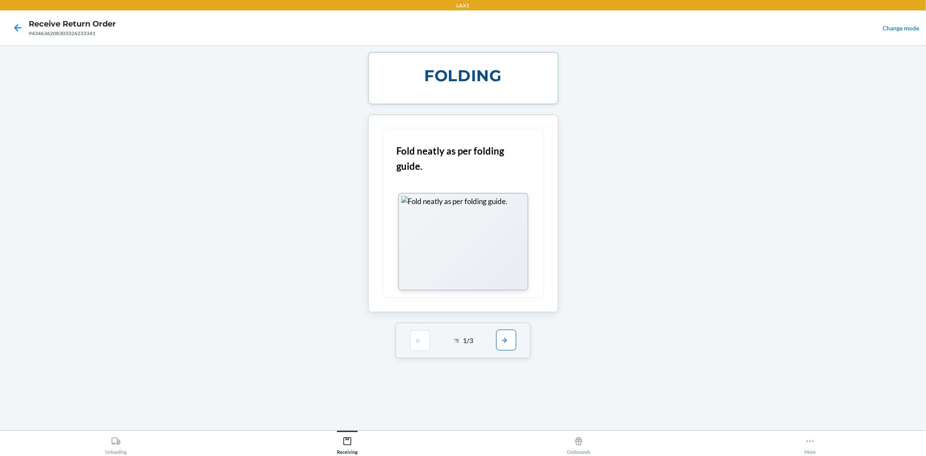
click at [500, 335] on button "button" at bounding box center [506, 339] width 20 height 21
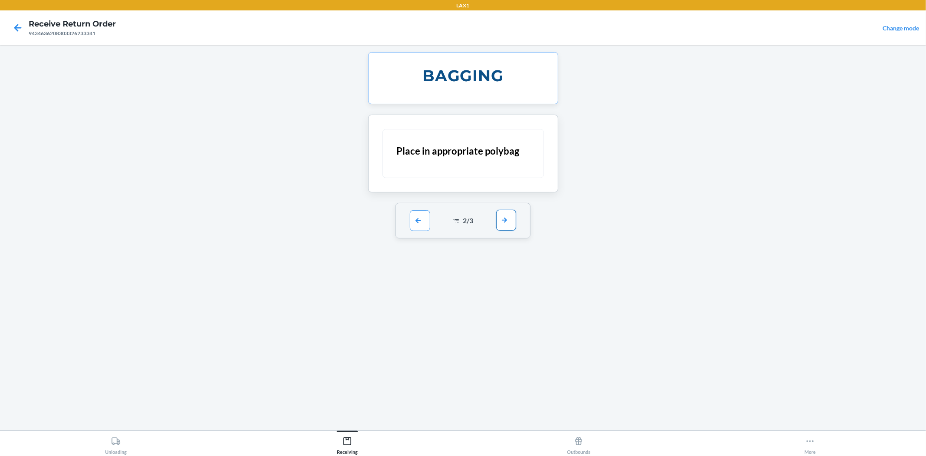
click at [505, 218] on button "button" at bounding box center [506, 220] width 20 height 21
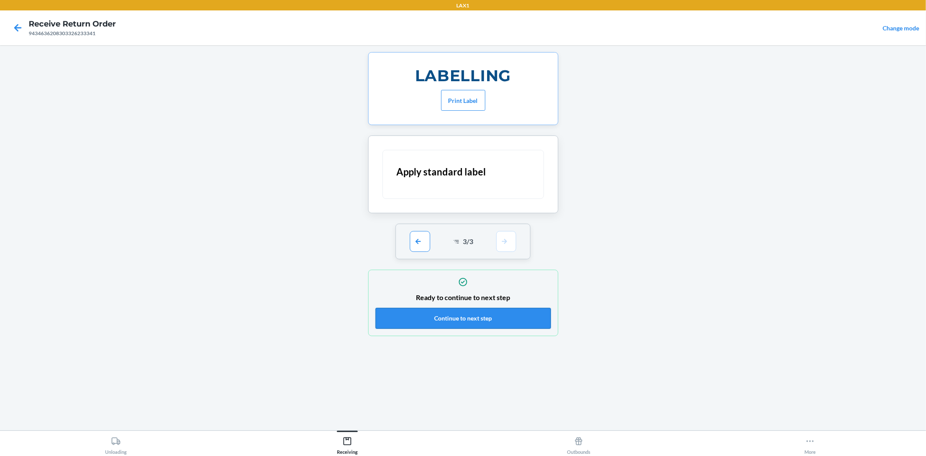
click at [504, 317] on button "Continue to next step" at bounding box center [462, 318] width 175 height 21
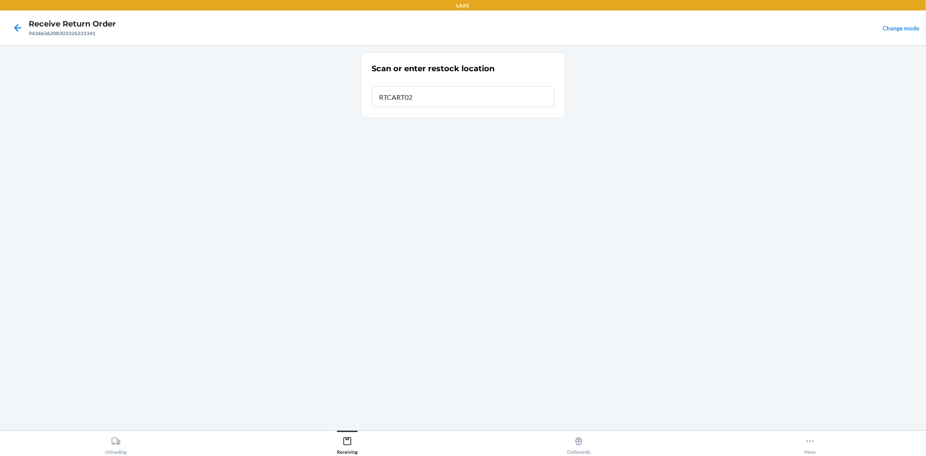
type input "RTCART026"
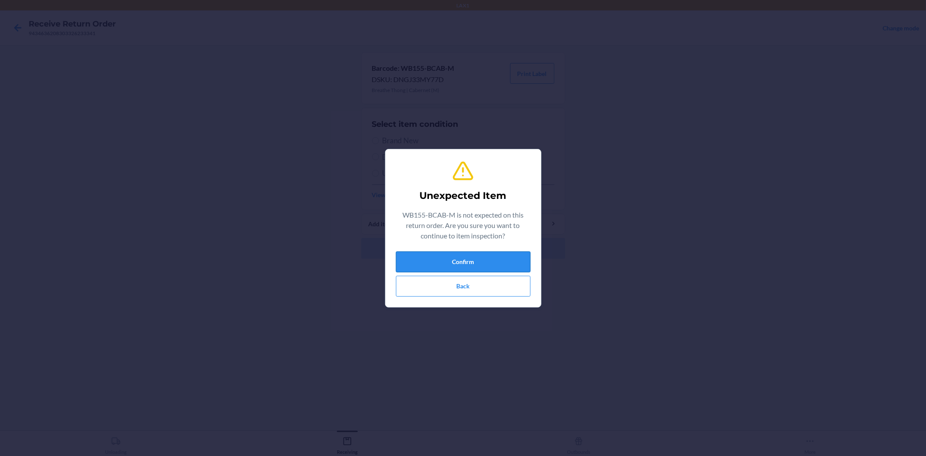
click at [461, 261] on button "Confirm" at bounding box center [463, 261] width 135 height 21
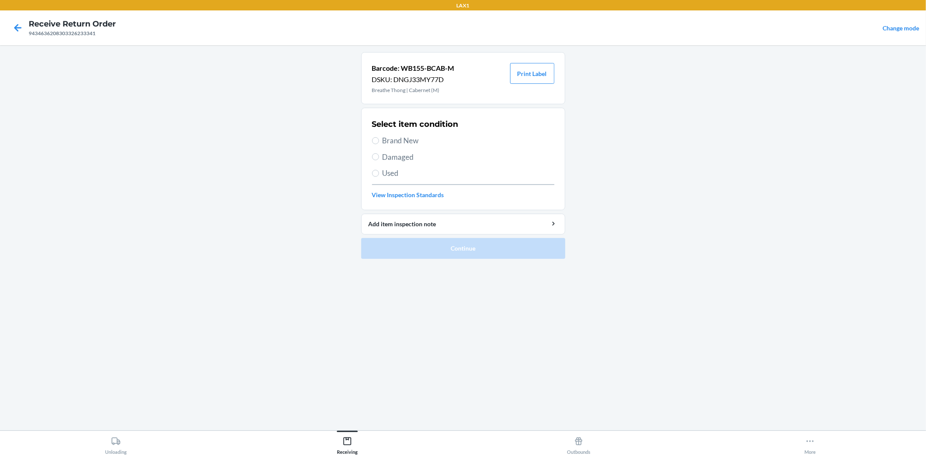
click at [401, 160] on span "Damaged" at bounding box center [468, 156] width 172 height 11
click at [379, 160] on input "Damaged" at bounding box center [375, 156] width 7 height 7
radio input "true"
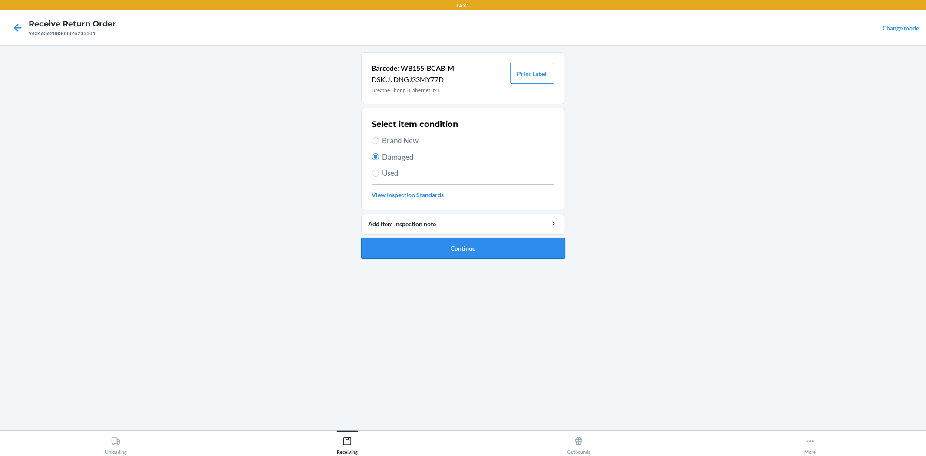
click at [435, 246] on button "Continue" at bounding box center [463, 248] width 204 height 21
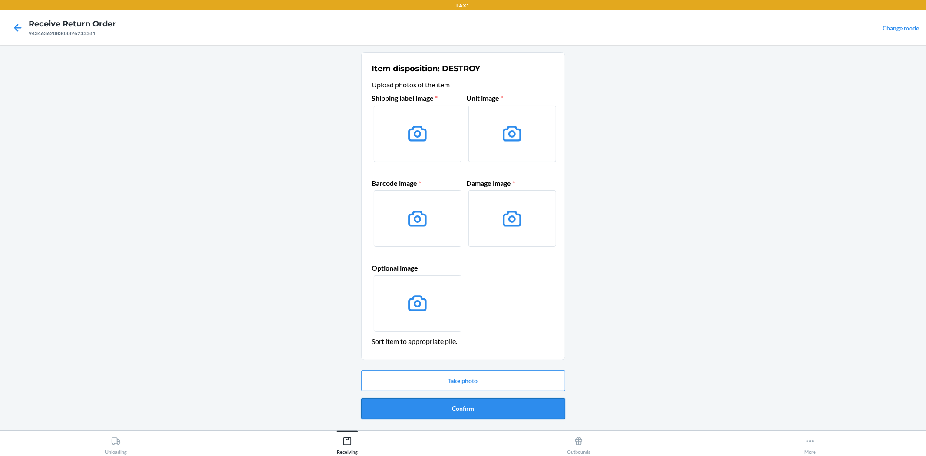
click at [466, 404] on button "Confirm" at bounding box center [463, 408] width 204 height 21
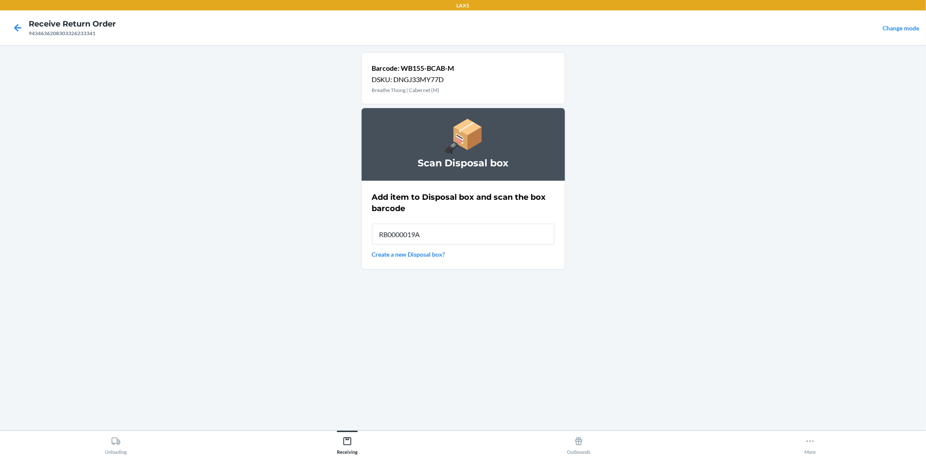
type input "RB0000019AD"
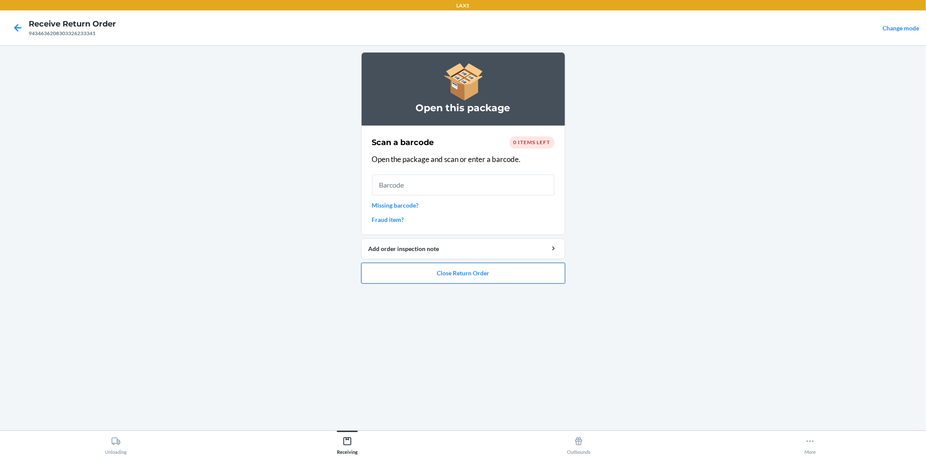
click at [469, 266] on button "Close Return Order" at bounding box center [463, 273] width 204 height 21
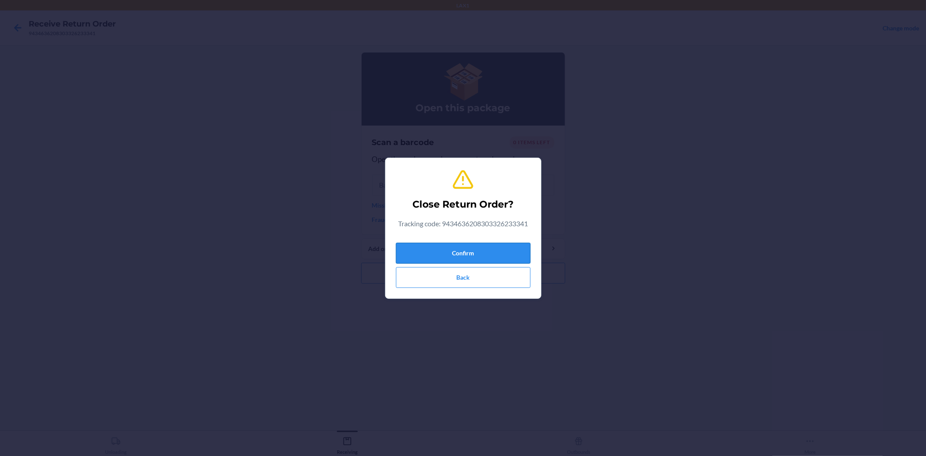
click at [467, 250] on button "Confirm" at bounding box center [463, 253] width 135 height 21
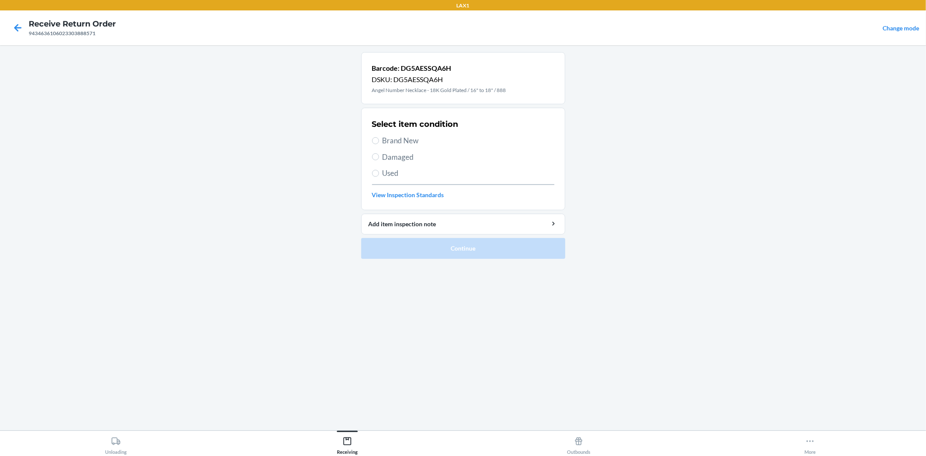
click at [400, 158] on span "Damaged" at bounding box center [468, 156] width 172 height 11
click at [379, 158] on input "Damaged" at bounding box center [375, 156] width 7 height 7
radio input "true"
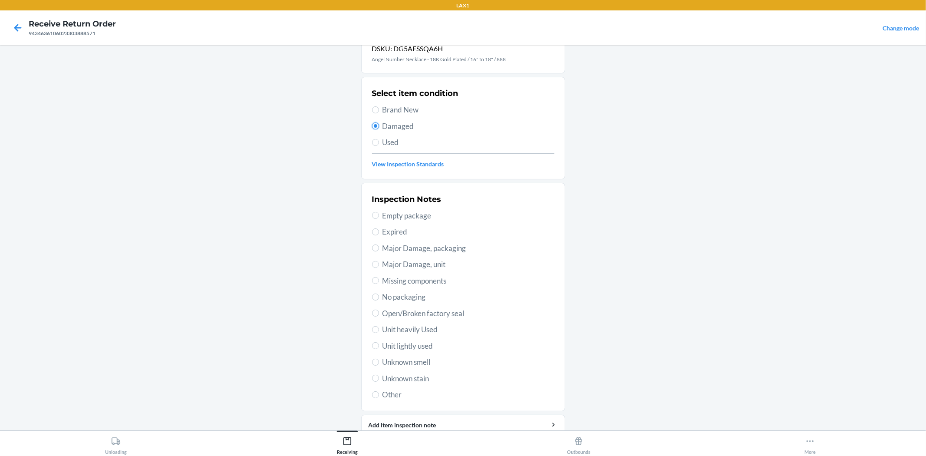
scroll to position [48, 0]
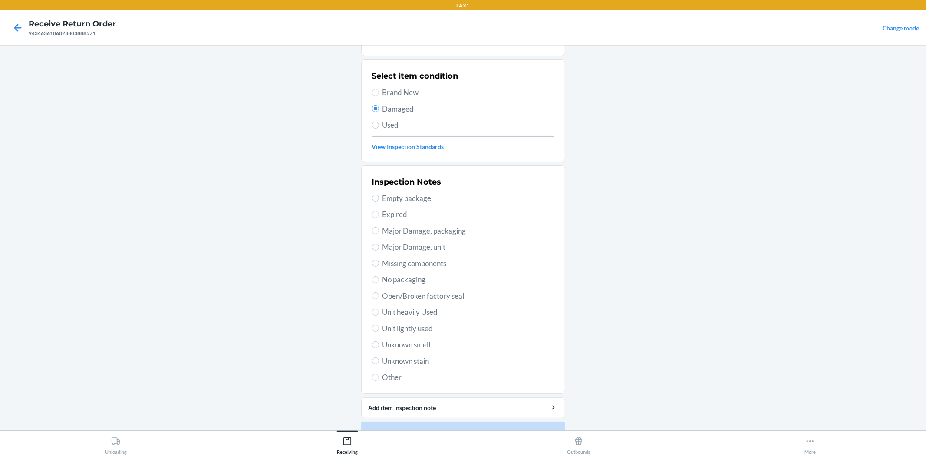
click at [416, 266] on span "Missing components" at bounding box center [468, 263] width 172 height 11
click at [379, 266] on input "Missing components" at bounding box center [375, 263] width 7 height 7
radio input "true"
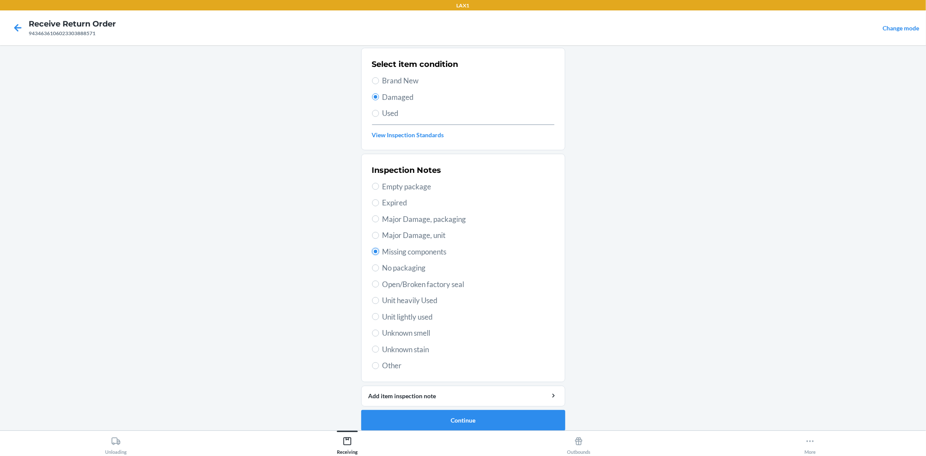
scroll to position [67, 0]
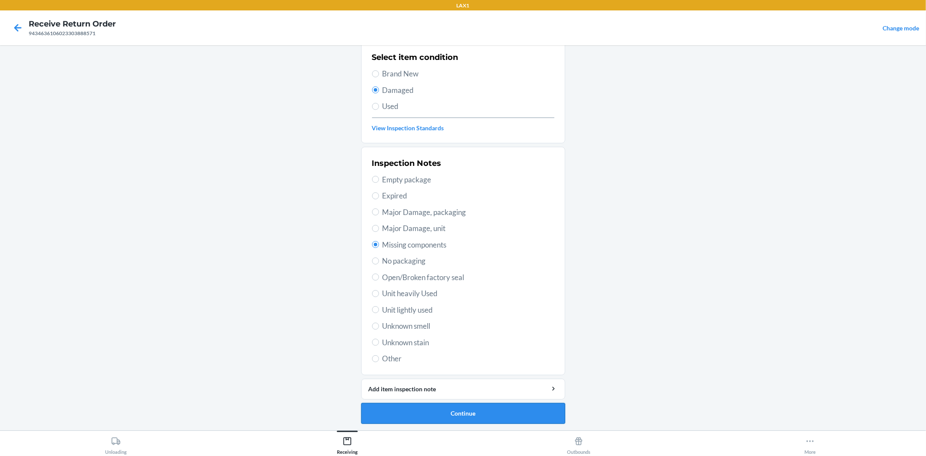
click at [459, 415] on button "Continue" at bounding box center [463, 413] width 204 height 21
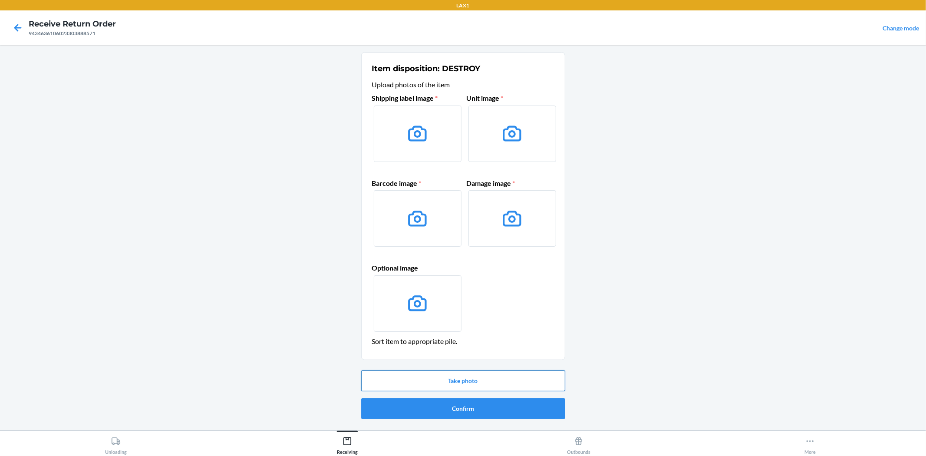
click at [467, 377] on button "Take photo" at bounding box center [463, 380] width 204 height 21
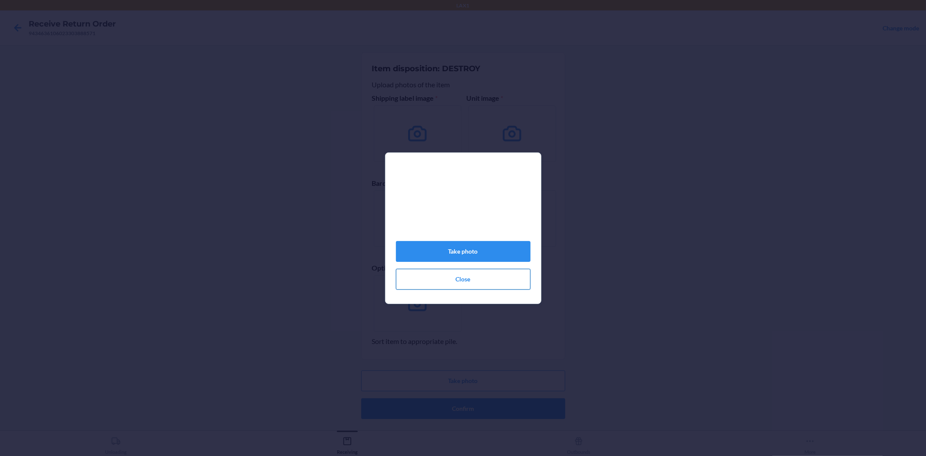
click at [464, 290] on button "Close" at bounding box center [463, 279] width 135 height 21
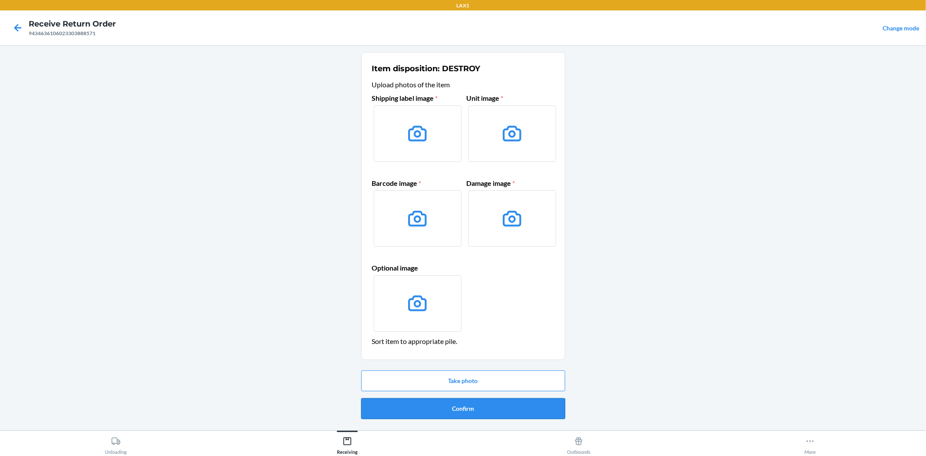
click at [476, 412] on button "Confirm" at bounding box center [463, 408] width 204 height 21
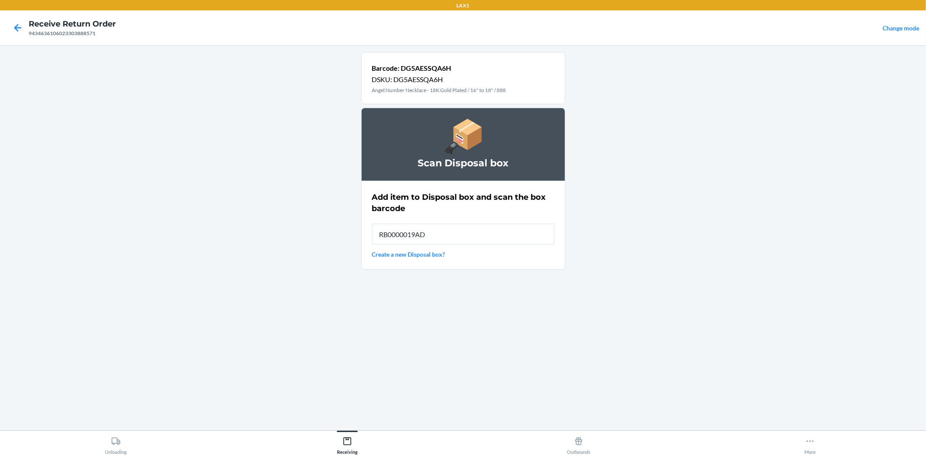
type input "RB0000019AD"
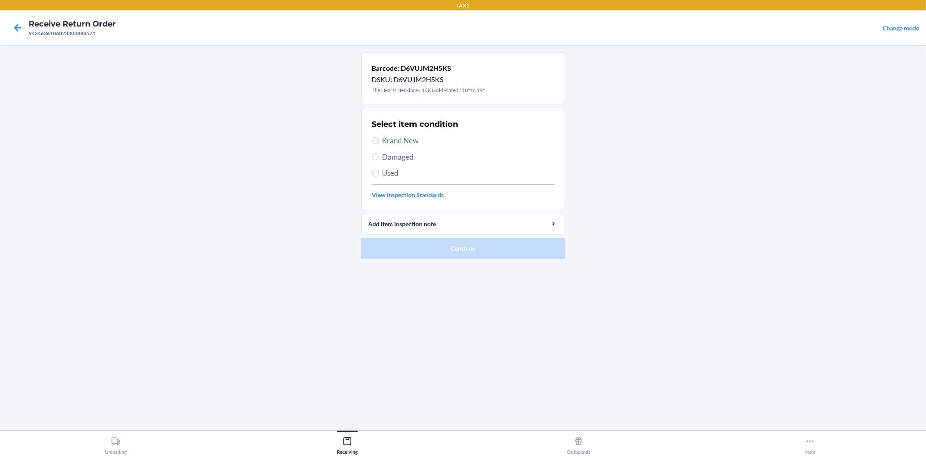
click at [404, 131] on div "Select item condition Brand New Damaged Used View Inspection Standards" at bounding box center [463, 159] width 182 height 86
click at [406, 137] on span "Brand New" at bounding box center [468, 140] width 172 height 11
click at [379, 137] on input "Brand New" at bounding box center [375, 140] width 7 height 7
radio input "true"
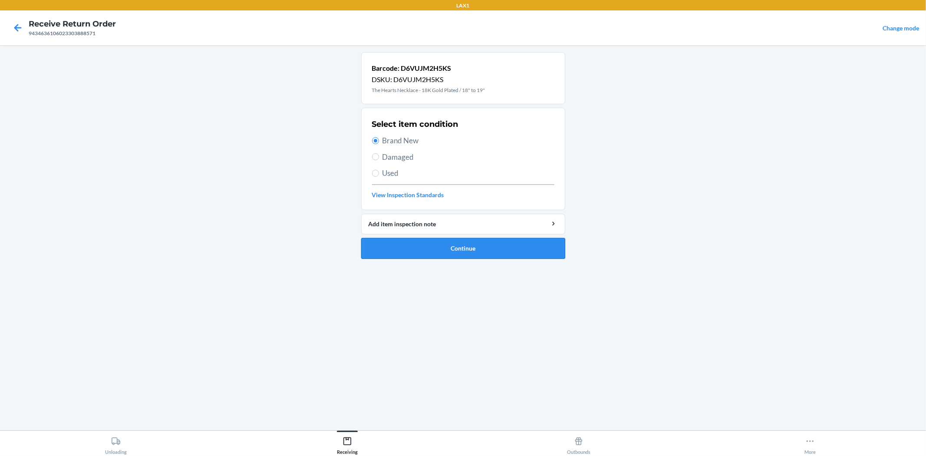
click at [454, 246] on button "Continue" at bounding box center [463, 248] width 204 height 21
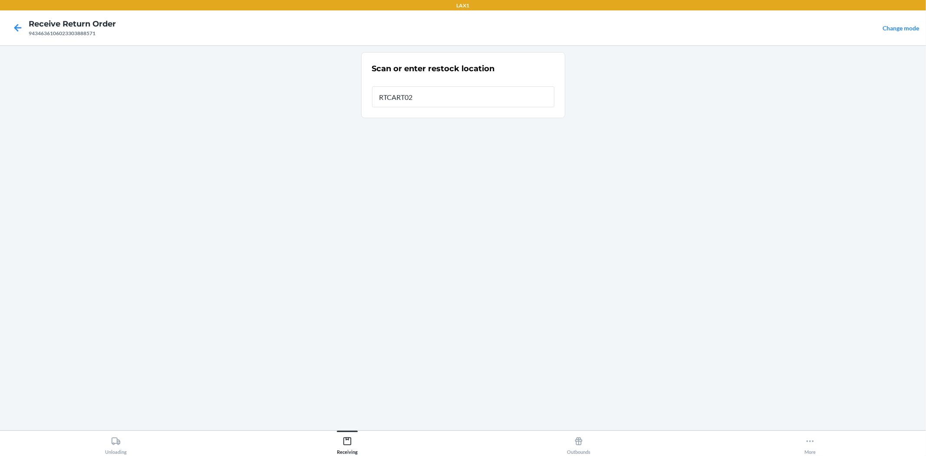
type input "RTCART026"
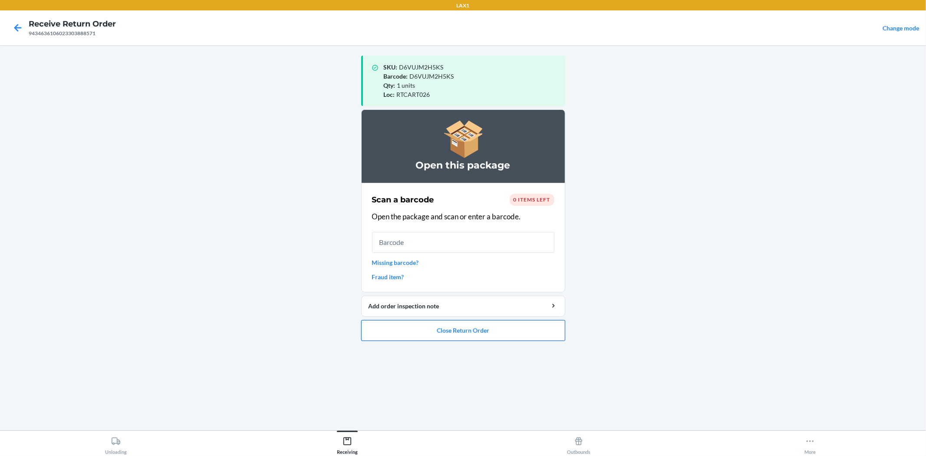
click at [443, 332] on button "Close Return Order" at bounding box center [463, 330] width 204 height 21
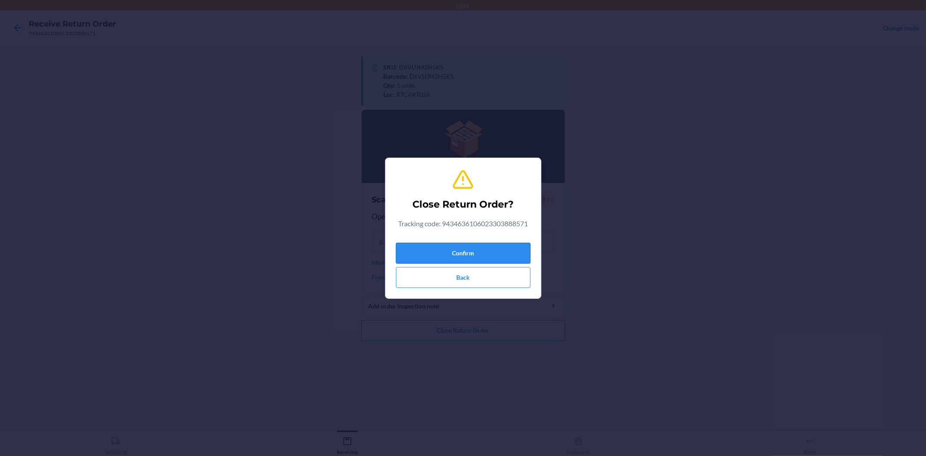
click at [471, 257] on button "Confirm" at bounding box center [463, 253] width 135 height 21
